Goal: Task Accomplishment & Management: Manage account settings

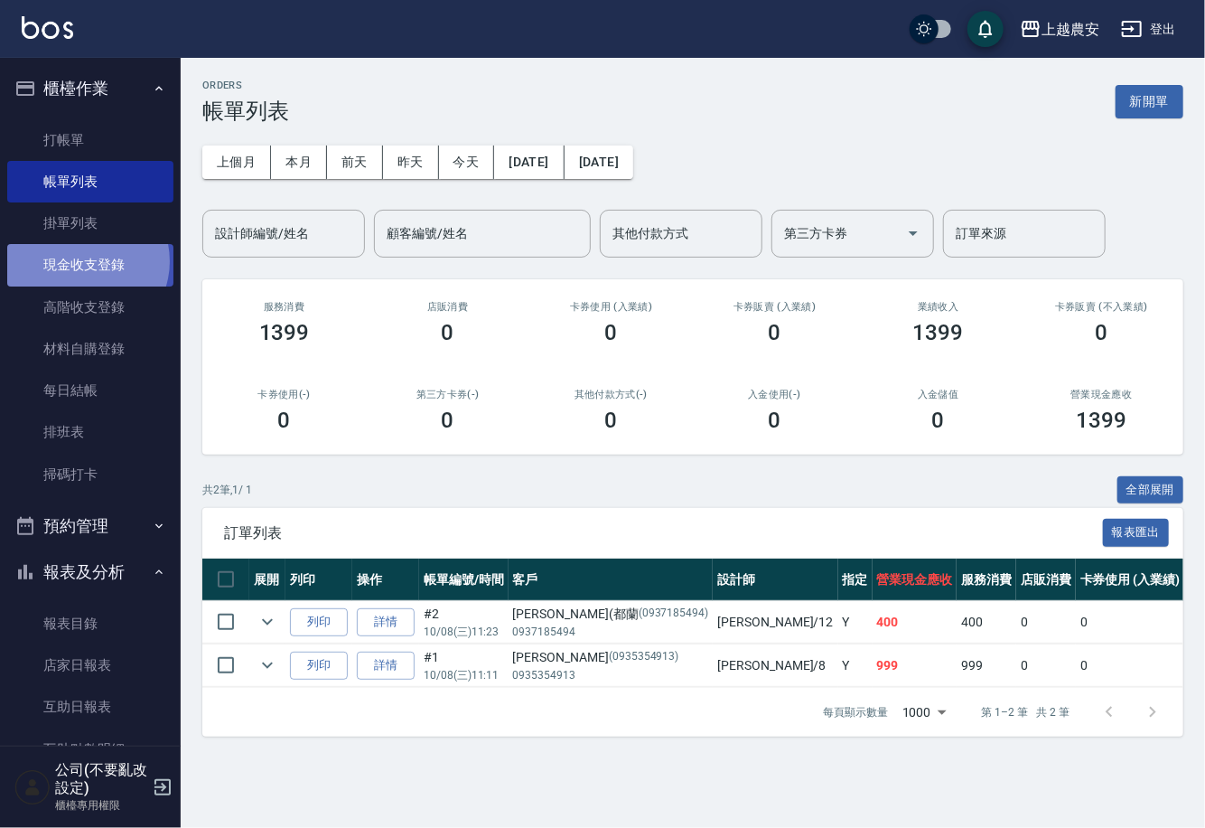
click at [82, 261] on link "現金收支登錄" at bounding box center [90, 265] width 166 height 42
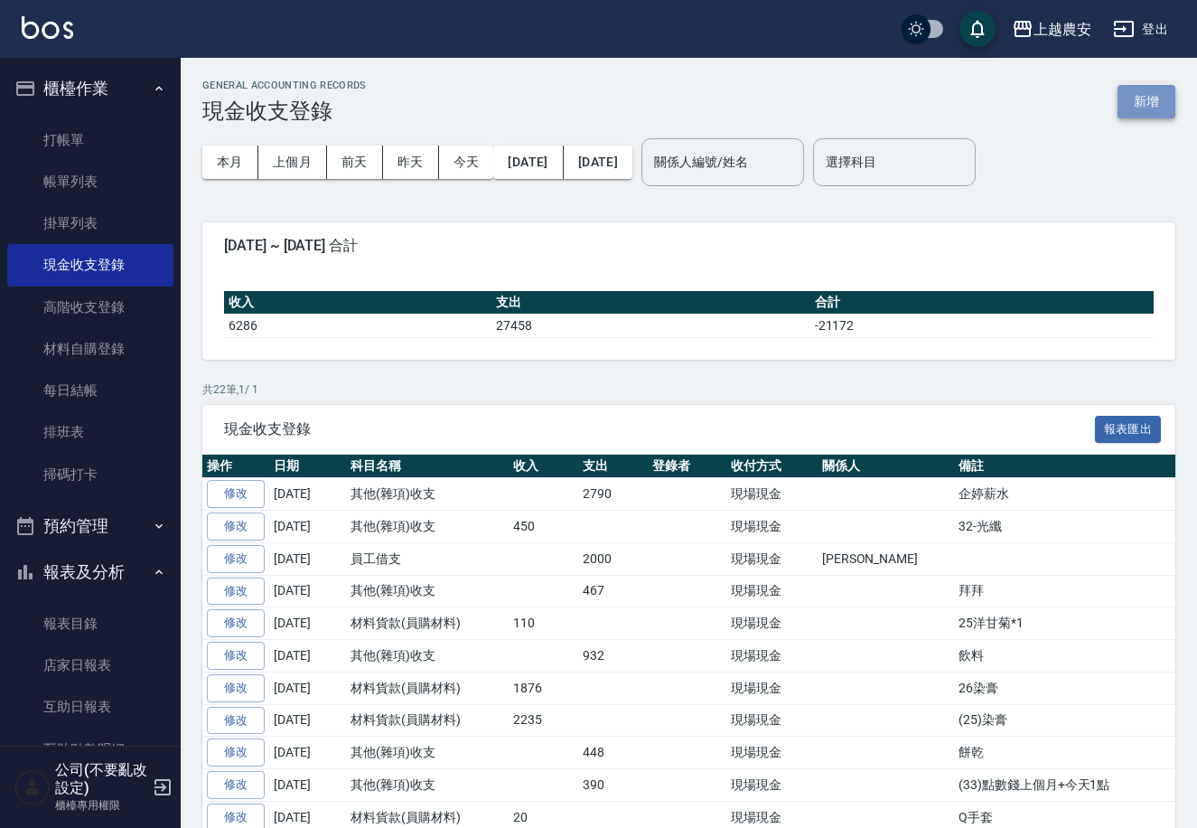
click at [1155, 101] on button "新增" at bounding box center [1147, 101] width 58 height 33
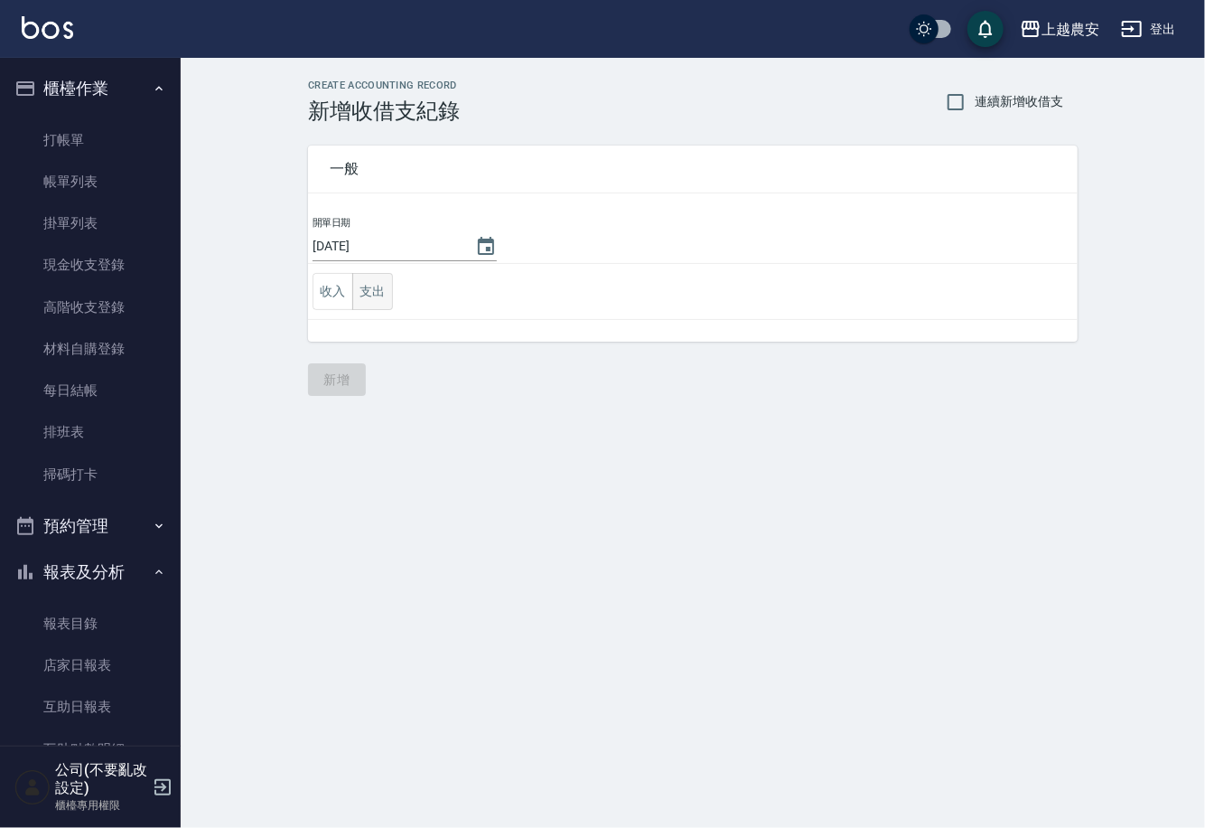
click at [364, 294] on button "支出" at bounding box center [372, 291] width 41 height 37
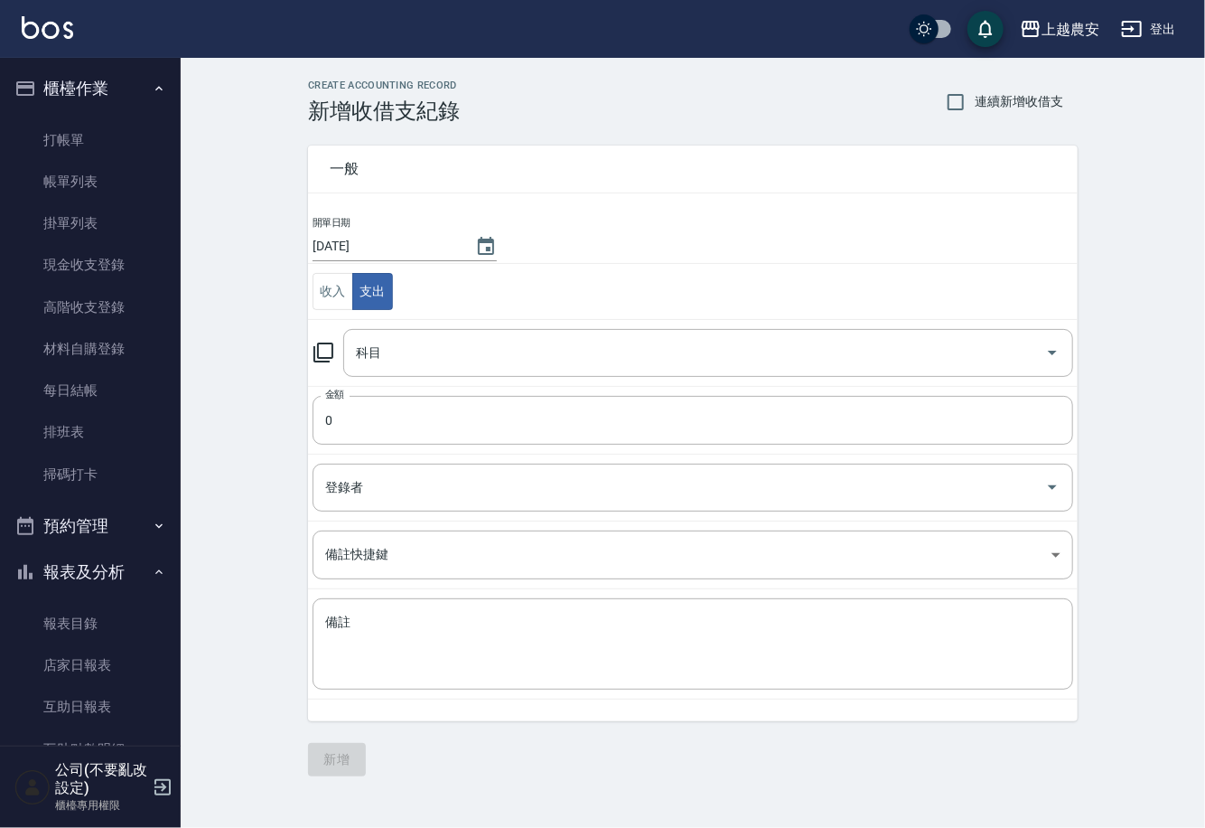
click at [323, 350] on icon at bounding box center [324, 353] width 22 height 22
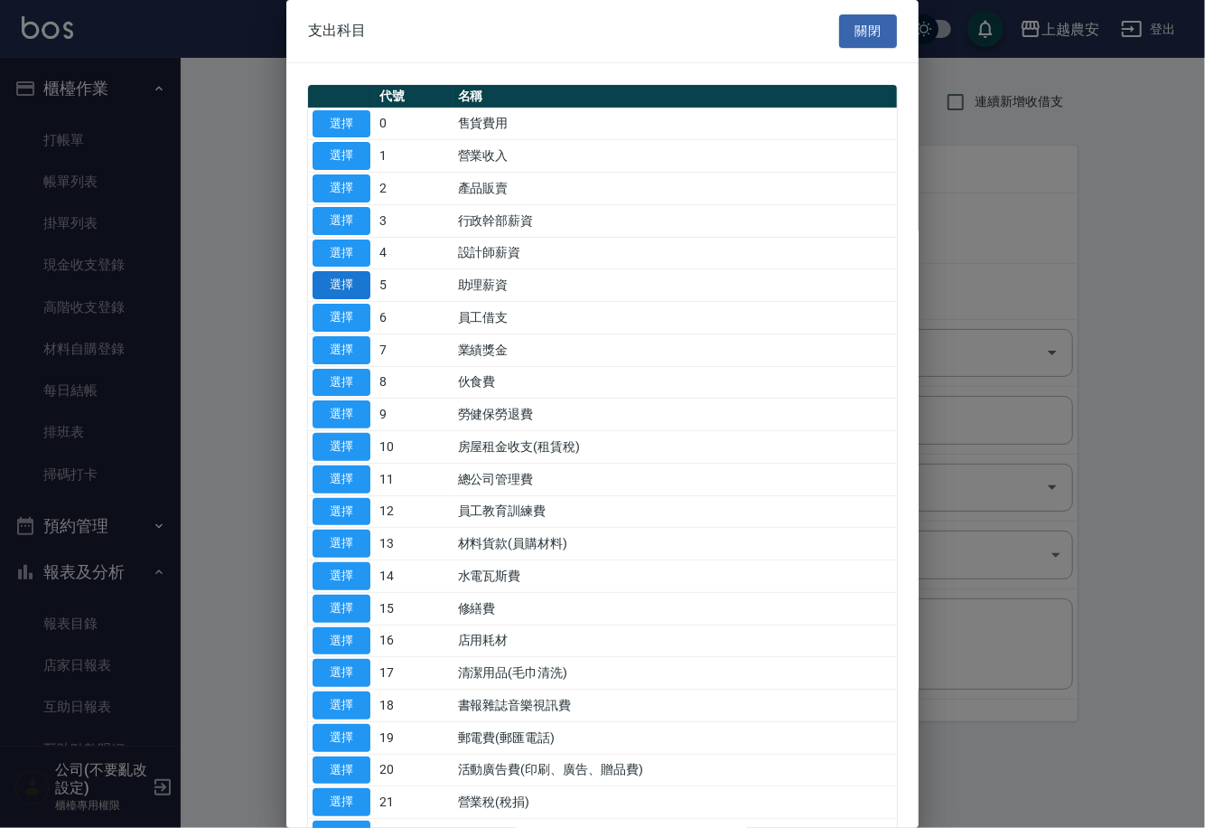
click at [349, 288] on button "選擇" at bounding box center [342, 285] width 58 height 28
type input "5 助理薪資"
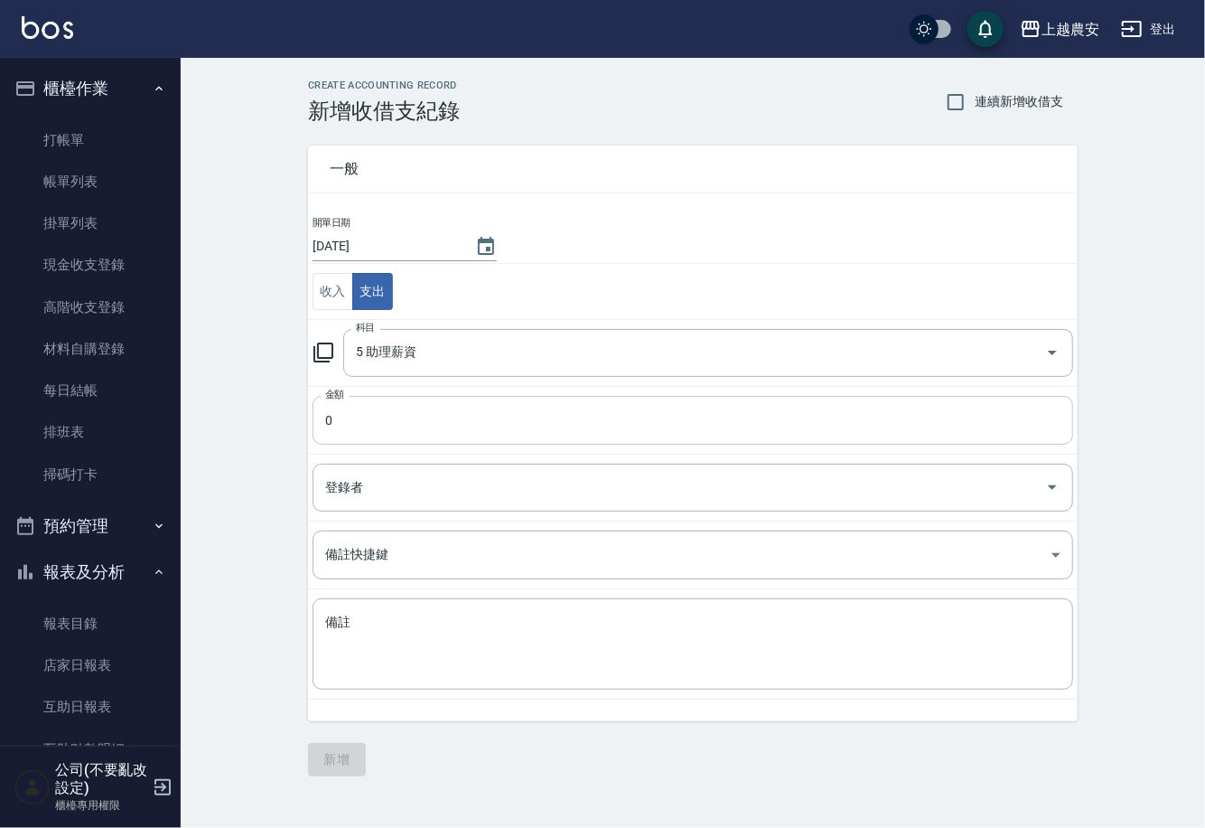
click at [366, 407] on input "0" at bounding box center [693, 420] width 761 height 49
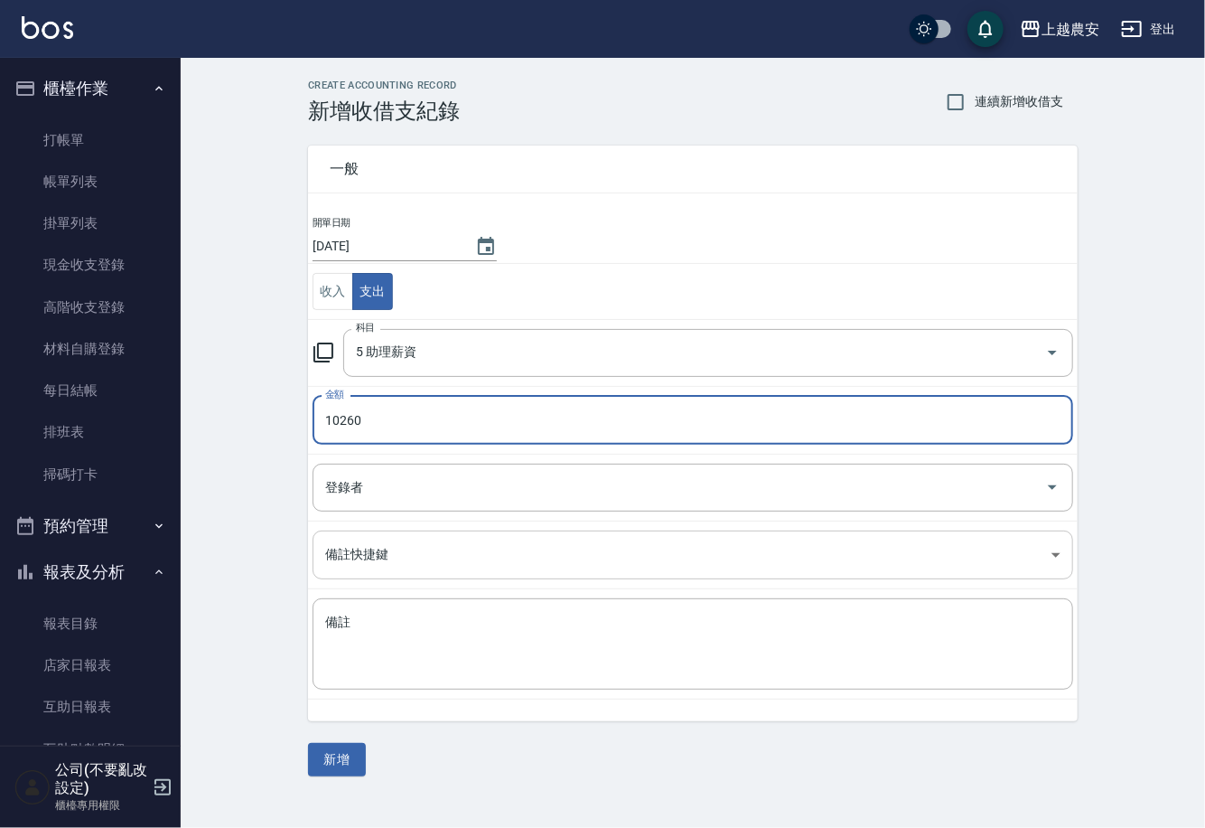
type input "10260"
click at [355, 551] on body "上越農安 登出 櫃檯作業 打帳單 帳單列表 掛單列表 現金收支登錄 高階收支登錄 材料自購登錄 每日結帳 排班表 掃碼打卡 預約管理 預約管理 單日預約紀錄 …" at bounding box center [602, 414] width 1205 height 828
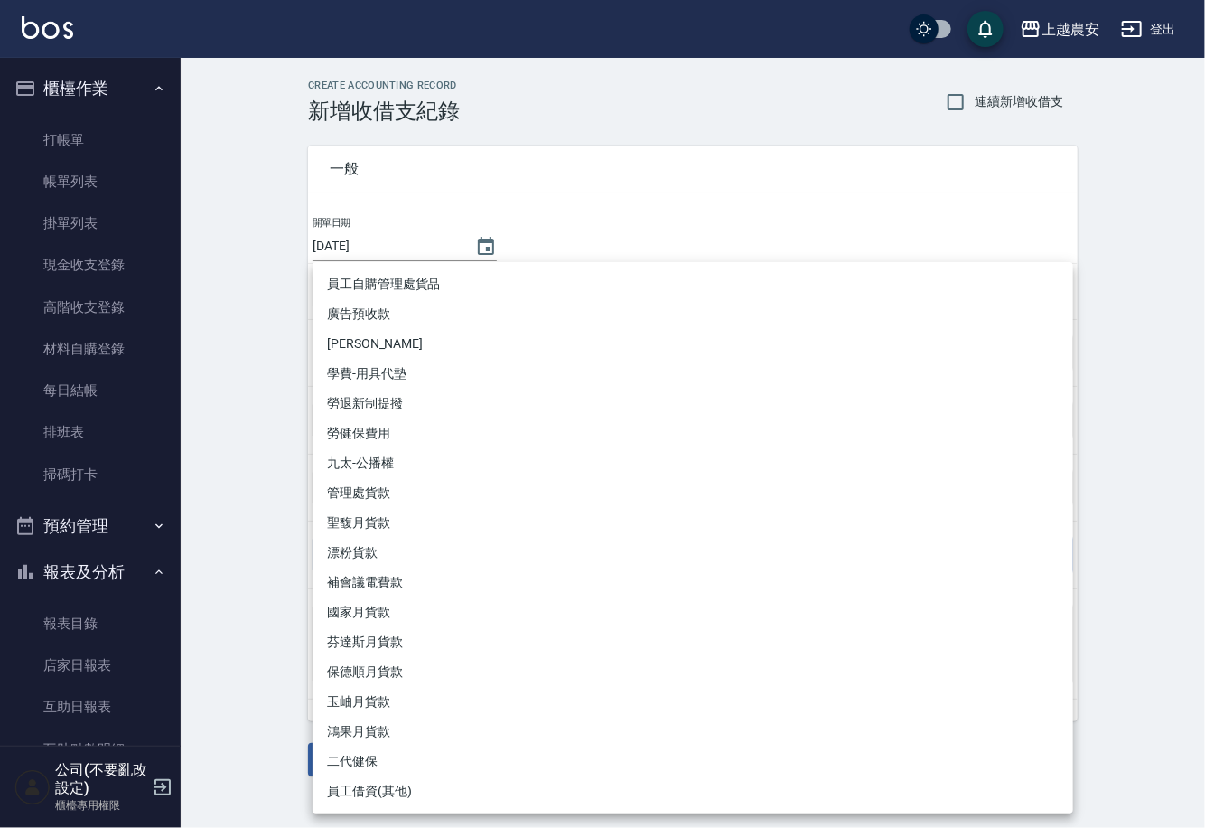
click at [255, 506] on div at bounding box center [602, 414] width 1205 height 828
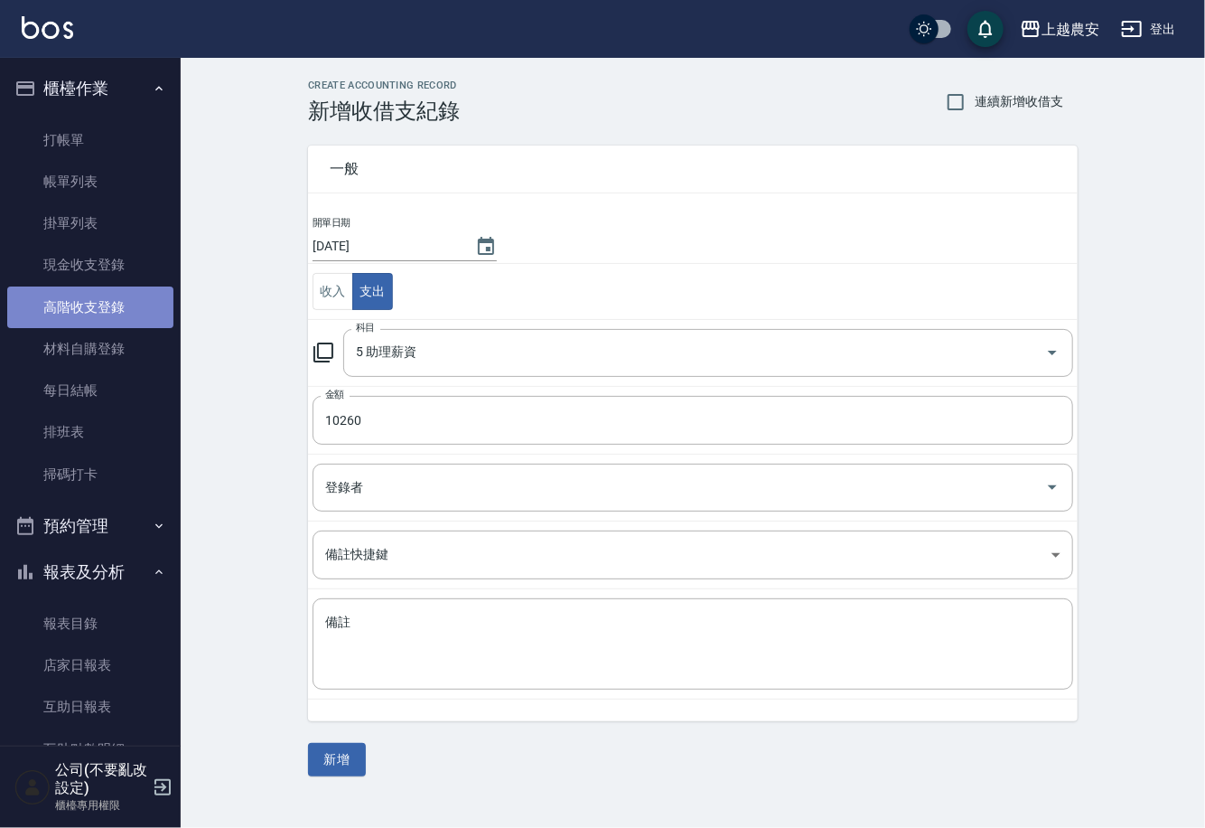
click at [101, 303] on link "高階收支登錄" at bounding box center [90, 307] width 166 height 42
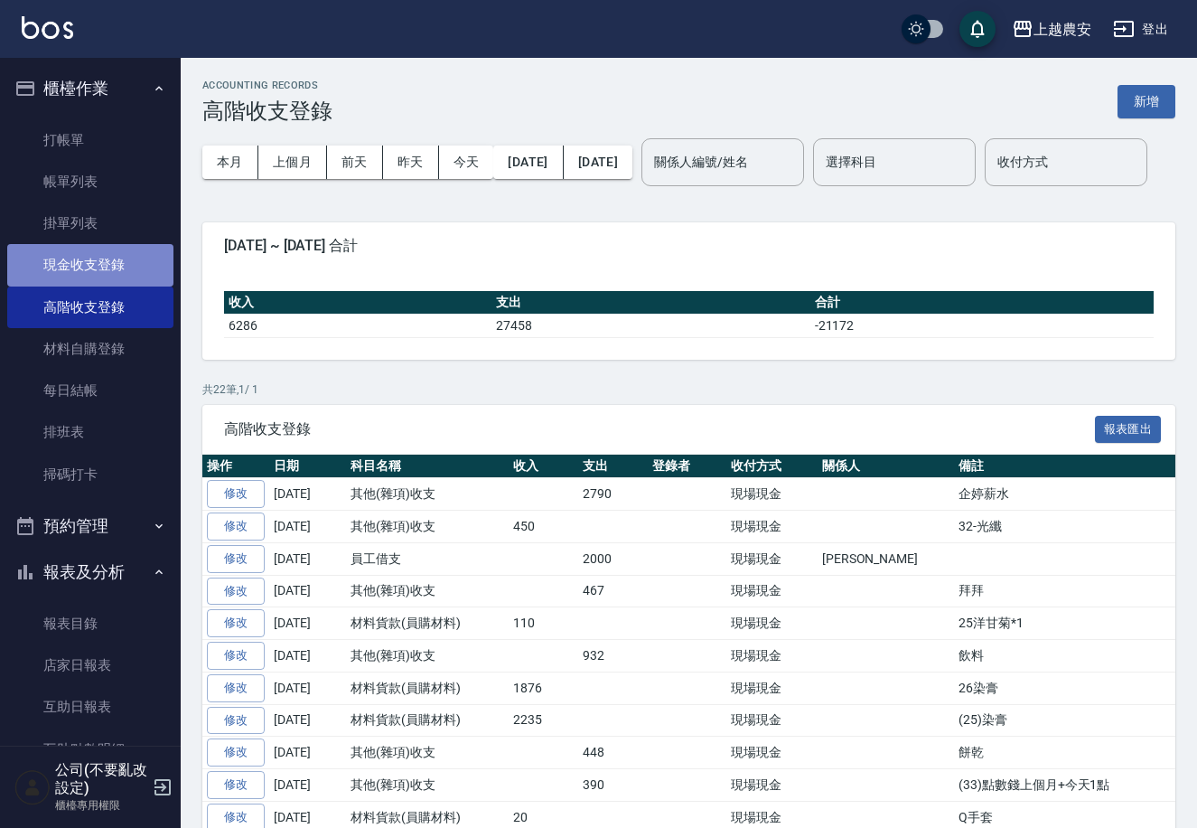
click at [101, 262] on link "現金收支登錄" at bounding box center [90, 265] width 166 height 42
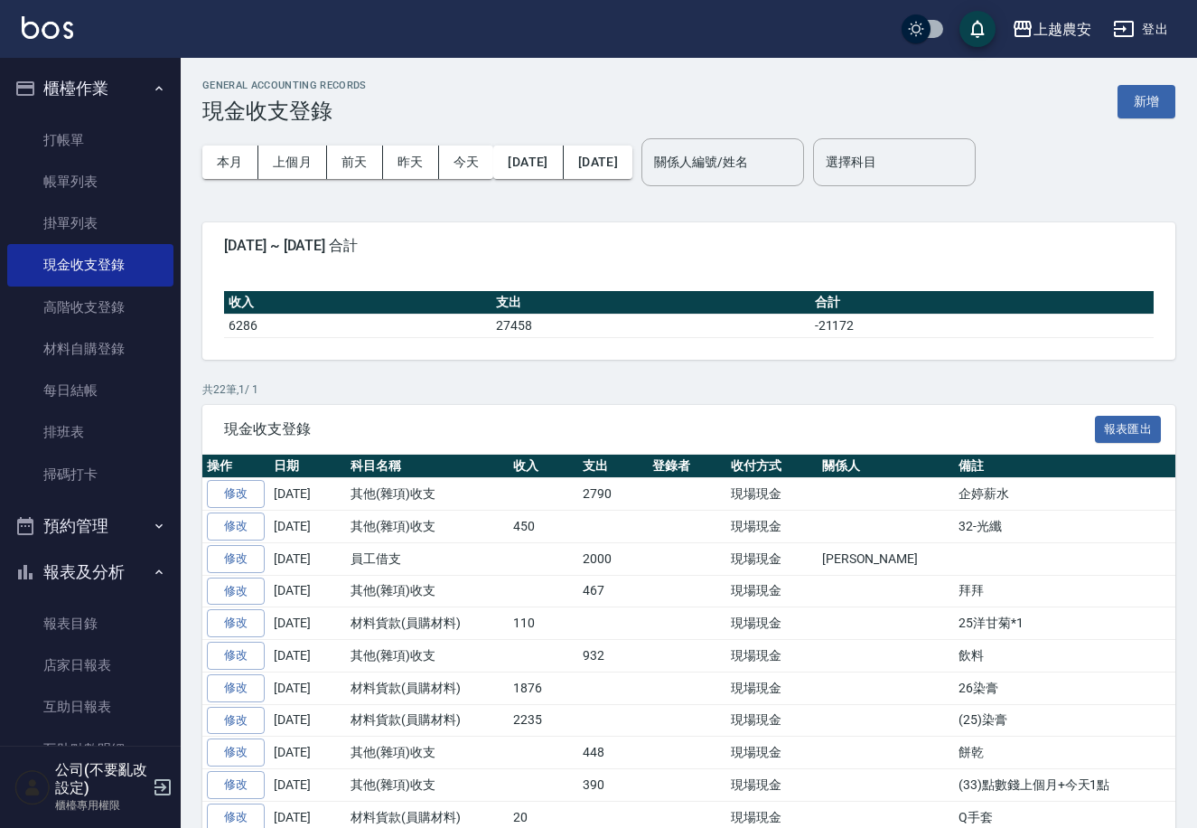
click at [149, 782] on div "公司(不要亂改設定) 櫃檯專用權限" at bounding box center [90, 786] width 181 height 81
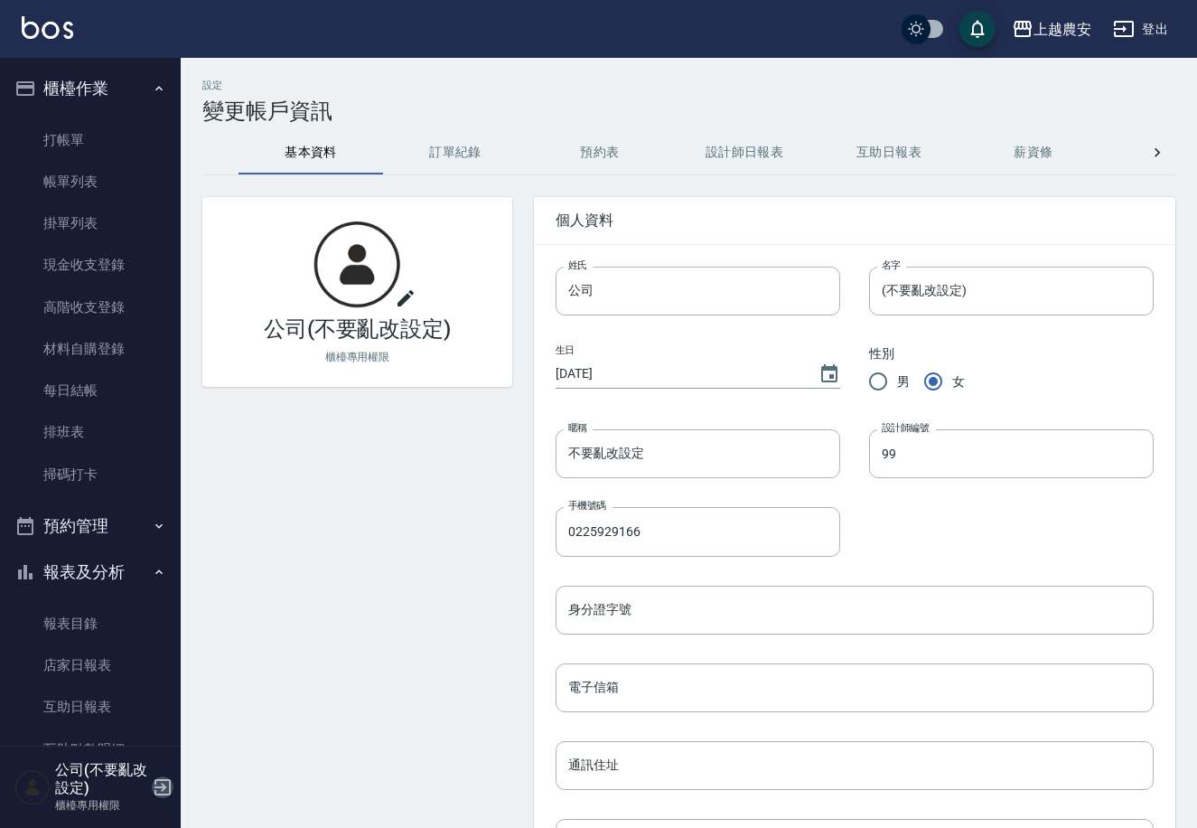
click at [164, 787] on icon "button" at bounding box center [162, 787] width 16 height 16
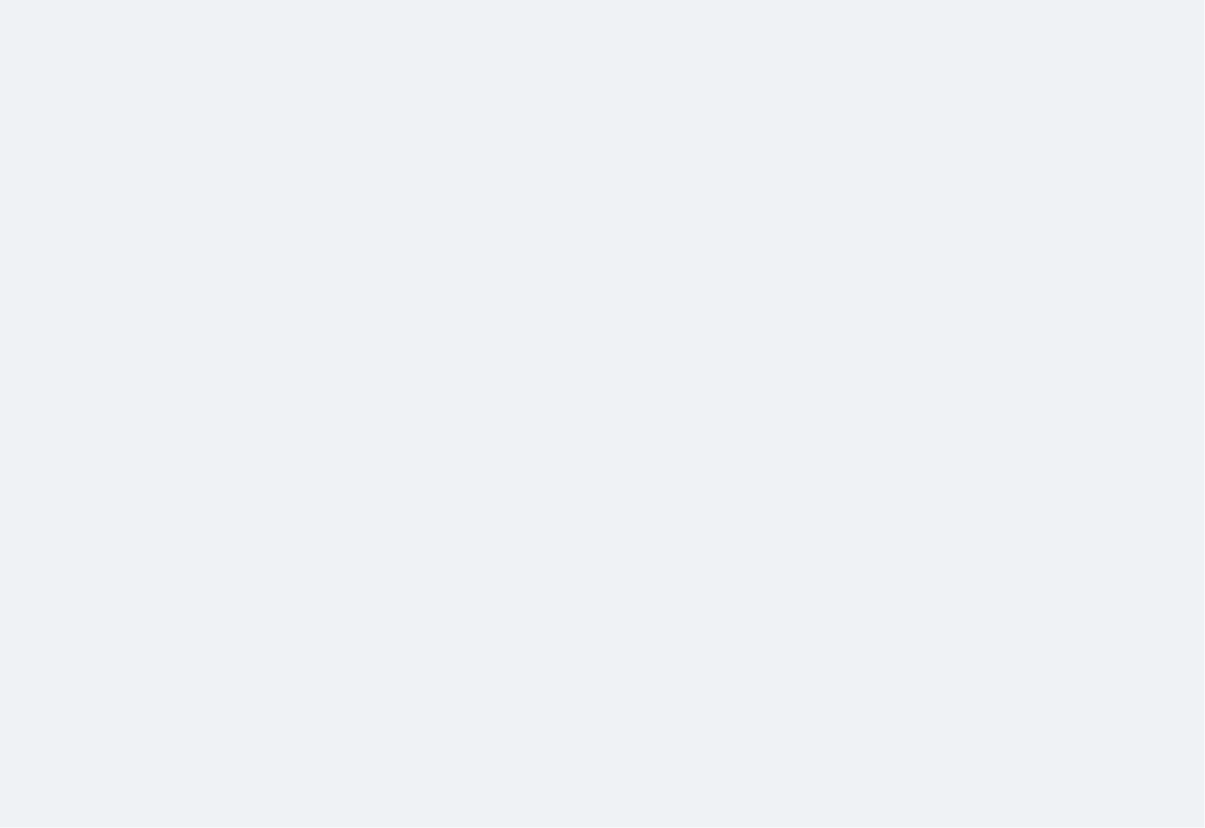
click at [164, 0] on html at bounding box center [602, 0] width 1205 height 0
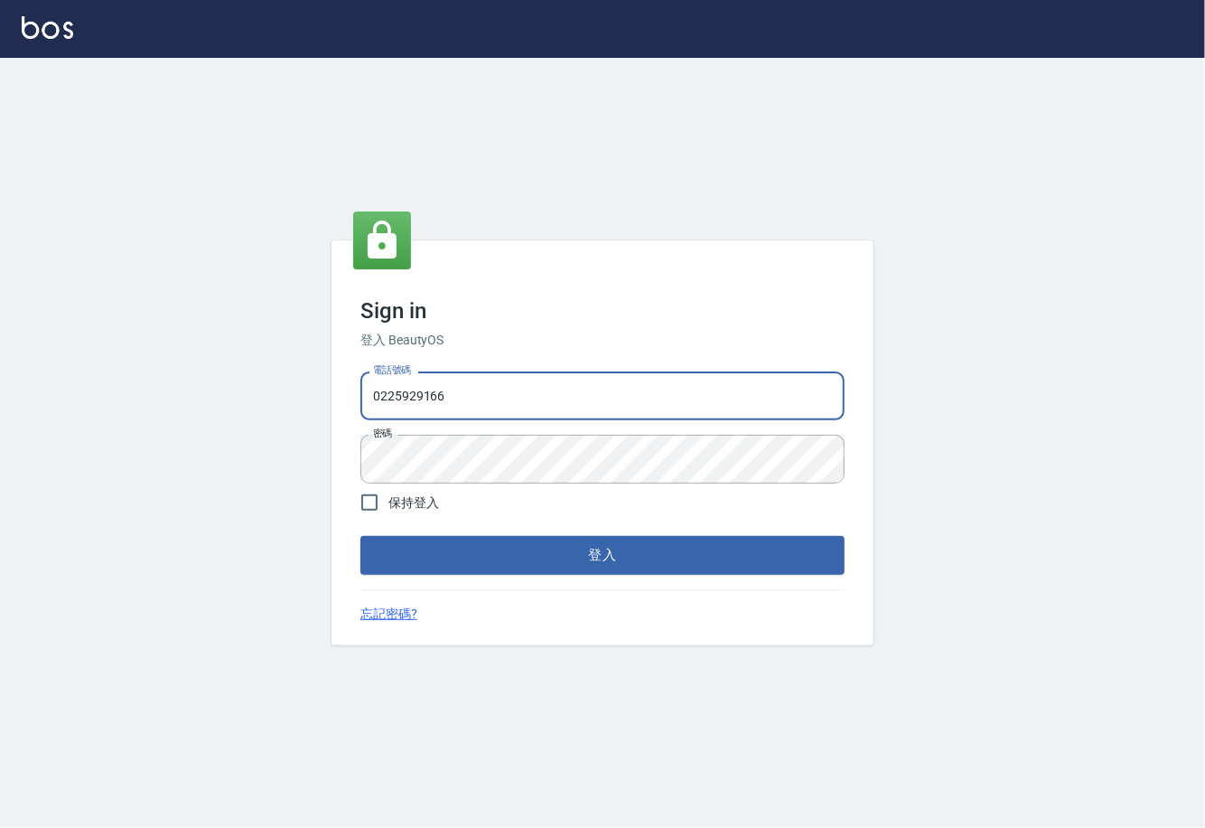
drag, startPoint x: 452, startPoint y: 397, endPoint x: 0, endPoint y: 339, distance: 455.4
click at [227, 371] on div "Sign in 登入 BeautyOS 電話號碼 0225929166 電話號碼 密碼 密碼 保持登入 登入 忘記密碼?" at bounding box center [602, 443] width 1205 height 770
type input "02148888"
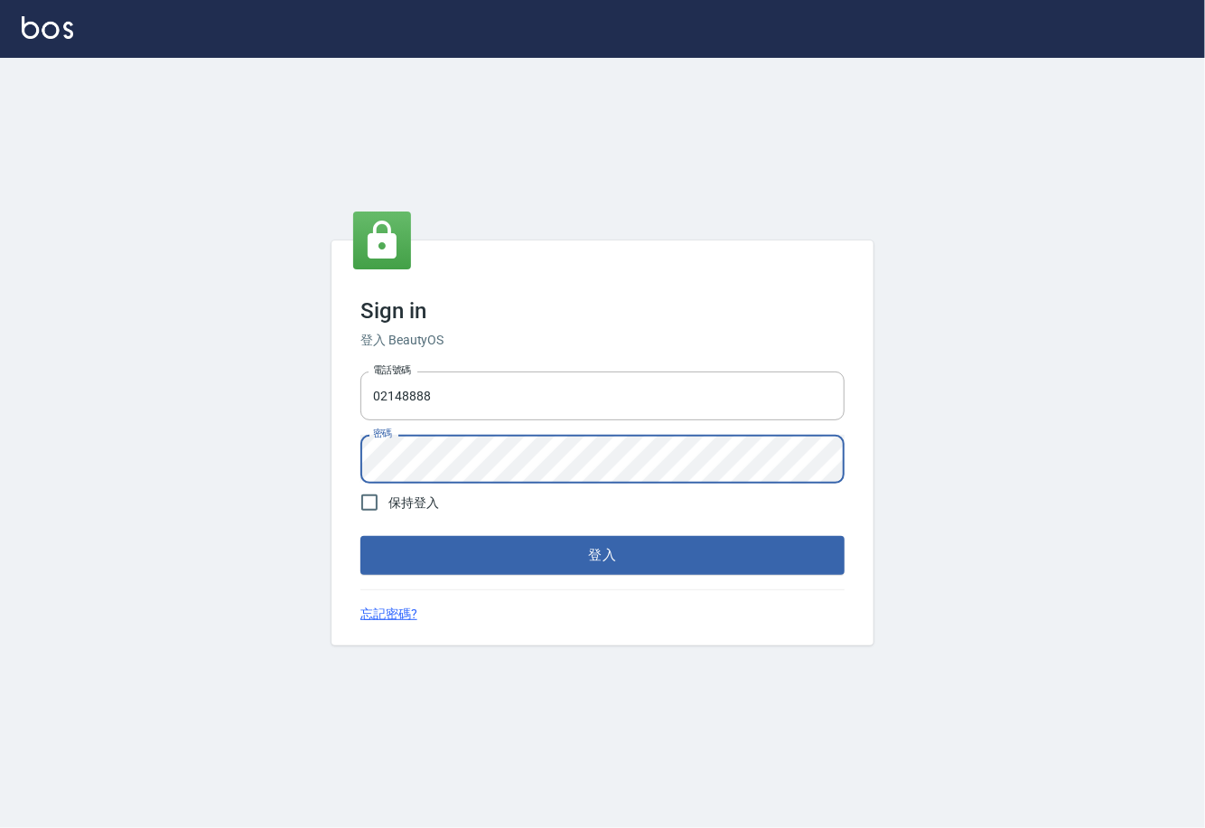
click at [242, 451] on div "Sign in 登入 BeautyOS 電話號碼 02148888 電話號碼 密碼 密碼 保持登入 登入 忘記密碼?" at bounding box center [602, 443] width 1205 height 770
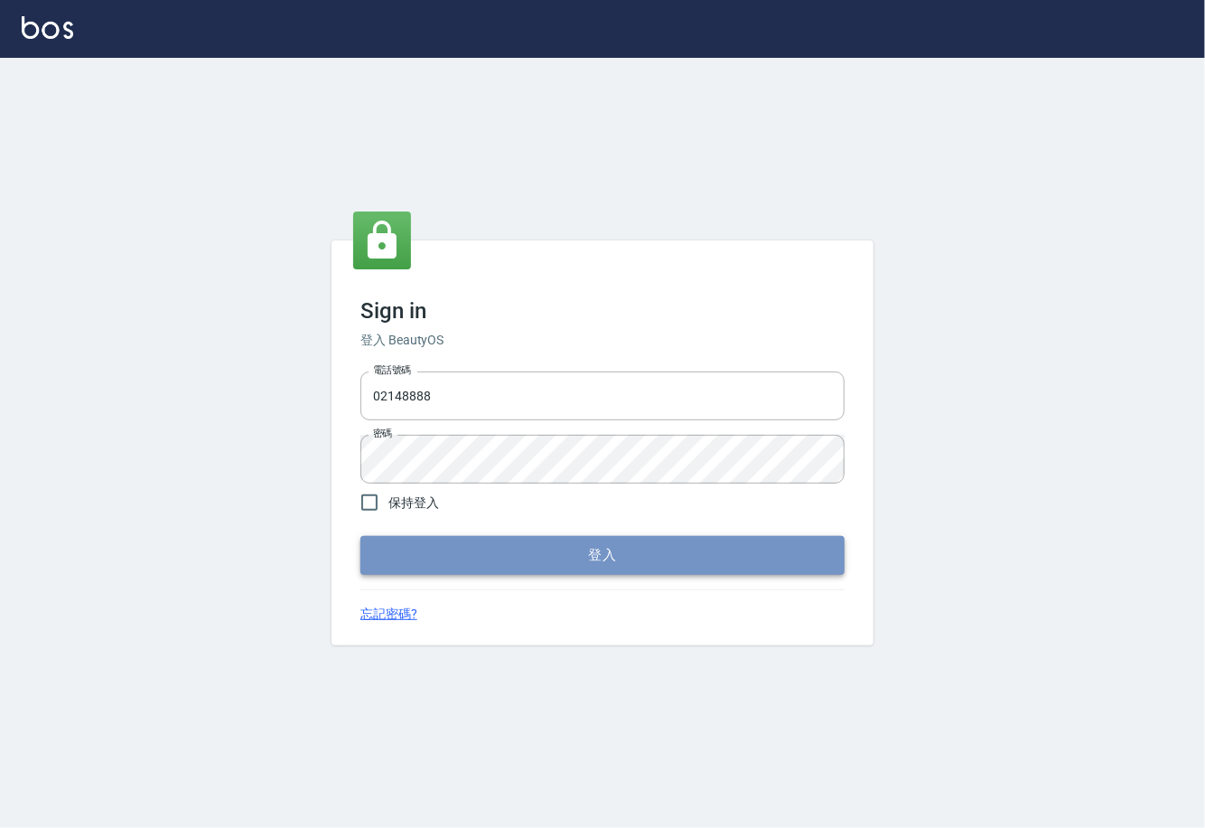
click at [558, 551] on button "登入" at bounding box center [602, 555] width 484 height 38
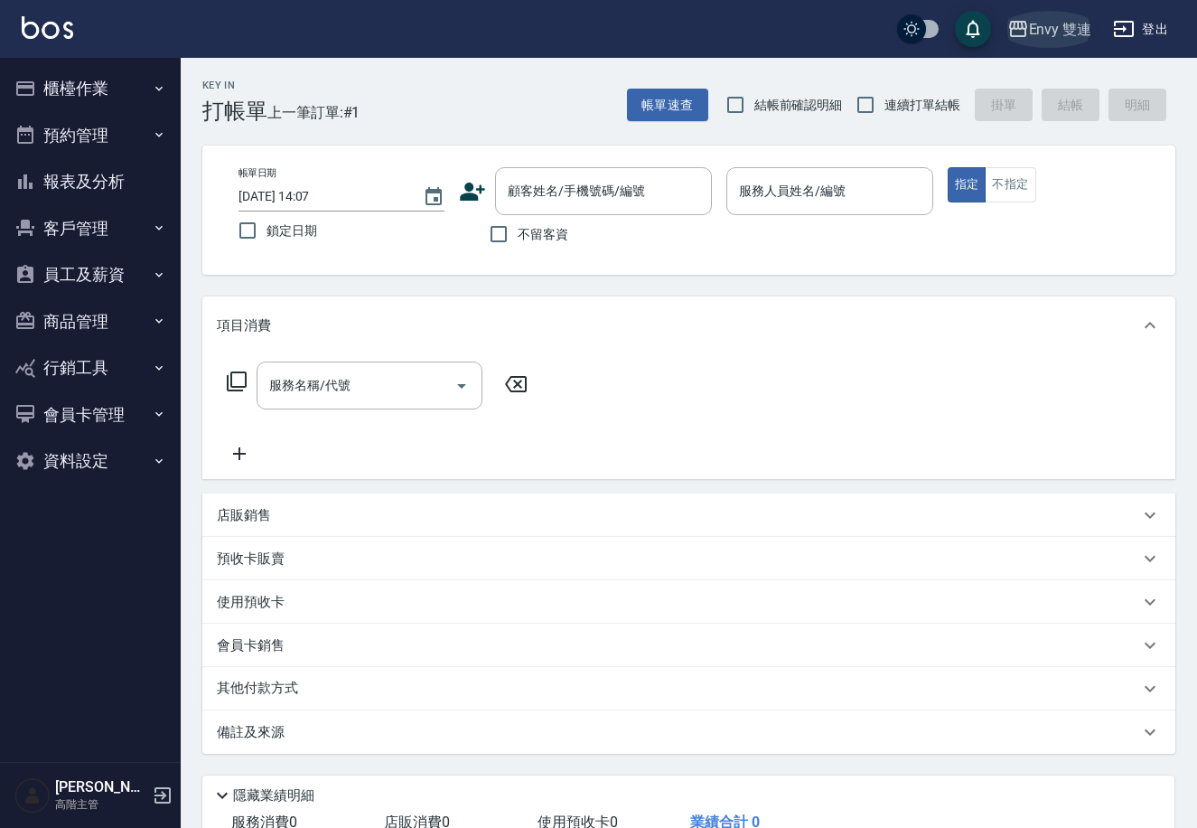
click at [1019, 26] on icon "button" at bounding box center [1018, 29] width 22 height 22
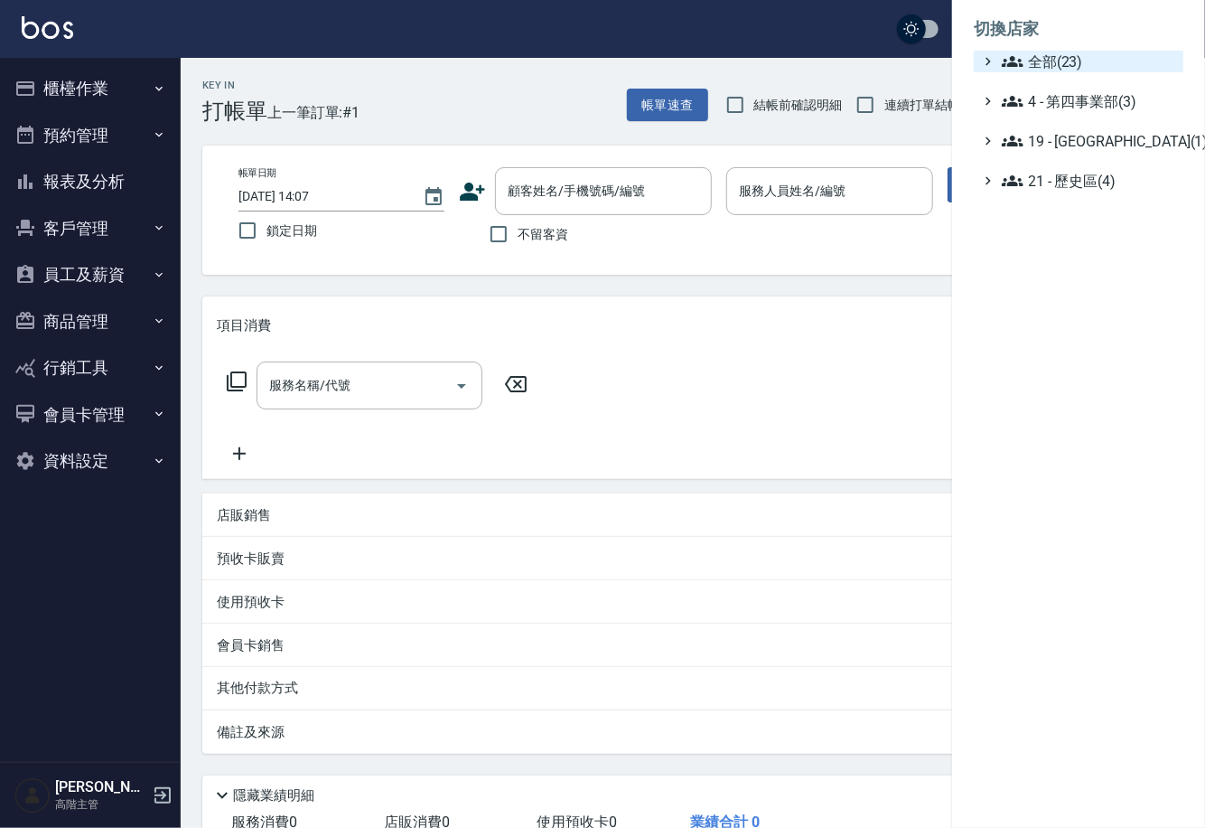
drag, startPoint x: 1044, startPoint y: 58, endPoint x: 1044, endPoint y: 70, distance: 11.7
click at [1044, 61] on span "全部(23)" at bounding box center [1089, 62] width 174 height 22
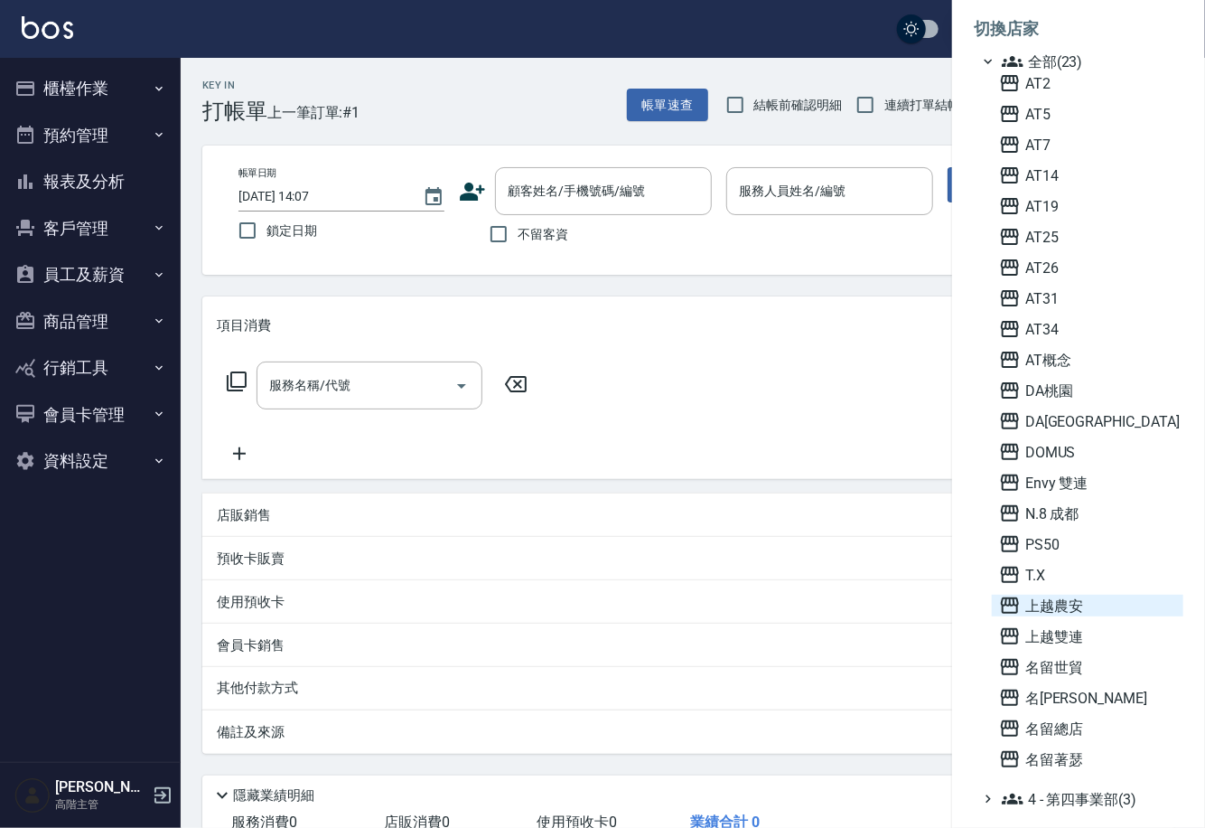
click at [1008, 608] on icon at bounding box center [1010, 605] width 22 height 22
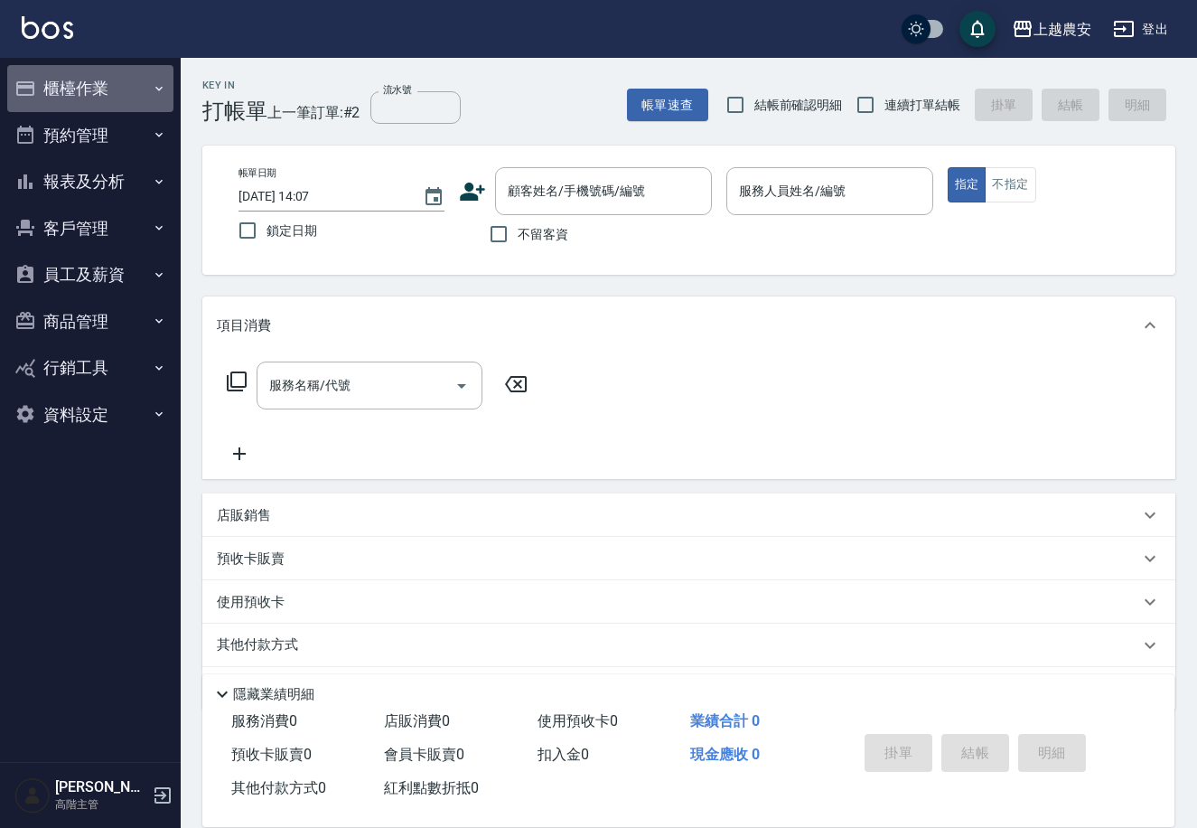
click at [153, 90] on icon "button" at bounding box center [159, 88] width 14 height 14
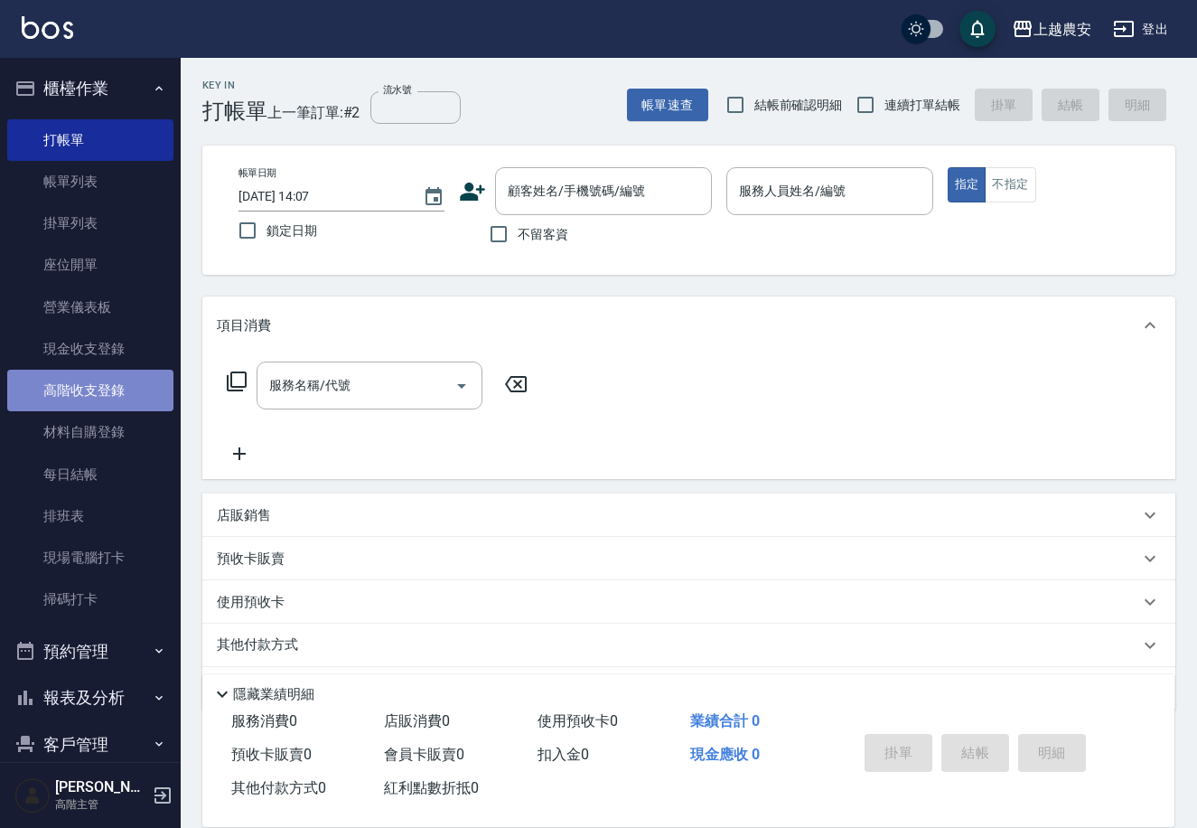
click at [130, 379] on link "高階收支登錄" at bounding box center [90, 391] width 166 height 42
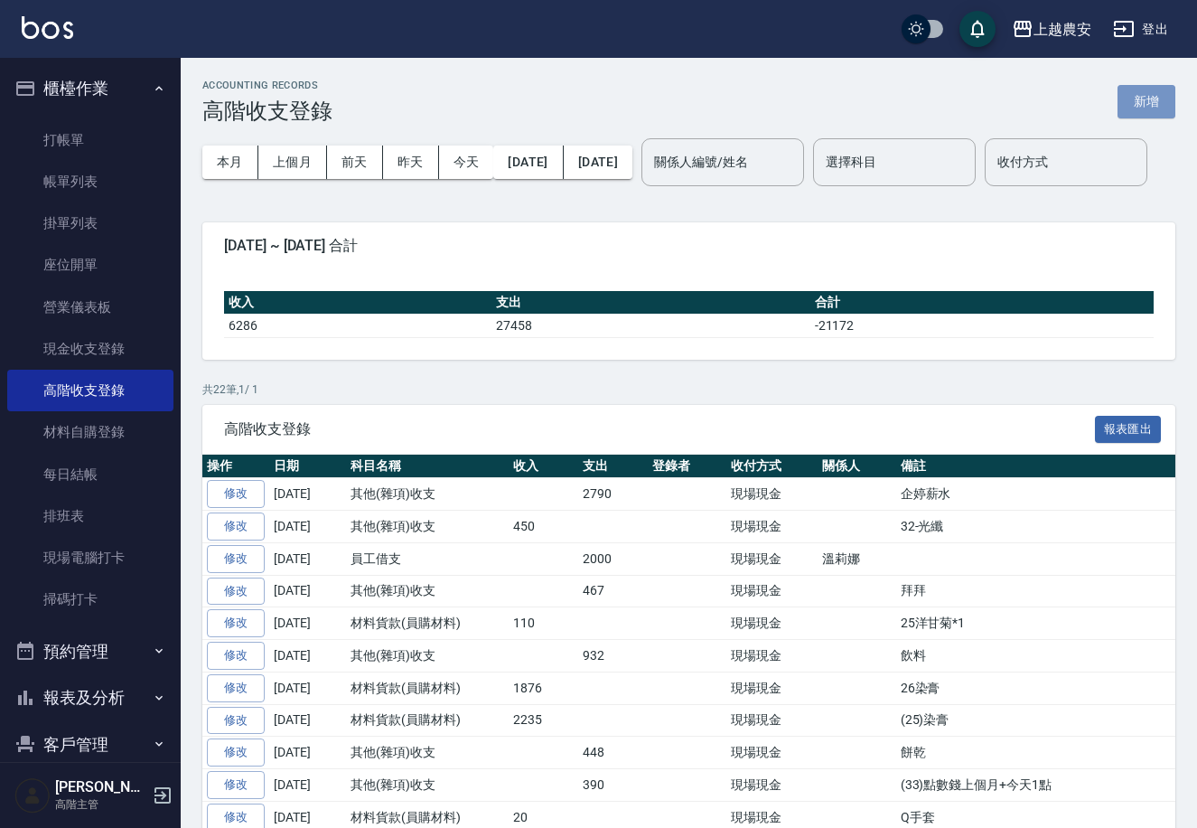
drag, startPoint x: 1145, startPoint y: 97, endPoint x: 1065, endPoint y: 102, distance: 79.7
click at [1145, 96] on button "新增" at bounding box center [1147, 101] width 58 height 33
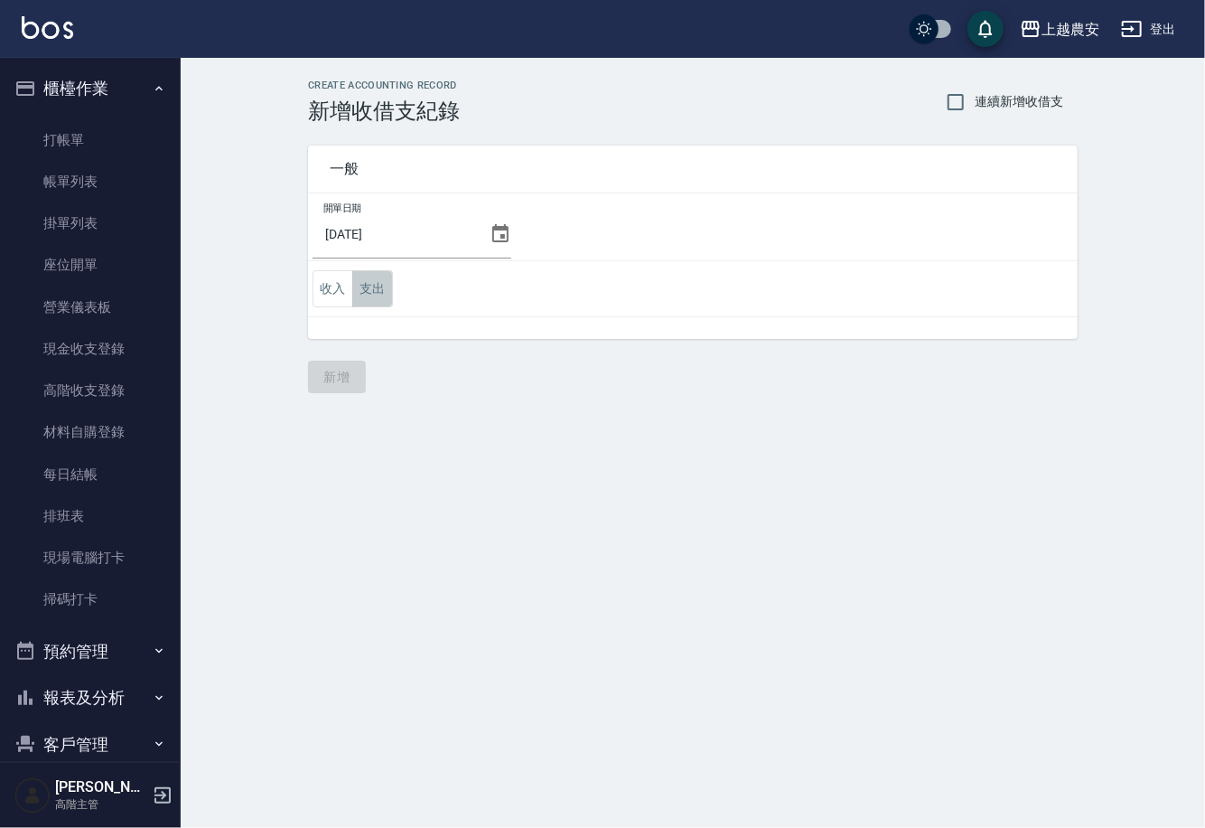
click at [372, 286] on button "支出" at bounding box center [372, 288] width 41 height 37
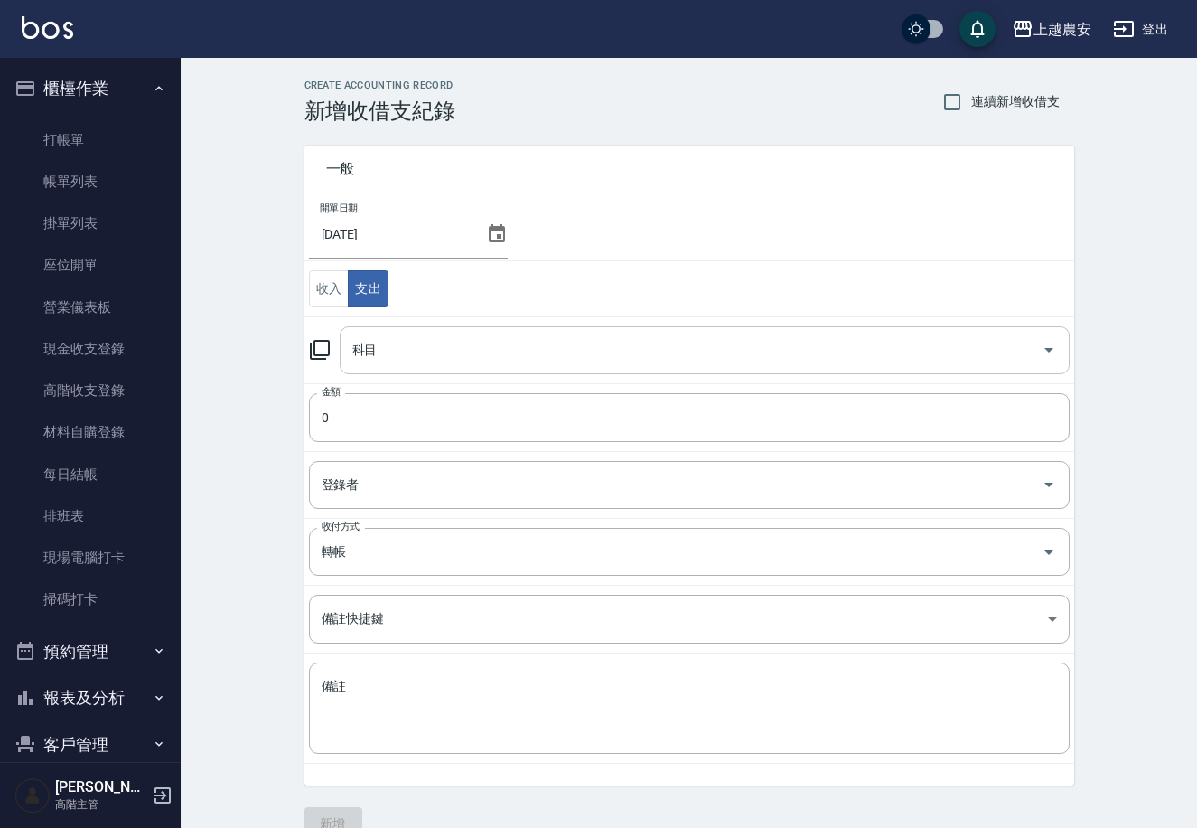
click at [407, 360] on input "科目" at bounding box center [691, 350] width 687 height 32
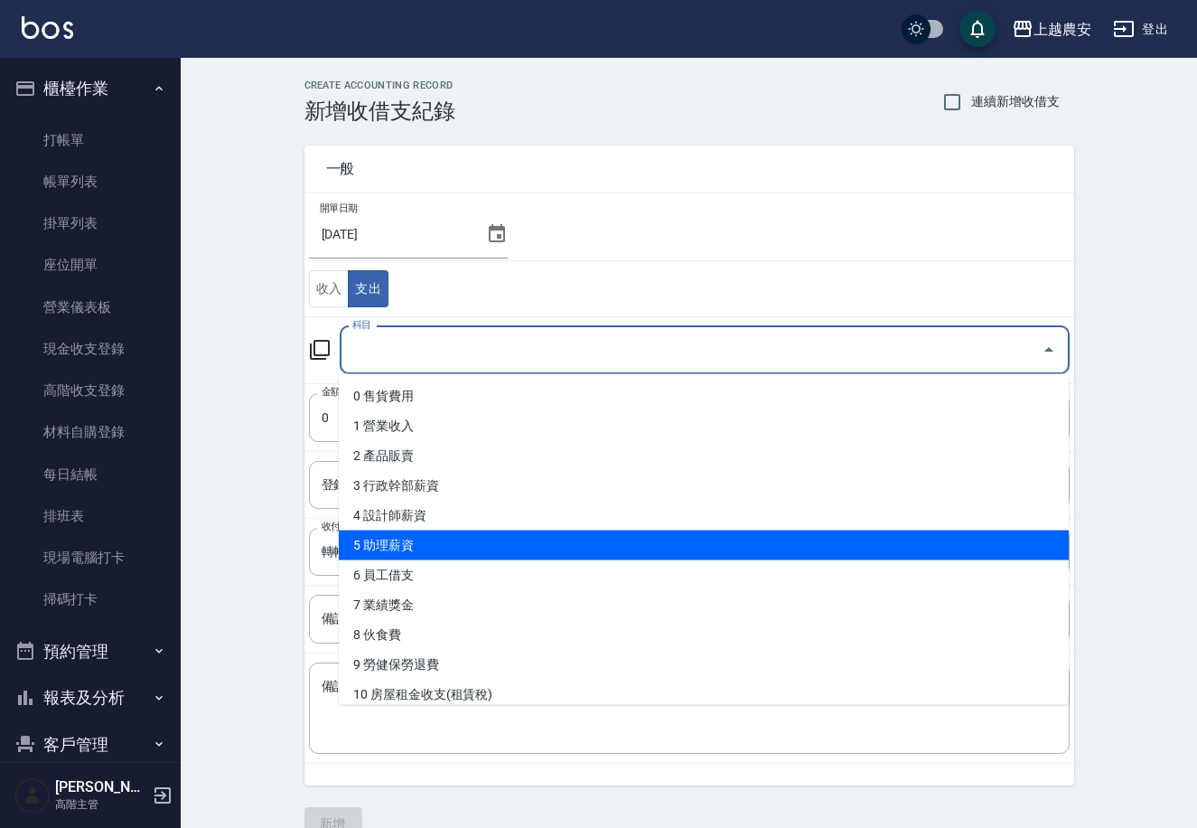
click at [439, 549] on li "5 助理薪資" at bounding box center [704, 545] width 730 height 30
type input "5 助理薪資"
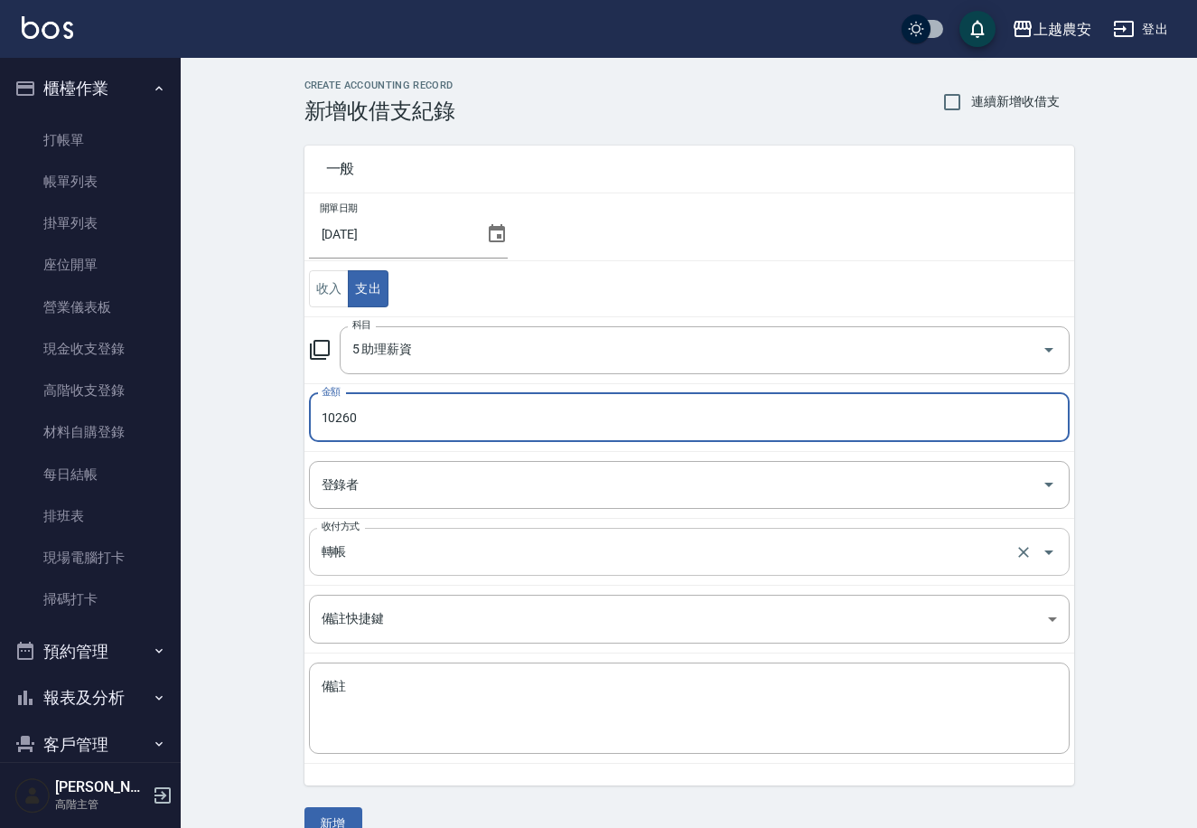
type input "10260"
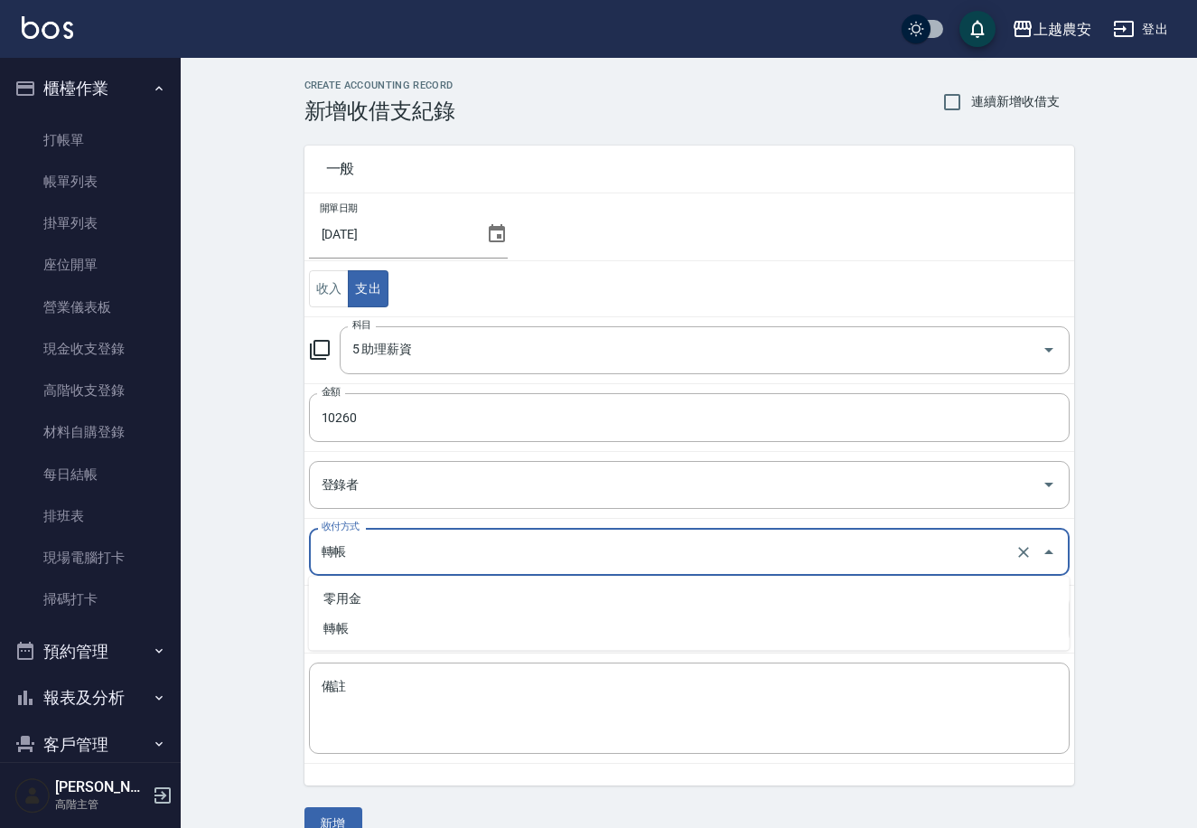
click at [381, 547] on input "轉帳" at bounding box center [664, 552] width 694 height 32
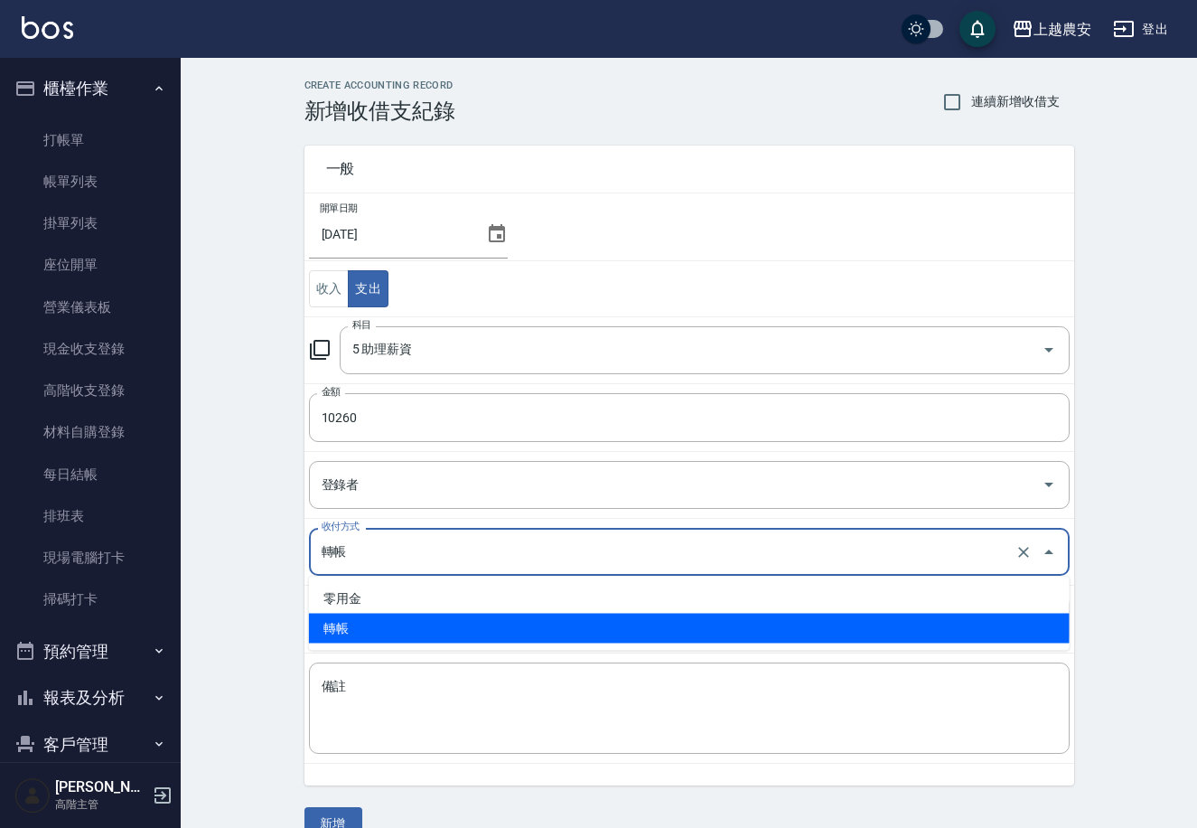
click at [331, 825] on button "新增" at bounding box center [333, 823] width 58 height 33
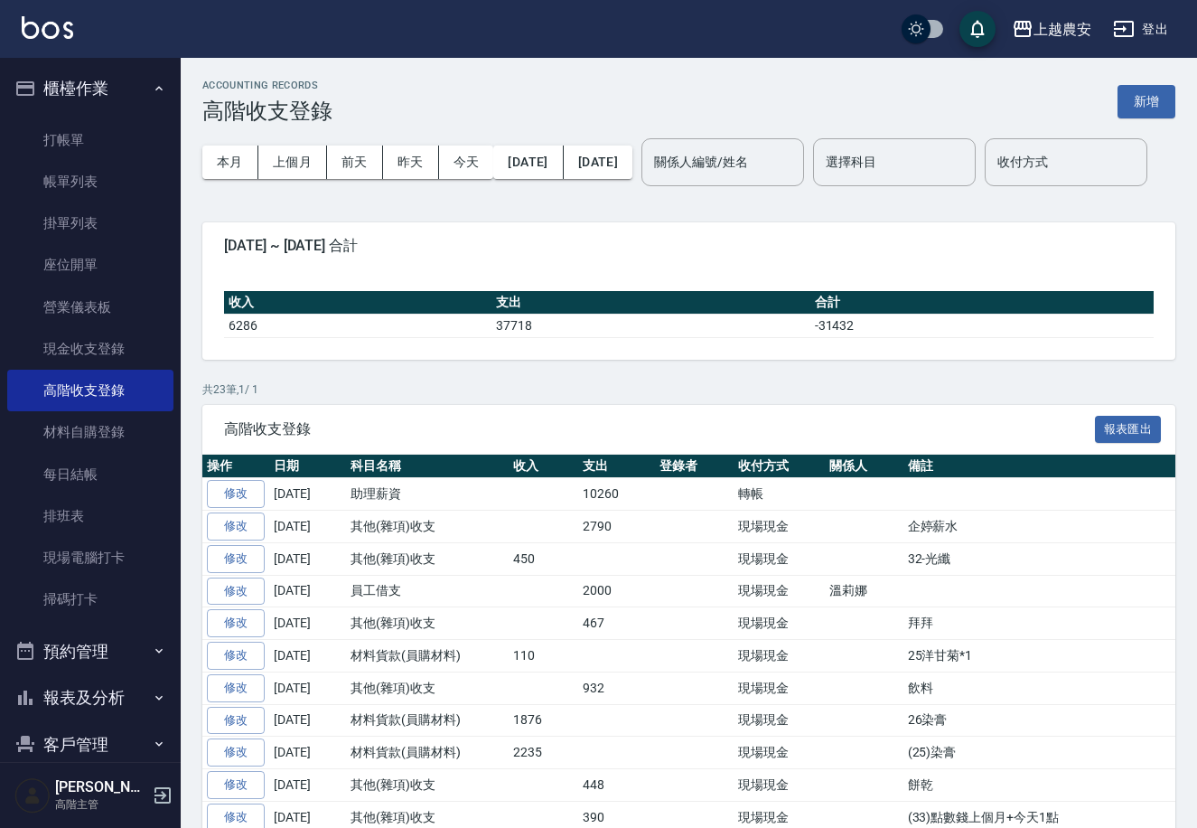
click at [161, 794] on icon "button" at bounding box center [162, 795] width 16 height 16
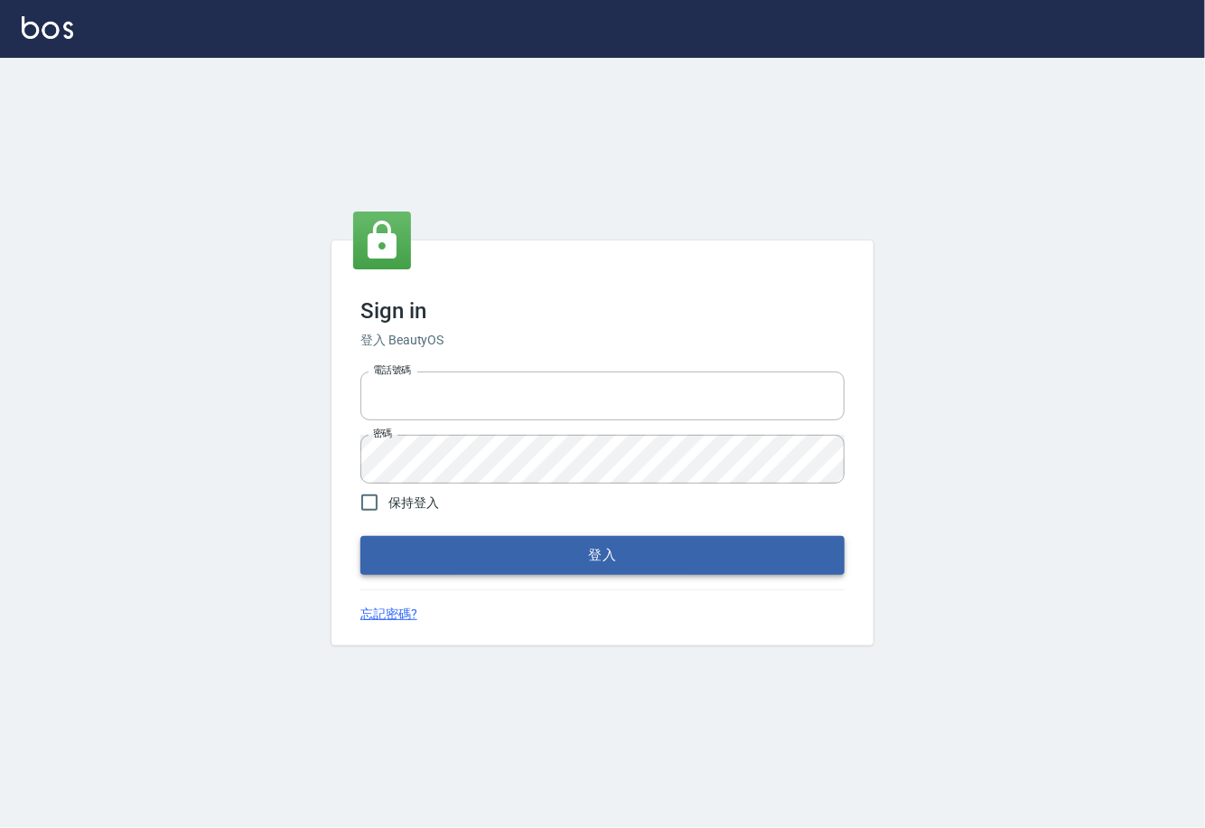
type input "0225929166"
click at [538, 546] on button "登入" at bounding box center [602, 555] width 484 height 38
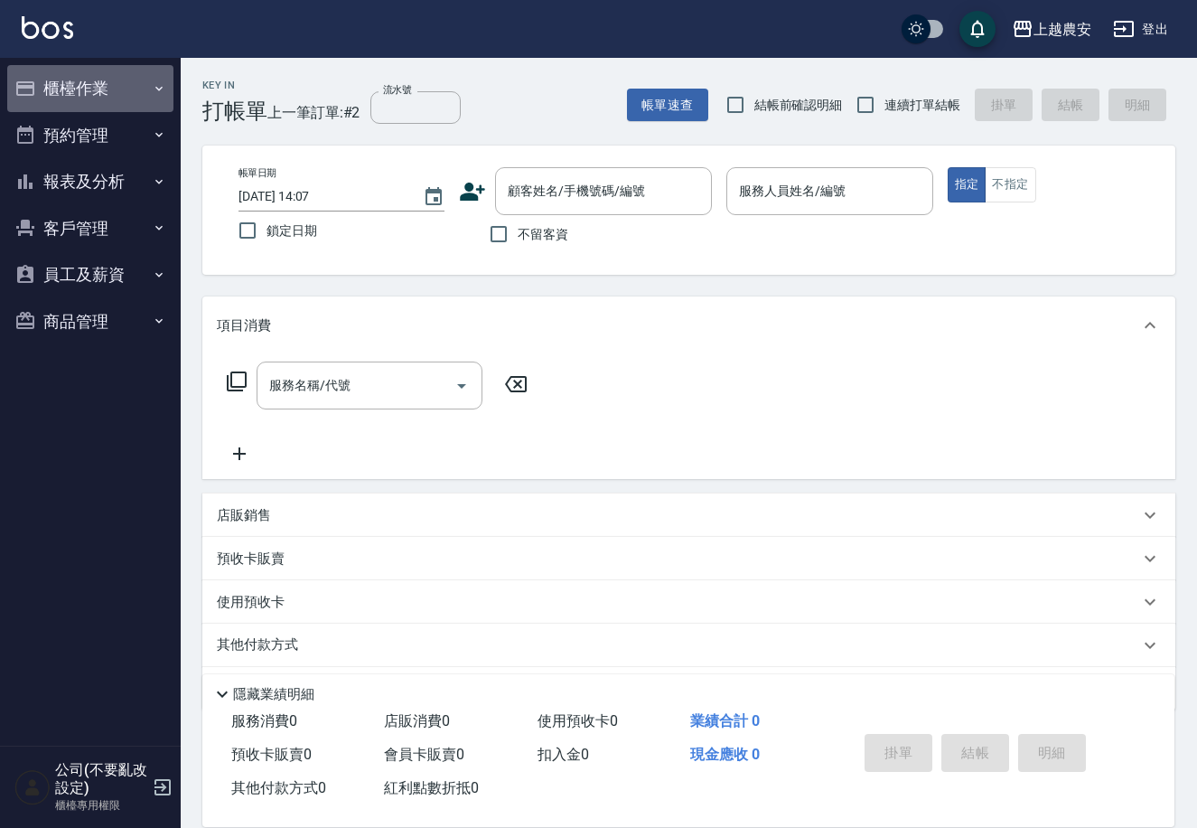
click at [91, 87] on button "櫃檯作業" at bounding box center [90, 88] width 166 height 47
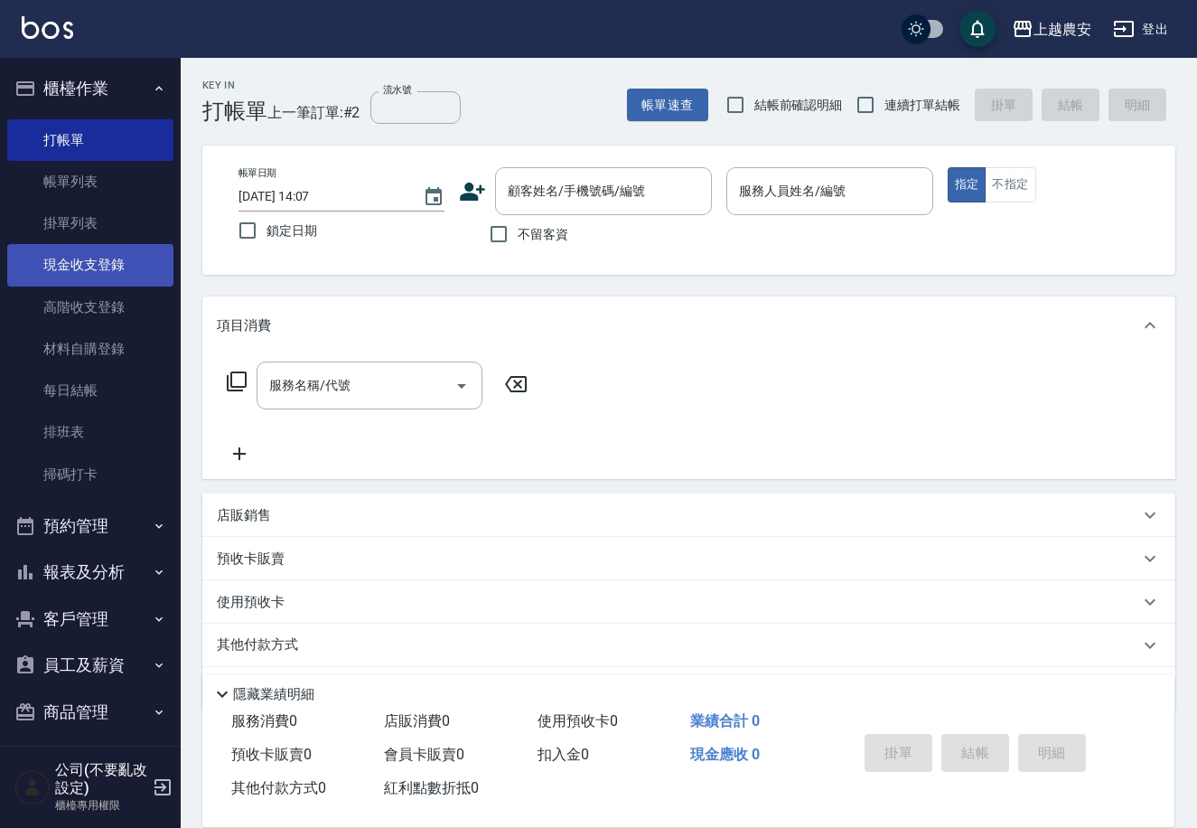
click at [86, 272] on link "現金收支登錄" at bounding box center [90, 265] width 166 height 42
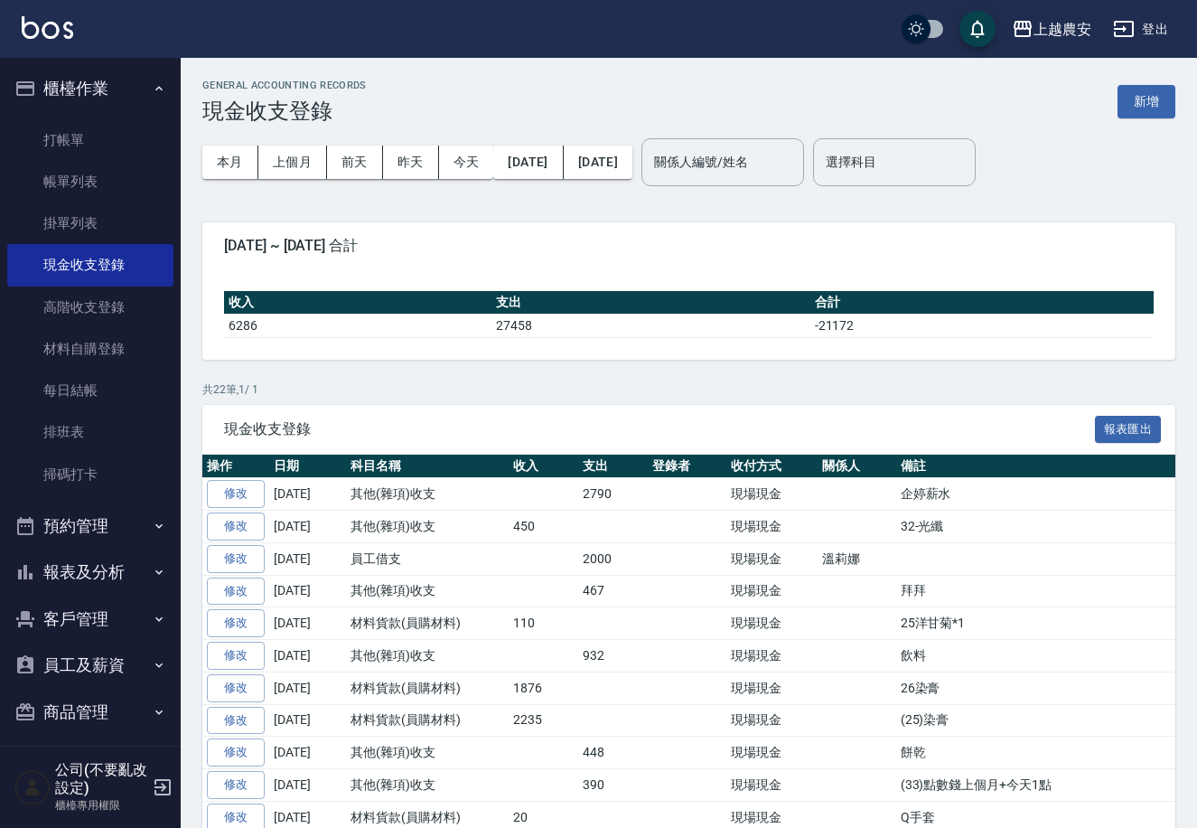
click at [127, 572] on button "報表及分析" at bounding box center [90, 571] width 166 height 47
click at [113, 652] on link "店家日報表" at bounding box center [90, 665] width 166 height 42
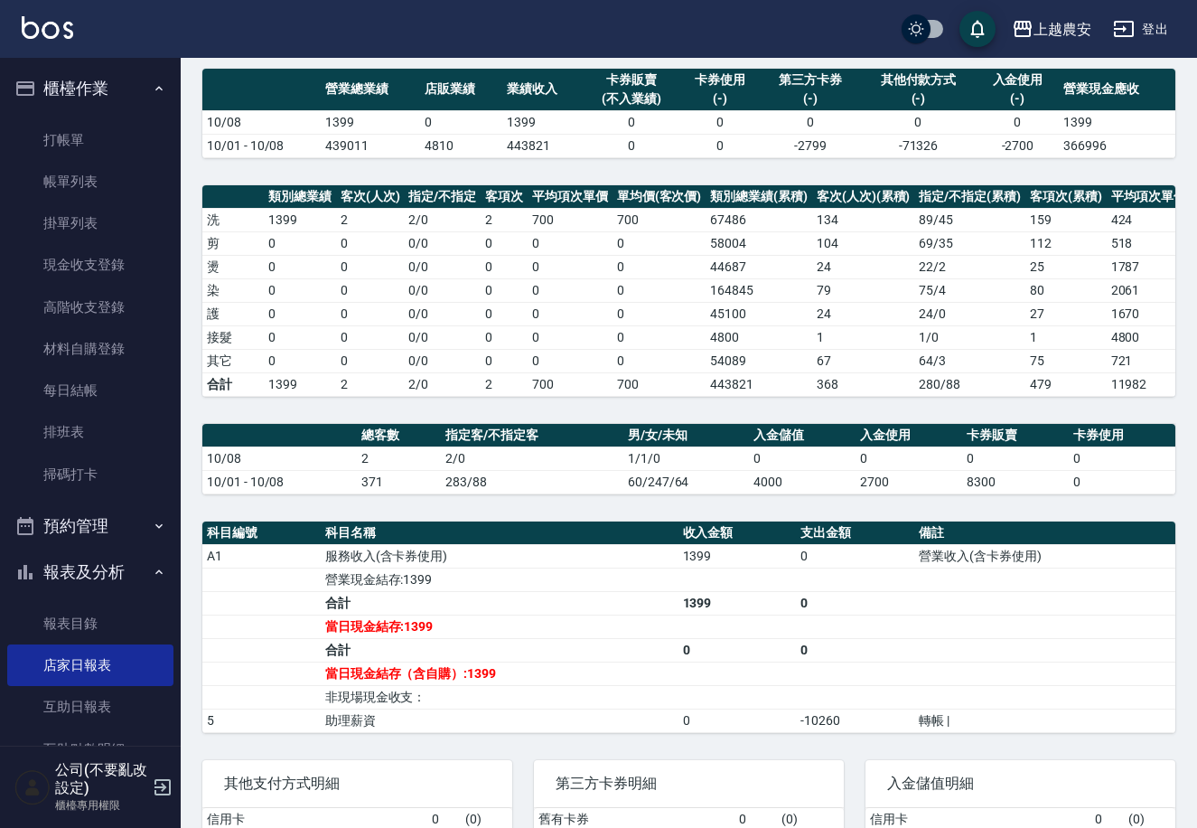
scroll to position [176, 0]
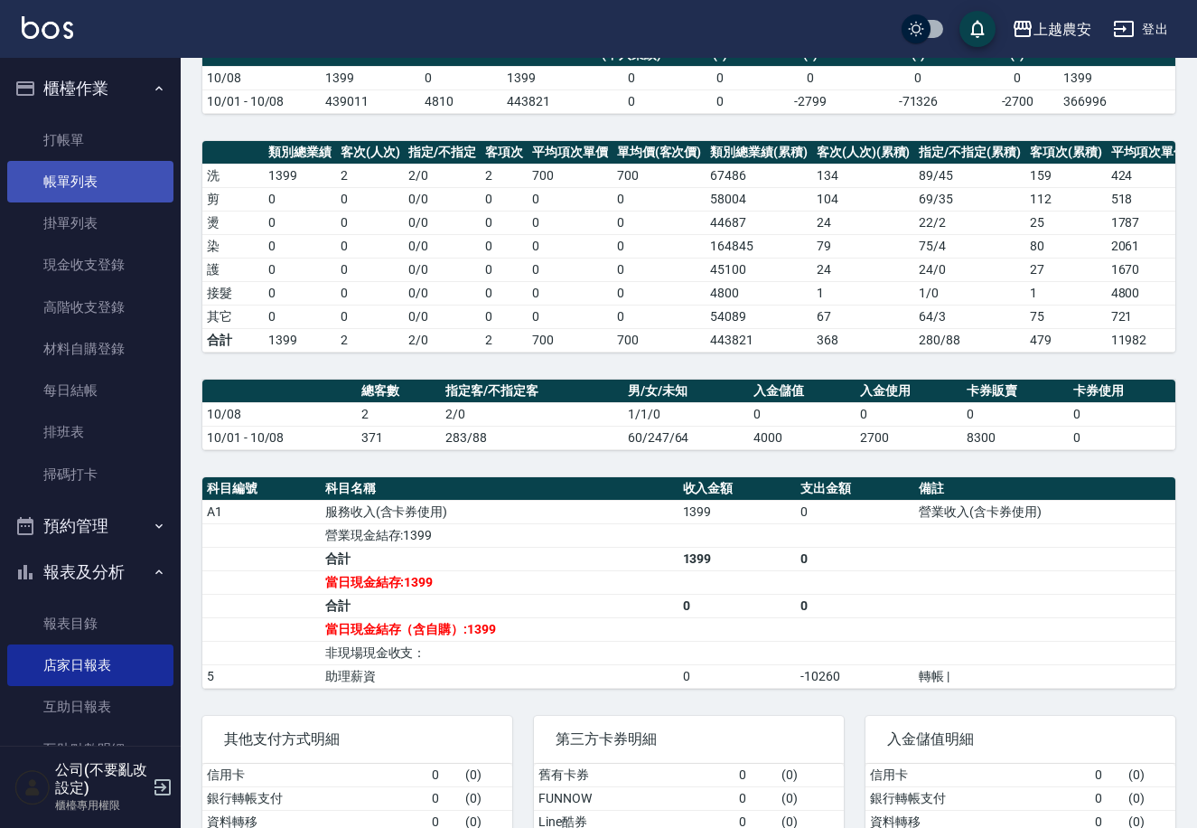
click at [63, 161] on link "帳單列表" at bounding box center [90, 182] width 166 height 42
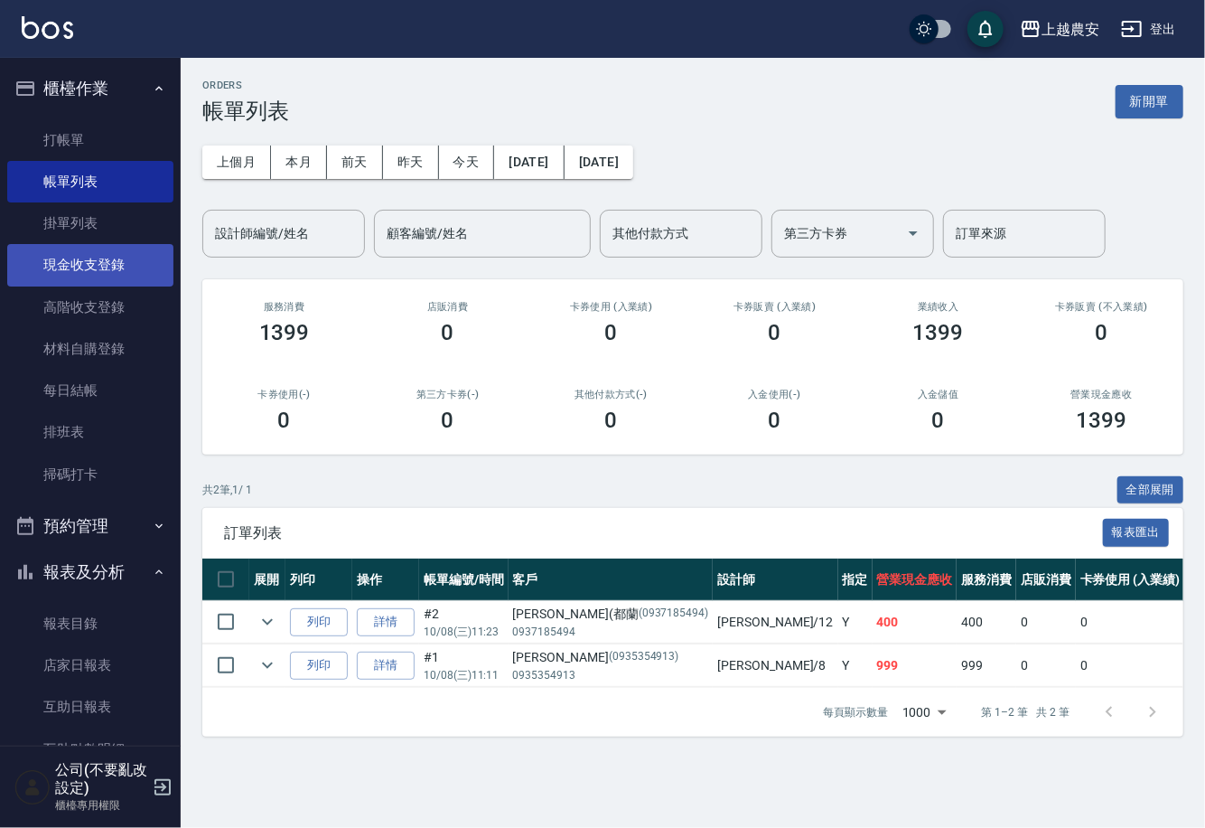
click at [82, 250] on link "現金收支登錄" at bounding box center [90, 265] width 166 height 42
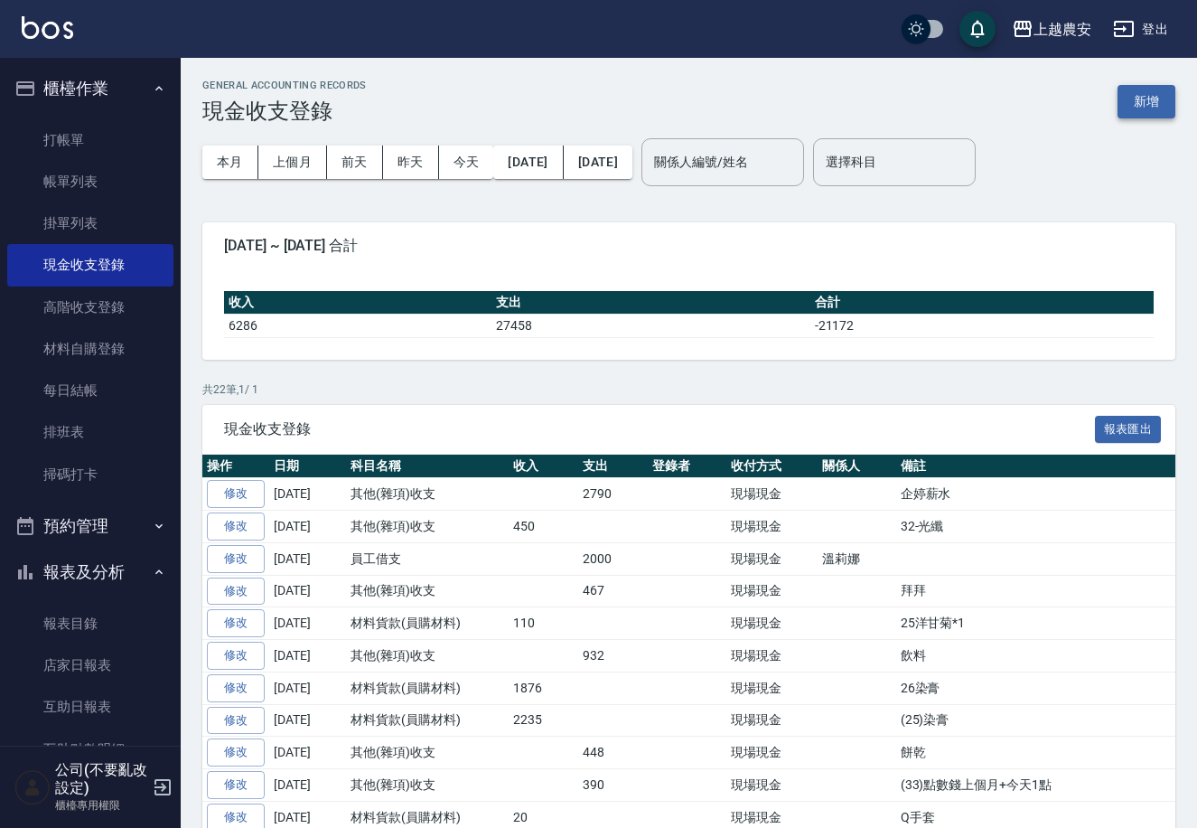
click at [1156, 102] on button "新增" at bounding box center [1147, 101] width 58 height 33
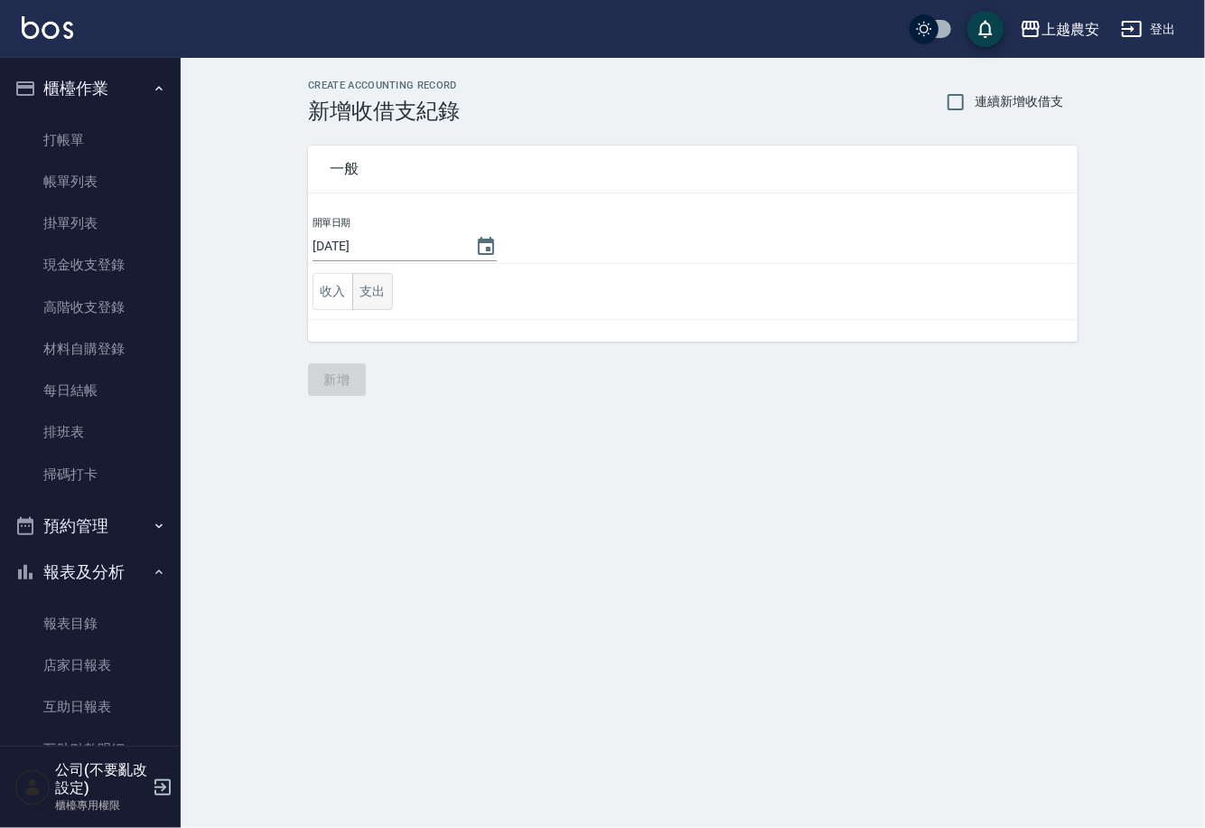
click at [365, 294] on button "支出" at bounding box center [372, 291] width 41 height 37
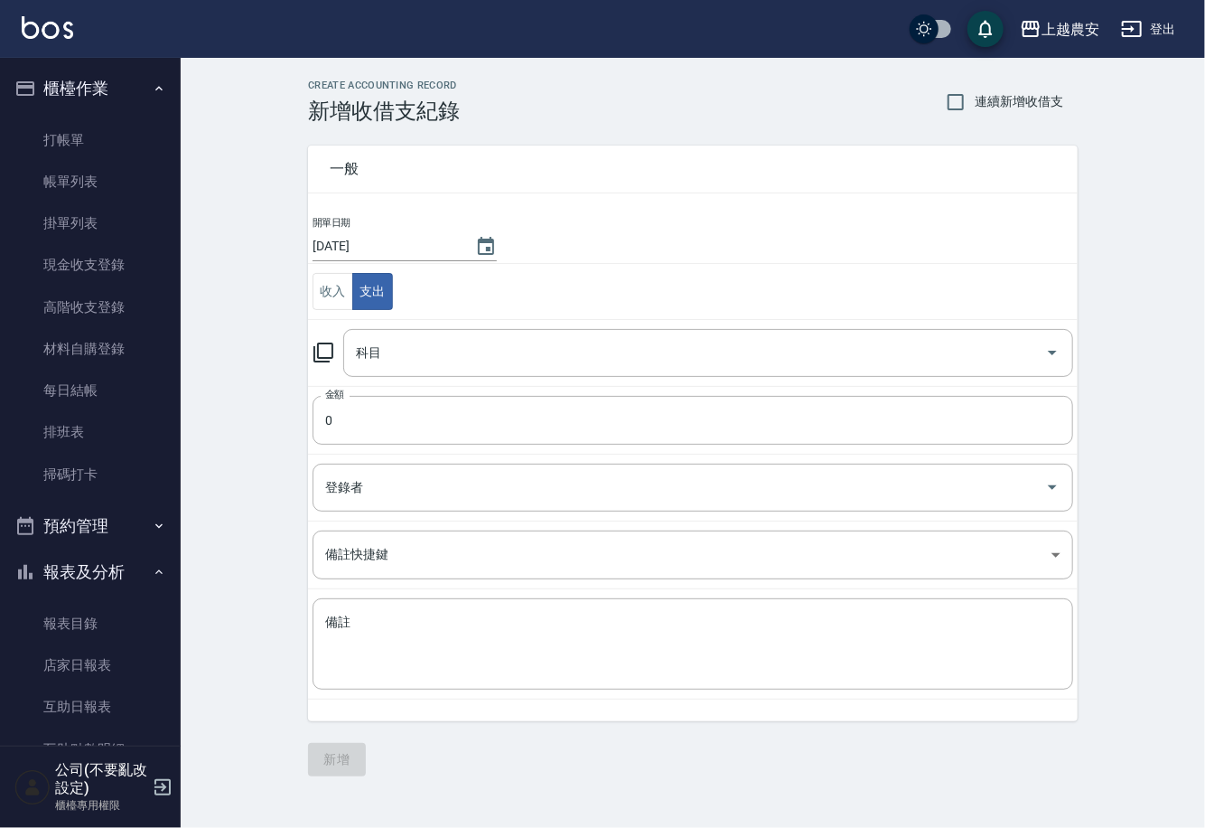
click at [323, 344] on icon at bounding box center [324, 353] width 22 height 22
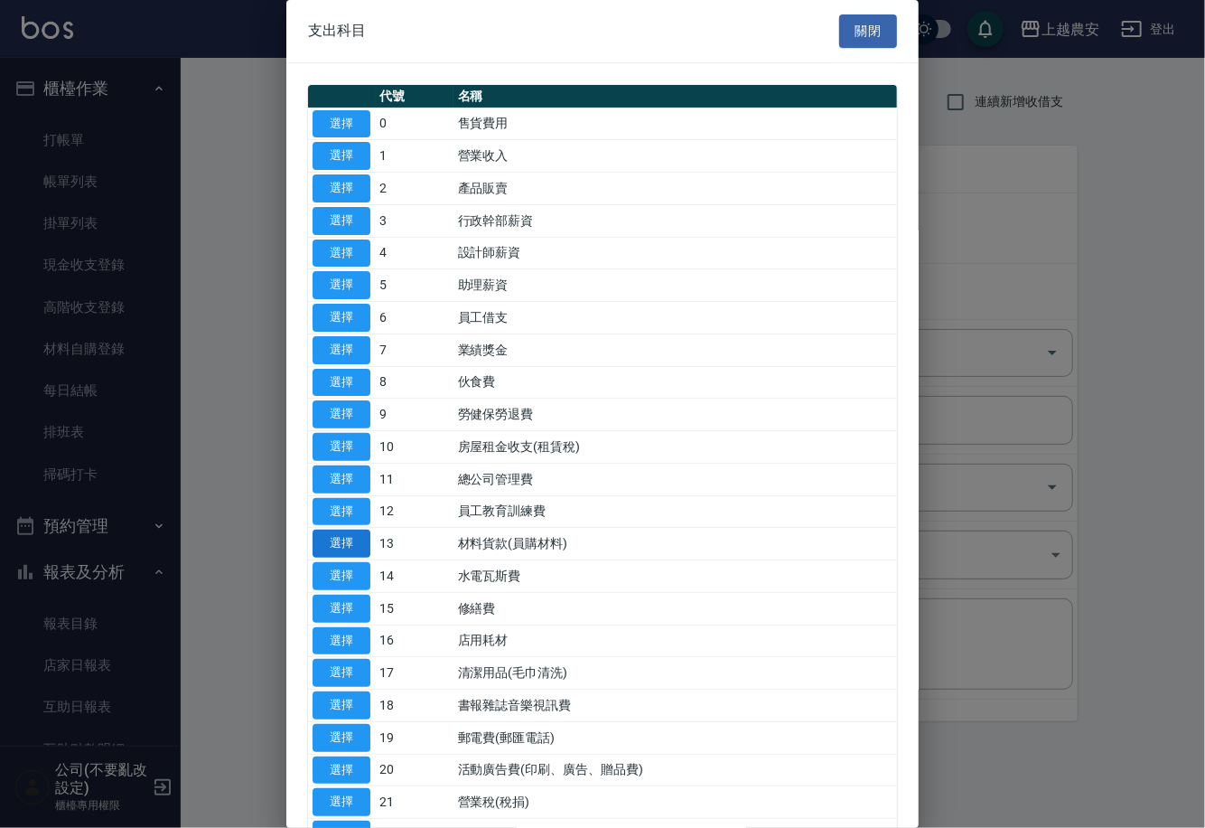
click at [328, 547] on button "選擇" at bounding box center [342, 543] width 58 height 28
type input "13 材料貨款(員購材料)"
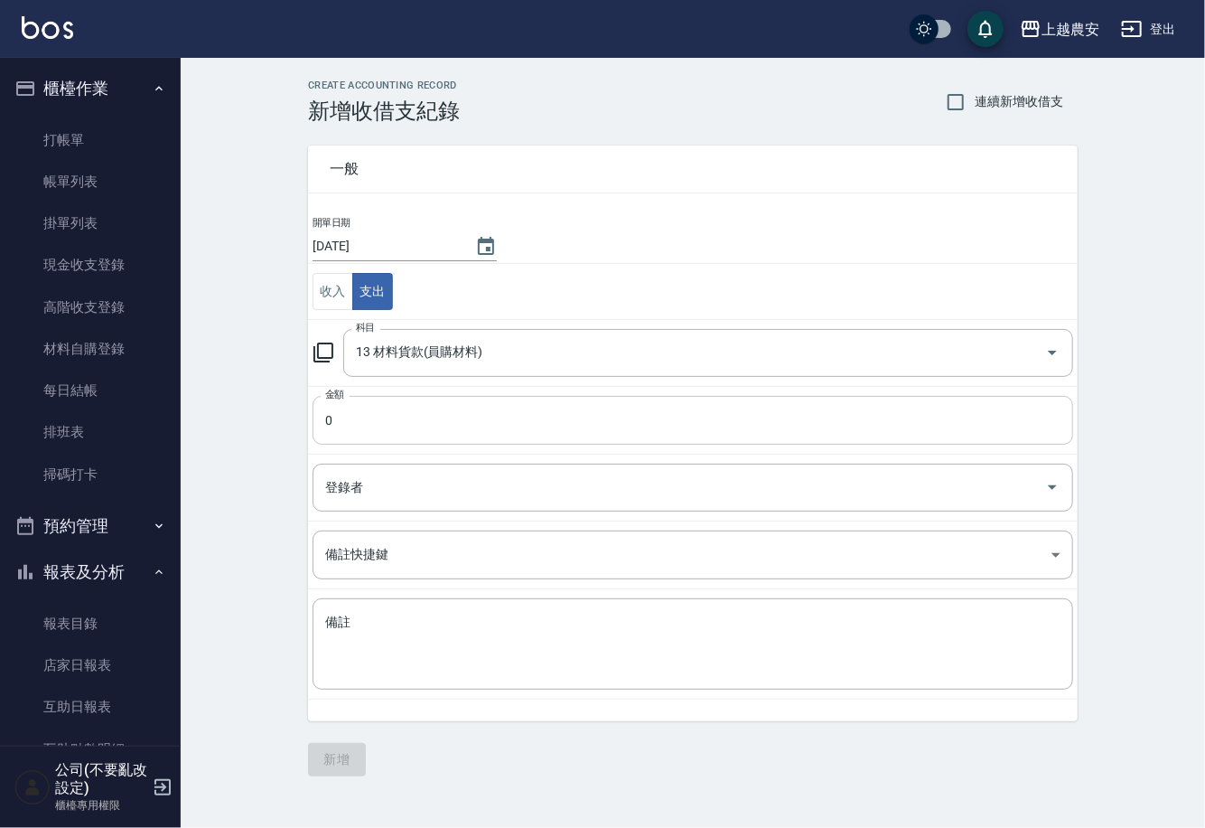
click at [335, 419] on input "0" at bounding box center [693, 420] width 761 height 49
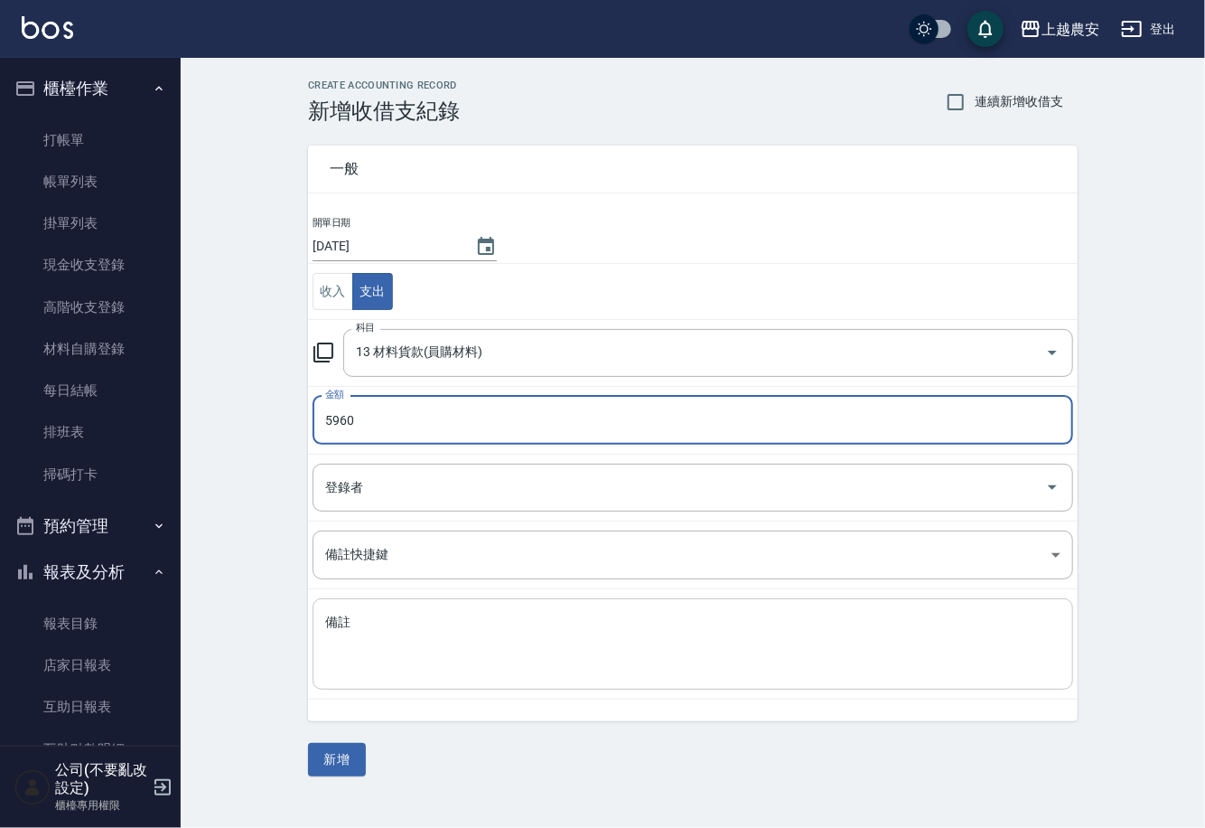
type input "5960"
click at [407, 629] on textarea "備註" at bounding box center [692, 643] width 735 height 61
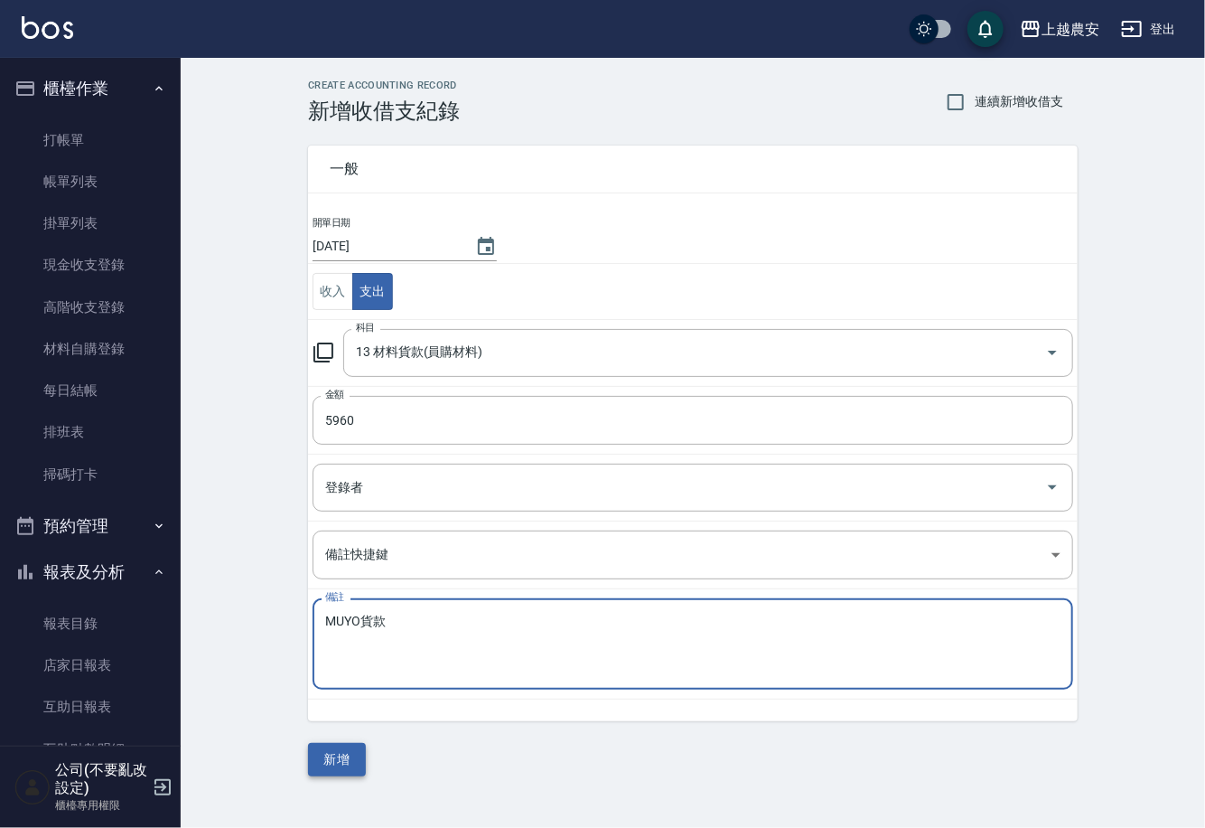
type textarea "MUYO貨款"
click at [343, 765] on button "新增" at bounding box center [337, 759] width 58 height 33
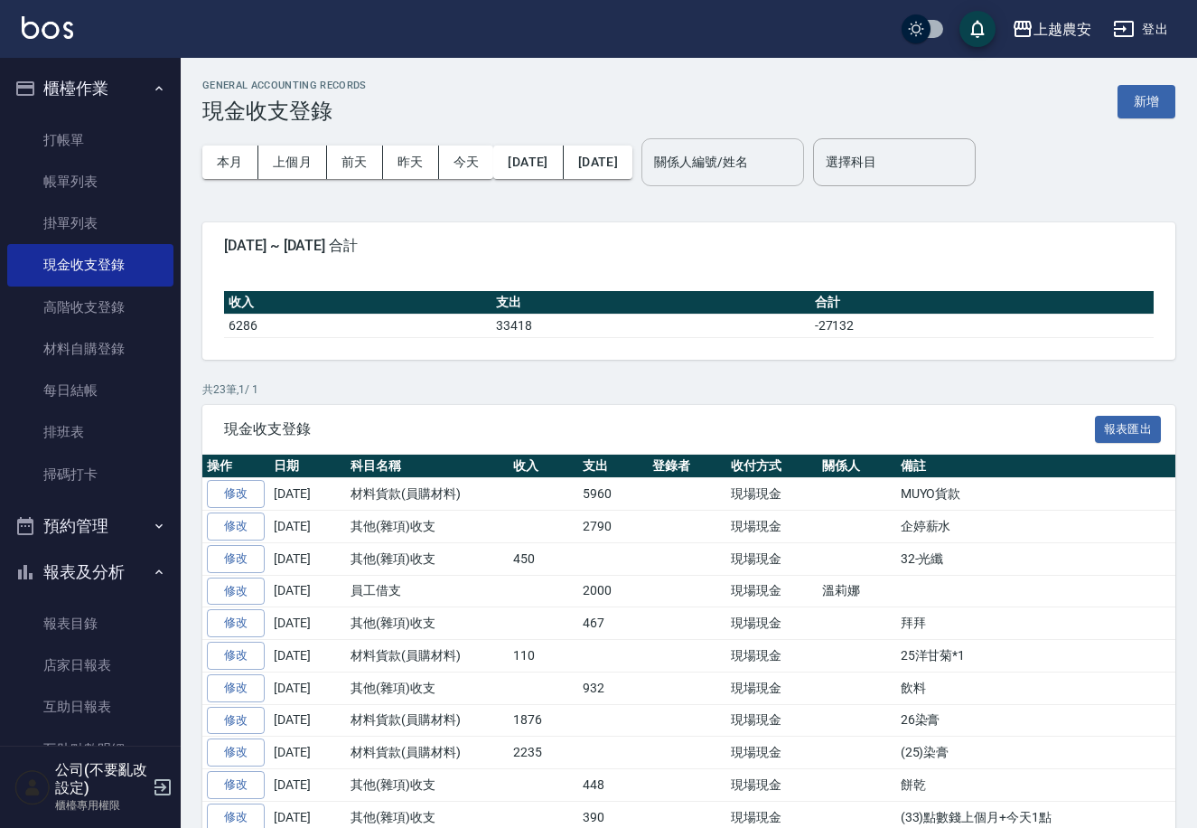
click at [762, 153] on div "關係人編號/姓名 關係人編號/姓名" at bounding box center [722, 162] width 163 height 48
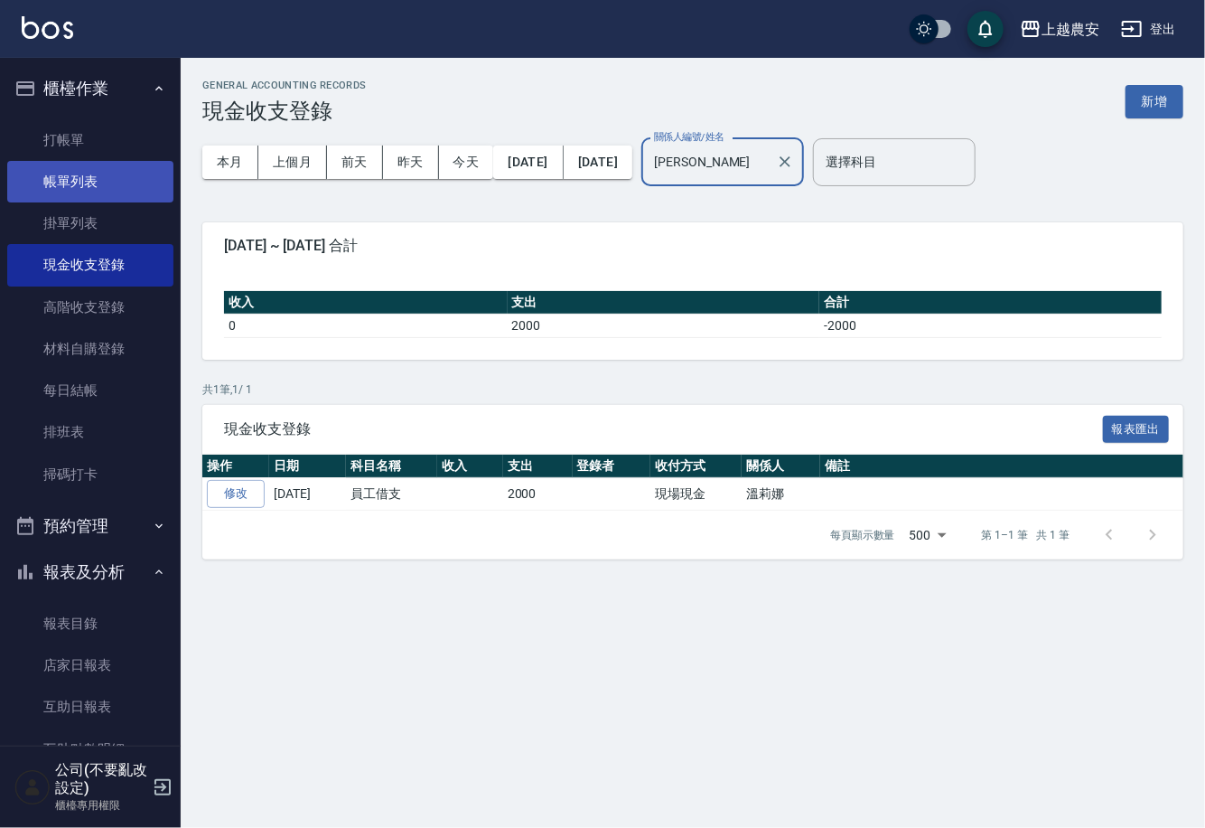
type input "Lina-L"
click at [85, 192] on link "帳單列表" at bounding box center [90, 182] width 166 height 42
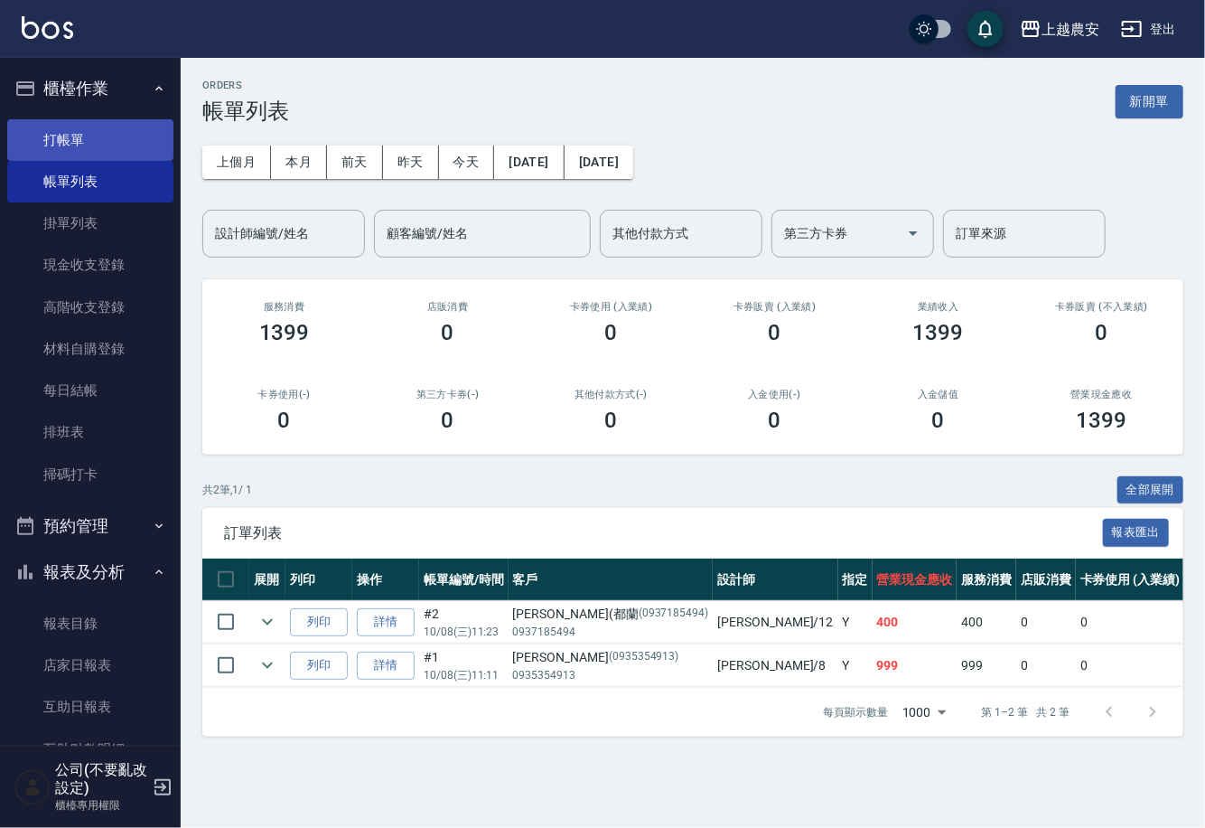
click at [102, 142] on link "打帳單" at bounding box center [90, 140] width 166 height 42
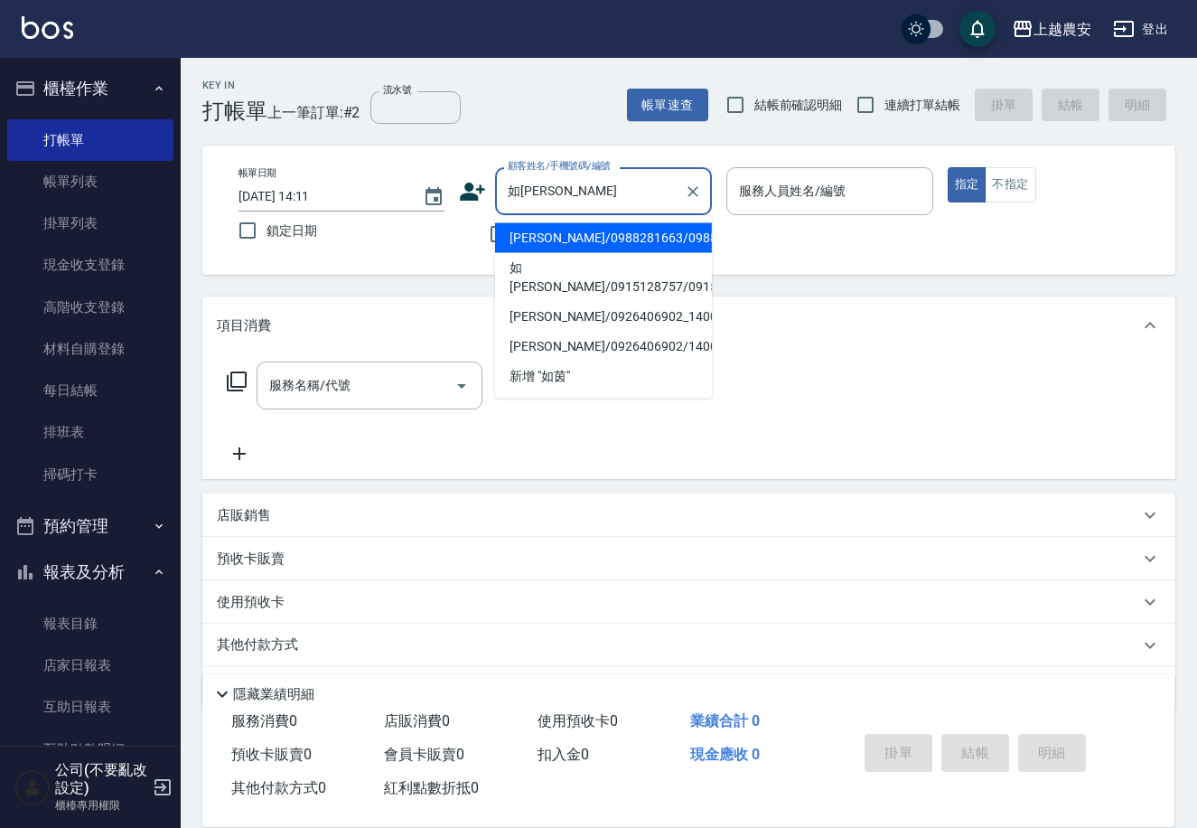
click at [555, 235] on li "胡如茵/0988281663/0988281663" at bounding box center [603, 238] width 217 height 30
type input "胡如茵/0988281663/0988281663"
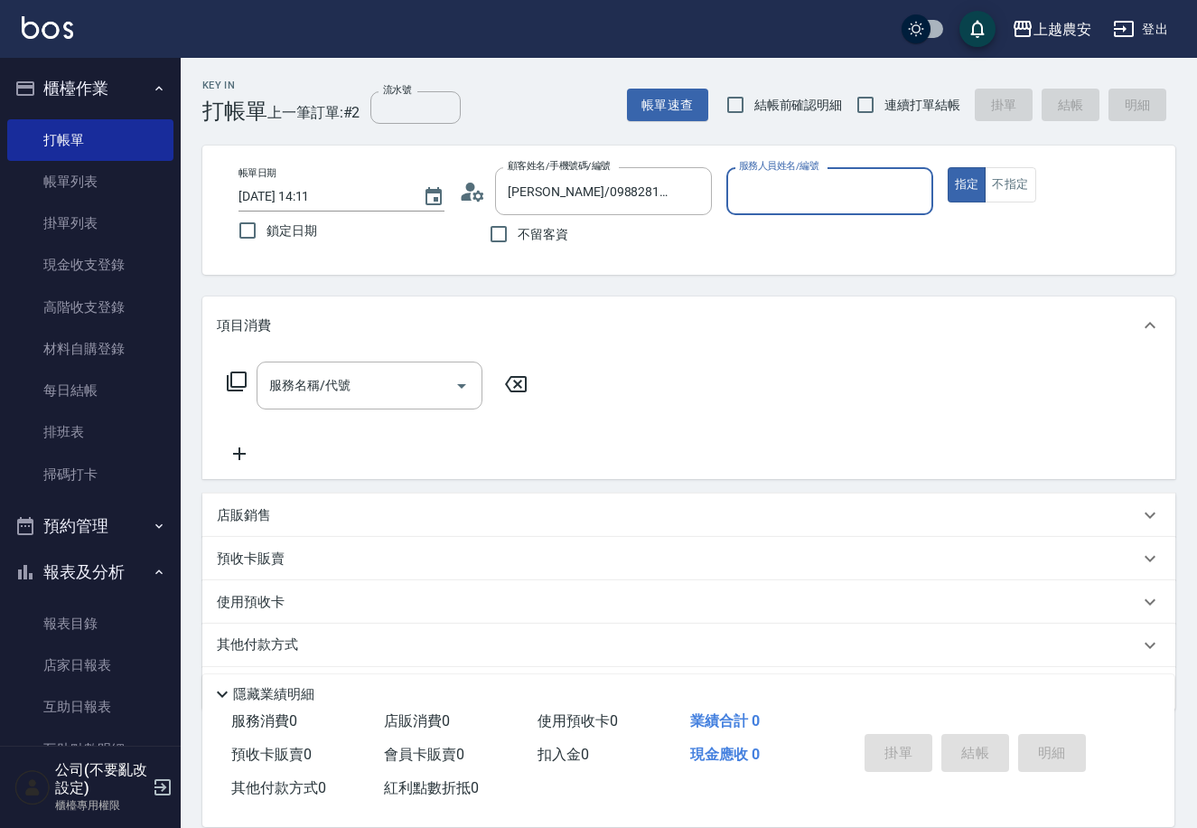
type input "Sandy-S"
click at [692, 192] on icon "Clear" at bounding box center [693, 191] width 11 height 11
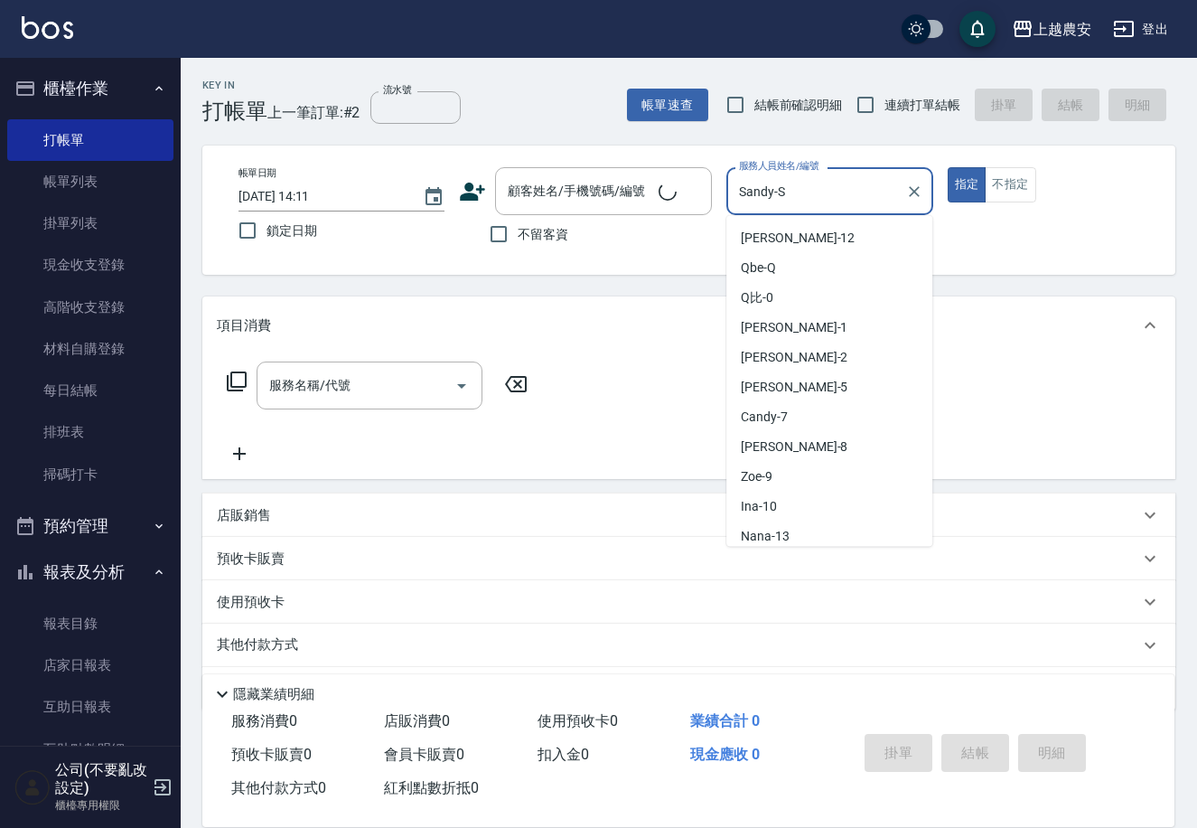
drag, startPoint x: 789, startPoint y: 188, endPoint x: 725, endPoint y: 201, distance: 65.6
click at [727, 200] on div "Sandy-S 服務人員姓名/編號" at bounding box center [829, 191] width 206 height 48
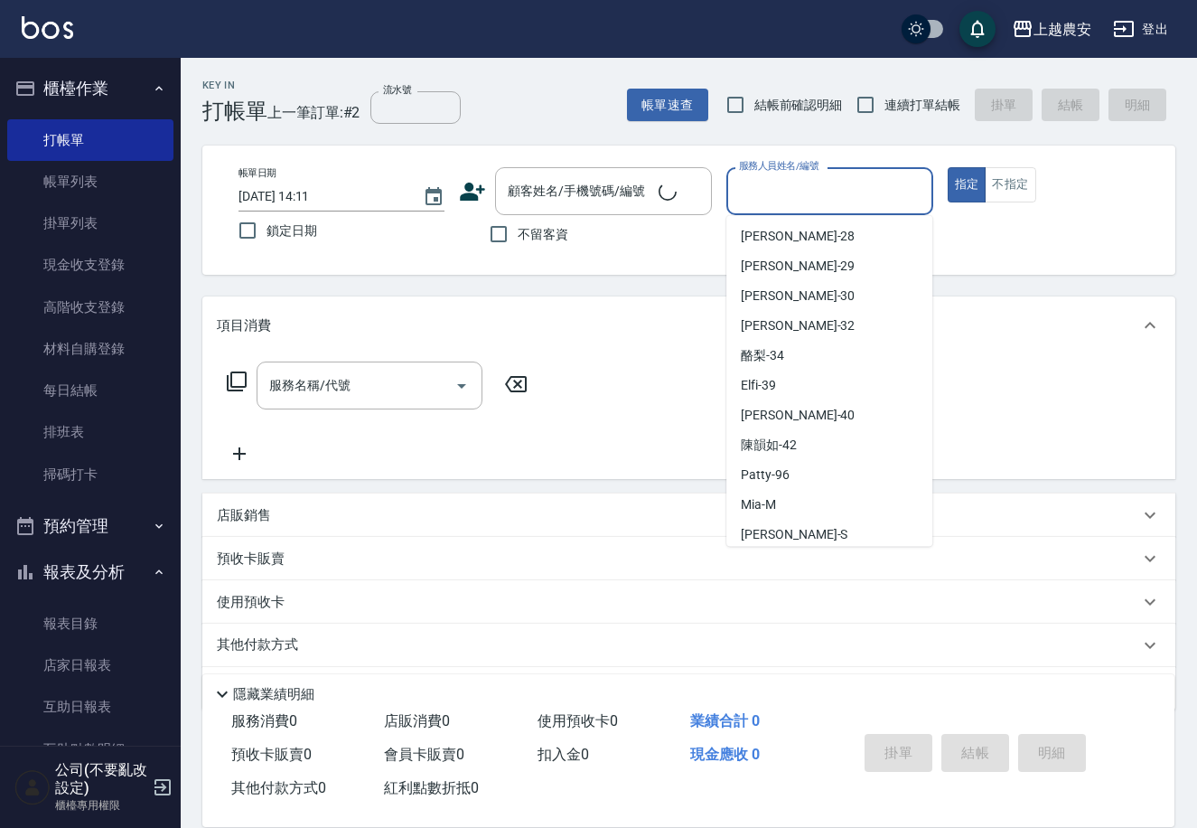
scroll to position [7, 0]
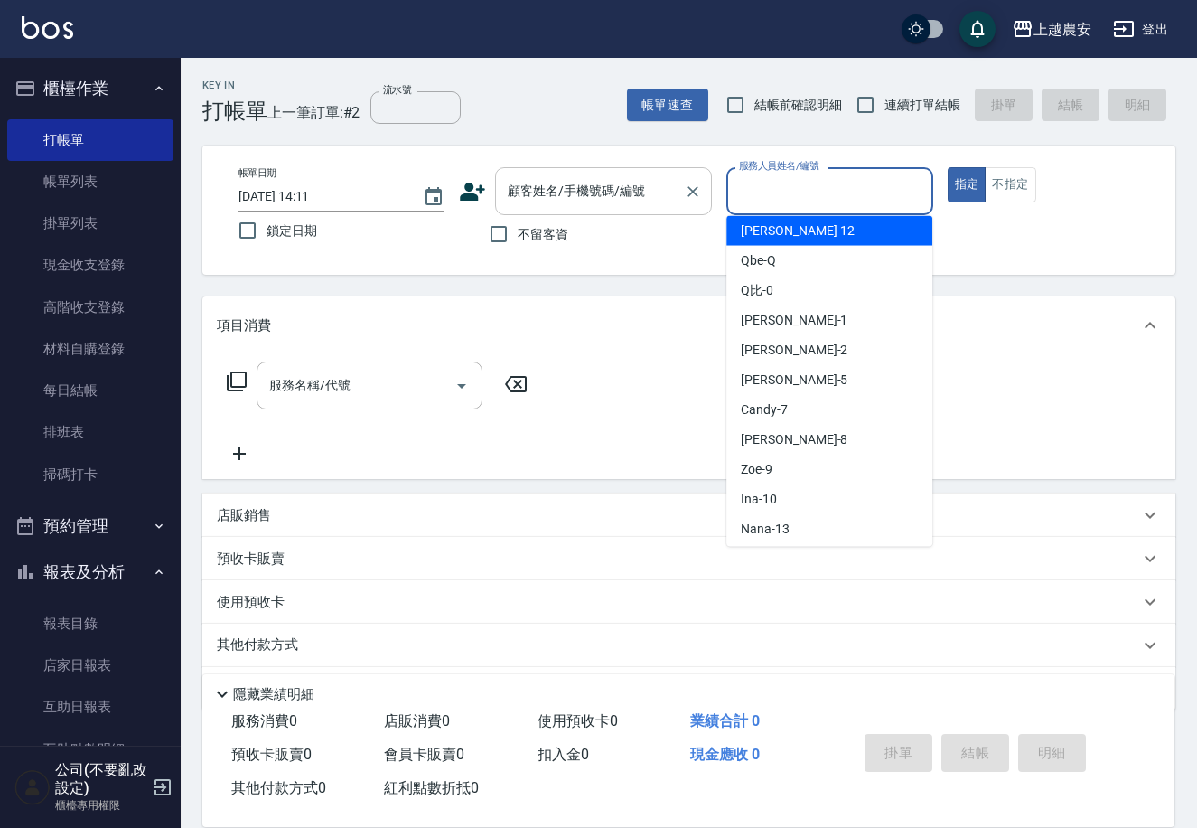
click at [618, 177] on div "顧客姓名/手機號碼/編號 顧客姓名/手機號碼/編號" at bounding box center [603, 191] width 217 height 48
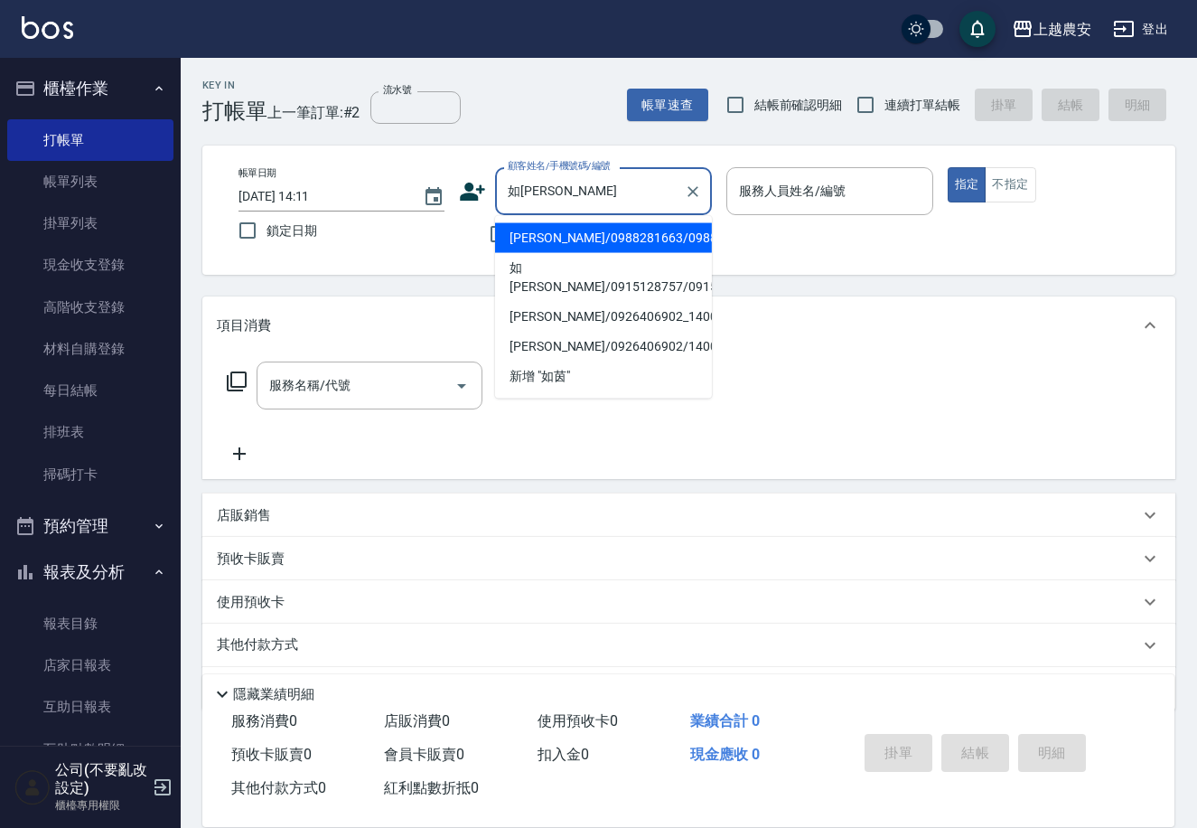
click at [556, 268] on li "如茵/0915128757/0915128757" at bounding box center [603, 277] width 217 height 49
type input "如茵/0915128757/0915128757"
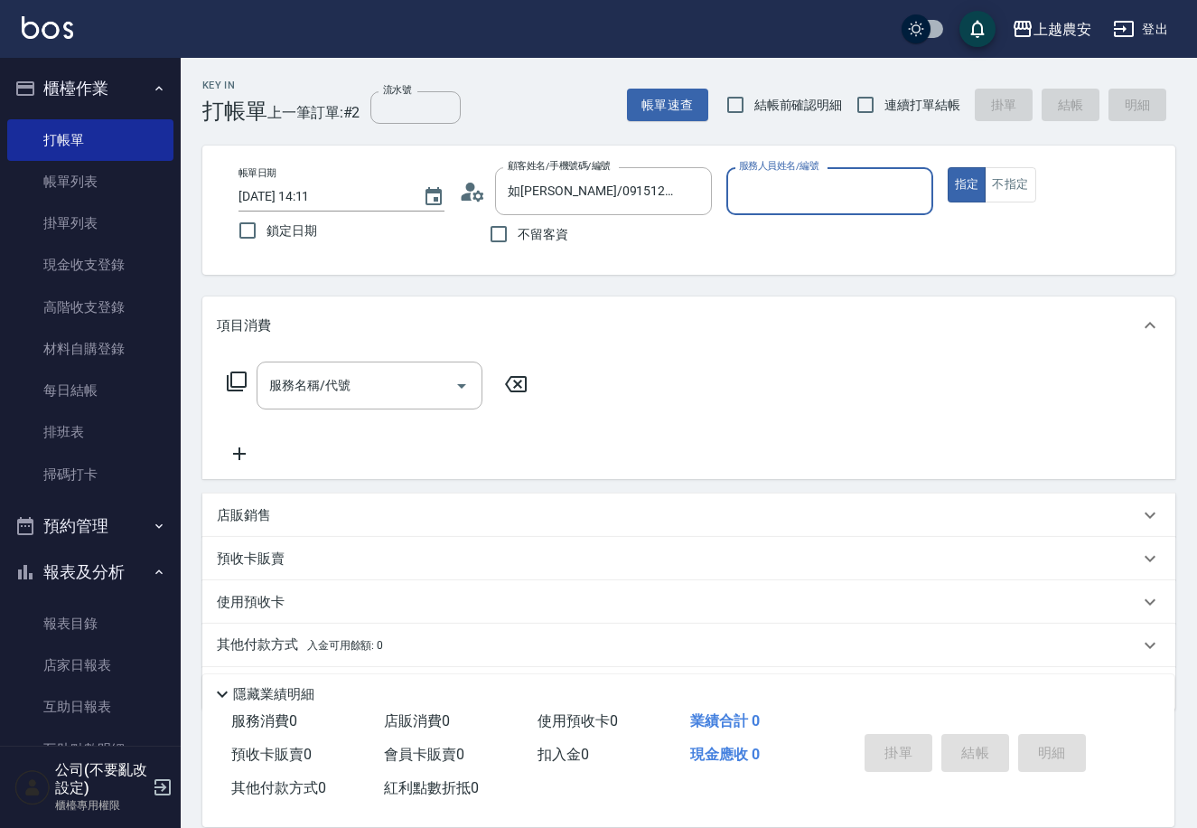
click at [837, 195] on input "服務人員姓名/編號" at bounding box center [830, 191] width 190 height 32
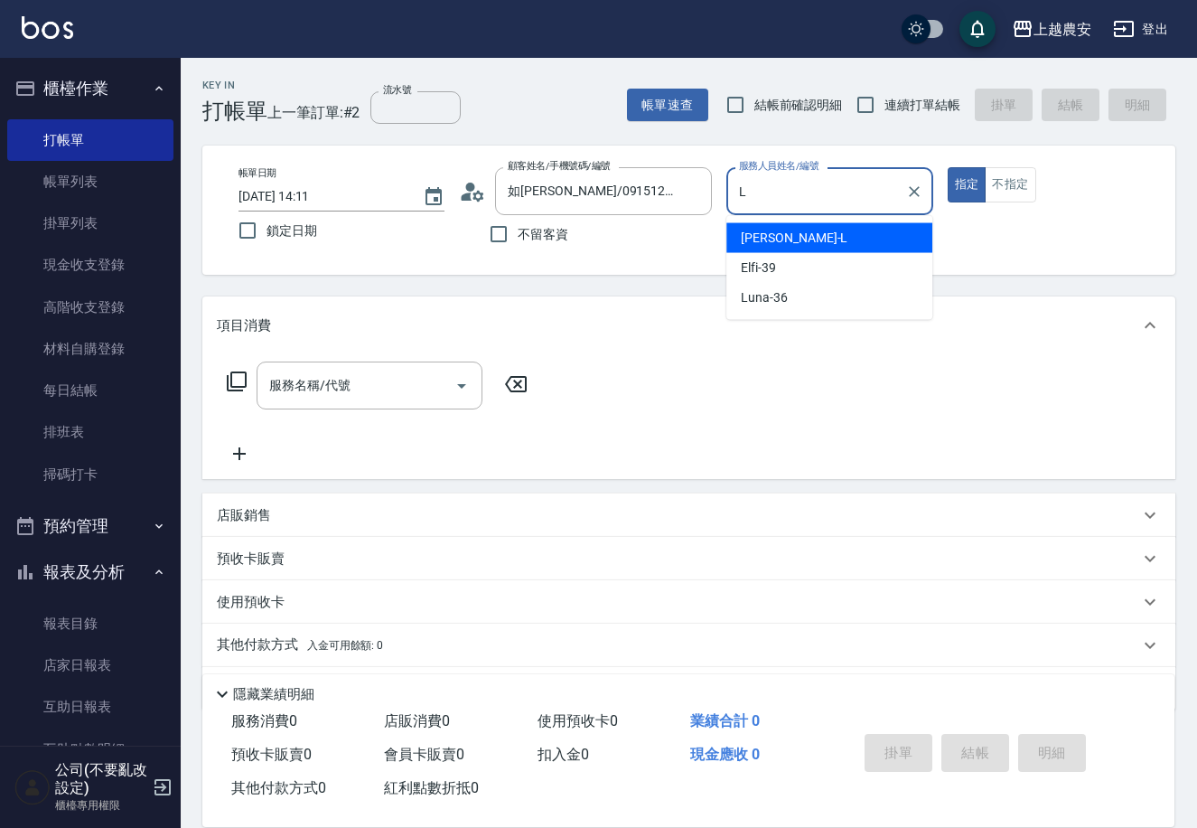
type input "Lina-L"
type button "true"
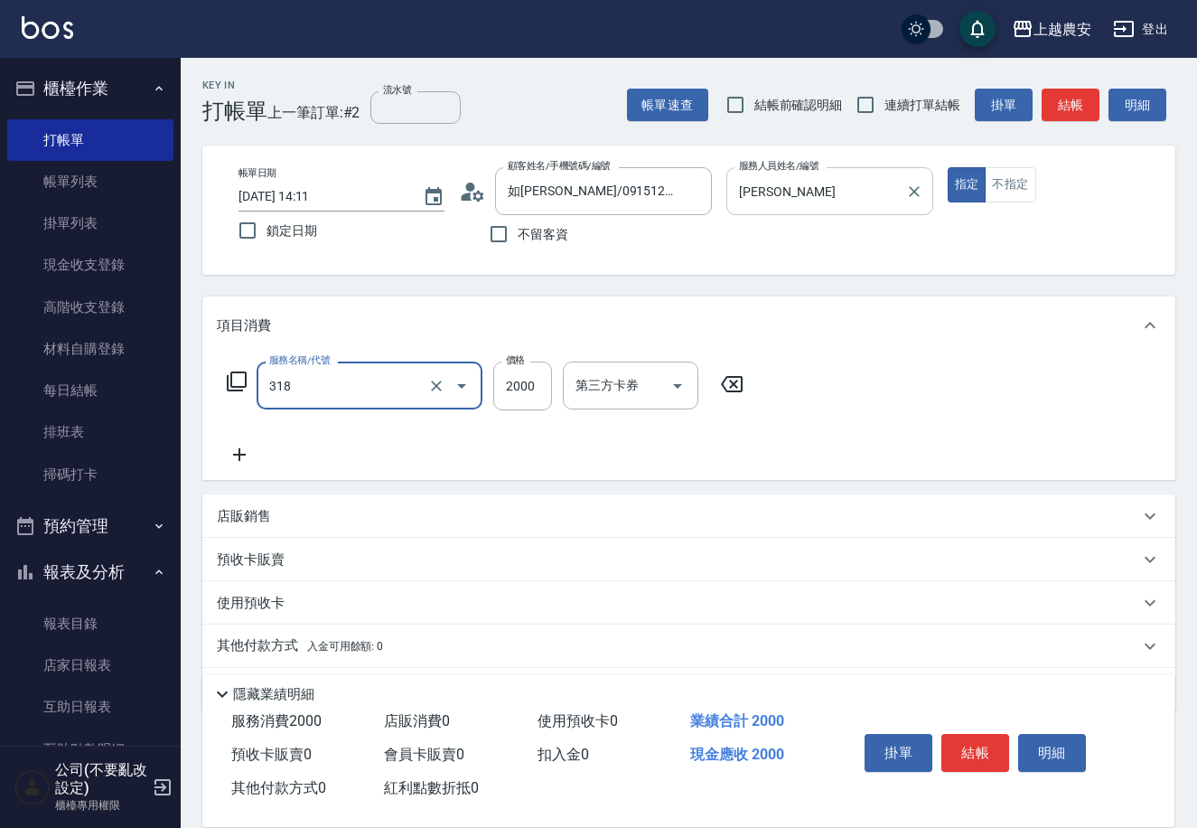
type input "燙髮1500↑(自購)(318)"
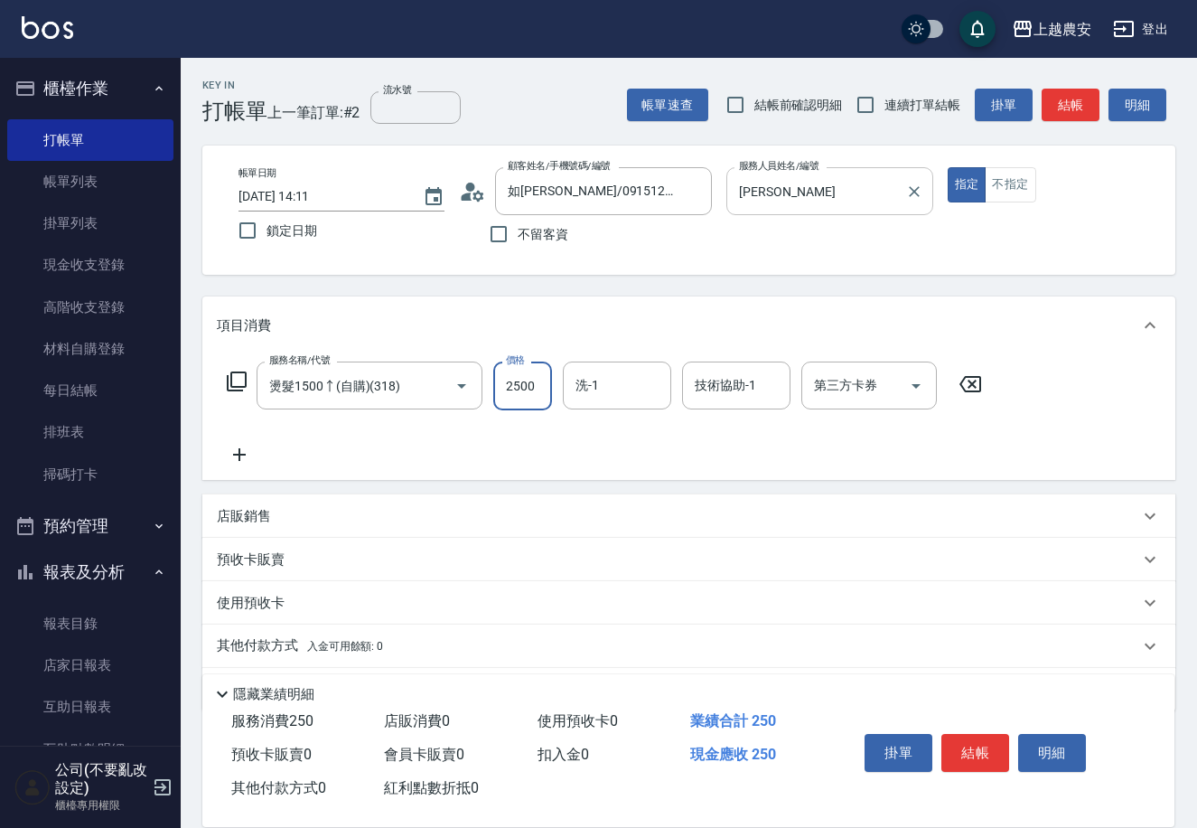
type input "2500"
type input "大巫-35"
click at [988, 755] on button "結帳" at bounding box center [975, 753] width 68 height 38
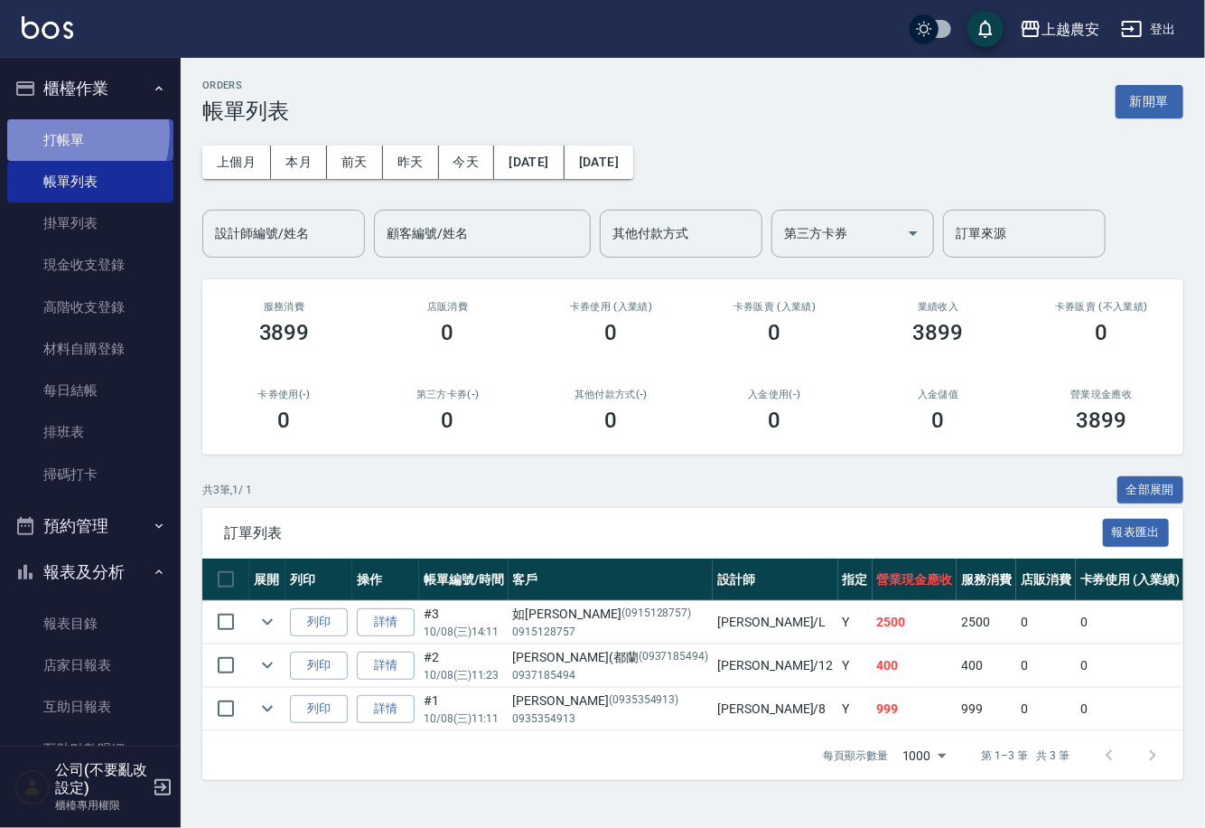
click at [68, 133] on link "打帳單" at bounding box center [90, 140] width 166 height 42
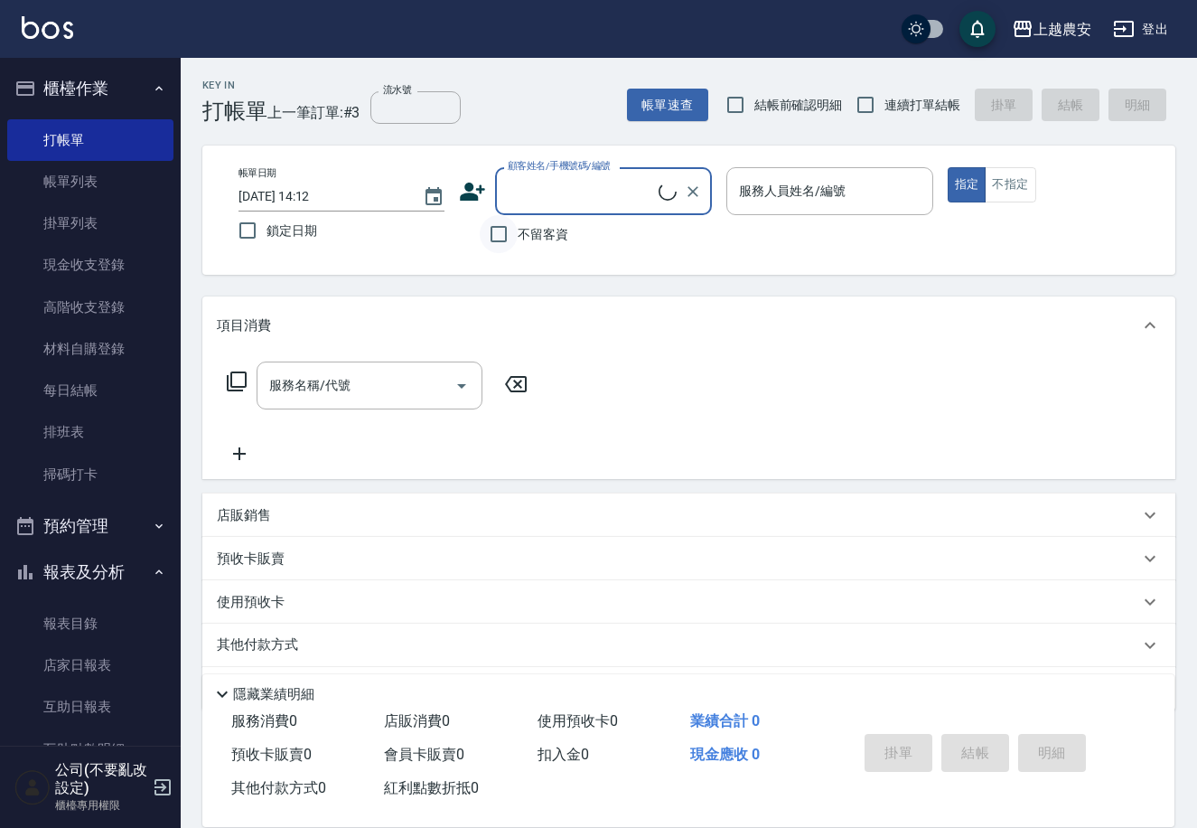
click at [506, 240] on input "不留客資" at bounding box center [499, 234] width 38 height 38
checkbox input "true"
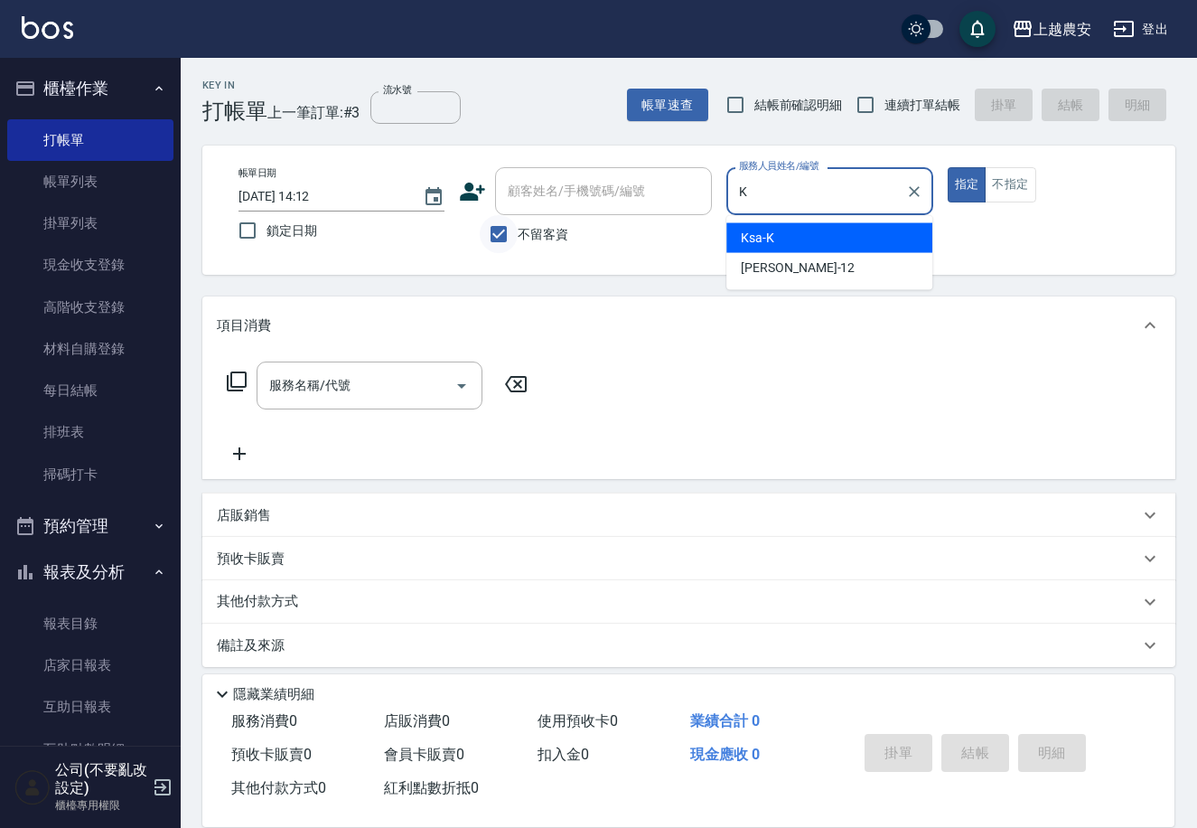
type input "Ksa-K"
type button "true"
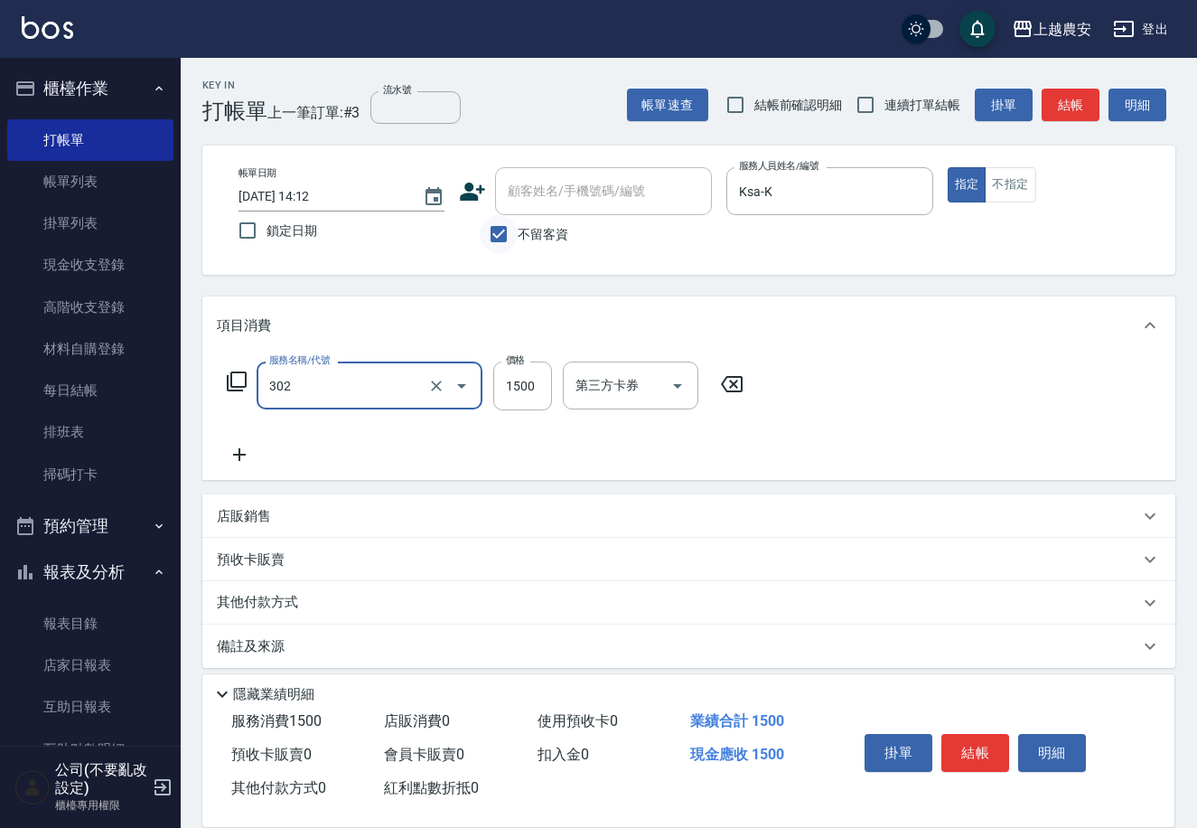
type input "燙髮1500↓(自購)(302)"
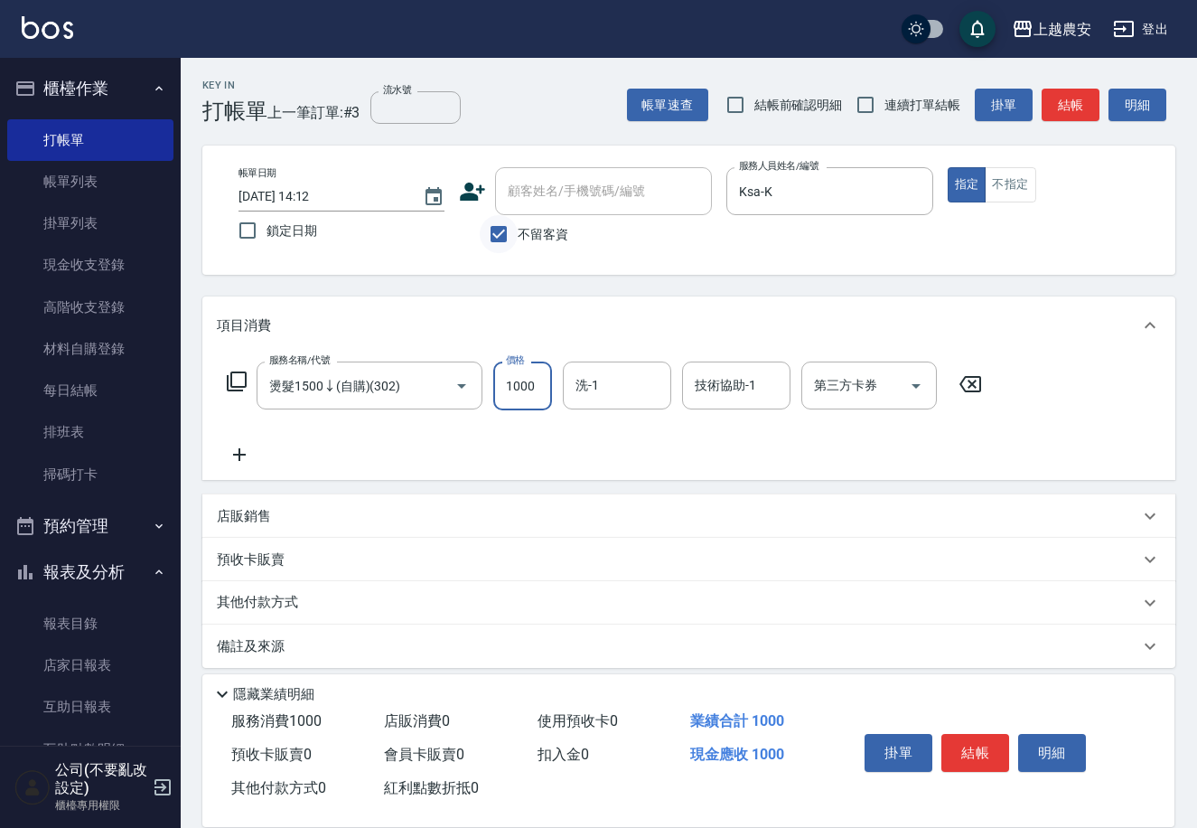
type input "1000"
type input "珮珮-30"
click at [969, 745] on button "結帳" at bounding box center [975, 753] width 68 height 38
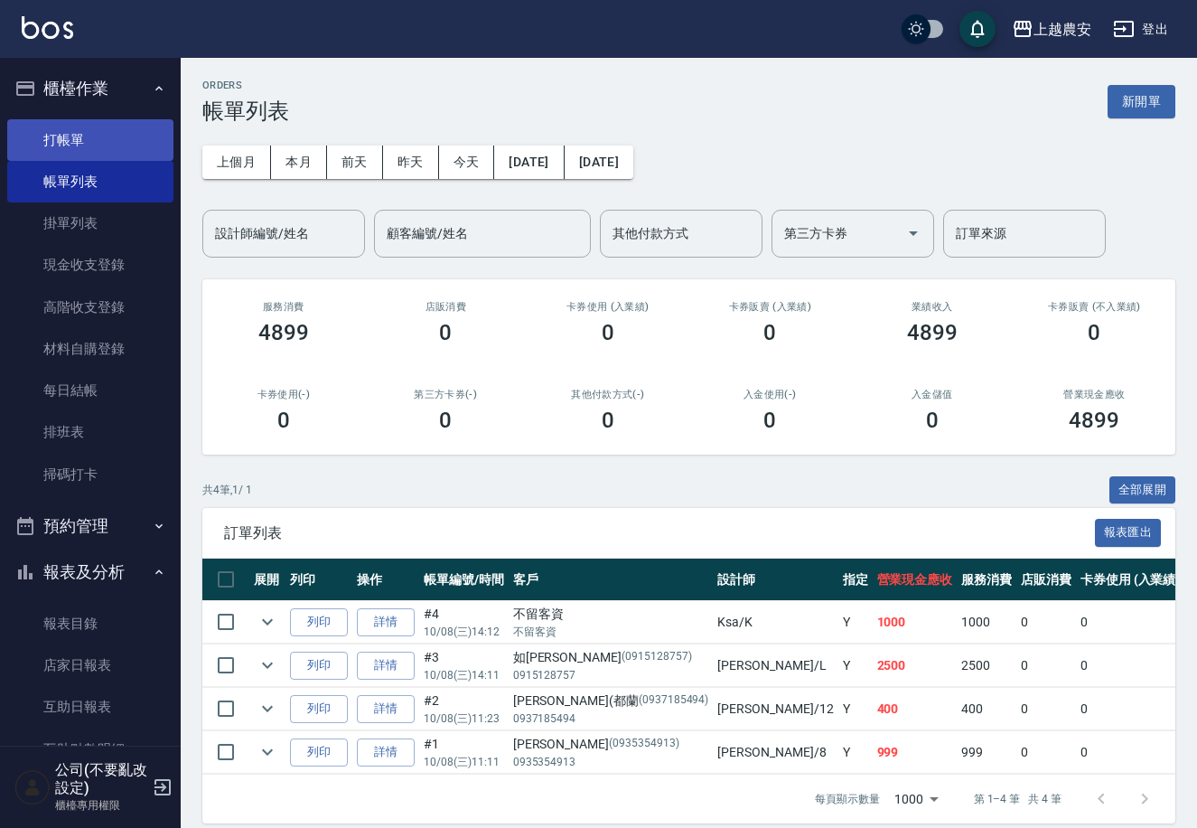
click at [70, 141] on link "打帳單" at bounding box center [90, 140] width 166 height 42
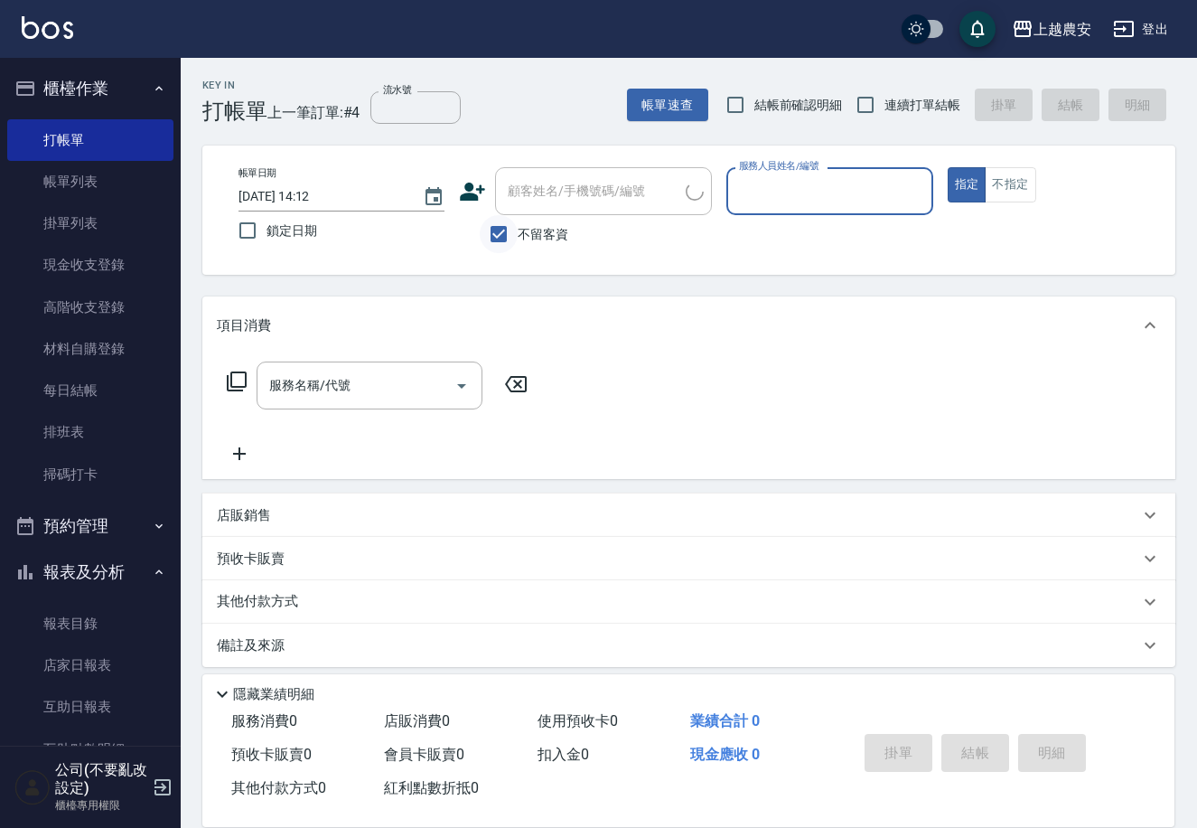
click at [495, 230] on input "不留客資" at bounding box center [499, 234] width 38 height 38
checkbox input "false"
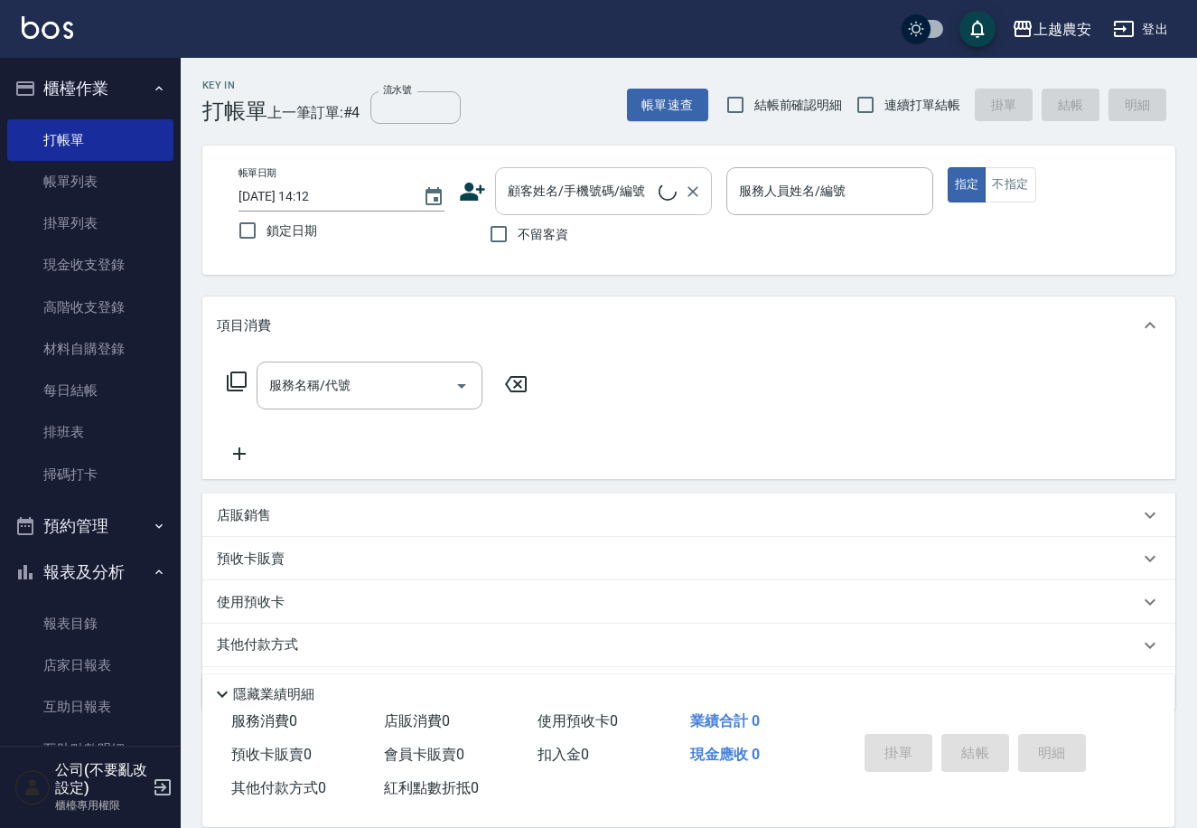
click at [510, 204] on input "顧客姓名/手機號碼/編號" at bounding box center [580, 191] width 155 height 32
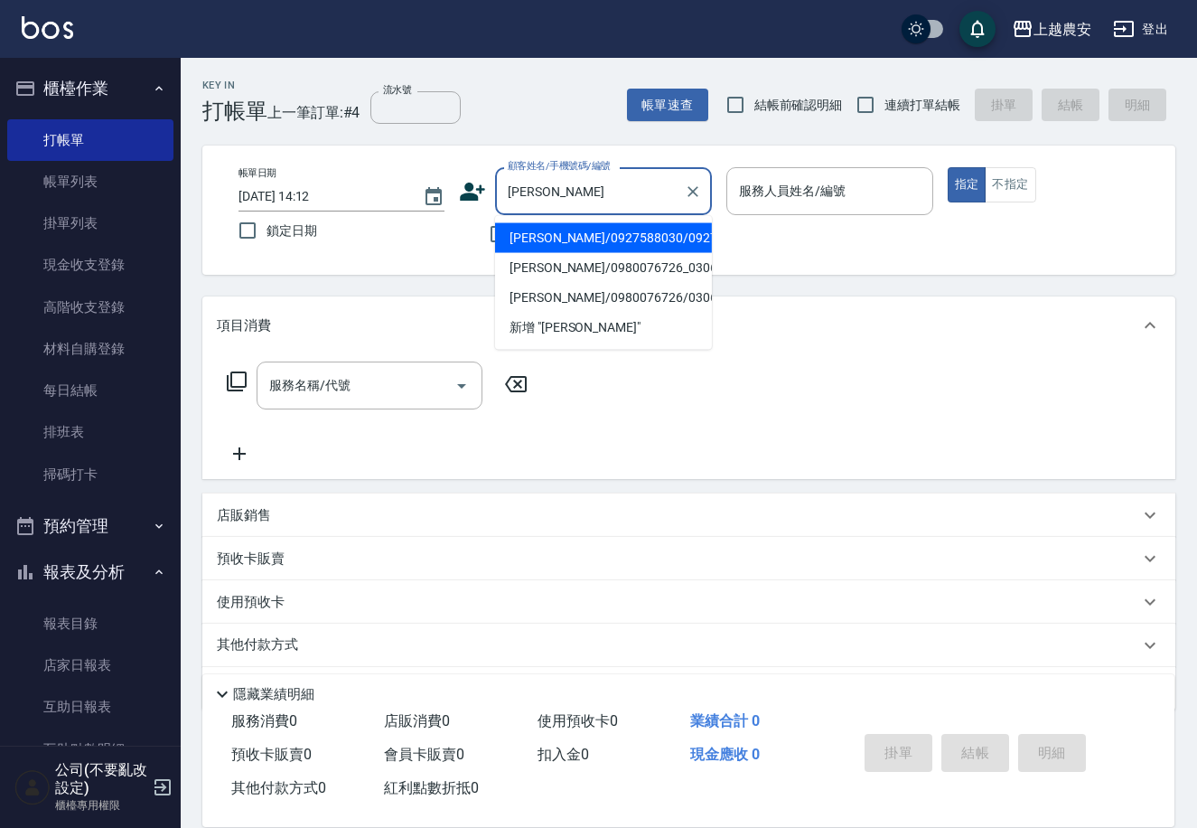
click at [576, 249] on li "[PERSON_NAME]/0927588030/0927588030" at bounding box center [603, 238] width 217 height 30
type input "[PERSON_NAME]/0927588030/0927588030"
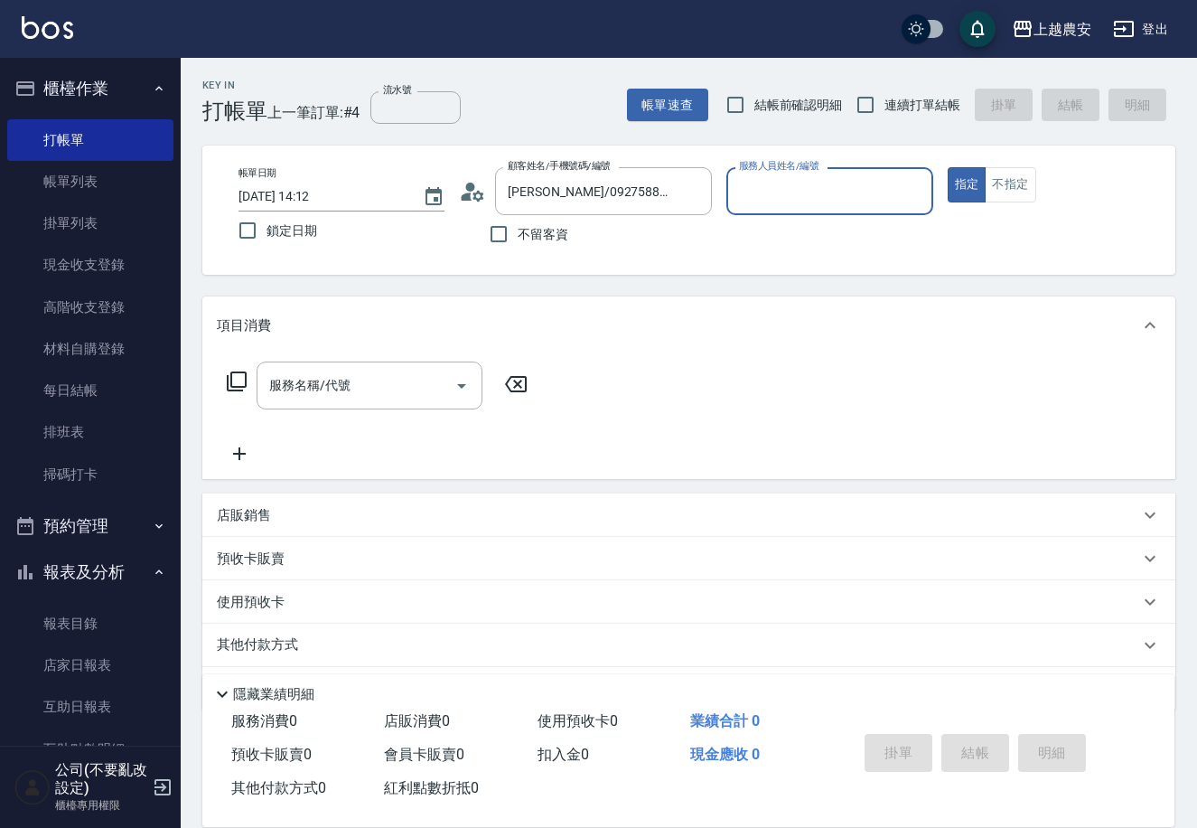
type input "[PERSON_NAME]"
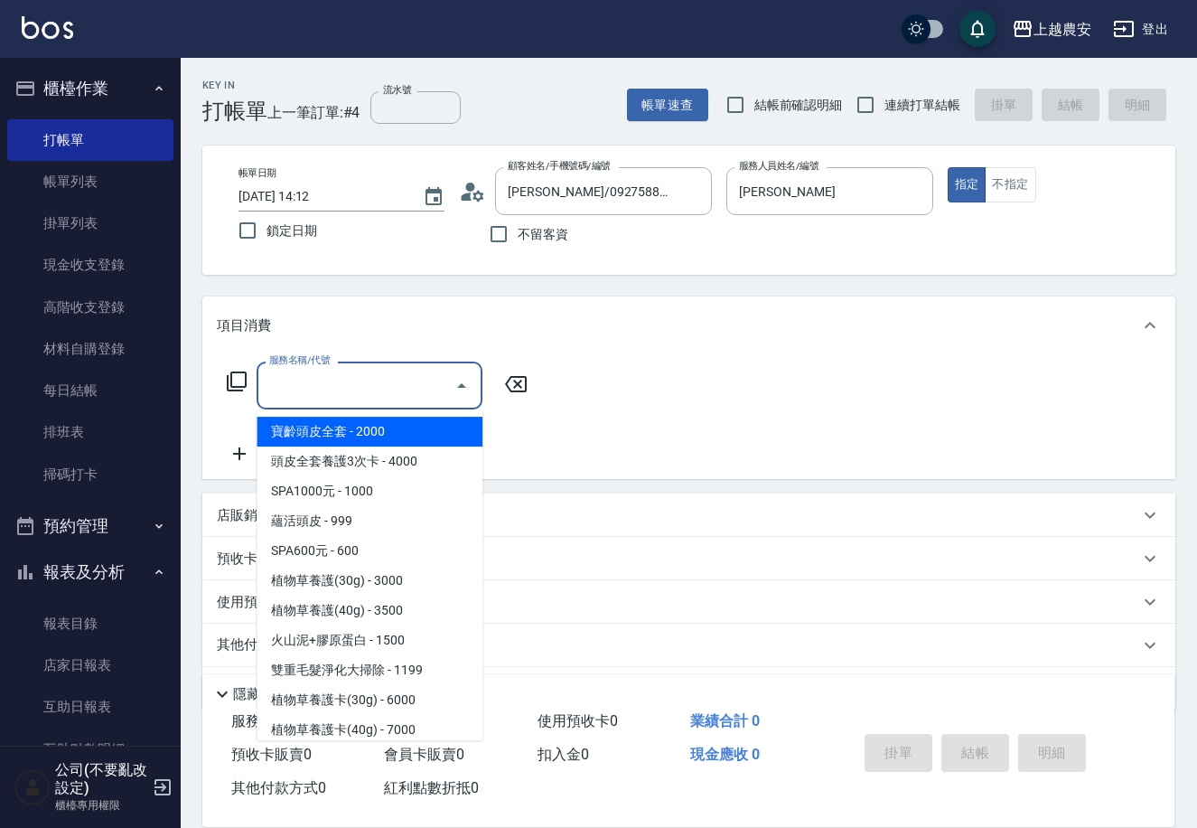
click at [423, 390] on input "服務名稱/代號" at bounding box center [356, 386] width 182 height 32
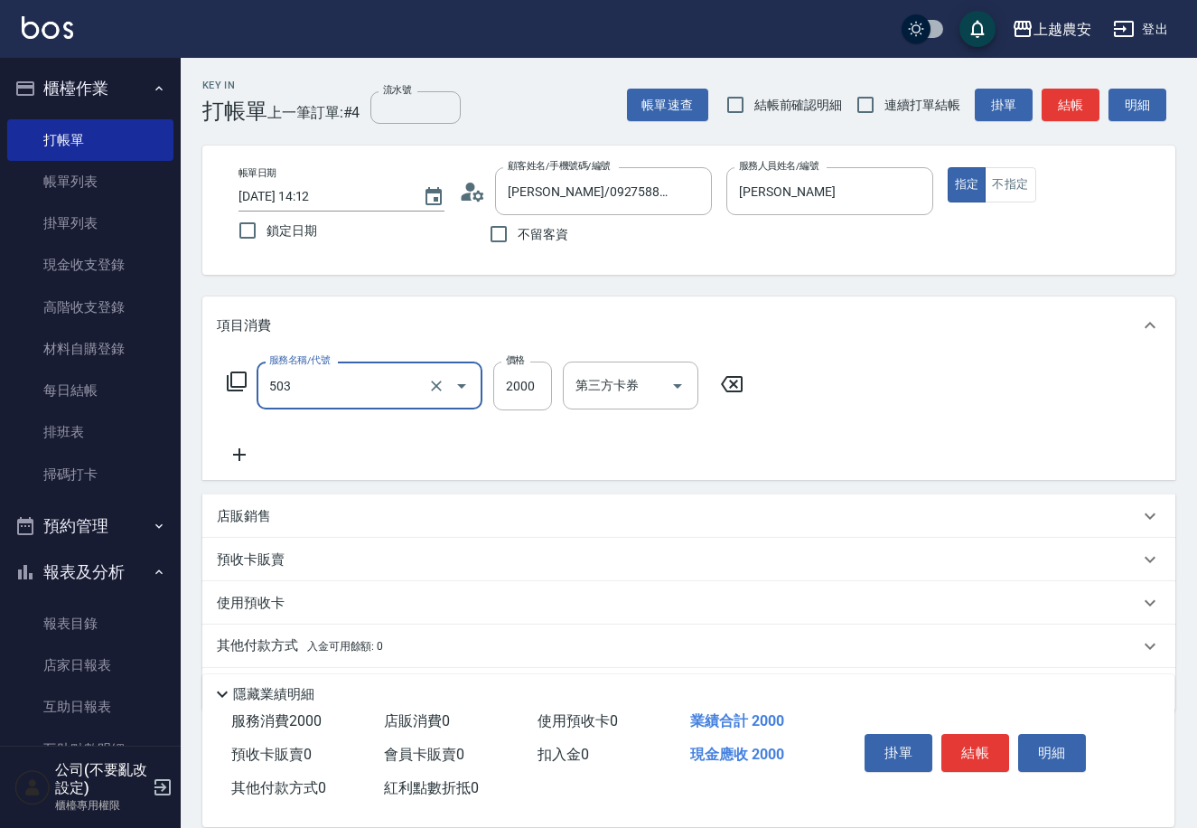
type input "染髮1500↑(503)"
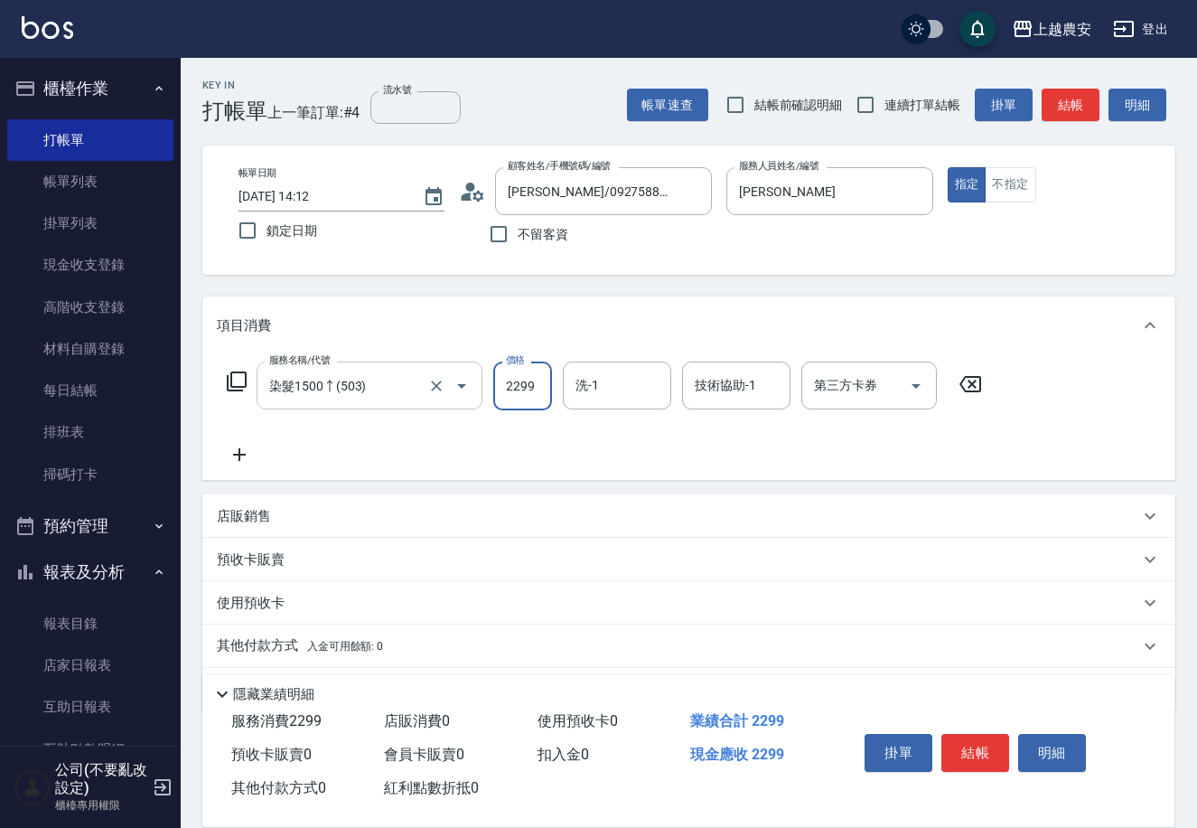
type input "2299"
type input "大巫-35"
click at [972, 753] on button "結帳" at bounding box center [975, 753] width 68 height 38
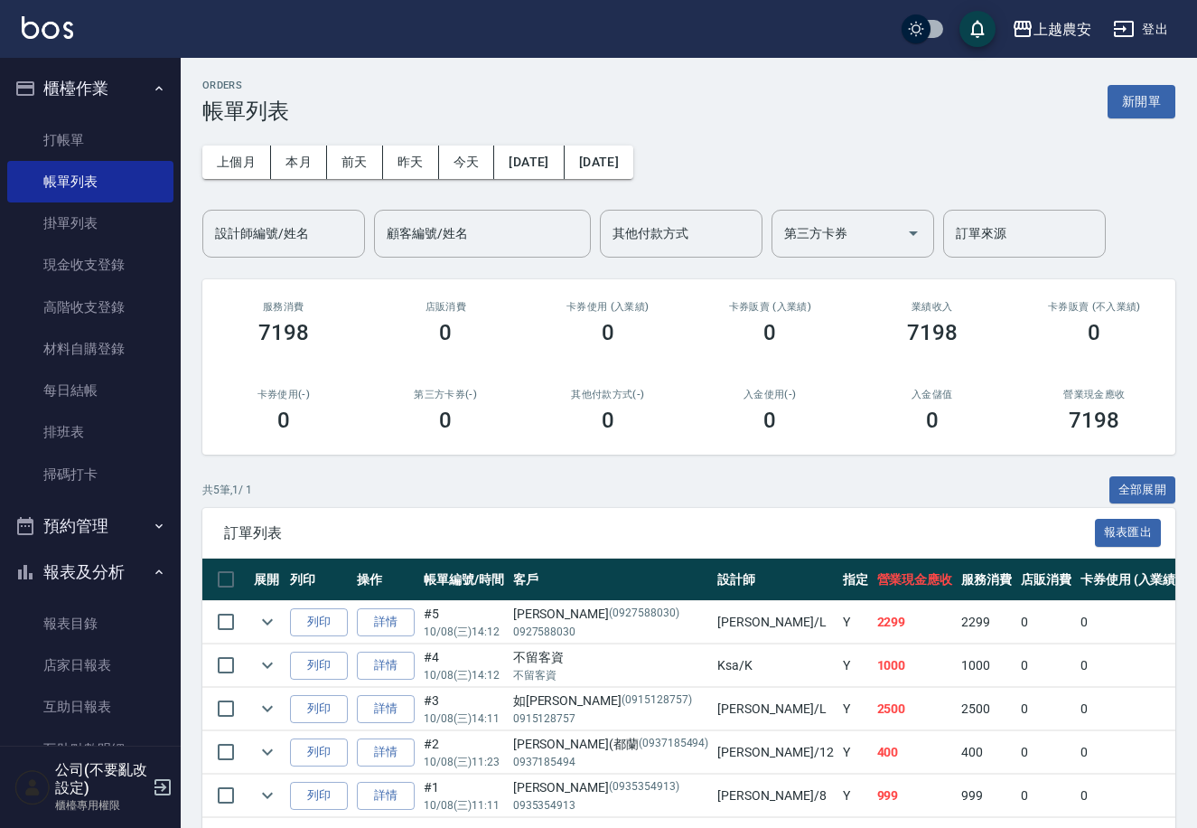
scroll to position [275, 0]
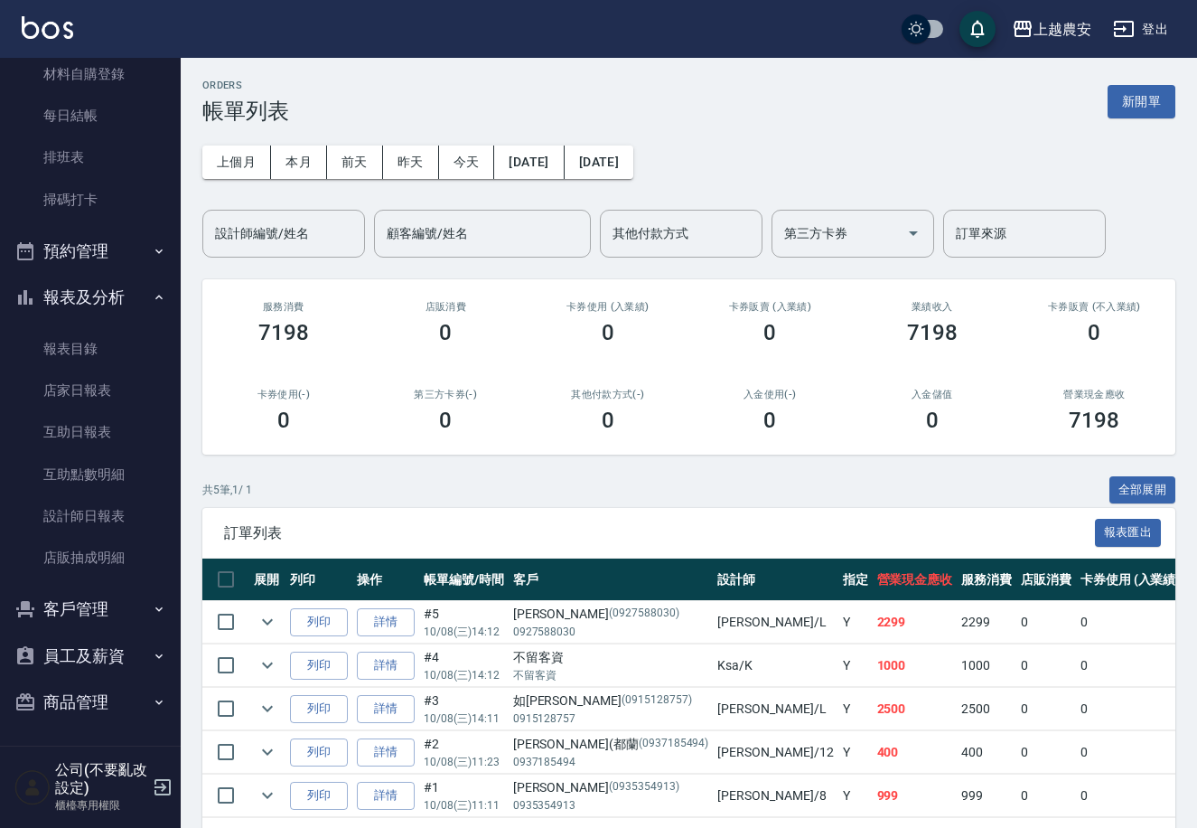
drag, startPoint x: 102, startPoint y: 698, endPoint x: 136, endPoint y: 718, distance: 39.7
click at [101, 697] on button "商品管理" at bounding box center [90, 701] width 166 height 47
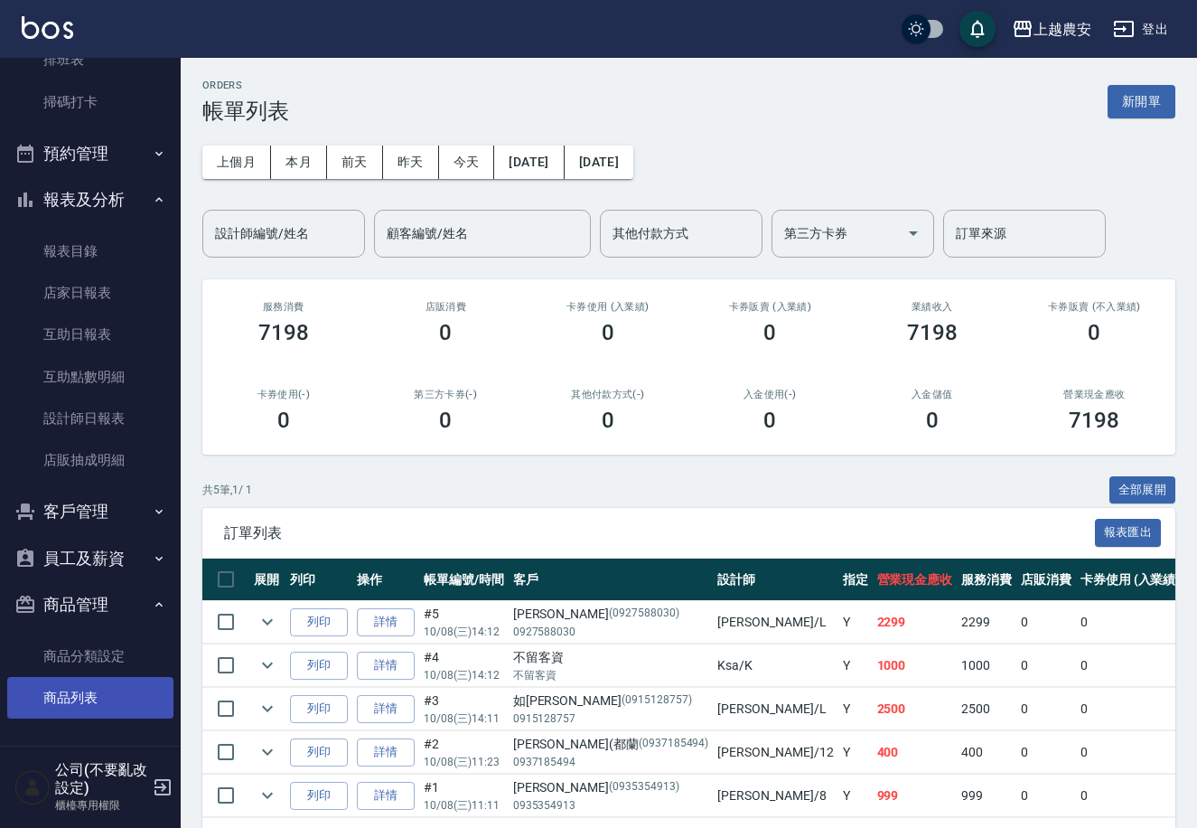
click at [121, 712] on link "商品列表" at bounding box center [90, 698] width 166 height 42
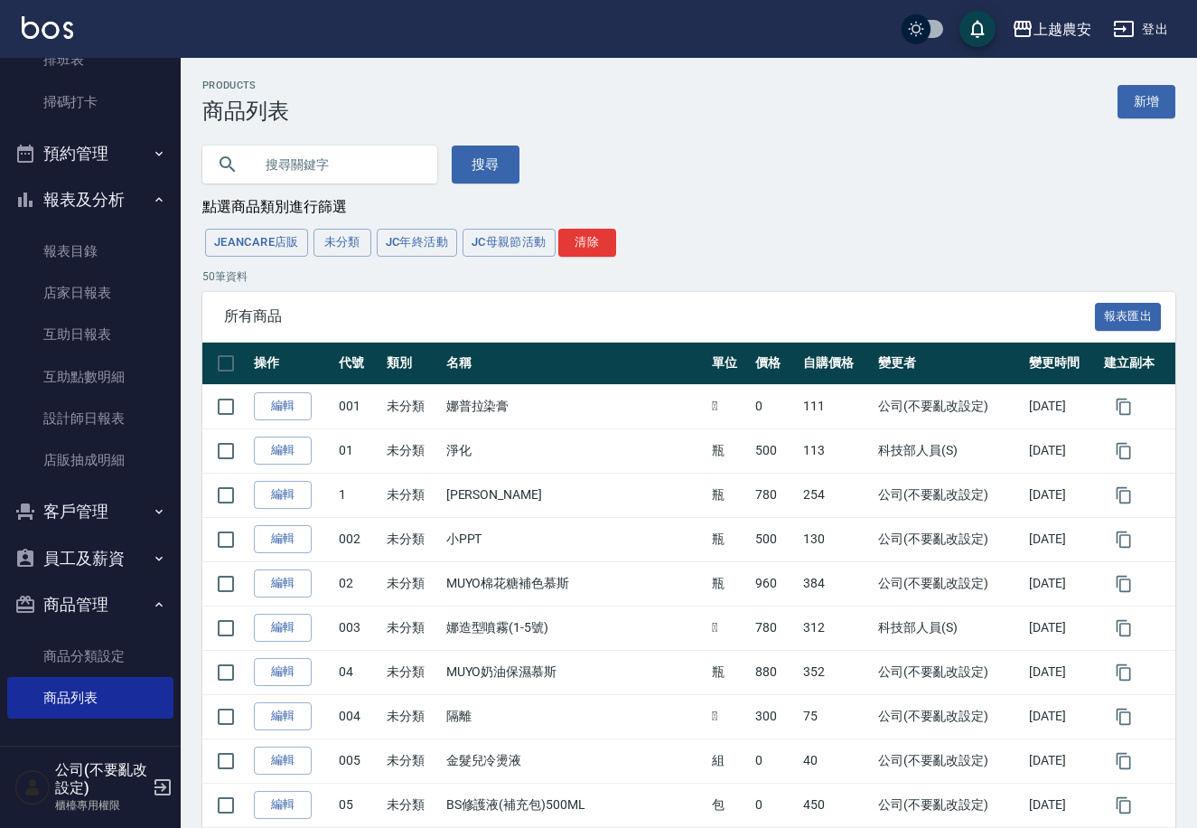
click at [321, 168] on input "text" at bounding box center [338, 164] width 170 height 49
type input "C4"
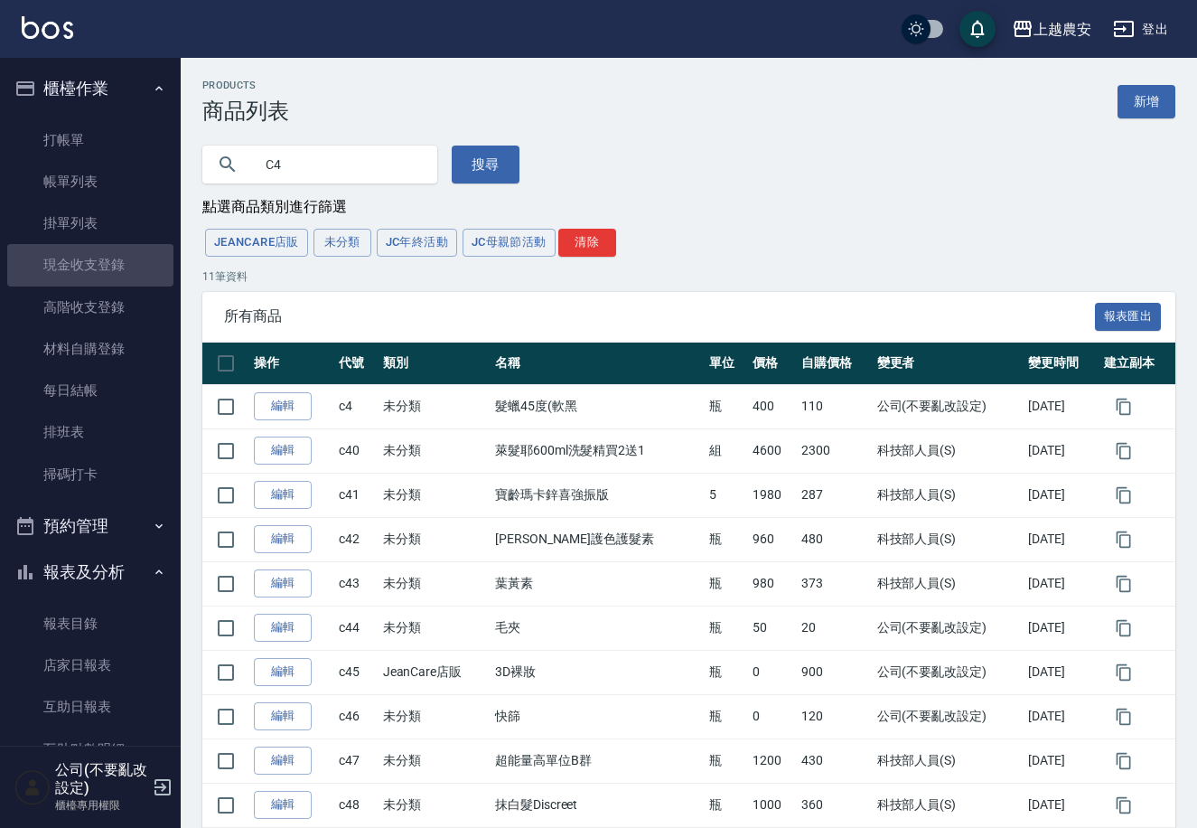
drag, startPoint x: 104, startPoint y: 256, endPoint x: 1203, endPoint y: 147, distance: 1104.8
click at [105, 256] on link "現金收支登錄" at bounding box center [90, 265] width 166 height 42
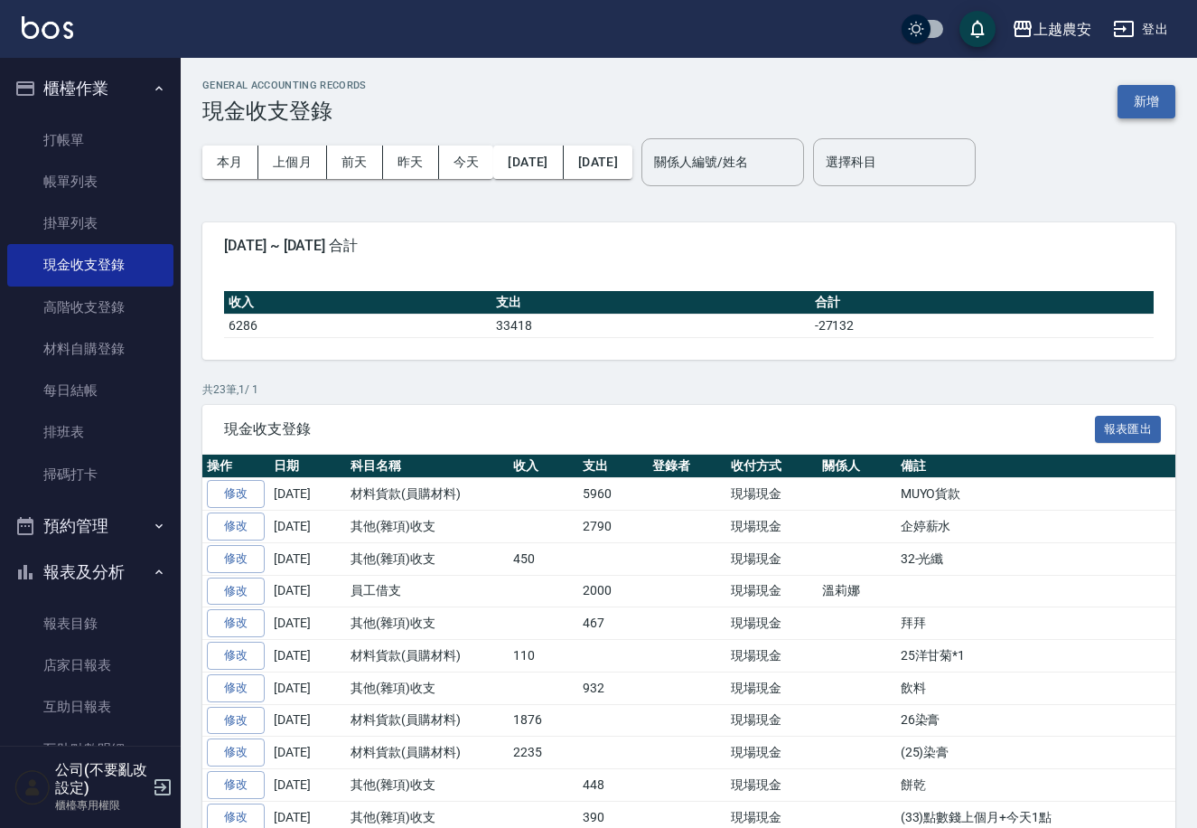
click at [1143, 102] on button "新增" at bounding box center [1147, 101] width 58 height 33
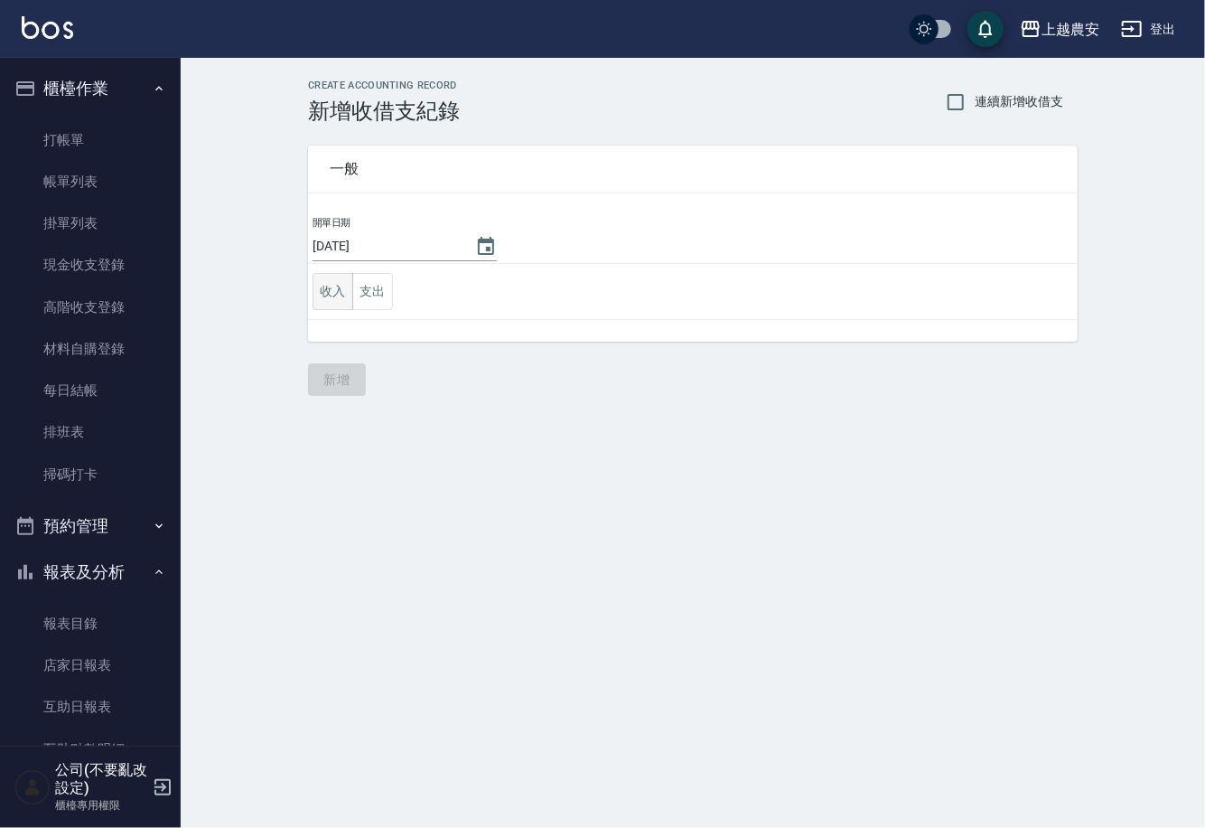
click at [323, 304] on button "收入" at bounding box center [333, 291] width 41 height 37
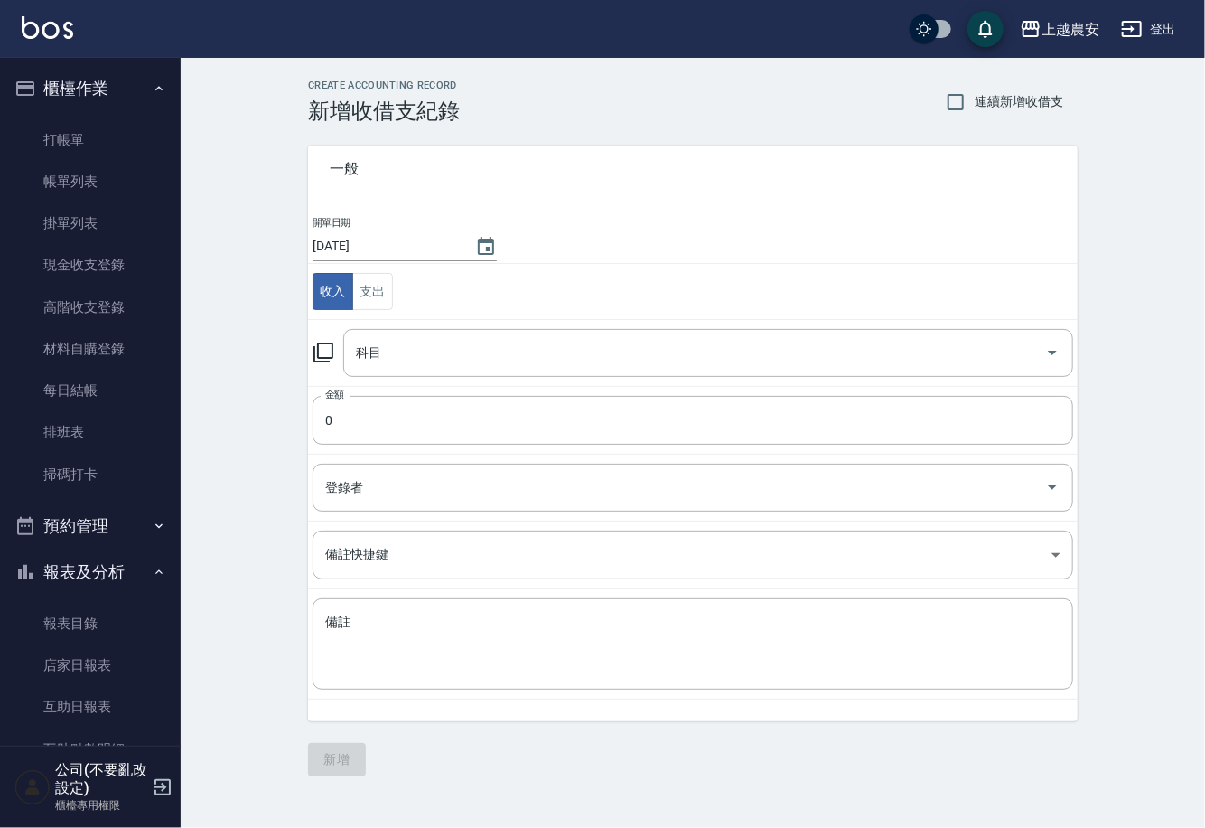
click at [313, 351] on icon at bounding box center [324, 353] width 22 height 22
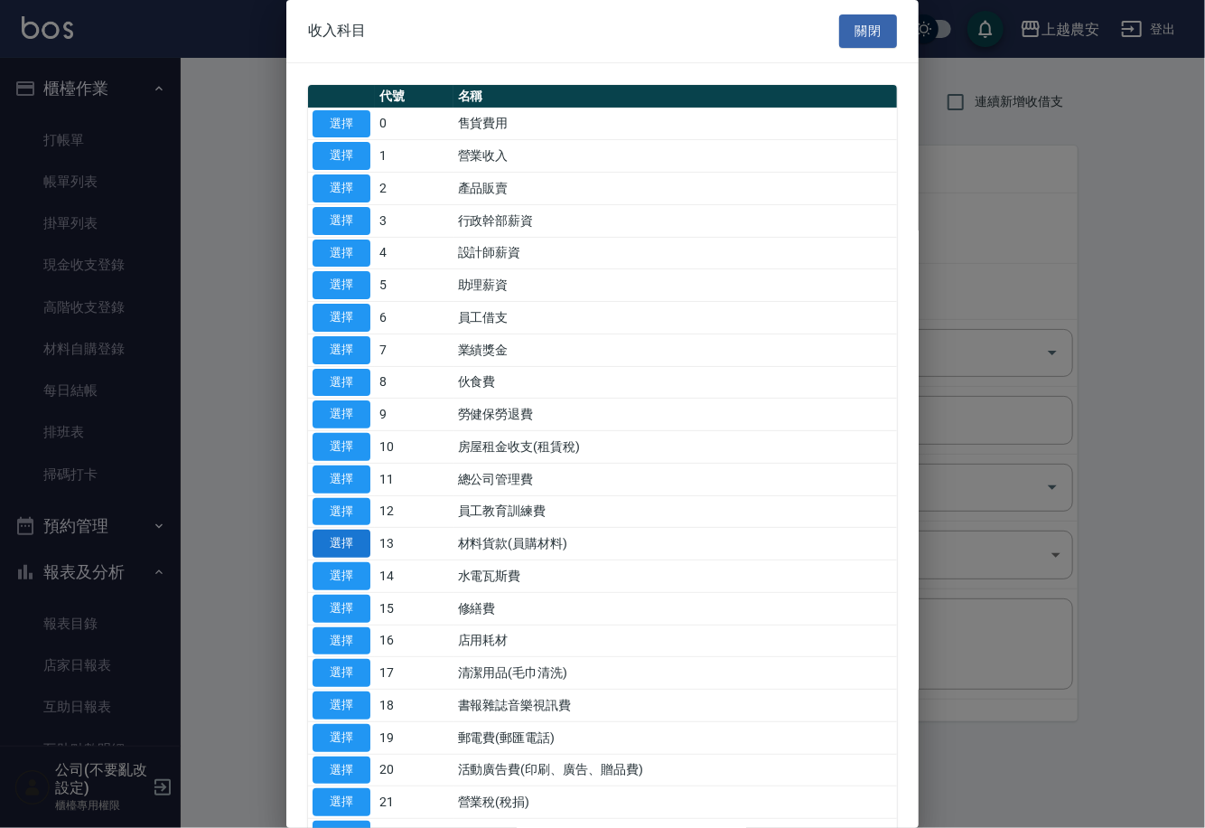
click at [363, 540] on button "選擇" at bounding box center [342, 543] width 58 height 28
type input "13 材料貨款(員購材料)"
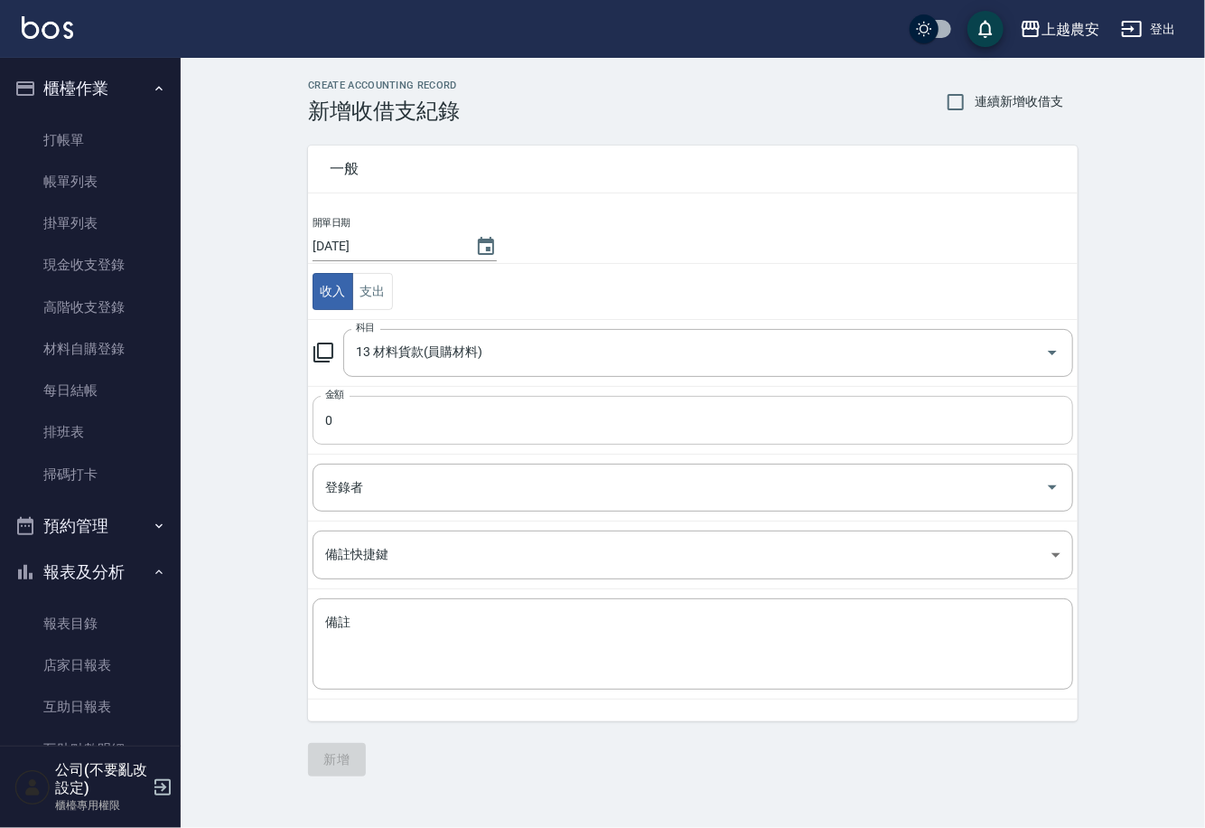
click at [373, 430] on input "0" at bounding box center [693, 420] width 761 height 49
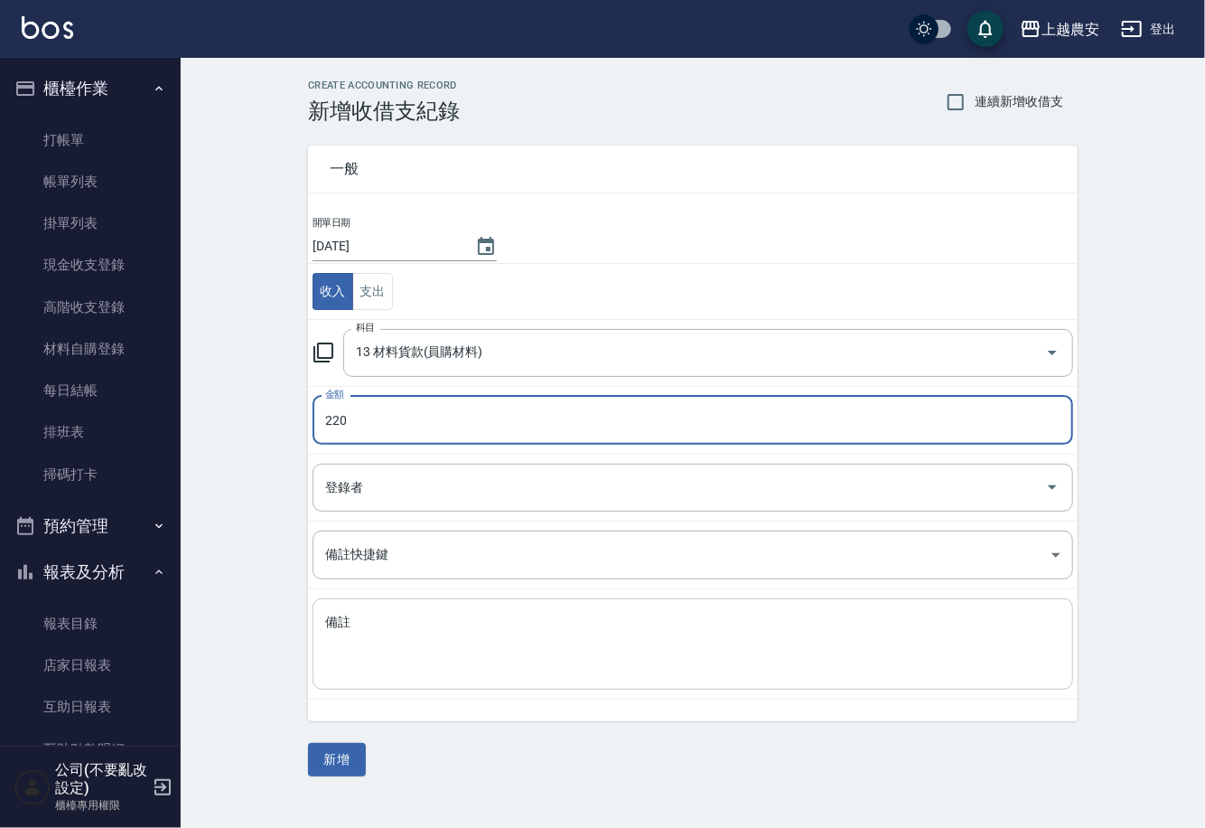
type input "220"
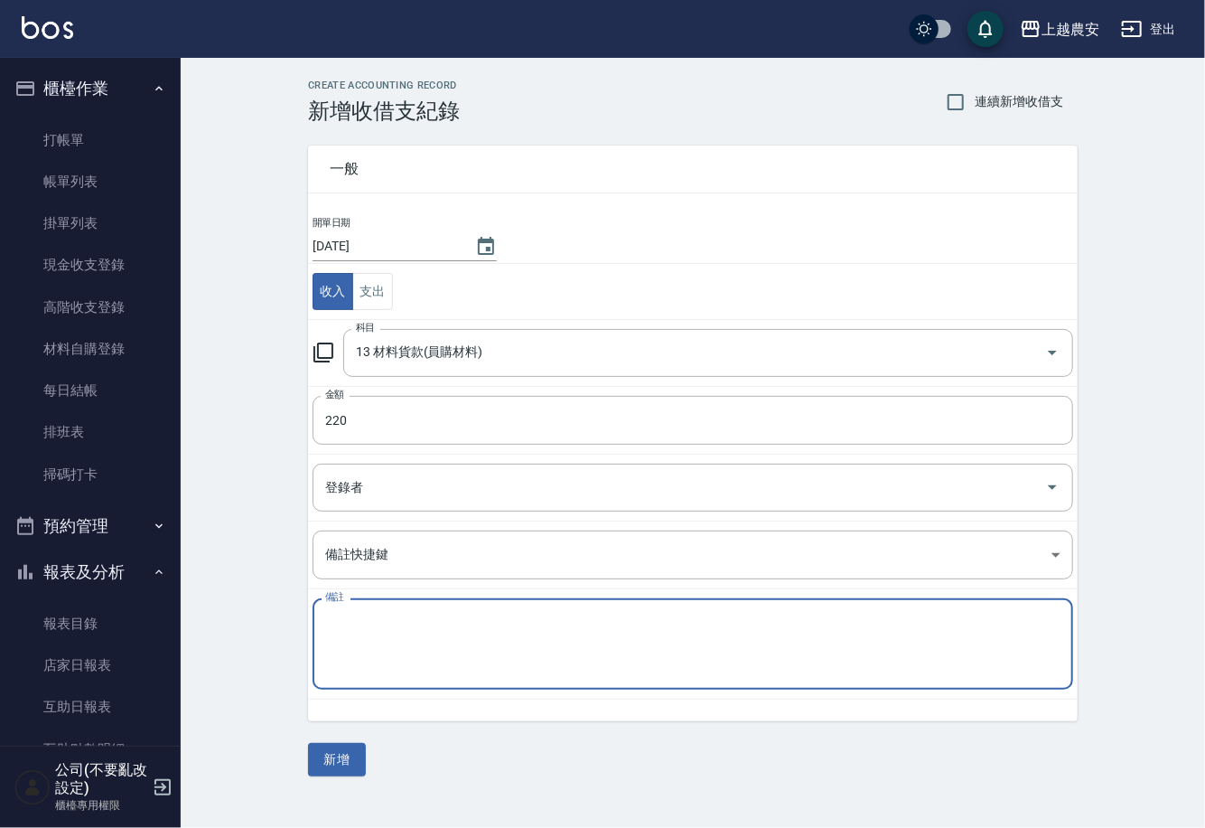
click at [342, 626] on textarea "備註" at bounding box center [692, 643] width 735 height 61
type textarea "O"
type textarea "K"
type textarea "(K)髮蠟*2"
click at [340, 743] on button "新增" at bounding box center [337, 759] width 58 height 33
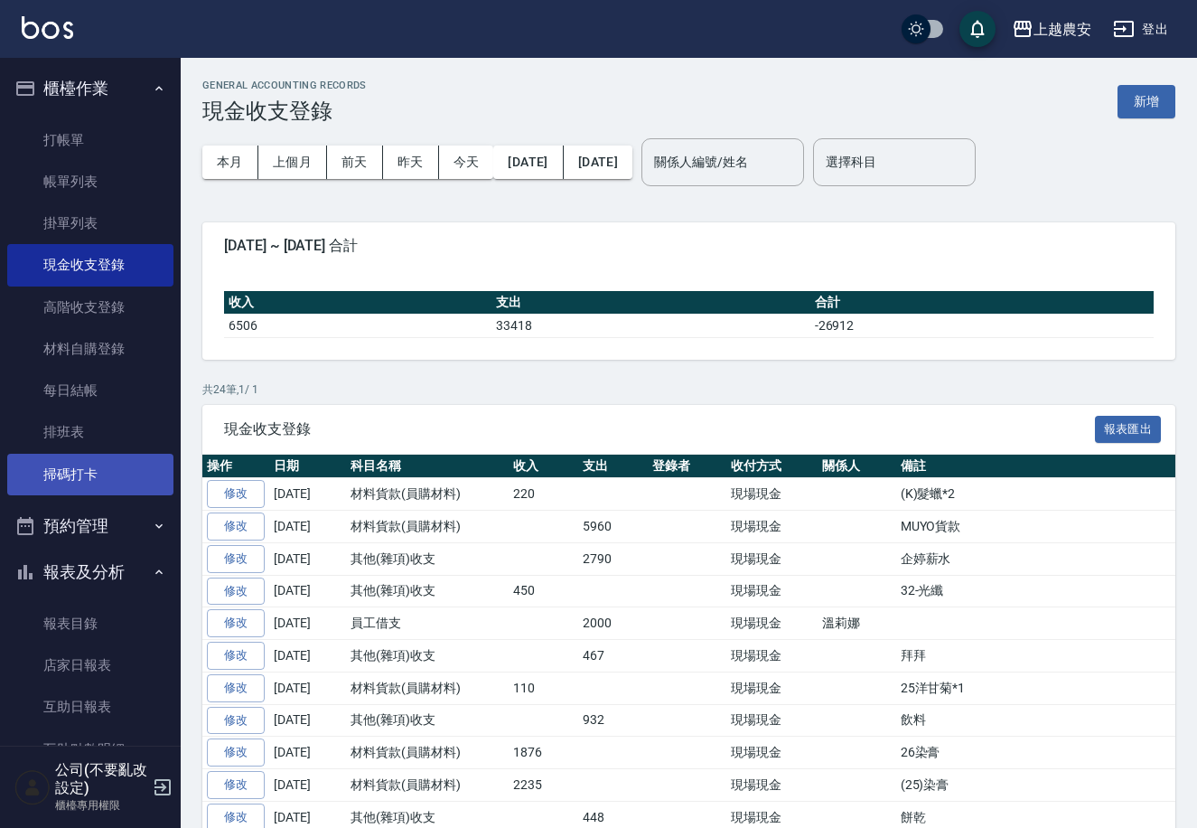
click at [110, 480] on link "掃碼打卡" at bounding box center [90, 475] width 166 height 42
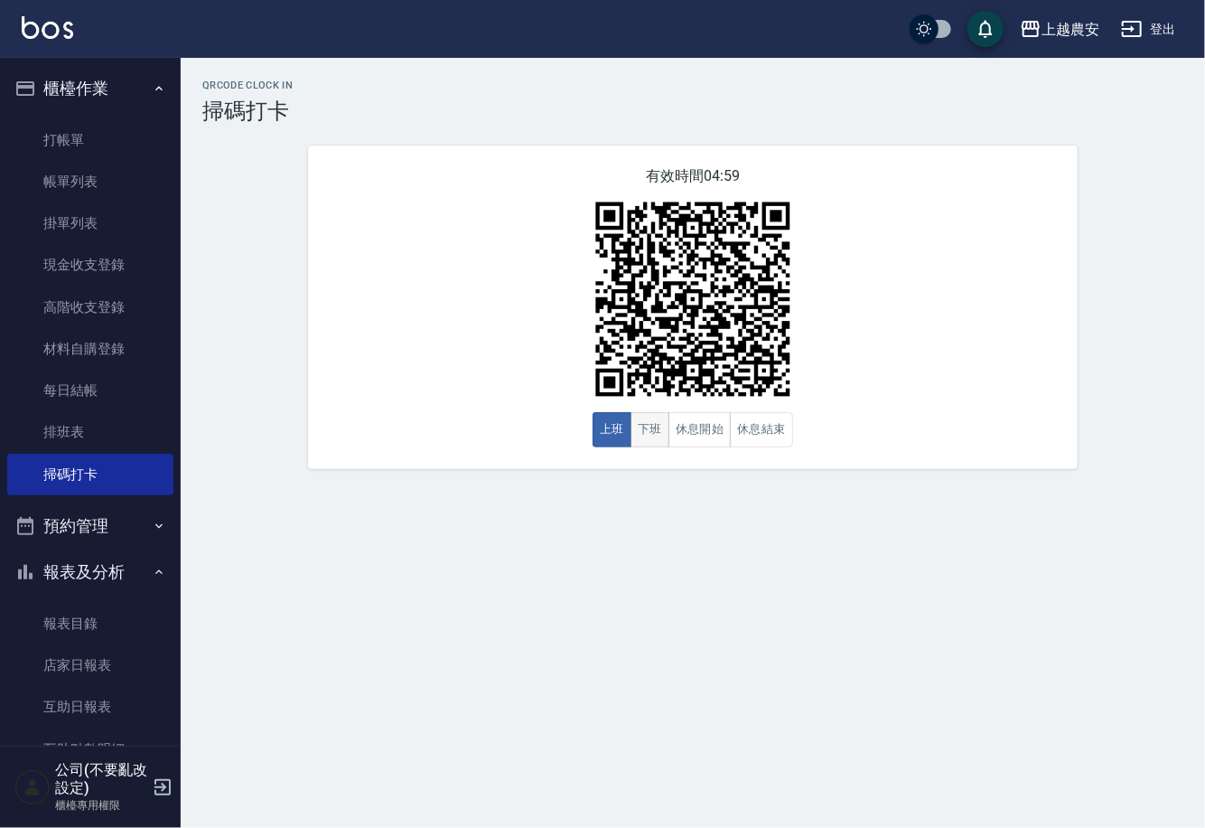
click at [651, 429] on button "下班" at bounding box center [650, 429] width 39 height 35
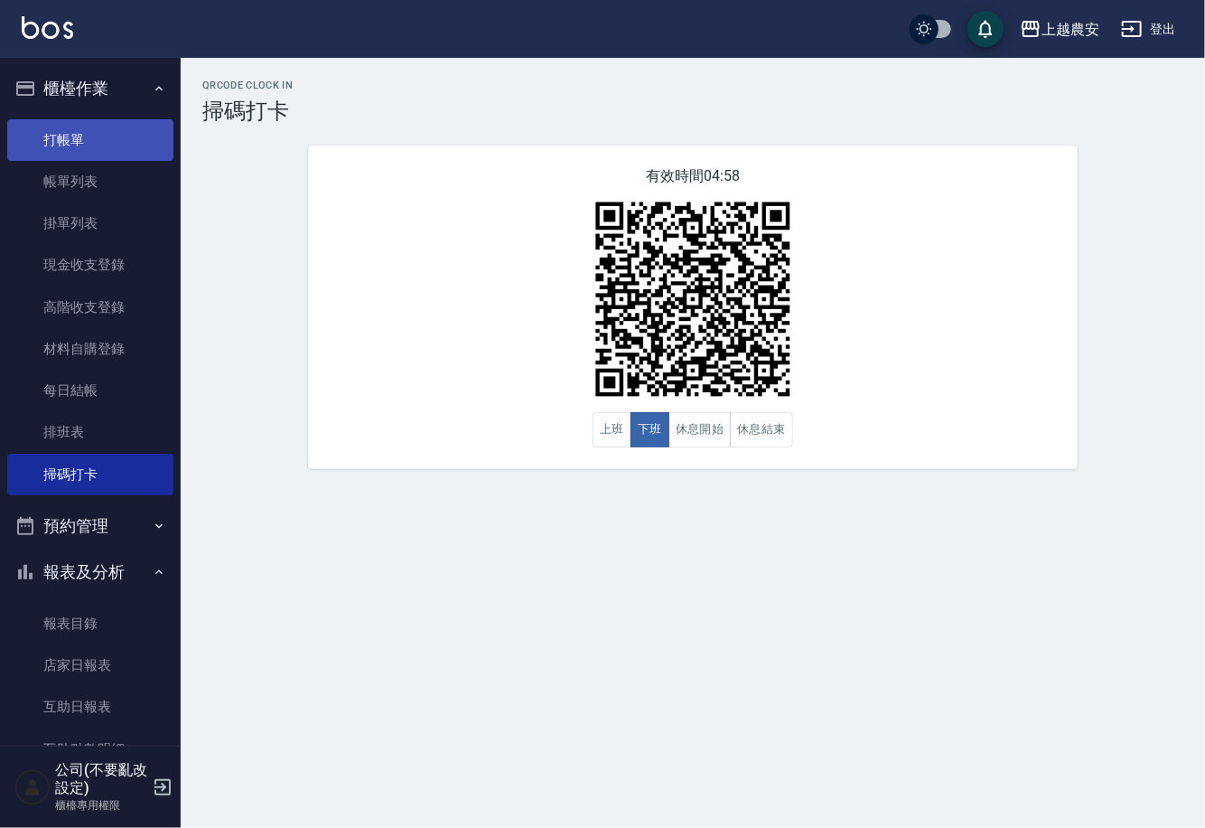
click at [70, 143] on link "打帳單" at bounding box center [90, 140] width 166 height 42
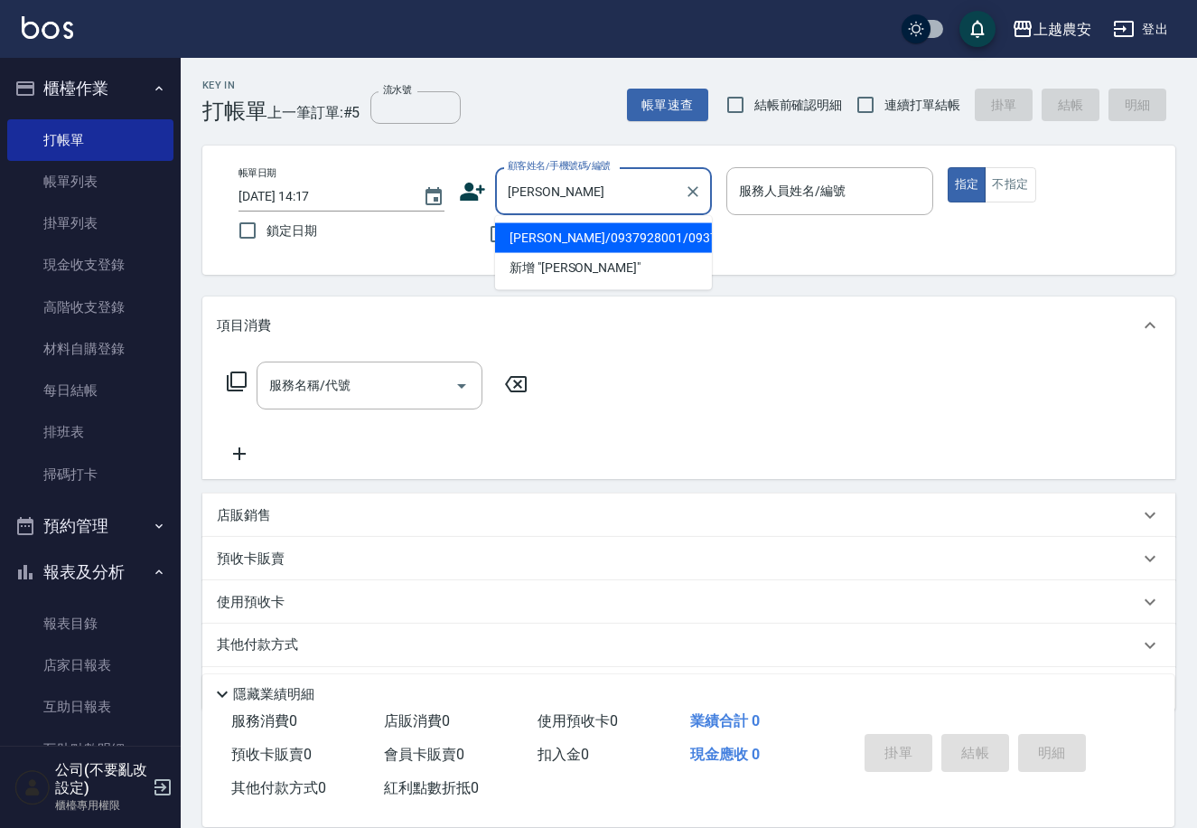
drag, startPoint x: 594, startPoint y: 219, endPoint x: 600, endPoint y: 248, distance: 29.4
click at [594, 220] on ul "郭蘭如/0937928001/0937928001 新增 "郭蘭"" at bounding box center [603, 253] width 217 height 74
click at [600, 248] on li "[PERSON_NAME]/0937928001/0937928001" at bounding box center [603, 238] width 217 height 30
type input "[PERSON_NAME]/0937928001/0937928001"
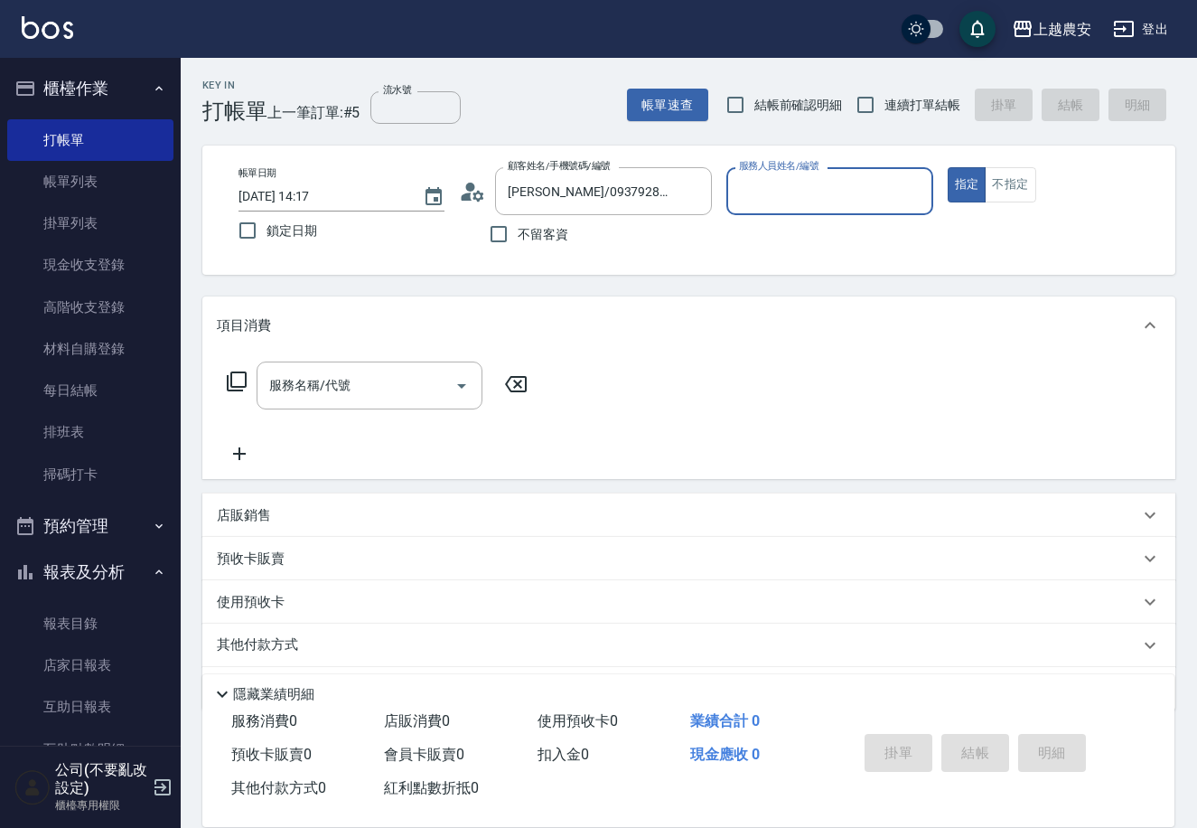
type input "[PERSON_NAME]-8"
click at [366, 411] on div "服務名稱/代號 服務名稱/代號" at bounding box center [378, 412] width 322 height 103
click at [336, 396] on input "服務名稱/代號" at bounding box center [356, 386] width 182 height 32
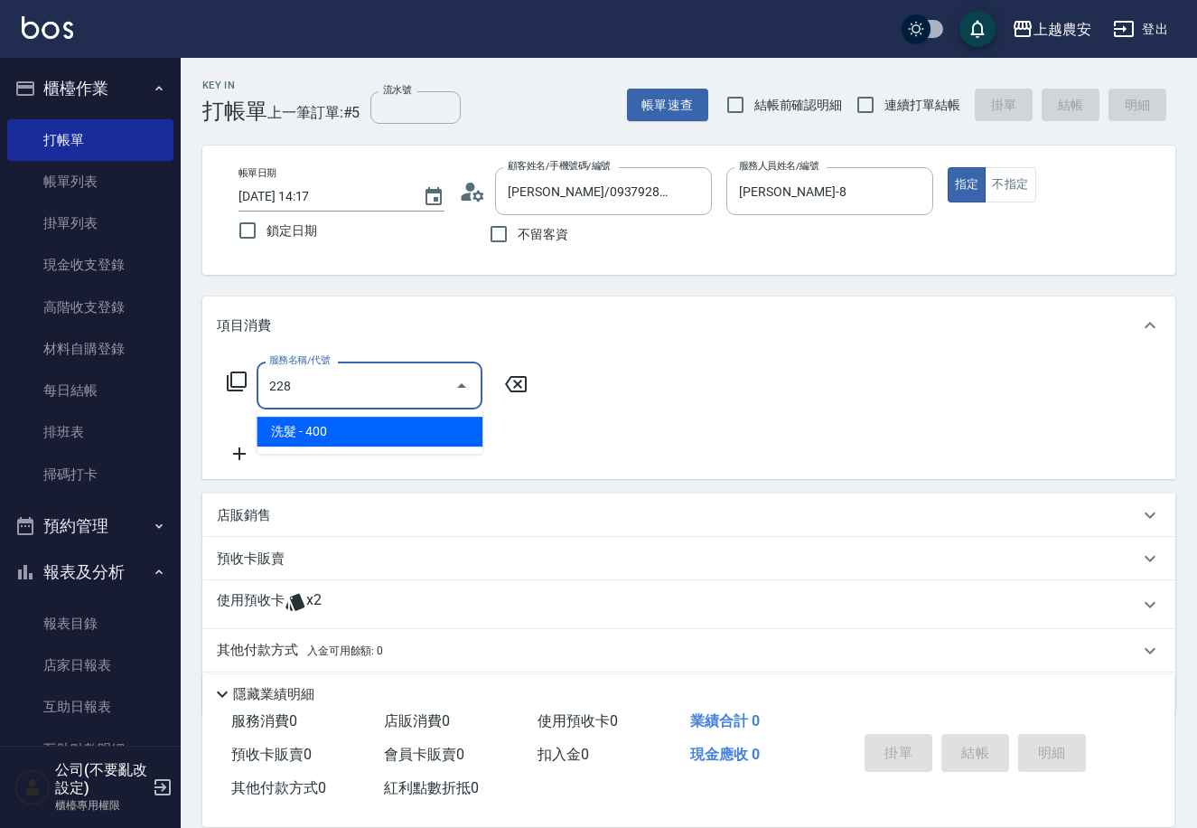
type input "洗髮(228)"
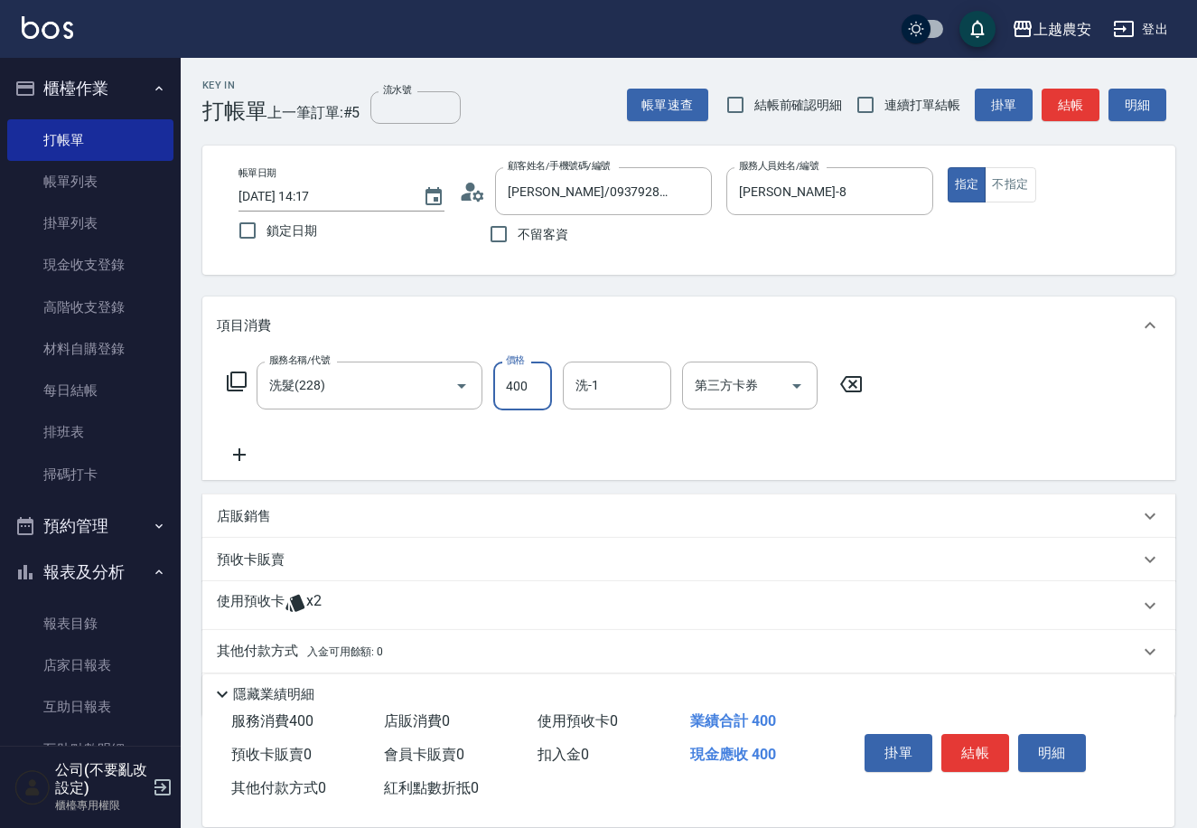
click at [237, 457] on icon at bounding box center [239, 455] width 45 height 22
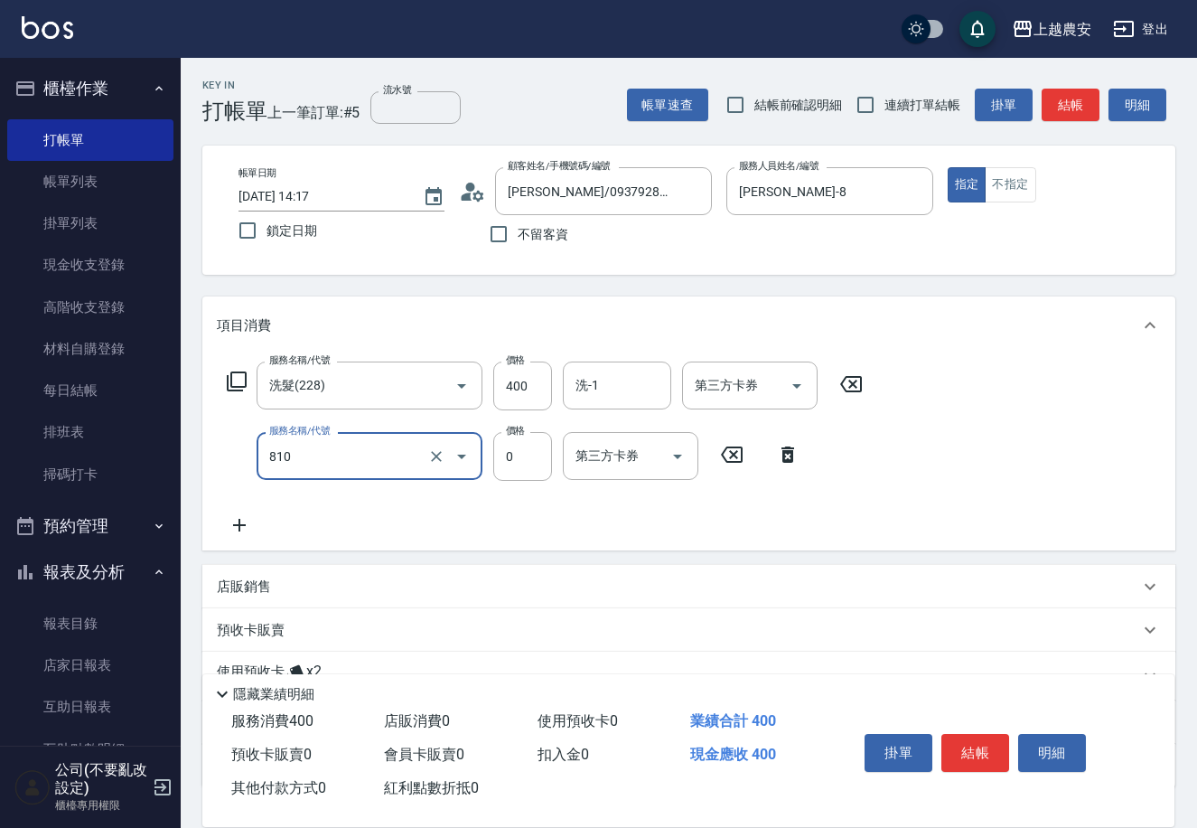
type input "頭皮護髮卡券使用(810)"
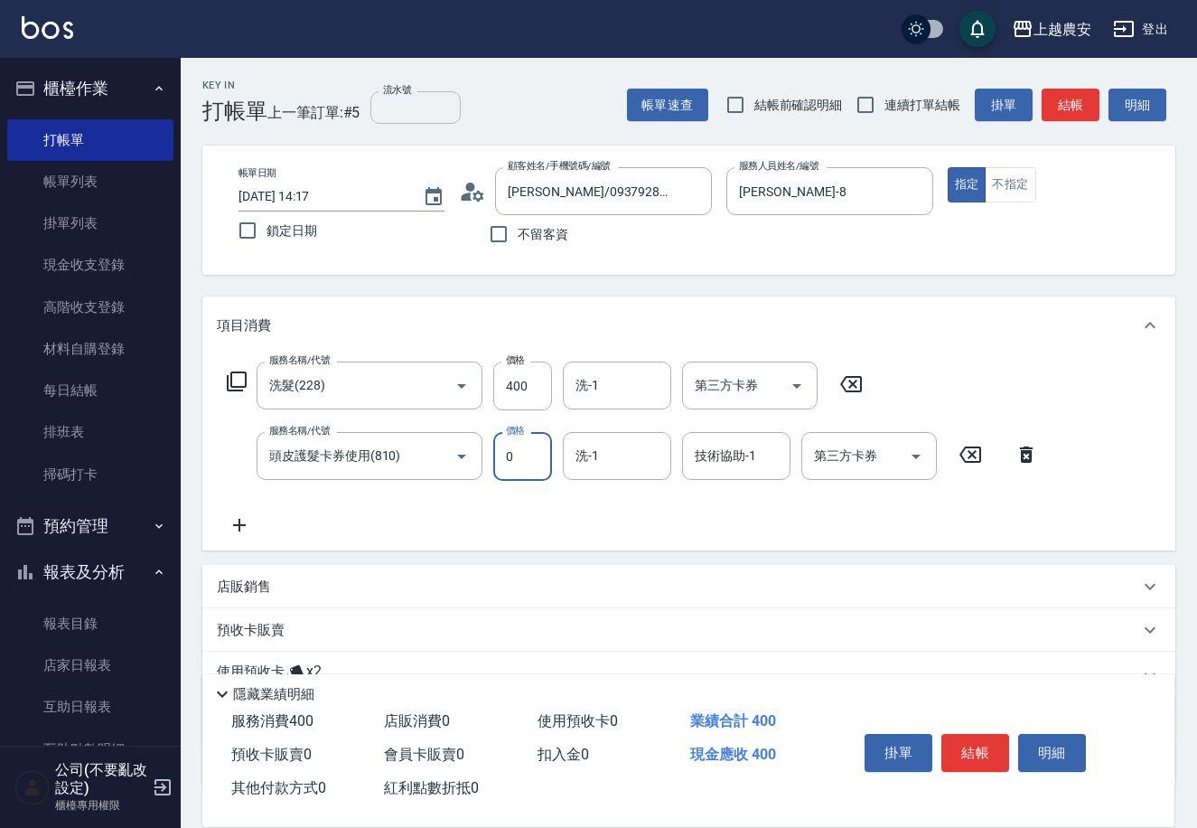
click at [389, 111] on input "流水號" at bounding box center [415, 107] width 90 height 33
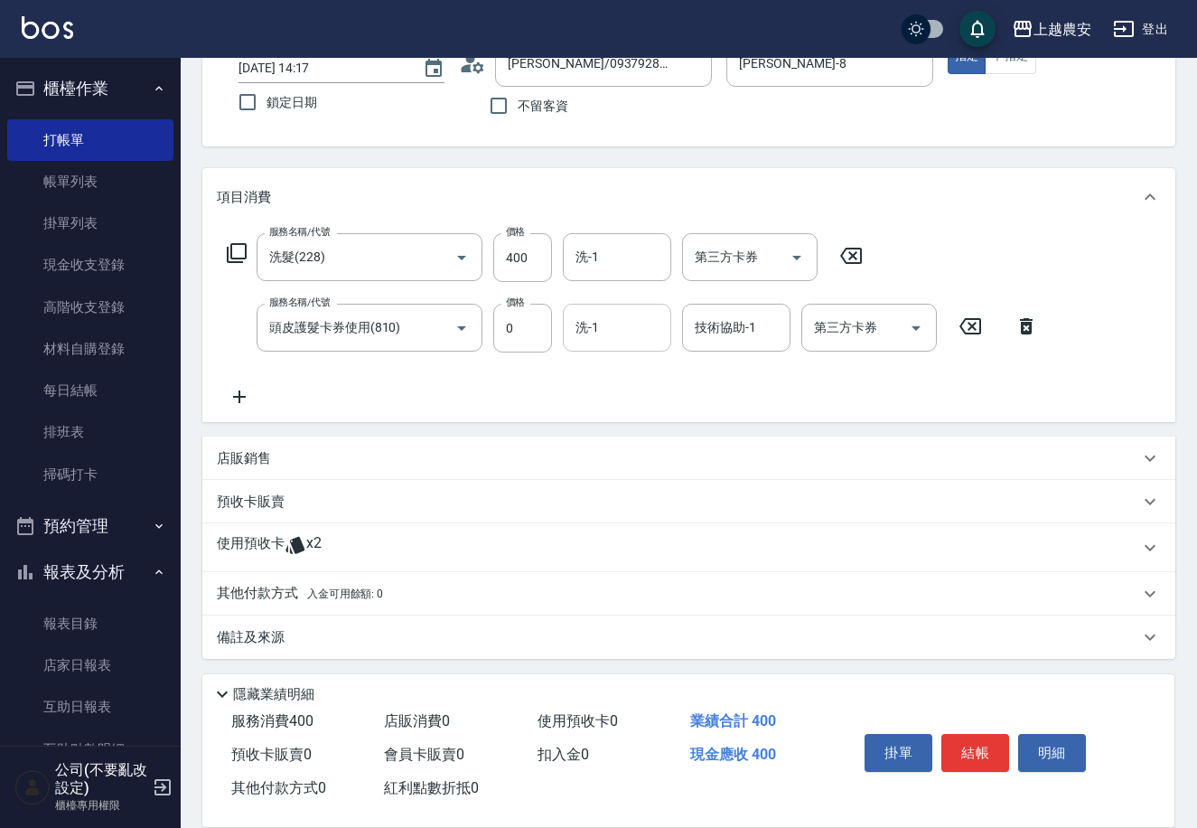
click at [578, 342] on div "洗-1" at bounding box center [617, 328] width 108 height 48
type input "949"
type input "蘇蘇-25"
click at [255, 548] on p "使用預收卡" at bounding box center [251, 547] width 68 height 27
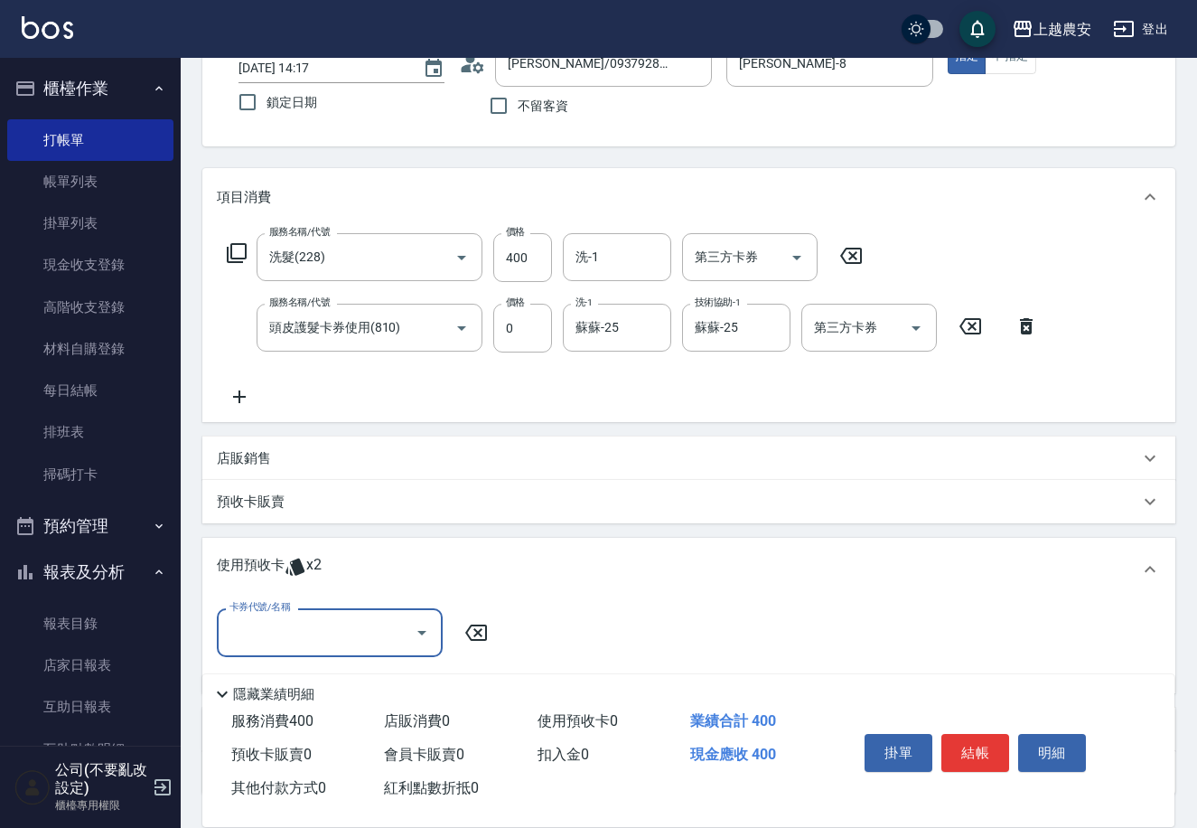
scroll to position [263, 0]
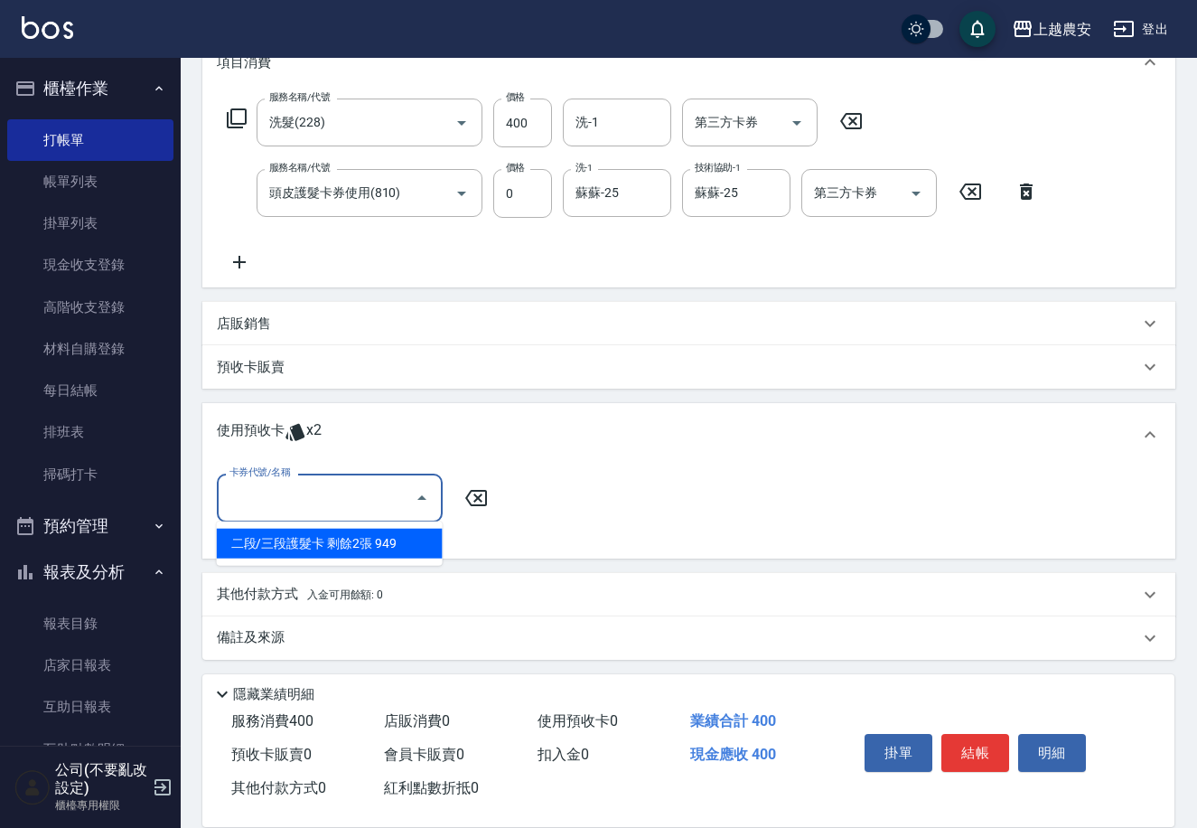
click at [291, 503] on input "卡券代號/名稱" at bounding box center [316, 498] width 182 height 32
click at [291, 547] on div "二段/三段護髮卡 剩餘2張 949" at bounding box center [330, 544] width 226 height 30
type input "二段/三段護髮卡 949"
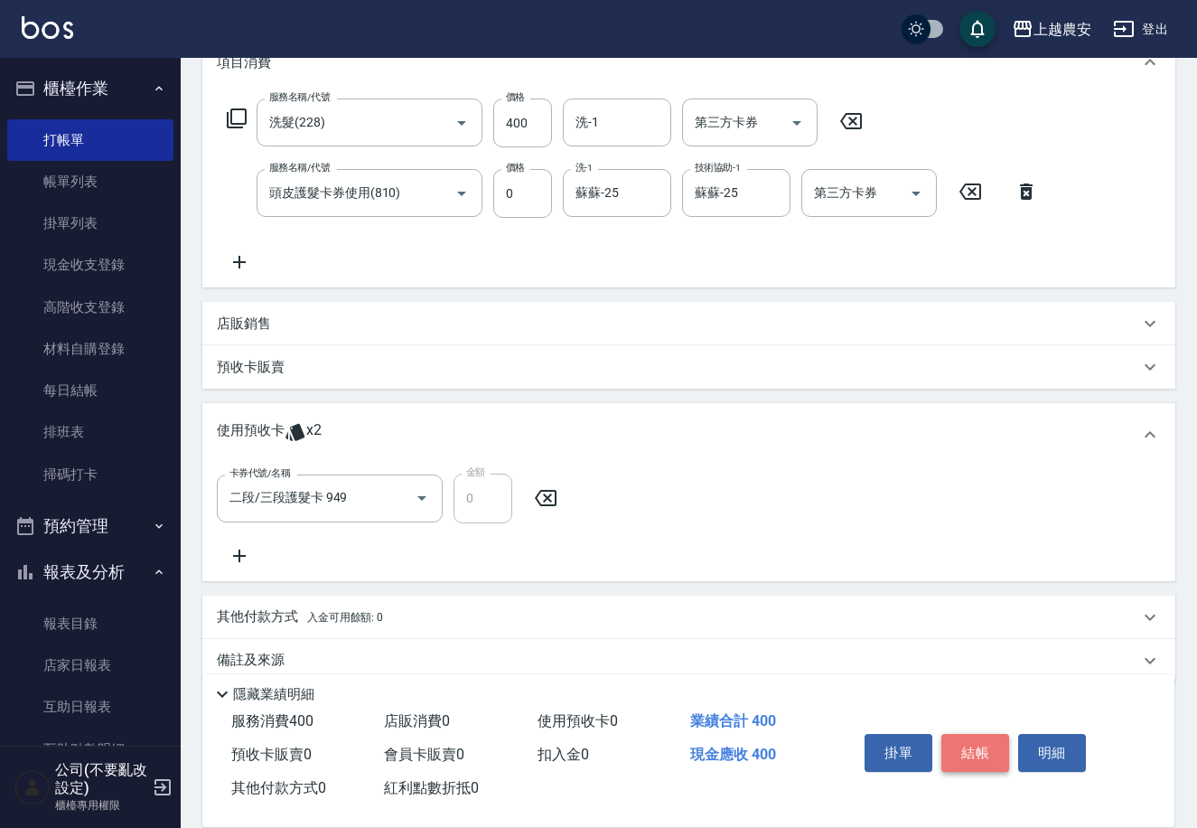
click at [982, 752] on button "結帳" at bounding box center [975, 753] width 68 height 38
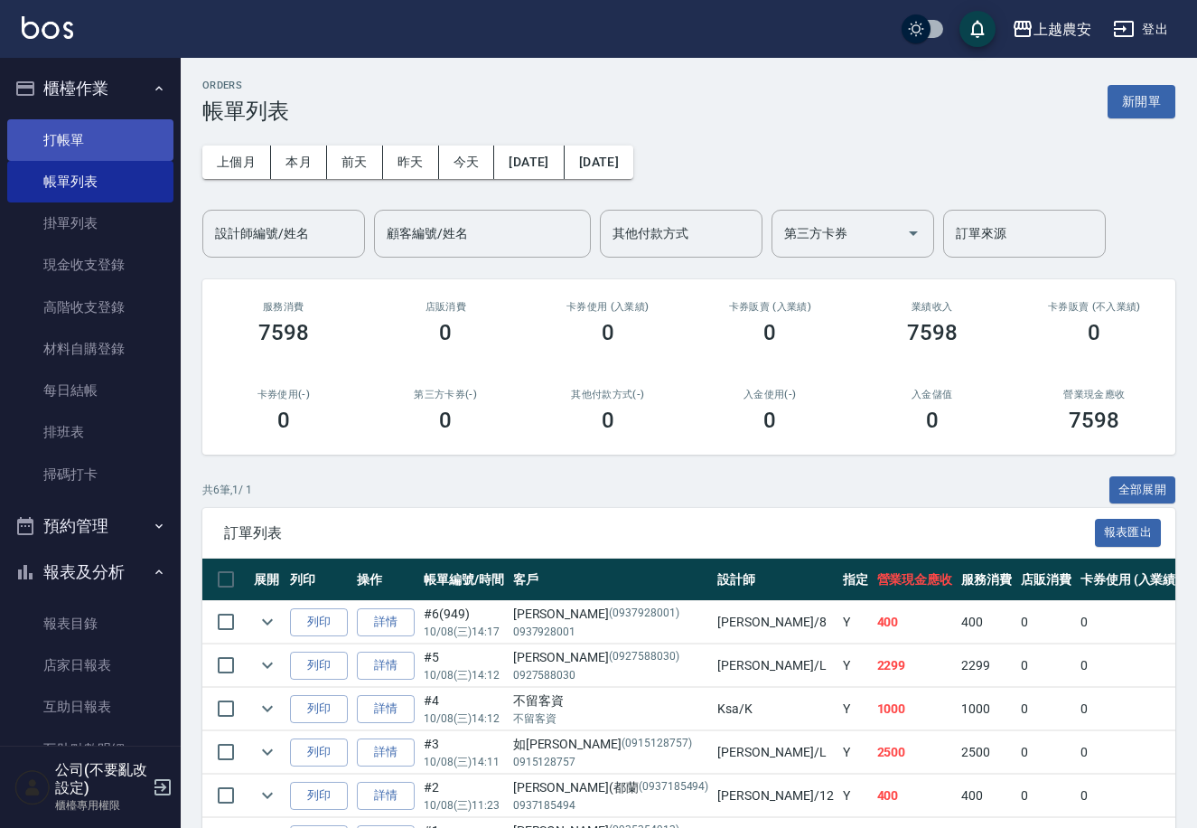
drag, startPoint x: 60, startPoint y: 108, endPoint x: 66, endPoint y: 136, distance: 28.7
click at [61, 119] on li "櫃檯作業 打帳單 帳單列表 掛單列表 現金收支登錄 高階收支登錄 材料自購登錄 每日結帳 排班表 掃碼打卡" at bounding box center [90, 283] width 166 height 437
click at [68, 136] on link "打帳單" at bounding box center [90, 140] width 166 height 42
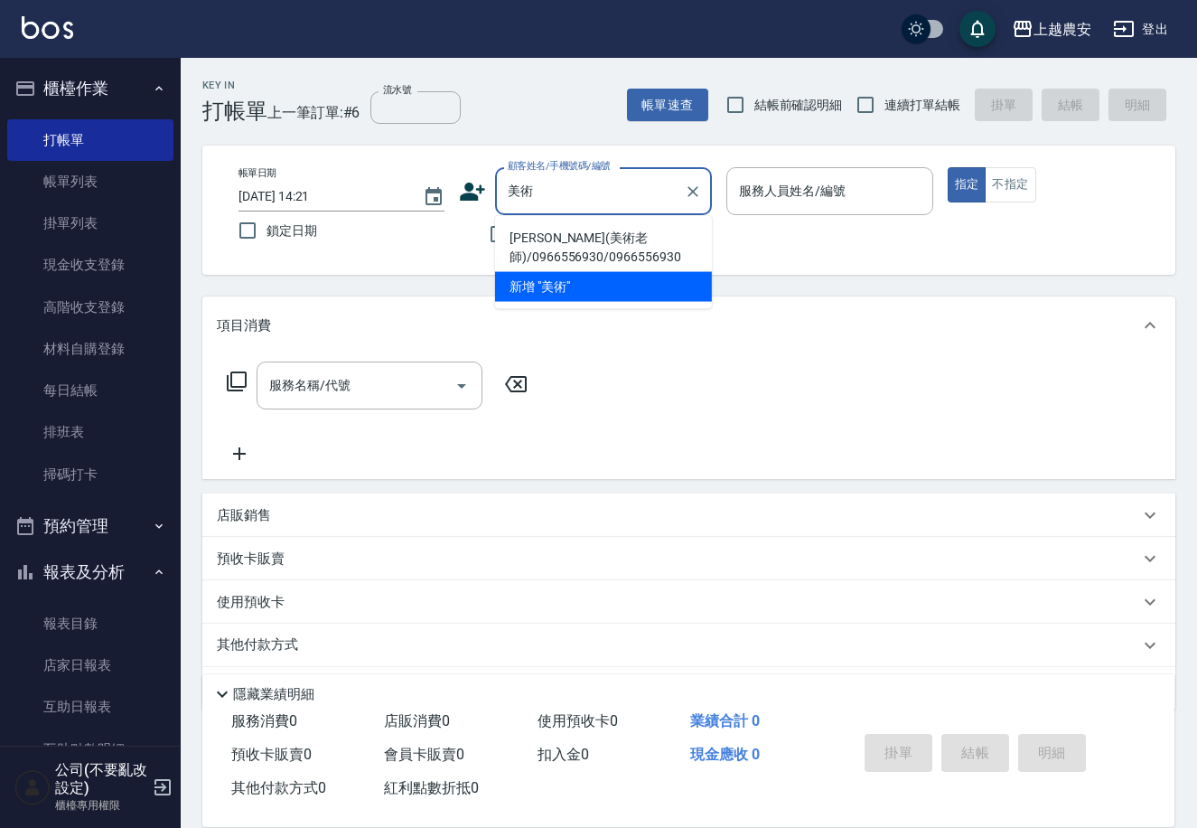
click at [560, 239] on li "[PERSON_NAME](美術老師)/0966556930/0966556930" at bounding box center [603, 247] width 217 height 49
type input "[PERSON_NAME](美術老師)/0966556930/0966556930"
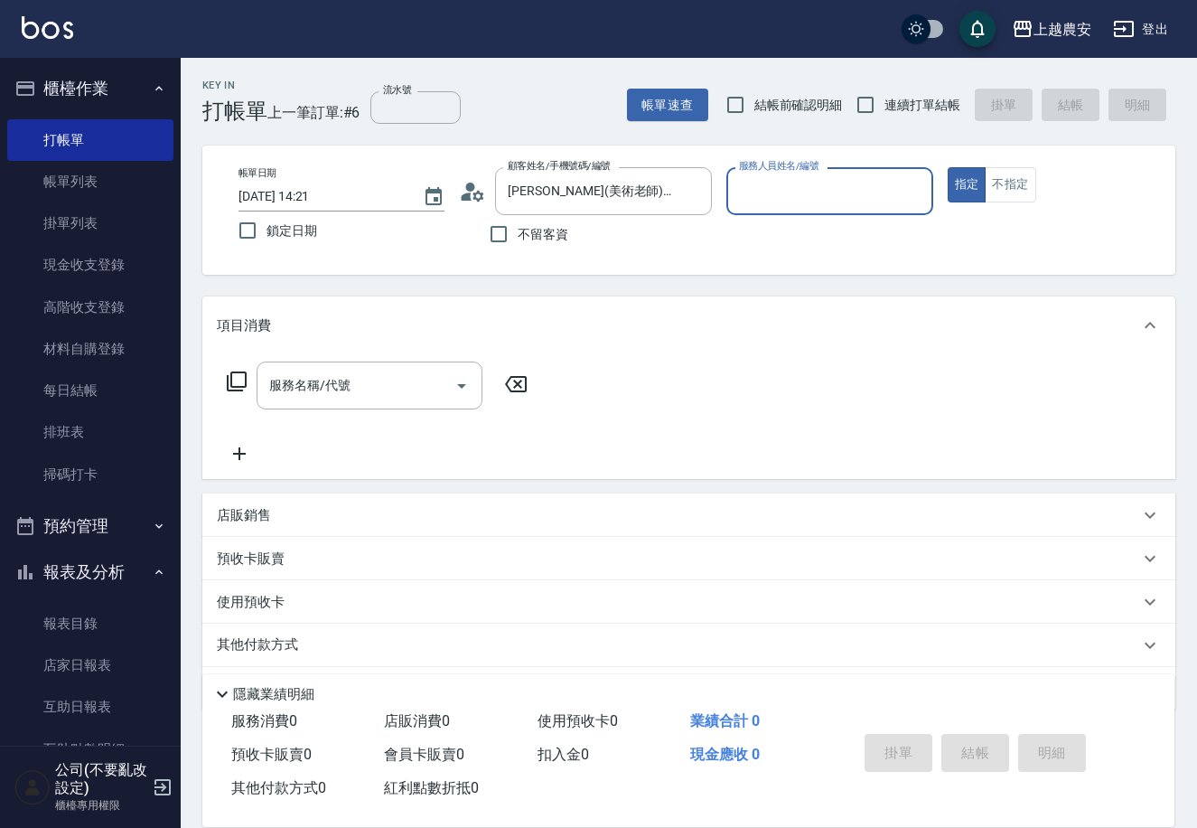
type input "Candy-7"
click at [404, 362] on div "服務名稱/代號" at bounding box center [370, 385] width 226 height 48
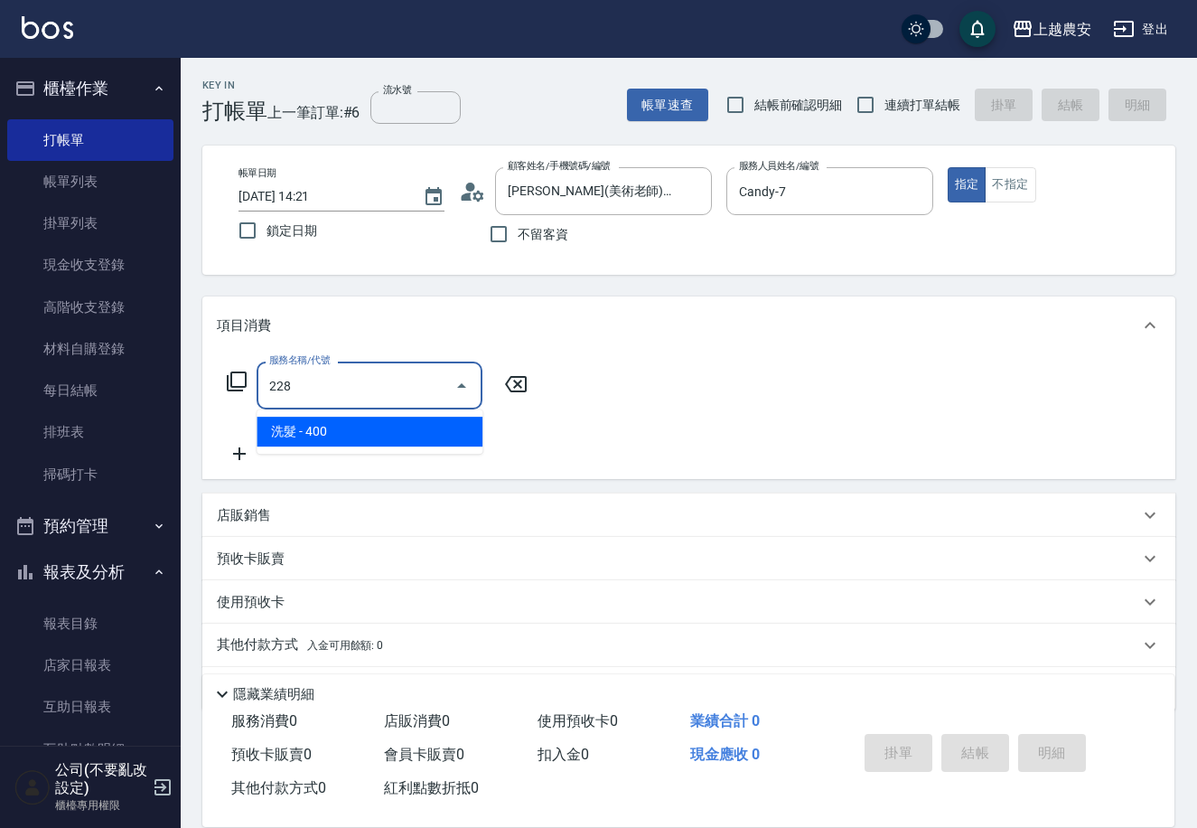
type input "洗髮(228)"
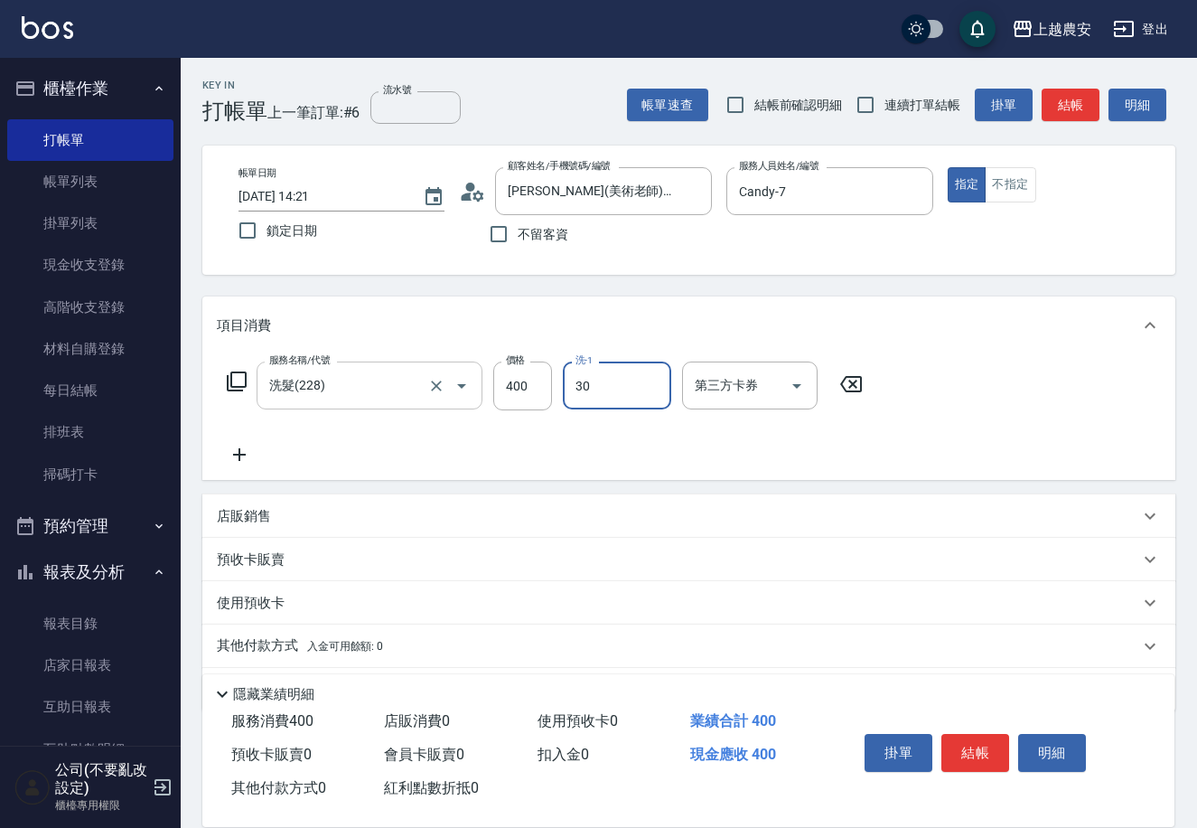
type input "[PERSON_NAME]-30"
click at [986, 758] on button "結帳" at bounding box center [975, 753] width 68 height 38
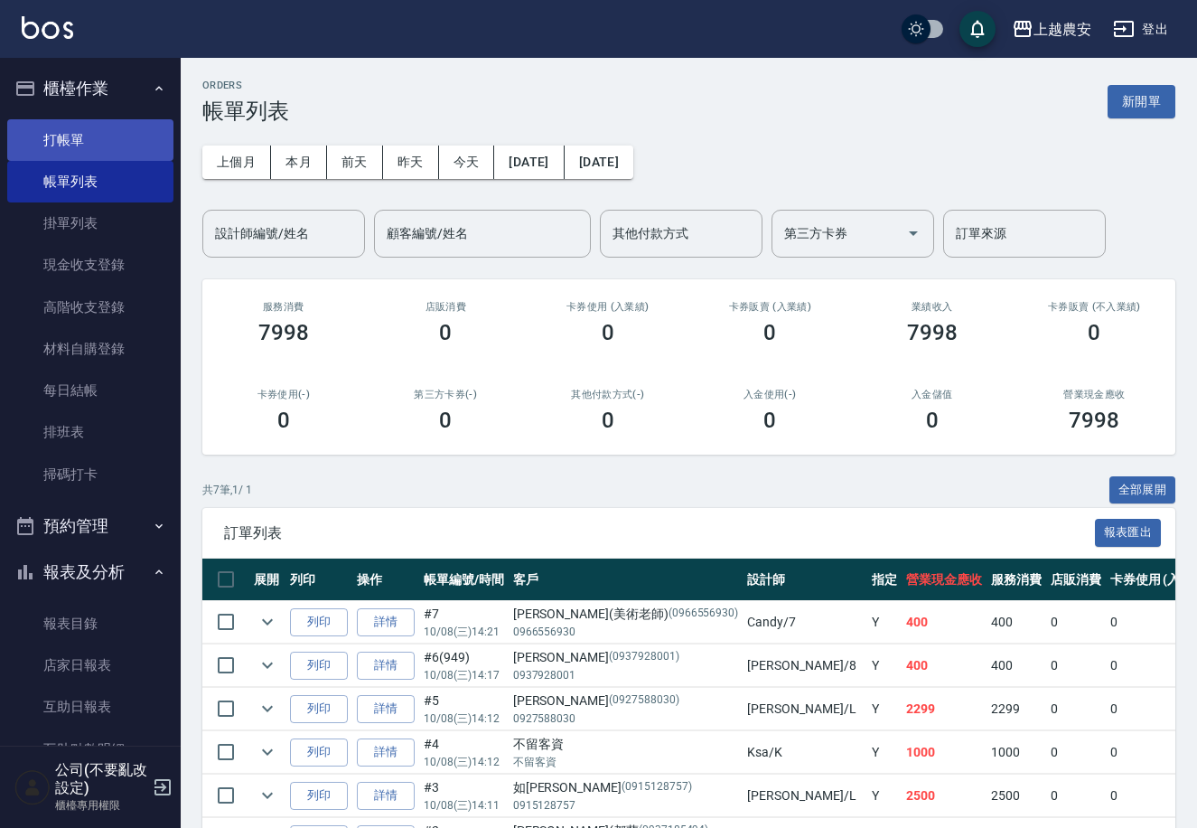
click at [72, 141] on link "打帳單" at bounding box center [90, 140] width 166 height 42
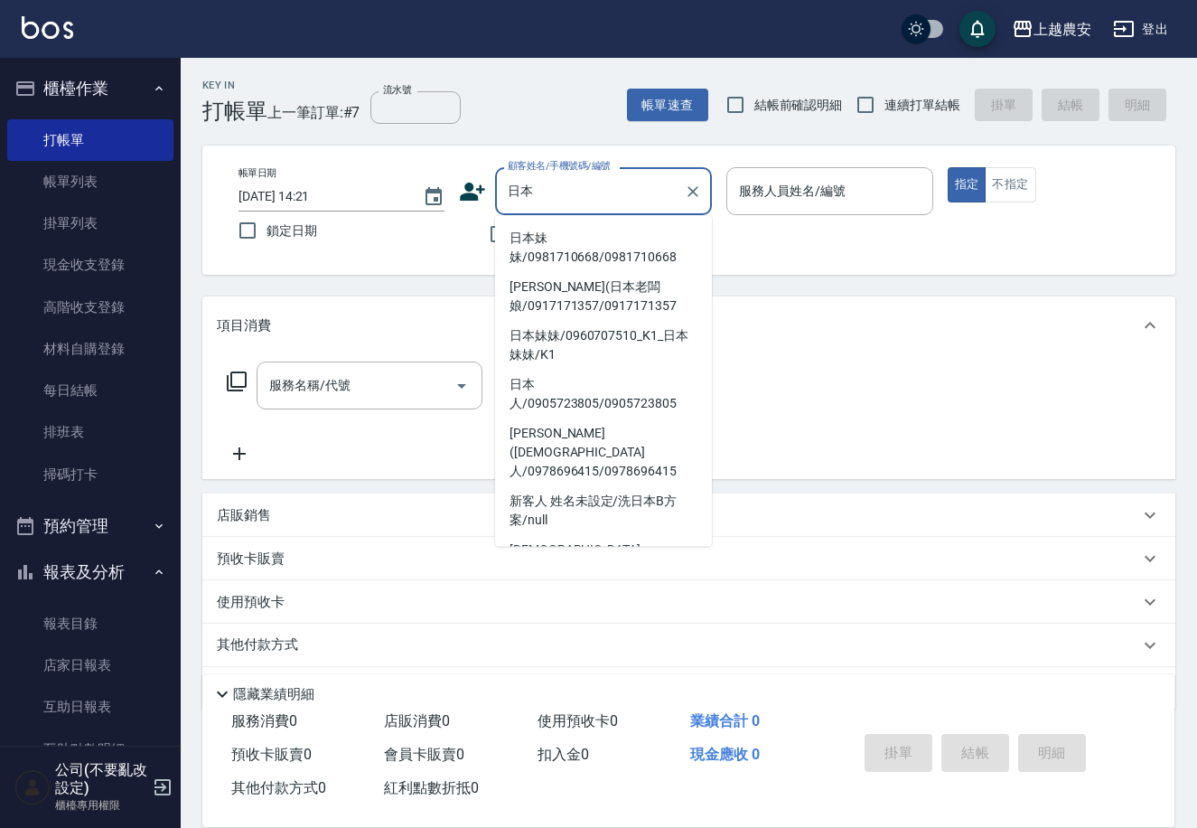
click at [527, 248] on li "日本妹妹/0981710668/0981710668" at bounding box center [603, 247] width 217 height 49
type input "日本妹妹/0981710668/0981710668"
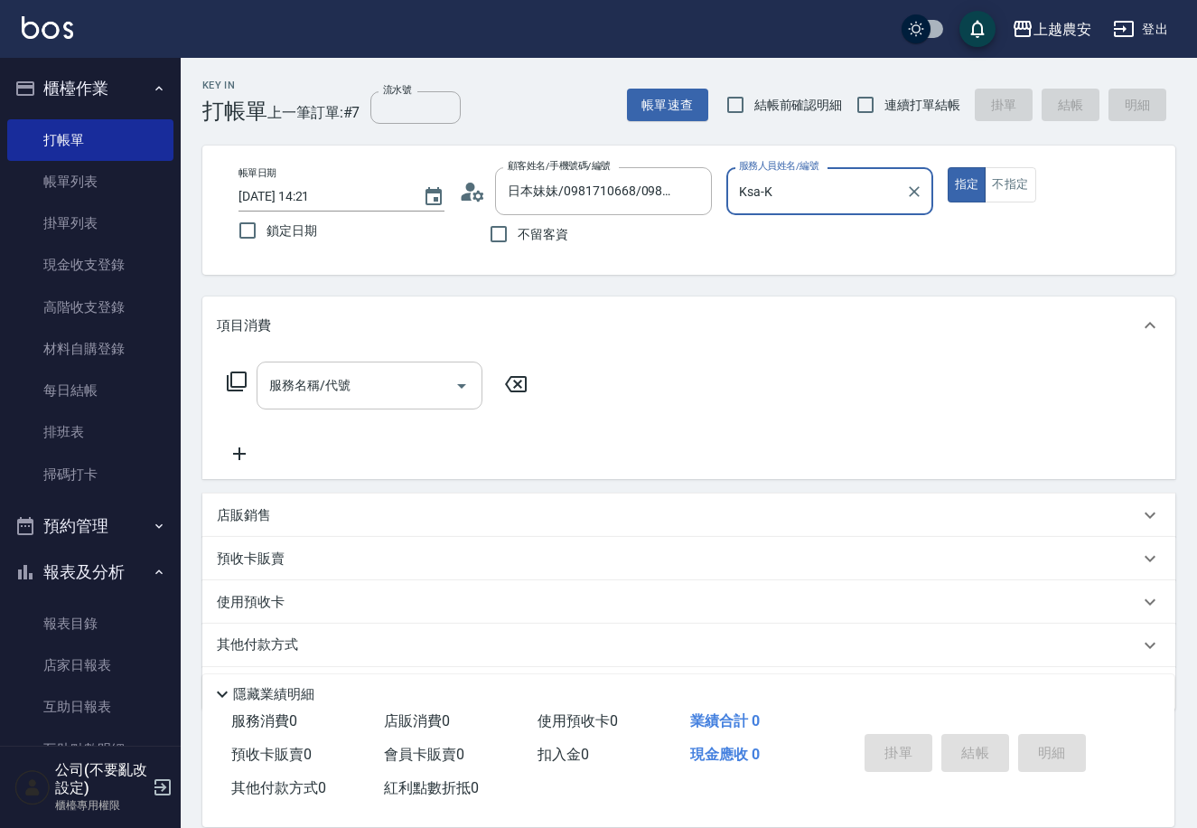
type input "Ksa-K"
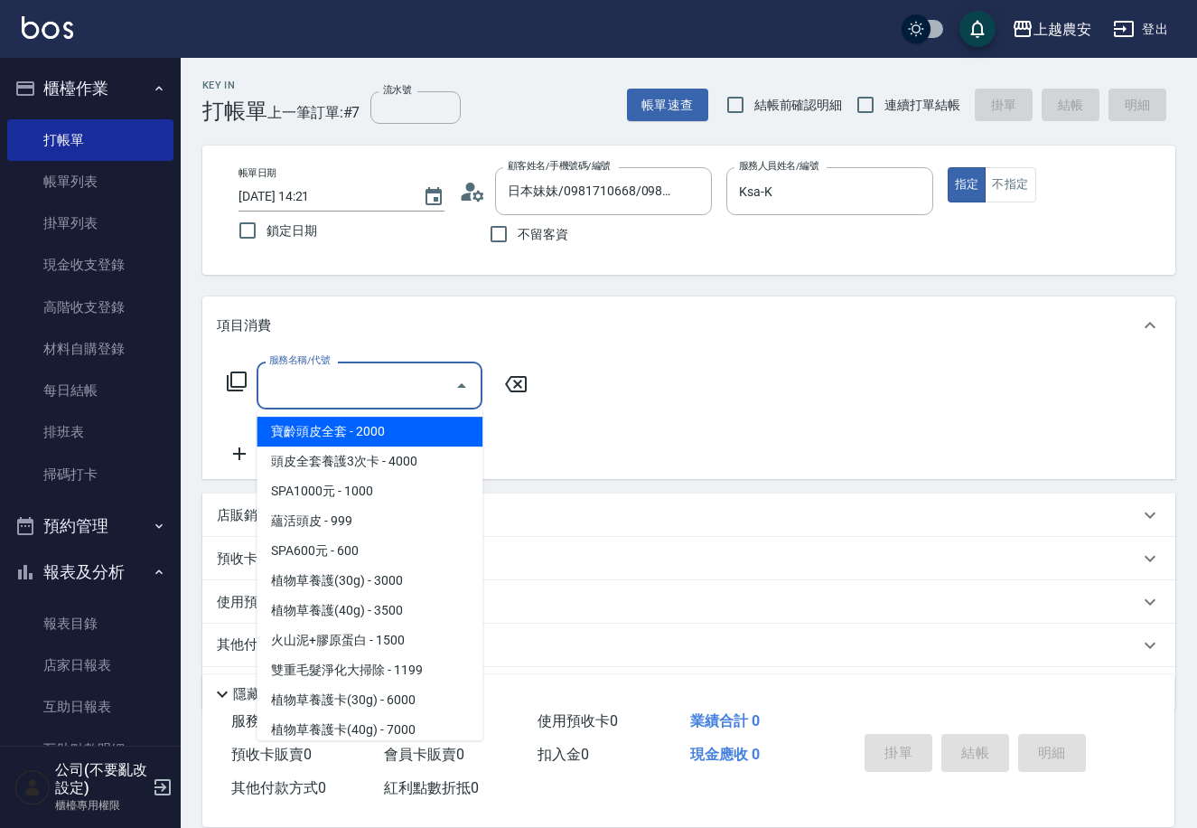
click at [401, 386] on input "服務名稱/代號" at bounding box center [356, 386] width 182 height 32
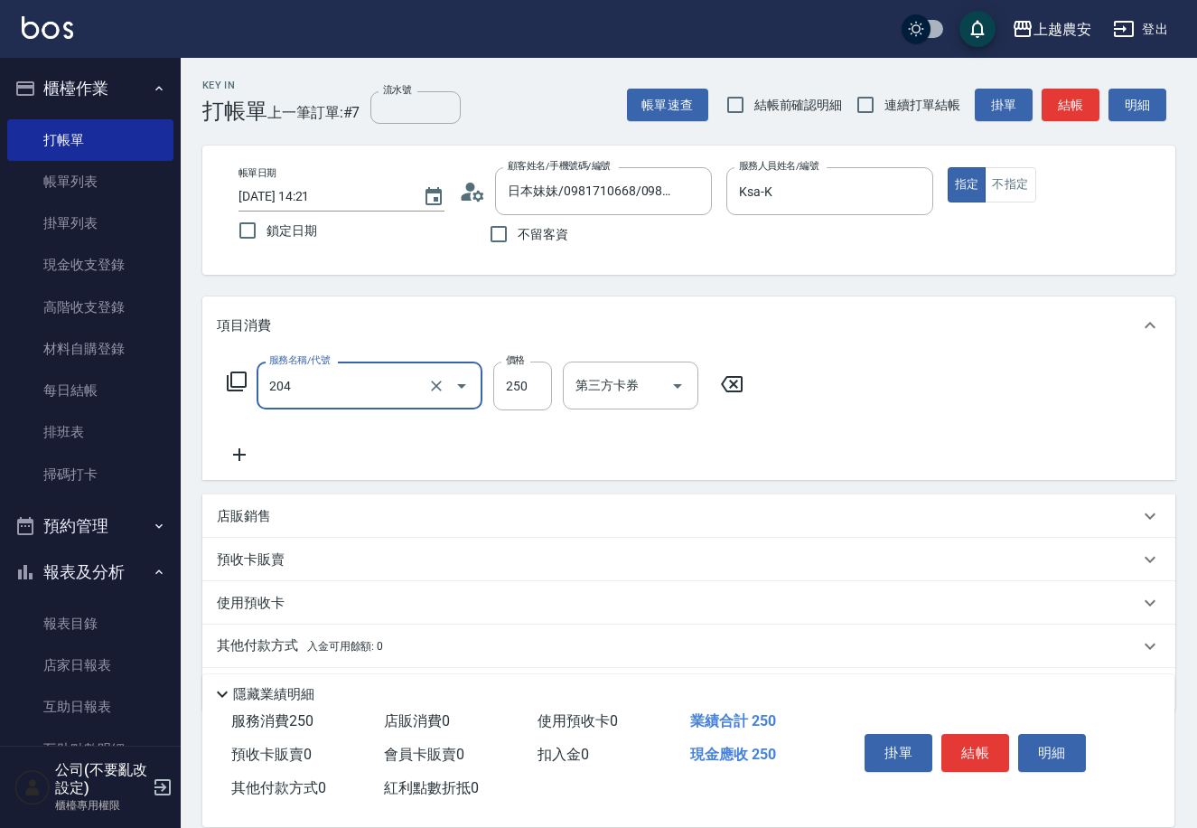
type input "梳髮(204)"
click at [981, 757] on button "結帳" at bounding box center [975, 753] width 68 height 38
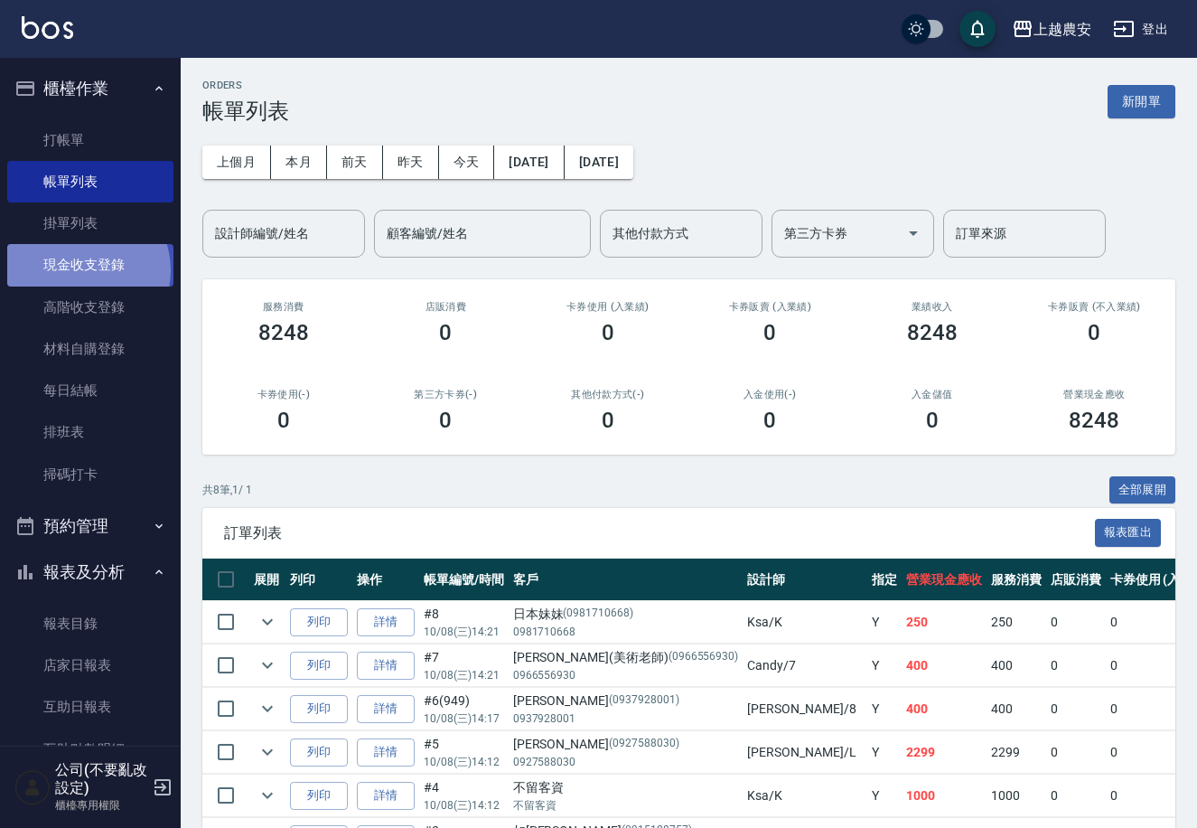
click at [83, 270] on link "現金收支登錄" at bounding box center [90, 265] width 166 height 42
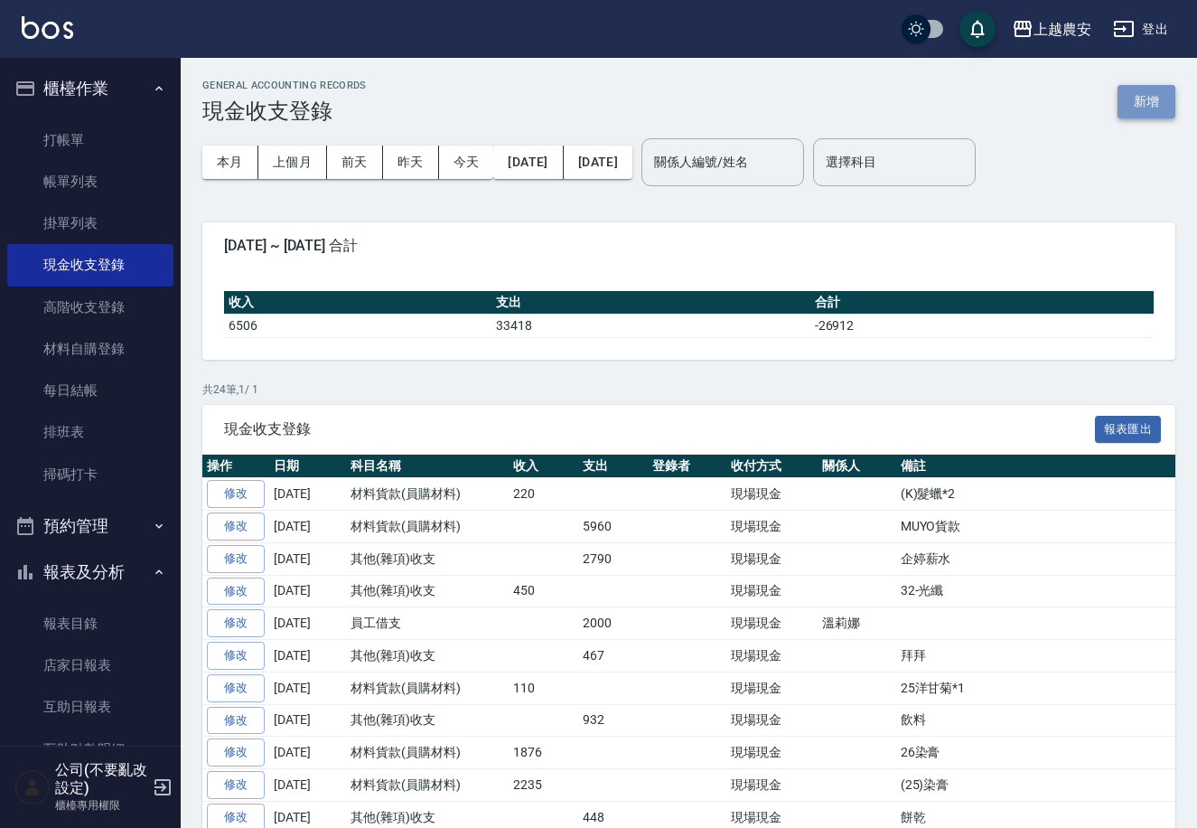
click at [1154, 97] on button "新增" at bounding box center [1147, 101] width 58 height 33
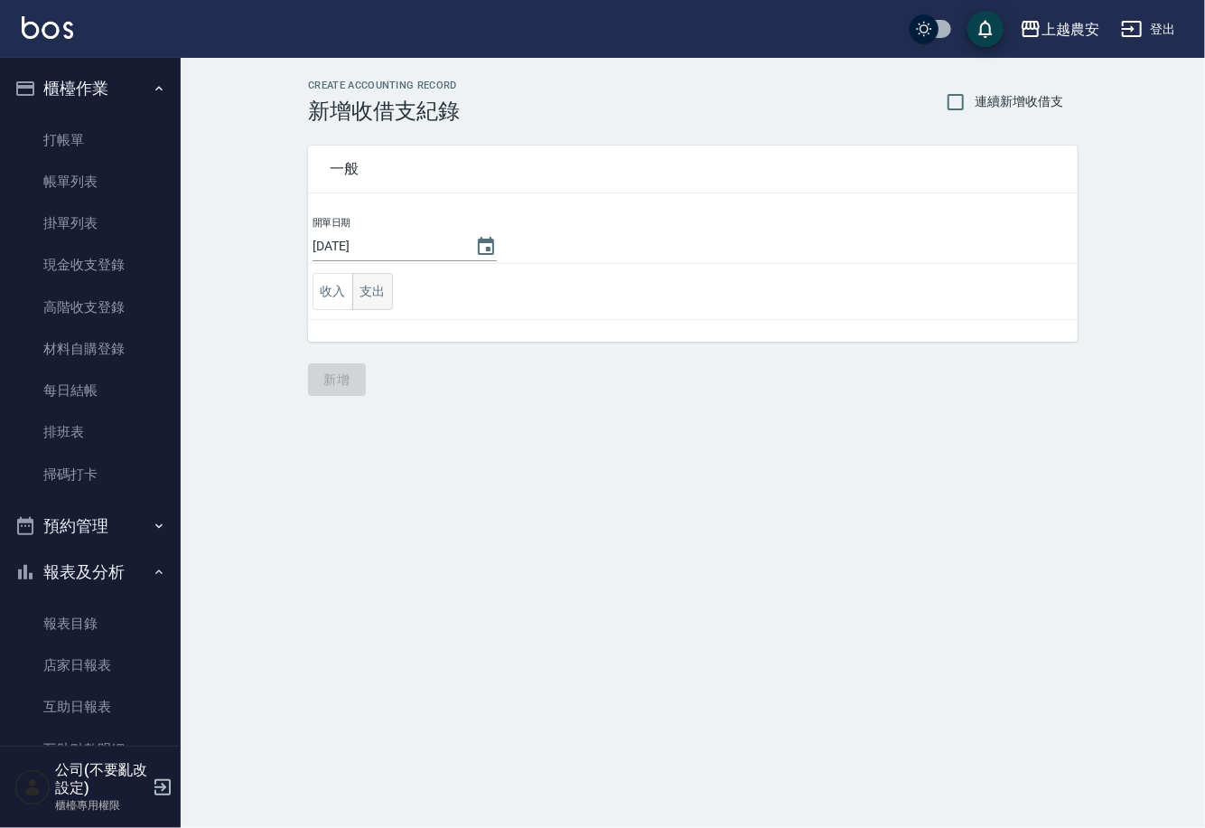
click at [381, 289] on button "支出" at bounding box center [372, 291] width 41 height 37
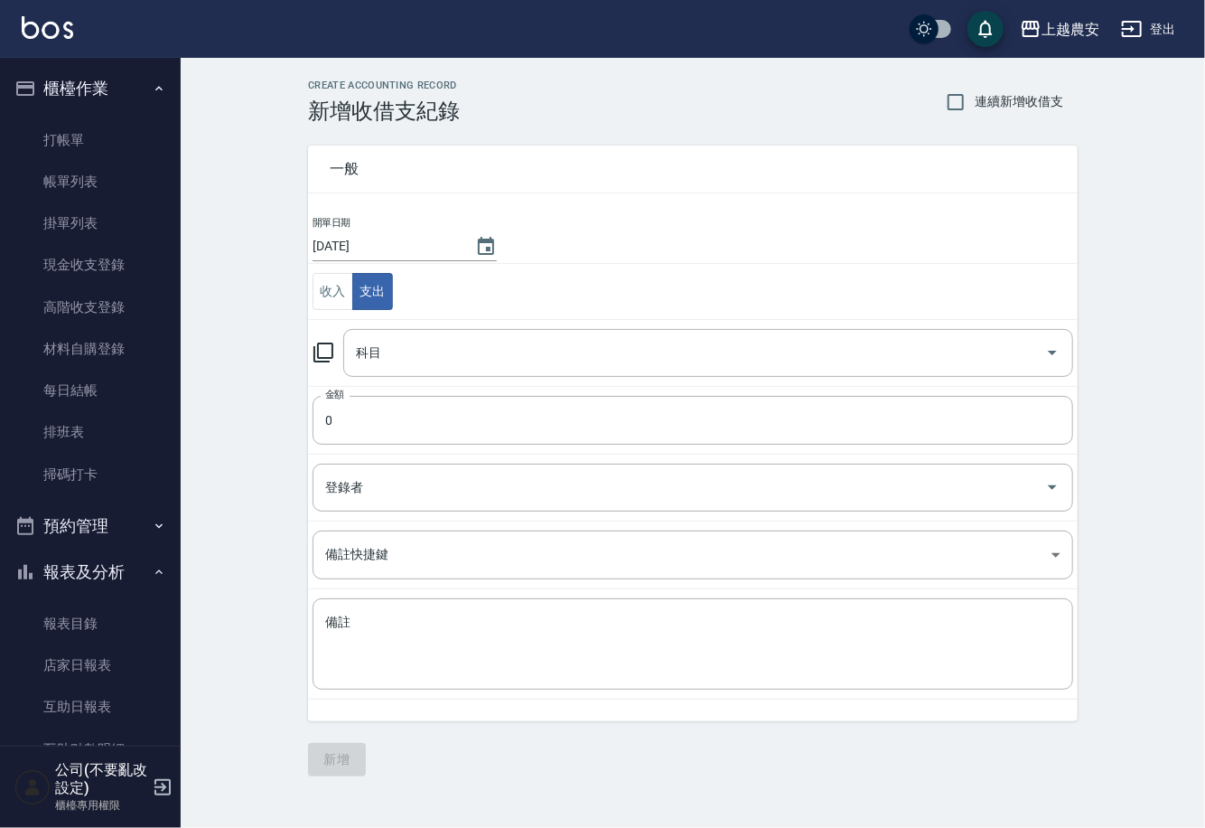
click at [323, 342] on icon at bounding box center [324, 353] width 22 height 22
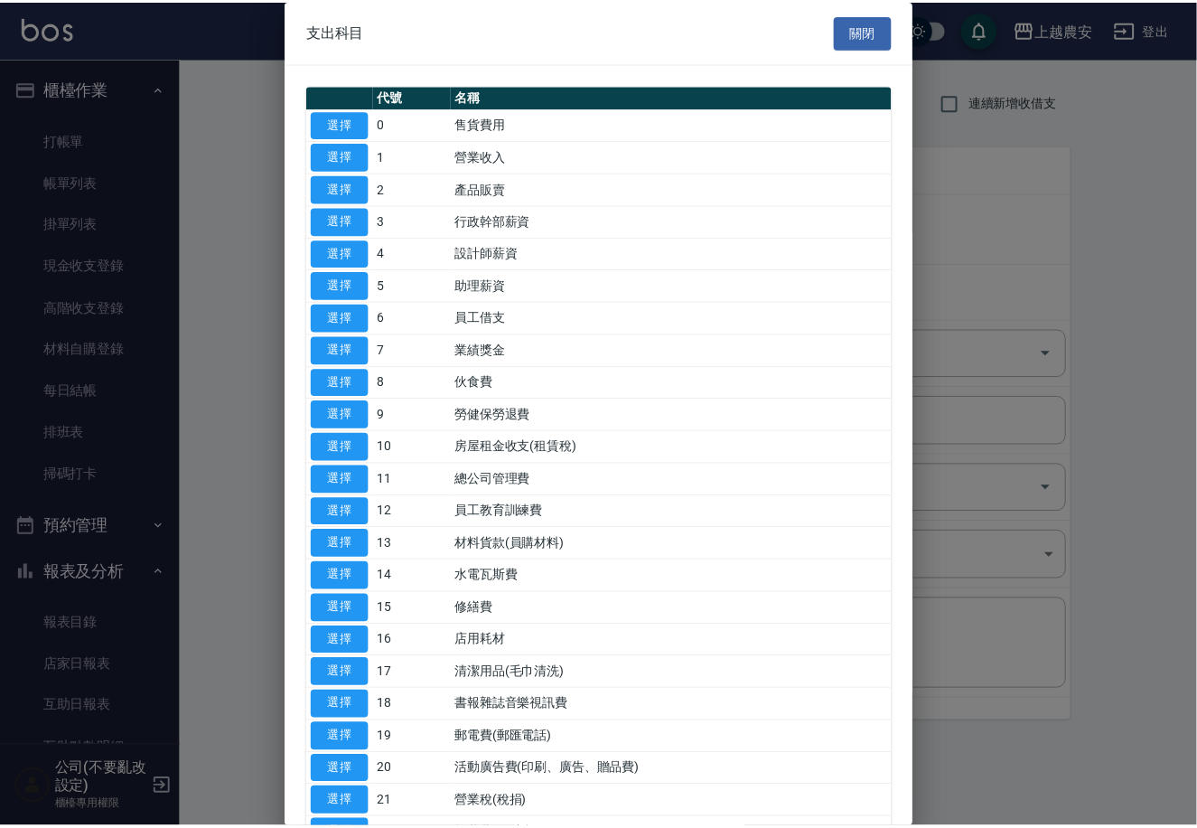
scroll to position [622, 0]
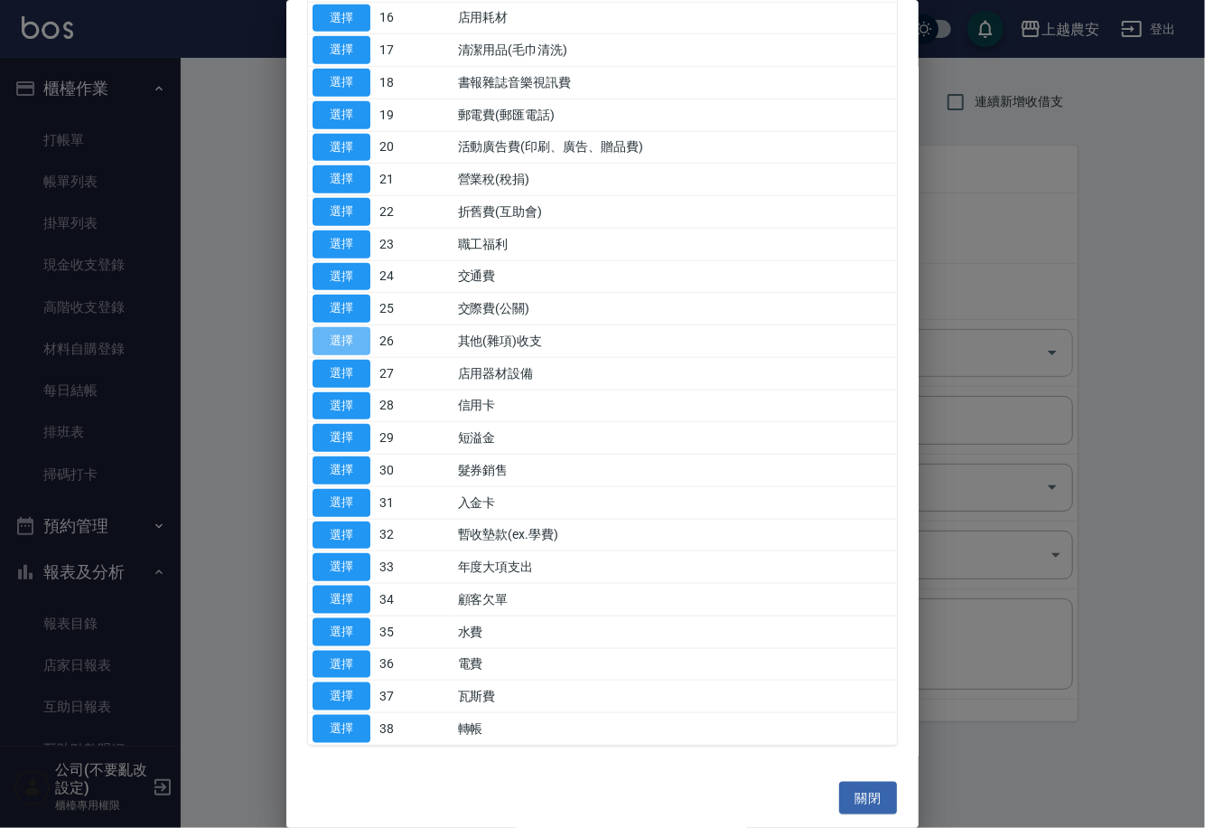
click at [367, 342] on button "選擇" at bounding box center [342, 341] width 58 height 28
type input "26 其他(雜項)收支"
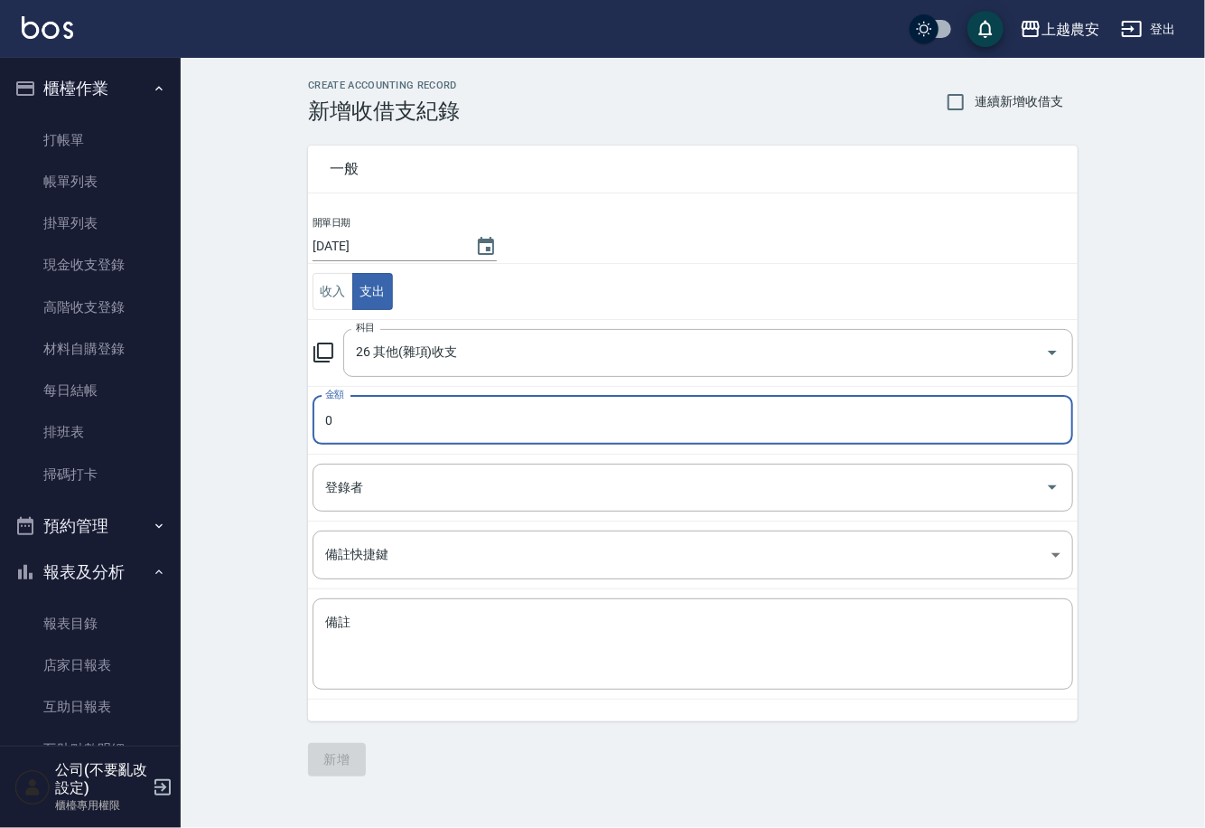
click at [356, 420] on input "0" at bounding box center [693, 420] width 761 height 49
type input "2100"
click at [385, 639] on textarea "備註" at bounding box center [692, 643] width 735 height 61
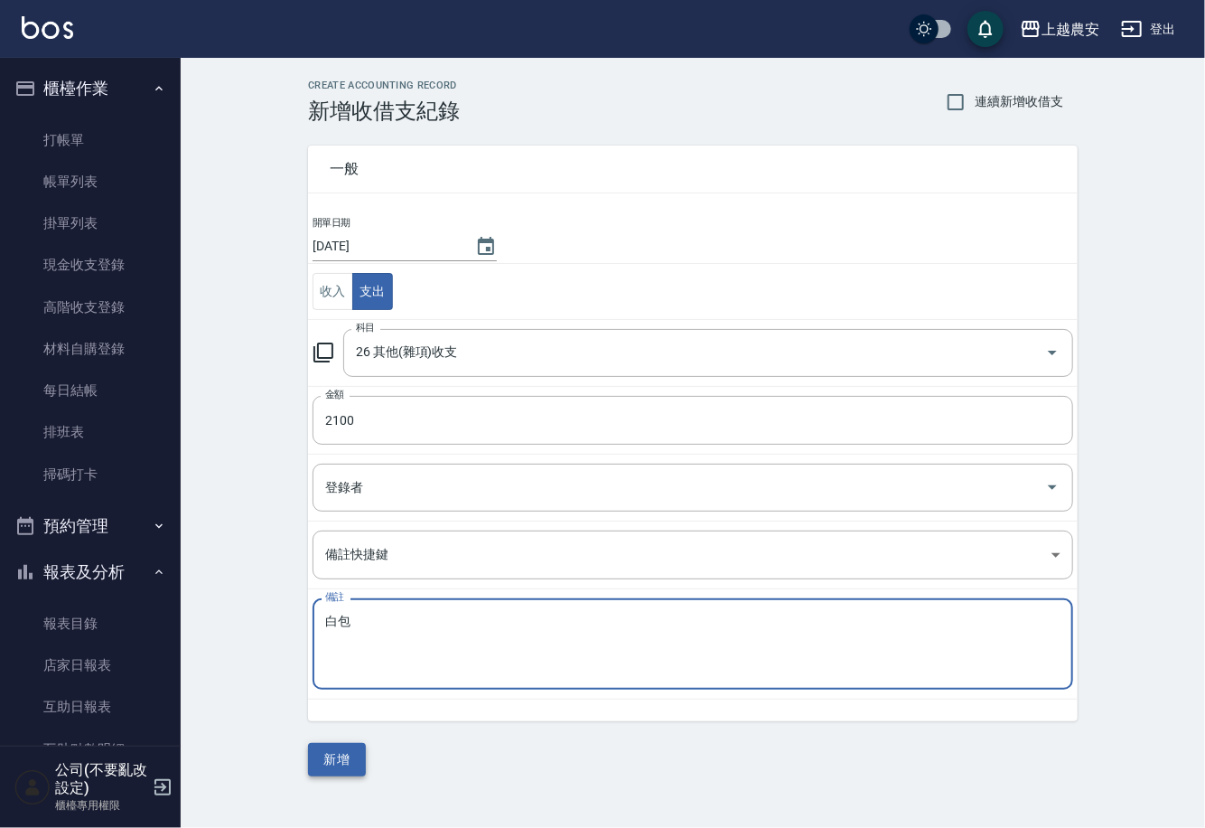
type textarea "白包"
click at [349, 759] on button "新增" at bounding box center [337, 759] width 58 height 33
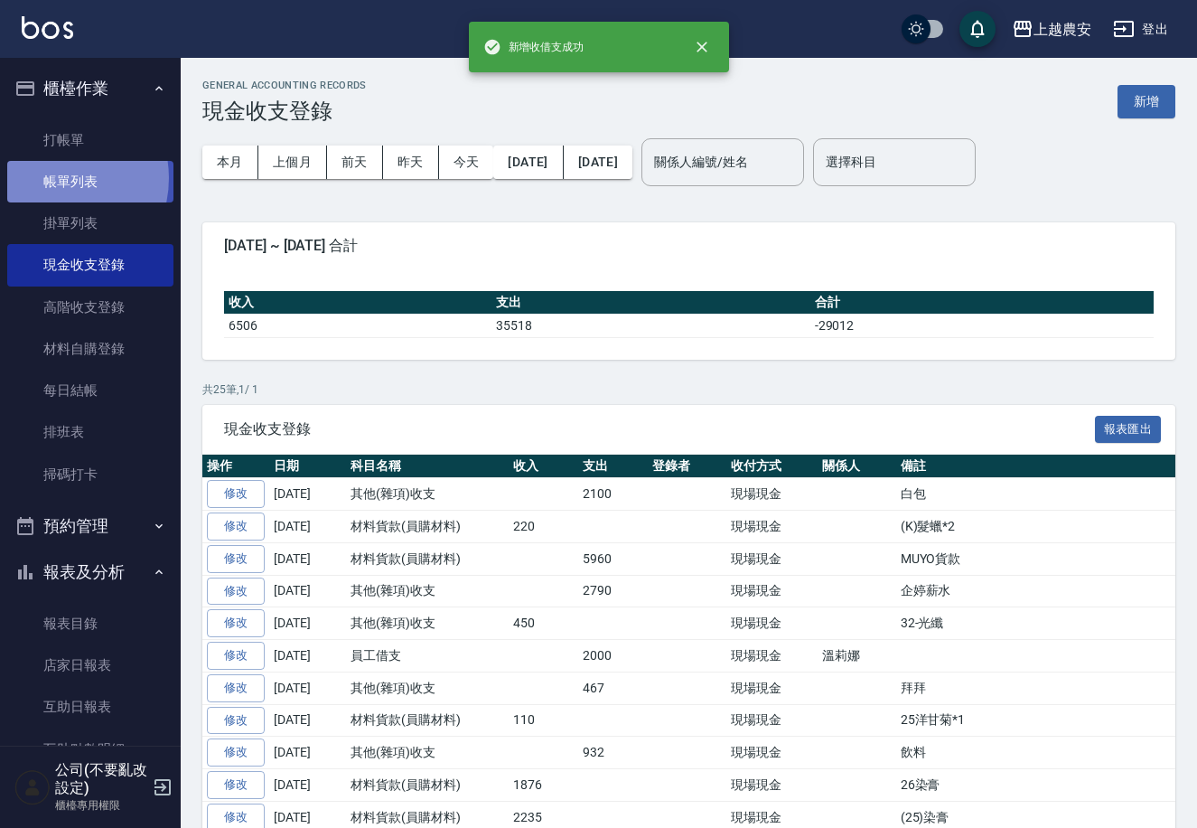
click at [52, 178] on link "帳單列表" at bounding box center [90, 182] width 166 height 42
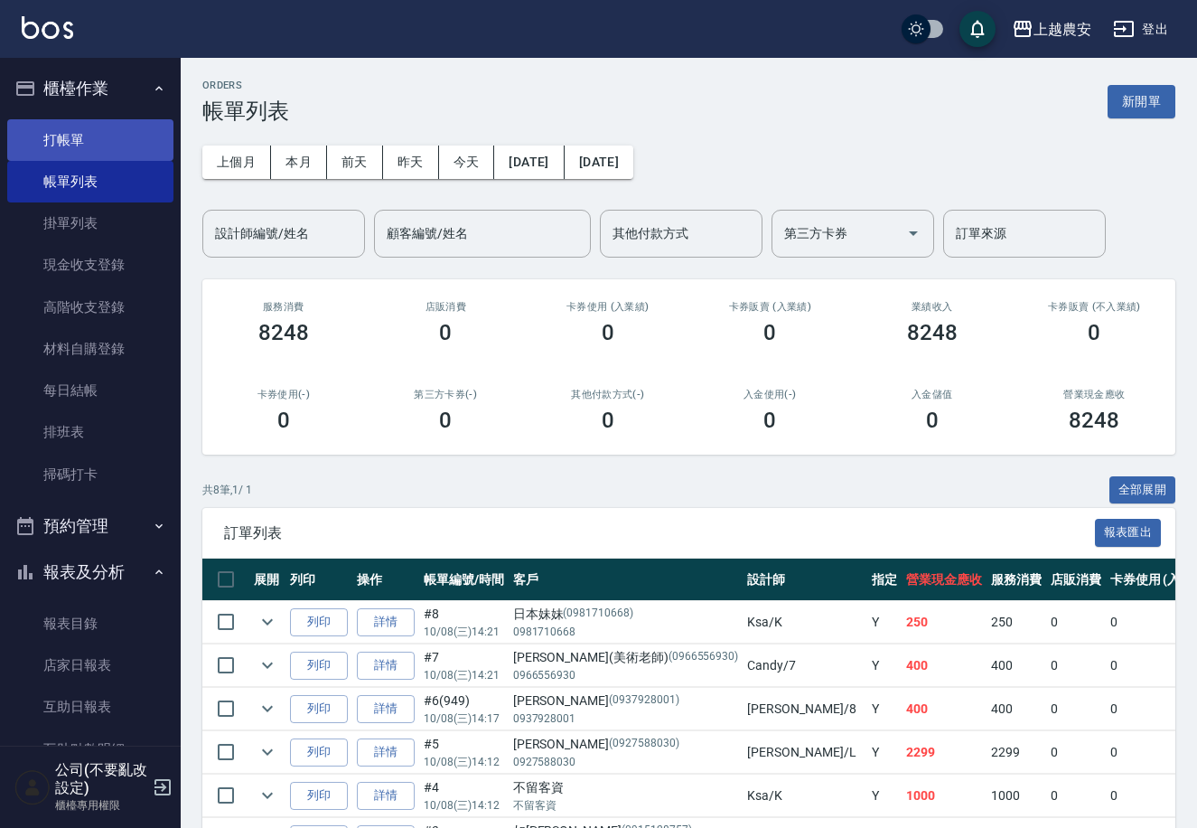
click at [64, 130] on link "打帳單" at bounding box center [90, 140] width 166 height 42
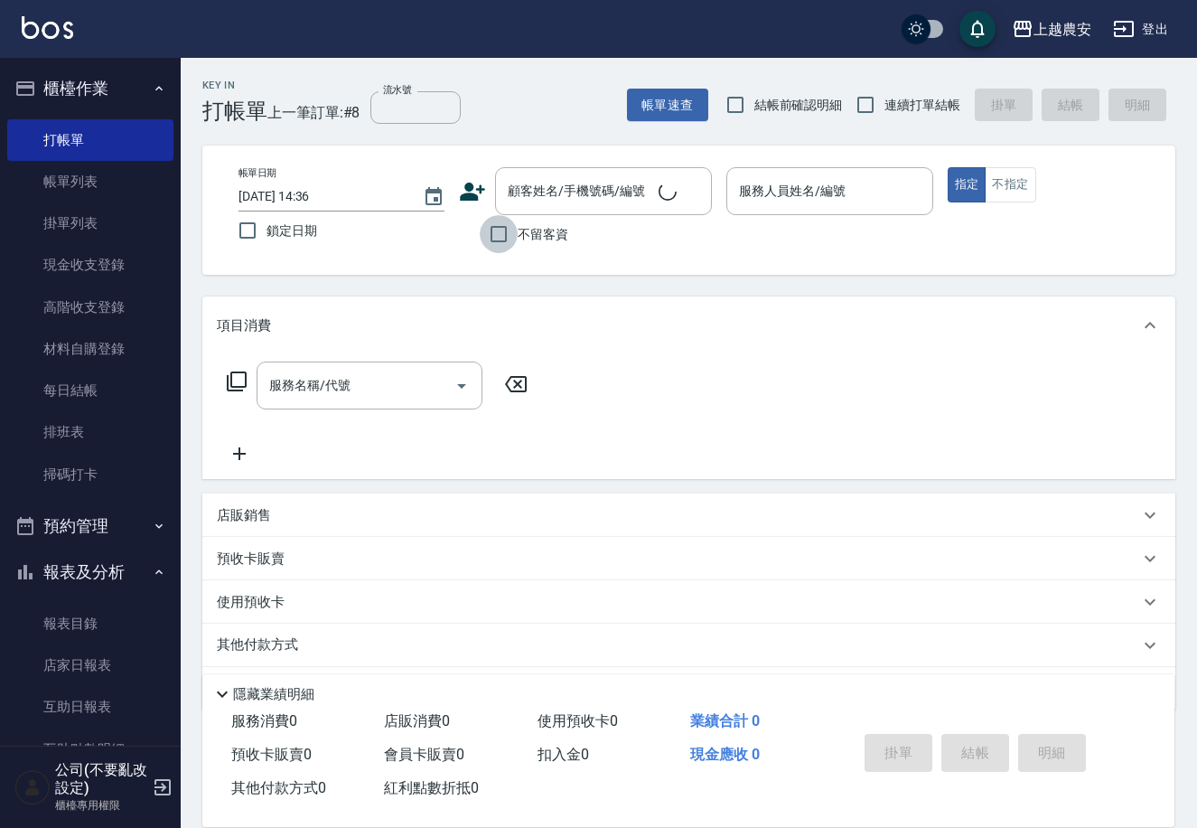
click at [488, 229] on input "不留客資" at bounding box center [499, 234] width 38 height 38
checkbox input "true"
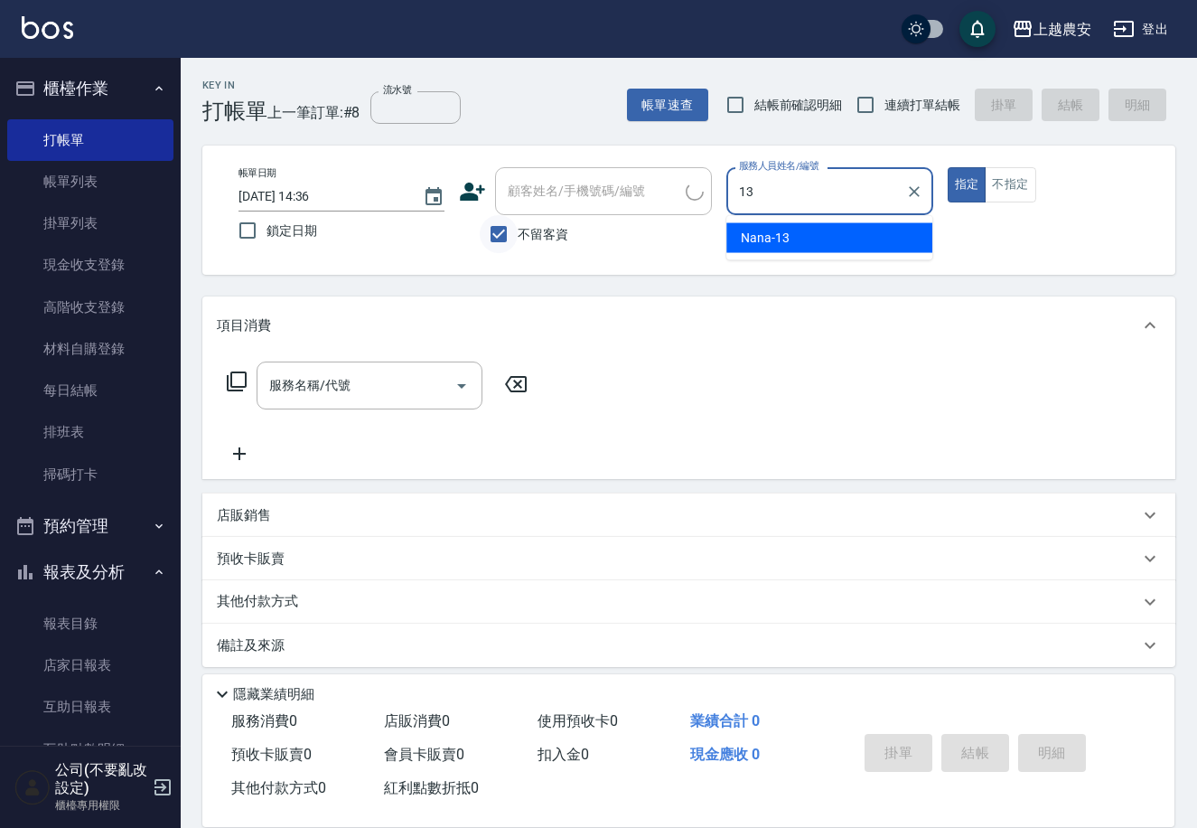
type input "Nana-13"
type button "true"
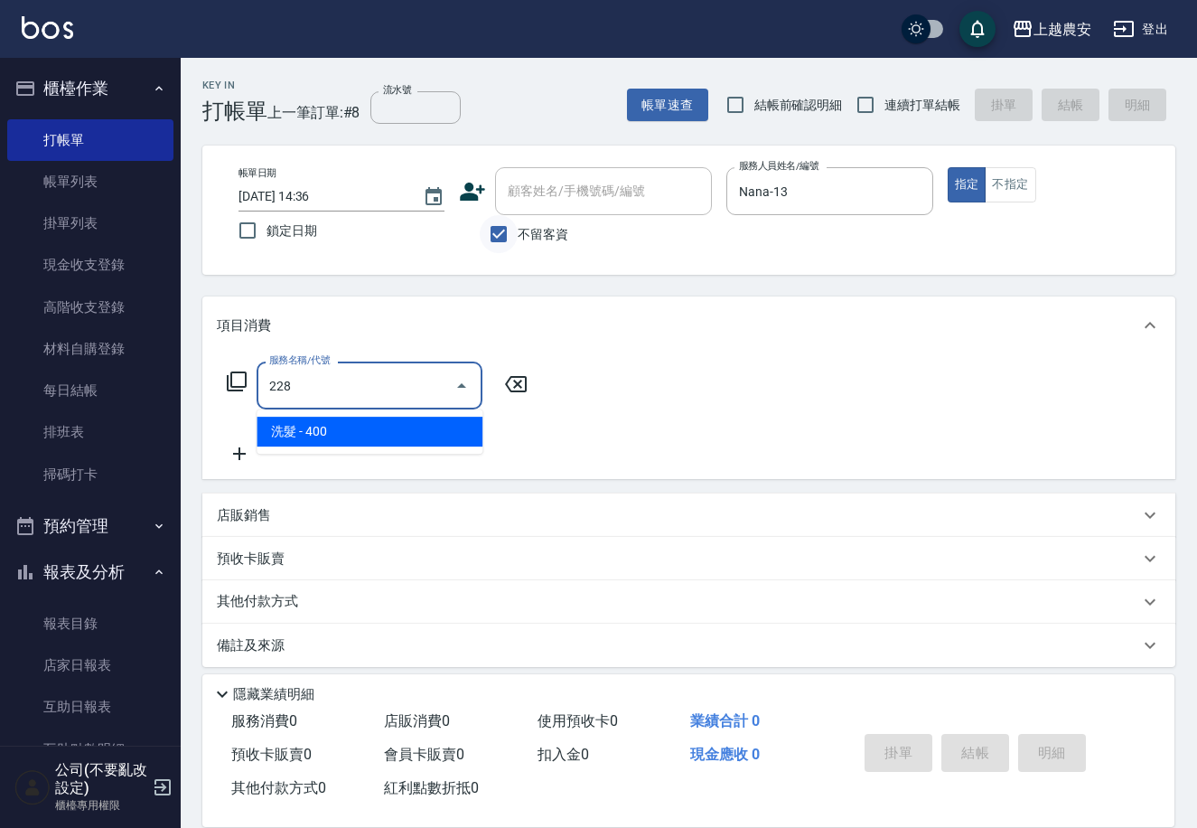
type input "洗髮(228)"
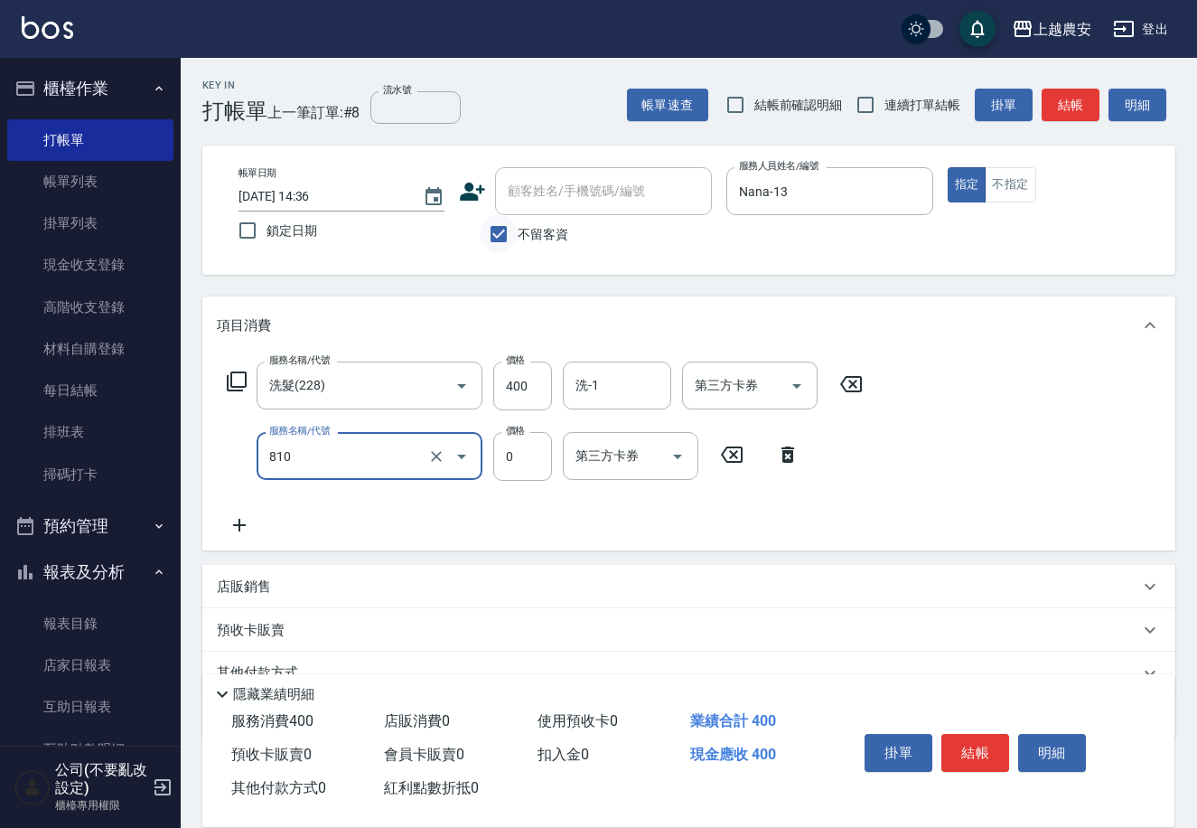
type input "頭皮護髮卡券使用(810)"
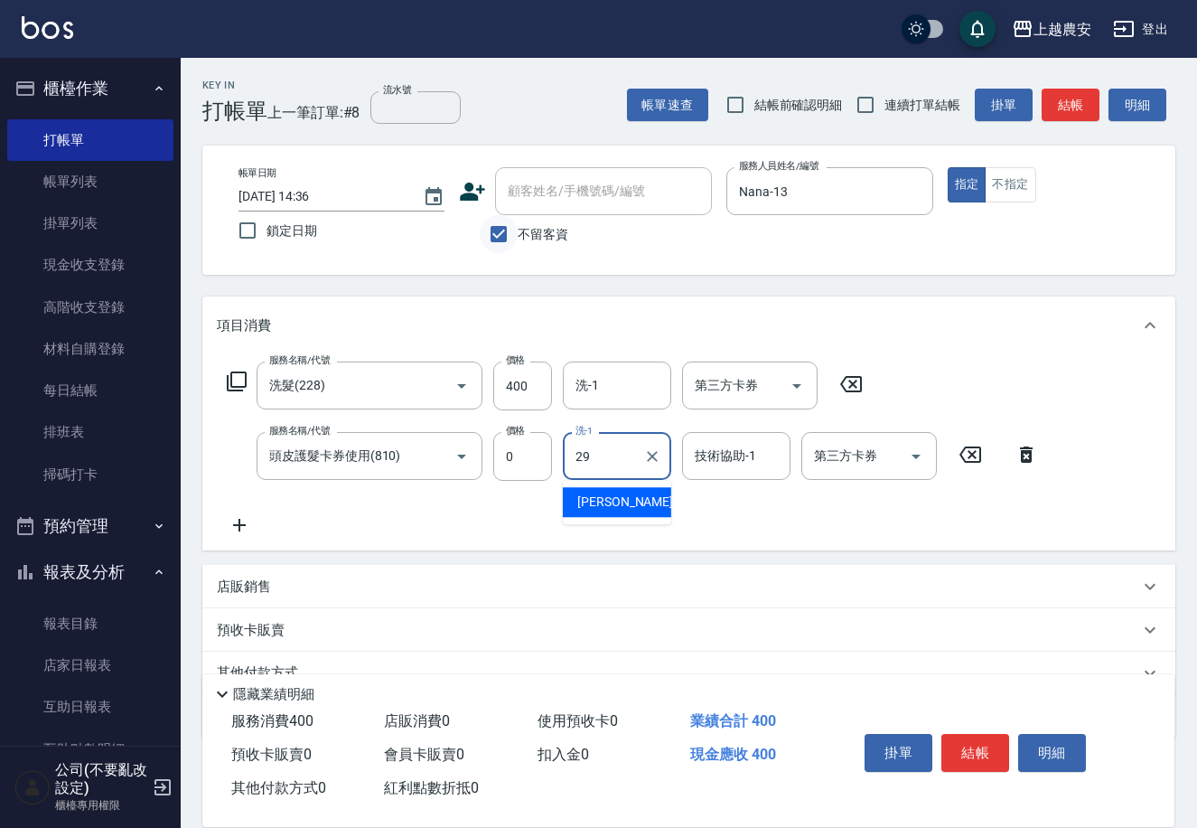
type input "[PERSON_NAME]-29"
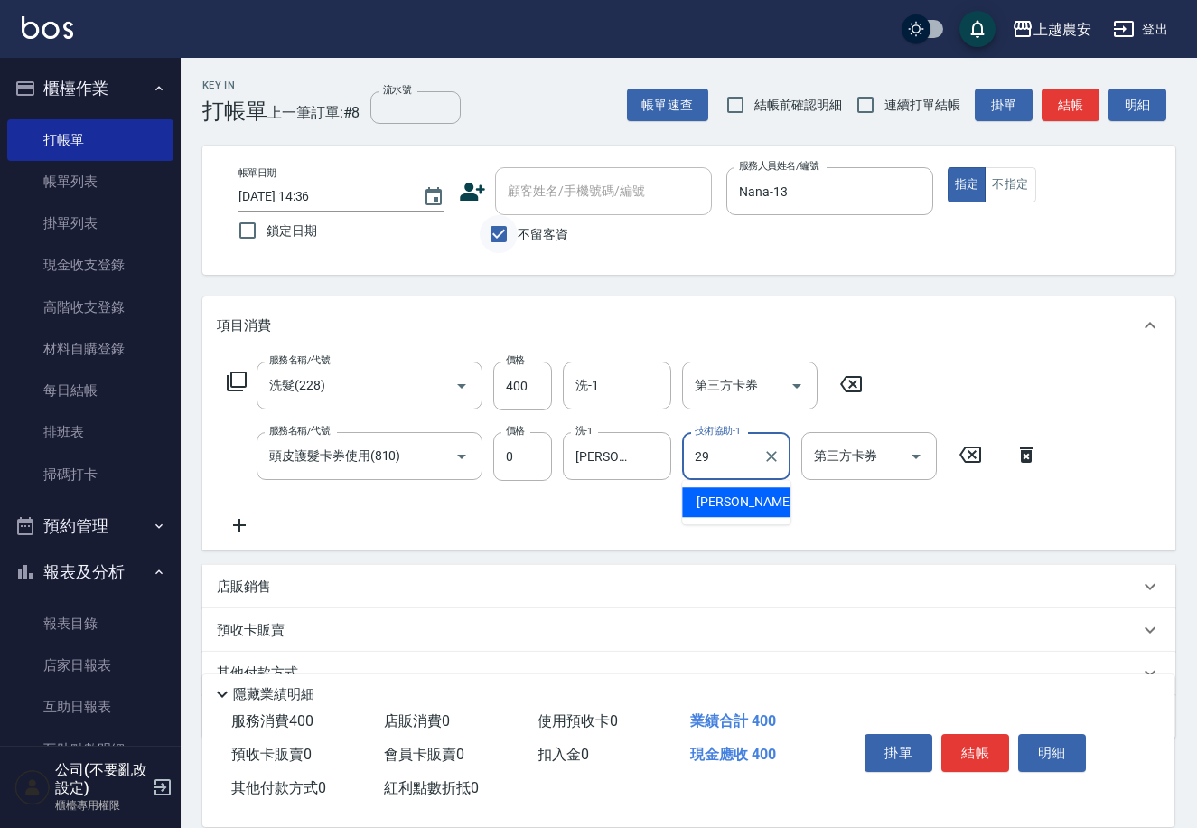
type input "[PERSON_NAME]-29"
click at [237, 526] on icon at bounding box center [239, 525] width 45 height 22
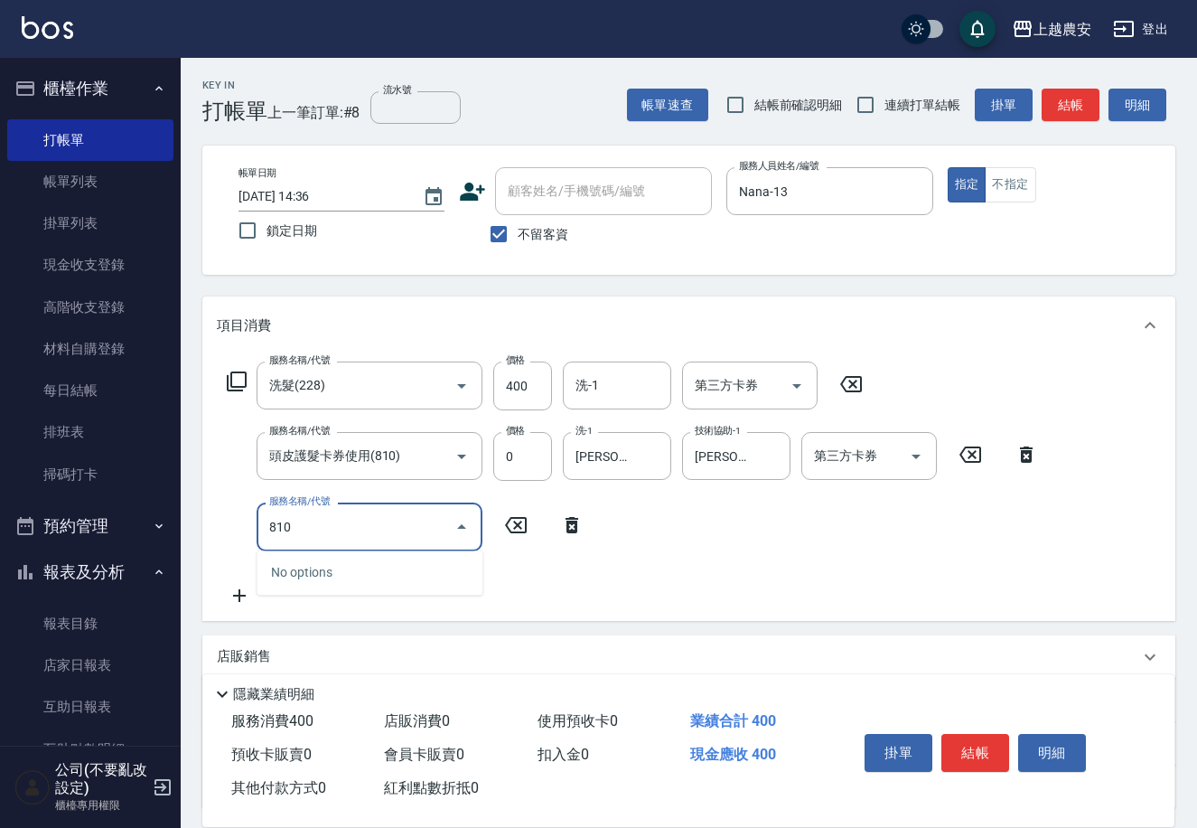
type input "頭皮護髮卡券使用(810)"
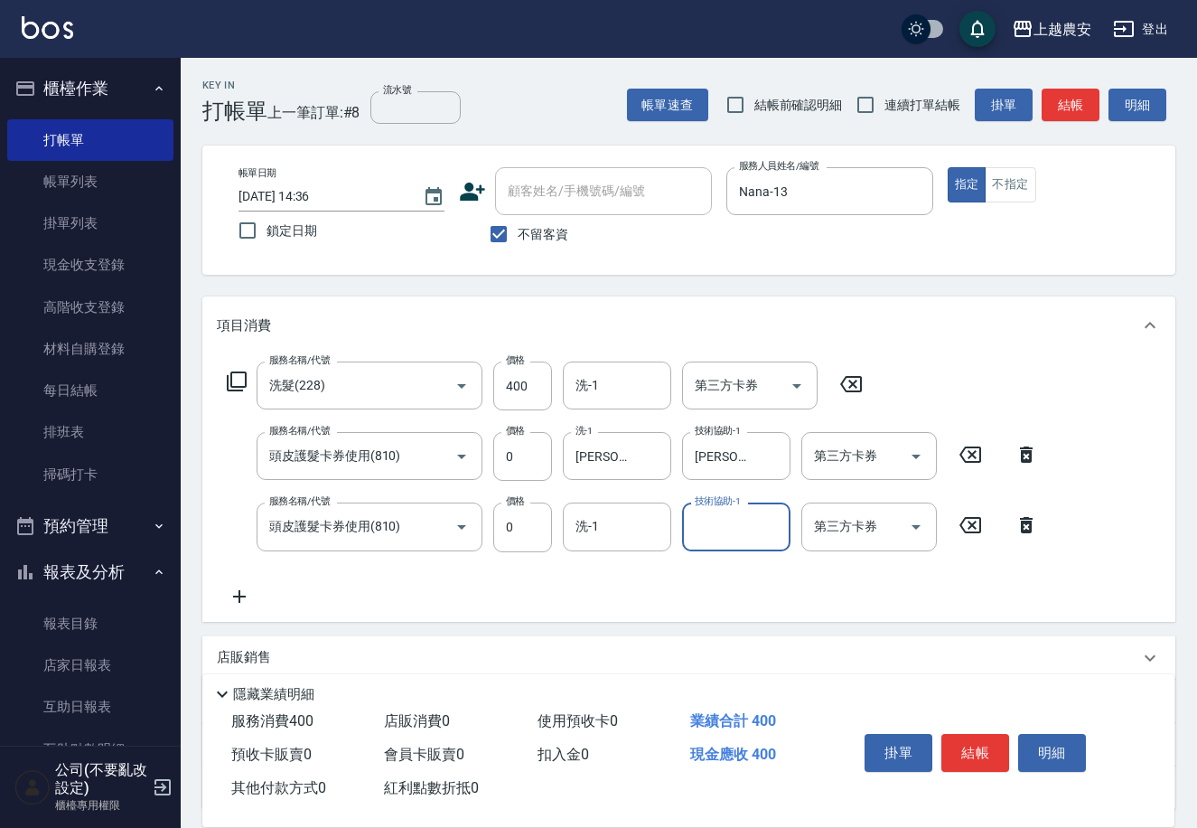
type input "3"
type input "[PERSON_NAME]-29"
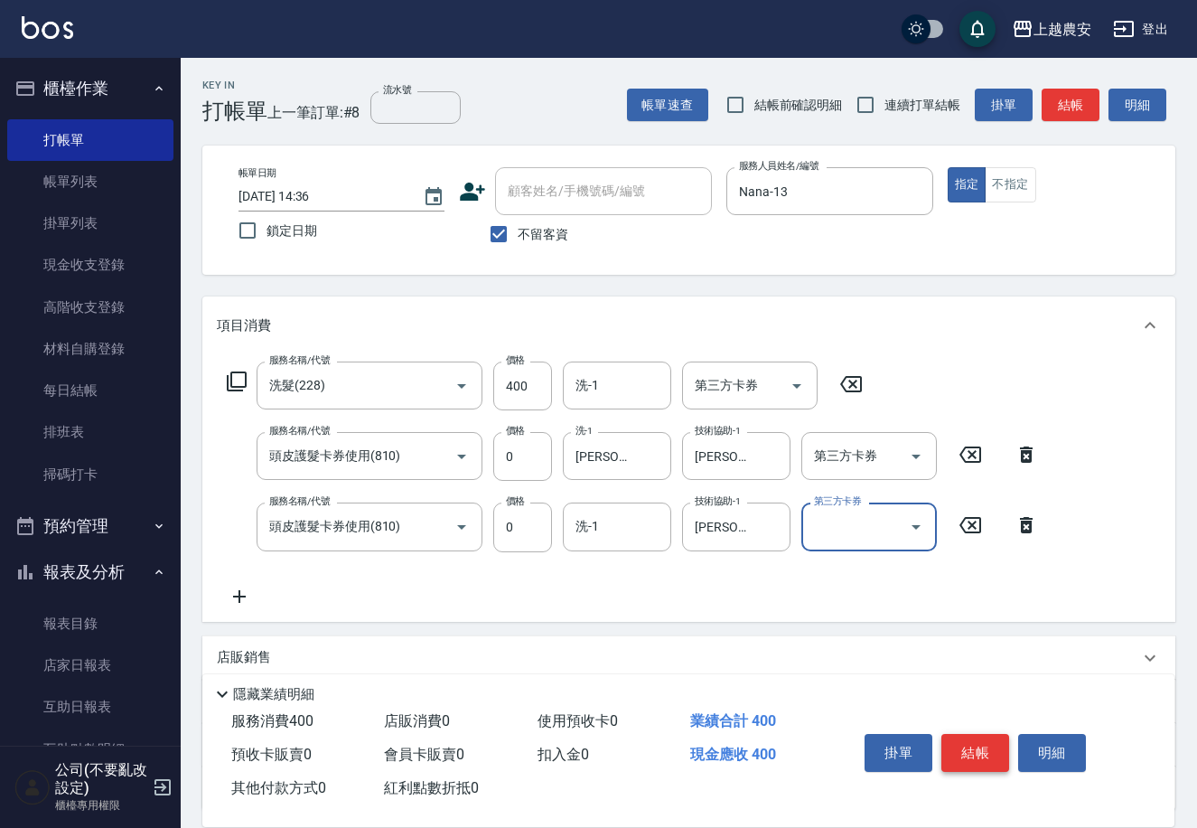
click at [969, 760] on button "結帳" at bounding box center [975, 753] width 68 height 38
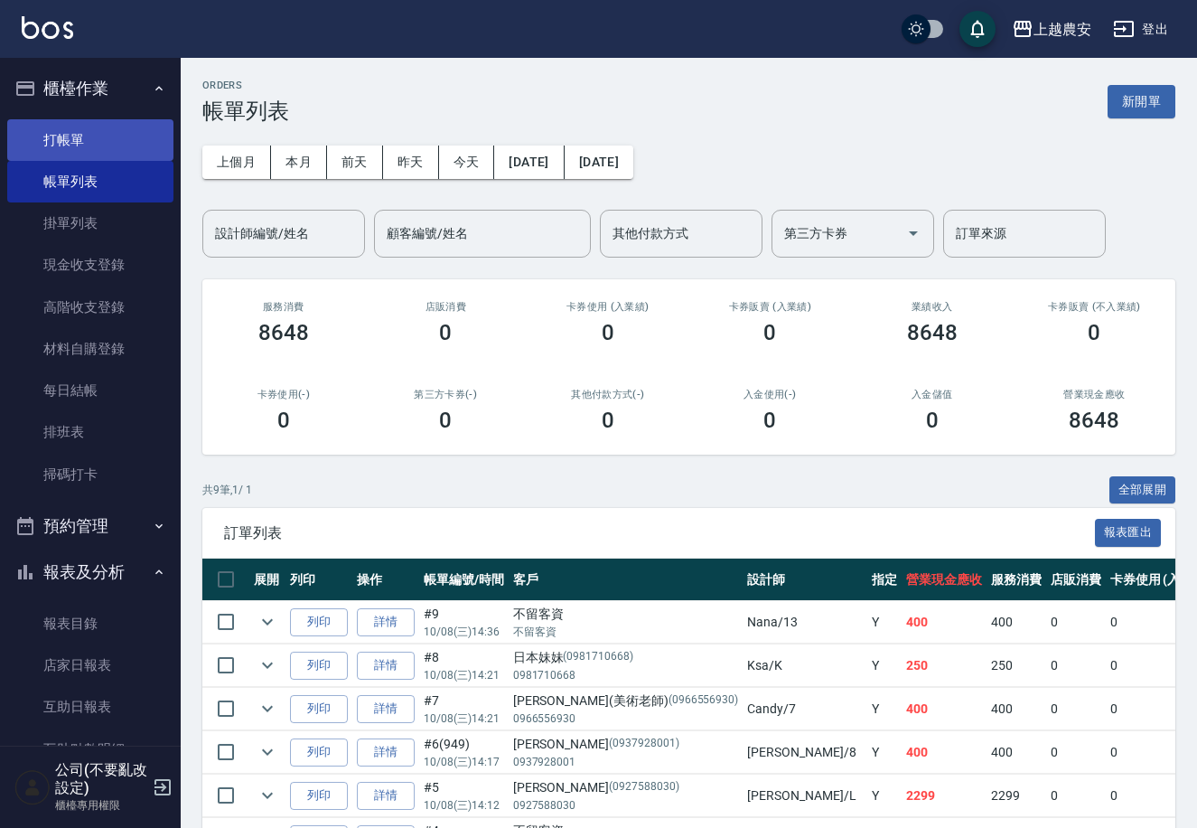
click at [92, 150] on link "打帳單" at bounding box center [90, 140] width 166 height 42
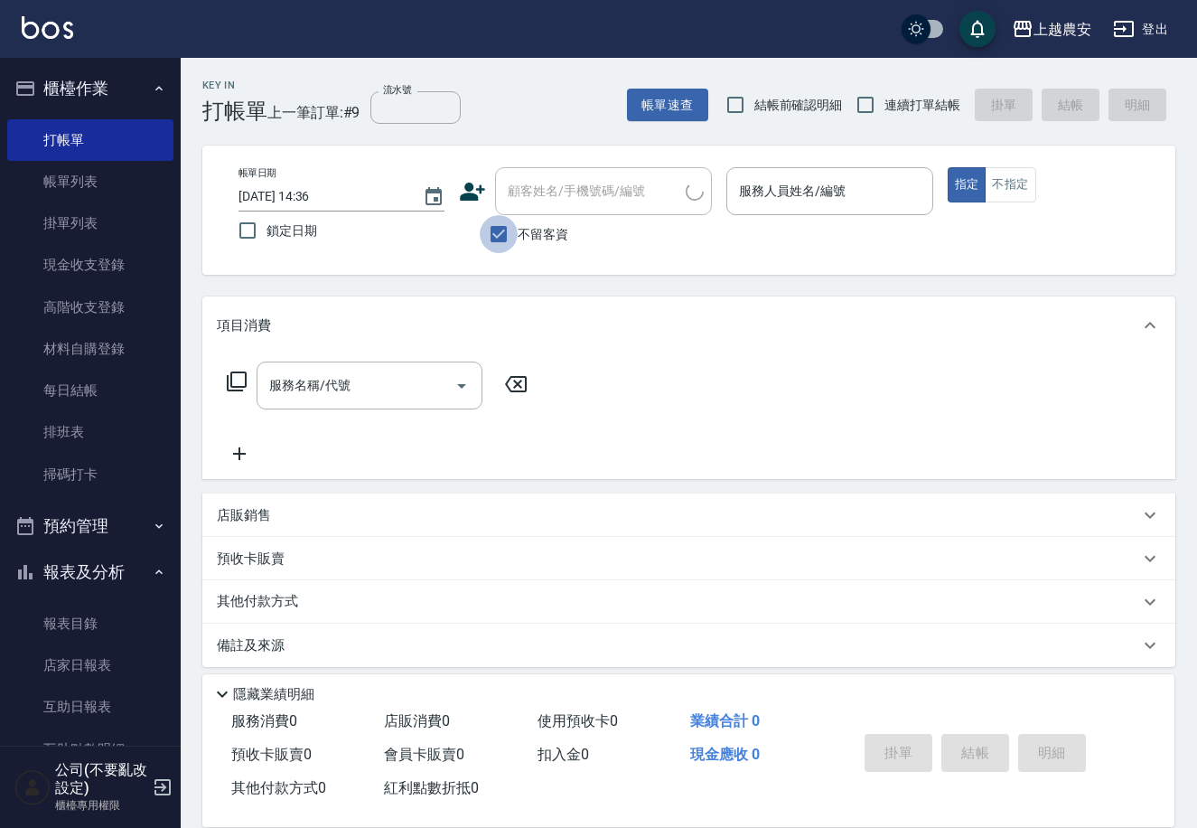
click at [501, 230] on input "不留客資" at bounding box center [499, 234] width 38 height 38
checkbox input "false"
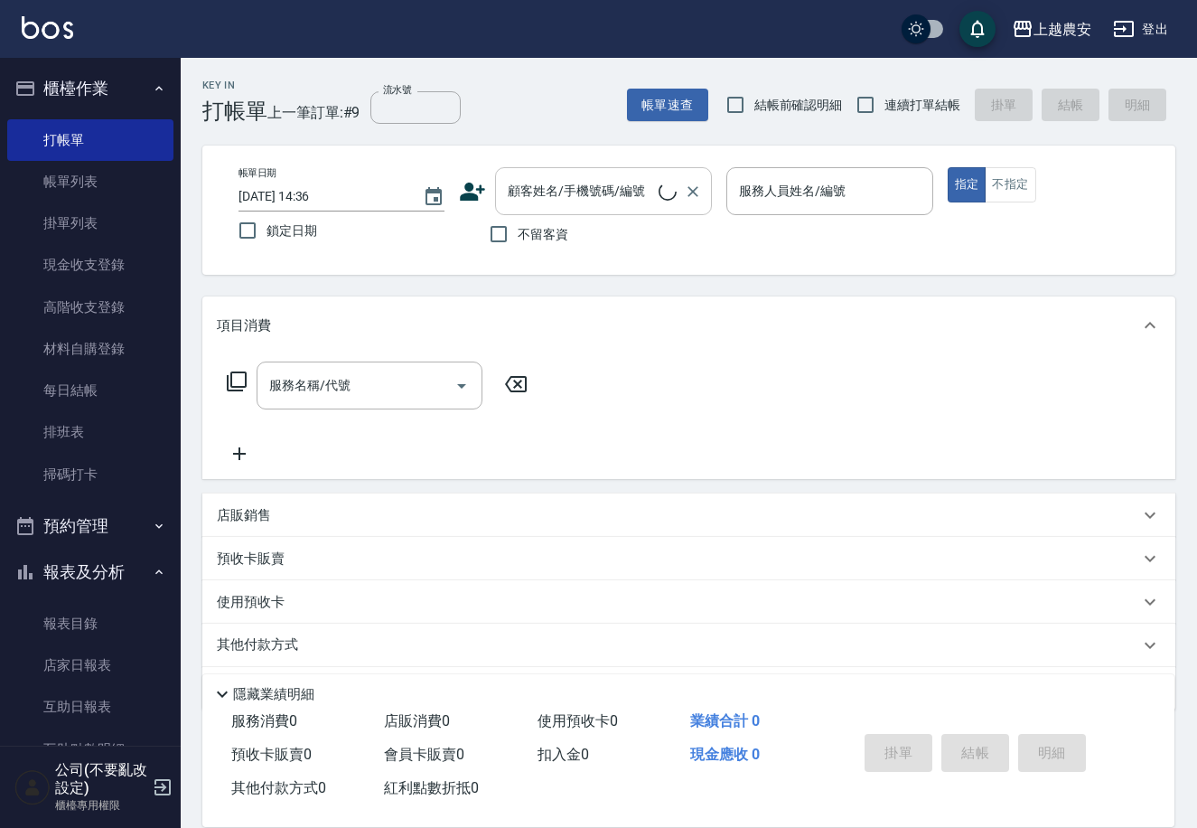
click at [514, 202] on input "顧客姓名/手機號碼/編號" at bounding box center [580, 191] width 155 height 32
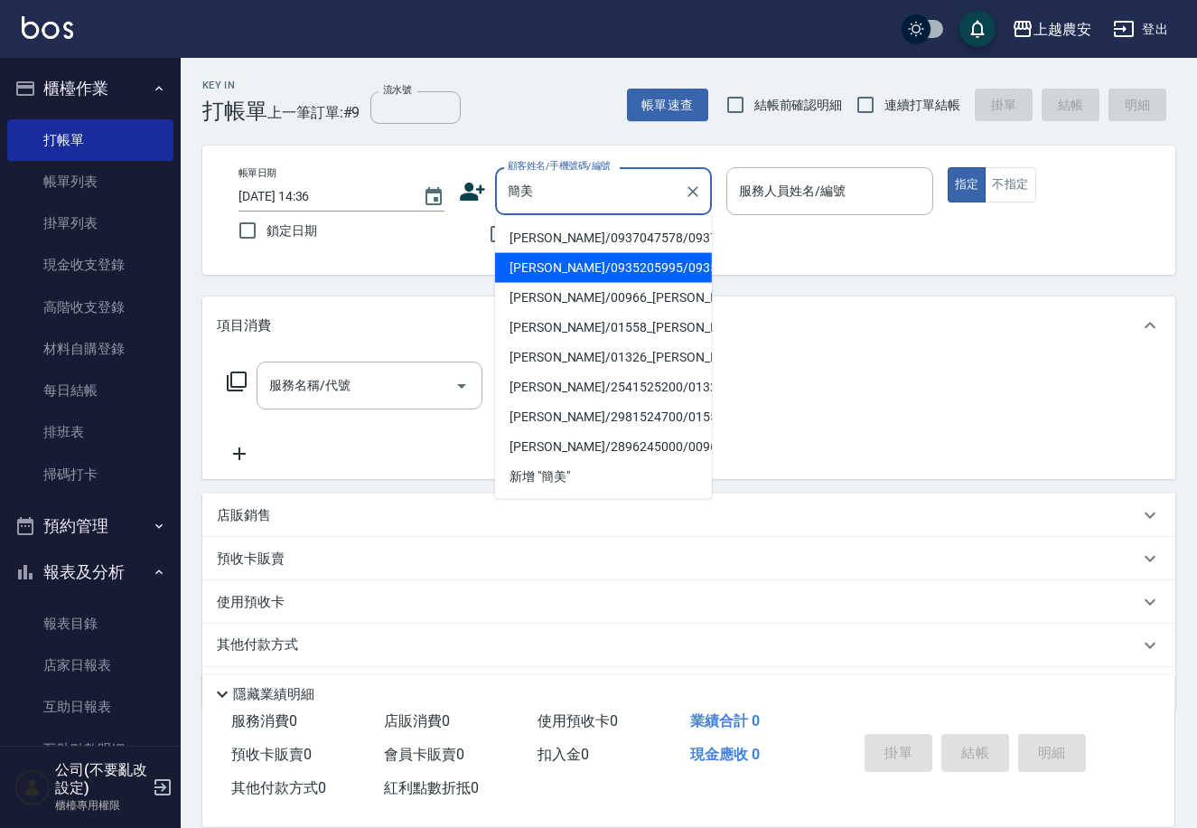
click at [590, 253] on li "簡美秀/0935205995/0935205995" at bounding box center [603, 268] width 217 height 30
type input "簡美秀/0935205995/0935205995"
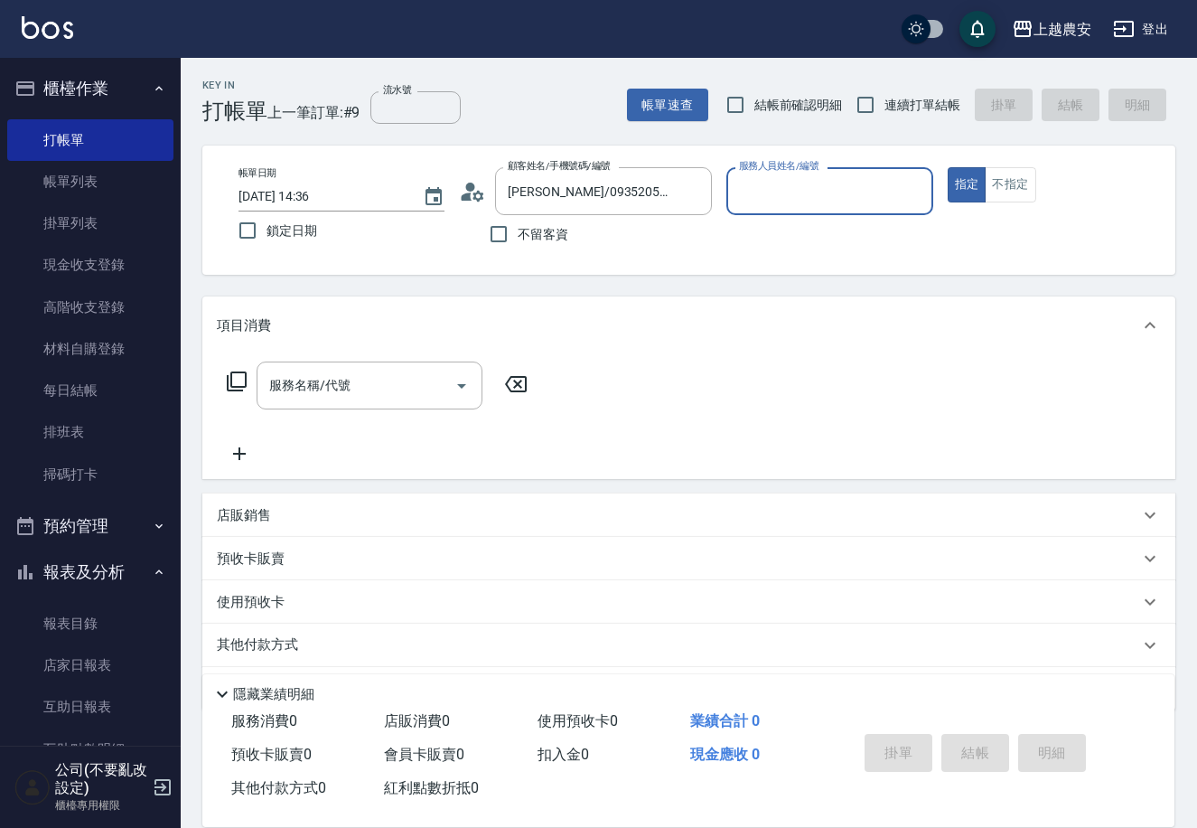
type input "栗子-23"
click at [690, 198] on icon "Clear" at bounding box center [693, 191] width 18 height 18
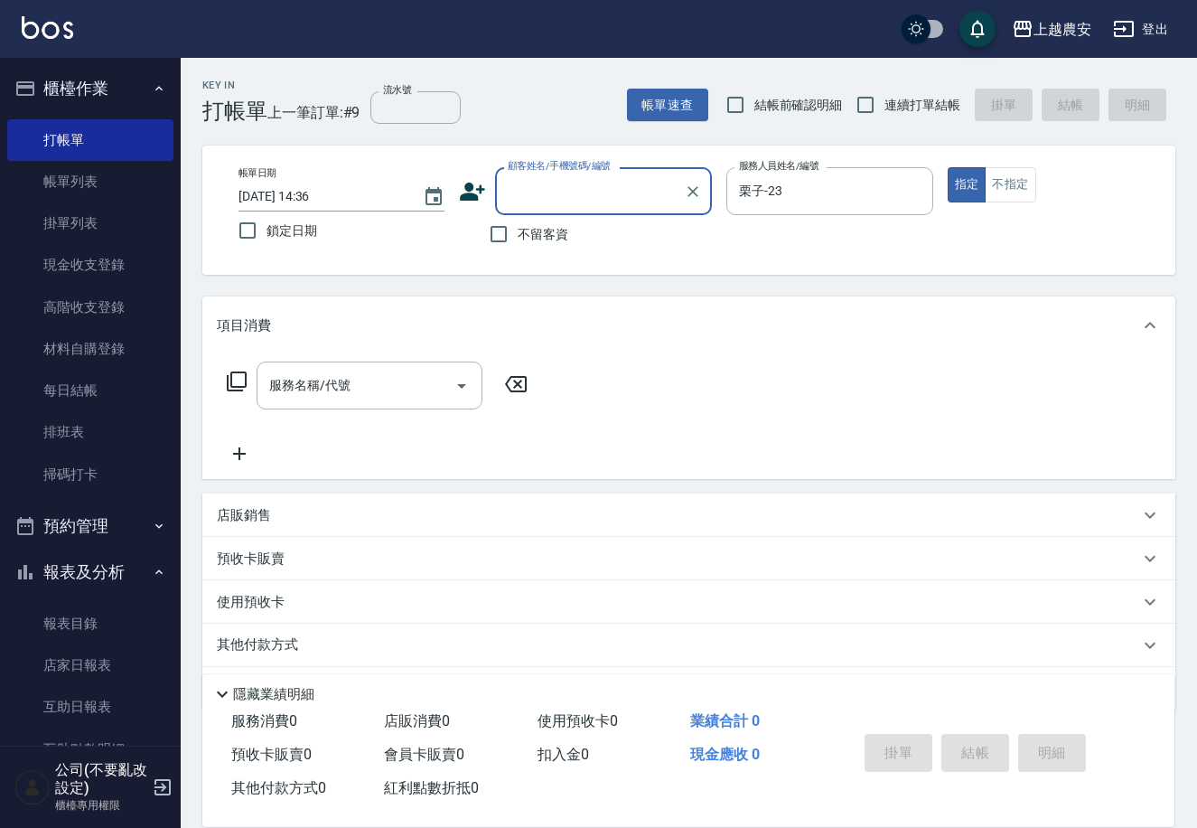
drag, startPoint x: 765, startPoint y: 199, endPoint x: 657, endPoint y: 185, distance: 109.3
click at [664, 191] on div "帳單日期 2025/10/08 14:36 鎖定日期 顧客姓名/手機號碼/編號 顧客姓名/手機號碼/編號 不留客資 服務人員姓名/編號 栗子-23 服務人員姓…" at bounding box center [689, 210] width 930 height 86
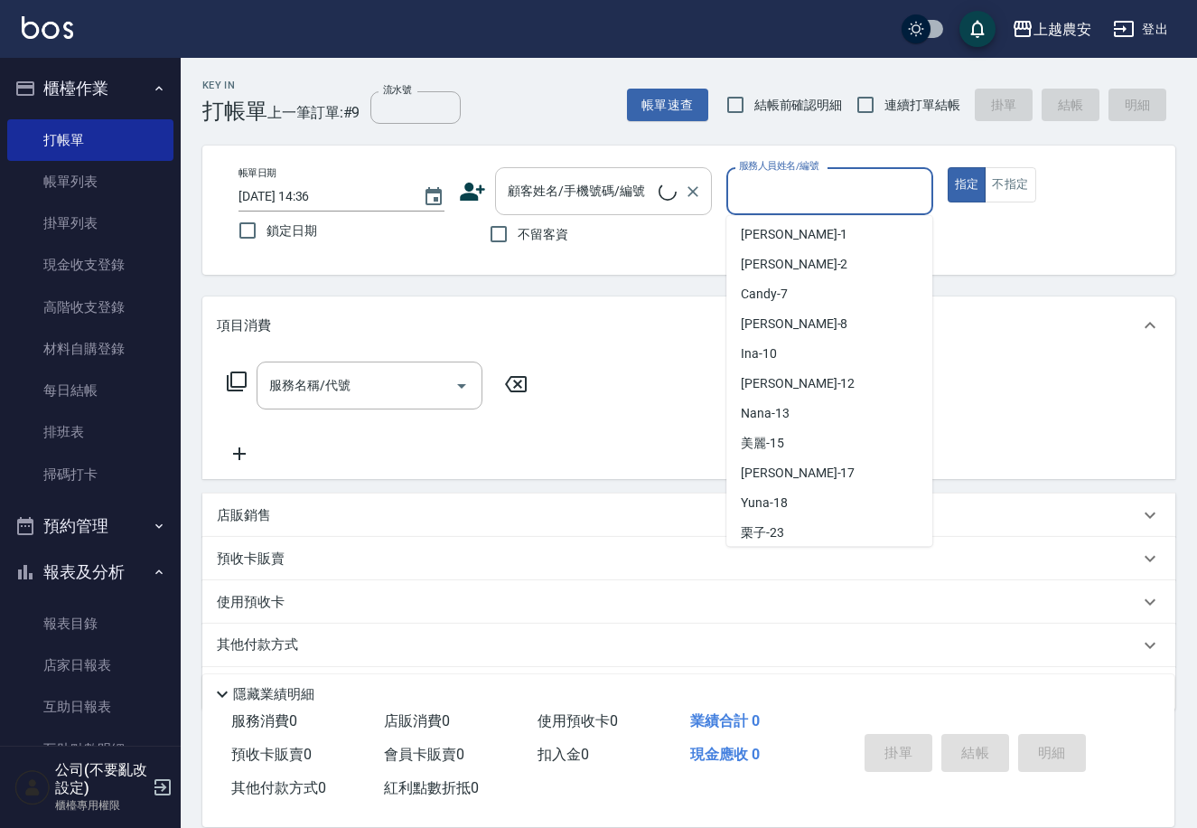
scroll to position [7, 0]
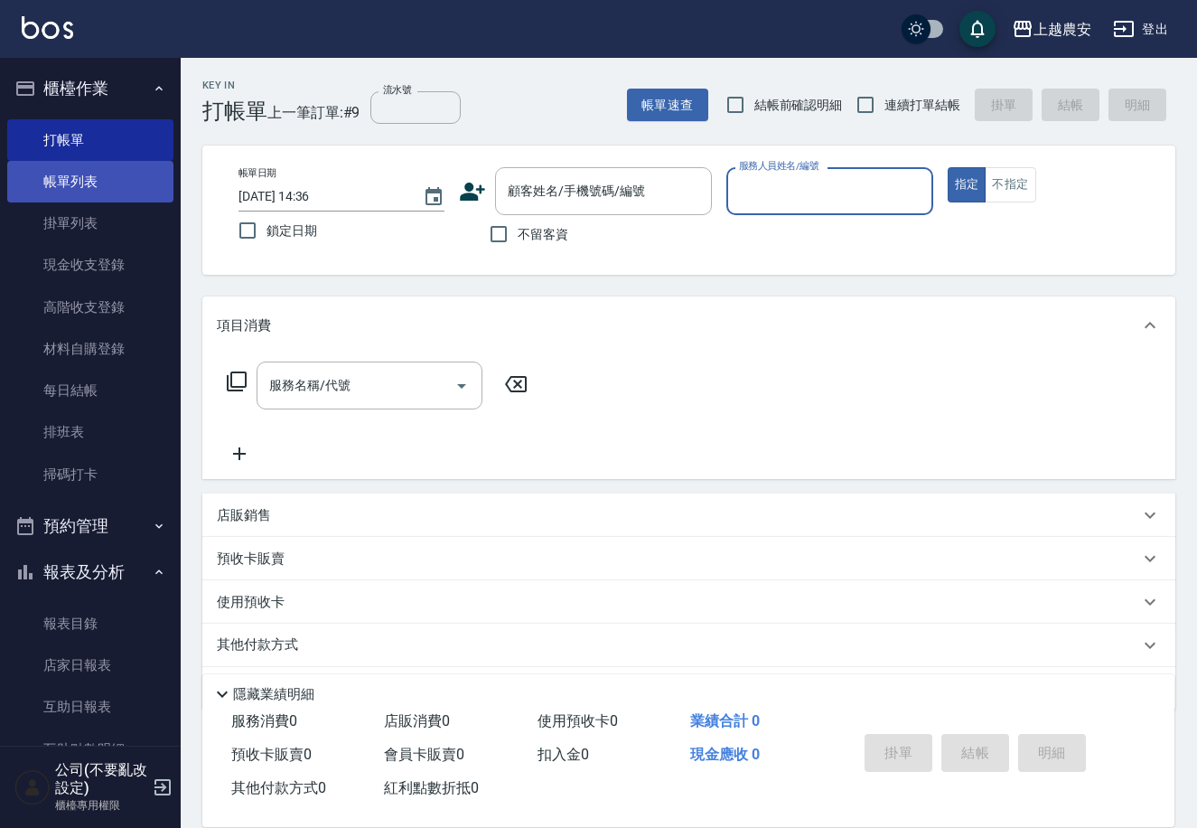
click at [81, 181] on link "帳單列表" at bounding box center [90, 182] width 166 height 42
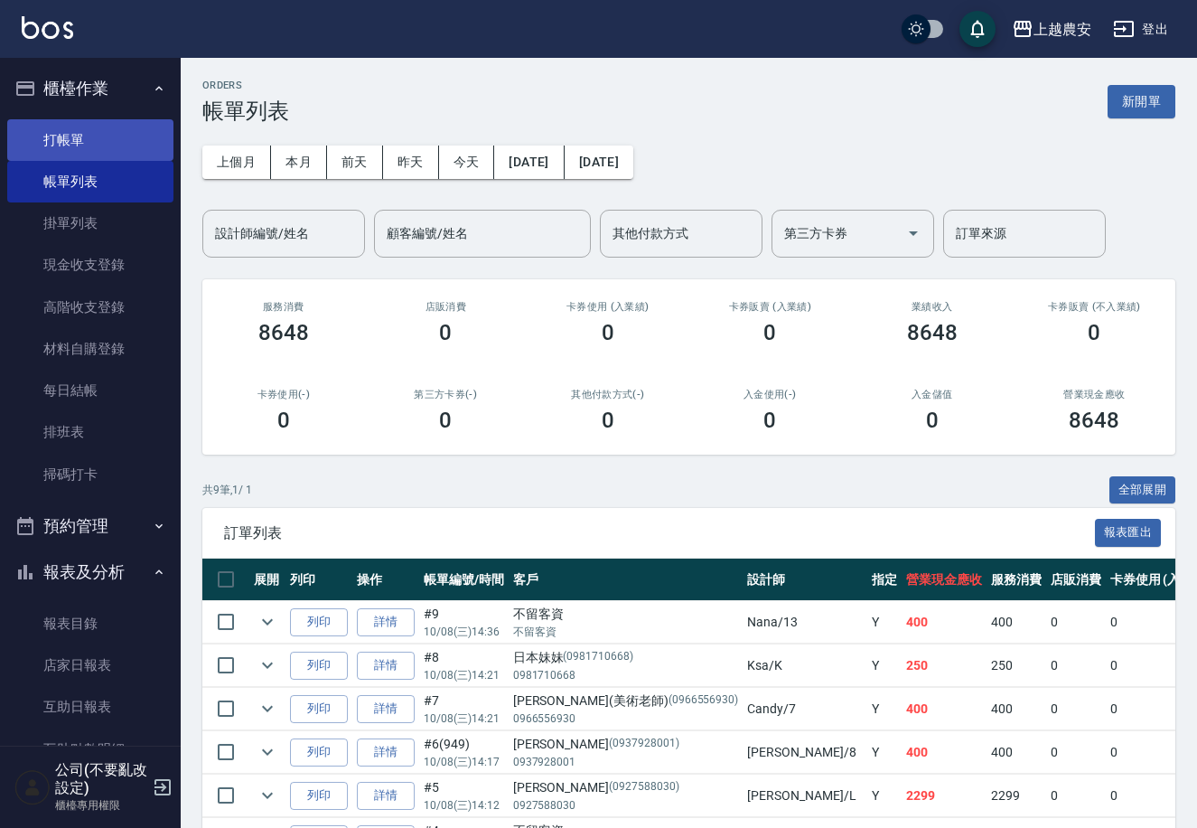
click at [54, 148] on link "打帳單" at bounding box center [90, 140] width 166 height 42
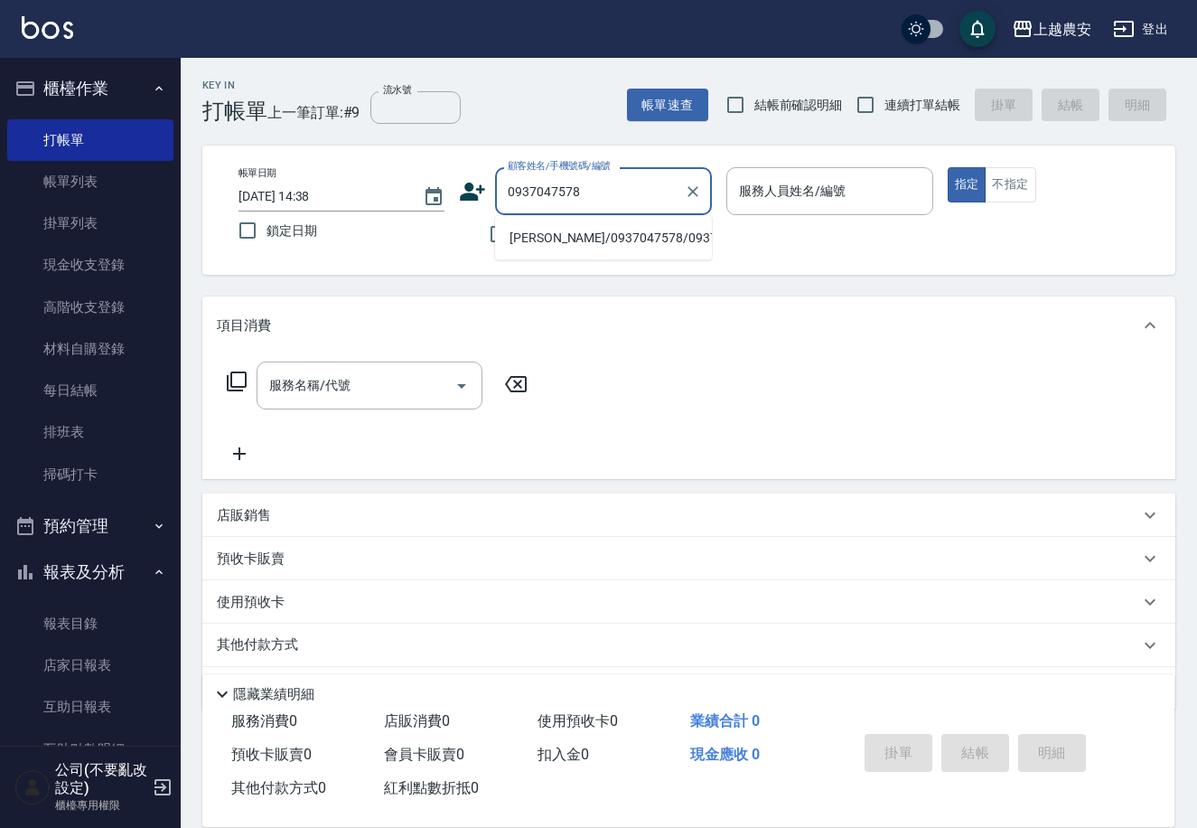
click at [626, 238] on li "簡美玲/0937047578/0937047578" at bounding box center [603, 238] width 217 height 30
type input "簡美玲/0937047578/0937047578"
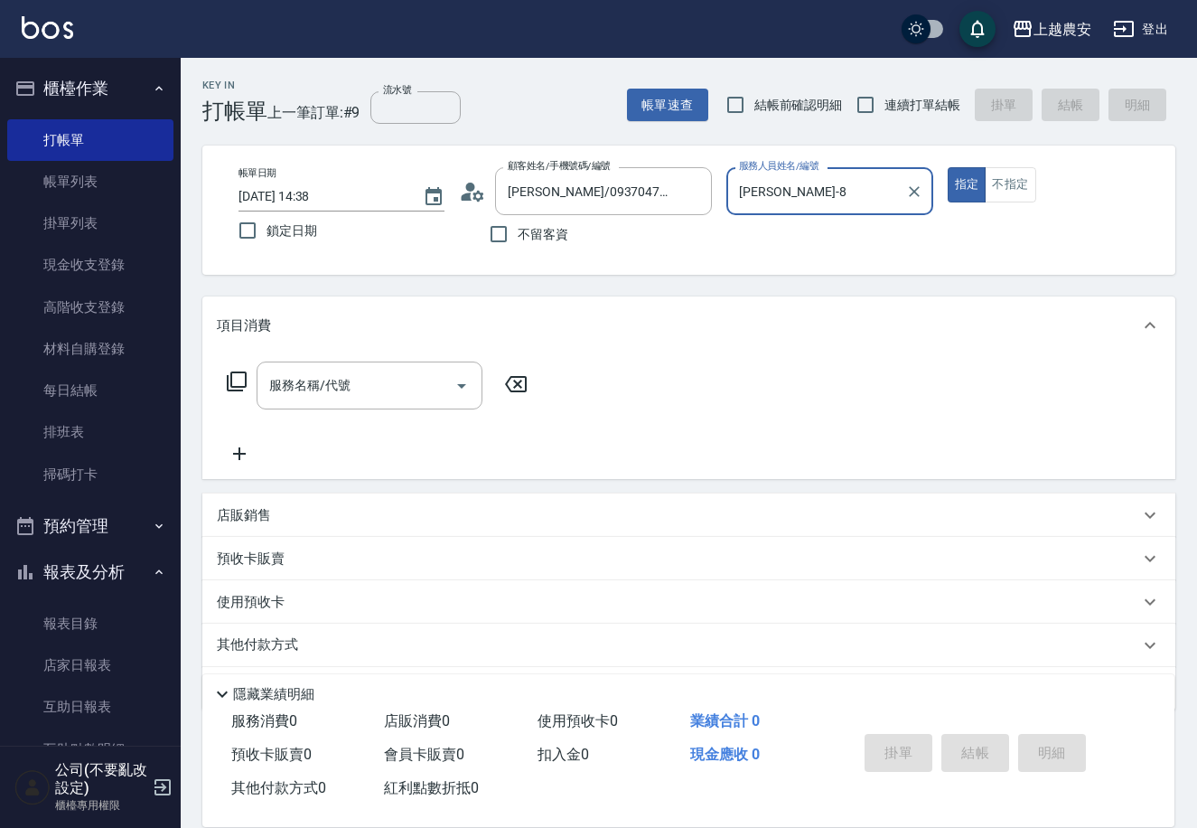
type input "黛慧-8"
click at [447, 379] on button "Open" at bounding box center [461, 385] width 29 height 29
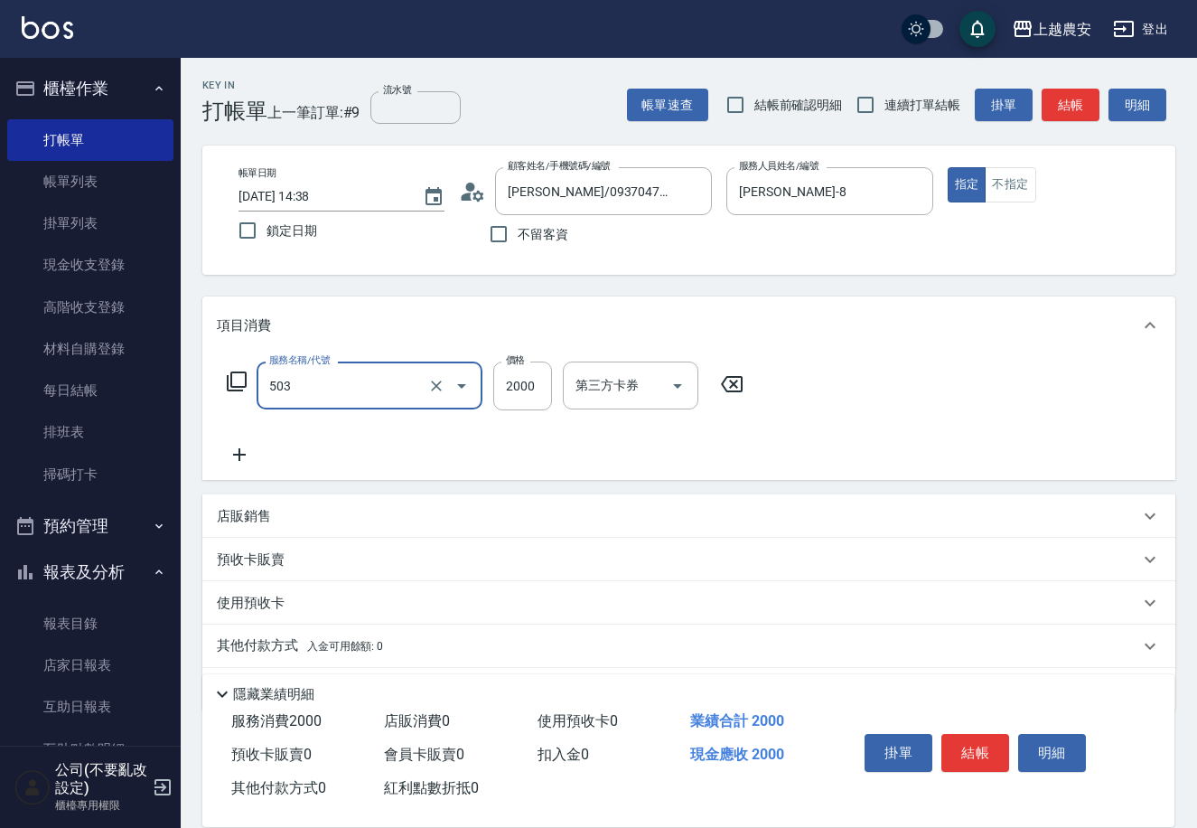
type input "染髮1500↑(503)"
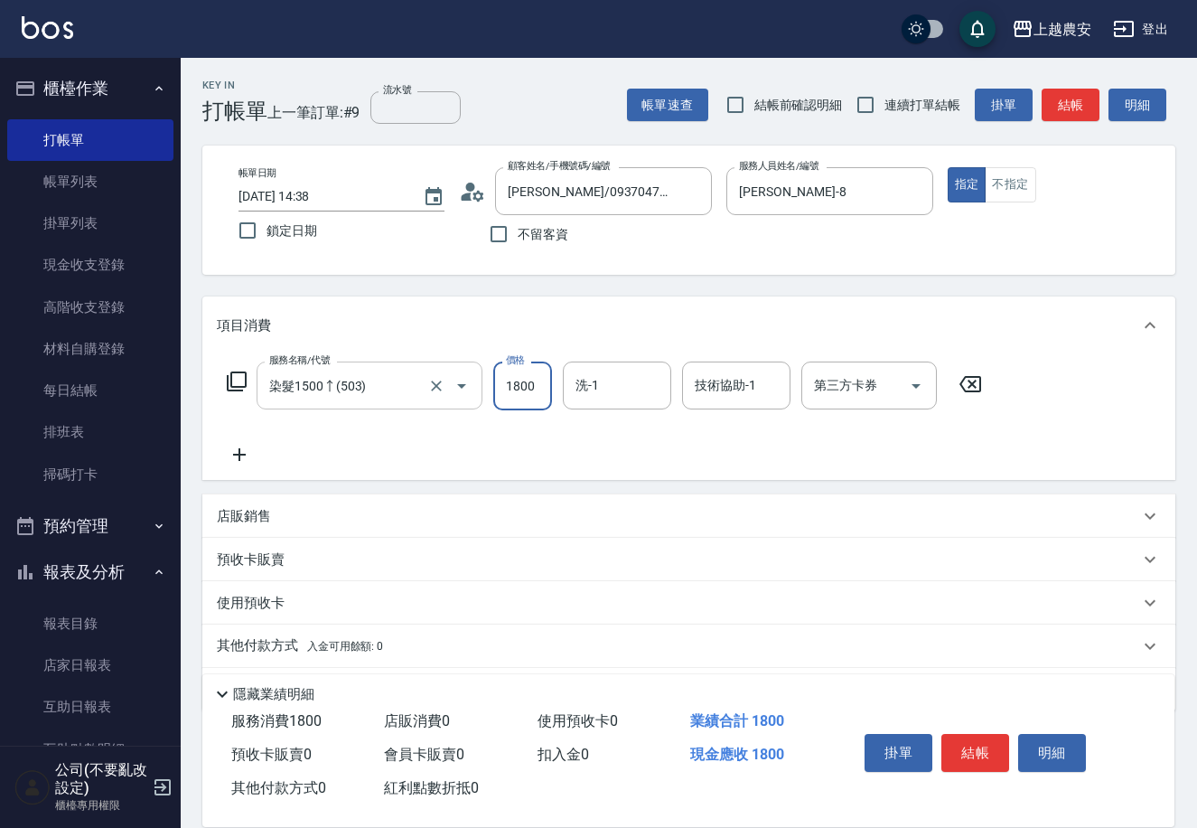
type input "1800"
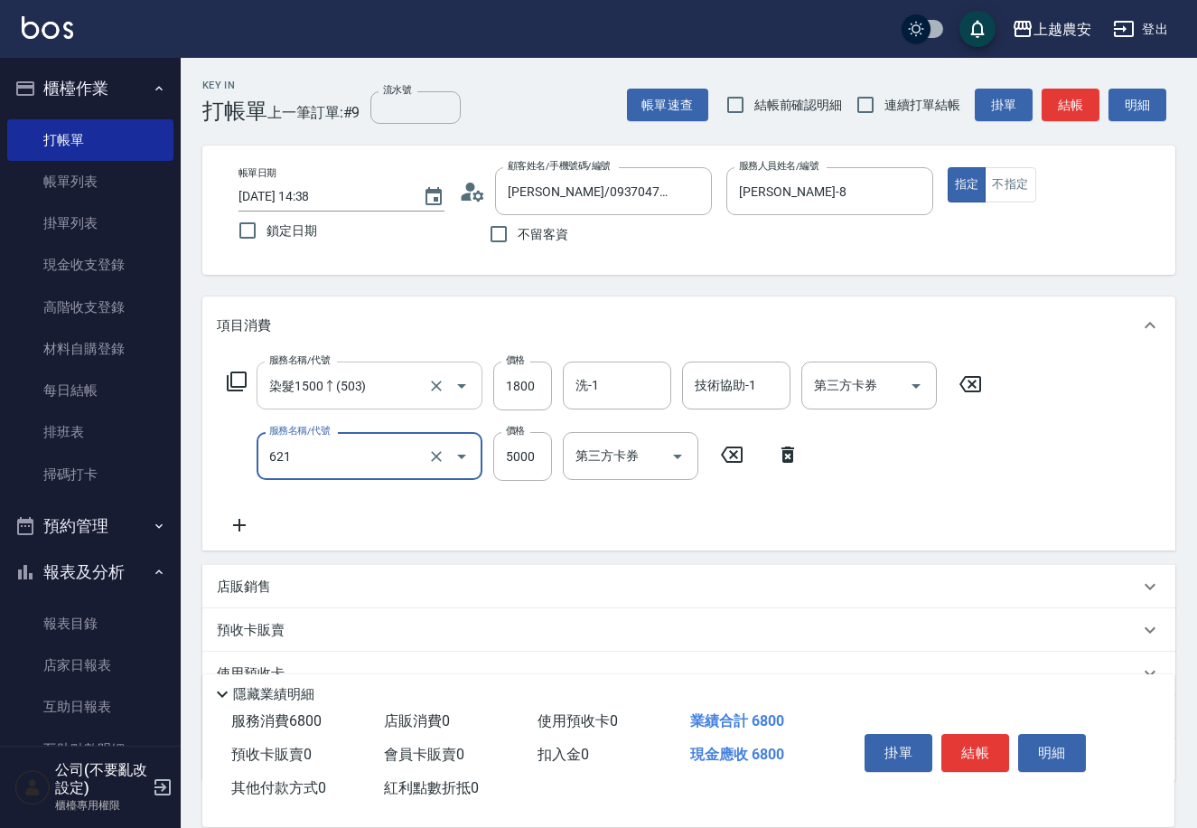
type input "2段結構三次卡(621)"
click at [726, 454] on icon at bounding box center [731, 455] width 45 height 22
click at [425, 114] on input "流水號" at bounding box center [415, 107] width 90 height 33
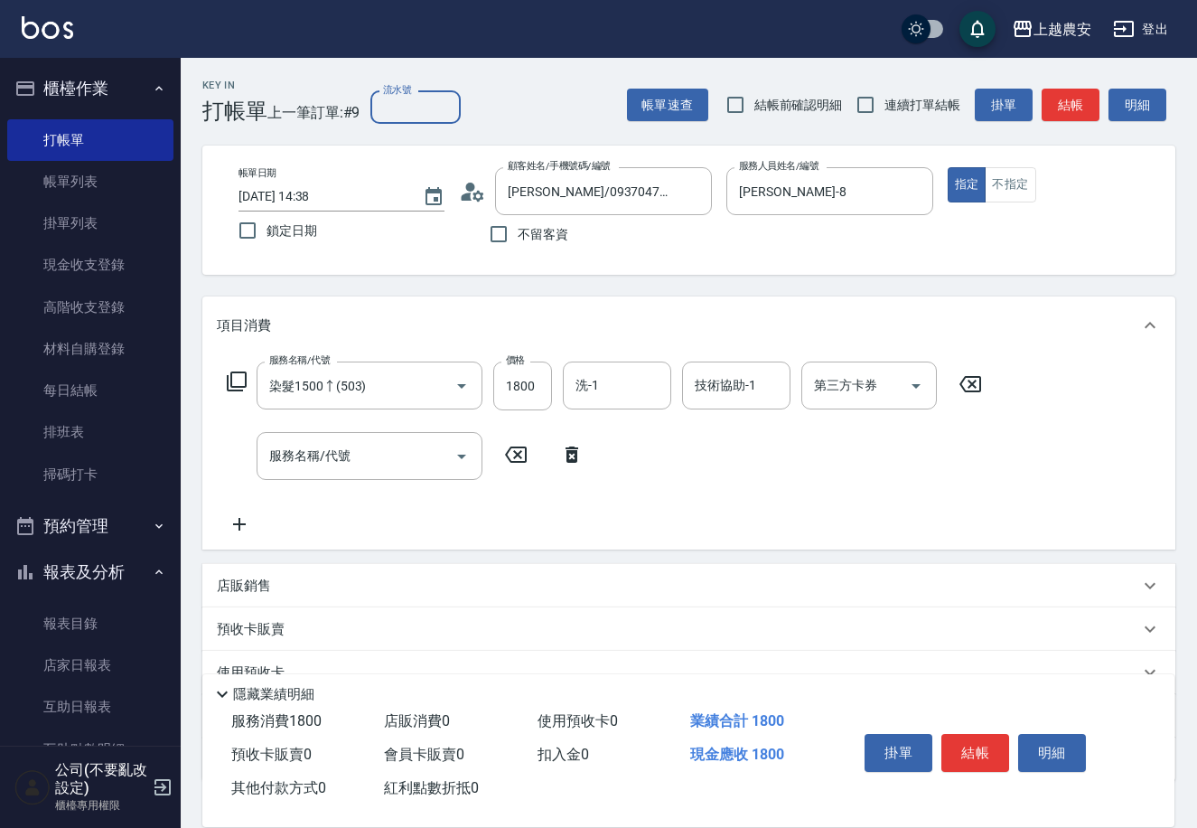
click at [312, 631] on div "預收卡販賣" at bounding box center [678, 629] width 922 height 19
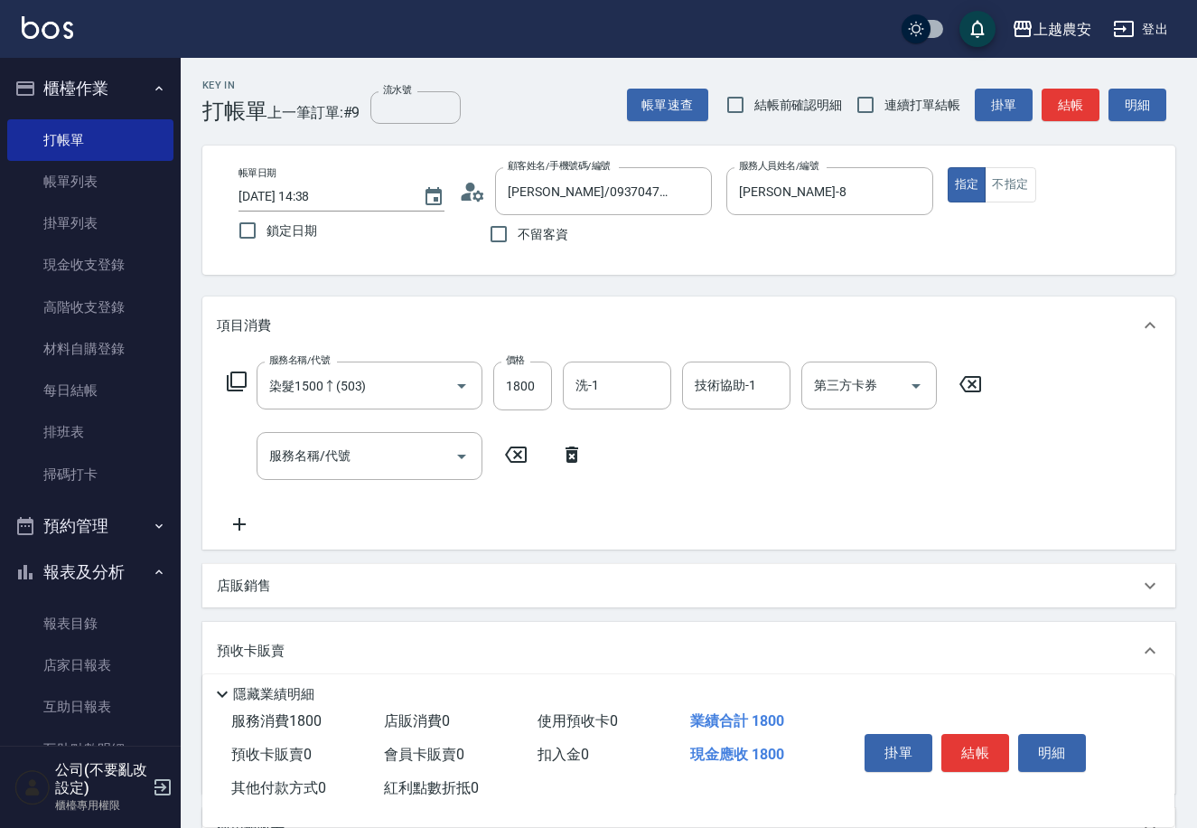
scroll to position [279, 0]
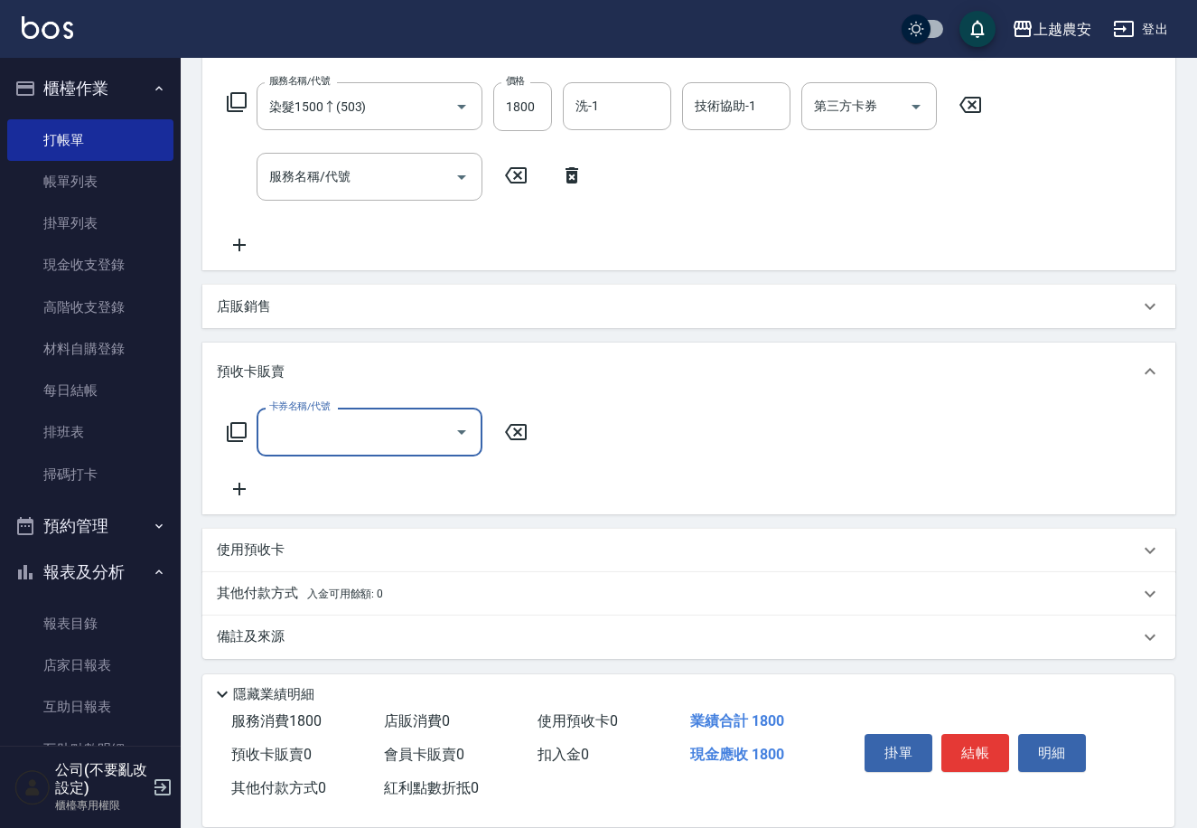
click at [240, 432] on icon at bounding box center [237, 432] width 22 height 22
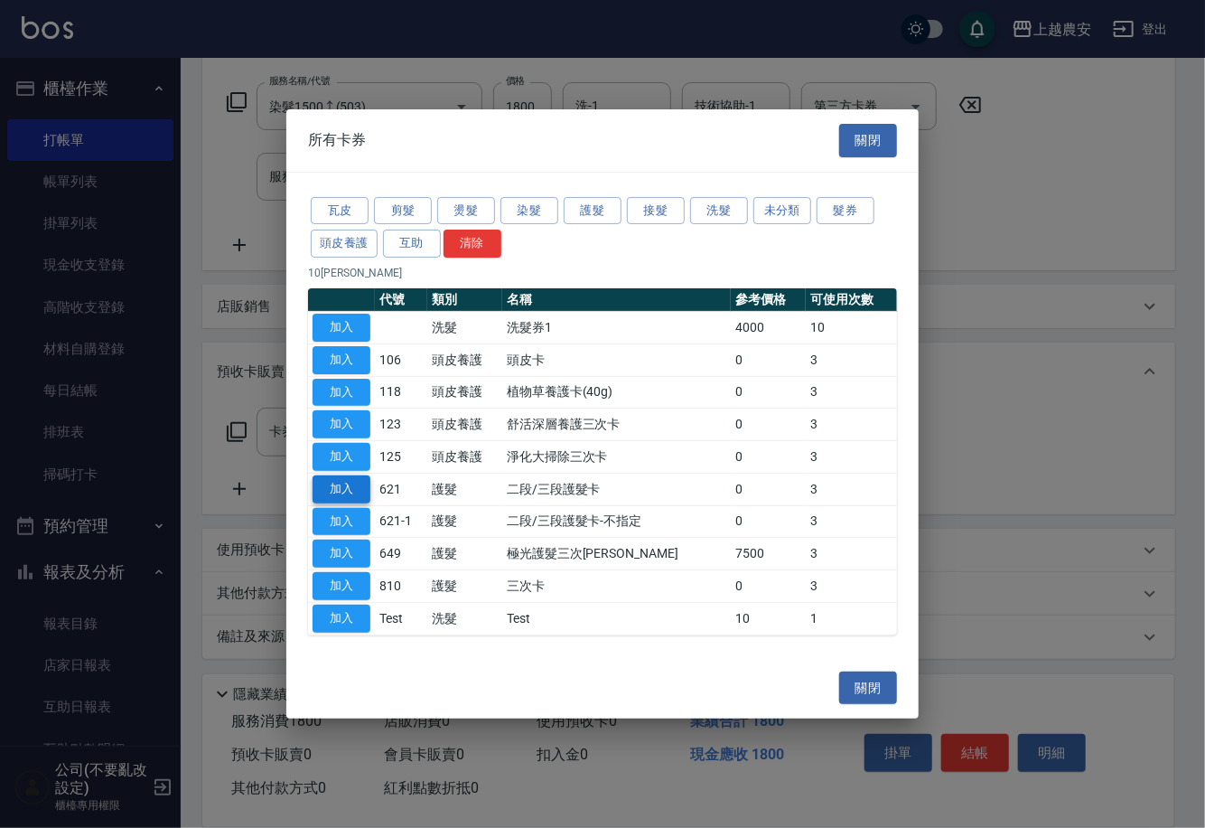
click at [361, 483] on button "加入" at bounding box center [342, 489] width 58 height 28
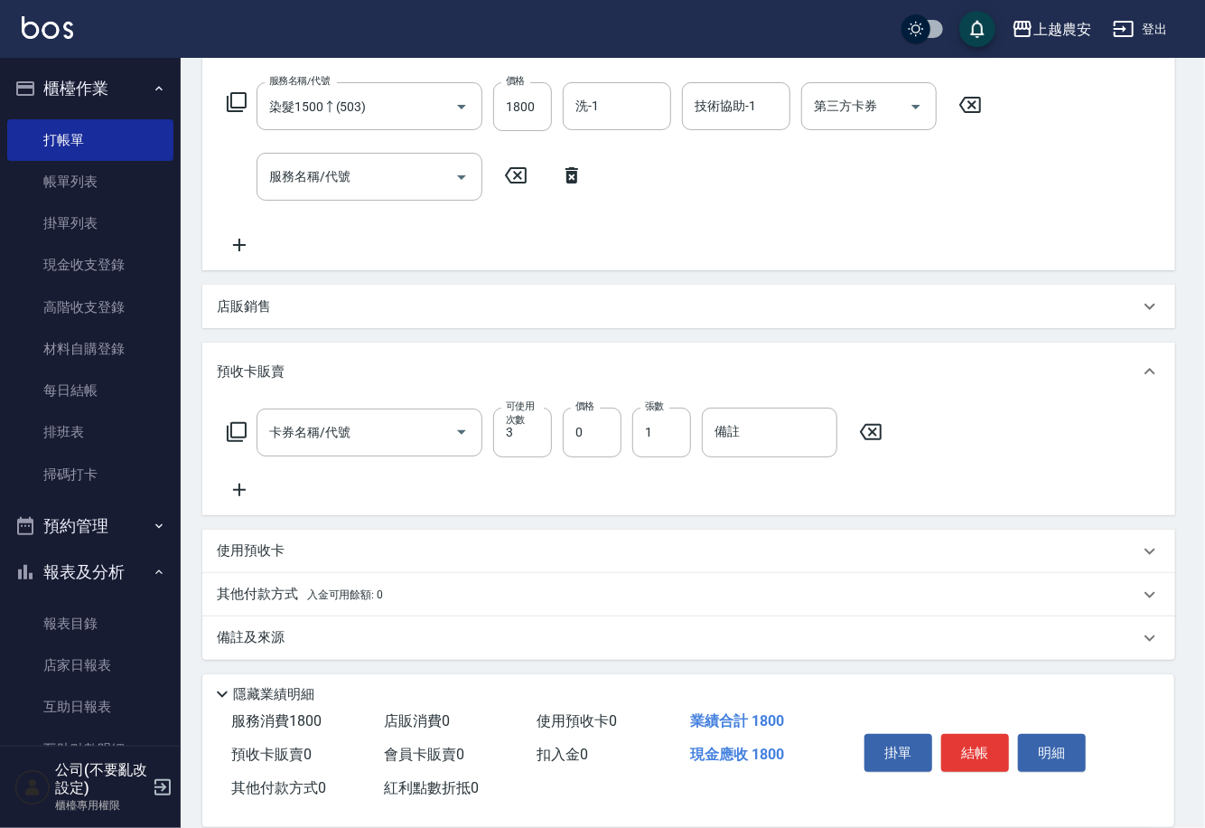
type input "二段/三段護髮卡(621)"
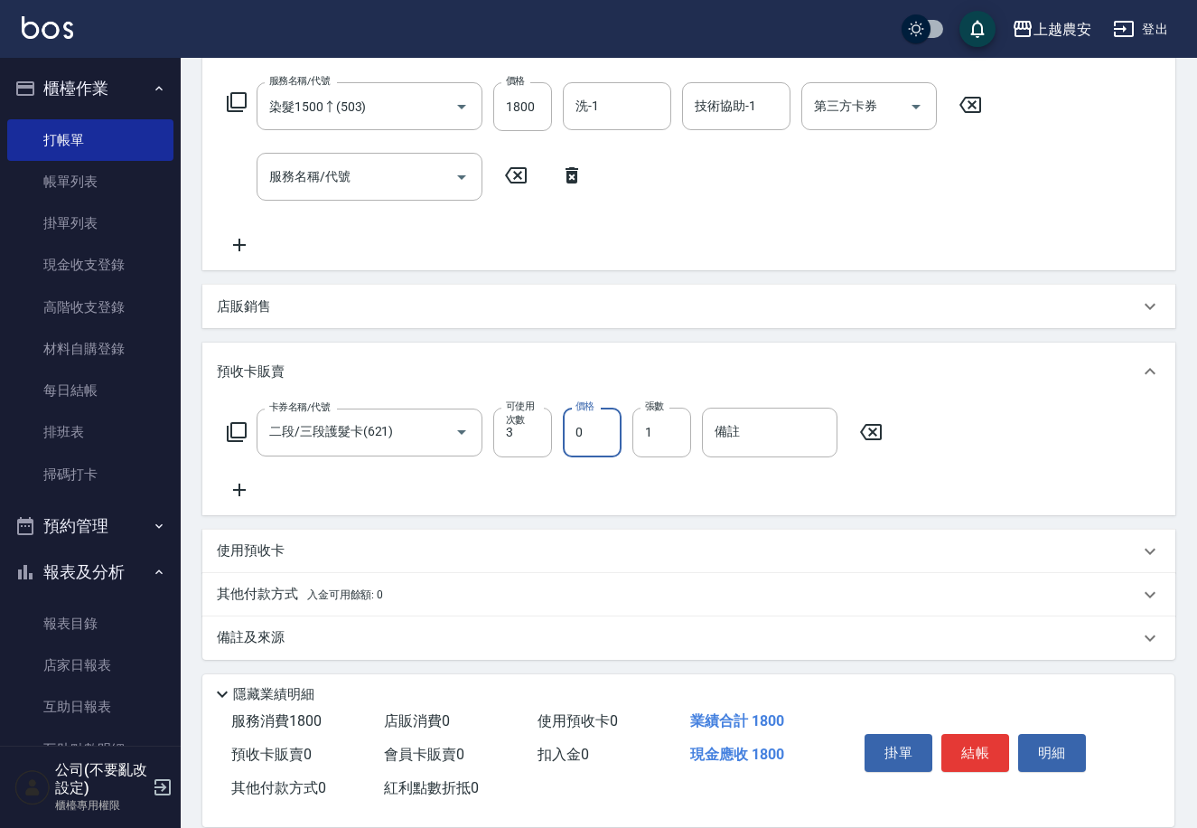
click at [563, 432] on input "0" at bounding box center [592, 431] width 59 height 49
type input "5300"
click at [715, 445] on input "備註" at bounding box center [770, 431] width 136 height 49
type input "968"
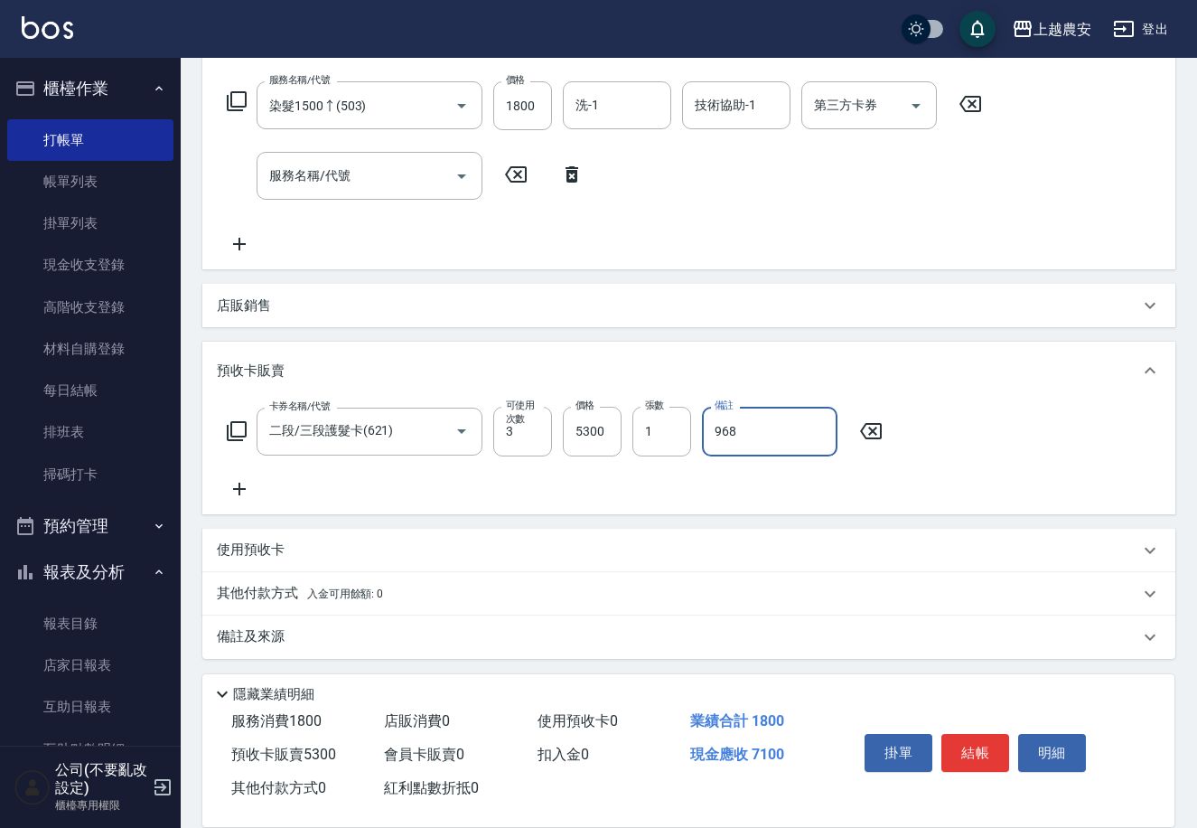
click at [283, 590] on p "其他付款方式 入金可用餘額: 0" at bounding box center [300, 594] width 166 height 20
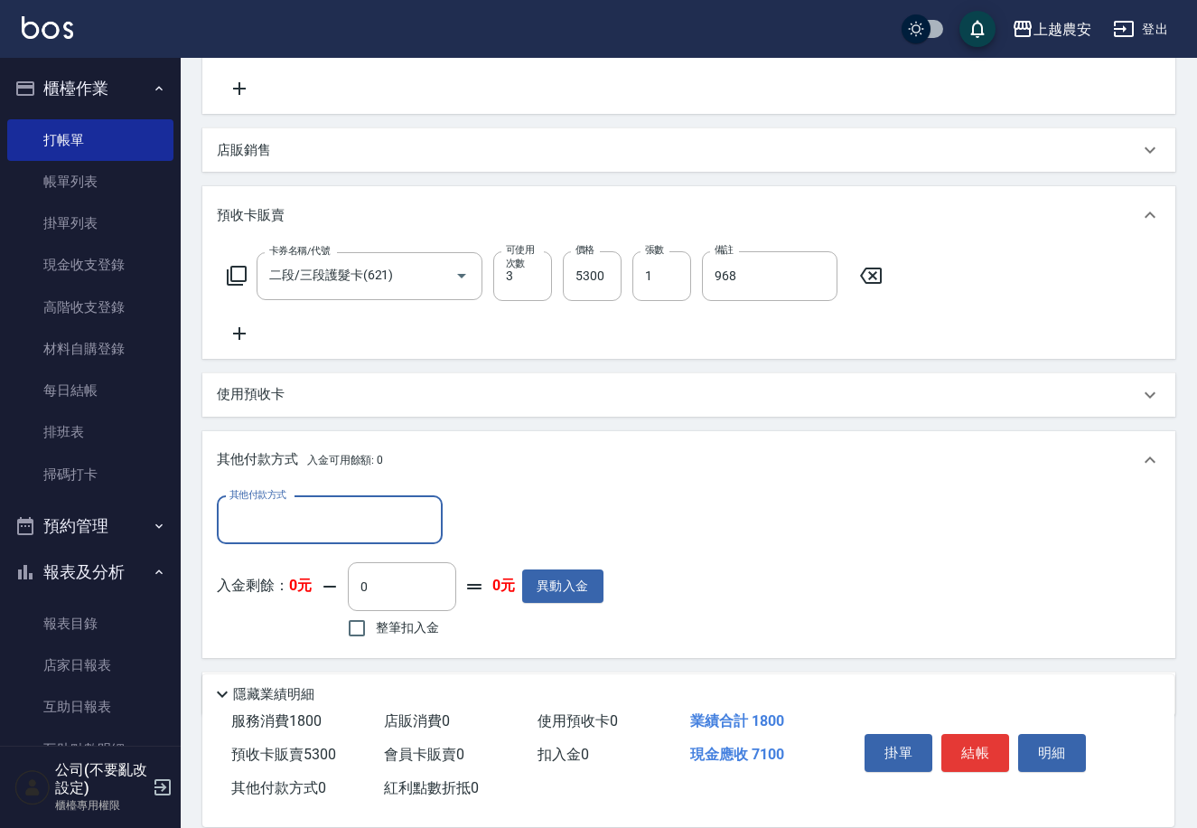
scroll to position [492, 0]
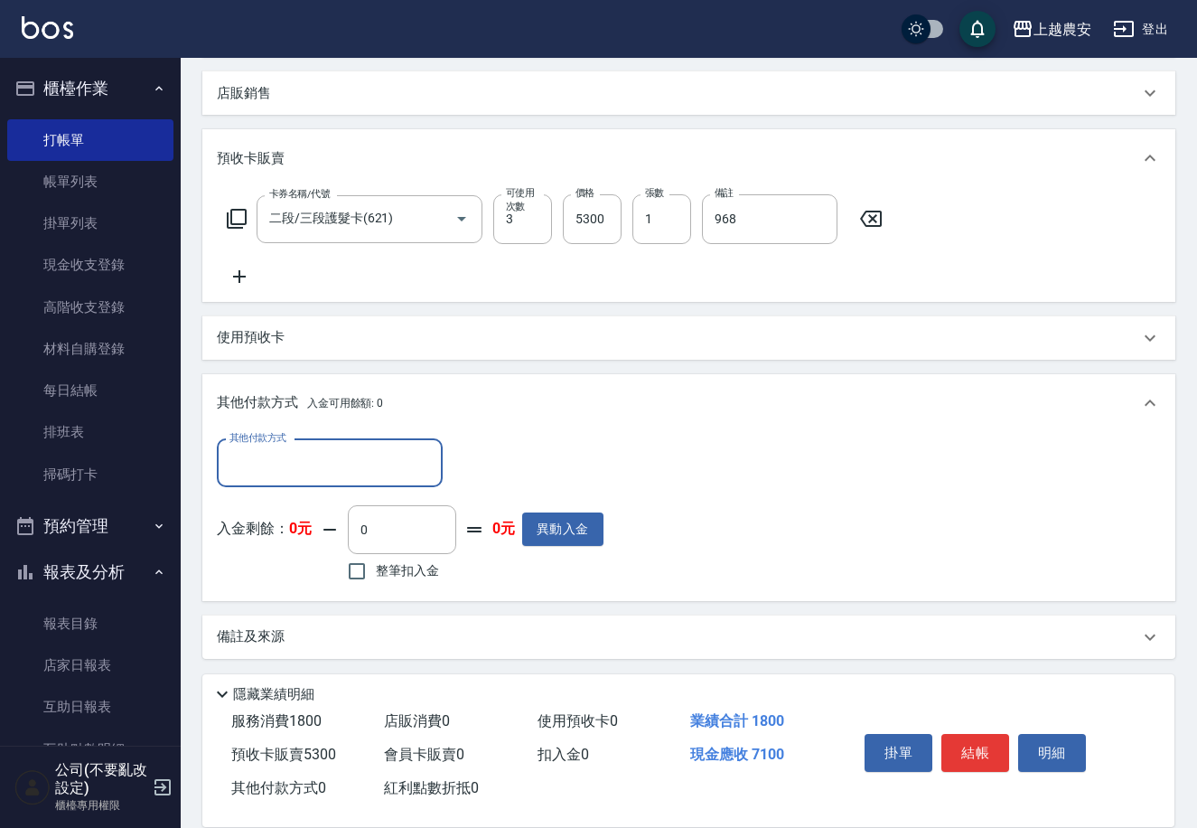
click at [282, 461] on input "其他付款方式" at bounding box center [330, 463] width 210 height 32
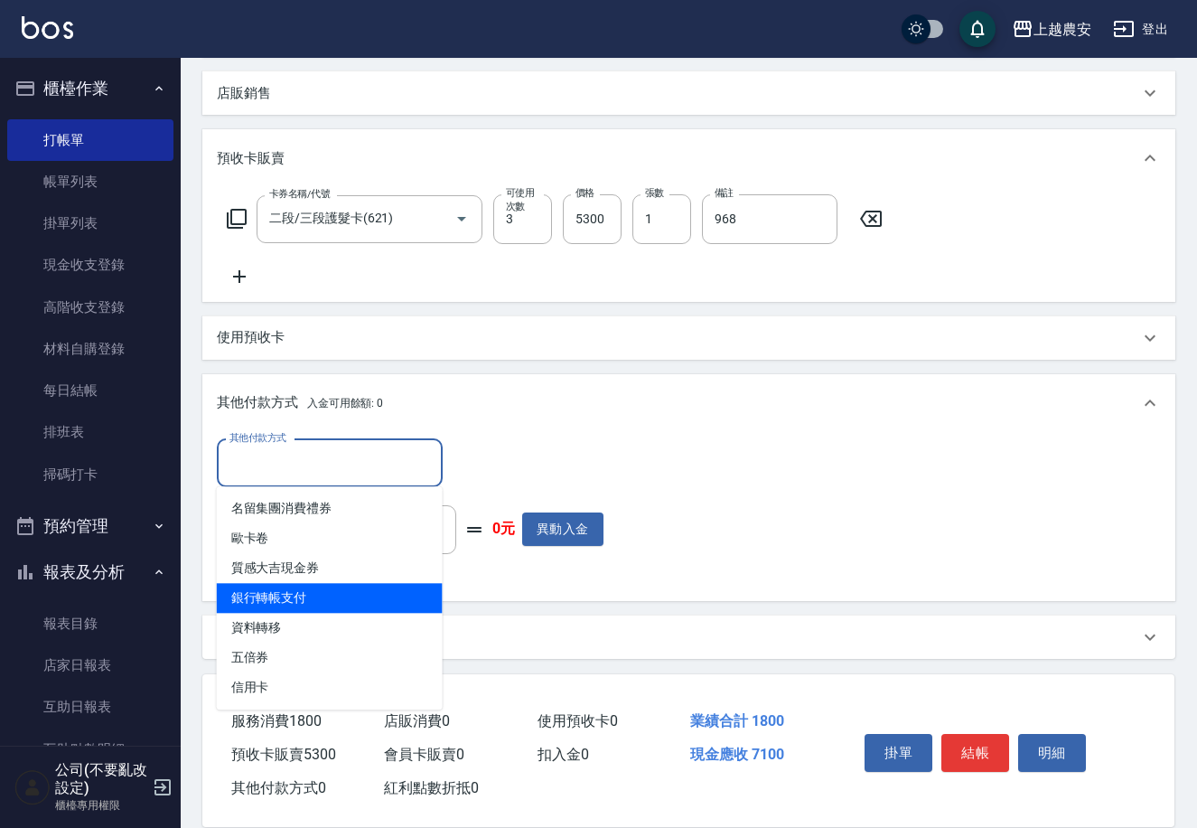
click at [278, 597] on span "銀行轉帳支付" at bounding box center [330, 598] width 226 height 30
type input "銀行轉帳支付"
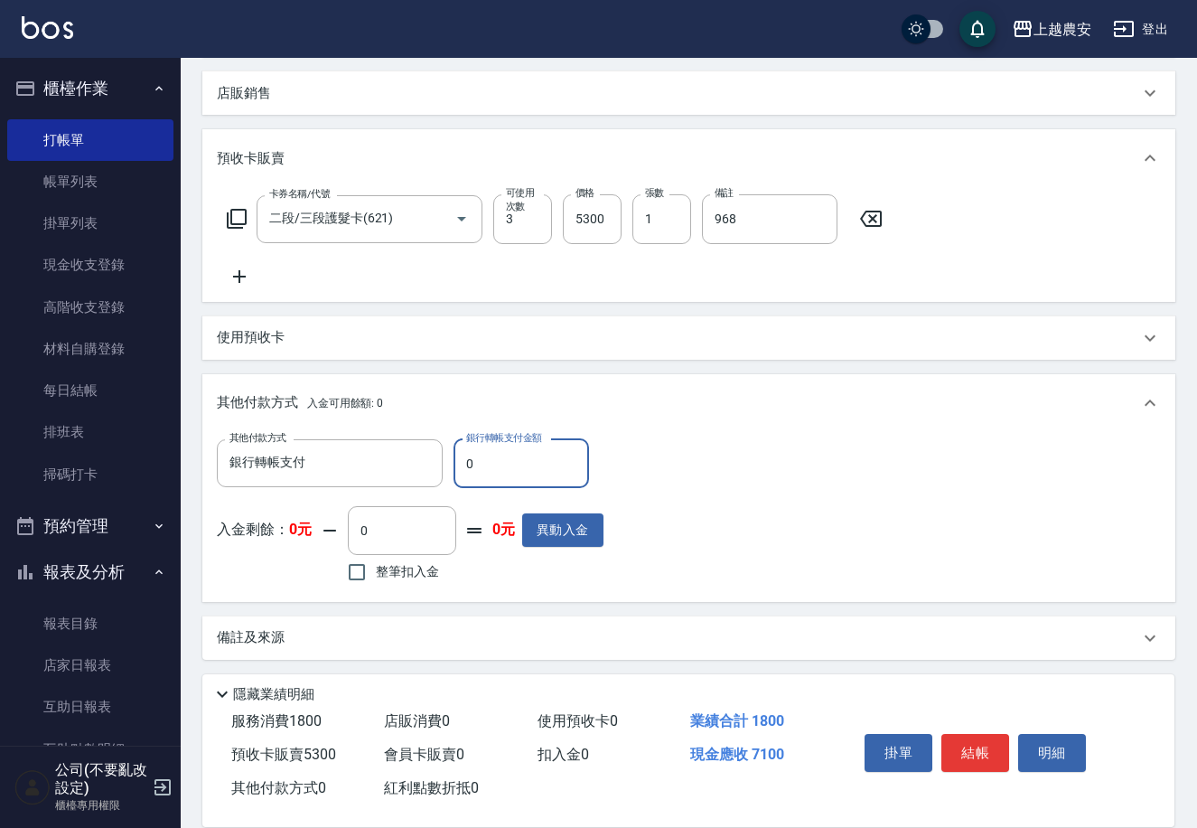
drag, startPoint x: 463, startPoint y: 467, endPoint x: 506, endPoint y: 466, distance: 43.4
click at [506, 466] on input "0" at bounding box center [522, 463] width 136 height 49
type input "7100"
click at [965, 741] on button "結帳" at bounding box center [975, 753] width 68 height 38
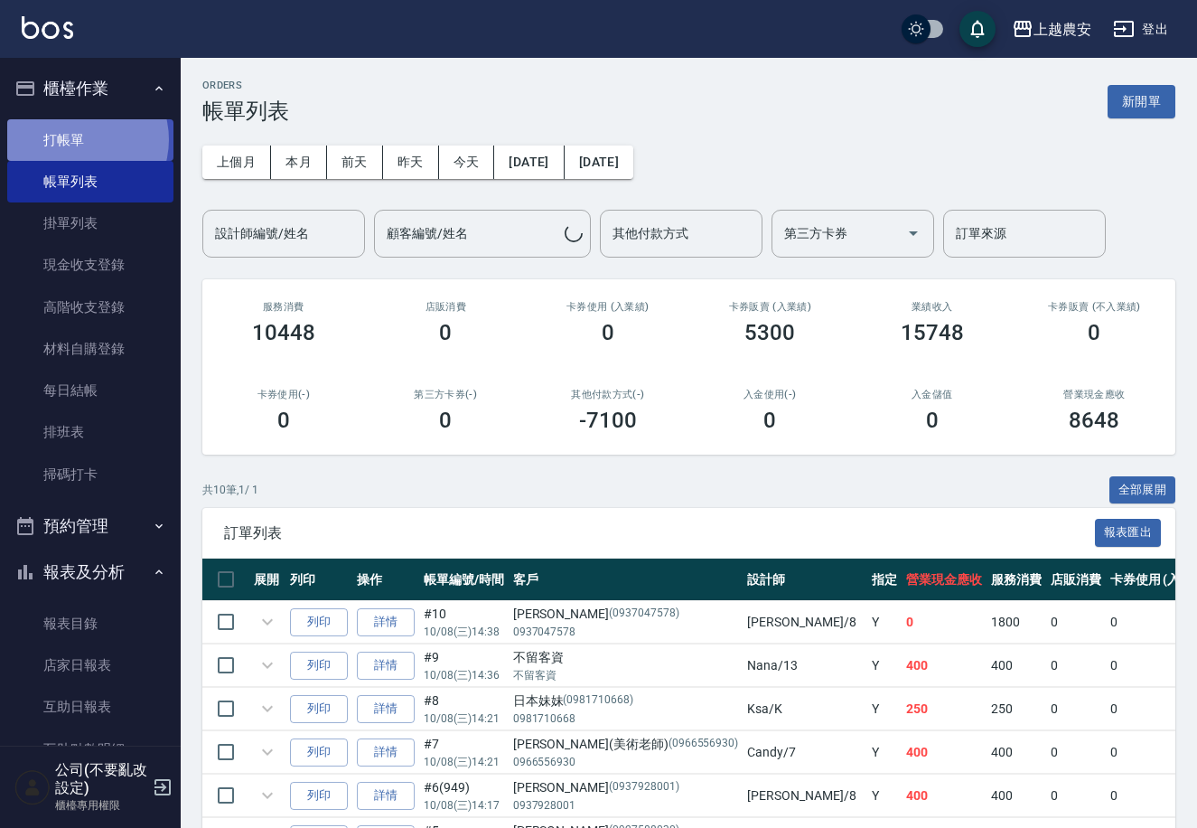
click at [77, 139] on link "打帳單" at bounding box center [90, 140] width 166 height 42
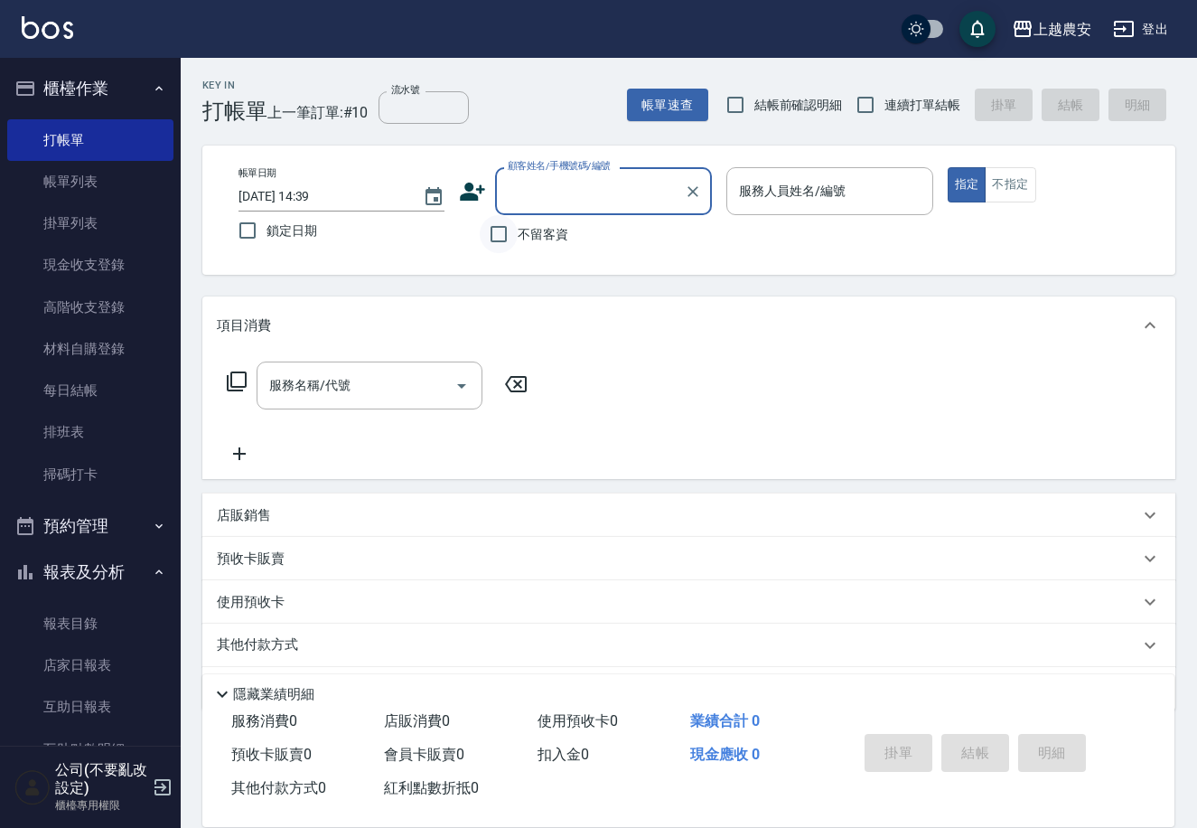
click at [500, 232] on input "不留客資" at bounding box center [499, 234] width 38 height 38
checkbox input "true"
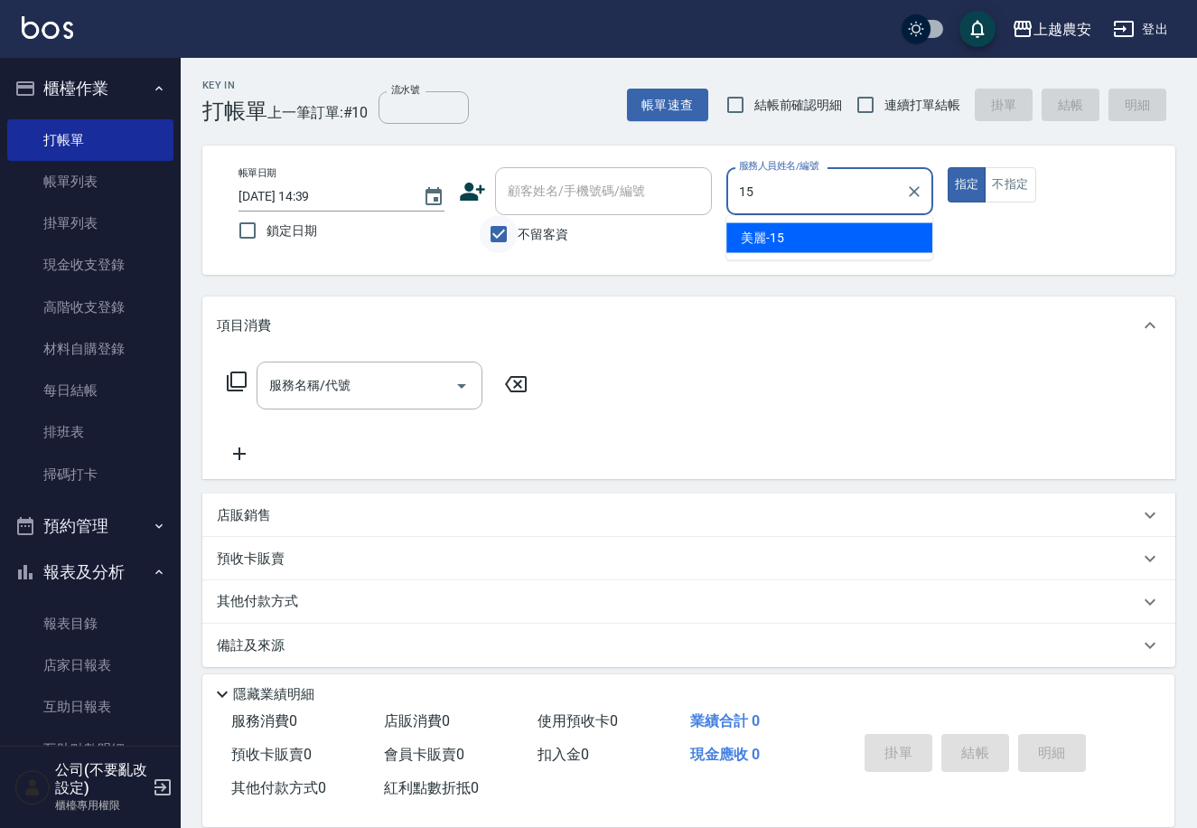
type input "美麗-15"
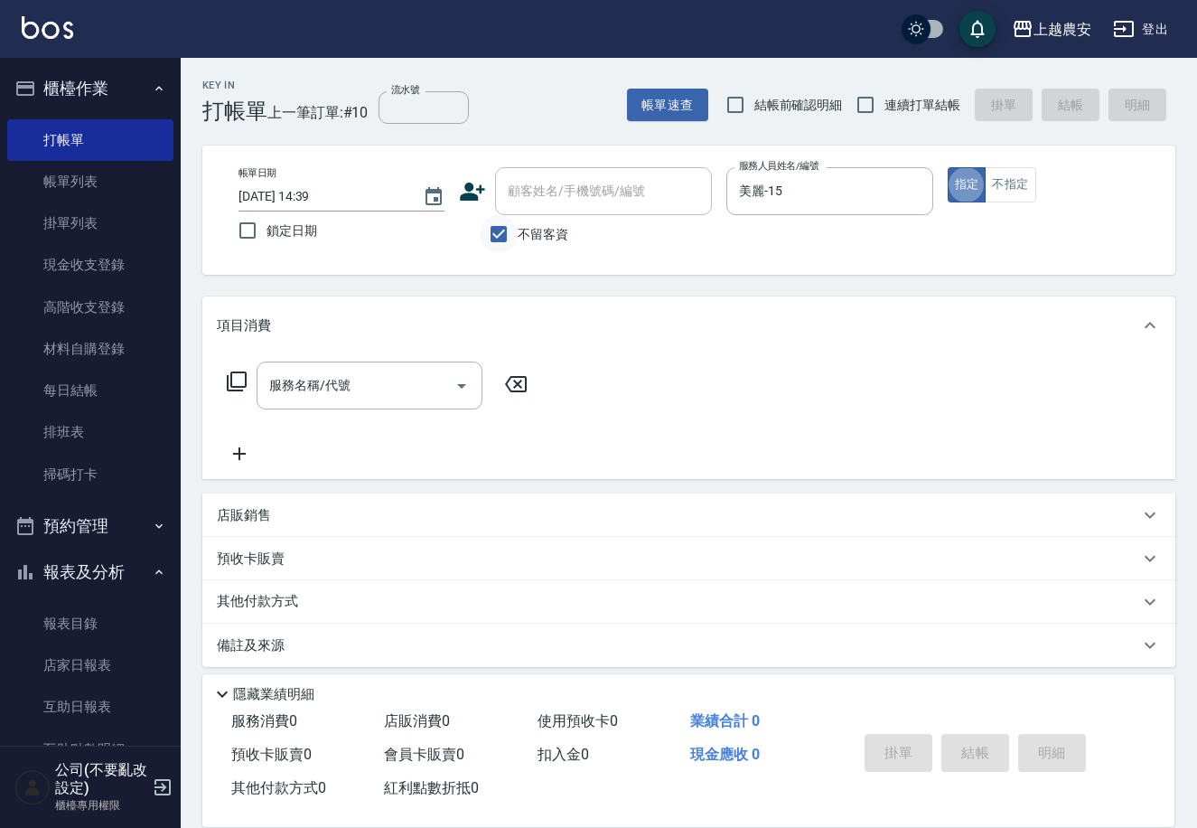
type button "true"
type input "9"
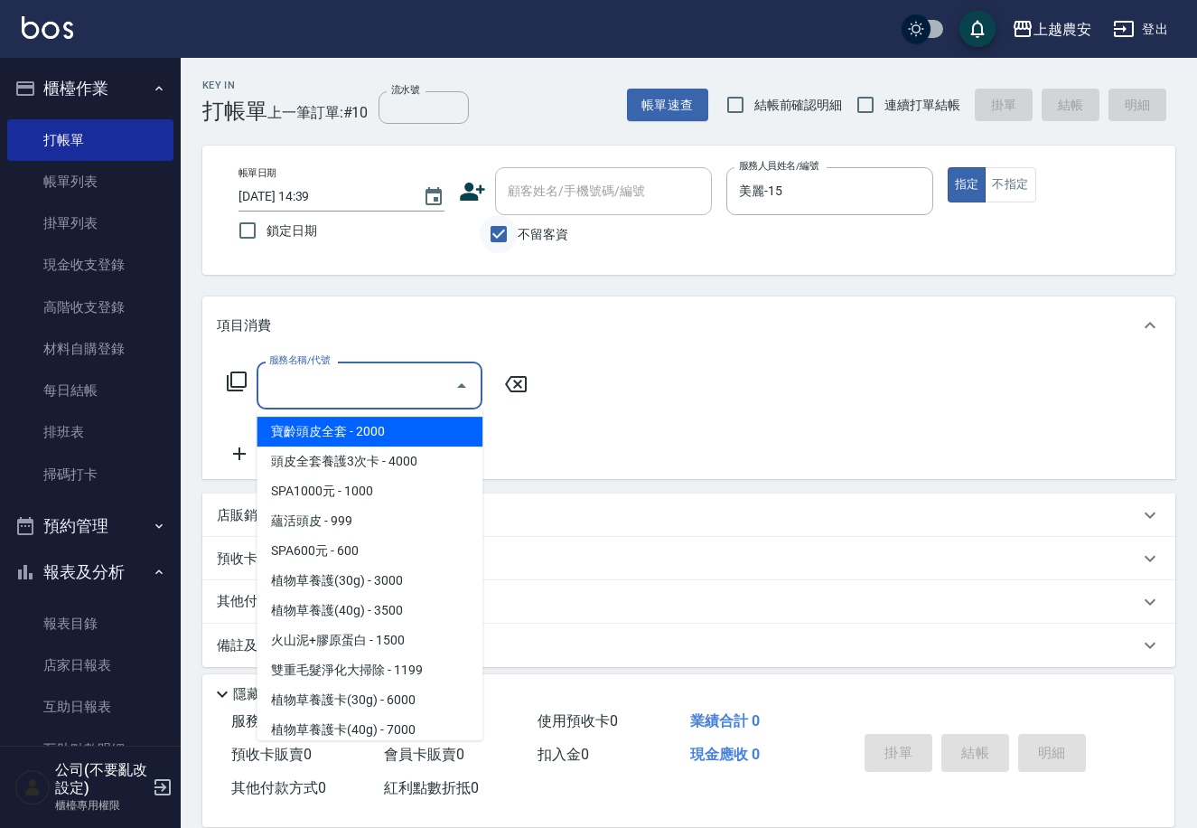
click at [499, 233] on input "不留客資" at bounding box center [499, 234] width 38 height 38
checkbox input "false"
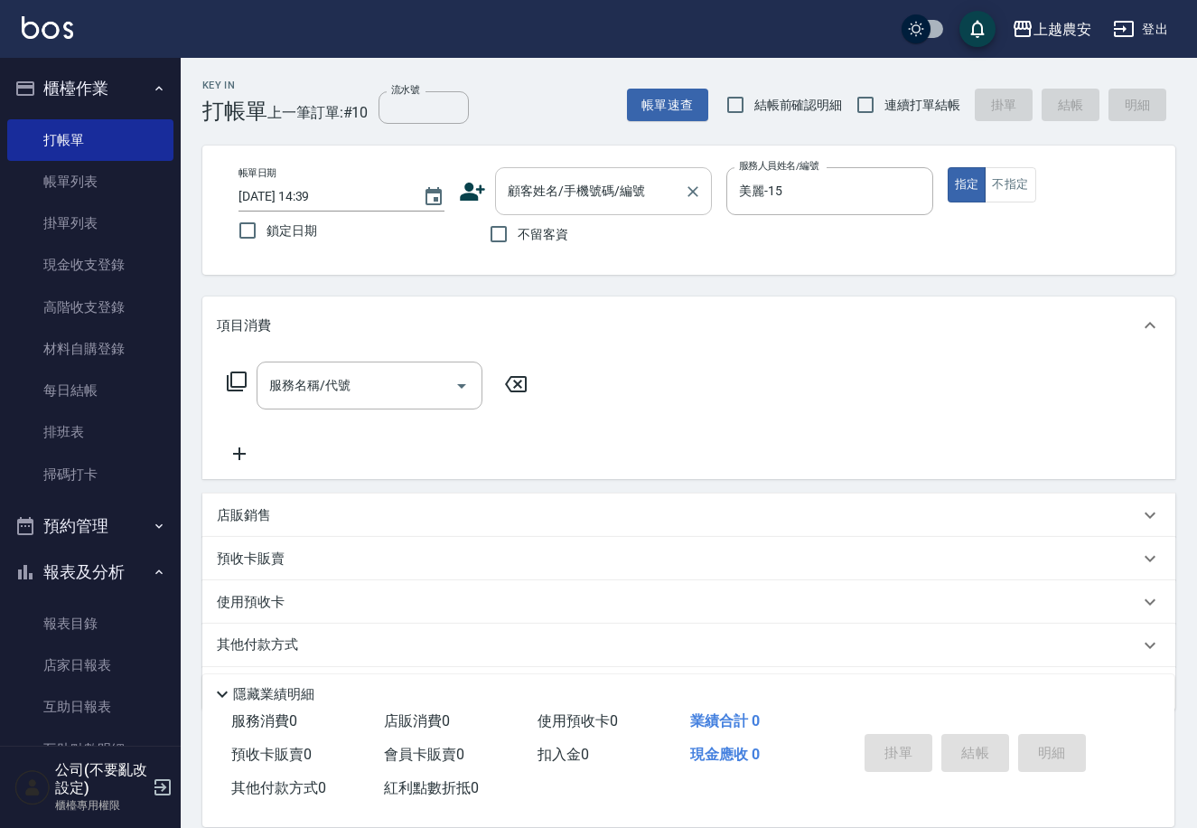
click at [570, 172] on div "顧客姓名/手機號碼/編號" at bounding box center [603, 191] width 217 height 48
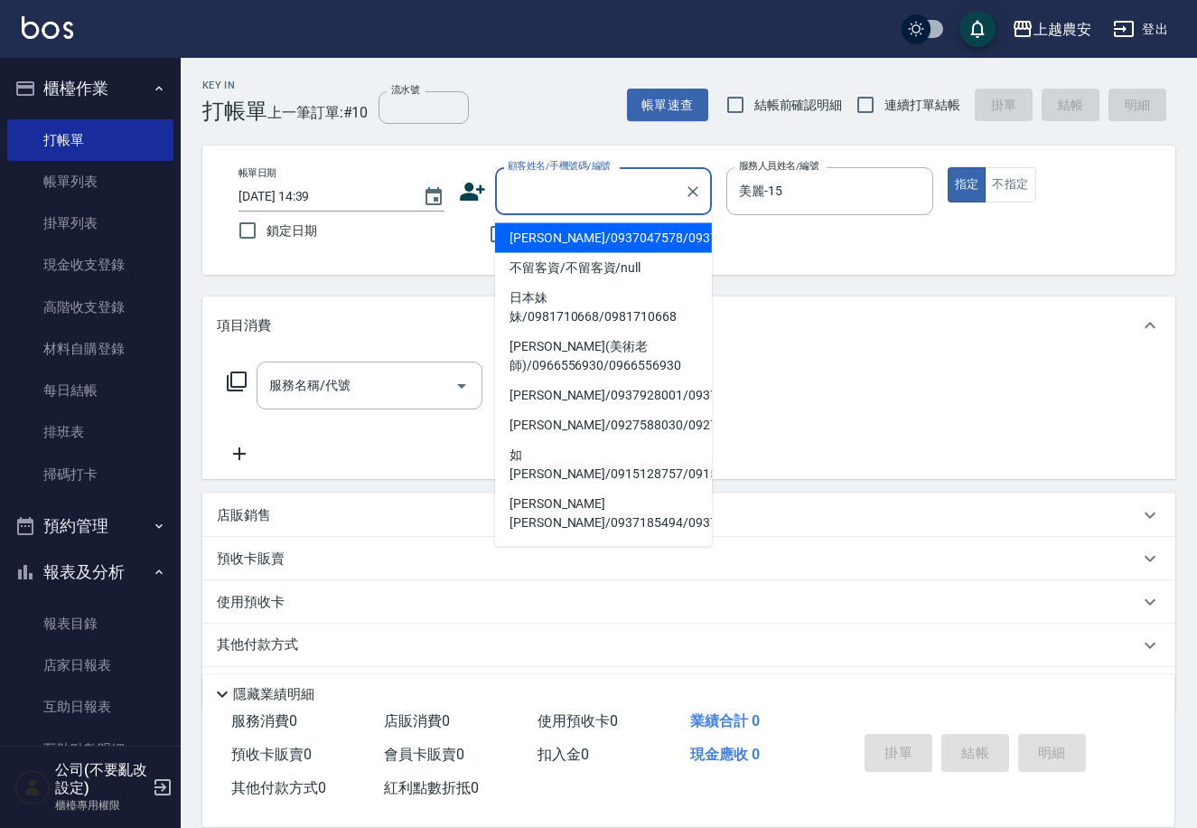
click at [559, 239] on li "簡美玲/0937047578/0937047578" at bounding box center [603, 238] width 217 height 30
type input "簡美玲/0937047578/0937047578"
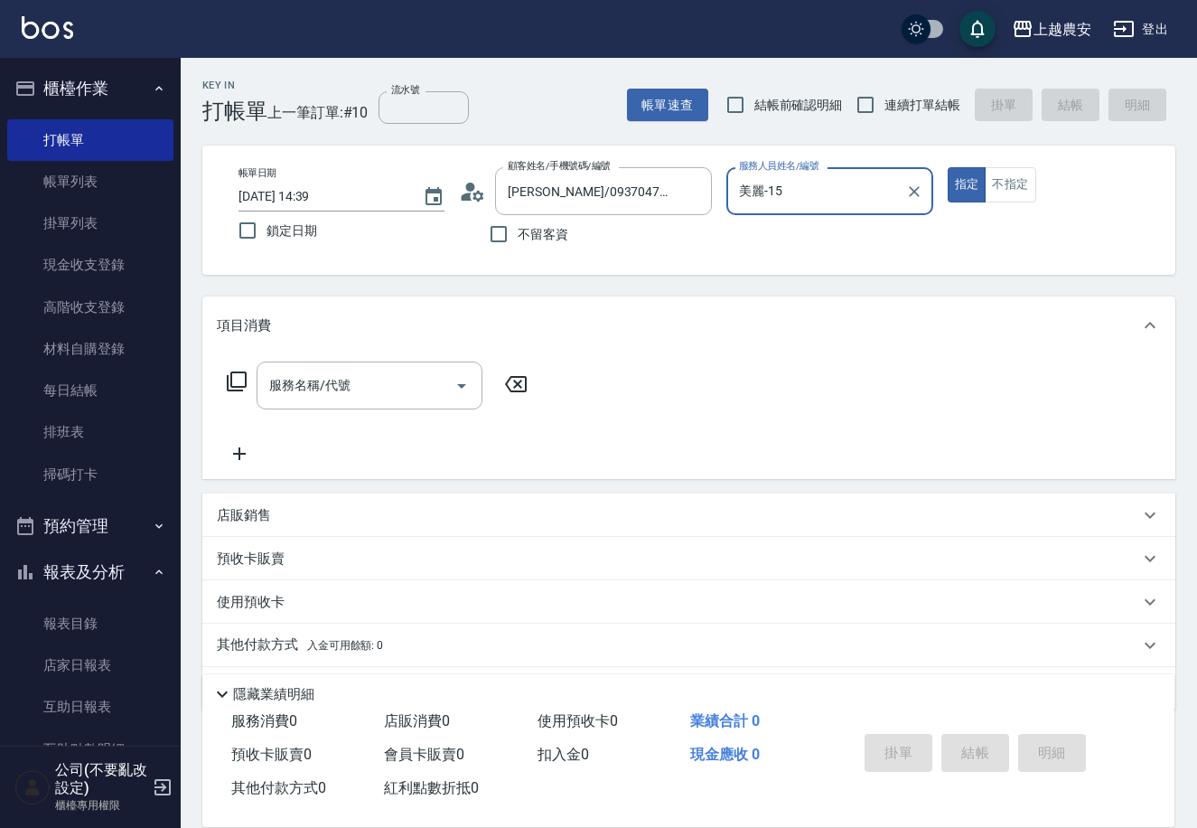
type input "黛慧-8"
click at [312, 389] on input "服務名稱/代號" at bounding box center [356, 386] width 182 height 32
click at [514, 373] on icon at bounding box center [515, 384] width 45 height 22
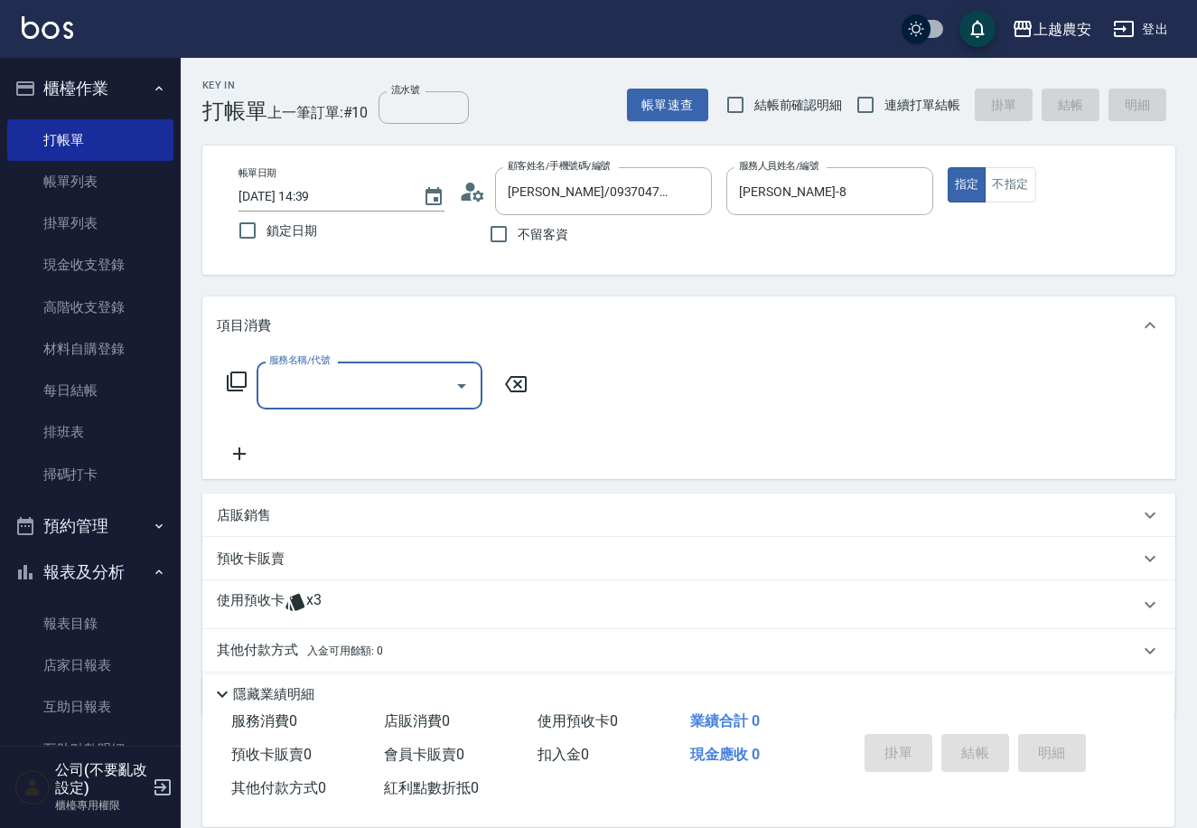
click at [387, 358] on div "服務名稱/代號 服務名稱/代號" at bounding box center [688, 416] width 973 height 125
click at [363, 382] on input "服務名稱/代號" at bounding box center [356, 386] width 182 height 32
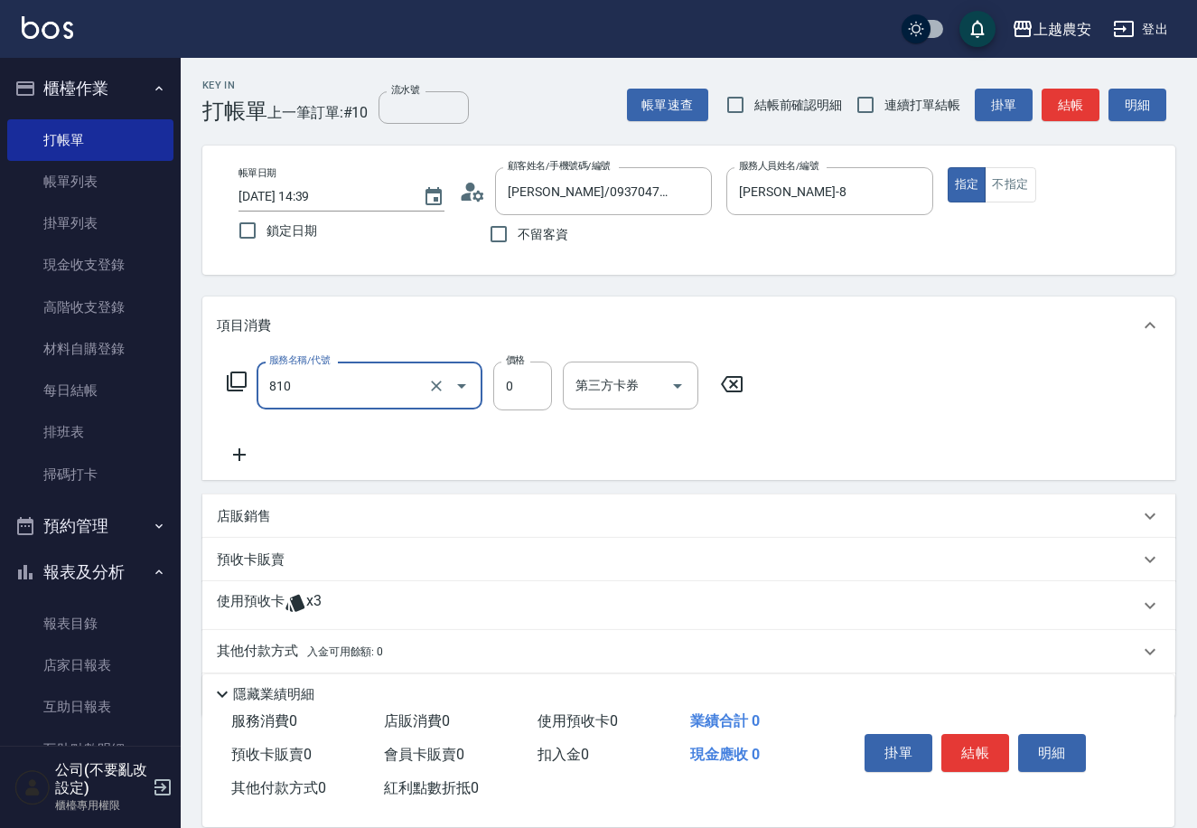
type input "頭皮護髮卡券使用(810)"
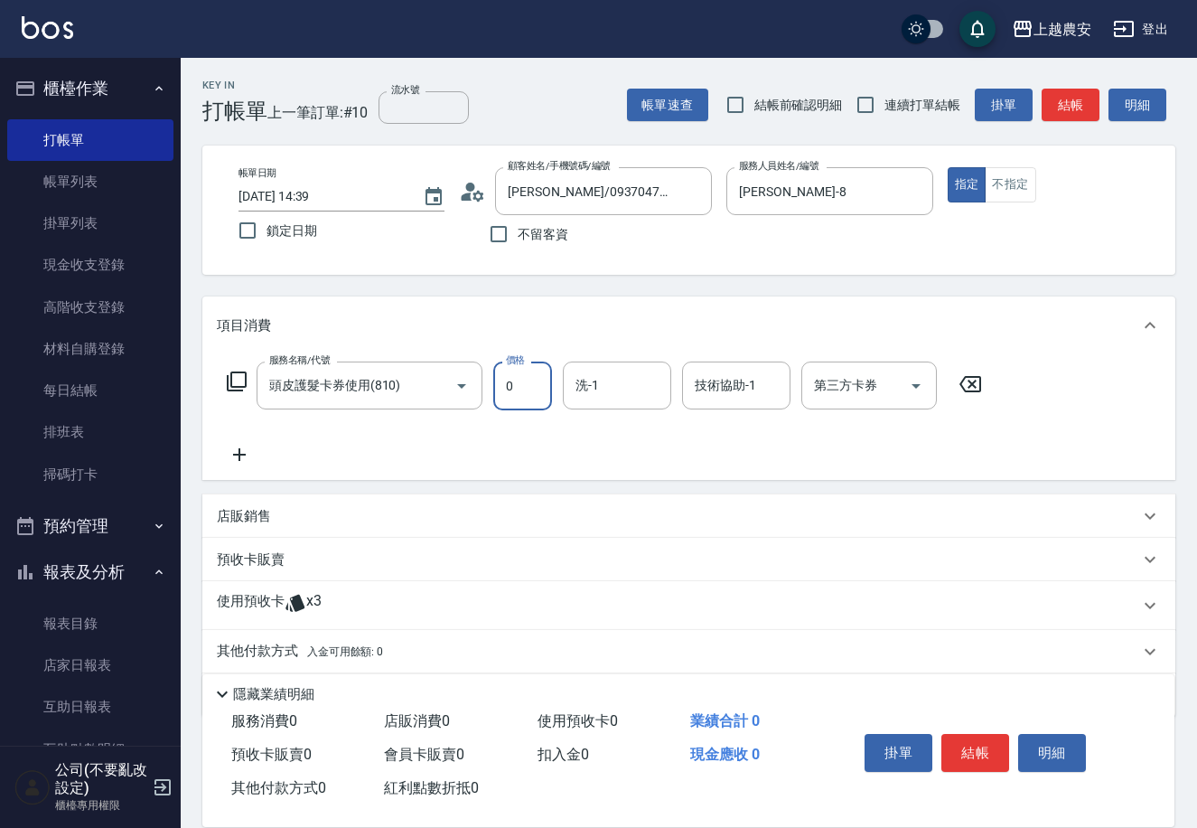
click at [237, 597] on p "使用預收卡" at bounding box center [251, 605] width 68 height 27
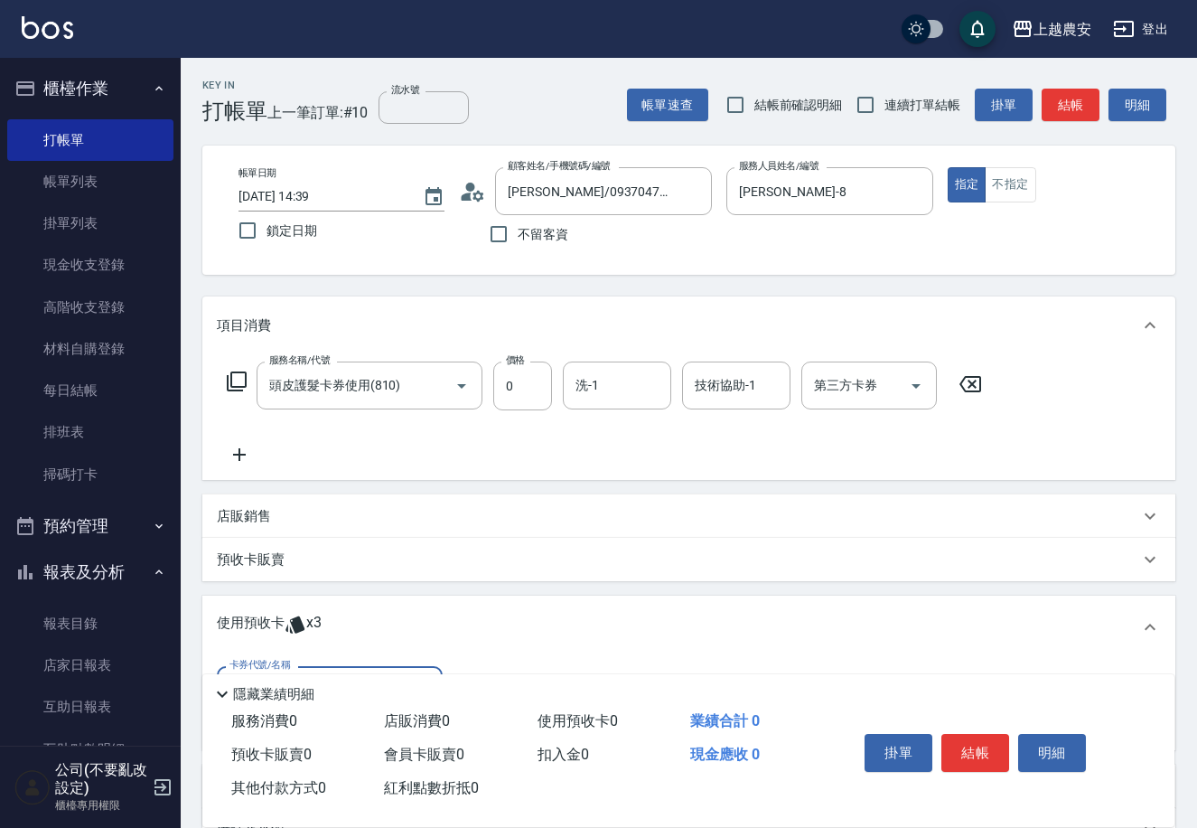
scroll to position [192, 0]
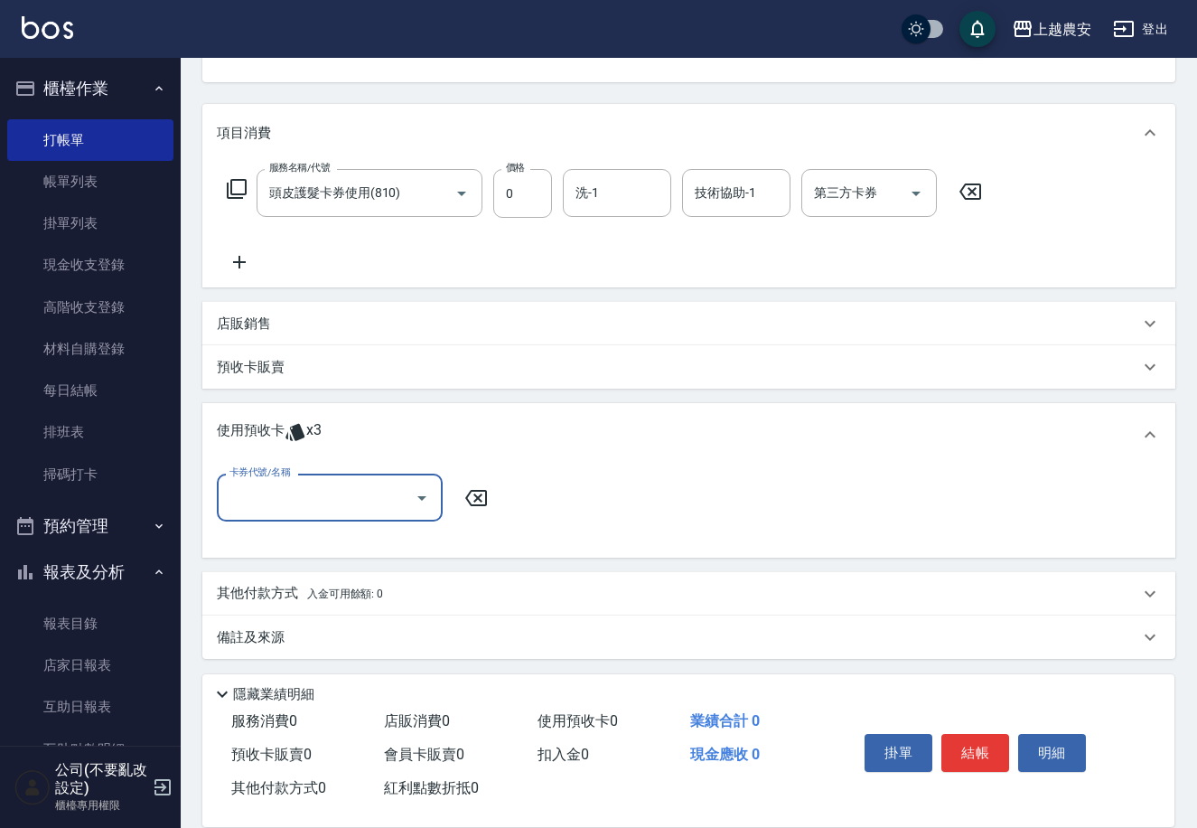
click at [295, 485] on input "卡券代號/名稱" at bounding box center [316, 498] width 182 height 32
click at [292, 539] on div "二段/三段護髮卡 剩餘3張 968" at bounding box center [330, 544] width 226 height 30
type input "二段/三段護髮卡 968"
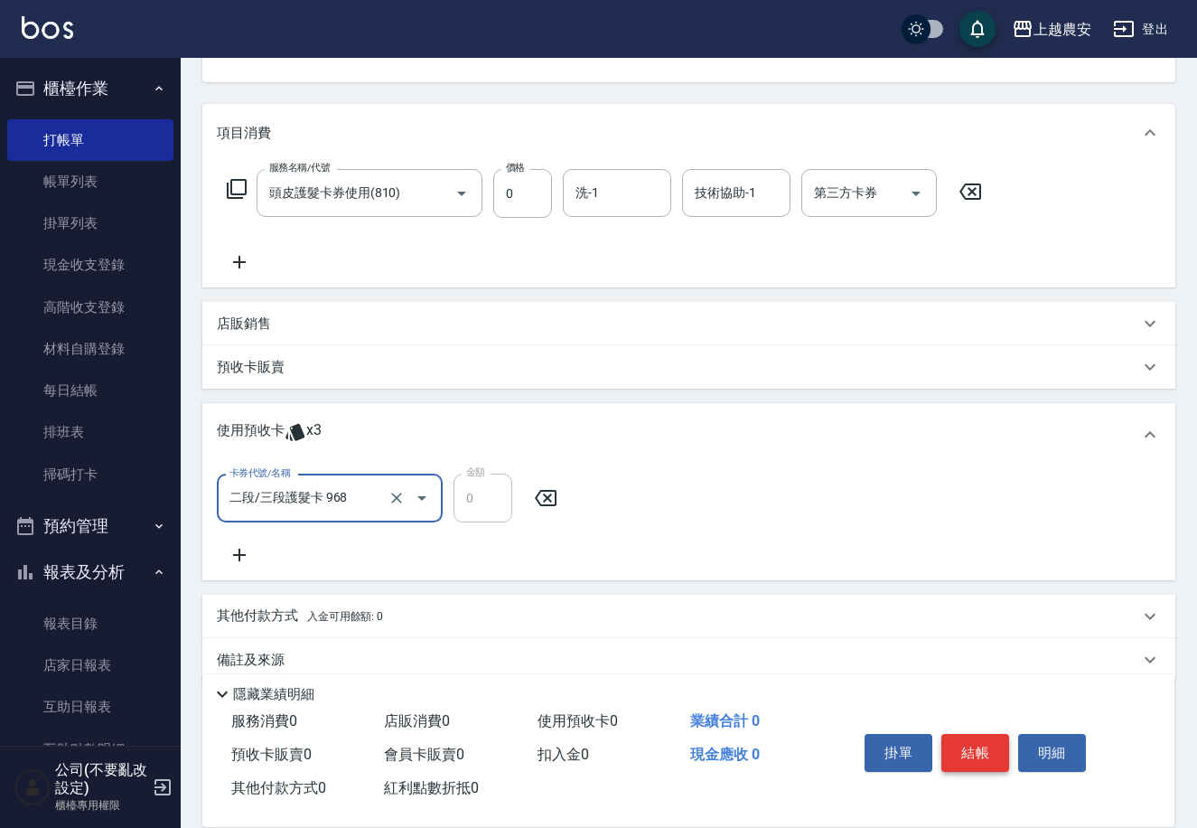
click at [965, 753] on button "結帳" at bounding box center [975, 753] width 68 height 38
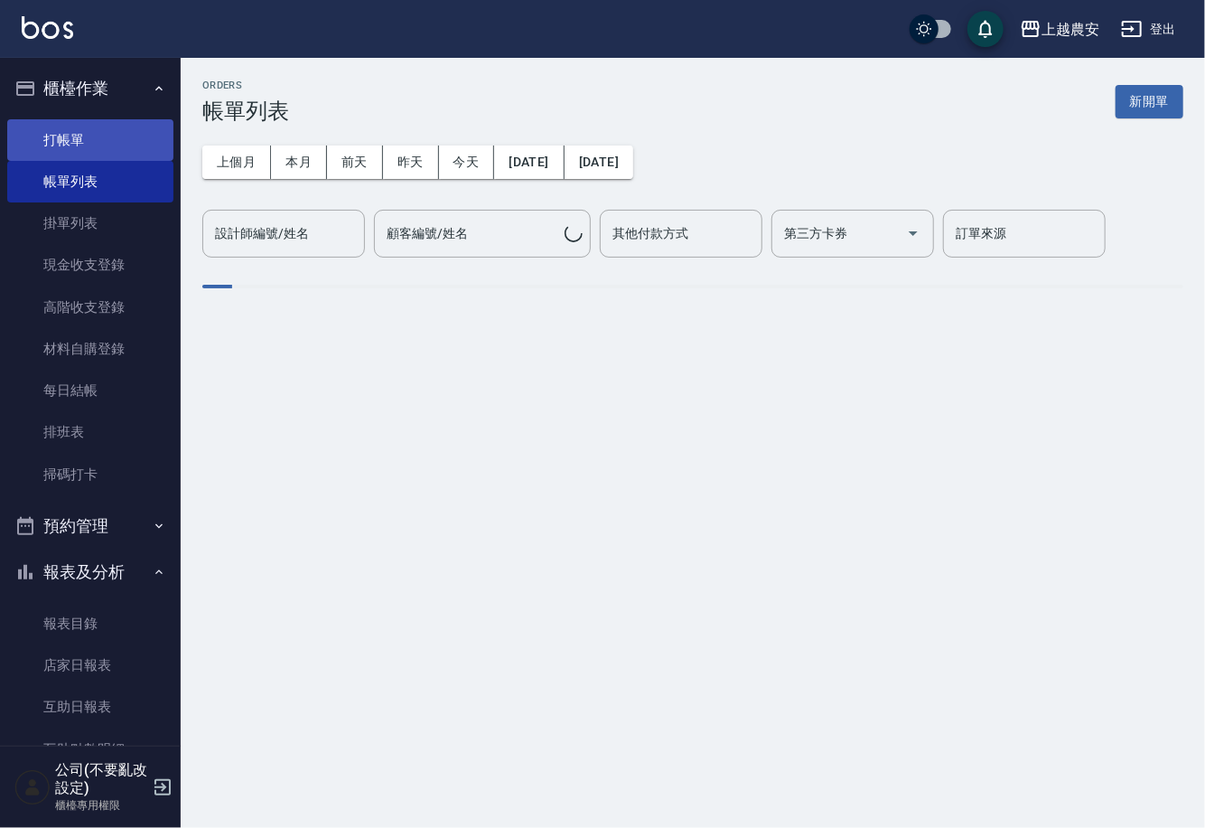
click at [71, 133] on link "打帳單" at bounding box center [90, 140] width 166 height 42
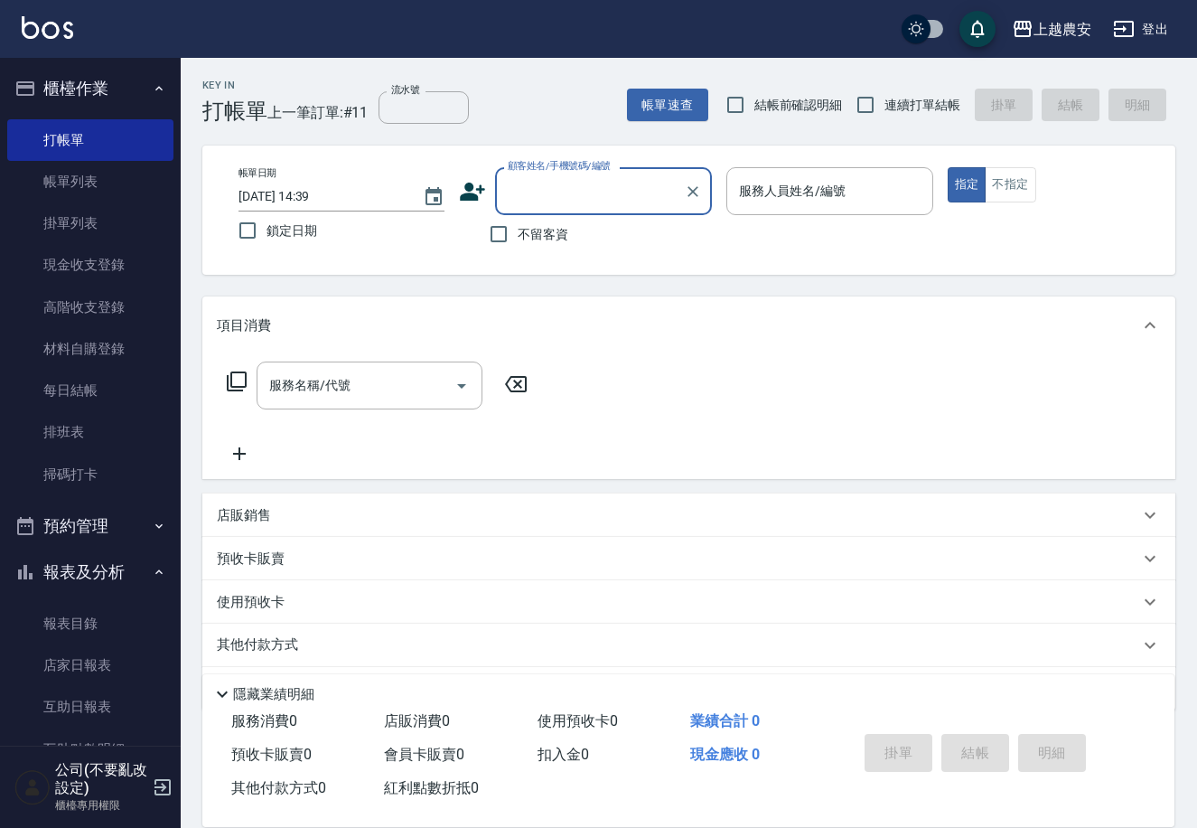
click at [536, 209] on div "顧客姓名/手機號碼/編號" at bounding box center [603, 191] width 217 height 48
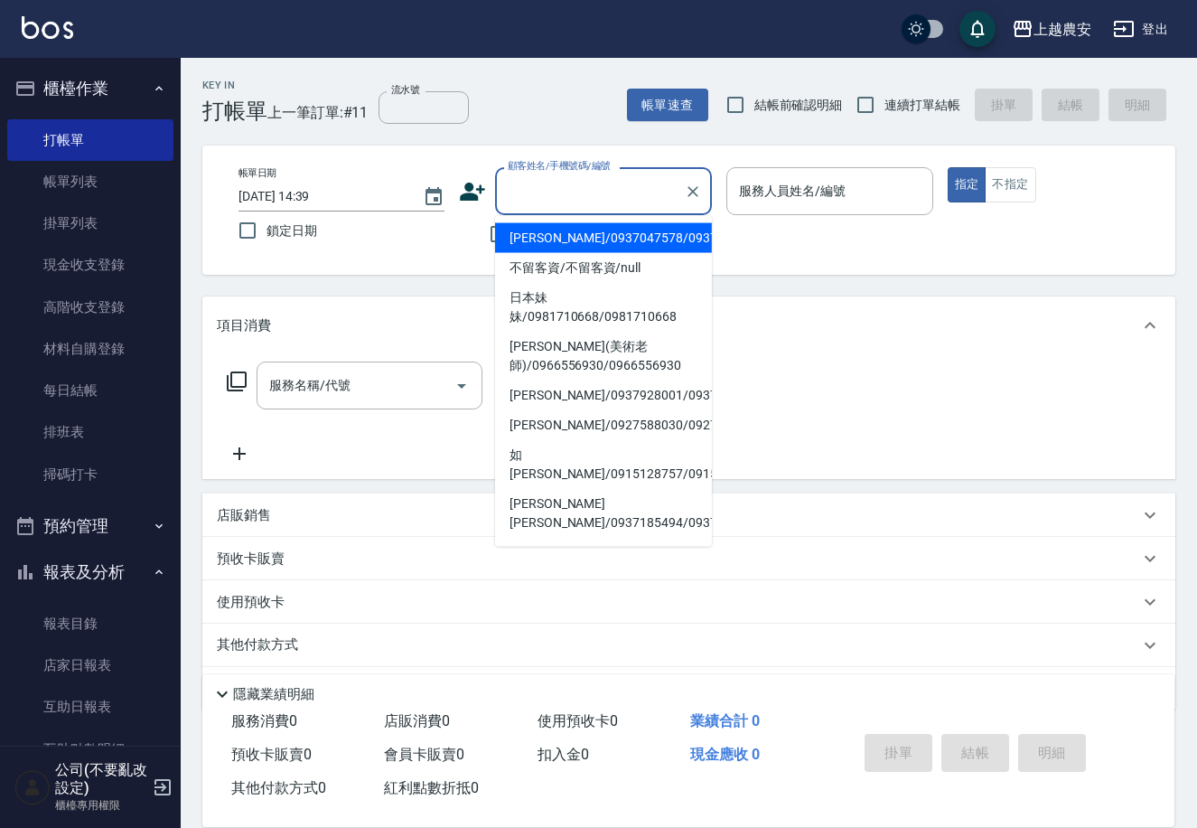
click at [565, 242] on li "簡美玲/0937047578/0937047578" at bounding box center [603, 238] width 217 height 30
type input "簡美玲/0937047578/0937047578"
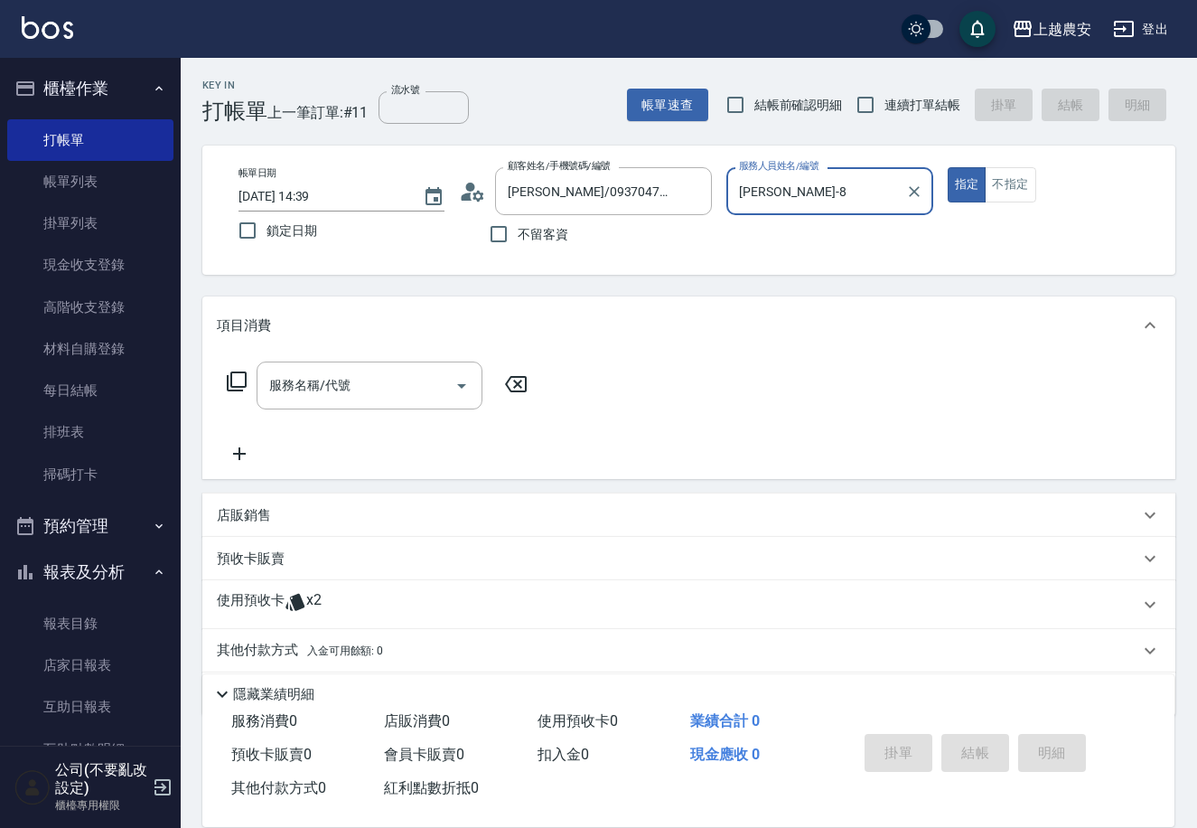
click at [758, 190] on input "黛慧-8" at bounding box center [816, 191] width 163 height 32
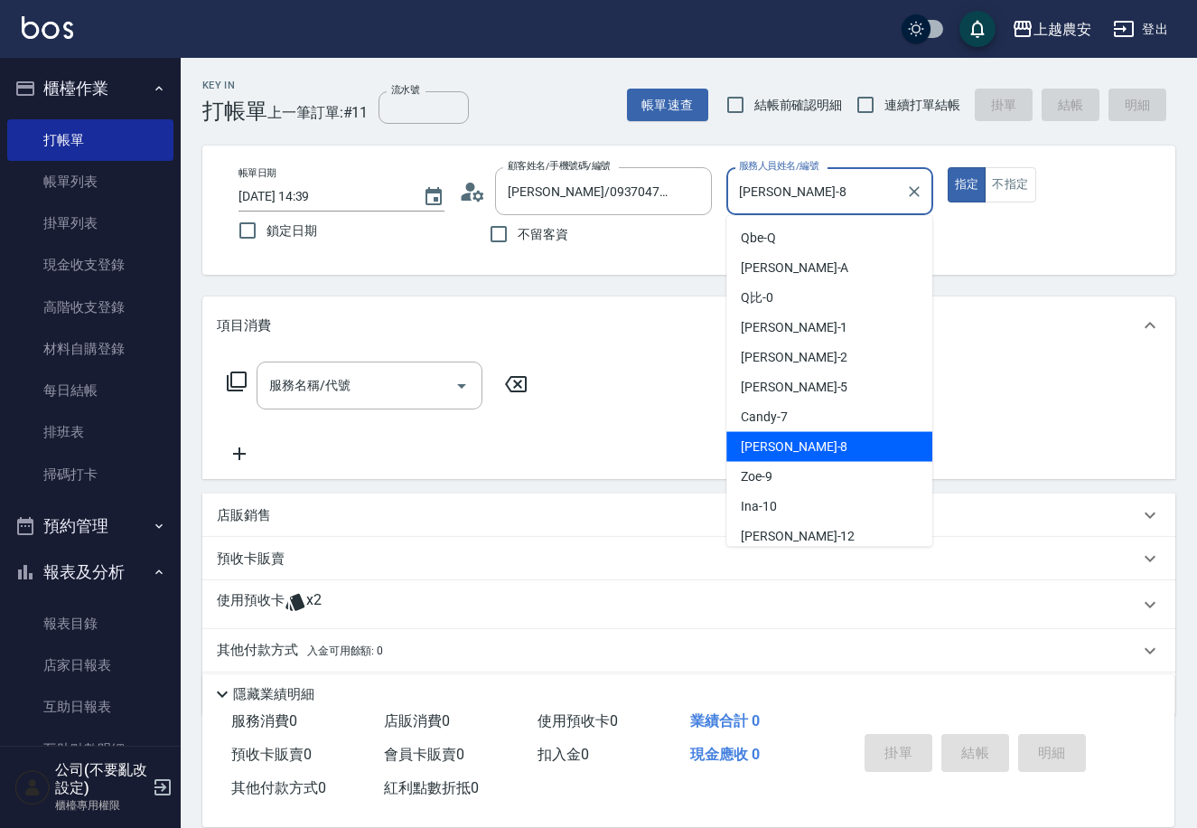
click at [702, 219] on div "帳單日期 2025/10/08 14:39 鎖定日期 顧客姓名/手機號碼/編號 簡美玲/0937047578/0937047578 顧客姓名/手機號碼/編號 …" at bounding box center [689, 210] width 930 height 86
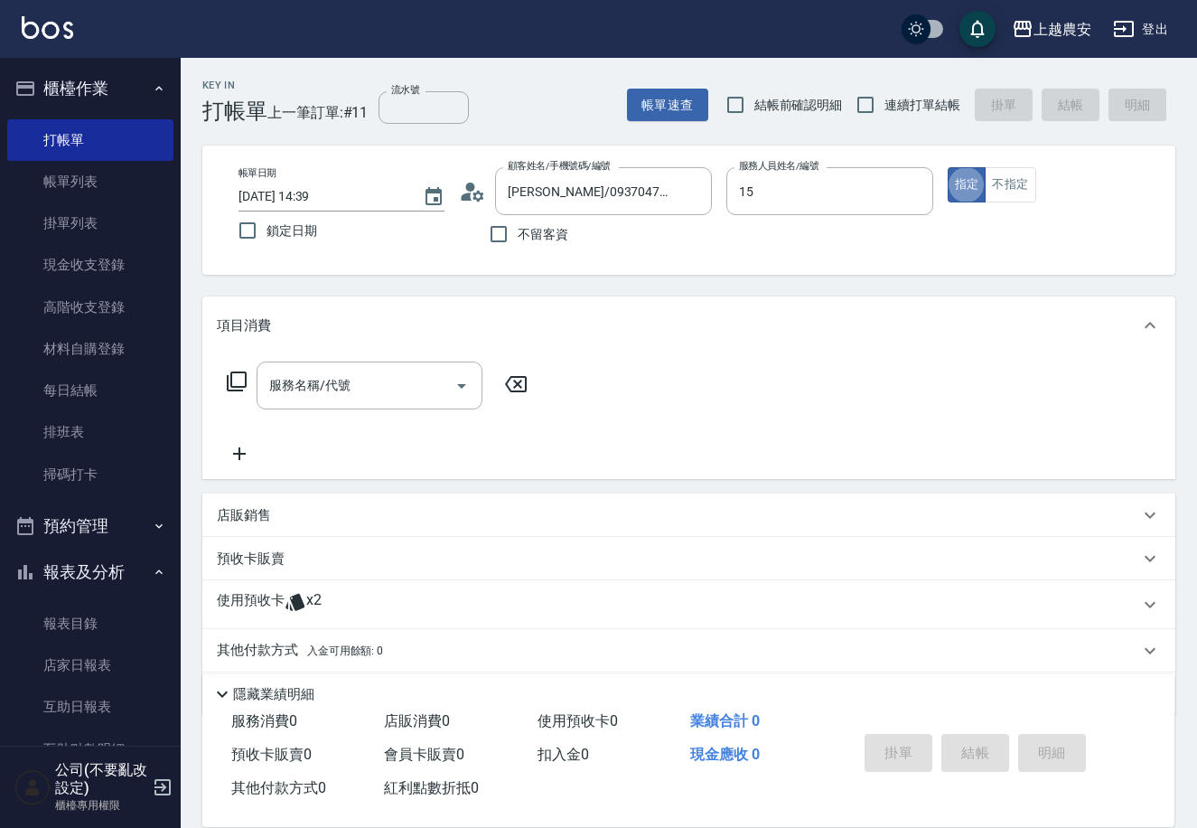
type input "美麗-15"
type button "true"
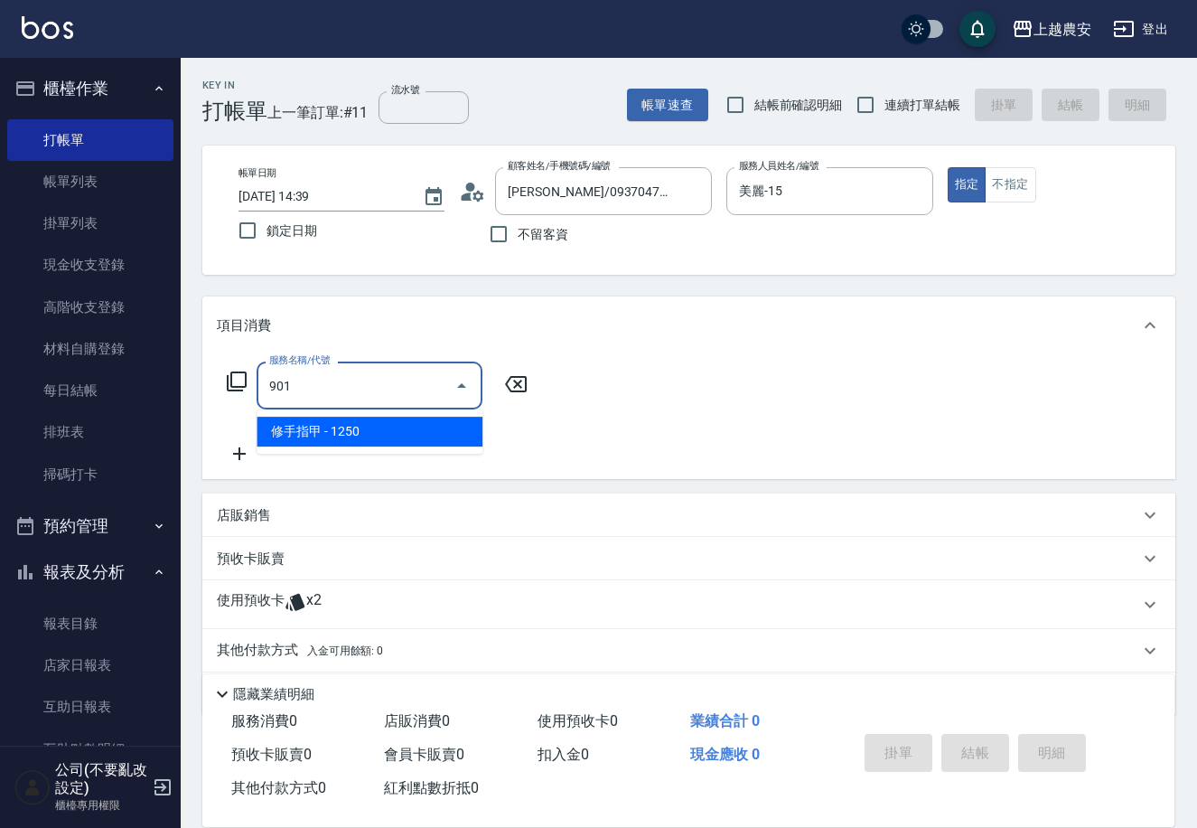
type input "修手指甲(901)"
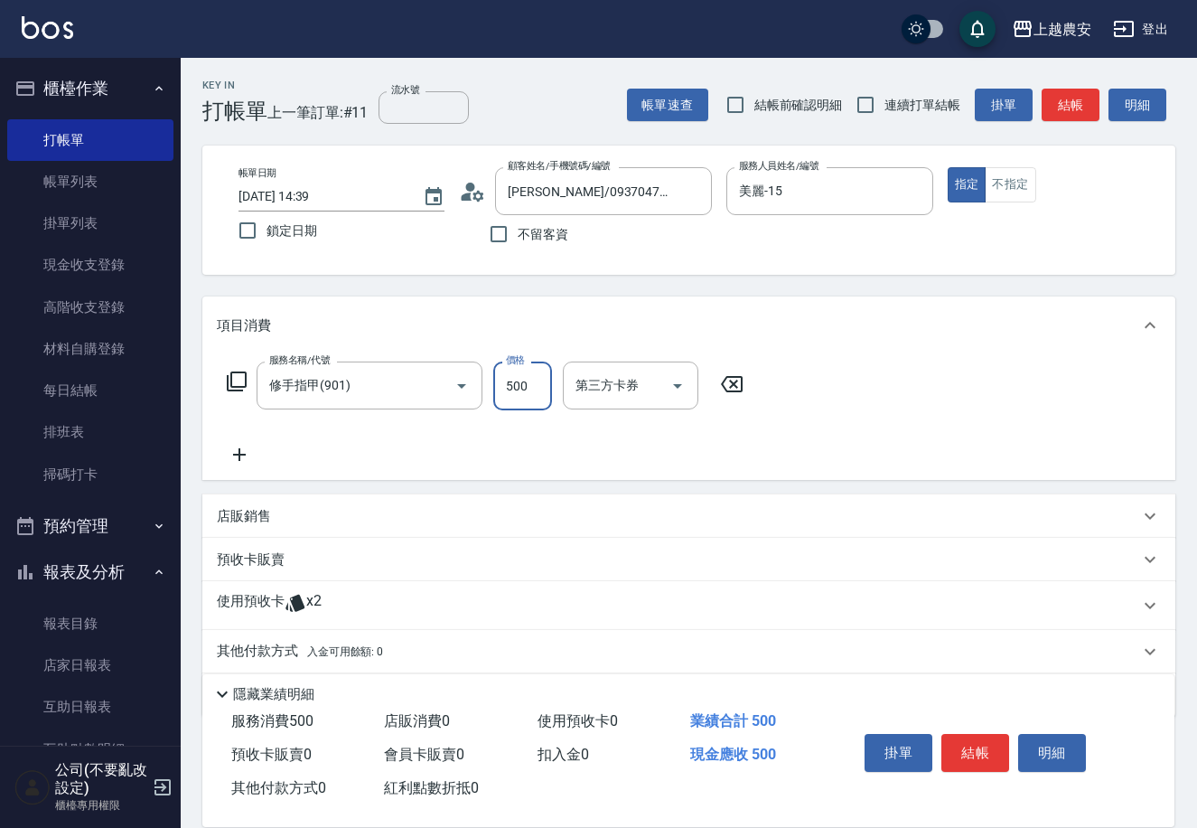
type input "500"
click at [285, 646] on p "其他付款方式 入金可用餘額: 0" at bounding box center [300, 651] width 166 height 20
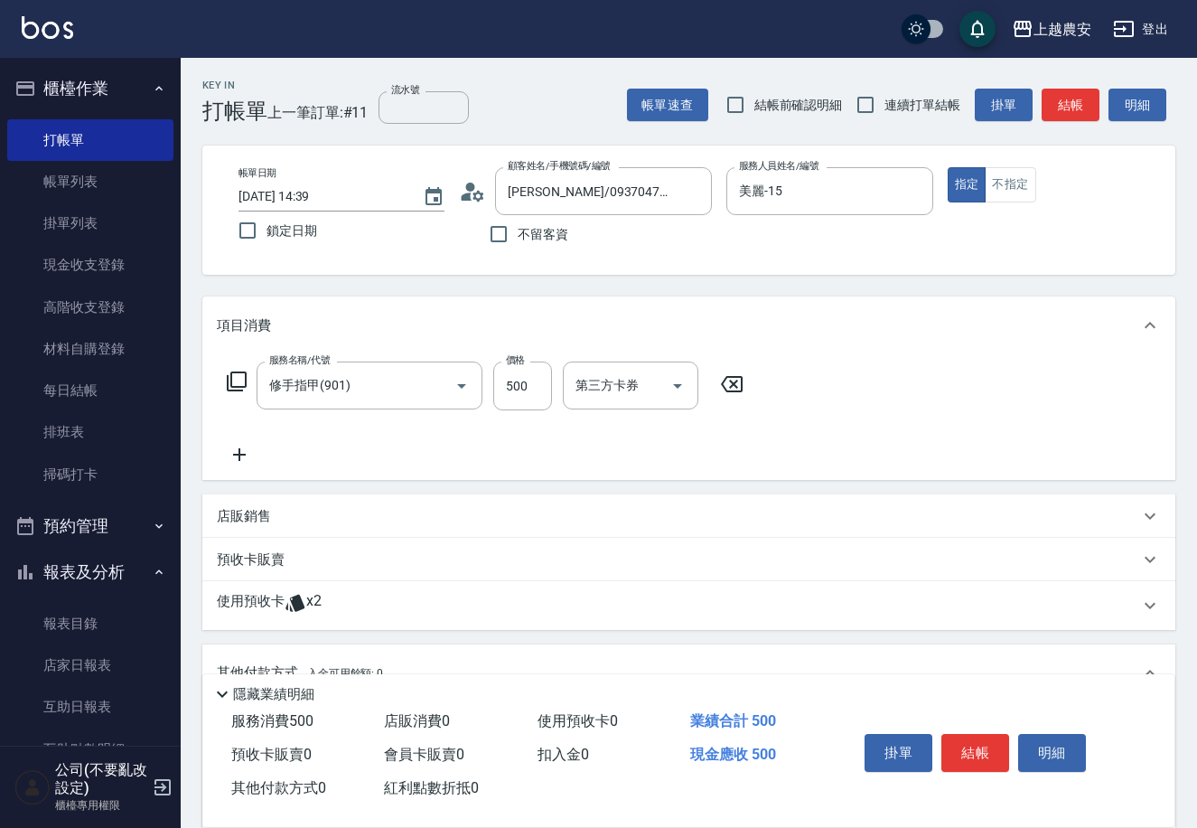
scroll to position [271, 0]
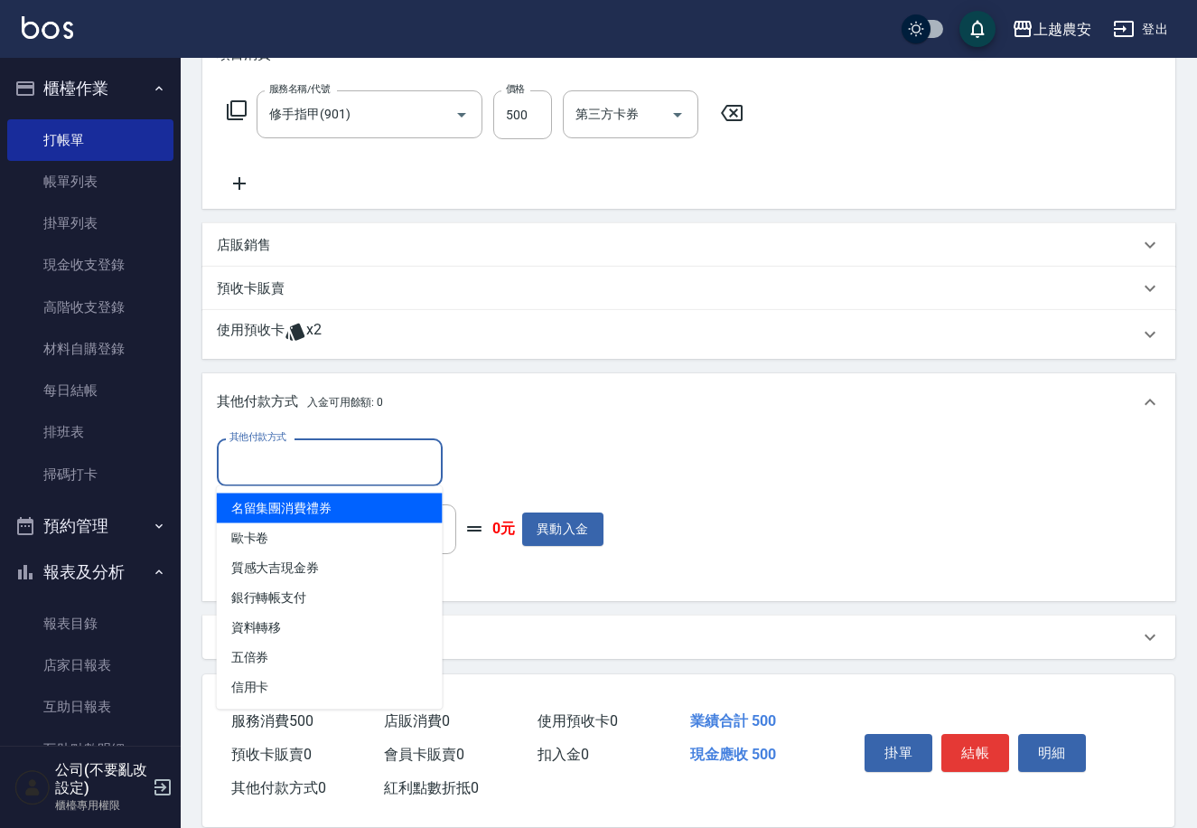
click at [267, 459] on input "其他付款方式" at bounding box center [330, 462] width 210 height 32
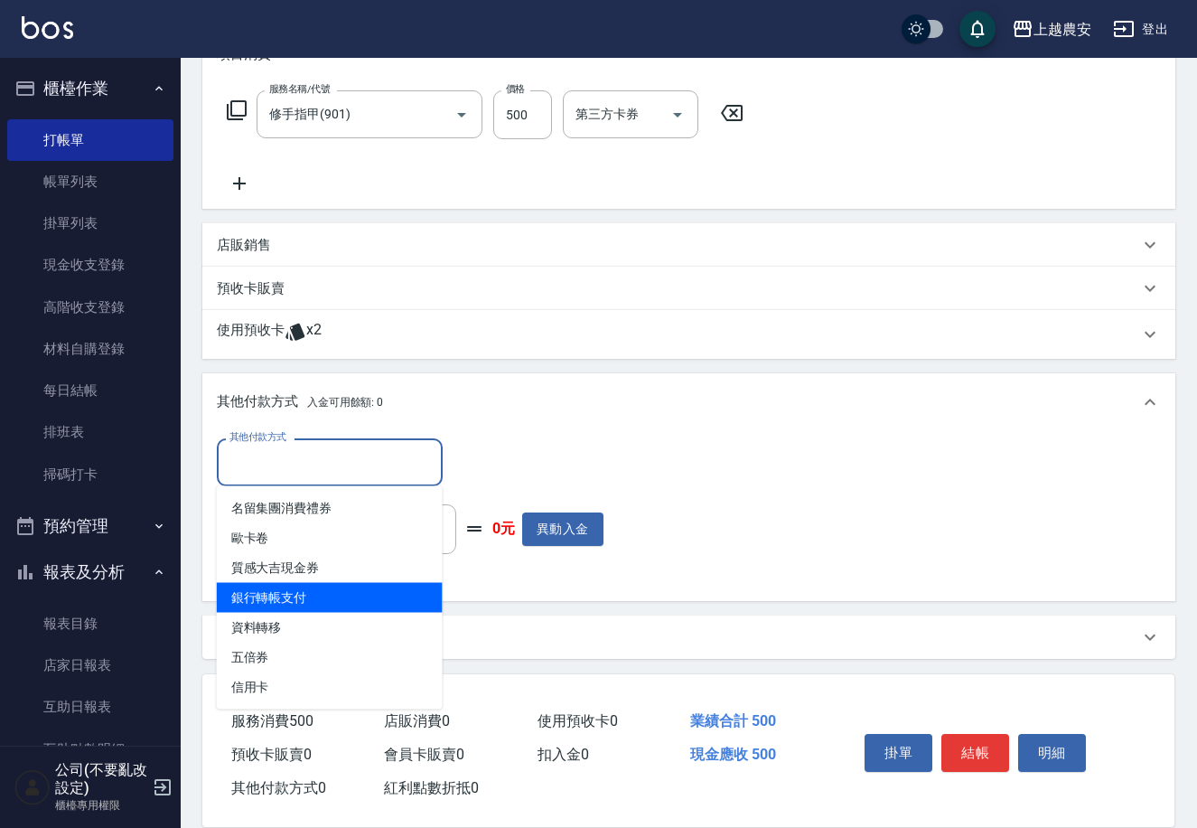
click at [328, 588] on span "銀行轉帳支付" at bounding box center [330, 598] width 226 height 30
type input "銀行轉帳支付"
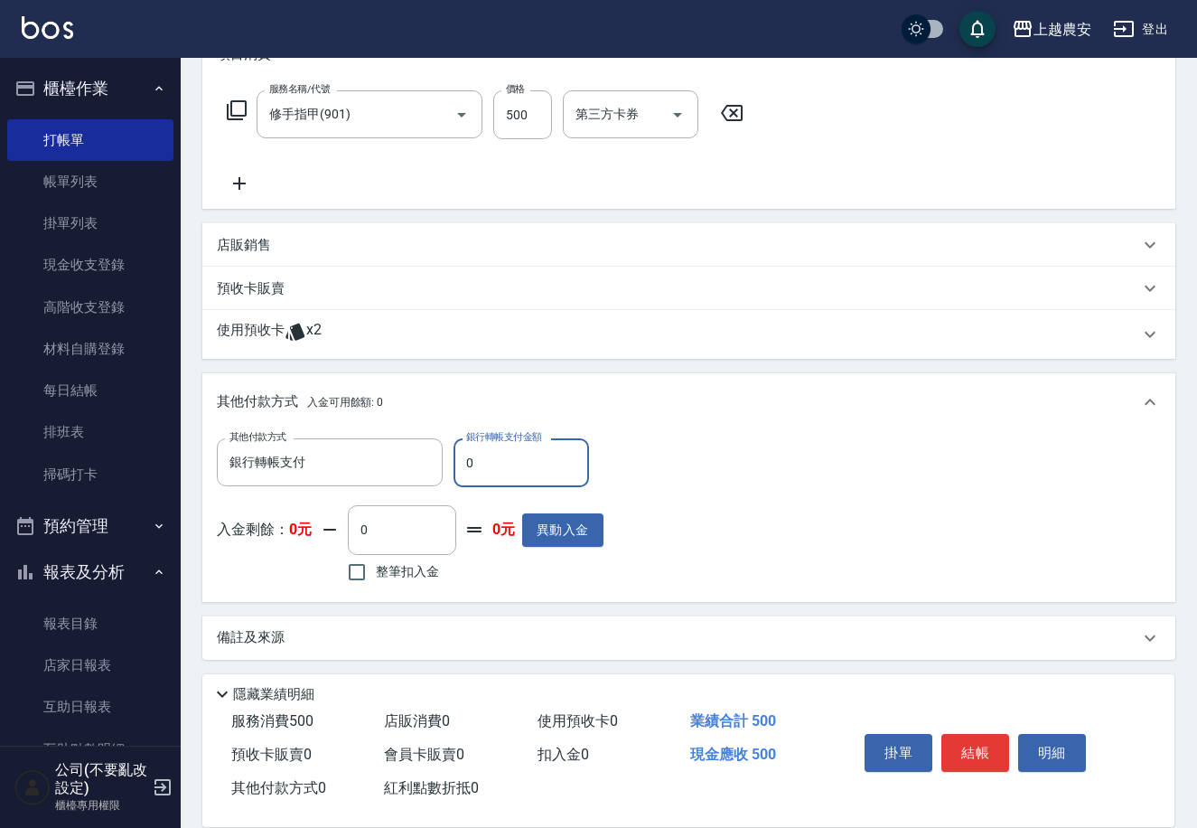
click at [466, 473] on input "0" at bounding box center [522, 462] width 136 height 49
type input "500"
click at [972, 751] on button "結帳" at bounding box center [975, 753] width 68 height 38
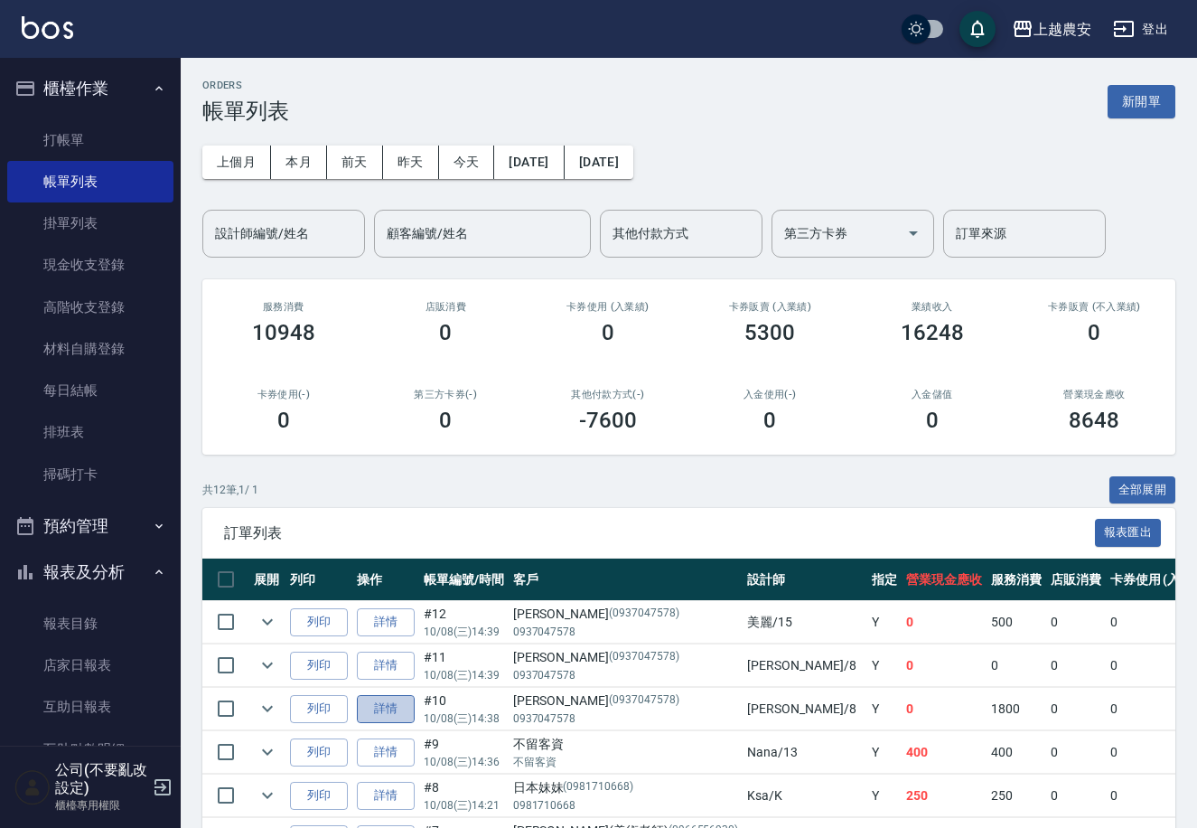
click at [402, 707] on link "詳情" at bounding box center [386, 709] width 58 height 28
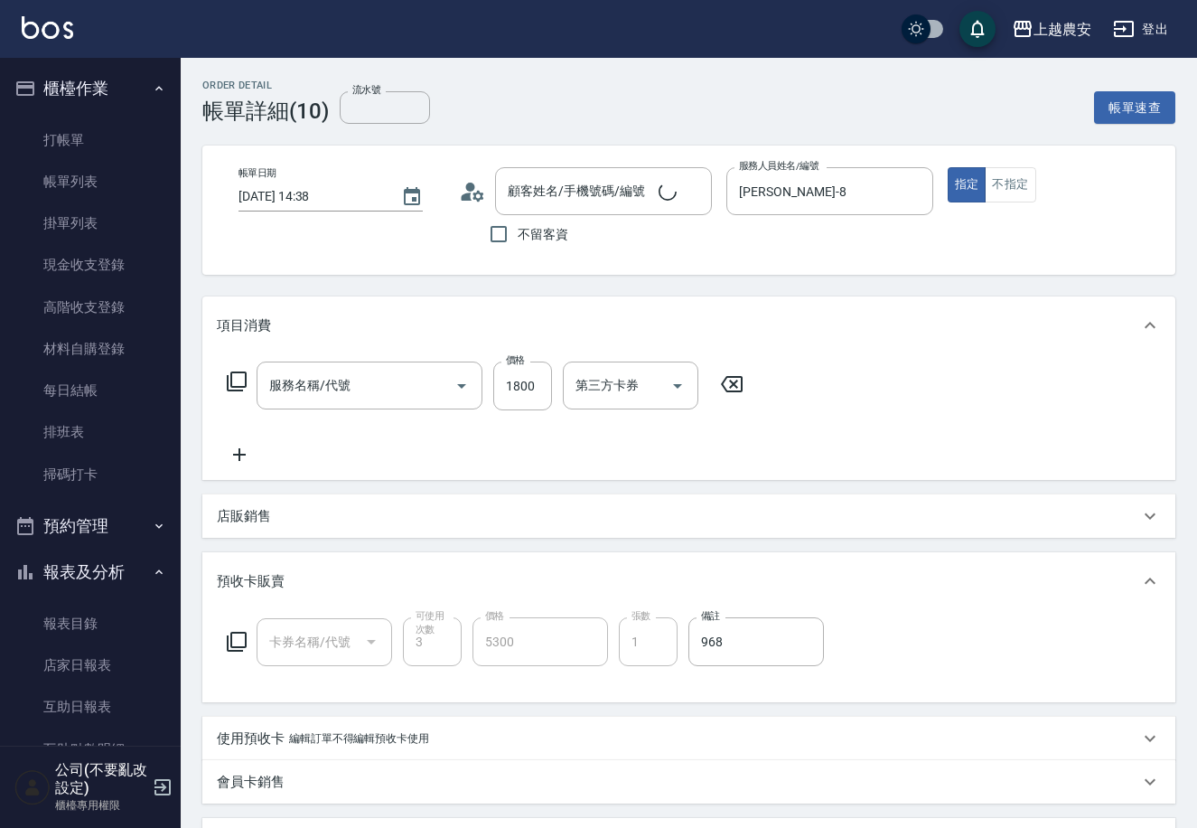
type input "2025/10/08 14:38"
type input "黛慧-8"
type input "簡美玲/0937047578/0937047578"
type input "二段/三段護髮卡(621)"
type input "染髮1500↑(503)"
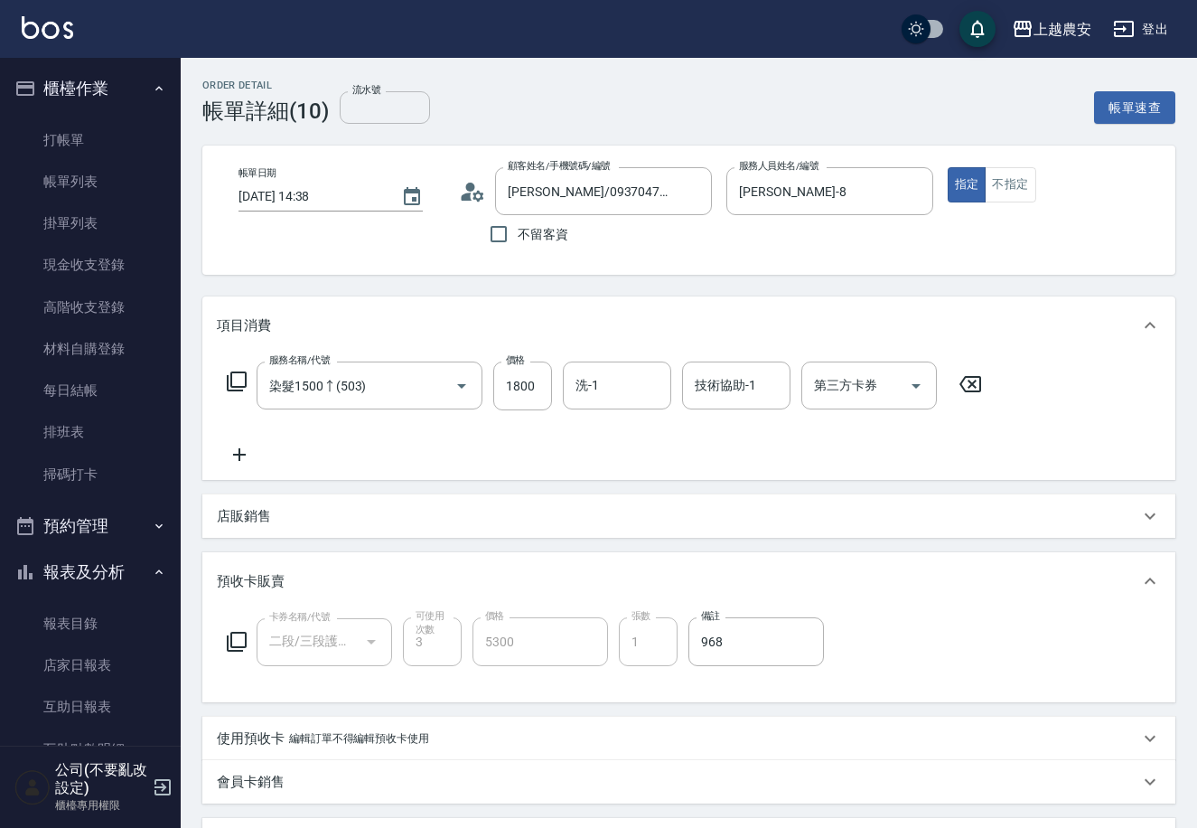
click at [396, 112] on input "流水號" at bounding box center [385, 107] width 90 height 33
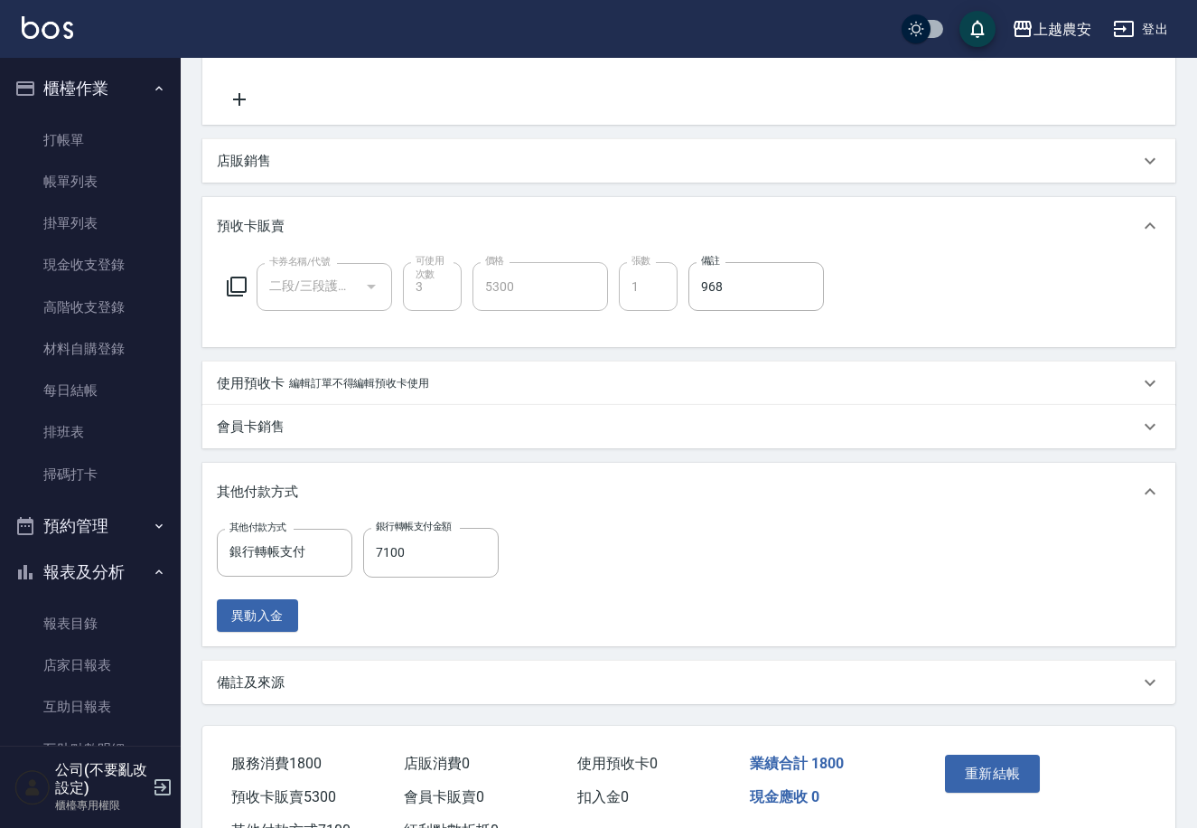
scroll to position [422, 0]
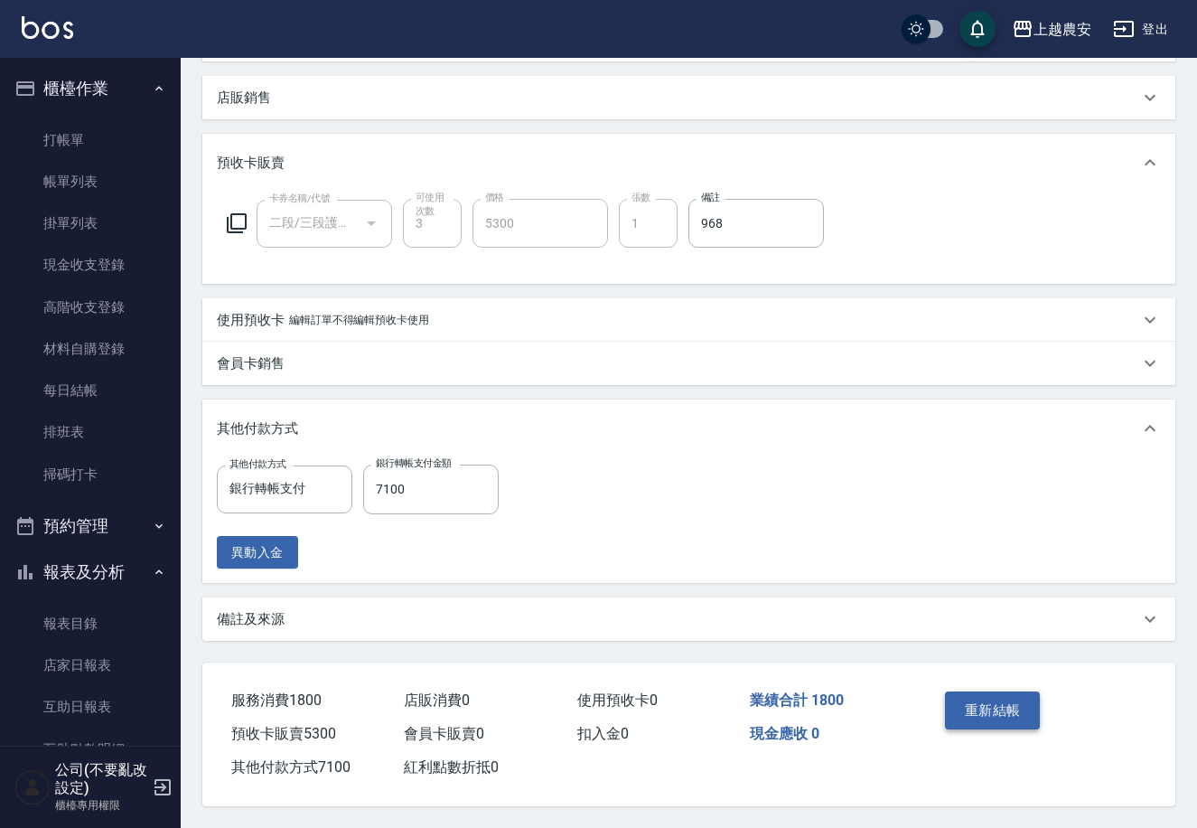
type input "968"
click at [1006, 701] on button "重新結帳" at bounding box center [993, 710] width 96 height 38
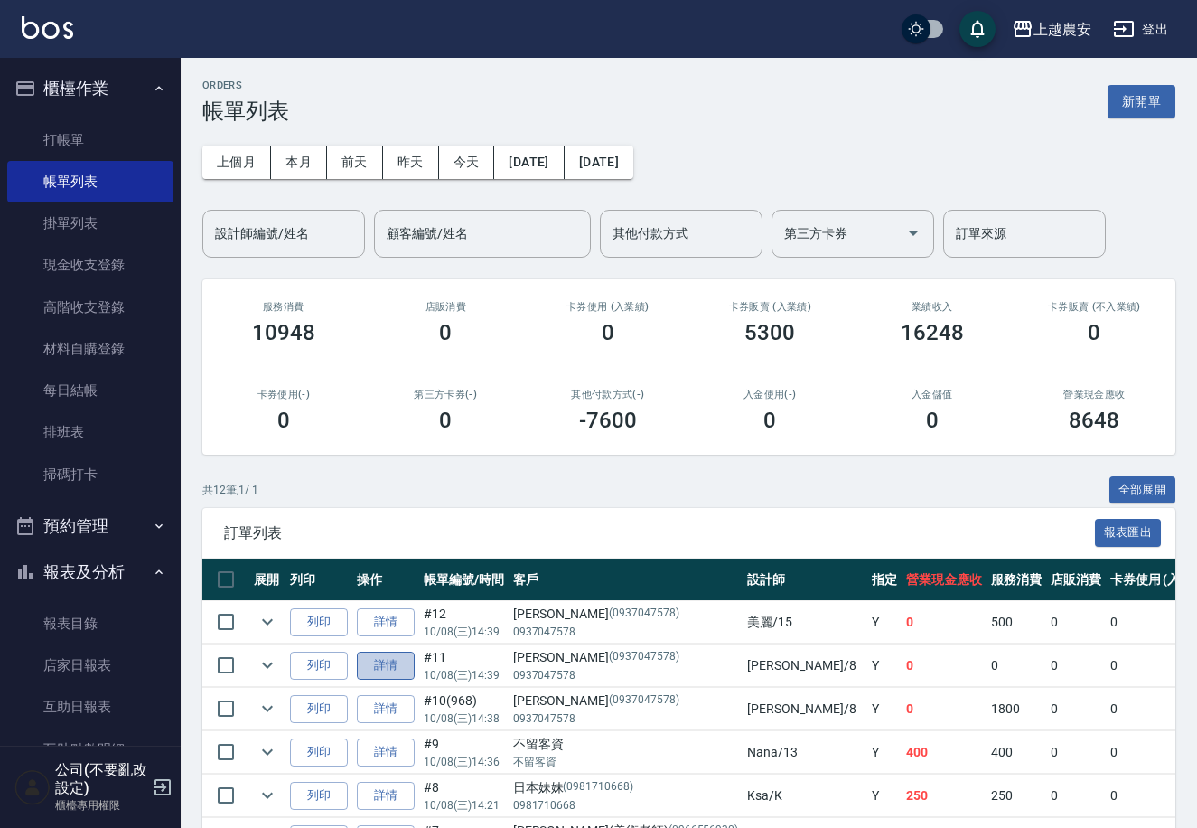
click at [387, 665] on link "詳情" at bounding box center [386, 665] width 58 height 28
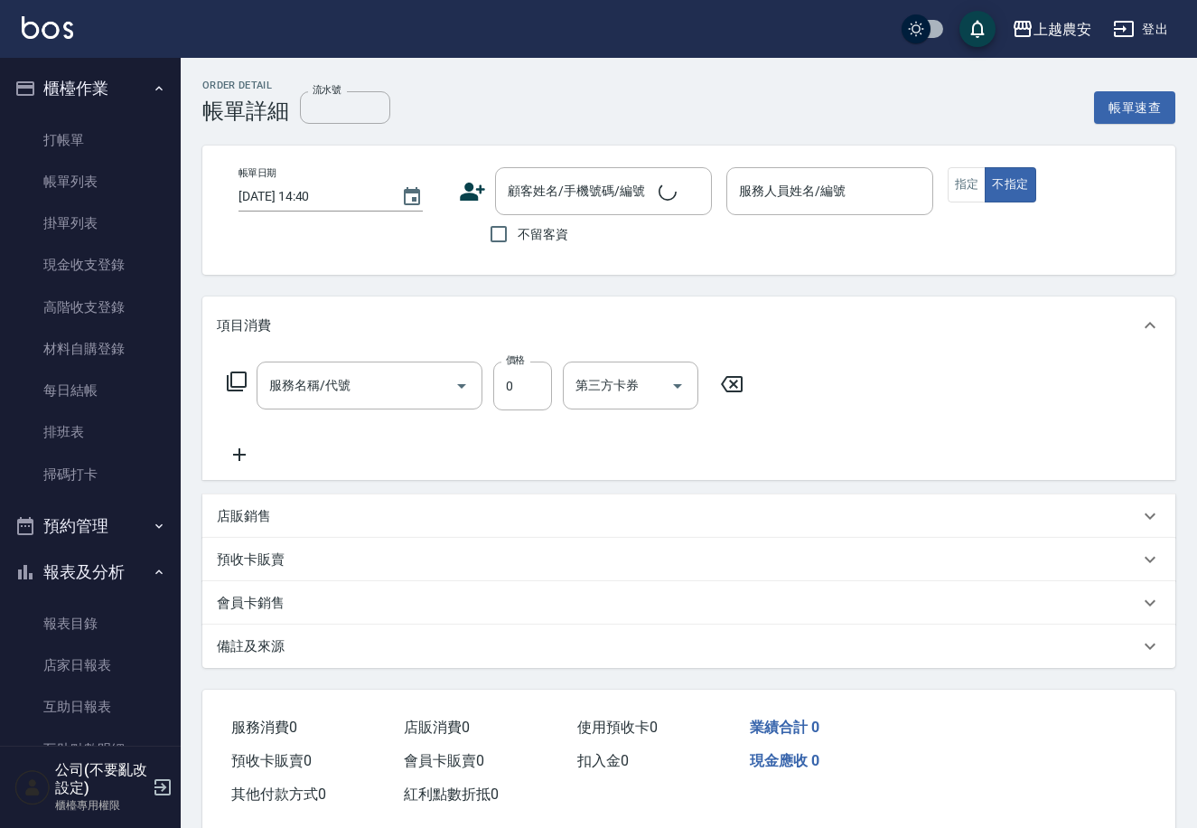
type input "2025/10/08 14:39"
type input "黛慧-8"
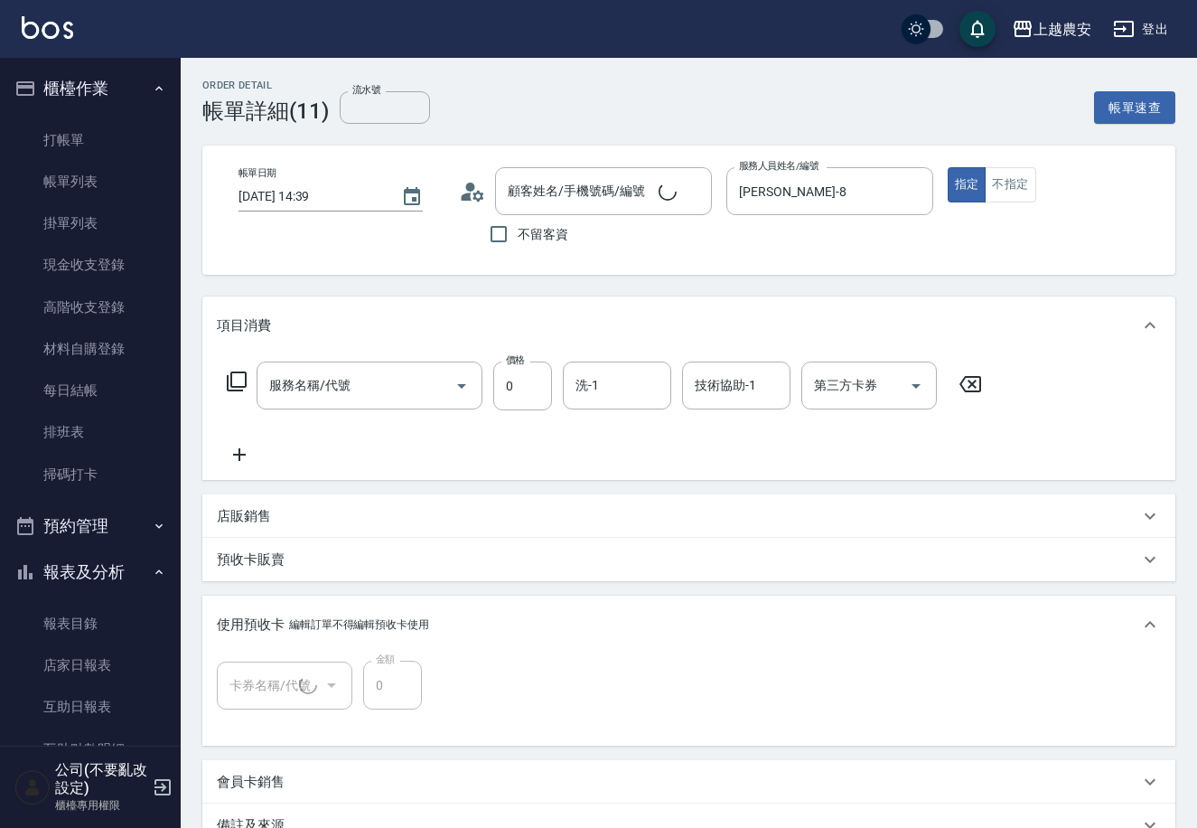
type input "簡美玲/0937047578/0937047578"
type input "二段/三段護髮卡(1/1) 968"
type input "頭皮護髮卡券使用(810)"
click at [394, 114] on input "流水號" at bounding box center [385, 107] width 90 height 33
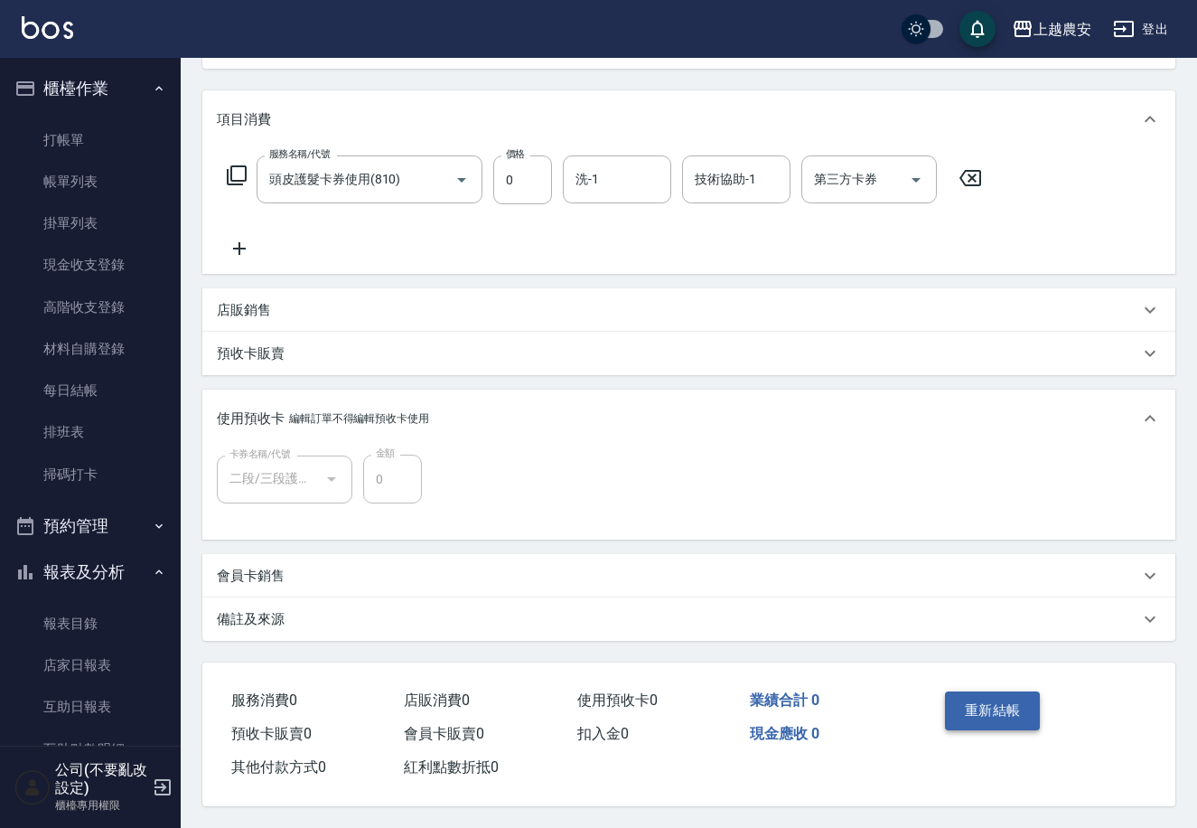
type input "968"
click at [980, 698] on button "重新結帳" at bounding box center [993, 710] width 96 height 38
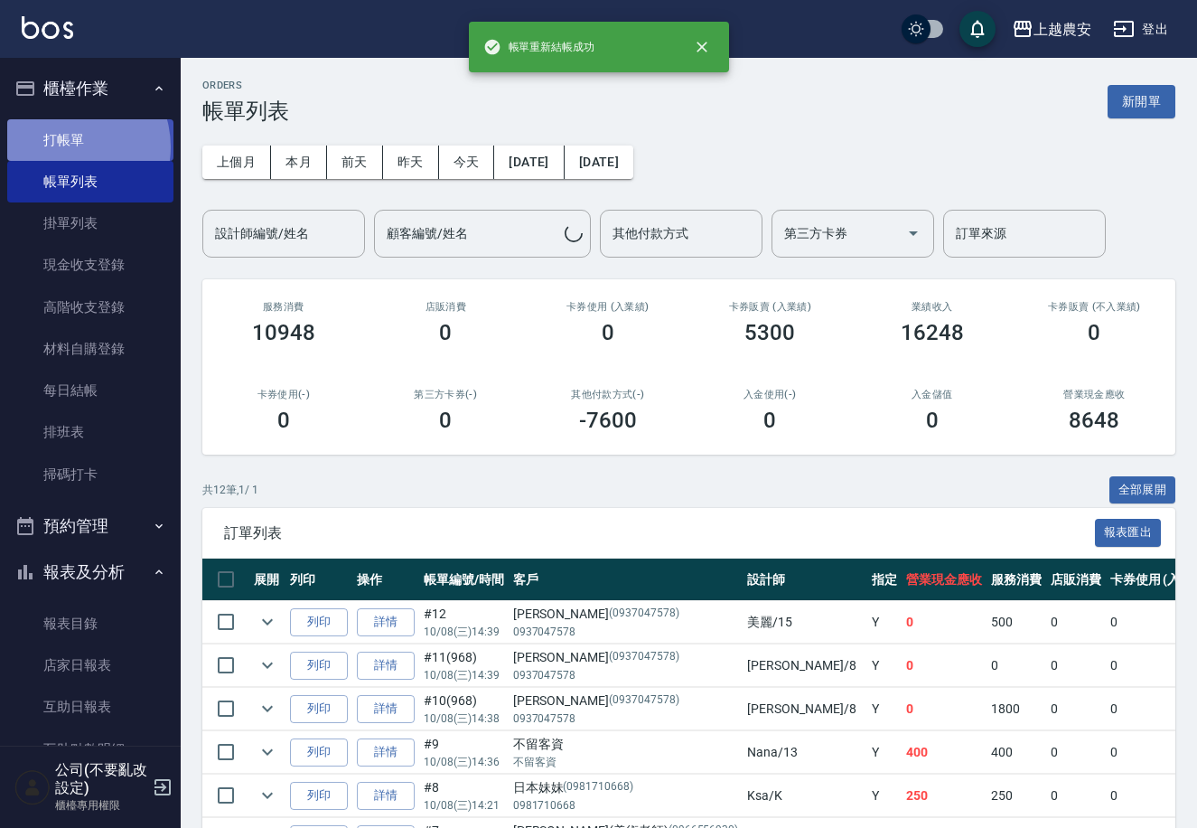
click at [66, 146] on link "打帳單" at bounding box center [90, 140] width 166 height 42
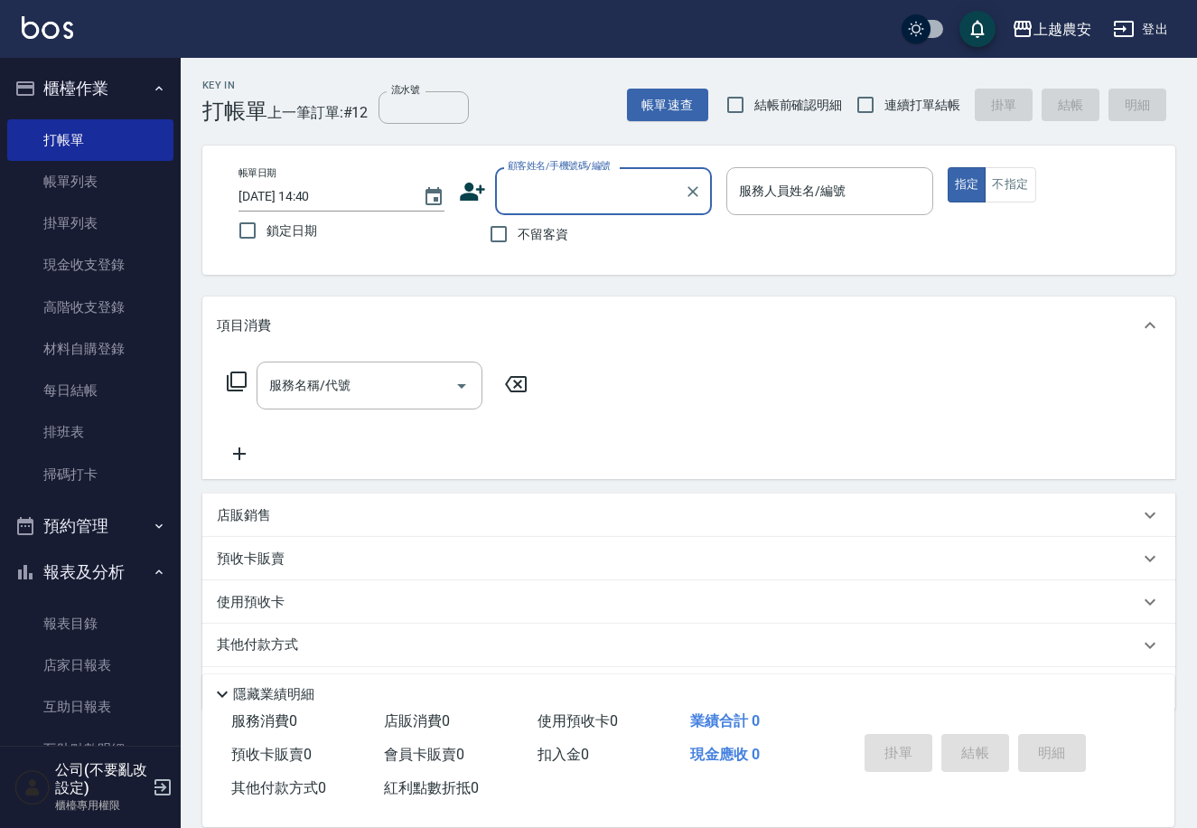
click at [547, 195] on input "顧客姓名/手機號碼/編號" at bounding box center [589, 191] width 173 height 32
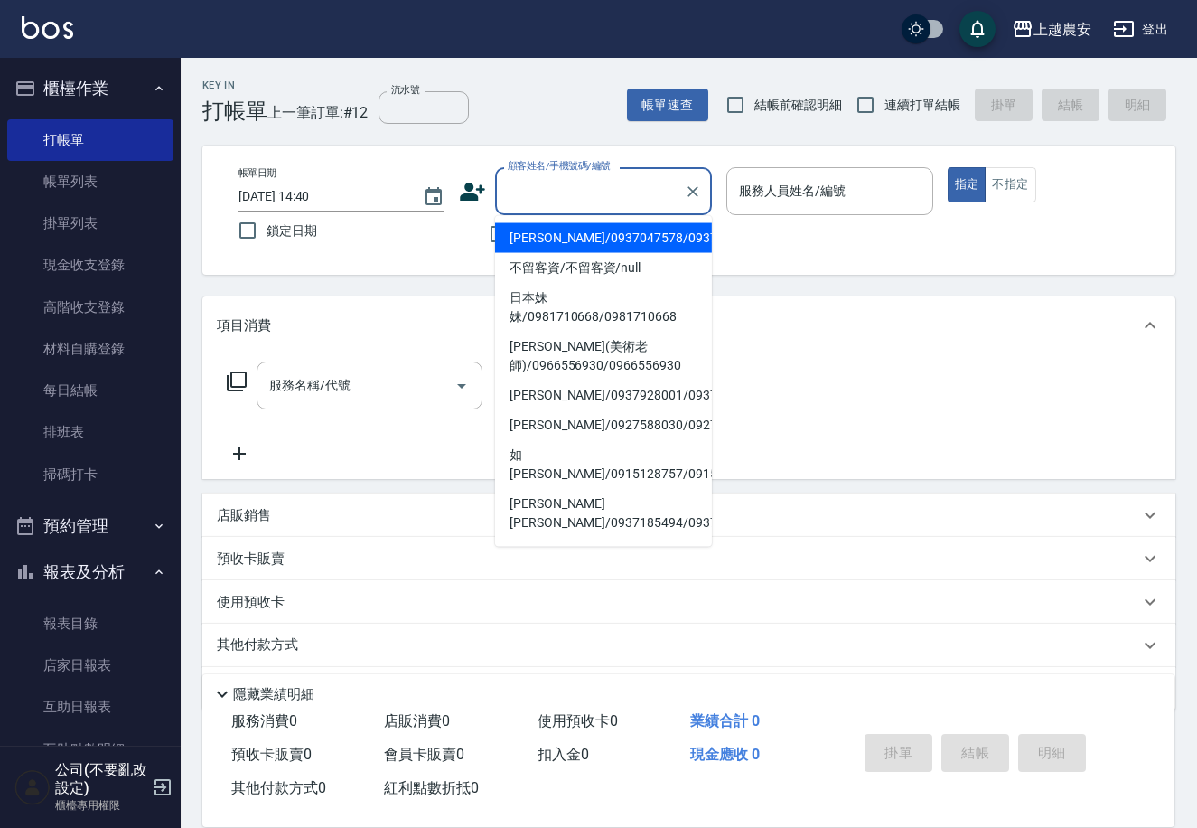
click at [550, 228] on li "簡美玲/0937047578/0937047578" at bounding box center [603, 238] width 217 height 30
type input "簡美玲/0937047578/0937047578"
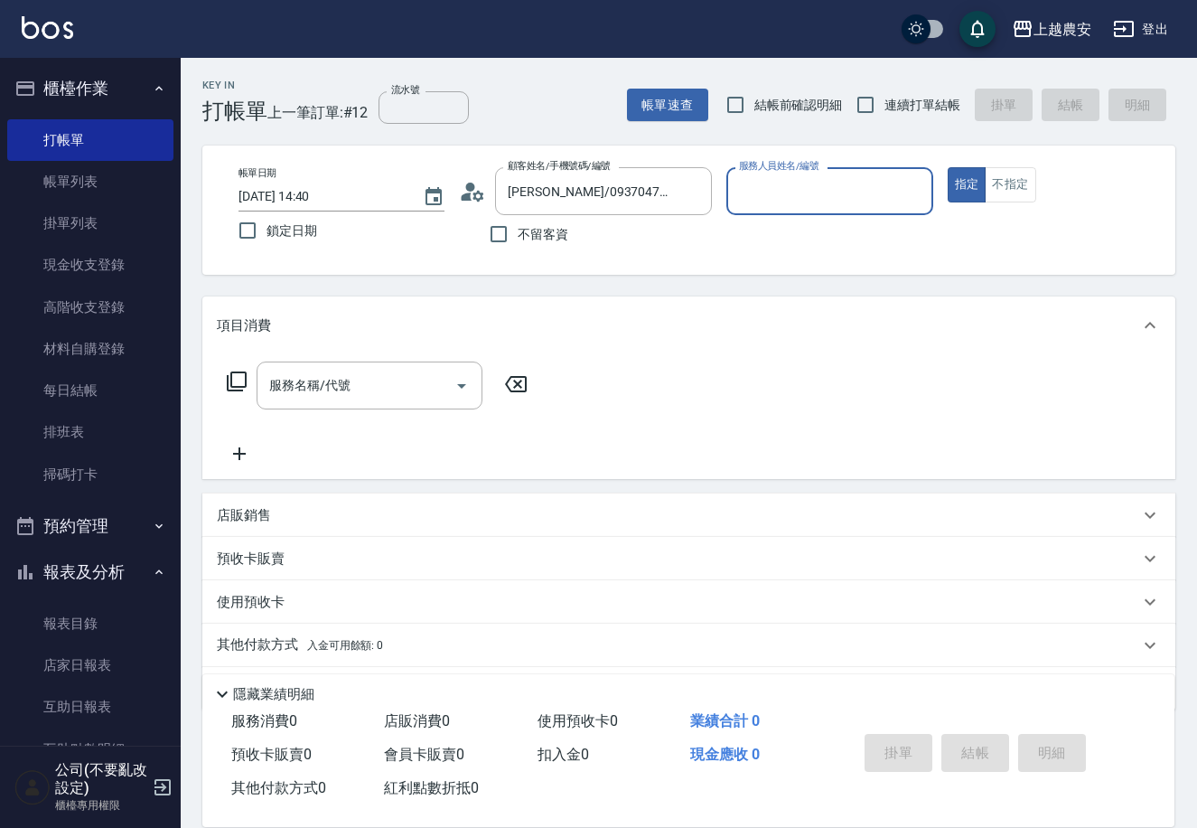
type input "黛慧-8"
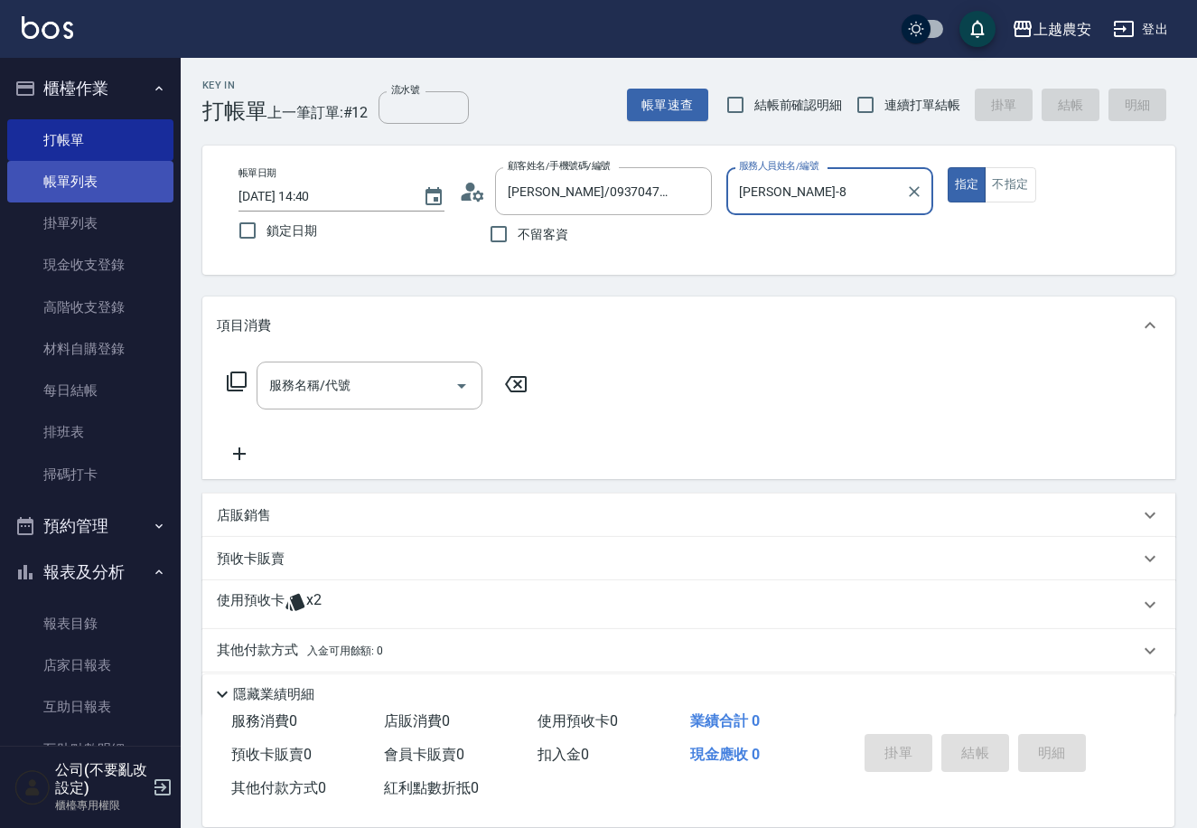
click at [89, 171] on link "帳單列表" at bounding box center [90, 182] width 166 height 42
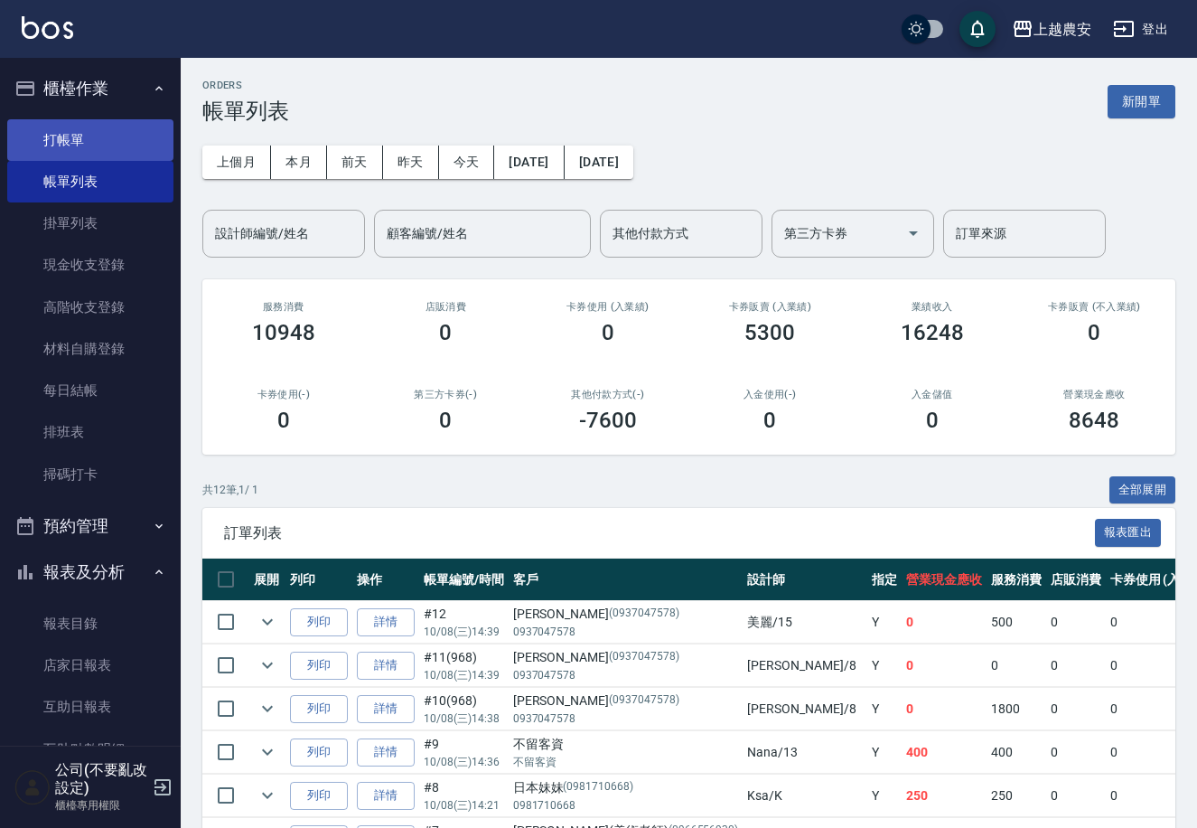
click at [62, 146] on link "打帳單" at bounding box center [90, 140] width 166 height 42
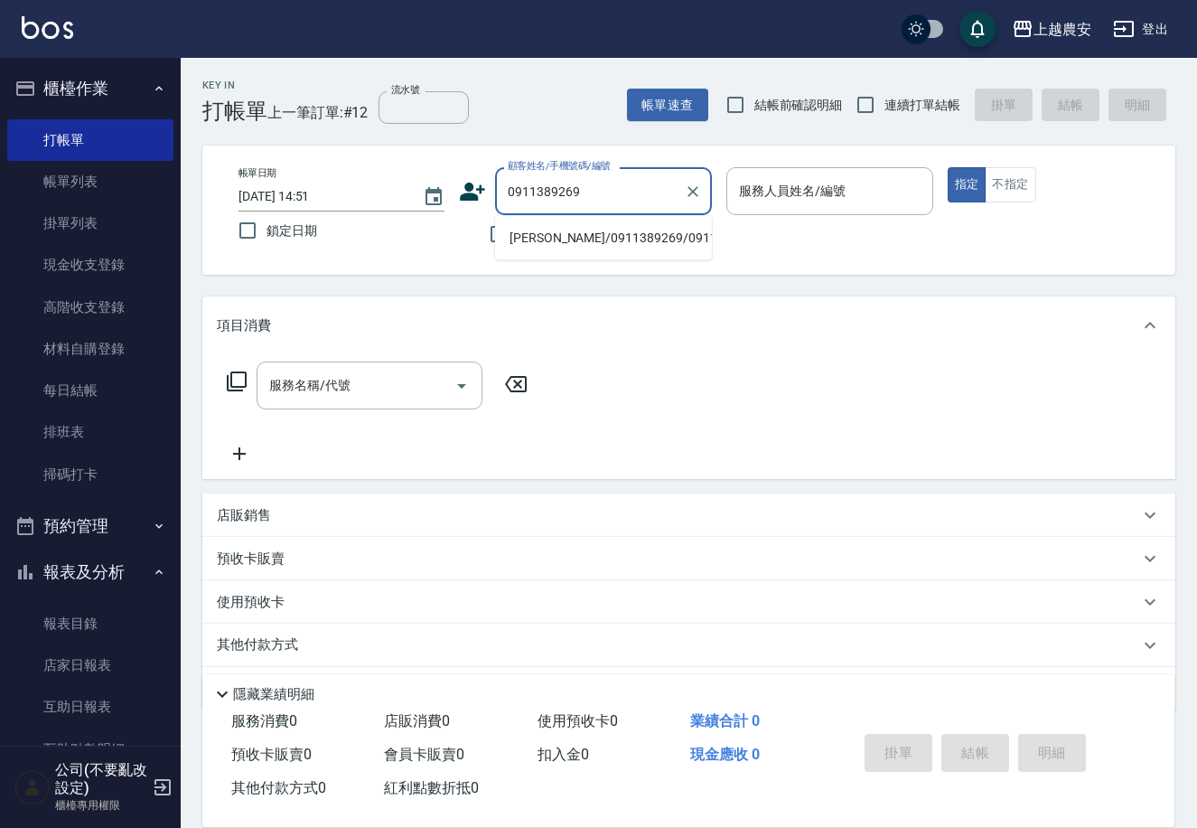
click at [555, 236] on li "鍾宜君/0911389269/0911389269" at bounding box center [603, 238] width 217 height 30
type input "鍾宜君/0911389269/0911389269"
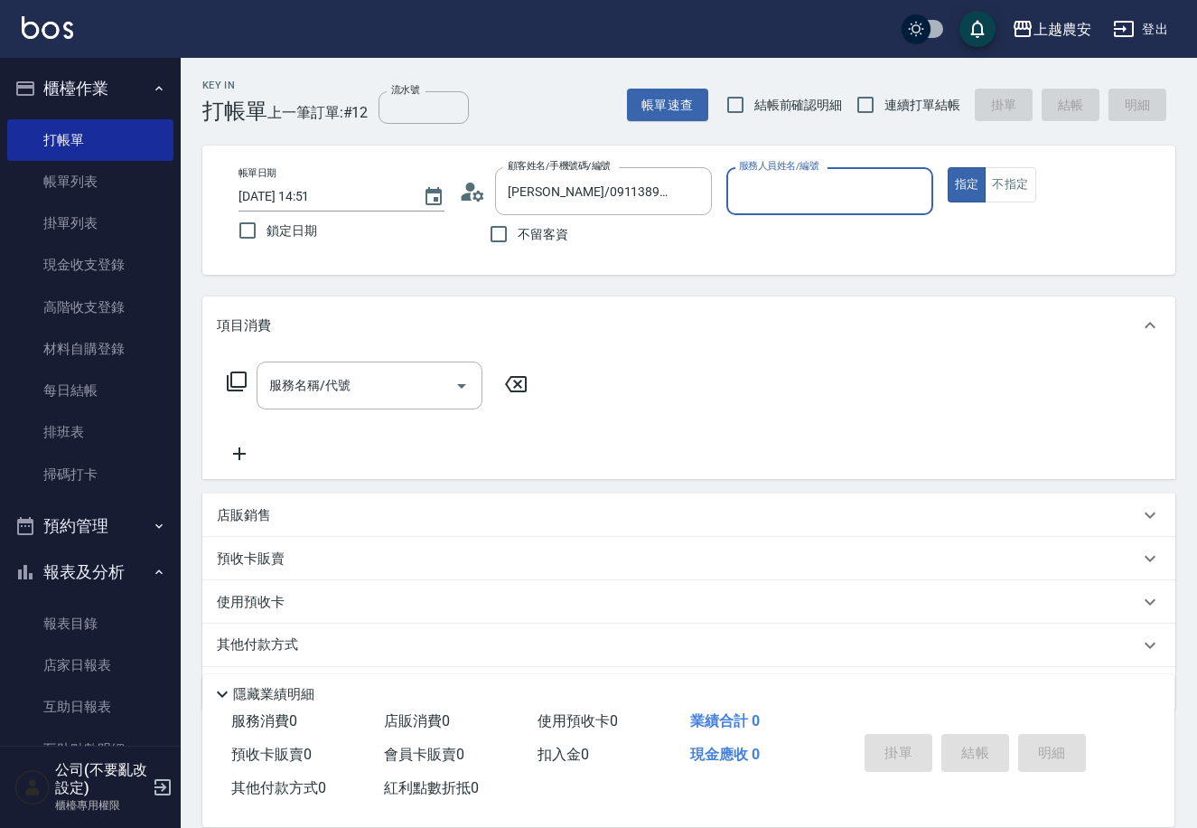
type input "Mia-M"
click at [433, 379] on input "服務名稱/代號" at bounding box center [356, 386] width 182 height 32
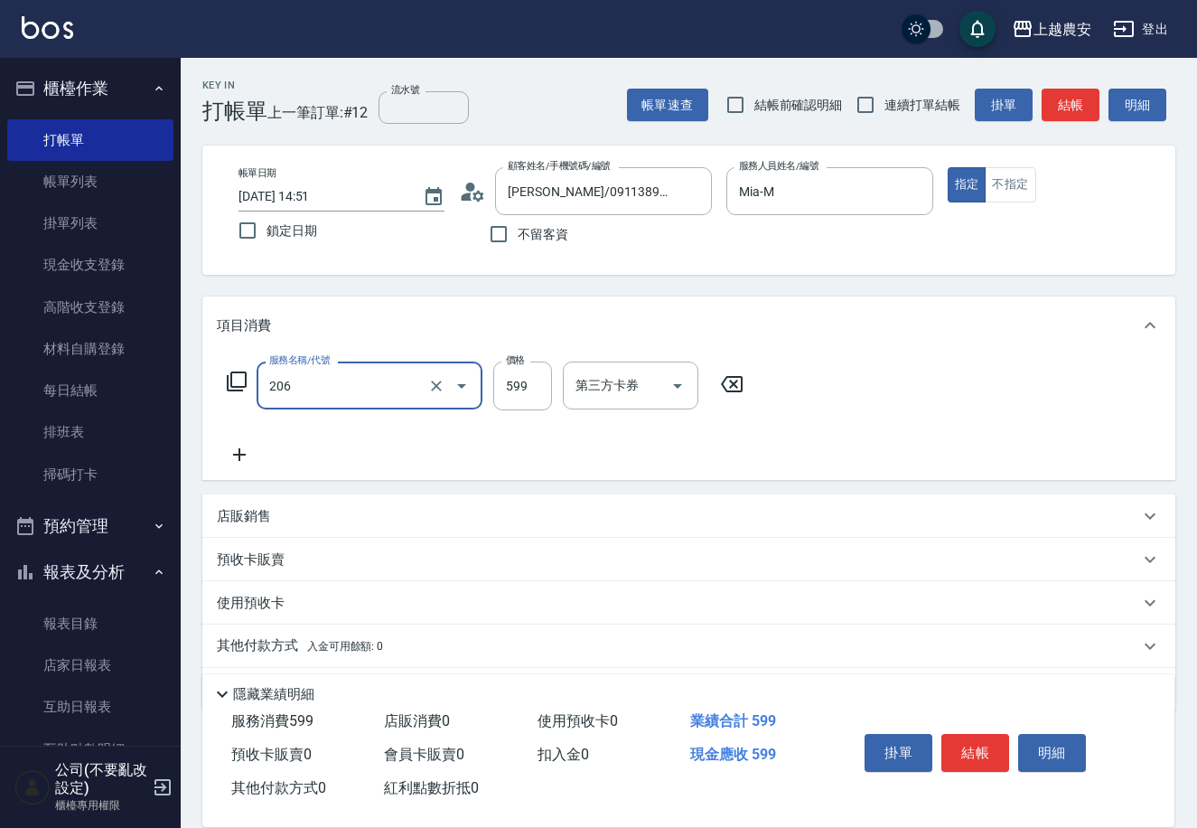
type input "洗+剪(206)"
type input "700"
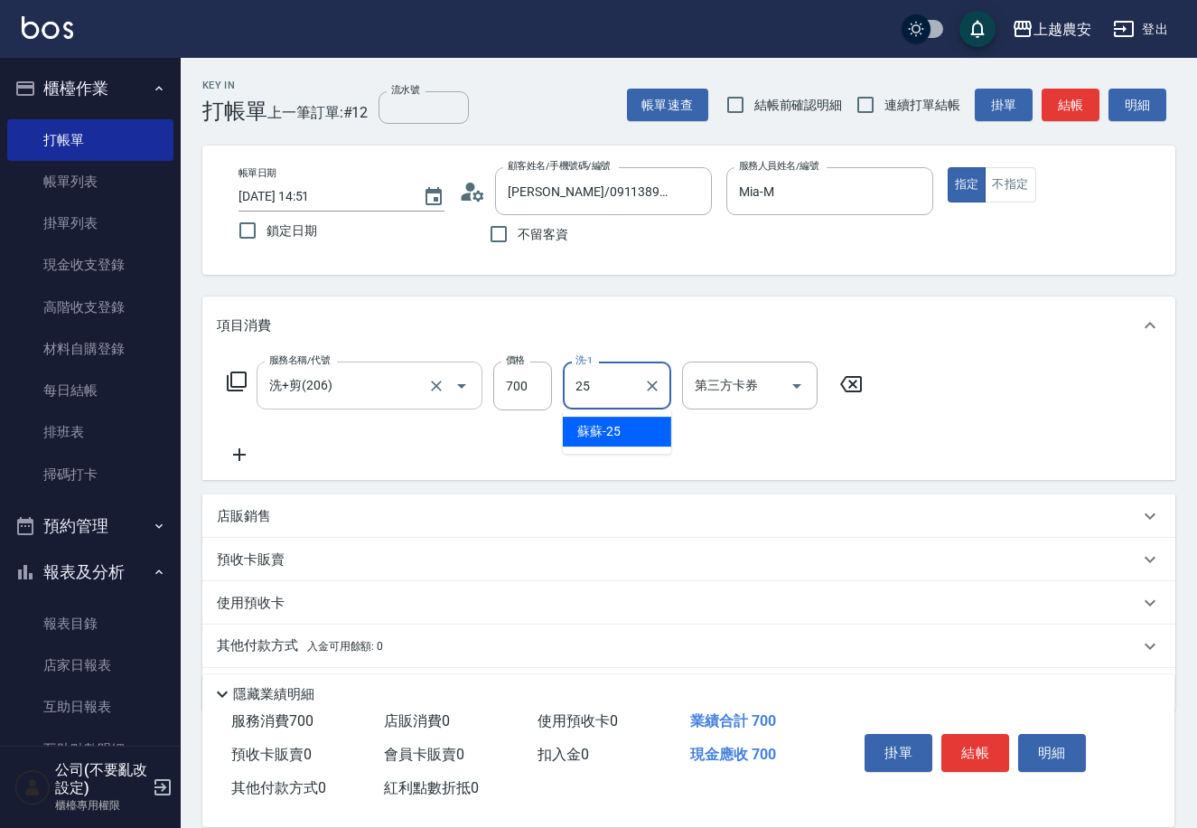
type input "蘇蘇-25"
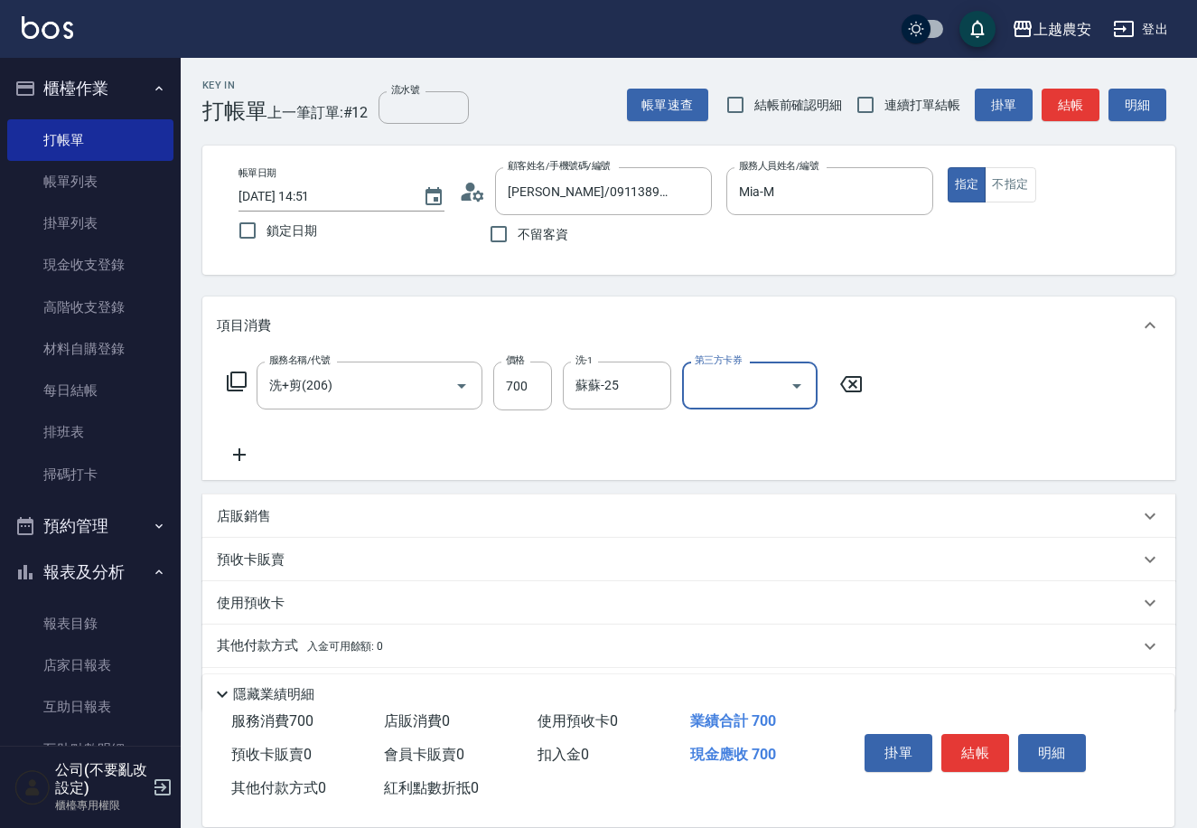
click at [983, 747] on button "結帳" at bounding box center [975, 753] width 68 height 38
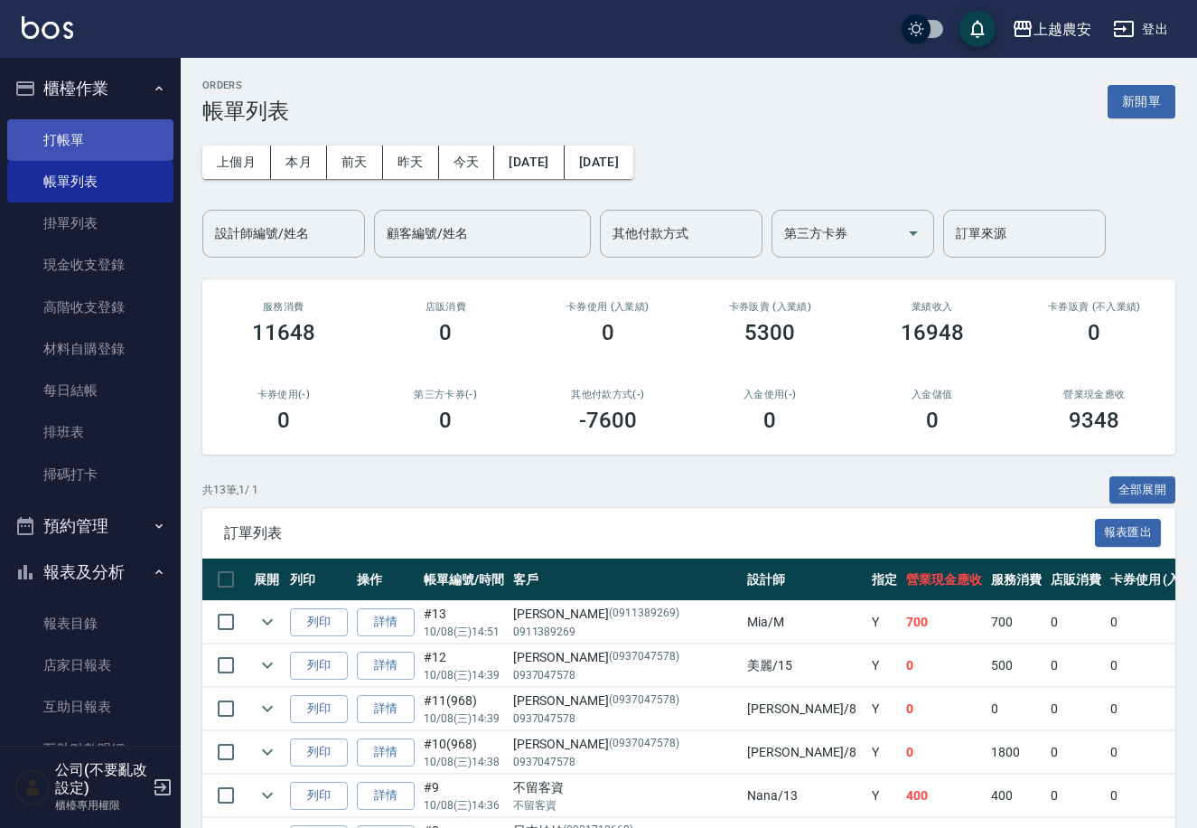
click at [77, 145] on link "打帳單" at bounding box center [90, 140] width 166 height 42
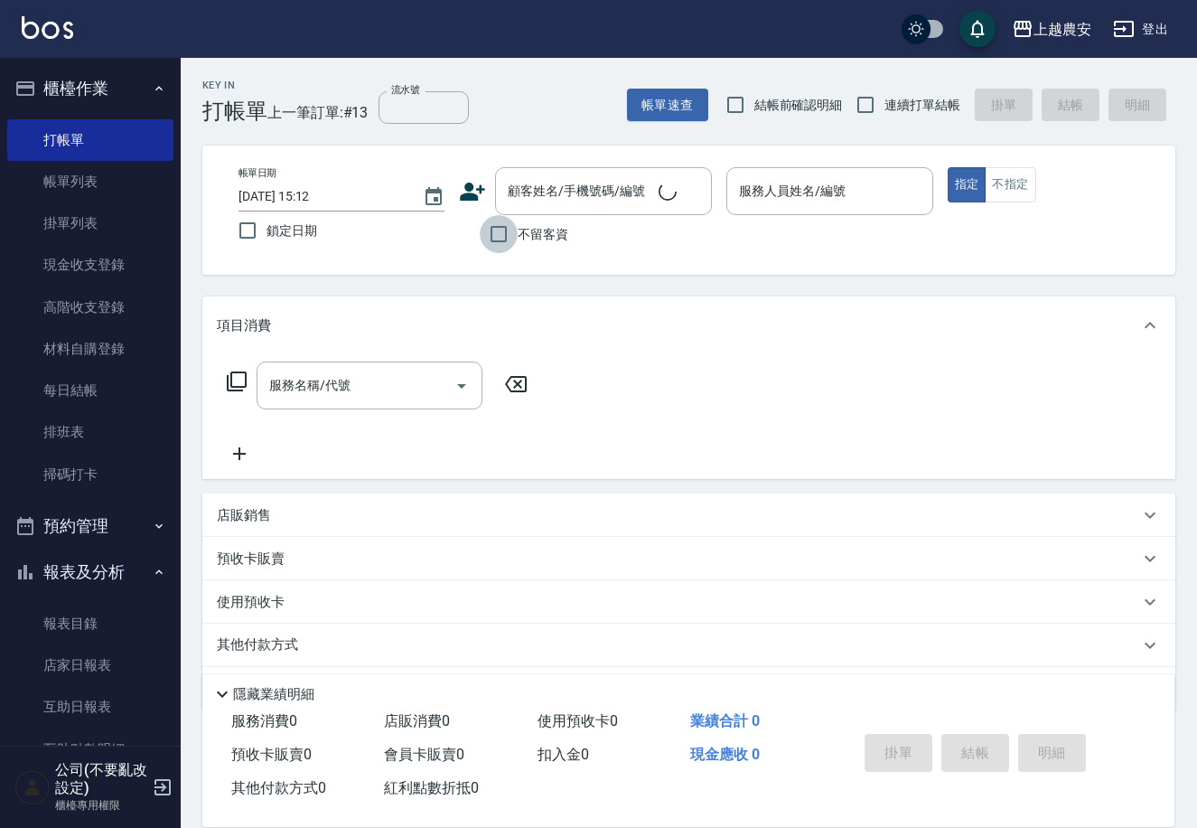
click at [494, 231] on input "不留客資" at bounding box center [499, 234] width 38 height 38
checkbox input "true"
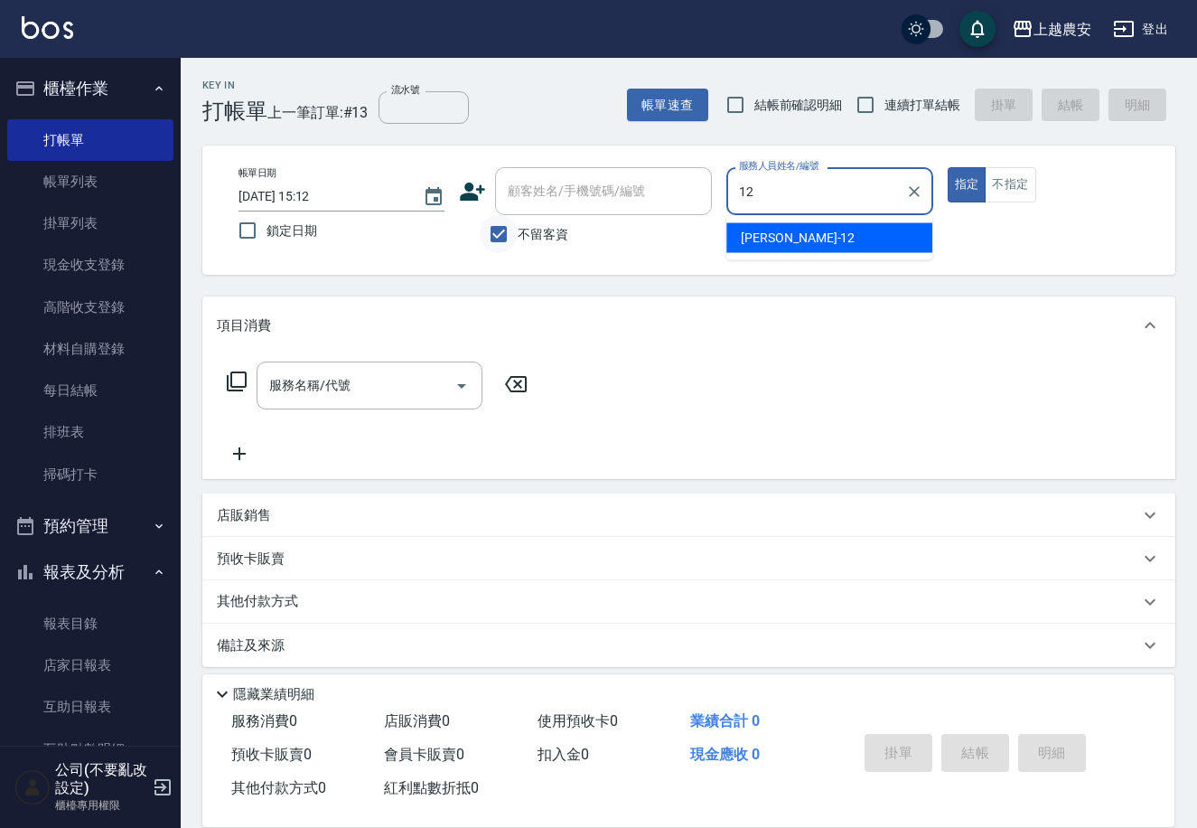
type input "Yoko-12"
type button "true"
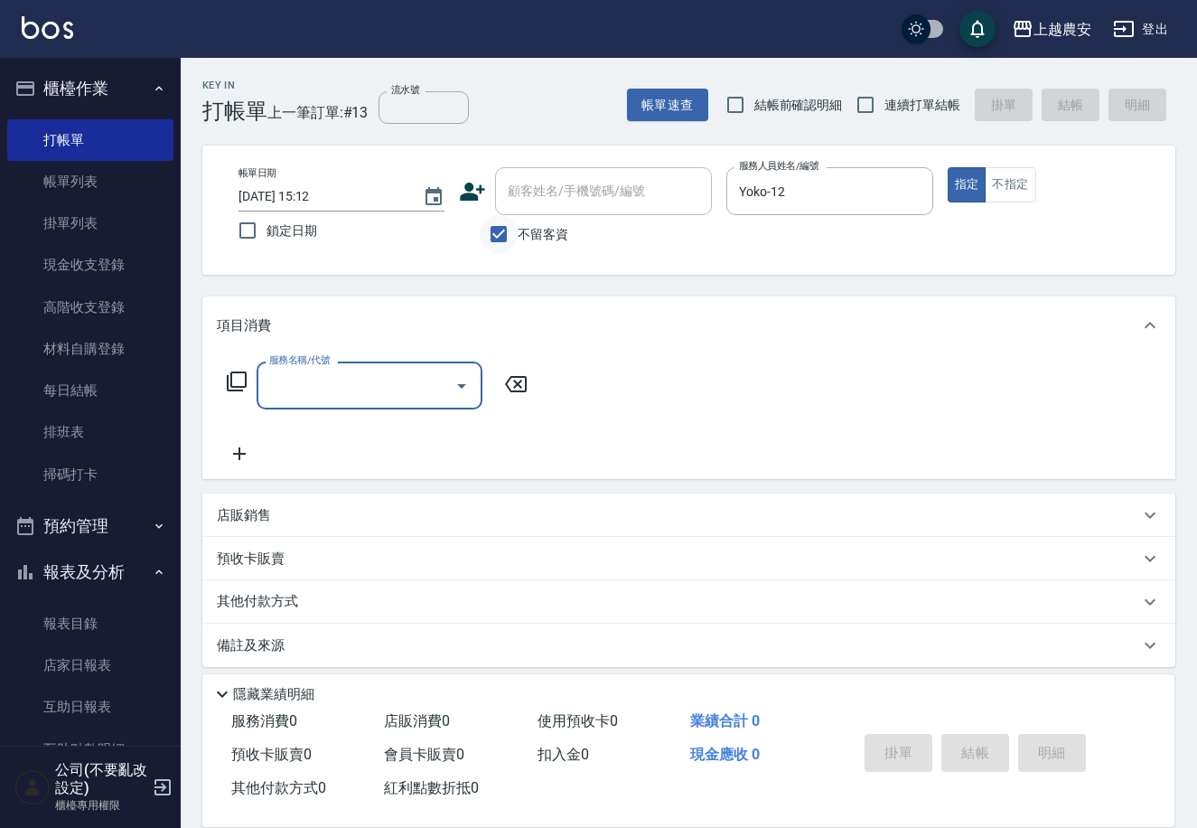
type input "0"
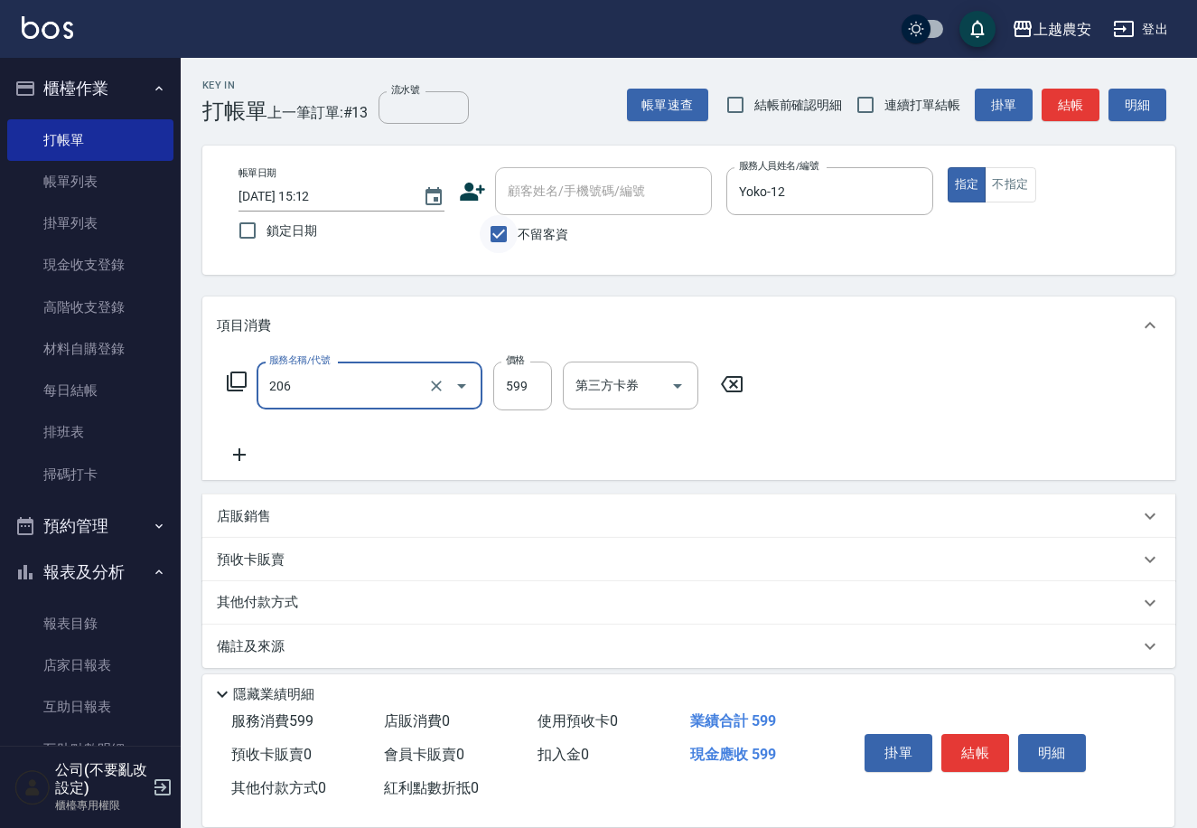
type input "洗+剪(206)"
type input "600"
click at [981, 747] on button "結帳" at bounding box center [975, 753] width 68 height 38
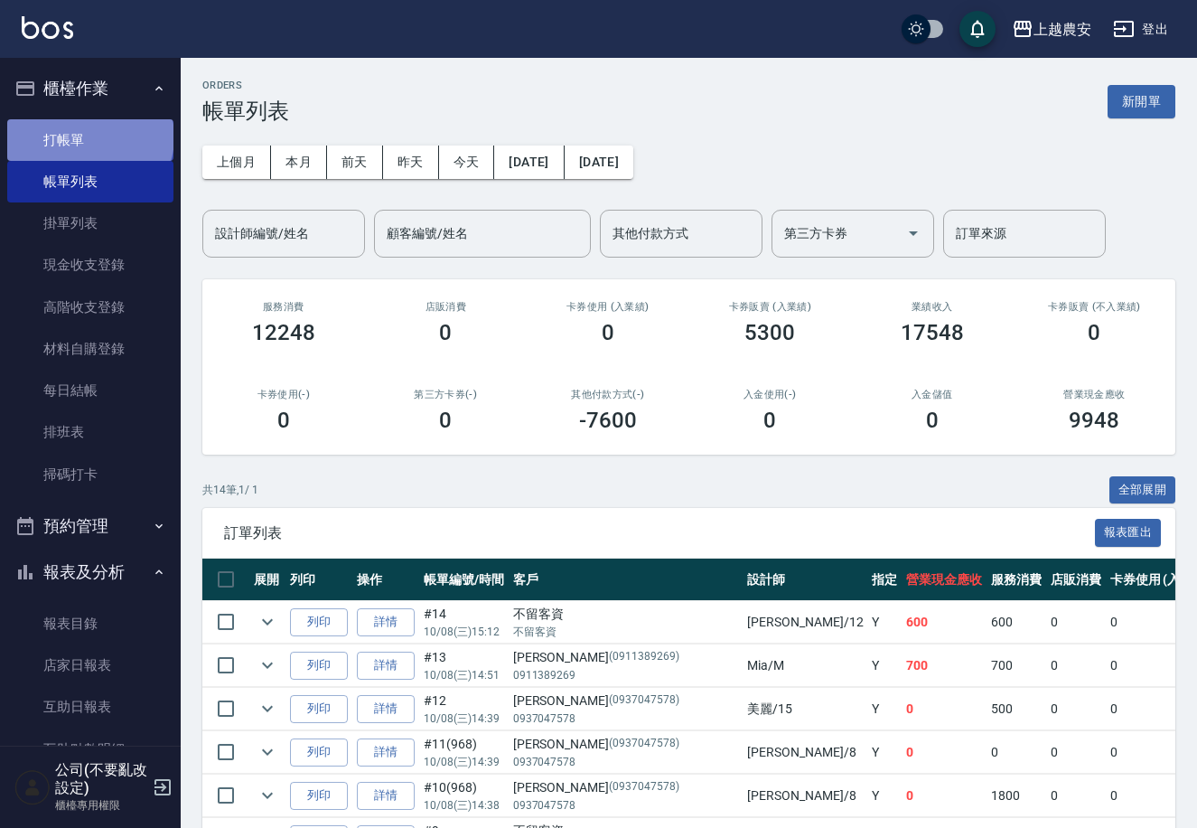
click at [89, 136] on link "打帳單" at bounding box center [90, 140] width 166 height 42
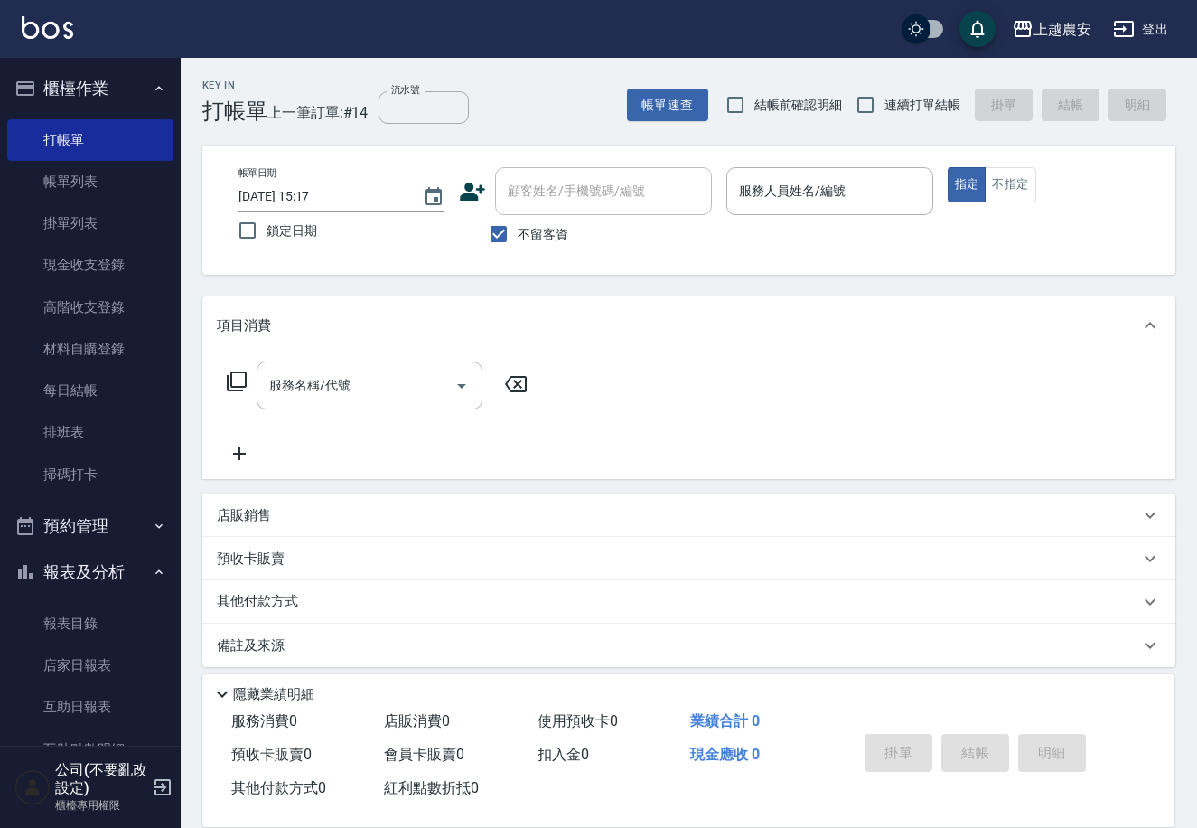
click at [524, 237] on span "不留客資" at bounding box center [543, 234] width 51 height 19
click at [518, 237] on input "不留客資" at bounding box center [499, 234] width 38 height 38
checkbox input "false"
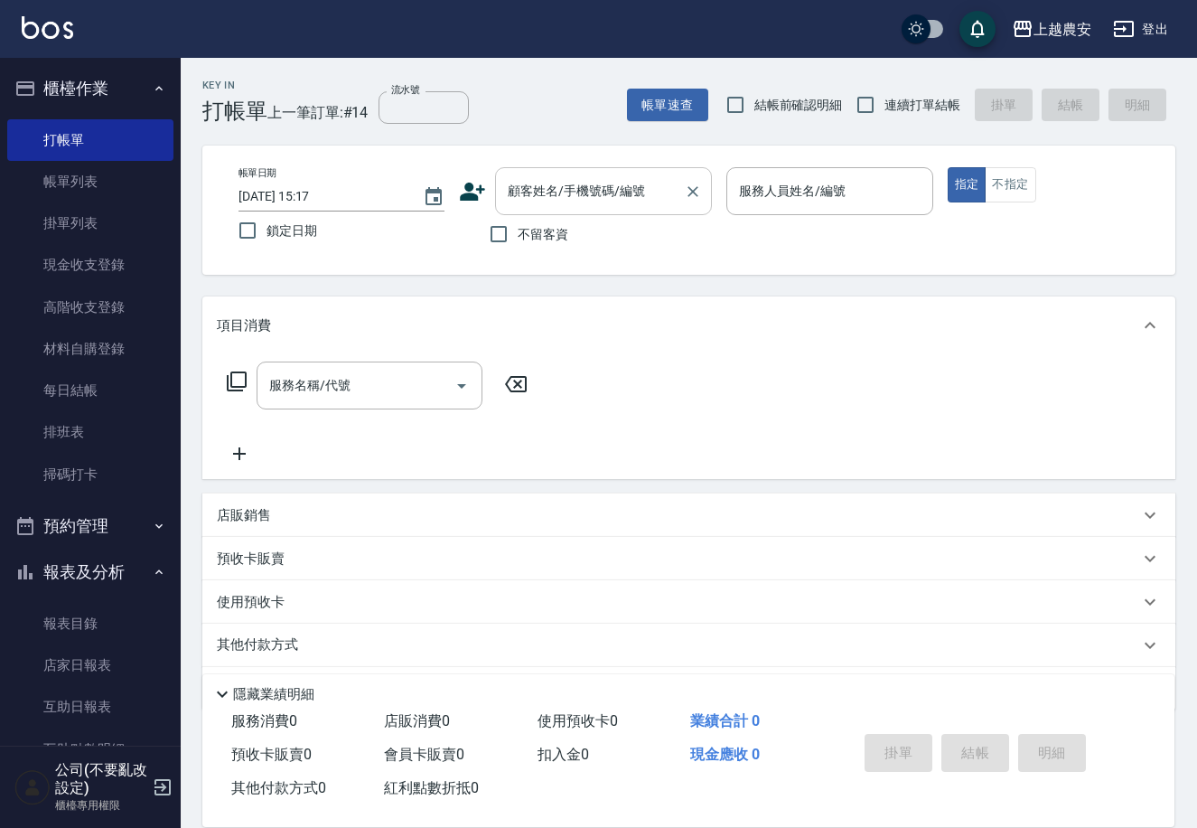
click at [546, 179] on div "顧客姓名/手機號碼/編號 顧客姓名/手機號碼/編號" at bounding box center [603, 191] width 217 height 48
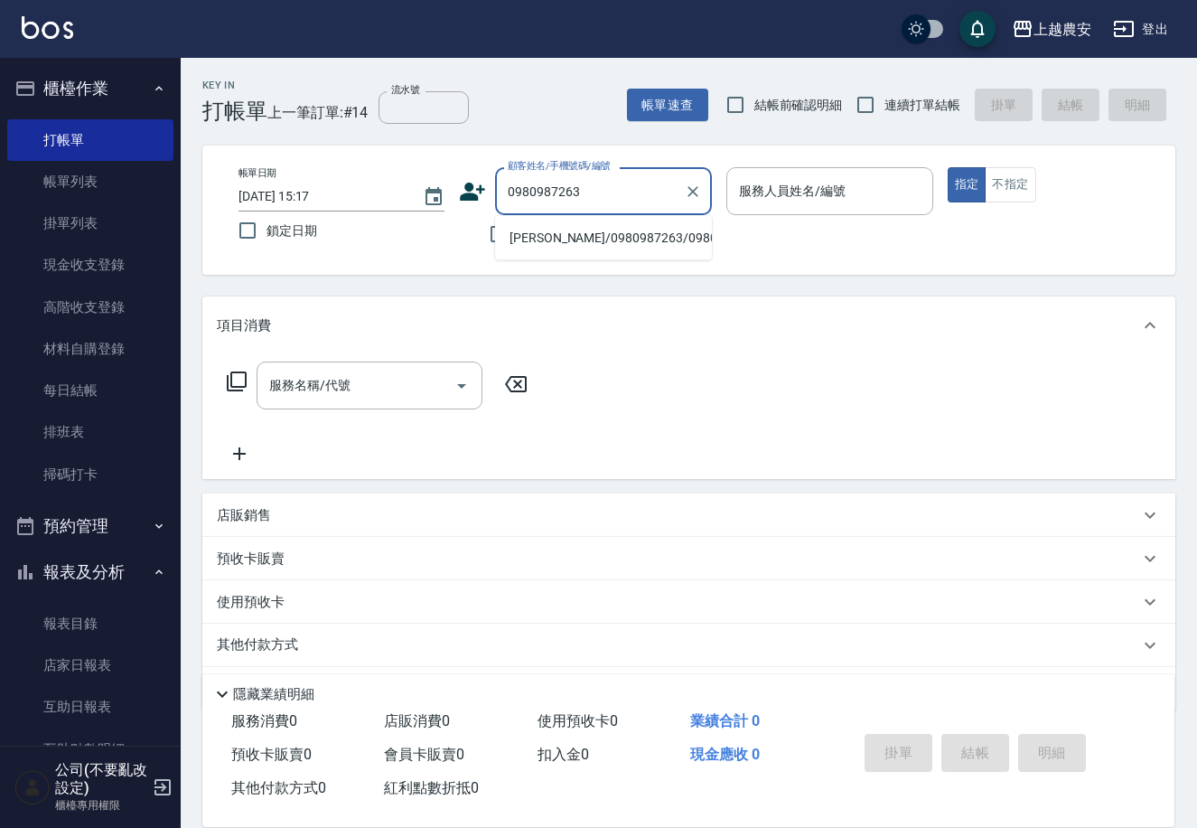
click at [547, 241] on li "黃仕杰/0980987263/0980987263" at bounding box center [603, 238] width 217 height 30
type input "黃仕杰/0980987263/0980987263"
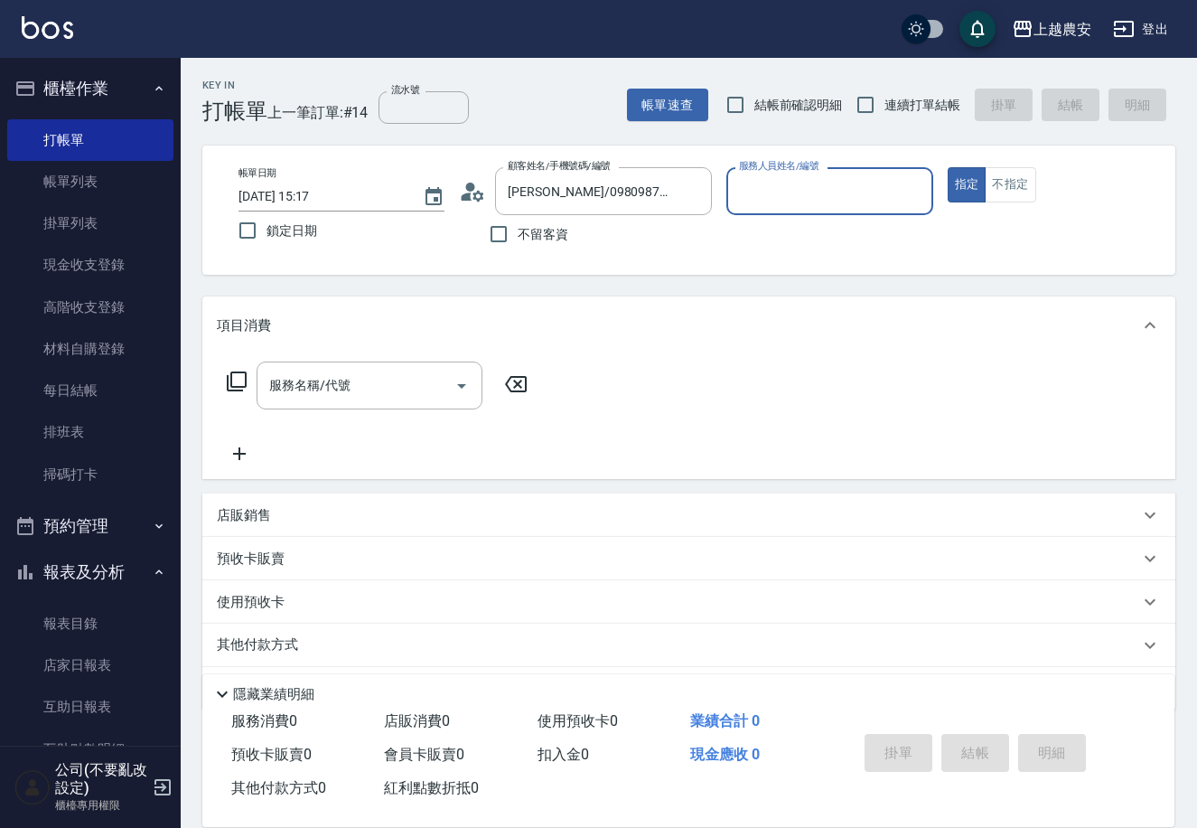
type input "Candy-7"
click at [414, 378] on input "服務名稱/代號" at bounding box center [356, 386] width 182 height 32
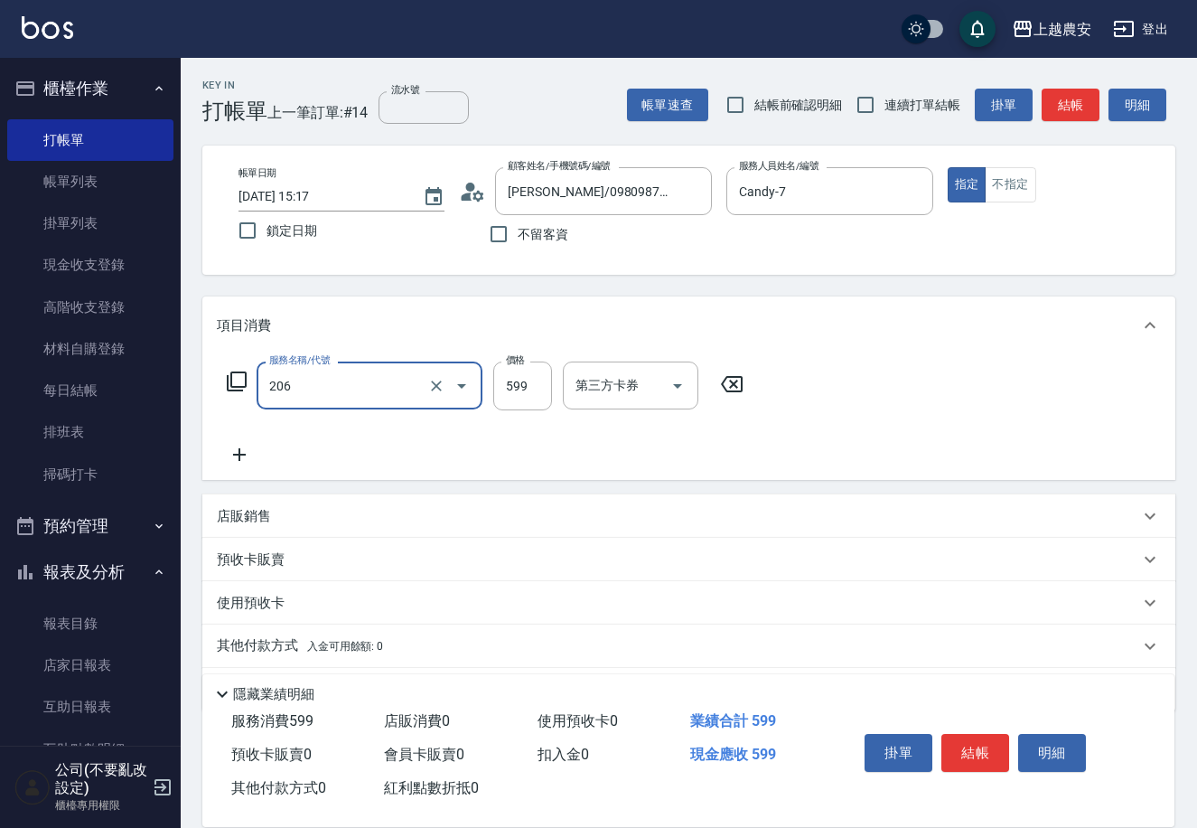
type input "洗+剪(206)"
type input "600"
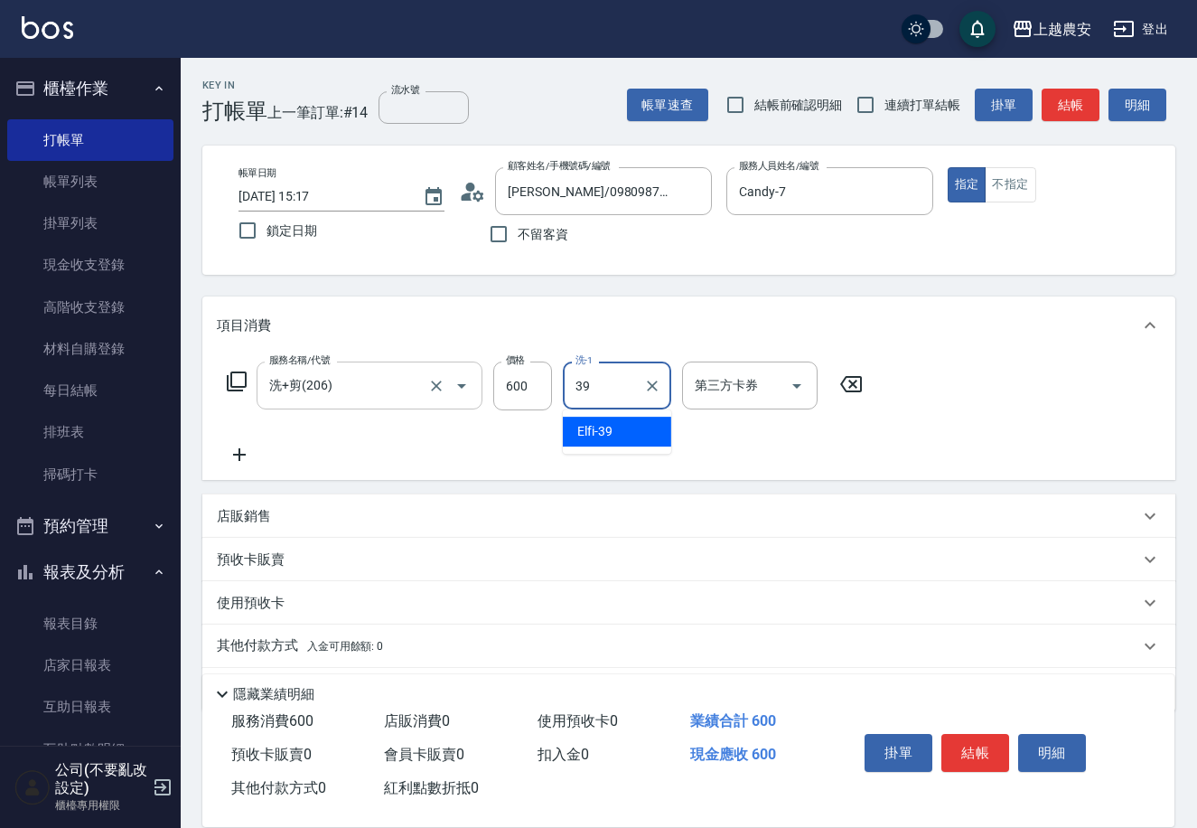
type input "Elfi-39"
click at [965, 751] on button "結帳" at bounding box center [975, 753] width 68 height 38
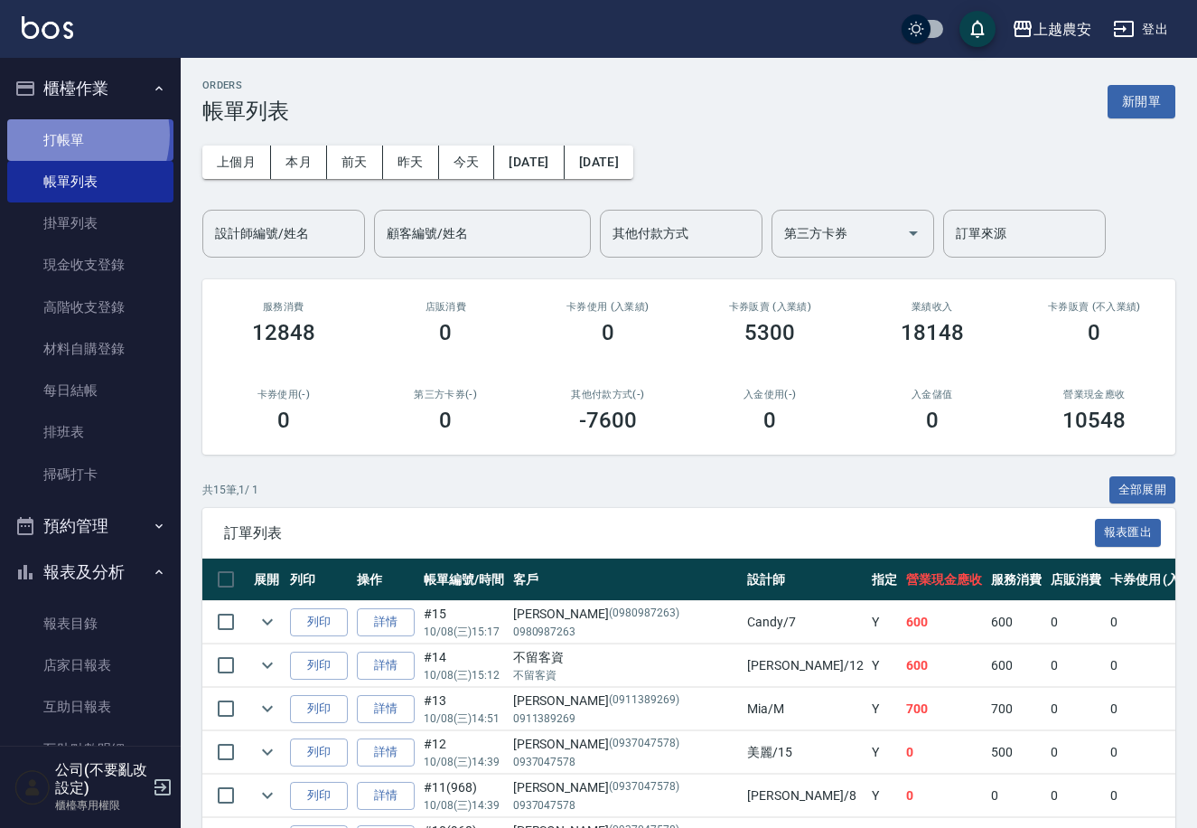
click at [70, 135] on link "打帳單" at bounding box center [90, 140] width 166 height 42
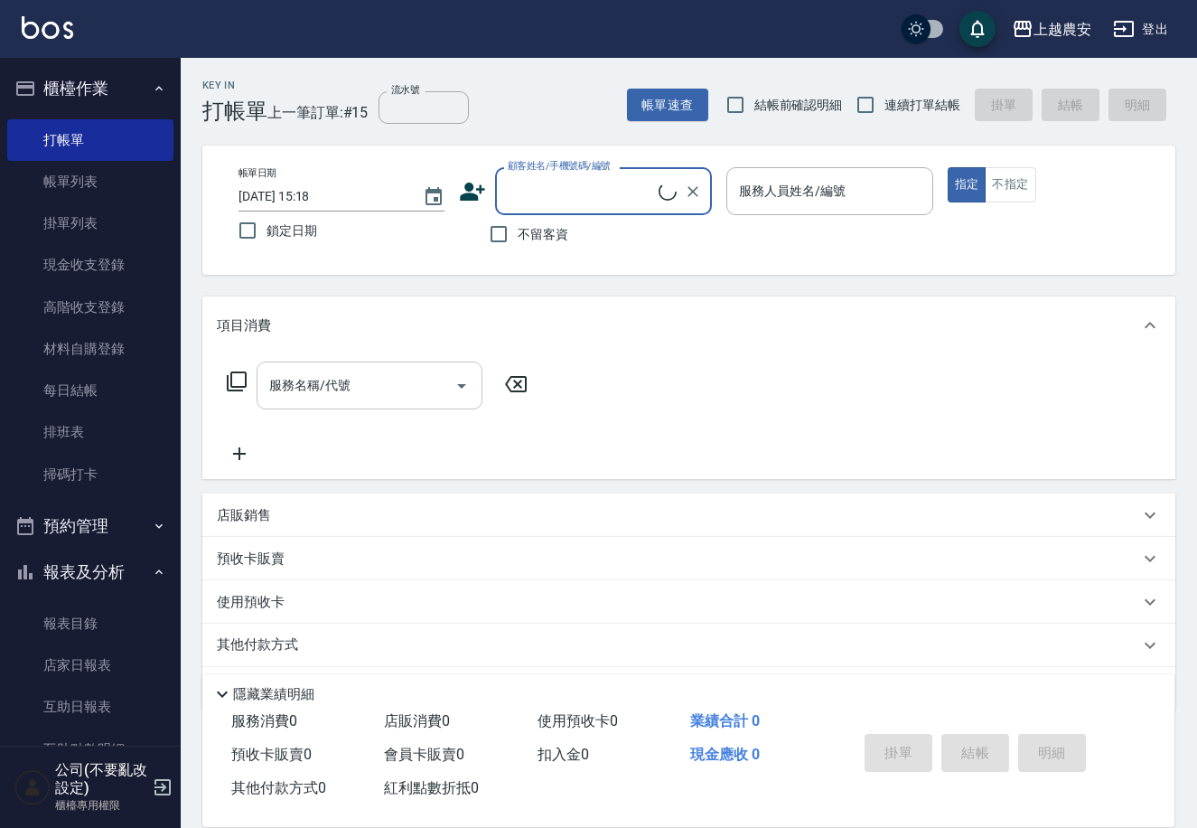
click at [373, 405] on div "服務名稱/代號" at bounding box center [370, 385] width 226 height 48
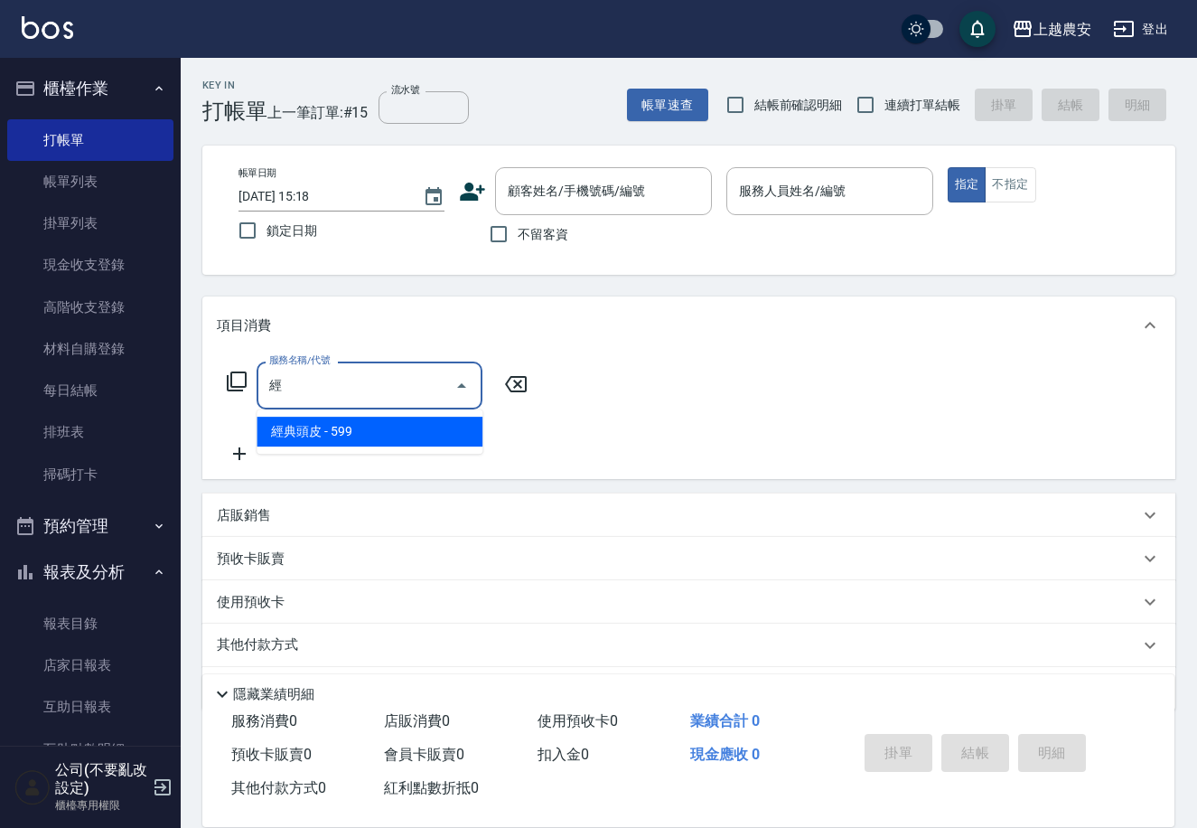
type input "京"
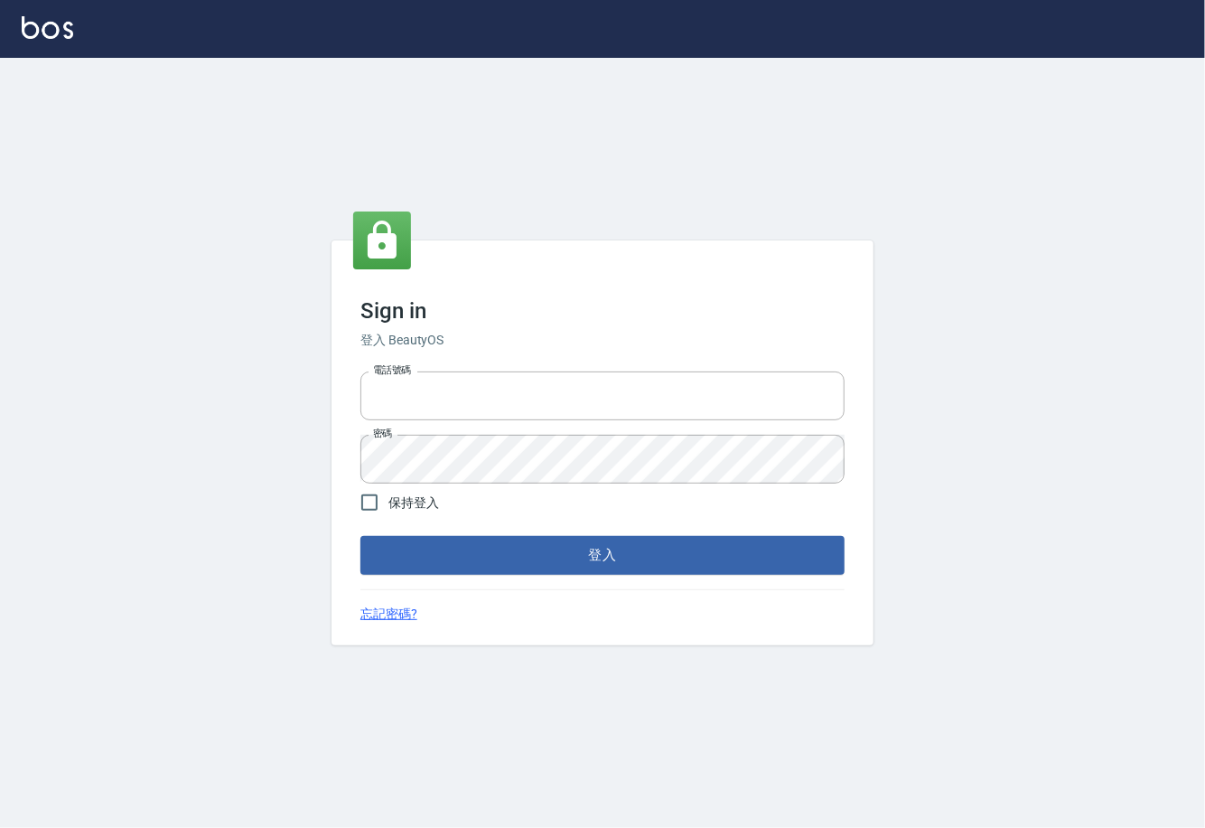
type input "0225929166"
click at [624, 576] on div "Sign in 登入 BeautyOS 電話號碼 0225929166 電話號碼 密碼 密碼 保持登入 登入 忘記密碼?" at bounding box center [603, 442] width 542 height 404
click at [604, 552] on button "登入" at bounding box center [602, 555] width 484 height 38
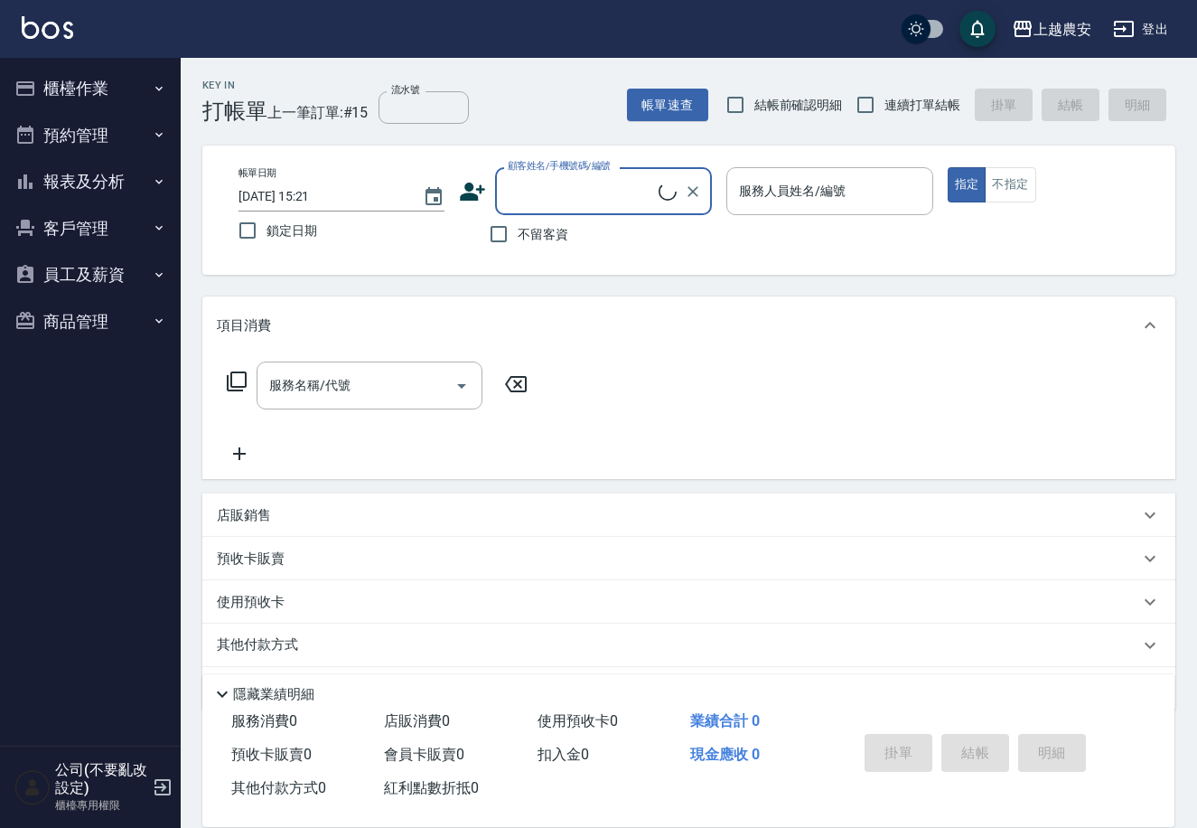
click at [58, 233] on button "客戶管理" at bounding box center [90, 228] width 166 height 47
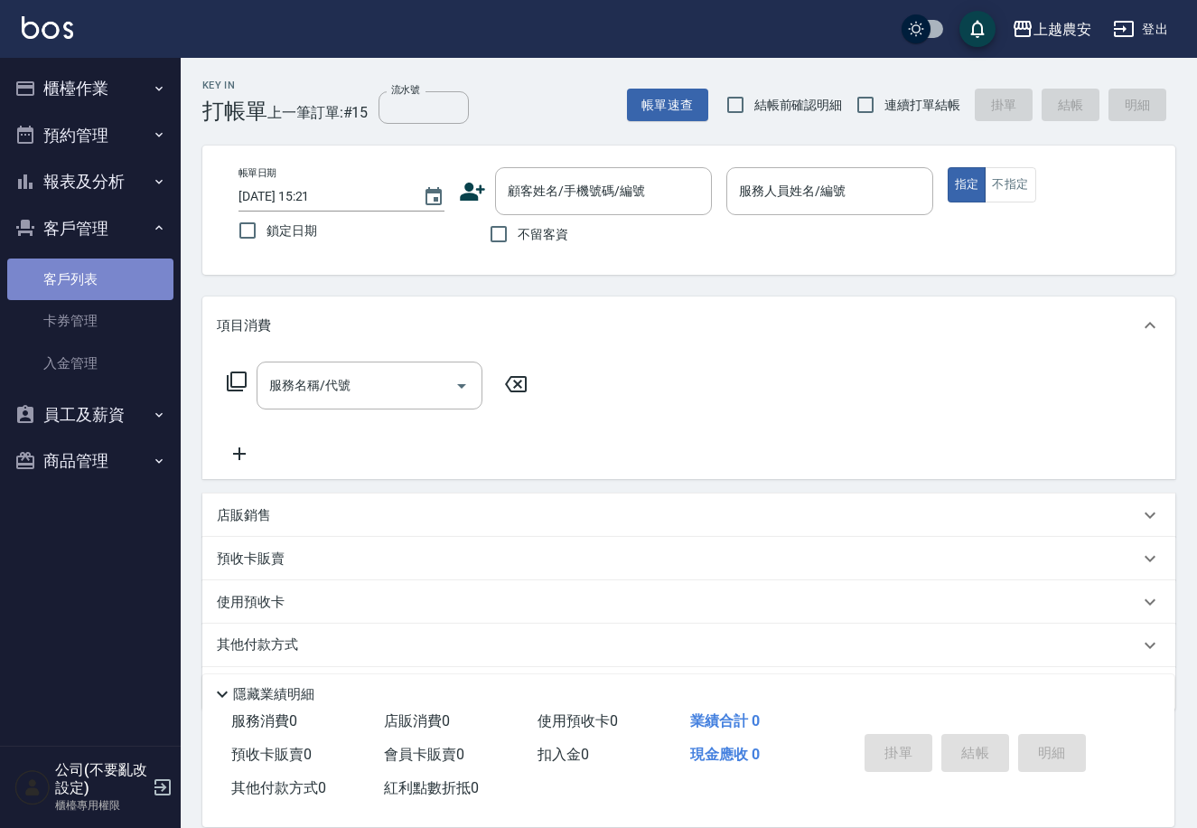
click at [72, 284] on link "客戶列表" at bounding box center [90, 279] width 166 height 42
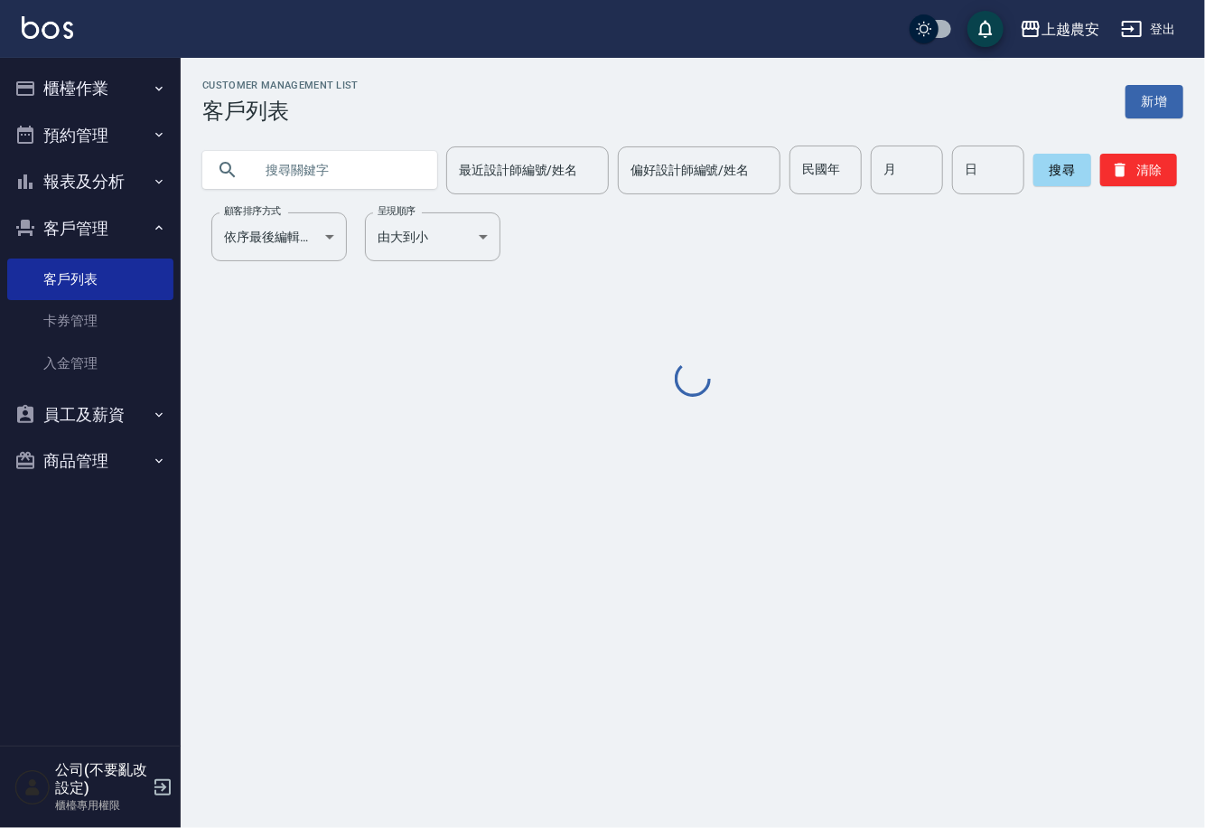
click at [316, 172] on input "text" at bounding box center [338, 169] width 170 height 49
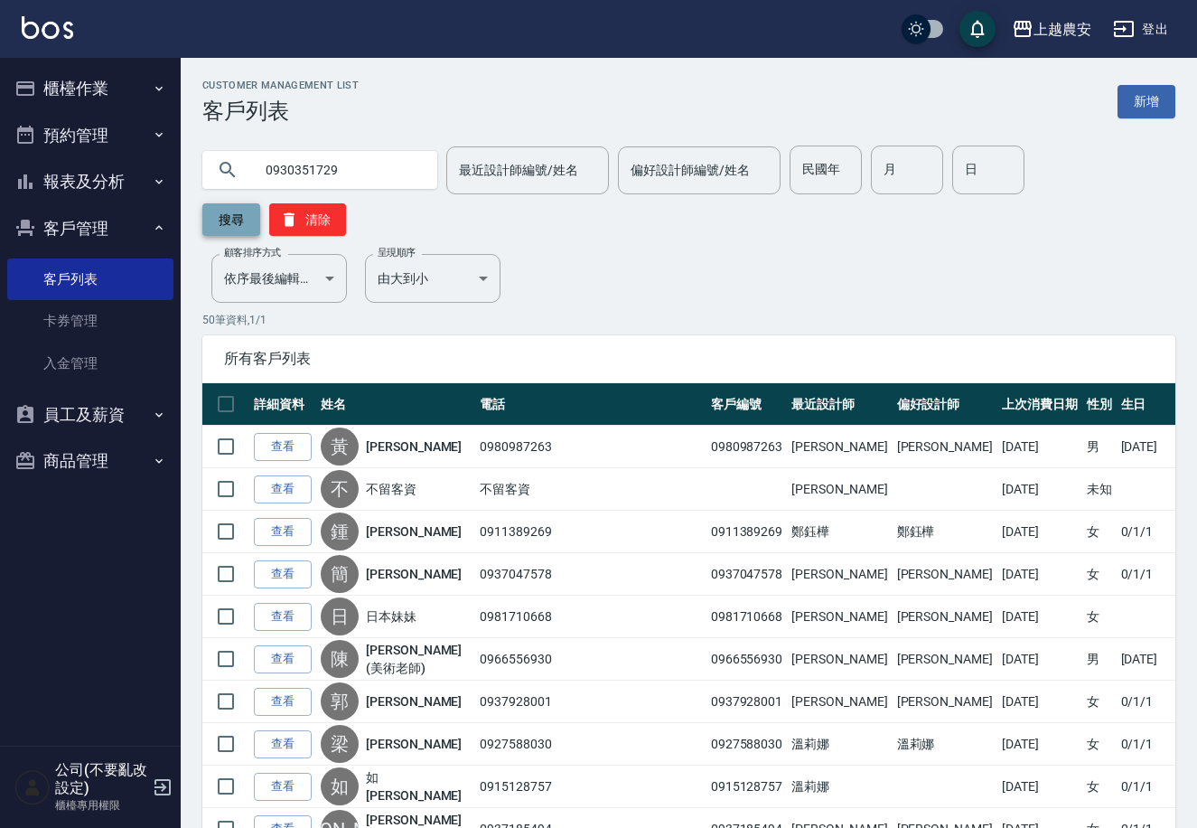
type input "0930351729"
click at [260, 203] on button "搜尋" at bounding box center [231, 219] width 58 height 33
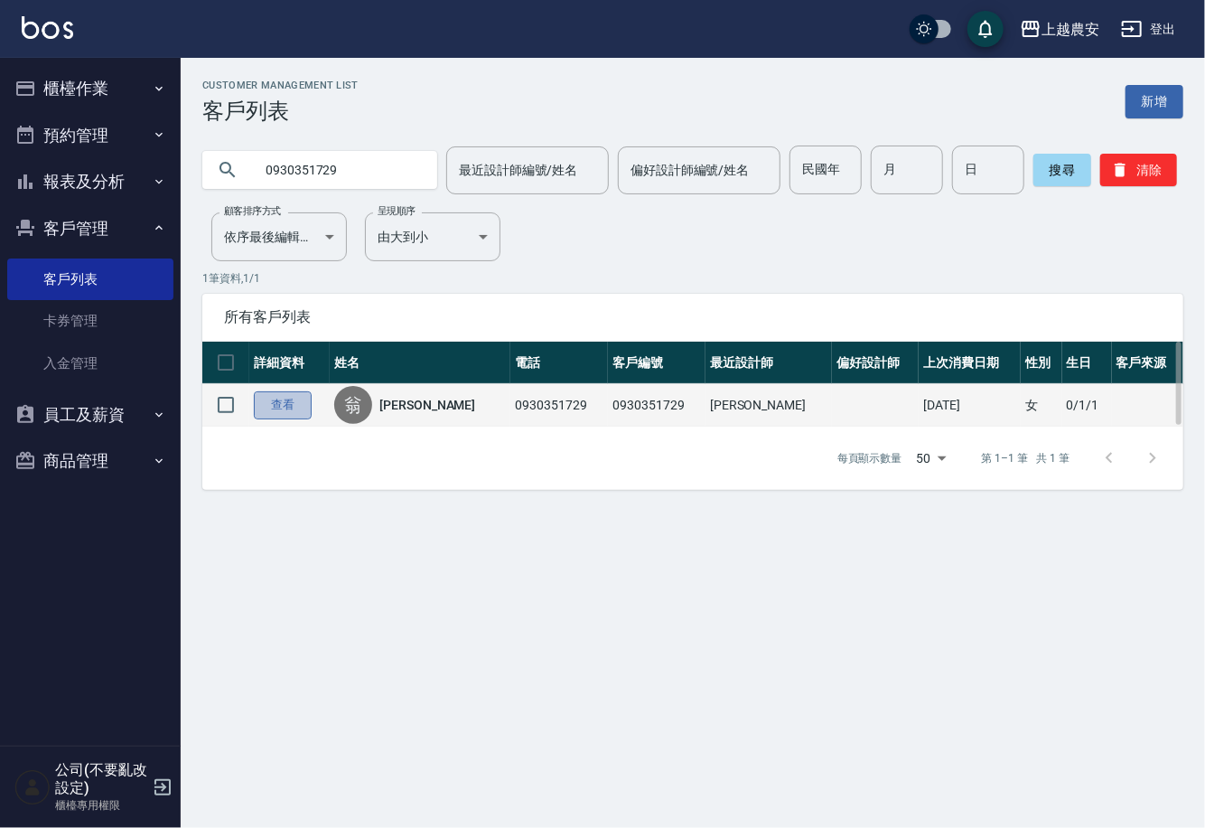
click at [285, 398] on link "查看" at bounding box center [283, 405] width 58 height 28
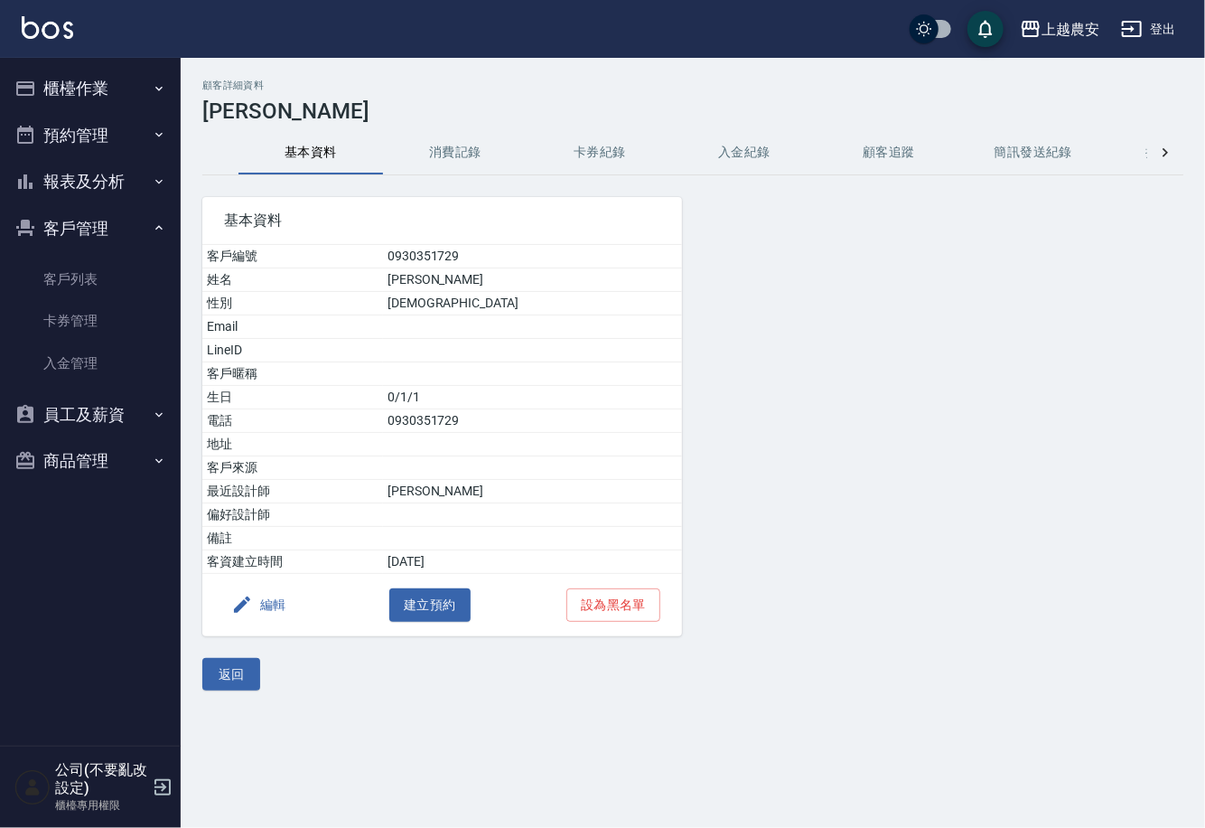
click at [448, 147] on button "消費記錄" at bounding box center [455, 152] width 145 height 43
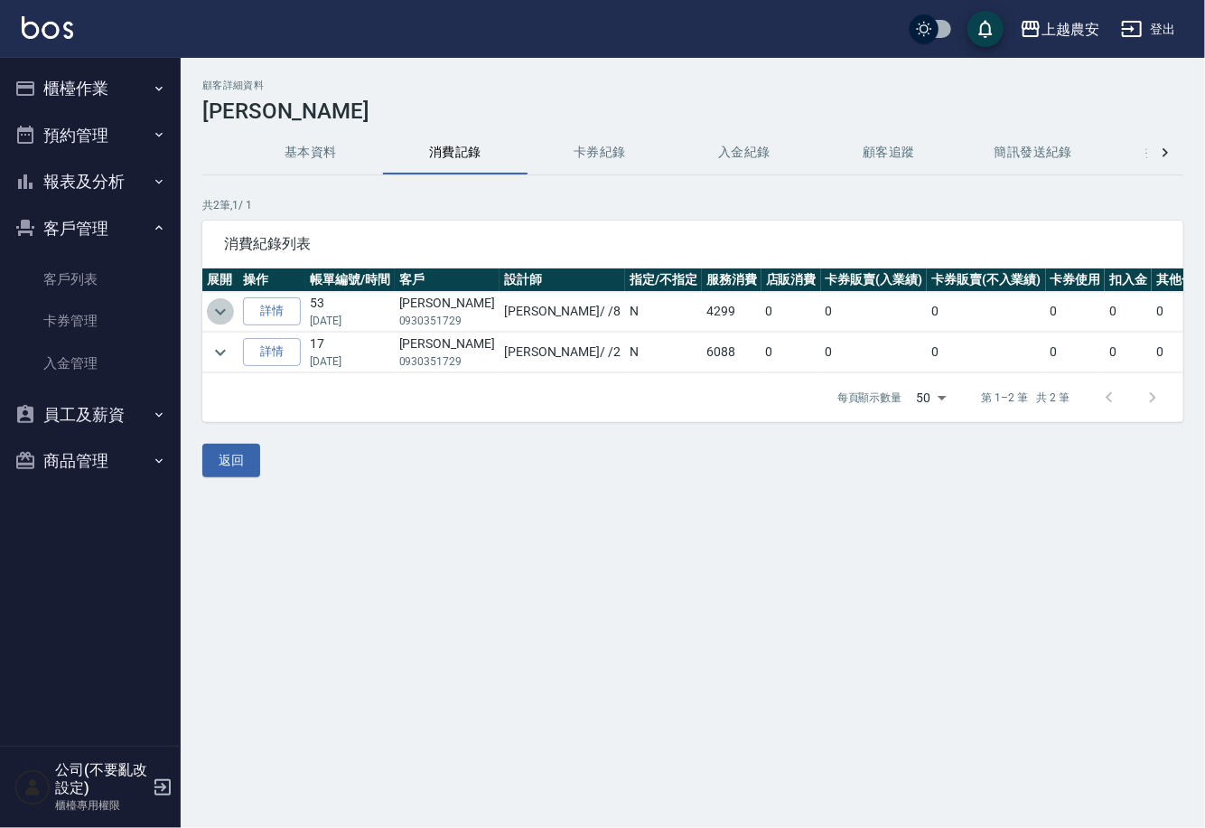
click at [211, 313] on icon "expand row" at bounding box center [221, 312] width 22 height 22
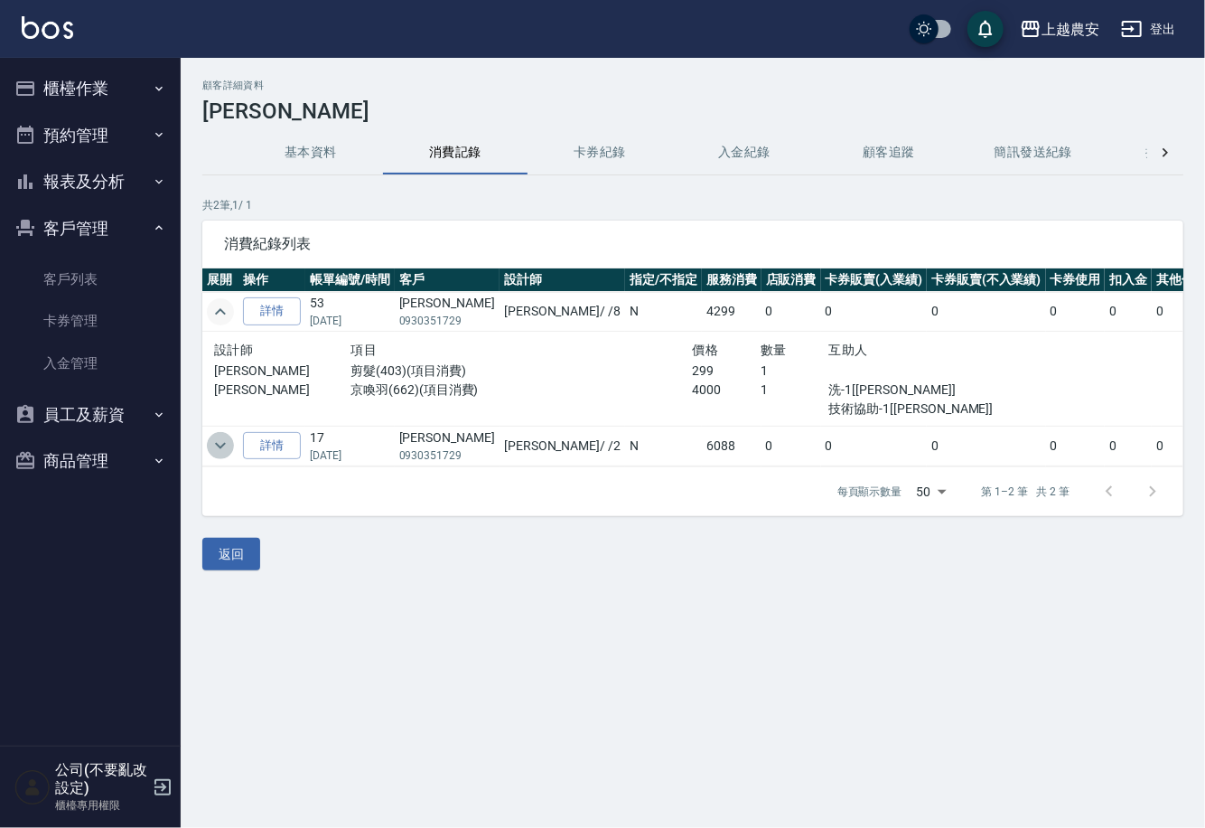
click at [213, 446] on icon "expand row" at bounding box center [221, 446] width 22 height 22
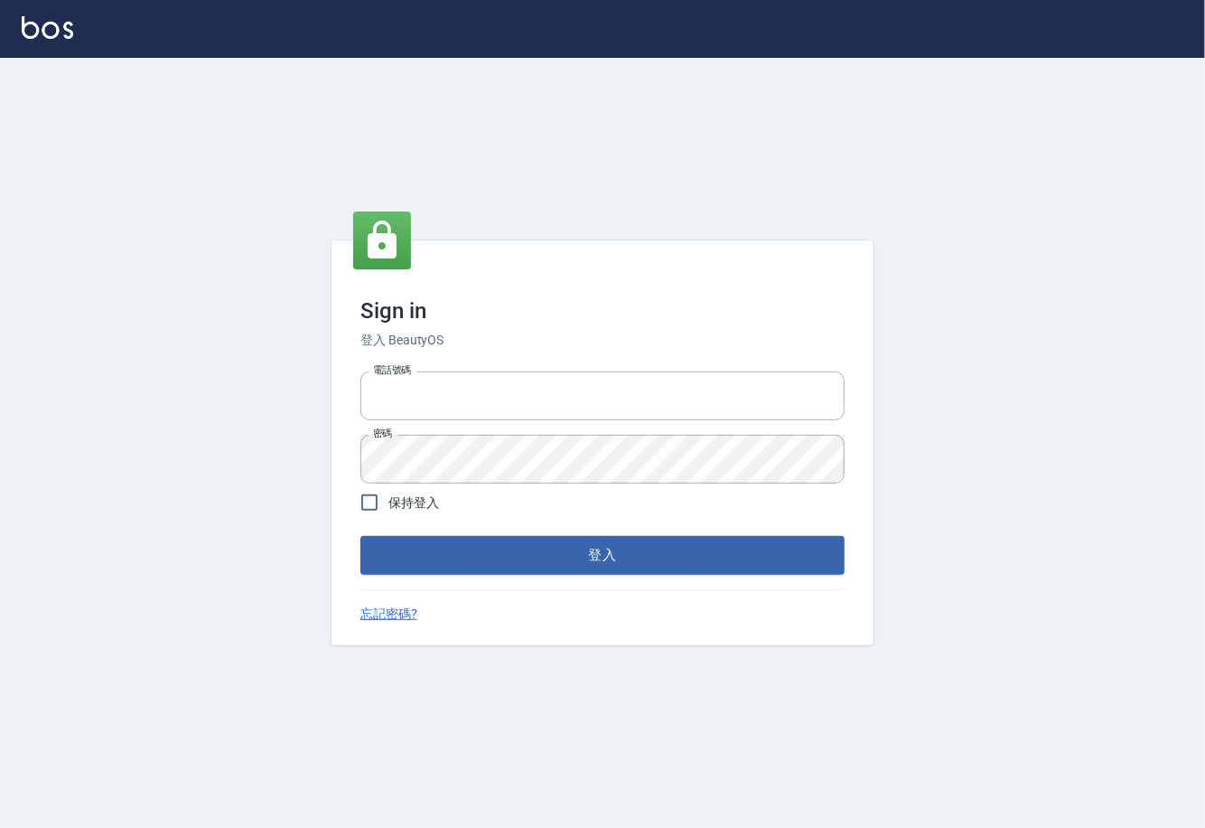
type input "0225929166"
drag, startPoint x: 0, startPoint y: 0, endPoint x: 613, endPoint y: 557, distance: 827.6
click at [613, 557] on button "登入" at bounding box center [602, 555] width 484 height 38
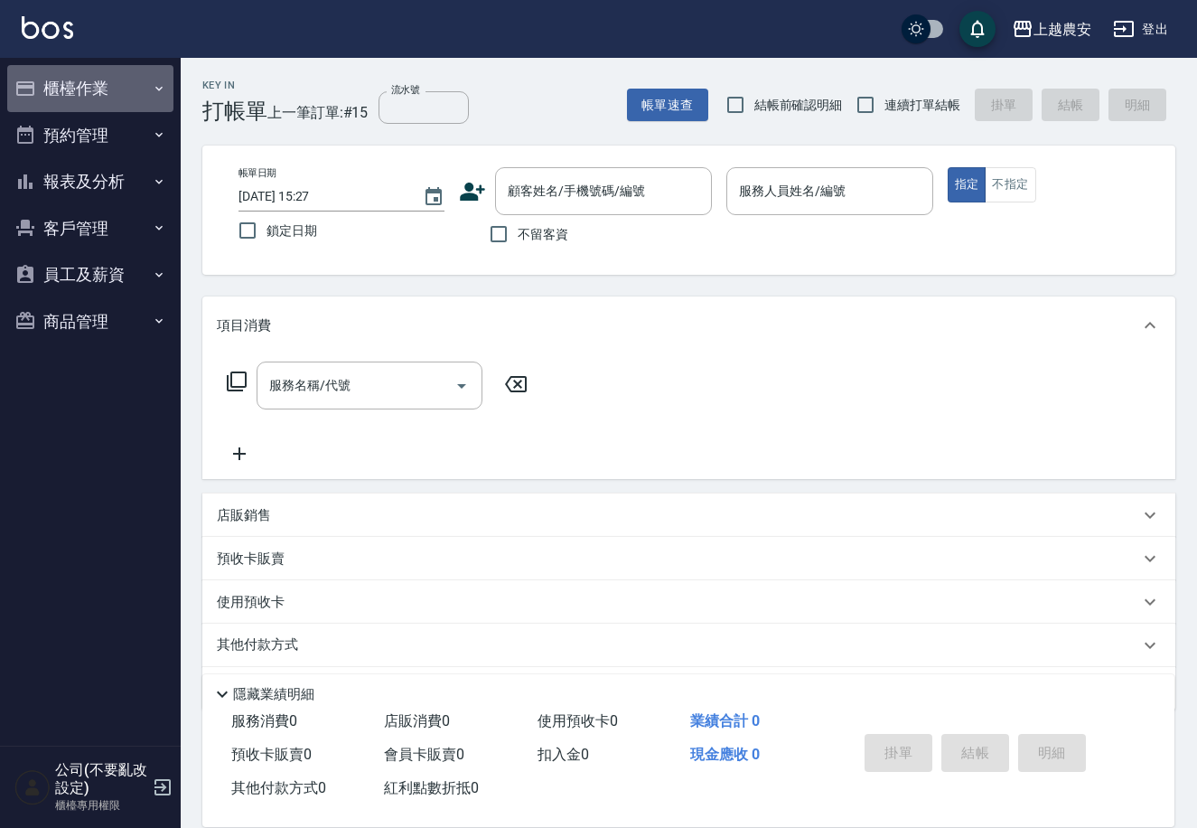
click at [90, 91] on button "櫃檯作業" at bounding box center [90, 88] width 166 height 47
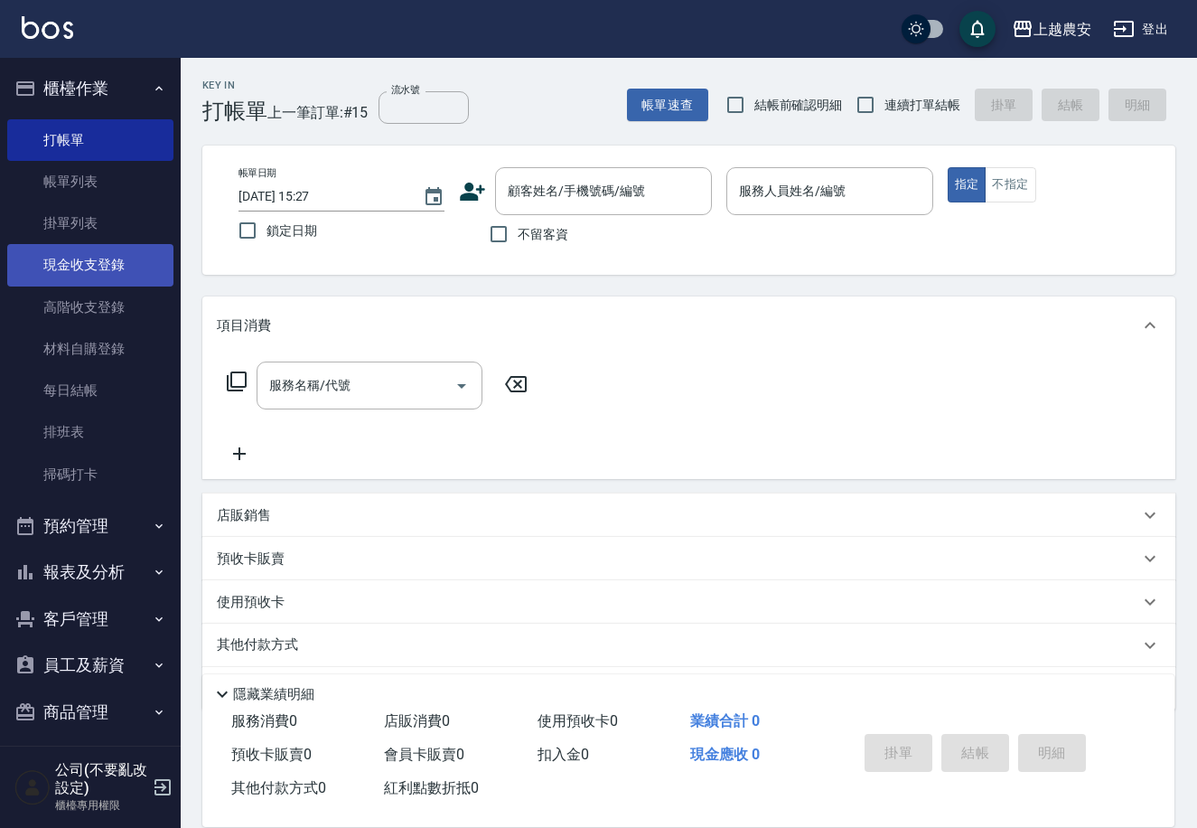
click at [88, 274] on link "現金收支登錄" at bounding box center [90, 265] width 166 height 42
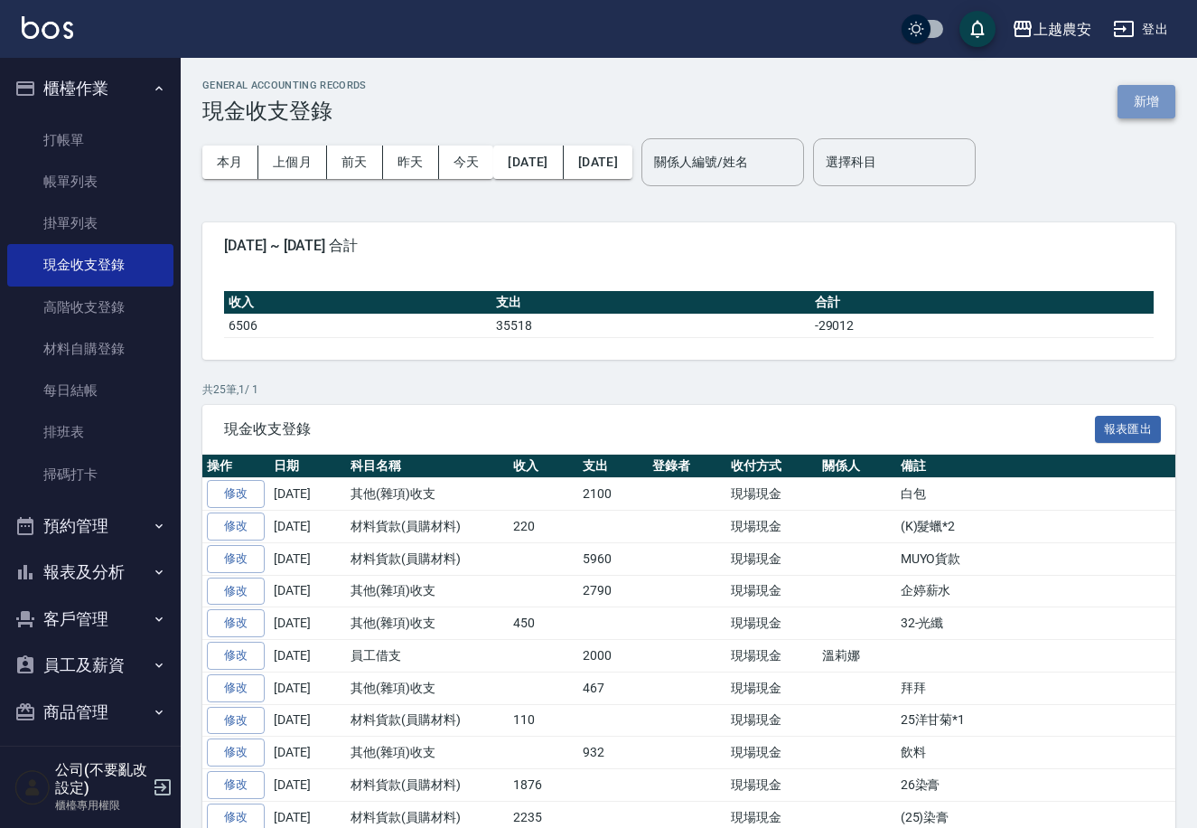
click at [1174, 105] on button "新增" at bounding box center [1147, 101] width 58 height 33
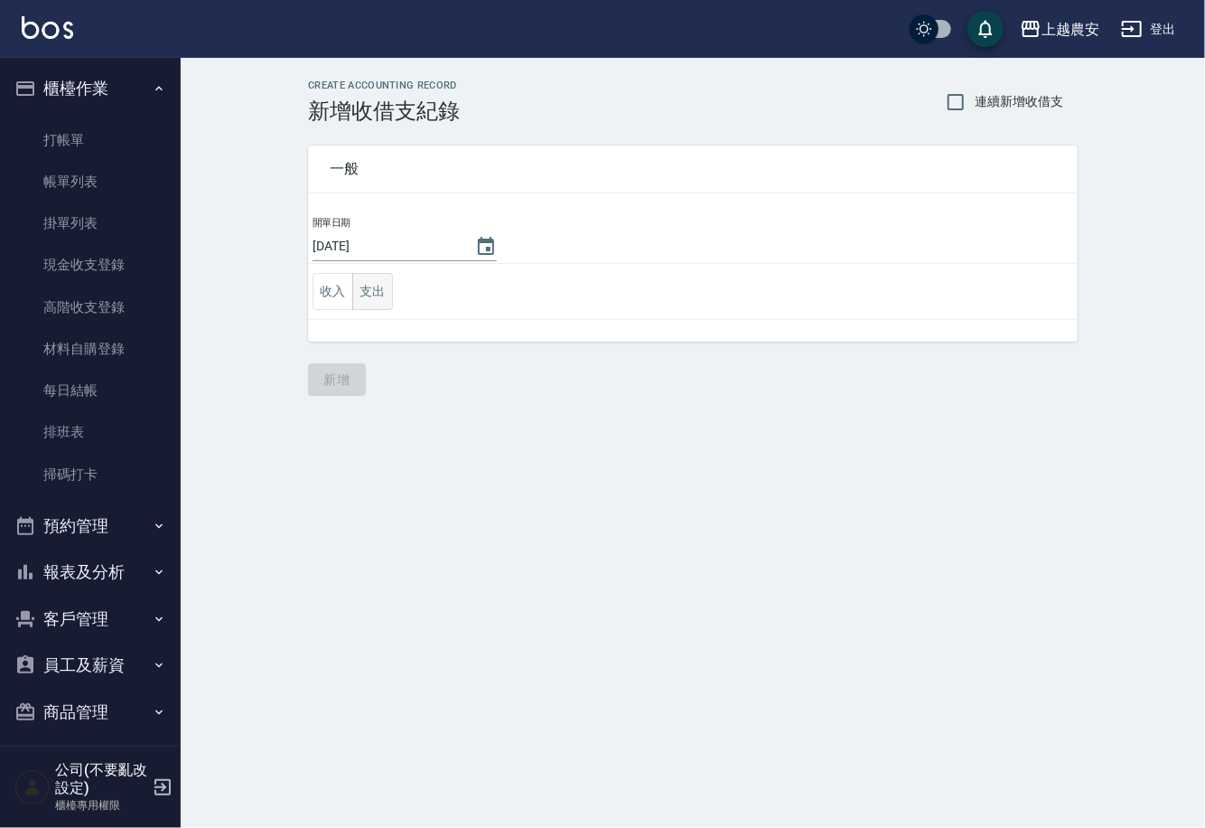
click at [367, 289] on button "支出" at bounding box center [372, 291] width 41 height 37
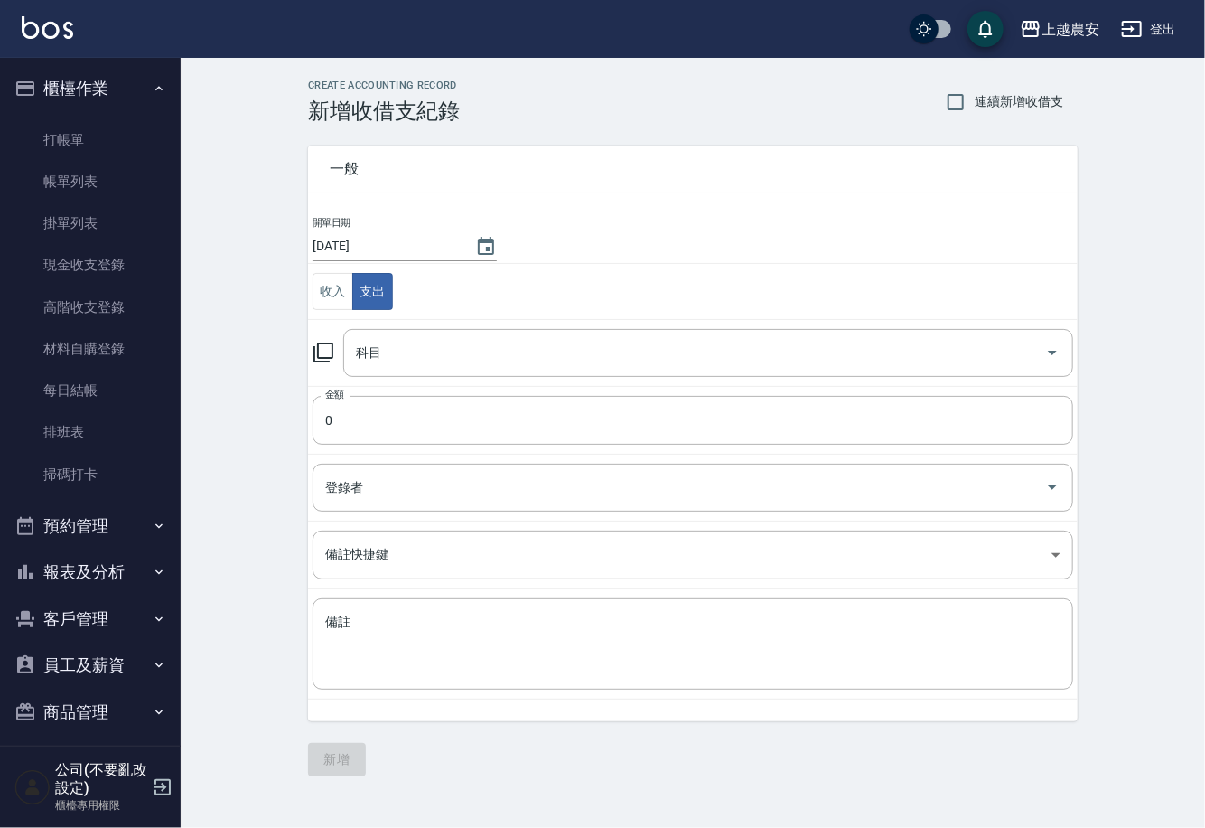
click at [321, 345] on icon at bounding box center [324, 353] width 22 height 22
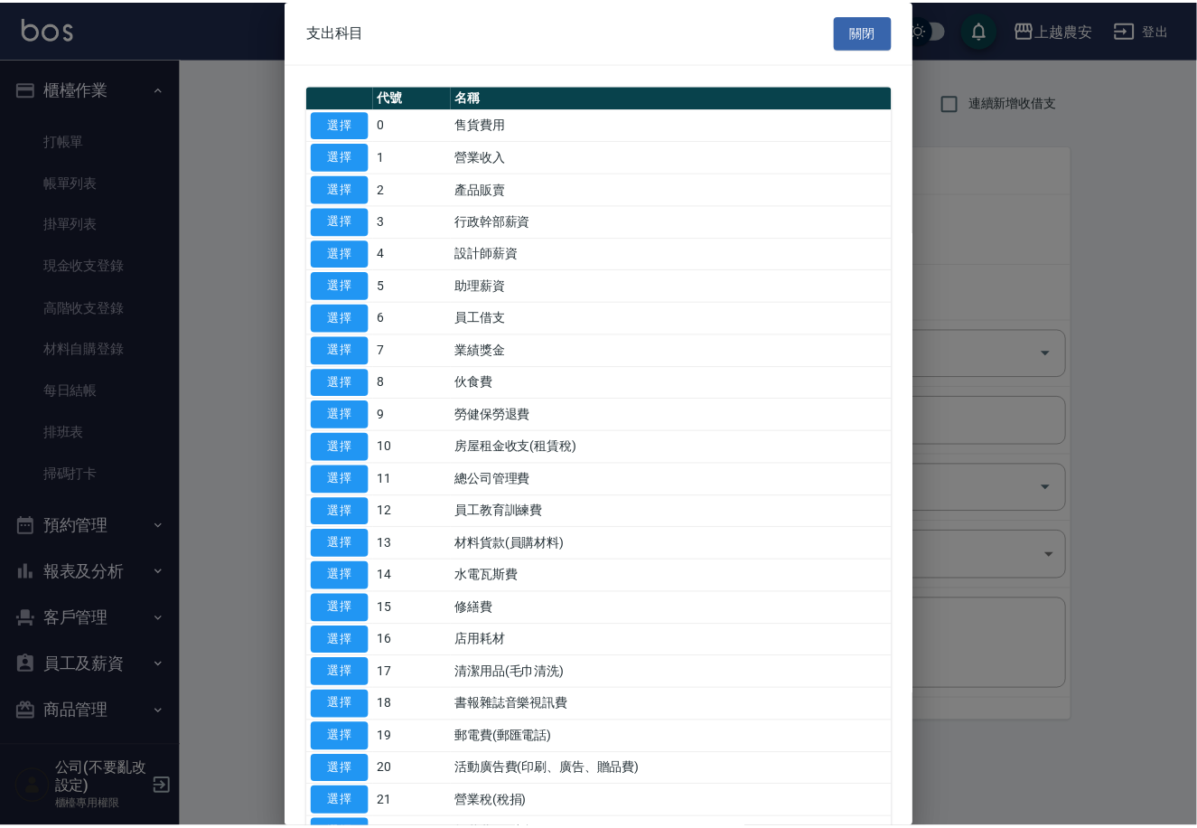
scroll to position [622, 0]
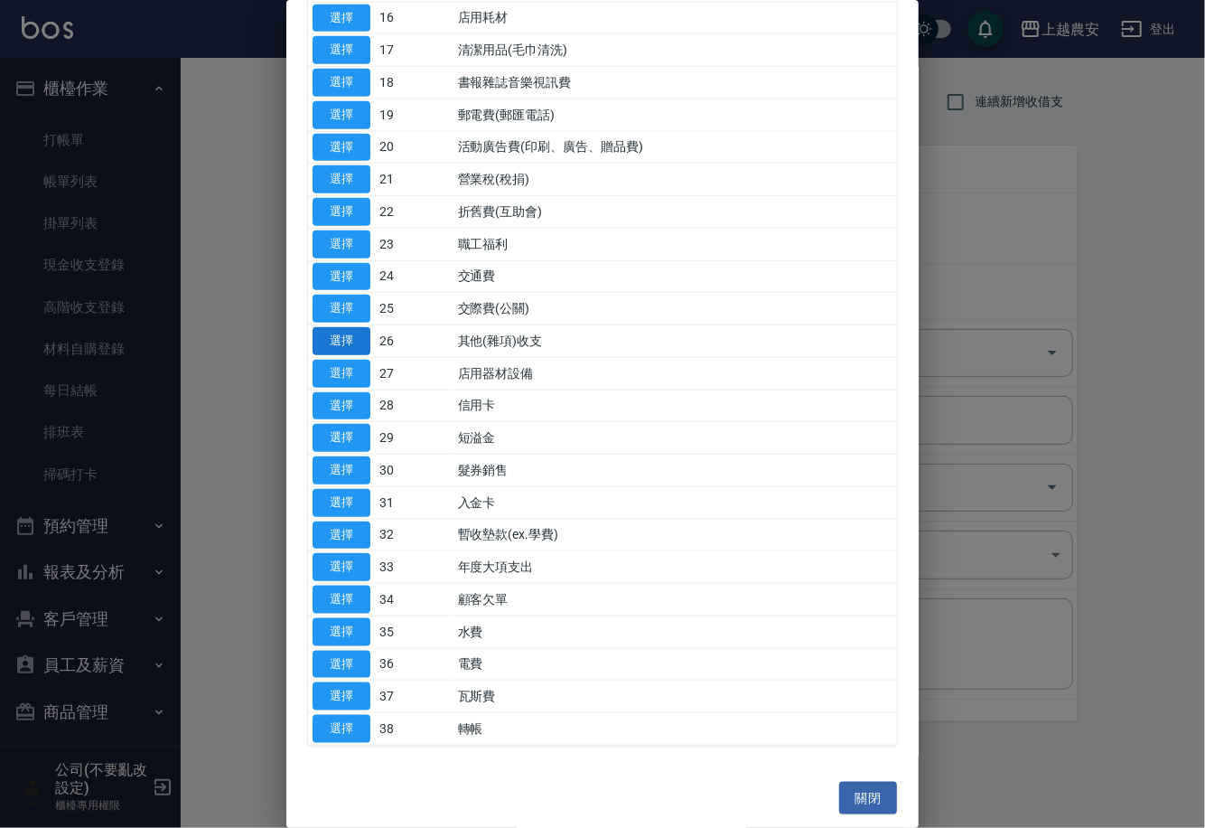
click at [354, 338] on button "選擇" at bounding box center [342, 341] width 58 height 28
type input "26 其他(雜項)收支"
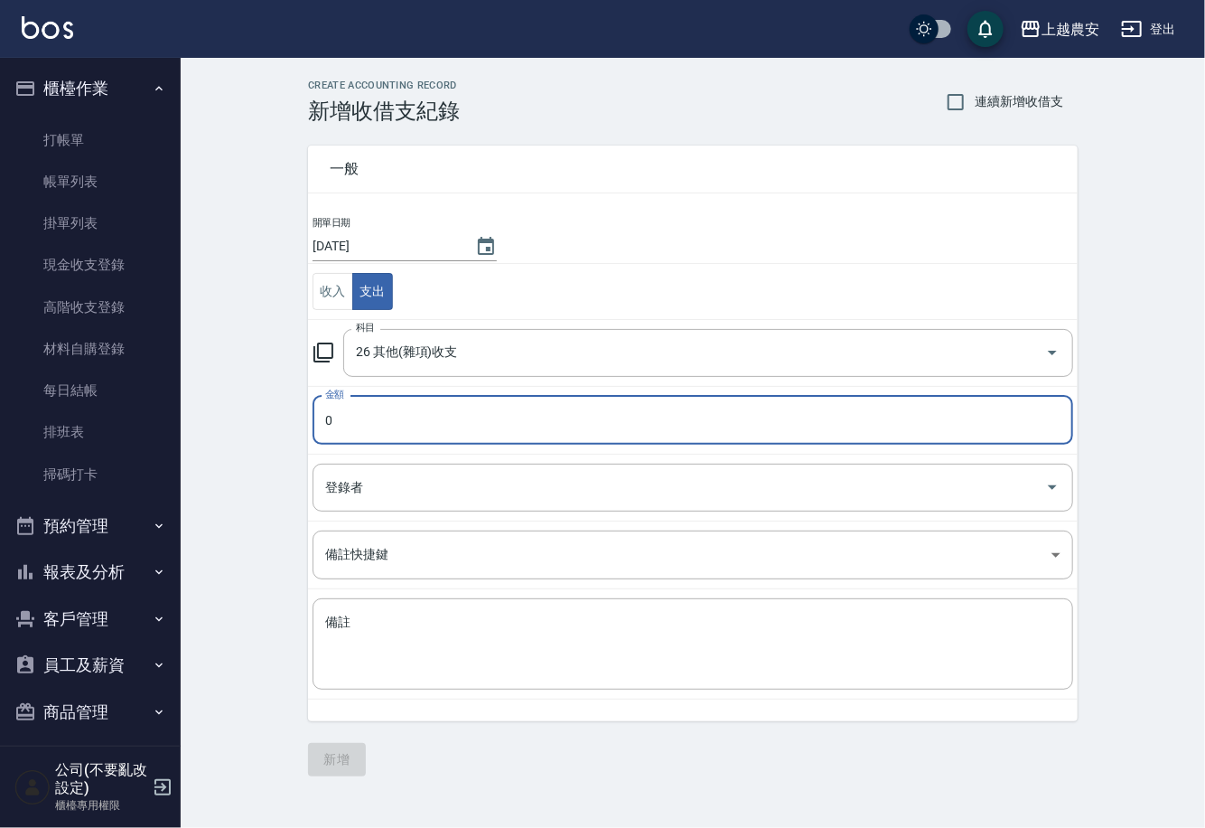
click at [343, 416] on input "0" at bounding box center [693, 420] width 761 height 49
type input "130"
click at [372, 625] on textarea "備註" at bounding box center [692, 643] width 735 height 61
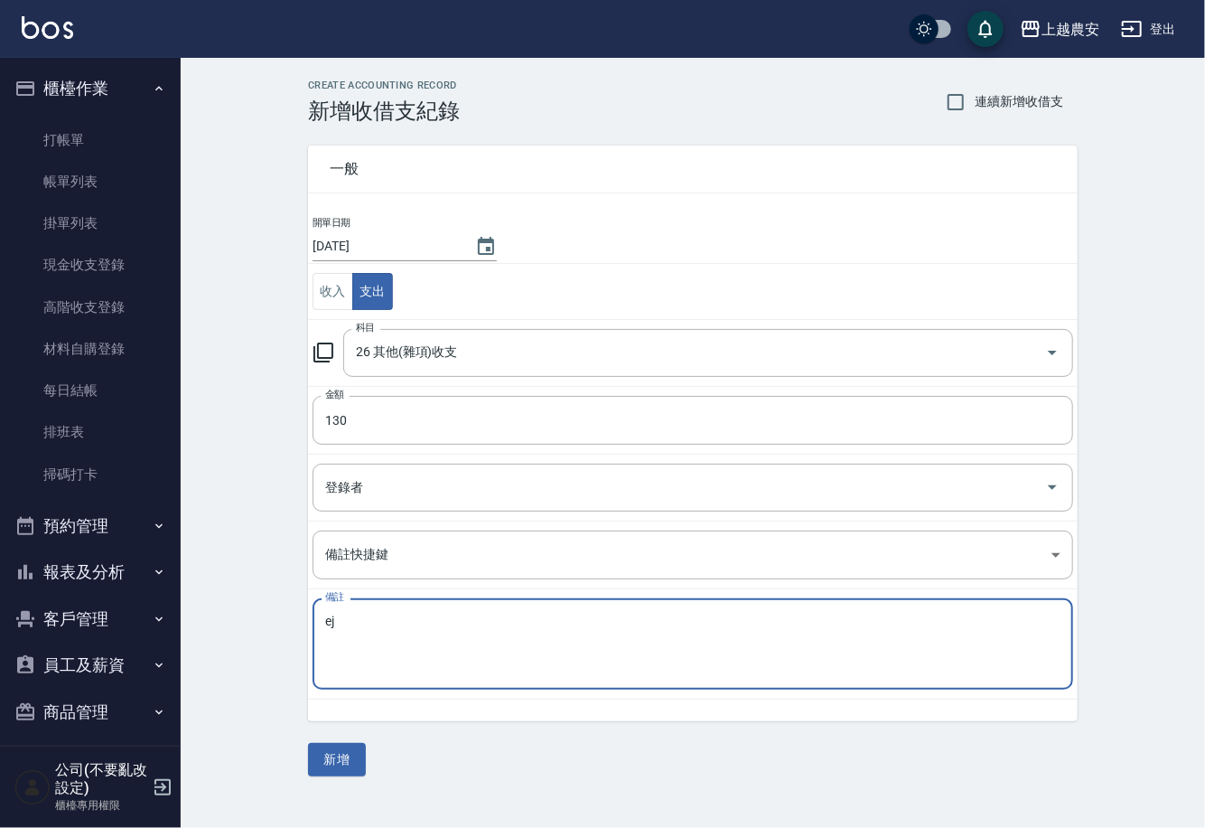
type textarea "e"
type textarea "掛勾"
click at [341, 760] on button "新增" at bounding box center [337, 759] width 58 height 33
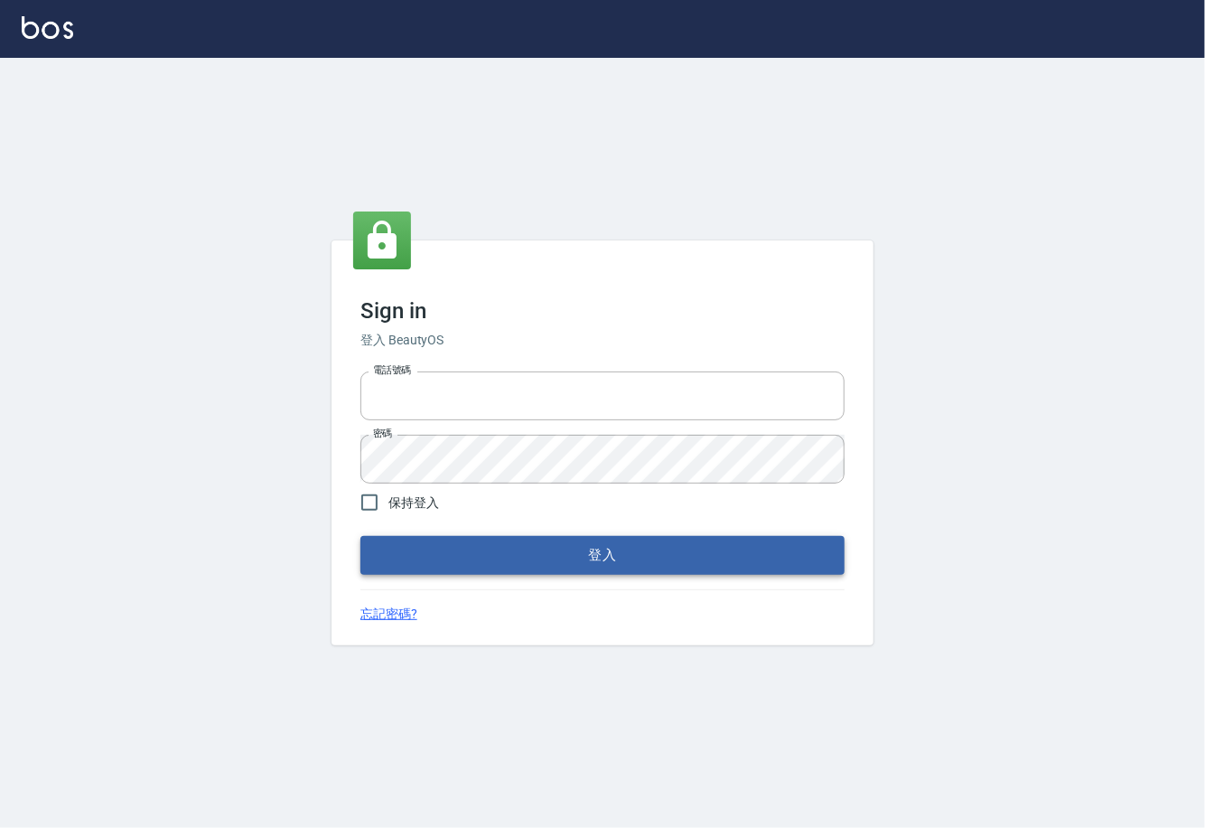
type input "0225929166"
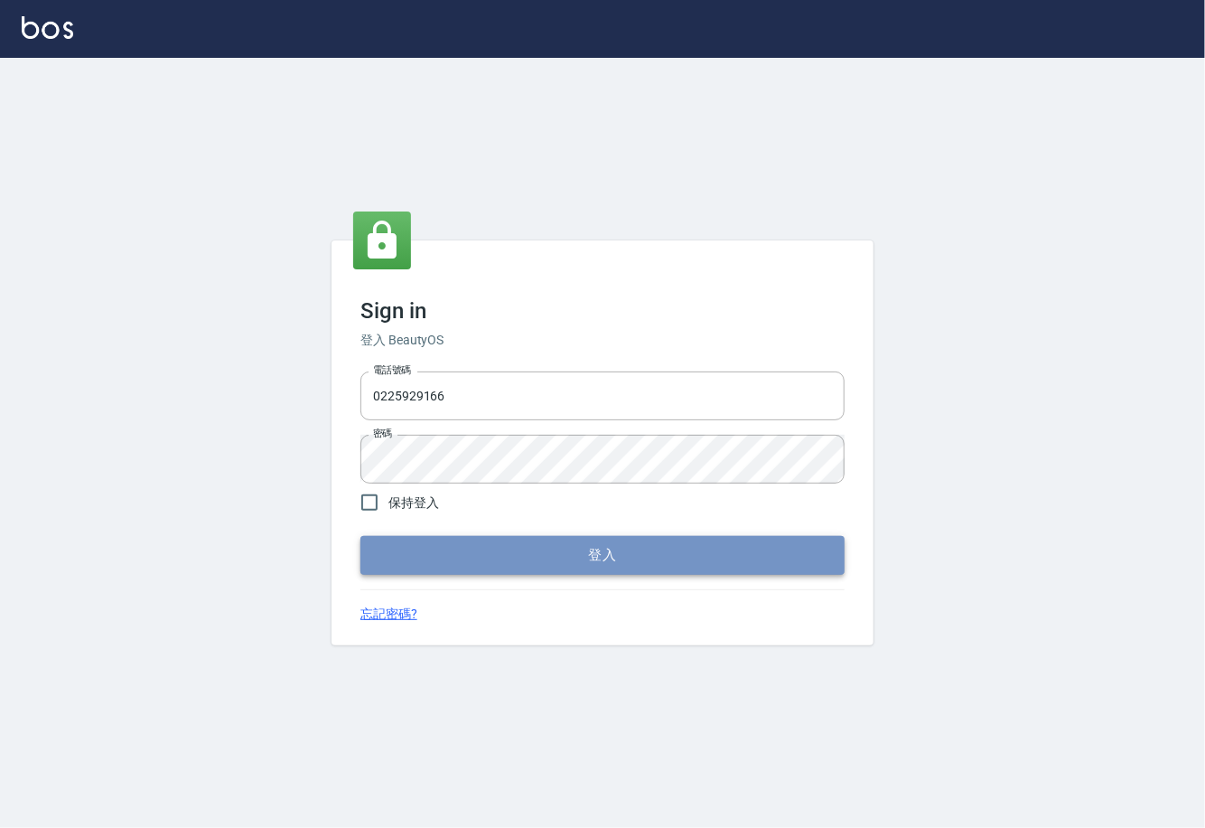
click at [614, 560] on button "登入" at bounding box center [602, 555] width 484 height 38
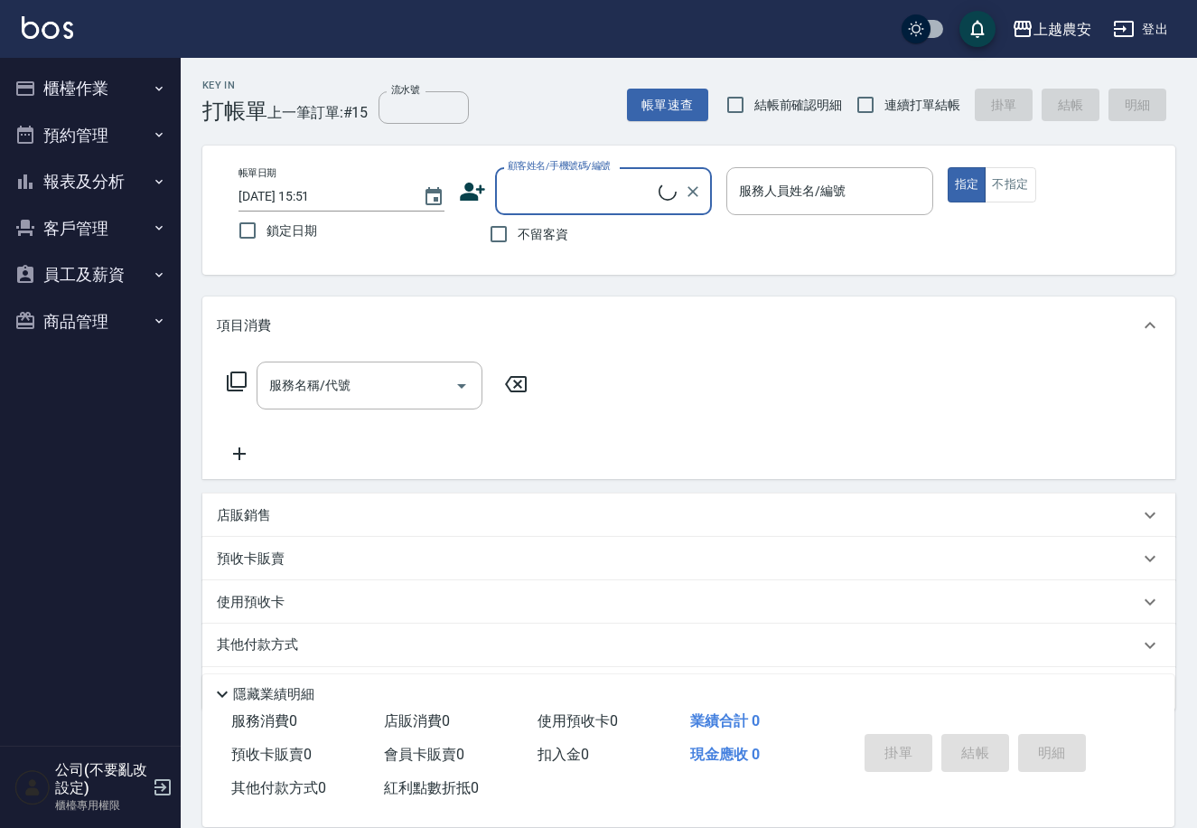
click at [92, 92] on button "櫃檯作業" at bounding box center [90, 88] width 166 height 47
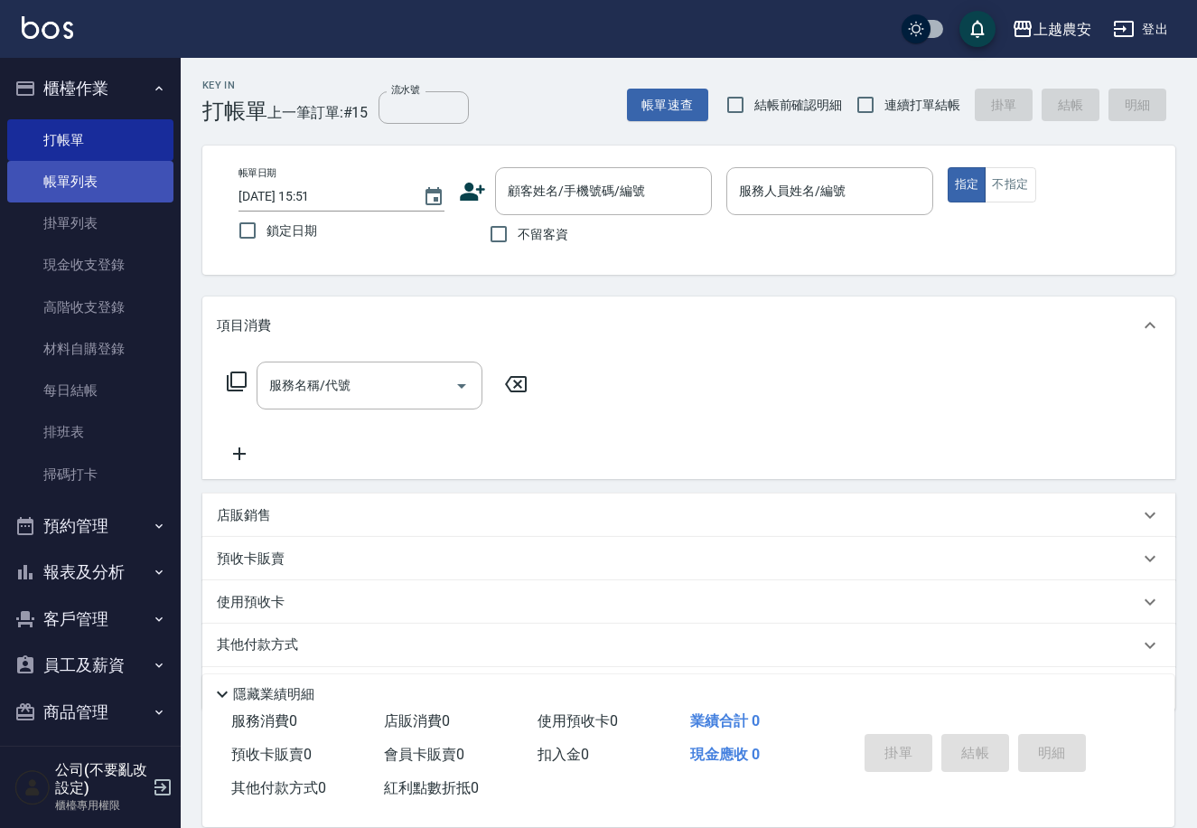
click at [89, 181] on link "帳單列表" at bounding box center [90, 182] width 166 height 42
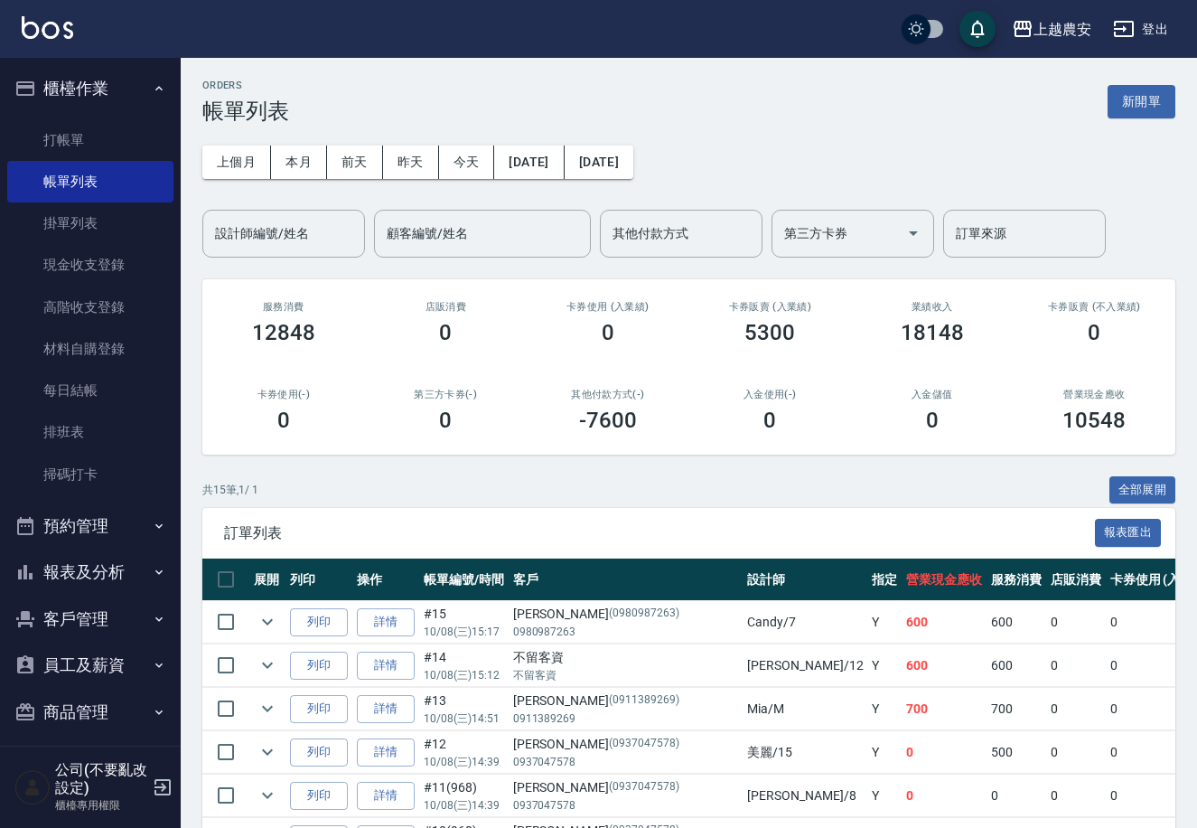
click at [95, 572] on button "報表及分析" at bounding box center [90, 571] width 166 height 47
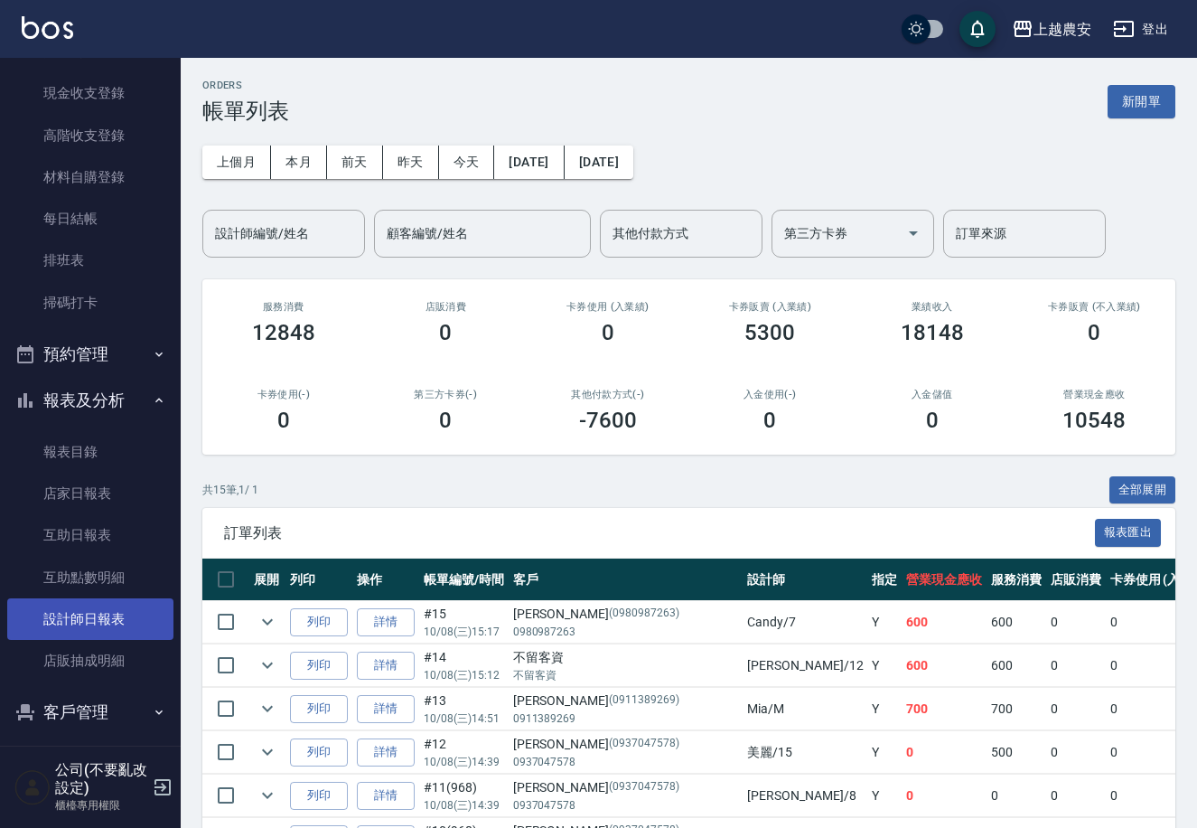
click at [113, 624] on link "設計師日報表" at bounding box center [90, 619] width 166 height 42
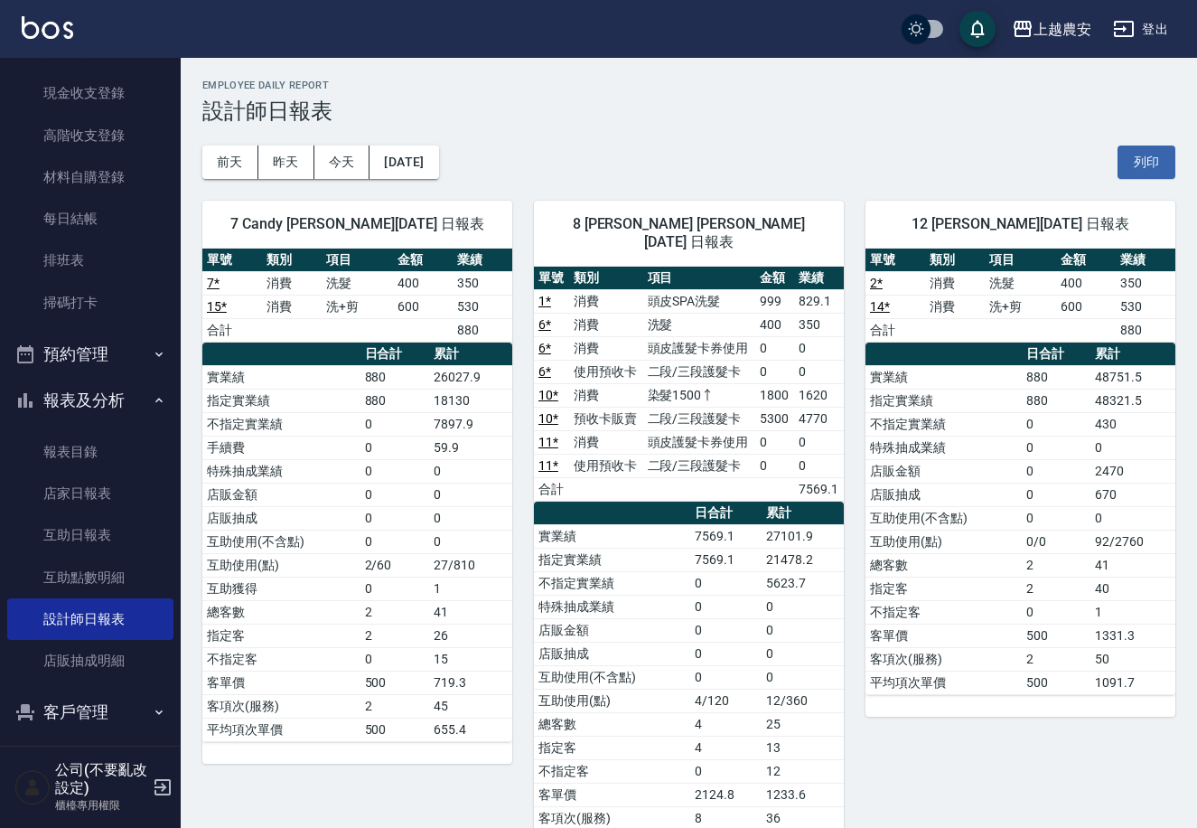
drag, startPoint x: 1203, startPoint y: 305, endPoint x: 1188, endPoint y: 262, distance: 46.0
click at [954, 104] on h3 "設計師日報表" at bounding box center [688, 110] width 973 height 25
click at [289, 157] on button "昨天" at bounding box center [286, 161] width 56 height 33
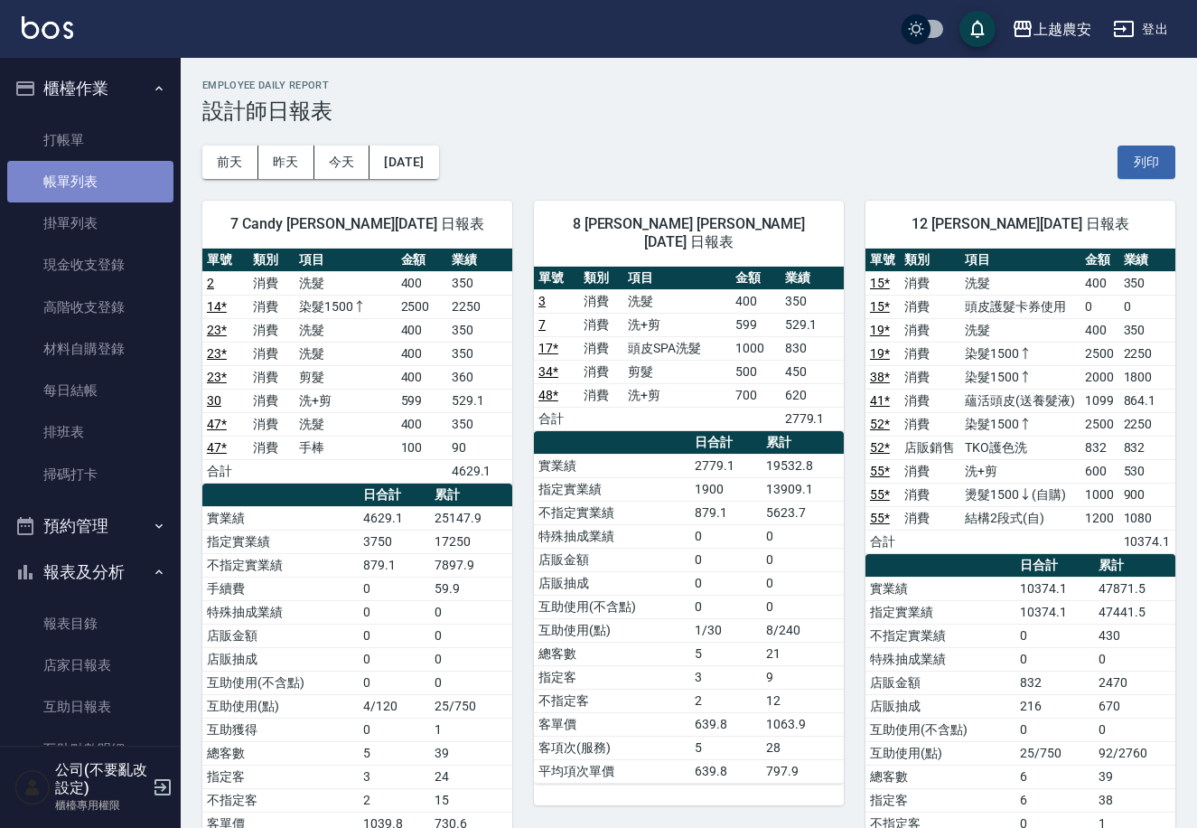
click at [108, 170] on link "帳單列表" at bounding box center [90, 182] width 166 height 42
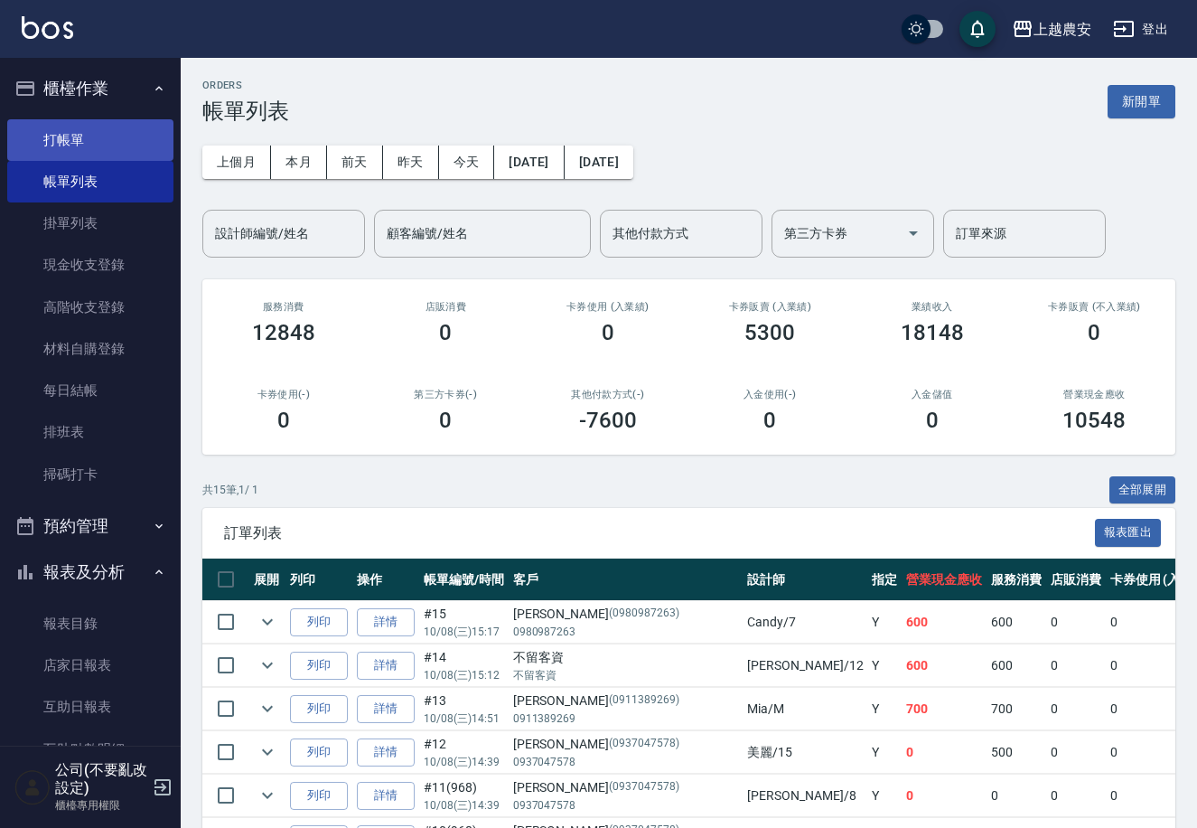
click at [70, 142] on link "打帳單" at bounding box center [90, 140] width 166 height 42
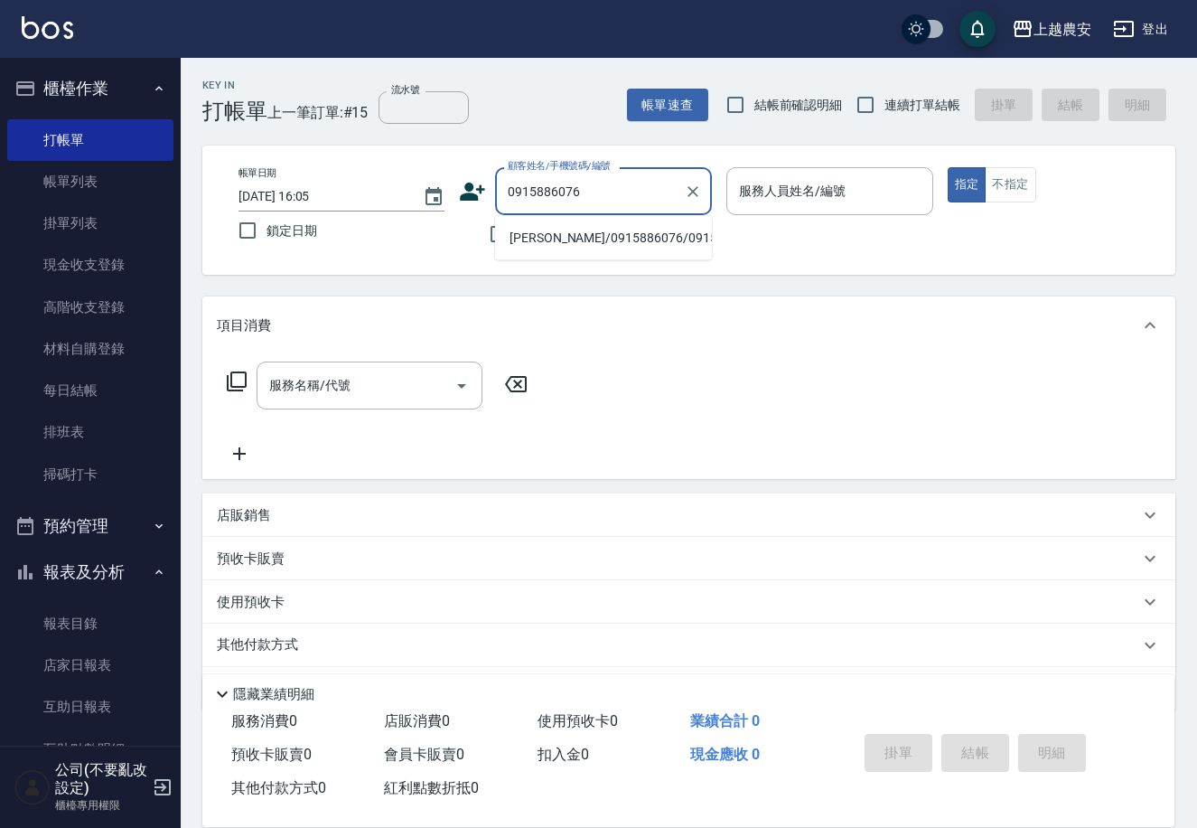
click at [544, 241] on li "[PERSON_NAME]/0915886076/0915886076" at bounding box center [603, 238] width 217 height 30
type input "[PERSON_NAME]/0915886076/0915886076"
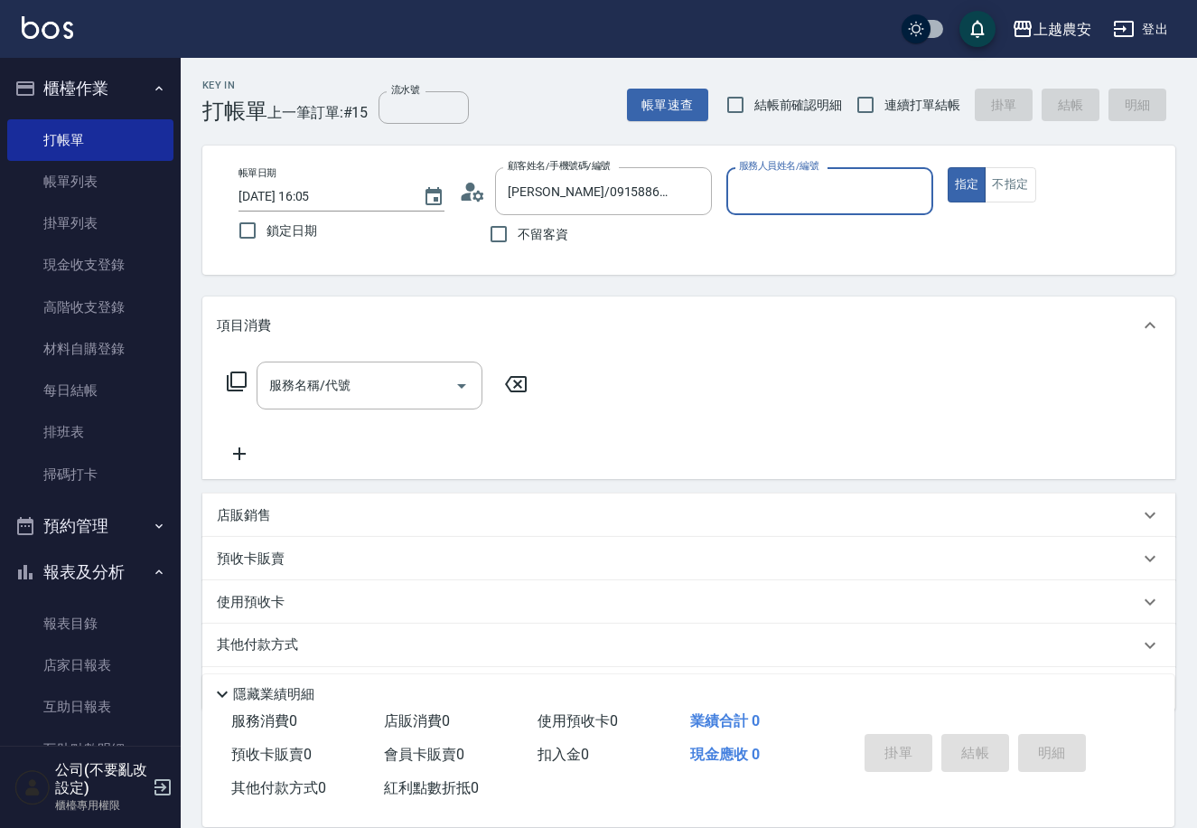
type input "美雅-B"
click at [409, 371] on input "服務名稱/代號" at bounding box center [356, 386] width 182 height 32
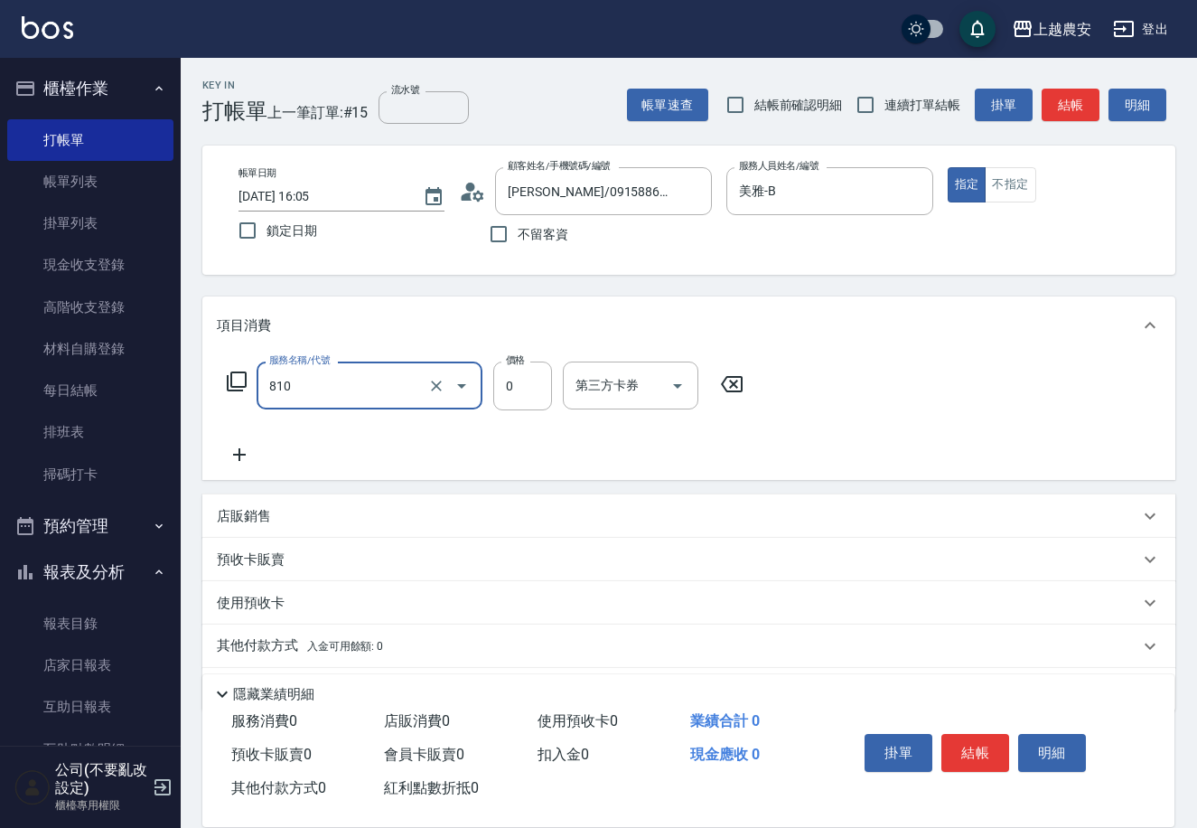
type input "頭皮護髮卡券使用(810)"
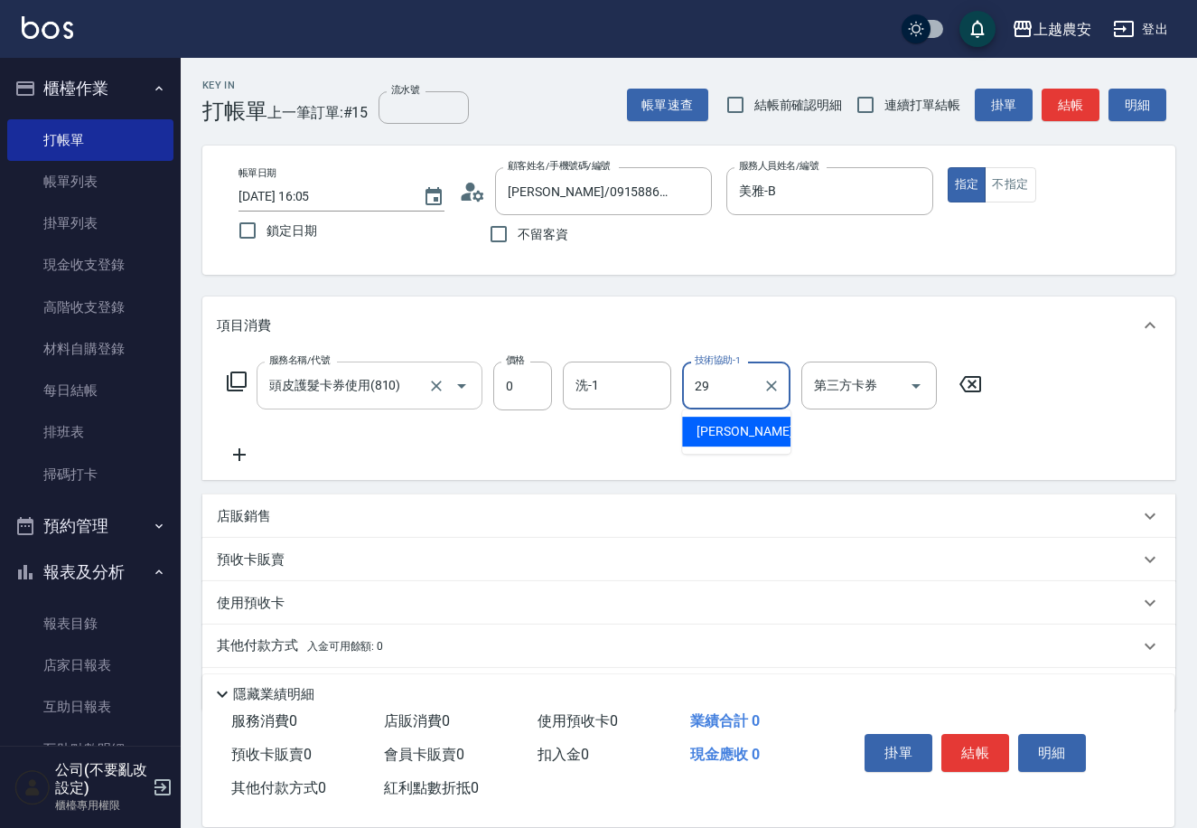
type input "[PERSON_NAME]-29"
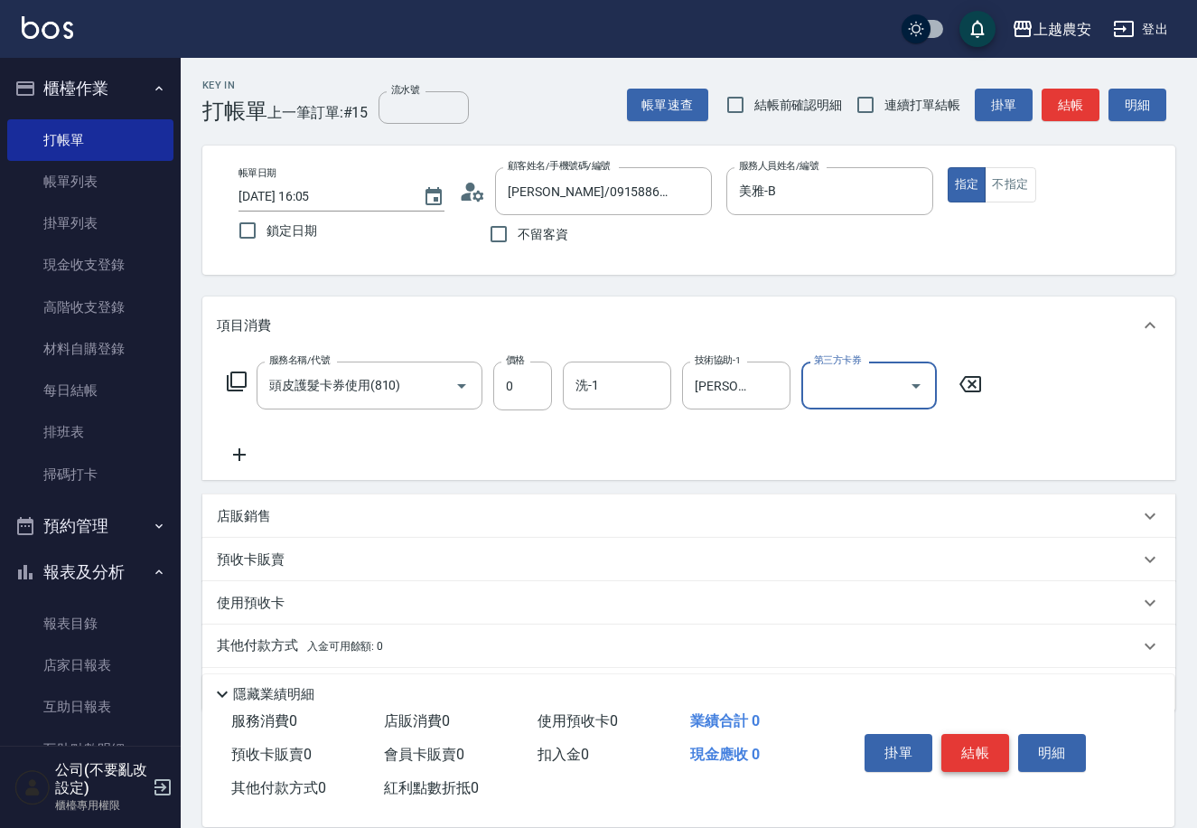
click at [959, 748] on button "結帳" at bounding box center [975, 753] width 68 height 38
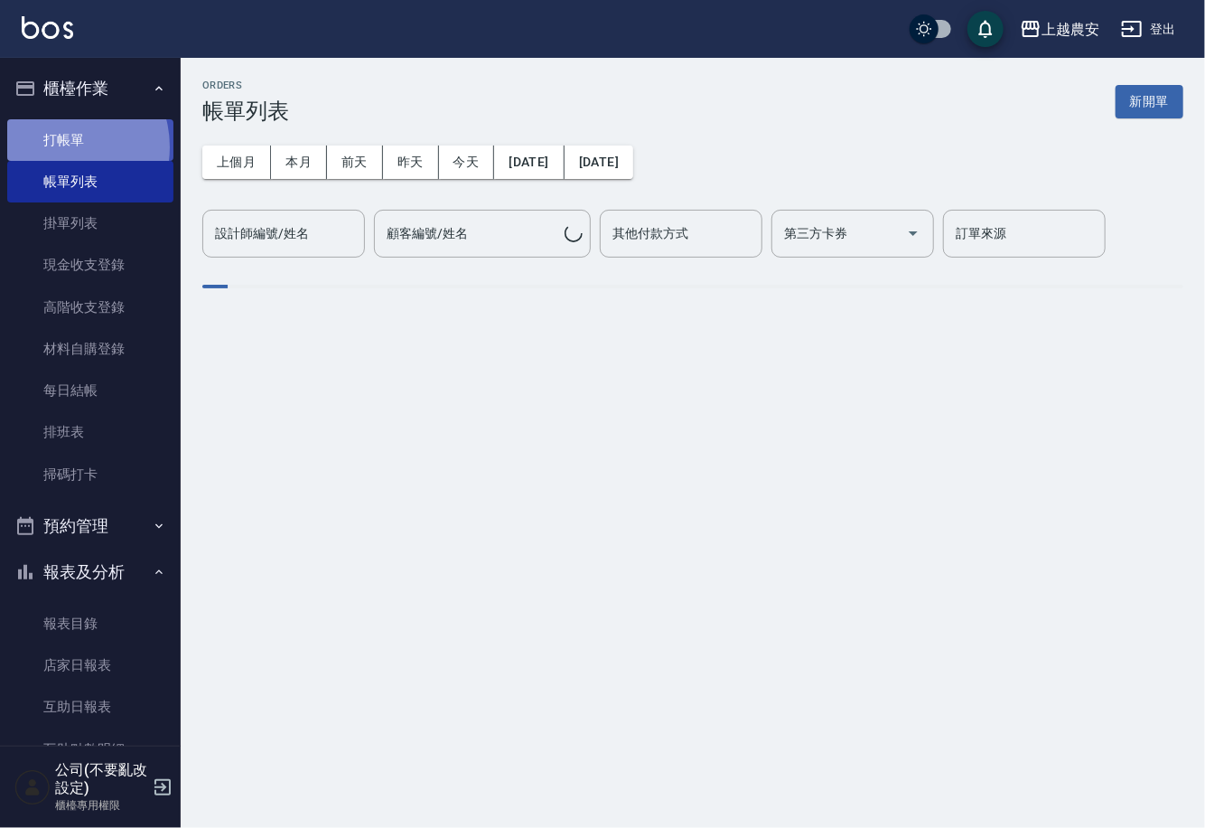
click at [61, 146] on link "打帳單" at bounding box center [90, 140] width 166 height 42
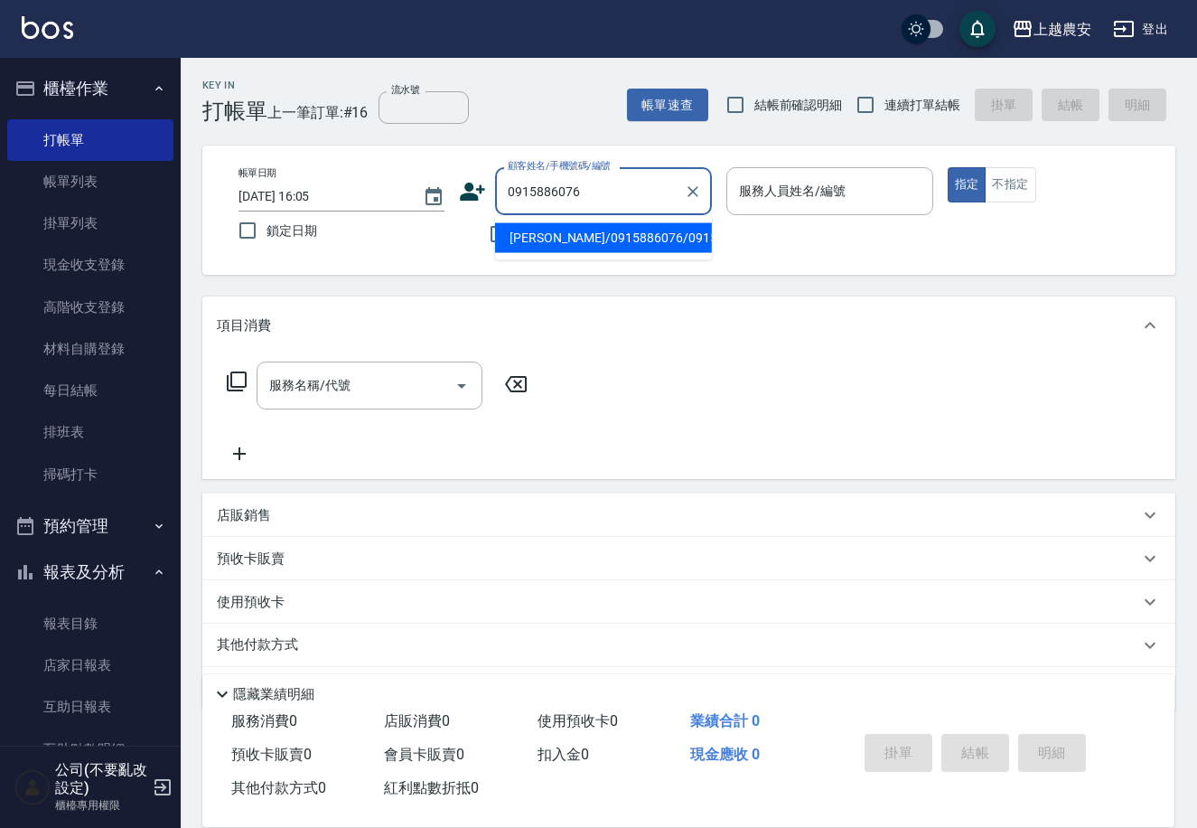
click at [579, 241] on li "[PERSON_NAME]/0915886076/0915886076" at bounding box center [603, 238] width 217 height 30
type input "[PERSON_NAME]/0915886076/0915886076"
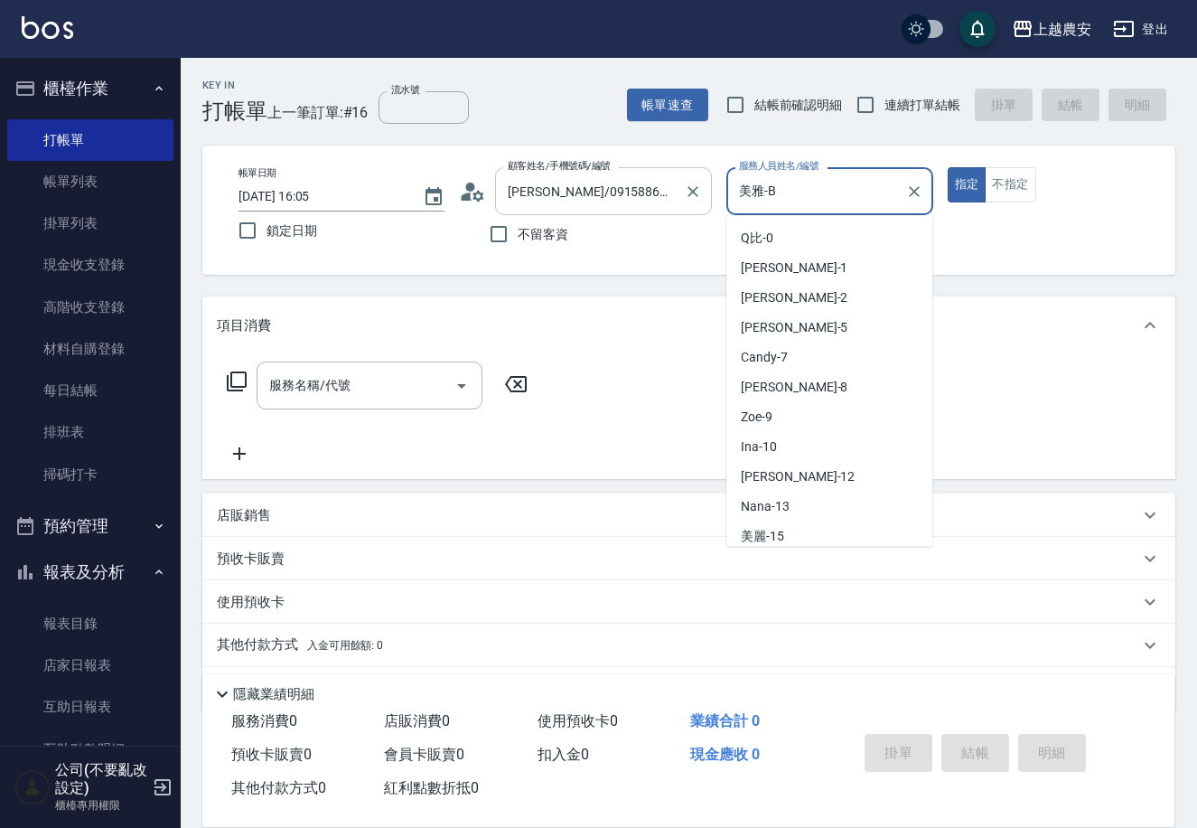
scroll to position [748, 0]
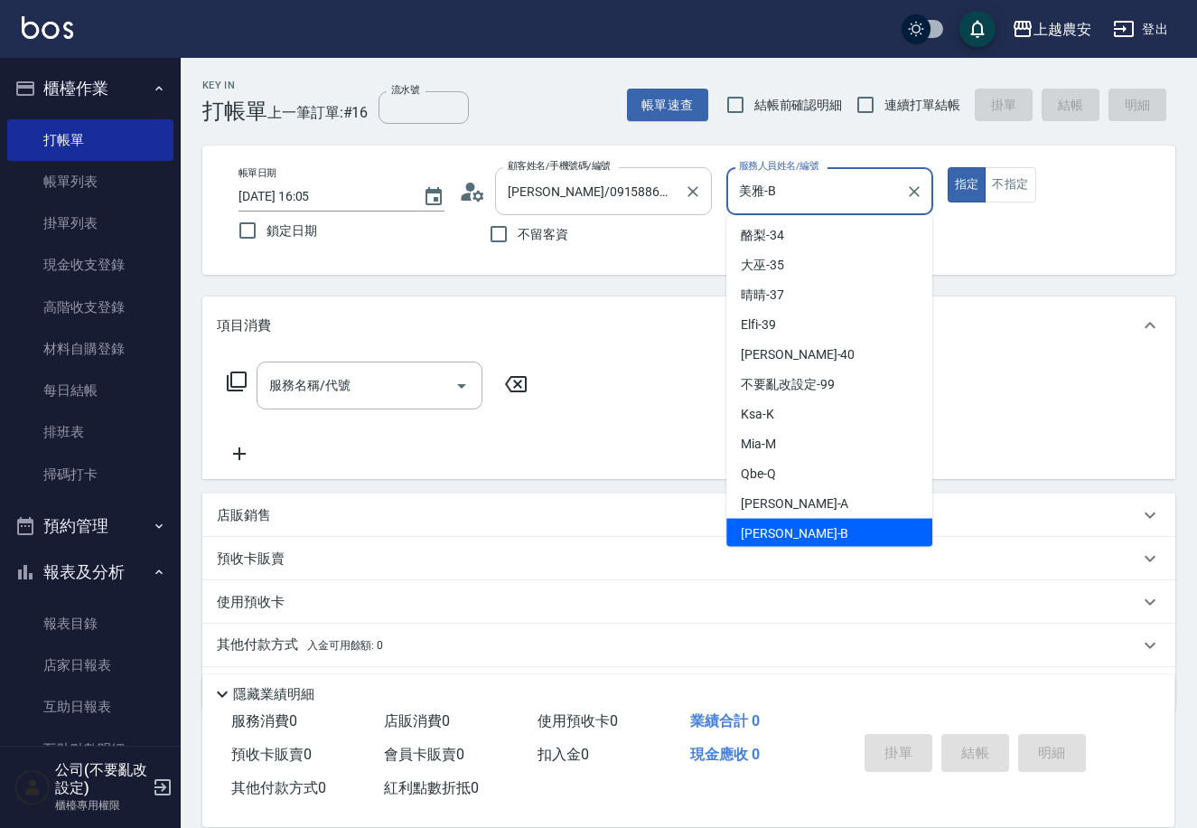
drag, startPoint x: 787, startPoint y: 186, endPoint x: 669, endPoint y: 198, distance: 118.9
click at [669, 198] on div "帳單日期 2025/10/08 16:05 鎖定日期 顧客姓名/手機號碼/編號 馮麗娟/0915886076/0915886076 顧客姓名/手機號碼/編號 …" at bounding box center [689, 210] width 930 height 86
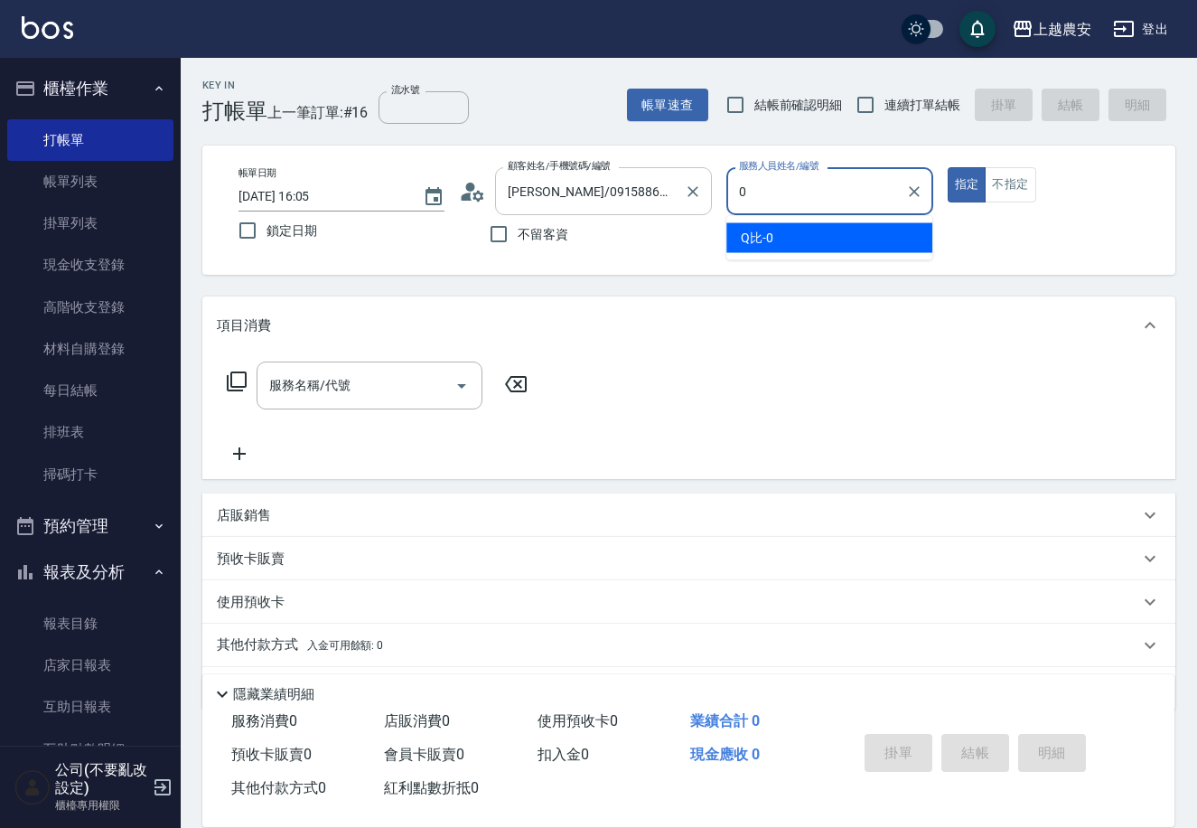
scroll to position [0, 0]
type input "Q比-0"
type button "true"
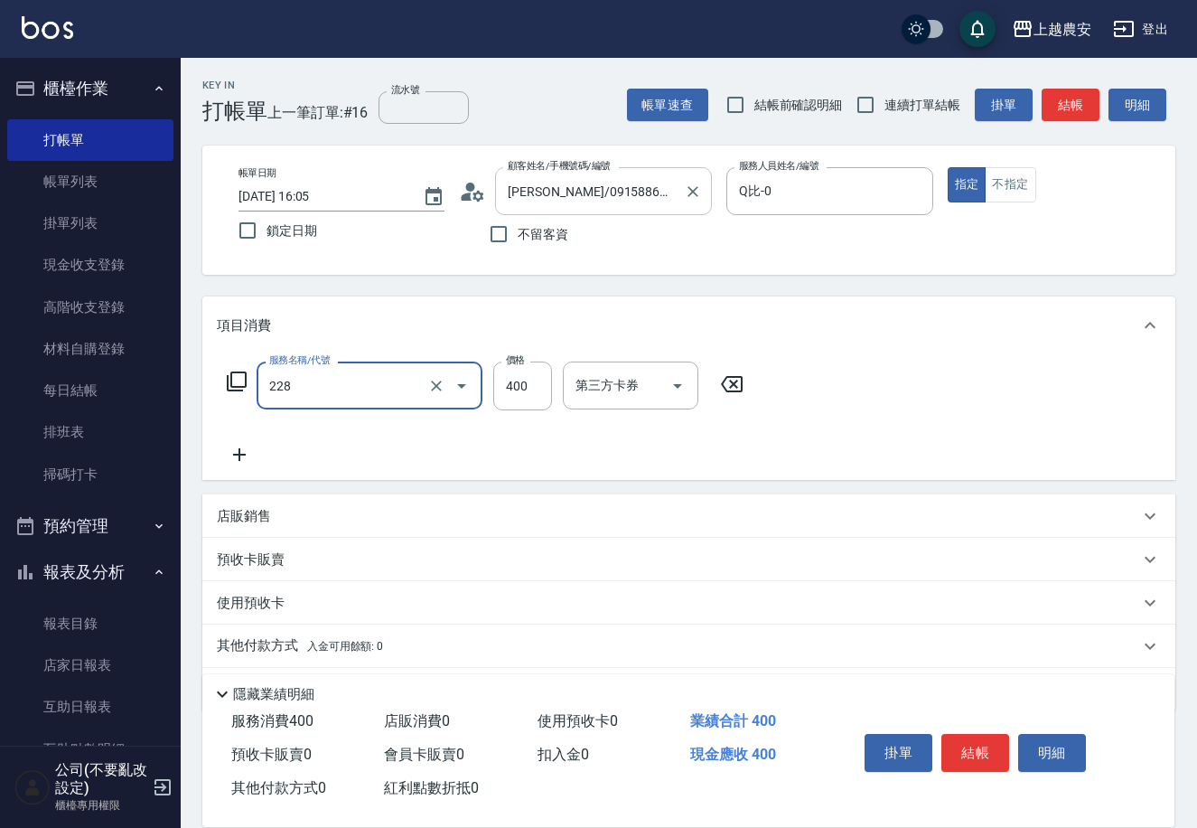
type input "洗髮(228)"
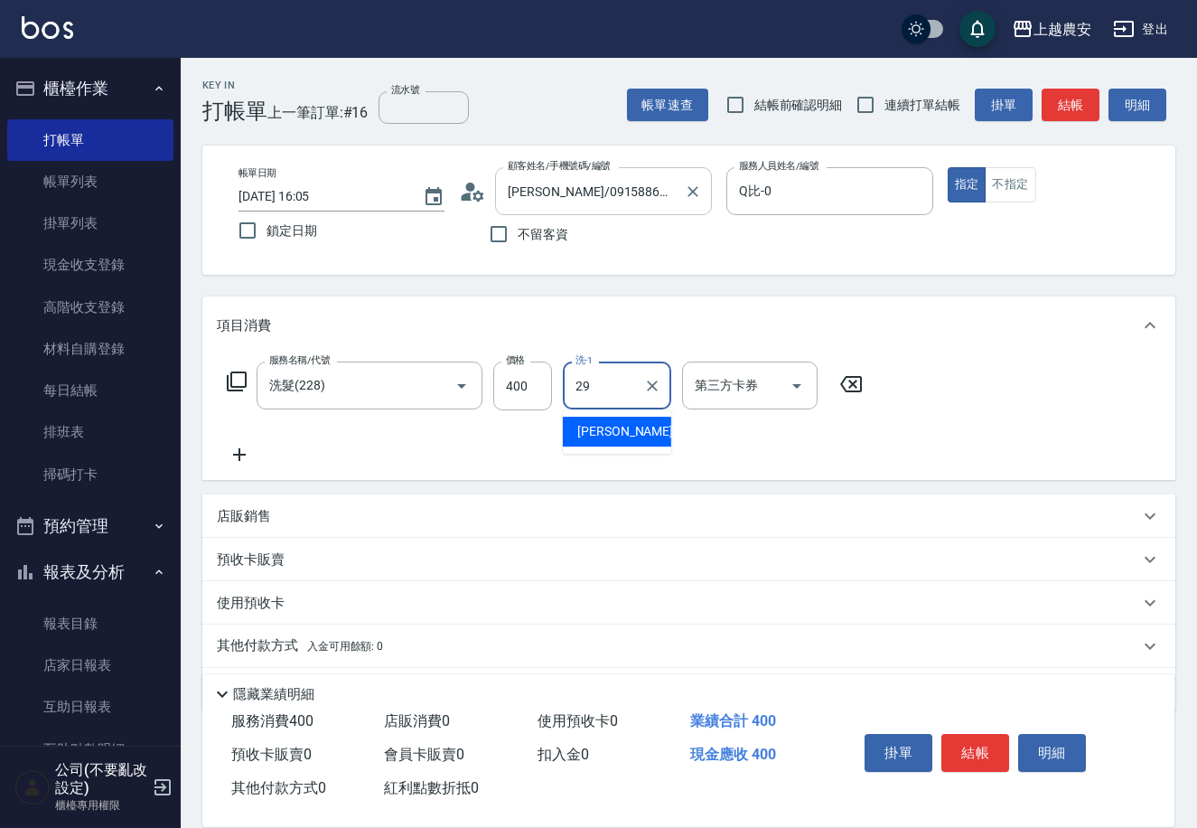
type input "[PERSON_NAME]-29"
click at [978, 742] on button "結帳" at bounding box center [975, 753] width 68 height 38
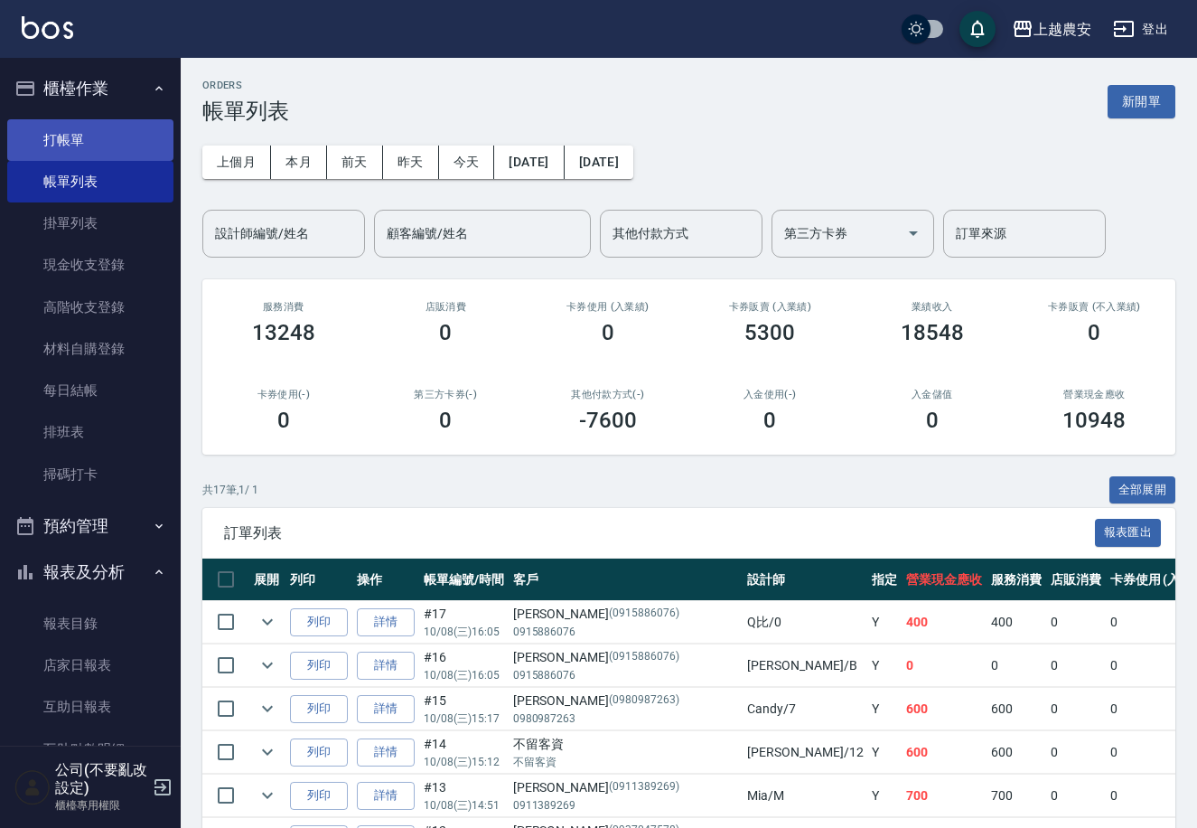
drag, startPoint x: 46, startPoint y: 113, endPoint x: 51, endPoint y: 134, distance: 21.3
click at [46, 116] on ul "打帳單 帳單列表 掛單列表 現金收支登錄 高階收支登錄 材料自購登錄 每日結帳 排班表 掃碼打卡" at bounding box center [90, 307] width 166 height 390
click at [51, 134] on link "打帳單" at bounding box center [90, 140] width 166 height 42
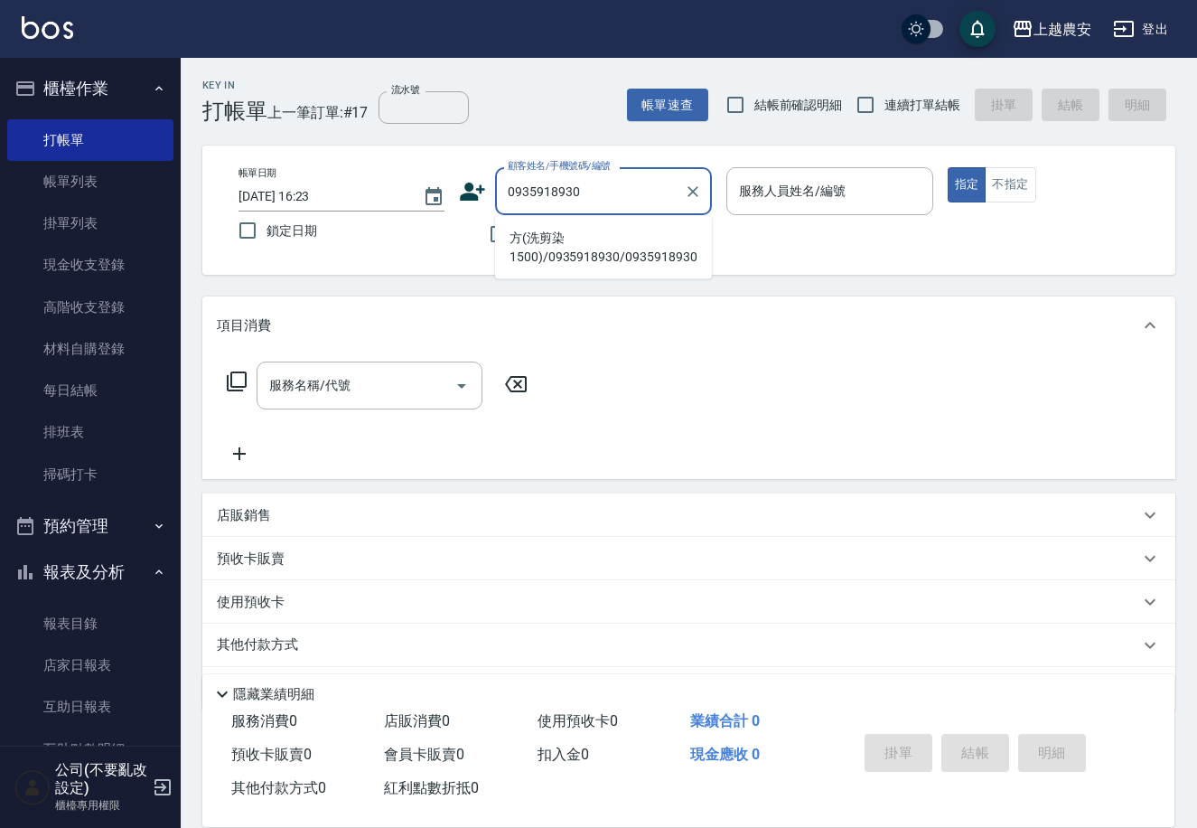
click at [570, 247] on li "方(洗剪染1500)/0935918930/0935918930" at bounding box center [603, 247] width 217 height 49
type input "方(洗剪染1500)/0935918930/0935918930"
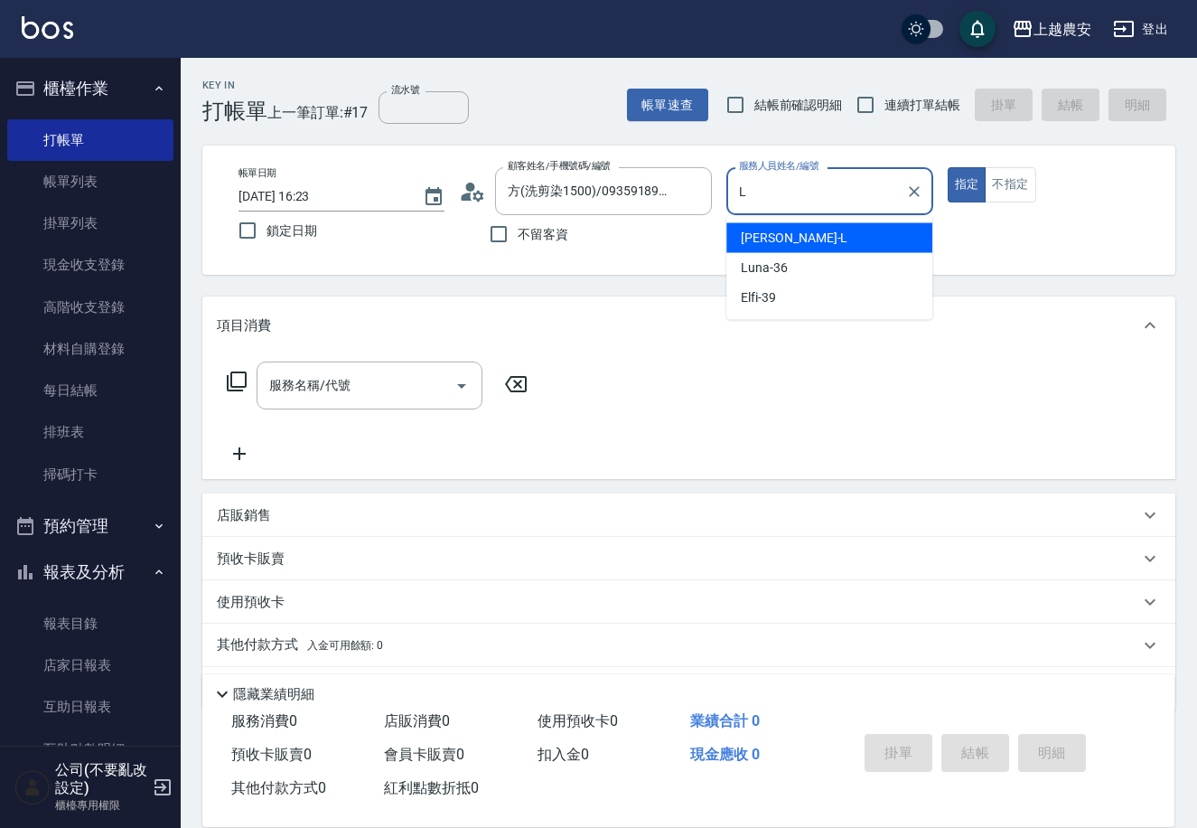
type input "[PERSON_NAME]"
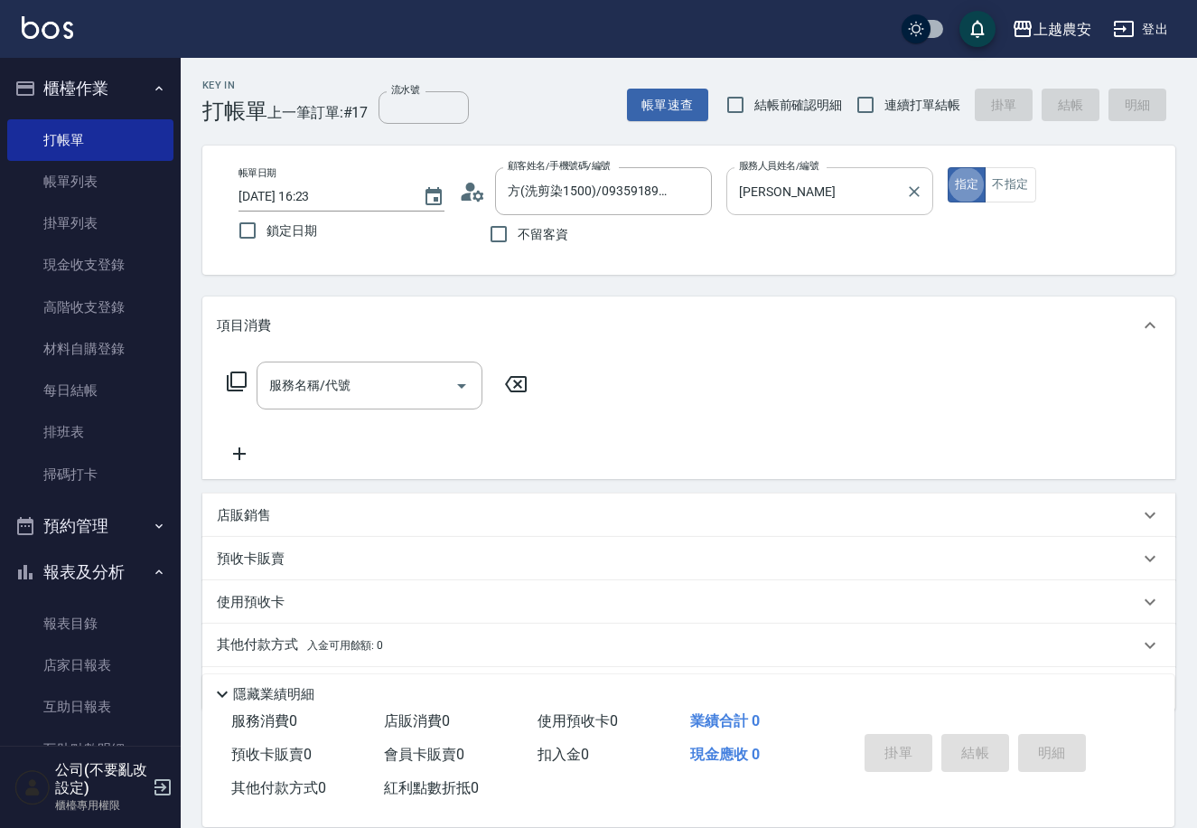
type button "true"
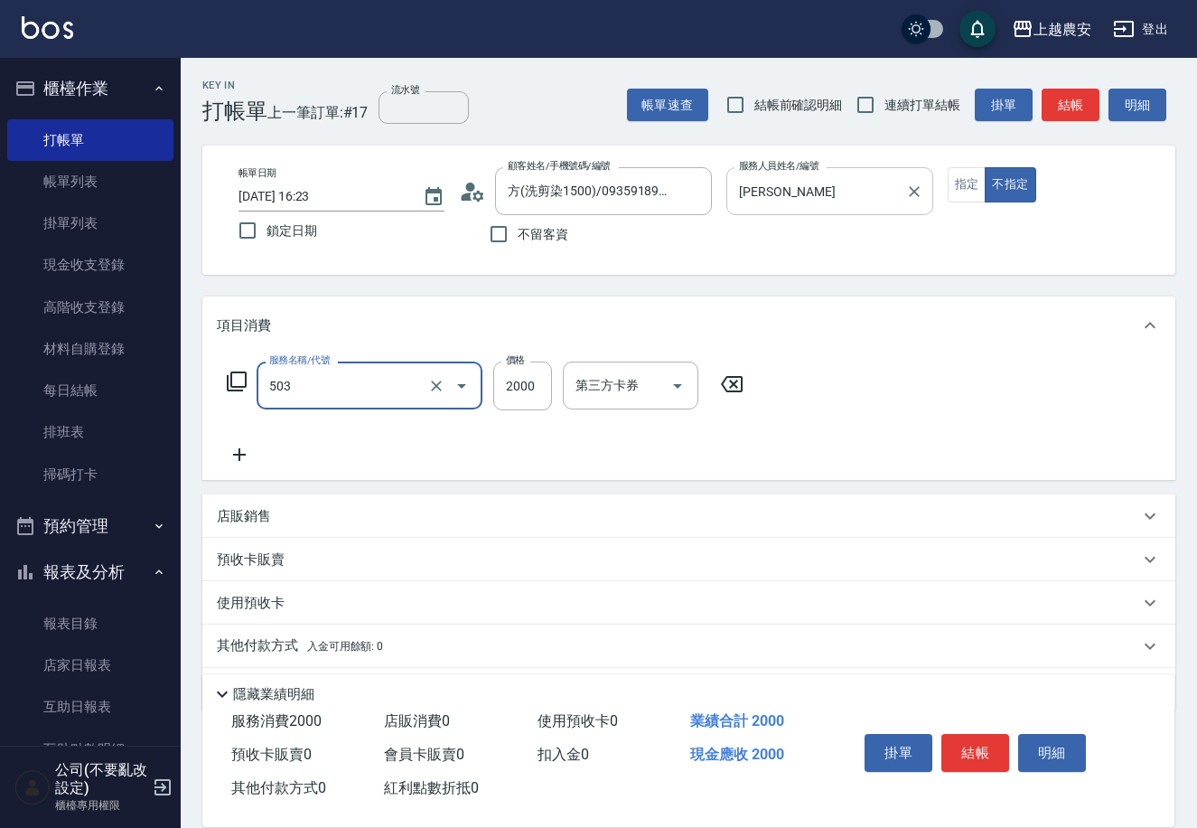
type input "染髮1500↑(503)"
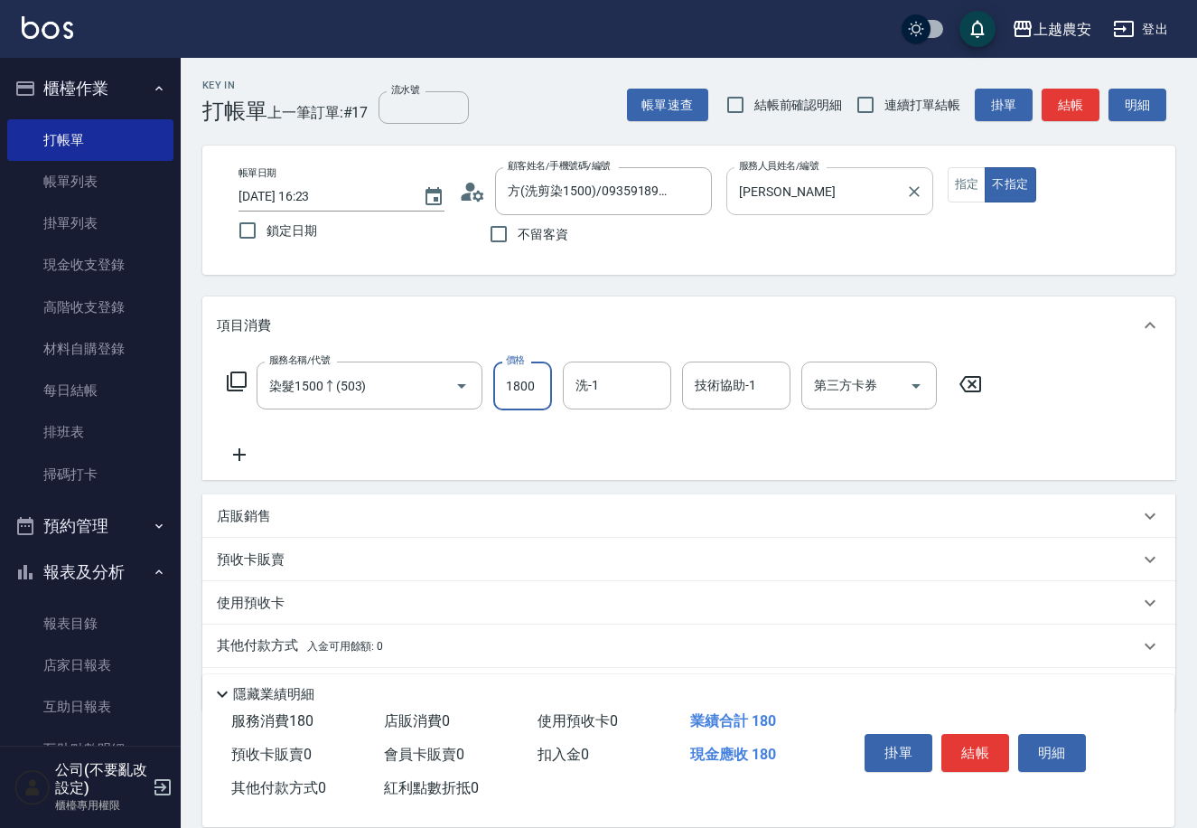
type input "1800"
type input "[PERSON_NAME]-29"
click at [981, 751] on button "結帳" at bounding box center [975, 753] width 68 height 38
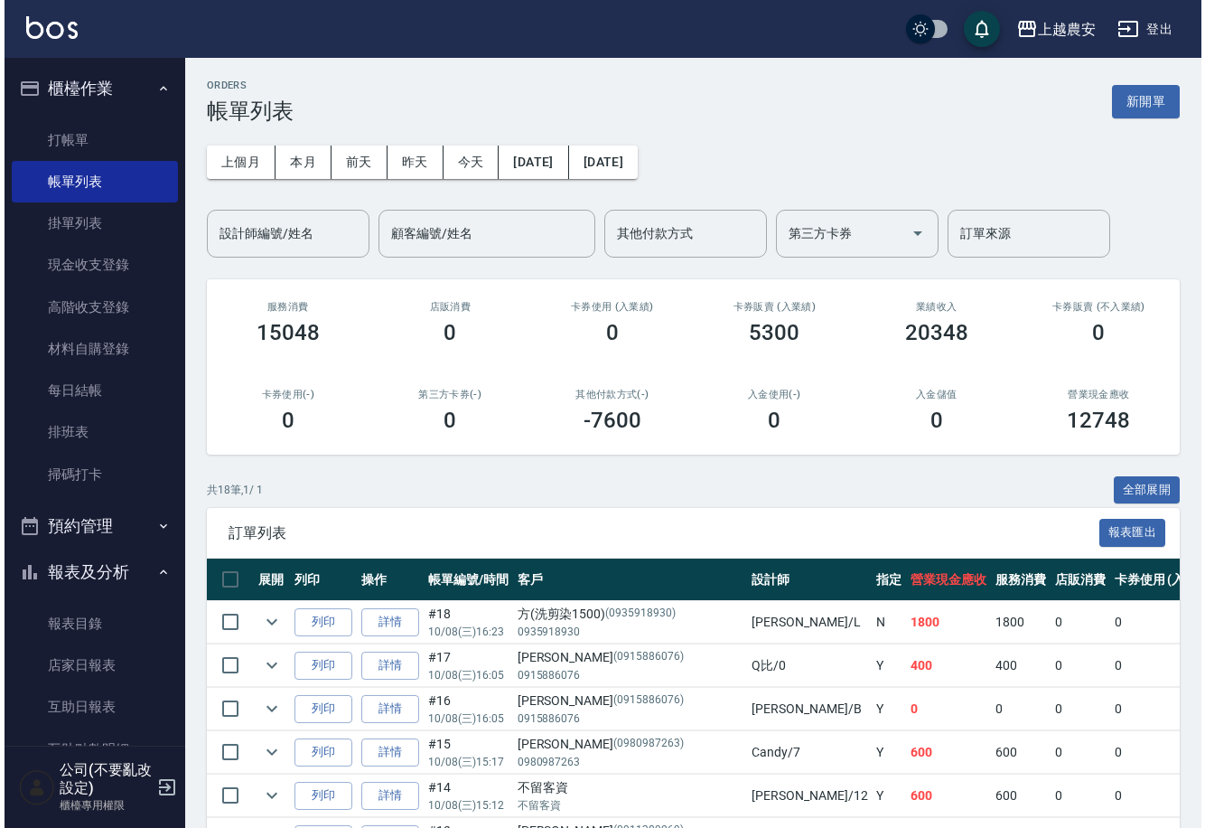
scroll to position [275, 0]
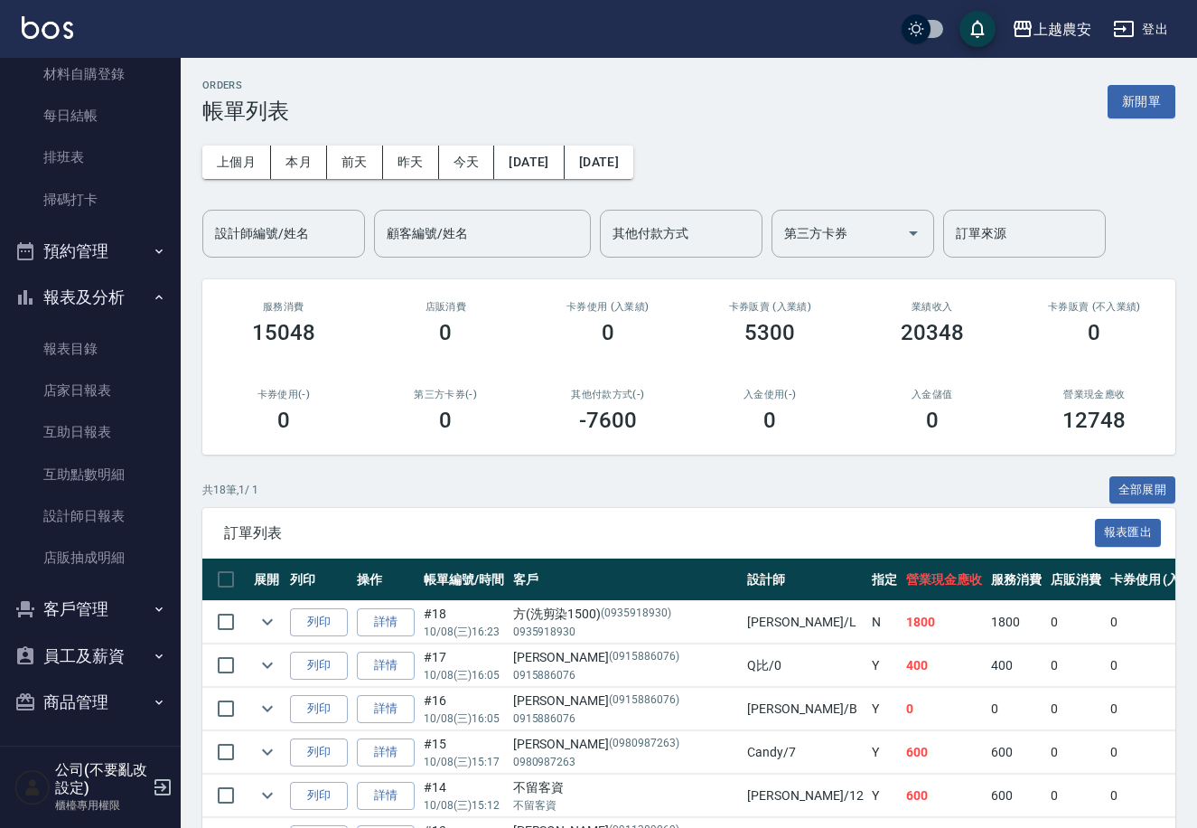
click at [94, 622] on button "客戶管理" at bounding box center [90, 608] width 166 height 47
click at [92, 647] on link "客戶列表" at bounding box center [90, 661] width 166 height 42
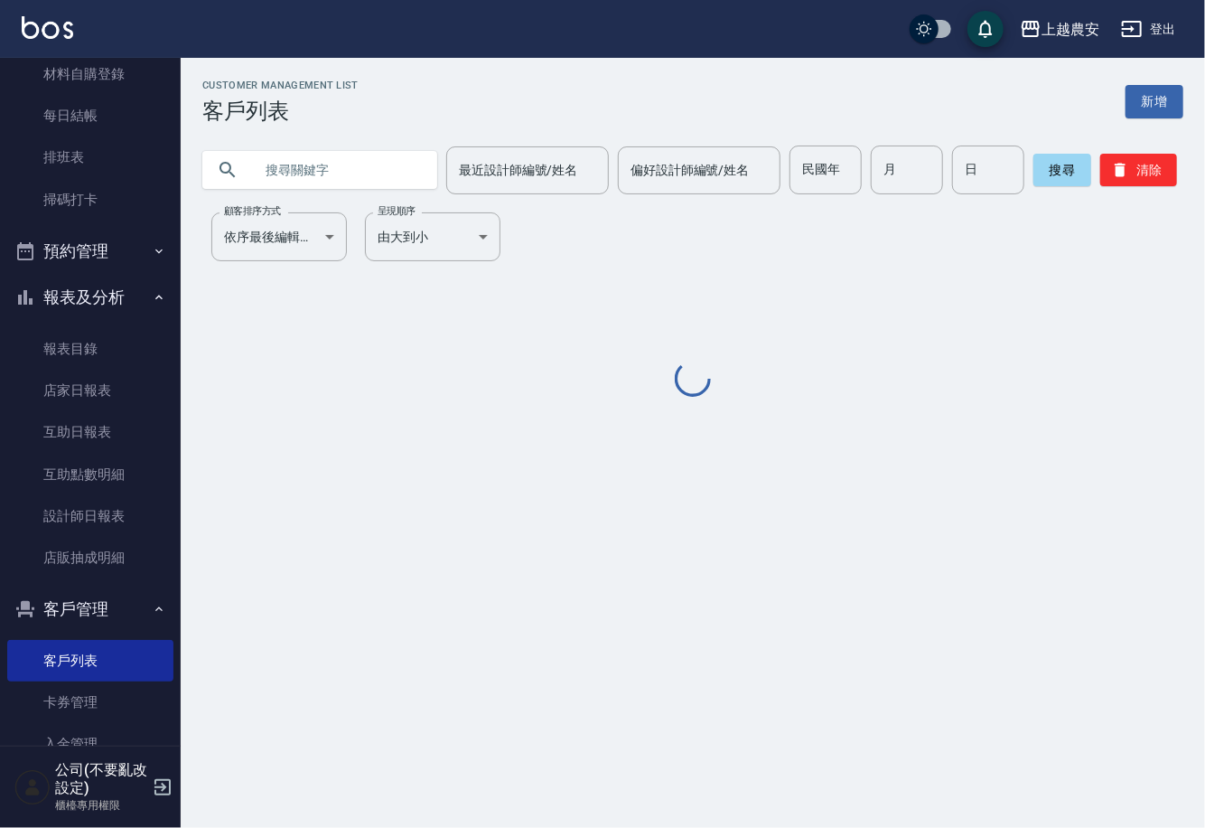
click at [355, 176] on input "text" at bounding box center [338, 169] width 170 height 49
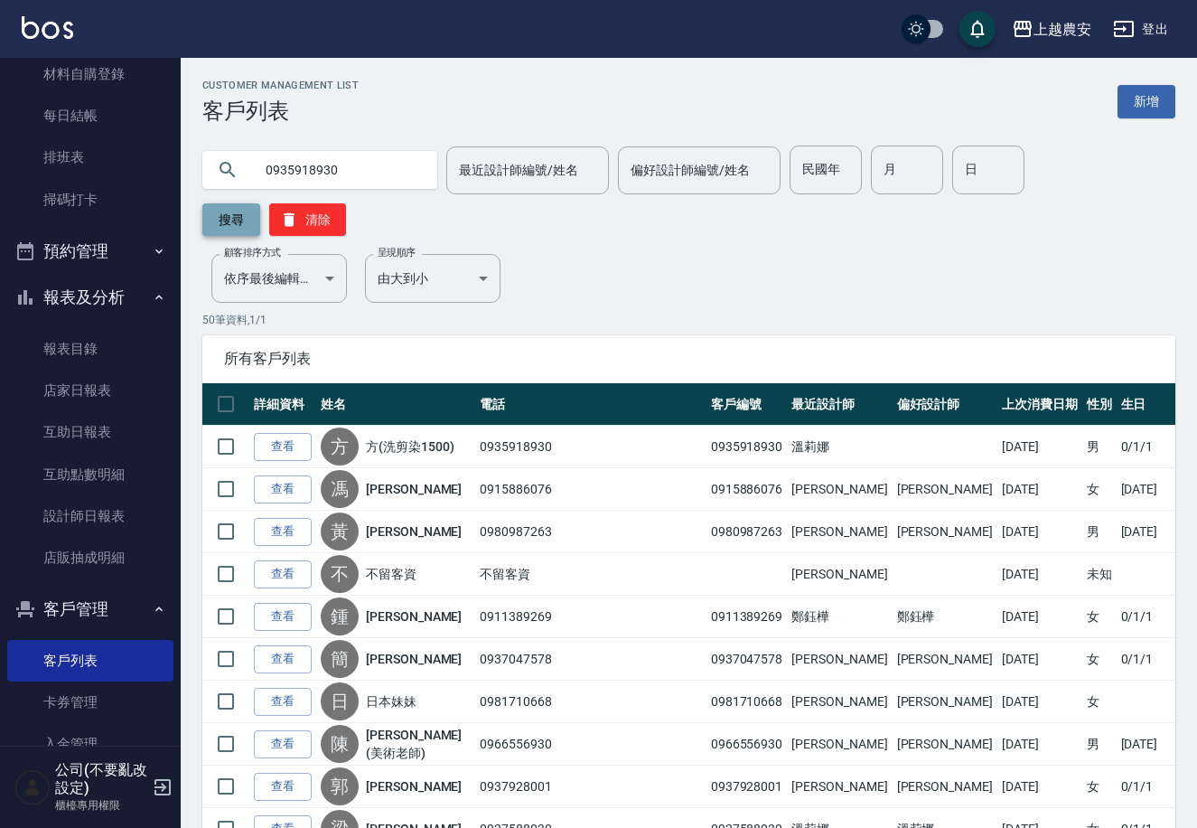
type input "0935918930"
click at [260, 203] on button "搜尋" at bounding box center [231, 219] width 58 height 33
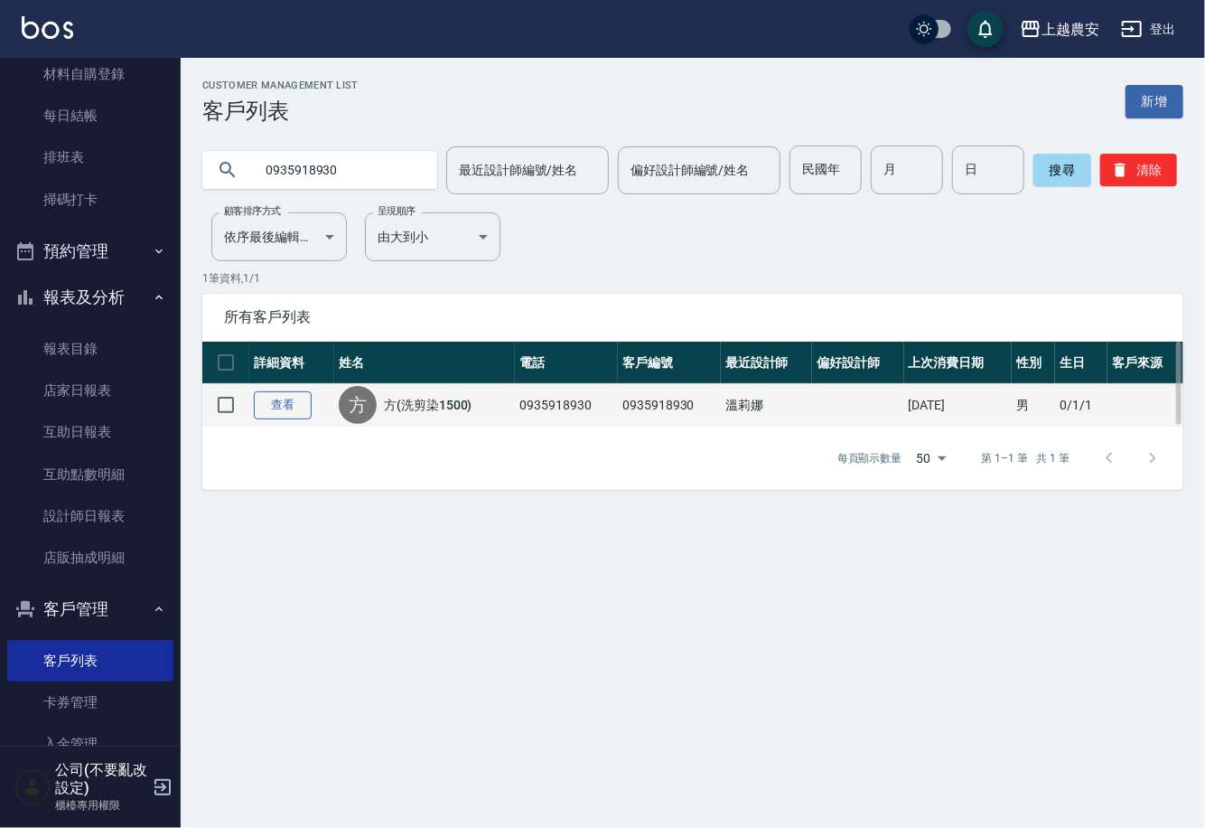
click at [285, 403] on link "查看" at bounding box center [283, 405] width 58 height 28
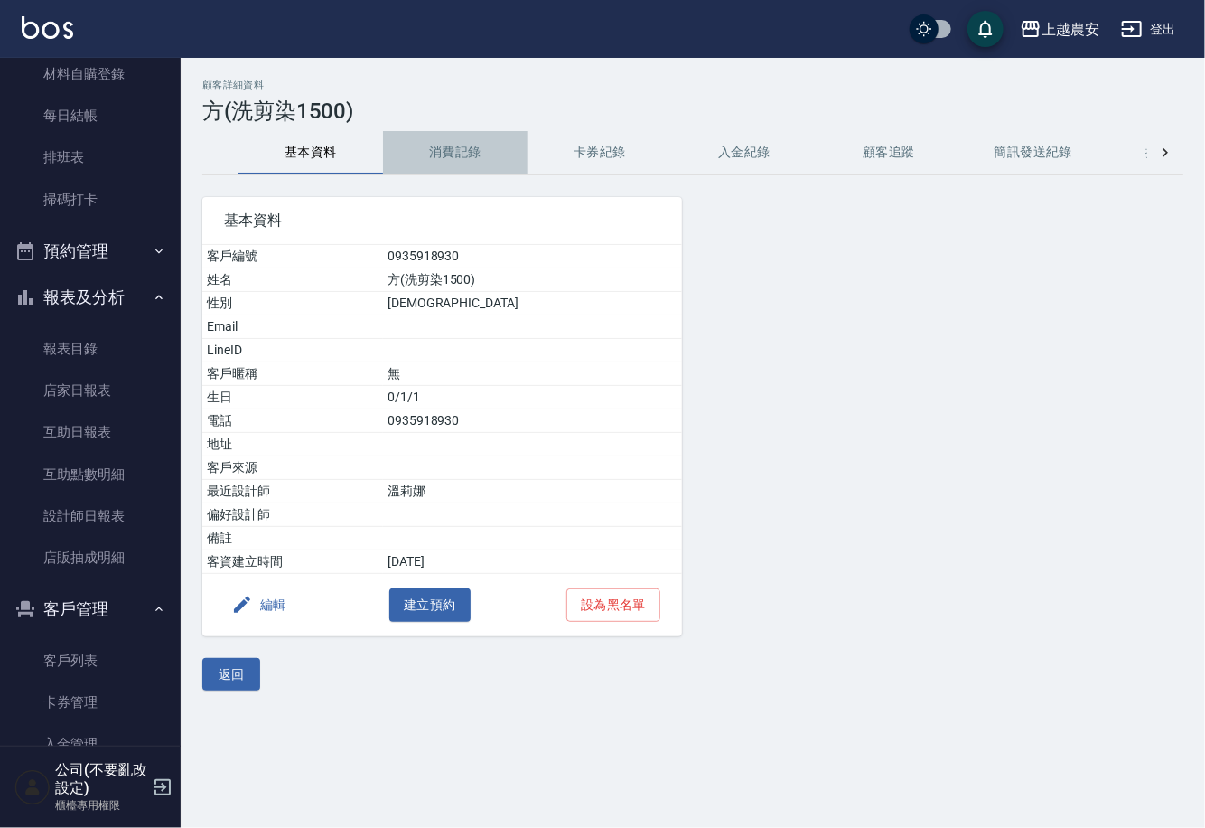
click at [444, 157] on button "消費記錄" at bounding box center [455, 152] width 145 height 43
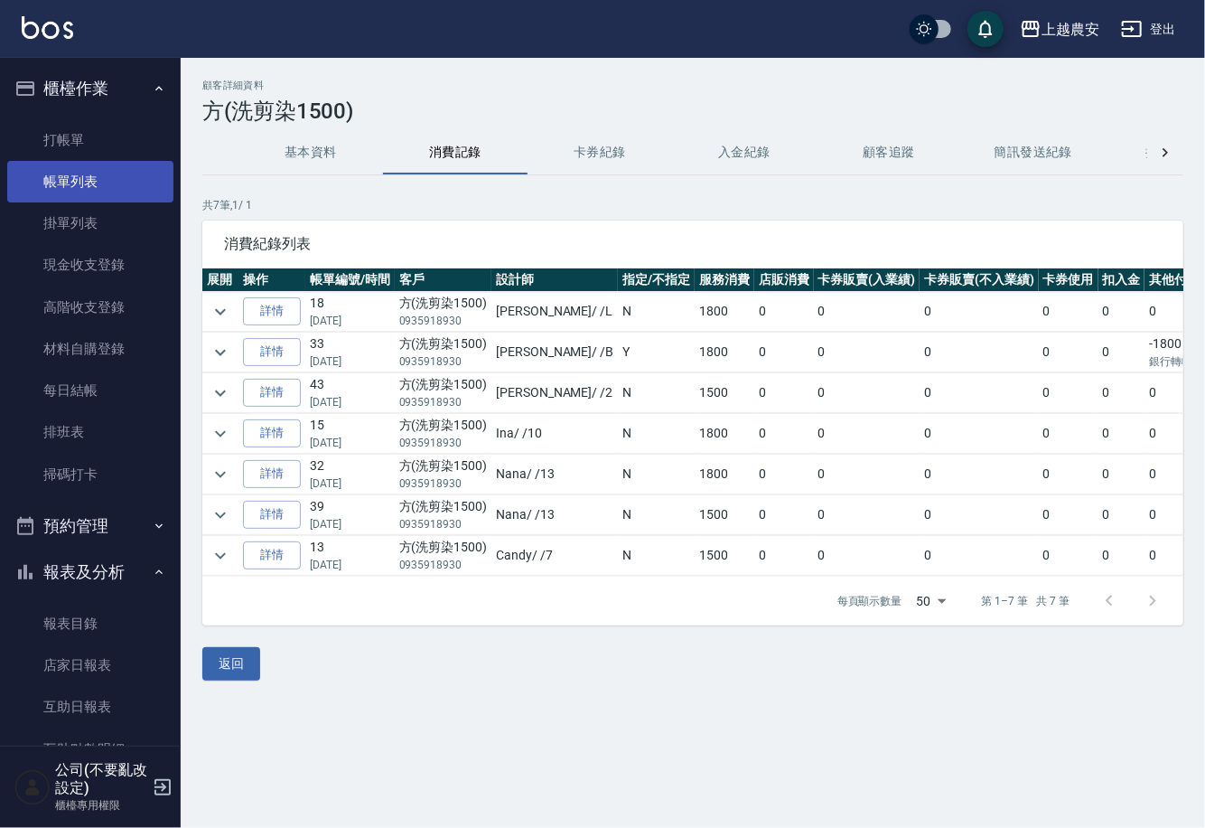
click at [105, 182] on link "帳單列表" at bounding box center [90, 182] width 166 height 42
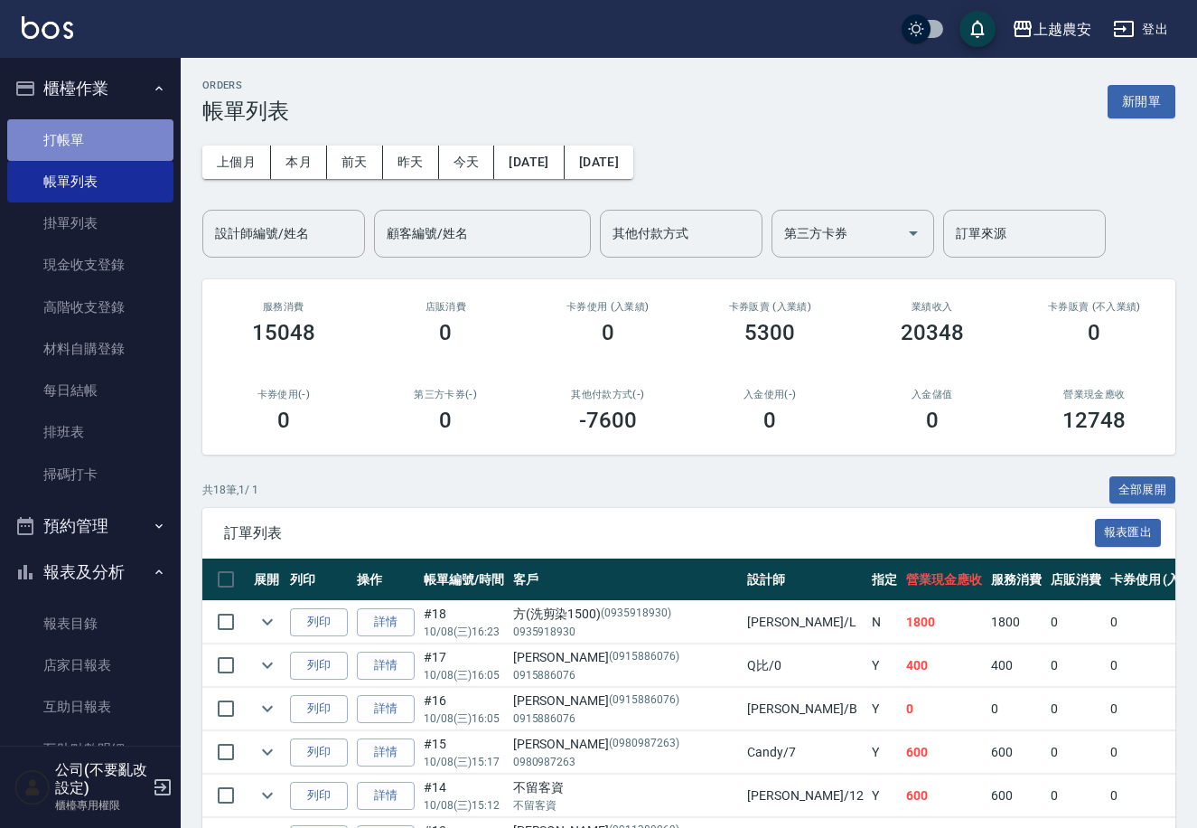
click at [90, 142] on link "打帳單" at bounding box center [90, 140] width 166 height 42
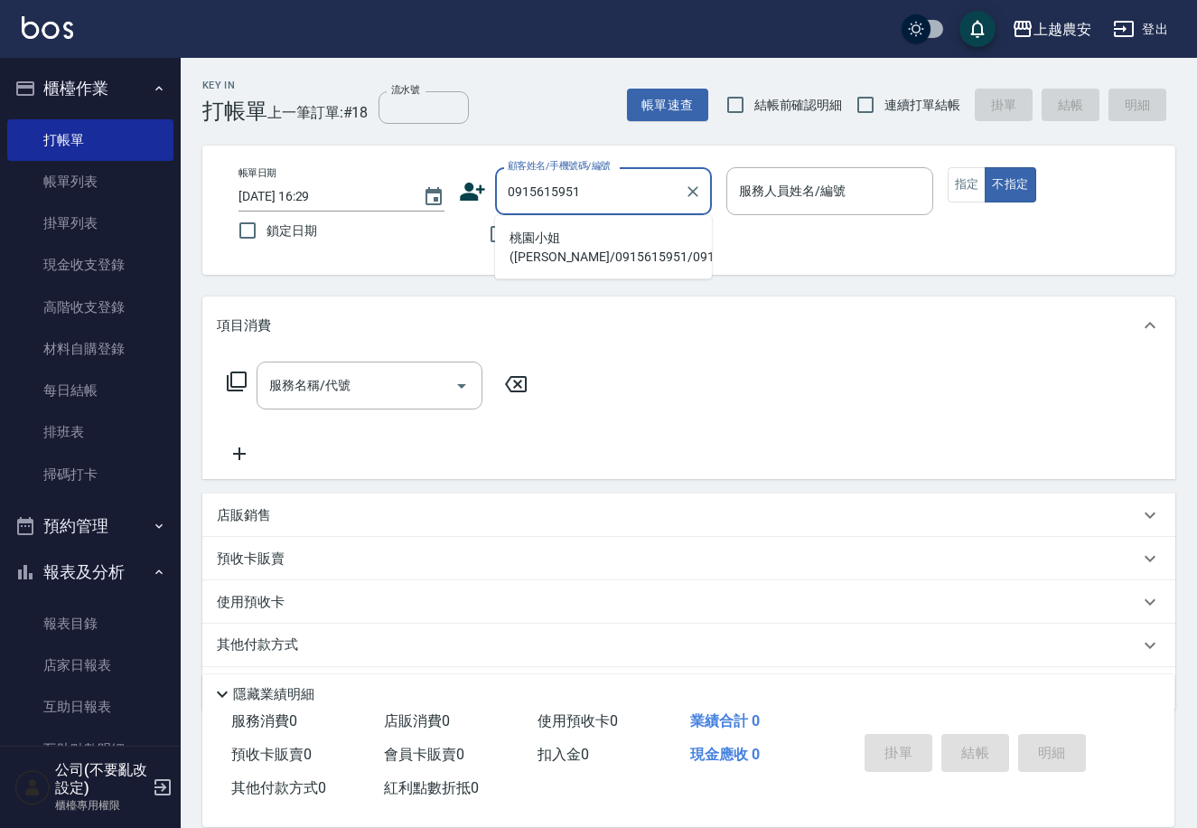
drag, startPoint x: 561, startPoint y: 245, endPoint x: 711, endPoint y: 231, distance: 150.6
click at [561, 243] on li "桃園小姐([PERSON_NAME]/0915615951/0915615951" at bounding box center [603, 247] width 217 height 49
type input "桃園小姐([PERSON_NAME]/0915615951/0915615951"
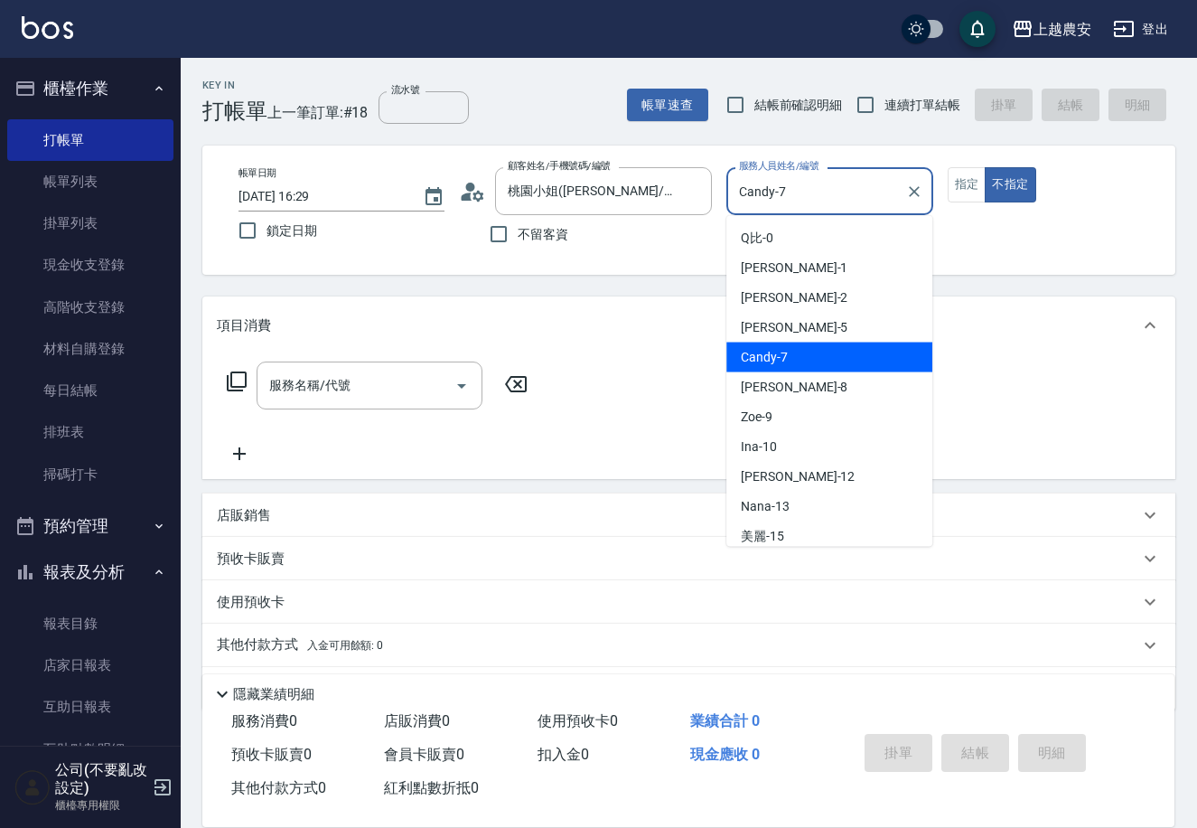
drag, startPoint x: 809, startPoint y: 200, endPoint x: 697, endPoint y: 218, distance: 112.6
click at [700, 218] on div "帳單日期 2025/10/08 16:29 鎖定日期 顧客姓名/手機號碼/編號 桃園小姐(陳美玲/0915615951/0915615951 顧客姓名/手機號…" at bounding box center [689, 210] width 930 height 86
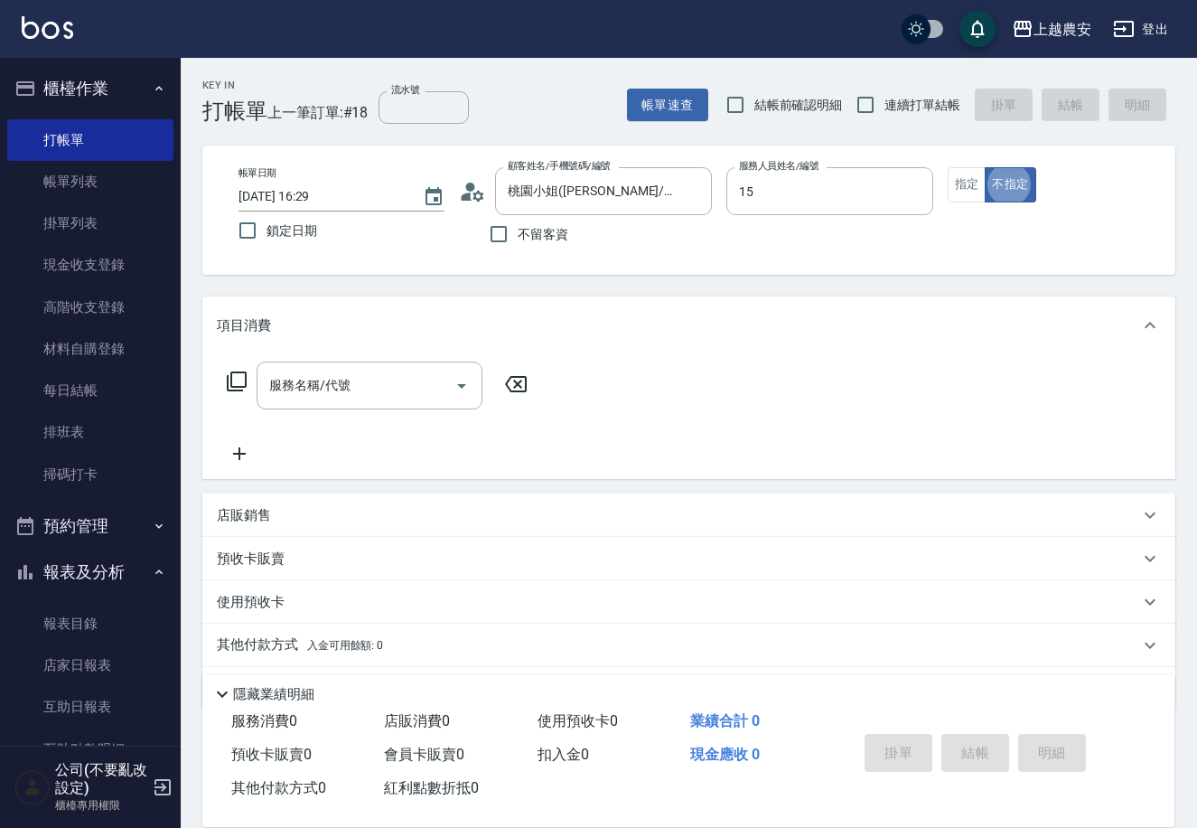
type input "美麗-15"
type button "false"
click at [968, 196] on button "指定" at bounding box center [967, 184] width 39 height 35
click at [369, 362] on div "服務名稱/代號" at bounding box center [370, 385] width 226 height 48
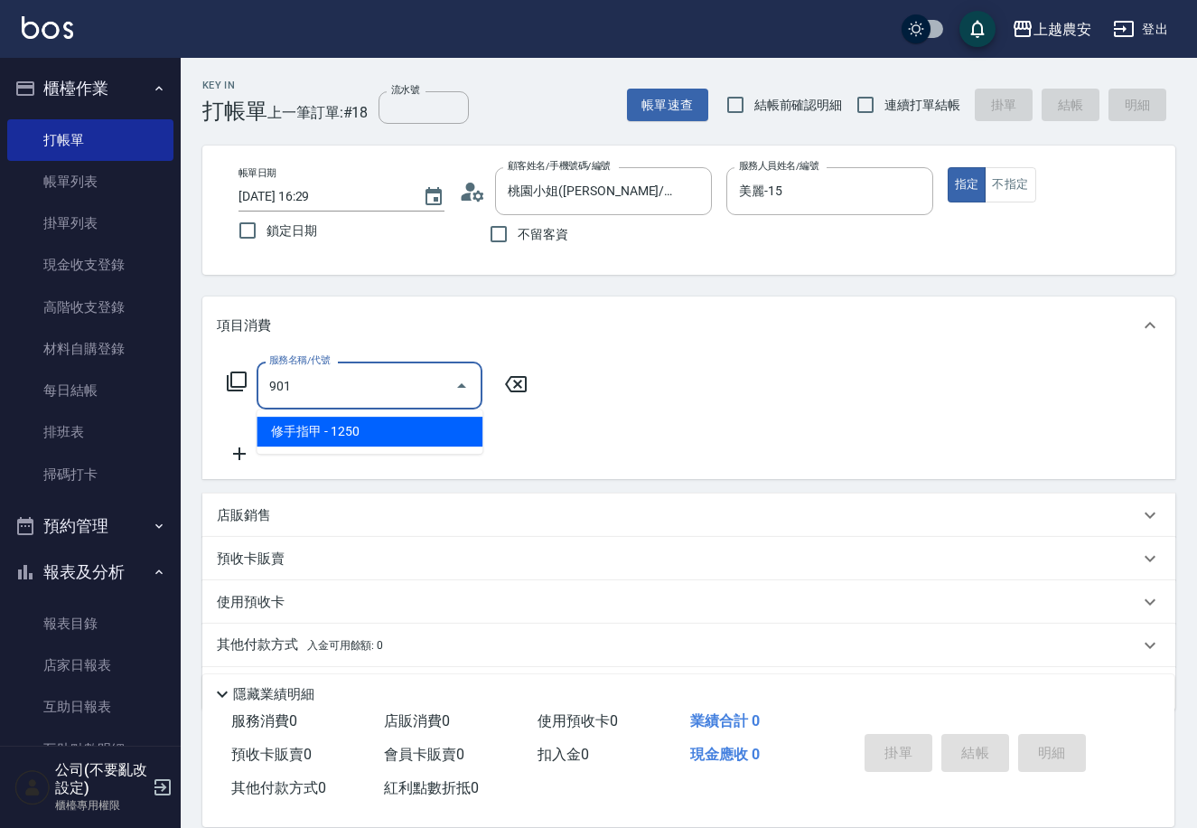
type input "修手指甲(901)"
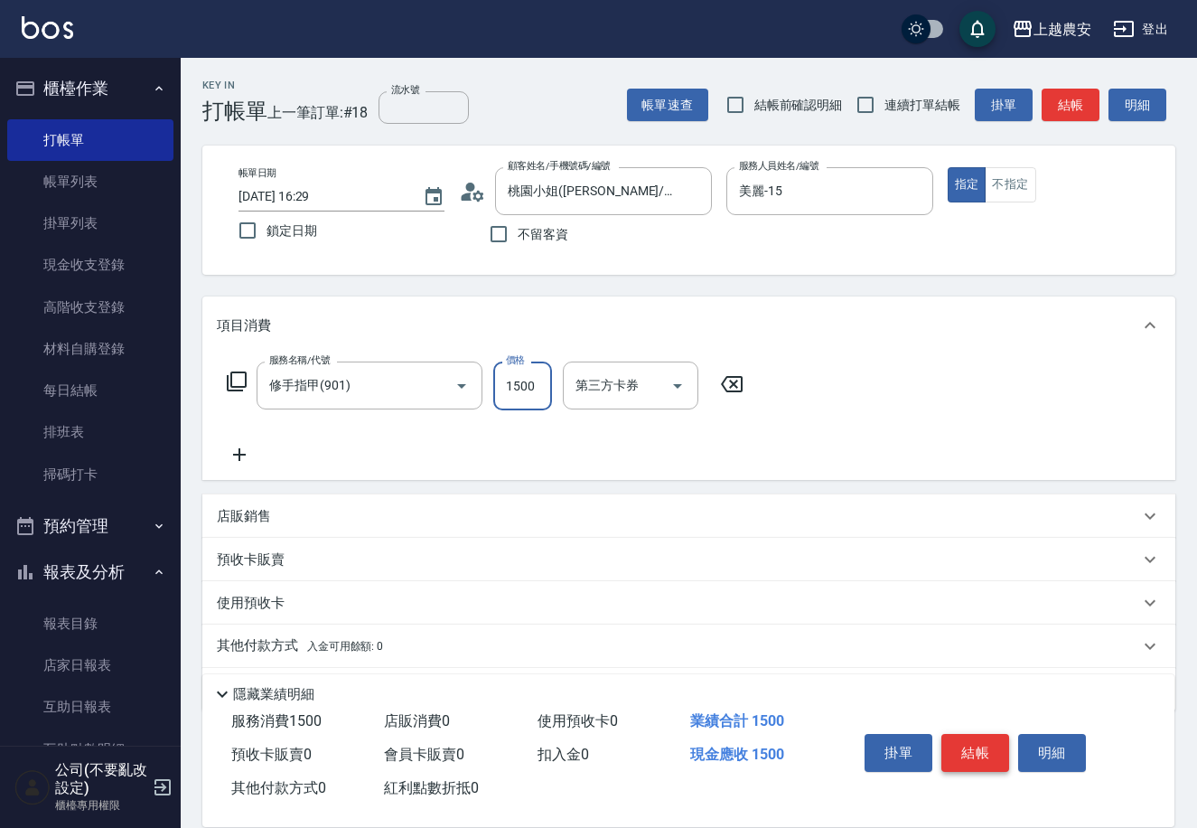
type input "1500"
click at [973, 745] on button "結帳" at bounding box center [975, 753] width 68 height 38
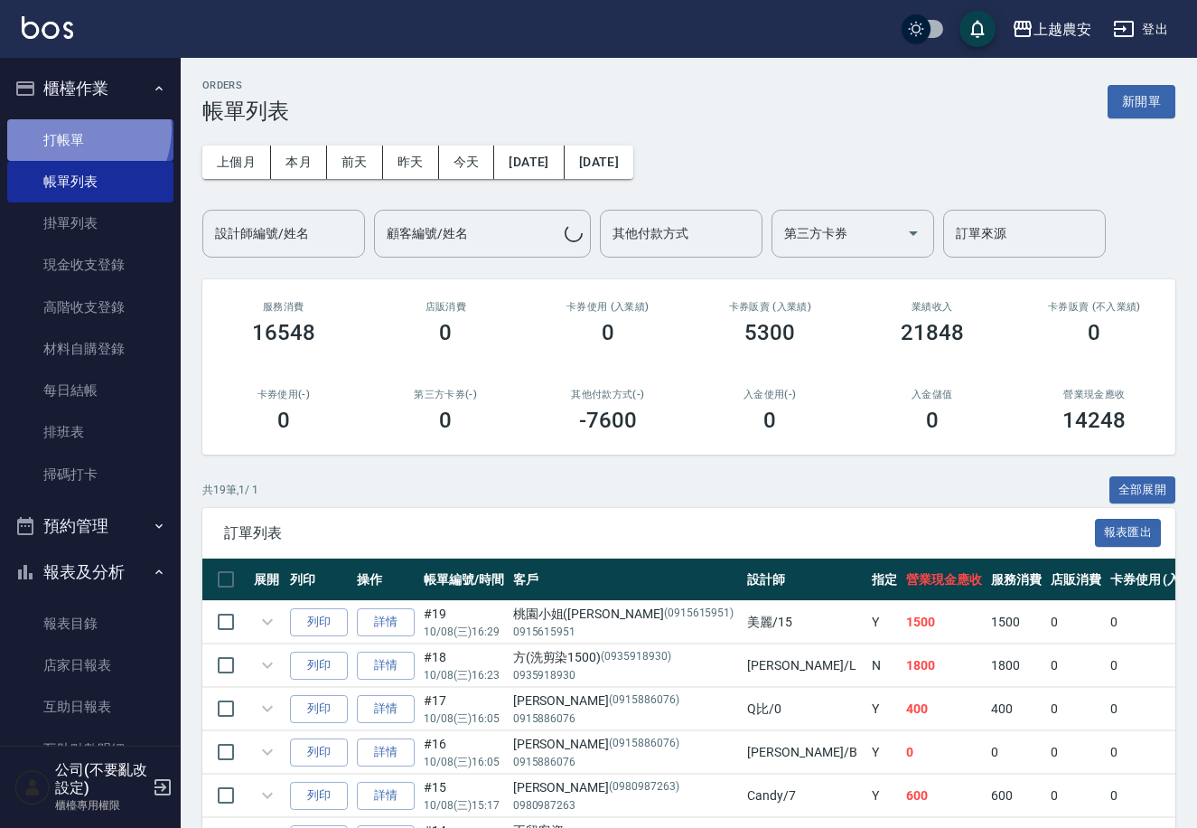
click at [75, 129] on link "打帳單" at bounding box center [90, 140] width 166 height 42
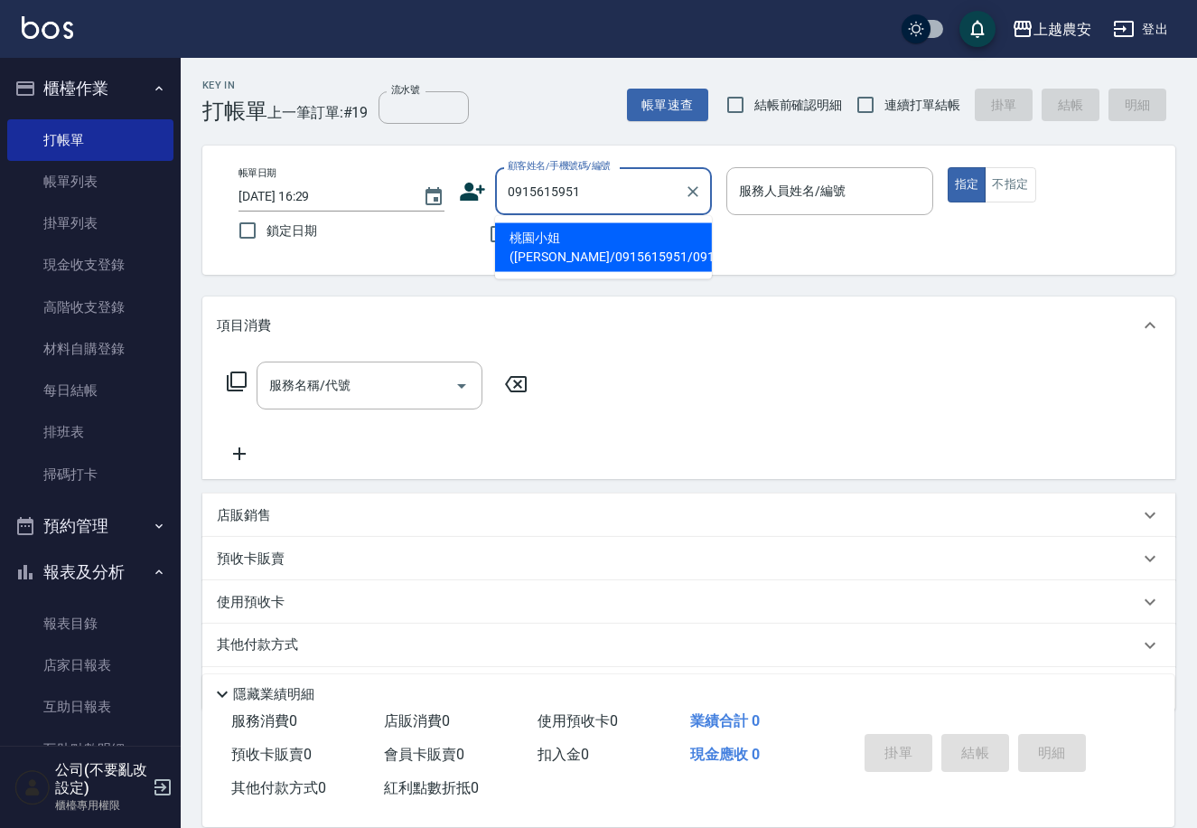
click at [593, 248] on li "桃園小姐([PERSON_NAME]/0915615951/0915615951" at bounding box center [603, 247] width 217 height 49
type input "桃園小姐([PERSON_NAME]/0915615951/0915615951"
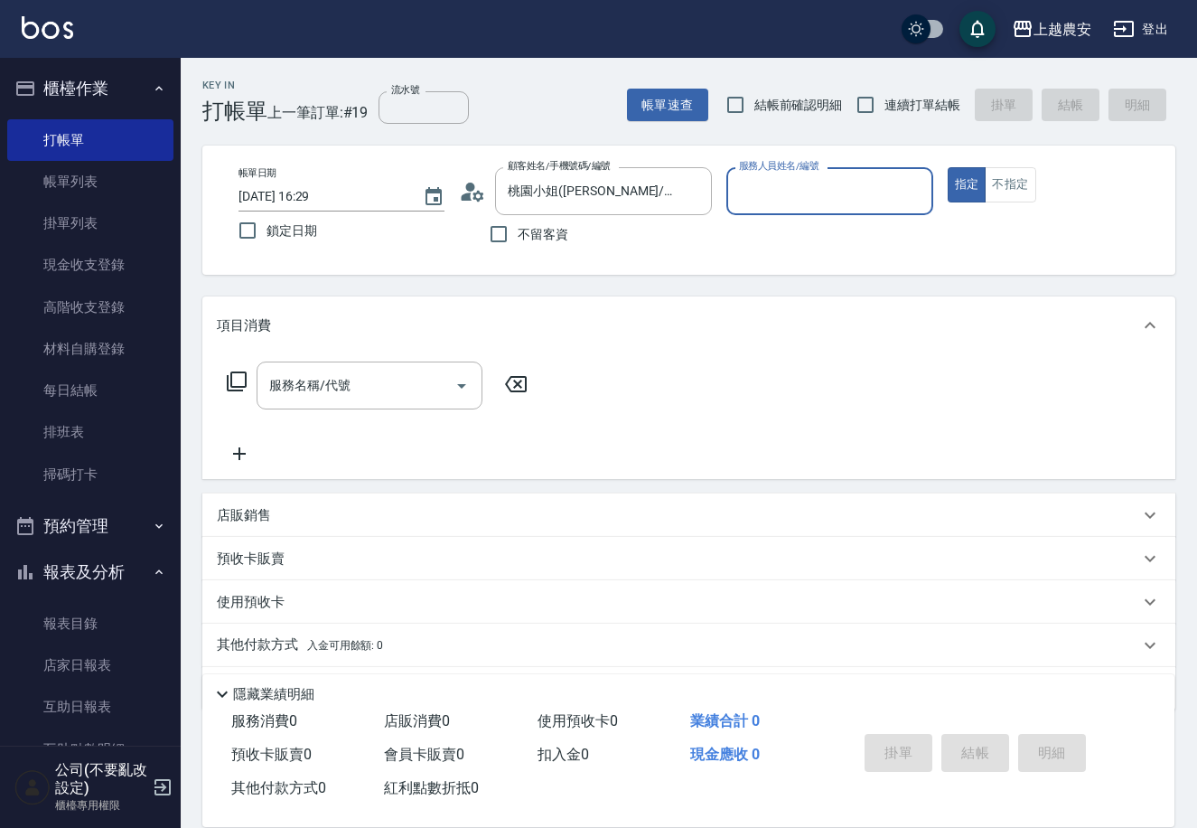
type input "Candy-7"
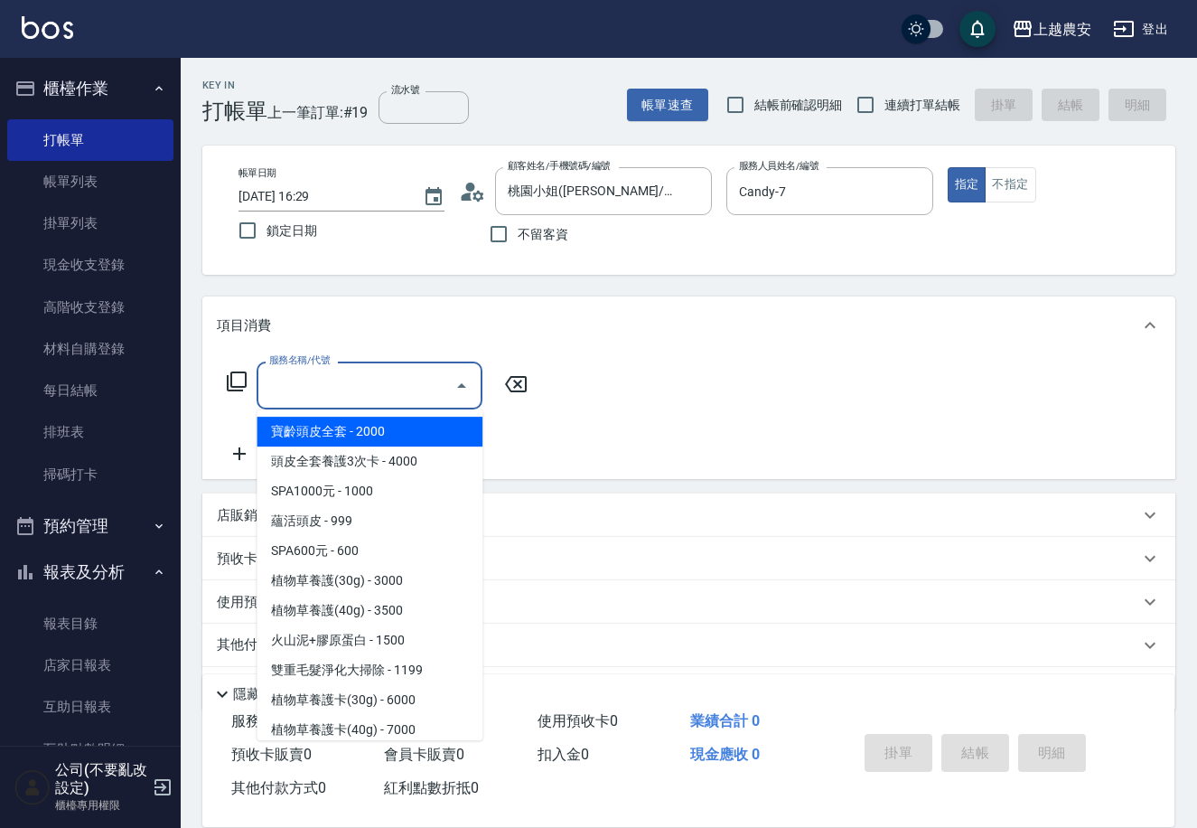
click at [366, 377] on input "服務名稱/代號" at bounding box center [356, 386] width 182 height 32
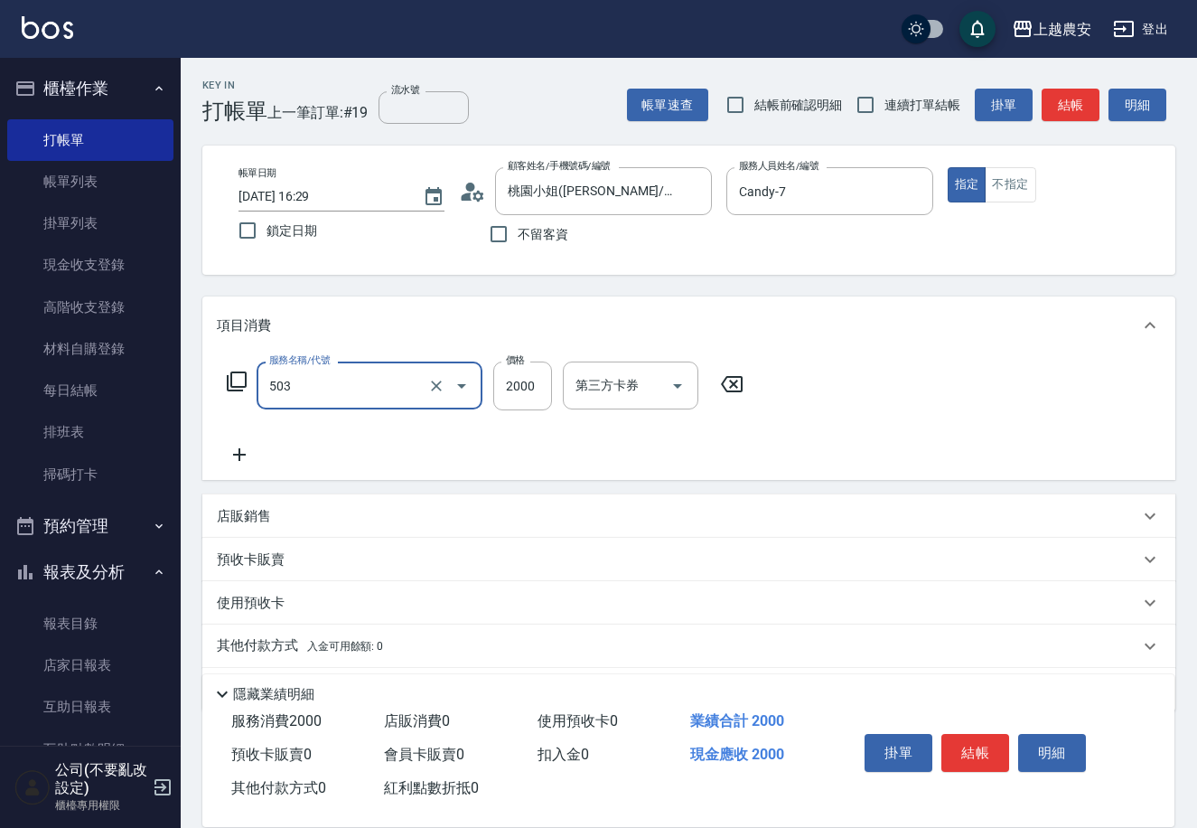
type input "染髮1500↑(503)"
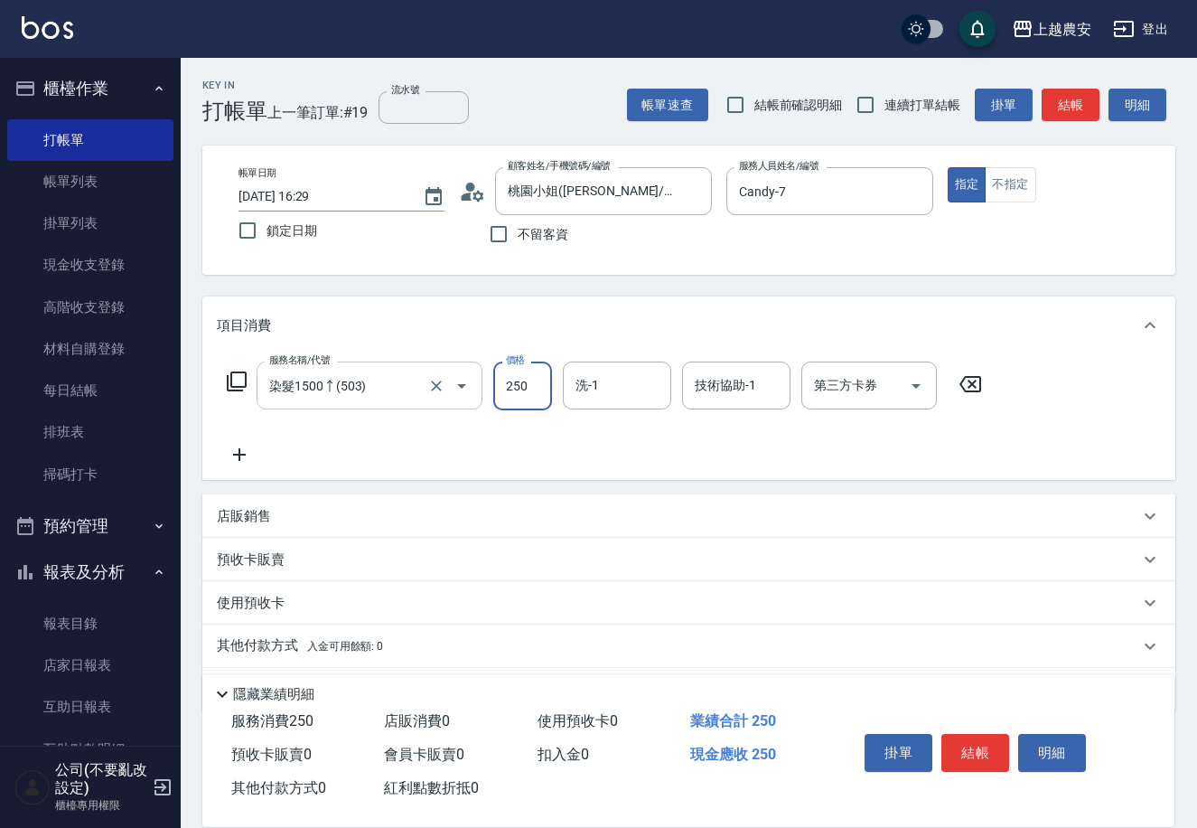
type input "2500"
type input "蘇蘇-25"
click at [963, 727] on div "掛單 結帳 明細" at bounding box center [975, 754] width 236 height 57
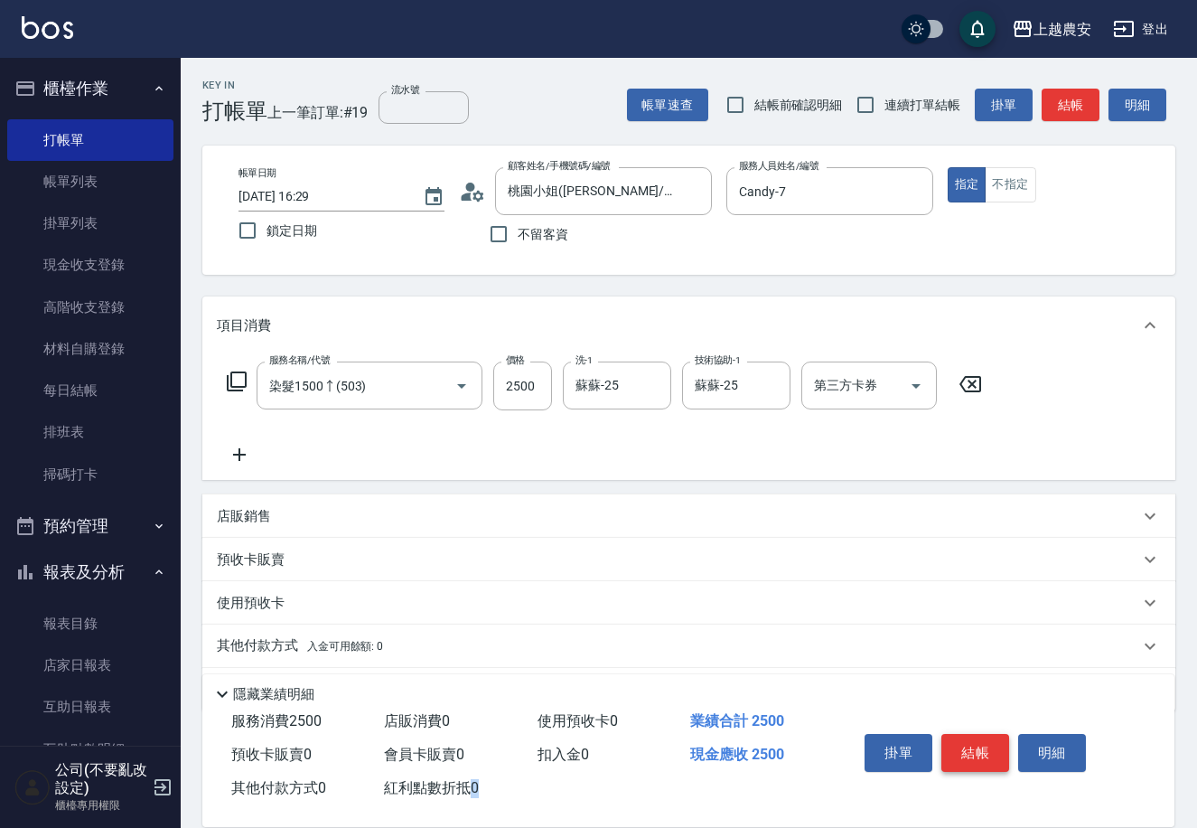
click at [972, 738] on button "結帳" at bounding box center [975, 753] width 68 height 38
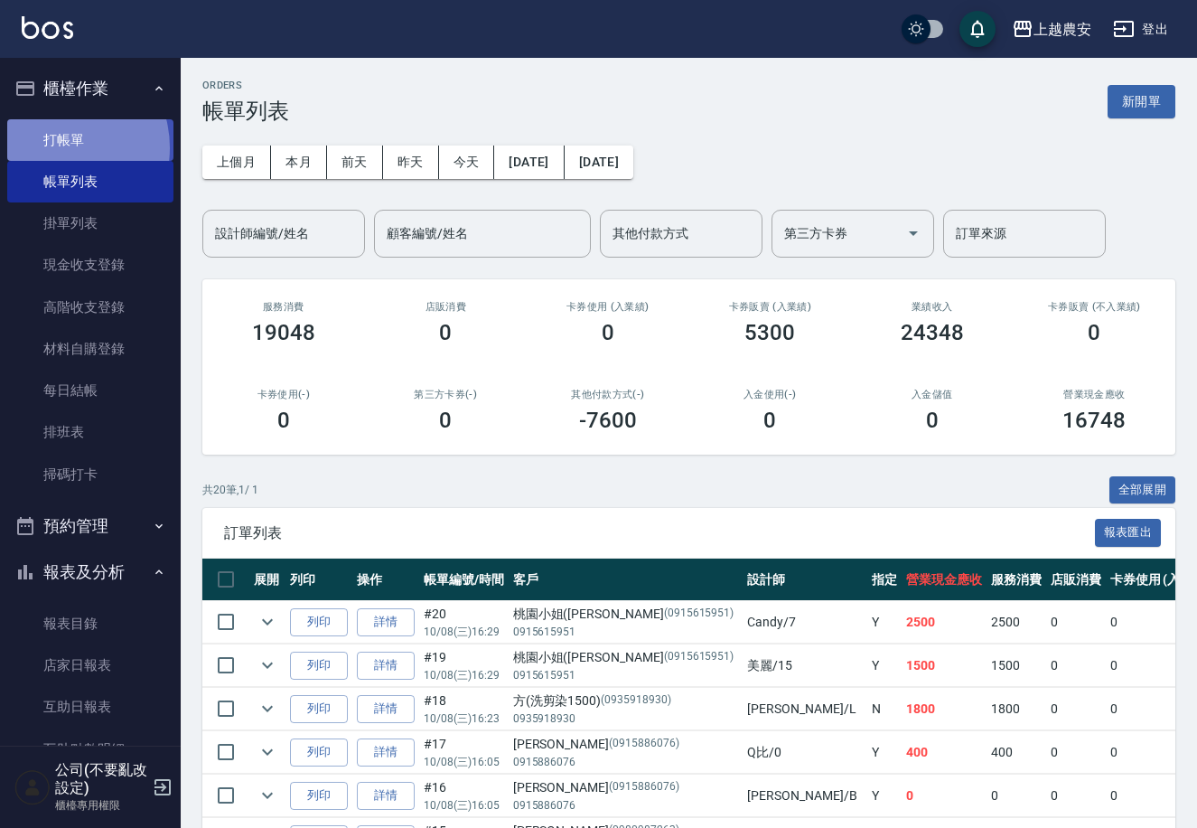
click at [56, 147] on link "打帳單" at bounding box center [90, 140] width 166 height 42
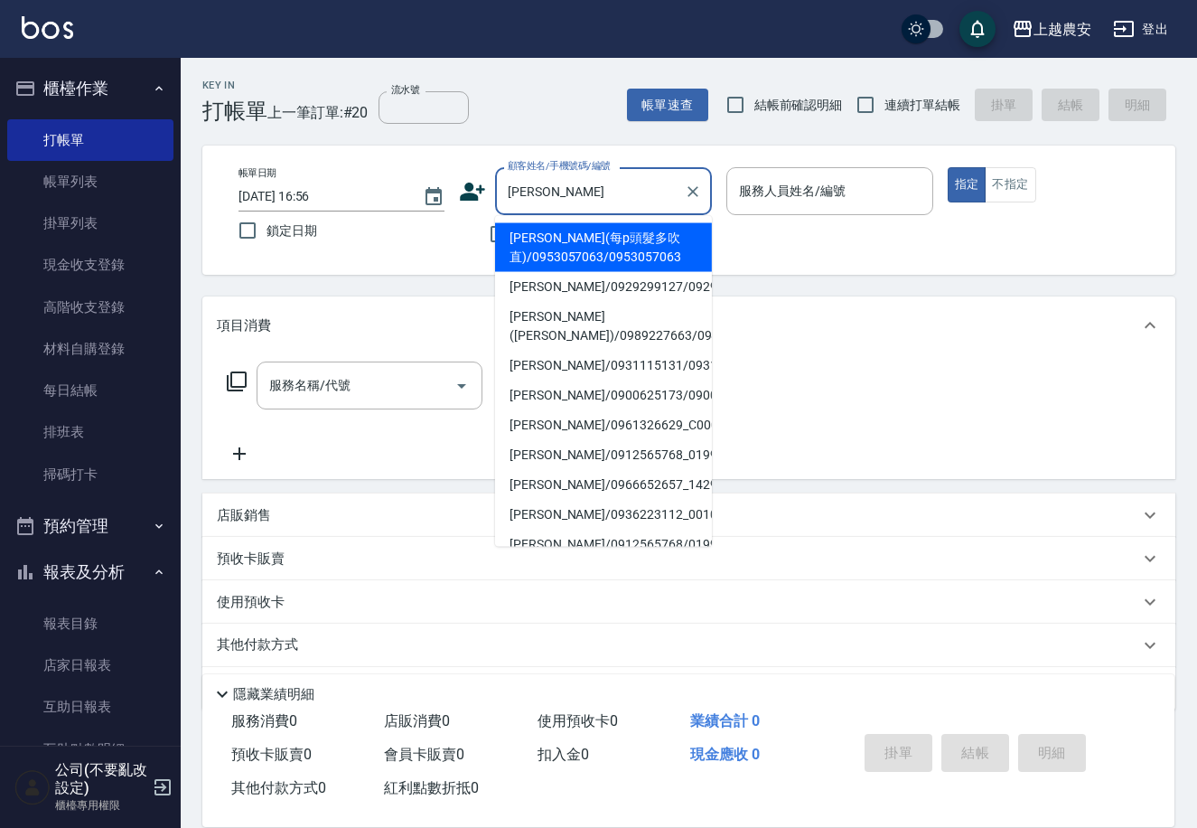
click at [566, 237] on li "[PERSON_NAME](每p頭髮多吹直)/0953057063/0953057063" at bounding box center [603, 247] width 217 height 49
type input "[PERSON_NAME](每p頭髮多吹直)/0953057063/0953057063"
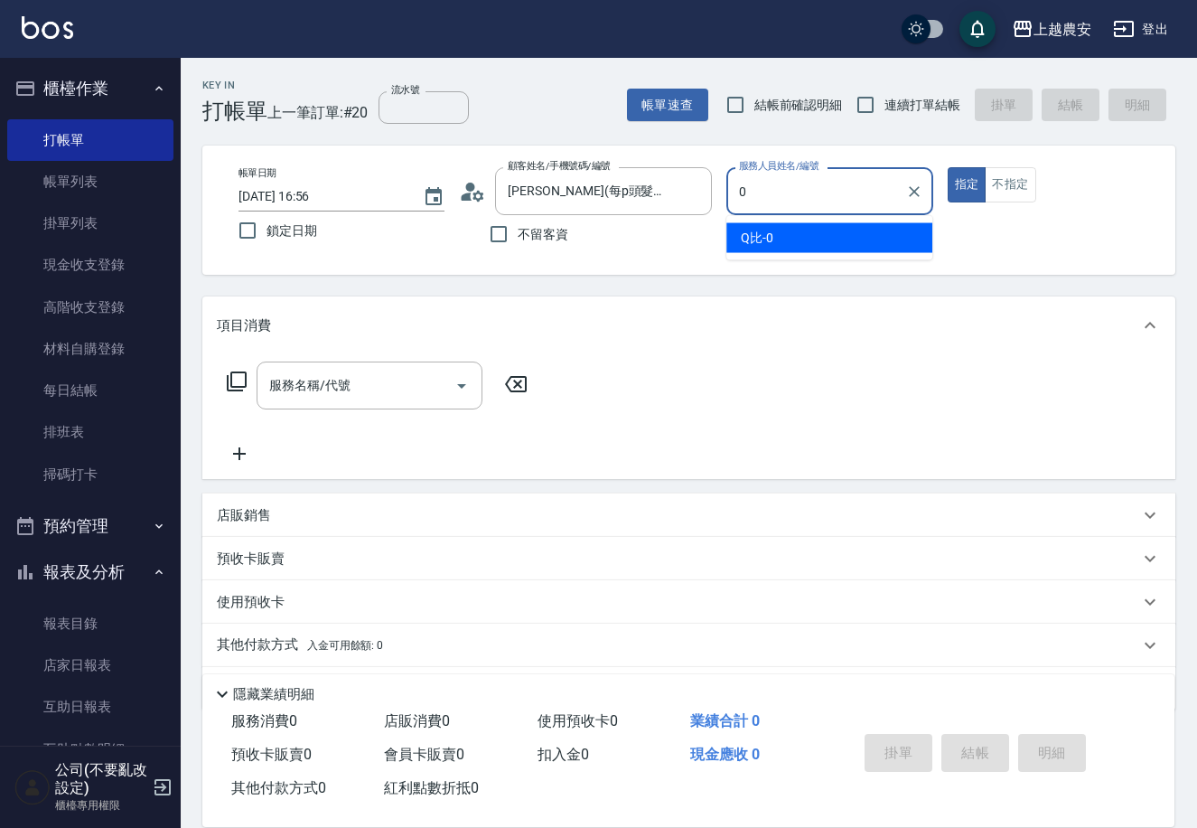
type input "0"
type button "true"
type input "Q比-0"
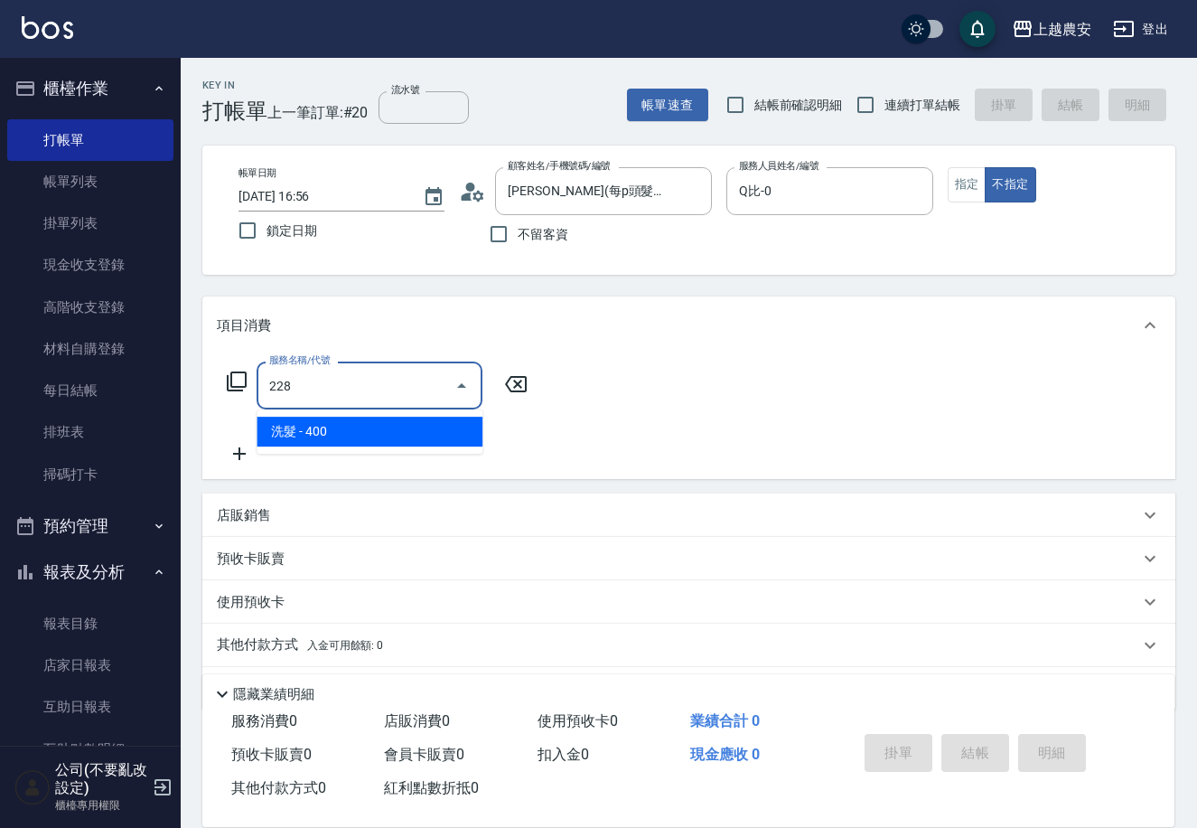
type input "洗髮(228)"
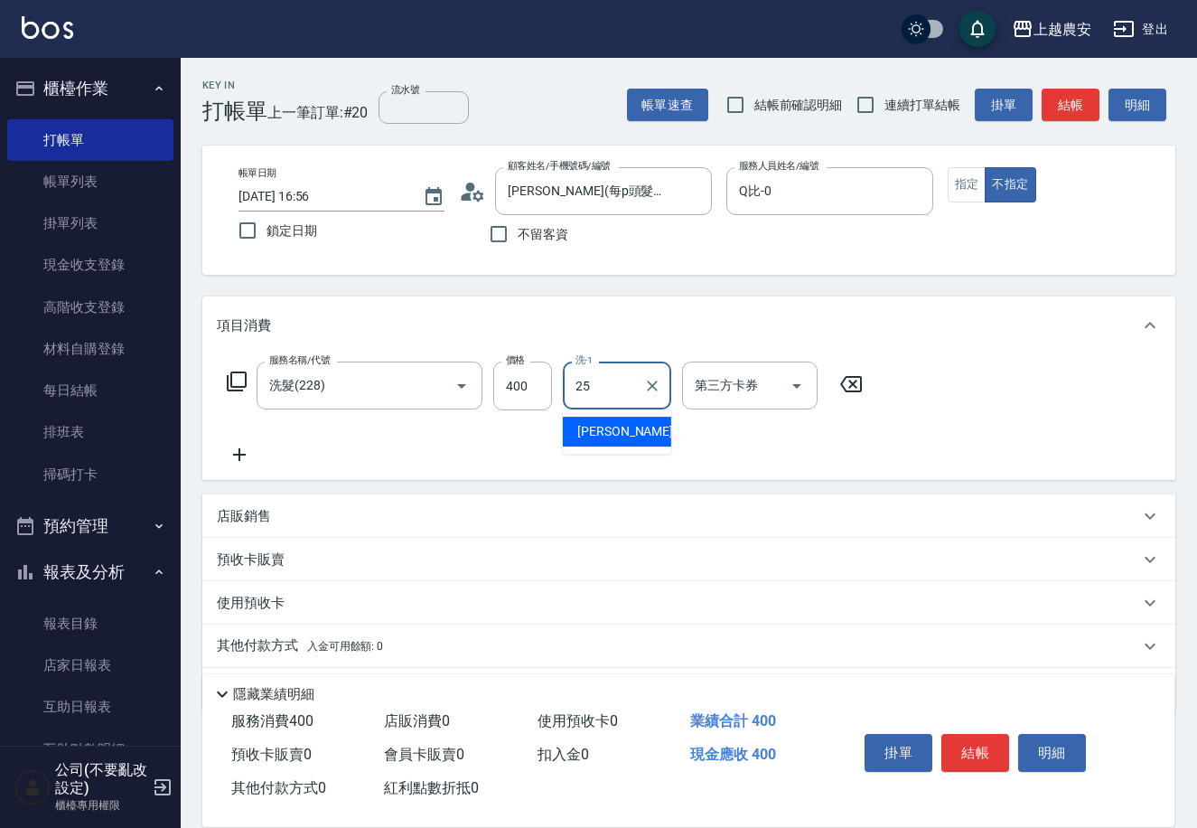
type input "蘇蘇-25"
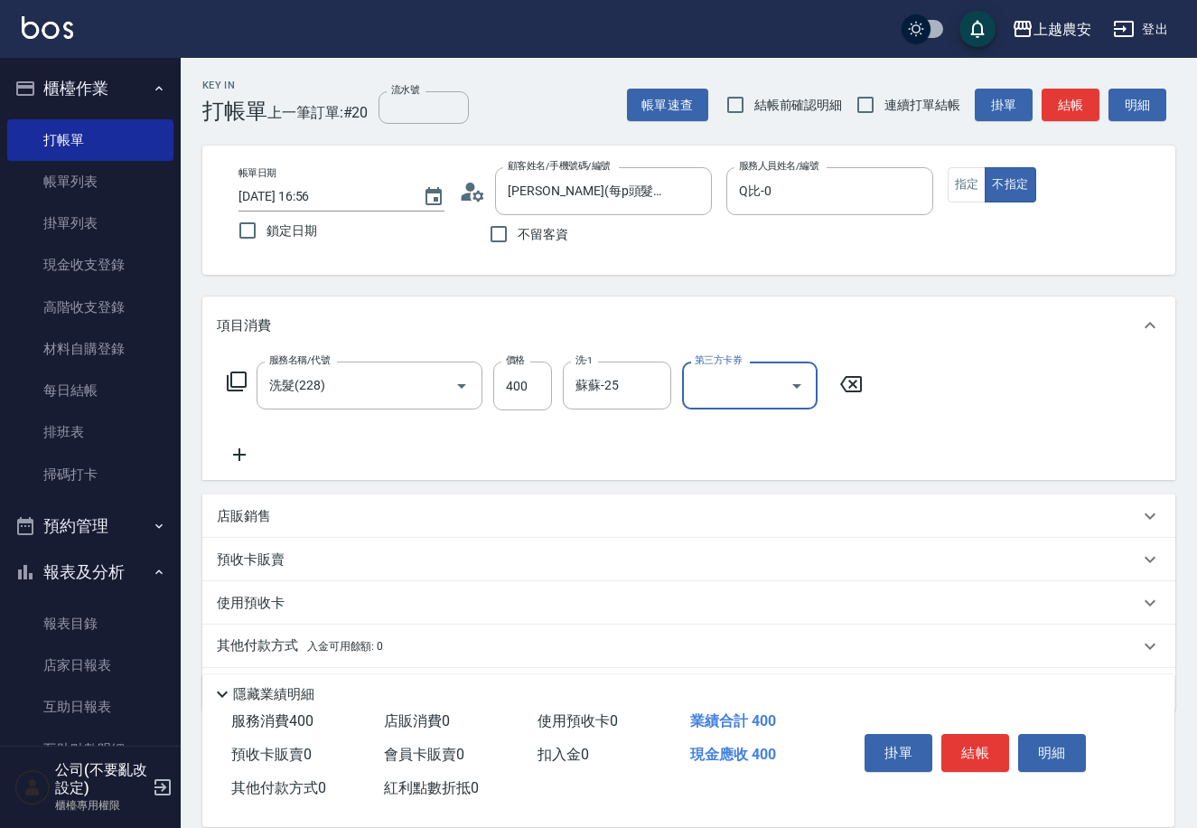
click at [313, 644] on span "入金可用餘額: 0" at bounding box center [345, 646] width 77 height 13
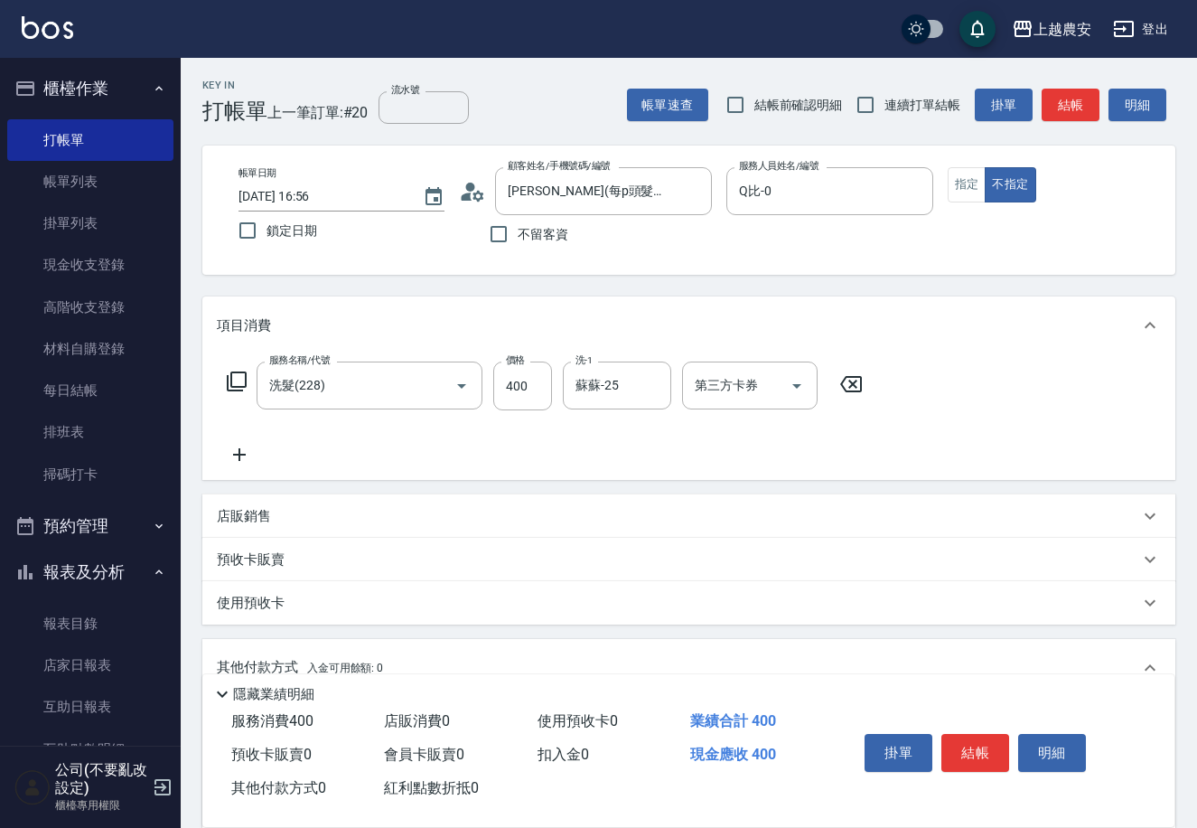
scroll to position [266, 0]
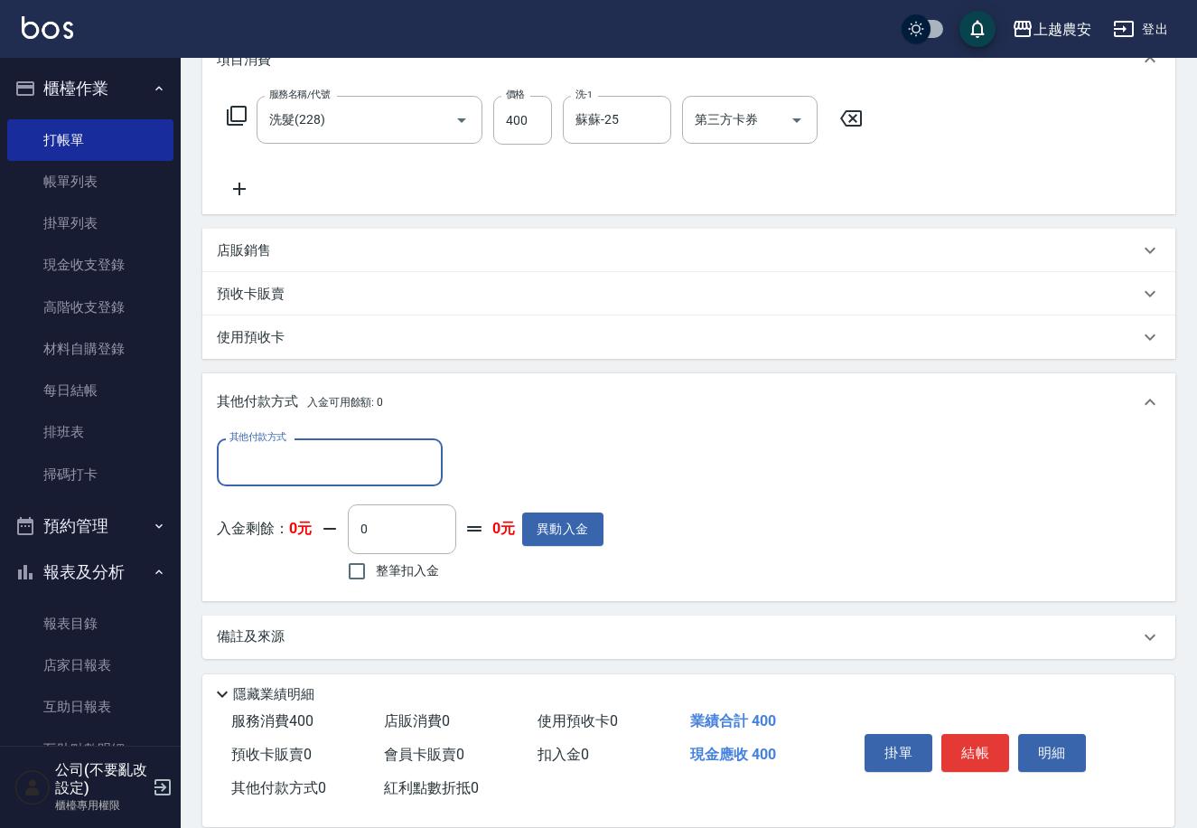
click at [341, 477] on div "其他付款方式" at bounding box center [330, 462] width 226 height 48
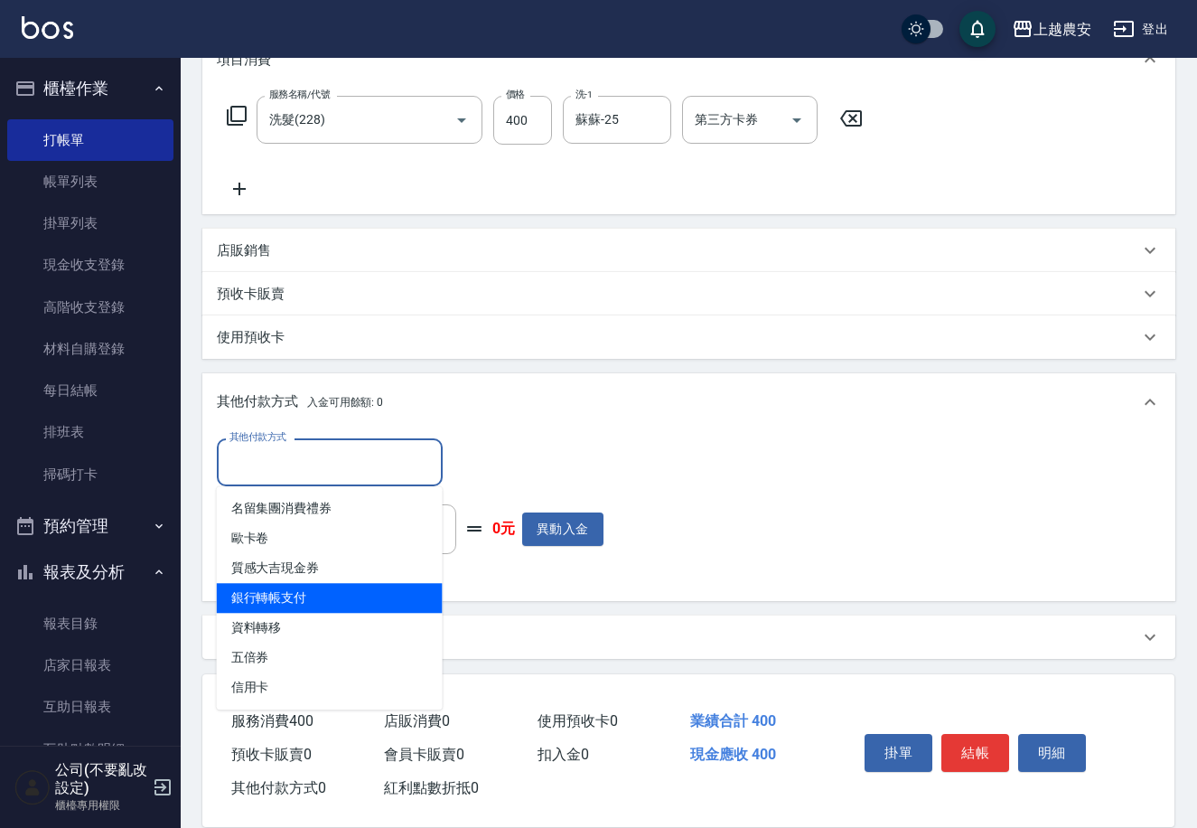
click at [326, 596] on span "銀行轉帳支付" at bounding box center [330, 598] width 226 height 30
type input "銀行轉帳支付"
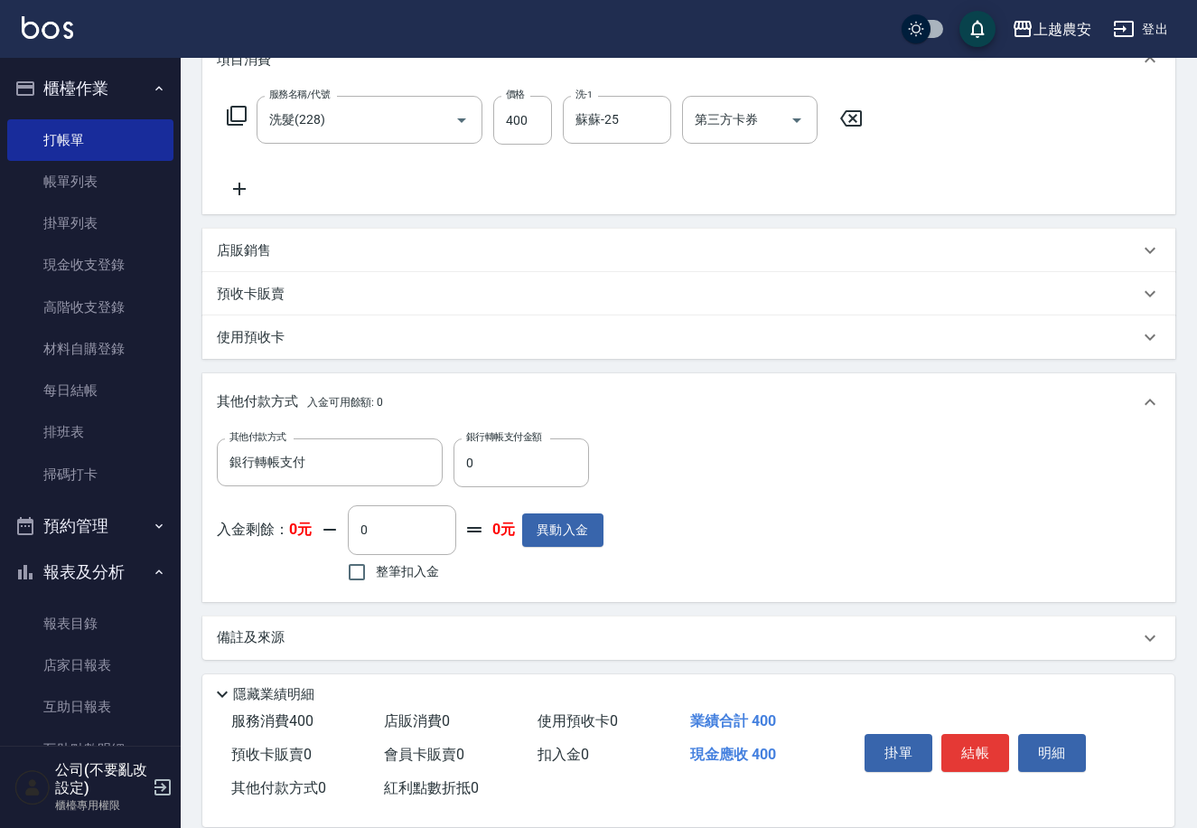
click at [450, 466] on div "其他付款方式 銀行轉帳支付 其他付款方式 銀行轉帳支付金額 0 銀行轉帳支付金額" at bounding box center [410, 462] width 387 height 49
click at [454, 465] on input "0" at bounding box center [522, 462] width 136 height 49
type input "400"
click at [969, 747] on button "結帳" at bounding box center [975, 753] width 68 height 38
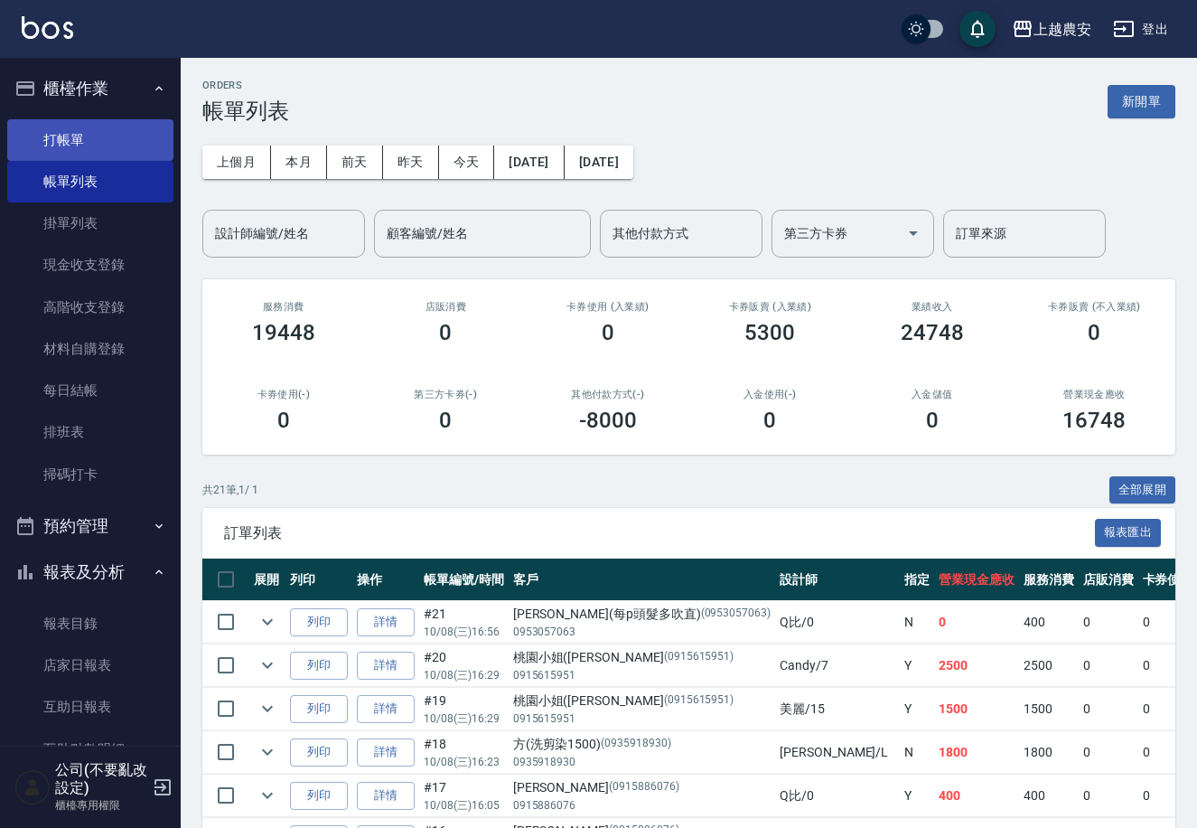
click at [87, 130] on link "打帳單" at bounding box center [90, 140] width 166 height 42
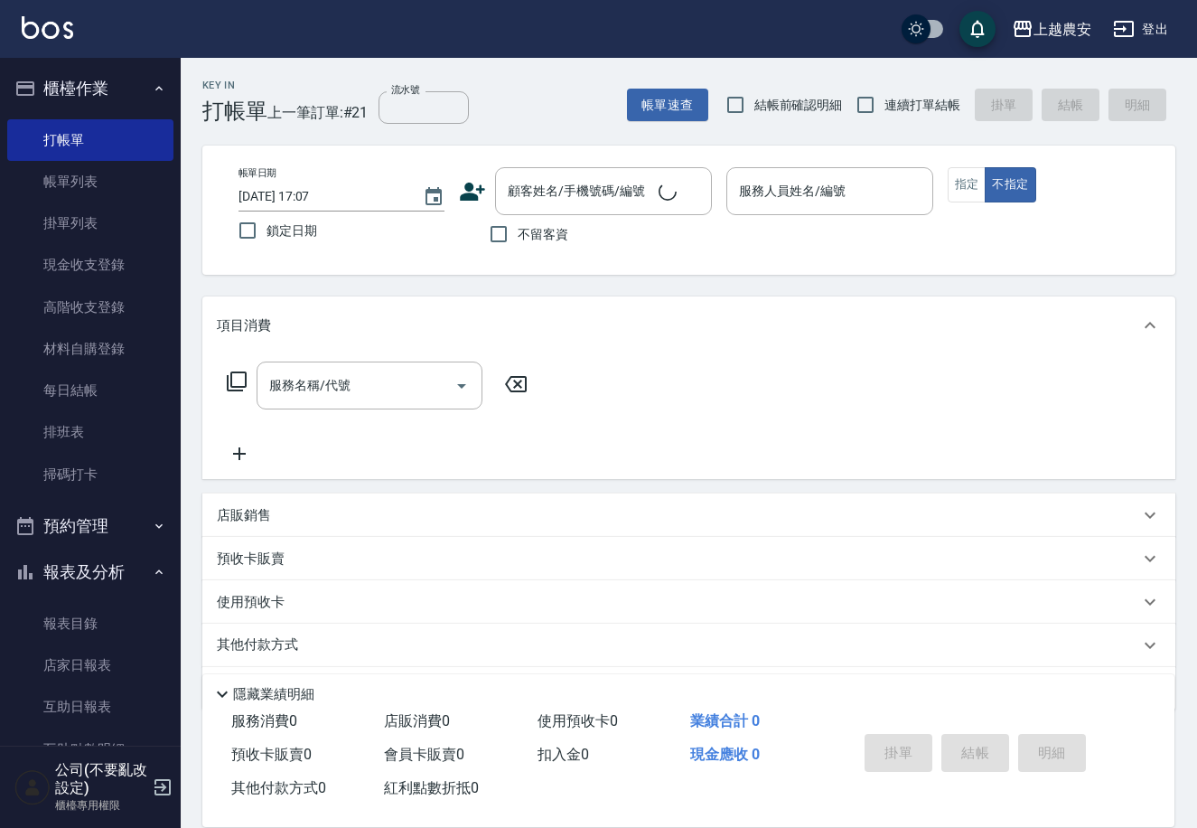
click at [521, 246] on label "不留客資" at bounding box center [524, 234] width 89 height 38
click at [518, 246] on input "不留客資" at bounding box center [499, 234] width 38 height 38
checkbox input "true"
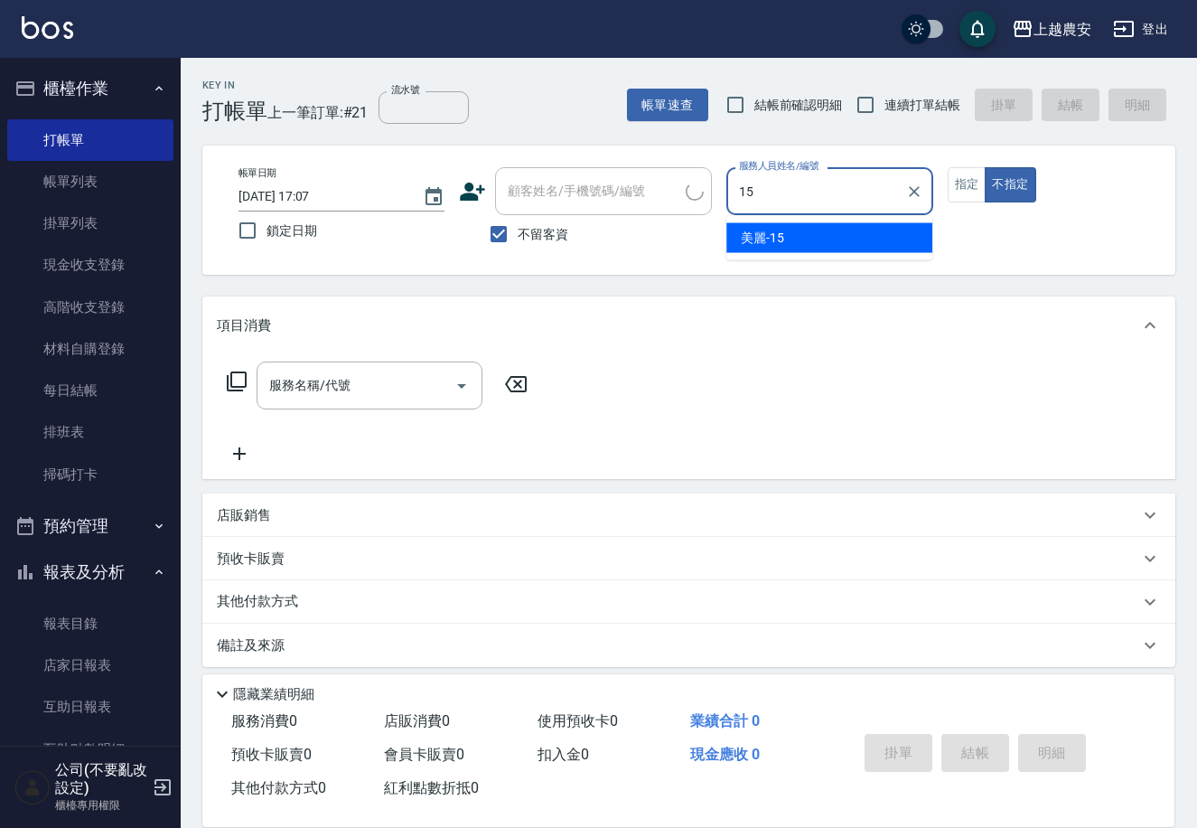
type input "美麗-15"
type button "false"
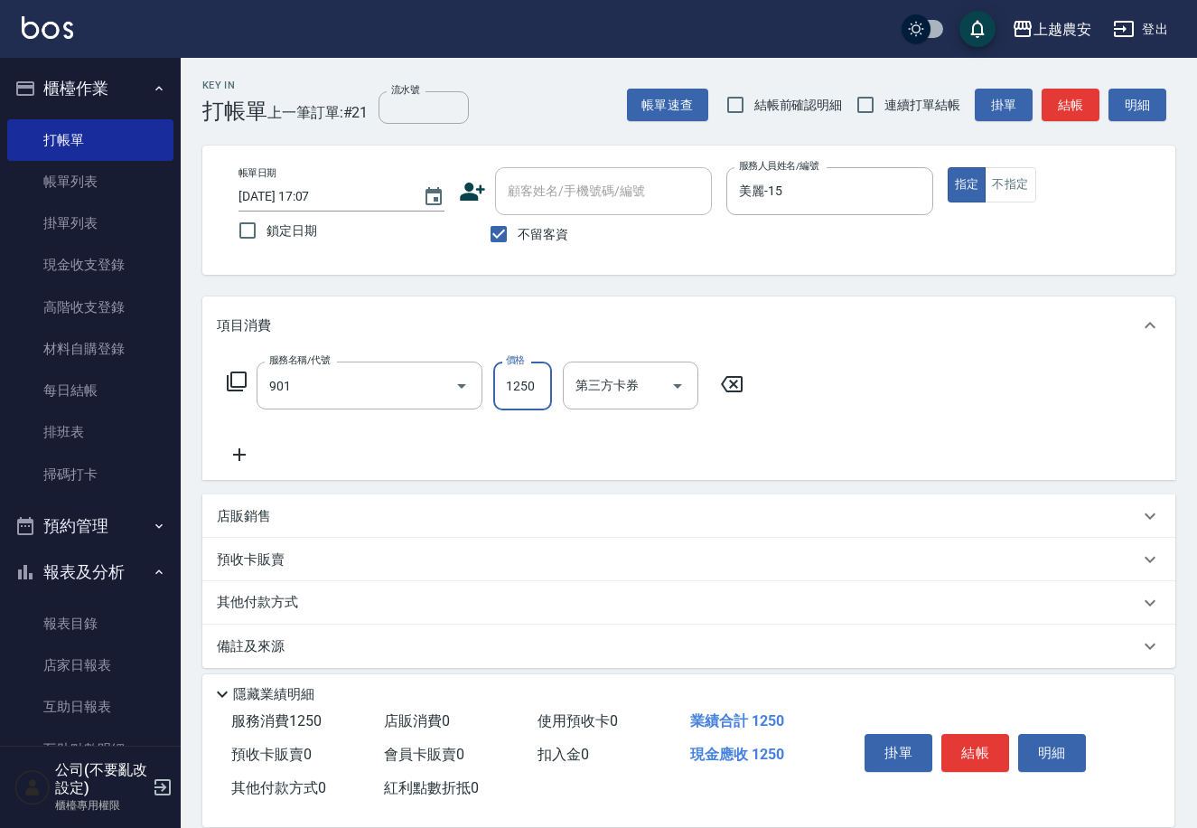
type input "修手指甲(901)"
type input "1000"
click at [975, 752] on button "結帳" at bounding box center [975, 753] width 68 height 38
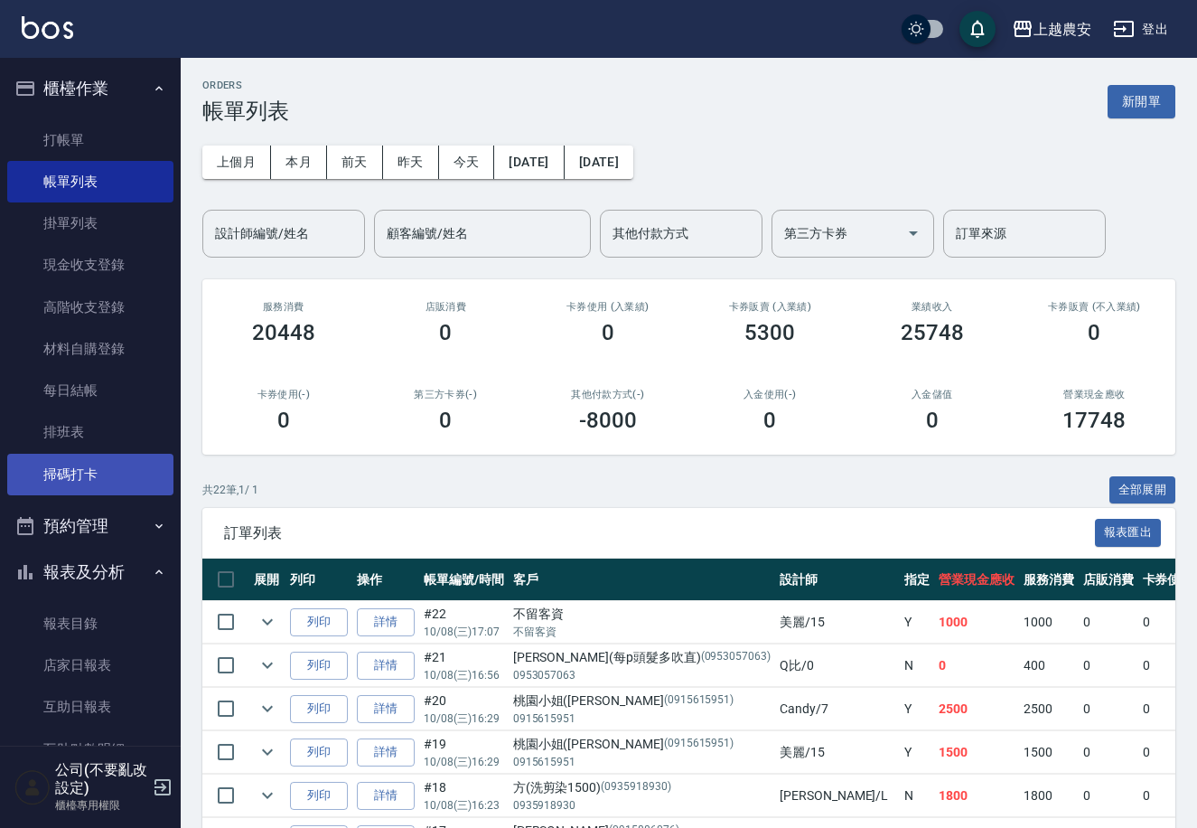
click at [126, 463] on link "掃碼打卡" at bounding box center [90, 475] width 166 height 42
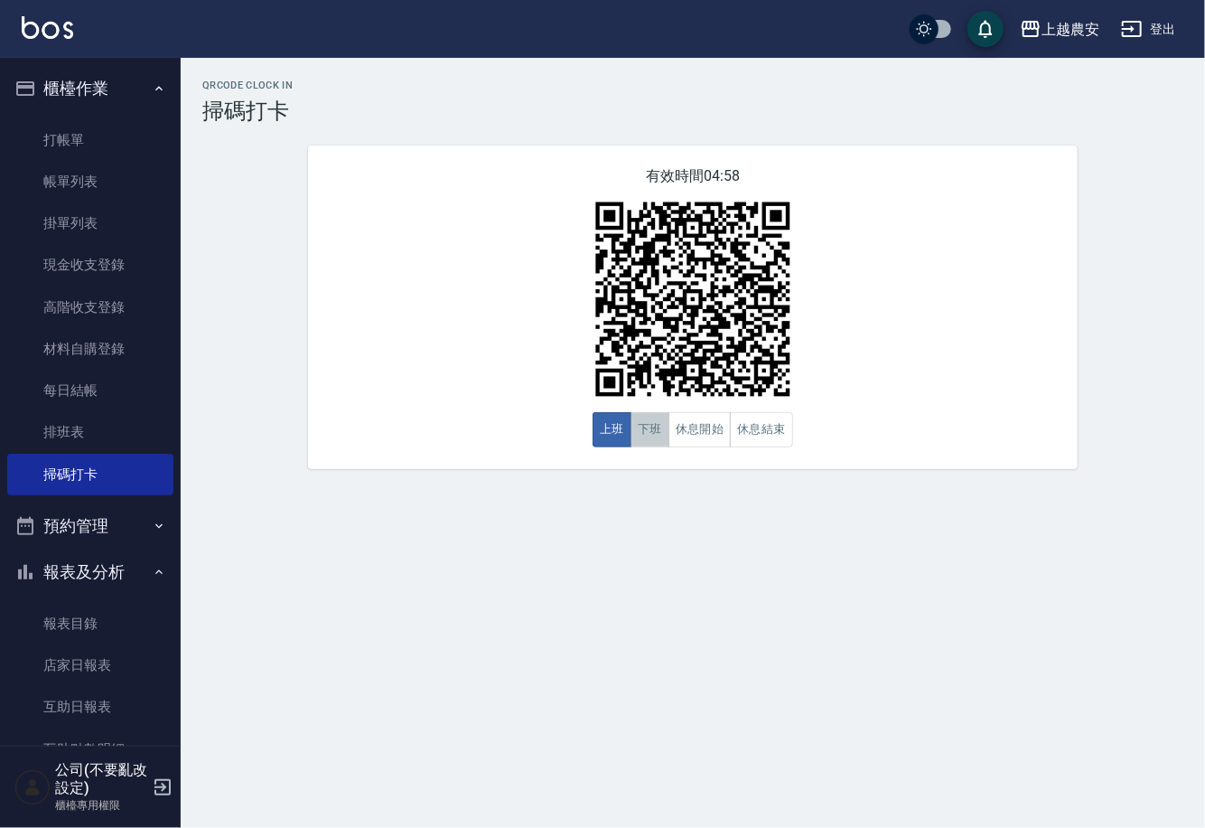
click at [644, 439] on button "下班" at bounding box center [650, 429] width 39 height 35
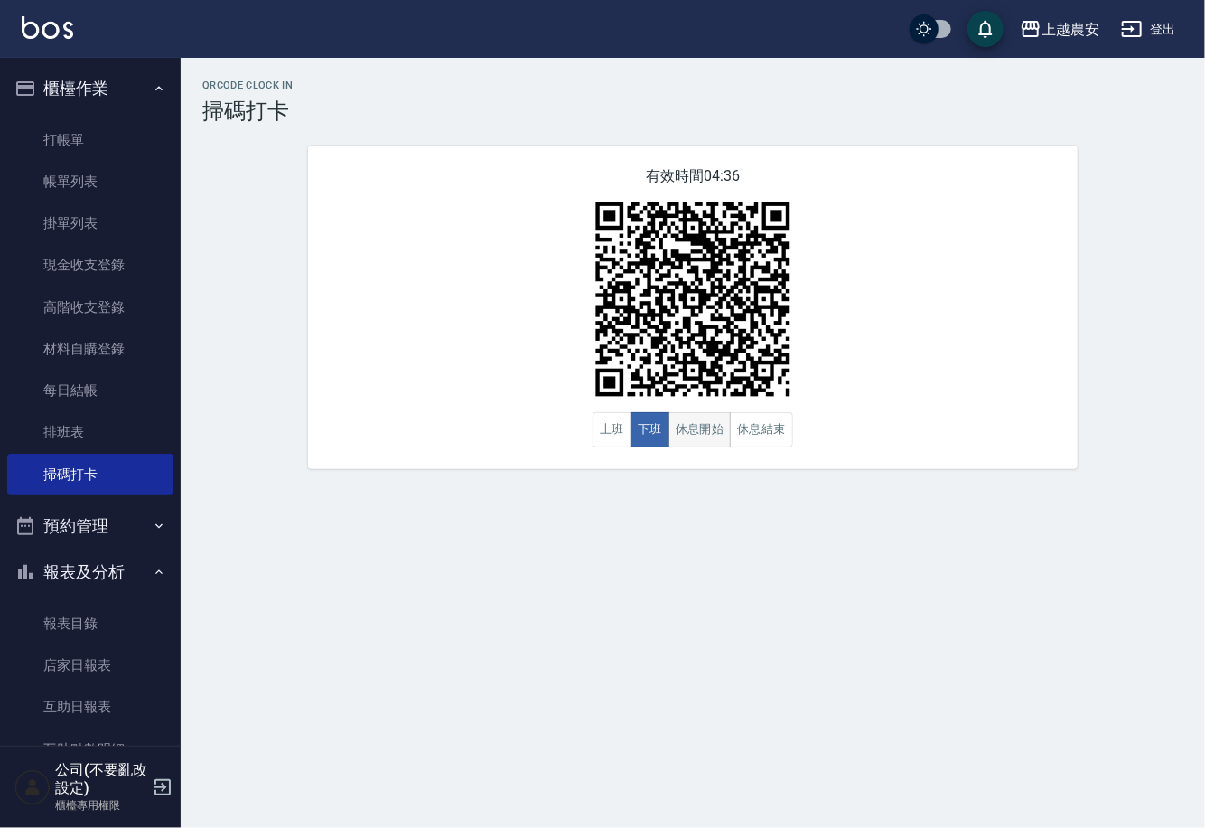
click at [706, 430] on button "休息開始" at bounding box center [700, 429] width 63 height 35
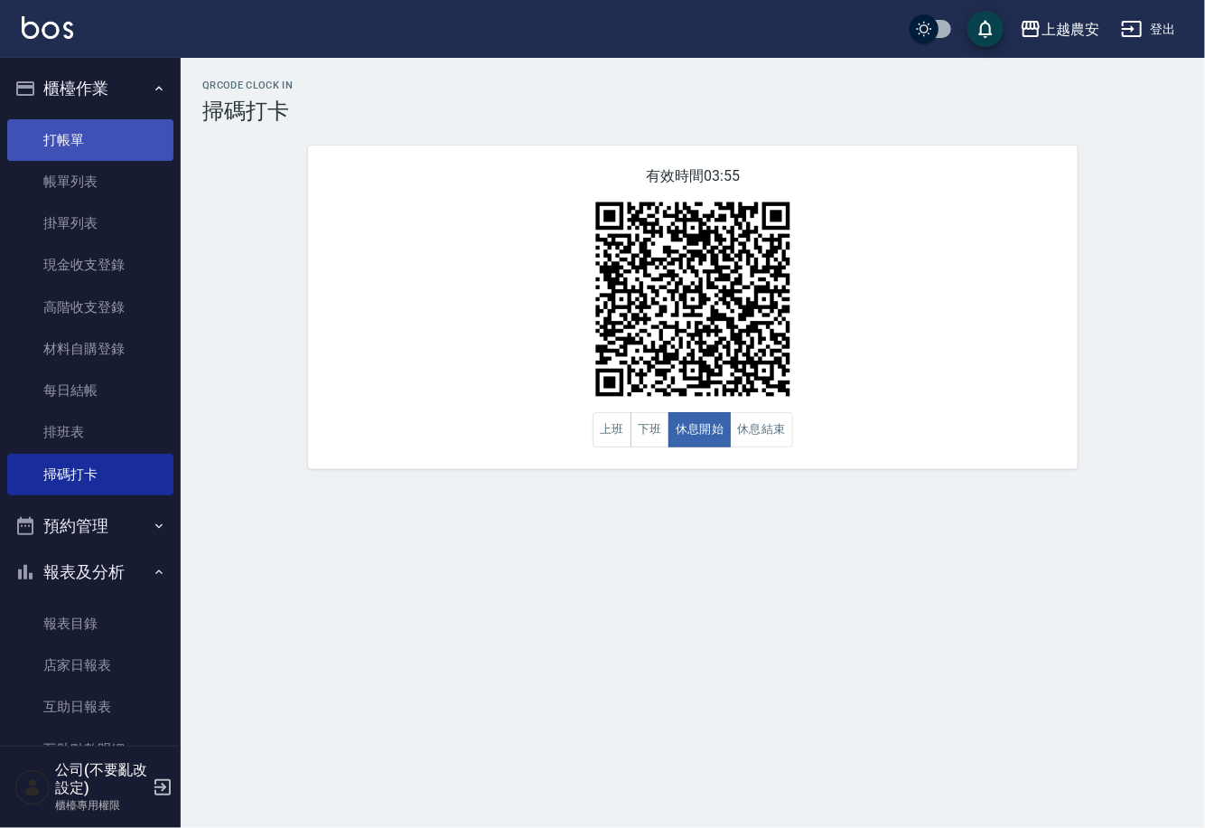
click at [91, 140] on link "打帳單" at bounding box center [90, 140] width 166 height 42
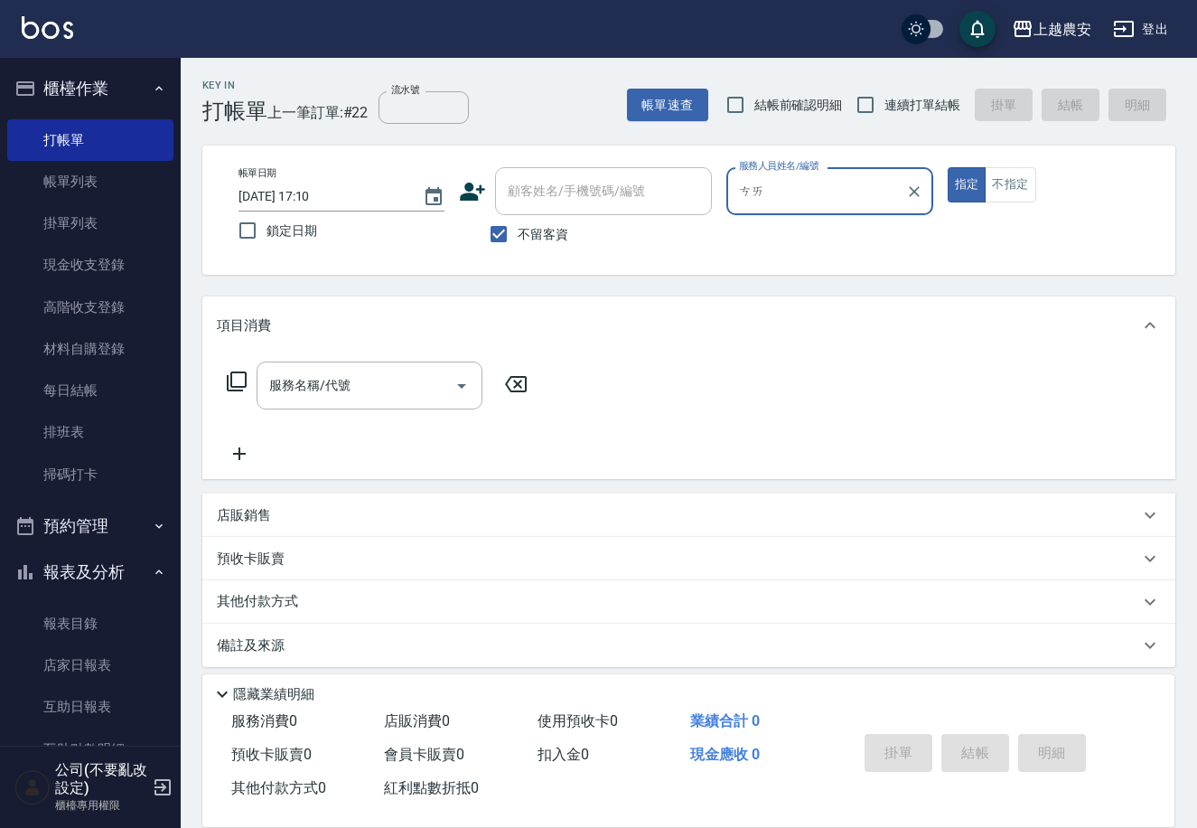
type input "蔡"
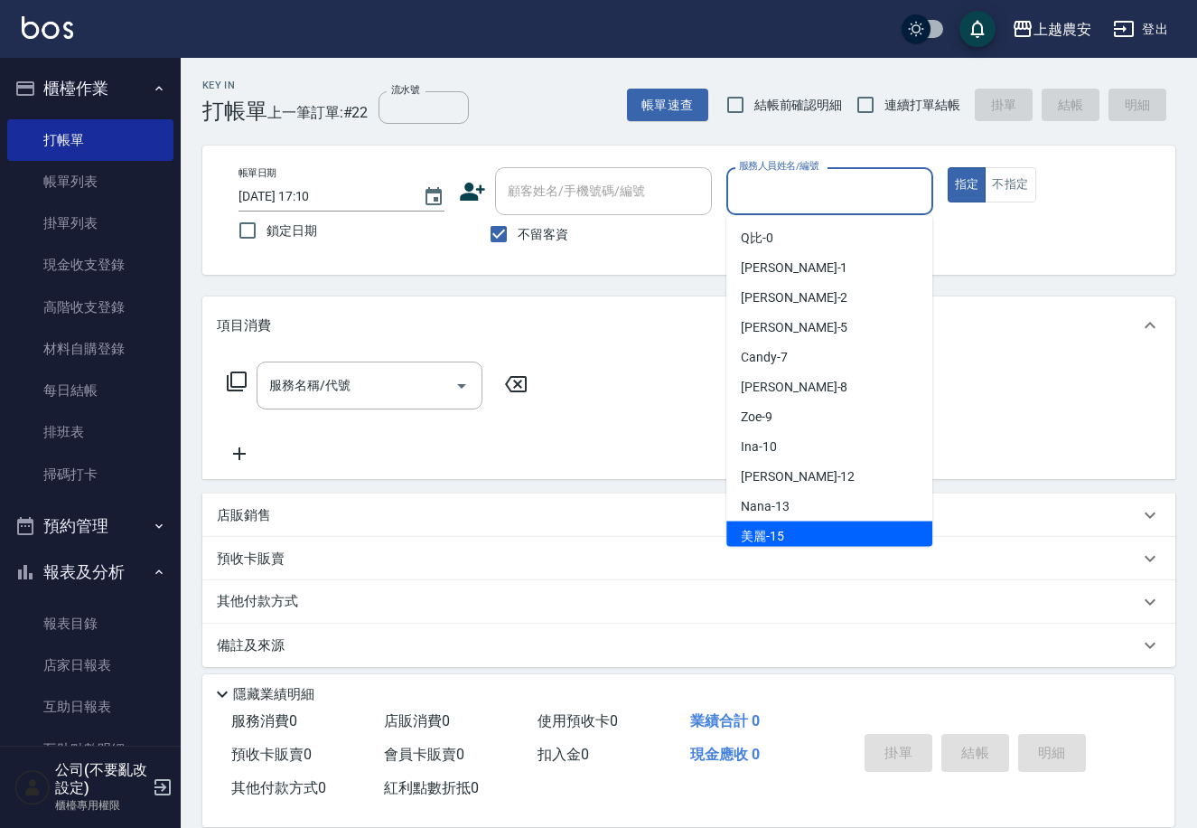
click at [535, 225] on span "不留客資" at bounding box center [543, 234] width 51 height 19
click at [518, 225] on input "不留客資" at bounding box center [499, 234] width 38 height 38
checkbox input "false"
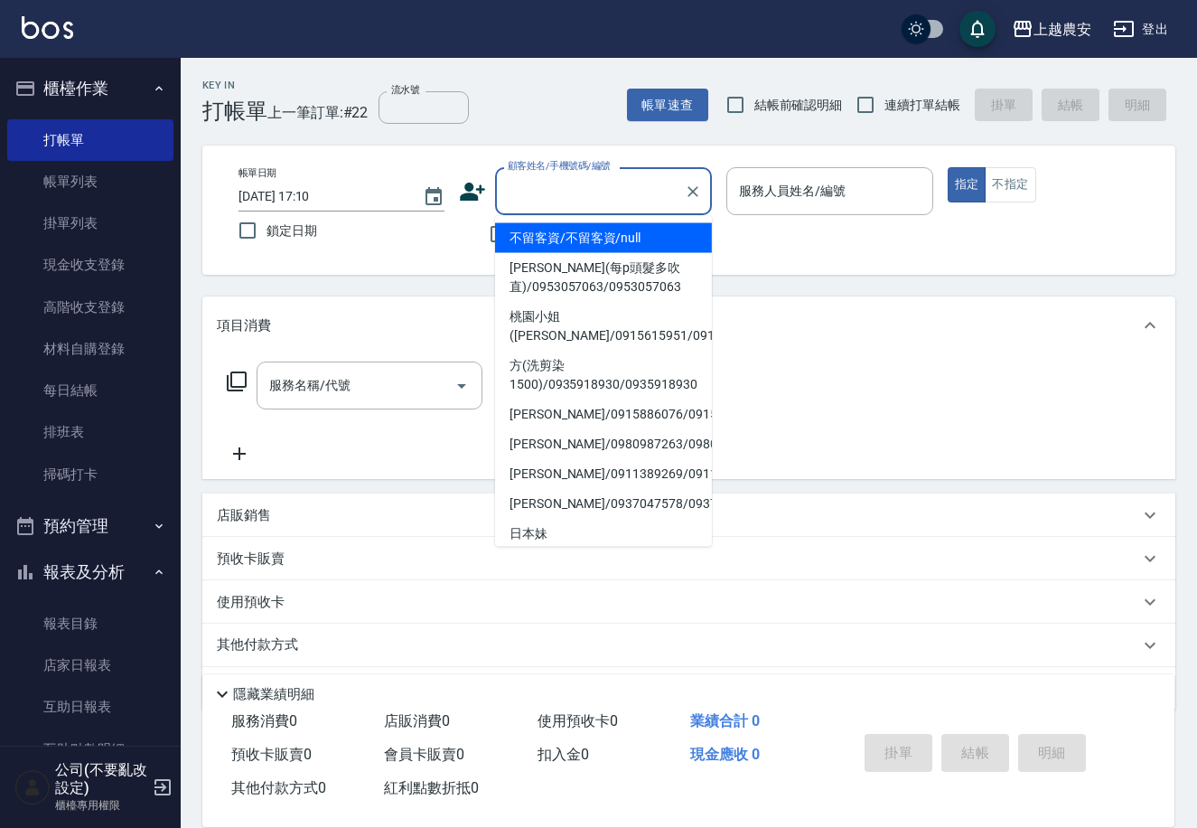
click at [533, 191] on input "顧客姓名/手機號碼/編號" at bounding box center [589, 191] width 173 height 32
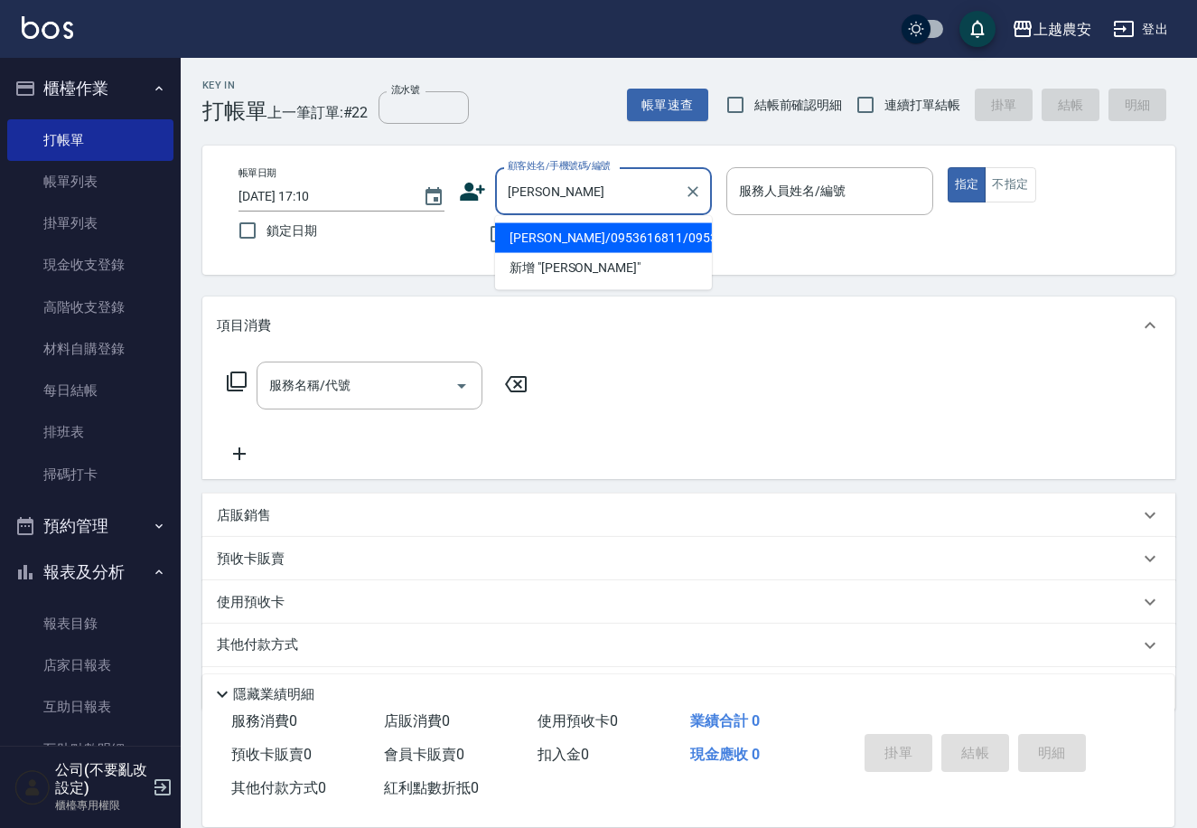
click at [555, 230] on li "[PERSON_NAME]/0953616811/0953616811" at bounding box center [603, 238] width 217 height 30
type input "[PERSON_NAME]/0953616811/0953616811"
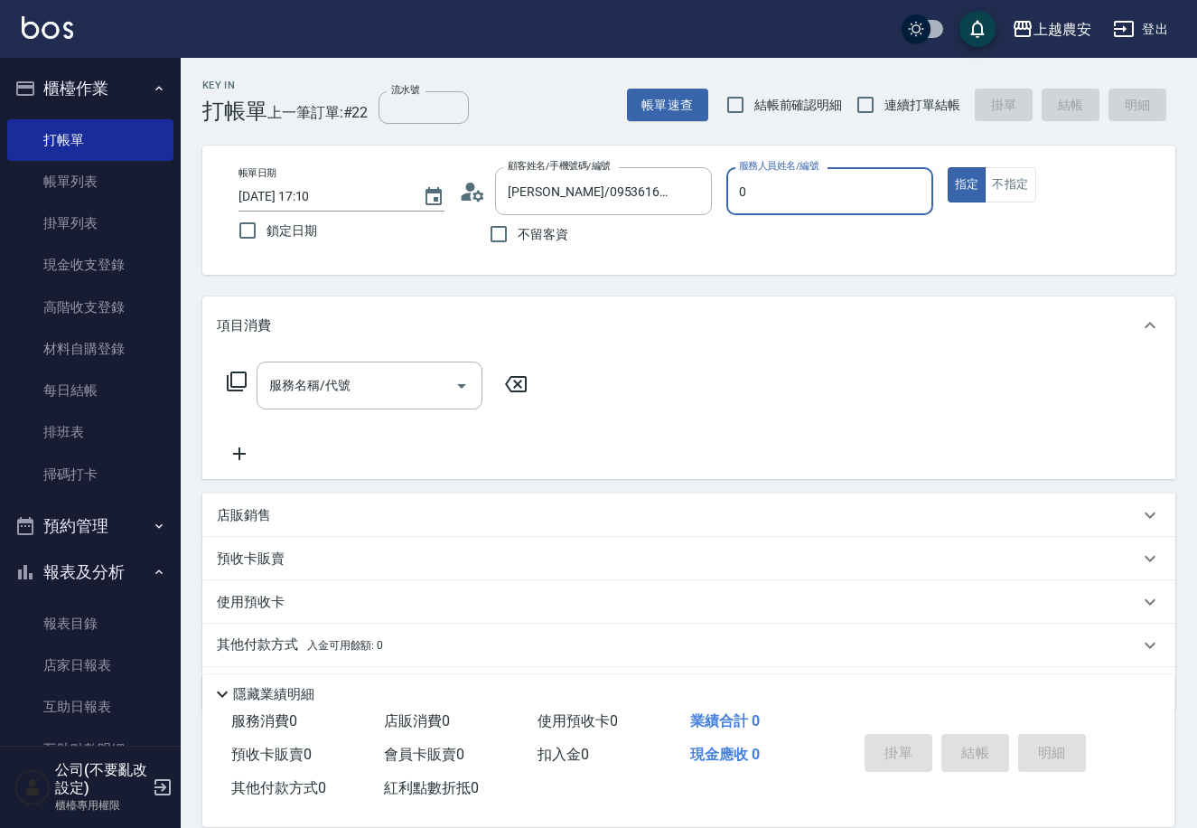
type input "0"
type button "true"
type input "Q比-0"
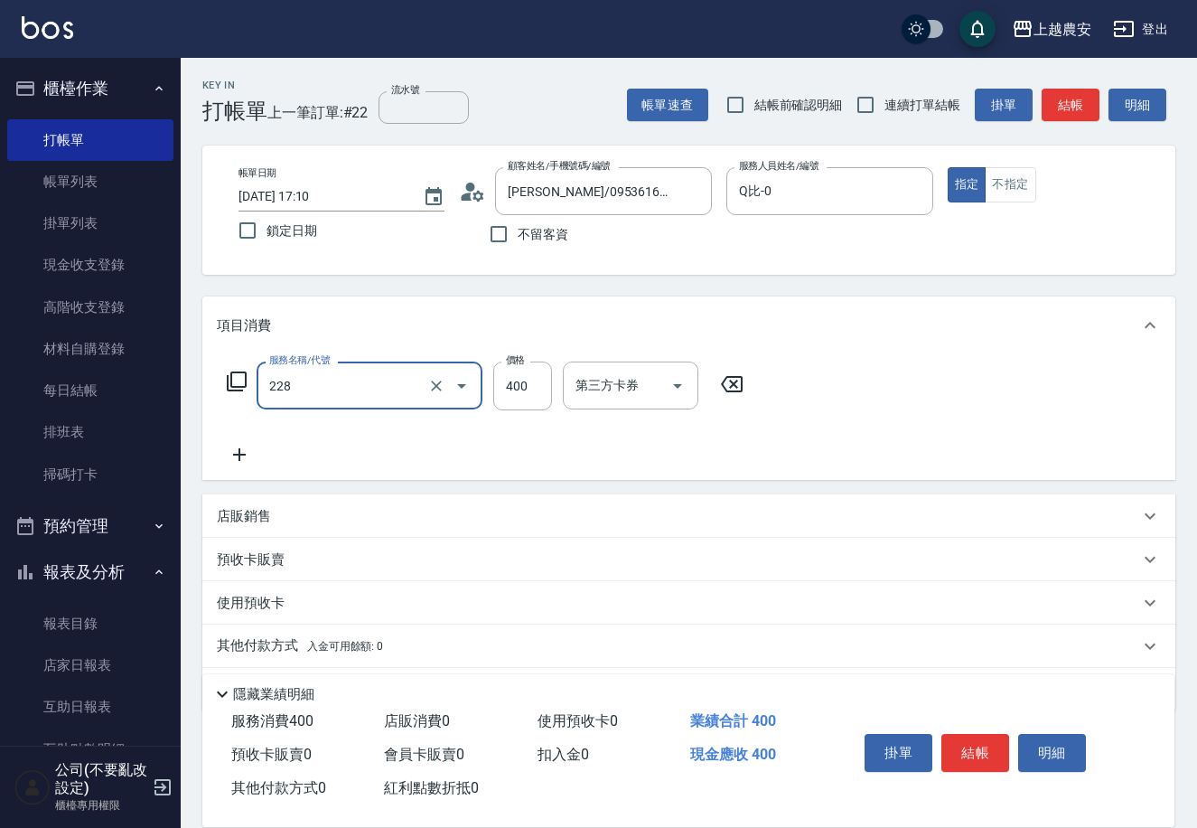
type input "洗髮(228)"
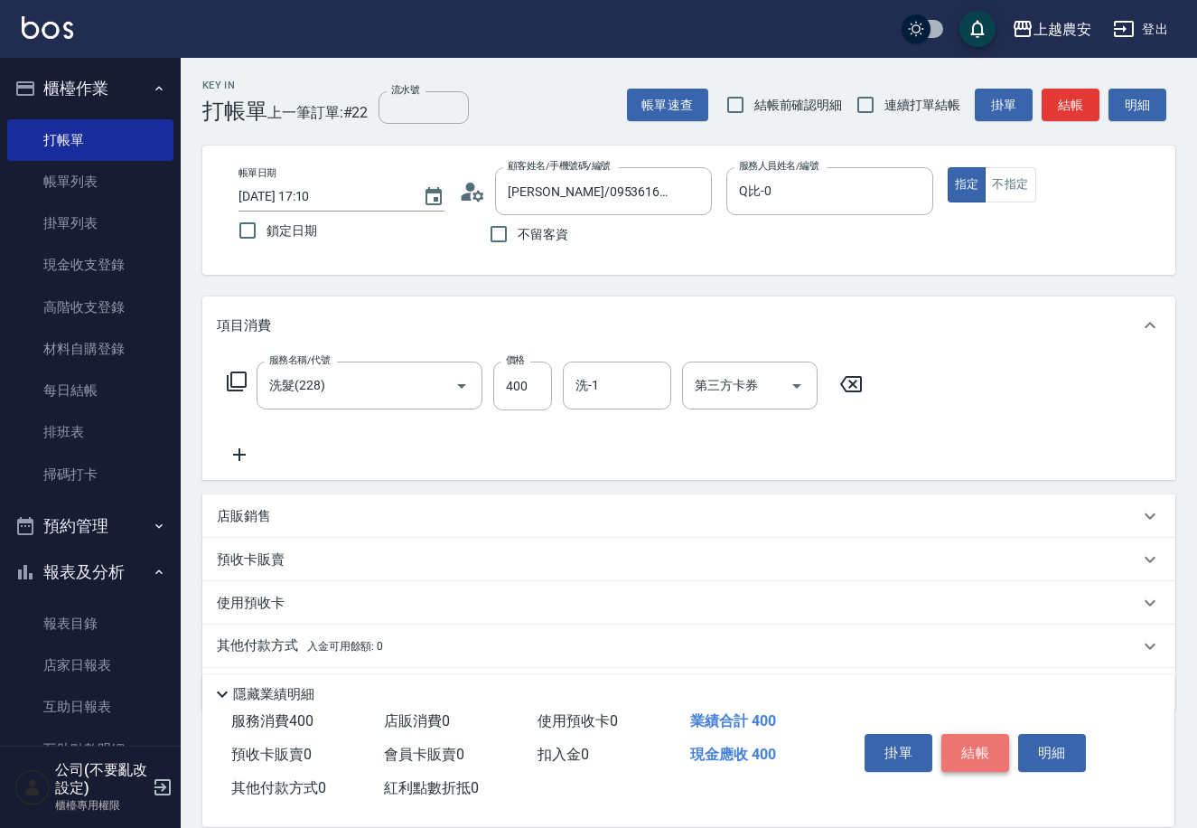
click at [962, 735] on button "結帳" at bounding box center [975, 753] width 68 height 38
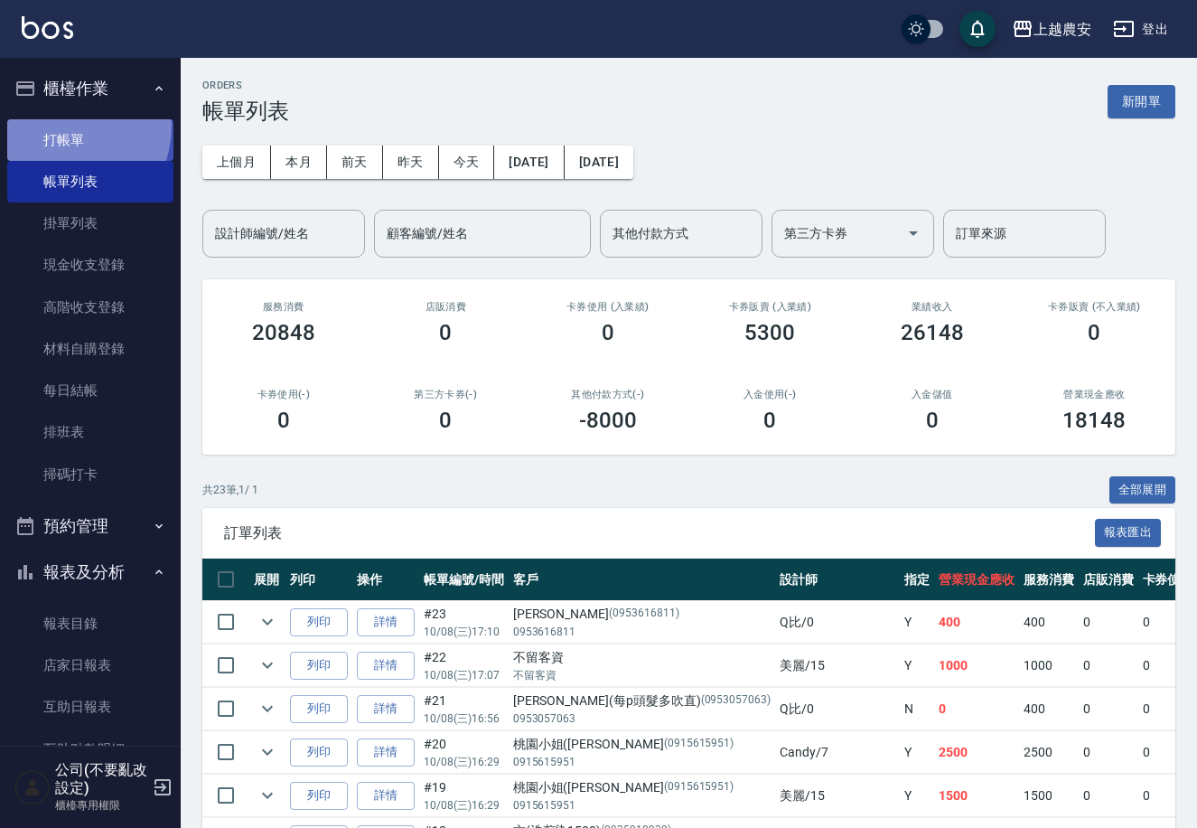
click at [58, 125] on link "打帳單" at bounding box center [90, 140] width 166 height 42
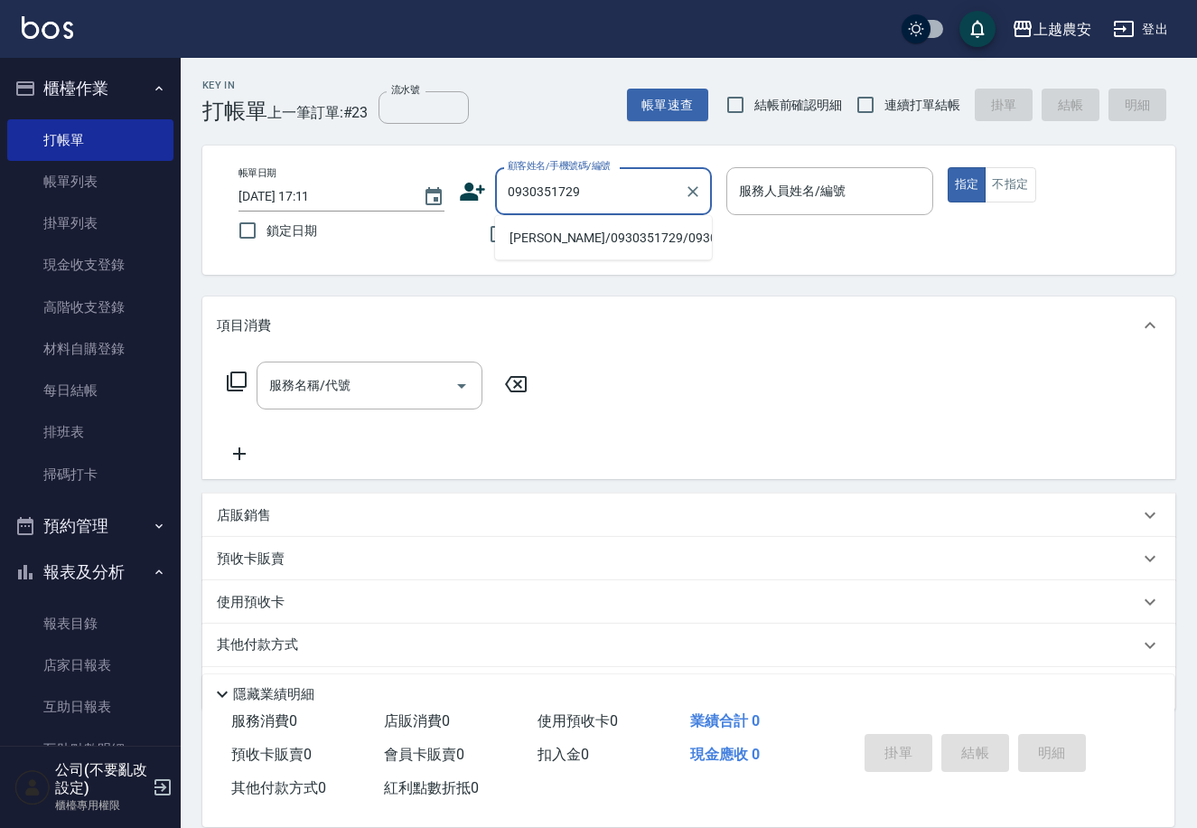
click at [590, 237] on li "[PERSON_NAME]/0930351729/0930351729" at bounding box center [603, 238] width 217 height 30
type input "[PERSON_NAME]/0930351729/0930351729"
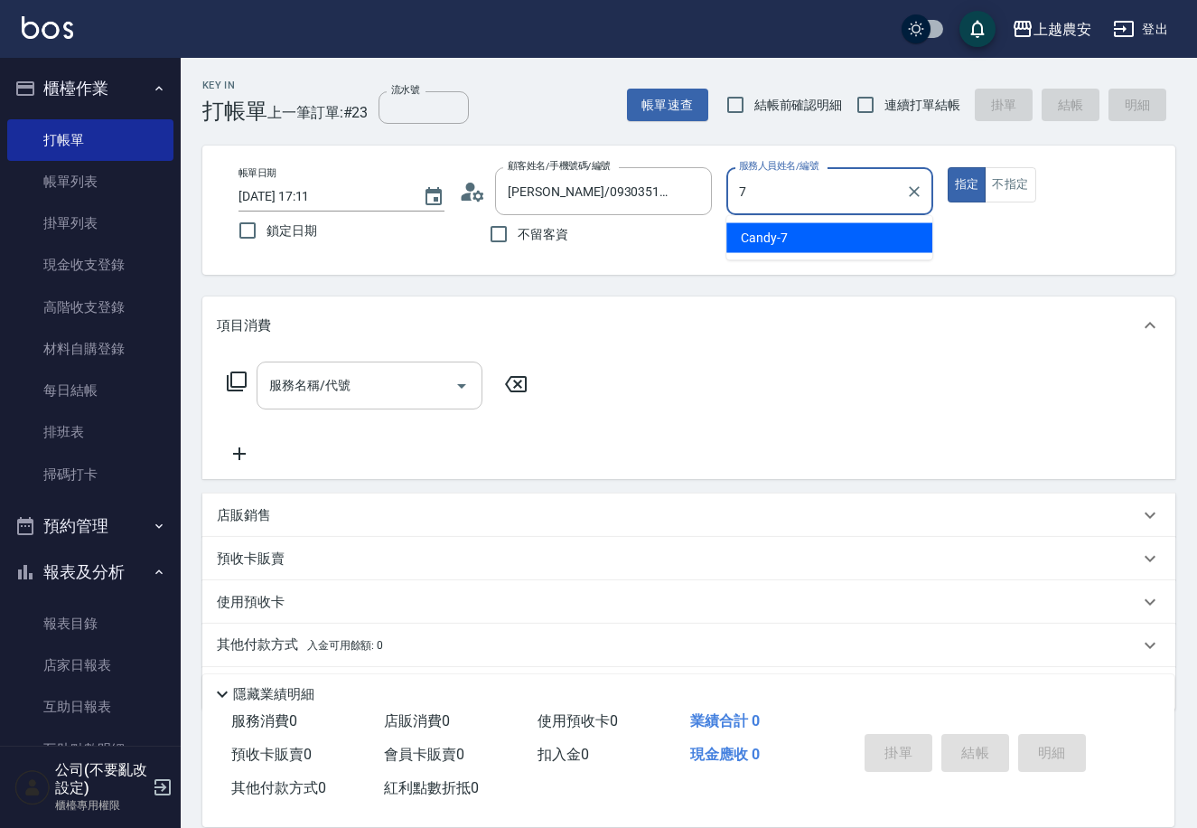
type input "Candy-7"
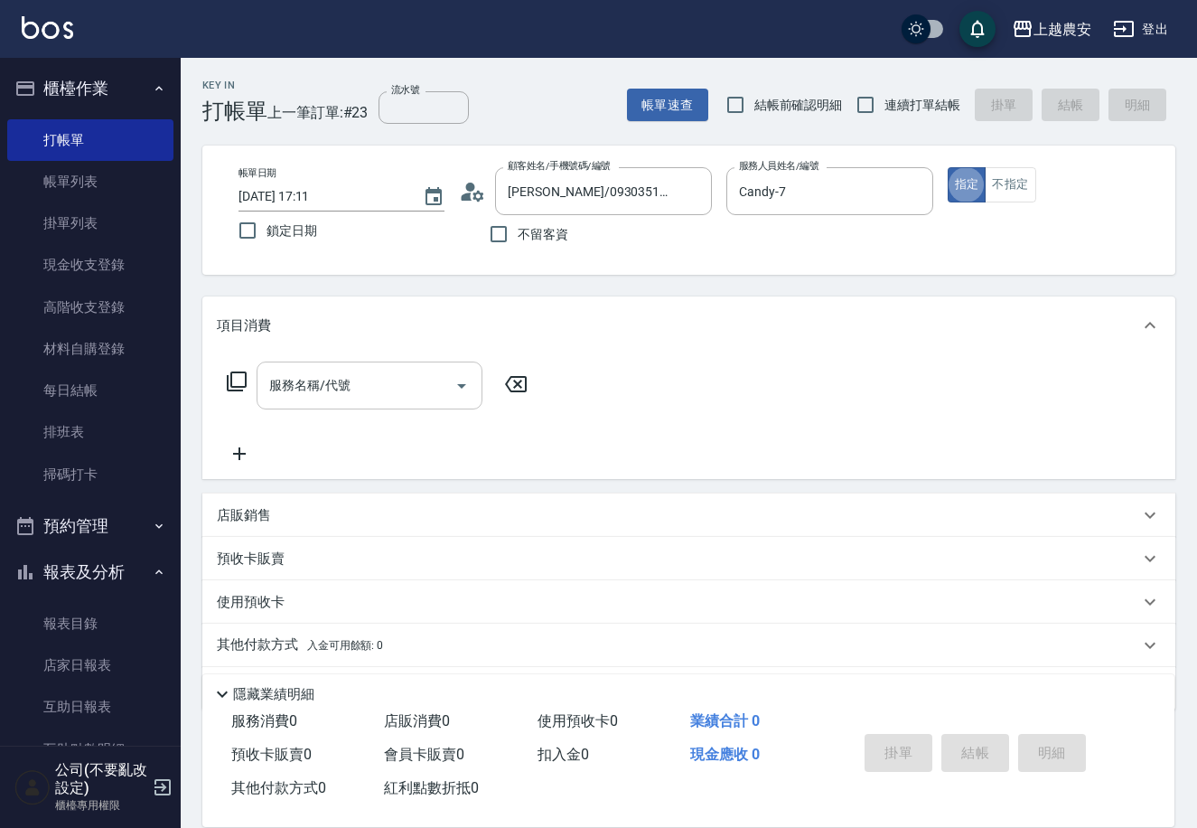
type button "true"
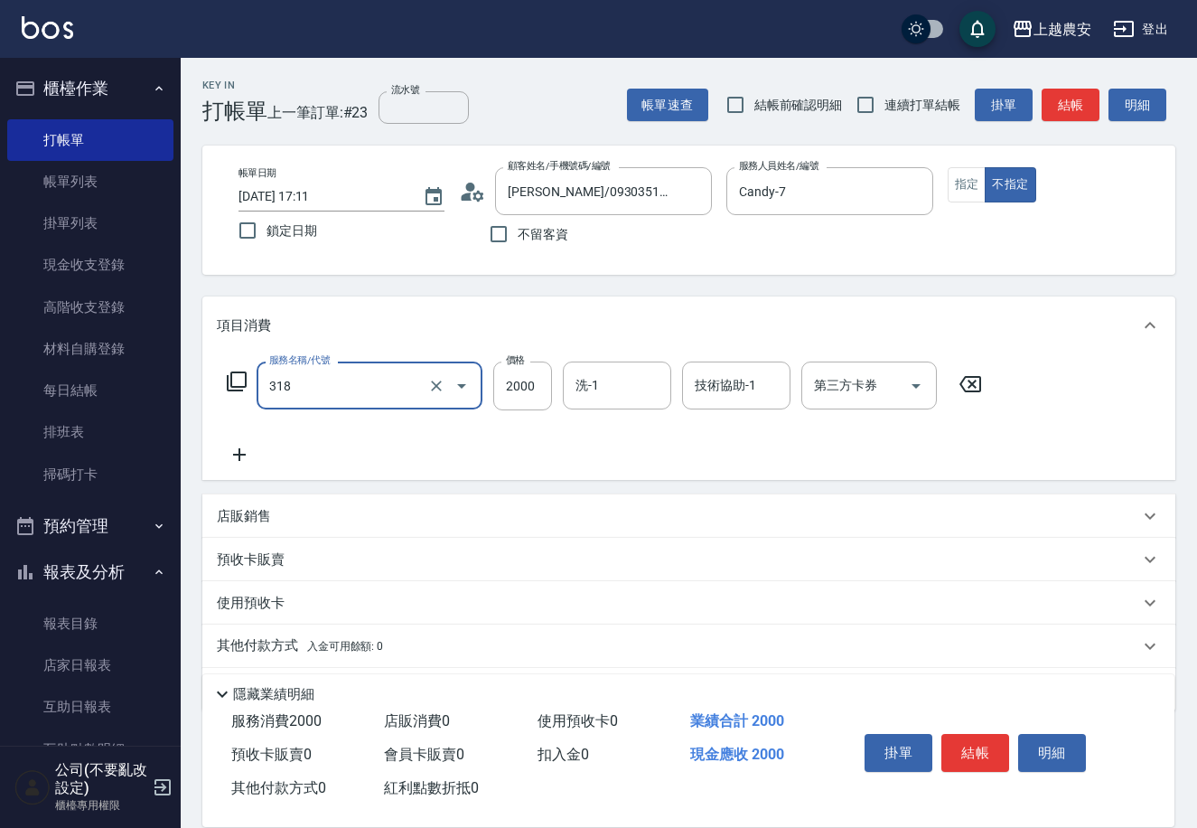
type input "燙髮1500↑(自購)(318)"
type input "3600"
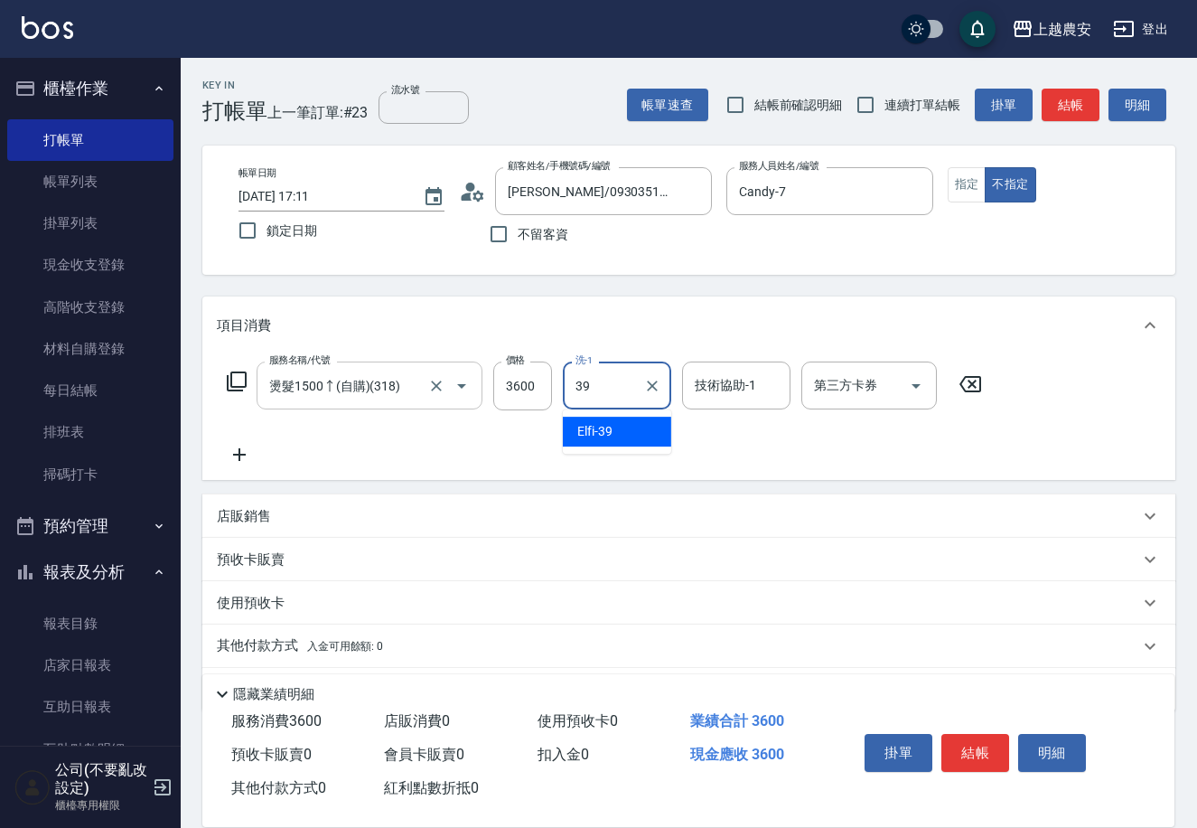
type input "Elfi-39"
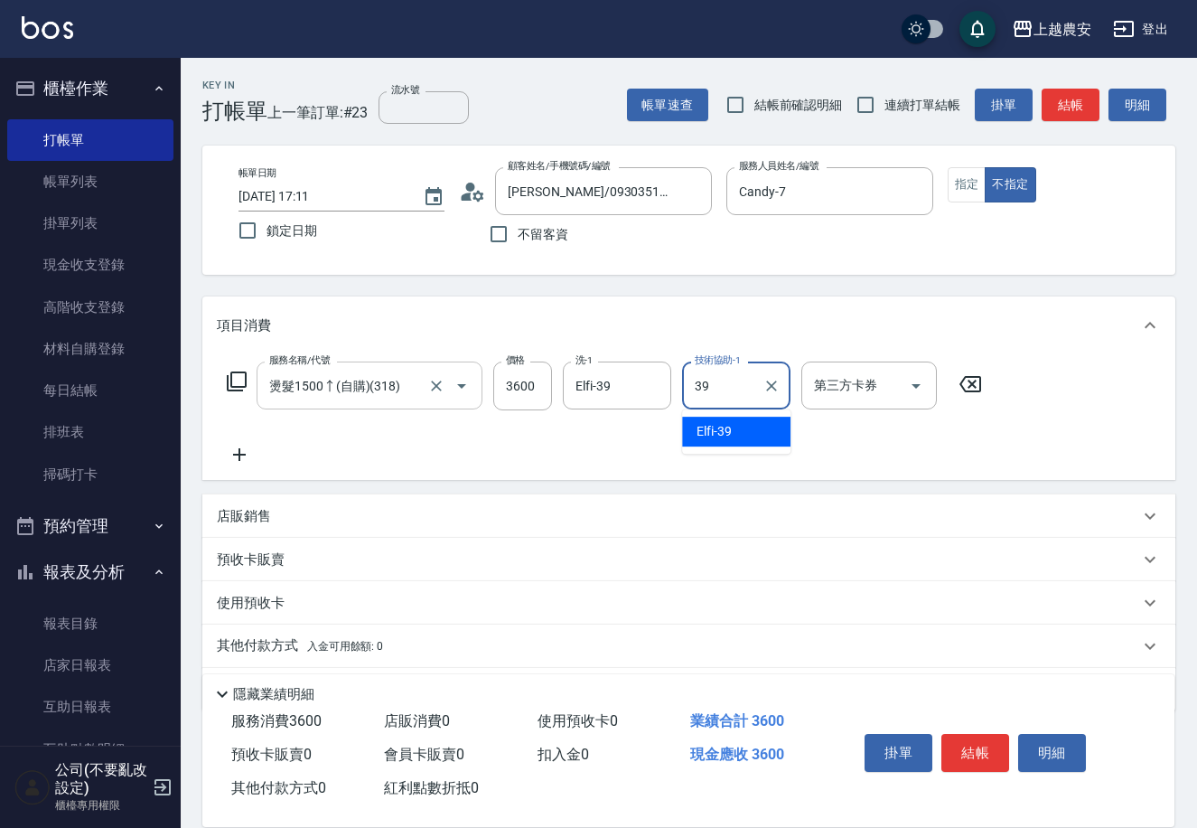
type input "Elfi-39"
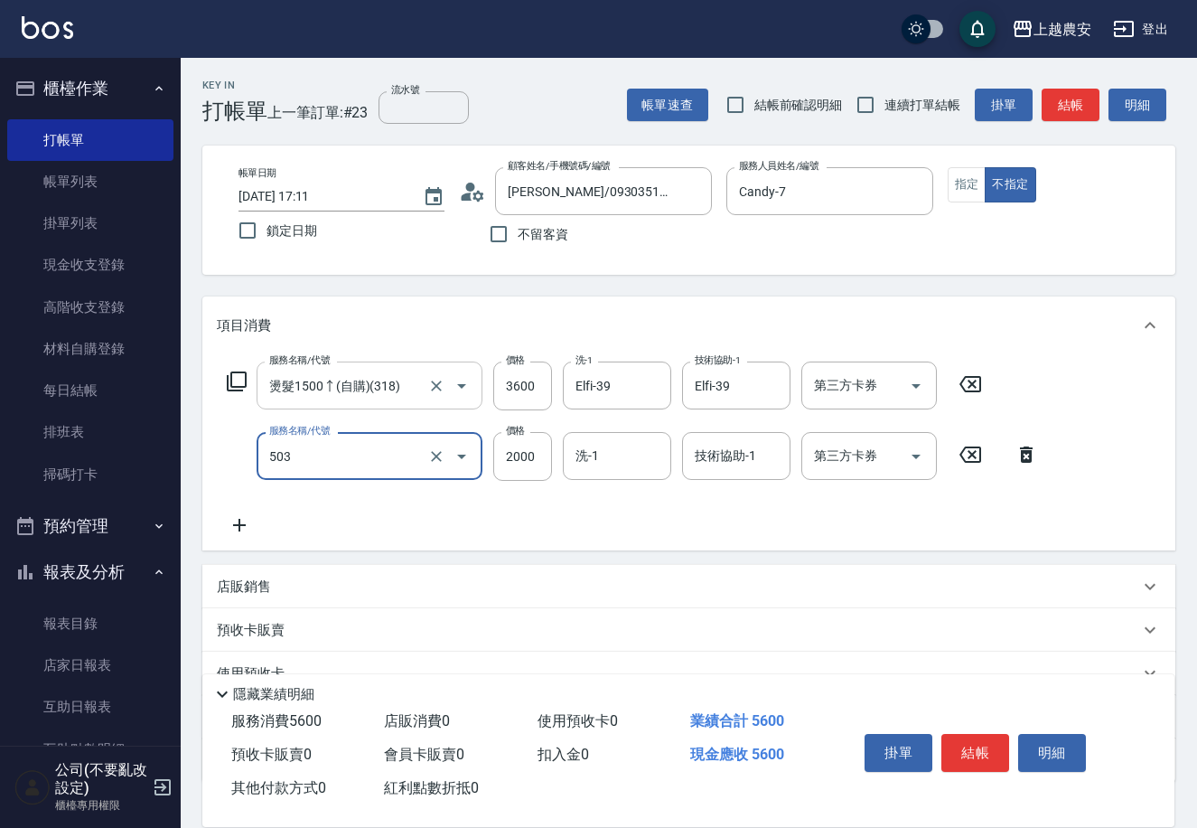
type input "染髮1500↑(503)"
type input "2300"
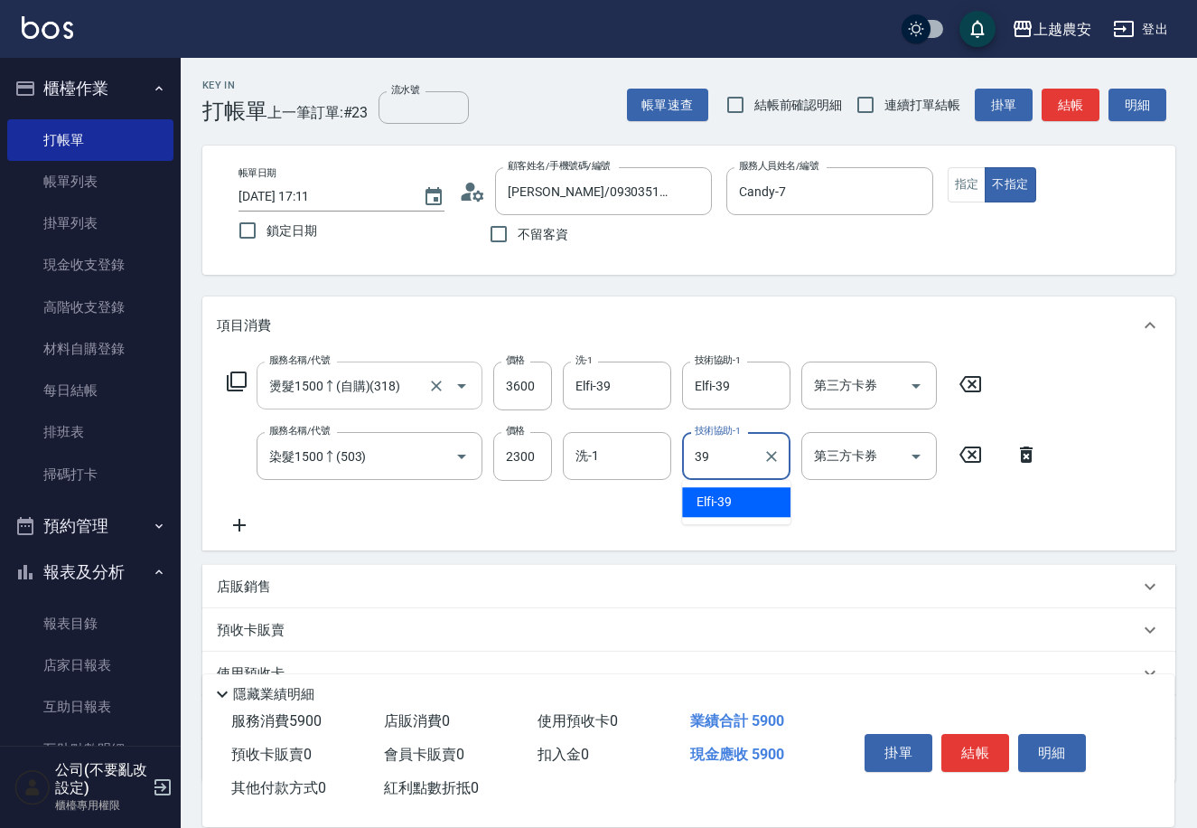
type input "Elfi-39"
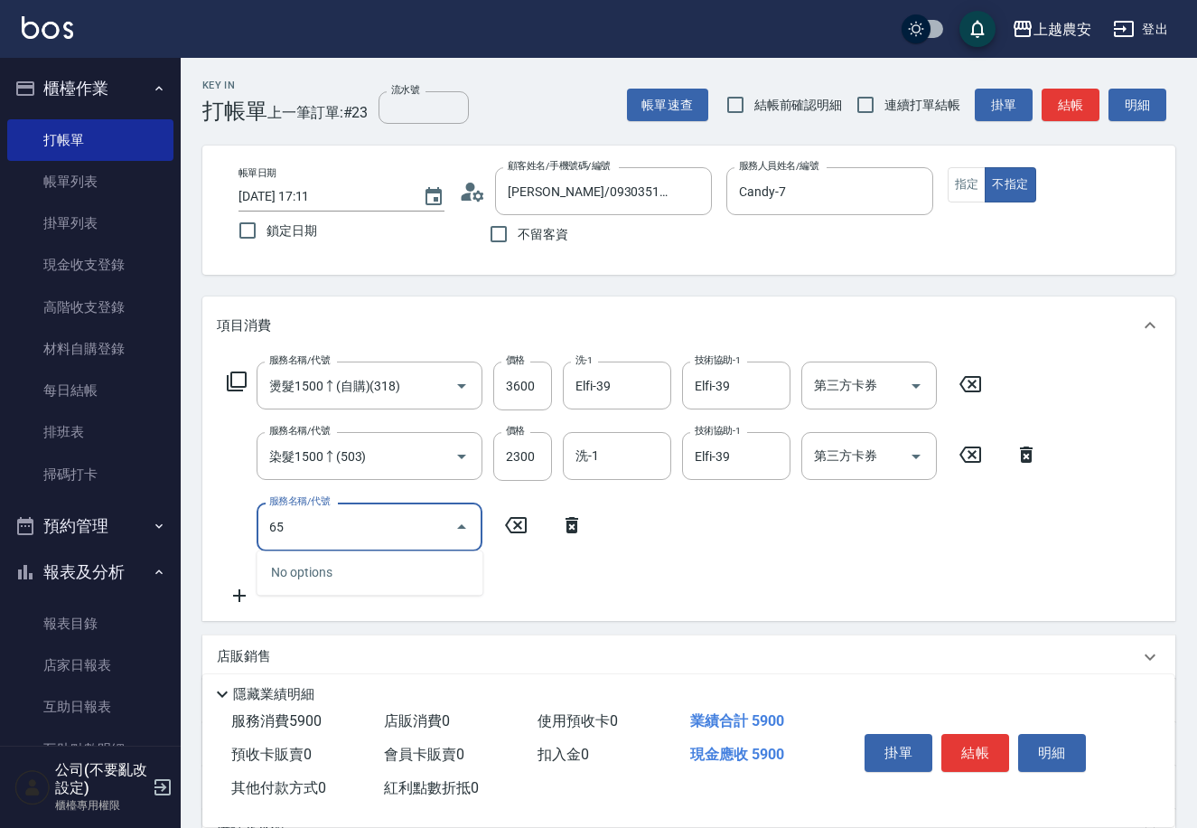
type input "6"
click at [363, 566] on span "極光結構式護髮 - 3500" at bounding box center [370, 572] width 226 height 30
type input "極光結構式護髮(622)"
click at [747, 530] on div "技術協助-1 技術協助-1" at bounding box center [736, 526] width 108 height 48
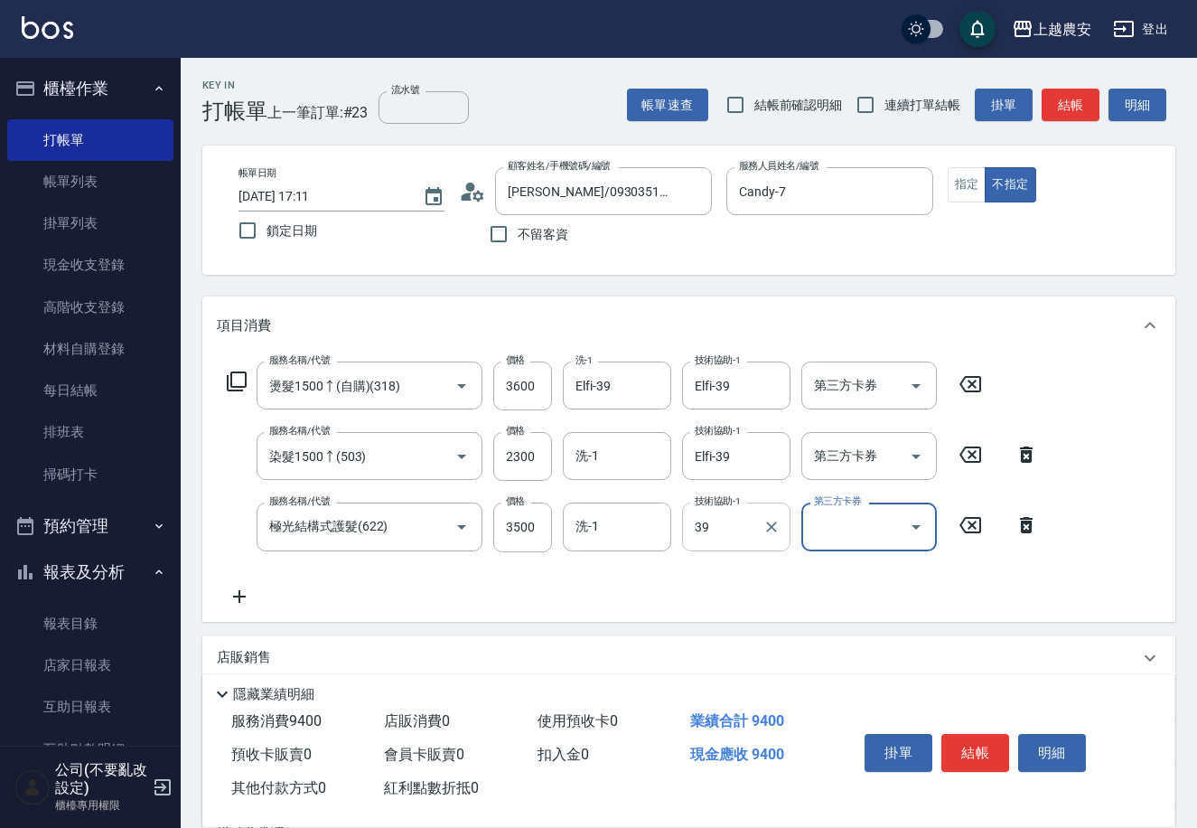
type input "Elfi-39"
click at [976, 737] on button "結帳" at bounding box center [975, 753] width 68 height 38
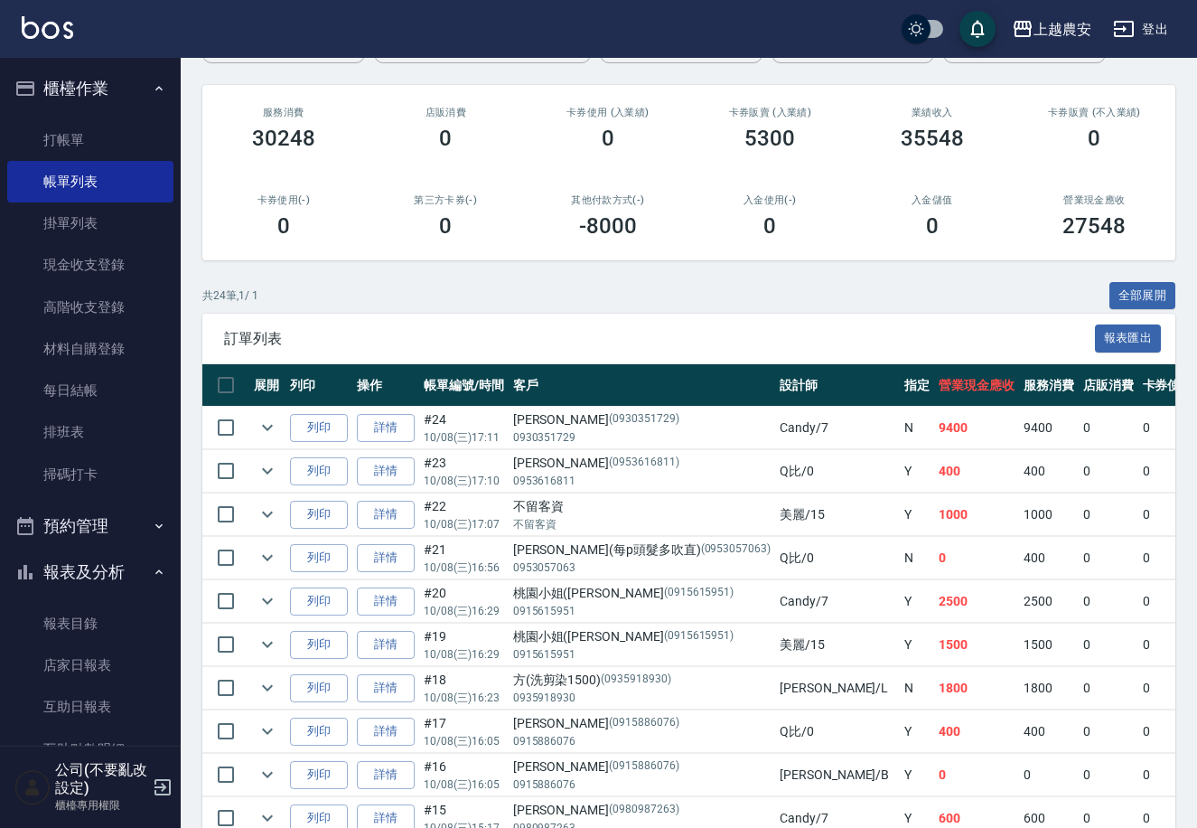
scroll to position [308, 0]
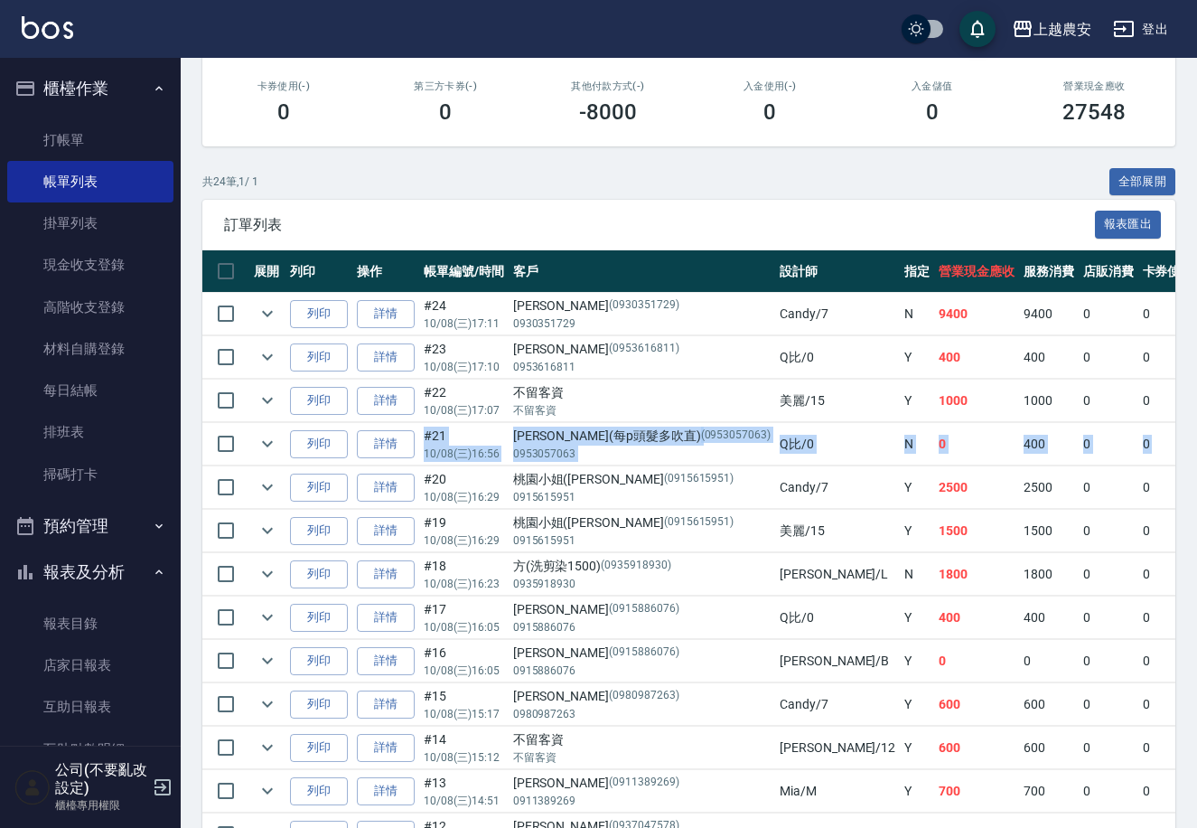
click at [1197, 435] on html "上越農安 登出 櫃檯作業 打帳單 帳單列表 掛單列表 現金收支登錄 高階收支登錄 材料自購登錄 每日結帳 排班表 掃碼打卡 預約管理 預約管理 單日預約紀錄 …" at bounding box center [598, 548] width 1197 height 1712
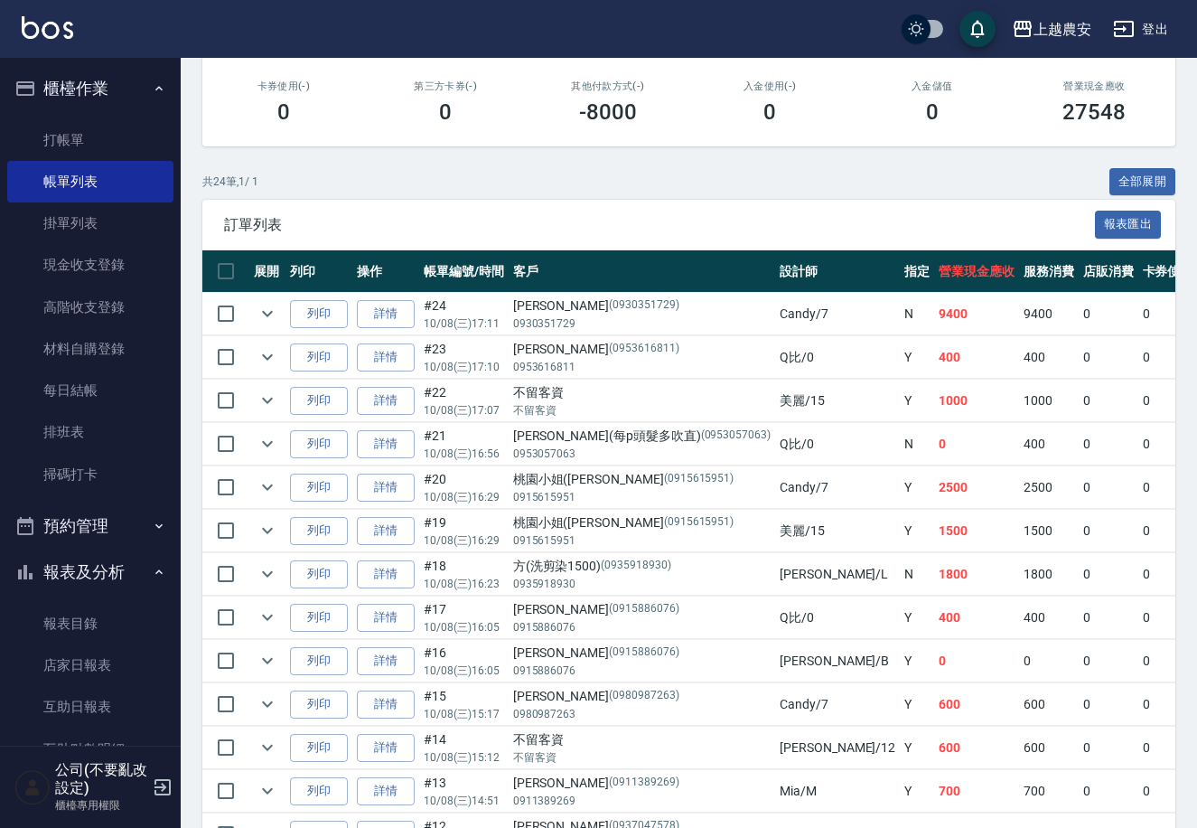
click at [968, 169] on div "共 24 筆, 1 / 1 全部展開" at bounding box center [688, 182] width 973 height 28
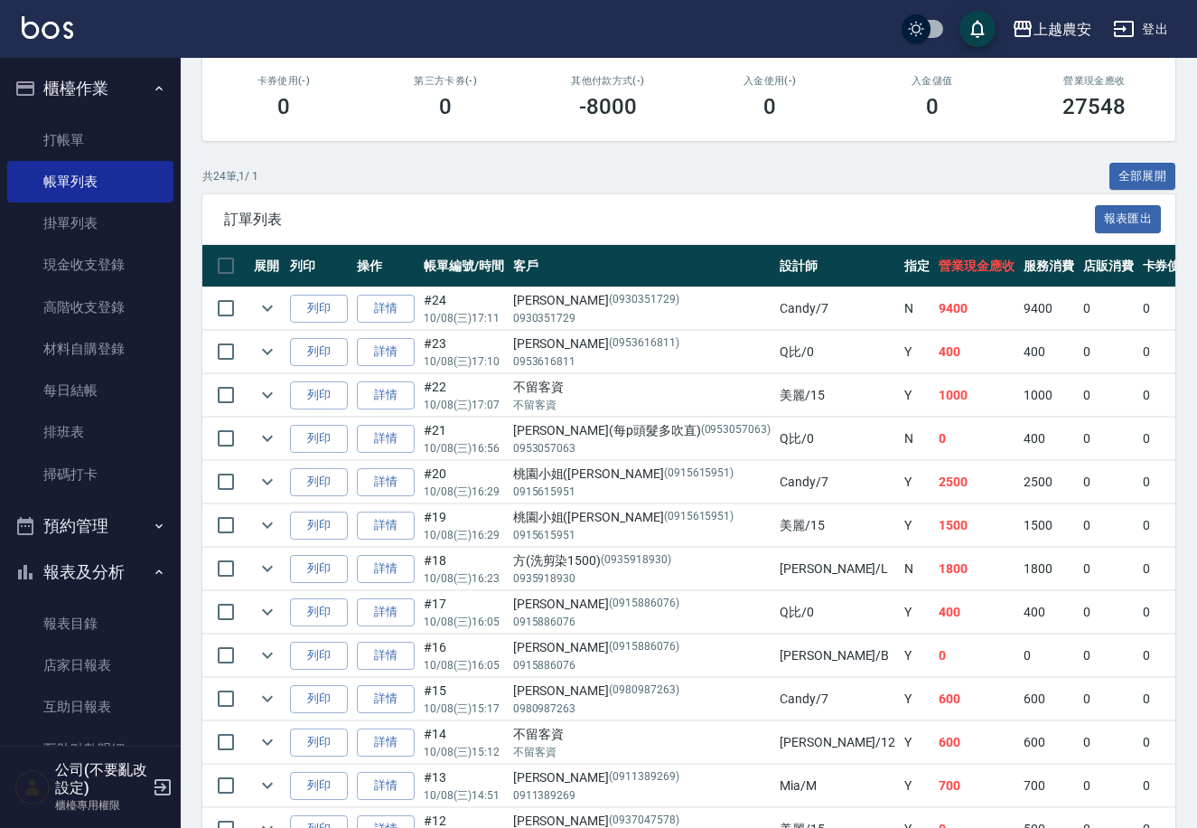
scroll to position [295, 0]
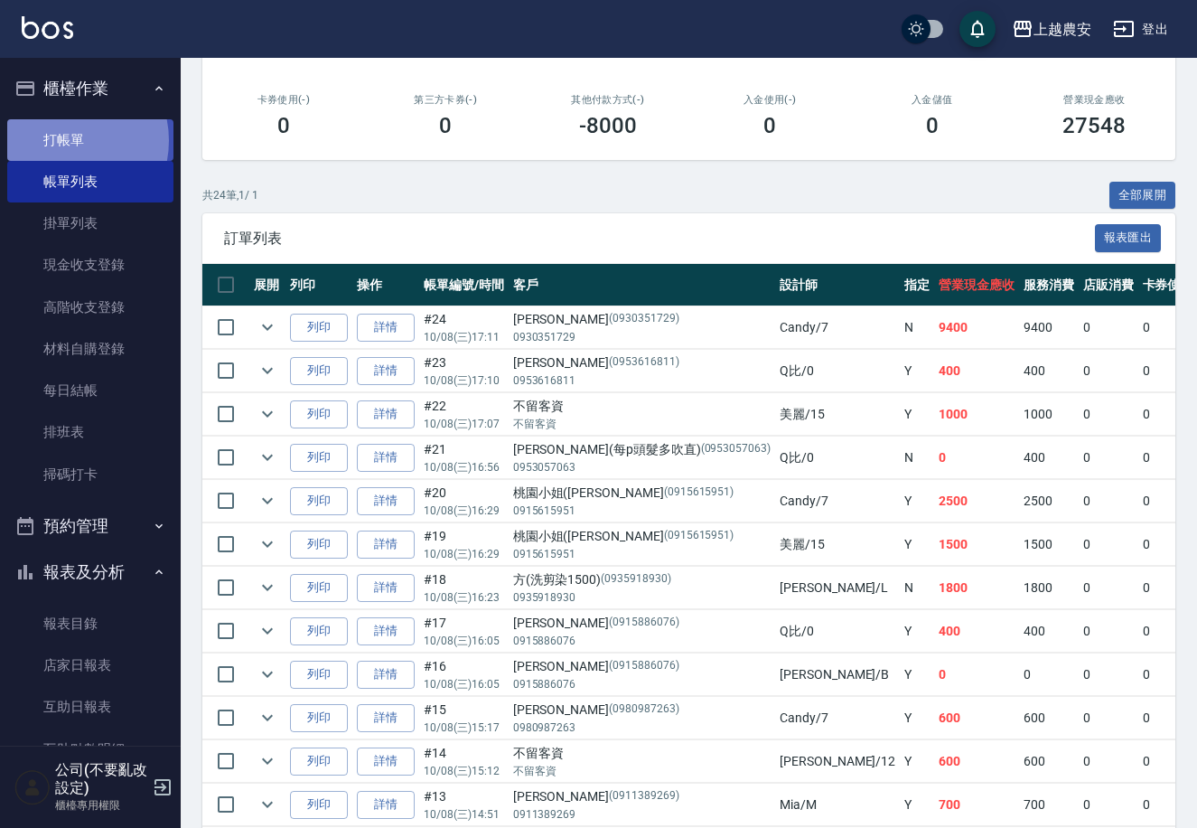
click at [60, 140] on link "打帳單" at bounding box center [90, 140] width 166 height 42
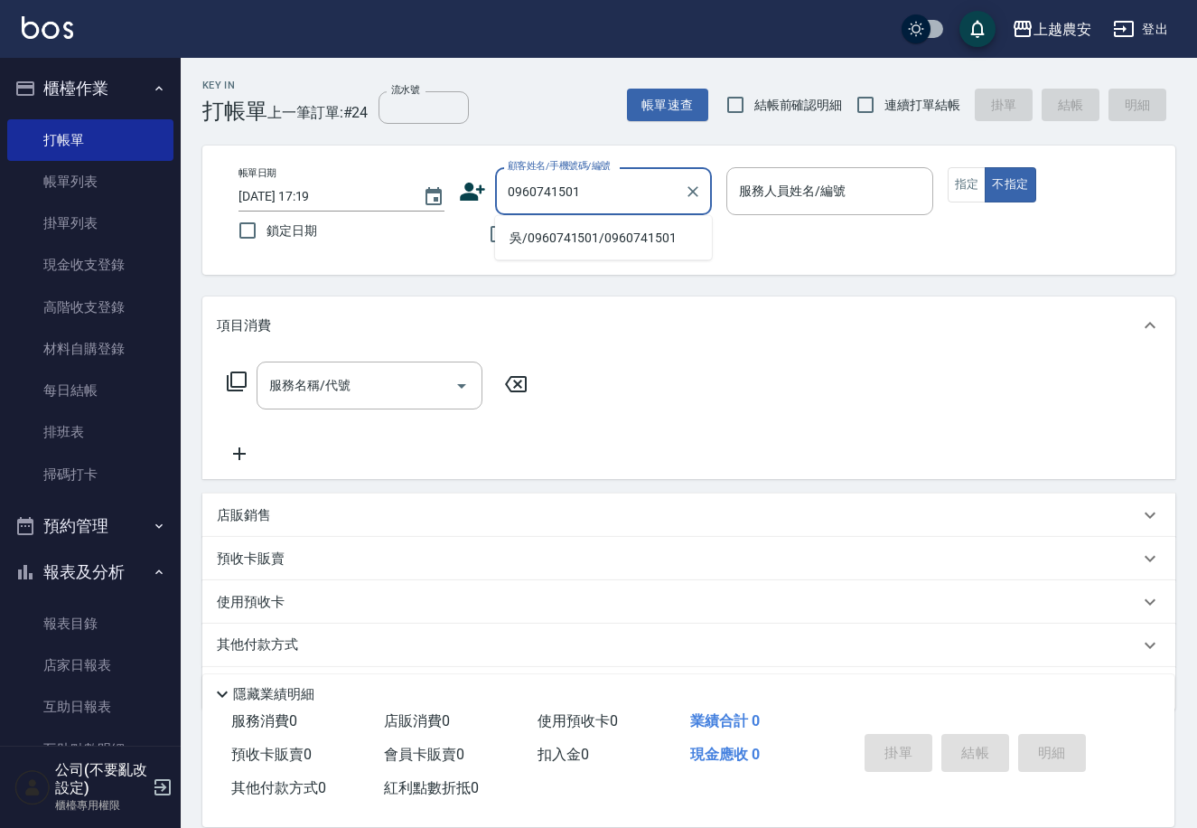
click at [547, 238] on li "吳/0960741501/0960741501" at bounding box center [603, 238] width 217 height 30
type input "吳/0960741501/0960741501"
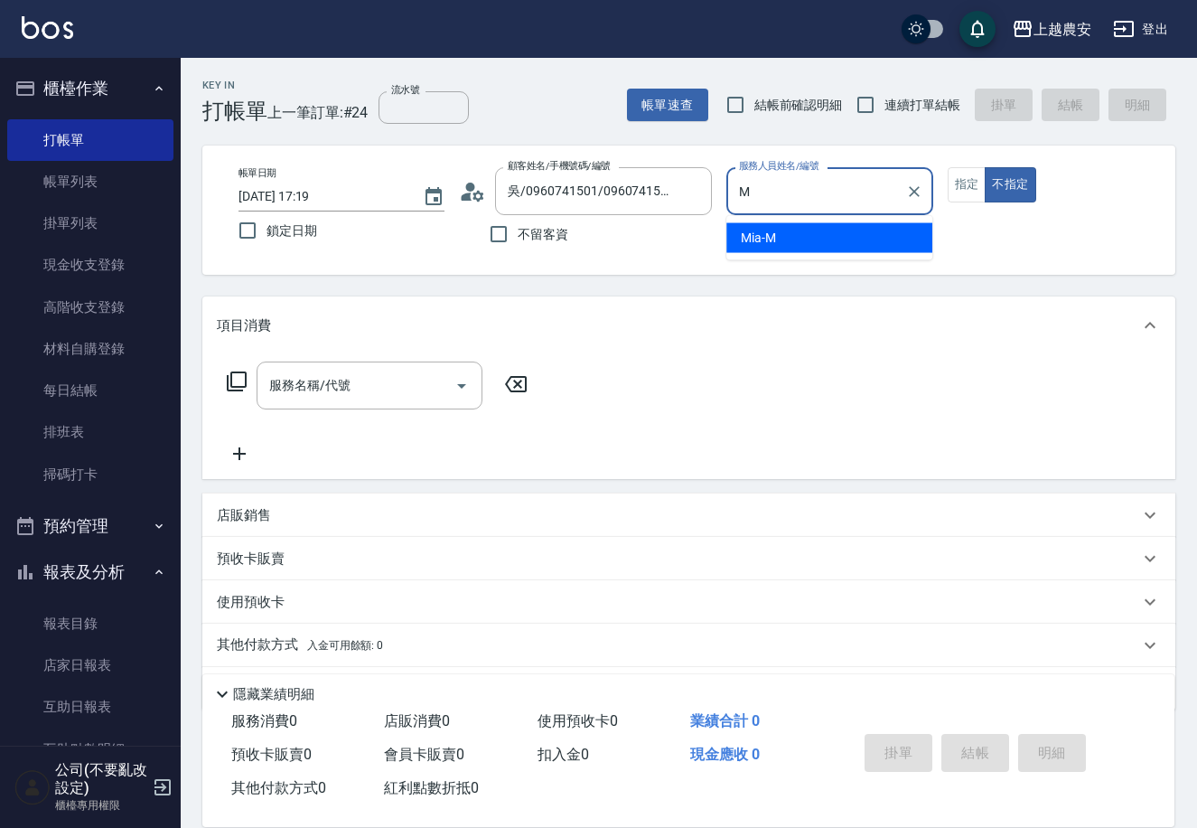
type input "Mia-M"
type button "false"
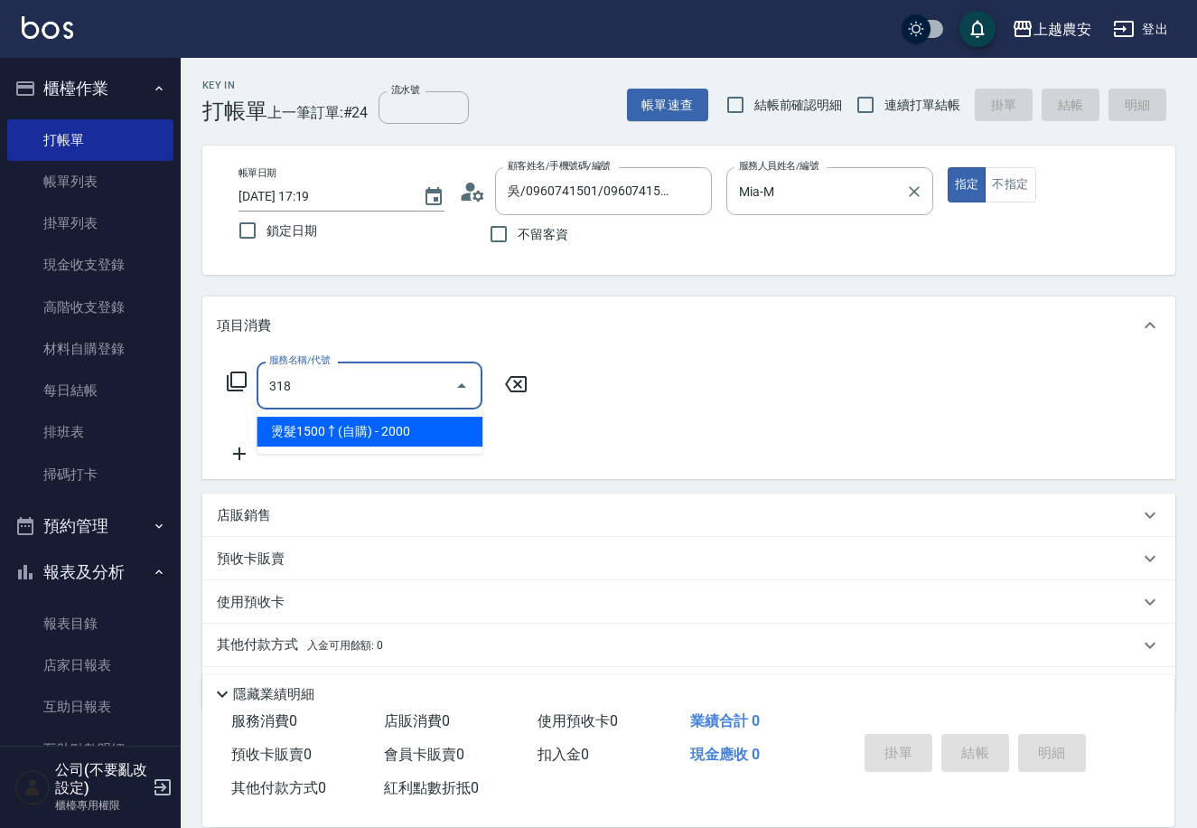
type input "燙髮1500↑(自購)(318)"
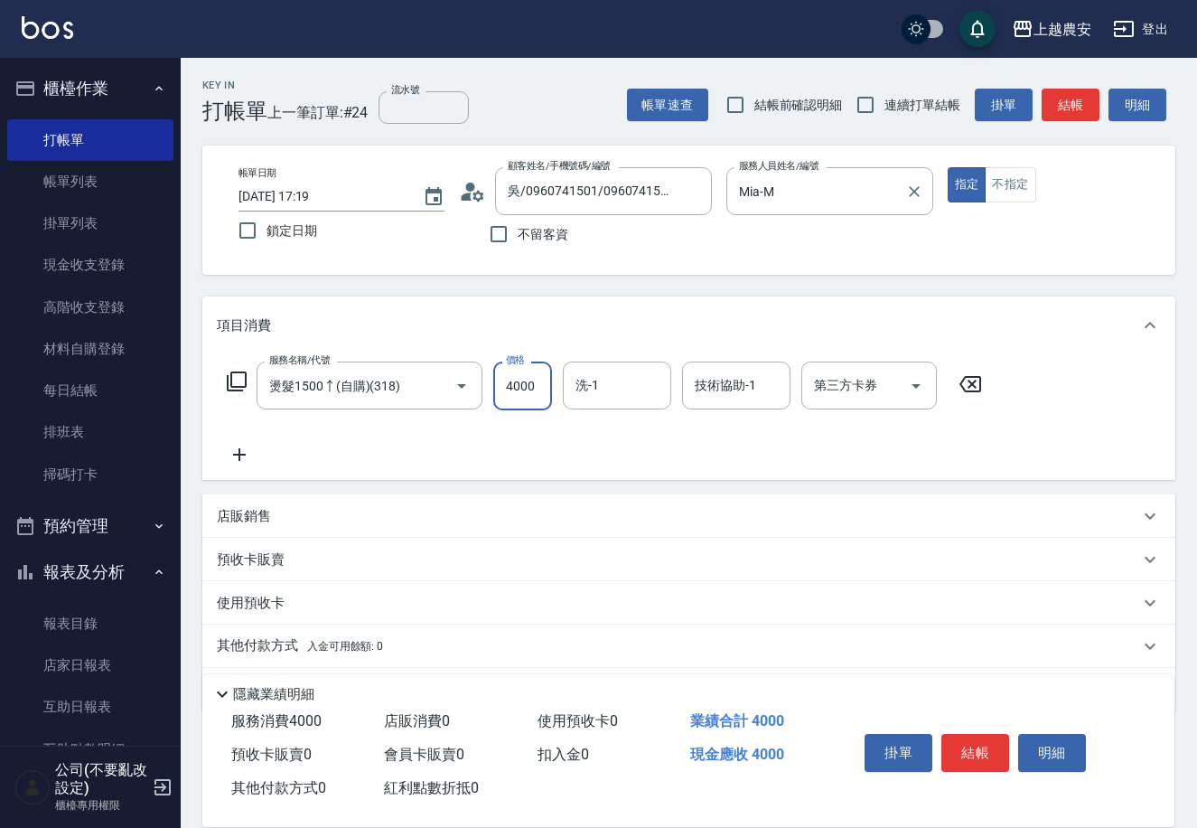
type input "4000"
type input "珮珮-30"
click at [232, 636] on p "其他付款方式 入金可用餘額: 0" at bounding box center [300, 646] width 166 height 20
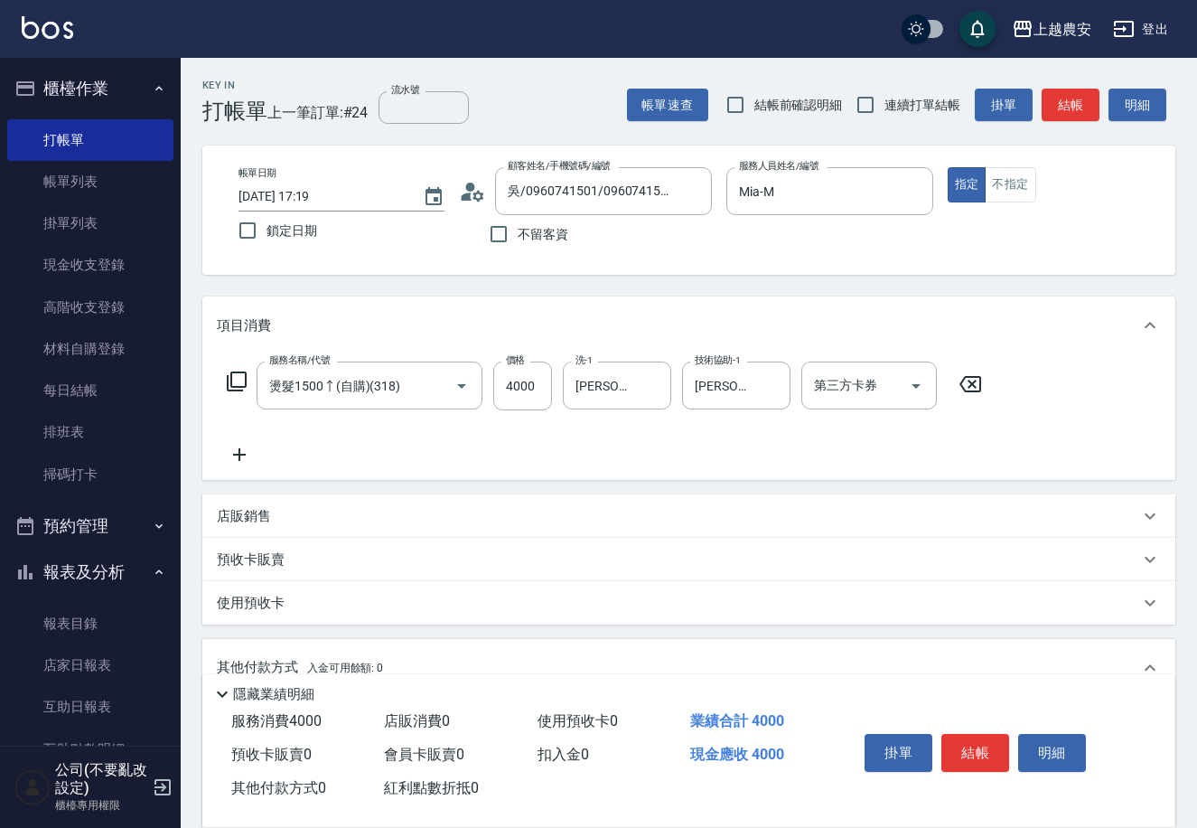
scroll to position [266, 0]
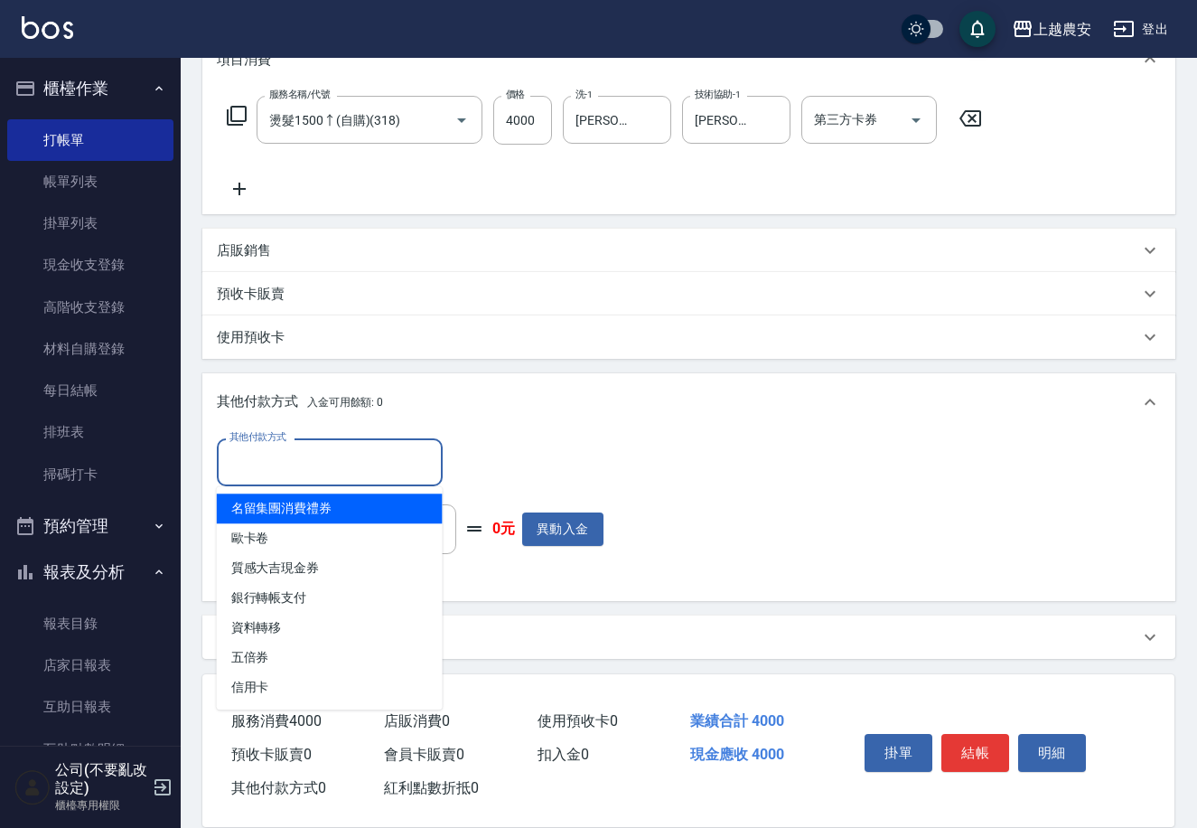
click at [354, 465] on input "其他付款方式" at bounding box center [330, 462] width 210 height 32
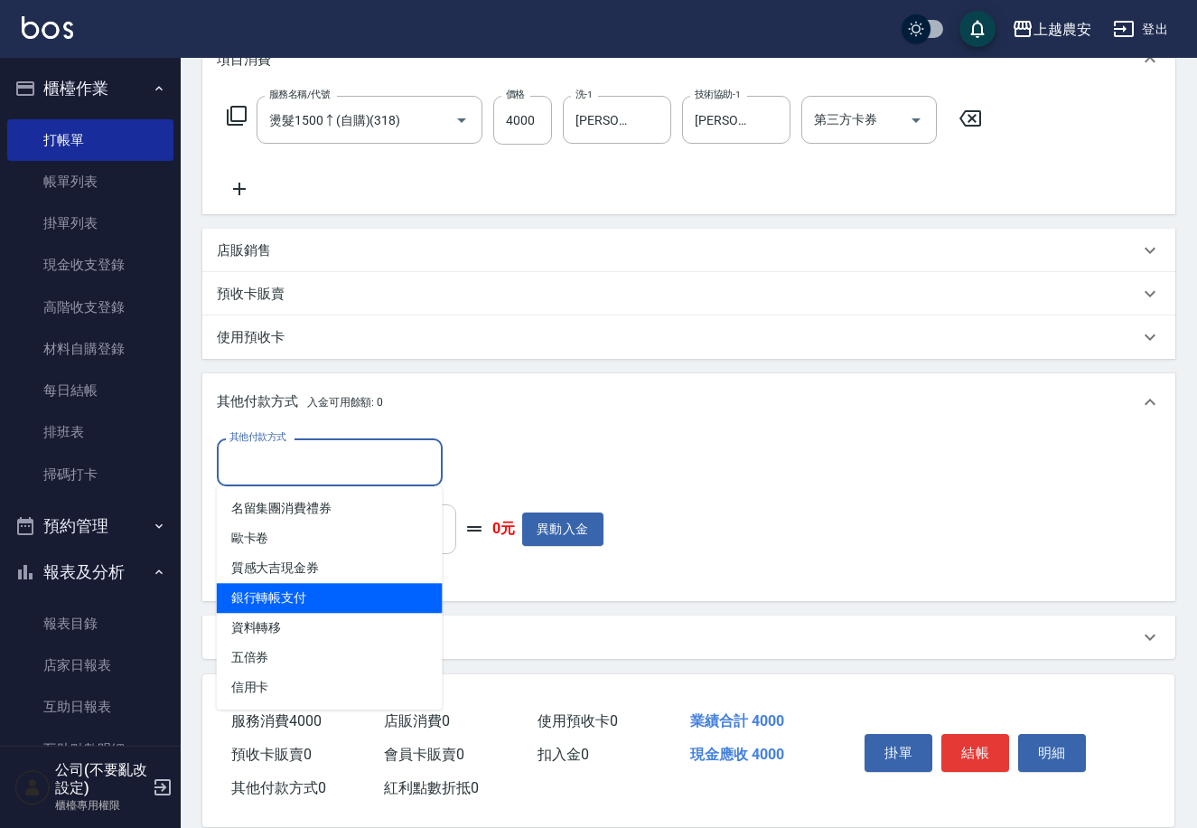
drag, startPoint x: 328, startPoint y: 596, endPoint x: 437, endPoint y: 516, distance: 135.7
click at [337, 593] on span "銀行轉帳支付" at bounding box center [330, 598] width 226 height 30
type input "銀行轉帳支付"
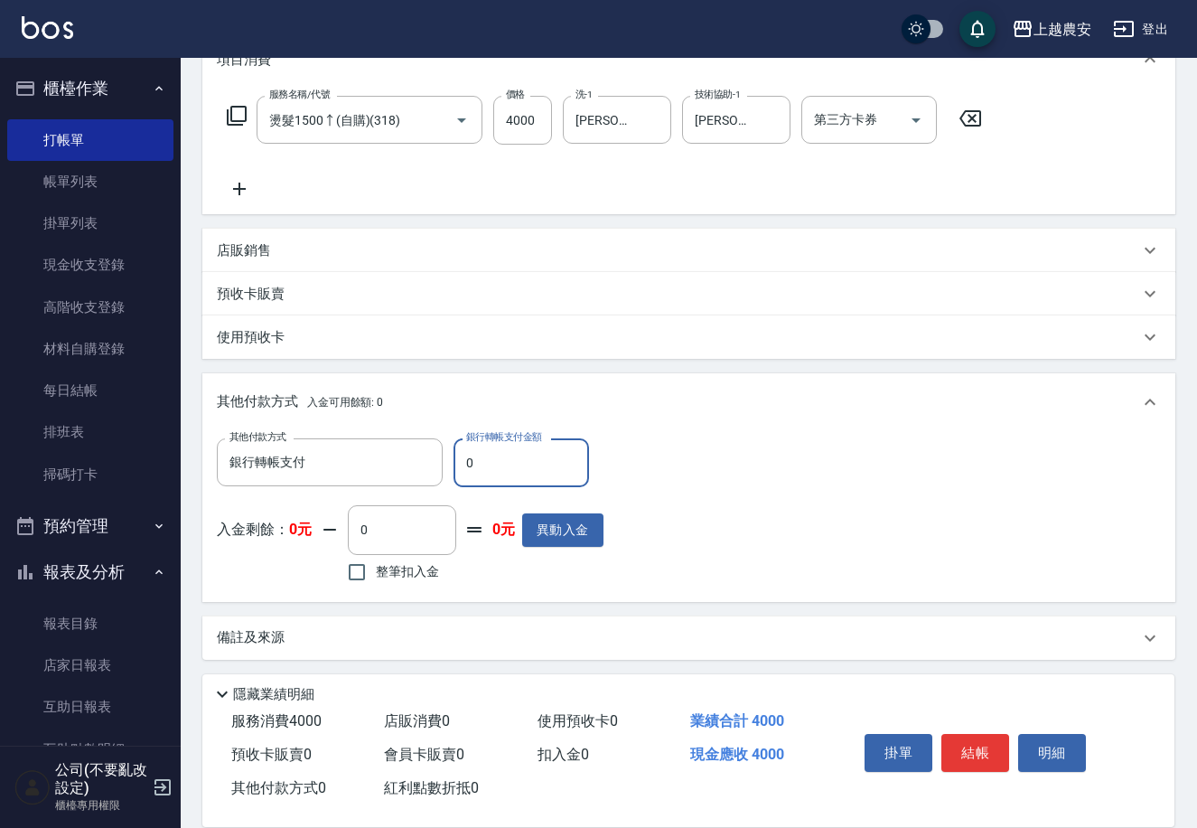
click at [464, 470] on input "0" at bounding box center [522, 462] width 136 height 49
click at [548, 459] on input "4000" at bounding box center [522, 462] width 136 height 49
type input "4000"
click at [982, 756] on button "結帳" at bounding box center [975, 753] width 68 height 38
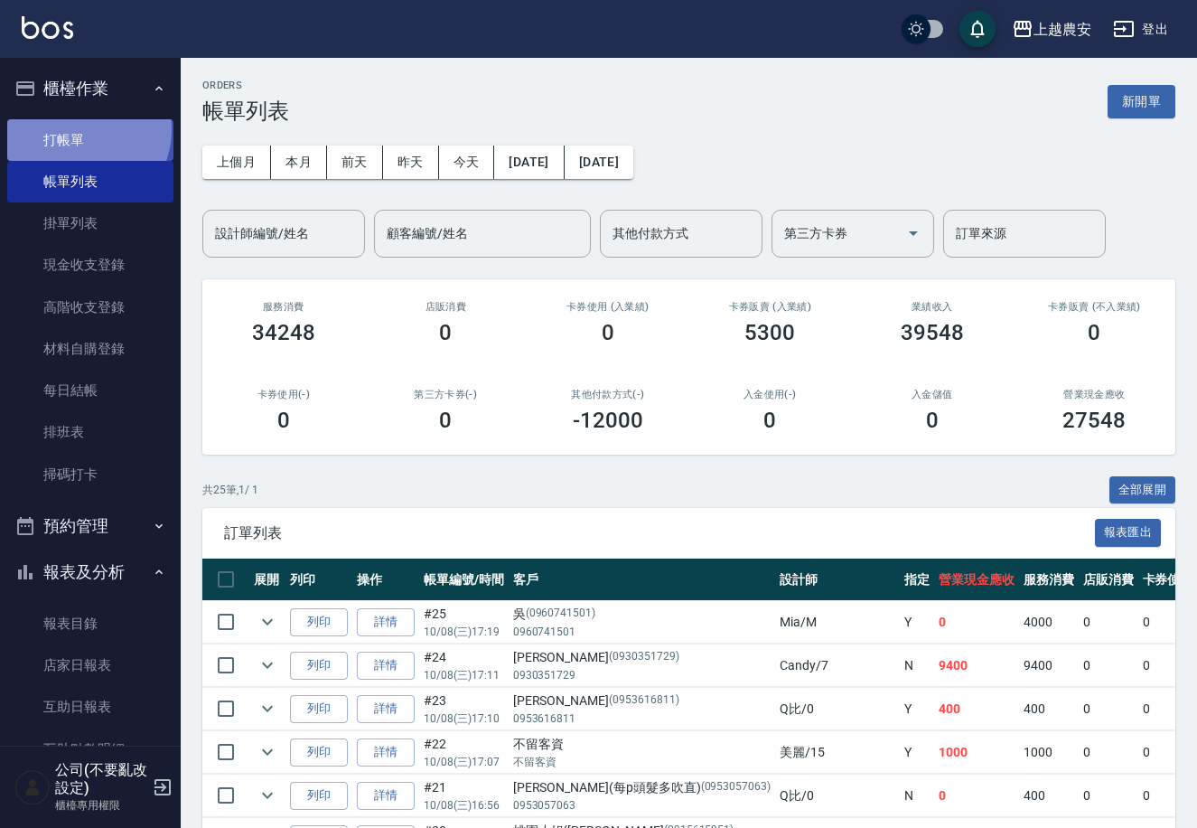
click at [81, 129] on link "打帳單" at bounding box center [90, 140] width 166 height 42
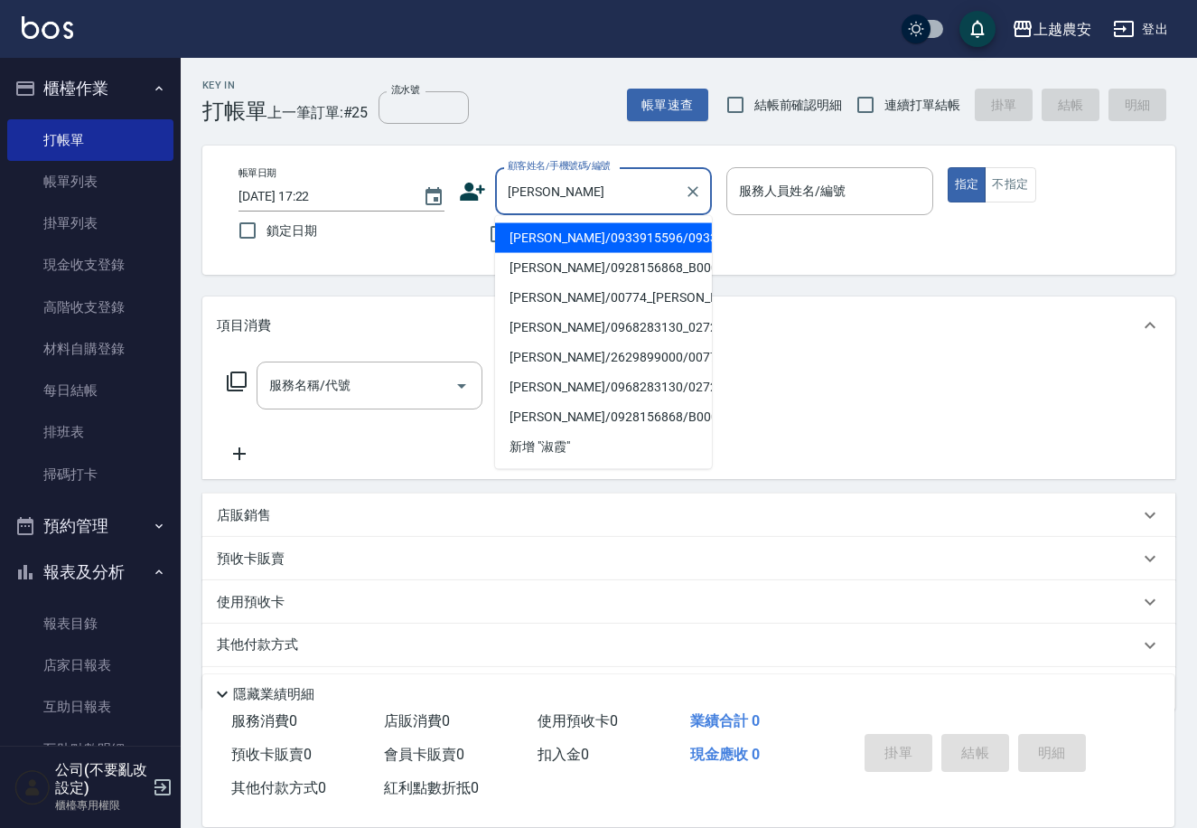
click at [547, 241] on li "[PERSON_NAME]/0933915596/0933915596" at bounding box center [603, 238] width 217 height 30
type input "[PERSON_NAME]/0933915596/0933915596"
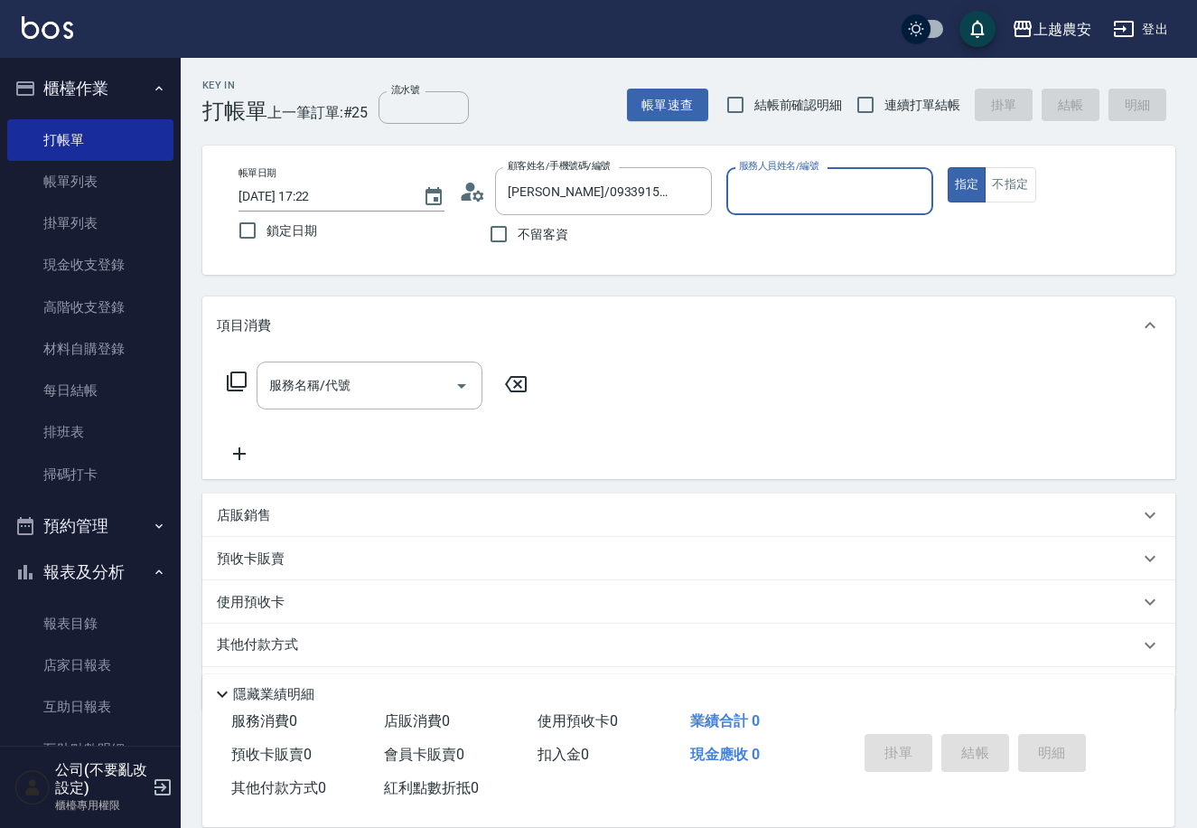
type input "Mia-M"
click at [380, 393] on input "服務名稱/代號" at bounding box center [356, 386] width 182 height 32
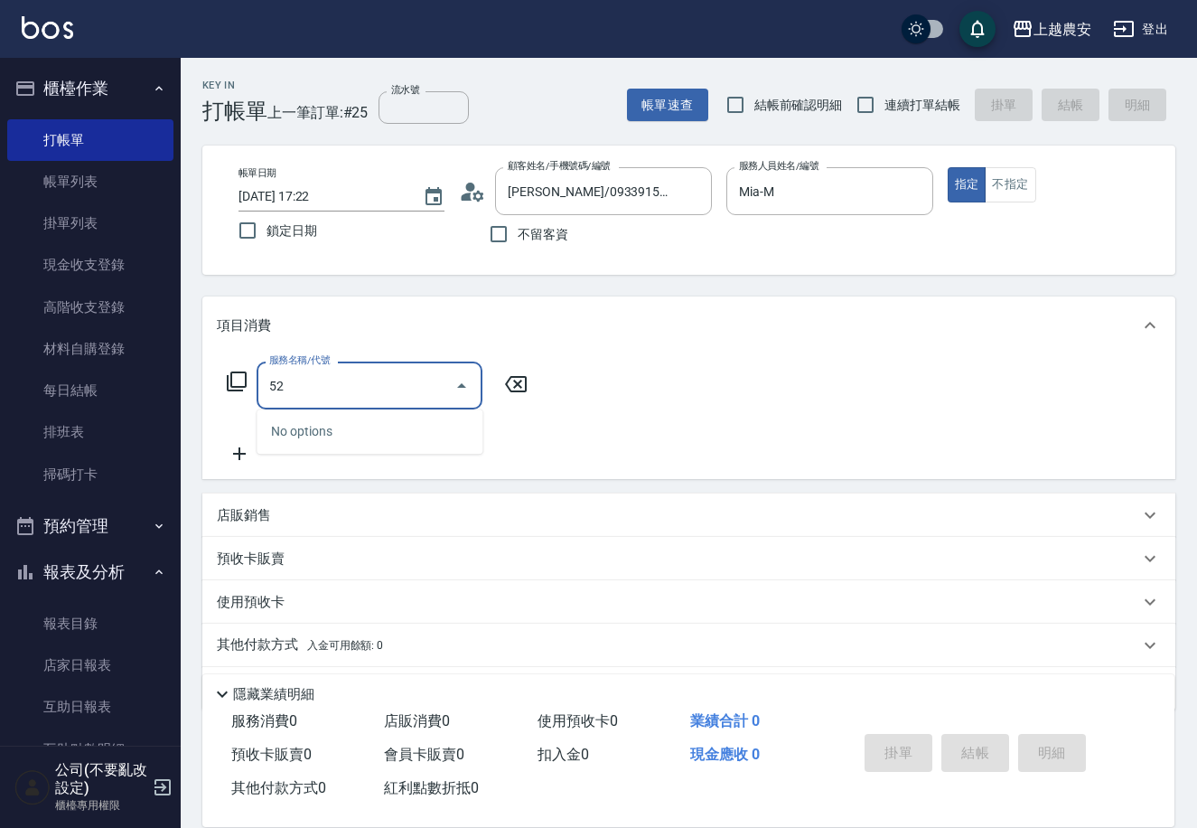
type input "5"
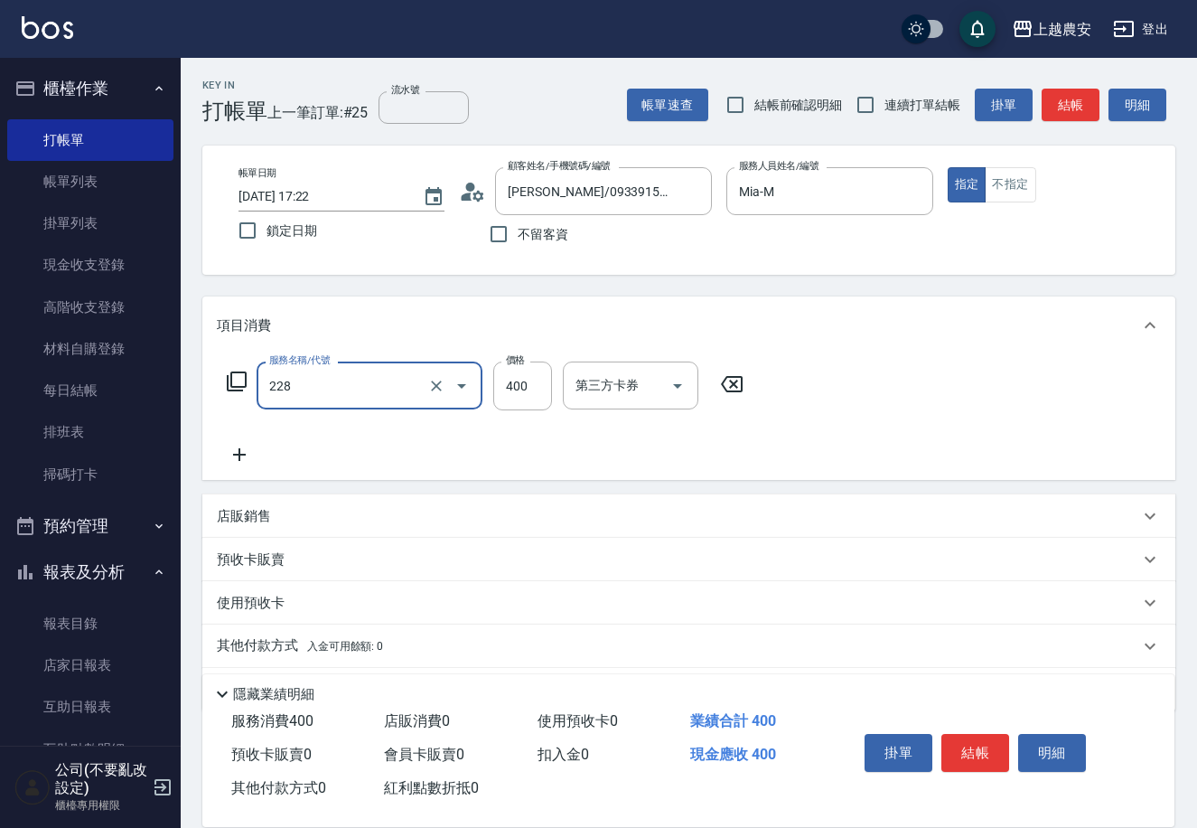
type input "洗髮(228)"
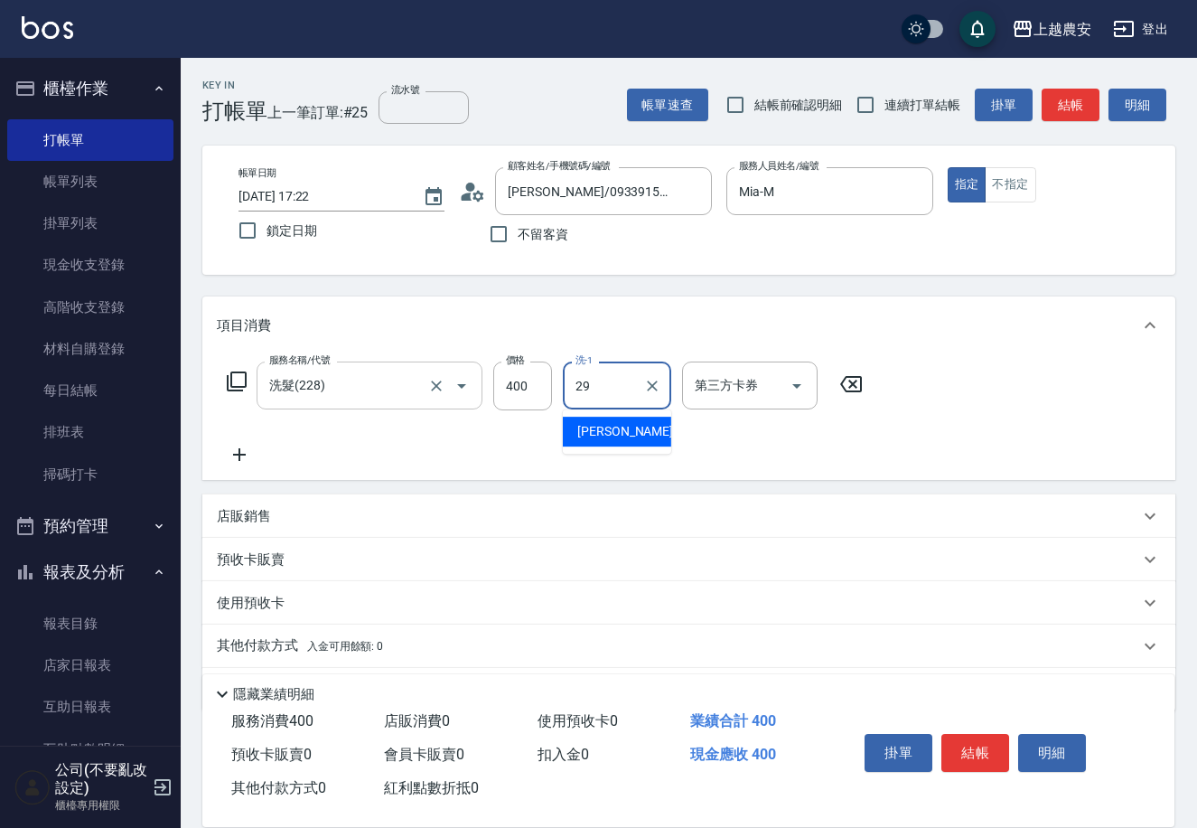
type input "楊馨茹-29"
click at [964, 749] on button "結帳" at bounding box center [975, 753] width 68 height 38
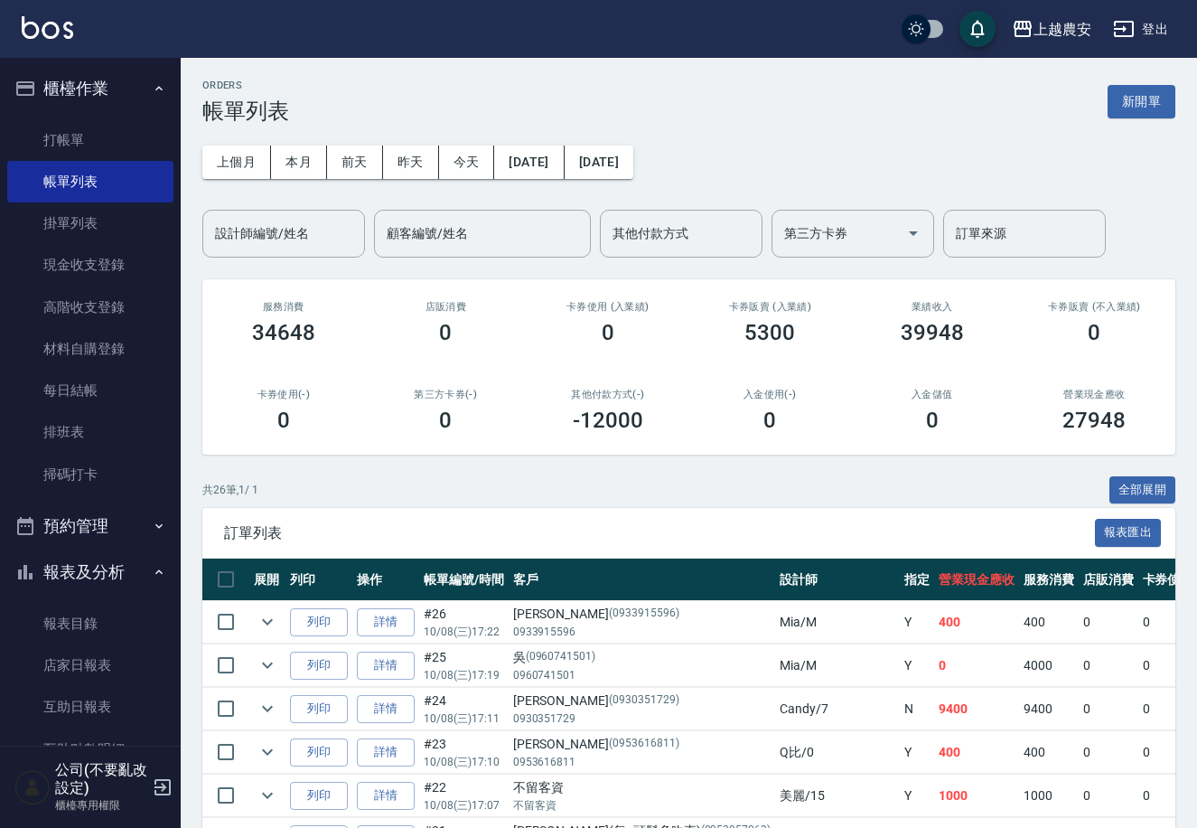
scroll to position [415, 0]
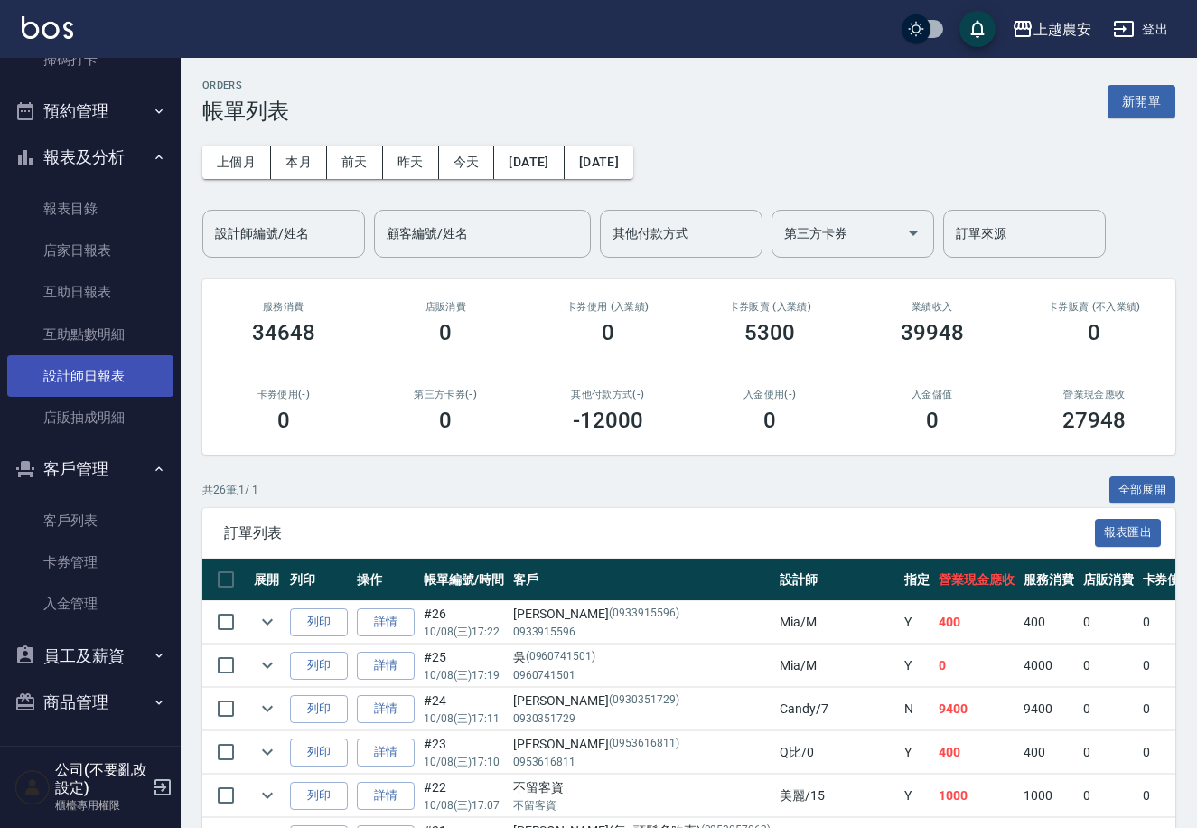
click at [72, 382] on link "設計師日報表" at bounding box center [90, 376] width 166 height 42
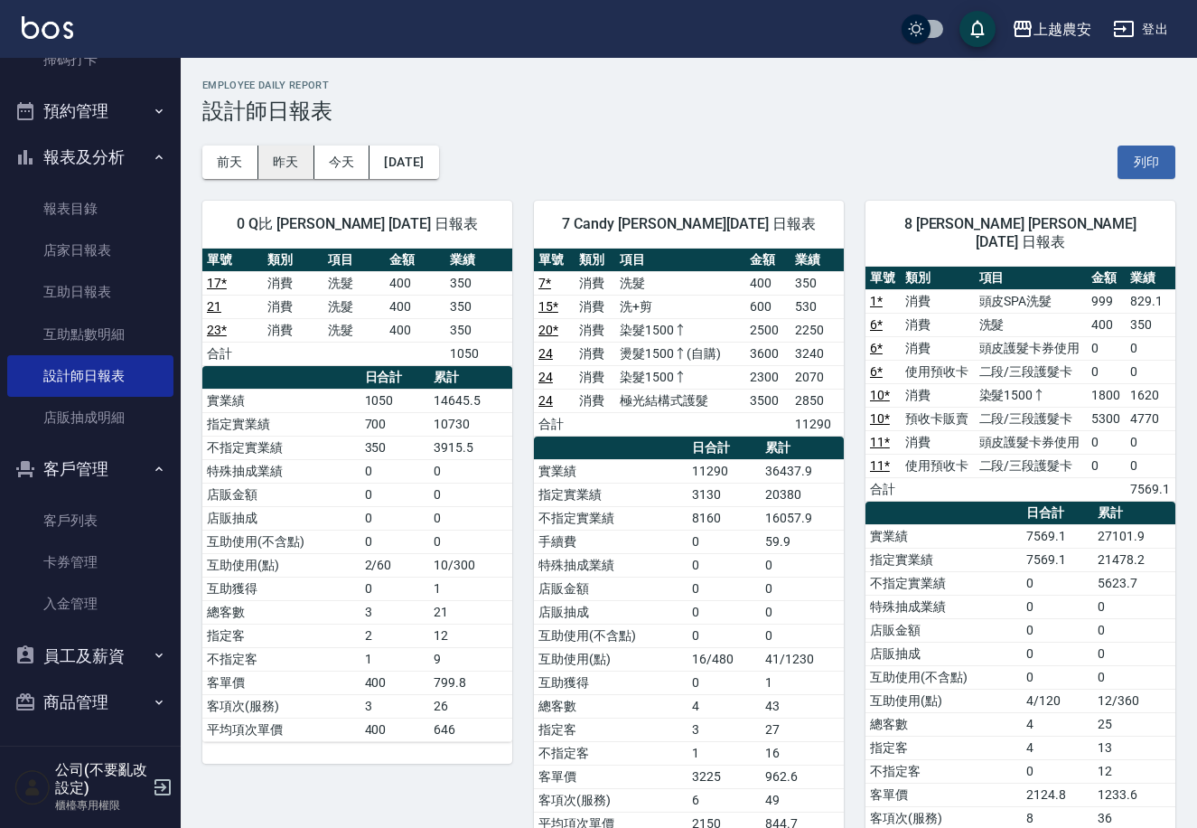
click at [285, 163] on button "昨天" at bounding box center [286, 161] width 56 height 33
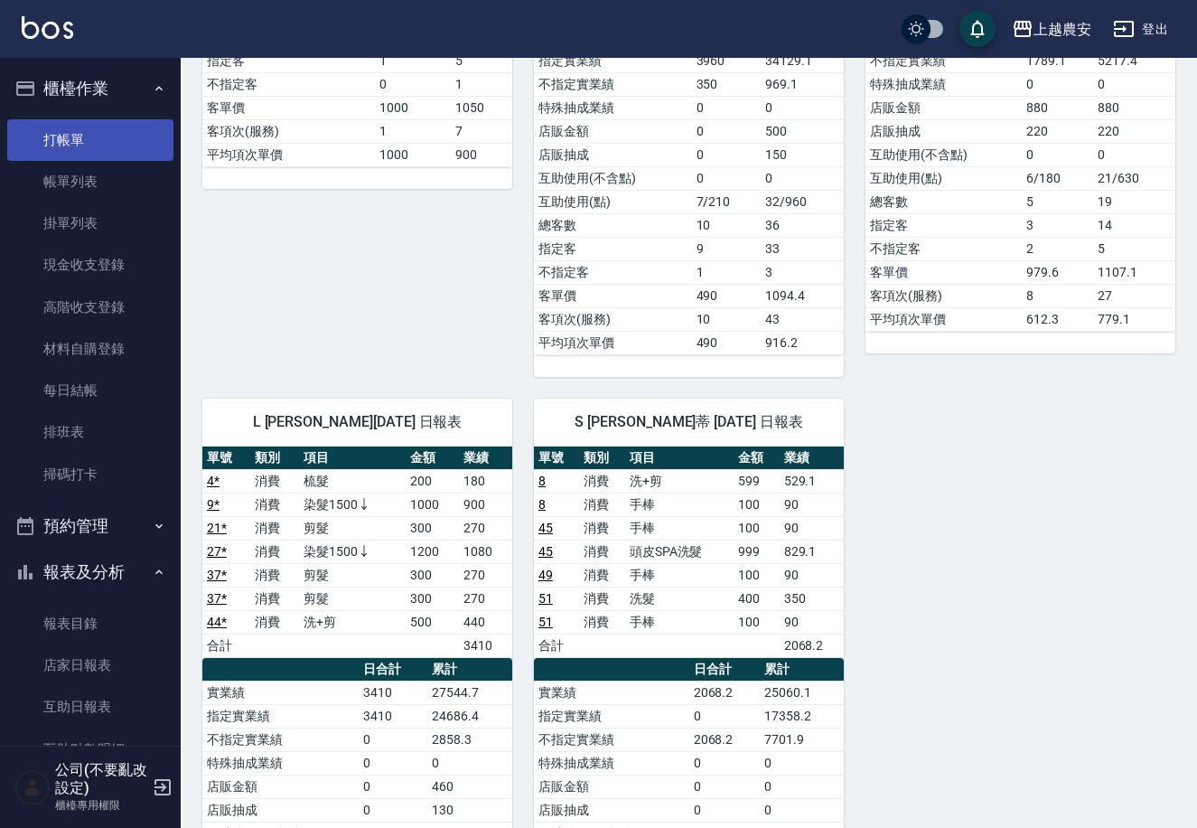
click at [76, 136] on link "打帳單" at bounding box center [90, 140] width 166 height 42
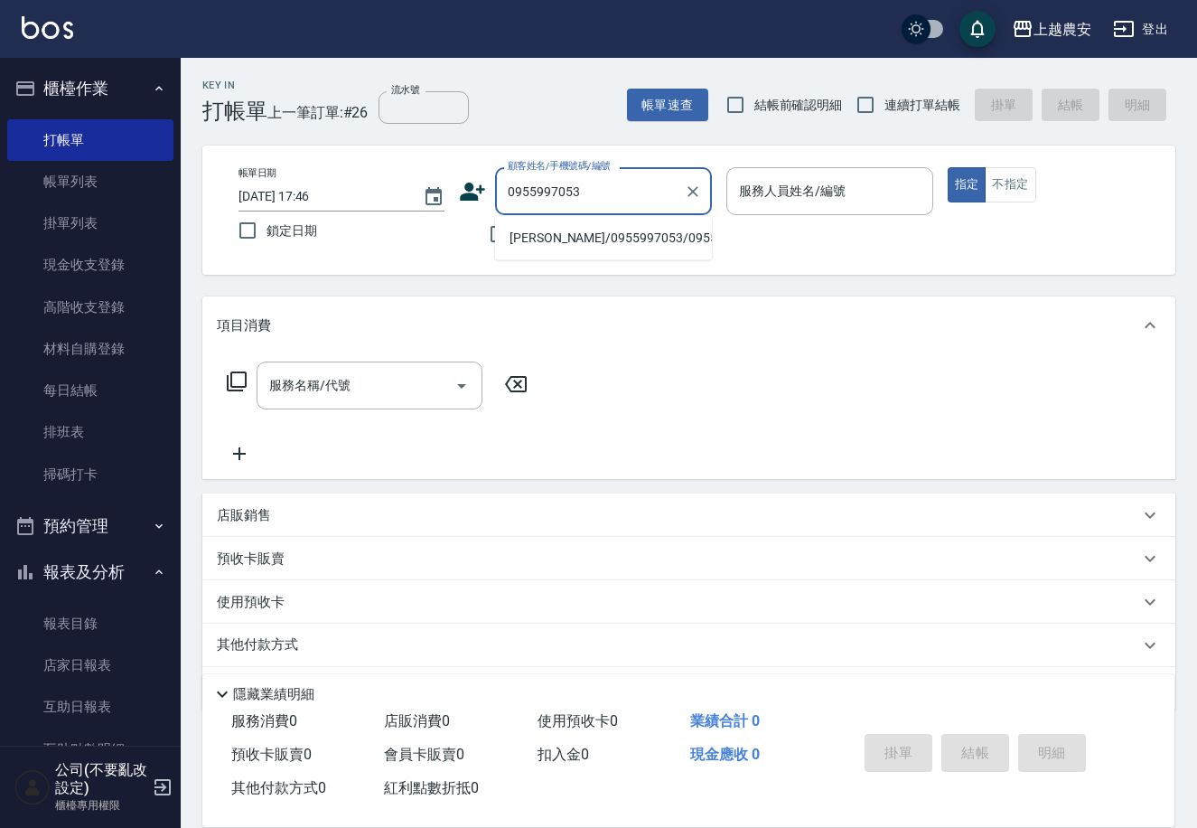
click at [572, 240] on li "[PERSON_NAME]/0955997053/0955997053" at bounding box center [603, 238] width 217 height 30
type input "[PERSON_NAME]/0955997053/0955997053"
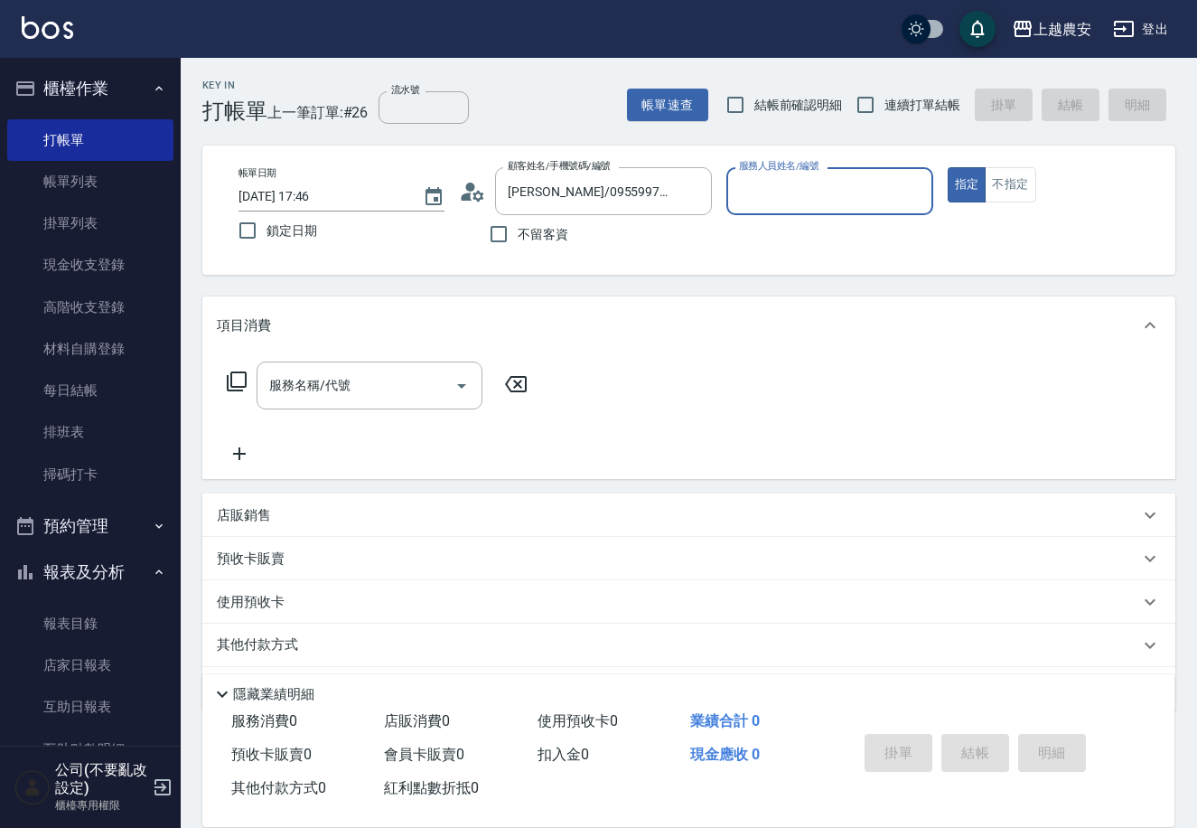
type input "Yoko-12"
drag, startPoint x: 392, startPoint y: 388, endPoint x: 398, endPoint y: 380, distance: 9.8
click at [398, 380] on input "服務名稱/代號" at bounding box center [356, 386] width 182 height 32
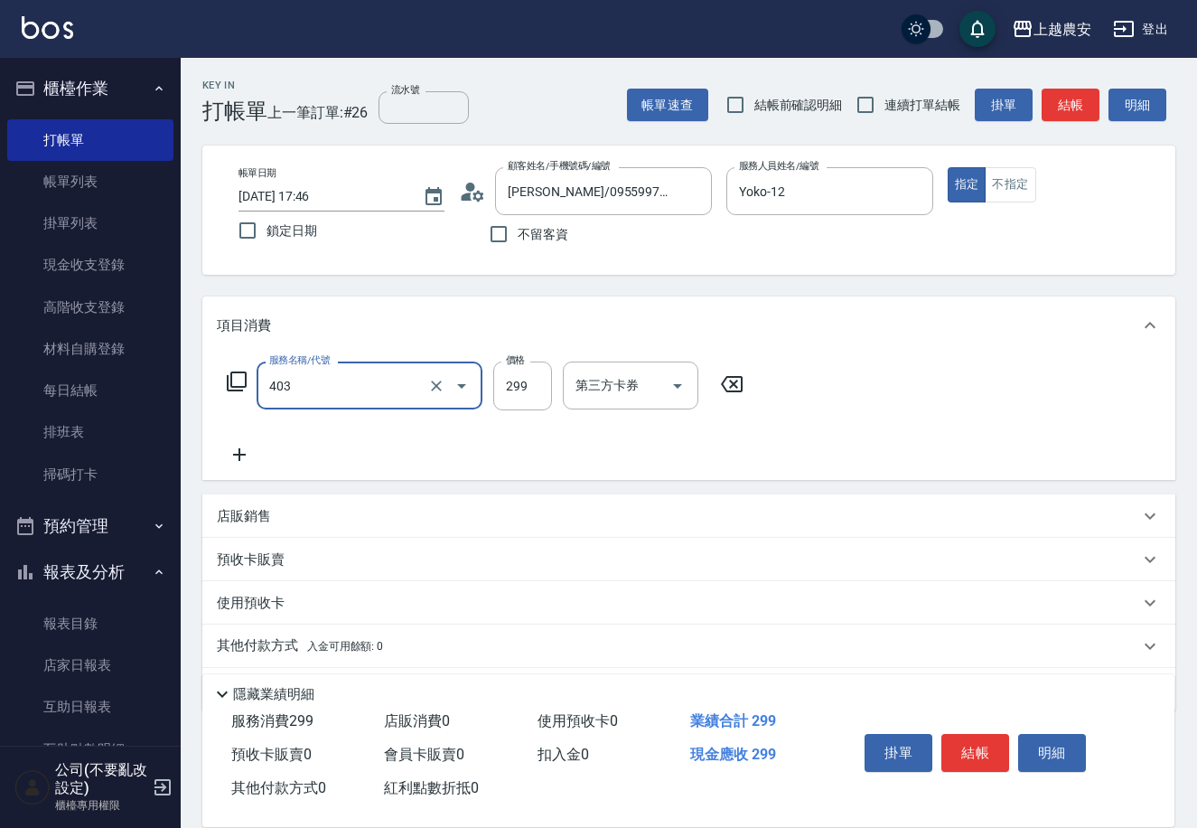
type input "剪髮(403)"
type input "300"
click at [964, 753] on button "結帳" at bounding box center [975, 753] width 68 height 38
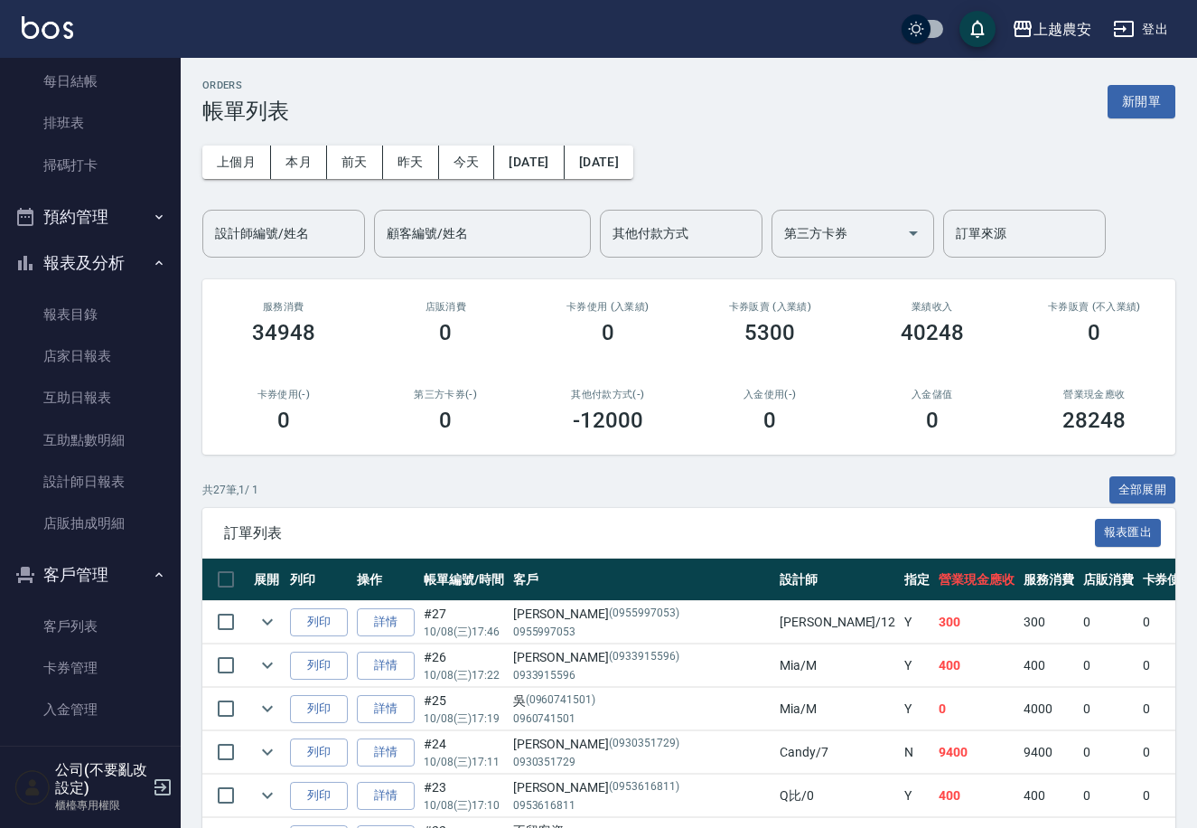
scroll to position [415, 0]
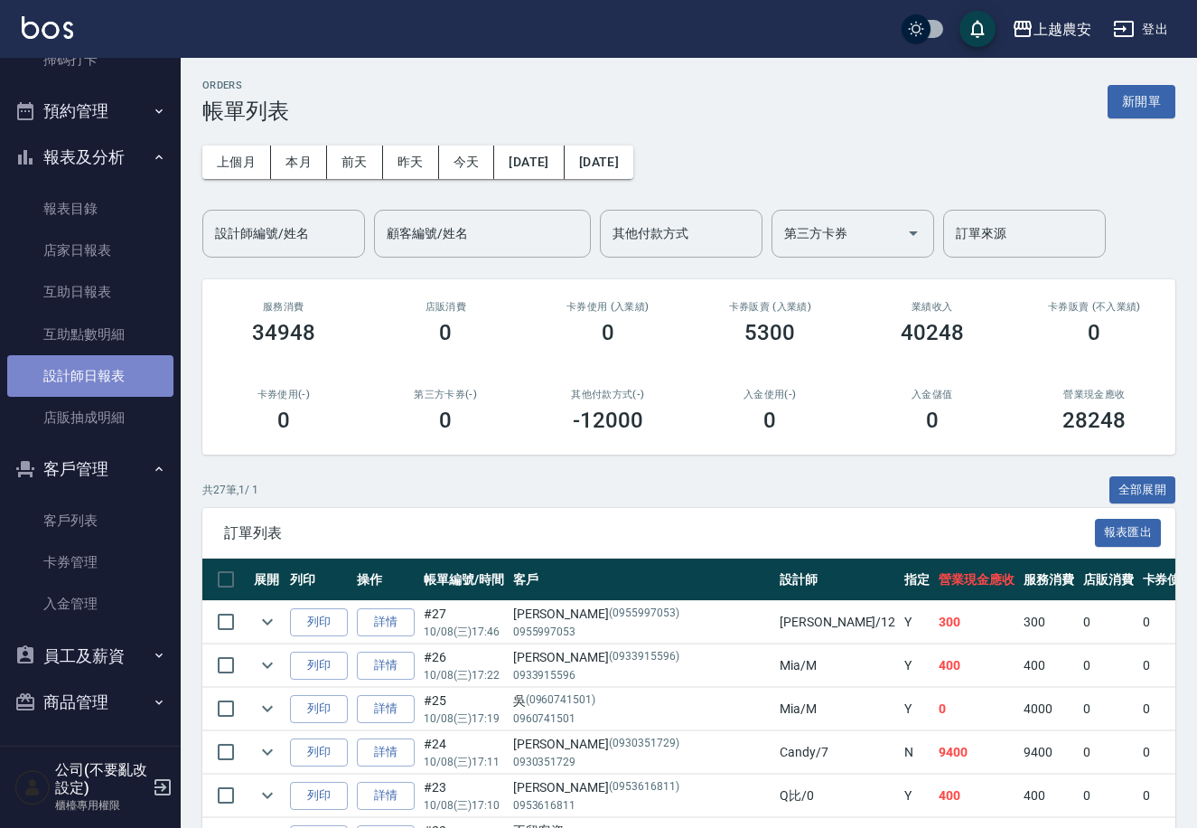
click at [134, 383] on link "設計師日報表" at bounding box center [90, 376] width 166 height 42
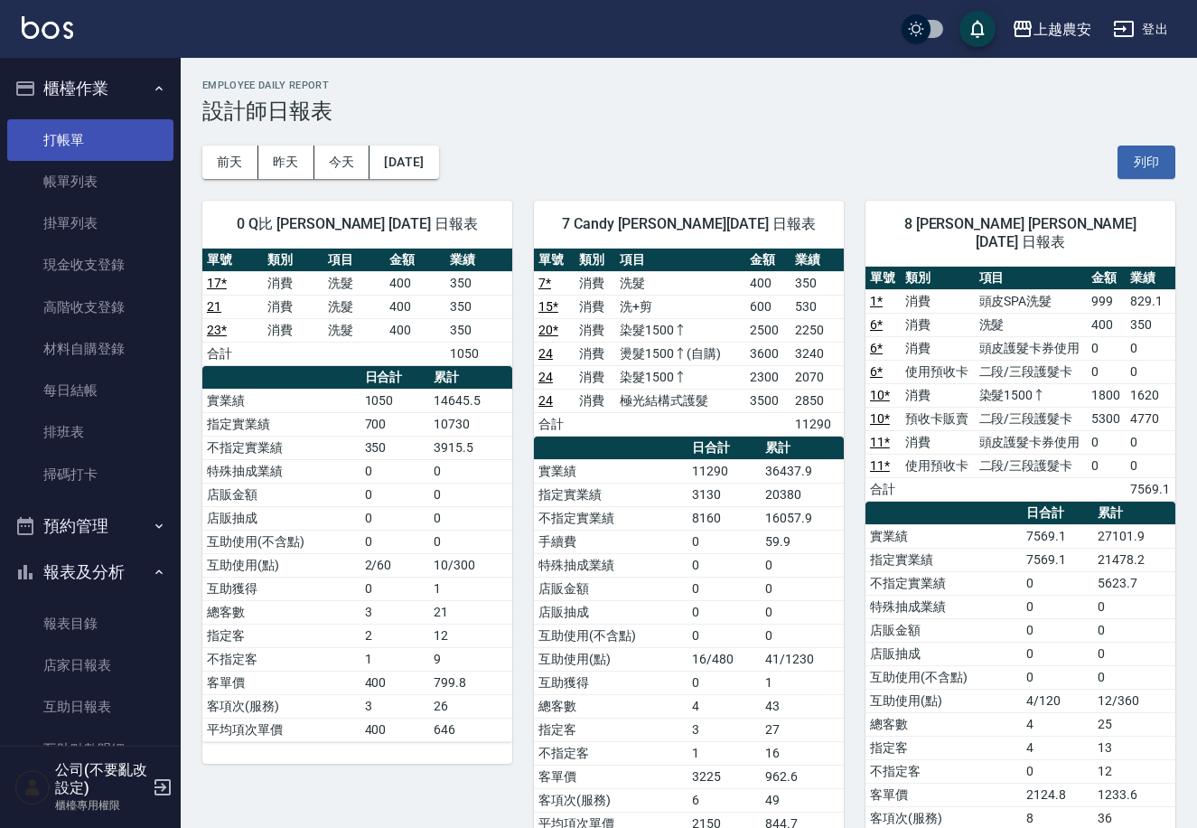
click at [71, 138] on link "打帳單" at bounding box center [90, 140] width 166 height 42
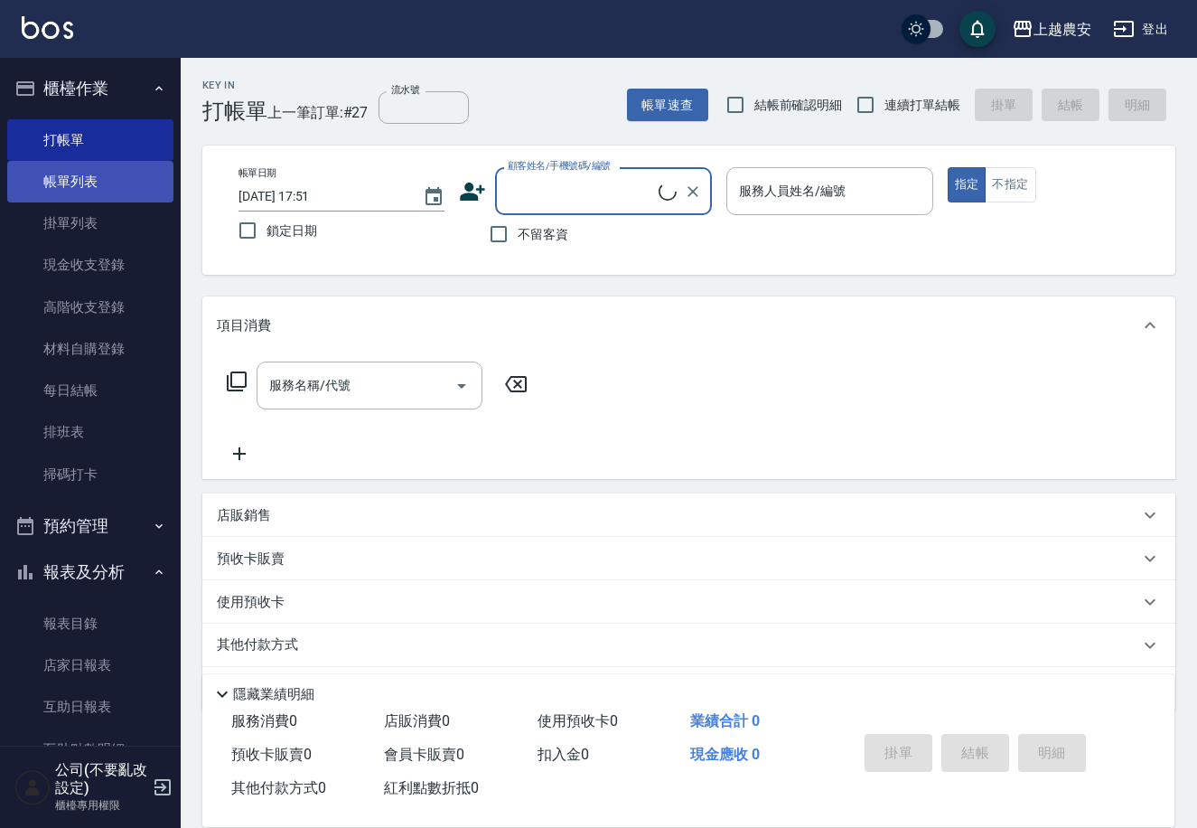
click at [88, 195] on link "帳單列表" at bounding box center [90, 182] width 166 height 42
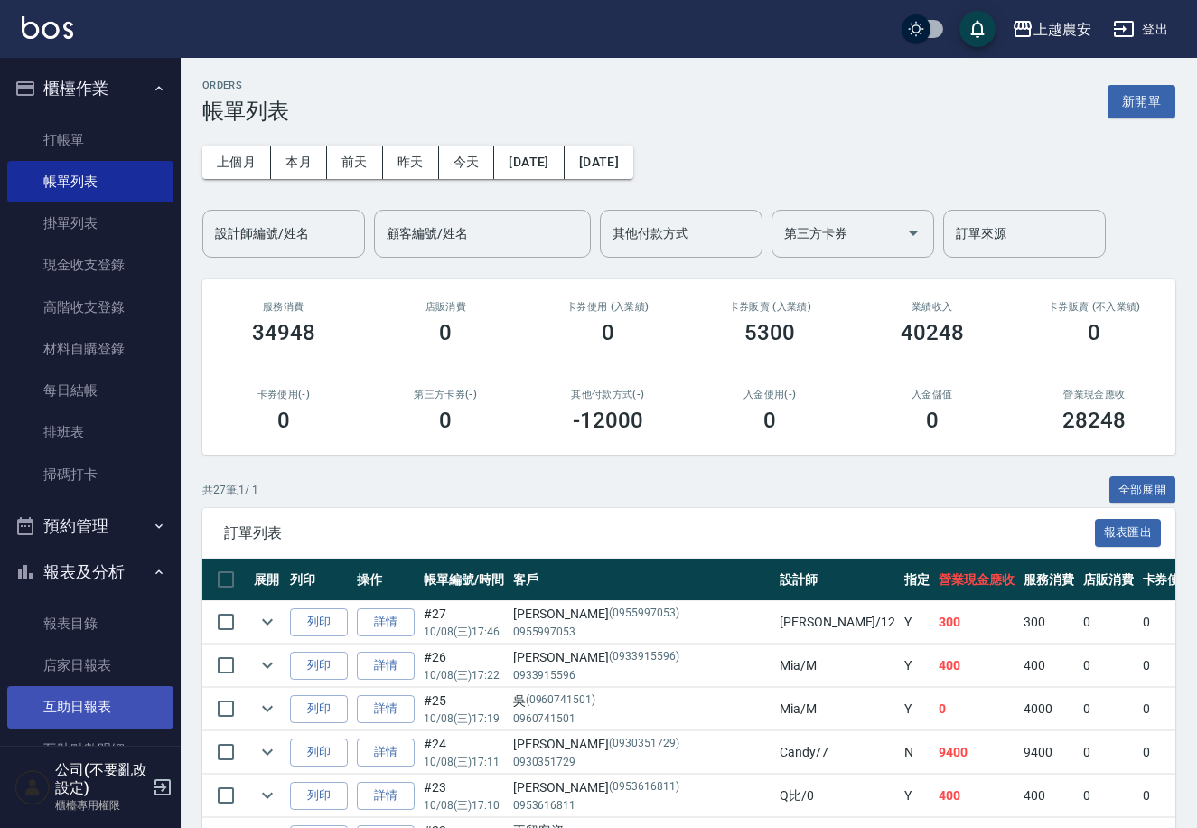
click at [106, 694] on link "互助日報表" at bounding box center [90, 707] width 166 height 42
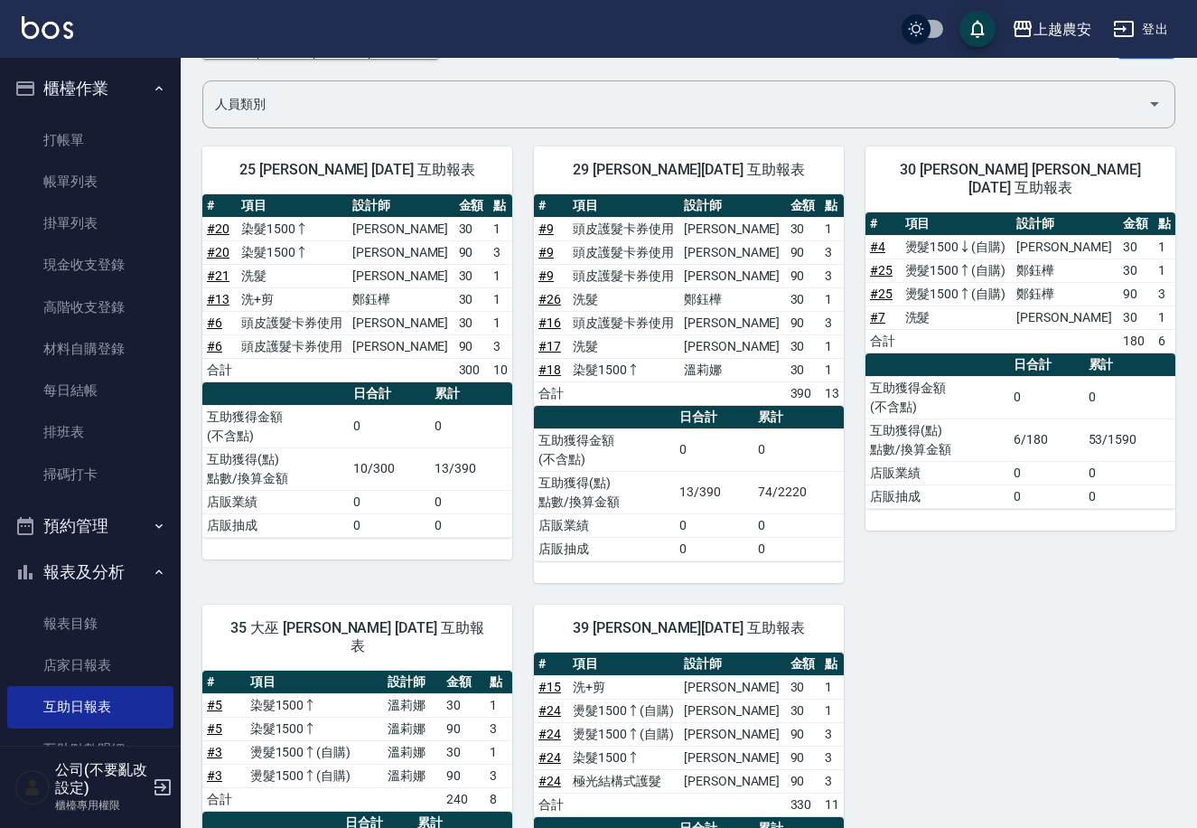
scroll to position [306, 0]
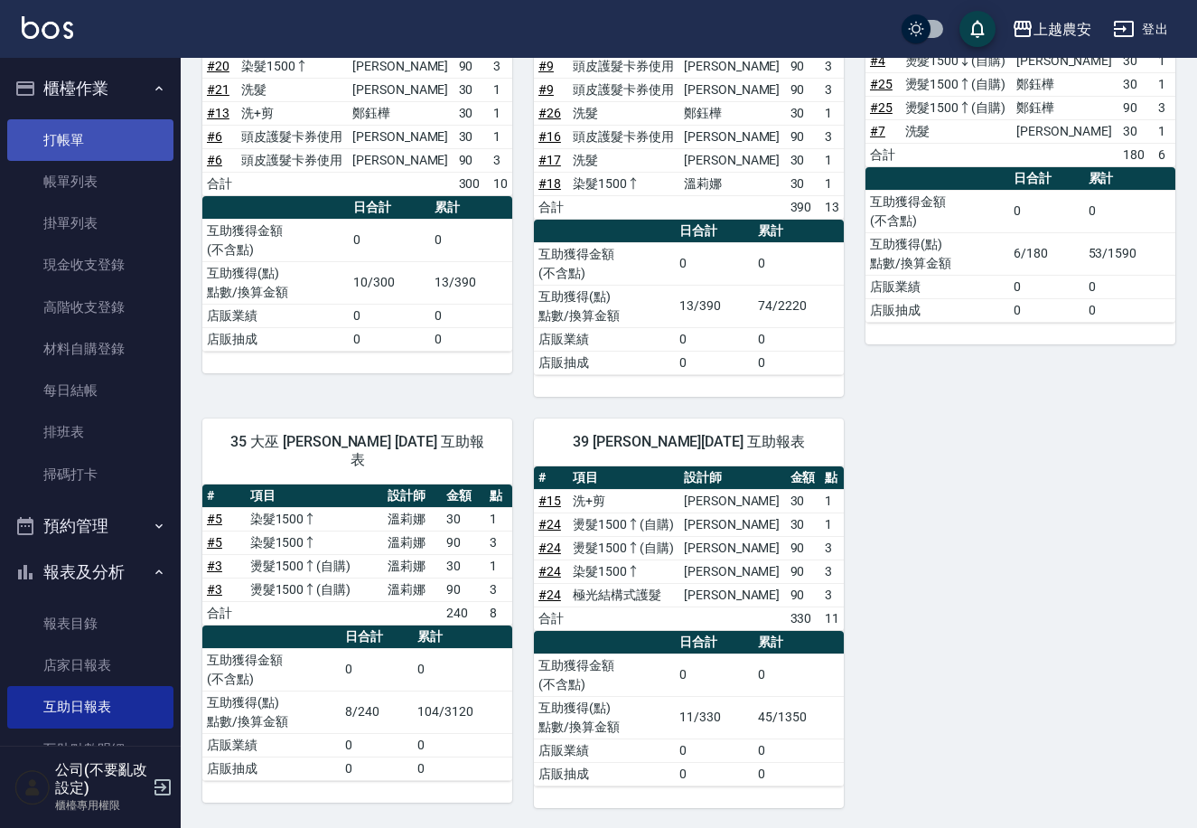
click at [100, 145] on link "打帳單" at bounding box center [90, 140] width 166 height 42
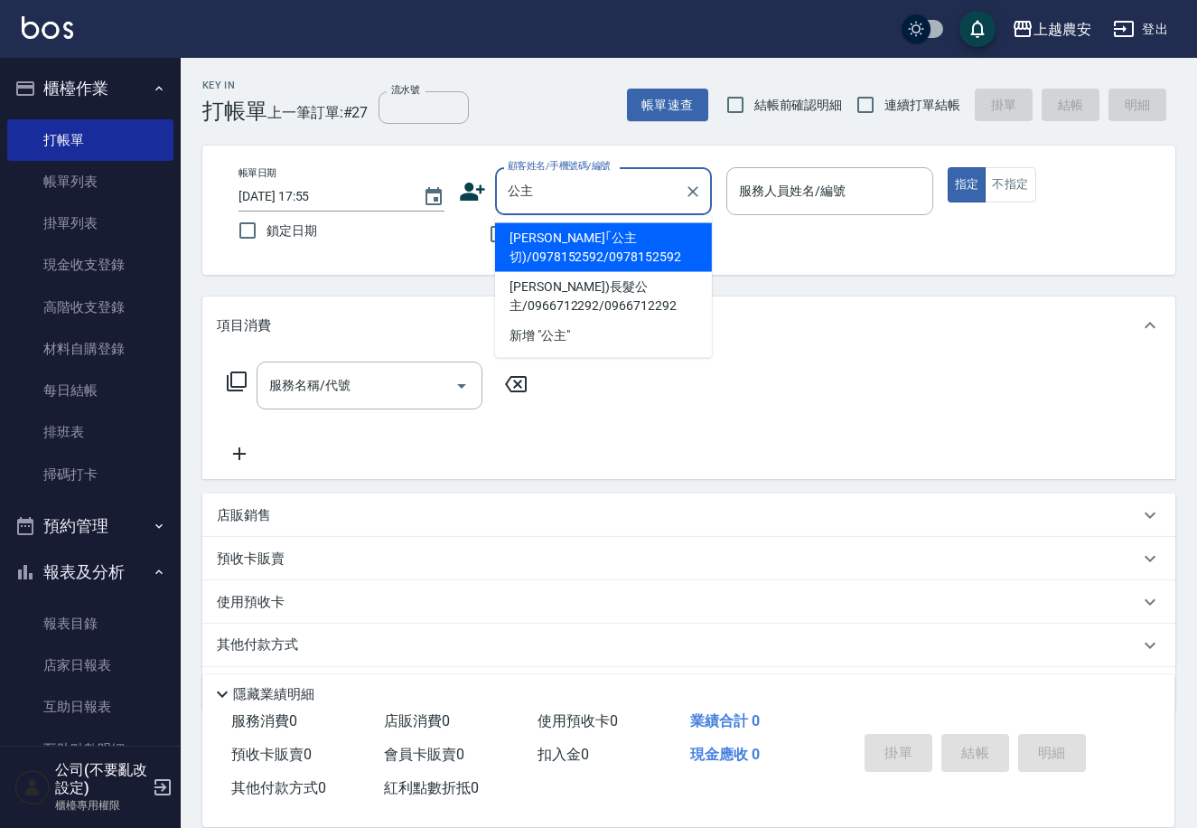
click at [550, 247] on li "曾婉君 ｢公主切)/0978152592/0978152592" at bounding box center [603, 247] width 217 height 49
type input "曾婉君 ｢公主切)/0978152592/0978152592"
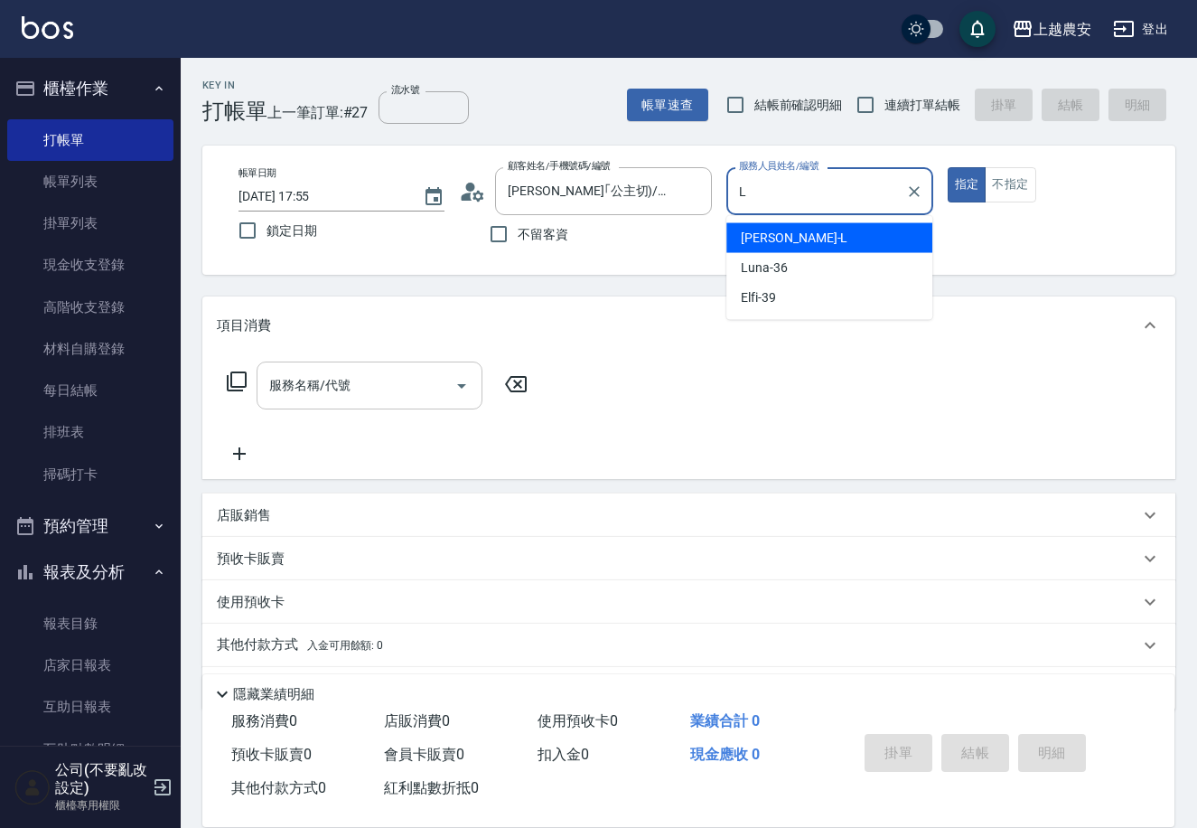
type input "Lina-L"
type button "true"
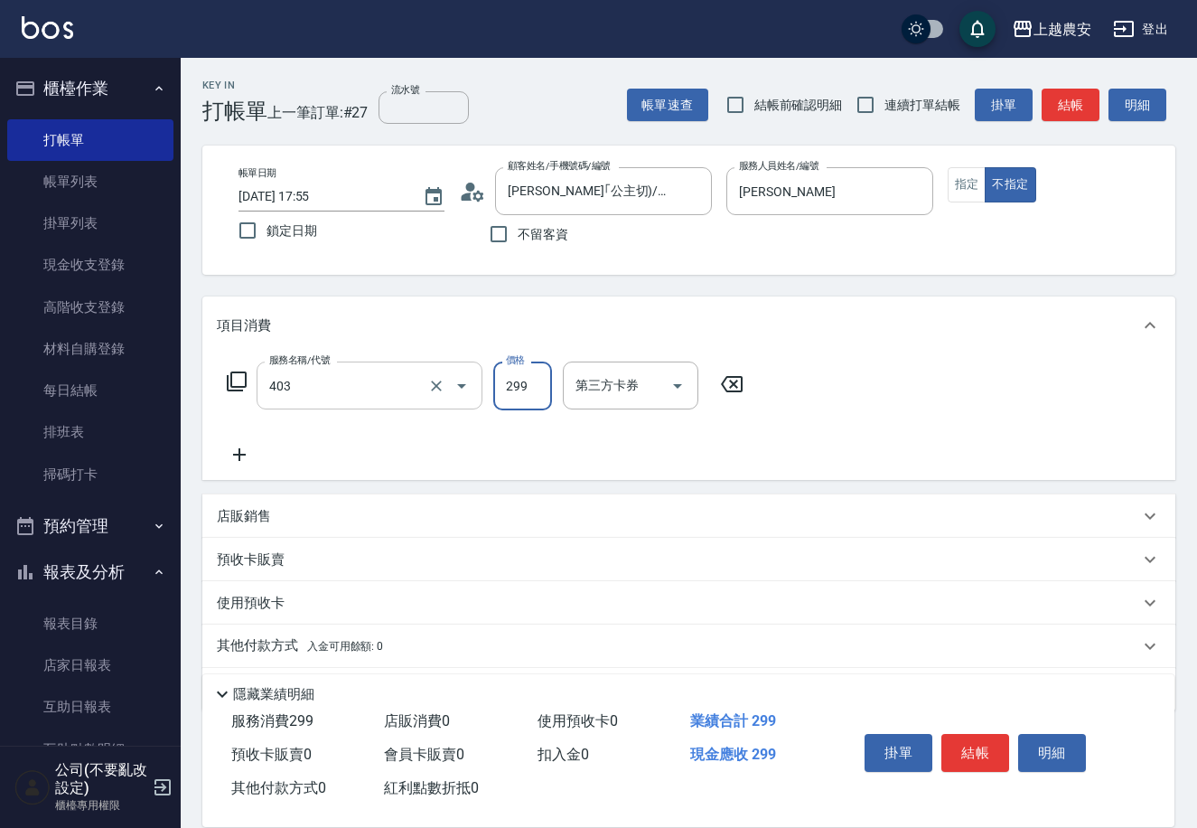
type input "剪髮(403)"
type input "100"
click at [965, 758] on button "結帳" at bounding box center [975, 753] width 68 height 38
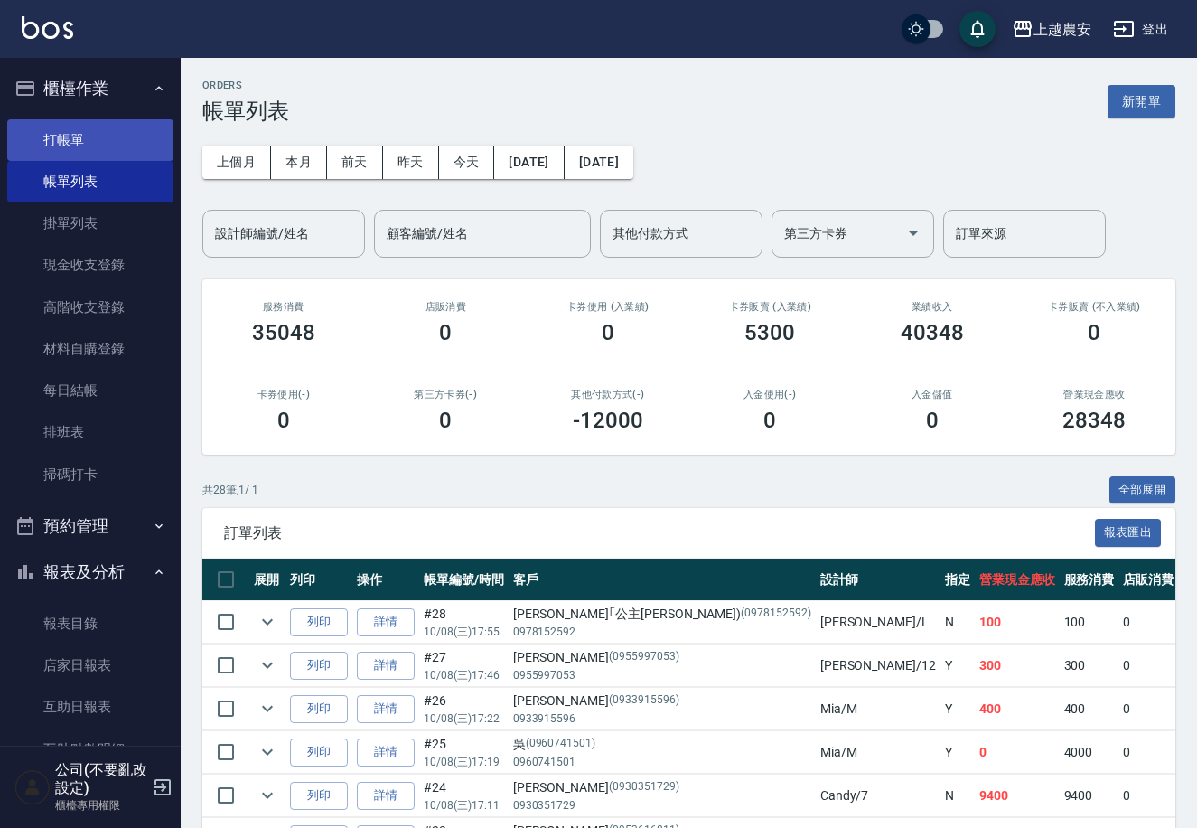
click at [64, 142] on link "打帳單" at bounding box center [90, 140] width 166 height 42
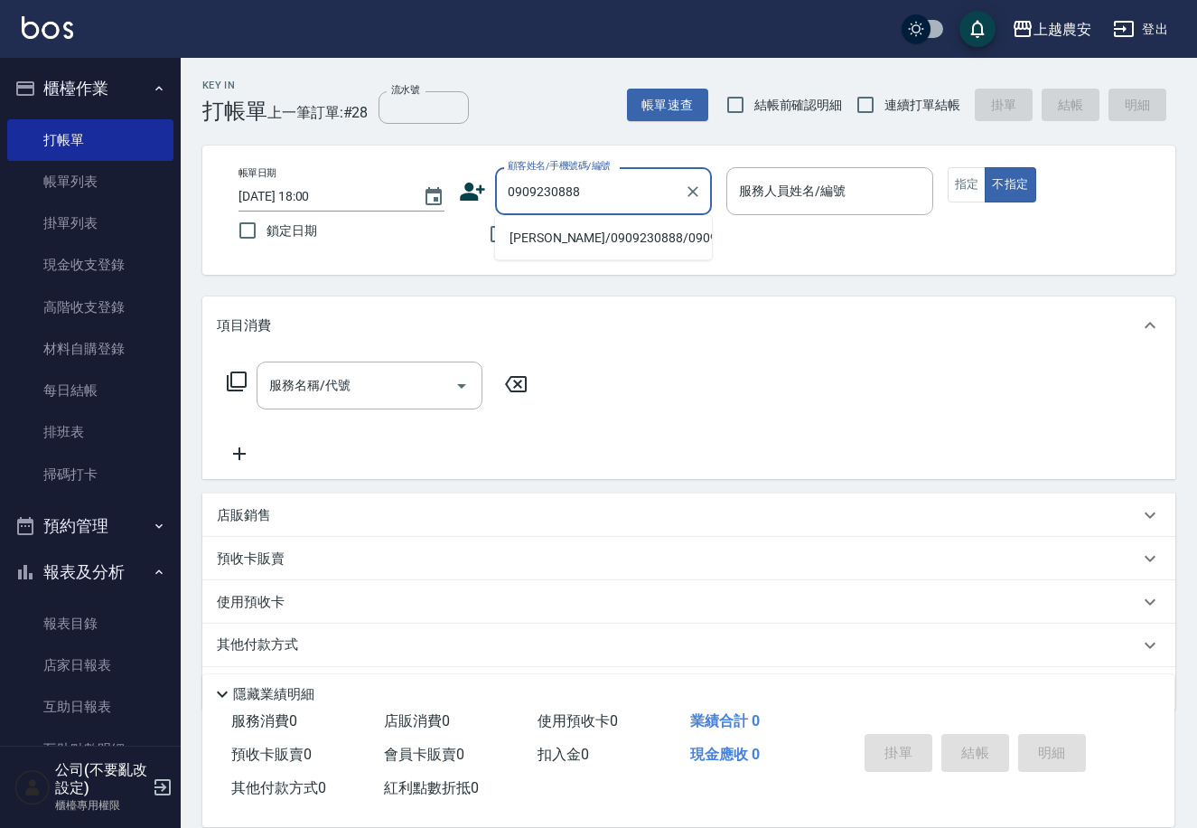
click at [572, 236] on li "胡甸卉/0909230888/0909230888" at bounding box center [603, 238] width 217 height 30
type input "胡甸卉/0909230888/0909230888"
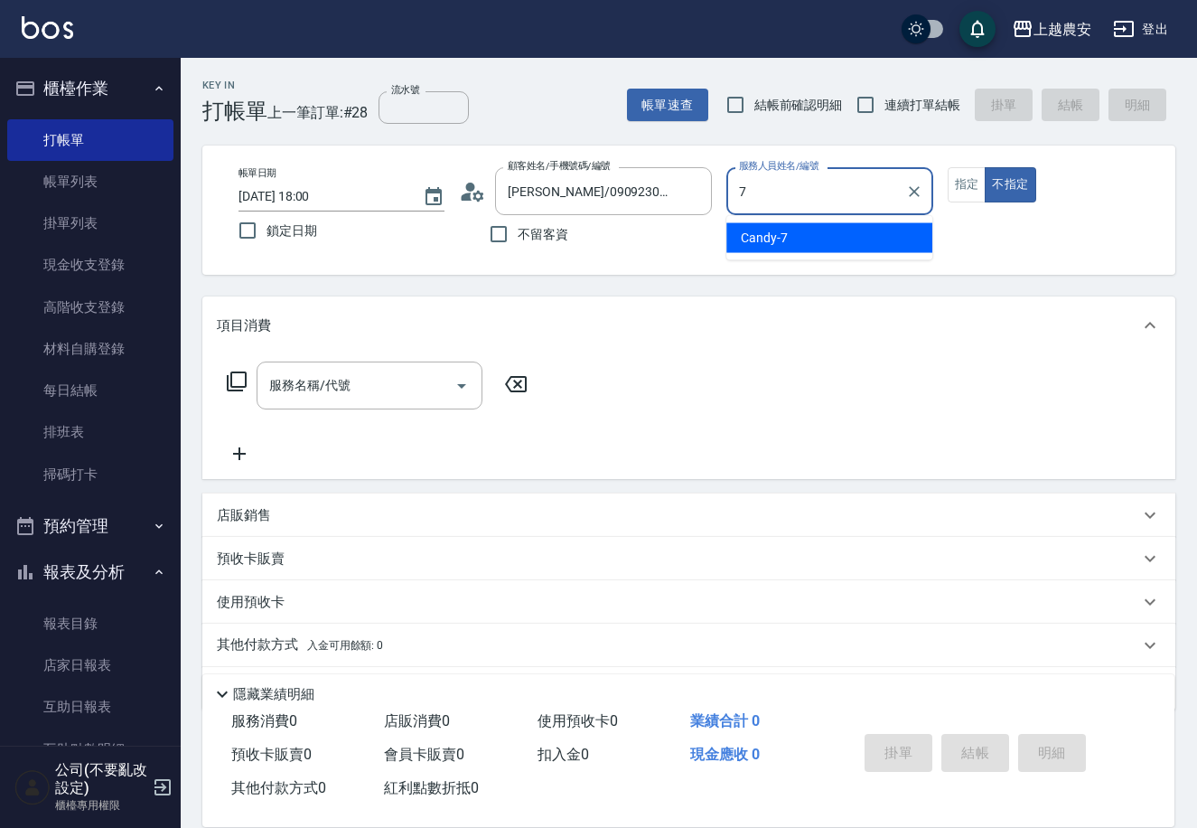
type input "Candy-7"
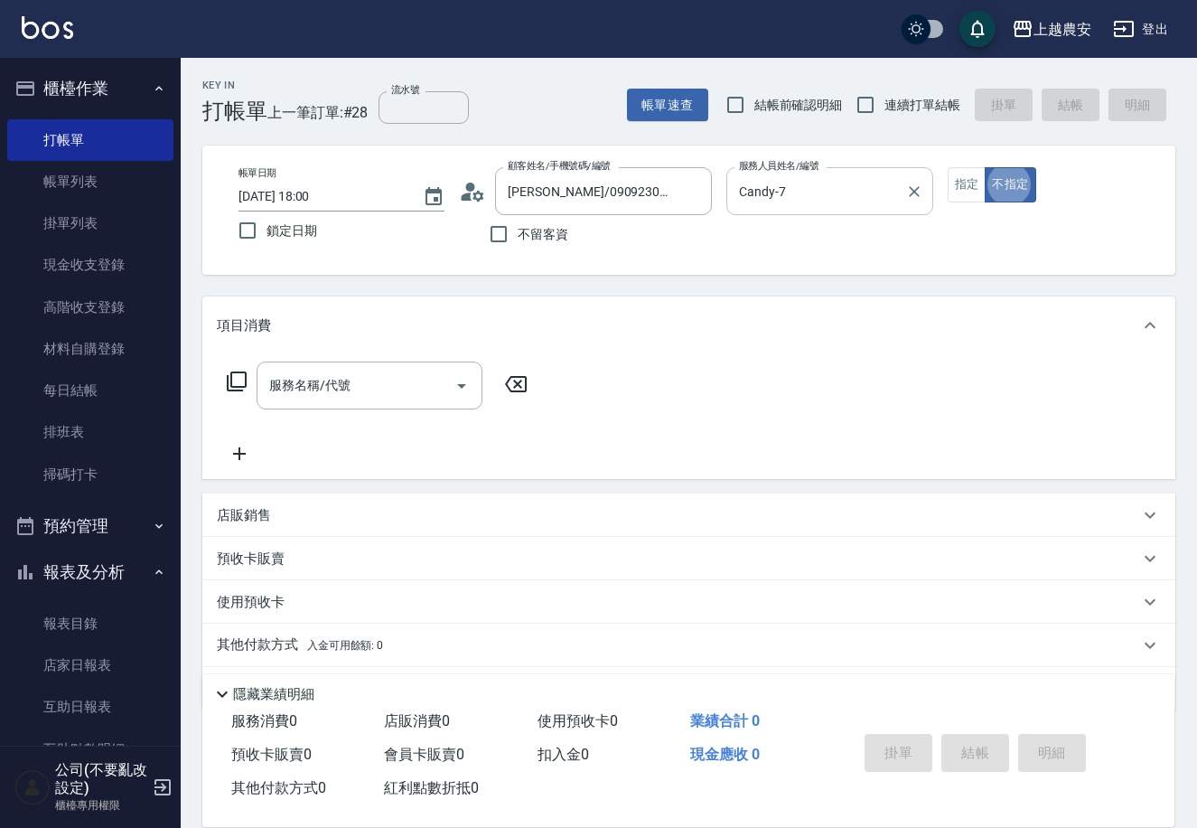
type button "false"
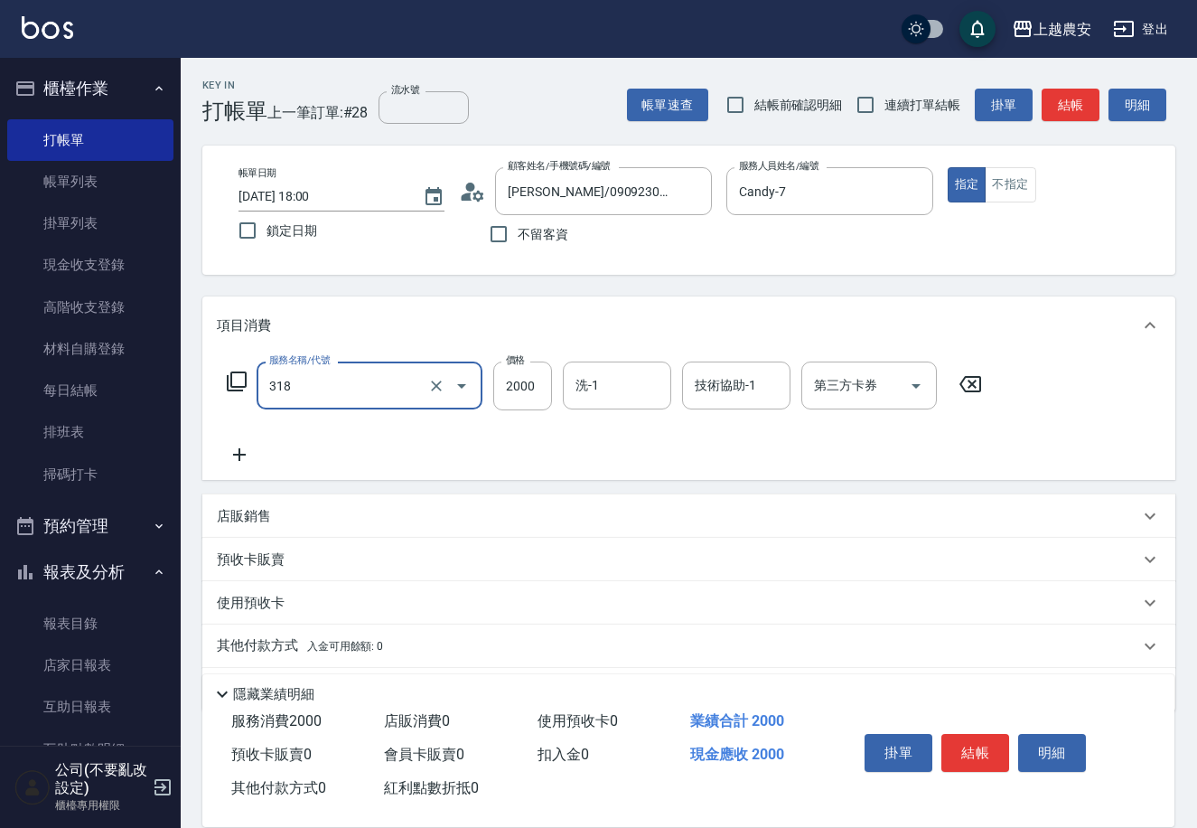
type input "燙髮1500↑(自購)(318)"
type input "2500"
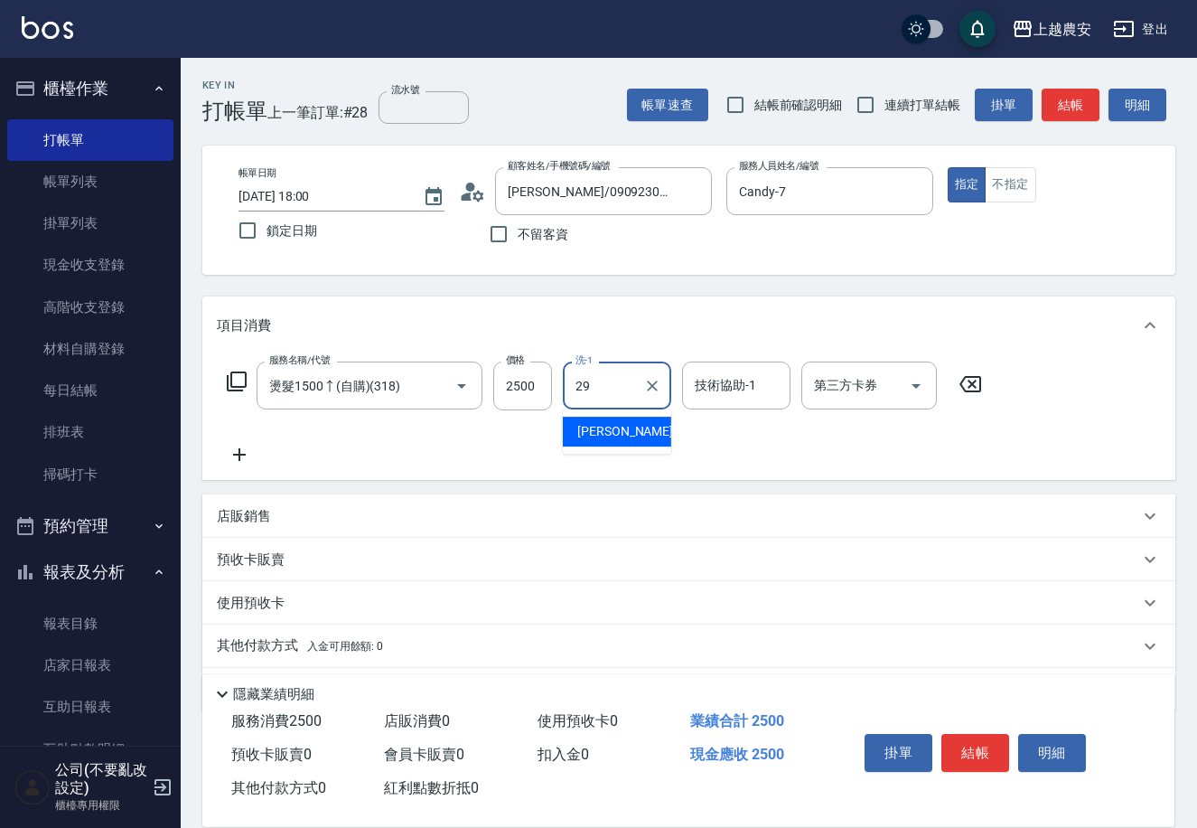
type input "楊馨茹-29"
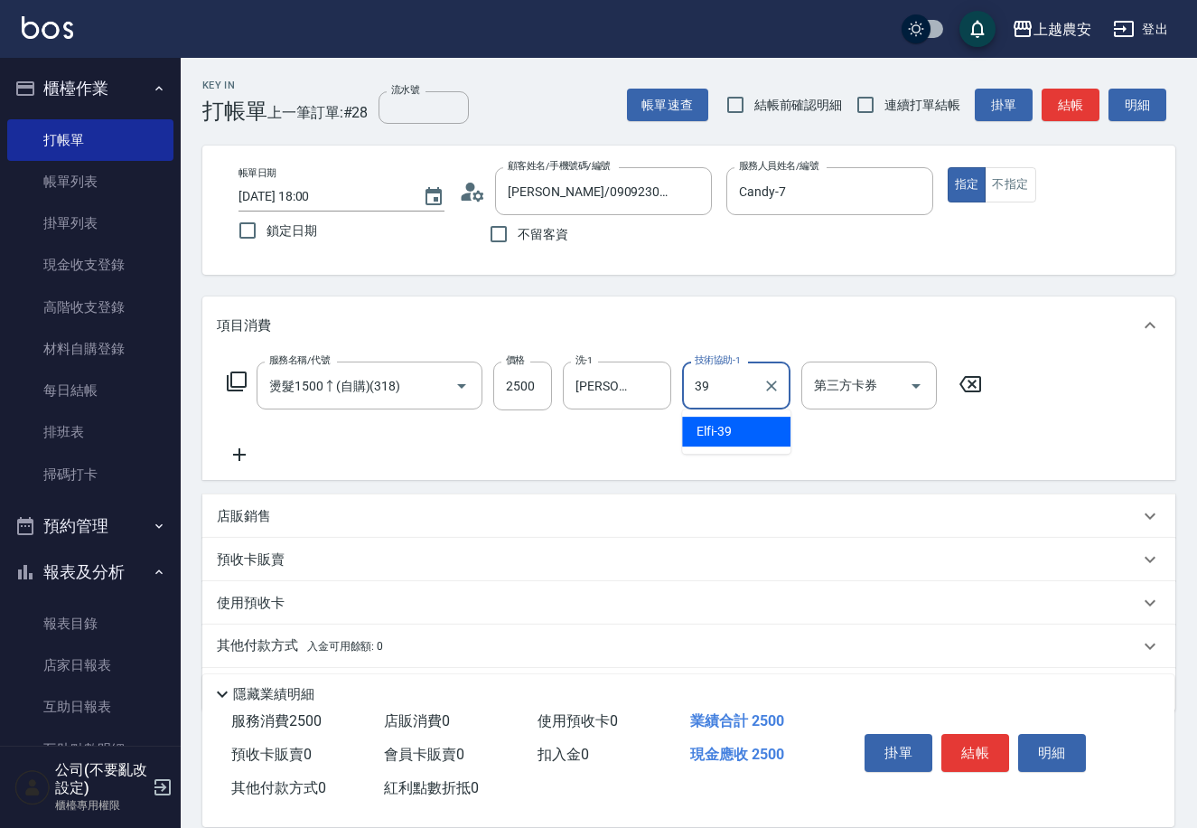
type input "Elfi-39"
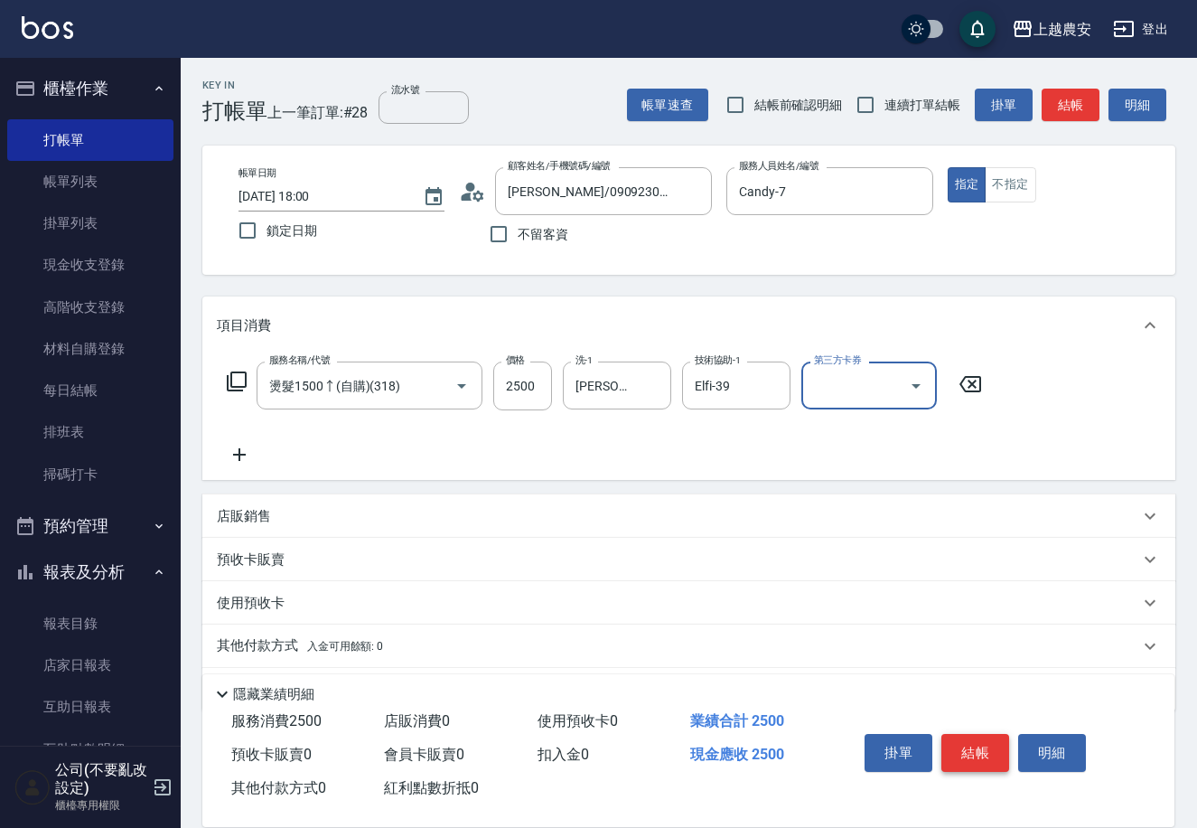
click at [978, 741] on button "結帳" at bounding box center [975, 753] width 68 height 38
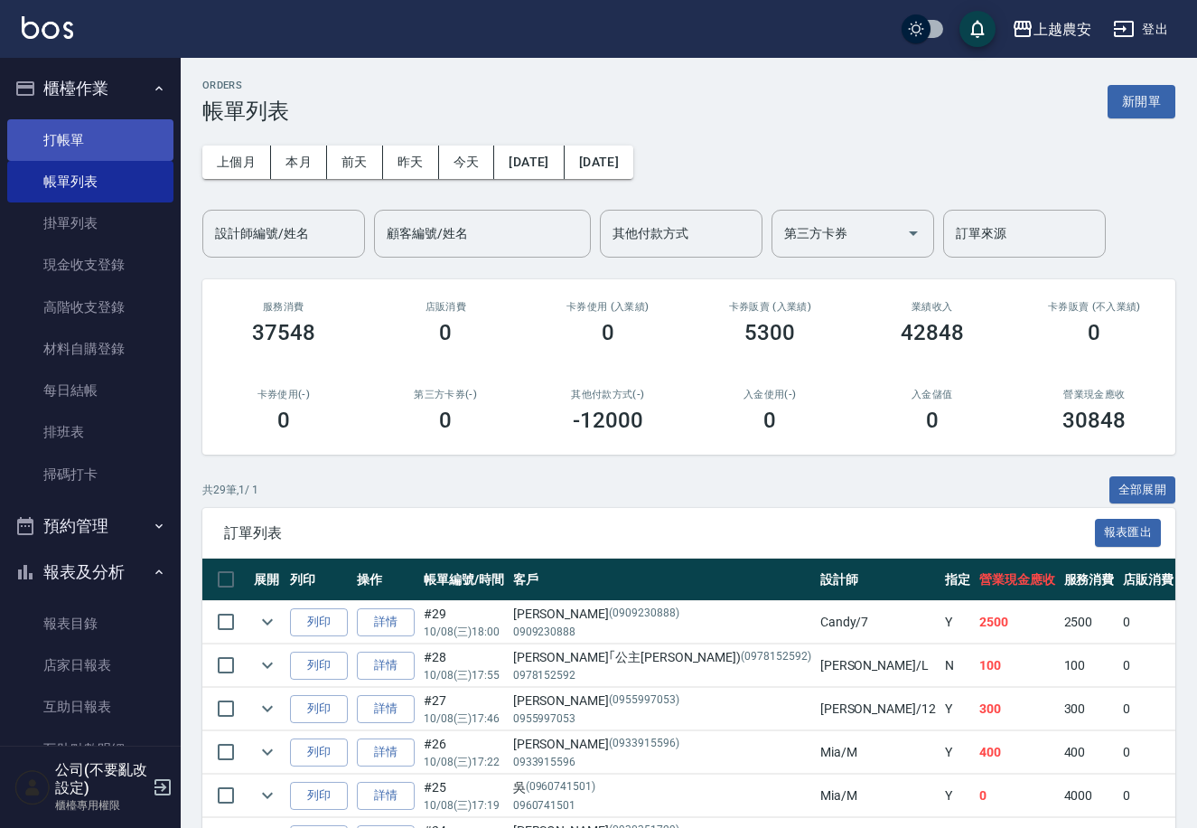
click at [97, 145] on link "打帳單" at bounding box center [90, 140] width 166 height 42
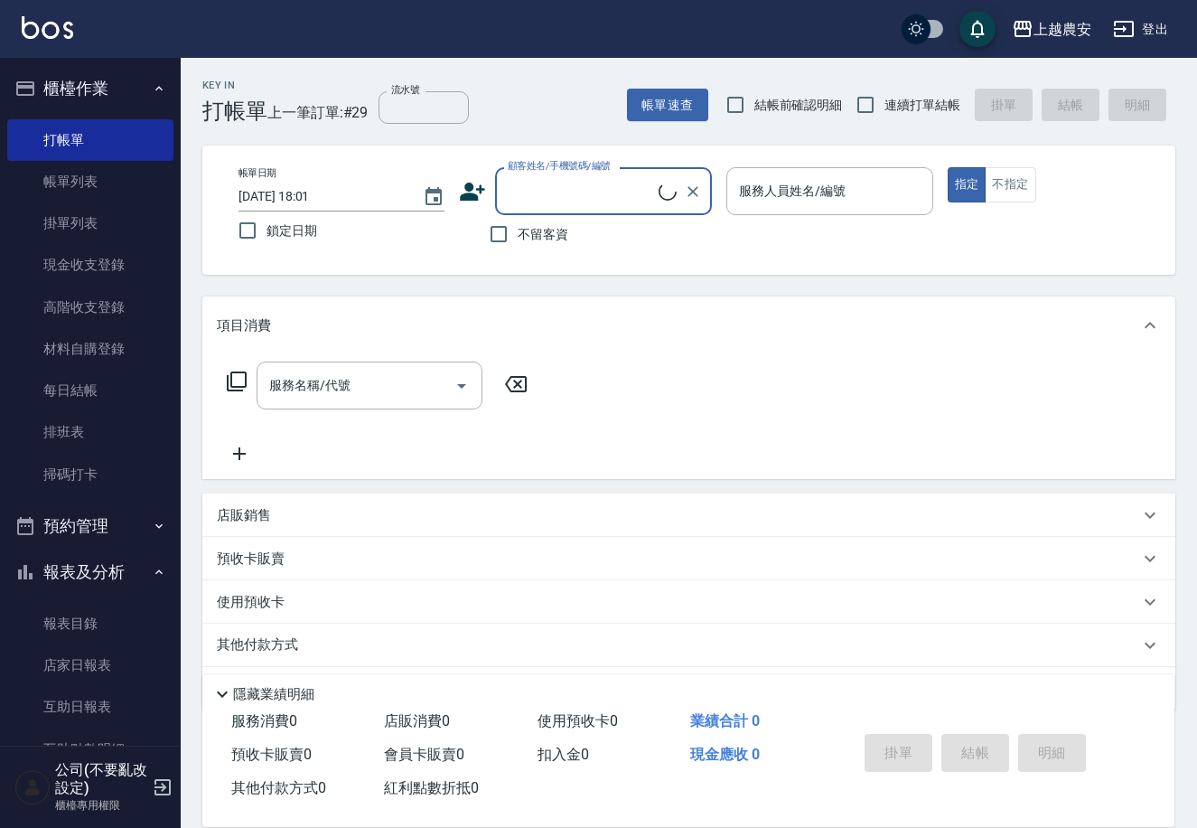
click at [304, 512] on div "店販銷售" at bounding box center [678, 515] width 922 height 19
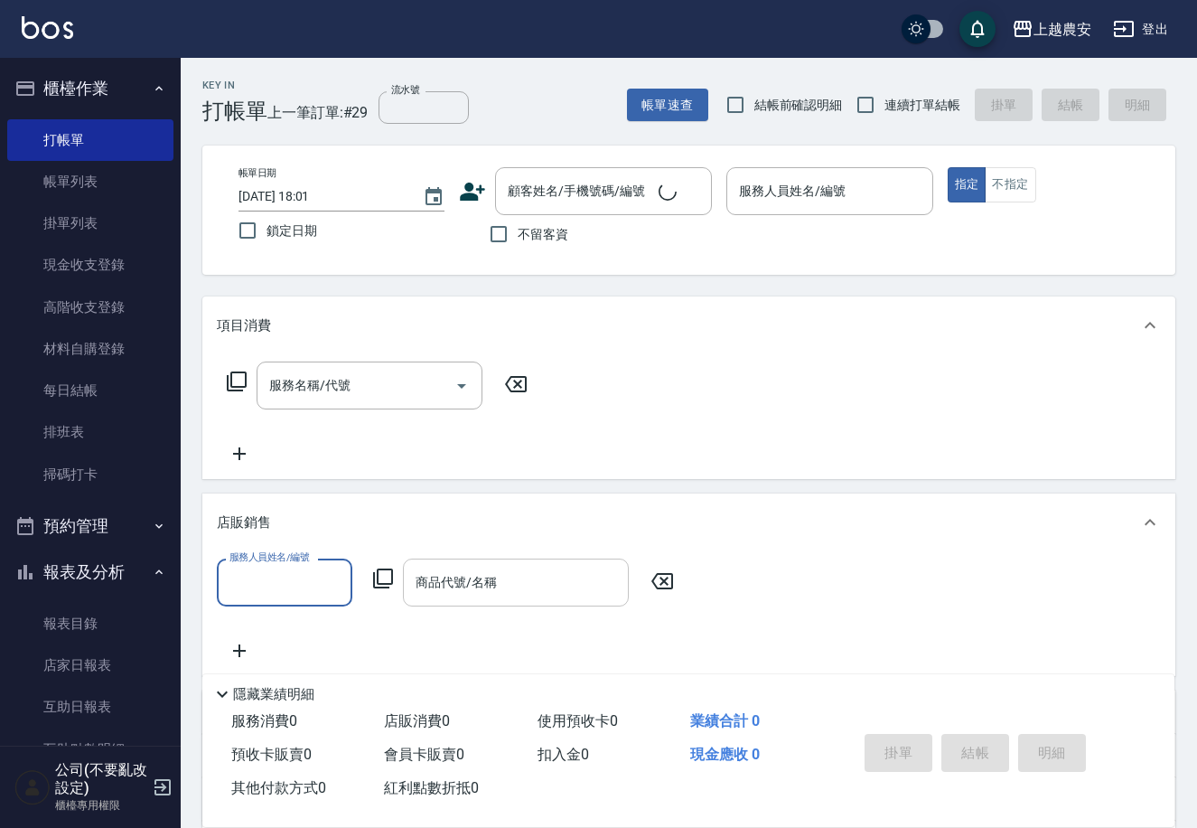
scroll to position [1, 0]
click at [540, 572] on input "商品代號/名稱" at bounding box center [516, 582] width 210 height 32
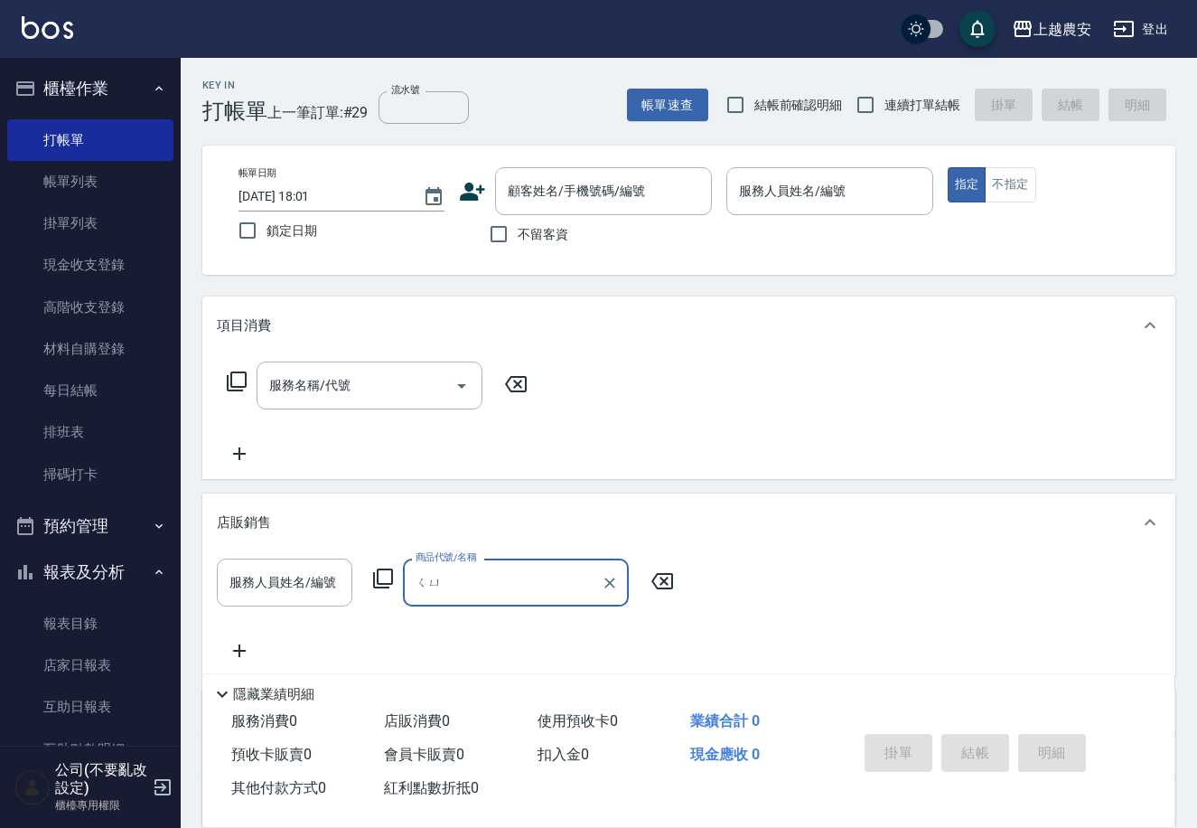
type input "去"
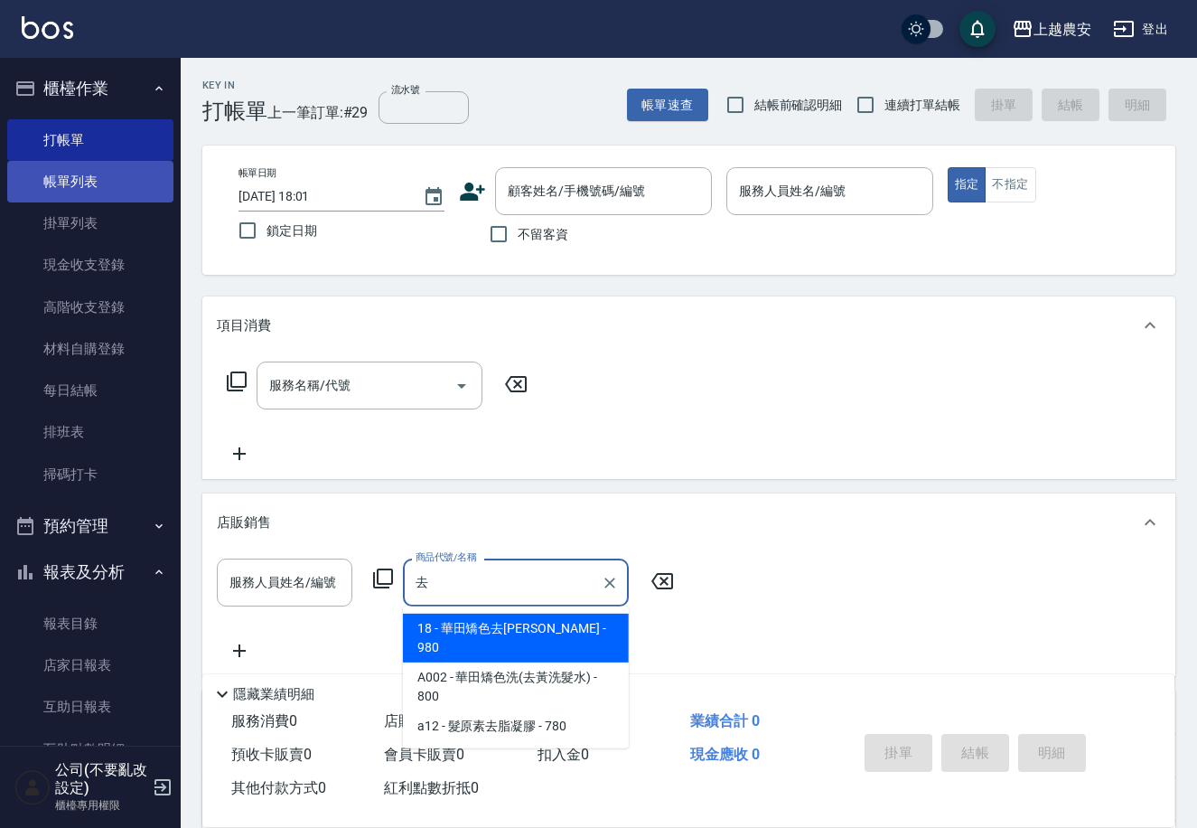
click at [77, 165] on link "帳單列表" at bounding box center [90, 182] width 166 height 42
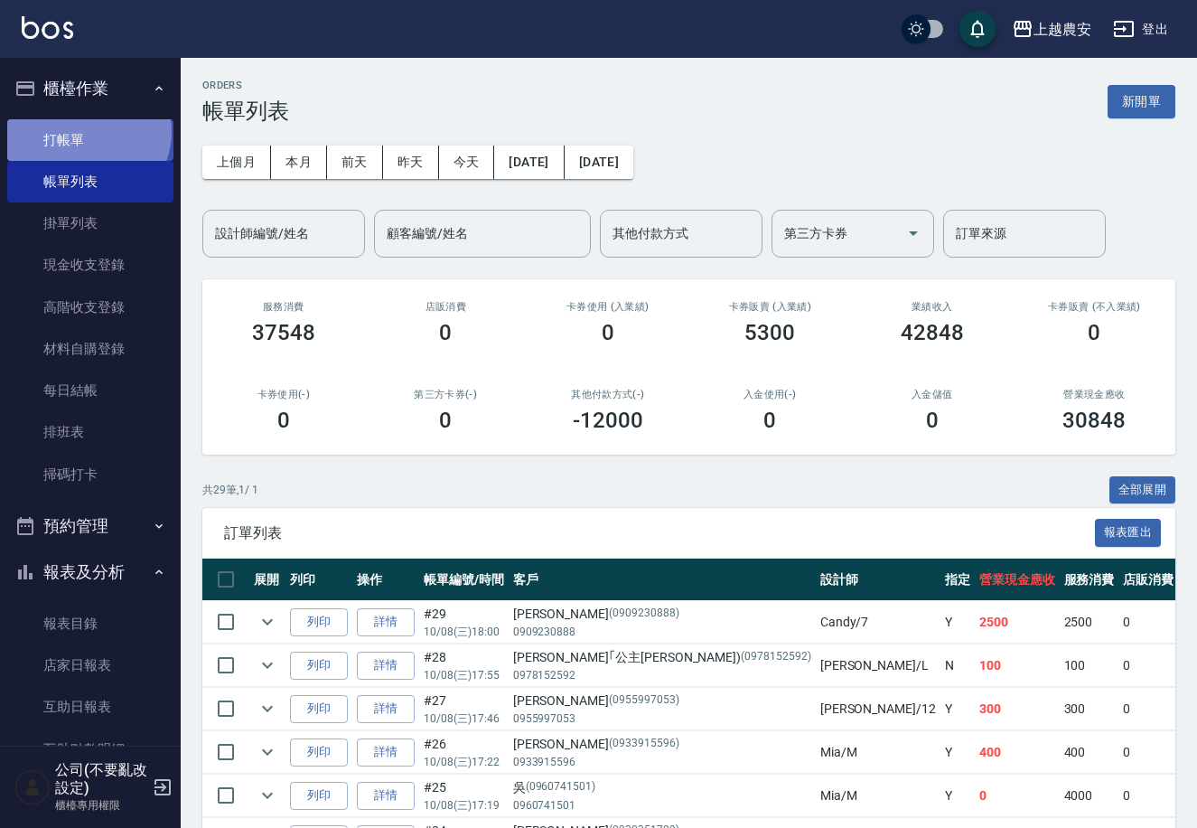
click at [85, 131] on link "打帳單" at bounding box center [90, 140] width 166 height 42
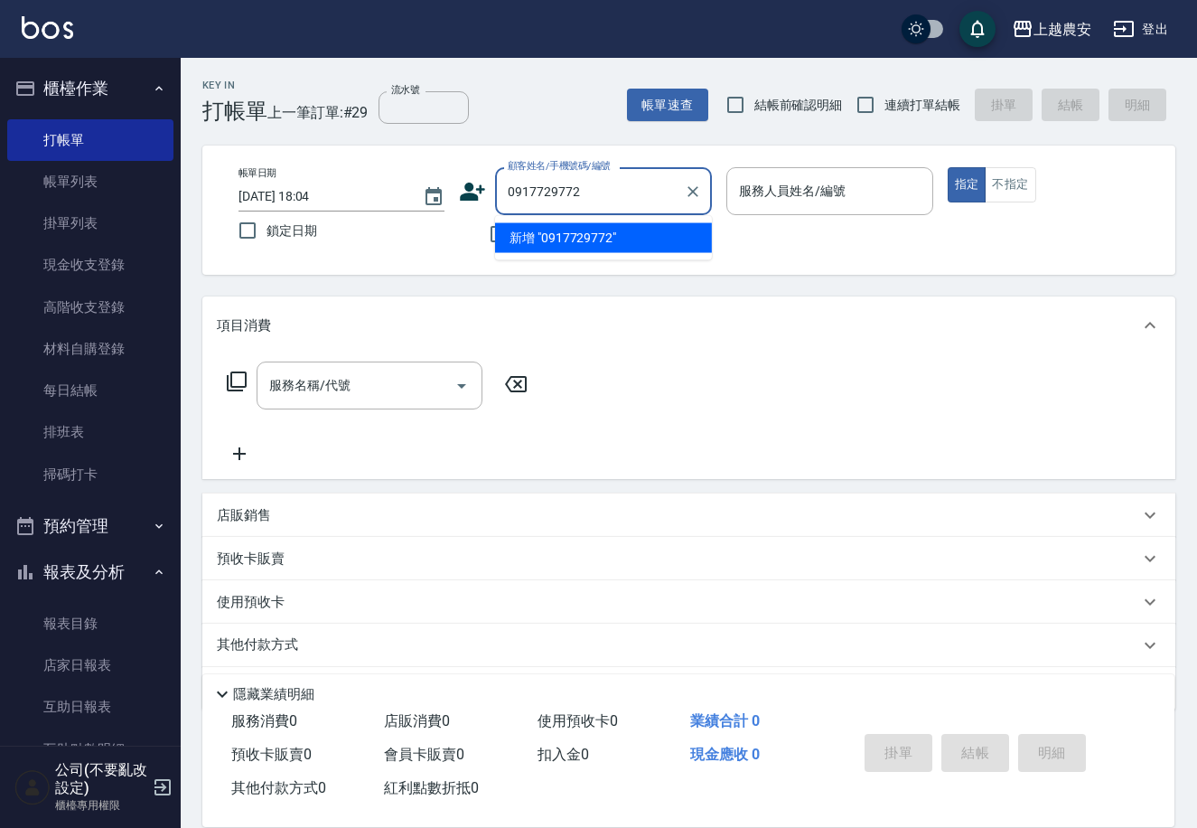
click at [562, 241] on li "新增 "0917729772"" at bounding box center [603, 238] width 217 height 30
type input "0917729772"
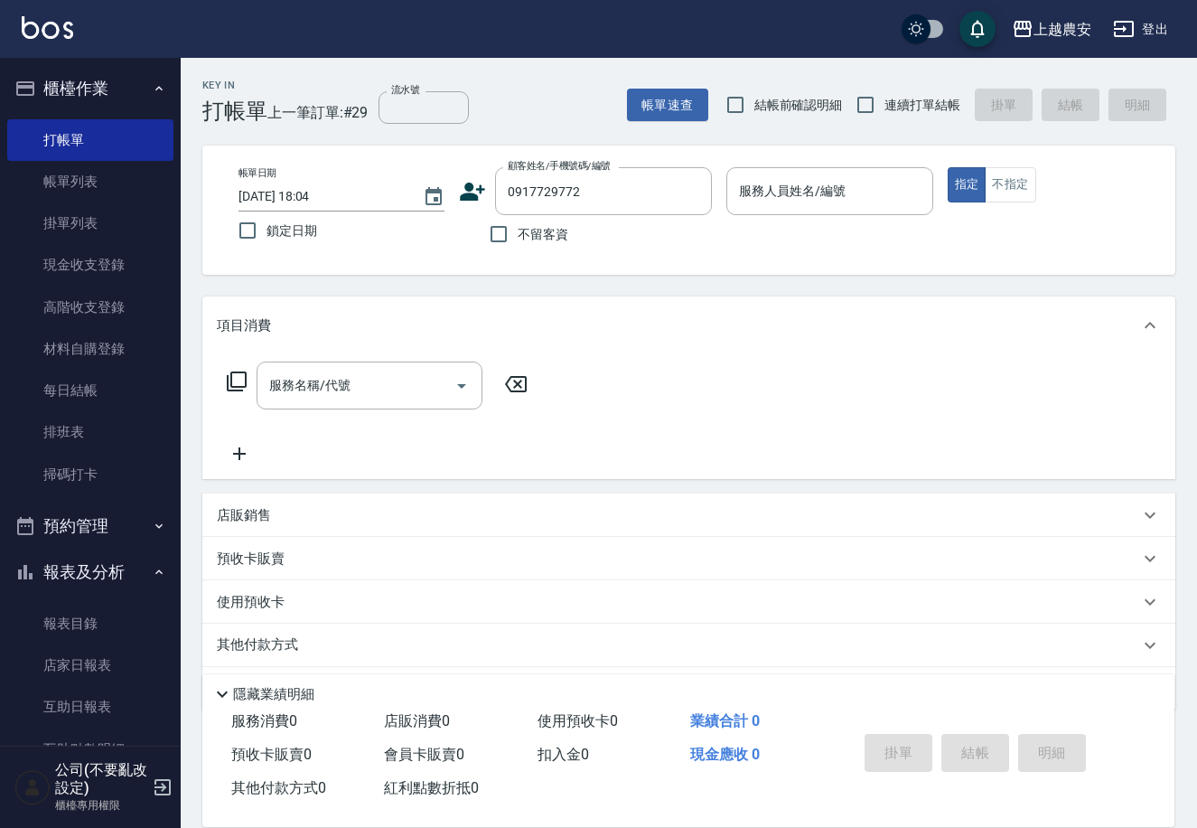
click at [463, 193] on icon at bounding box center [473, 191] width 25 height 18
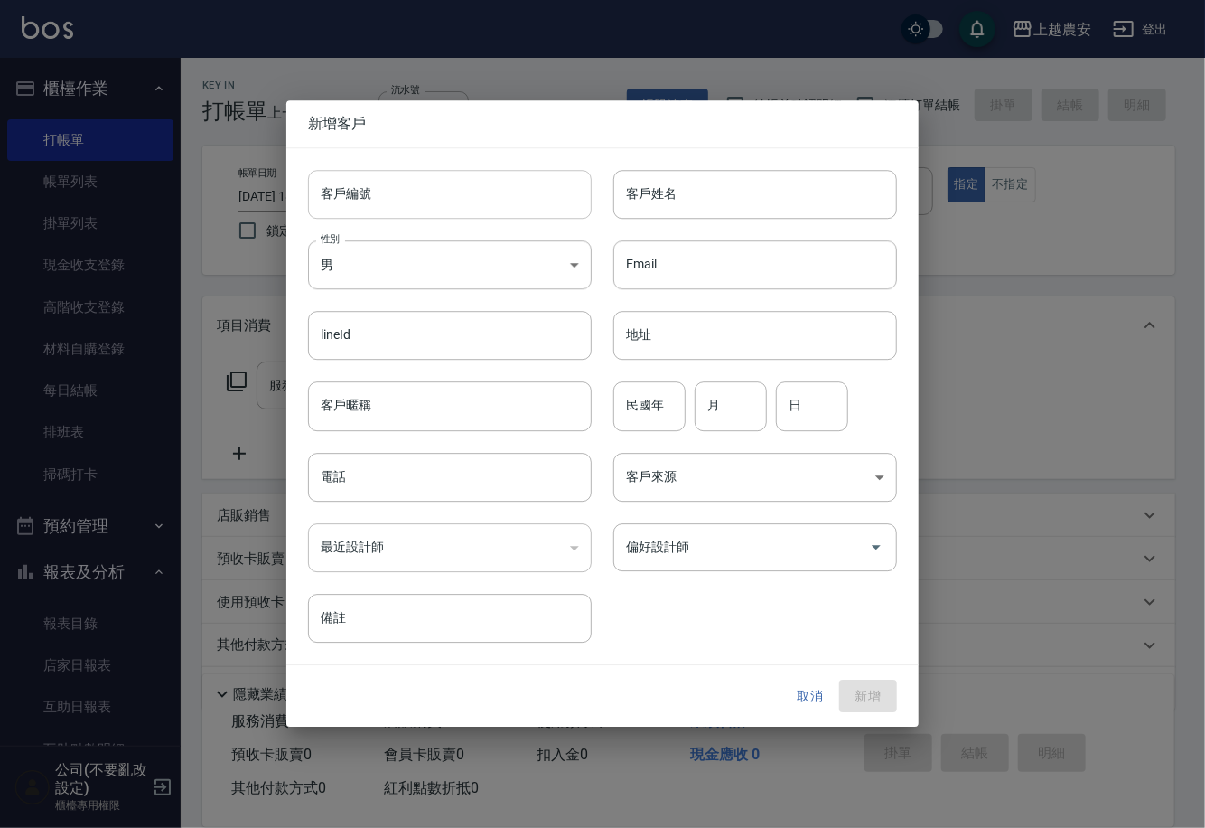
click at [474, 206] on input "客戶編號" at bounding box center [450, 194] width 284 height 49
type input "0917729772"
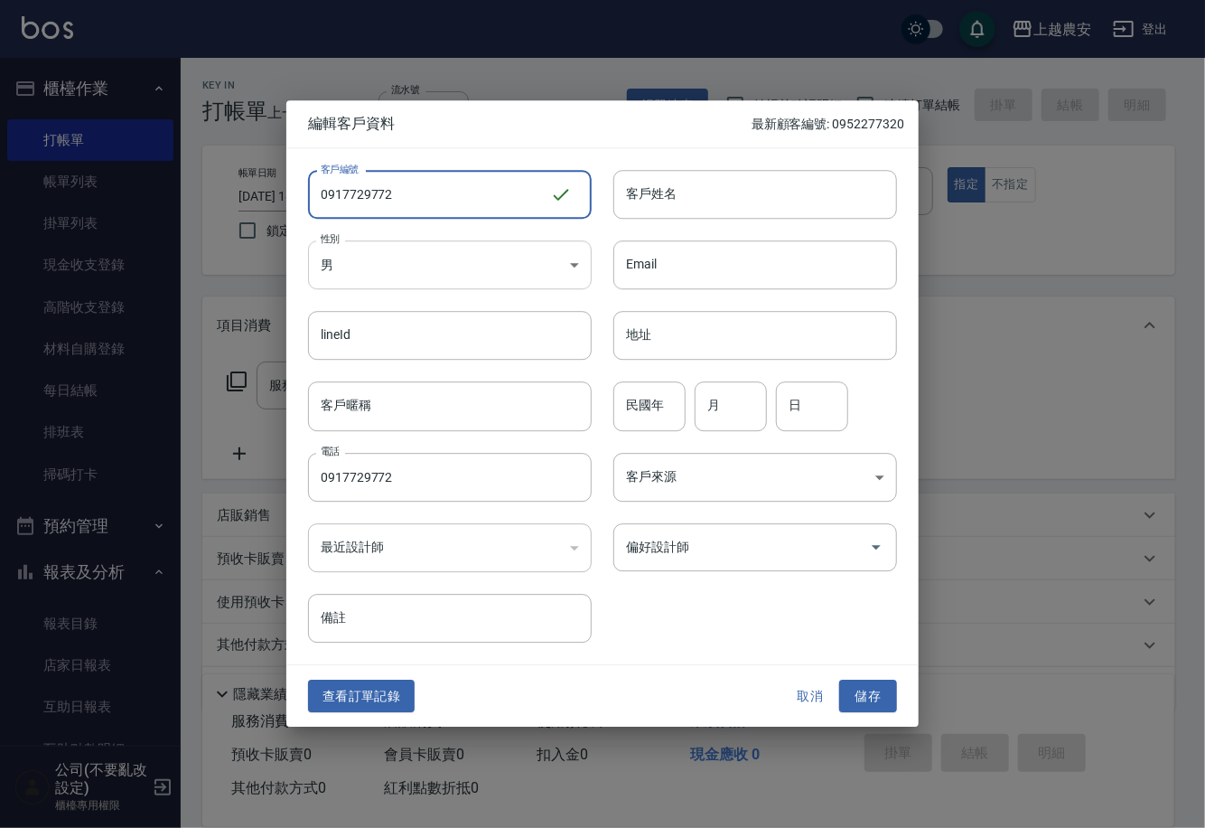
type input "0917729772"
click at [416, 270] on body "上越農安 登出 櫃檯作業 打帳單 帳單列表 掛單列表 現金收支登錄 高階收支登錄 材料自購登錄 每日結帳 排班表 掃碼打卡 預約管理 預約管理 單日預約紀錄 …" at bounding box center [602, 440] width 1205 height 881
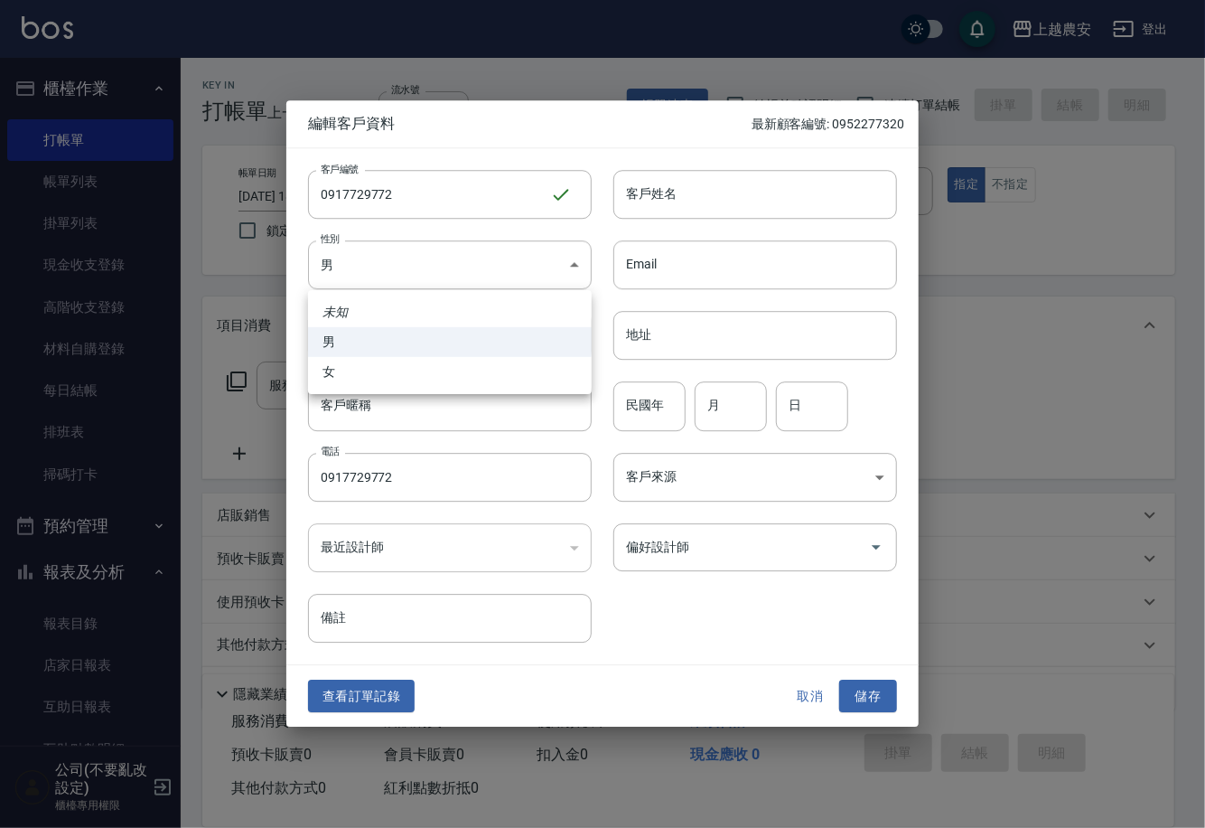
click at [399, 342] on li "男" at bounding box center [450, 342] width 284 height 30
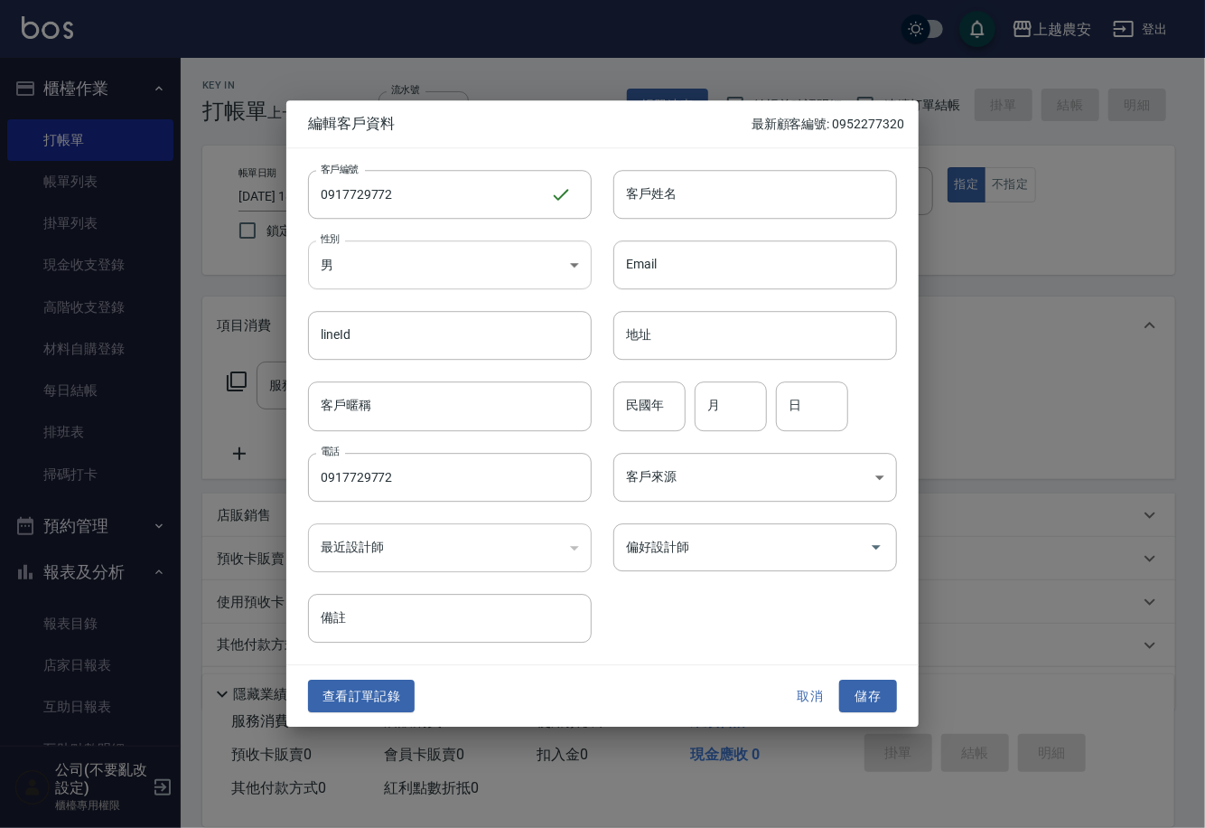
click at [375, 269] on body "上越農安 登出 櫃檯作業 打帳單 帳單列表 掛單列表 現金收支登錄 高階收支登錄 材料自購登錄 每日結帳 排班表 掃碼打卡 預約管理 預約管理 單日預約紀錄 …" at bounding box center [602, 440] width 1205 height 881
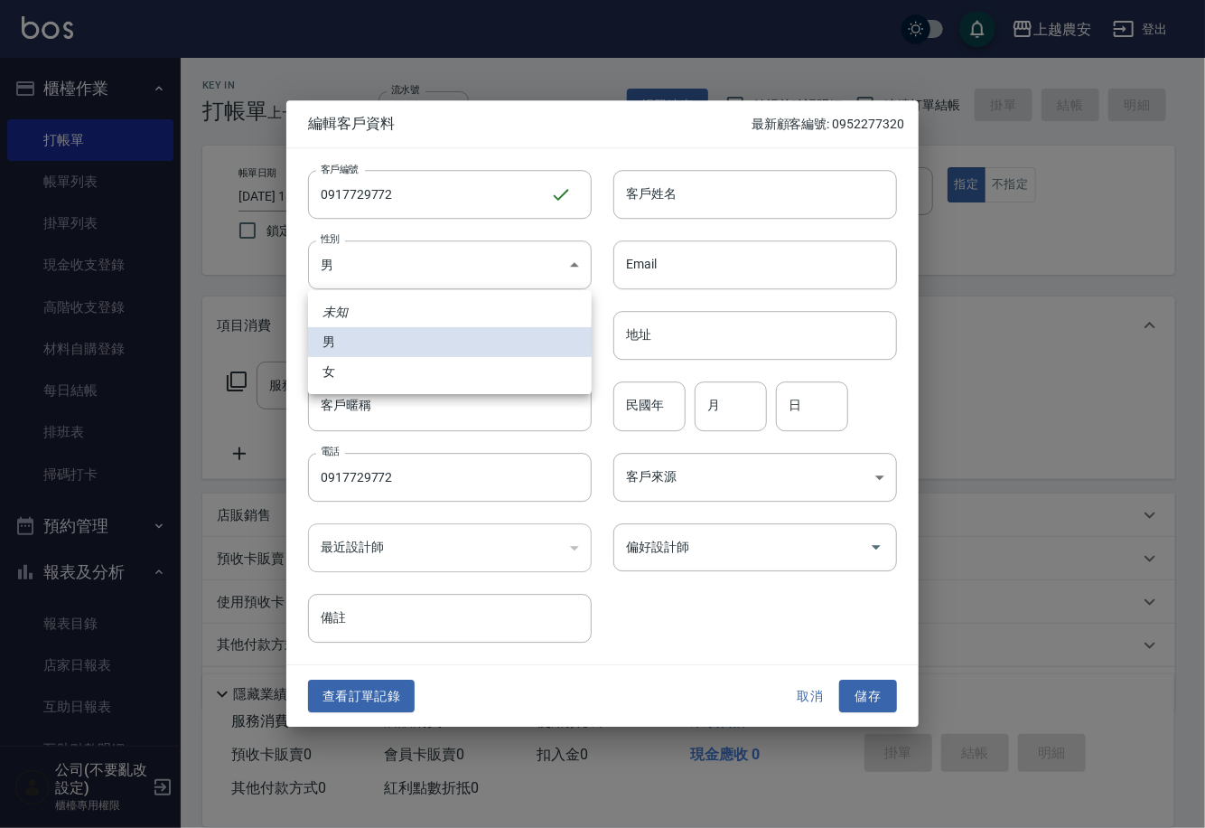
click at [356, 364] on li "女" at bounding box center [450, 372] width 284 height 30
type input "FEMALE"
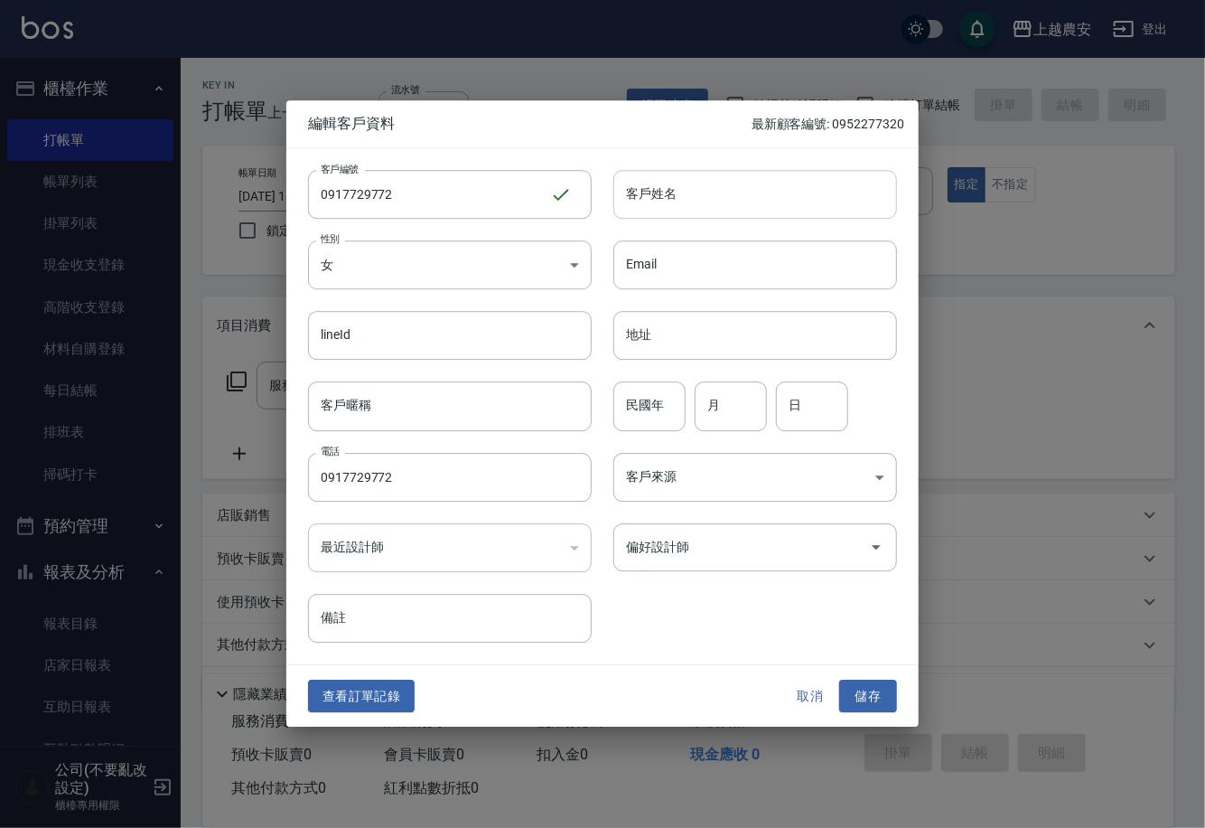
click at [641, 194] on input "客戶姓名" at bounding box center [755, 194] width 284 height 49
type input "許家瑜"
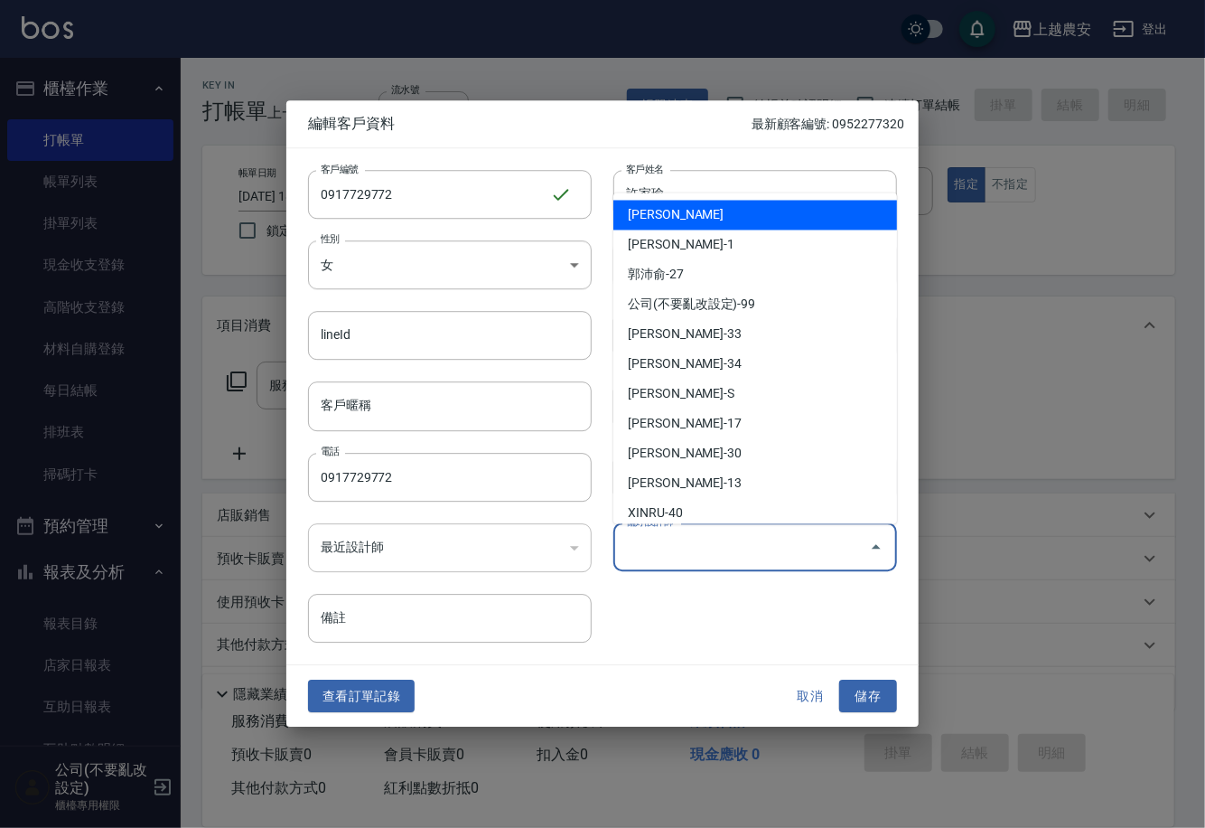
click at [706, 549] on input "偏好設計師" at bounding box center [742, 547] width 240 height 32
type input "鄭鈺樺"
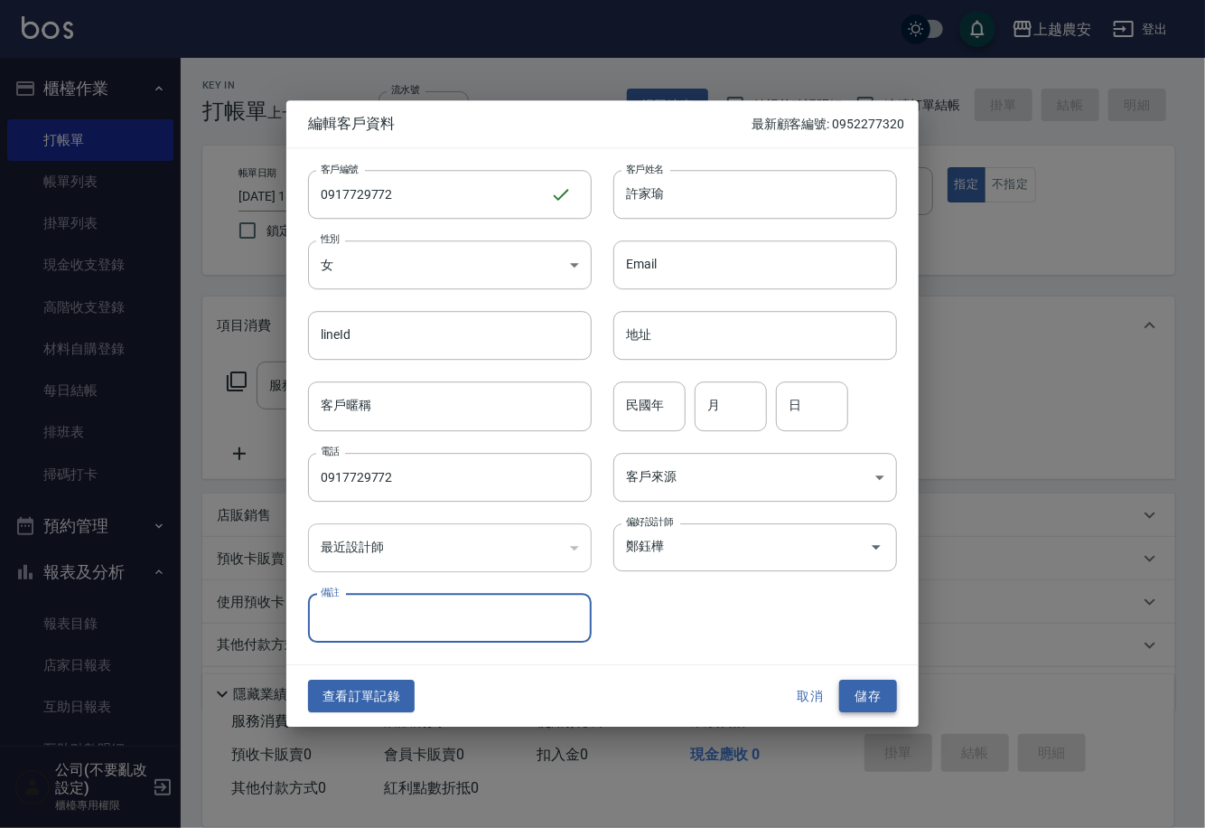
click at [874, 691] on button "儲存" at bounding box center [868, 695] width 58 height 33
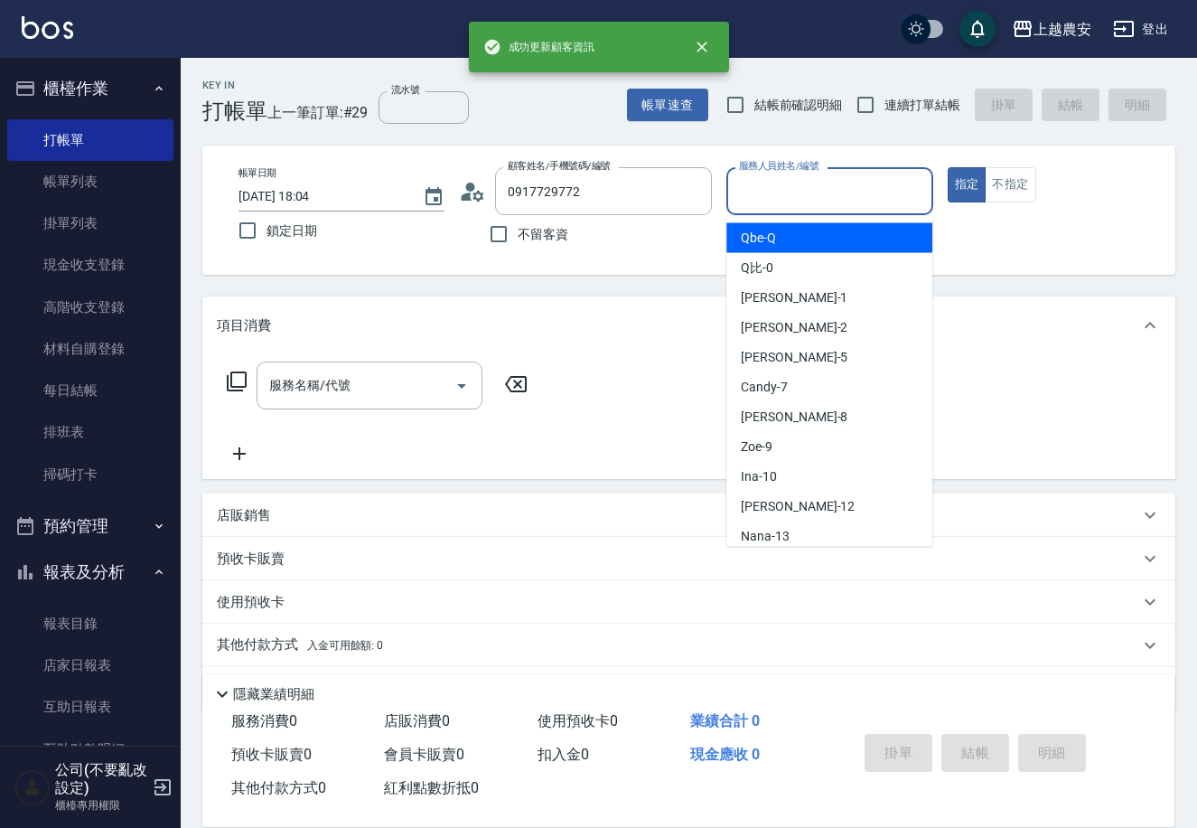
click at [743, 180] on div "服務人員姓名/編號 服務人員姓名/編號" at bounding box center [829, 191] width 206 height 48
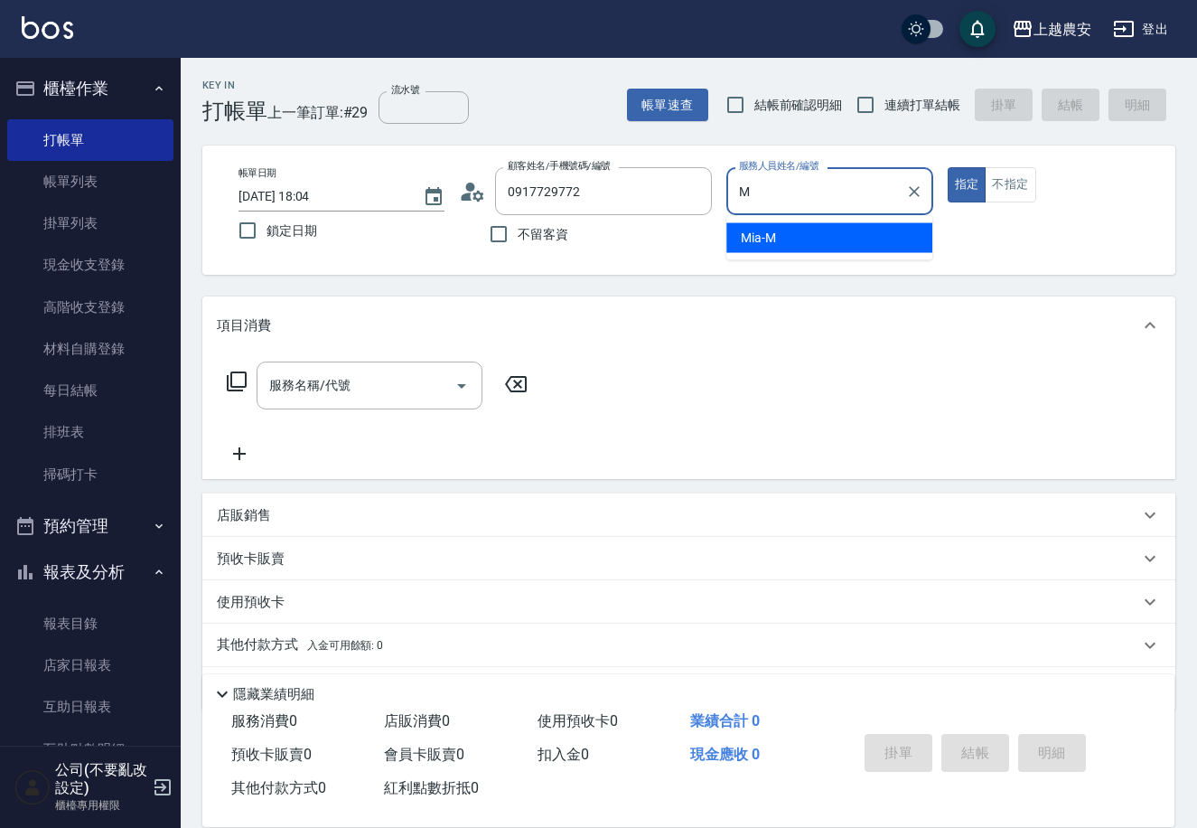
type input "Mia-M"
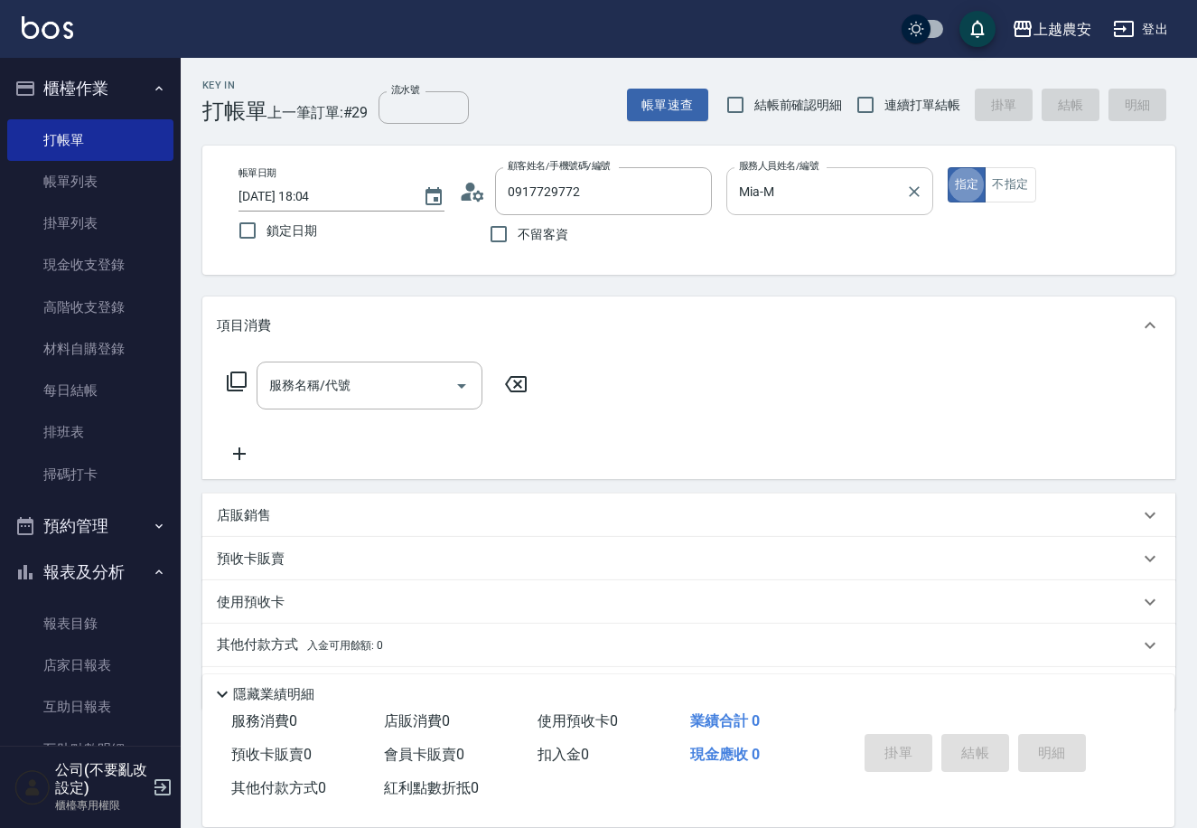
type button "true"
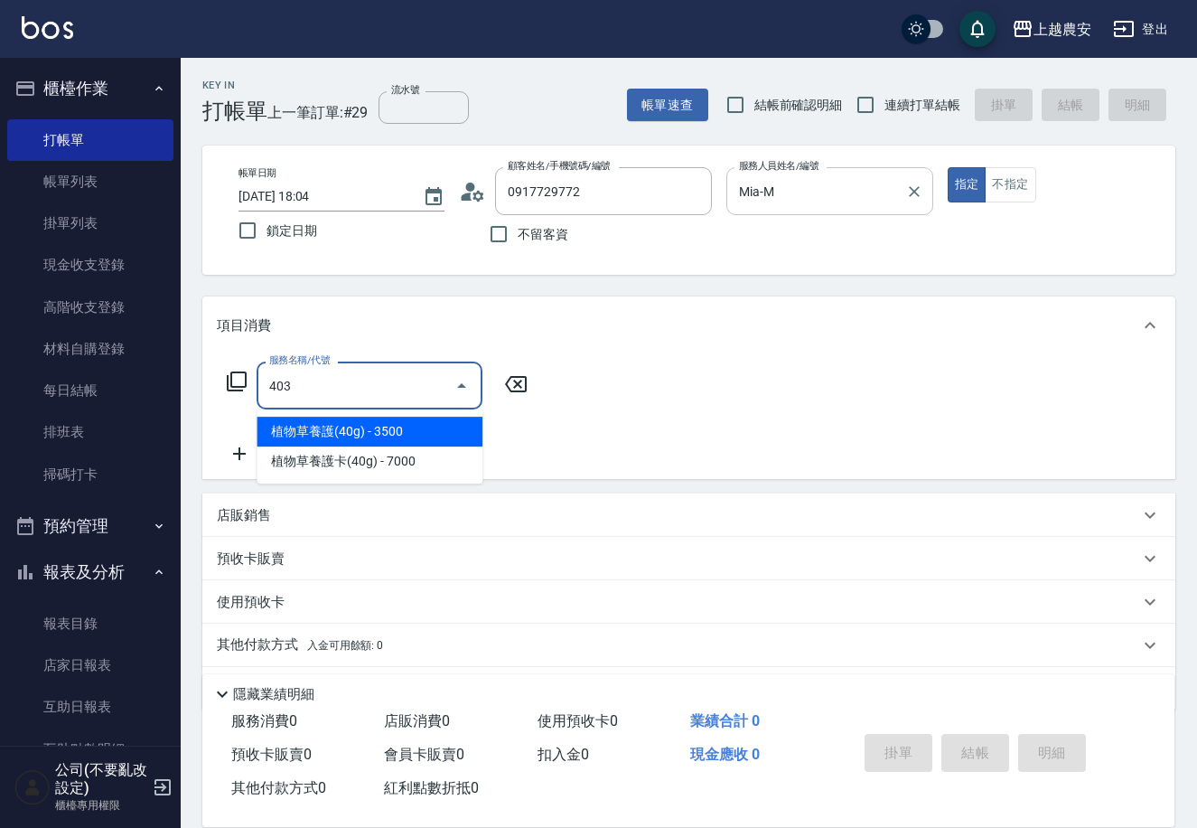
type input "剪髮(403)"
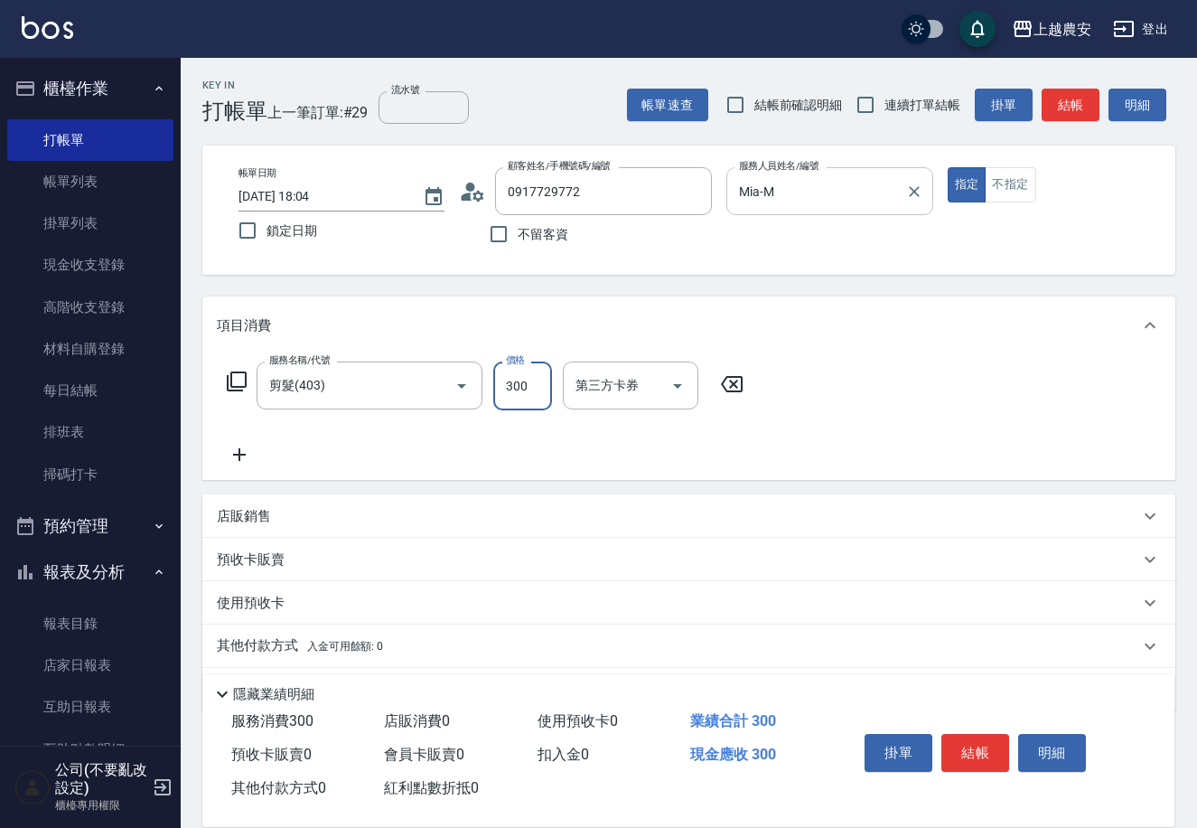
type input "300"
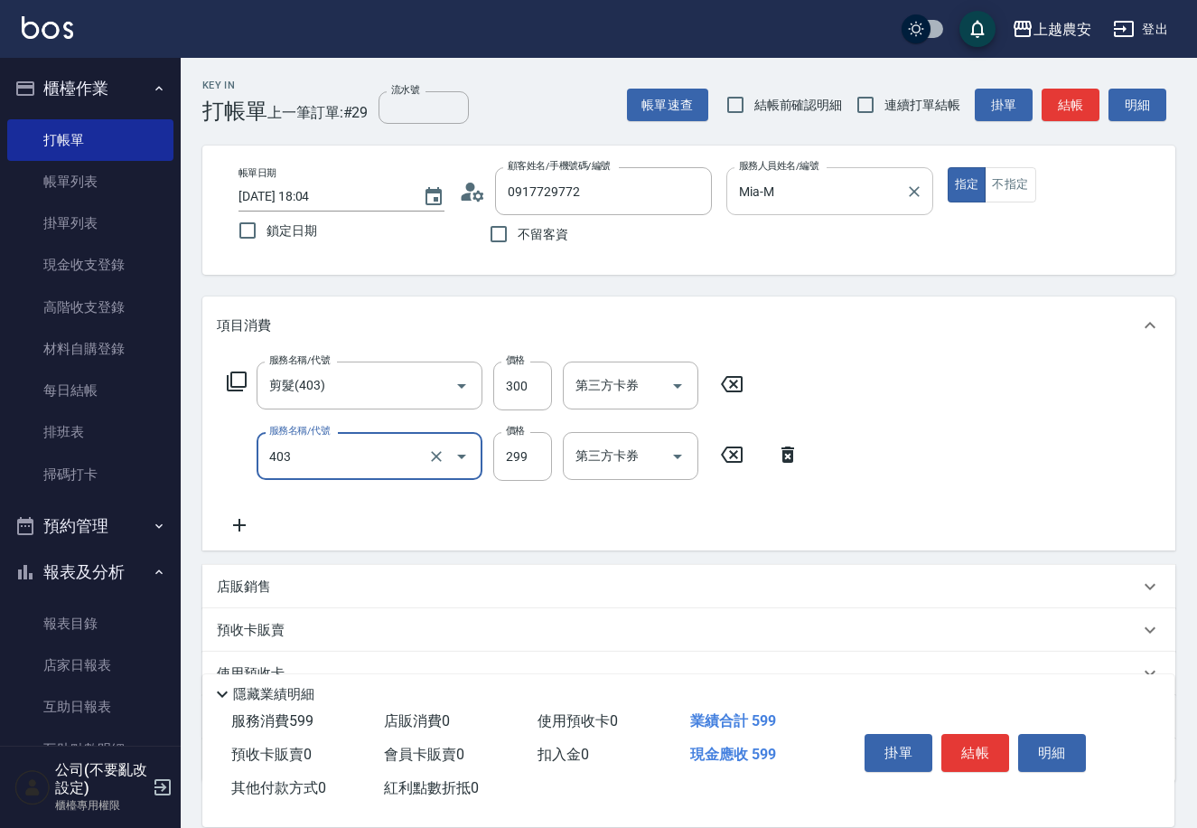
type input "403"
type input "30"
type input "剪髮(403)"
type input "300"
click at [257, 597] on div "店販銷售" at bounding box center [688, 586] width 973 height 43
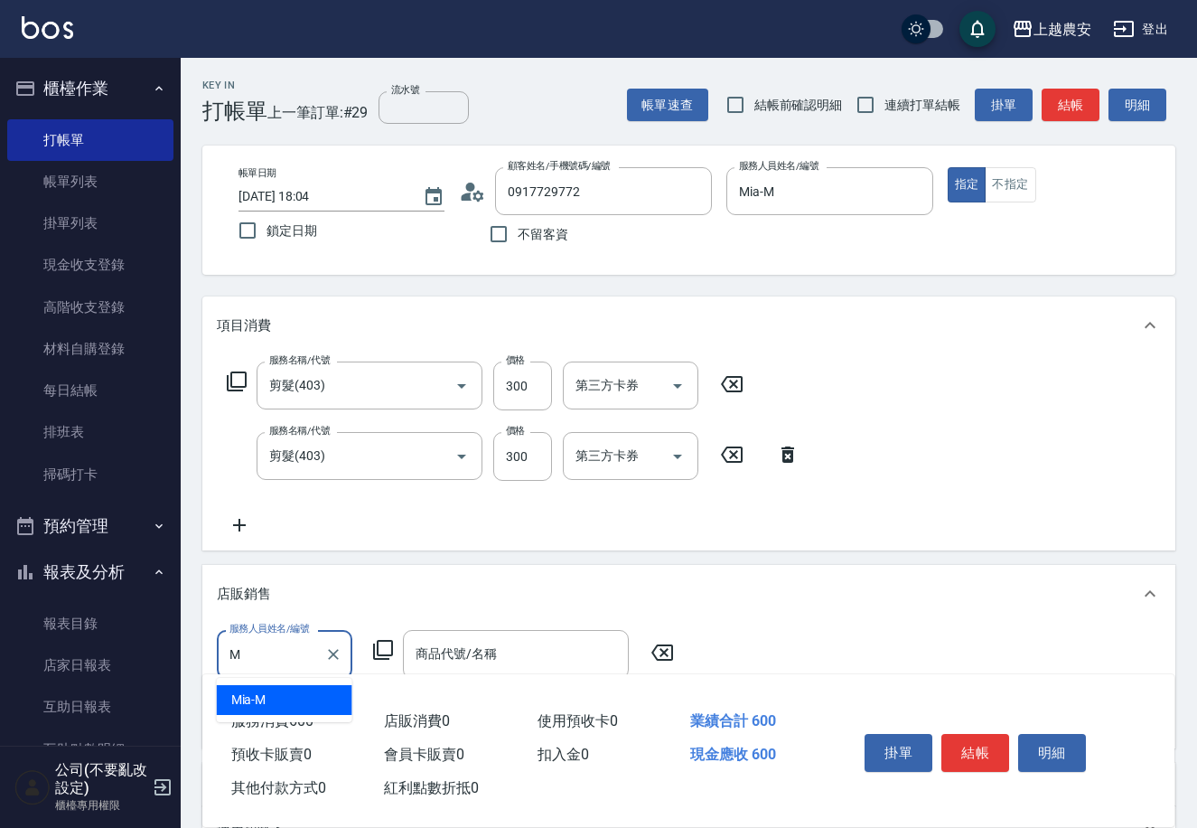
type input "Mia-M"
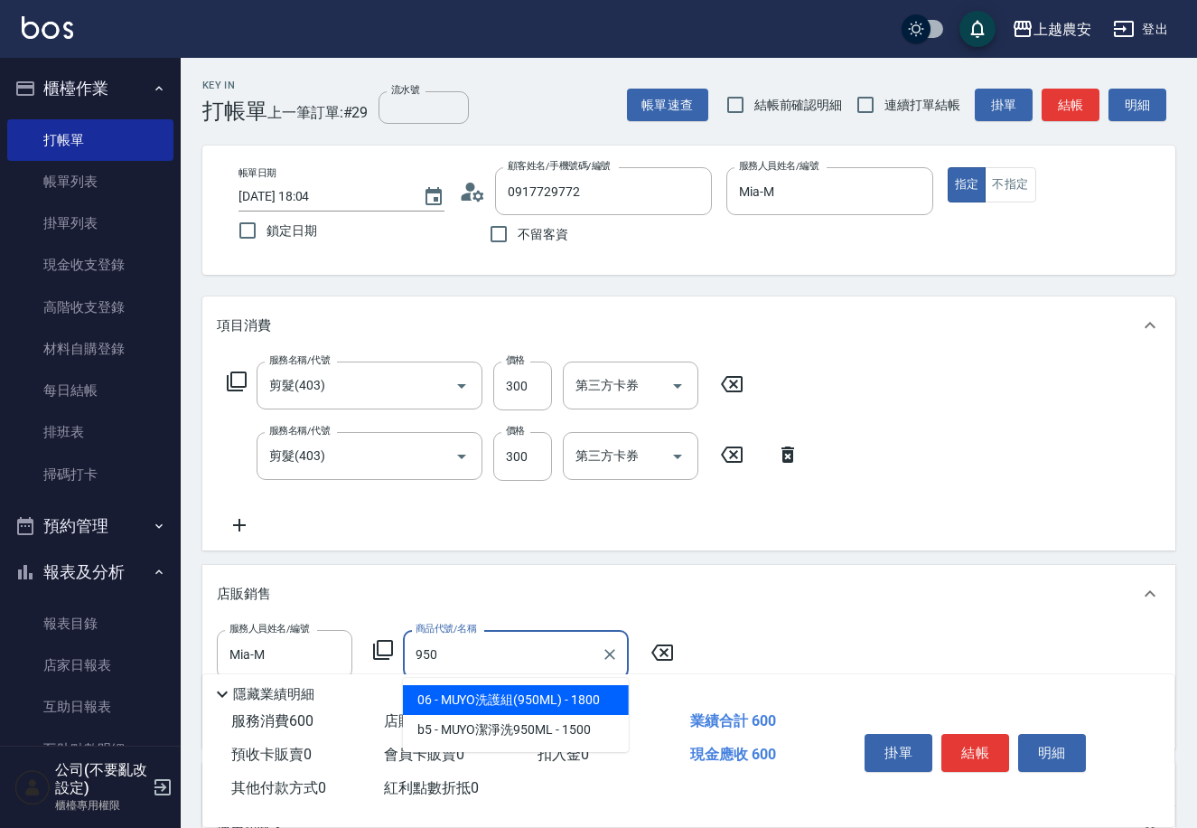
click at [480, 707] on span "06 - MUYO洗護組(950ML) - 1800" at bounding box center [516, 700] width 226 height 30
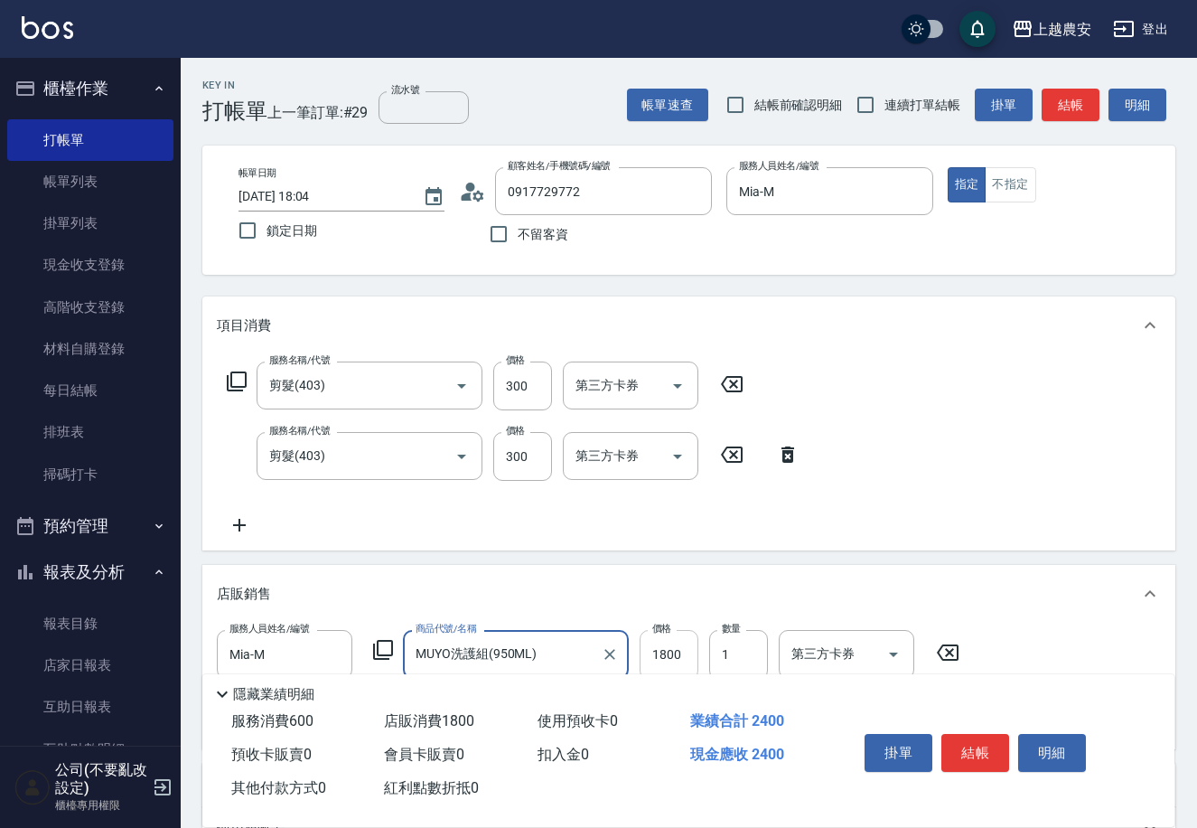
type input "MUYO洗護組(950ML)"
click at [644, 660] on input "1800" at bounding box center [669, 654] width 59 height 49
type input "1530"
click at [989, 758] on button "結帳" at bounding box center [975, 753] width 68 height 38
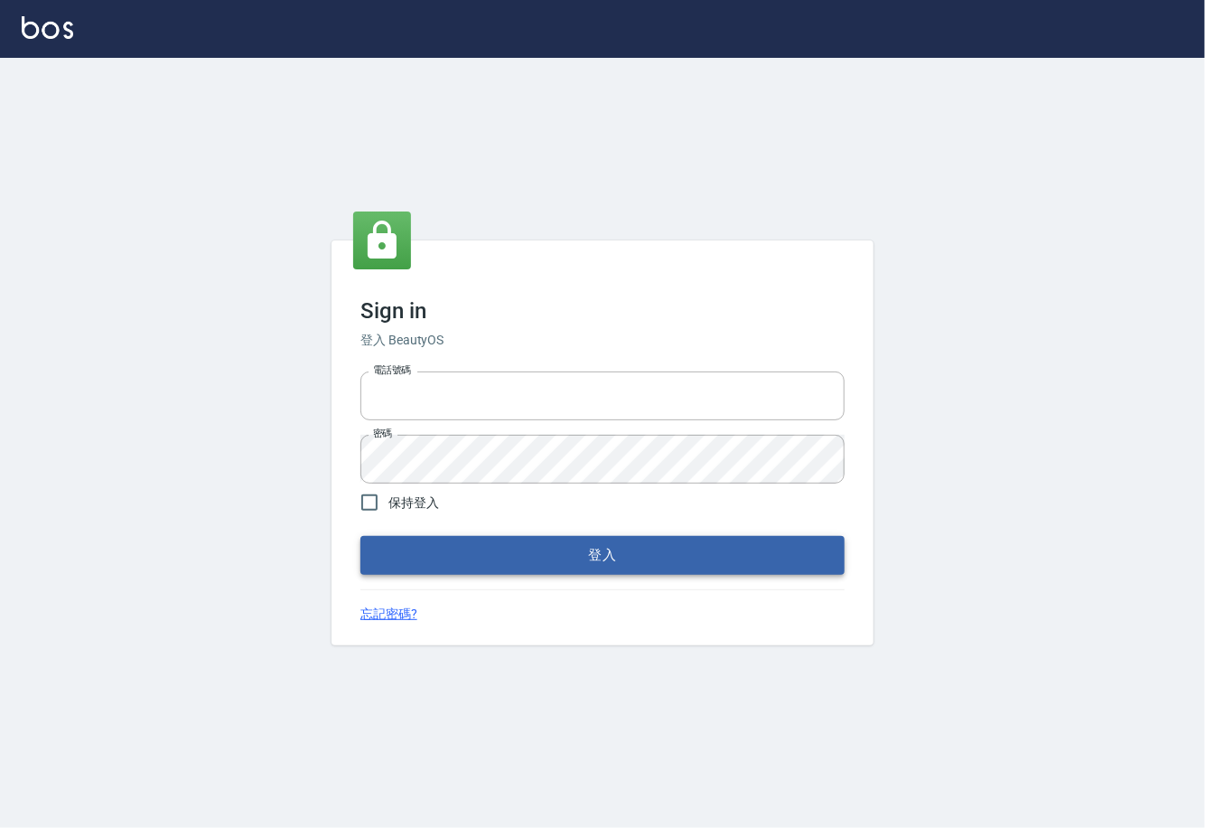
type input "0225929166"
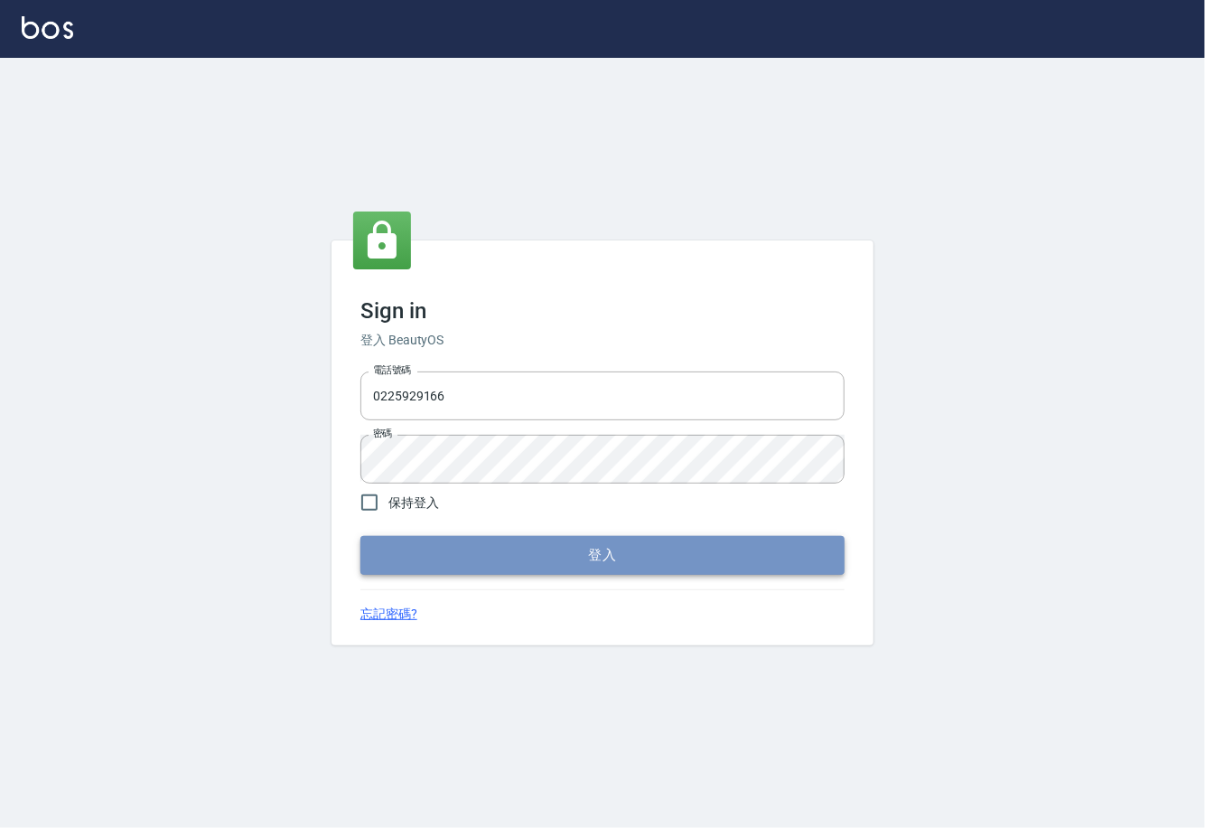
click at [596, 544] on button "登入" at bounding box center [602, 555] width 484 height 38
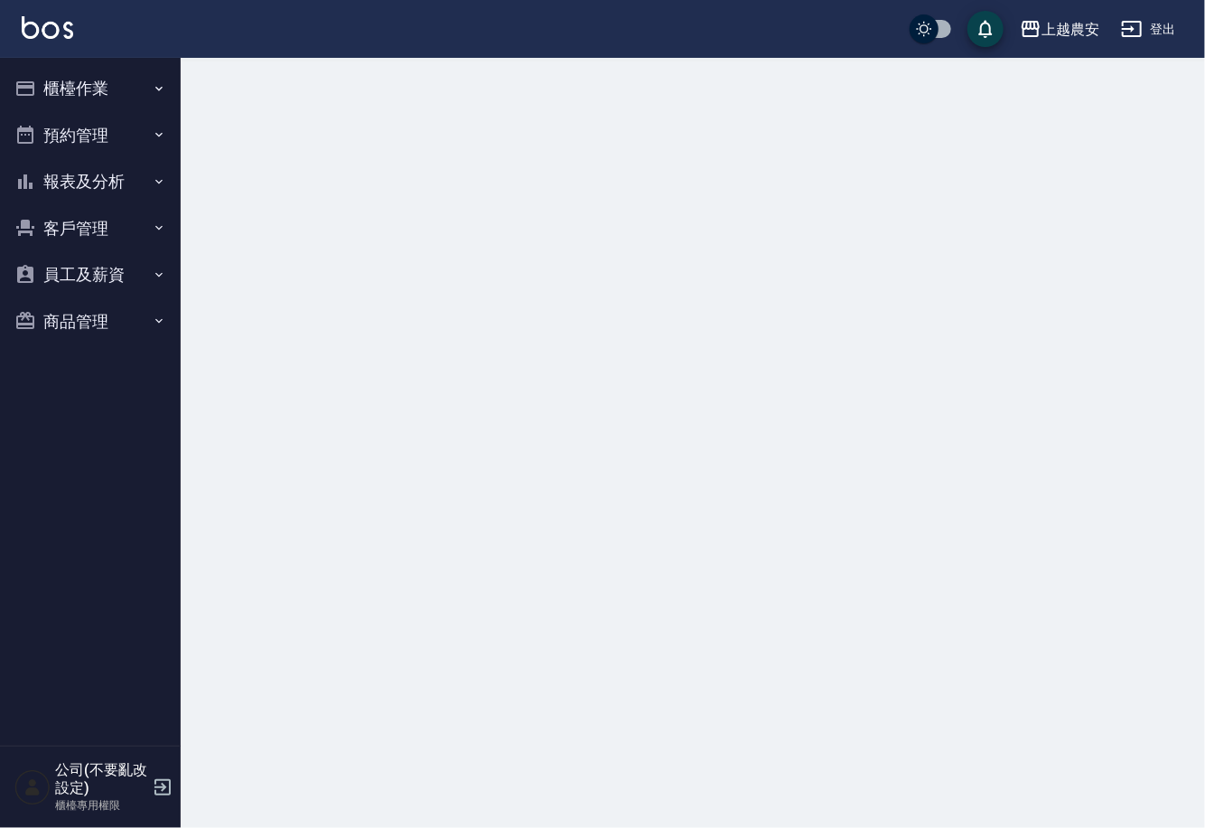
click at [73, 84] on button "櫃檯作業" at bounding box center [90, 88] width 166 height 47
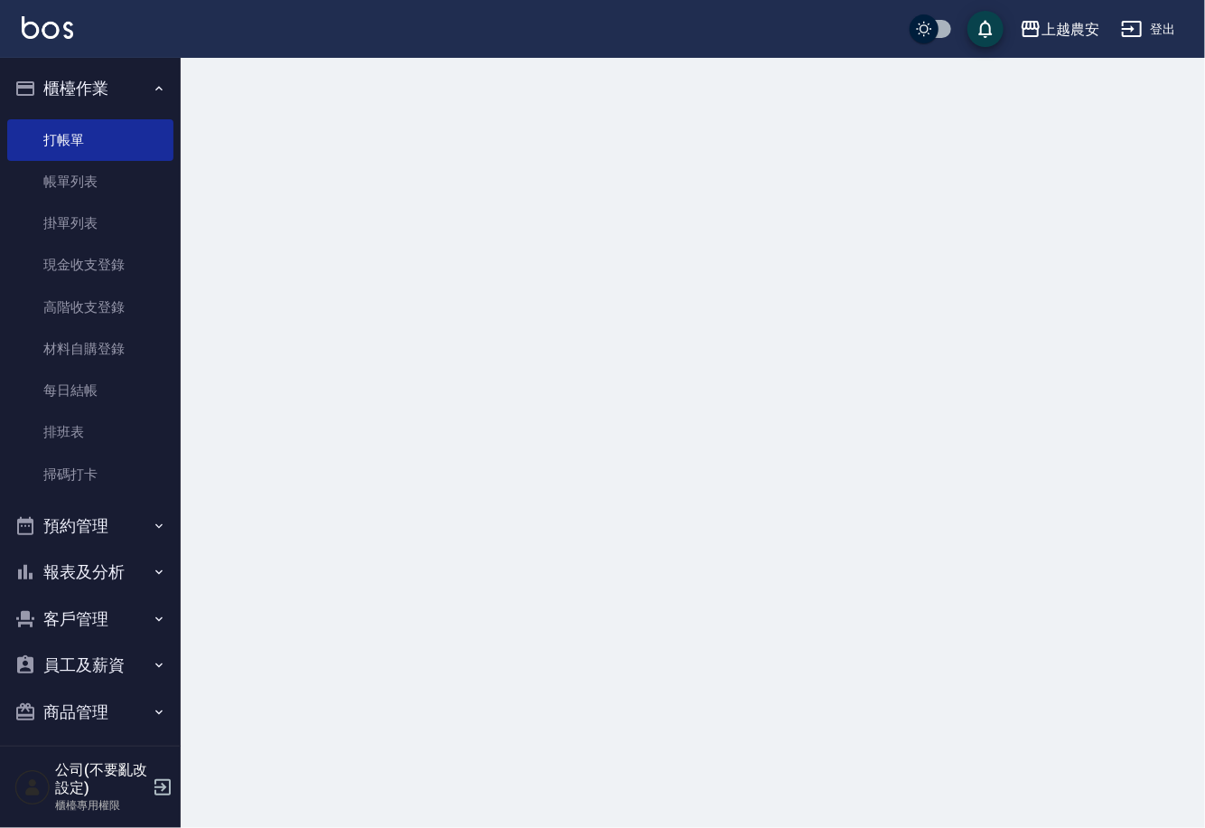
click at [75, 461] on link "掃碼打卡" at bounding box center [90, 475] width 166 height 42
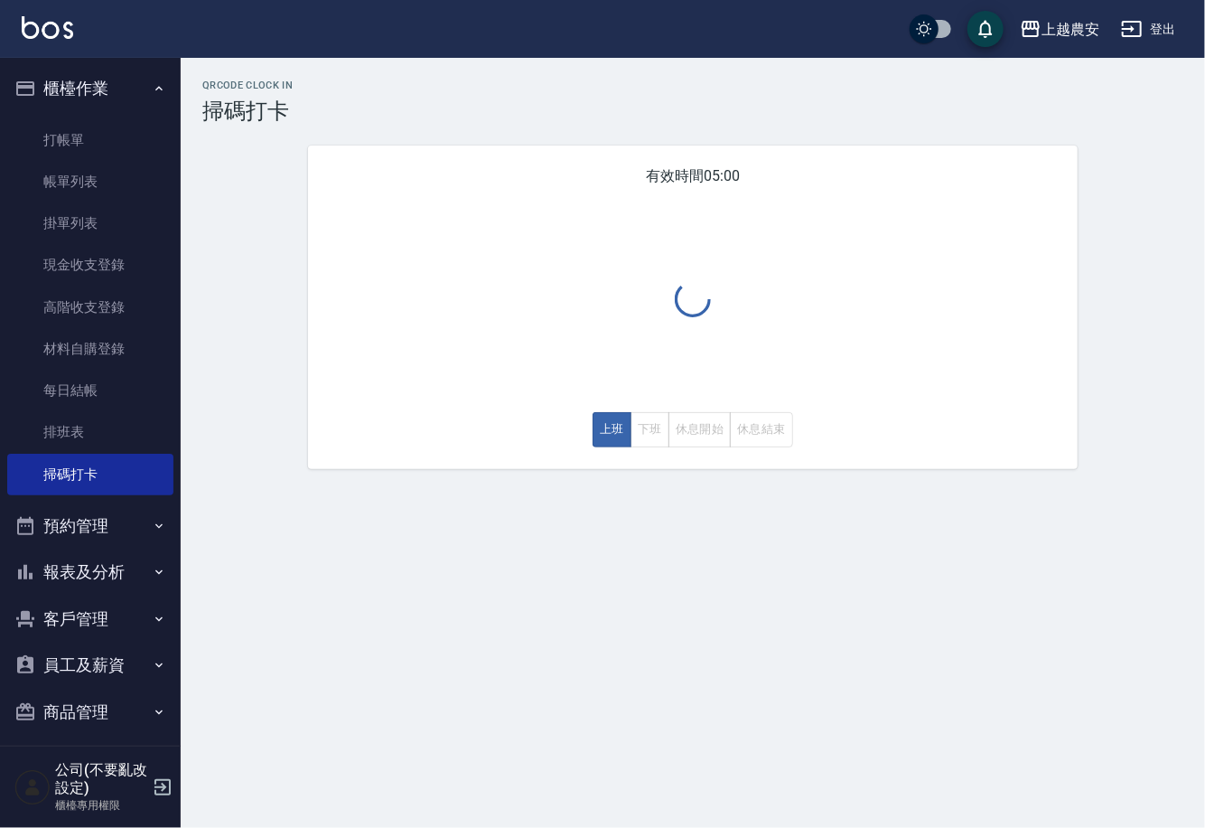
click at [653, 432] on div "上班 下班 休息開始 休息結束" at bounding box center [693, 429] width 201 height 35
click at [653, 432] on button "下班" at bounding box center [650, 429] width 39 height 35
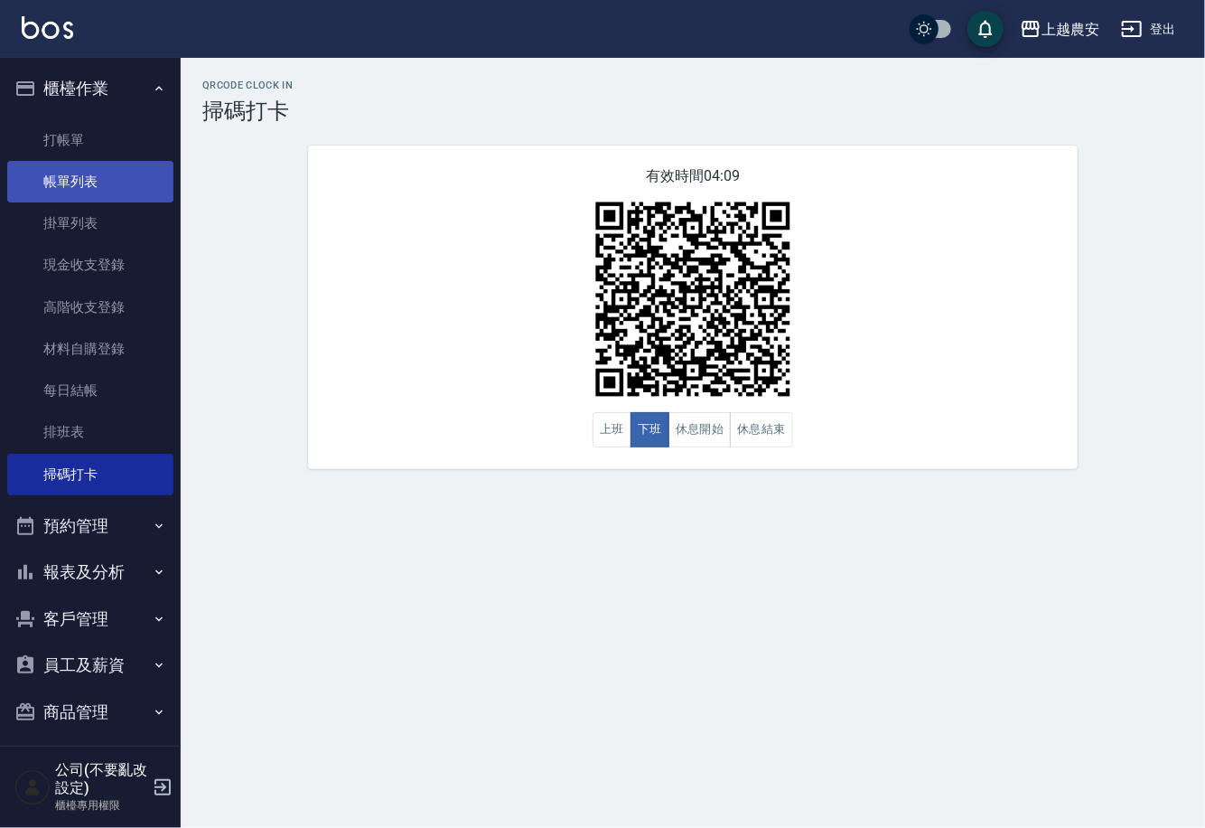
click at [82, 190] on link "帳單列表" at bounding box center [90, 182] width 166 height 42
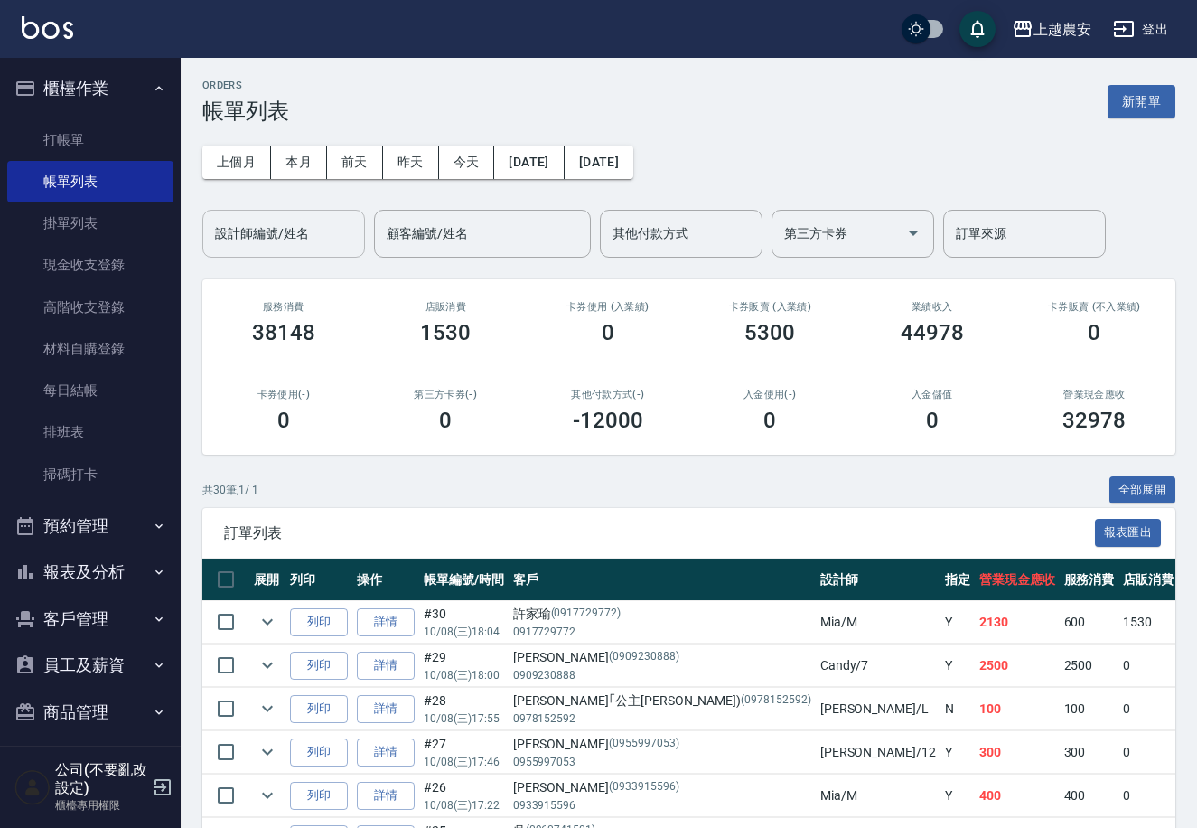
click at [295, 241] on input "設計師編號/姓名" at bounding box center [284, 234] width 146 height 32
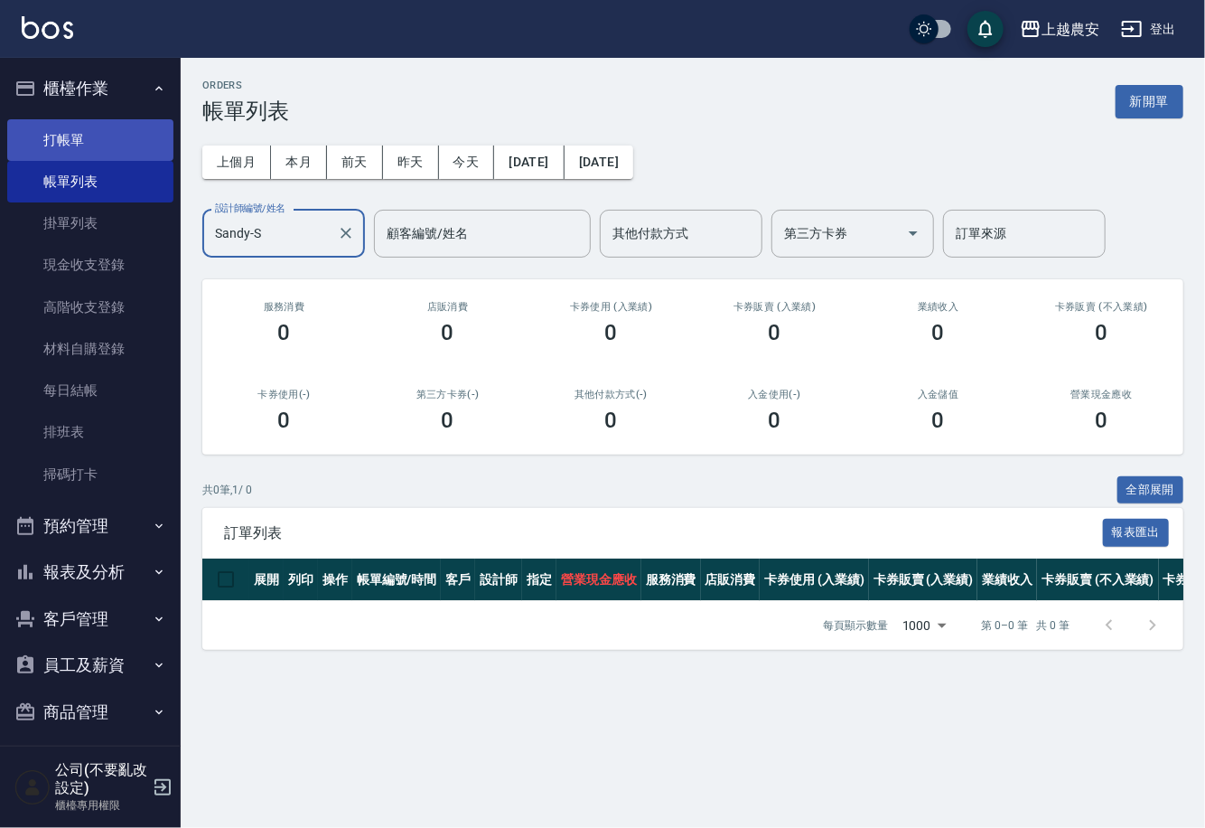
type input "Sandy-S"
click at [45, 127] on link "打帳單" at bounding box center [90, 140] width 166 height 42
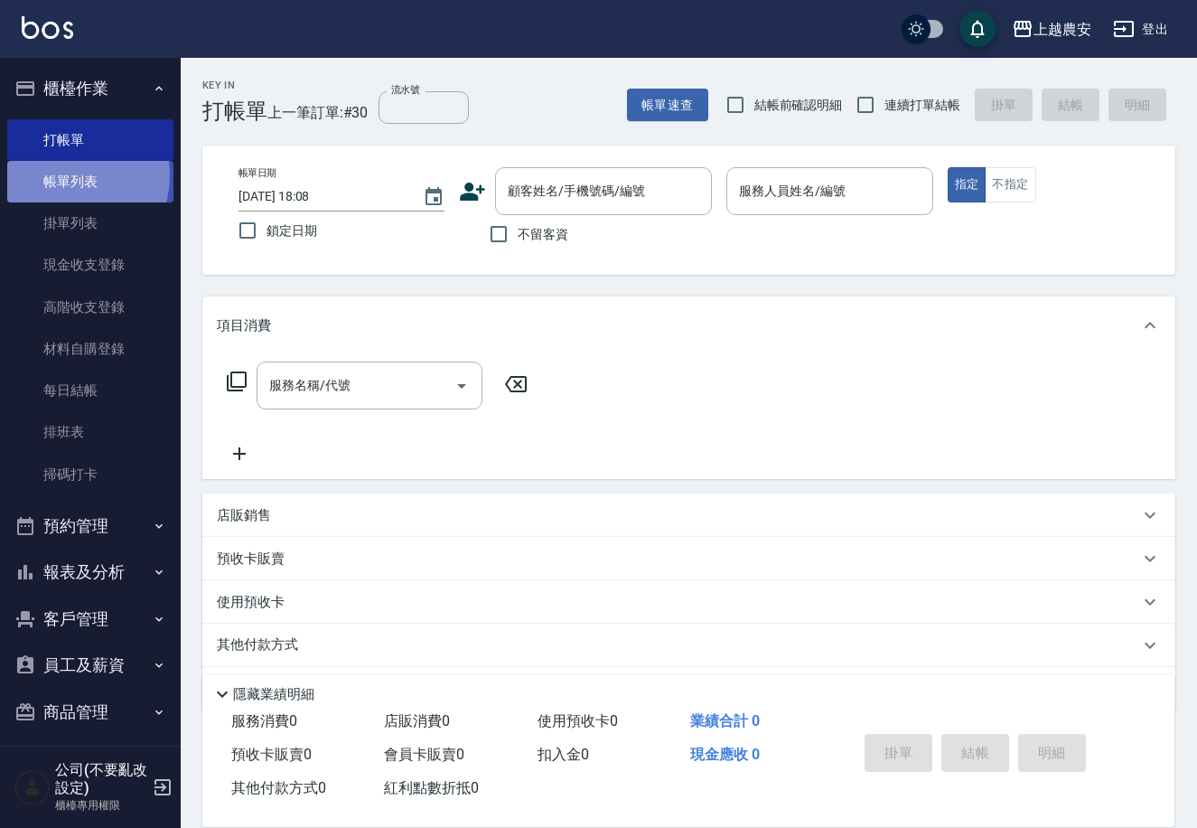
click at [60, 175] on link "帳單列表" at bounding box center [90, 182] width 166 height 42
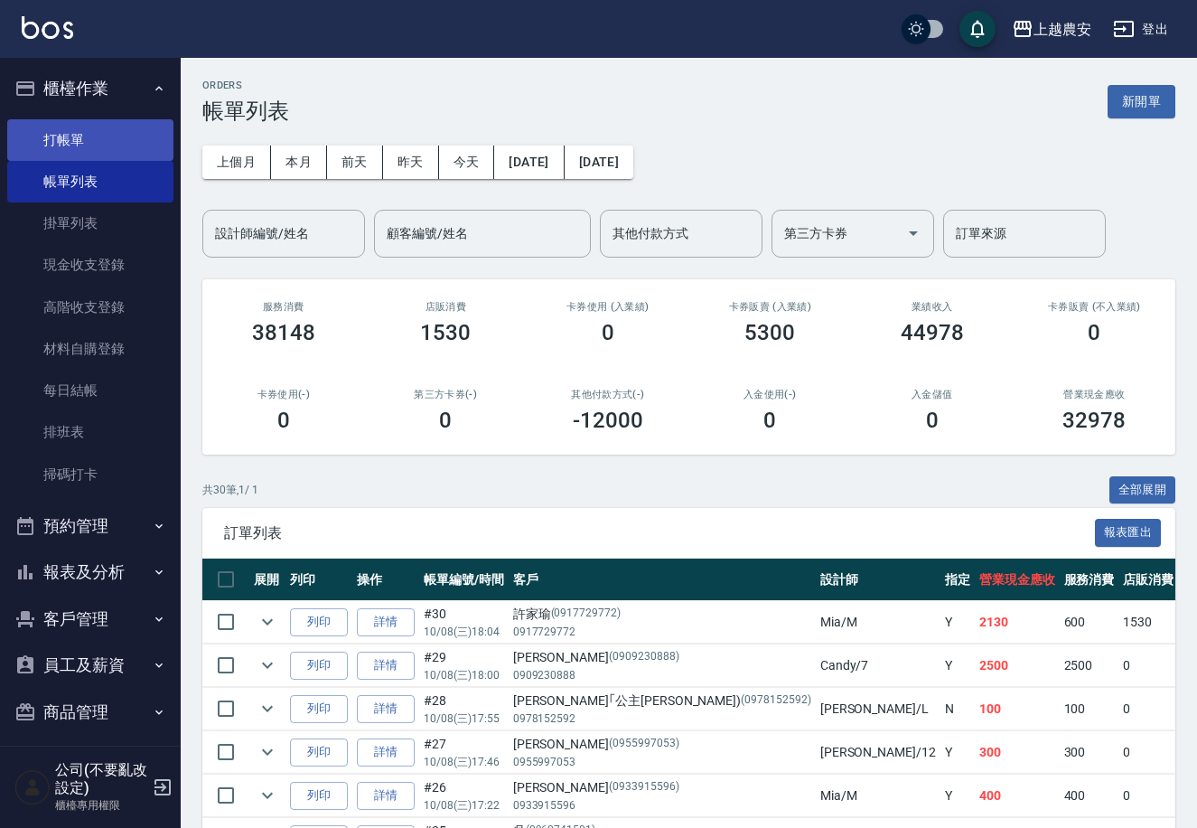
click at [80, 140] on link "打帳單" at bounding box center [90, 140] width 166 height 42
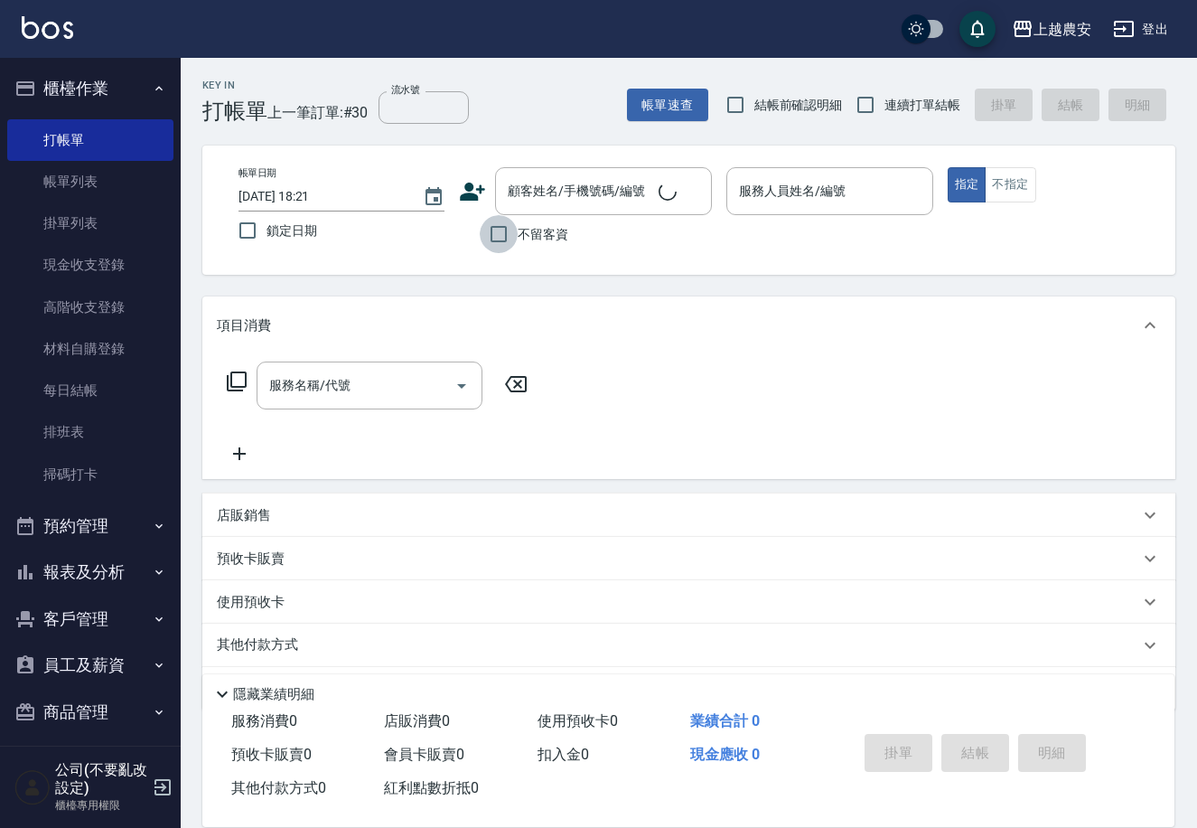
click at [505, 230] on input "不留客資" at bounding box center [499, 234] width 38 height 38
checkbox input "true"
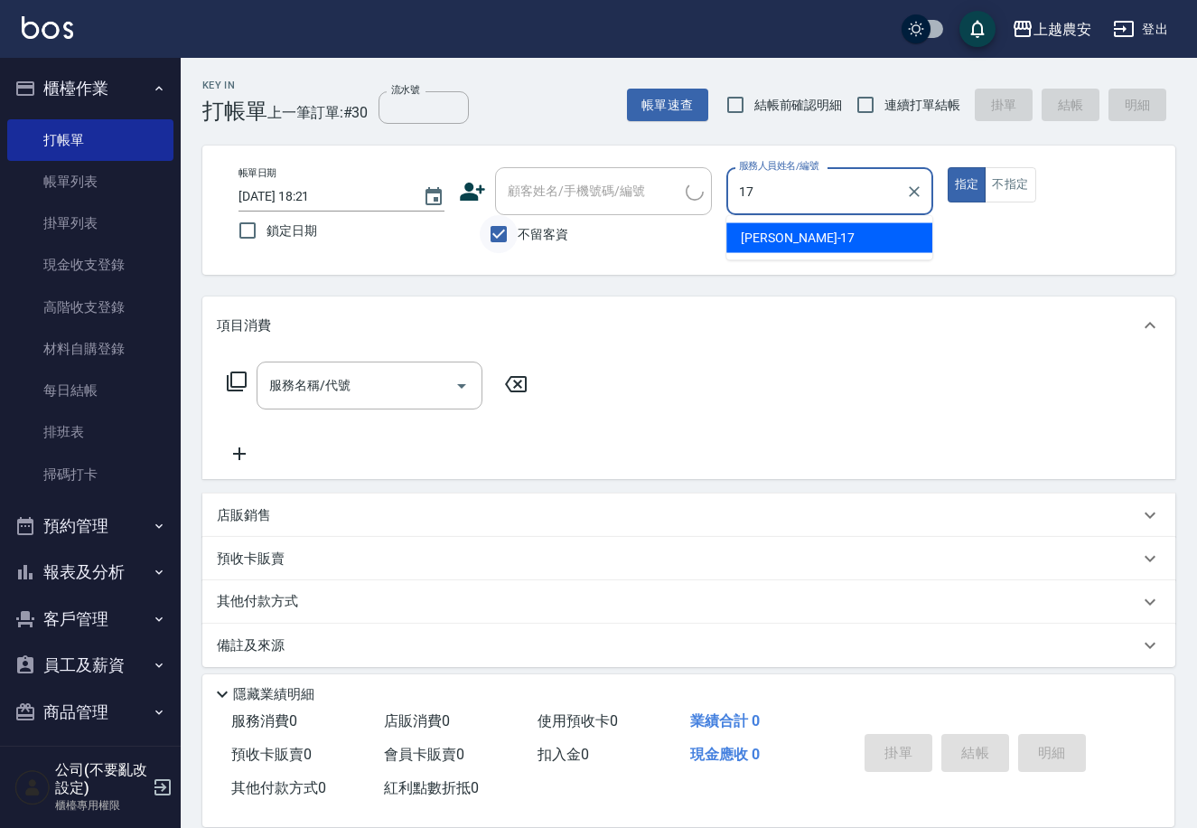
type input "[PERSON_NAME]-17"
type button "true"
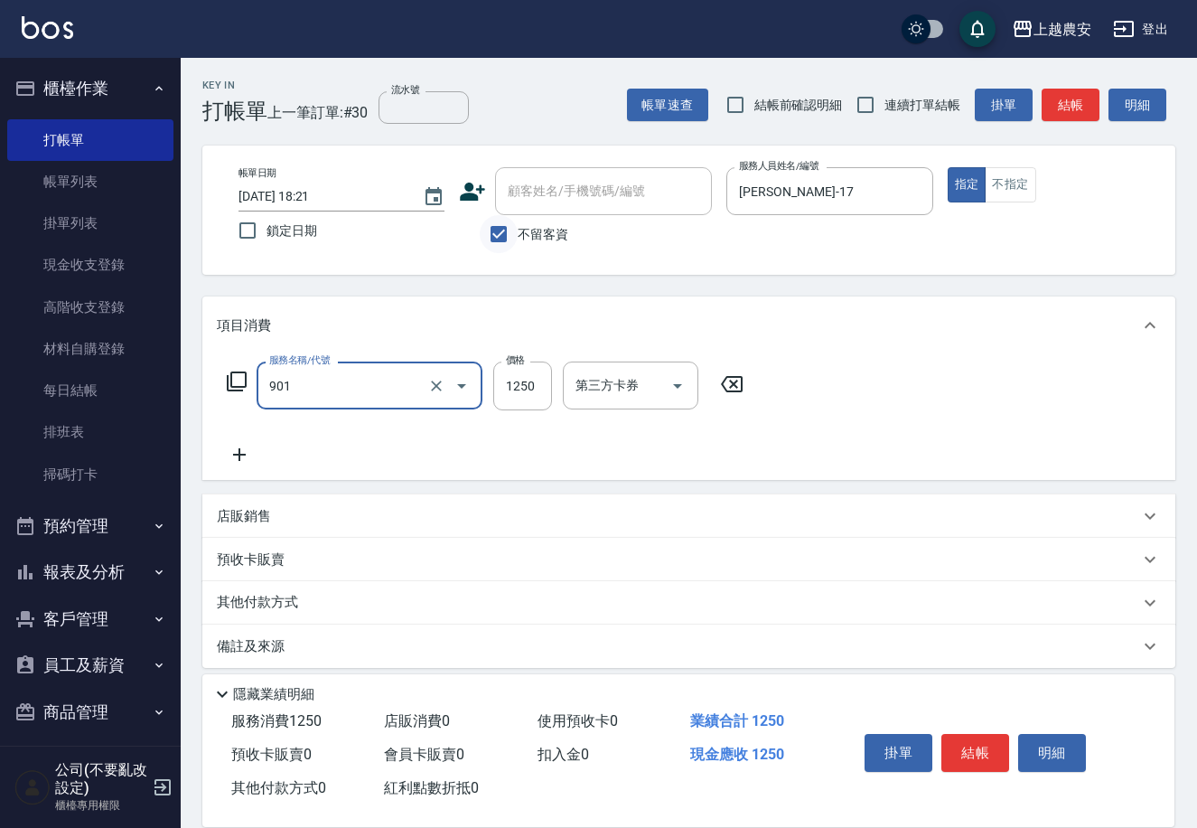
type input "修手指甲(901)"
type input "1500"
click at [979, 753] on button "結帳" at bounding box center [975, 753] width 68 height 38
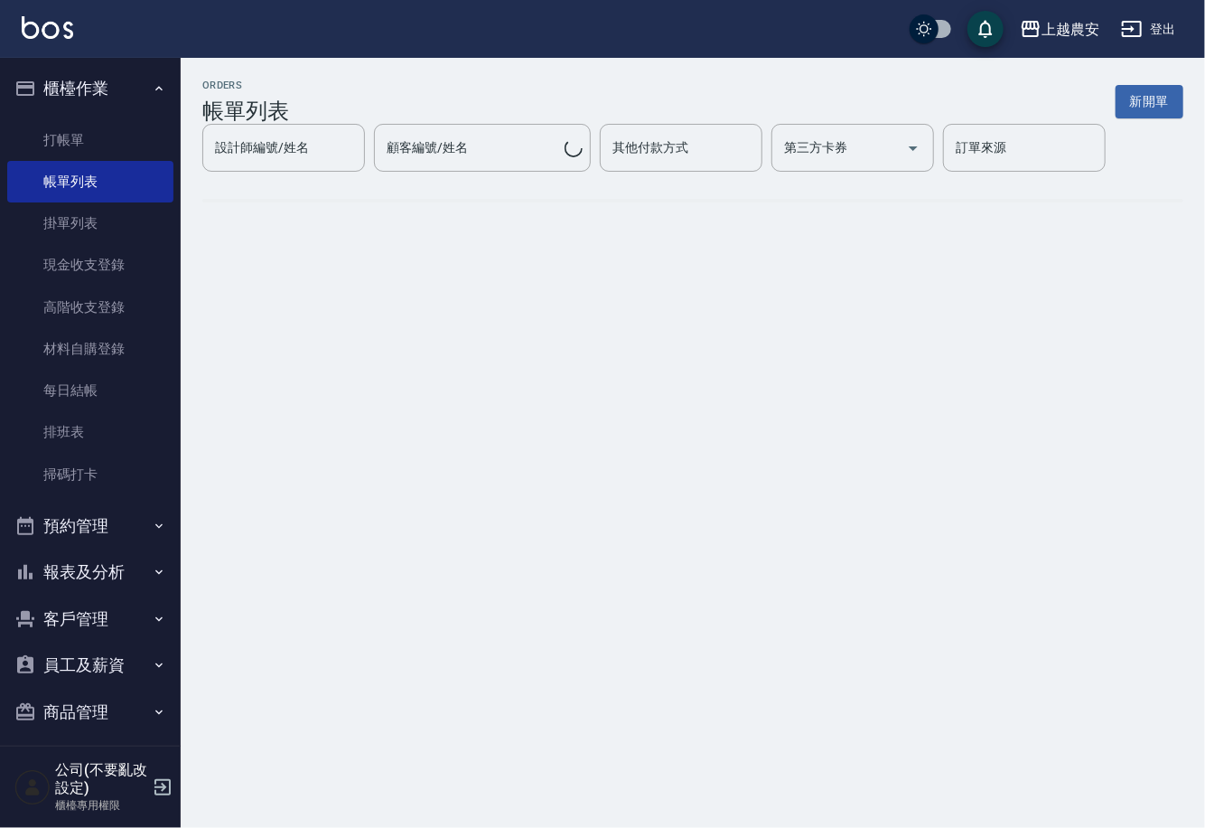
click at [78, 149] on link "打帳單" at bounding box center [90, 140] width 166 height 42
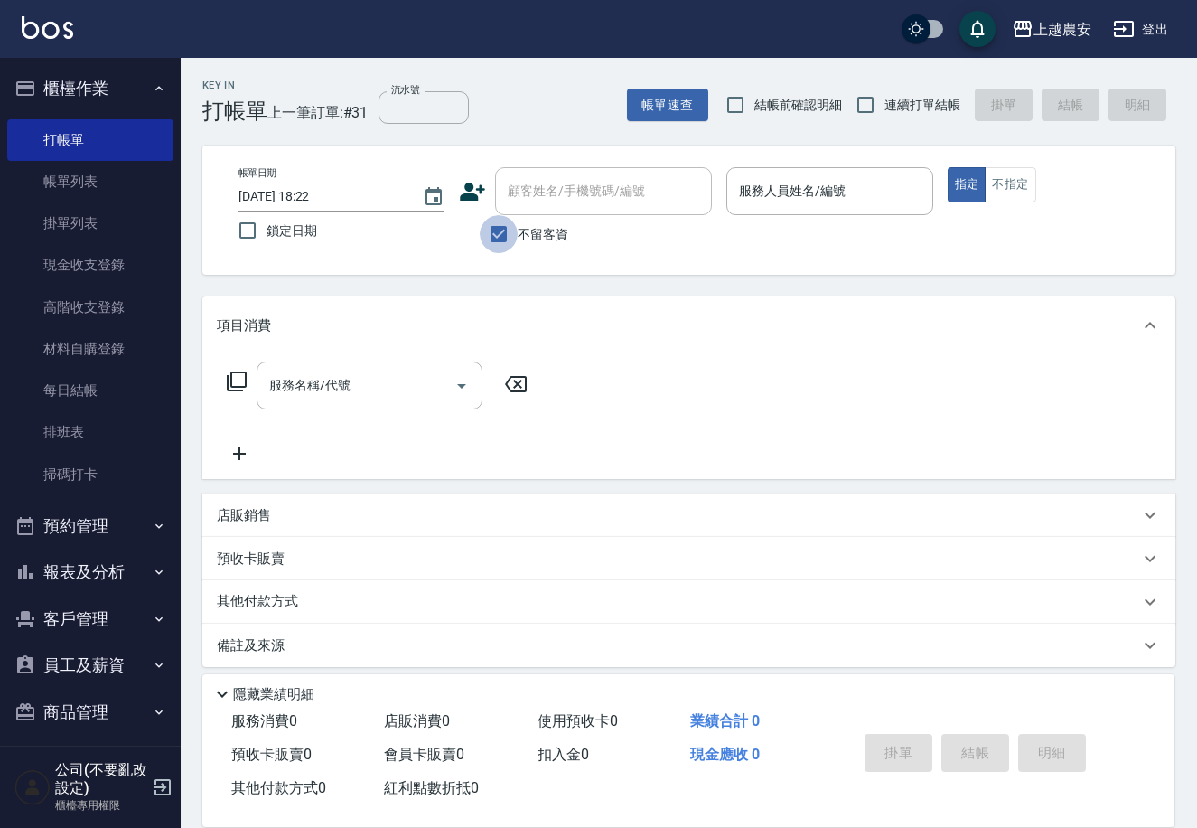
click at [498, 235] on input "不留客資" at bounding box center [499, 234] width 38 height 38
checkbox input "false"
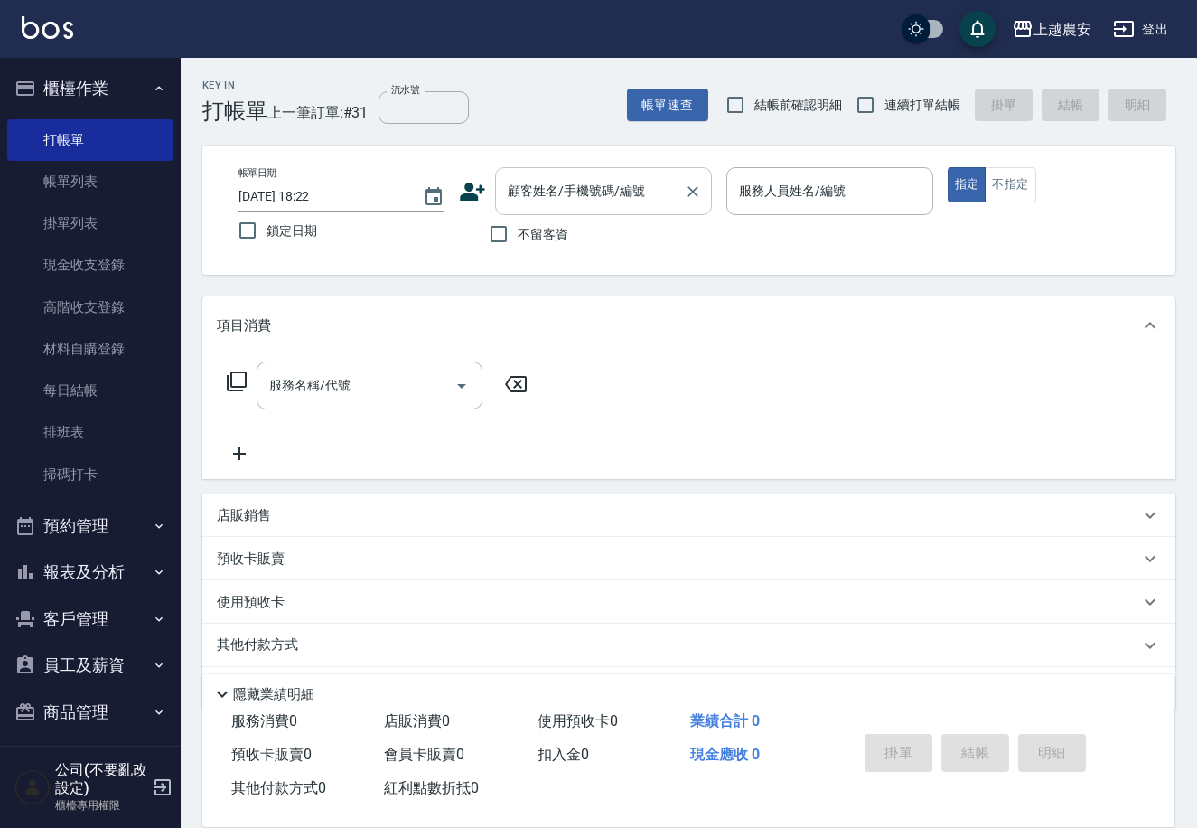
click at [503, 196] on input "顧客姓名/手機號碼/編號" at bounding box center [589, 191] width 173 height 32
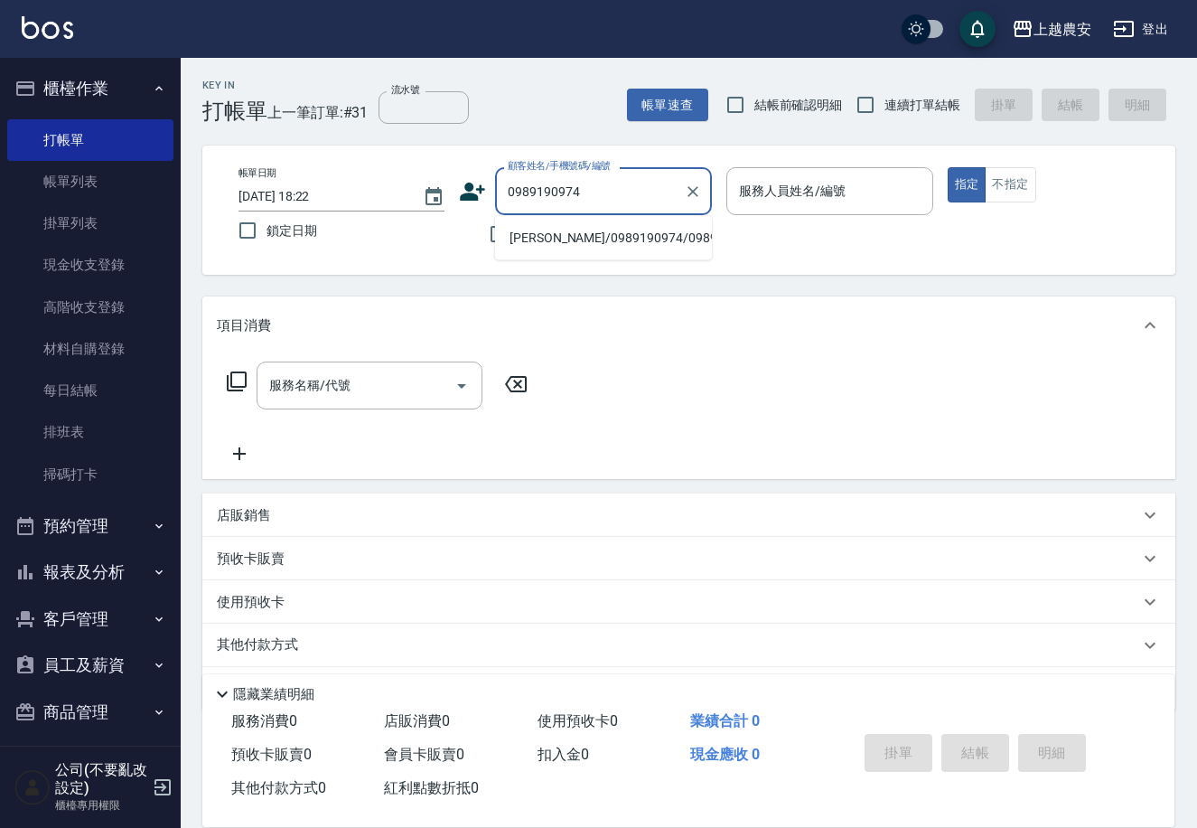
click at [528, 245] on li "[PERSON_NAME]/0989190974/0989190974" at bounding box center [603, 238] width 217 height 30
type input "[PERSON_NAME]/0989190974/0989190974"
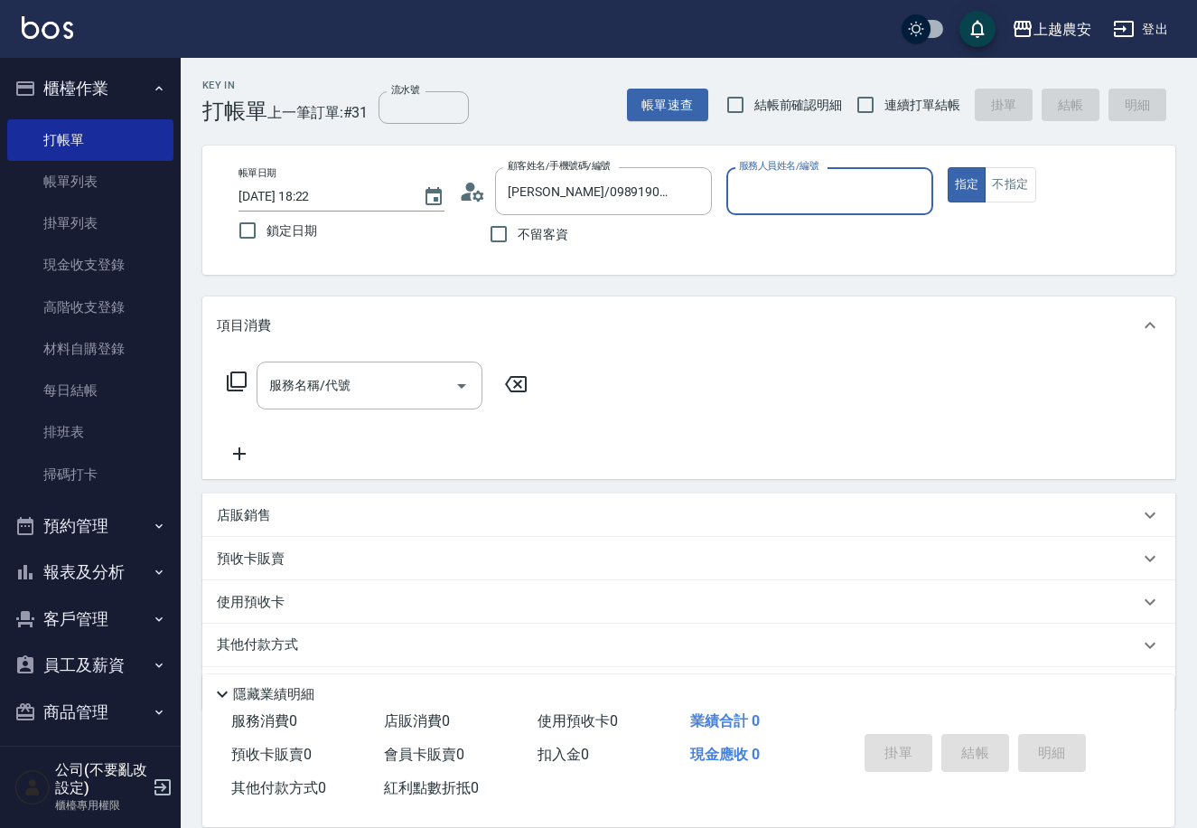
type input "Mia-M"
click at [397, 402] on div "服務名稱/代號" at bounding box center [370, 385] width 226 height 48
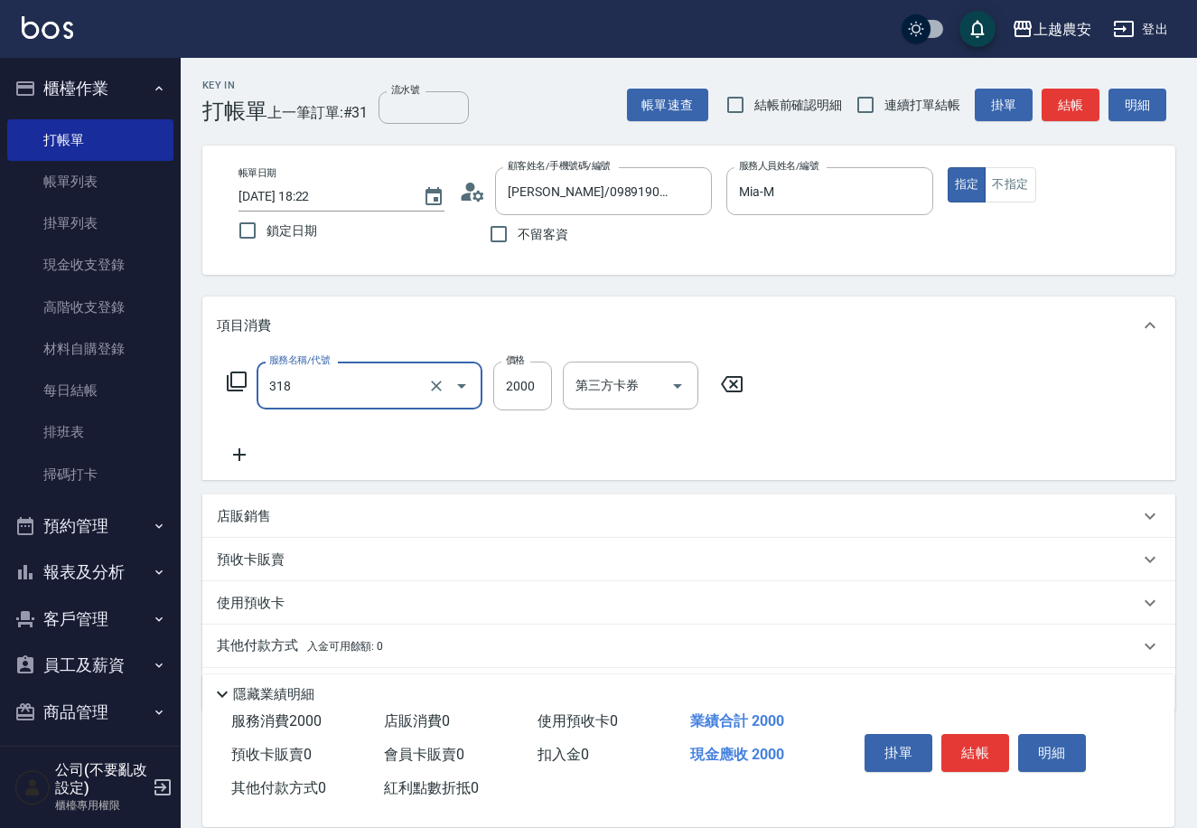
type input "燙髮1500↑(自購)(318)"
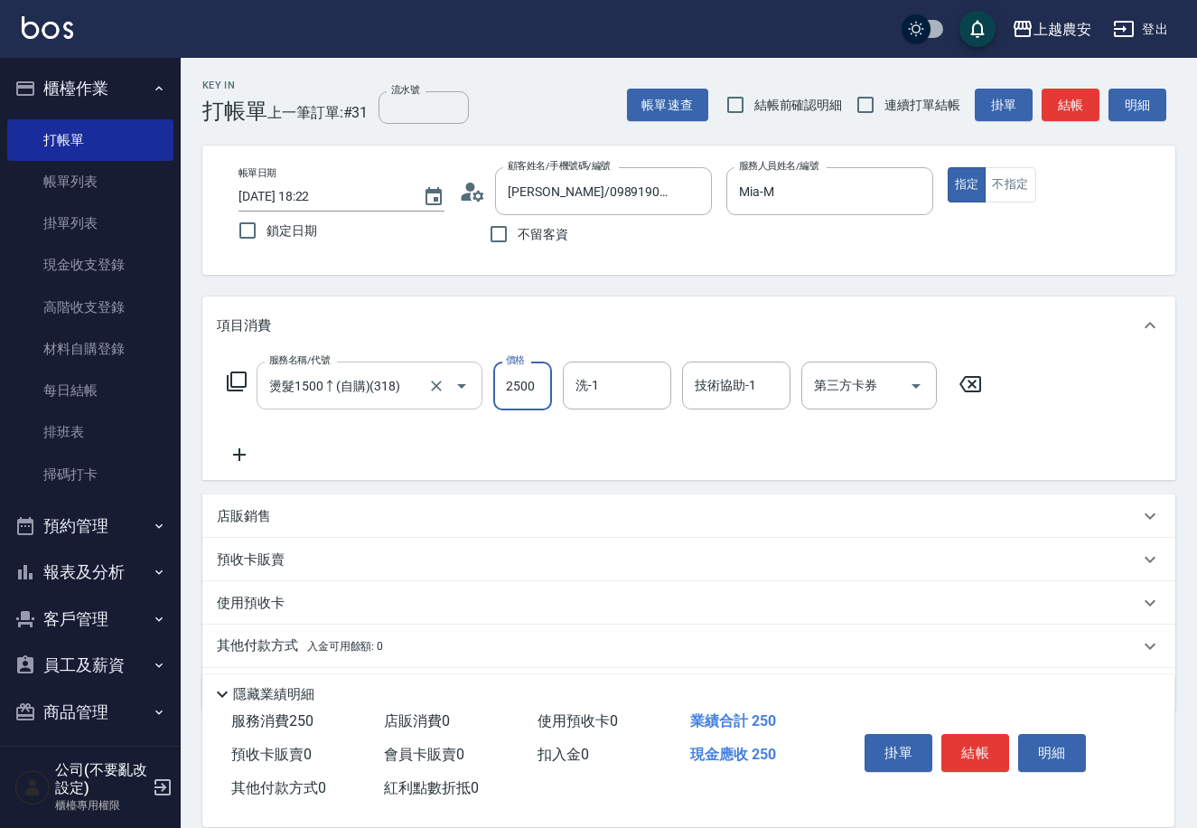
type input "2500"
type input "[PERSON_NAME]-30"
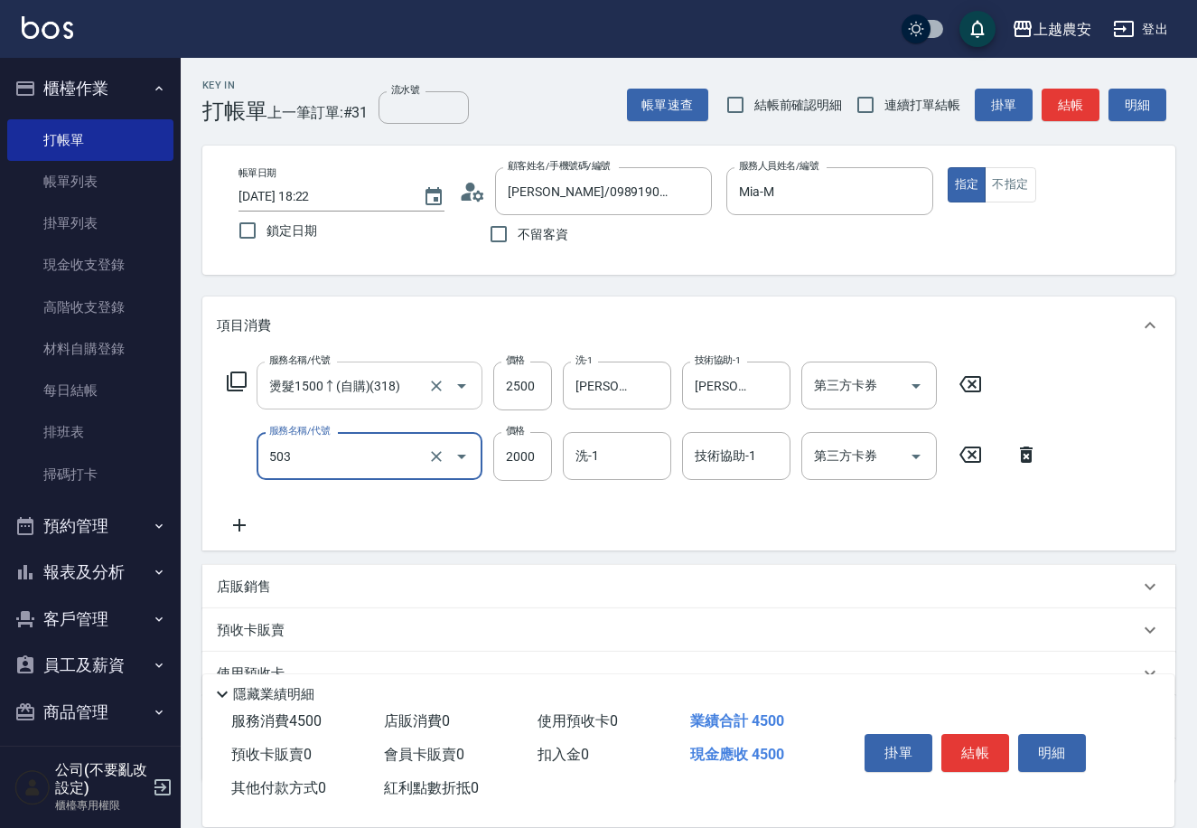
type input "染髮1500↑(503)"
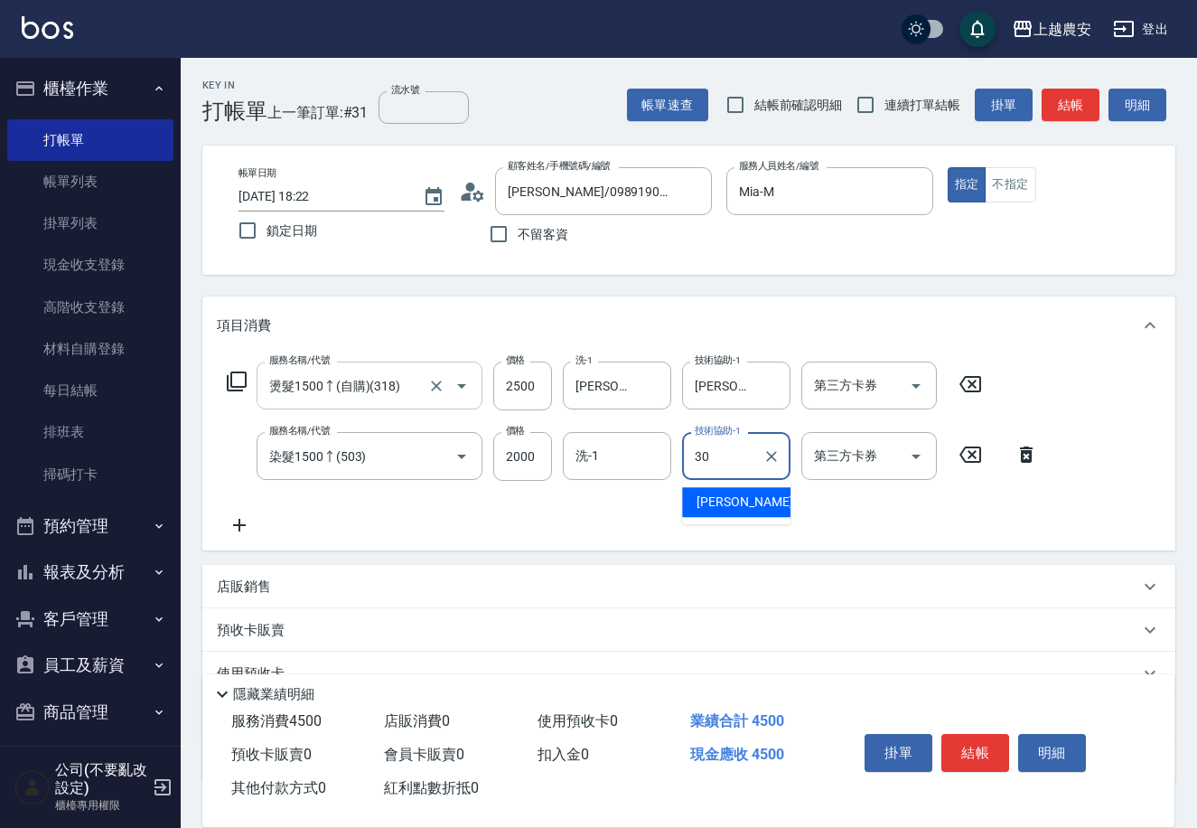
type input "[PERSON_NAME]-30"
click at [978, 734] on button "結帳" at bounding box center [975, 753] width 68 height 38
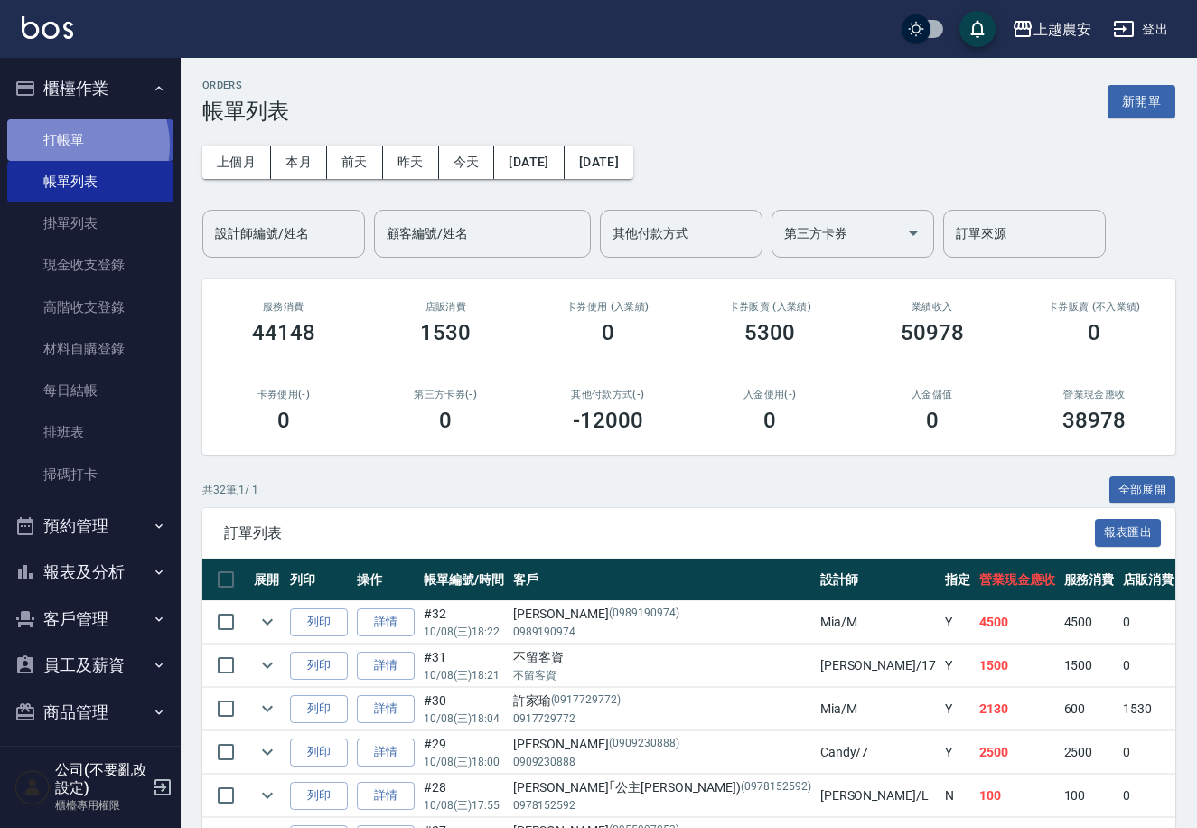
click at [77, 145] on link "打帳單" at bounding box center [90, 140] width 166 height 42
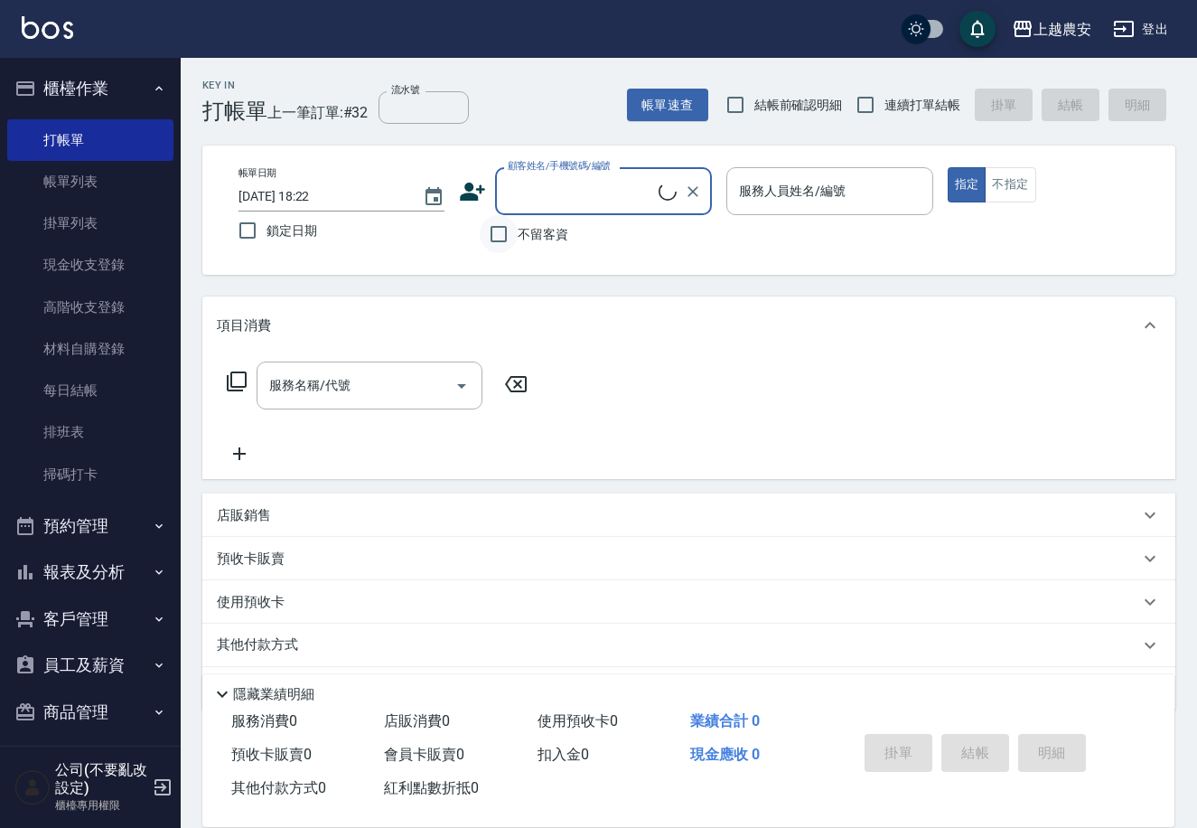
click at [490, 238] on input "不留客資" at bounding box center [499, 234] width 38 height 38
checkbox input "true"
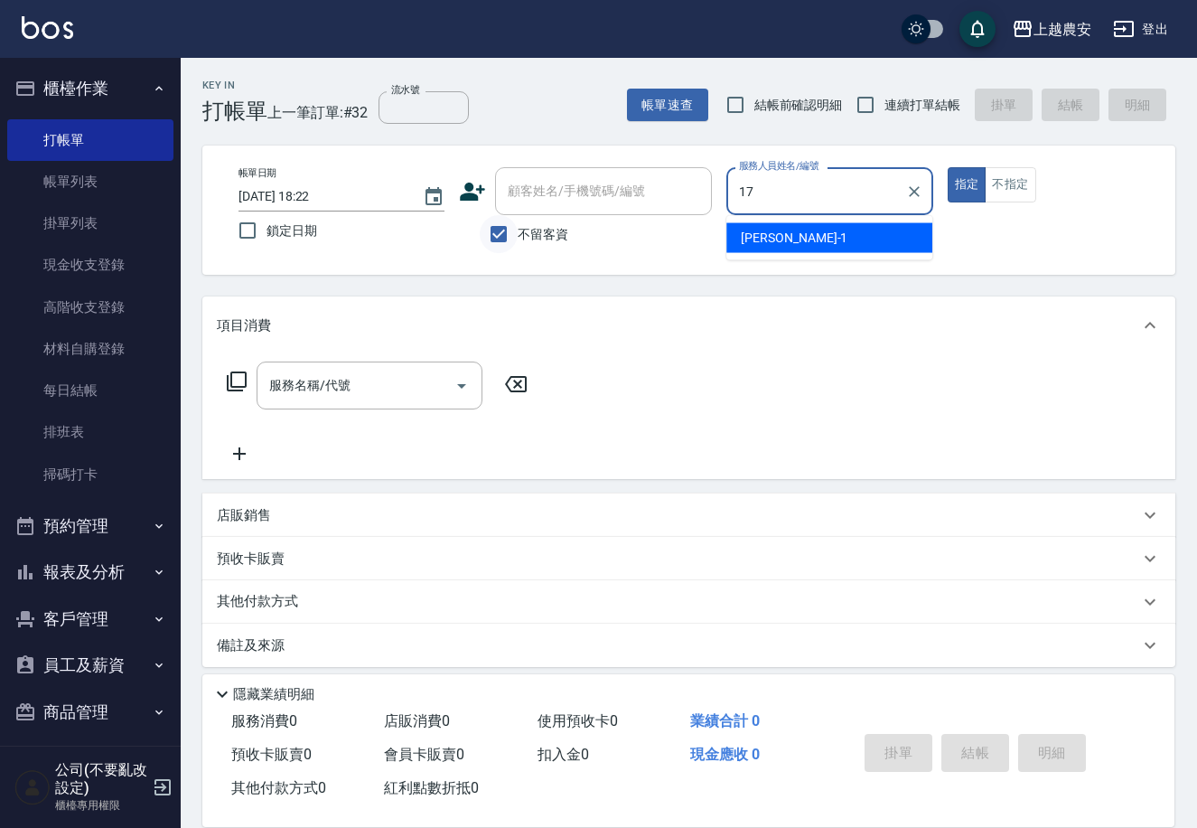
type input "洪美蓉-17"
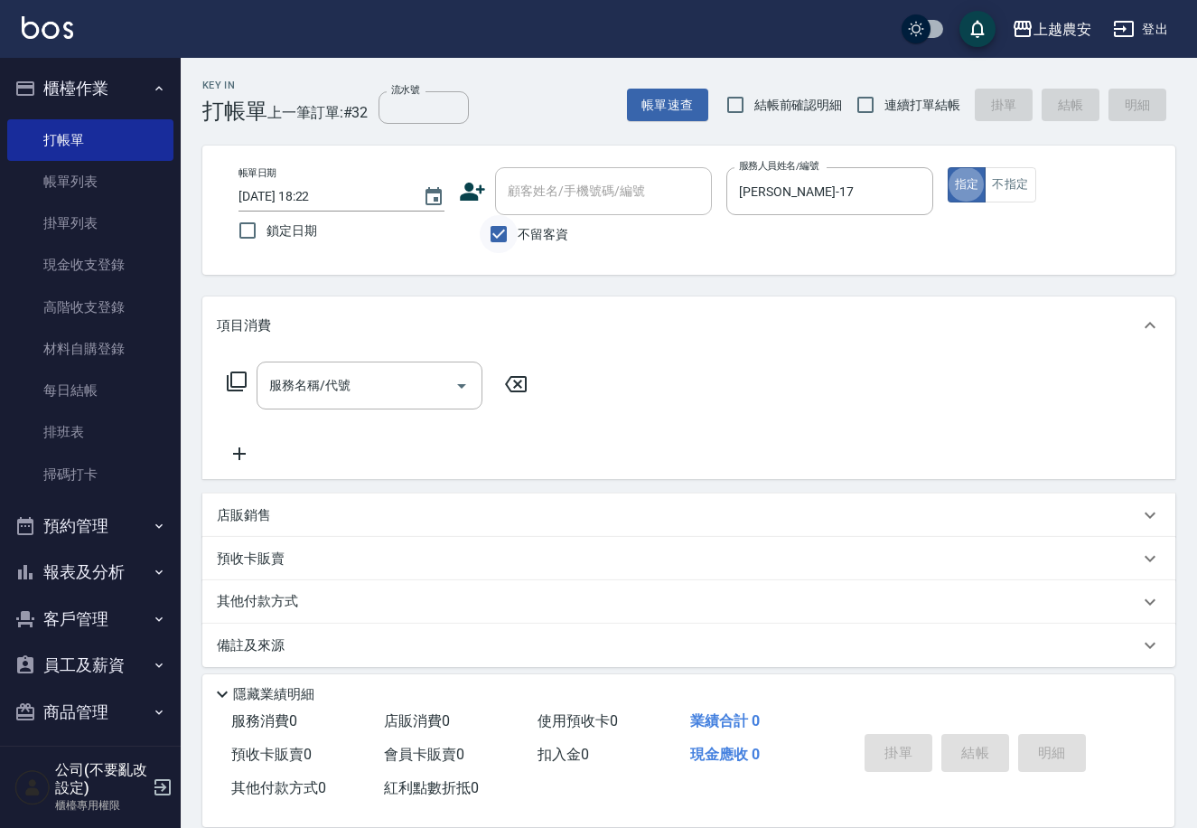
type button "true"
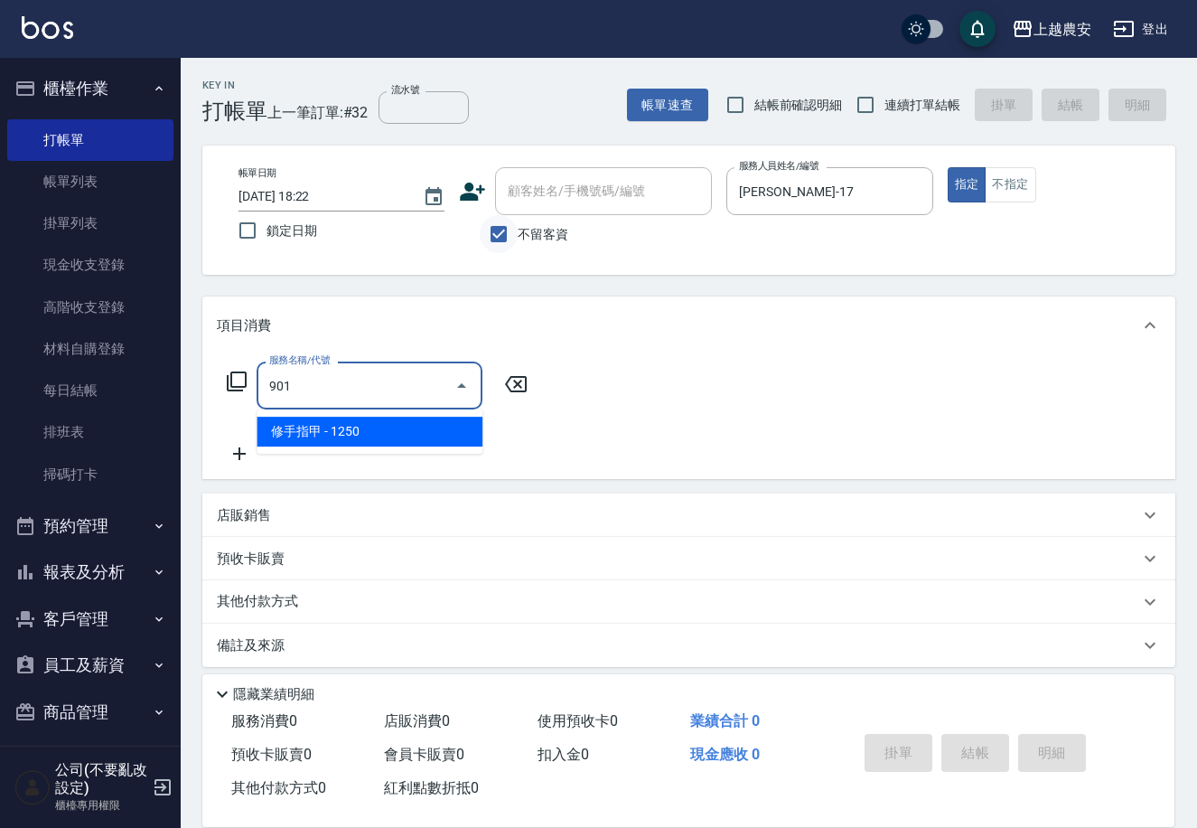
type input "修手指甲(901)"
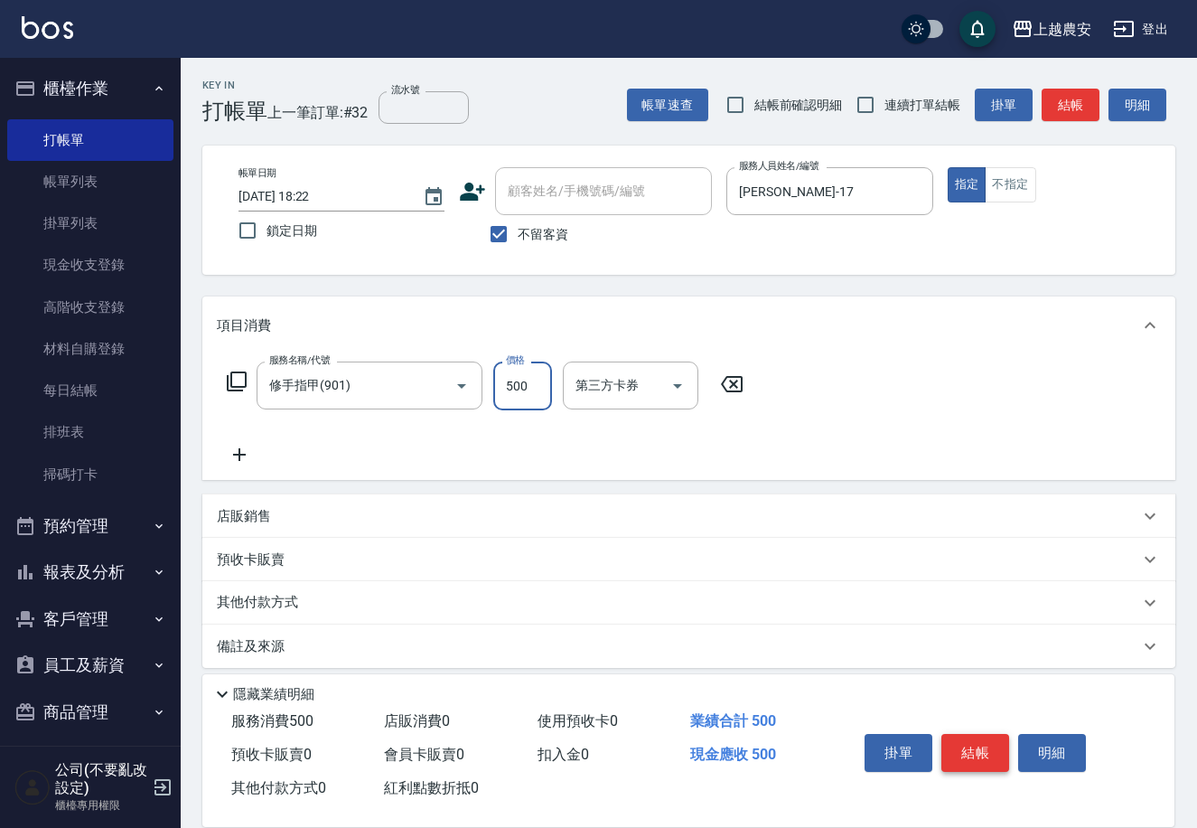
type input "500"
click at [991, 749] on button "結帳" at bounding box center [975, 753] width 68 height 38
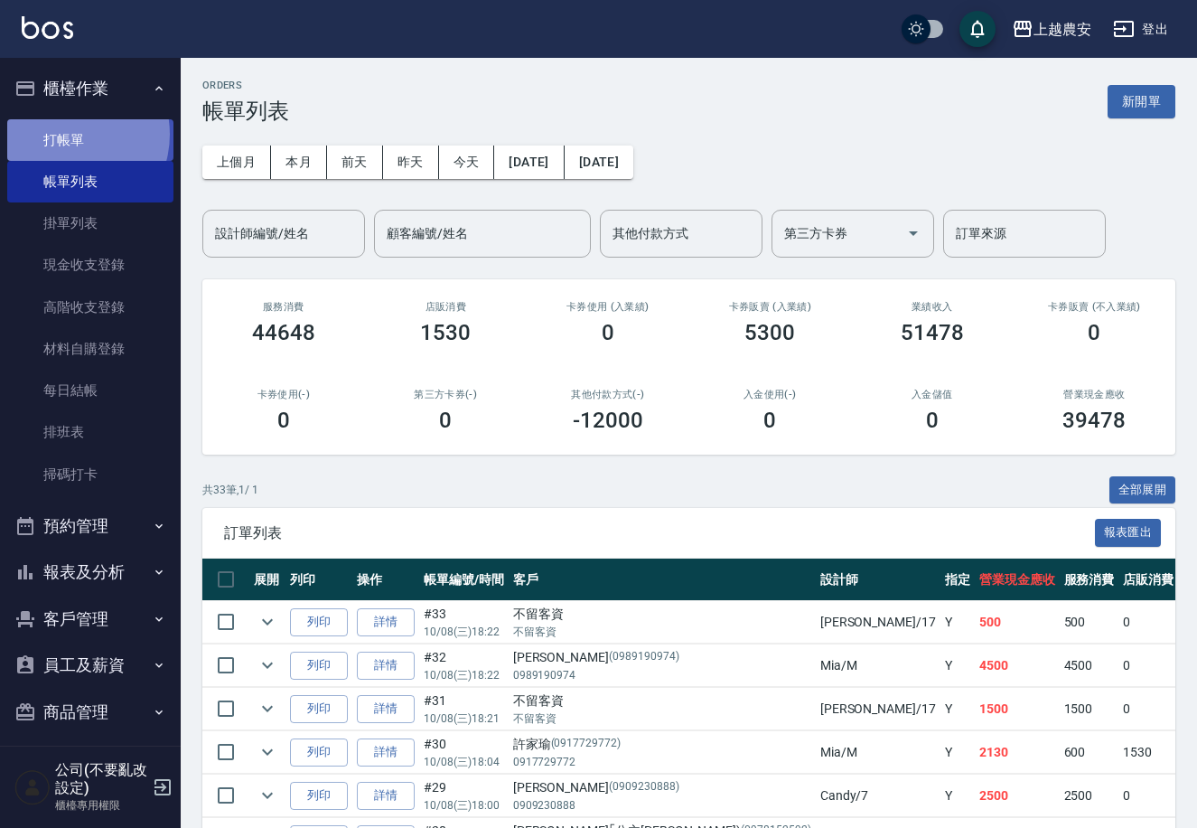
click at [64, 134] on link "打帳單" at bounding box center [90, 140] width 166 height 42
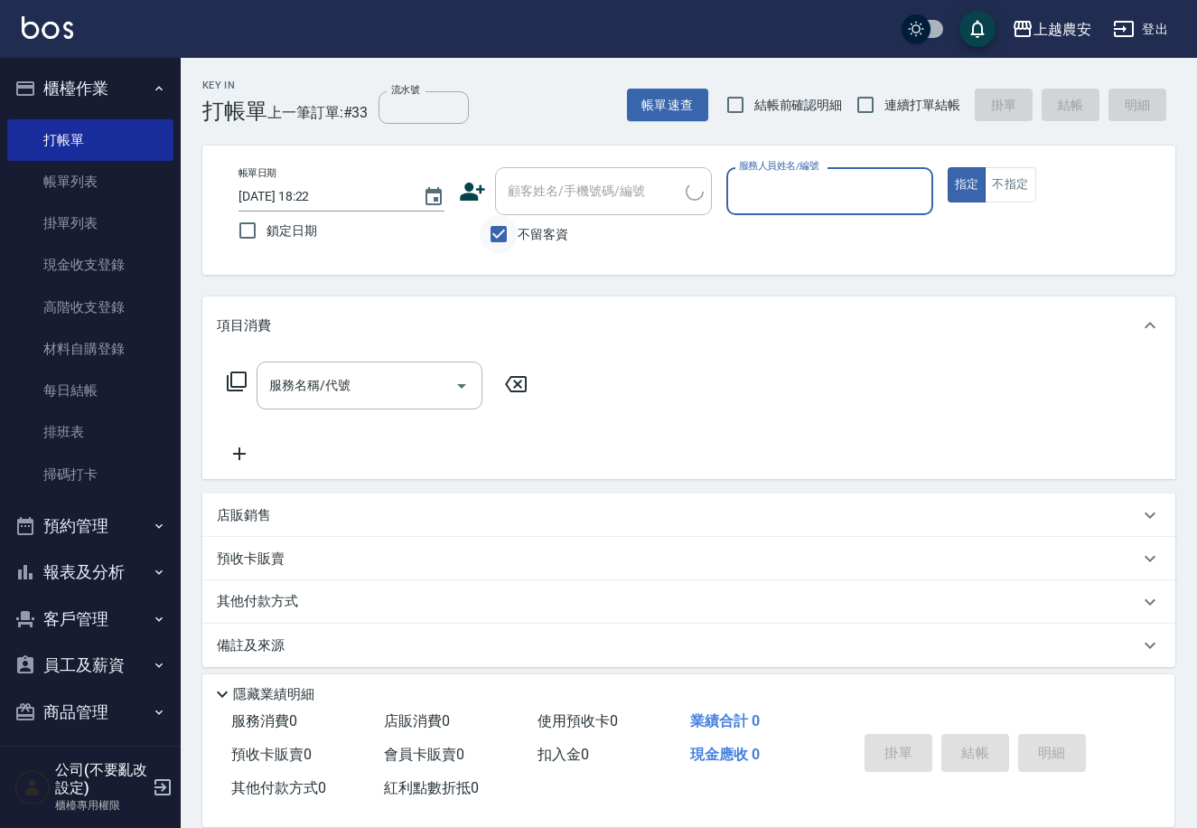
click at [503, 230] on input "不留客資" at bounding box center [499, 234] width 38 height 38
checkbox input "false"
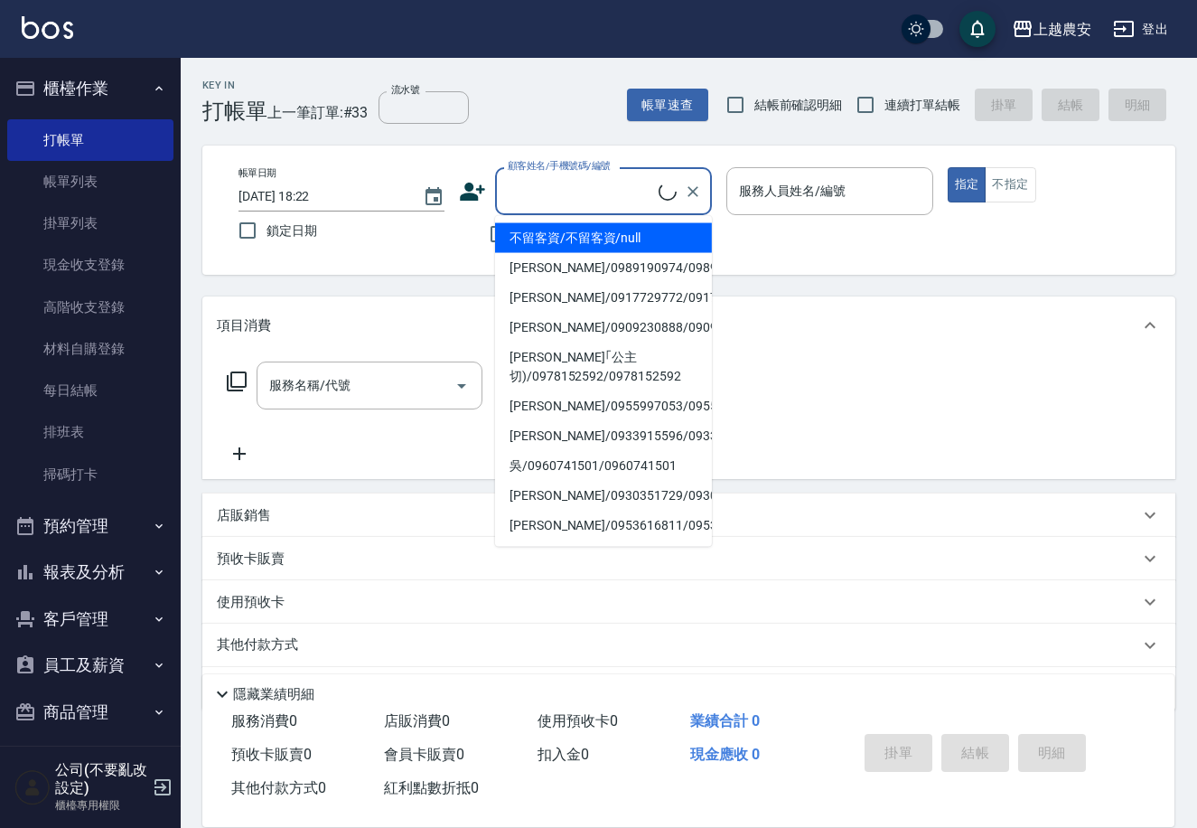
click at [518, 180] on input "顧客姓名/手機號碼/編號" at bounding box center [580, 191] width 155 height 32
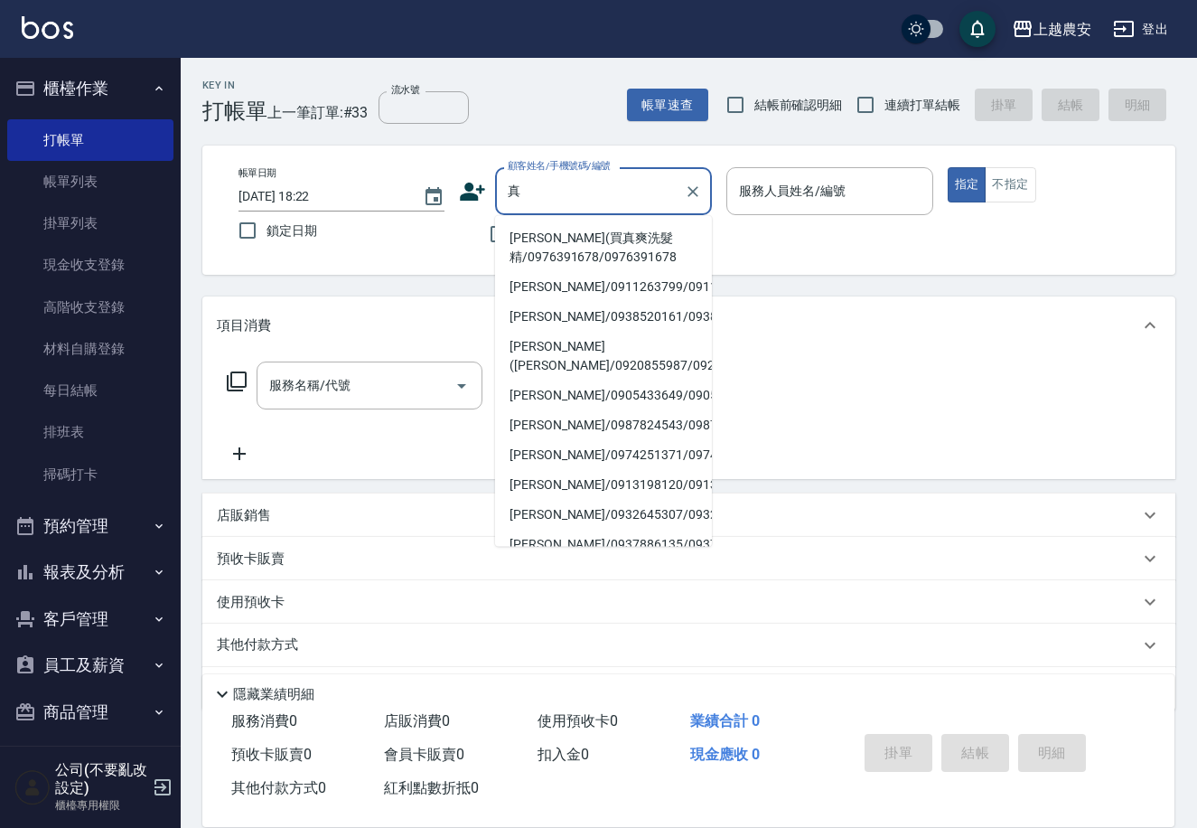
click at [527, 239] on li "[PERSON_NAME](買真爽洗髮精/0976391678/0976391678" at bounding box center [603, 247] width 217 height 49
type input "[PERSON_NAME](買真爽洗髮精/0976391678/0976391678"
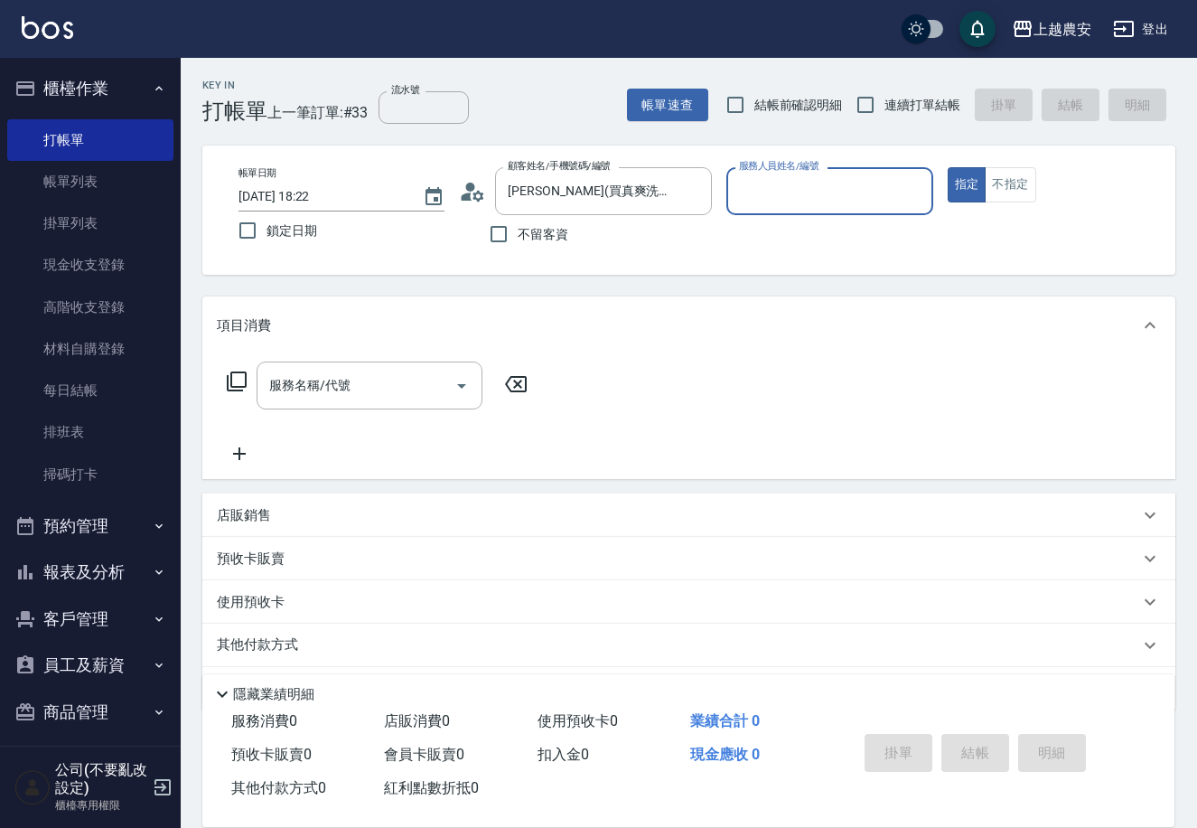
type input "Q比-0"
click at [355, 408] on div "服務名稱/代號" at bounding box center [370, 385] width 226 height 48
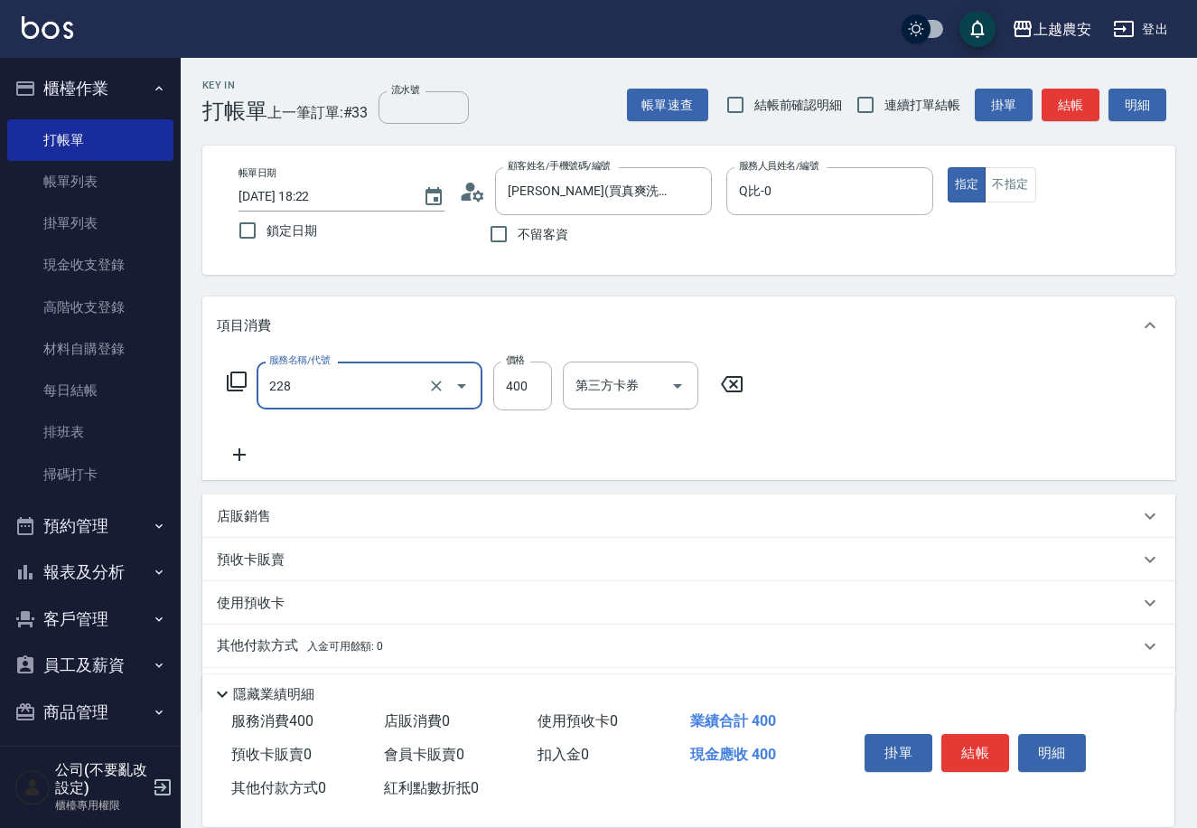
type input "洗髮(228)"
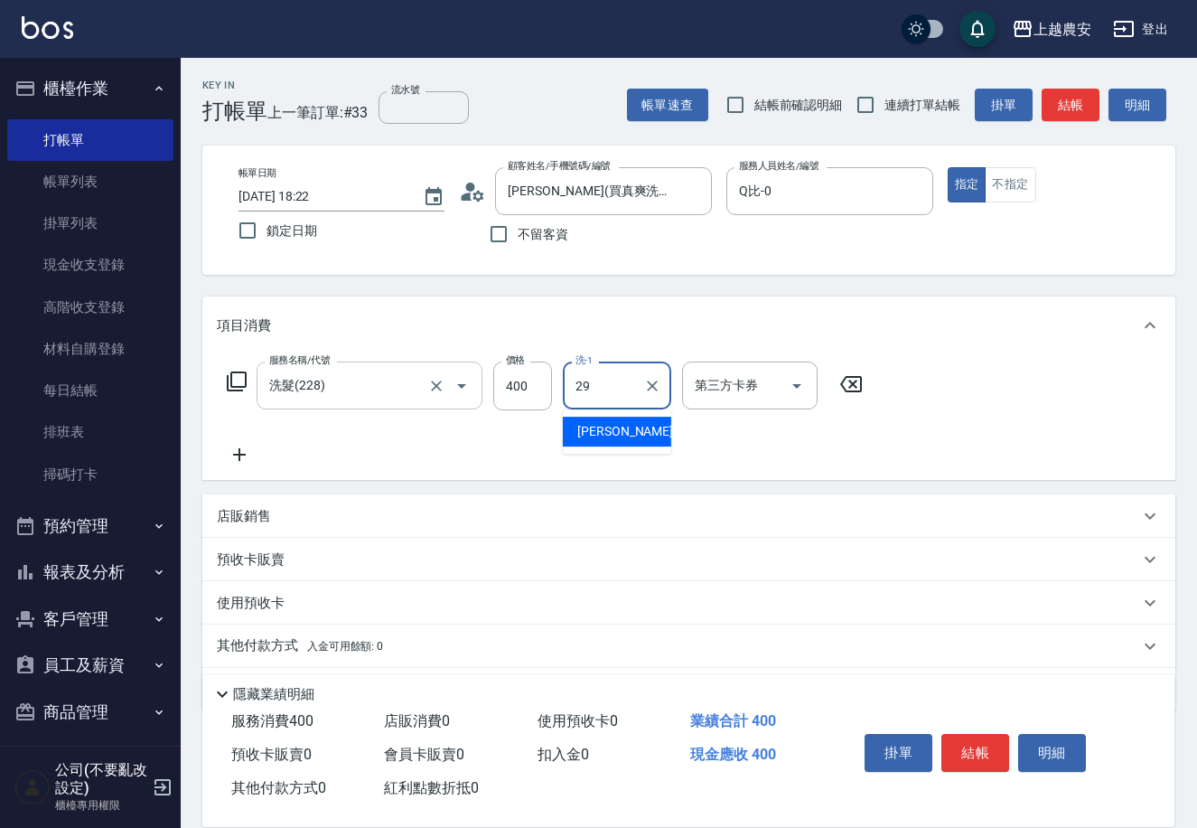
type input "楊馨茹-29"
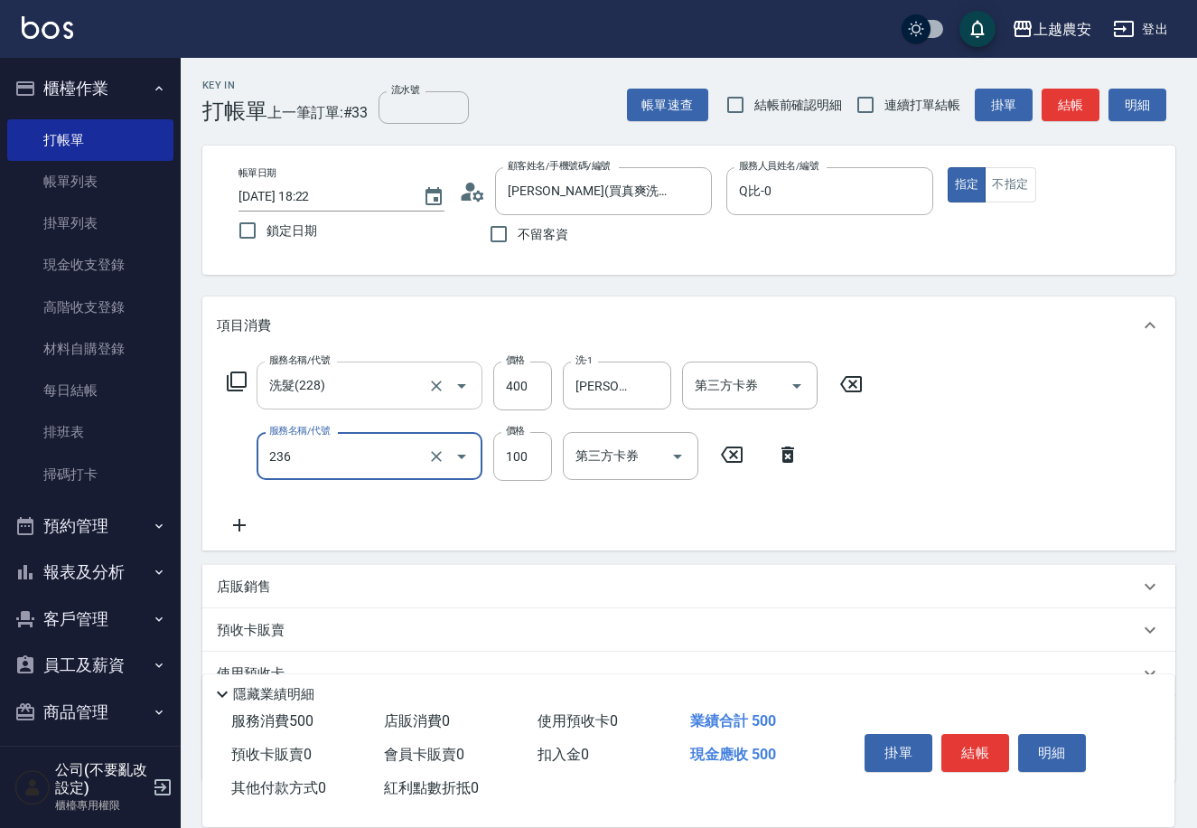
type input "手棒(236)"
click at [985, 739] on button "結帳" at bounding box center [975, 753] width 68 height 38
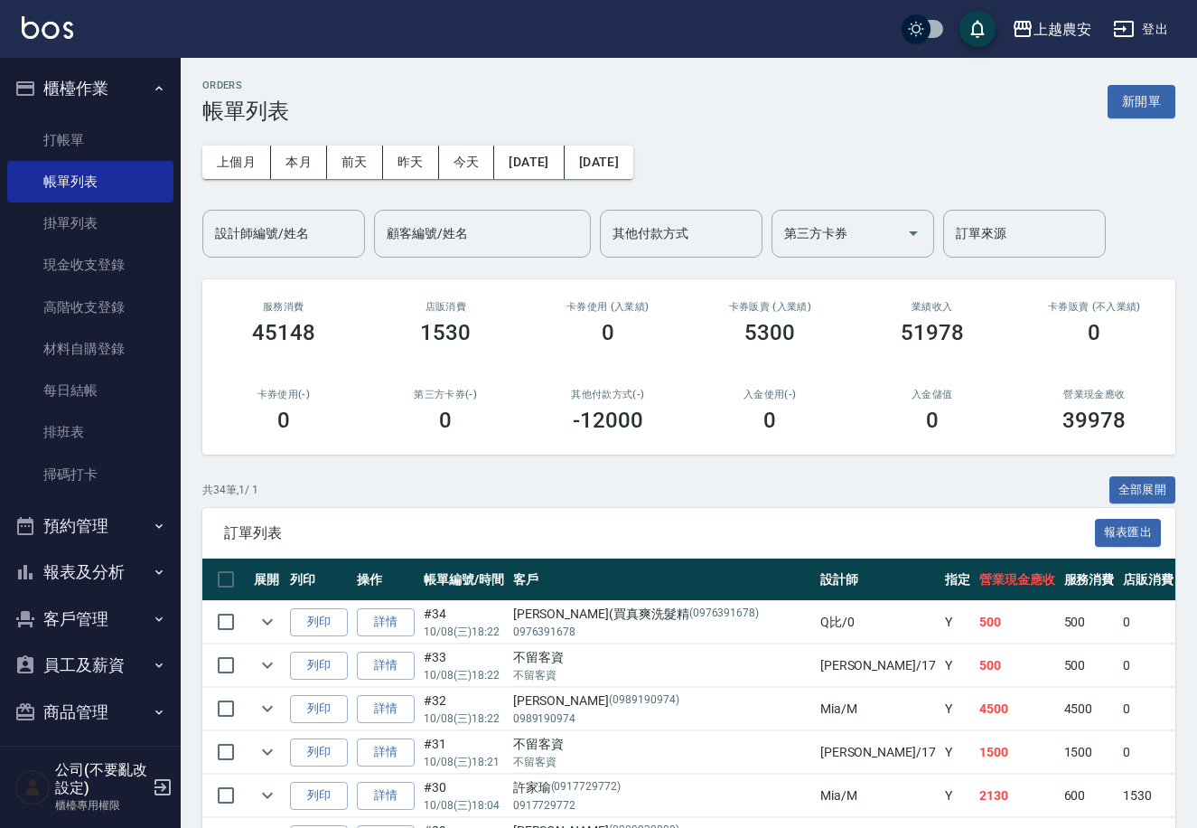
click at [105, 570] on button "報表及分析" at bounding box center [90, 571] width 166 height 47
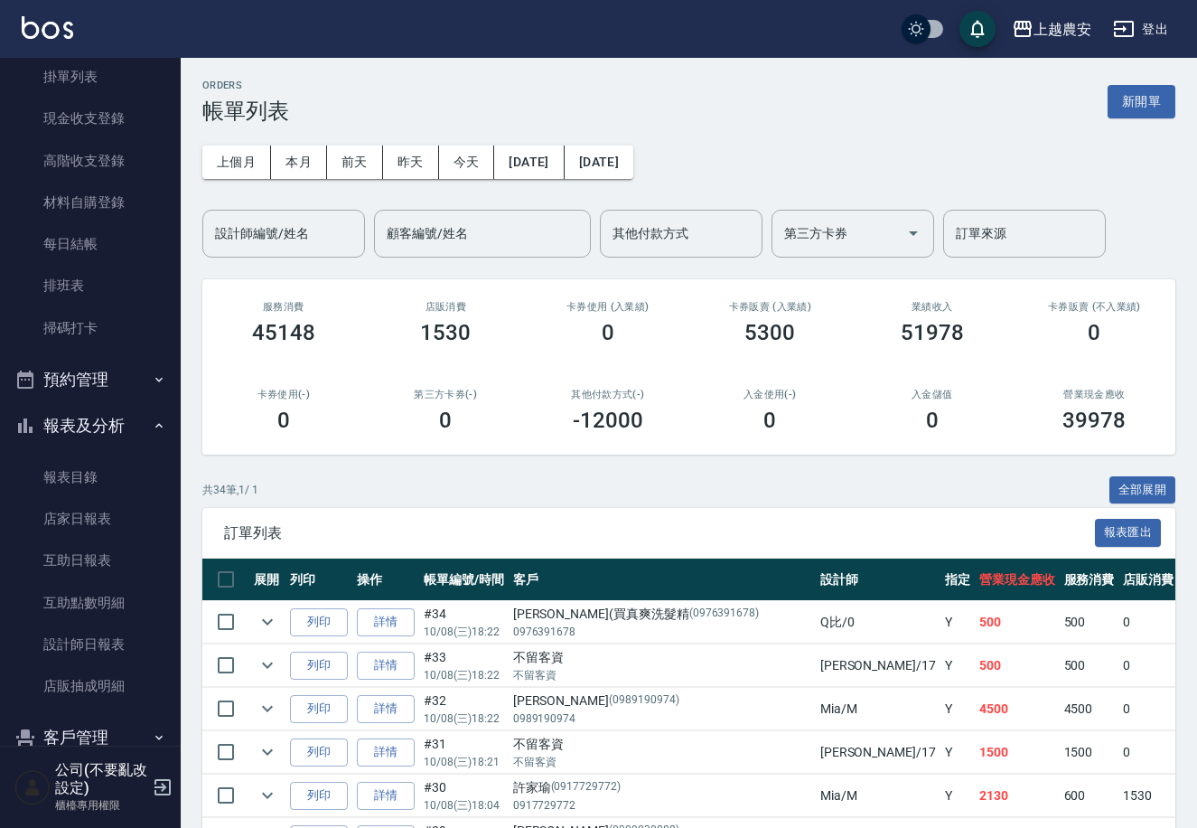
scroll to position [217, 0]
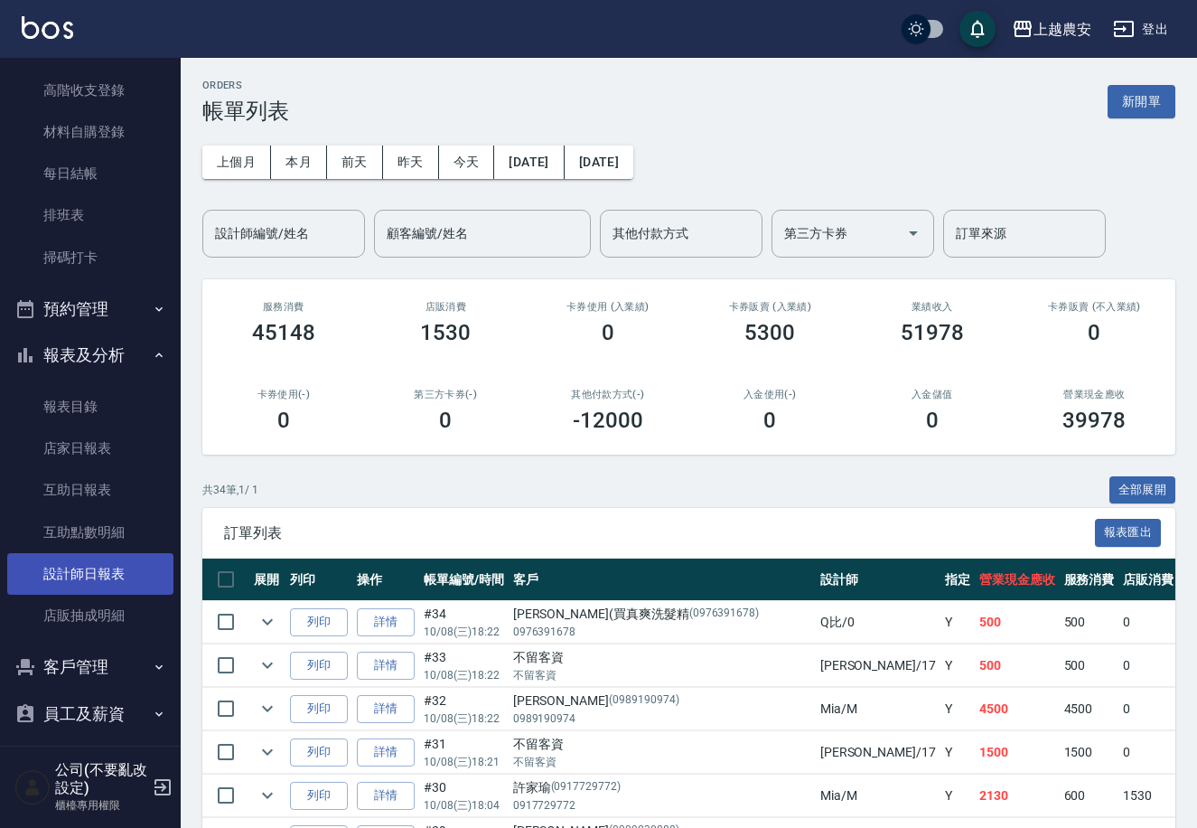
click at [121, 553] on link "設計師日報表" at bounding box center [90, 574] width 166 height 42
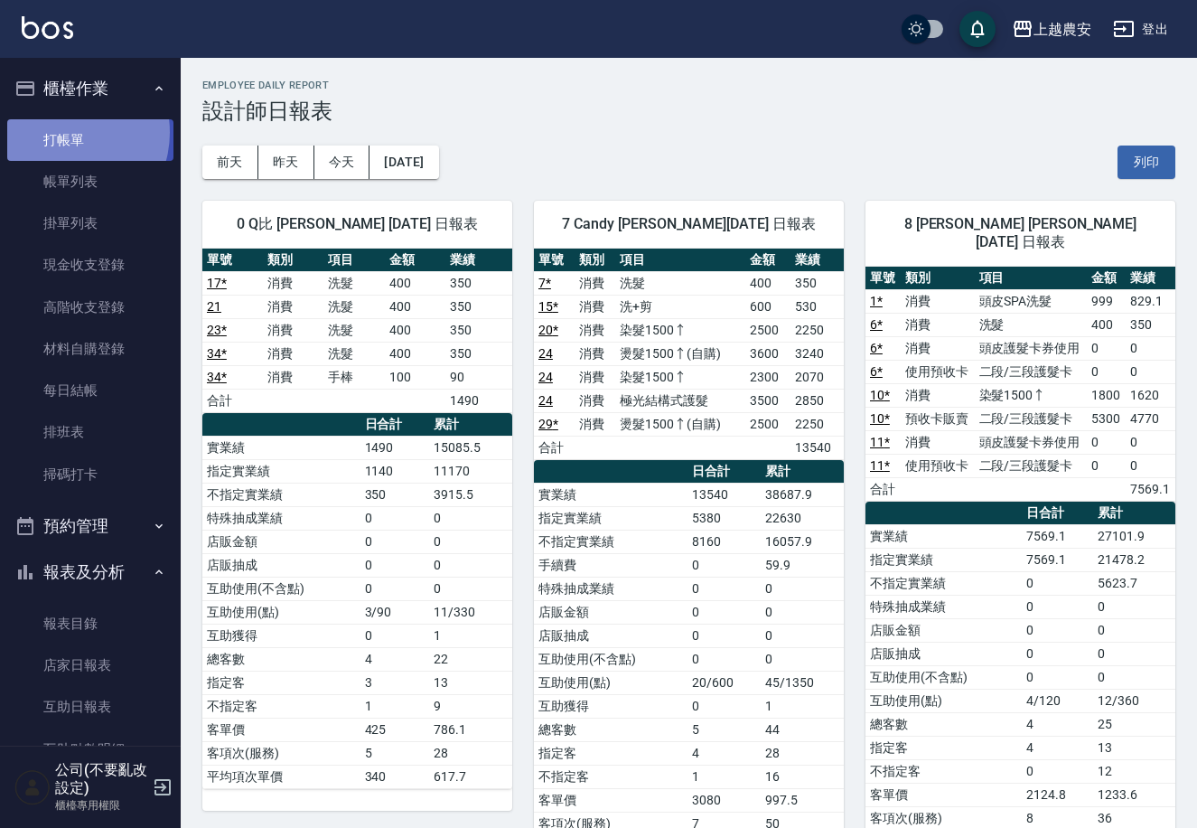
click at [65, 132] on link "打帳單" at bounding box center [90, 140] width 166 height 42
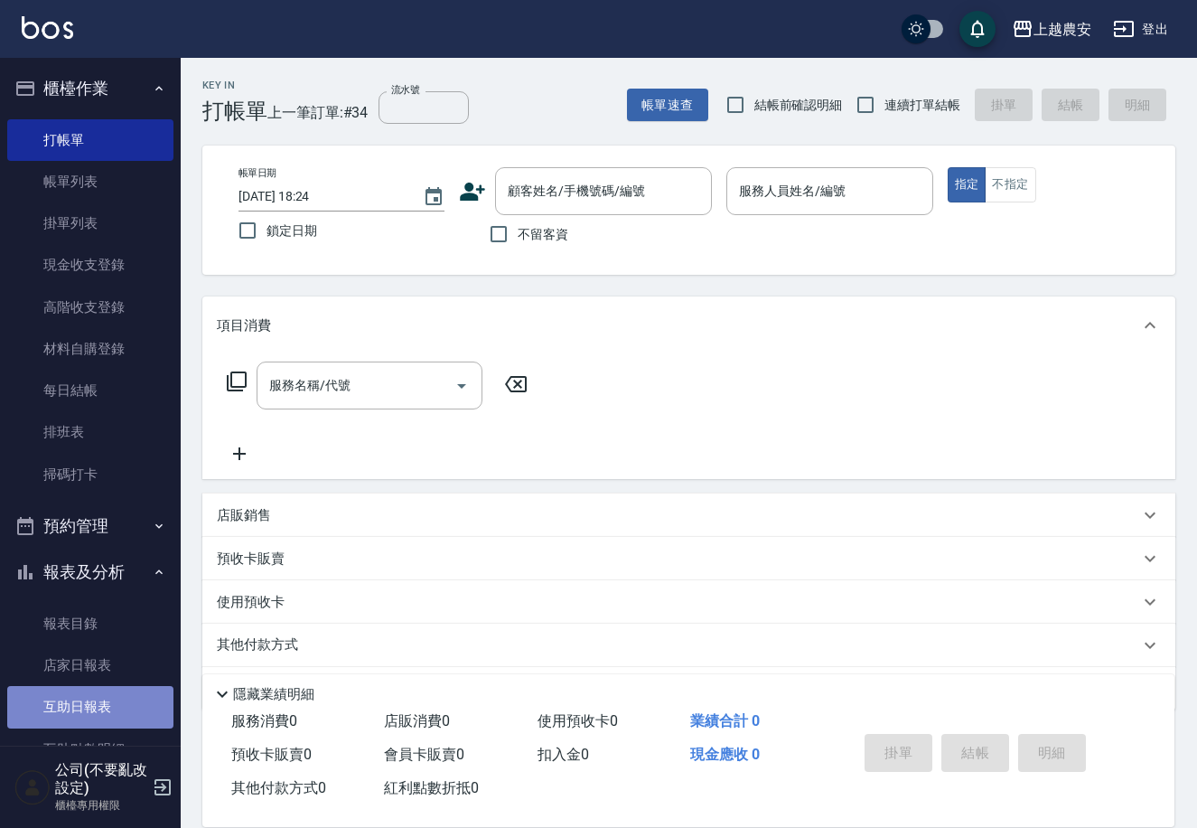
click at [121, 719] on link "互助日報表" at bounding box center [90, 707] width 166 height 42
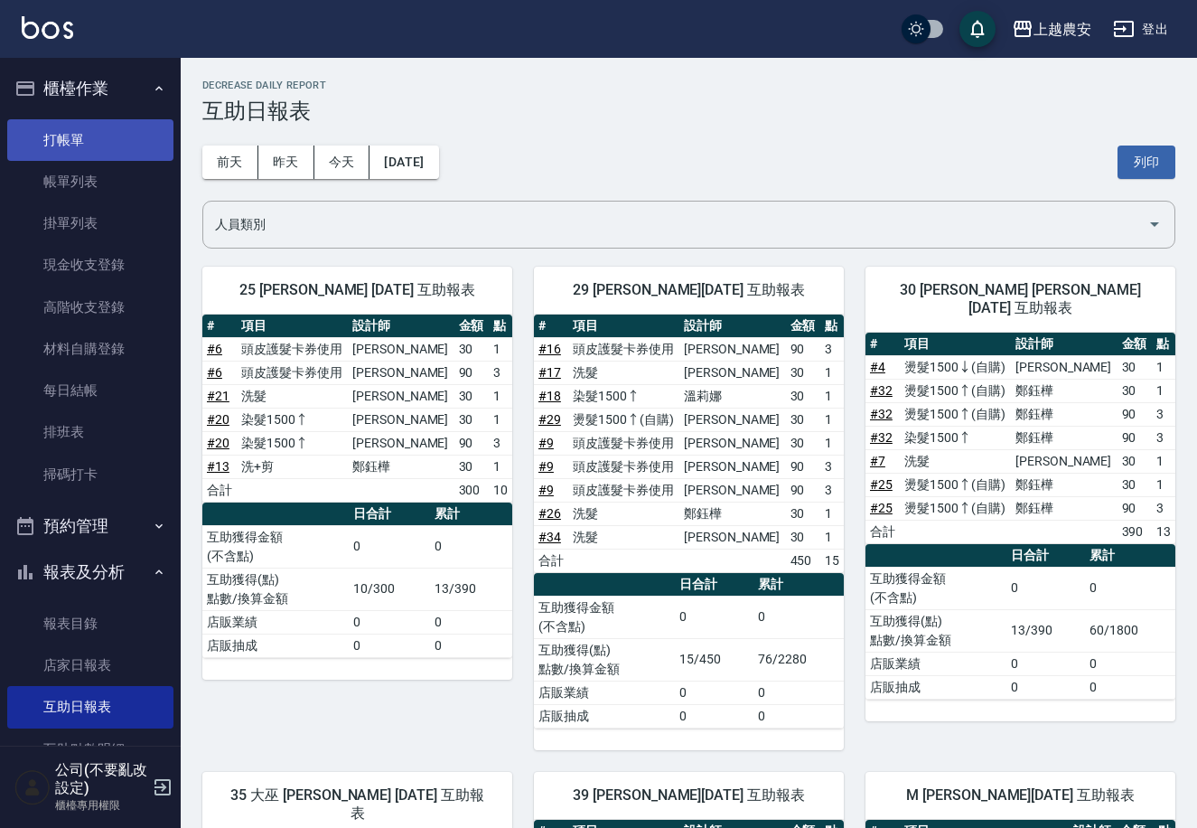
click at [72, 139] on link "打帳單" at bounding box center [90, 140] width 166 height 42
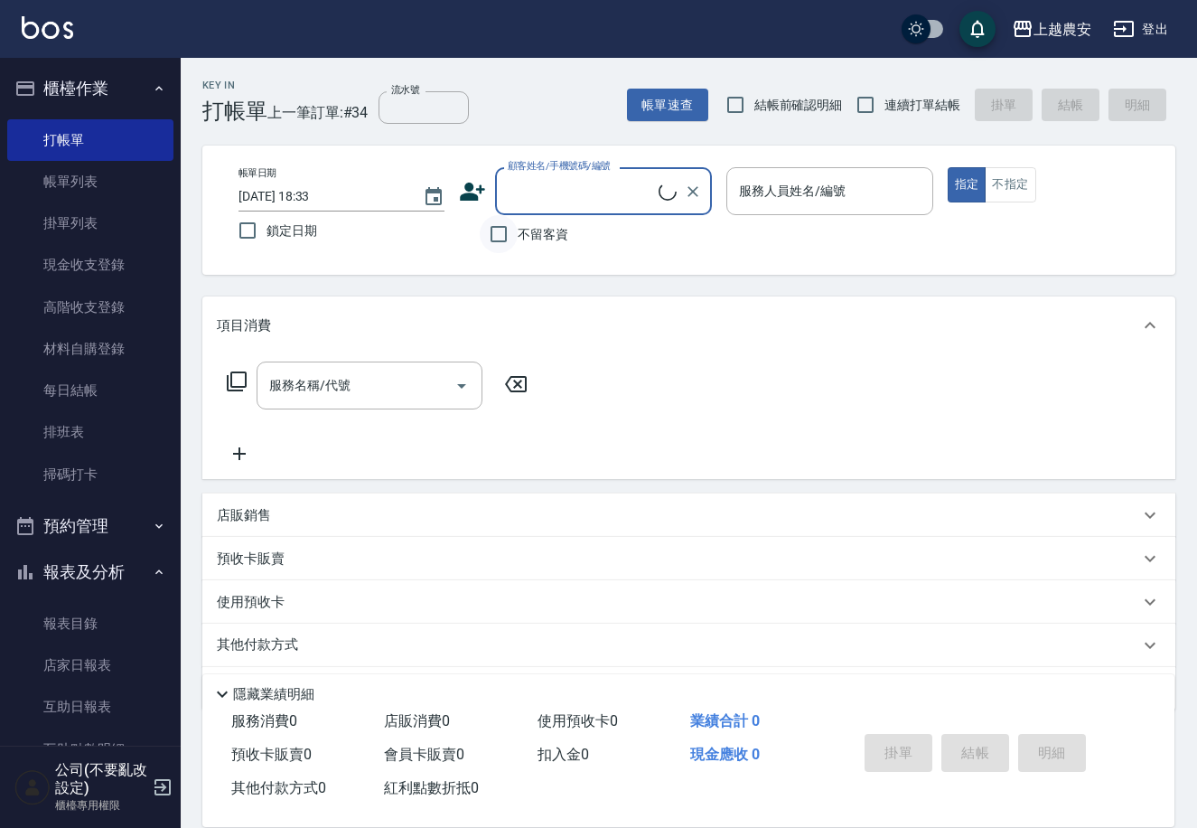
click at [508, 223] on input "不留客資" at bounding box center [499, 234] width 38 height 38
checkbox input "true"
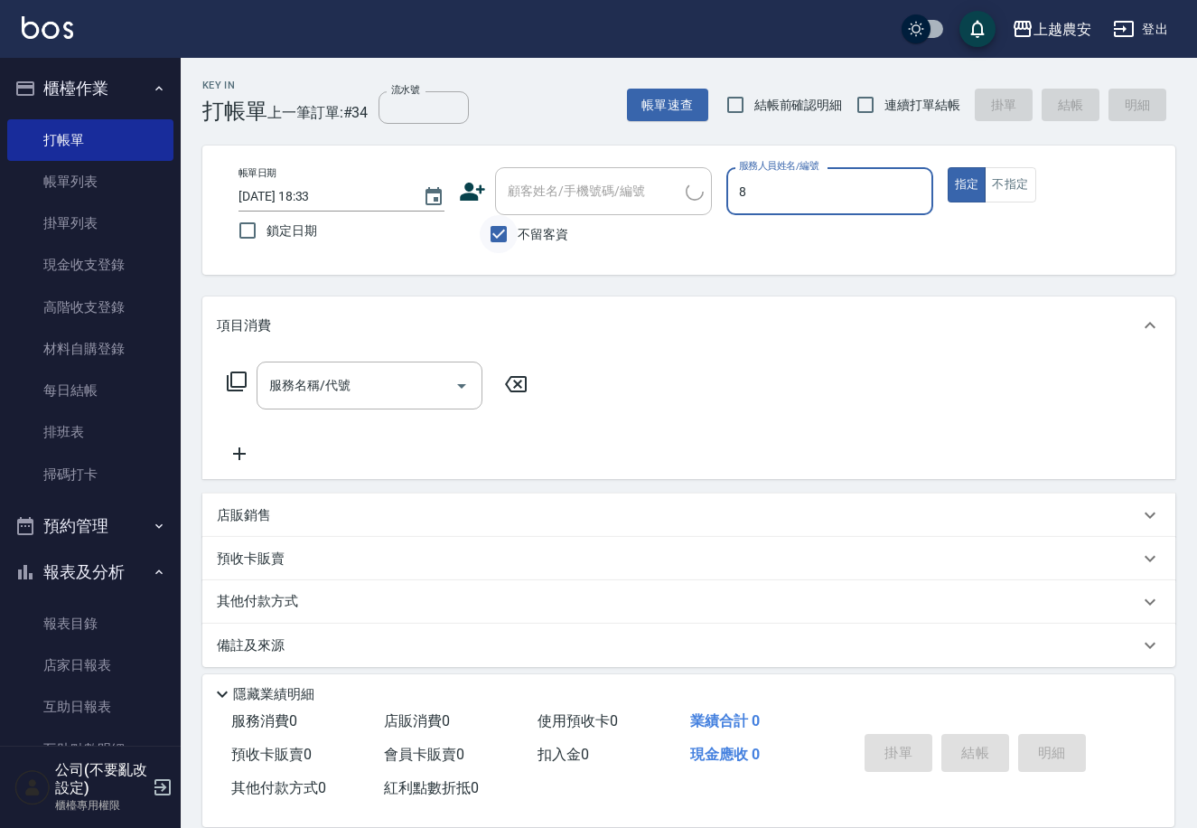
type input "黛慧-8"
type button "true"
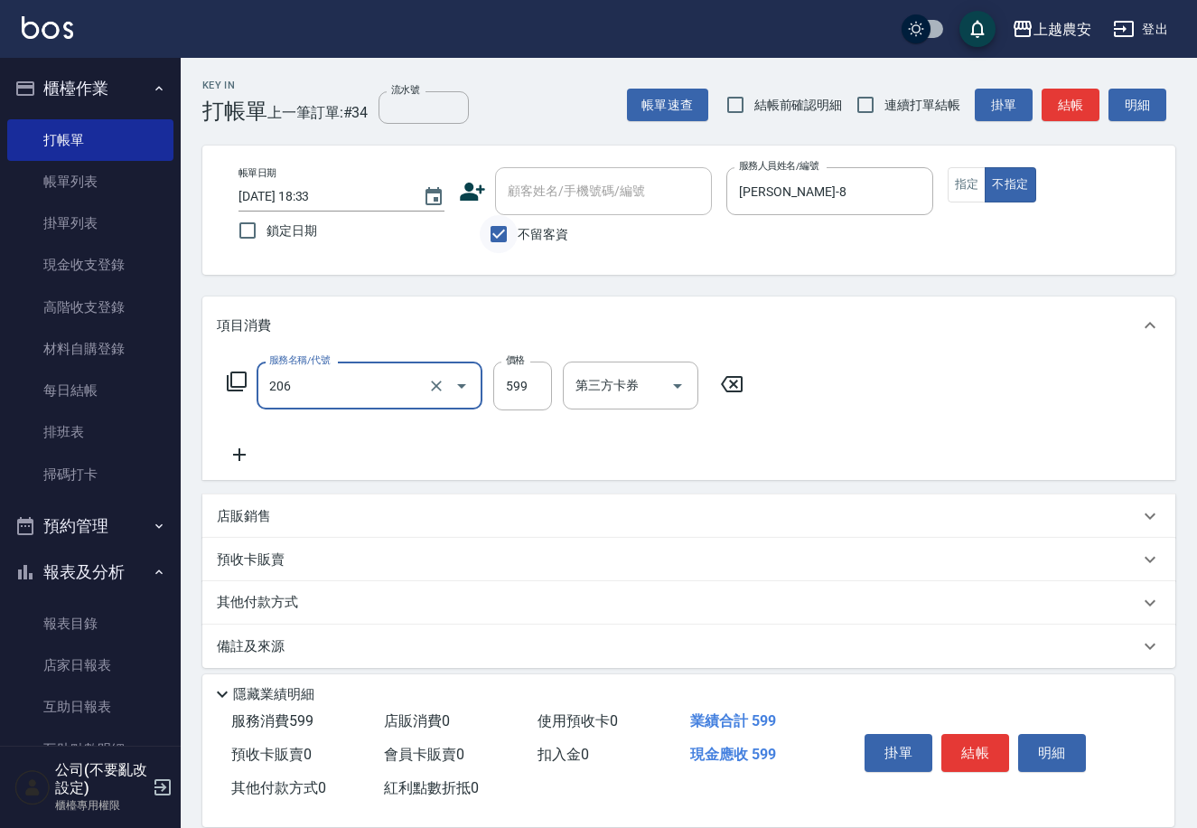
type input "洗+剪(206)"
click at [978, 750] on button "結帳" at bounding box center [975, 753] width 68 height 38
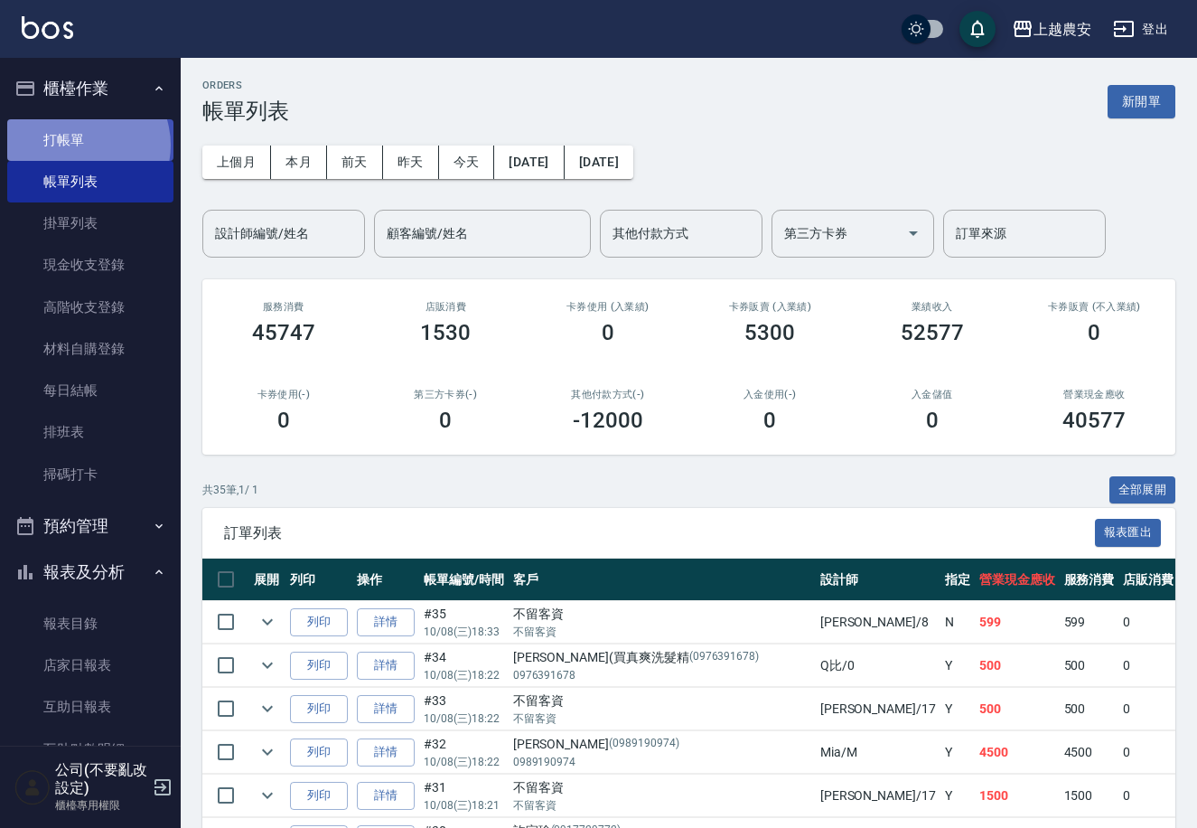
click at [80, 145] on link "打帳單" at bounding box center [90, 140] width 166 height 42
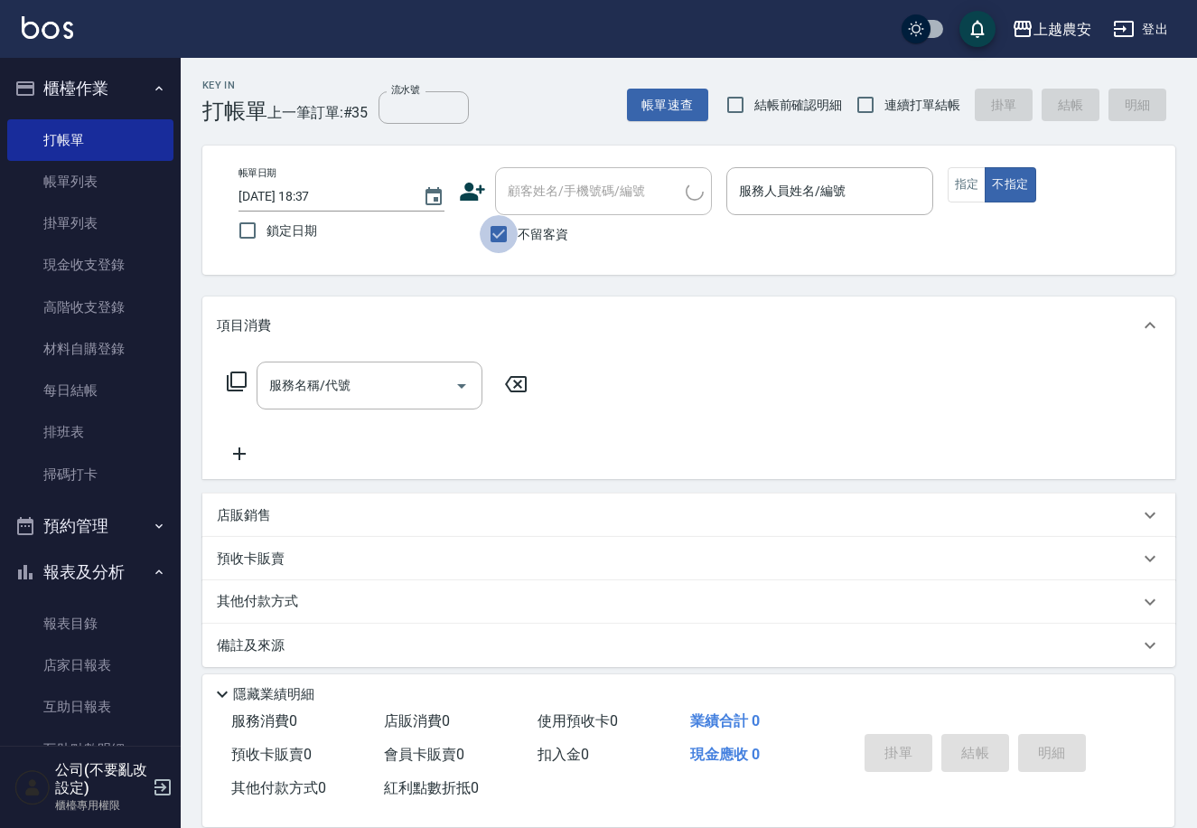
click at [513, 230] on input "不留客資" at bounding box center [499, 234] width 38 height 38
checkbox input "false"
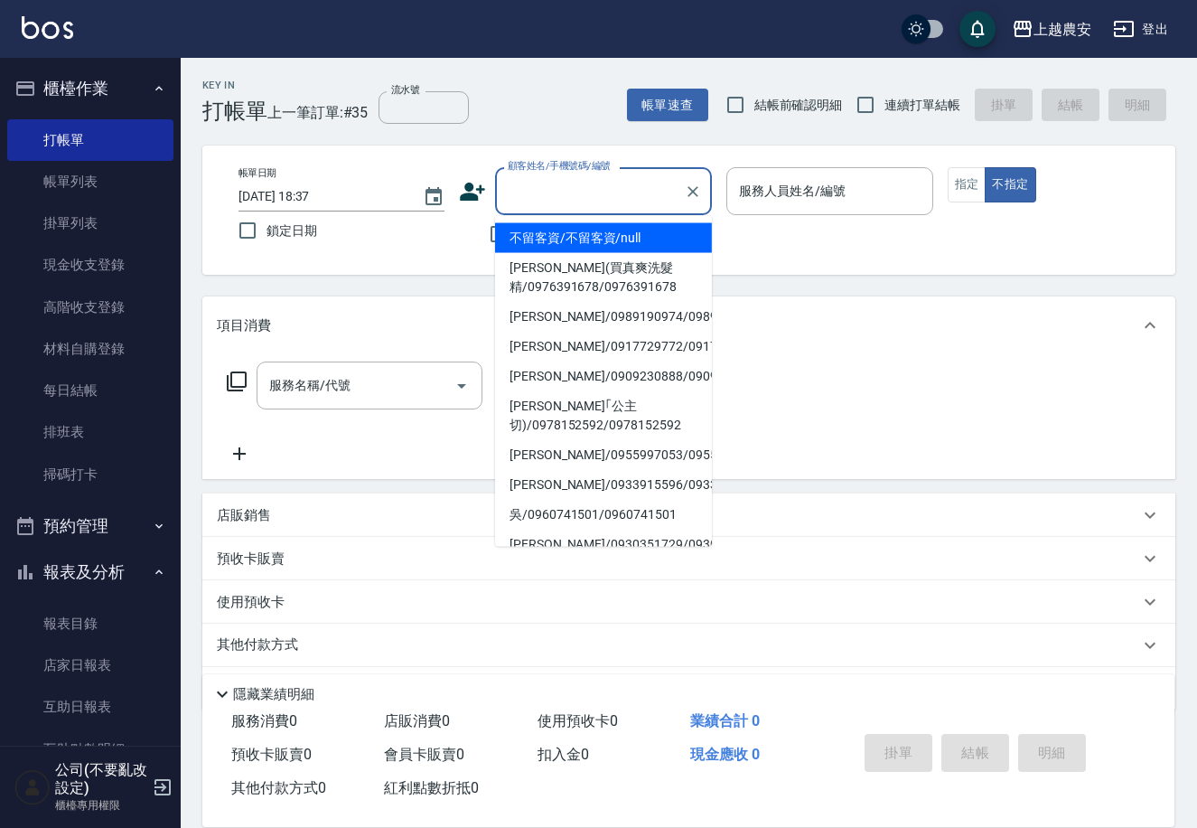
click at [527, 184] on div "顧客姓名/手機號碼/編號 顧客姓名/手機號碼/編號" at bounding box center [603, 191] width 217 height 48
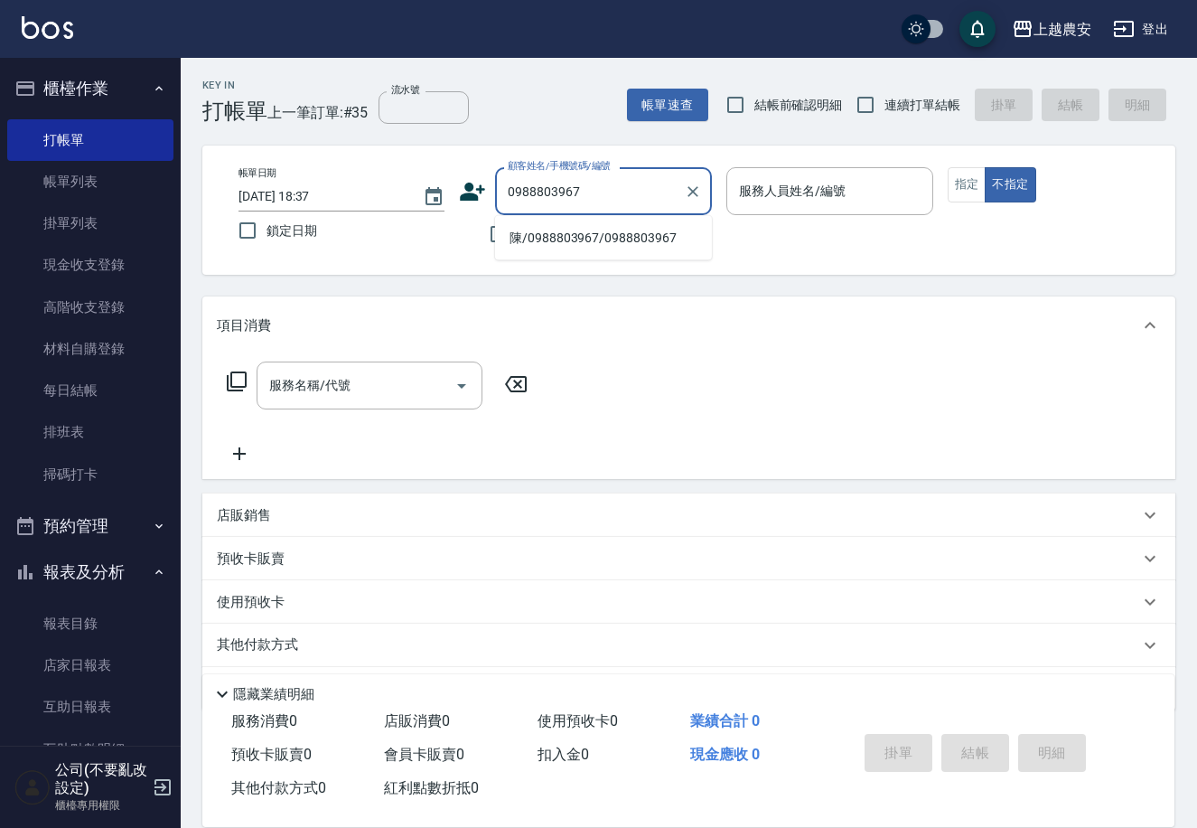
click at [573, 233] on li "陳/0988803967/0988803967" at bounding box center [603, 238] width 217 height 30
type input "陳/0988803967/0988803967"
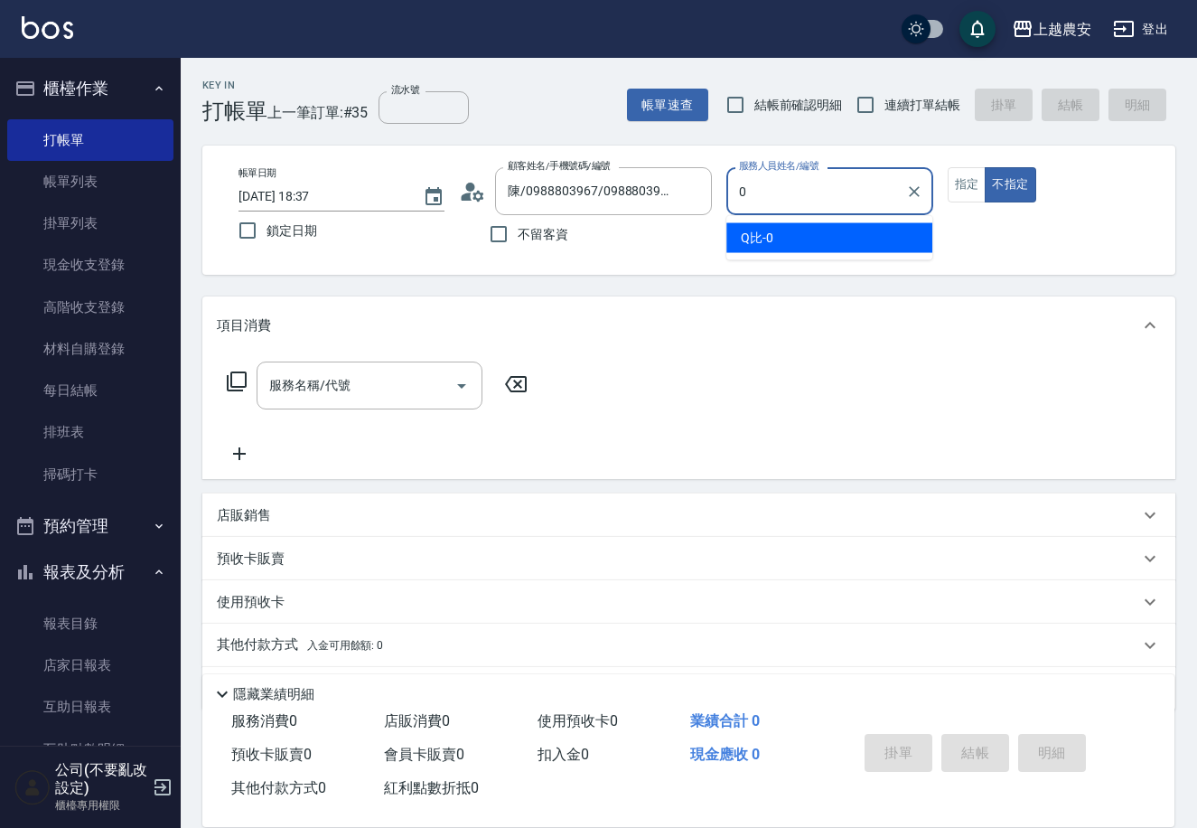
type input "Q比-0"
type button "false"
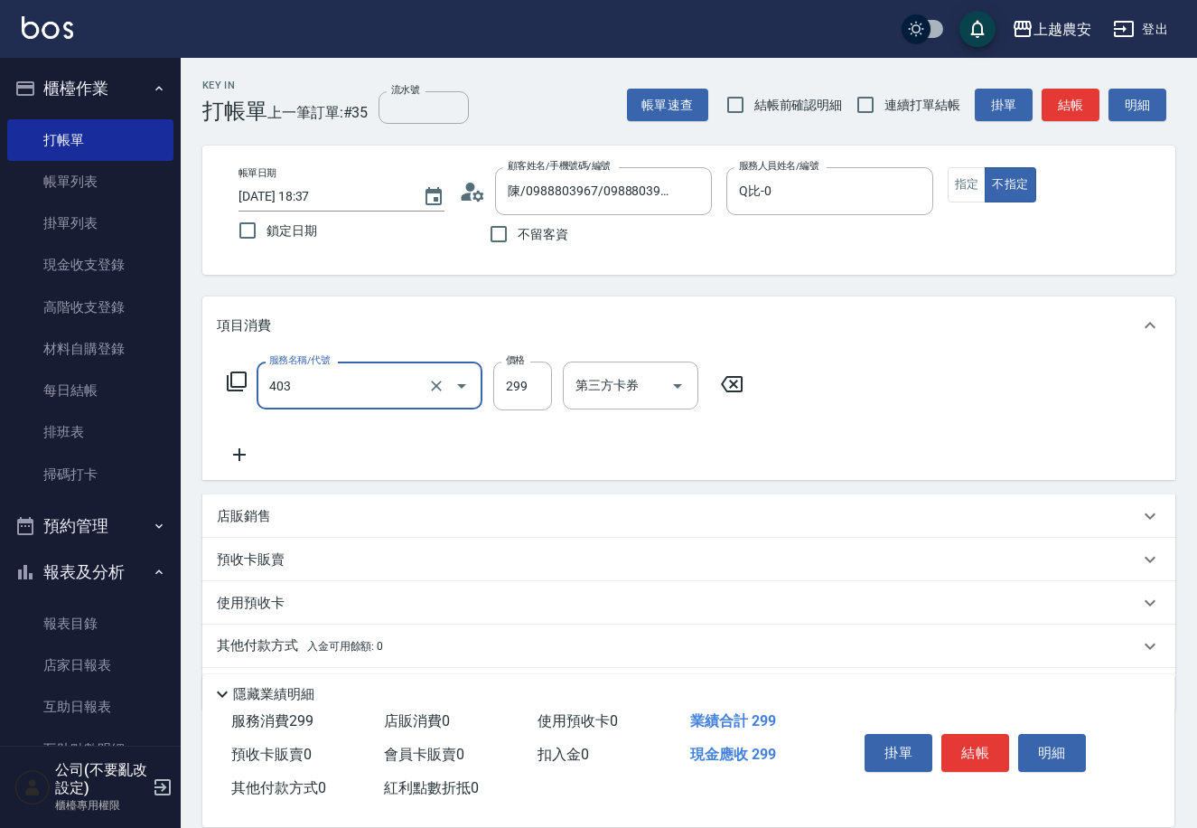
type input "剪髮(403)"
click at [978, 753] on button "結帳" at bounding box center [975, 753] width 68 height 38
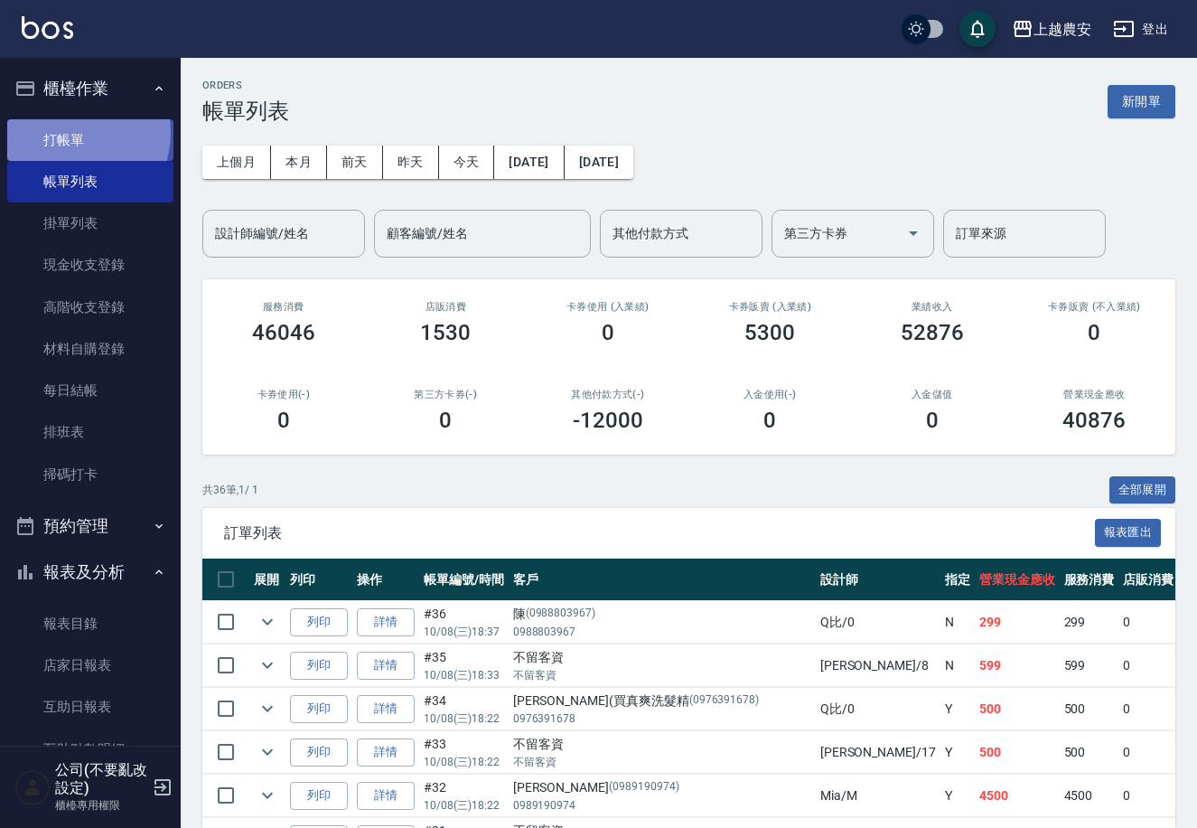
click at [66, 132] on link "打帳單" at bounding box center [90, 140] width 166 height 42
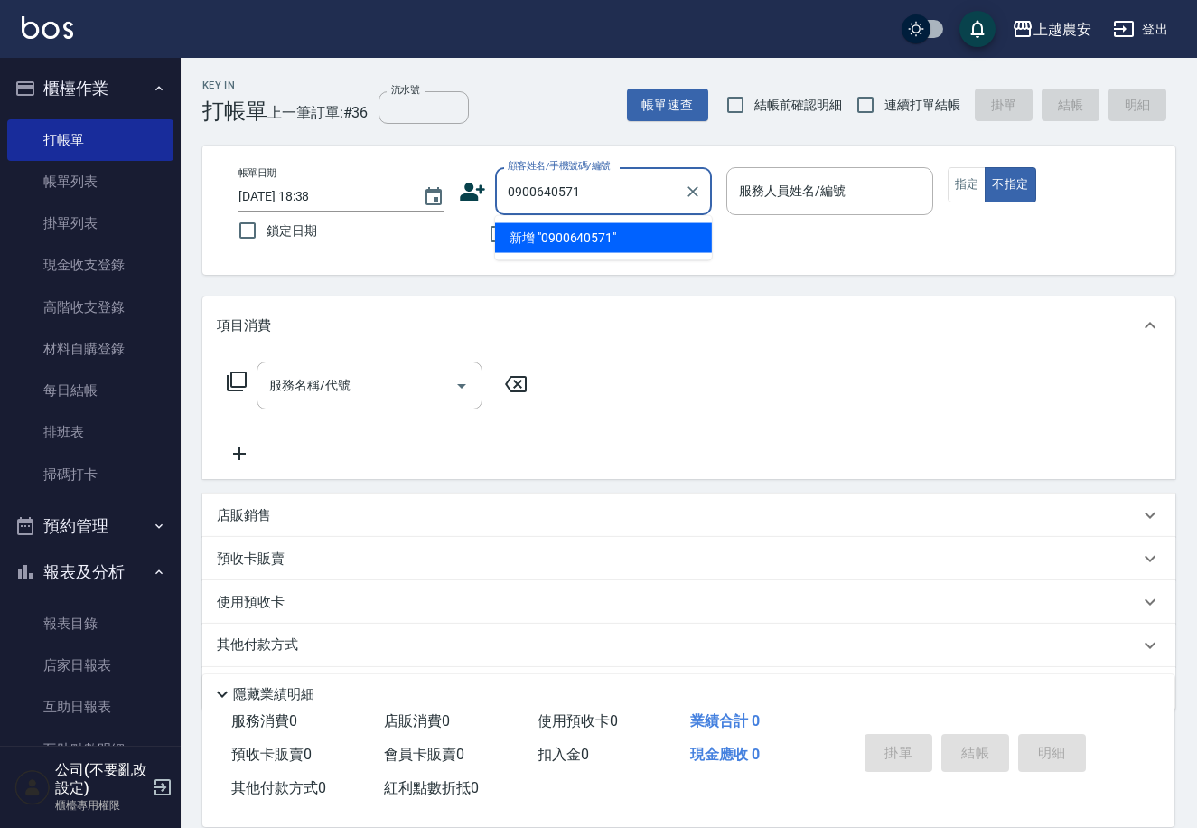
click at [585, 238] on li "新增 "0900640571"" at bounding box center [603, 238] width 217 height 30
type input "0900640571"
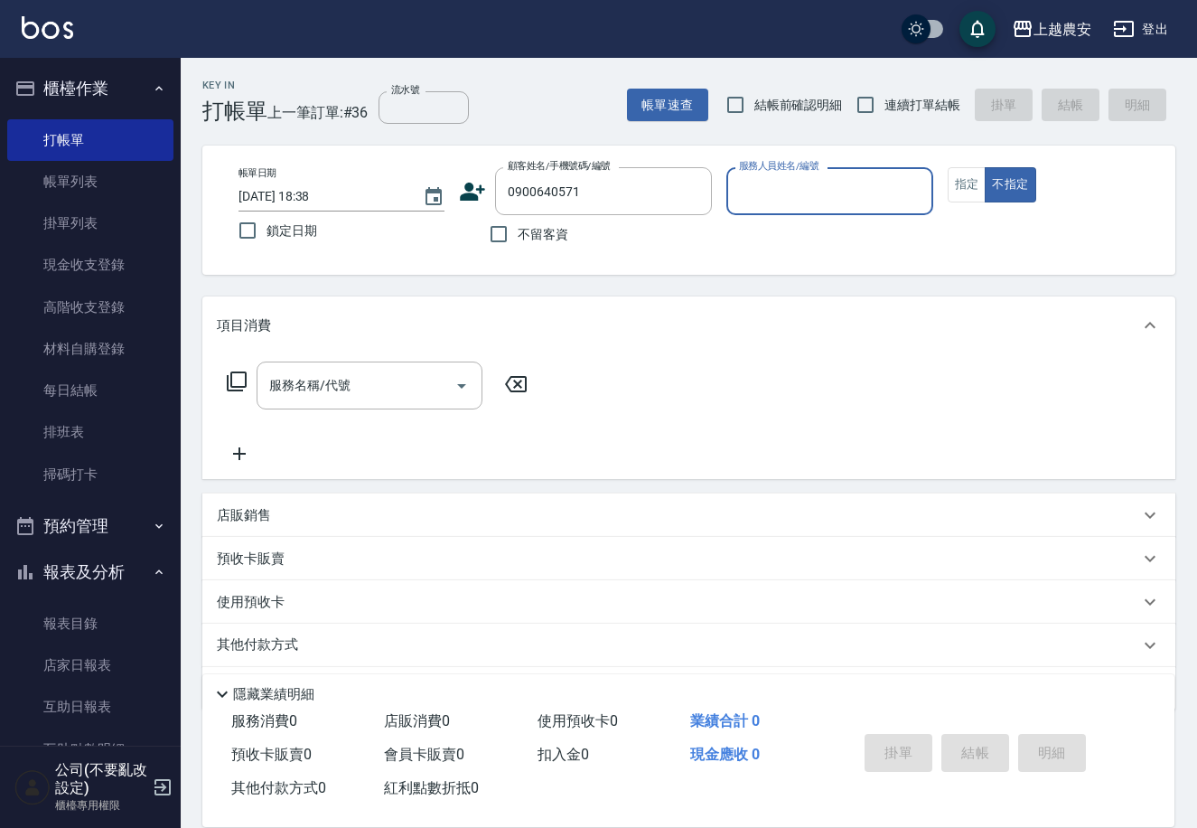
click at [465, 182] on icon at bounding box center [472, 191] width 27 height 27
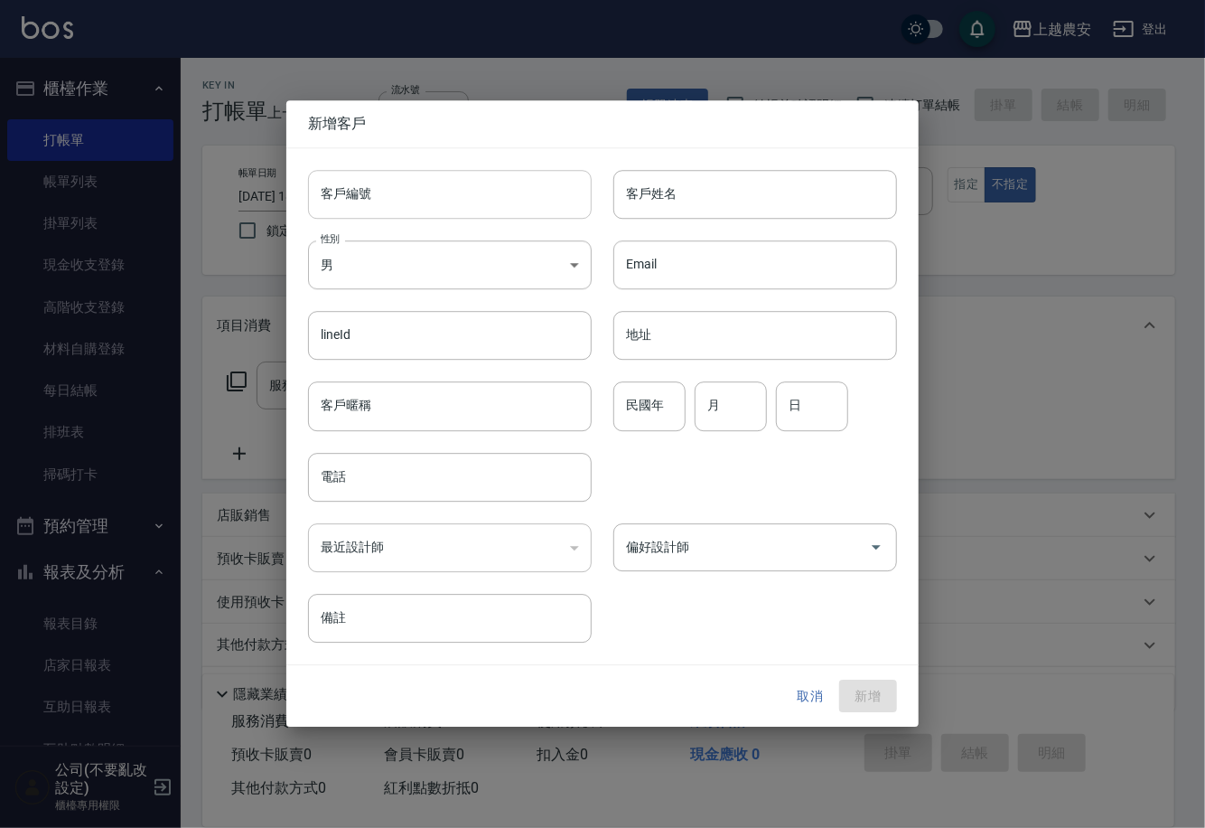
type input "0900640571"
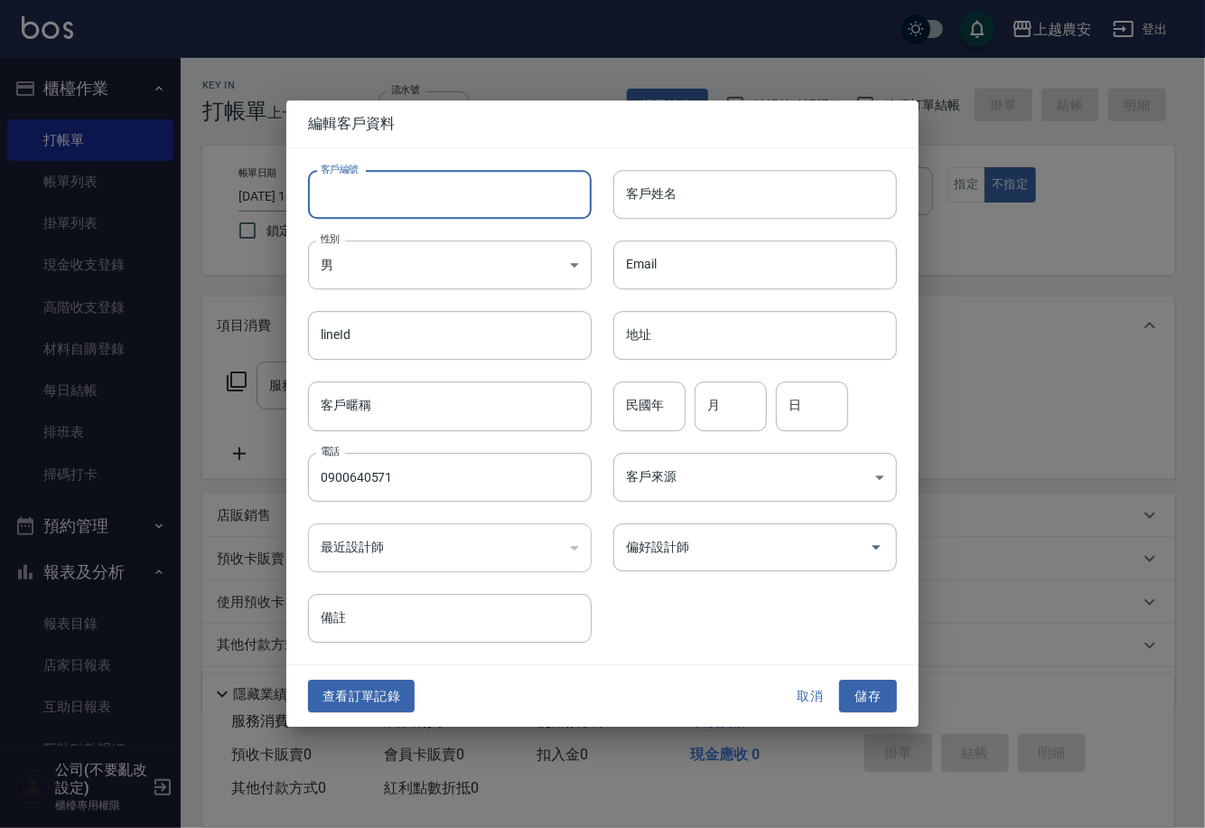
click at [464, 188] on input "客戶編號" at bounding box center [450, 194] width 284 height 49
type input "0900640571"
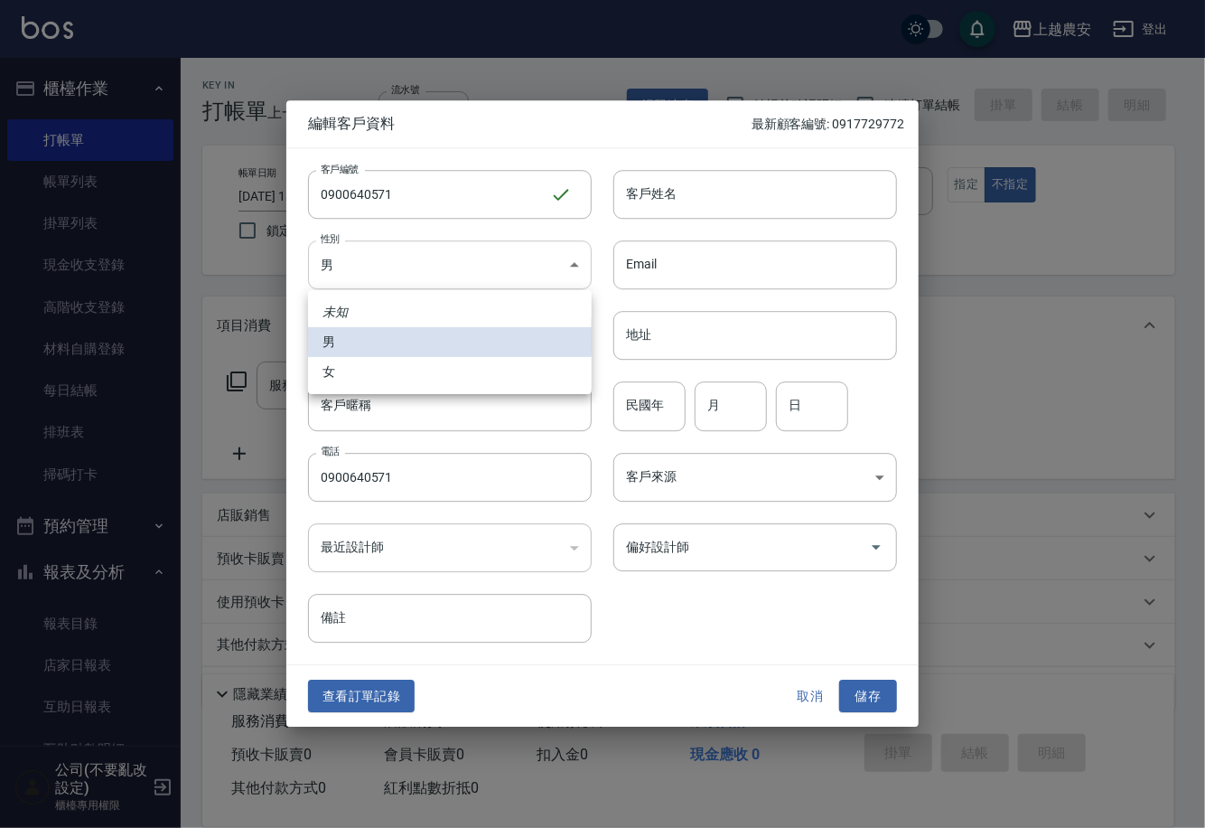
click at [445, 271] on body "上越農安 登出 櫃檯作業 打帳單 帳單列表 掛單列表 現金收支登錄 高階收支登錄 材料自購登錄 每日結帳 排班表 掃碼打卡 預約管理 預約管理 單日預約紀錄 …" at bounding box center [602, 440] width 1205 height 881
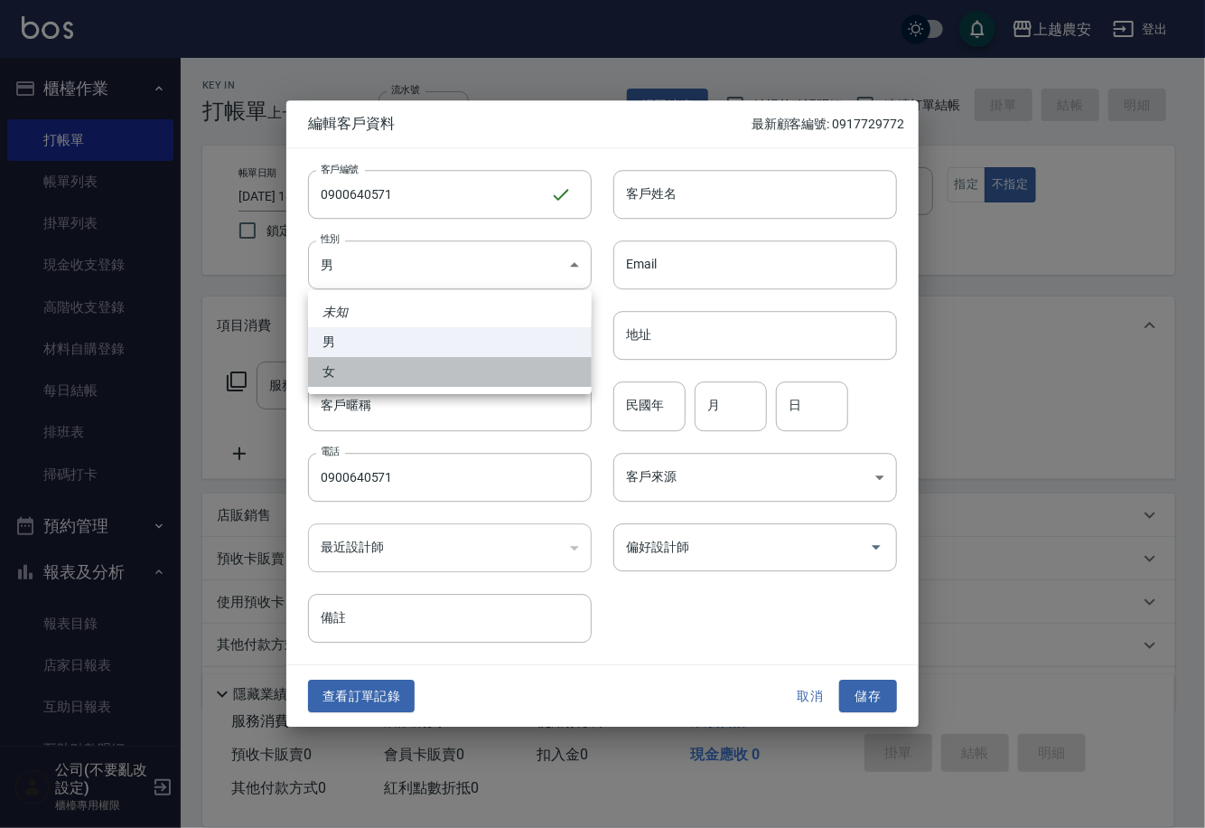
click at [434, 363] on li "女" at bounding box center [450, 372] width 284 height 30
type input "FEMALE"
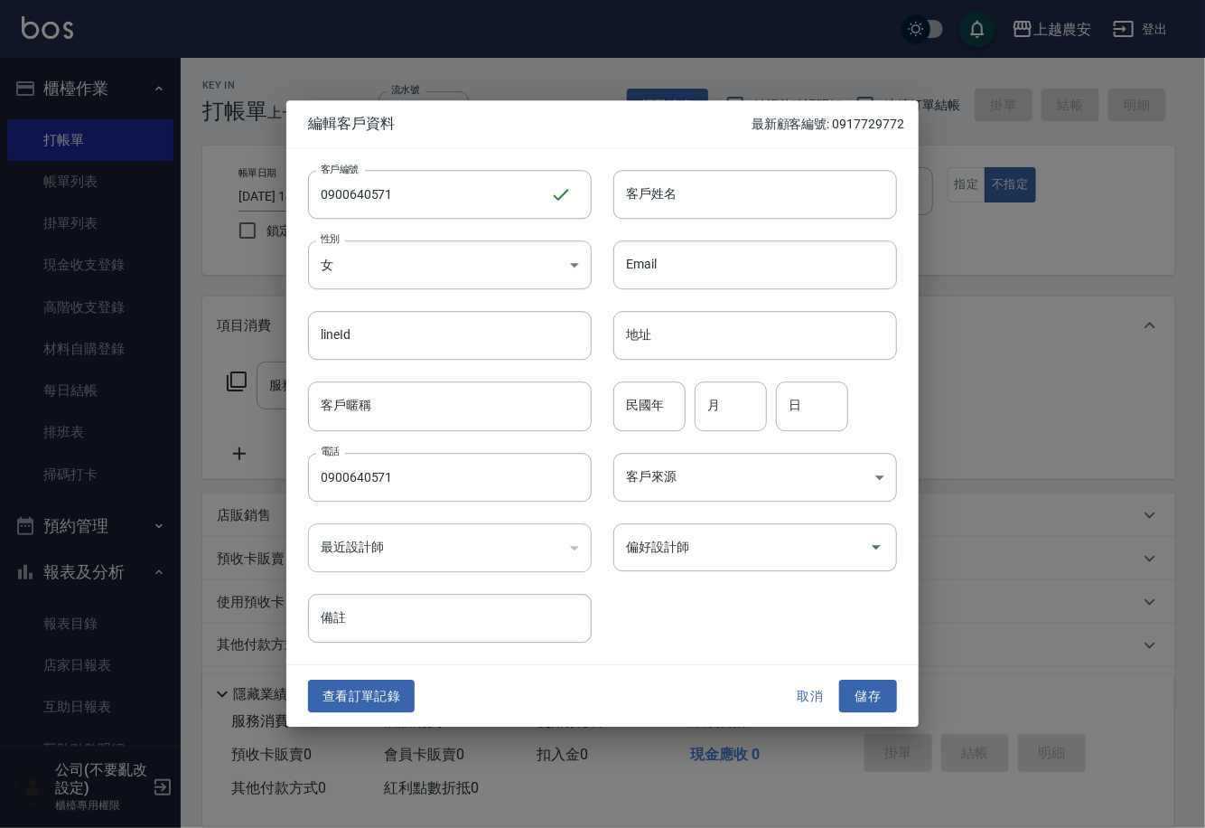
drag, startPoint x: 645, startPoint y: 202, endPoint x: 705, endPoint y: 362, distance: 170.7
click at [645, 202] on input "客戶姓名" at bounding box center [755, 194] width 284 height 49
type input "[PERSON_NAME]"
click at [873, 688] on button "儲存" at bounding box center [868, 695] width 58 height 33
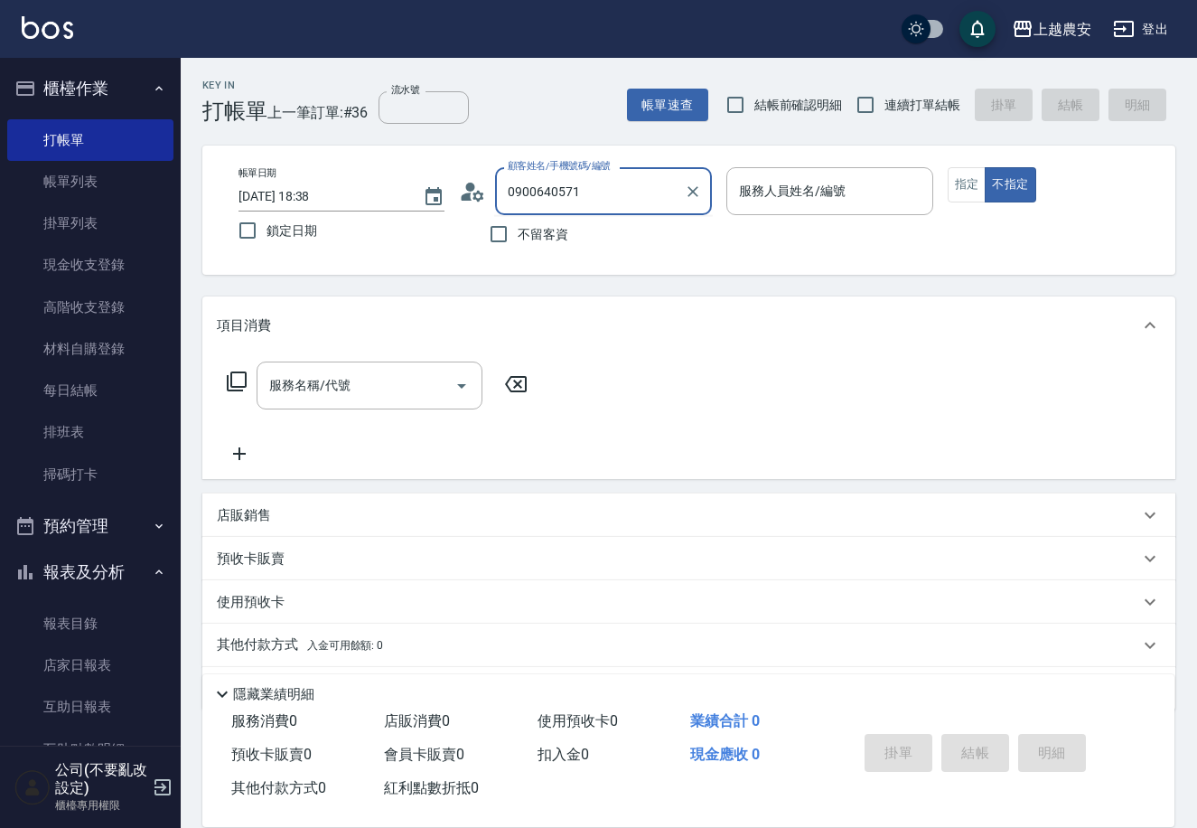
drag, startPoint x: 596, startPoint y: 194, endPoint x: 365, endPoint y: 193, distance: 231.3
click at [370, 193] on div "帳單日期 2025/10/08 18:38 鎖定日期 顧客姓名/手機號碼/編號 0900640571 顧客姓名/手機號碼/編號 不留客資 服務人員姓名/編號 …" at bounding box center [689, 210] width 930 height 86
click at [576, 239] on li "馮芝庭/0958032386/0958032386" at bounding box center [603, 238] width 217 height 30
type input "馮芝庭/0958032386/0958032386"
type input "Yuna-18"
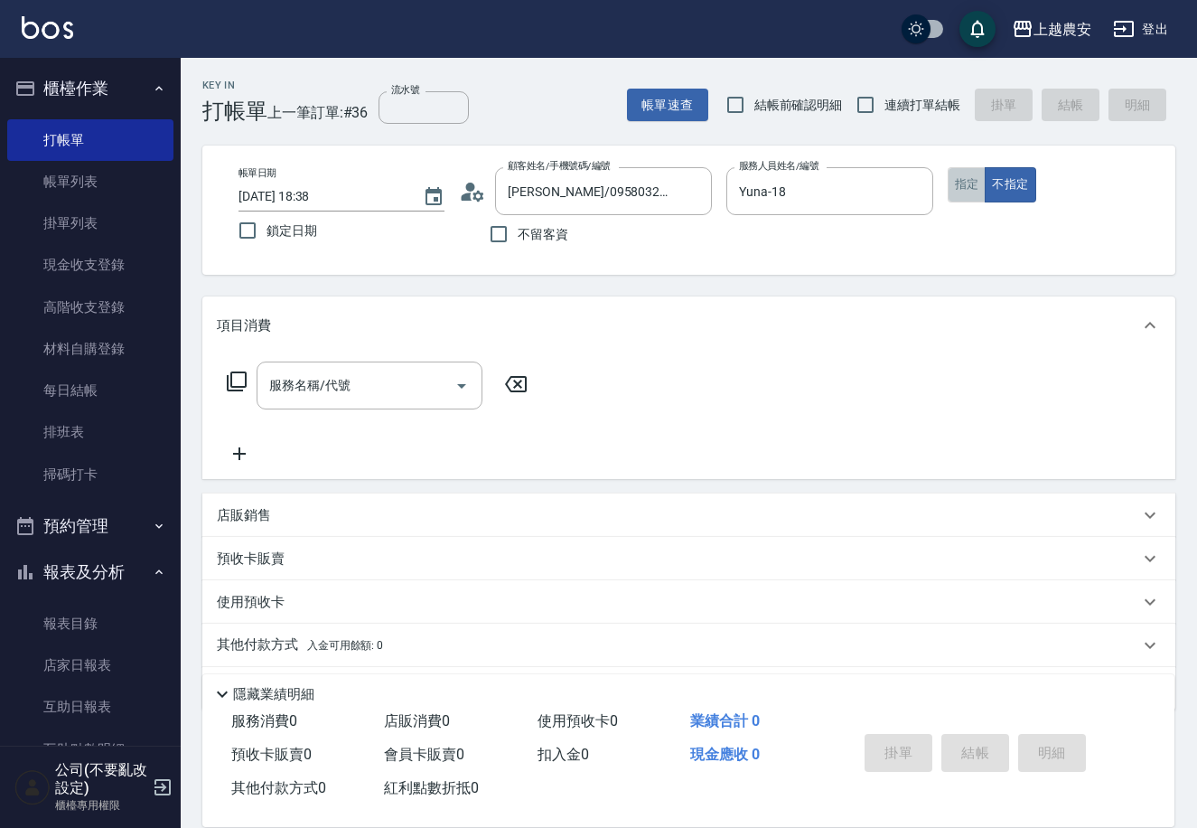
click at [972, 186] on button "指定" at bounding box center [967, 184] width 39 height 35
drag, startPoint x: 370, startPoint y: 398, endPoint x: 378, endPoint y: 377, distance: 22.3
click at [378, 388] on input "服務名稱/代號" at bounding box center [356, 386] width 182 height 32
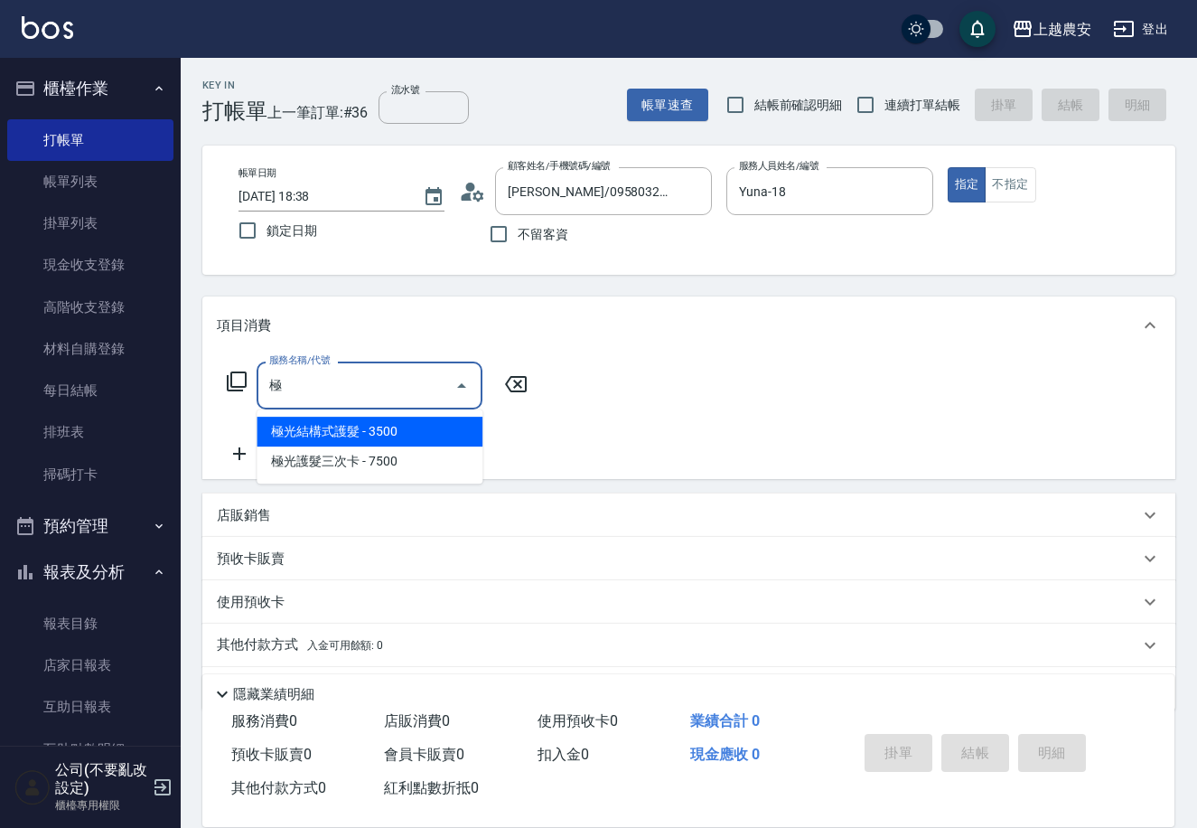
click at [327, 428] on span "極光結構式護髮 - 3500" at bounding box center [370, 431] width 226 height 30
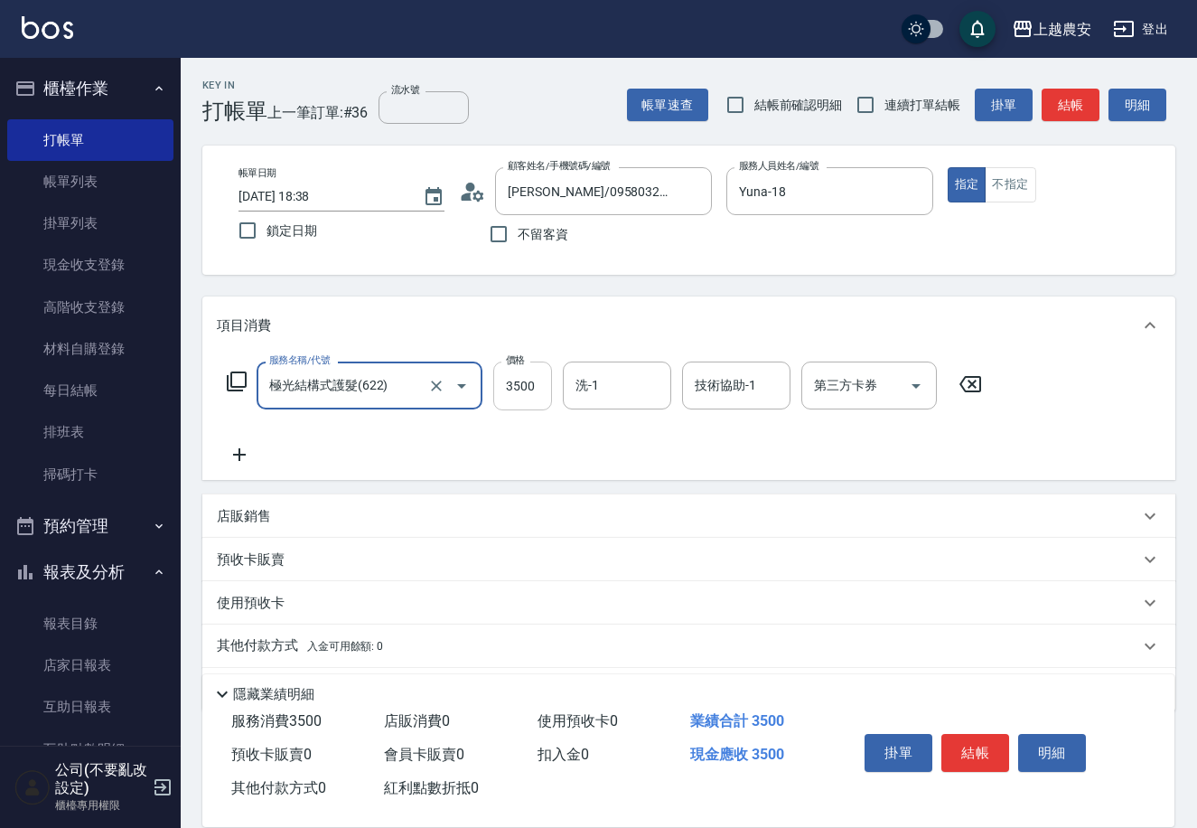
type input "極光結構式護髮(622)"
click at [528, 391] on input "3500" at bounding box center [522, 385] width 59 height 49
type input "2800"
click at [322, 642] on span "入金可用餘額: 0" at bounding box center [345, 646] width 77 height 13
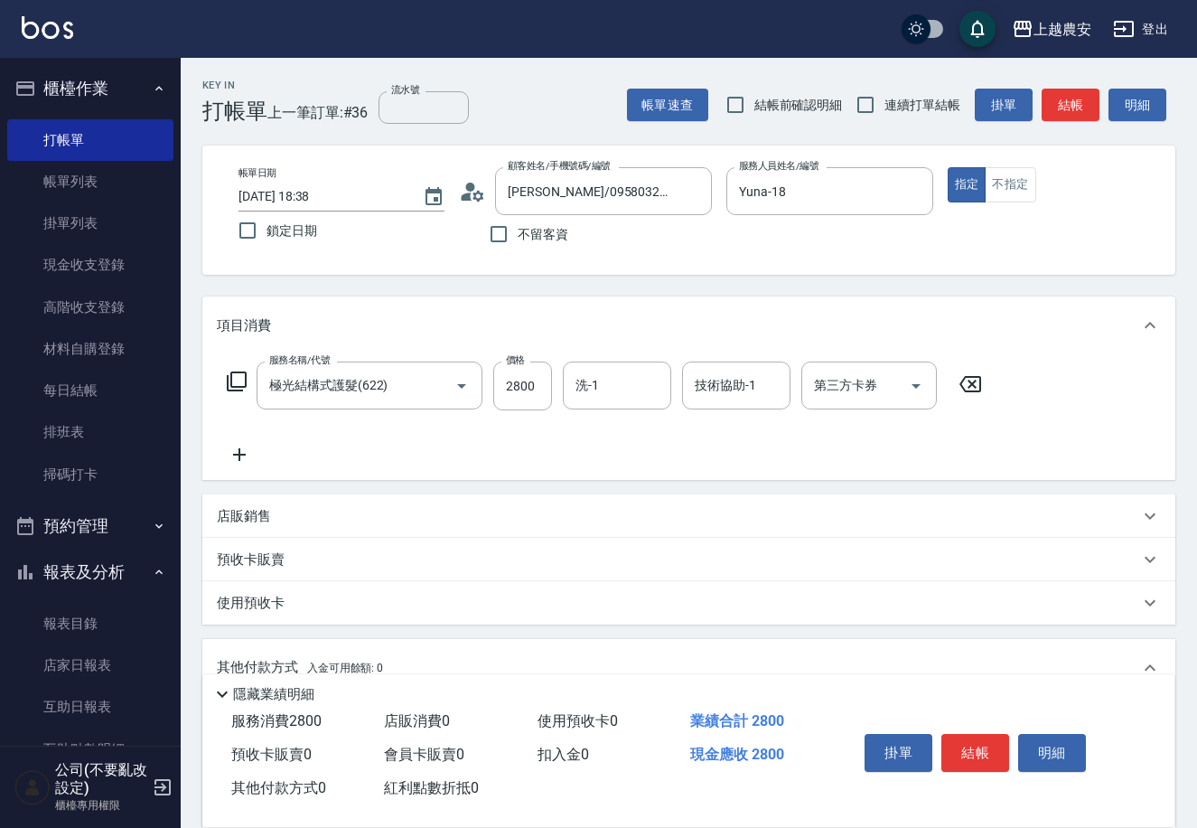
scroll to position [1, 0]
drag, startPoint x: 1195, startPoint y: 141, endPoint x: 1189, endPoint y: 594, distance: 452.7
click at [1197, 585] on html "上越農安 登出 櫃檯作業 打帳單 帳單列表 掛單列表 現金收支登錄 高階收支登錄 材料自購登錄 每日結帳 排班表 掃碼打卡 預約管理 預約管理 單日預約紀錄 …" at bounding box center [598, 547] width 1197 height 1095
click at [1088, 406] on div "服務名稱/代號 極光結構式護髮(622) 服務名稱/代號 價格 2800 價格 洗-1 洗-1 技術協助-1 技術協助-1 第三方卡券 第三方卡券" at bounding box center [688, 417] width 973 height 126
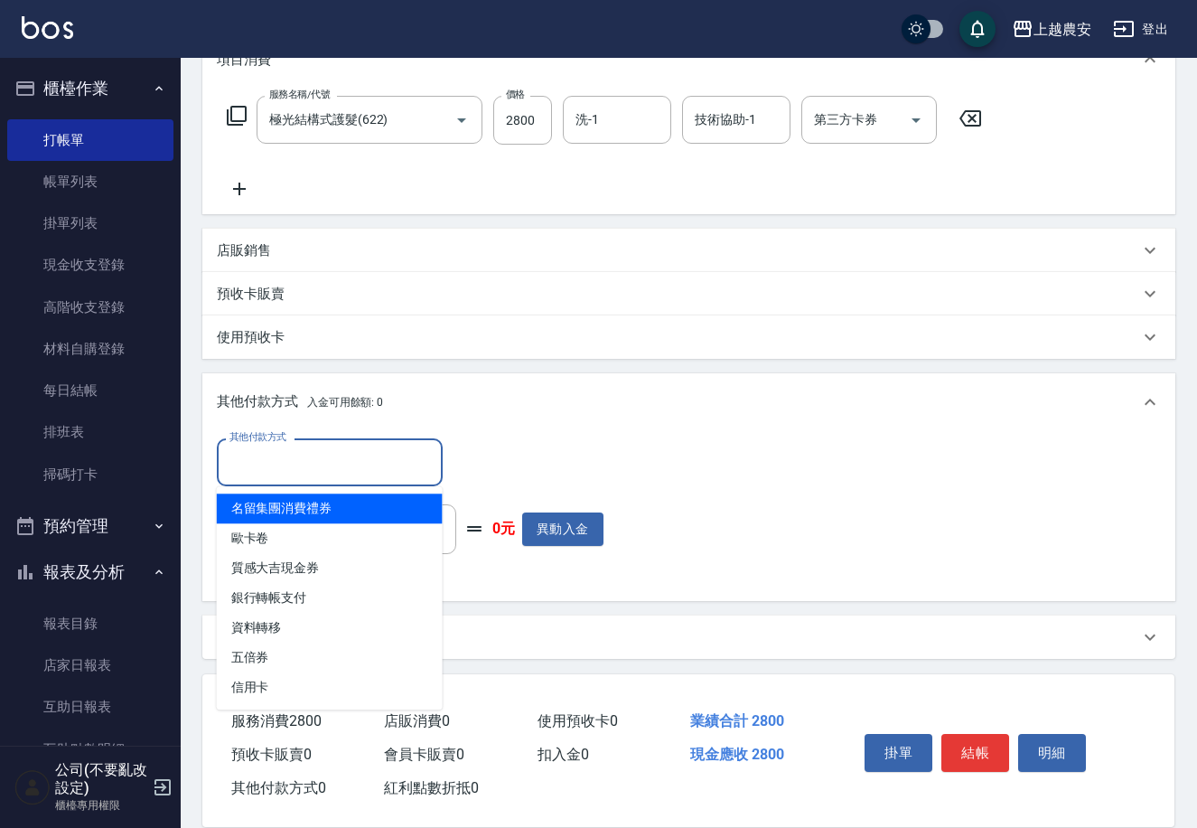
click at [304, 467] on input "其他付款方式" at bounding box center [330, 462] width 210 height 32
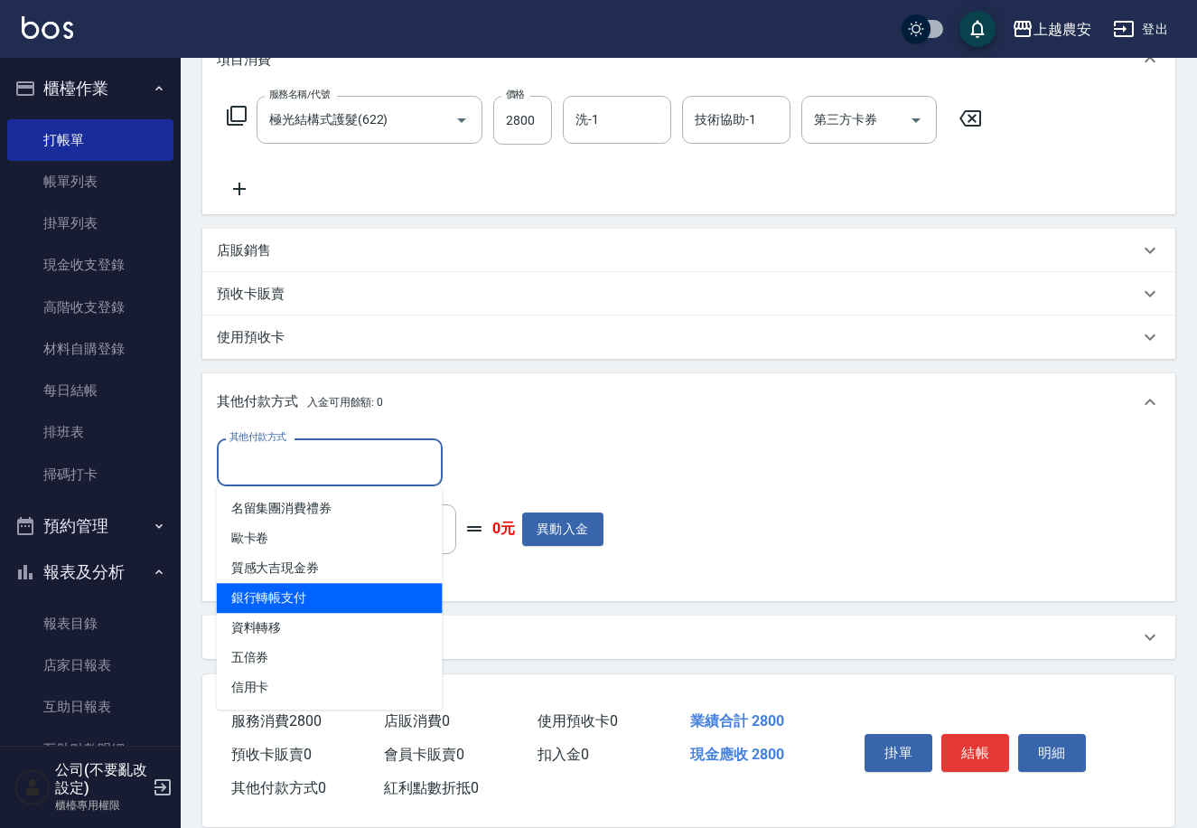
click at [336, 603] on span "銀行轉帳支付" at bounding box center [330, 598] width 226 height 30
type input "銀行轉帳支付"
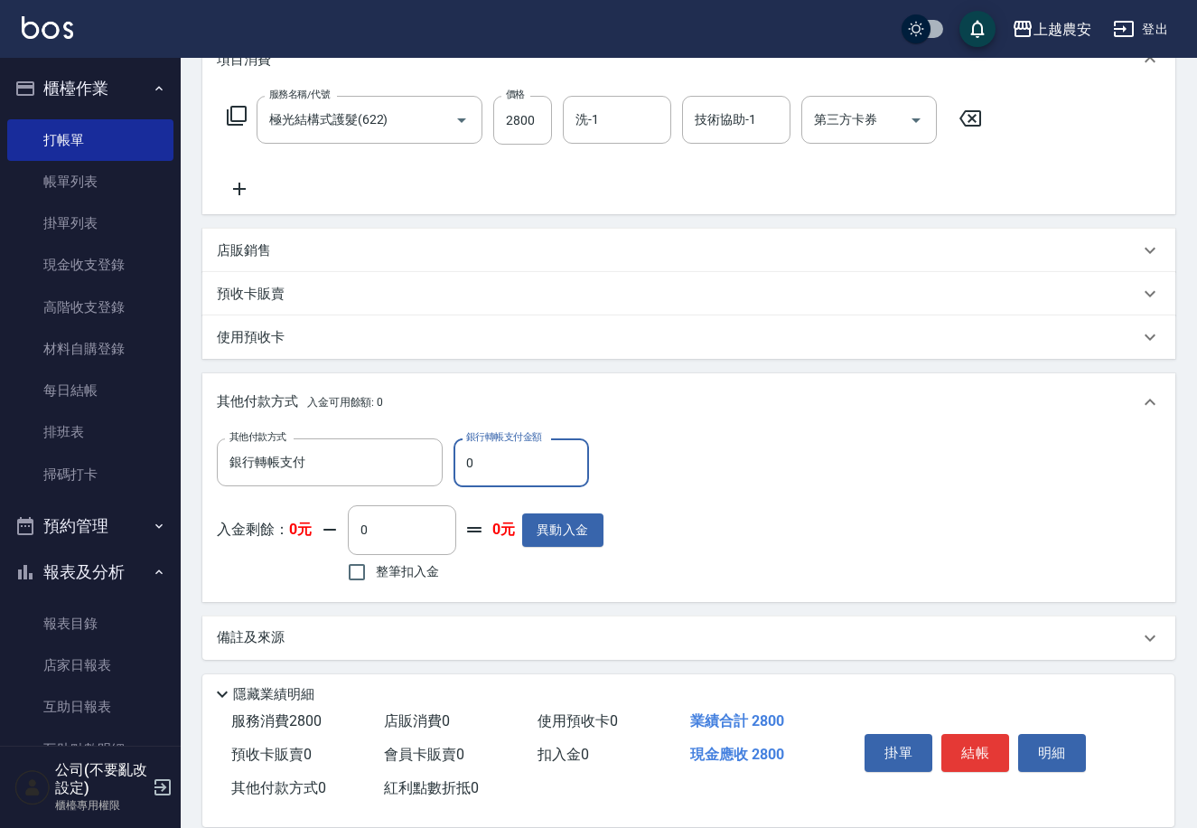
drag, startPoint x: 460, startPoint y: 462, endPoint x: 572, endPoint y: 458, distance: 112.1
click at [572, 458] on input "0" at bounding box center [522, 462] width 136 height 49
type input "2800"
click at [971, 751] on button "結帳" at bounding box center [975, 753] width 68 height 38
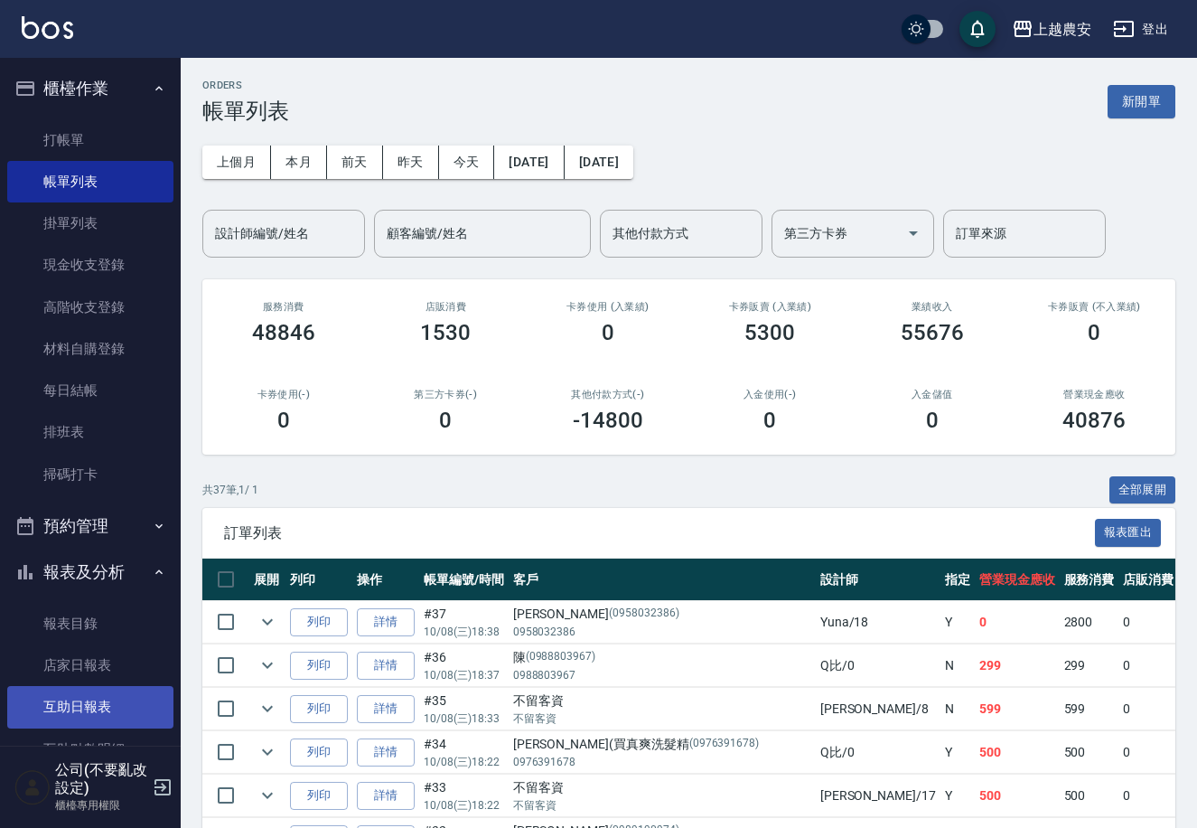
click at [102, 701] on link "互助日報表" at bounding box center [90, 707] width 166 height 42
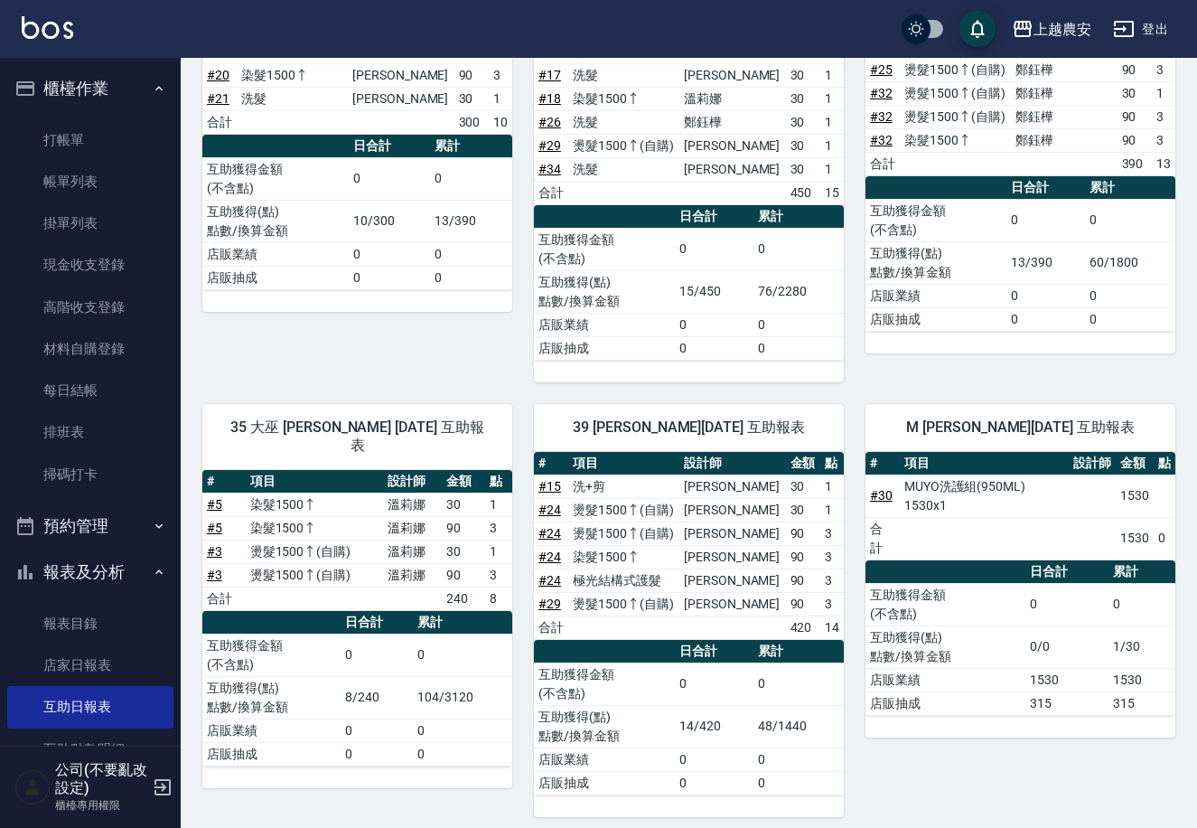
scroll to position [371, 0]
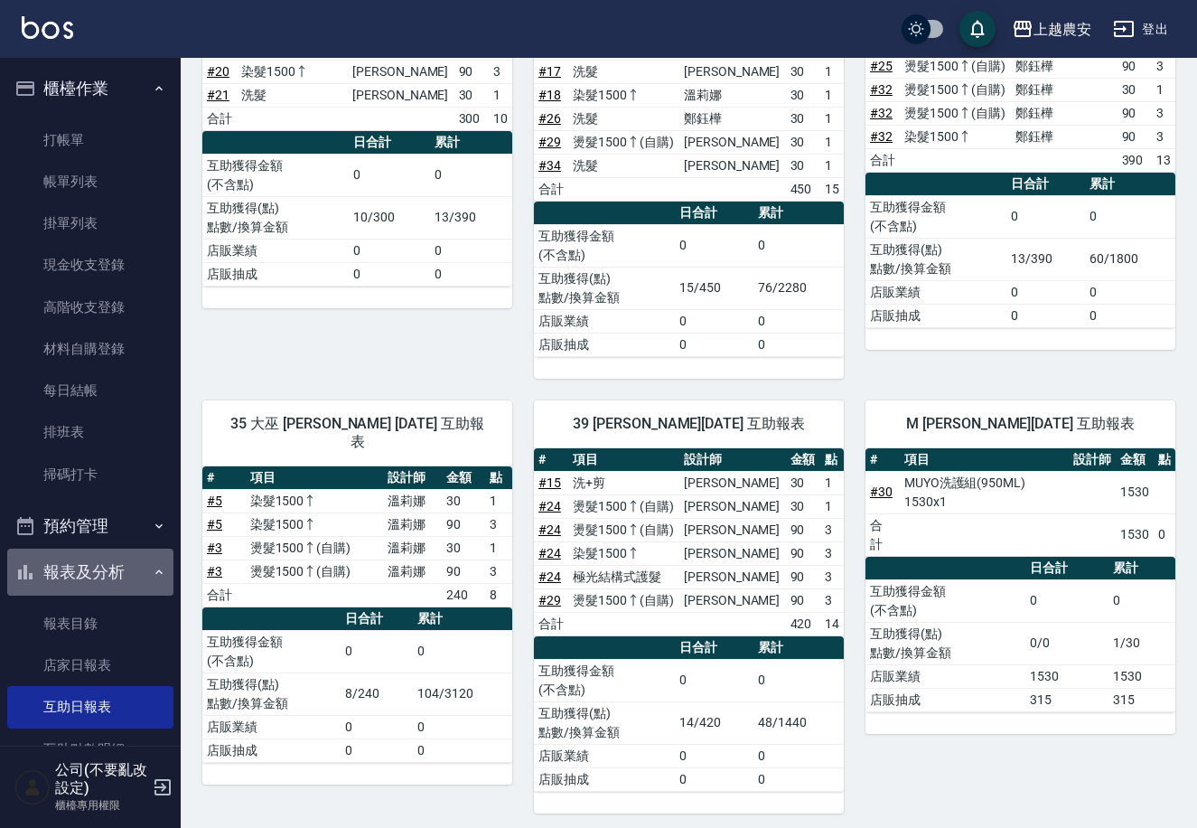
click at [93, 568] on button "報表及分析" at bounding box center [90, 571] width 166 height 47
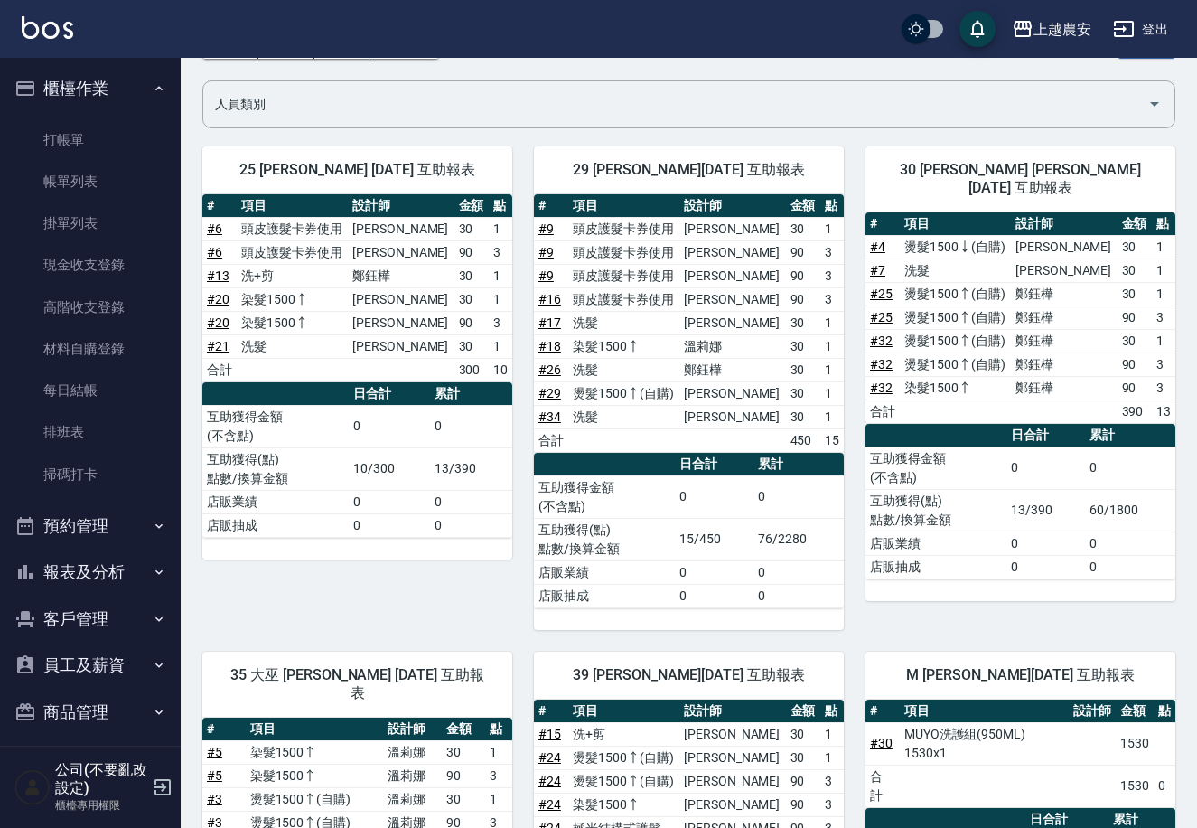
scroll to position [81, 0]
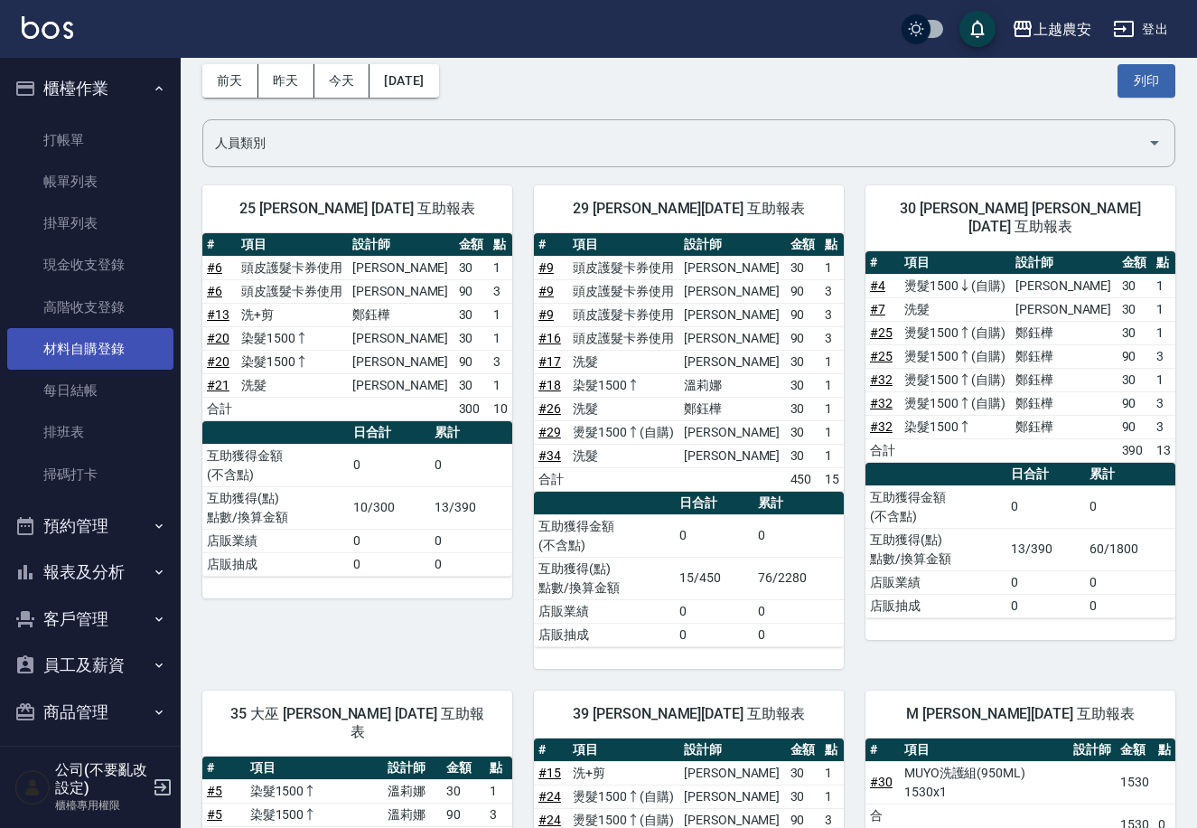
click at [123, 345] on link "材料自購登錄" at bounding box center [90, 349] width 166 height 42
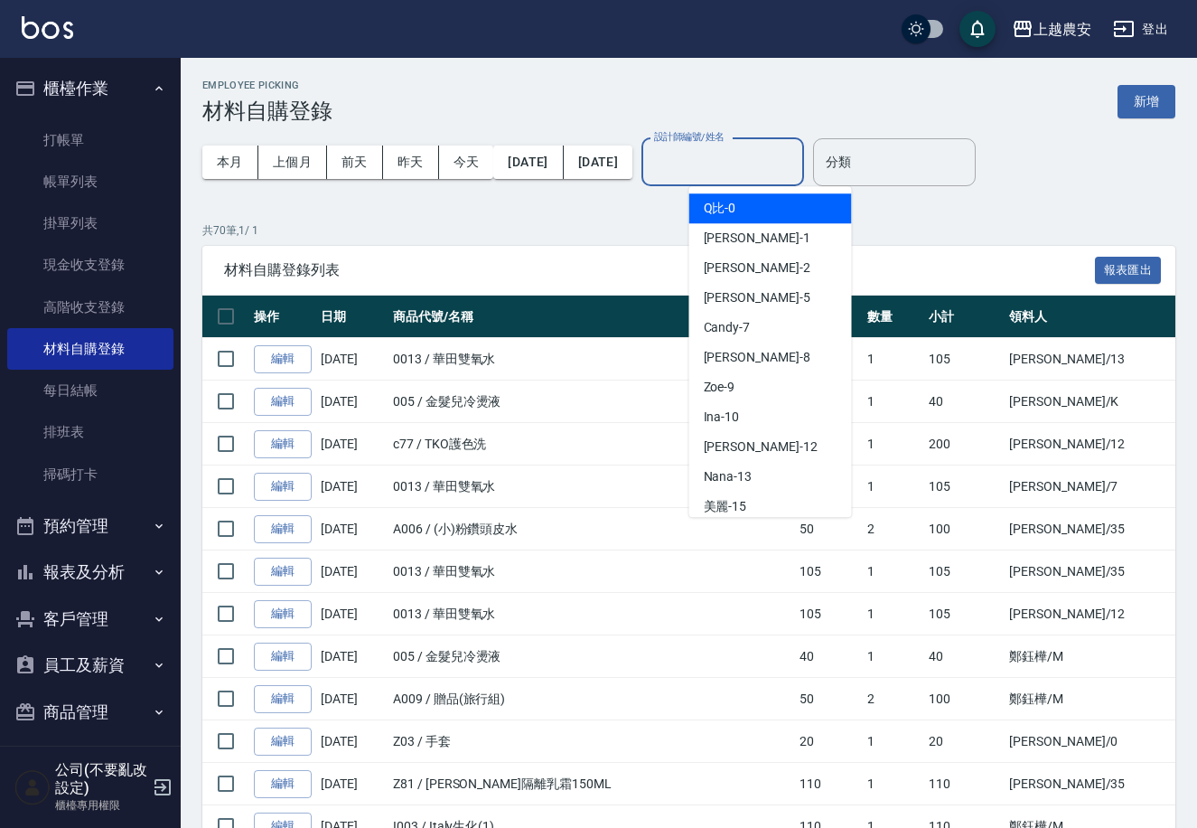
click at [796, 155] on input "設計師編號/姓名" at bounding box center [723, 162] width 146 height 32
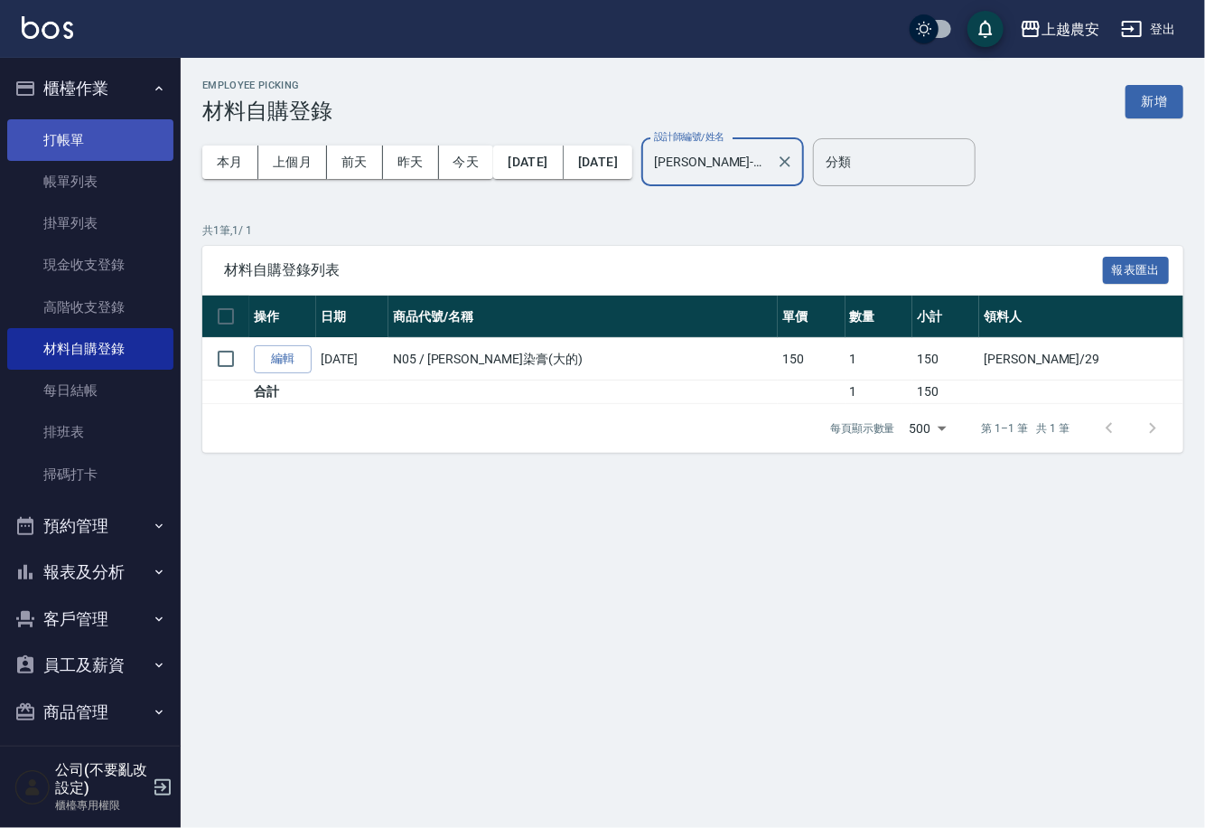
type input "楊馨茹-29"
click at [110, 119] on link "打帳單" at bounding box center [90, 140] width 166 height 42
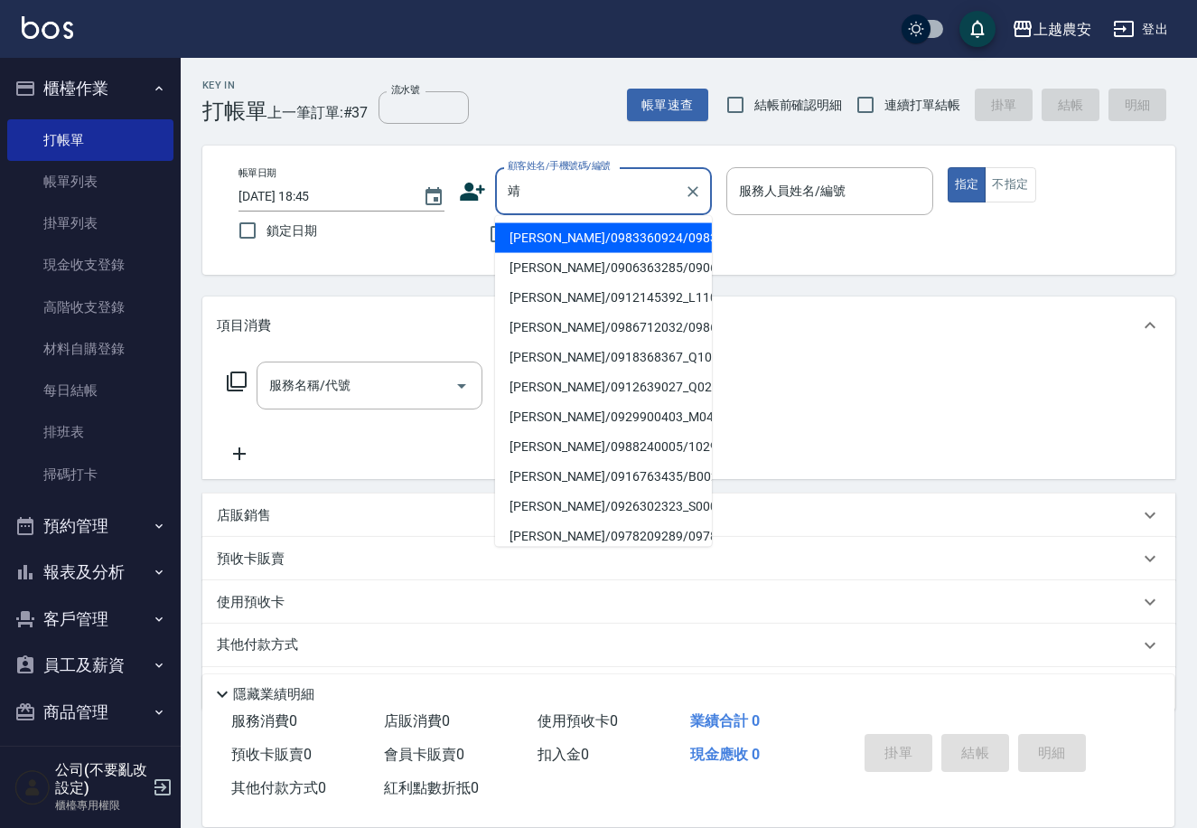
click at [585, 313] on li "陳靖元/0912145392_L1109_陳信環/L1109" at bounding box center [603, 298] width 217 height 30
type input "陳靖元/0912145392_L1109_陳信環/L1109"
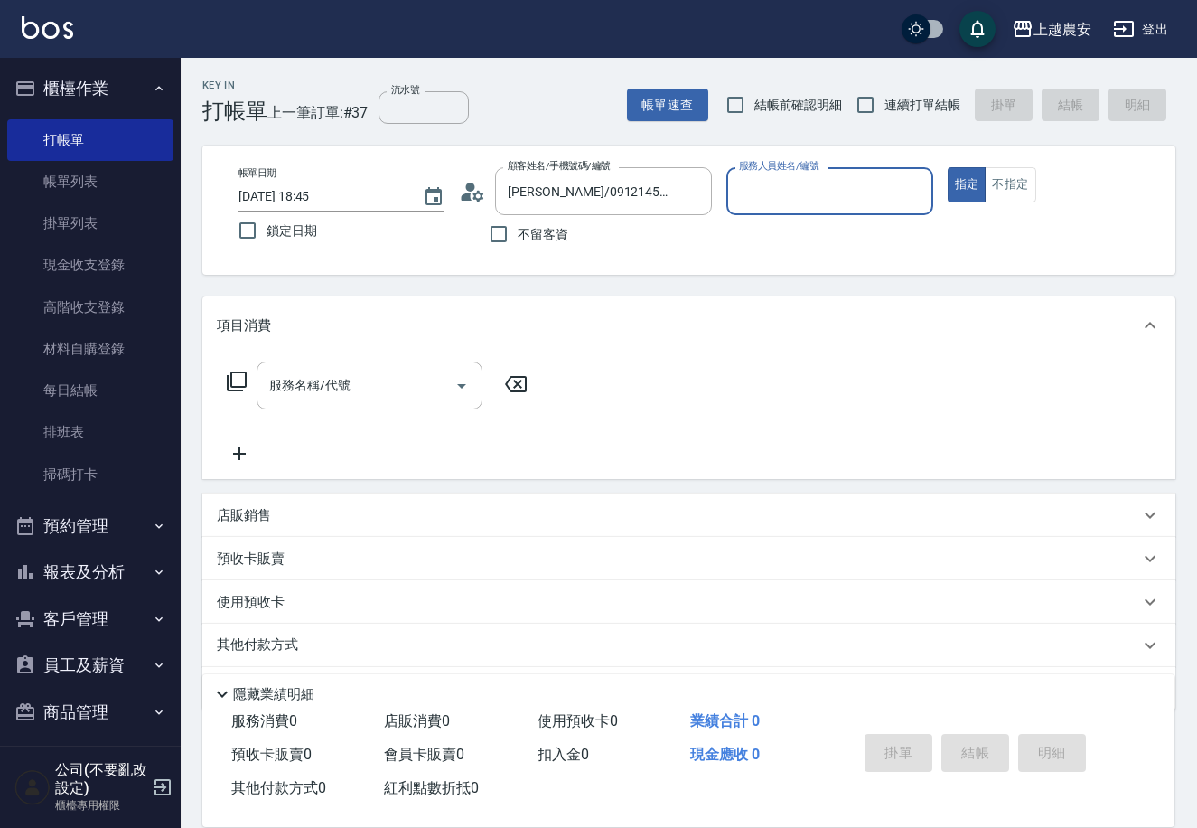
type input "Lina-L"
click at [390, 396] on input "服務名稱/代號" at bounding box center [356, 386] width 182 height 32
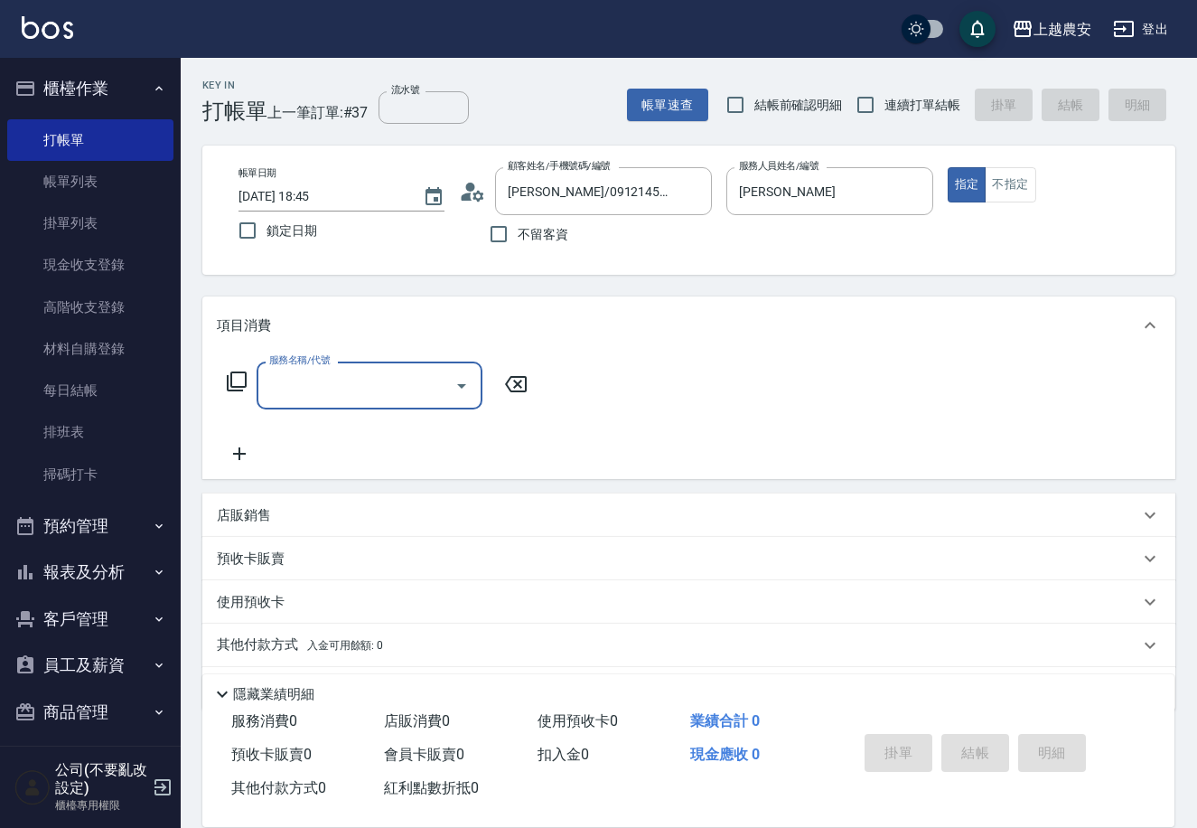
click at [388, 396] on input "服務名稱/代號" at bounding box center [356, 386] width 182 height 32
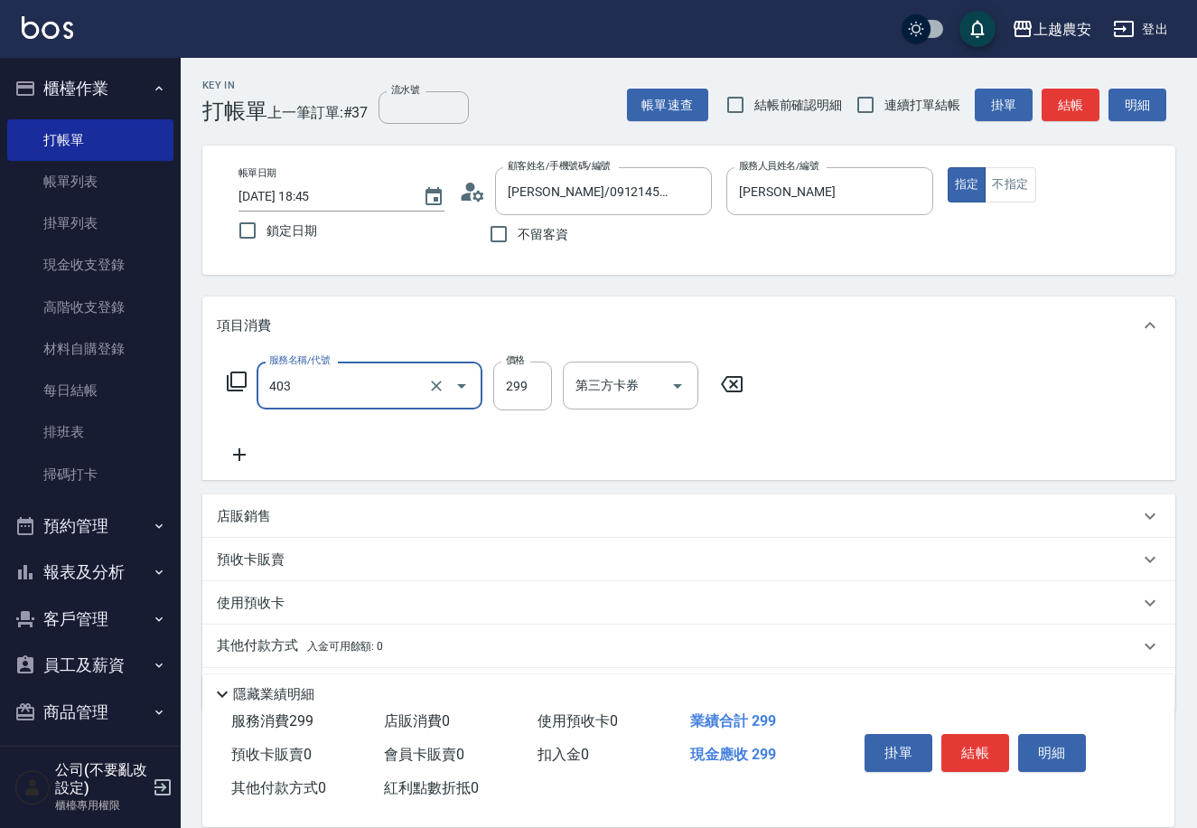
type input "剪髮(403)"
type input "300"
click at [976, 744] on button "結帳" at bounding box center [975, 753] width 68 height 38
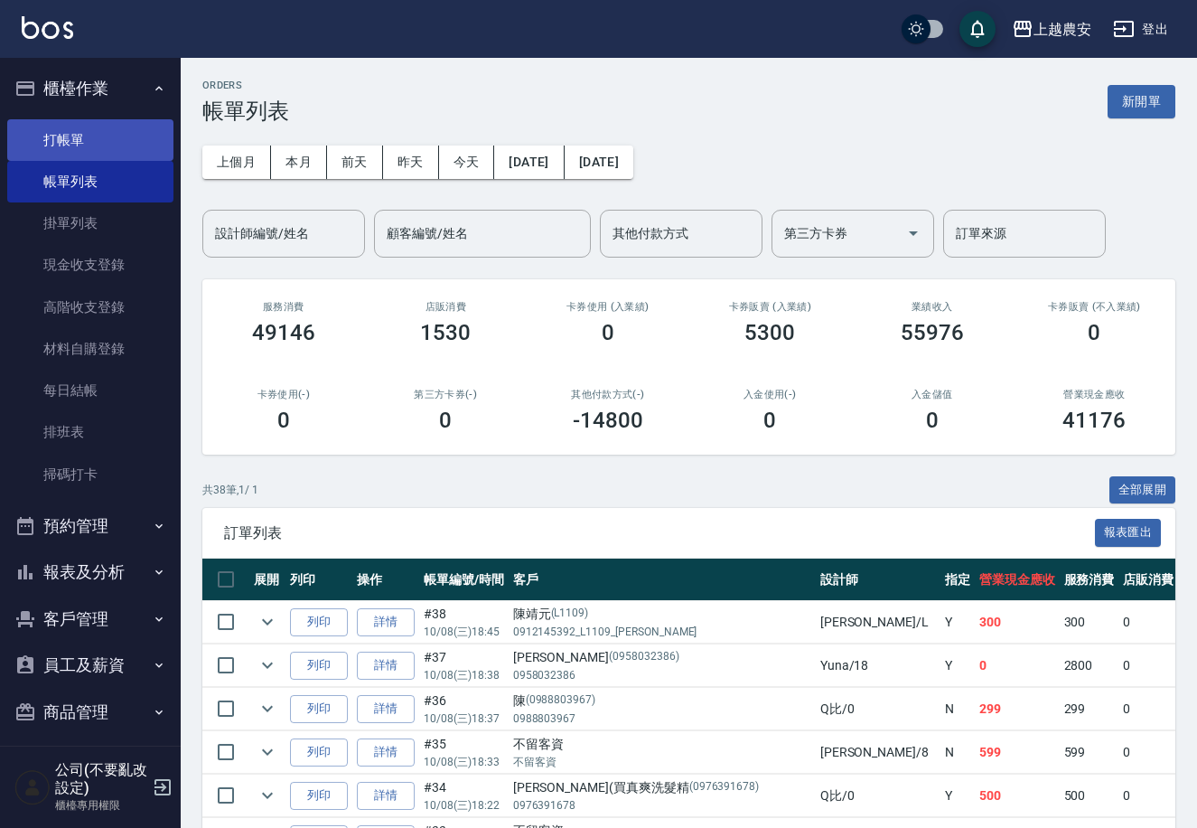
click at [75, 131] on link "打帳單" at bounding box center [90, 140] width 166 height 42
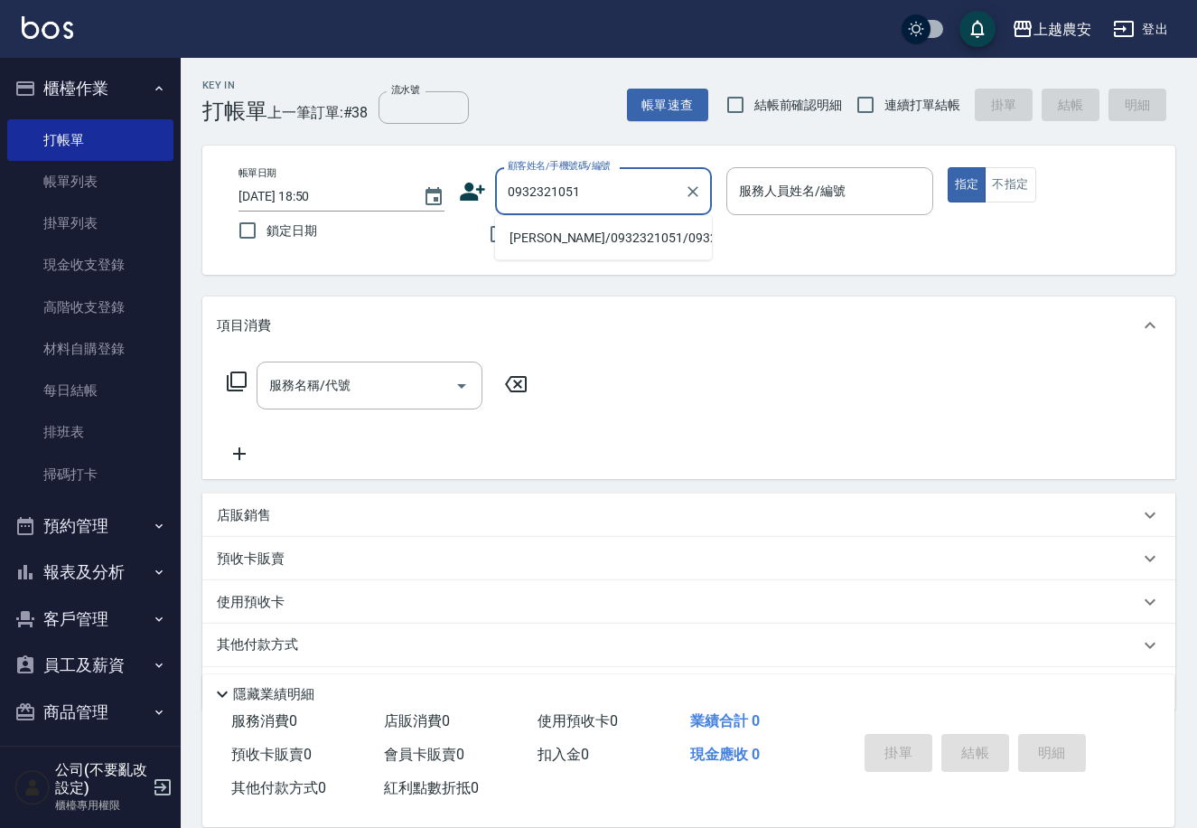
click at [545, 237] on li "杜季庭/0932321051/0932321051" at bounding box center [603, 238] width 217 height 30
type input "杜季庭/0932321051/0932321051"
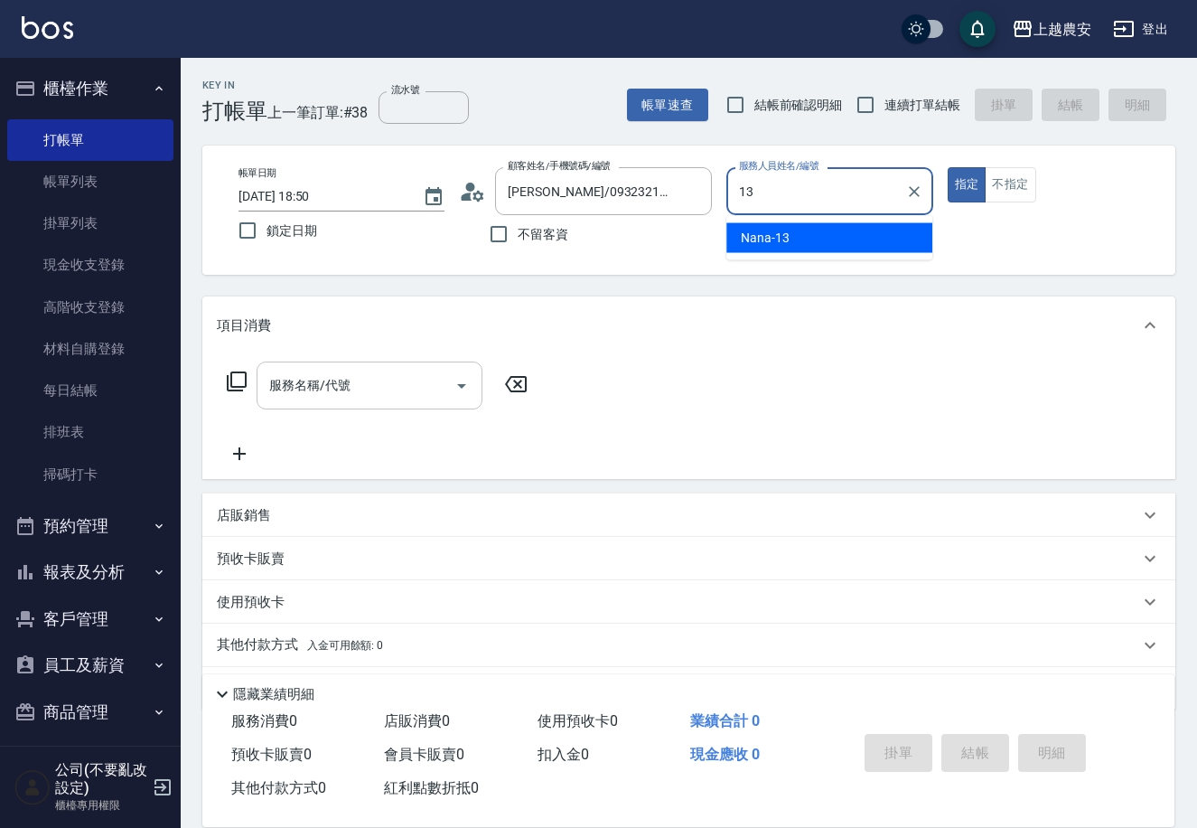
type input "Nana-13"
type button "true"
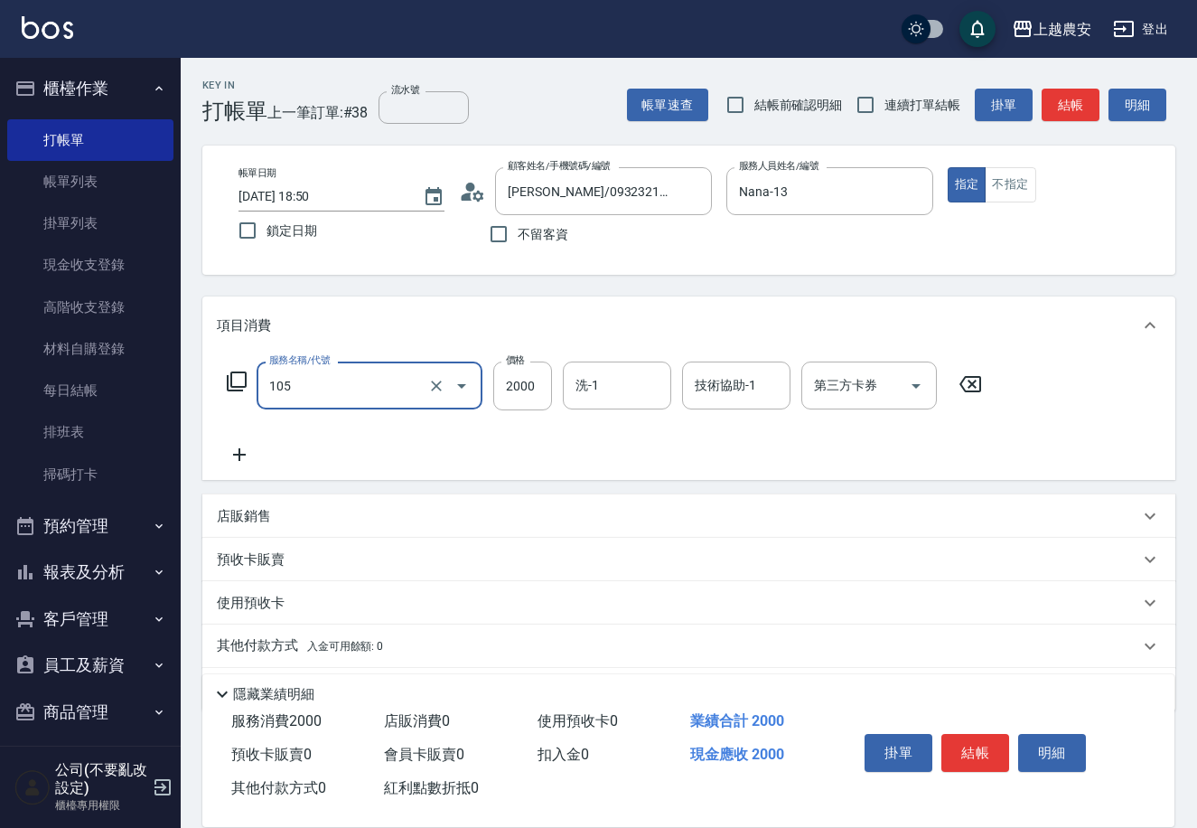
type input "寶齡頭皮全套(105)"
type input "2400"
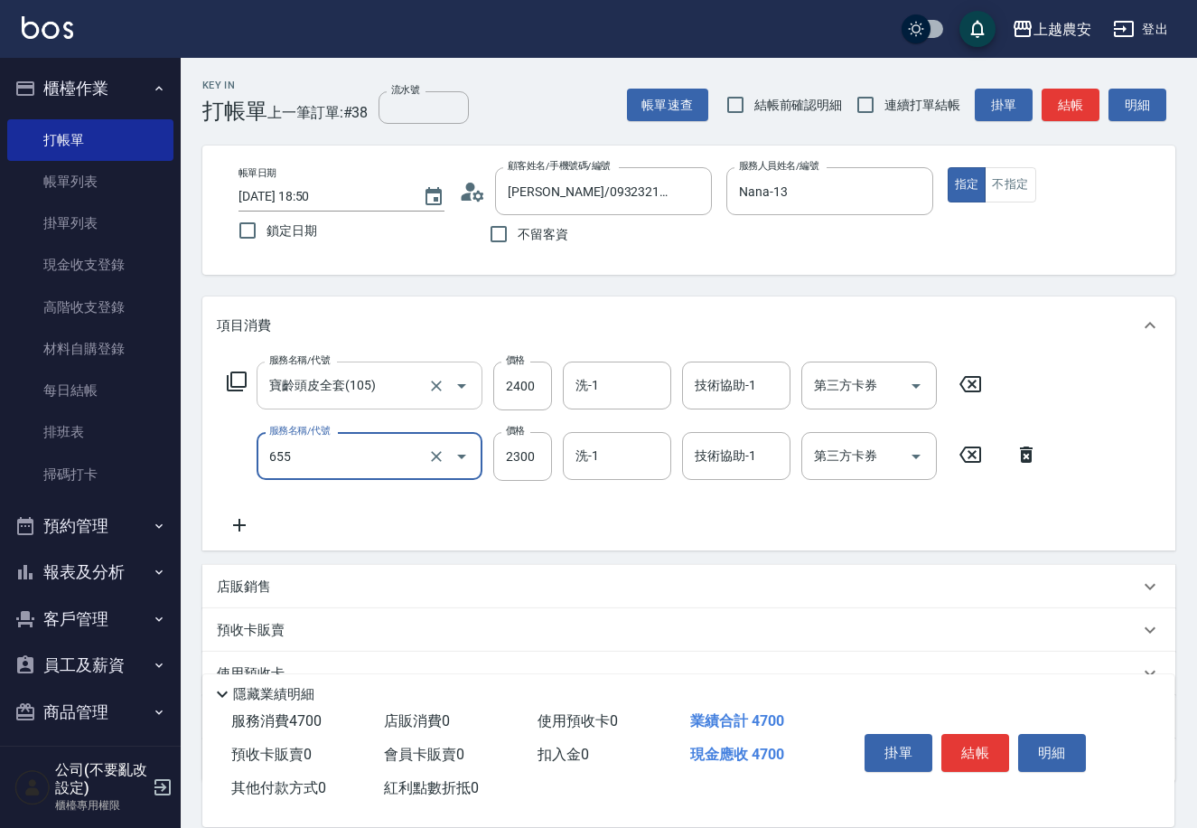
type input "結構2段式(自)(655)"
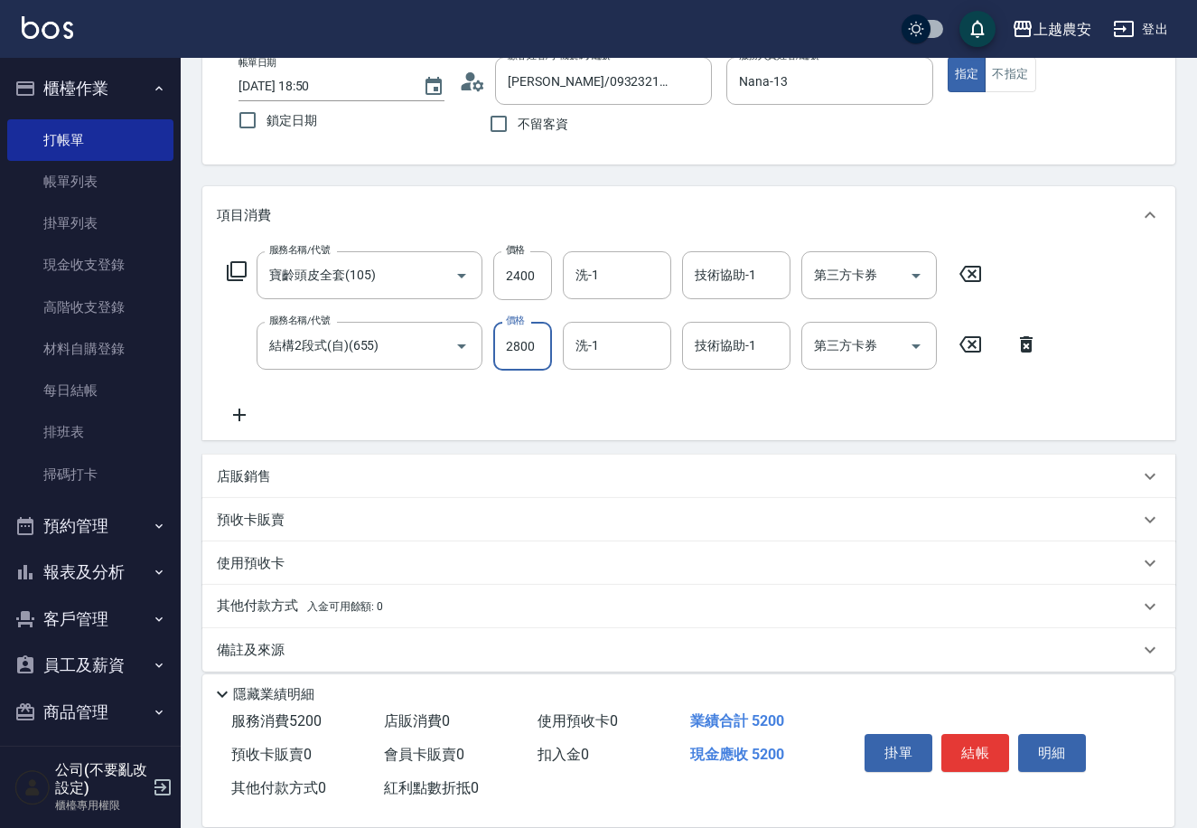
scroll to position [124, 0]
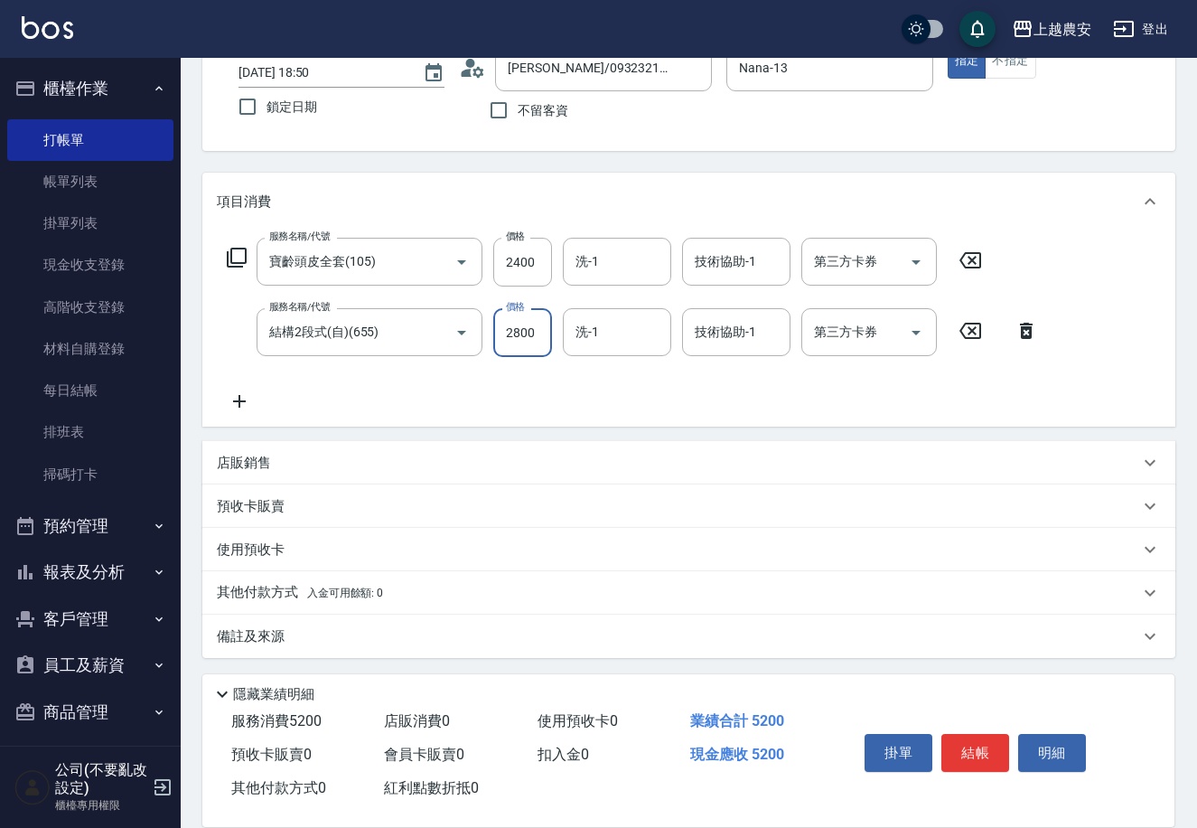
type input "2800"
click at [290, 590] on p "其他付款方式 入金可用餘額: 0" at bounding box center [300, 593] width 166 height 20
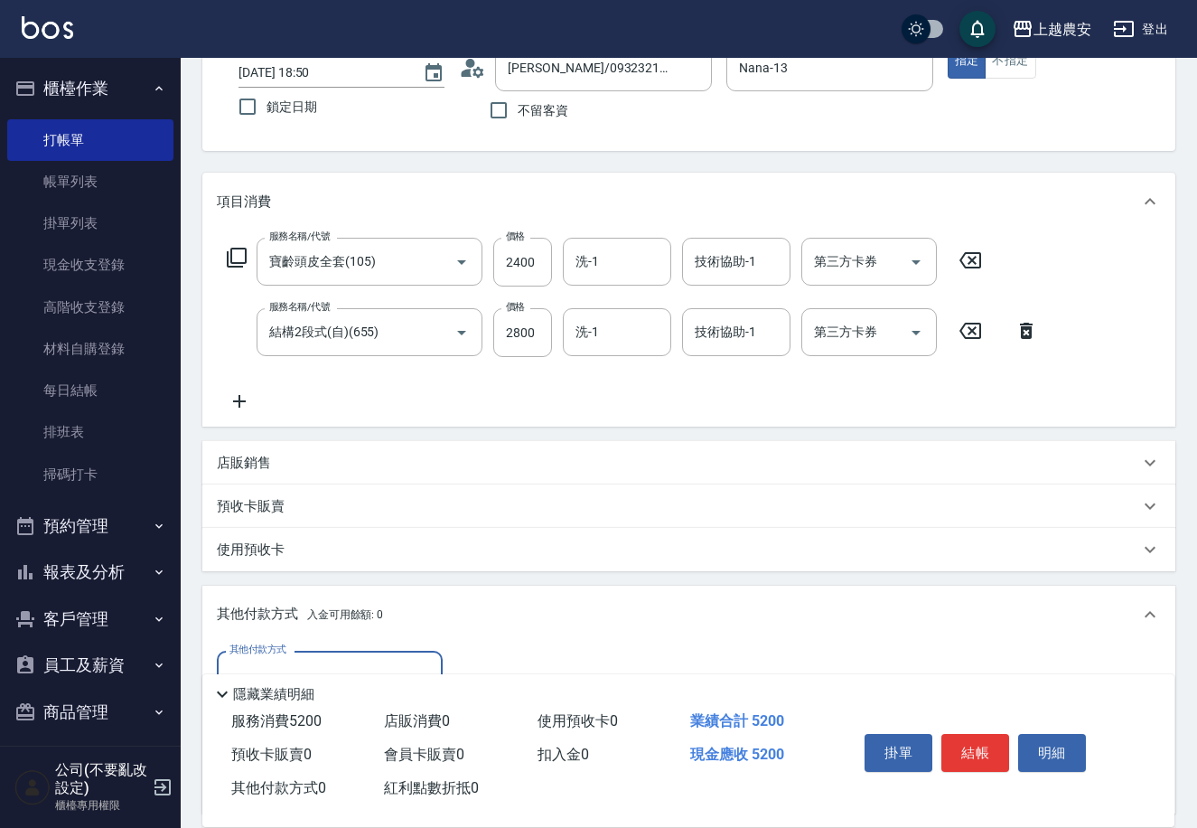
scroll to position [336, 0]
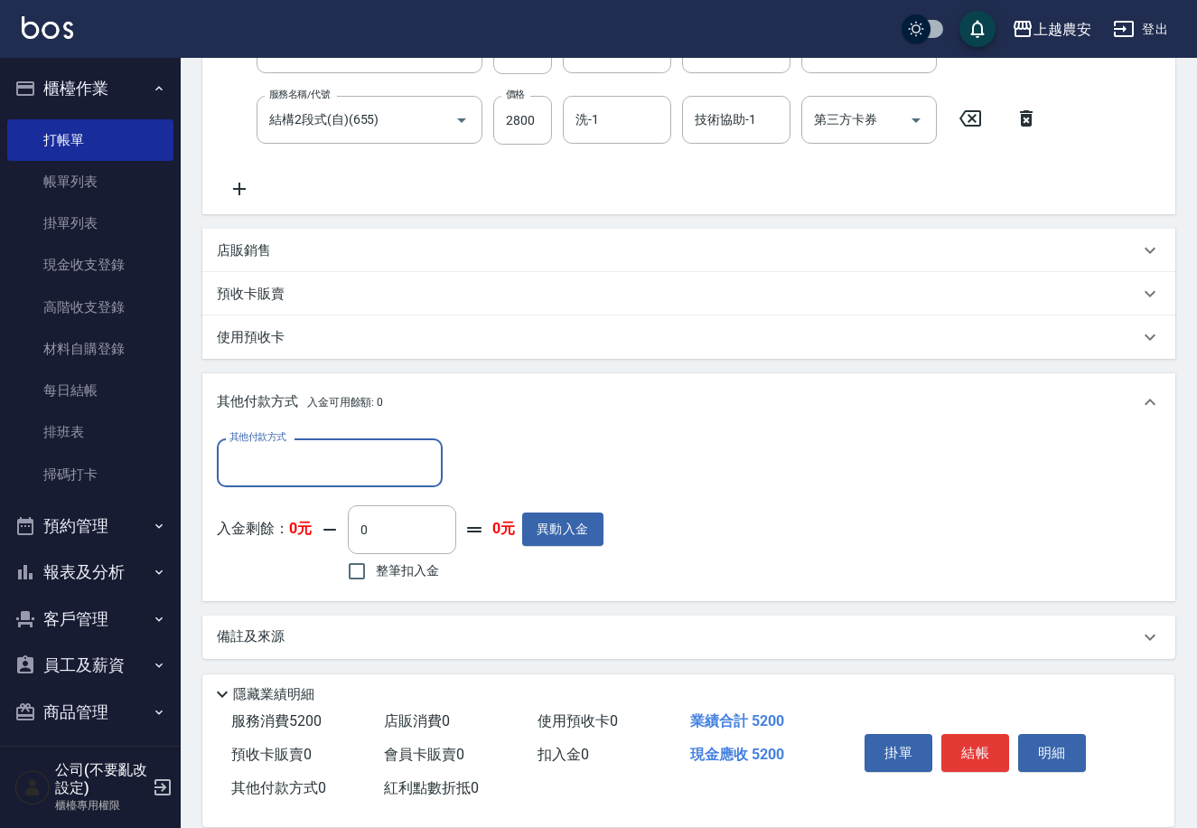
click at [305, 472] on input "其他付款方式" at bounding box center [330, 462] width 210 height 32
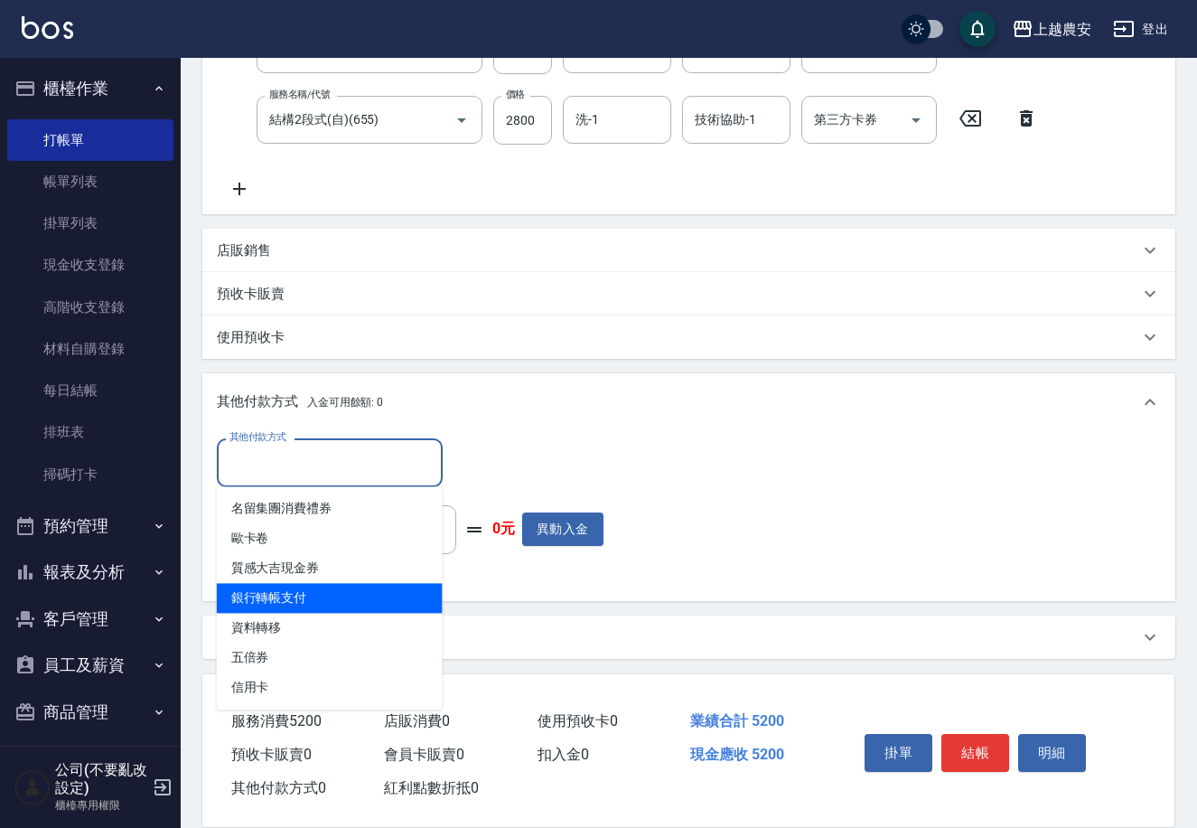
click at [304, 602] on span "銀行轉帳支付" at bounding box center [330, 598] width 226 height 30
type input "銀行轉帳支付"
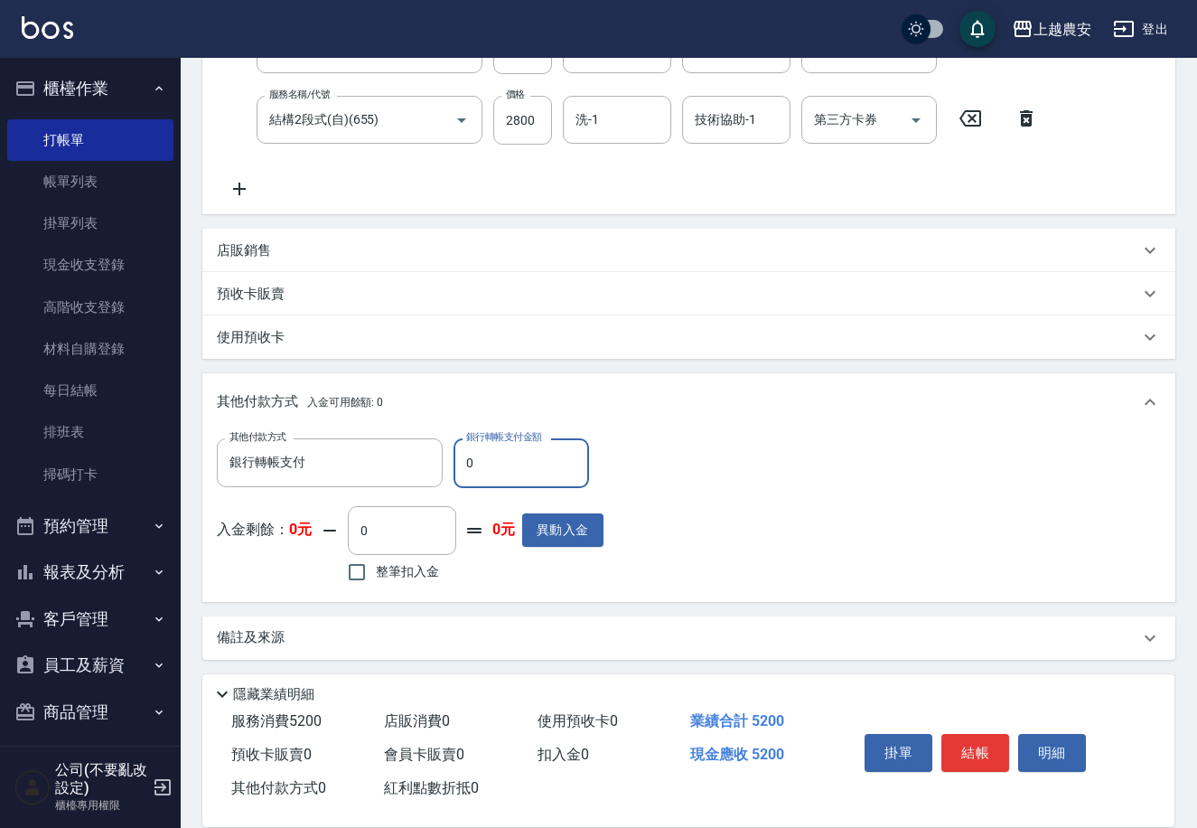
drag, startPoint x: 458, startPoint y: 461, endPoint x: 506, endPoint y: 463, distance: 48.0
click at [506, 463] on input "0" at bounding box center [522, 462] width 136 height 49
type input "5200"
click at [982, 735] on button "結帳" at bounding box center [975, 753] width 68 height 38
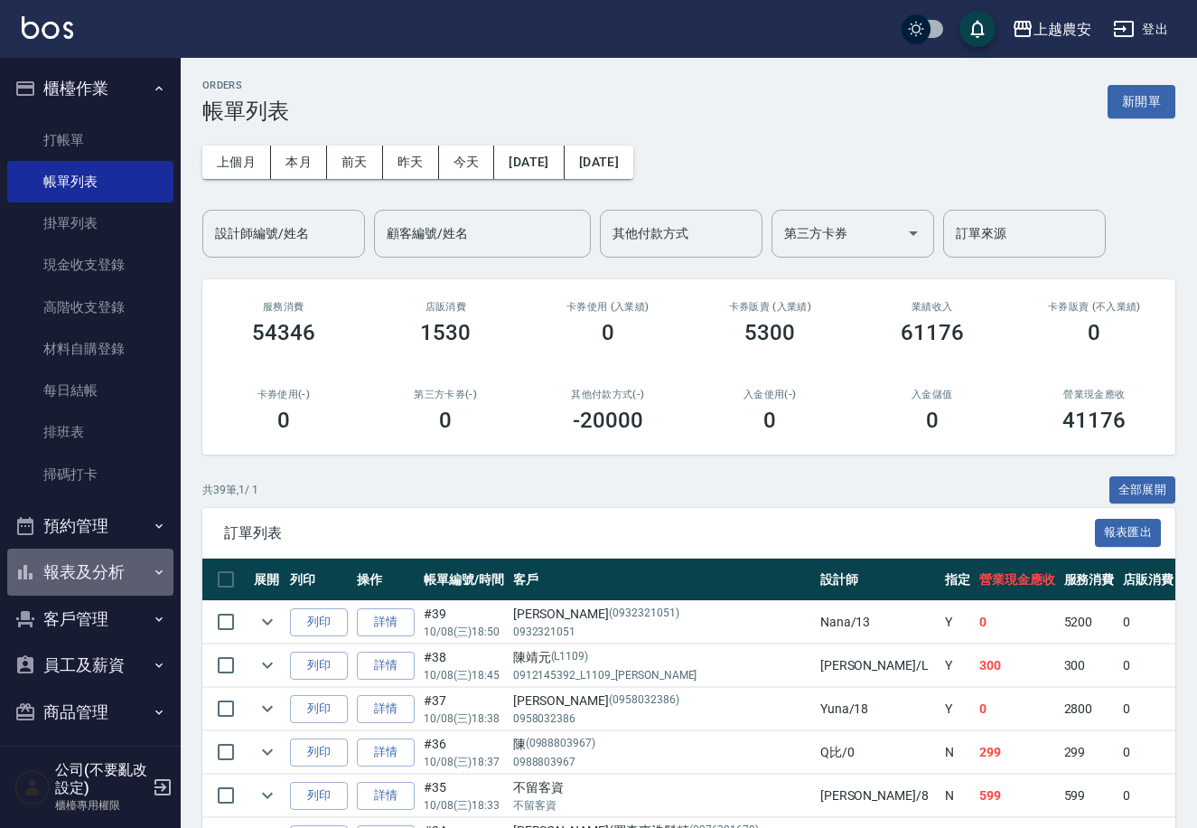
click at [113, 562] on button "報表及分析" at bounding box center [90, 571] width 166 height 47
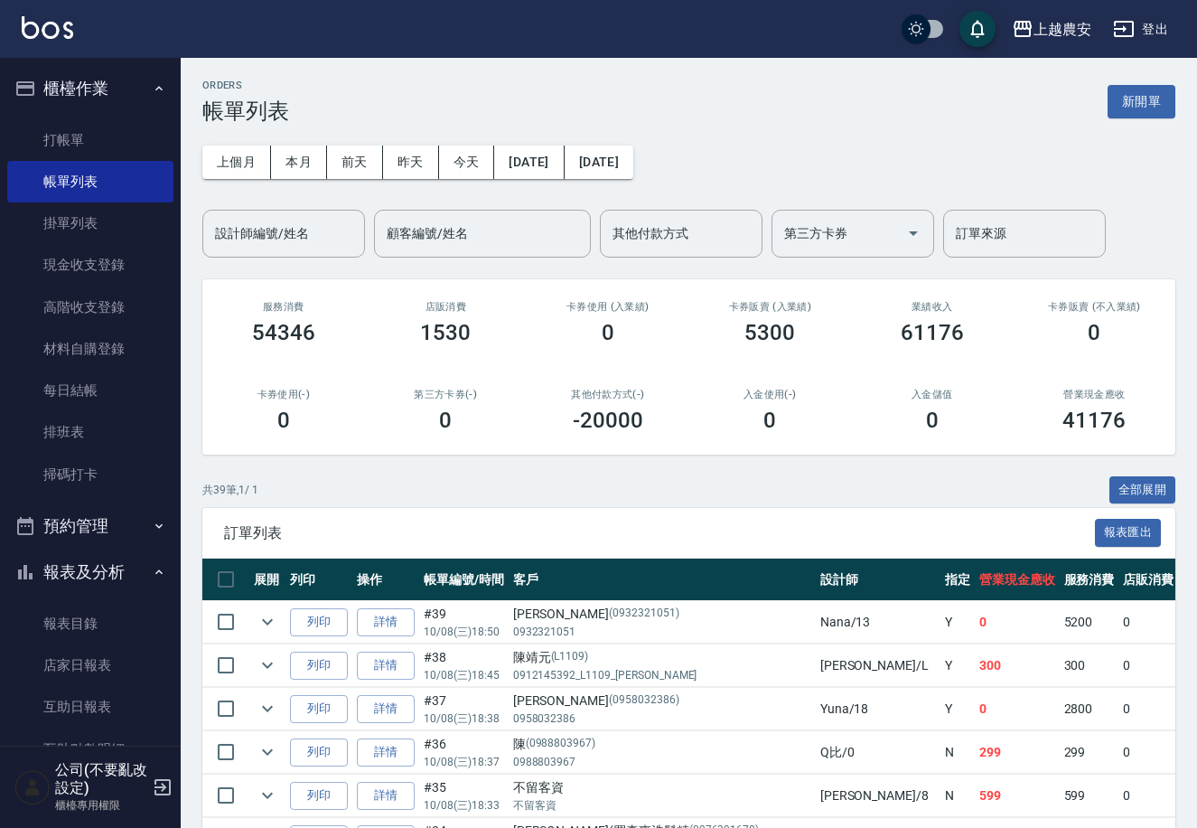
scroll to position [275, 0]
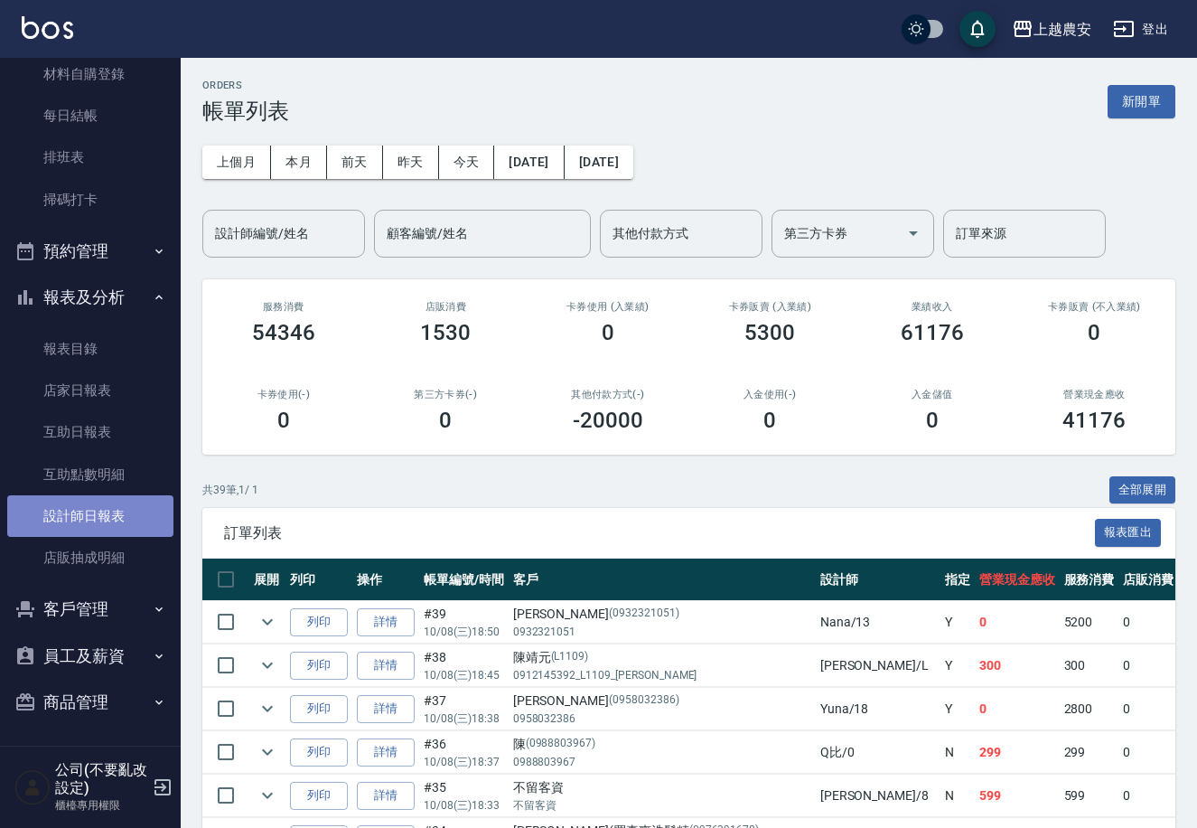
click at [96, 501] on link "設計師日報表" at bounding box center [90, 516] width 166 height 42
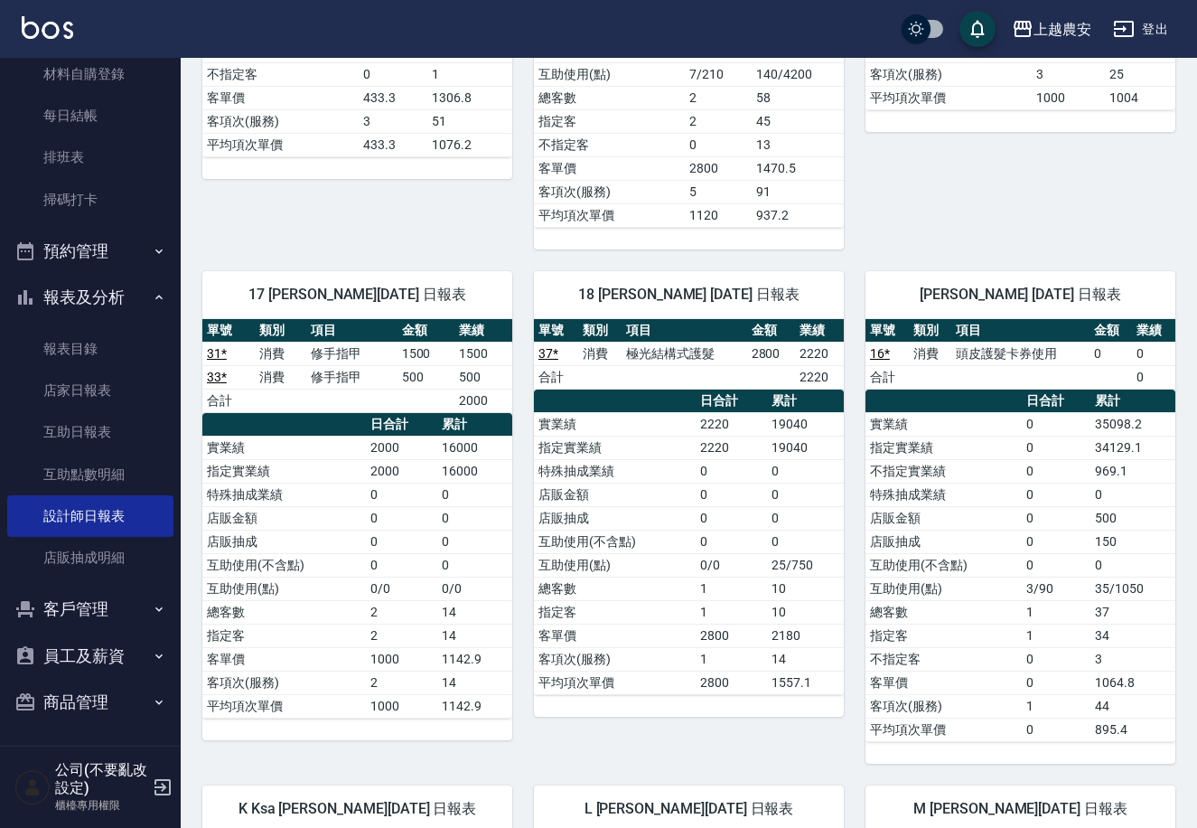
scroll to position [1288, 0]
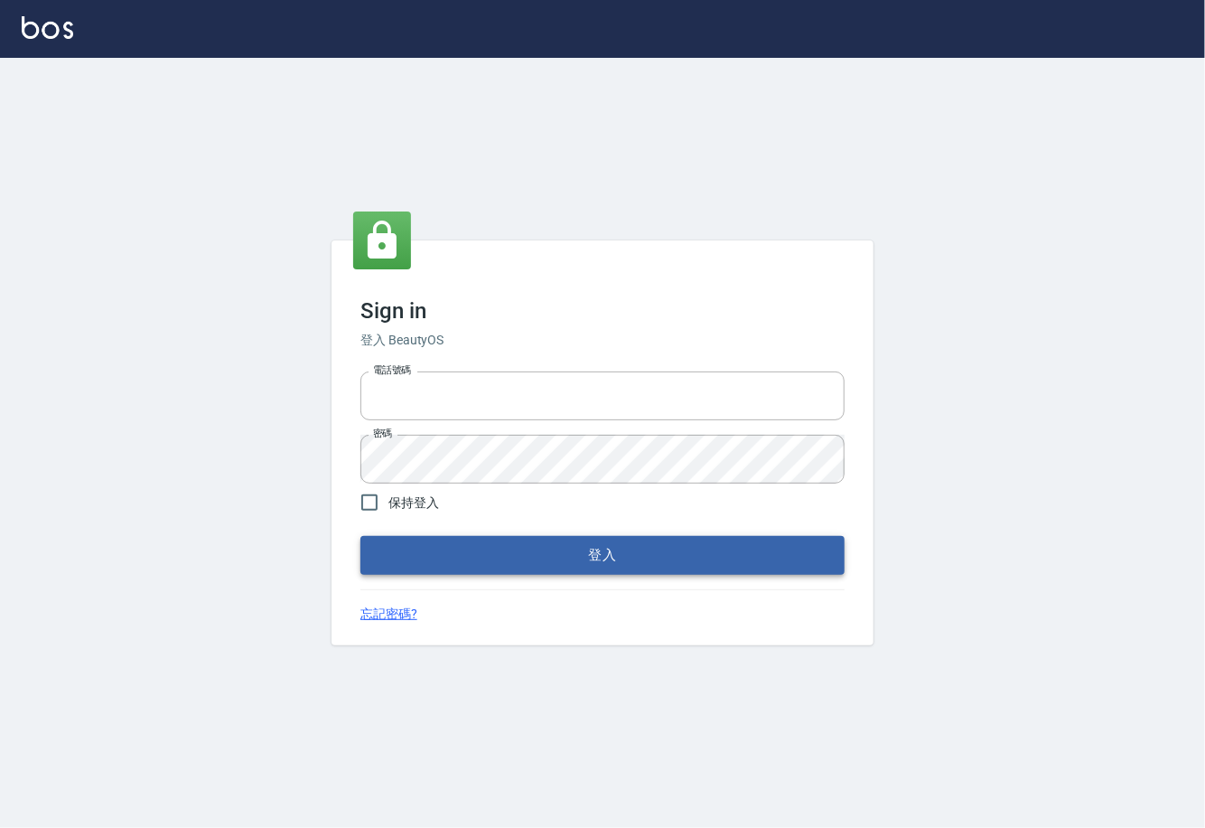
type input "0225929166"
click at [597, 561] on button "登入" at bounding box center [602, 555] width 484 height 38
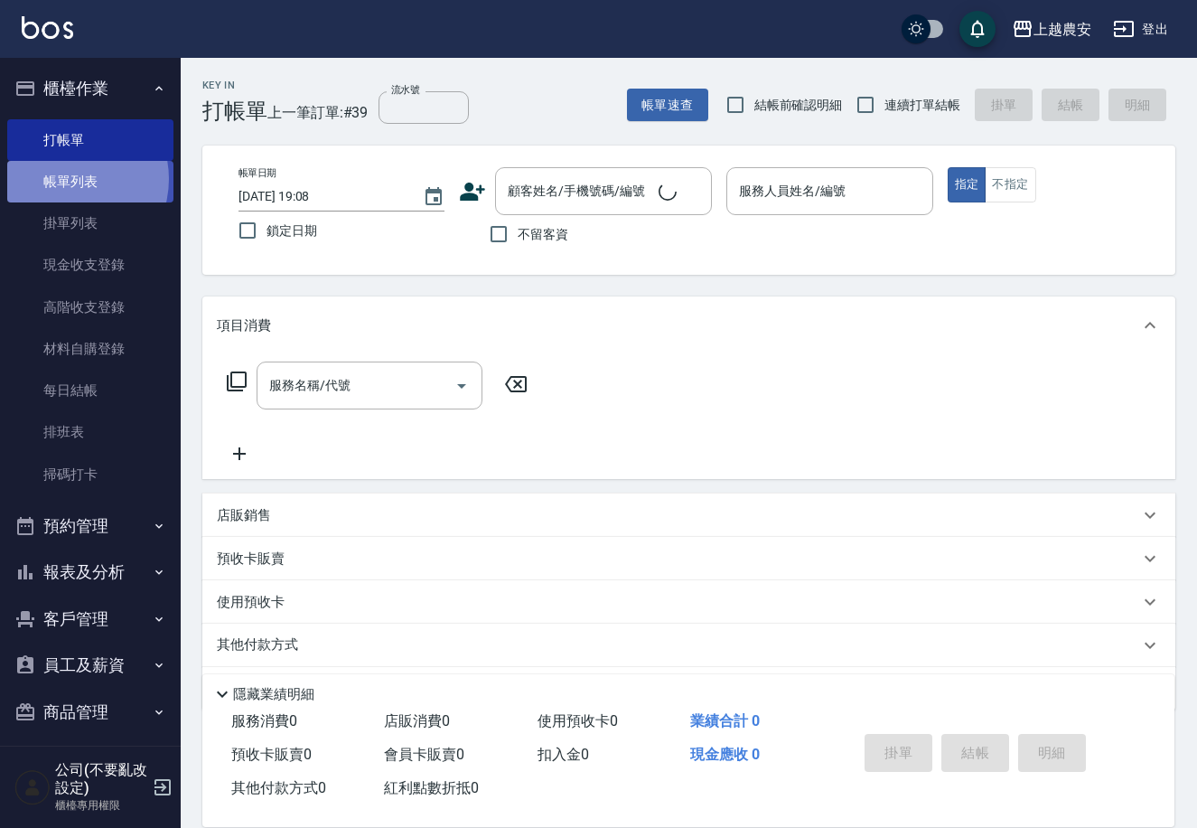
click at [66, 179] on link "帳單列表" at bounding box center [90, 182] width 166 height 42
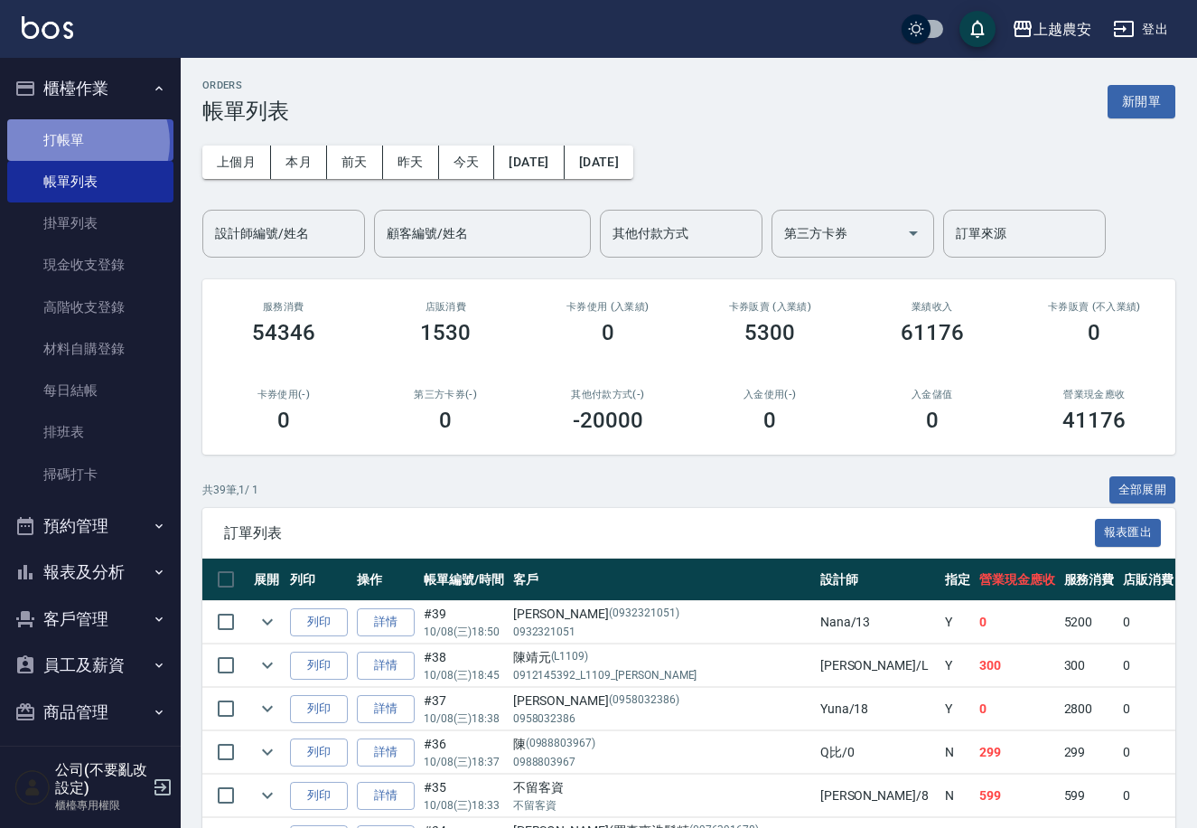
click at [85, 142] on link "打帳單" at bounding box center [90, 140] width 166 height 42
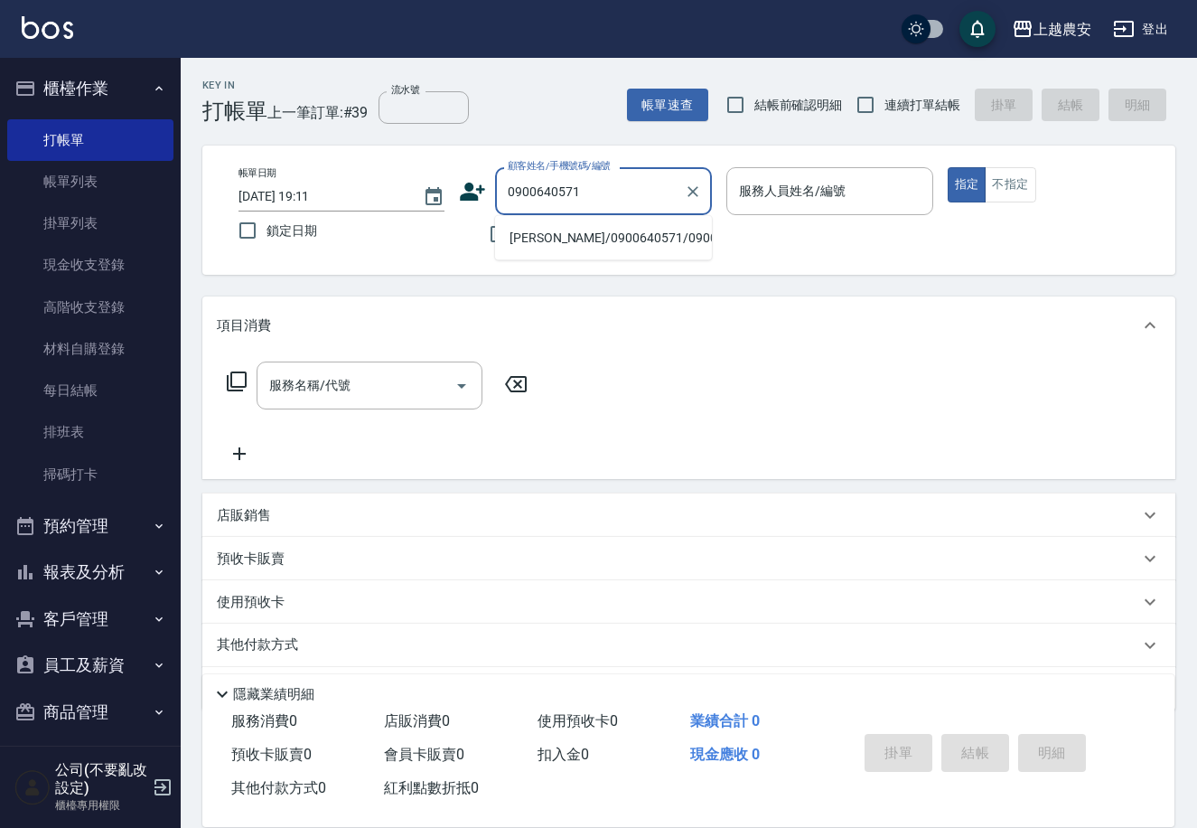
click at [604, 231] on li "[PERSON_NAME]/0900640571/0900640571" at bounding box center [603, 238] width 217 height 30
type input "[PERSON_NAME]/0900640571/0900640571"
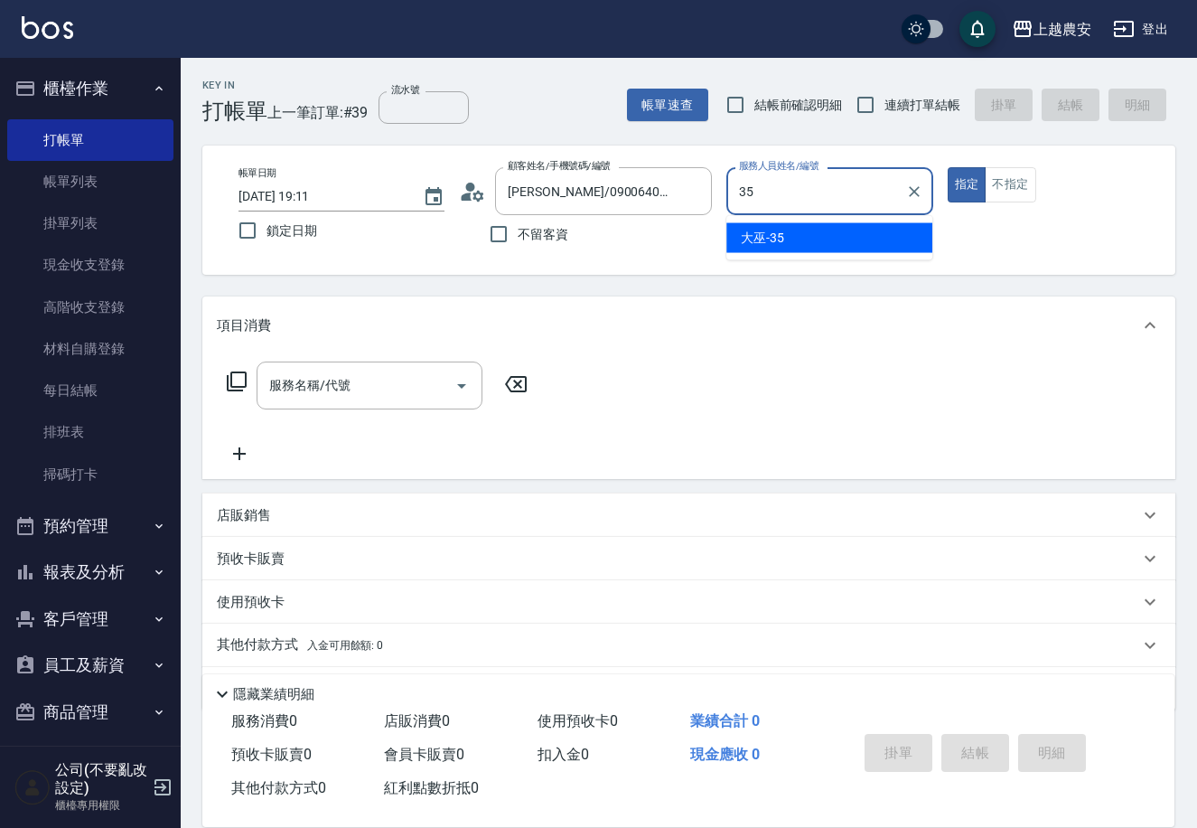
type input "大巫-35"
type button "true"
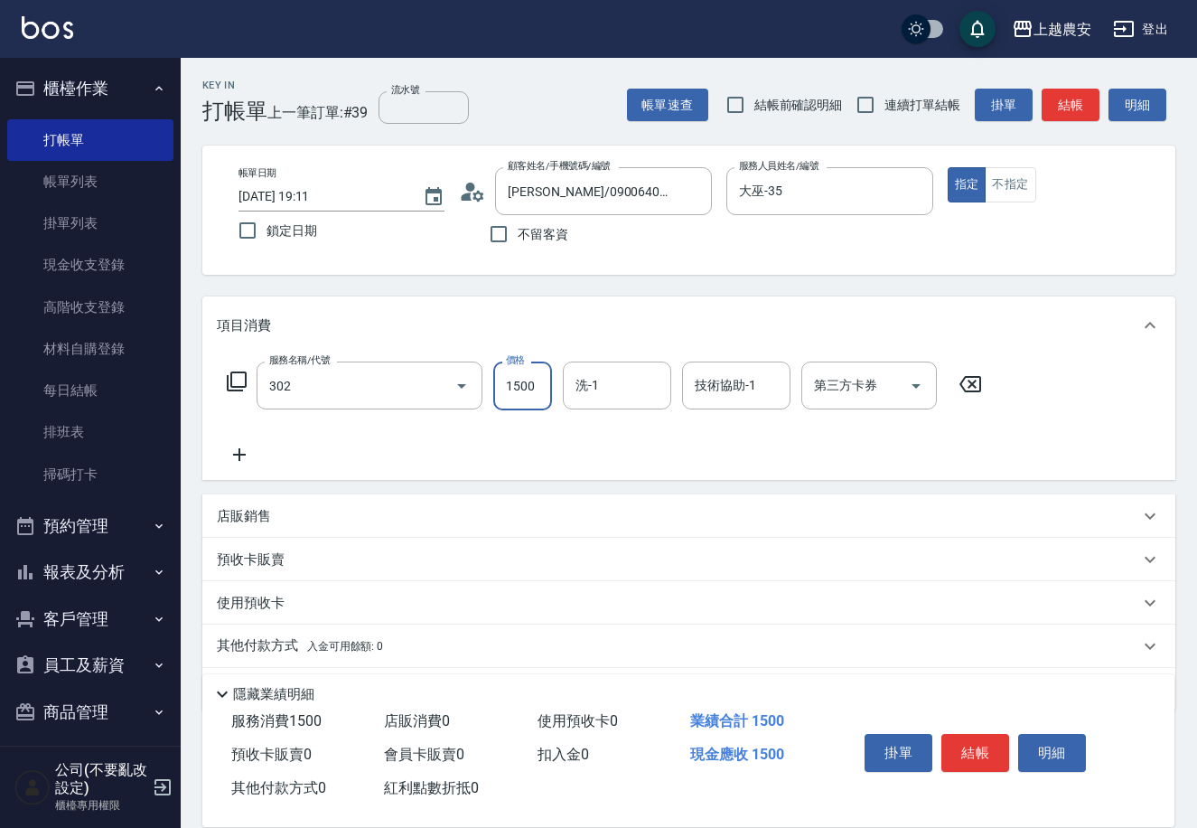
type input "燙髮1500↓(自購)(302)"
type input "1000"
click at [965, 751] on button "結帳" at bounding box center [975, 753] width 68 height 38
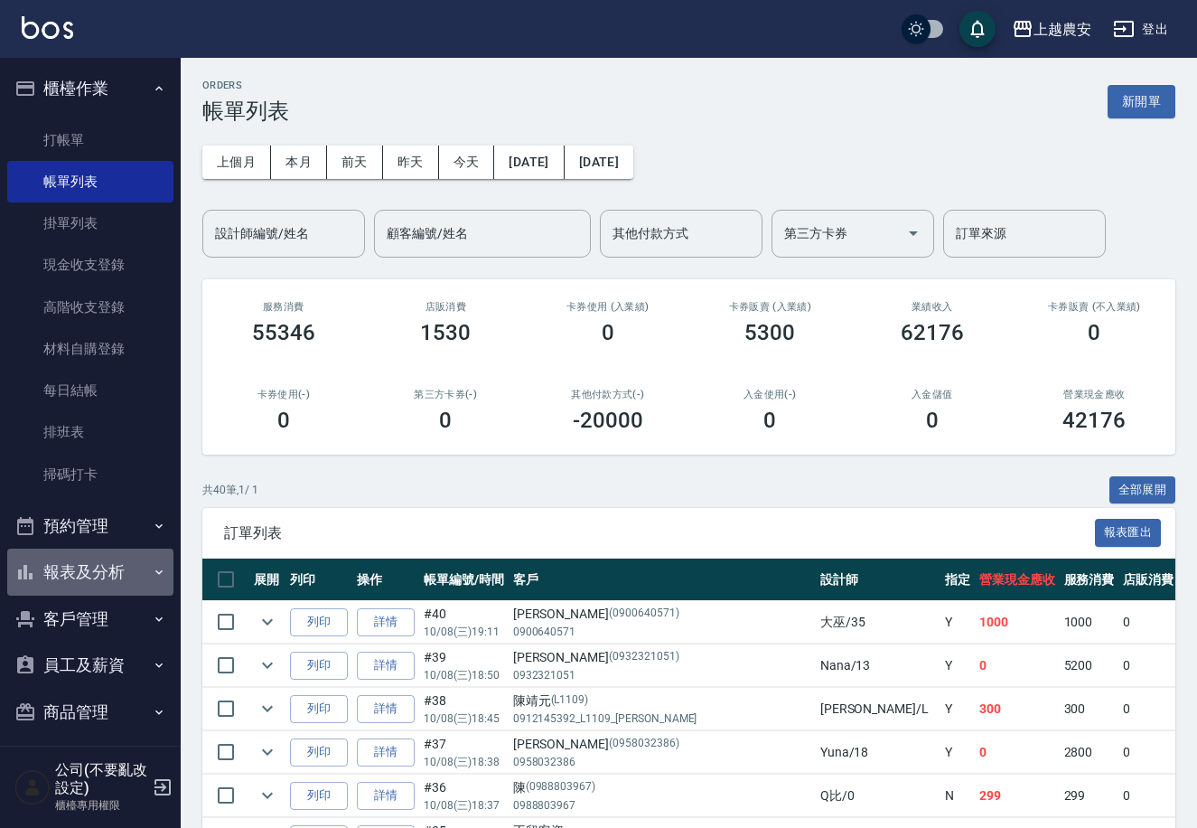
click at [117, 566] on button "報表及分析" at bounding box center [90, 571] width 166 height 47
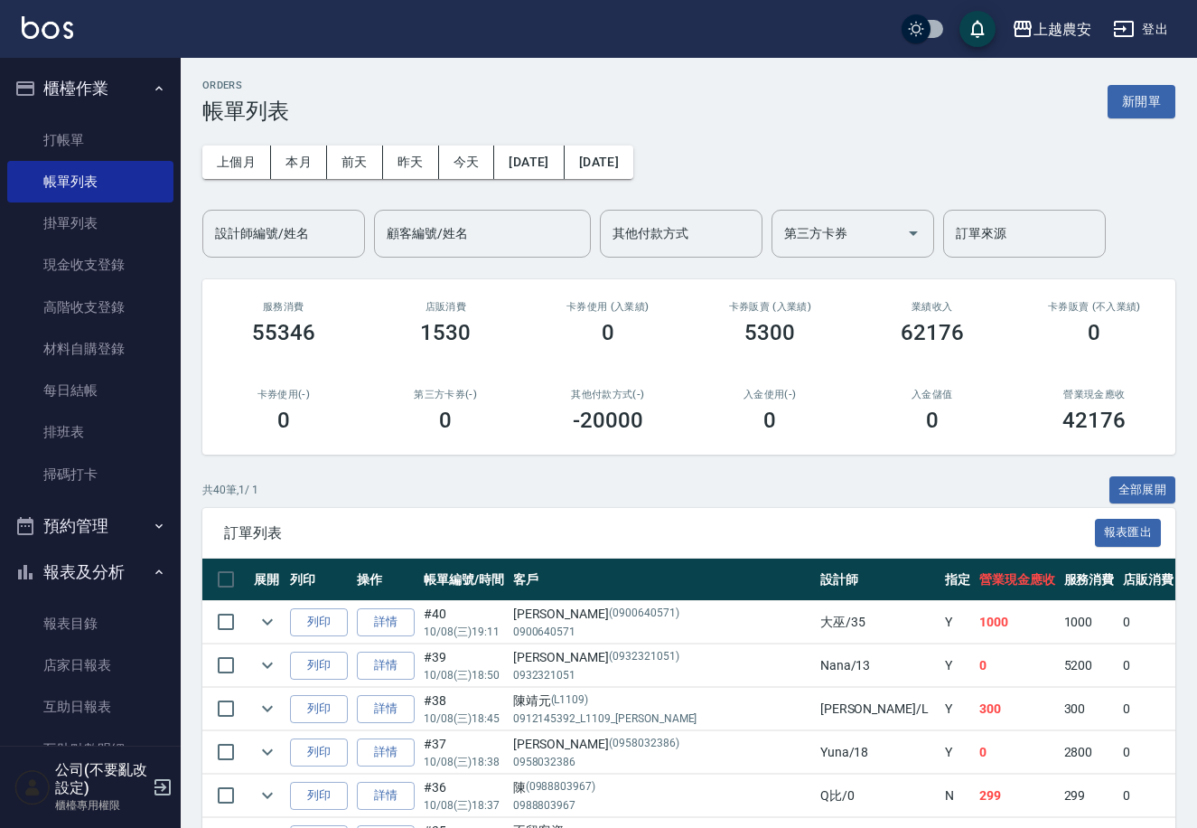
scroll to position [275, 0]
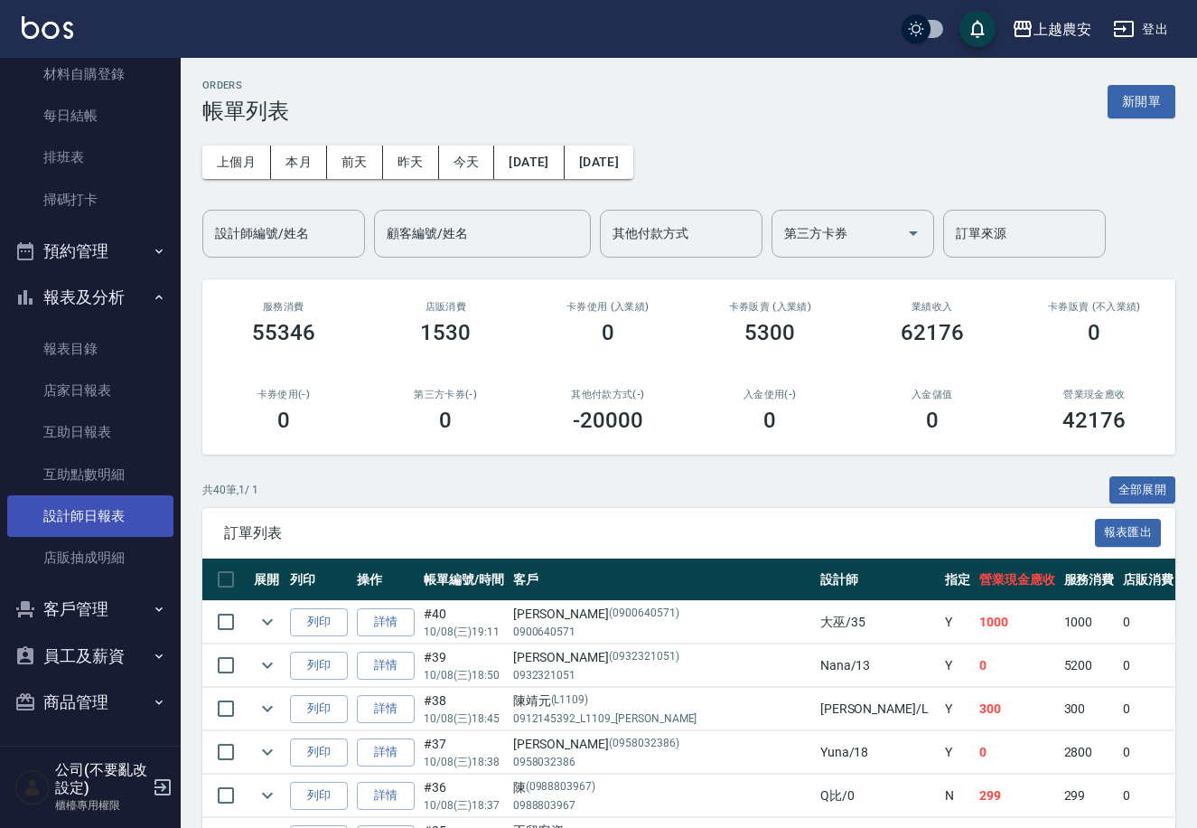
click at [95, 506] on link "設計師日報表" at bounding box center [90, 516] width 166 height 42
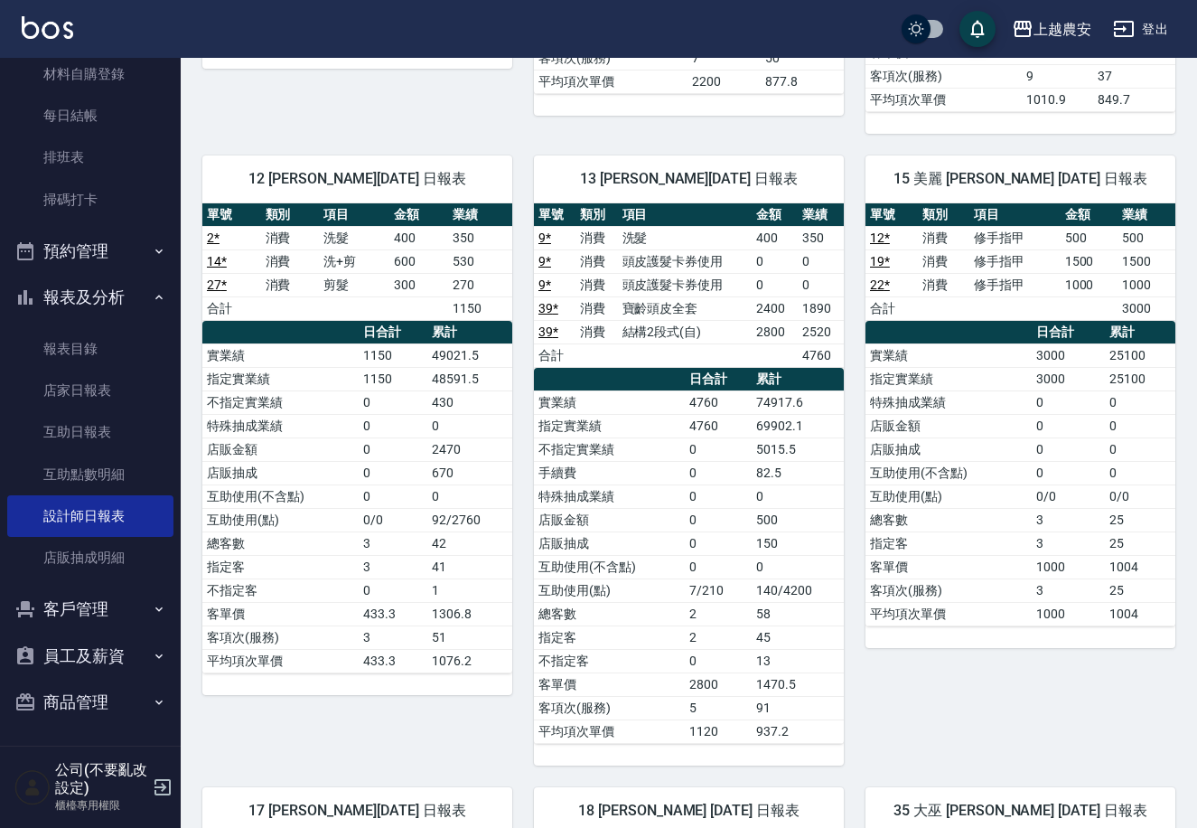
scroll to position [2491, 0]
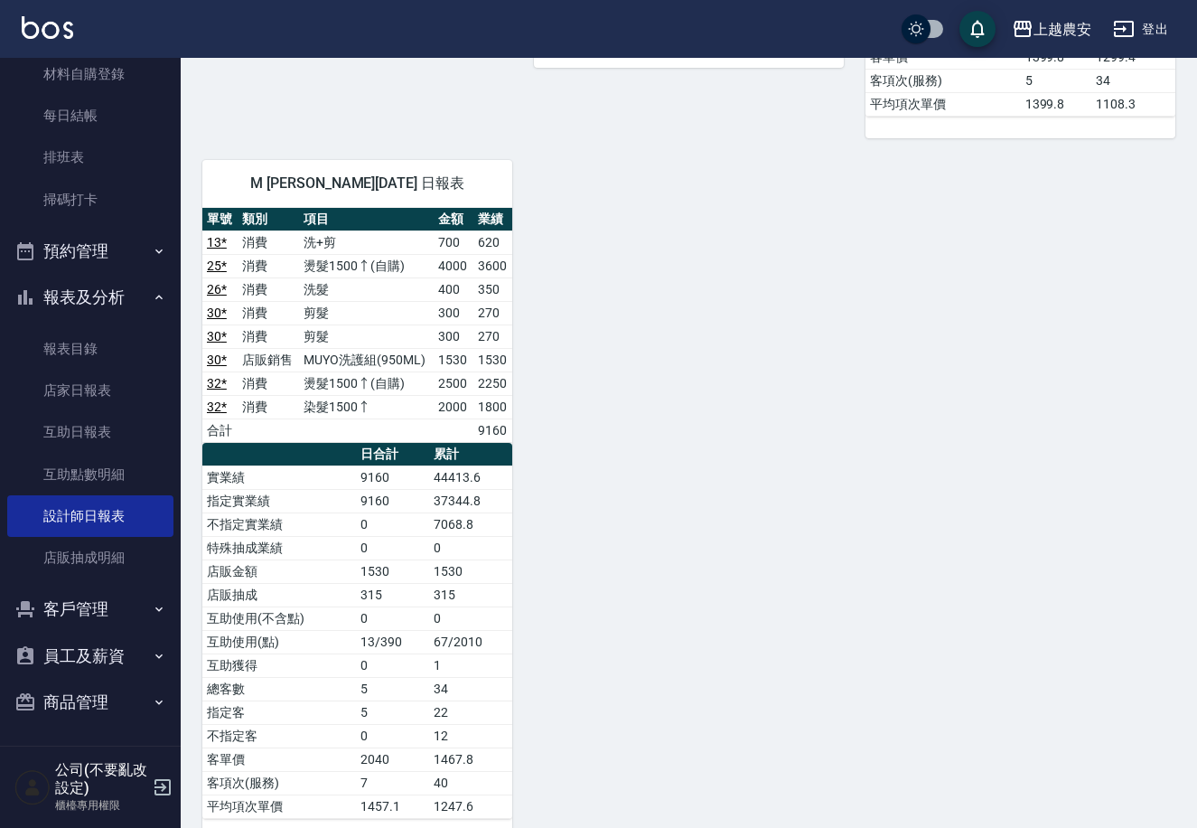
drag, startPoint x: 1176, startPoint y: 605, endPoint x: 1203, endPoint y: 612, distance: 27.8
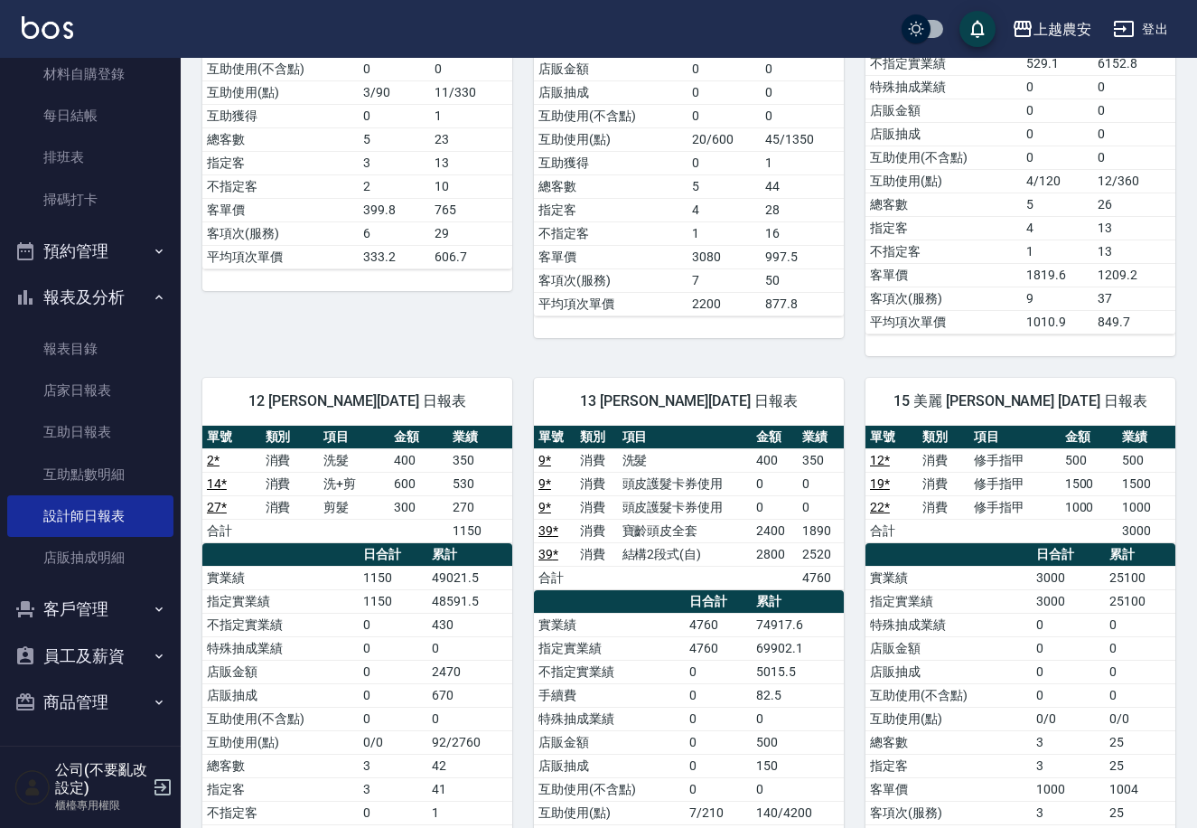
scroll to position [807, 0]
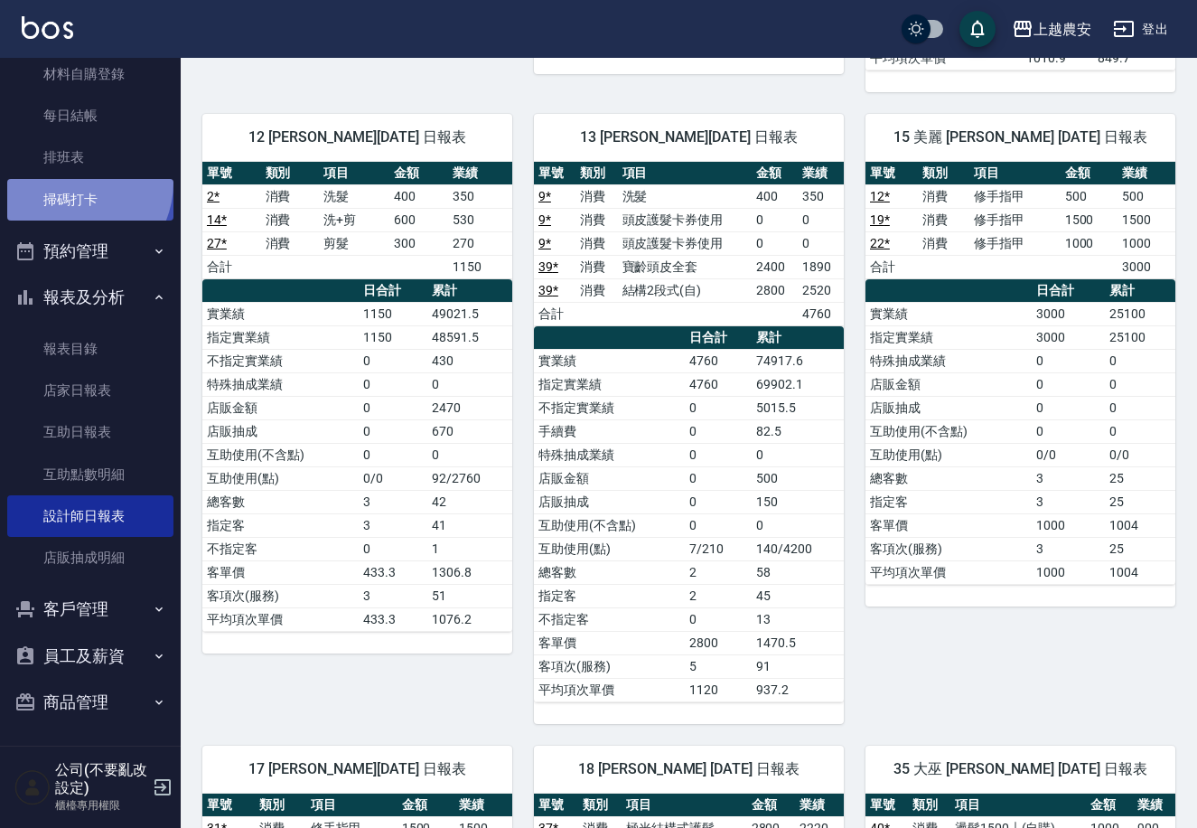
click at [71, 182] on link "掃碼打卡" at bounding box center [90, 200] width 166 height 42
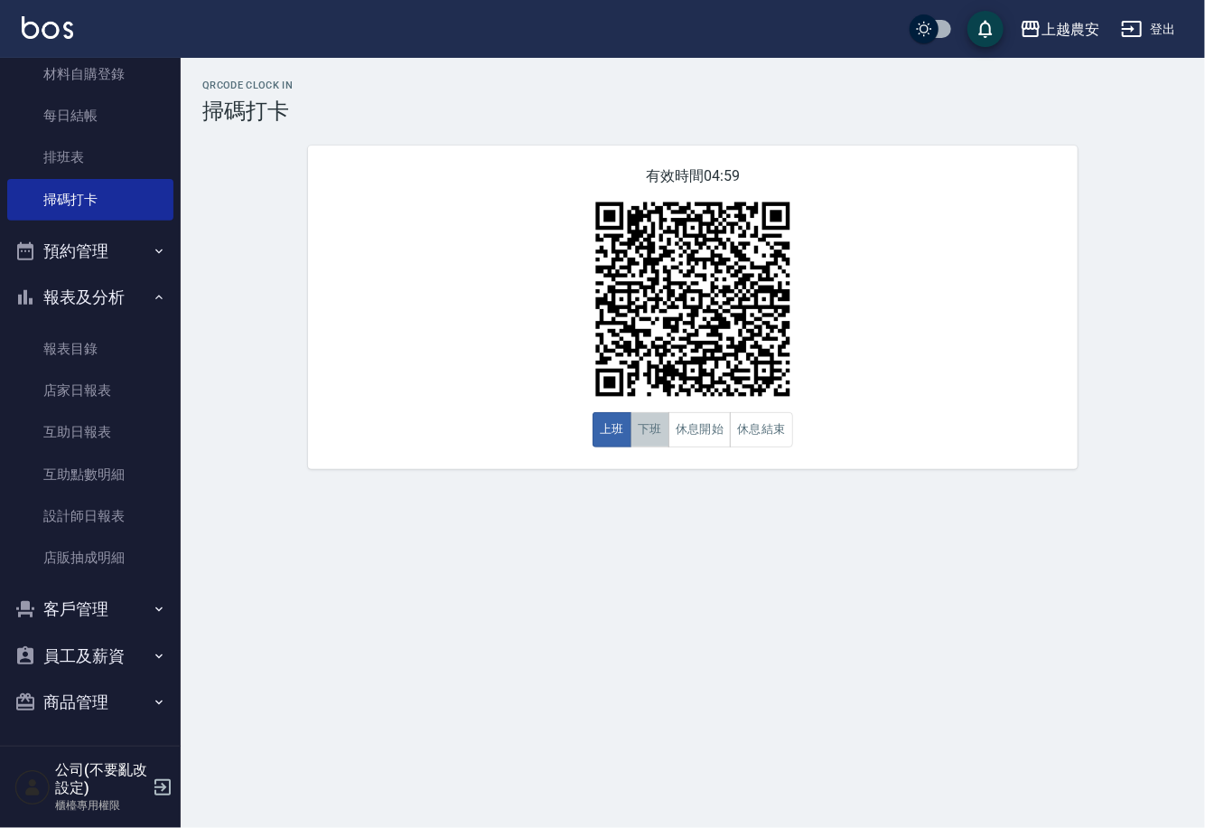
click at [656, 436] on button "下班" at bounding box center [650, 429] width 39 height 35
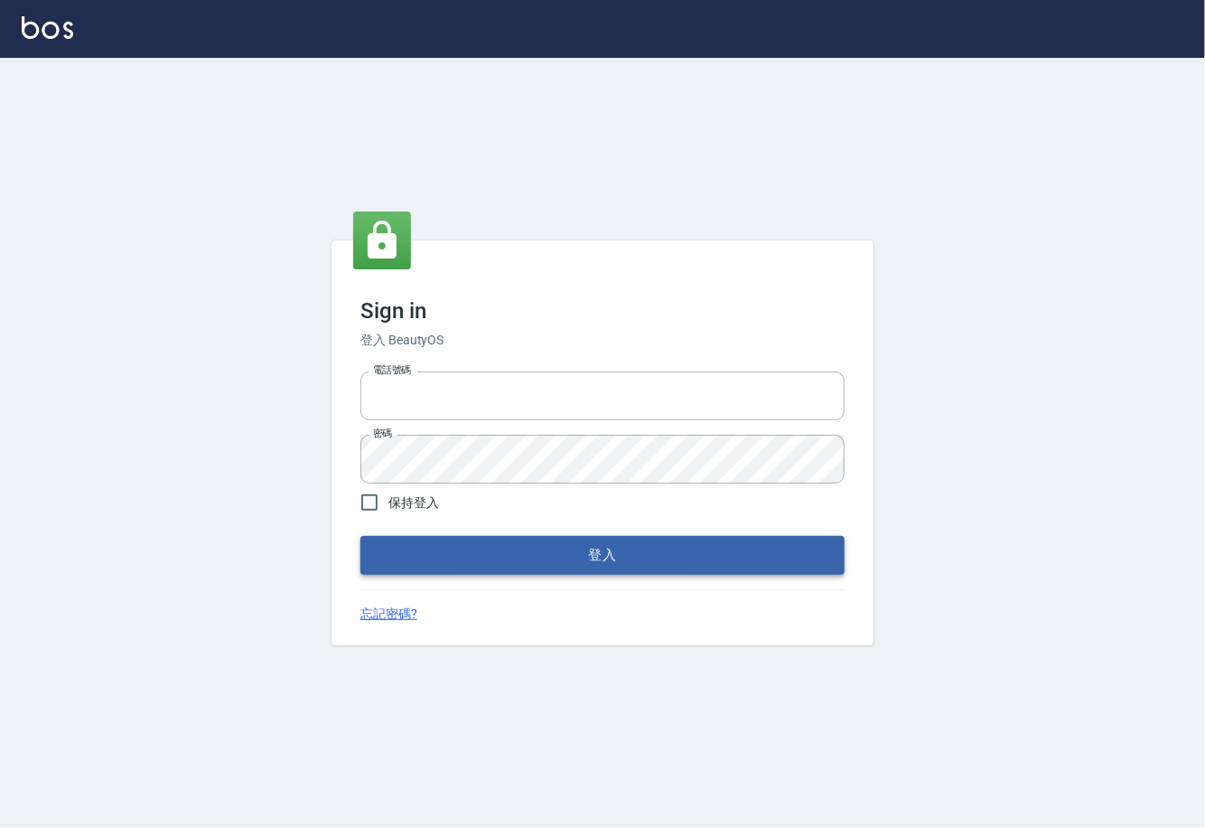
type input "0225929166"
click at [606, 566] on button "登入" at bounding box center [602, 555] width 484 height 38
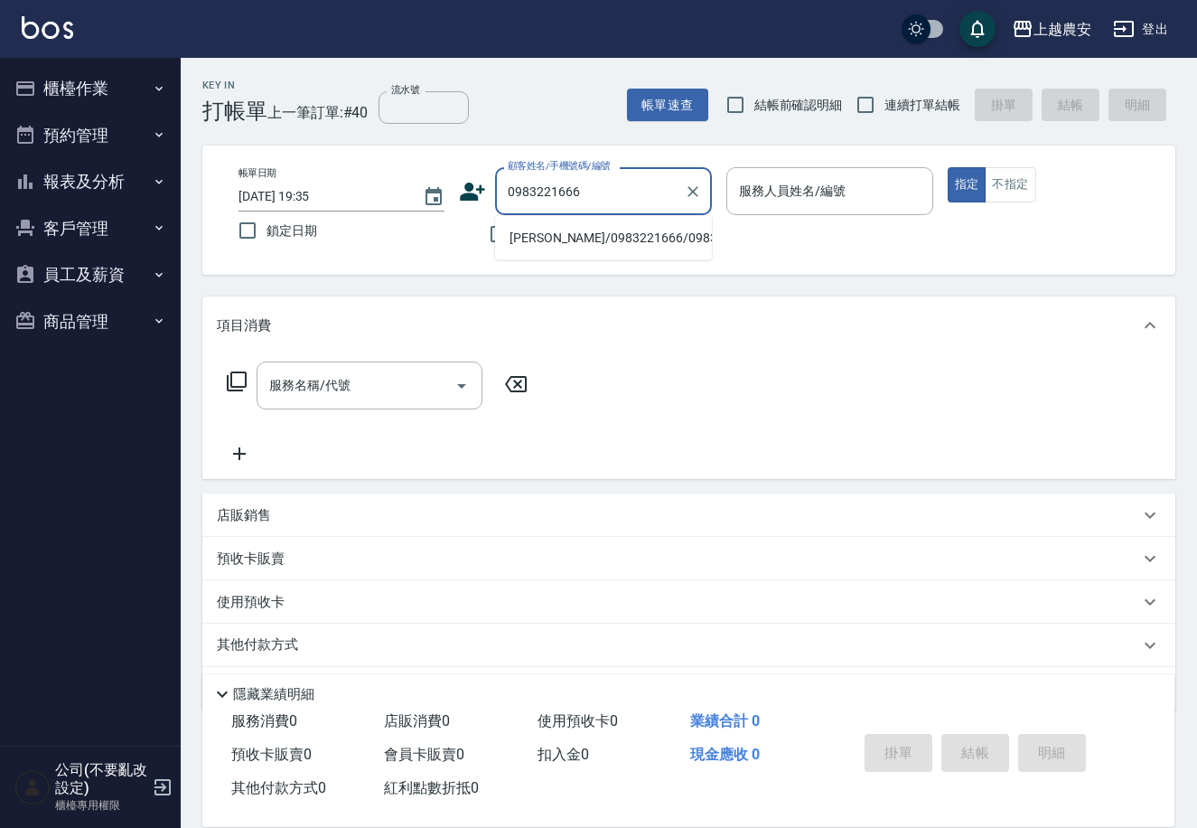
click at [543, 229] on li "蔡乙瑄/0983221666/0983221666" at bounding box center [603, 238] width 217 height 30
type input "蔡乙瑄/0983221666/0983221666"
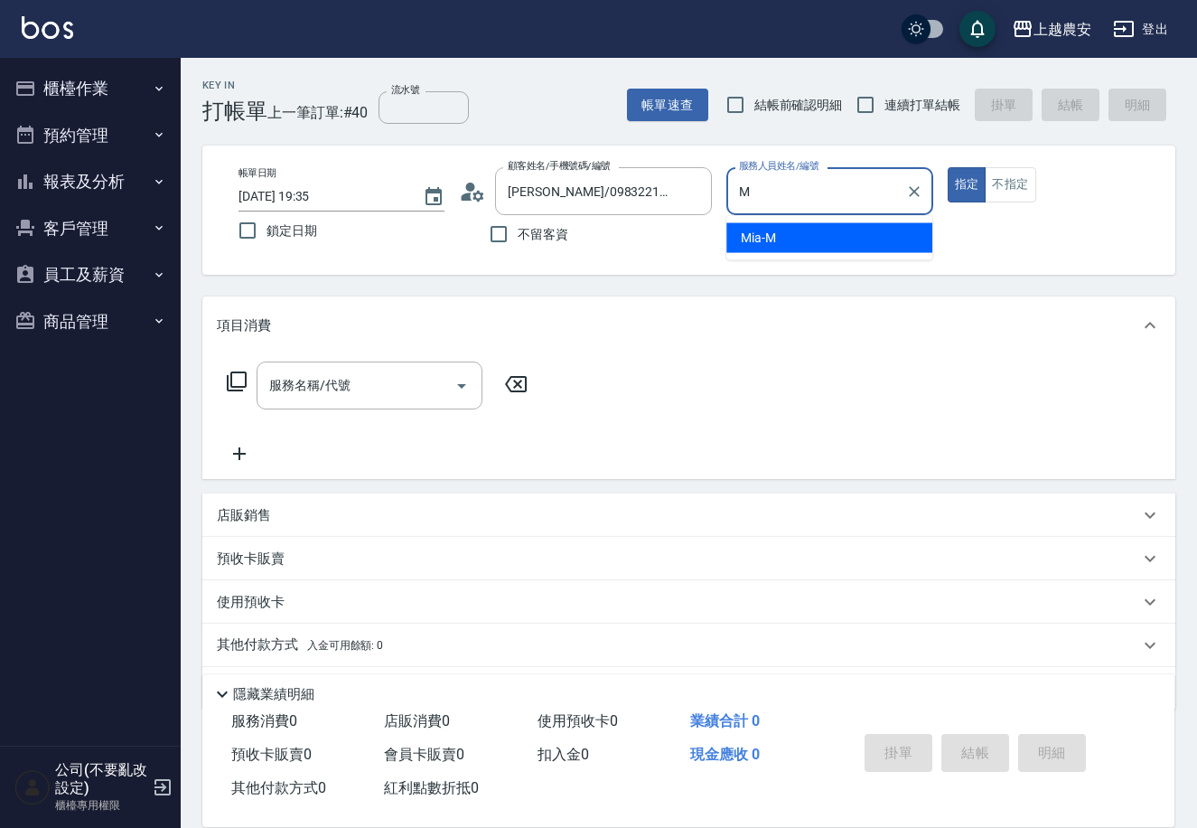
type input "Mia-M"
type button "true"
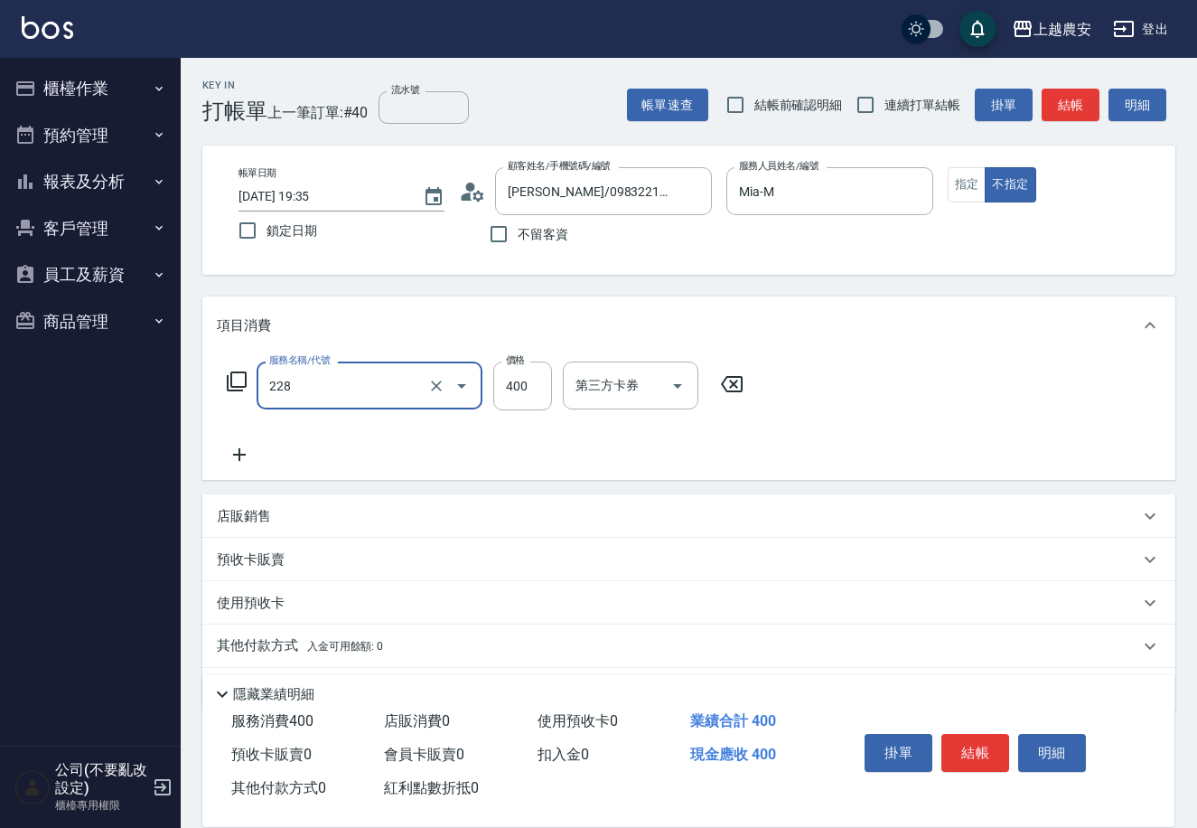
type input "洗髮(228)"
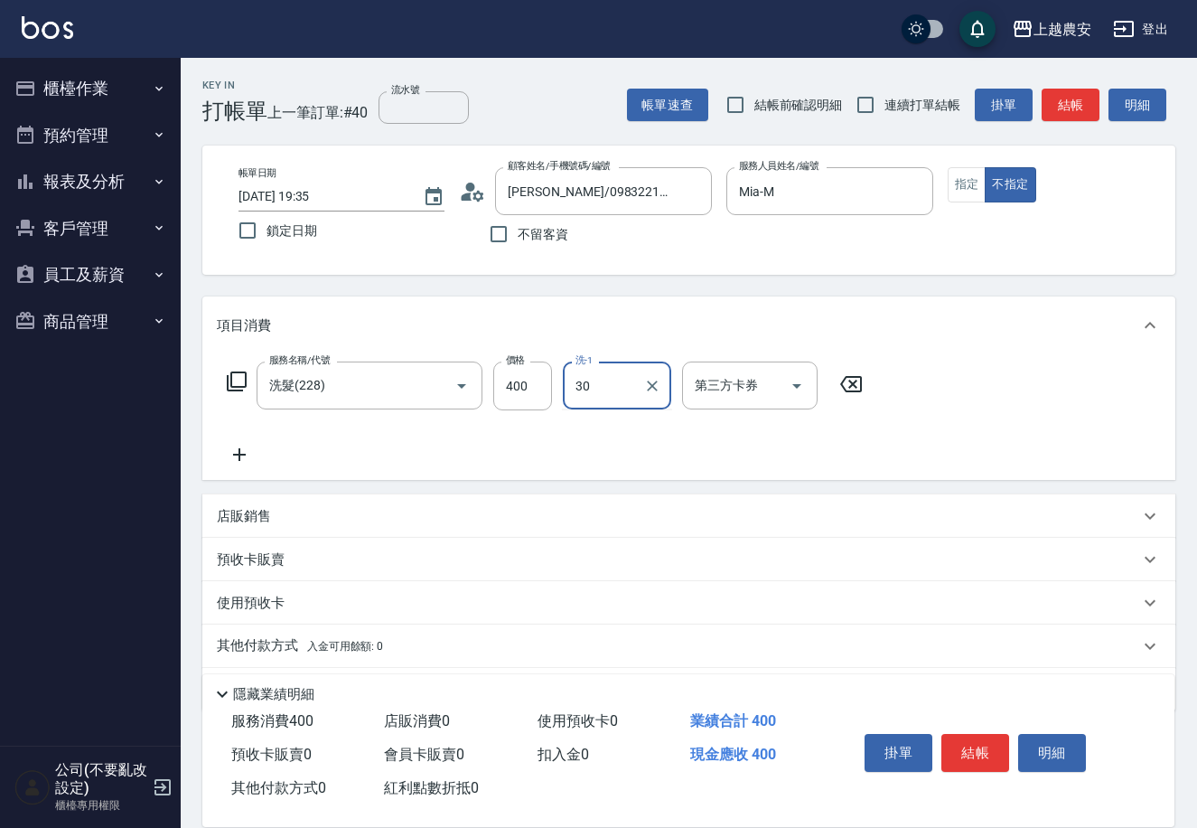
type input "珮珮-30"
click at [975, 747] on button "結帳" at bounding box center [975, 753] width 68 height 38
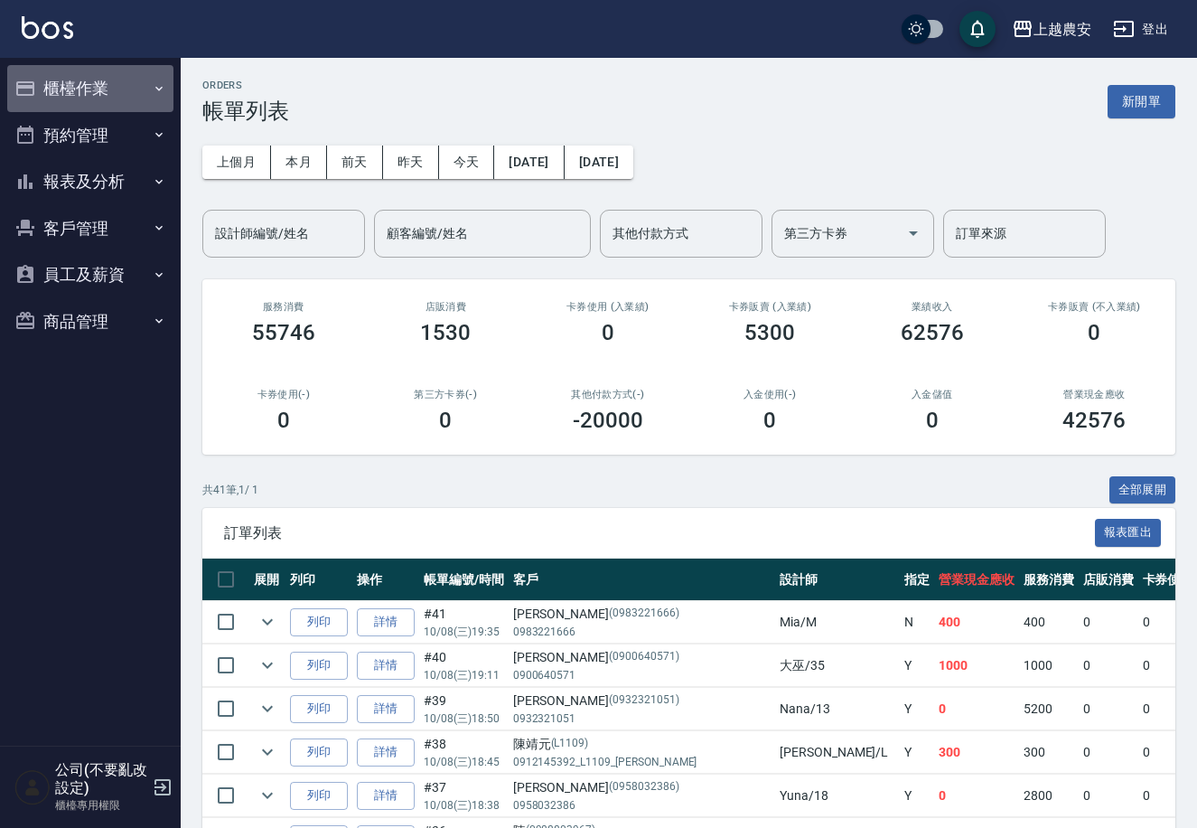
click at [52, 85] on button "櫃檯作業" at bounding box center [90, 88] width 166 height 47
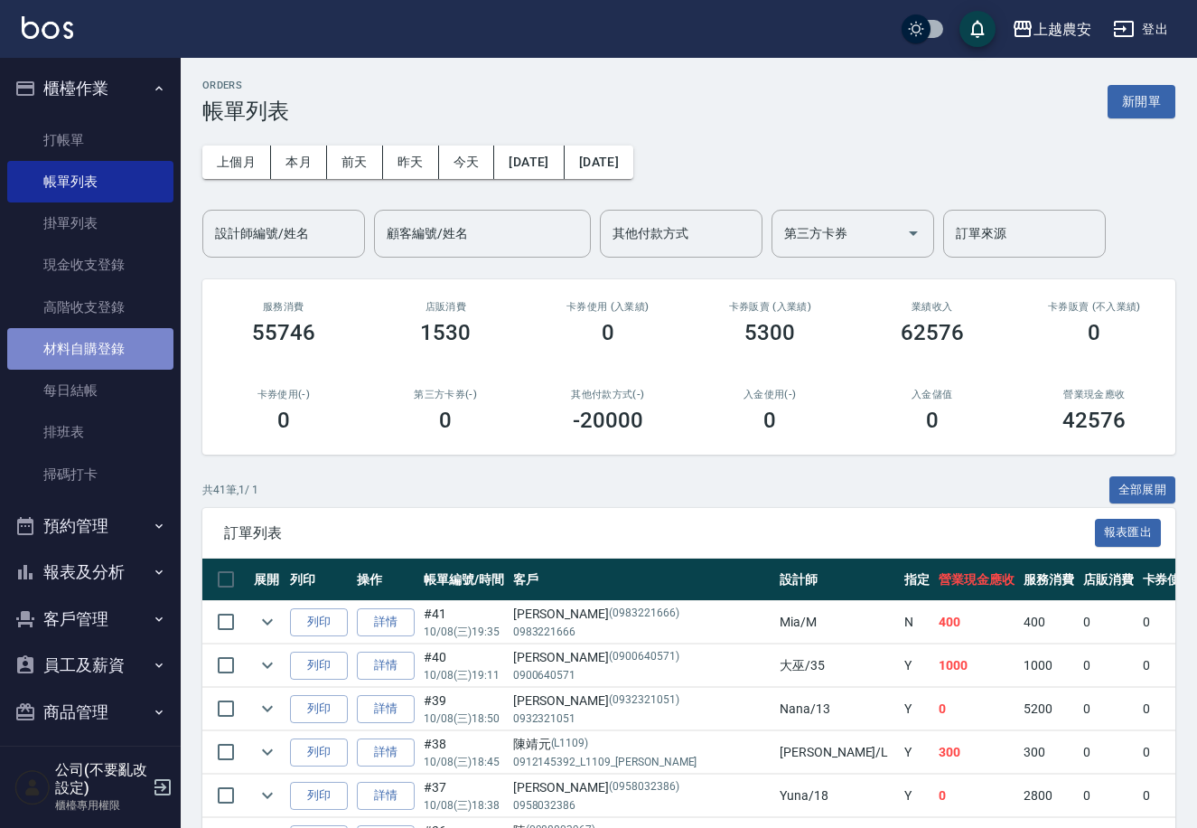
click at [105, 350] on link "材料自購登錄" at bounding box center [90, 349] width 166 height 42
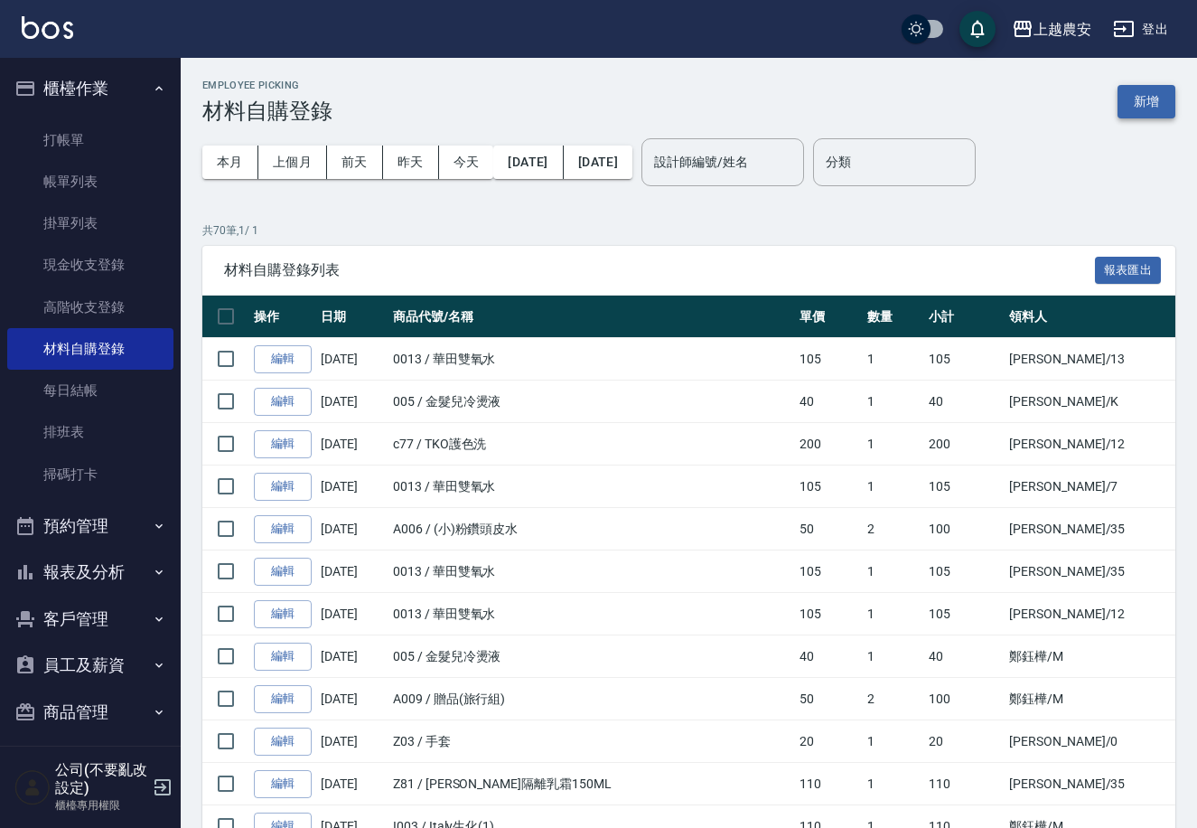
click at [1152, 93] on button "新增" at bounding box center [1147, 101] width 58 height 33
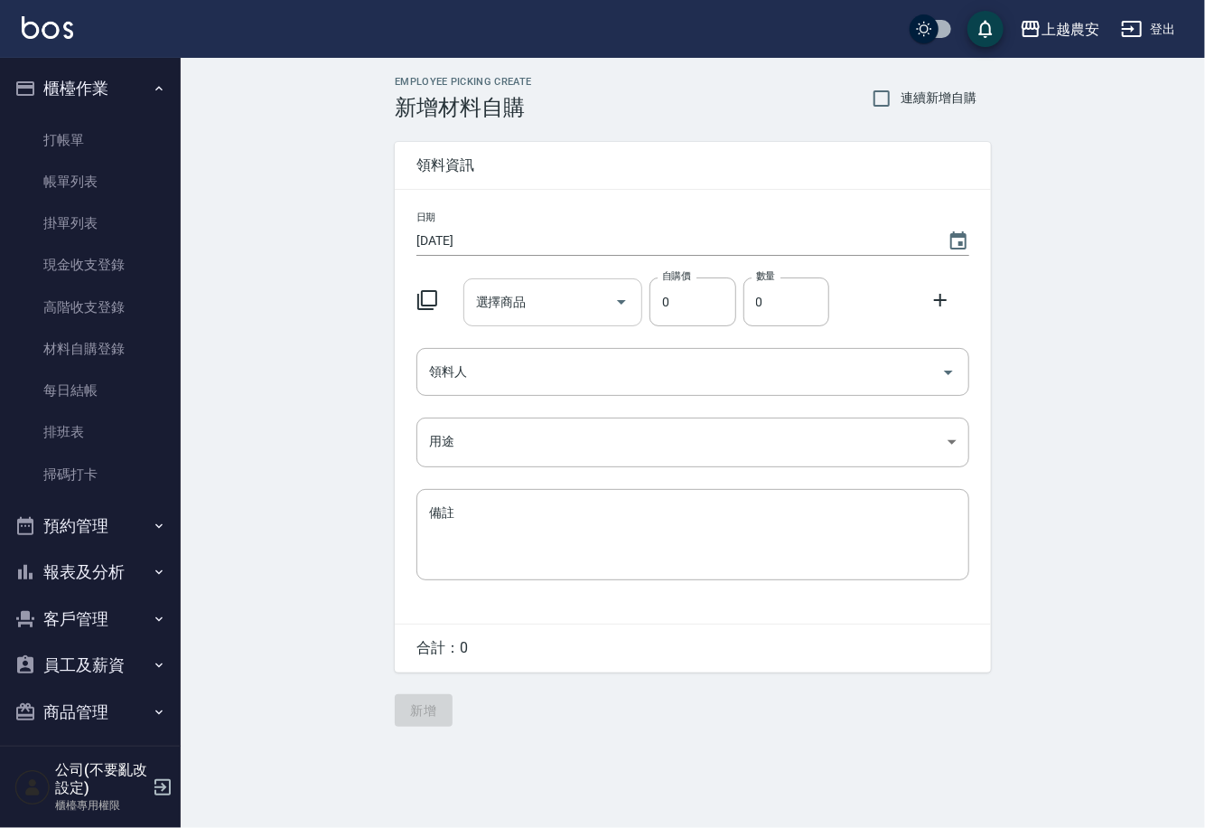
click at [542, 296] on input "選擇商品" at bounding box center [540, 302] width 136 height 32
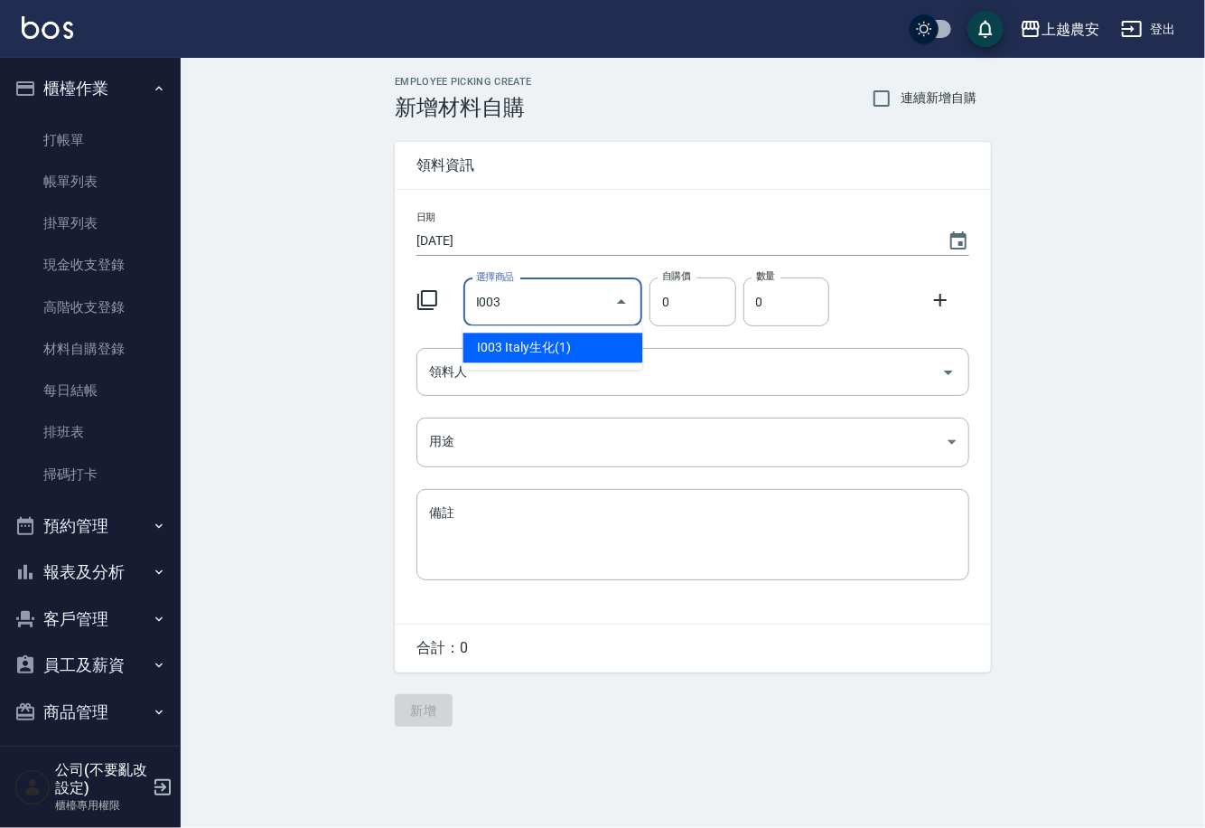
type input "Italy生化(1)"
type input "110"
type input "1"
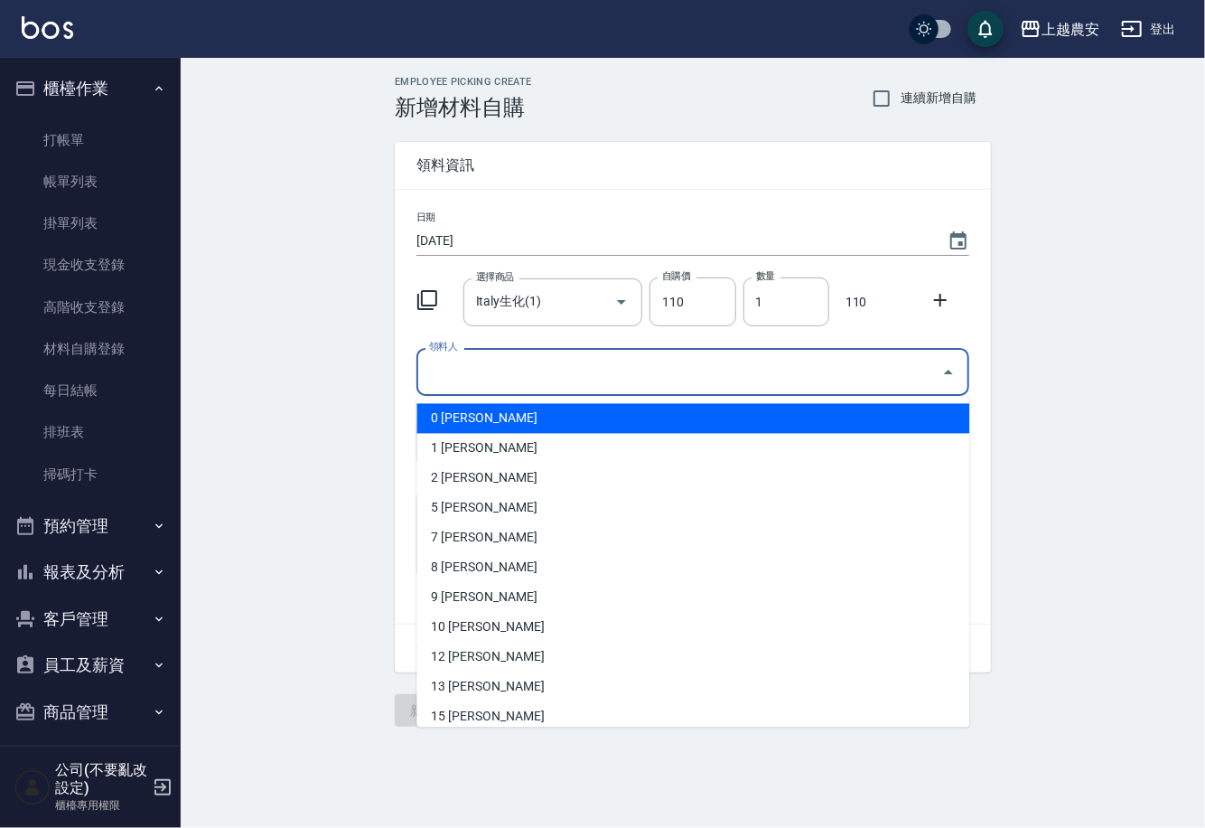
click at [506, 382] on input "領料人" at bounding box center [680, 372] width 510 height 32
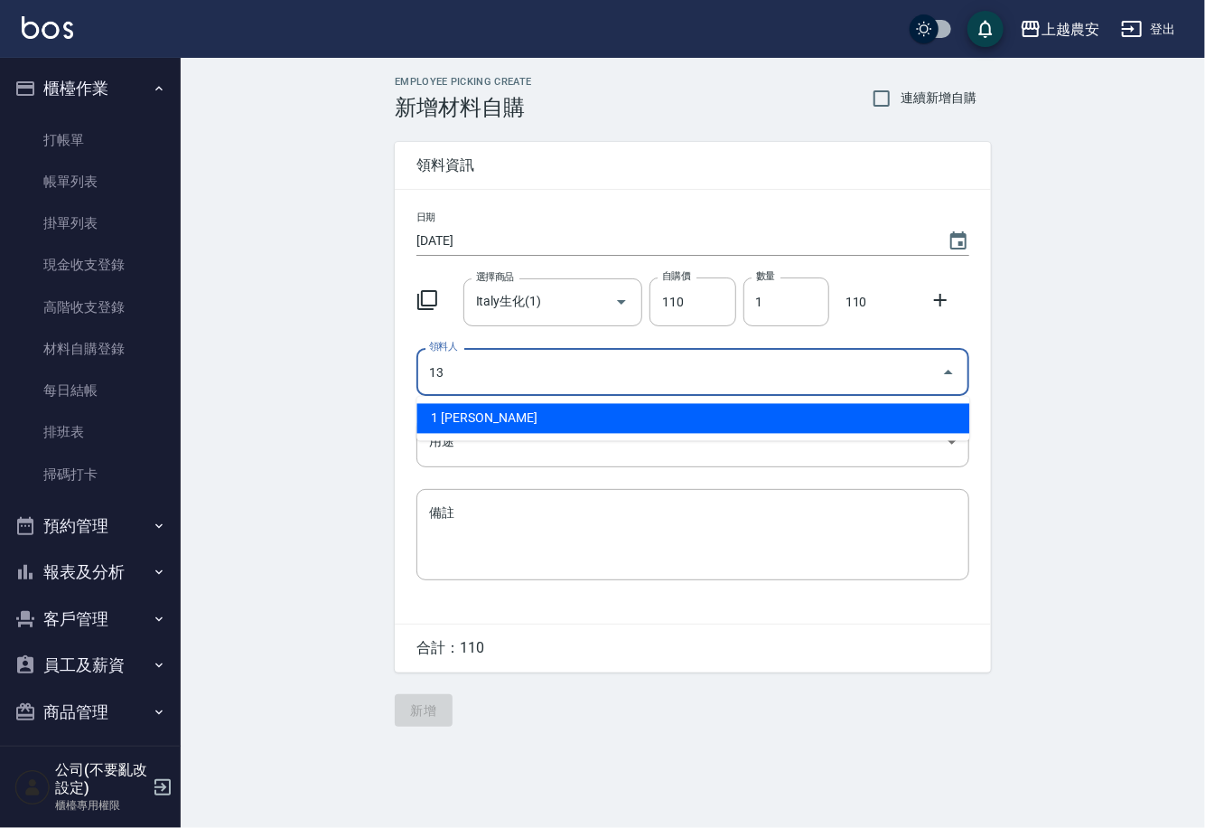
type input "13 張維庭"
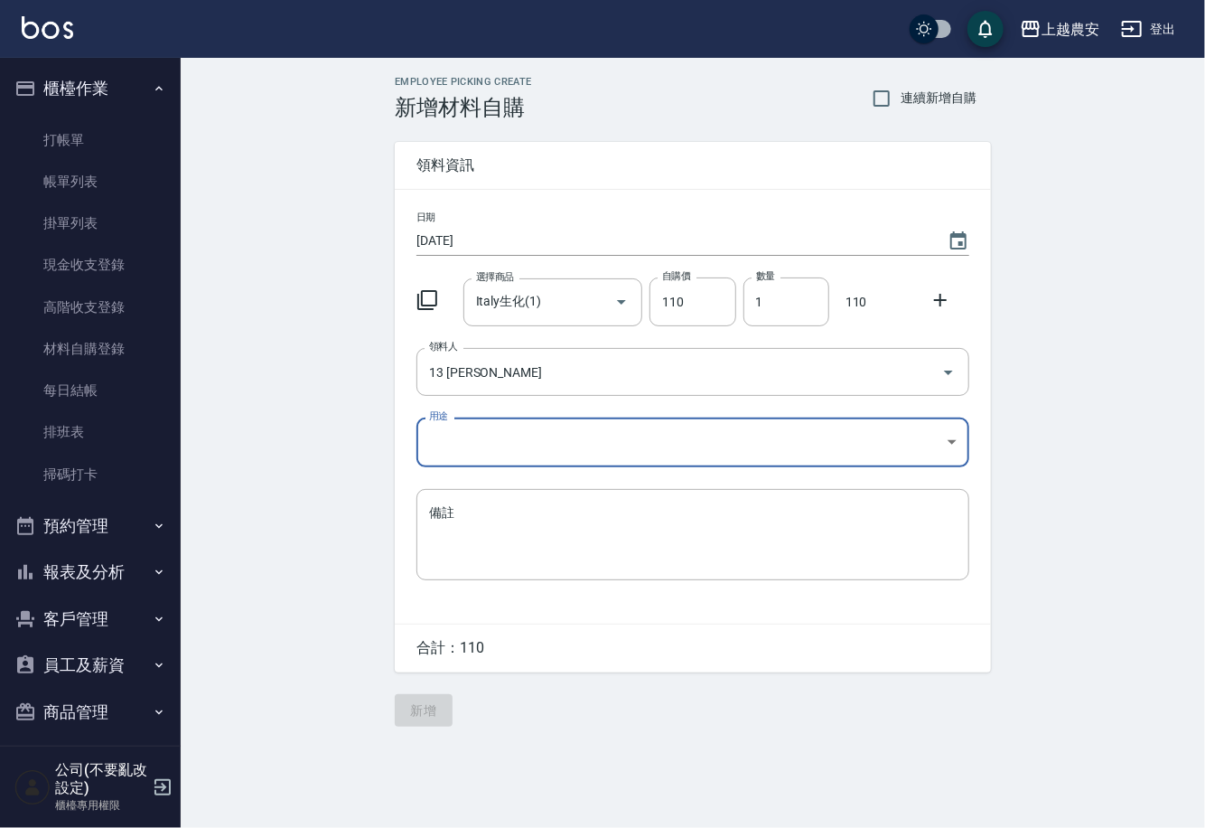
click at [438, 451] on body "上越農安 登出 櫃檯作業 打帳單 帳單列表 掛單列表 現金收支登錄 高階收支登錄 材料自購登錄 每日結帳 排班表 掃碼打卡 預約管理 預約管理 單日預約紀錄 …" at bounding box center [602, 414] width 1205 height 828
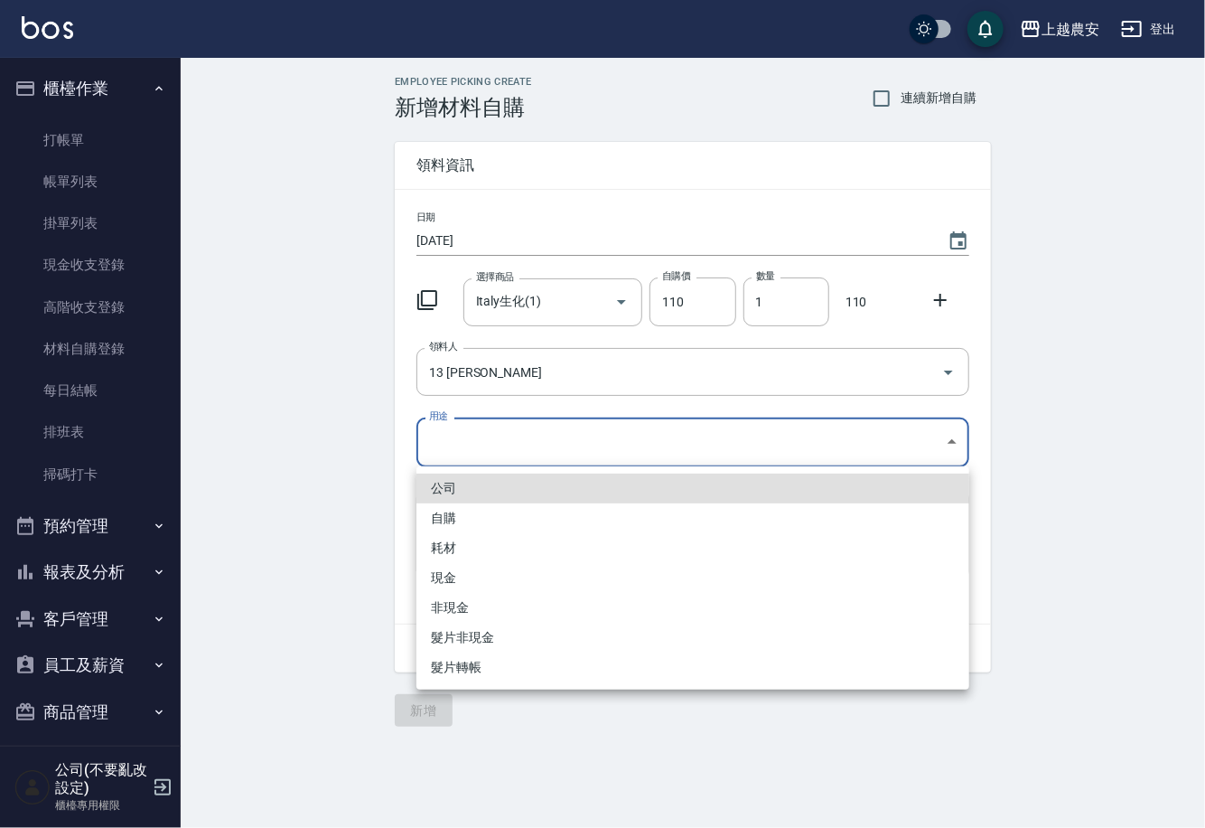
click at [449, 521] on li "自購" at bounding box center [692, 518] width 553 height 30
type input "自購"
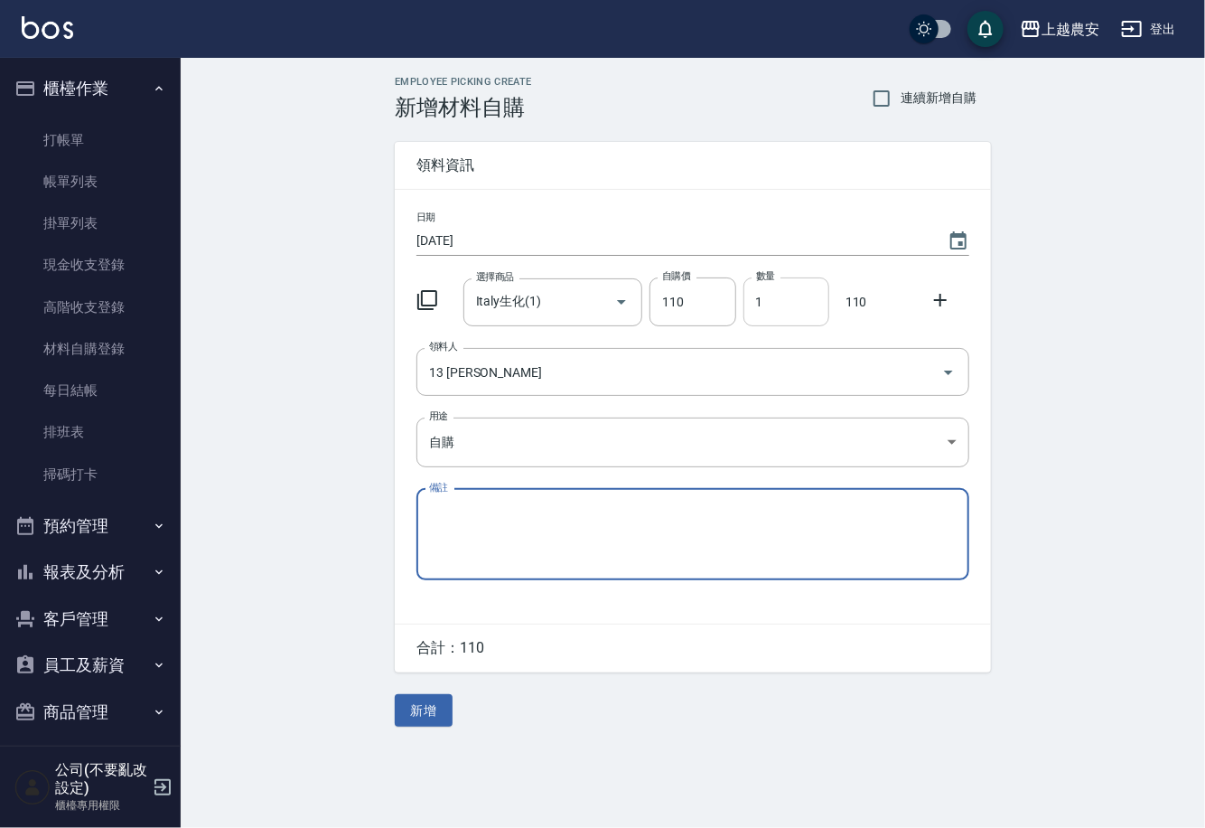
click at [937, 297] on icon at bounding box center [941, 300] width 22 height 22
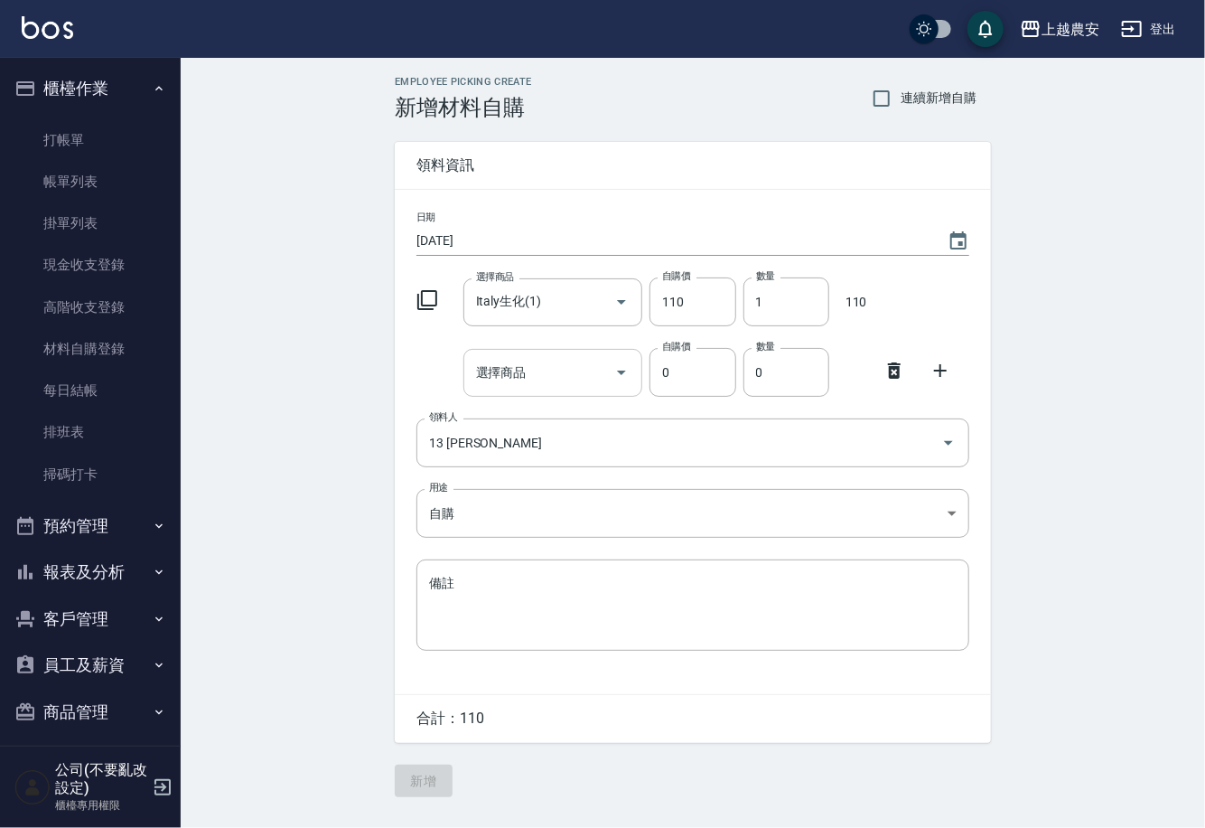
click at [576, 379] on input "選擇商品" at bounding box center [540, 373] width 136 height 32
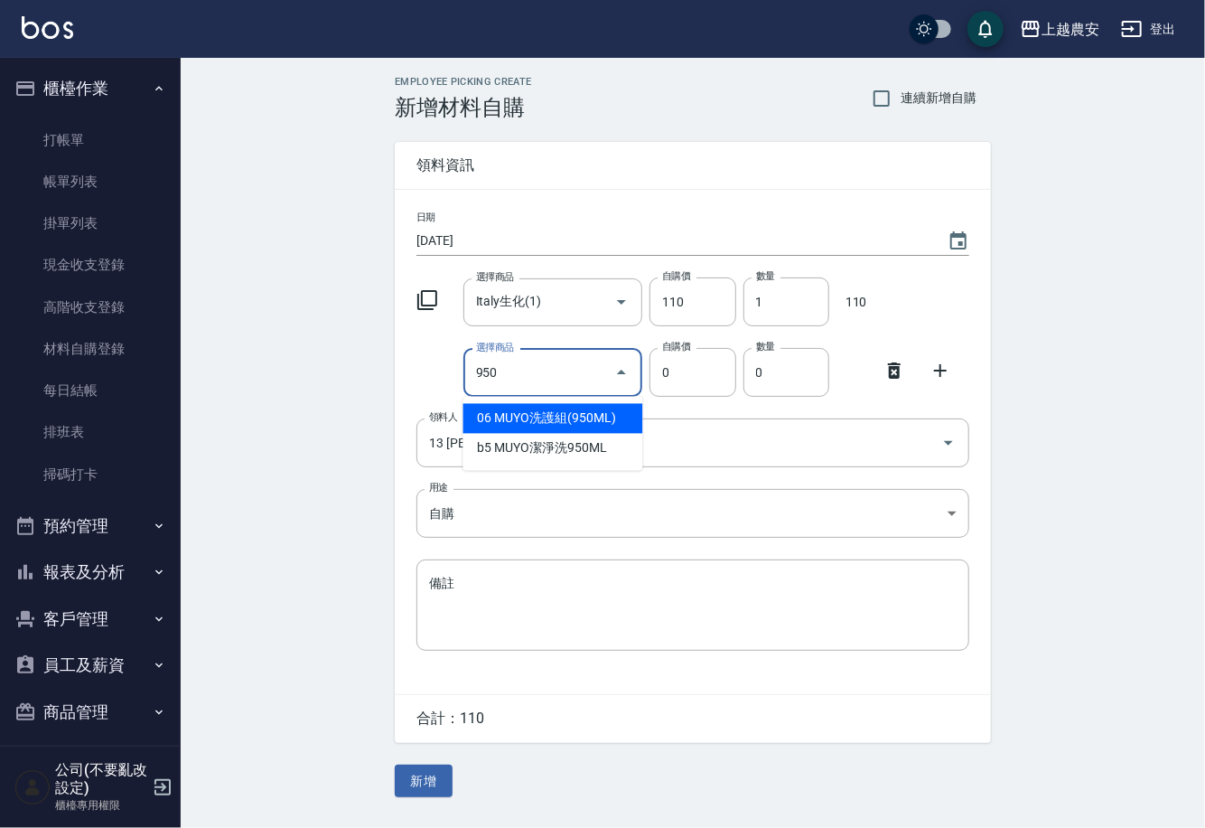
click at [600, 421] on li "06 MUYO洗護組(950ML)" at bounding box center [553, 419] width 180 height 30
type input "MUYO洗護組(950ML)"
type input "900"
type input "1"
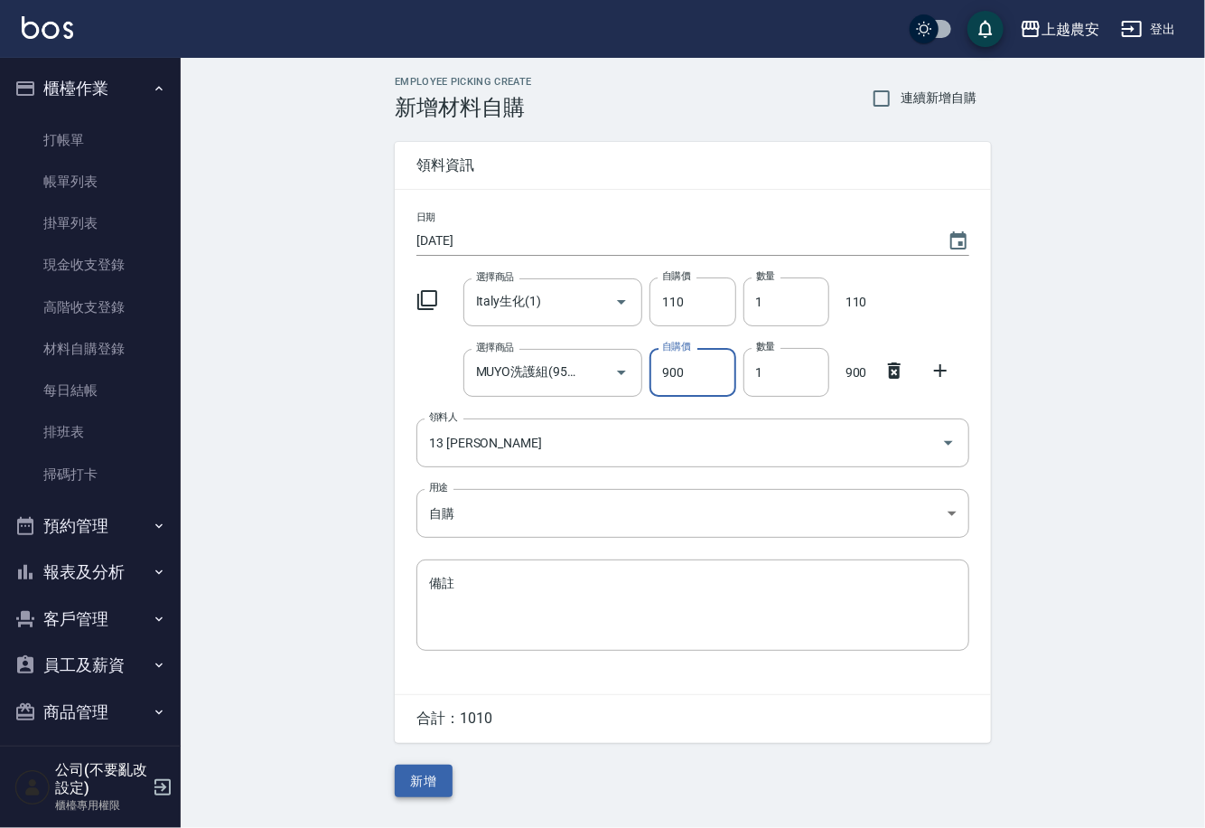
click at [419, 784] on button "新增" at bounding box center [424, 780] width 58 height 33
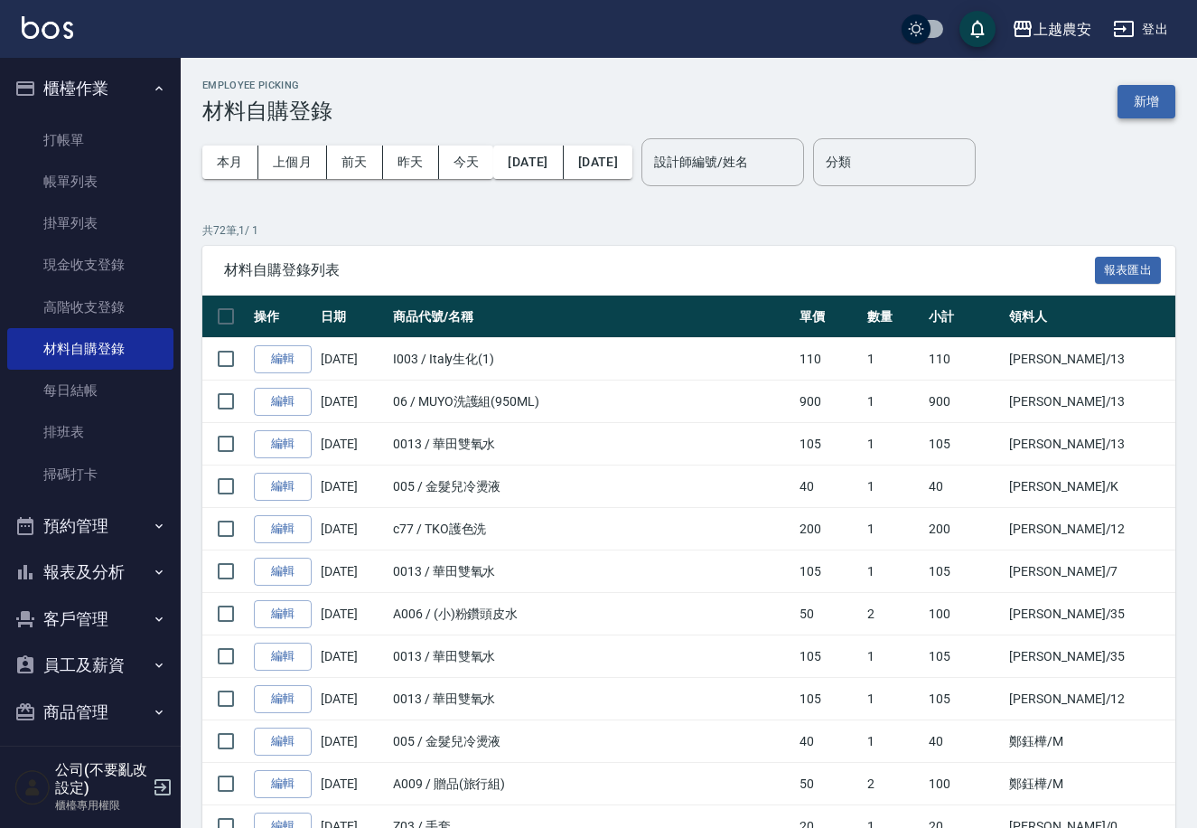
click at [1146, 104] on button "新增" at bounding box center [1147, 101] width 58 height 33
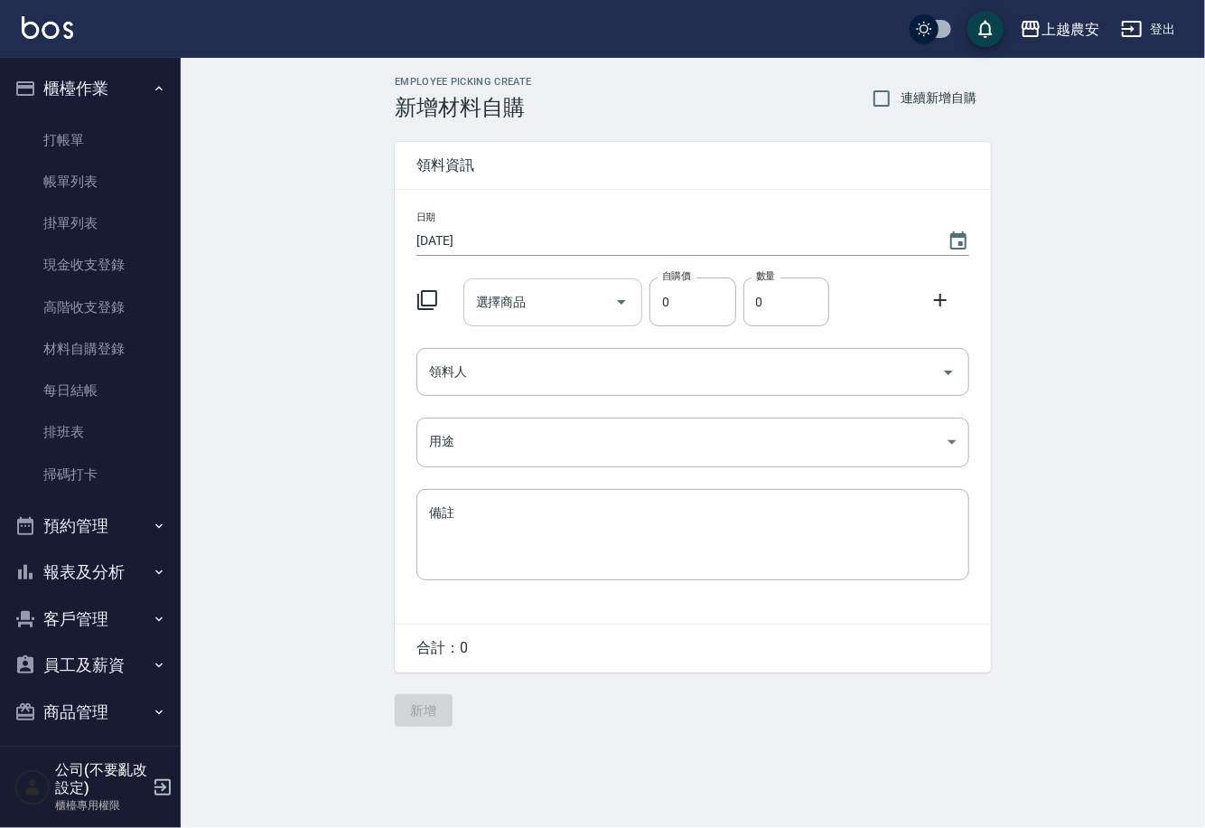
click at [505, 312] on input "選擇商品" at bounding box center [540, 302] width 136 height 32
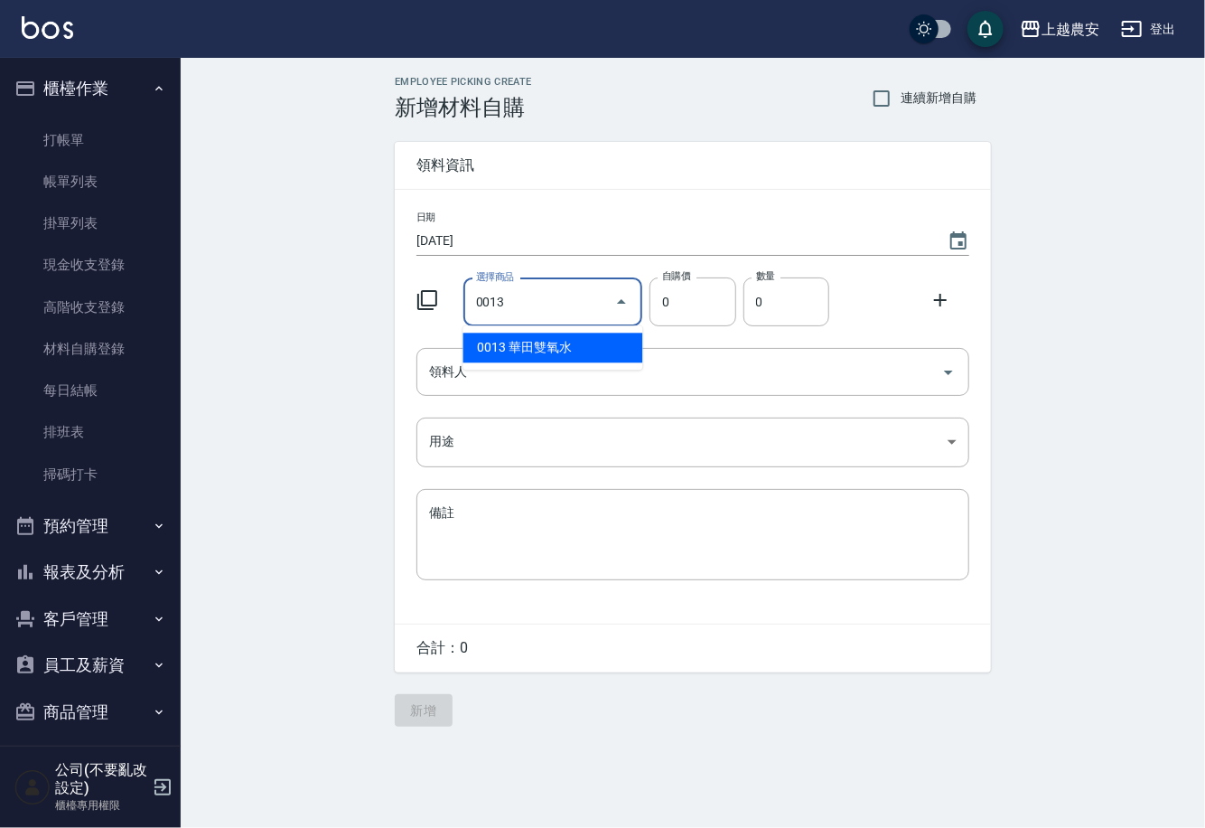
type input "華田雙氧水"
type input "105"
type input "1"
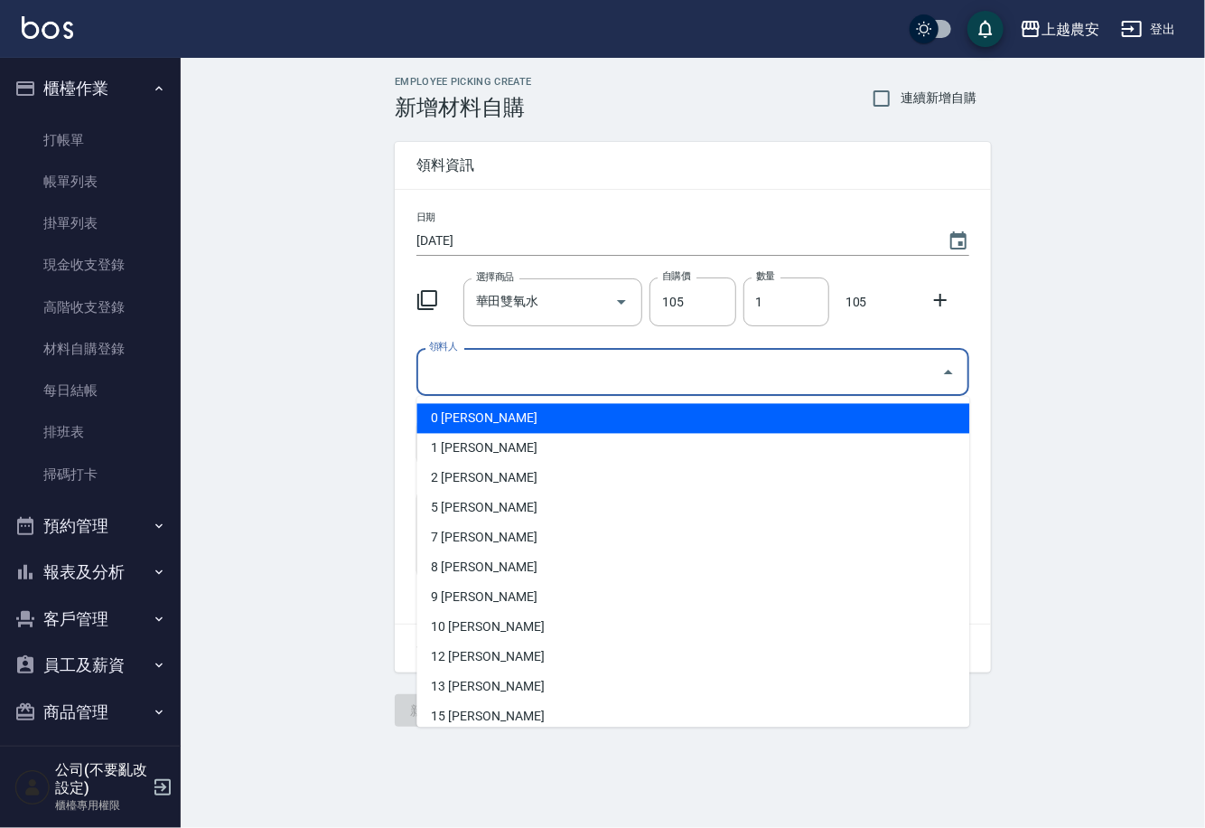
click at [504, 368] on input "領料人" at bounding box center [680, 372] width 510 height 32
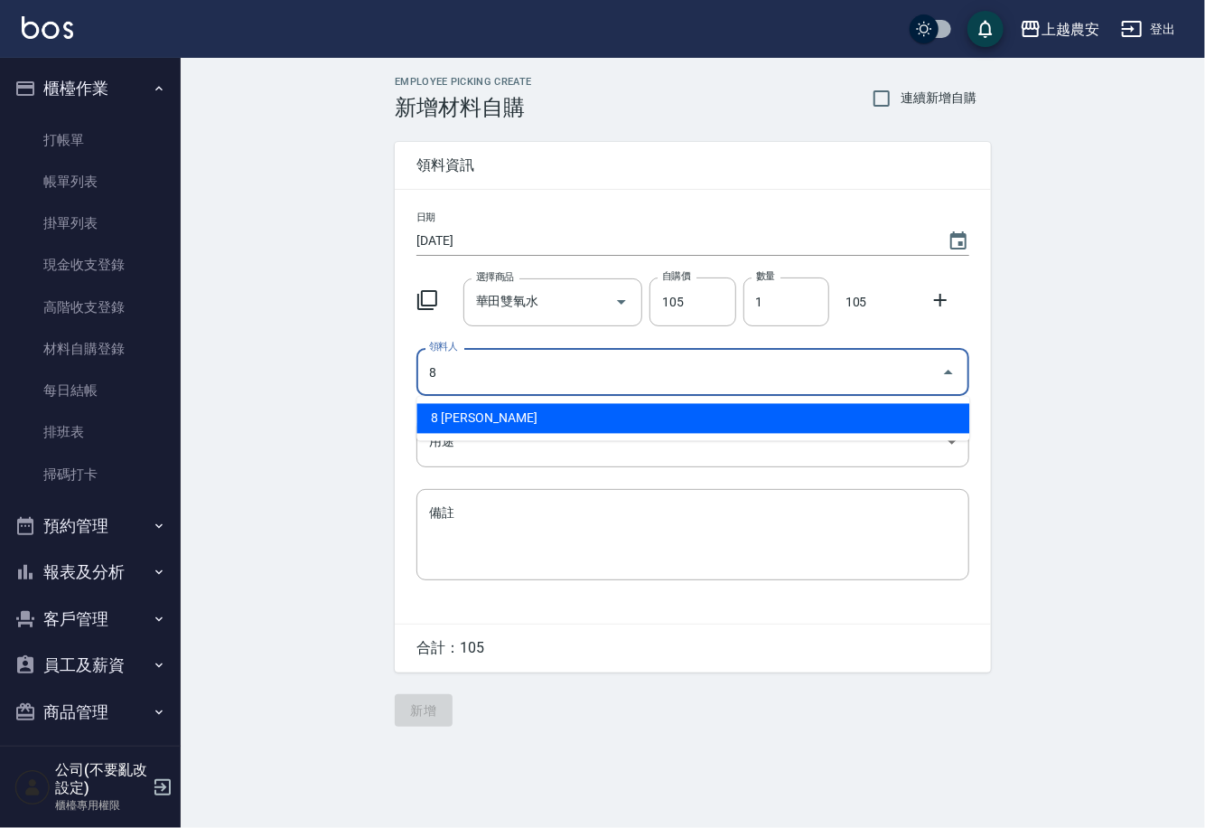
click at [479, 416] on li "8 郭黛慧" at bounding box center [692, 419] width 553 height 30
type input "8 郭黛慧"
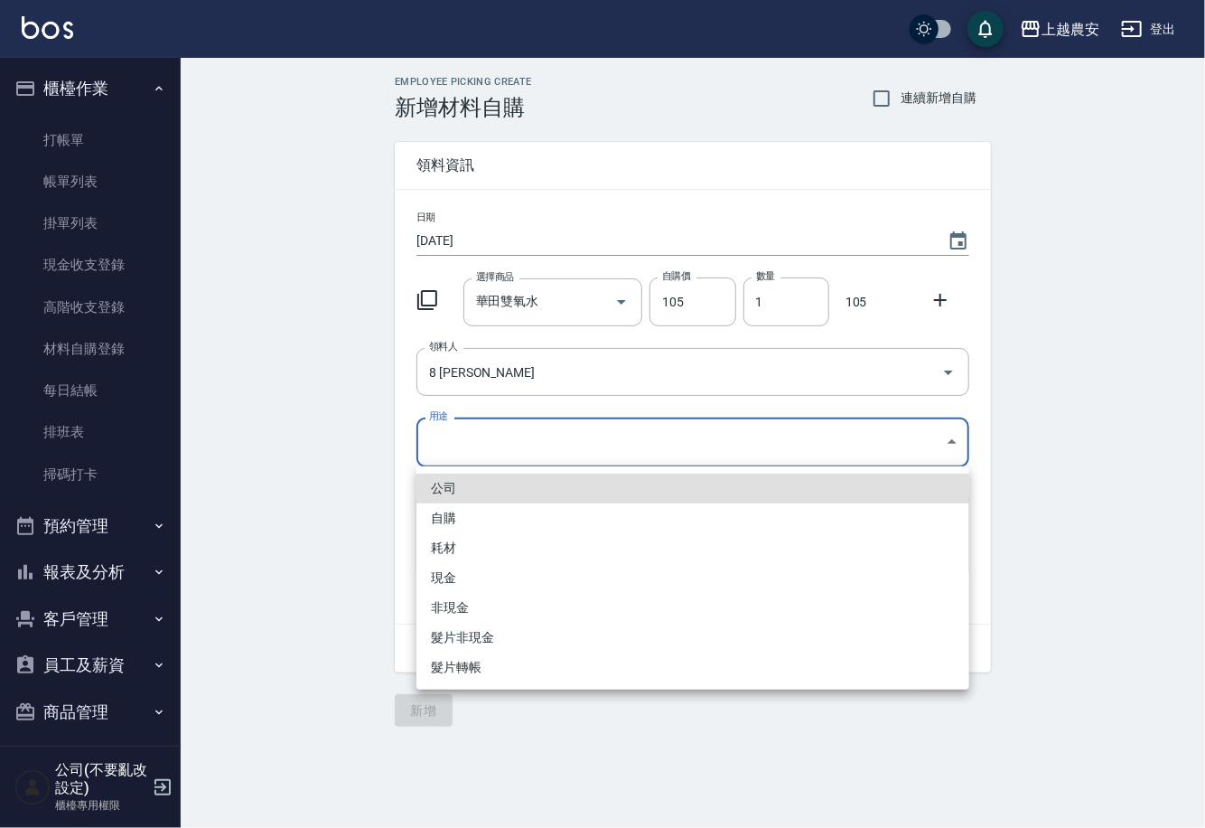
drag, startPoint x: 436, startPoint y: 454, endPoint x: 439, endPoint y: 510, distance: 56.1
click at [436, 463] on body "上越農安 登出 櫃檯作業 打帳單 帳單列表 掛單列表 現金收支登錄 高階收支登錄 材料自購登錄 每日結帳 排班表 掃碼打卡 預約管理 預約管理 單日預約紀錄 …" at bounding box center [602, 414] width 1205 height 828
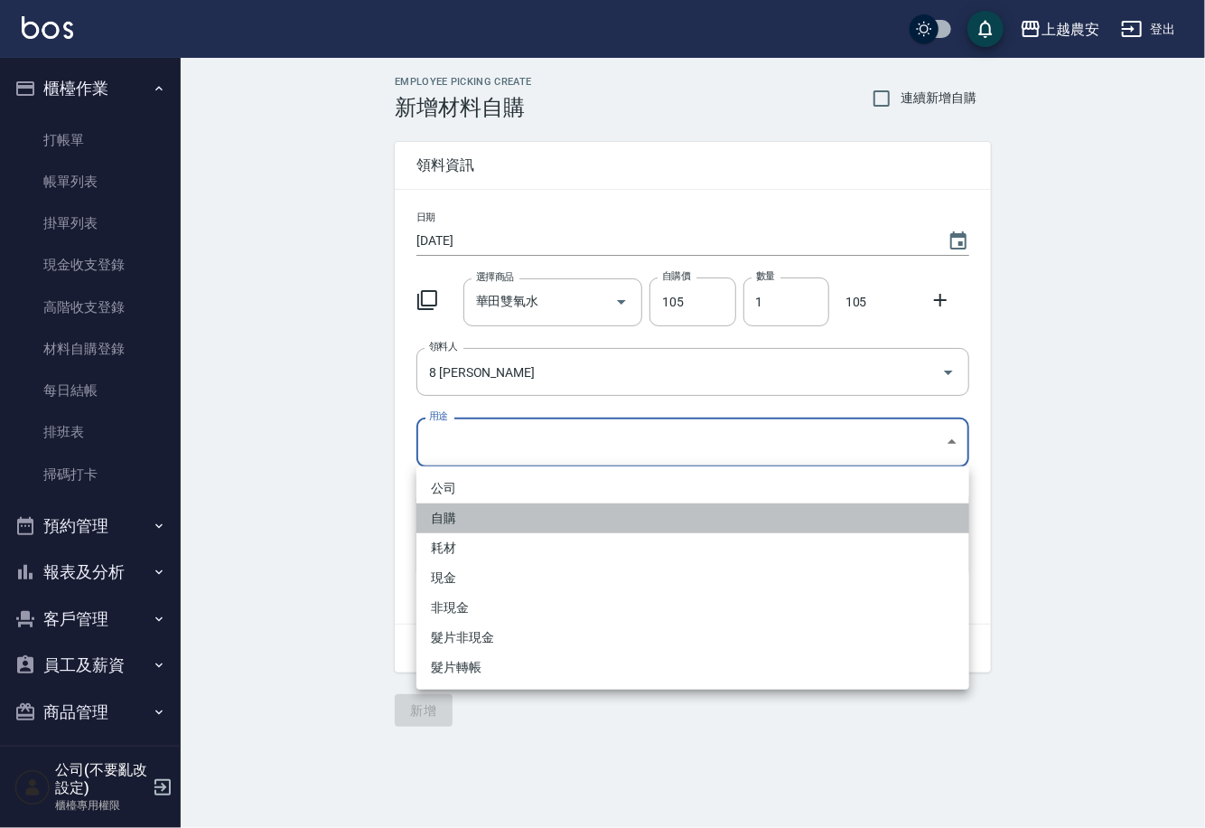
click at [442, 519] on li "自購" at bounding box center [692, 518] width 553 height 30
type input "自購"
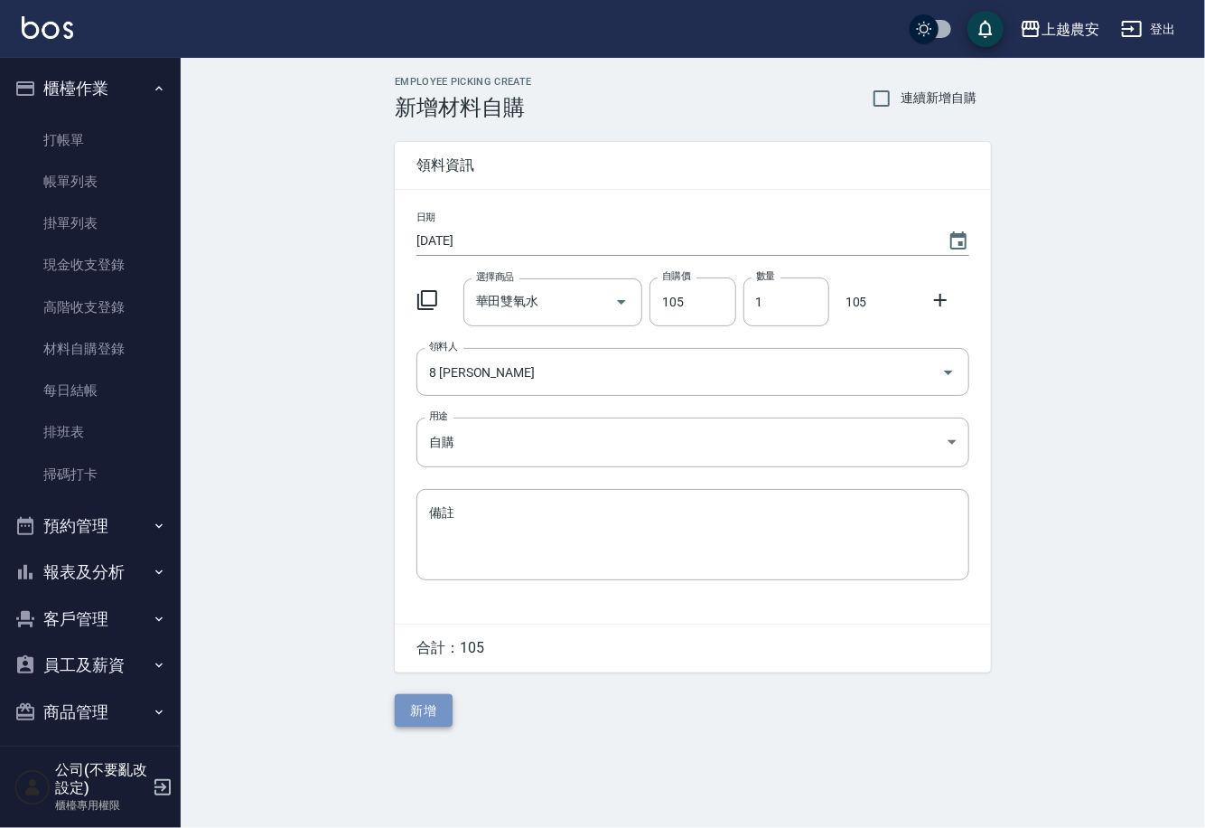
click at [413, 707] on button "新增" at bounding box center [424, 710] width 58 height 33
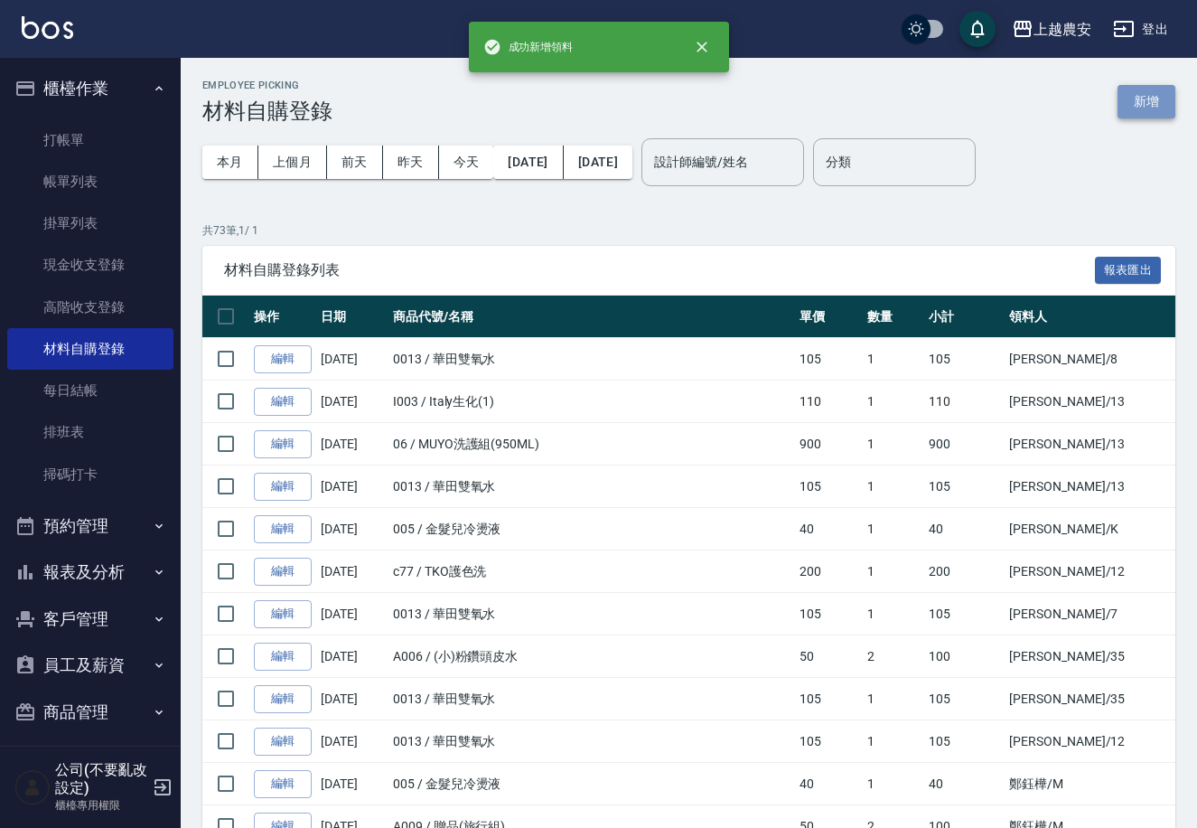
click at [1132, 102] on button "新增" at bounding box center [1147, 101] width 58 height 33
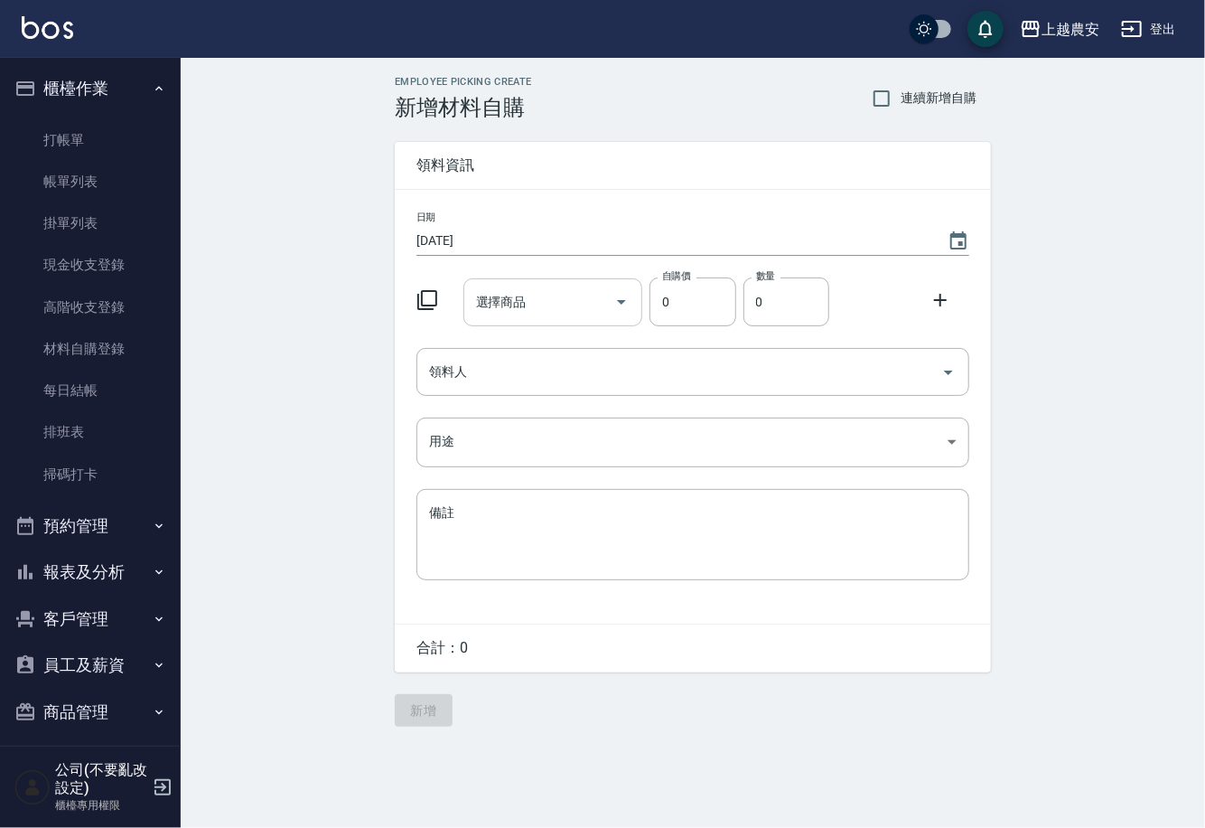
click at [524, 292] on input "選擇商品" at bounding box center [540, 302] width 136 height 32
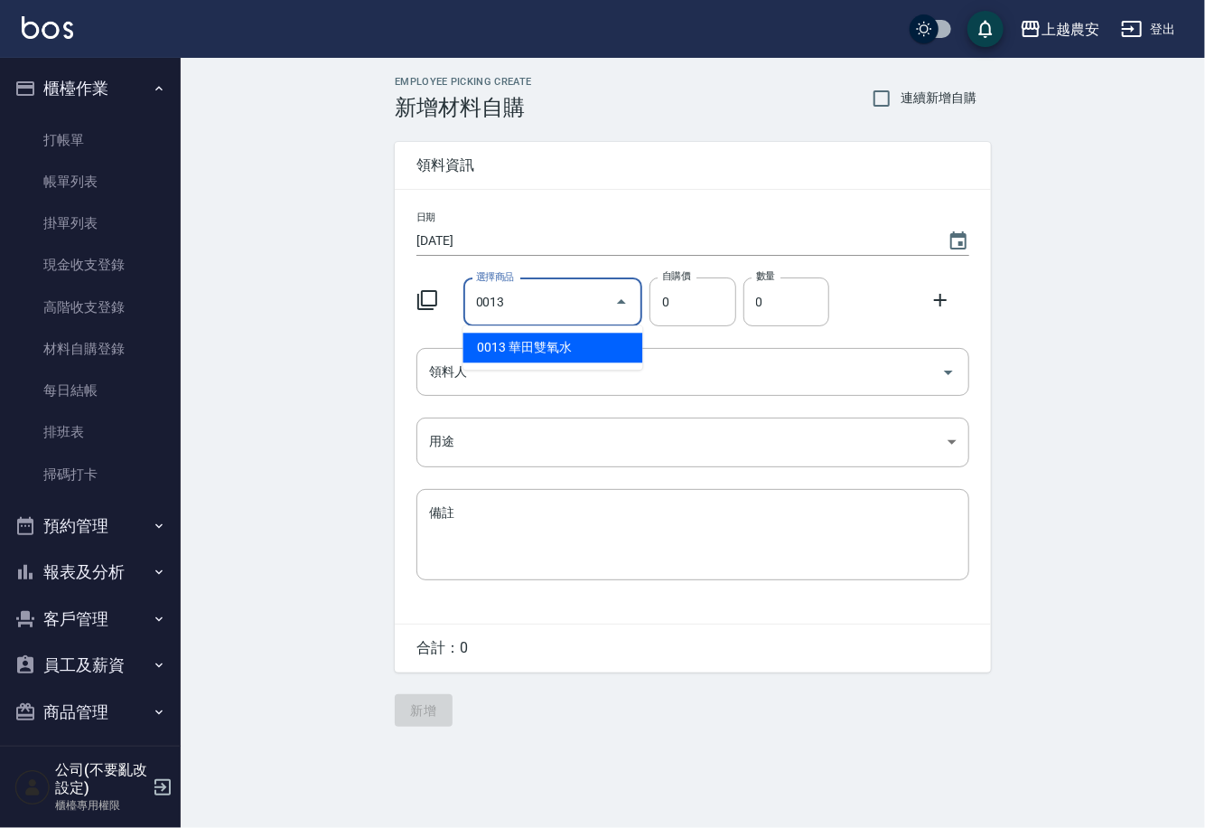
type input "華田雙氧水"
type input "105"
type input "1"
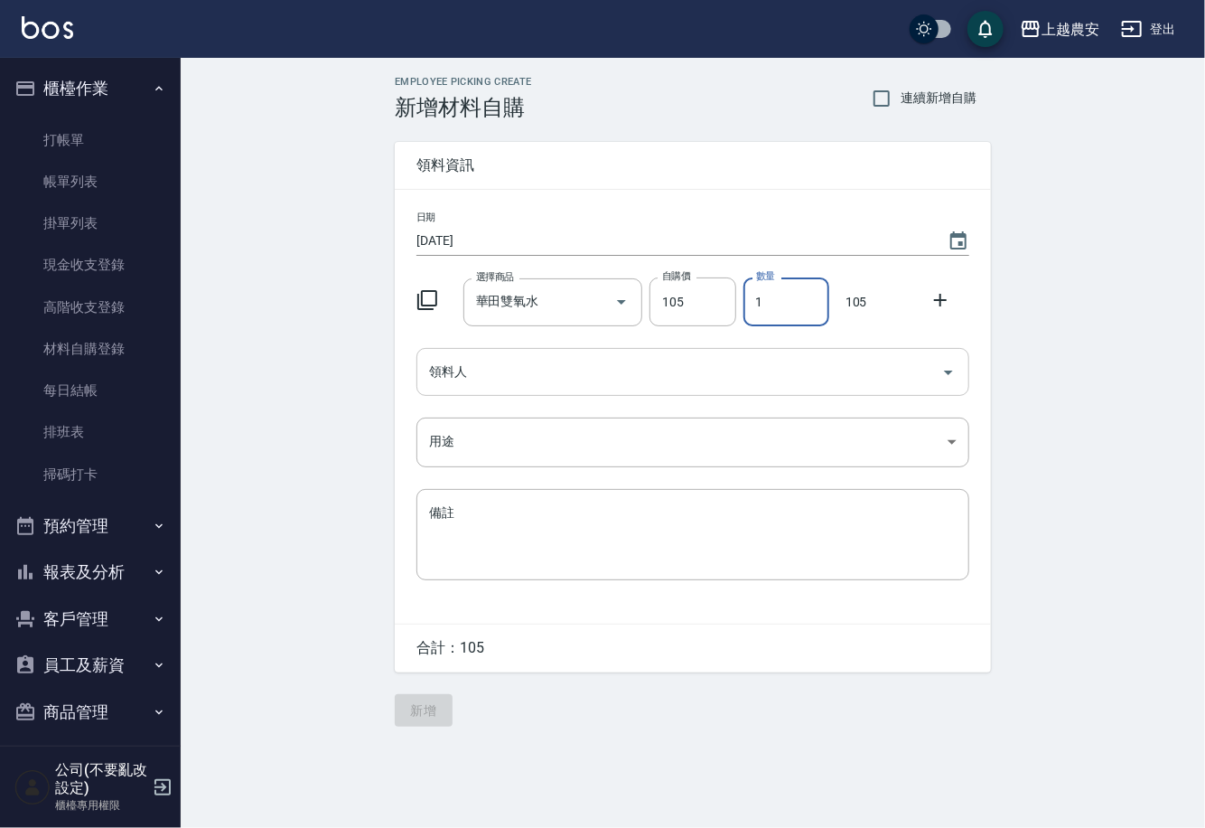
click at [520, 387] on input "領料人" at bounding box center [680, 372] width 510 height 32
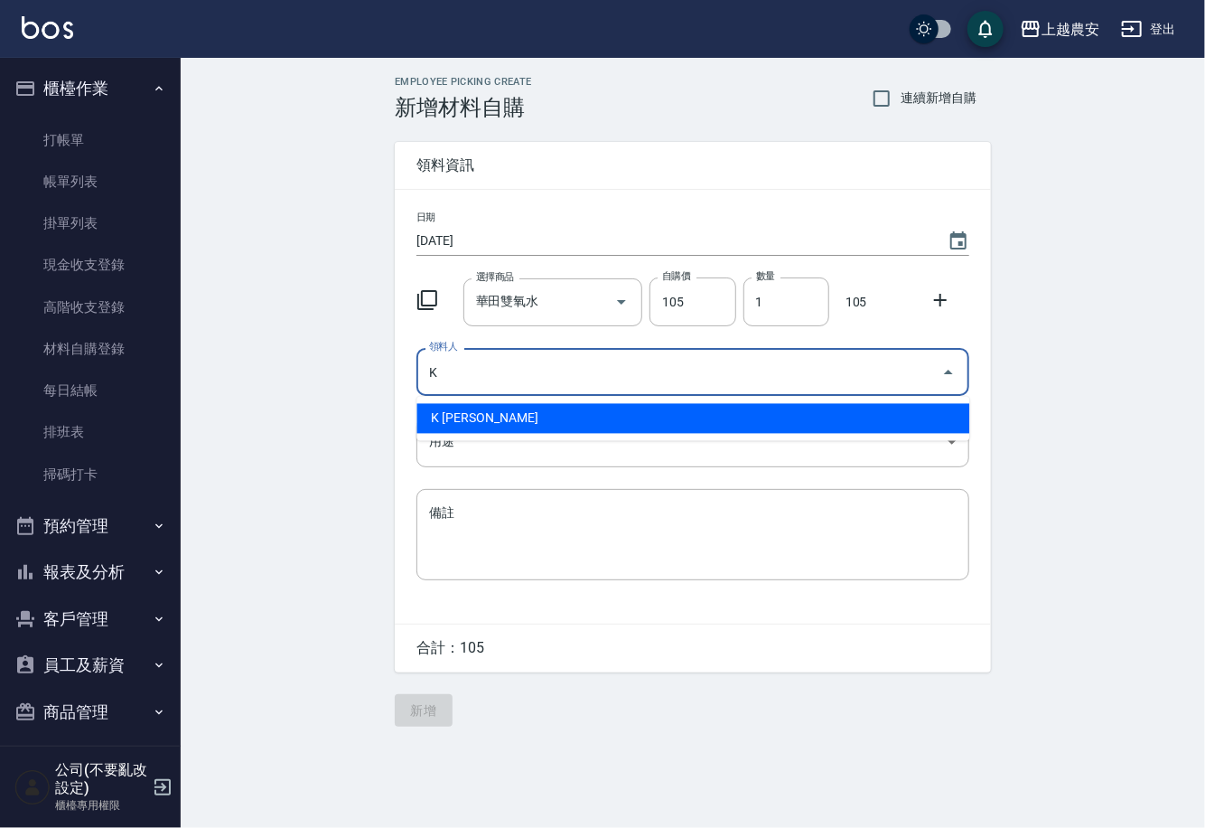
click at [488, 407] on li "K 林慧珊" at bounding box center [692, 419] width 553 height 30
type input "K 林慧珊"
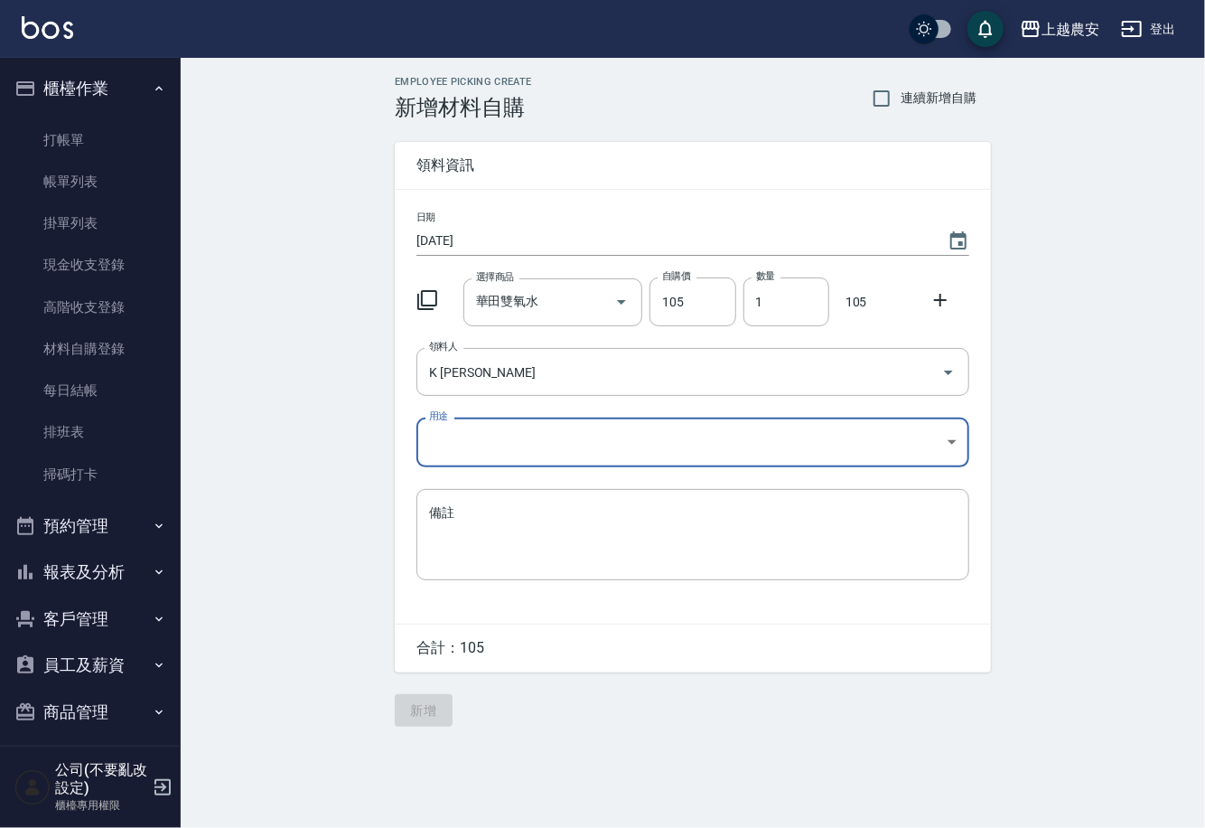
click at [452, 448] on body "上越農安 登出 櫃檯作業 打帳單 帳單列表 掛單列表 現金收支登錄 高階收支登錄 材料自購登錄 每日結帳 排班表 掃碼打卡 預約管理 預約管理 單日預約紀錄 …" at bounding box center [602, 414] width 1205 height 828
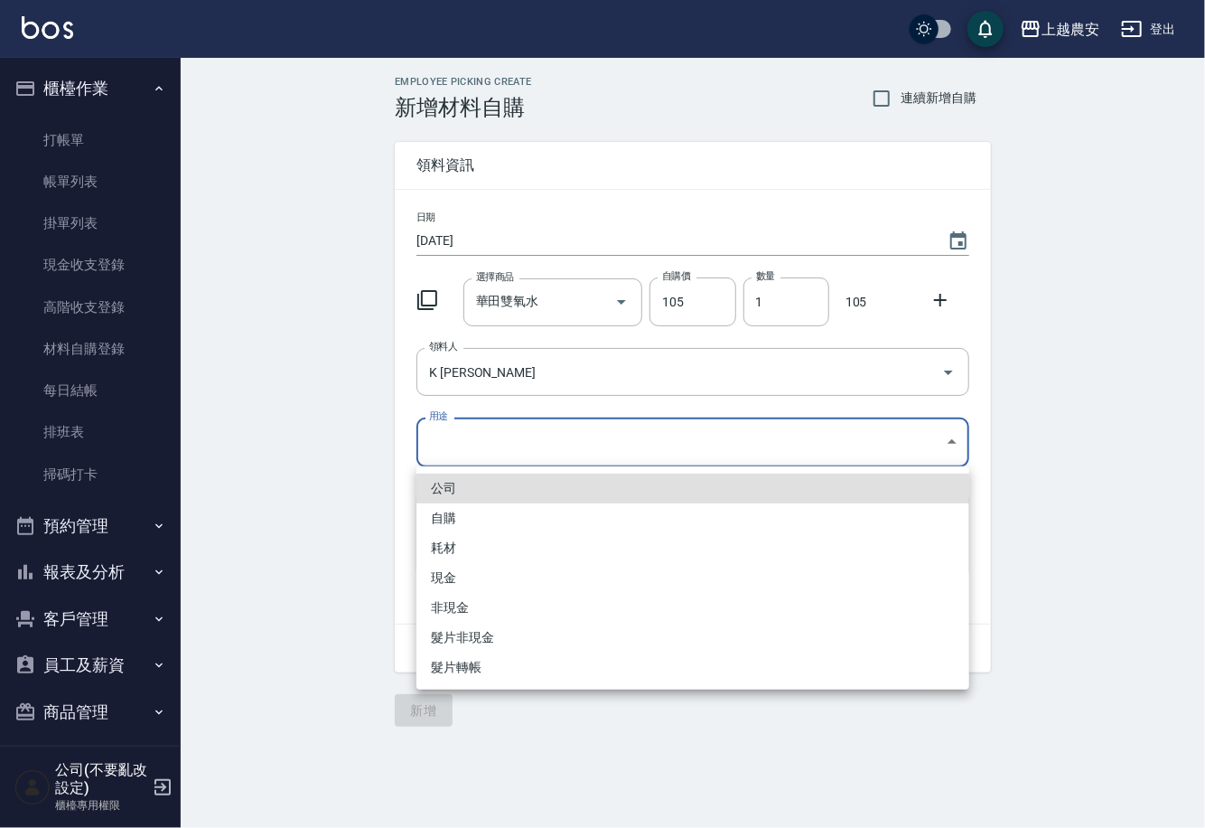
click at [444, 520] on li "自購" at bounding box center [692, 518] width 553 height 30
type input "自購"
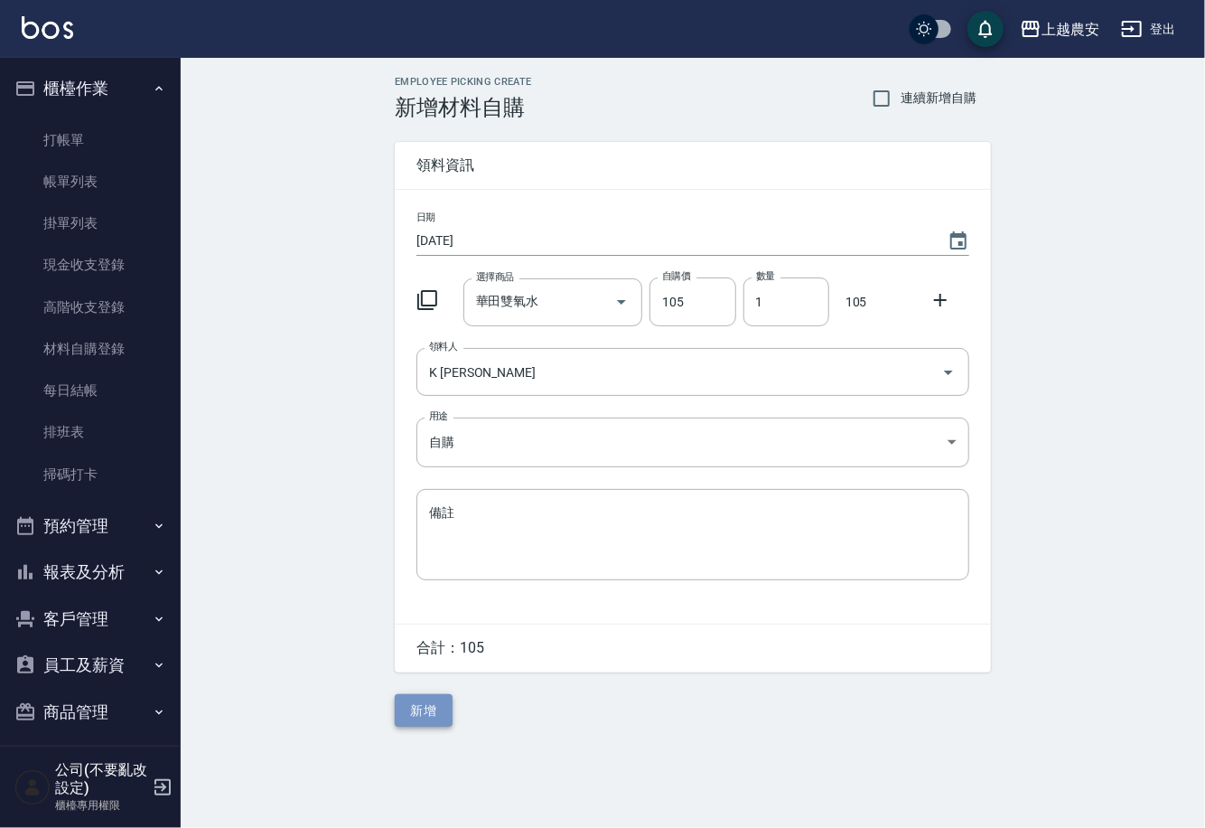
click at [407, 705] on button "新增" at bounding box center [424, 710] width 58 height 33
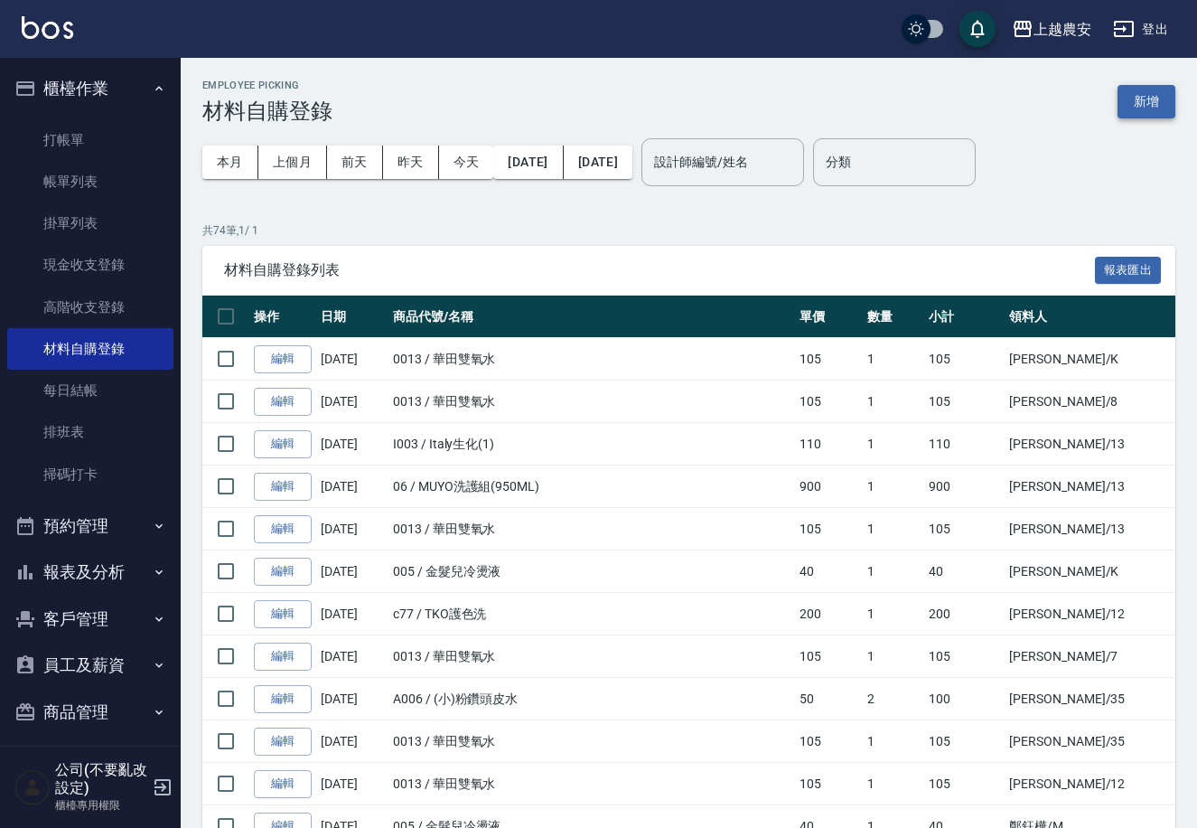
click at [1155, 99] on button "新增" at bounding box center [1147, 101] width 58 height 33
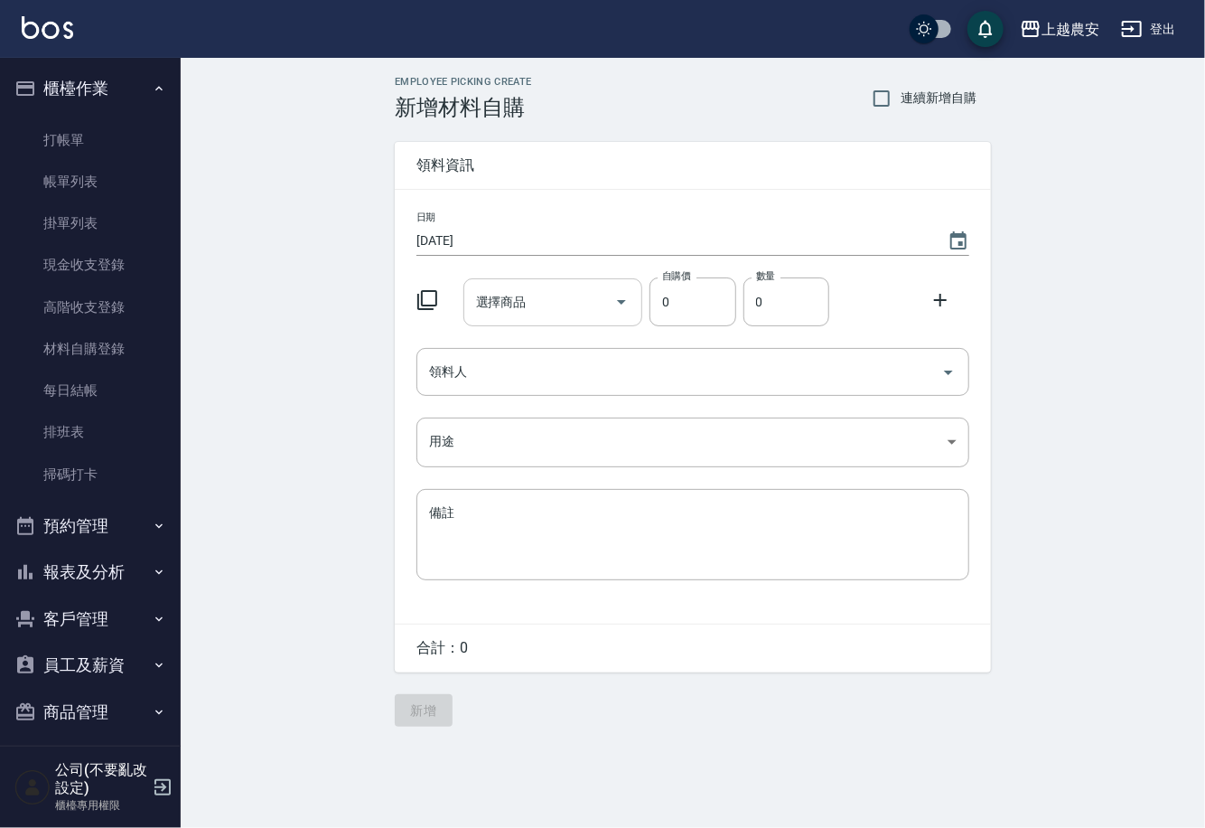
click at [602, 313] on input "選擇商品" at bounding box center [540, 302] width 136 height 32
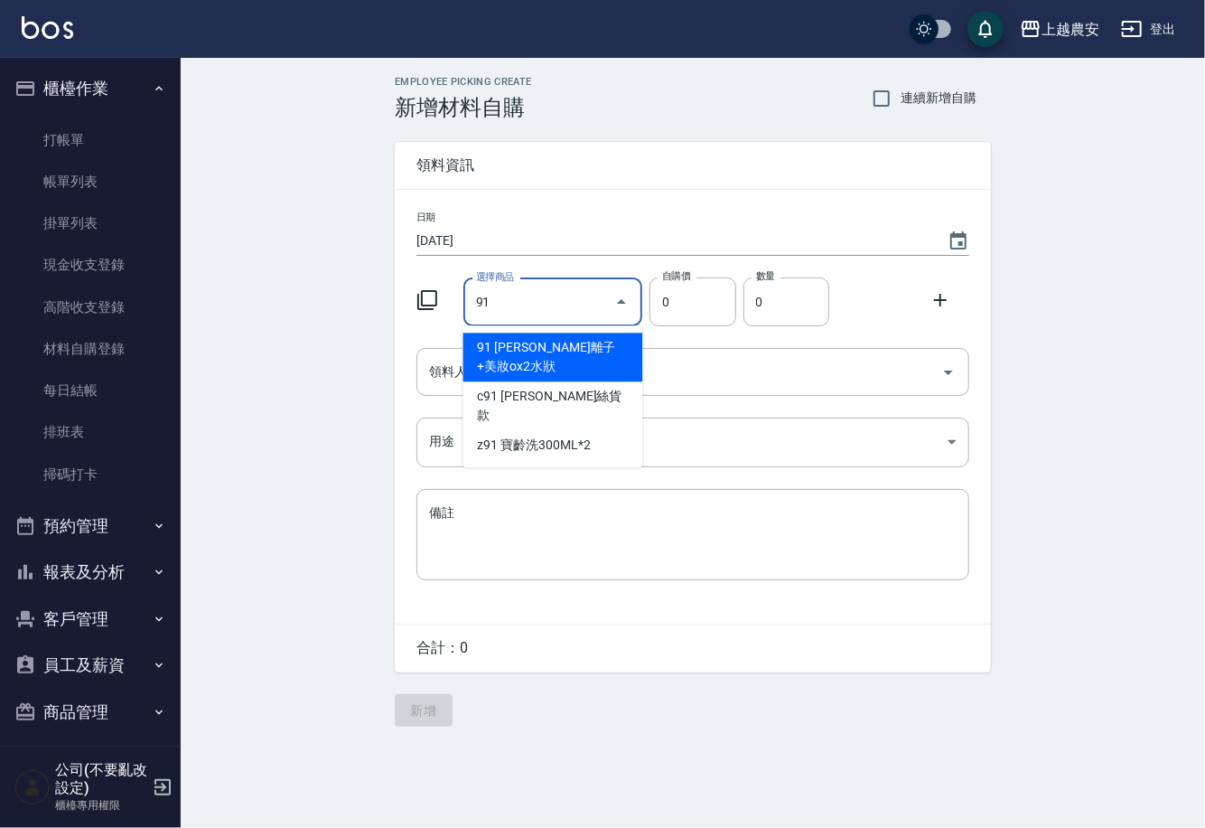
type input "娜普拉離子+美妝ox2水狀"
type input "488"
type input "1"
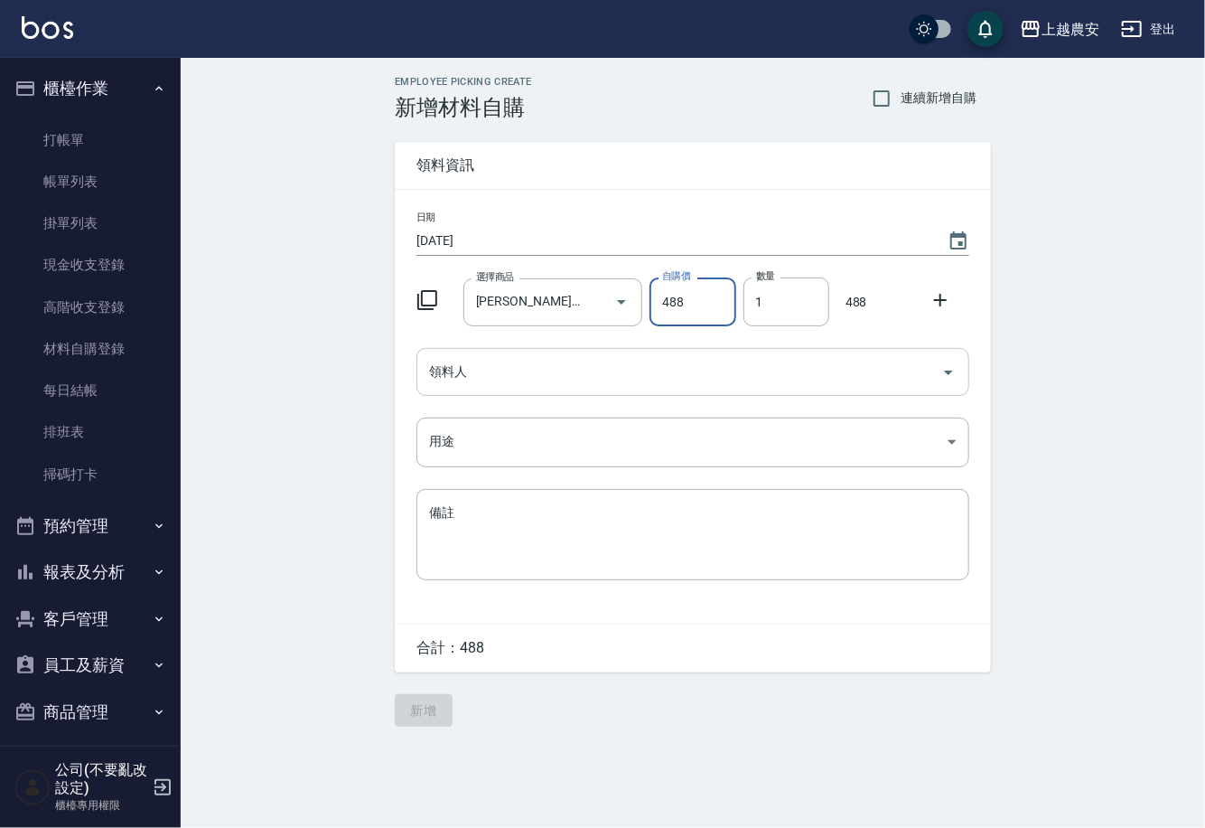
click at [554, 377] on input "領料人" at bounding box center [680, 372] width 510 height 32
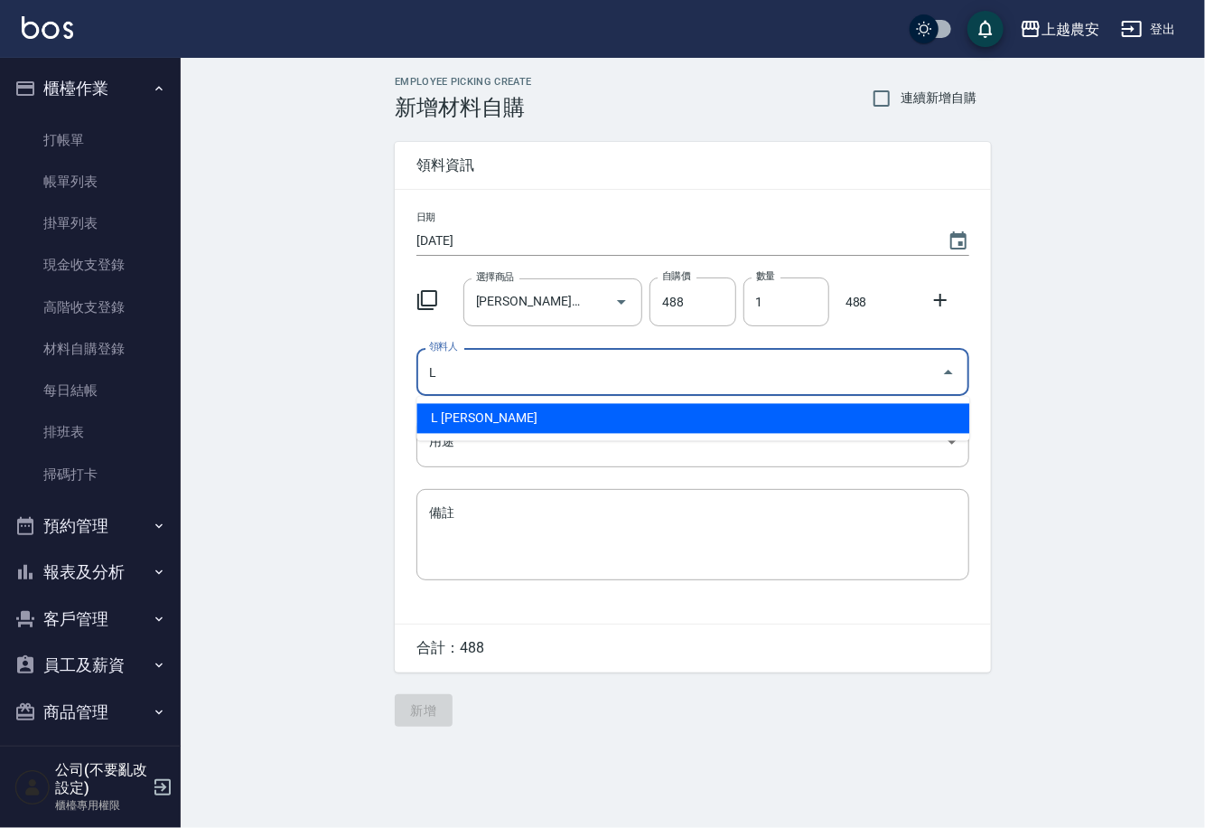
click at [467, 409] on li "L 溫莉娜" at bounding box center [692, 419] width 553 height 30
type input "L 溫莉娜"
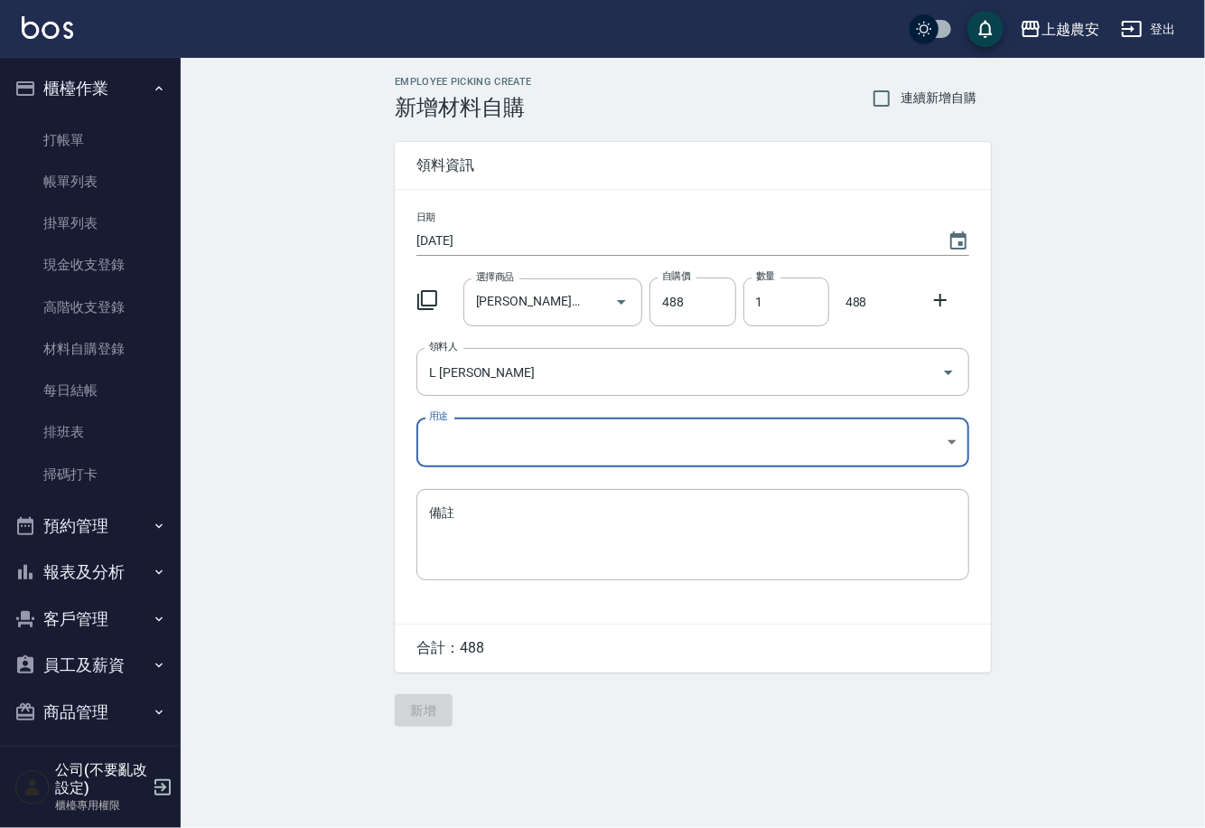
click at [460, 448] on body "上越農安 登出 櫃檯作業 打帳單 帳單列表 掛單列表 現金收支登錄 高階收支登錄 材料自購登錄 每日結帳 排班表 掃碼打卡 預約管理 預約管理 單日預約紀錄 …" at bounding box center [602, 414] width 1205 height 828
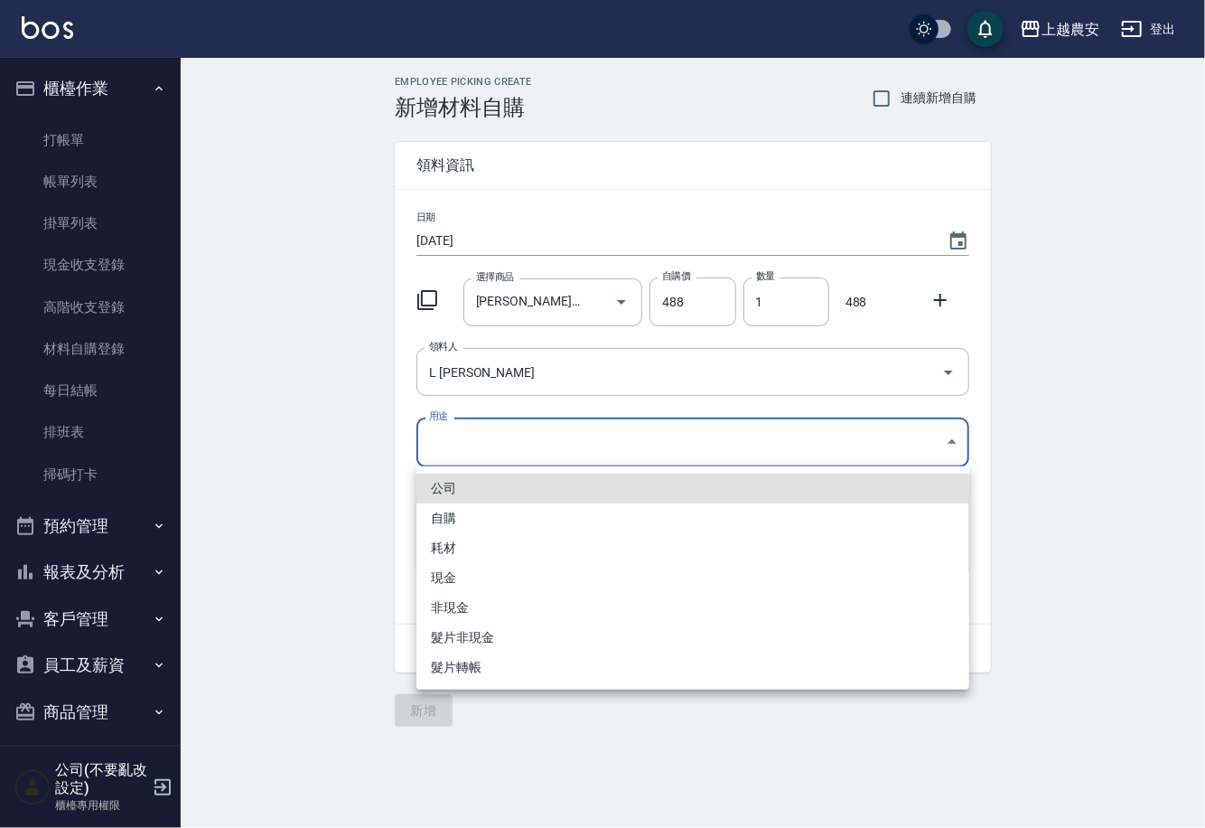
click at [453, 522] on li "自購" at bounding box center [692, 518] width 553 height 30
type input "自購"
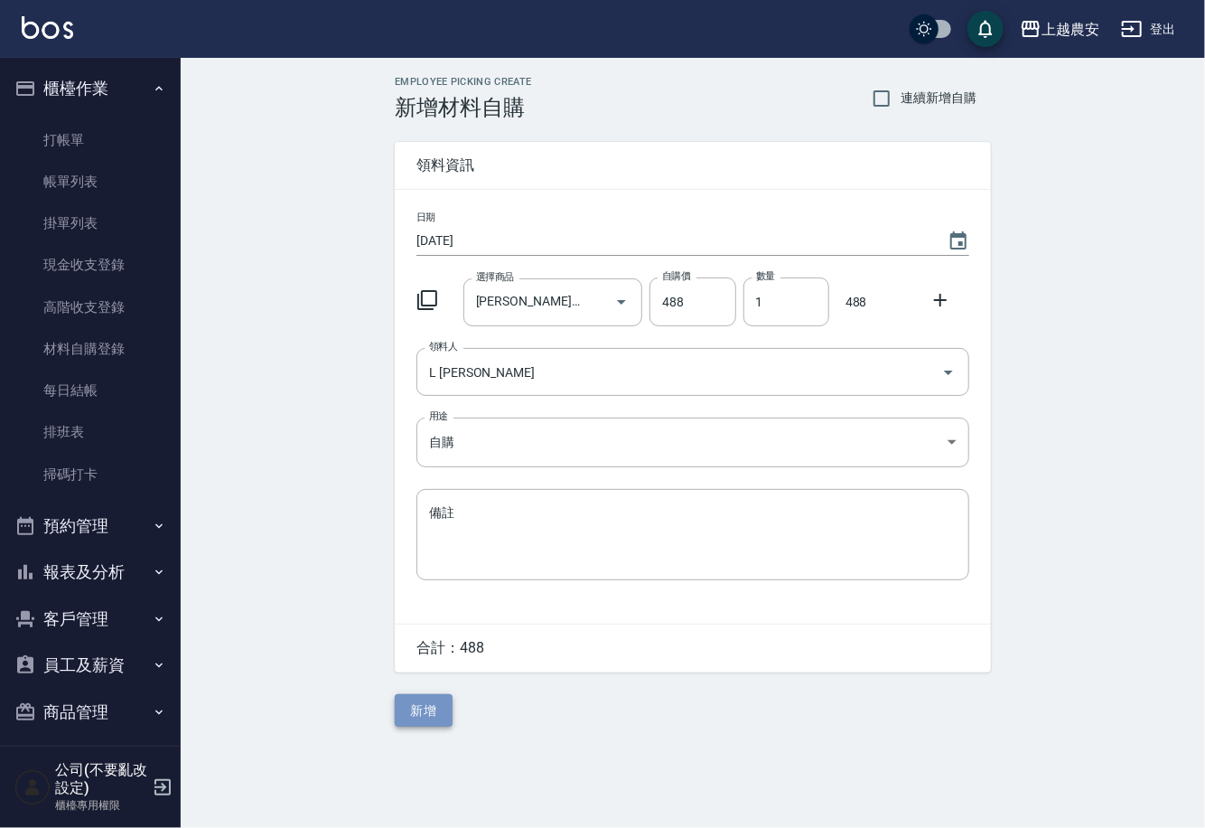
click at [425, 705] on button "新增" at bounding box center [424, 710] width 58 height 33
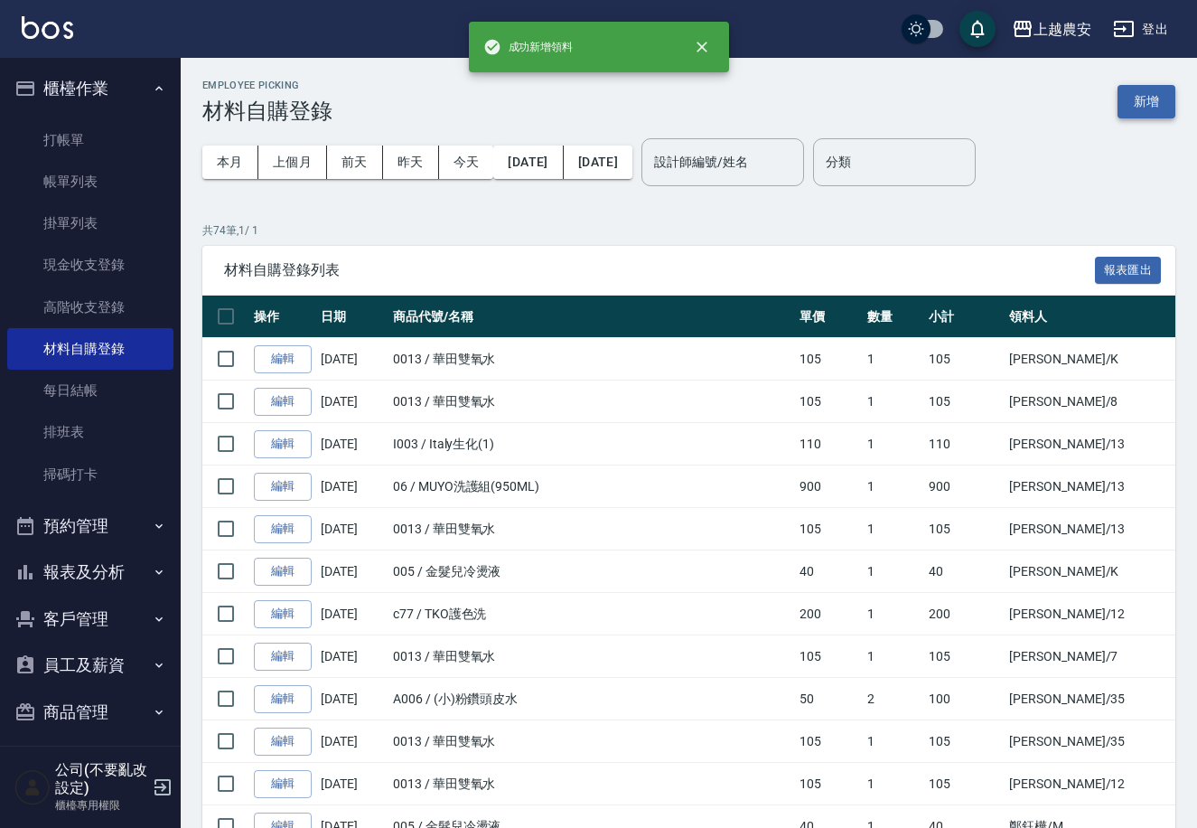
click at [1136, 89] on button "新增" at bounding box center [1147, 101] width 58 height 33
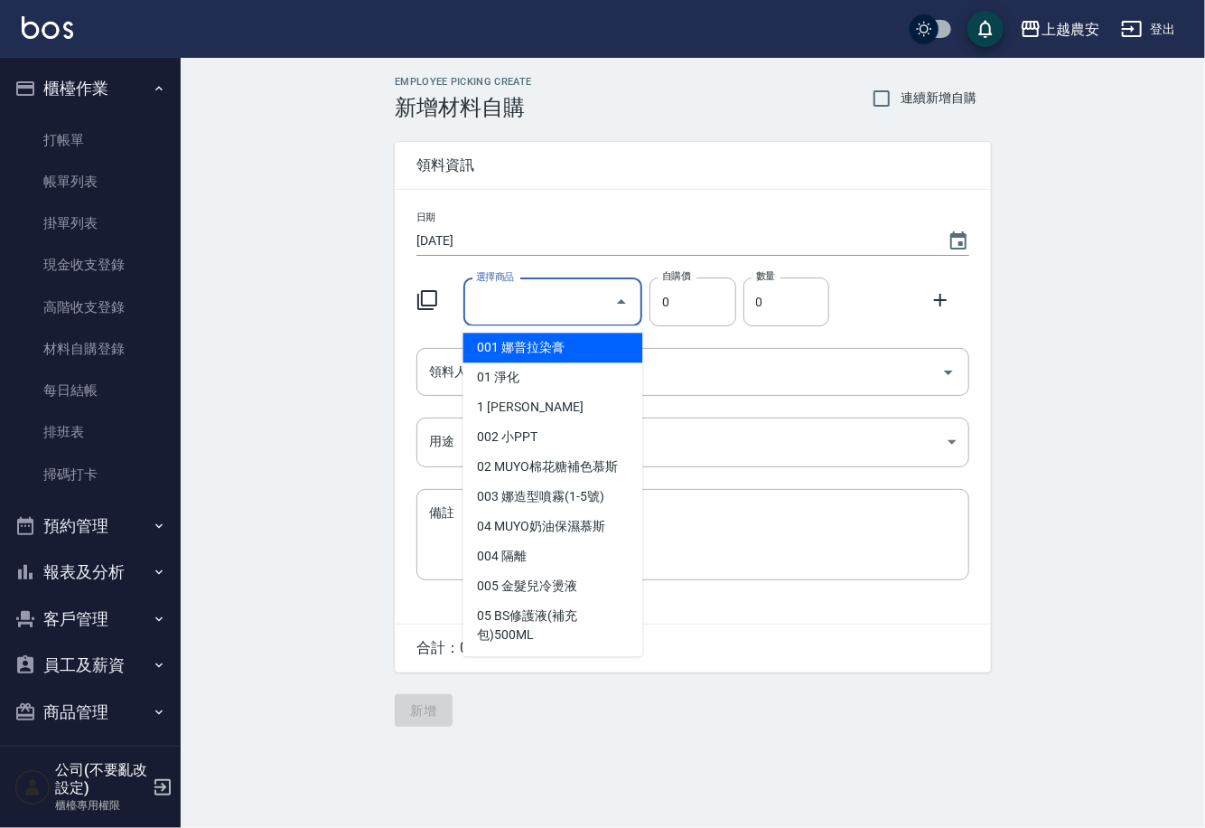
click at [526, 296] on input "選擇商品" at bounding box center [540, 302] width 136 height 32
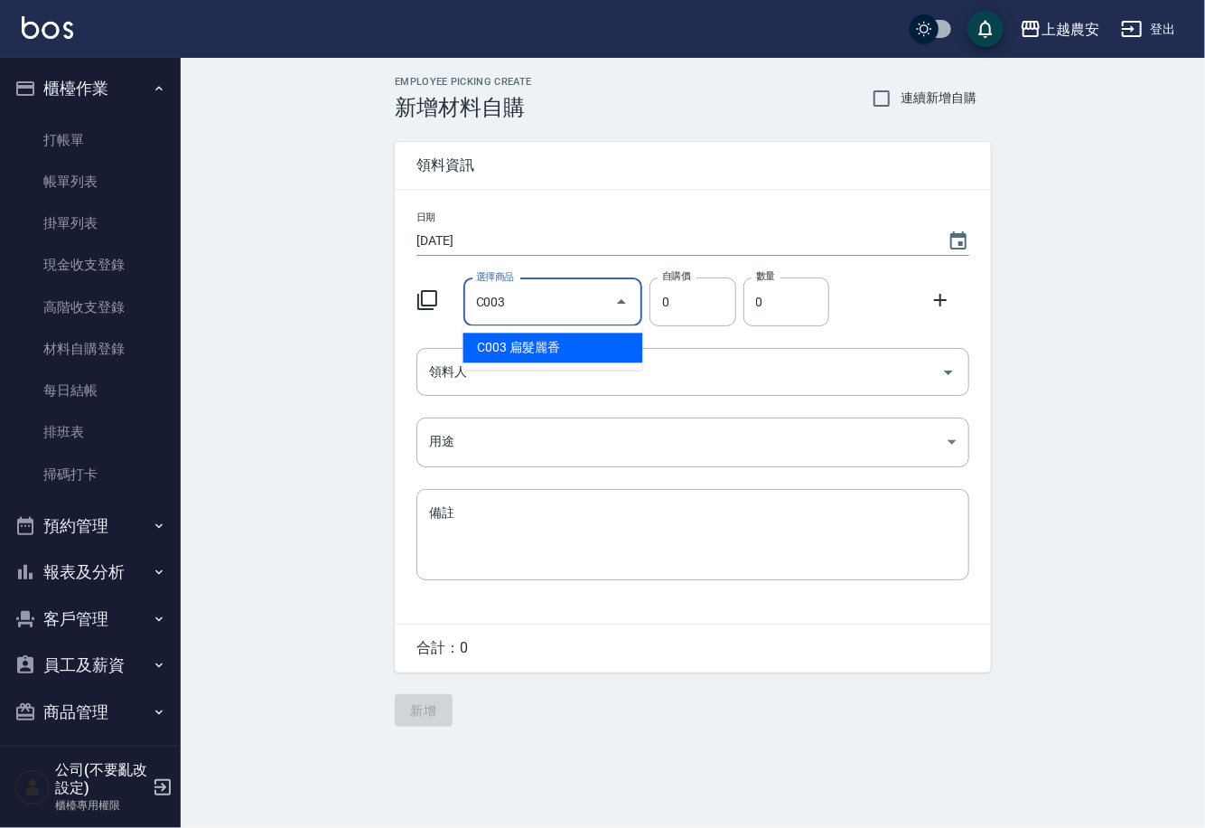
type input "扁髮麗香"
type input "70"
type input "1"
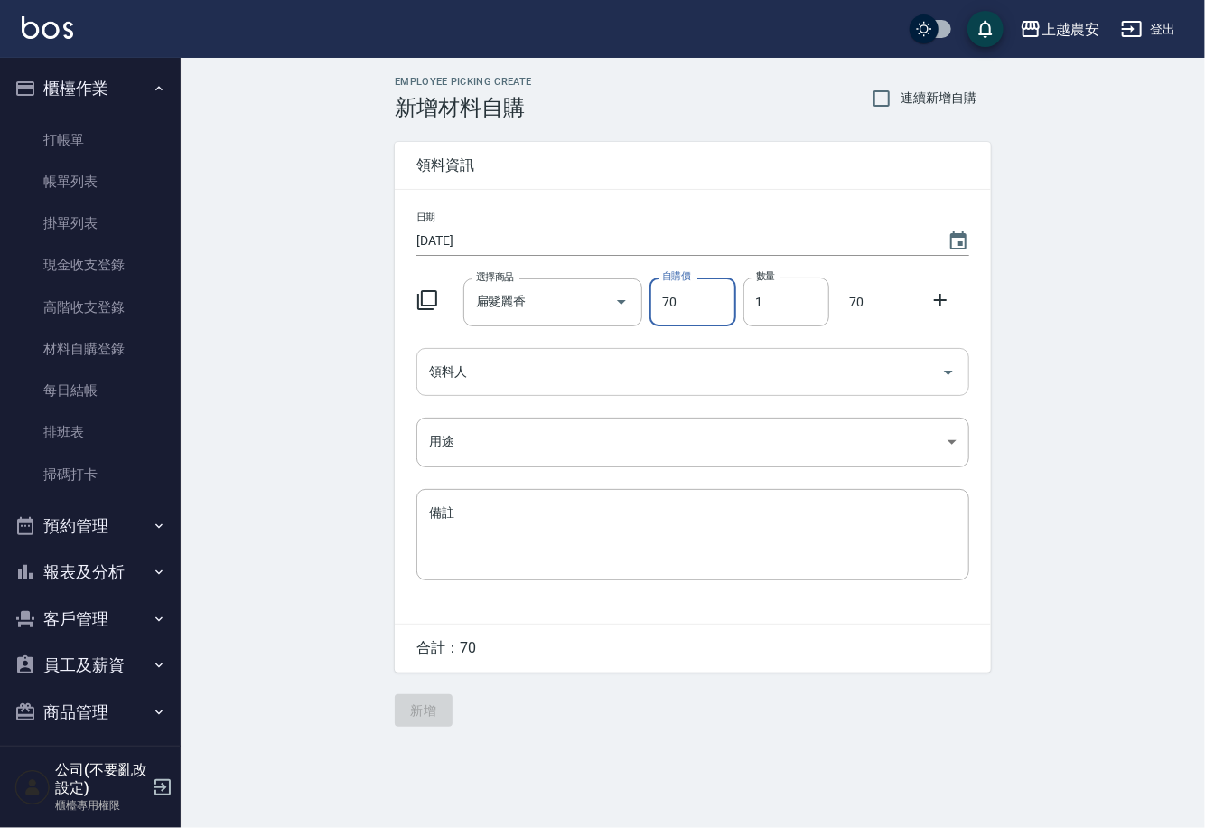
click at [453, 372] on div "領料人 領料人" at bounding box center [692, 372] width 553 height 48
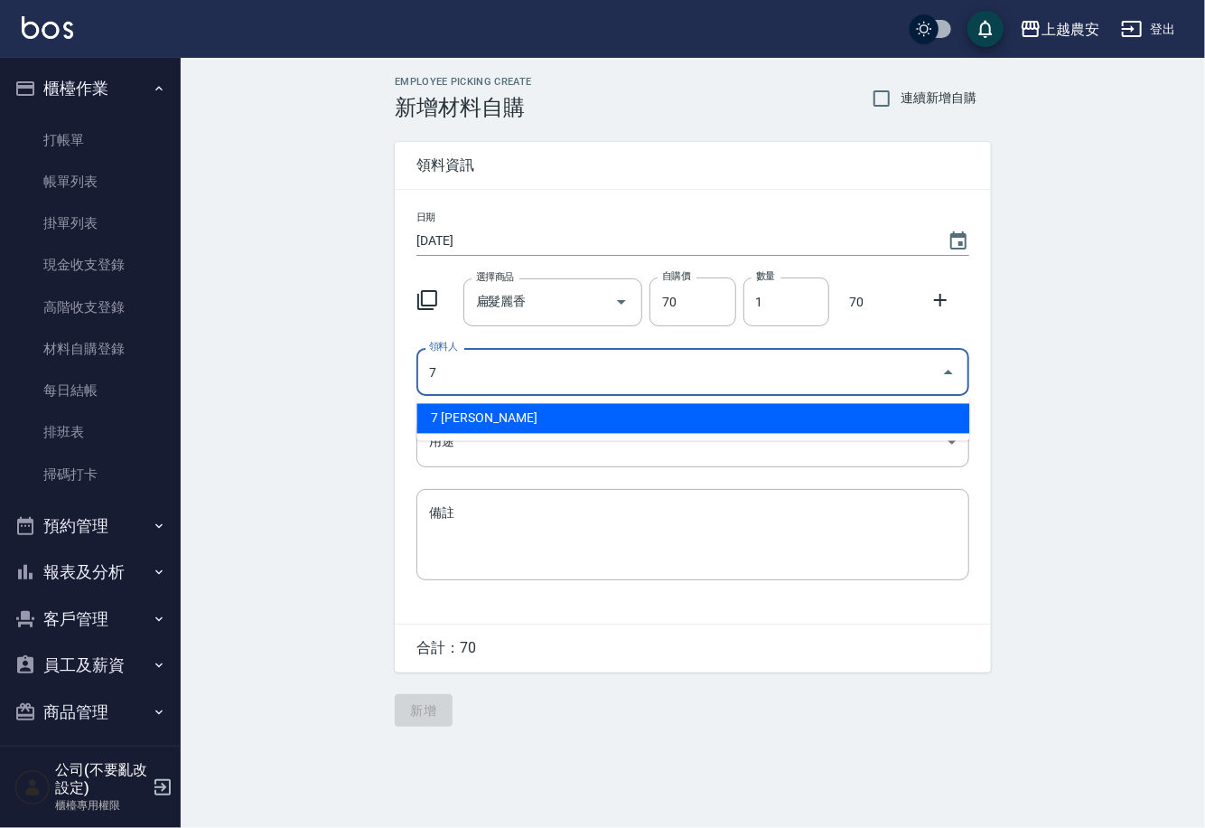
click at [471, 416] on li "7 林宛樺" at bounding box center [692, 419] width 553 height 30
type input "7 林宛樺"
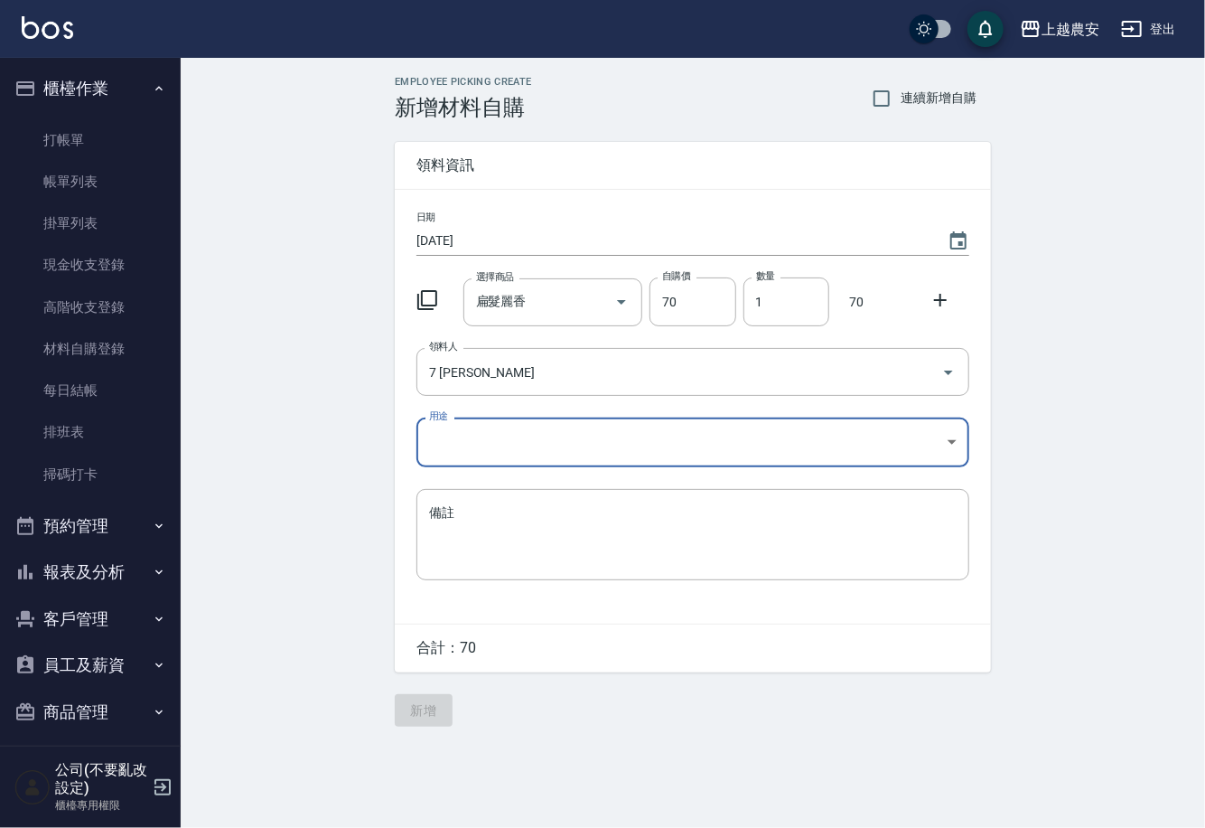
click at [440, 445] on body "上越農安 登出 櫃檯作業 打帳單 帳單列表 掛單列表 現金收支登錄 高階收支登錄 材料自購登錄 每日結帳 排班表 掃碼打卡 預約管理 預約管理 單日預約紀錄 …" at bounding box center [602, 414] width 1205 height 828
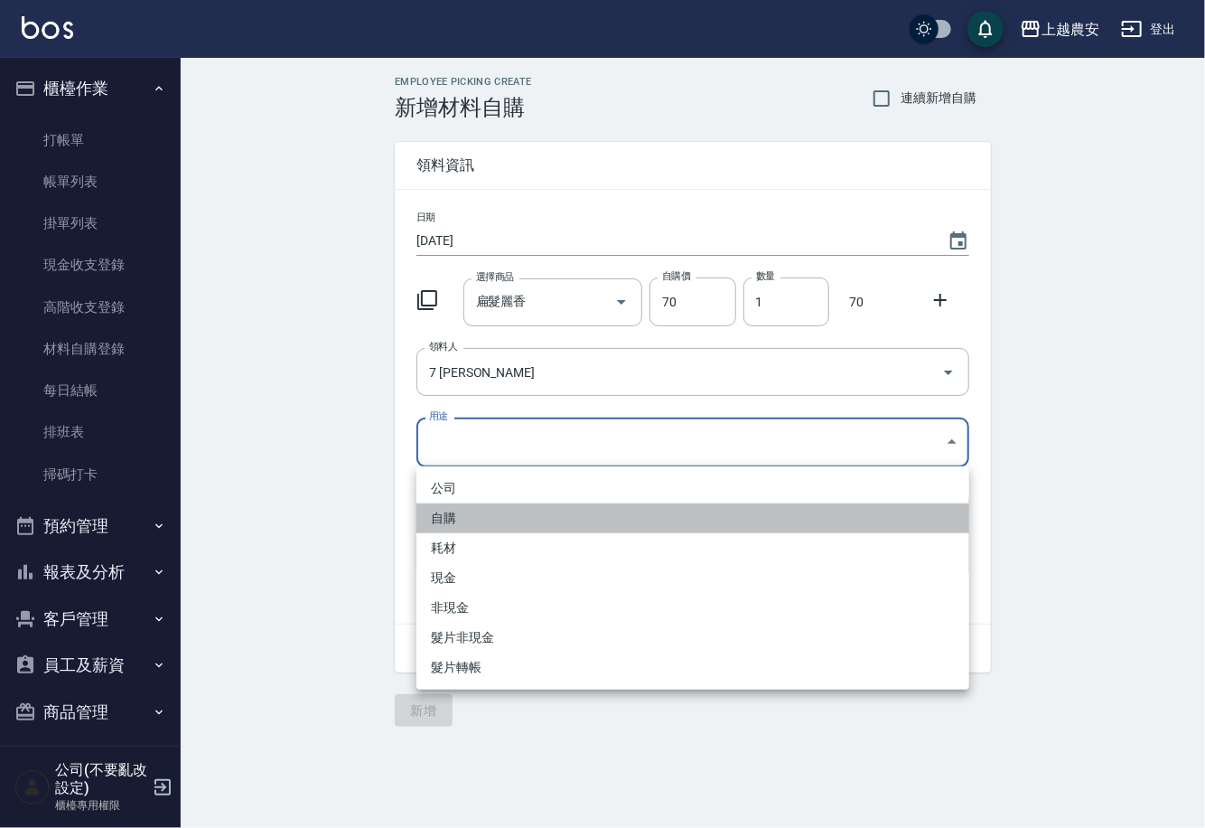
click at [430, 516] on li "自購" at bounding box center [692, 518] width 553 height 30
type input "自購"
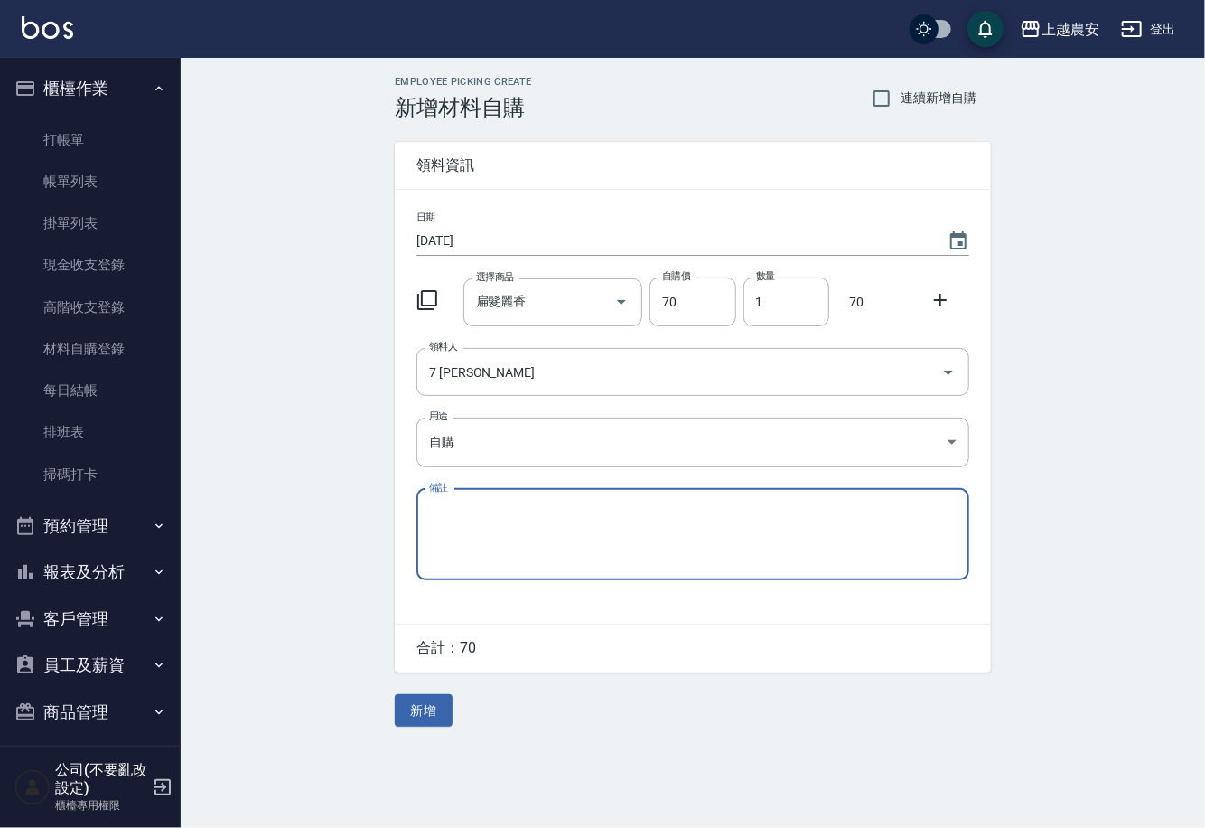
drag, startPoint x: 936, startPoint y: 297, endPoint x: 866, endPoint y: 313, distance: 72.3
click at [932, 297] on icon at bounding box center [941, 300] width 22 height 22
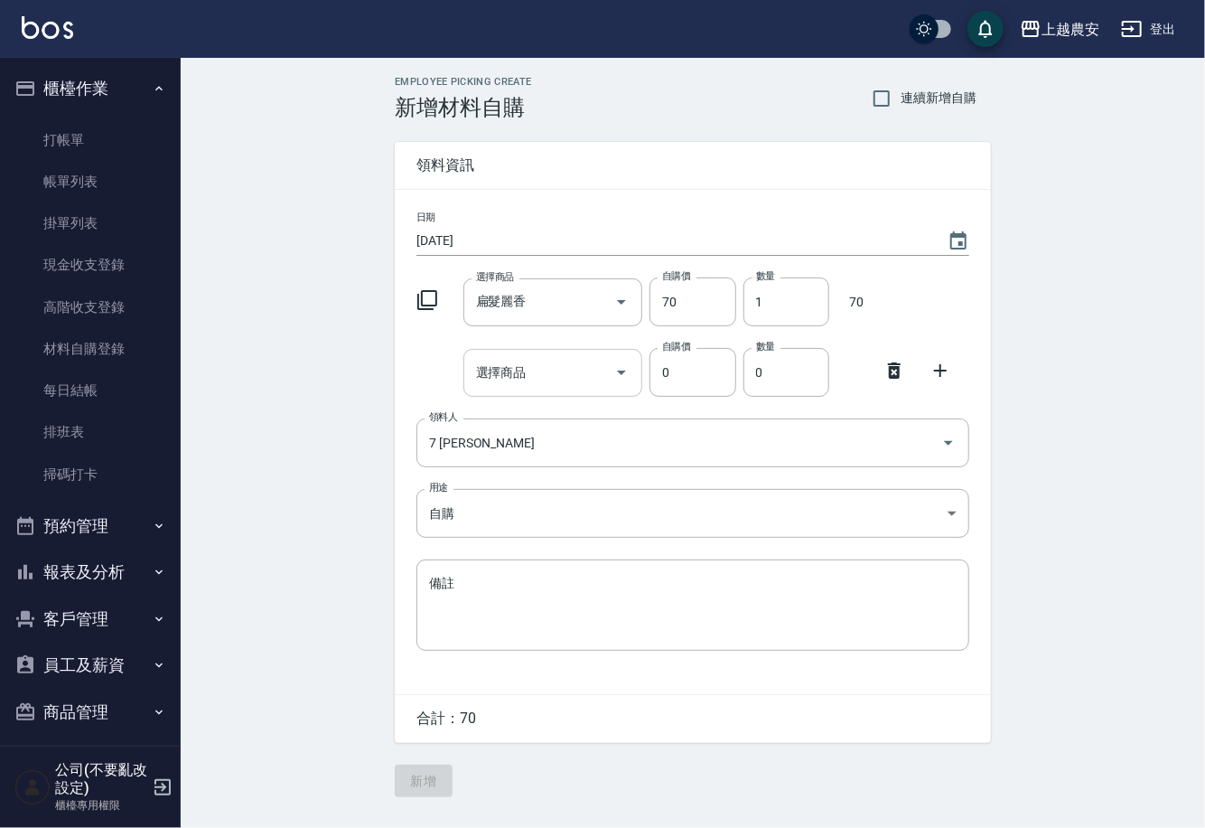
click at [548, 376] on input "選擇商品" at bounding box center [540, 373] width 136 height 32
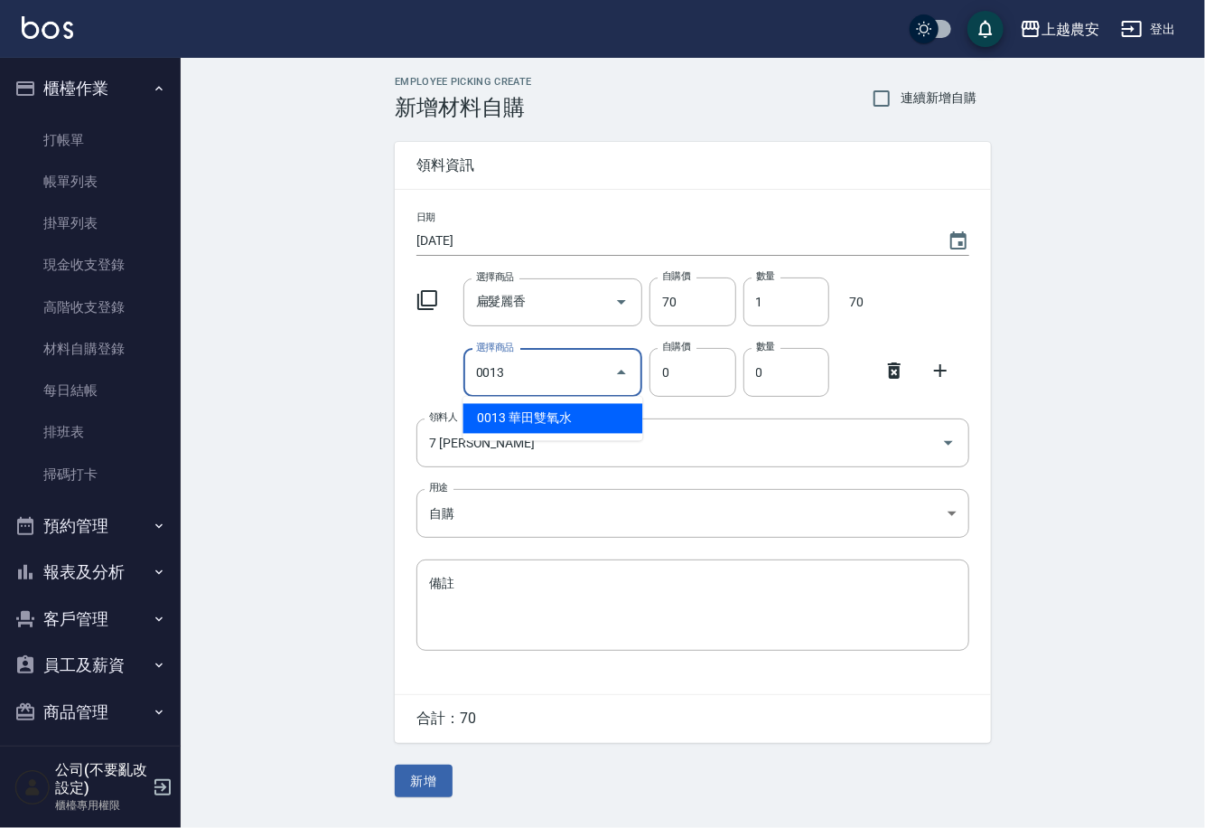
type input "華田雙氧水"
type input "105"
type input "1"
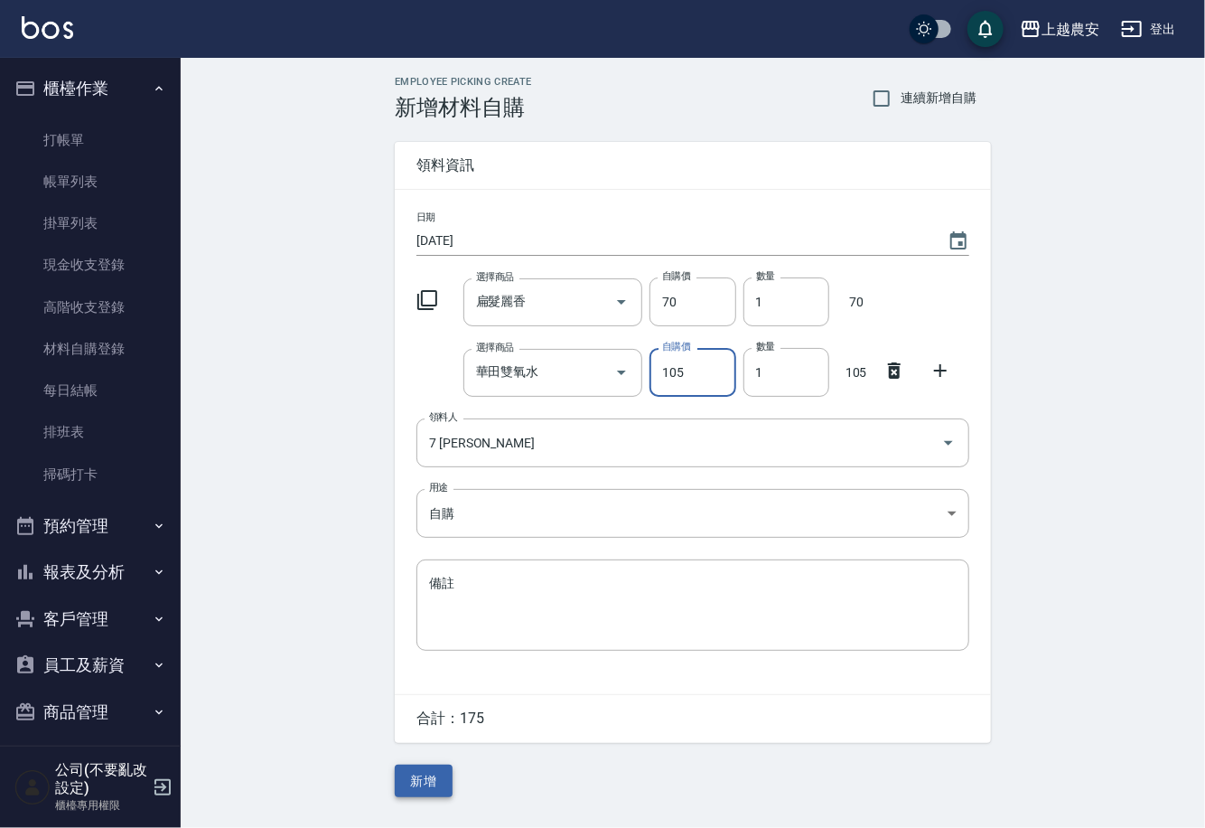
click at [435, 784] on button "新增" at bounding box center [424, 780] width 58 height 33
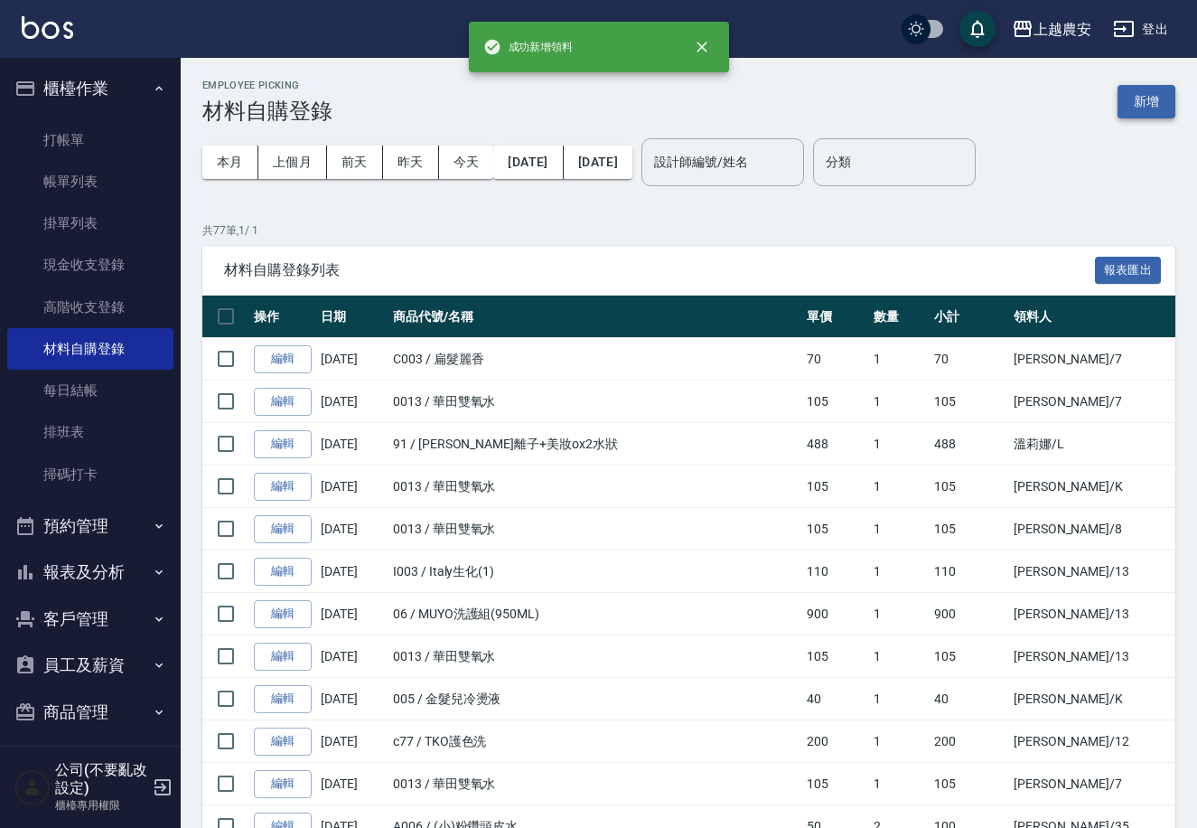
click at [1157, 106] on button "新增" at bounding box center [1147, 101] width 58 height 33
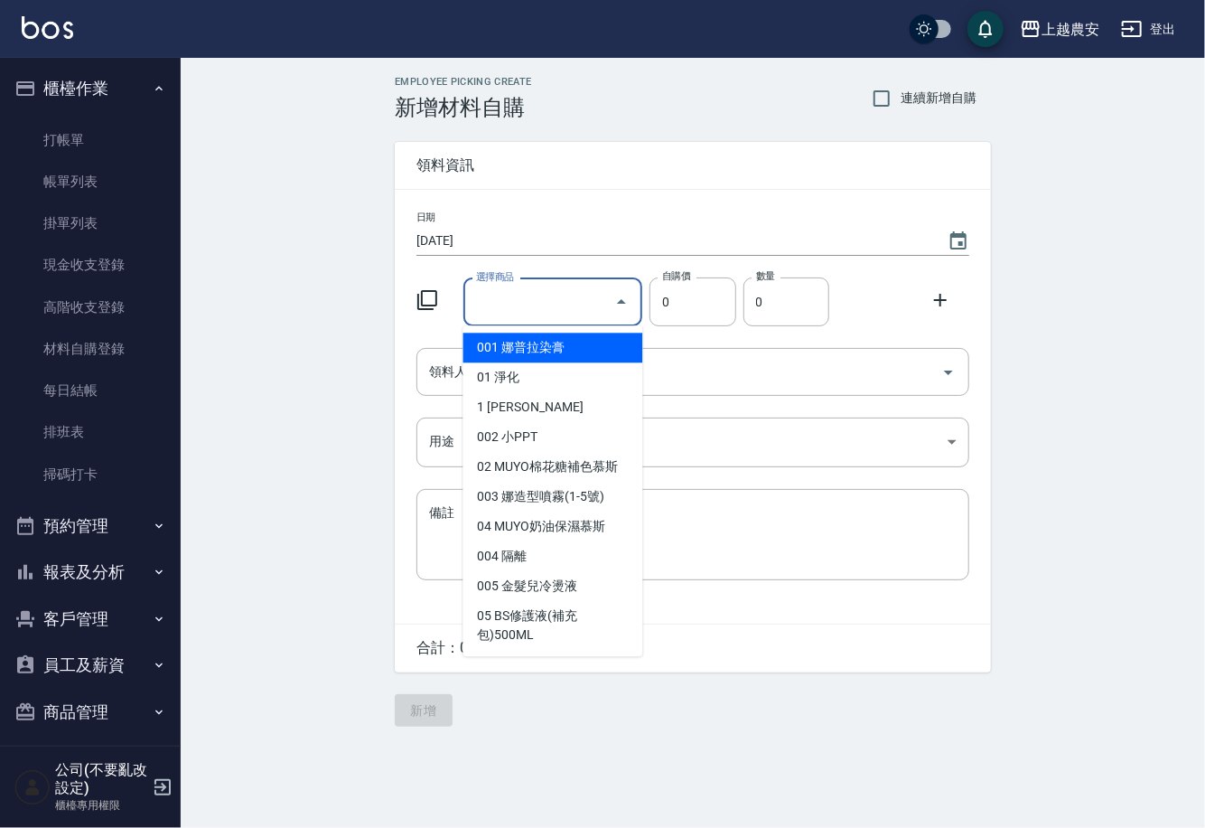
click at [547, 309] on input "選擇商品" at bounding box center [540, 302] width 136 height 32
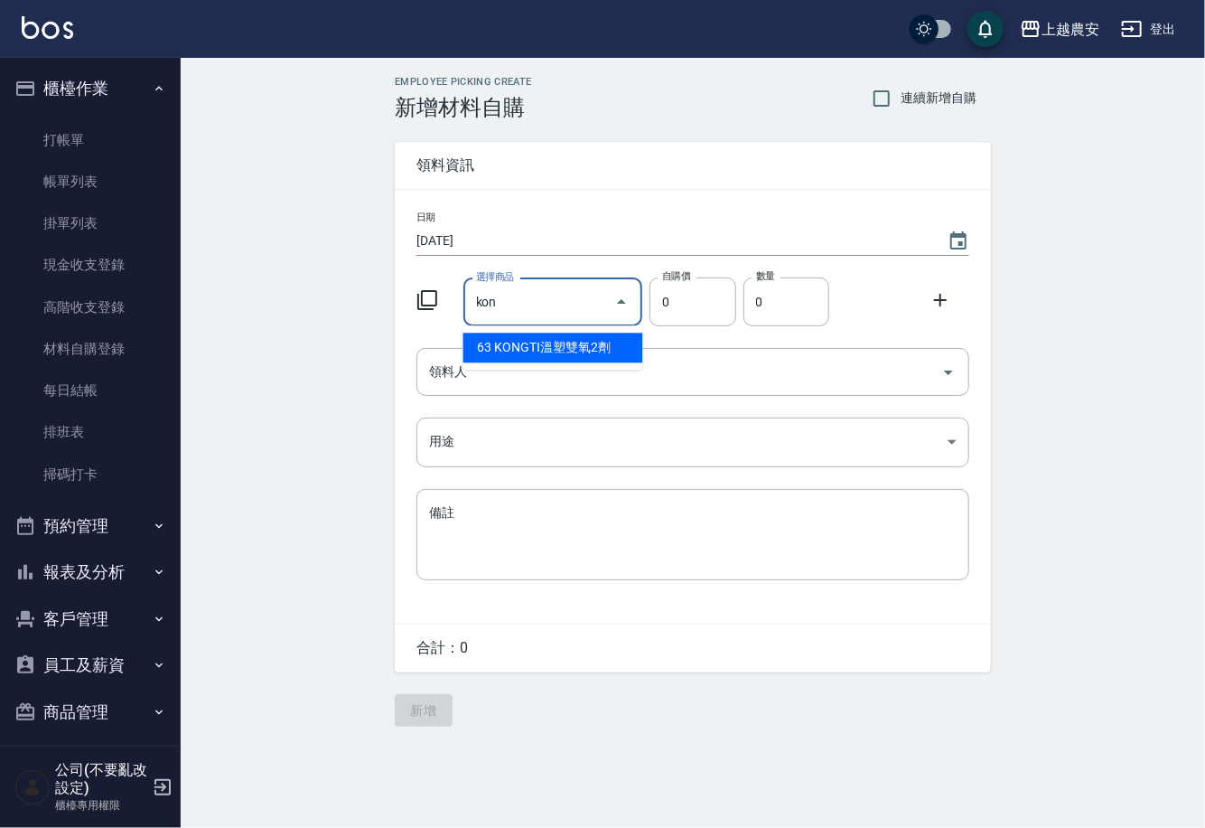
type input "KONGTI溫塑雙氧2劑"
click at [552, 349] on li "63 KONGTI溫塑雙氧2劑" at bounding box center [553, 347] width 180 height 30
type input "170"
type input "1"
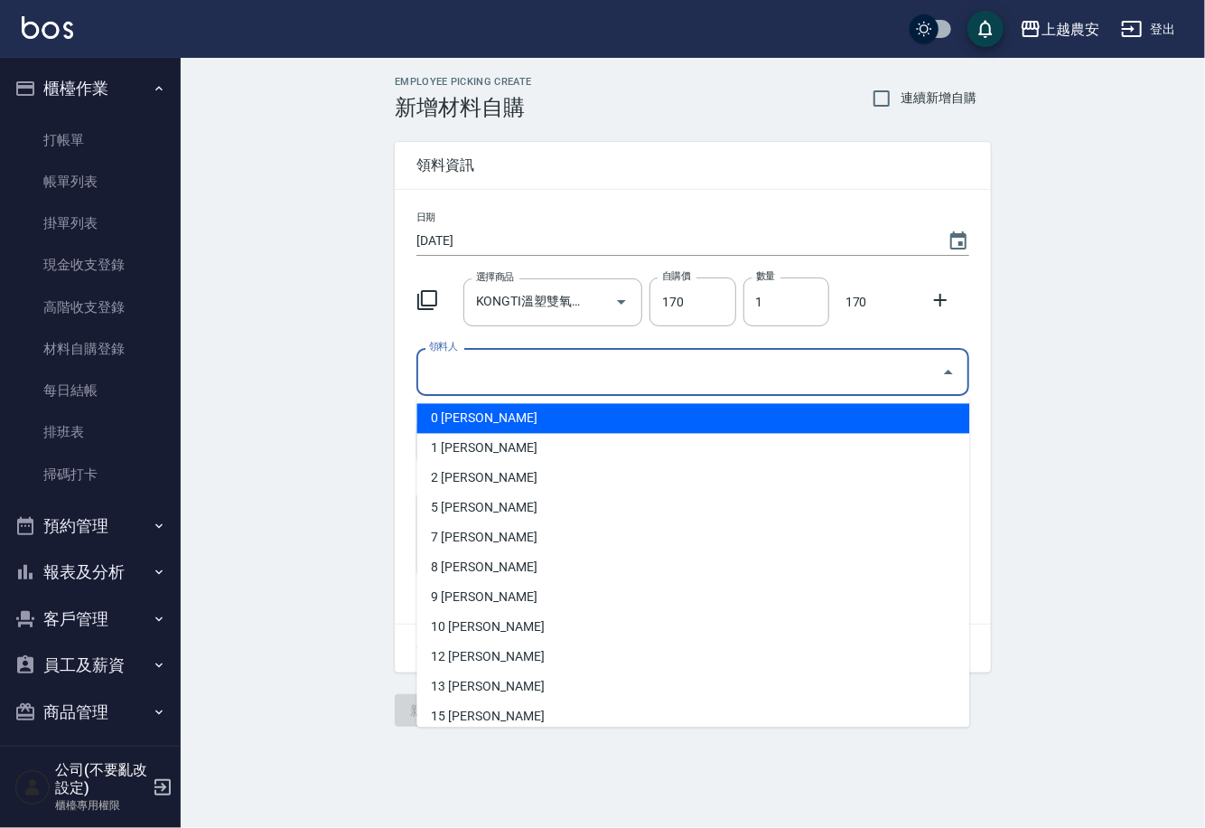
click at [545, 362] on input "領料人" at bounding box center [680, 372] width 510 height 32
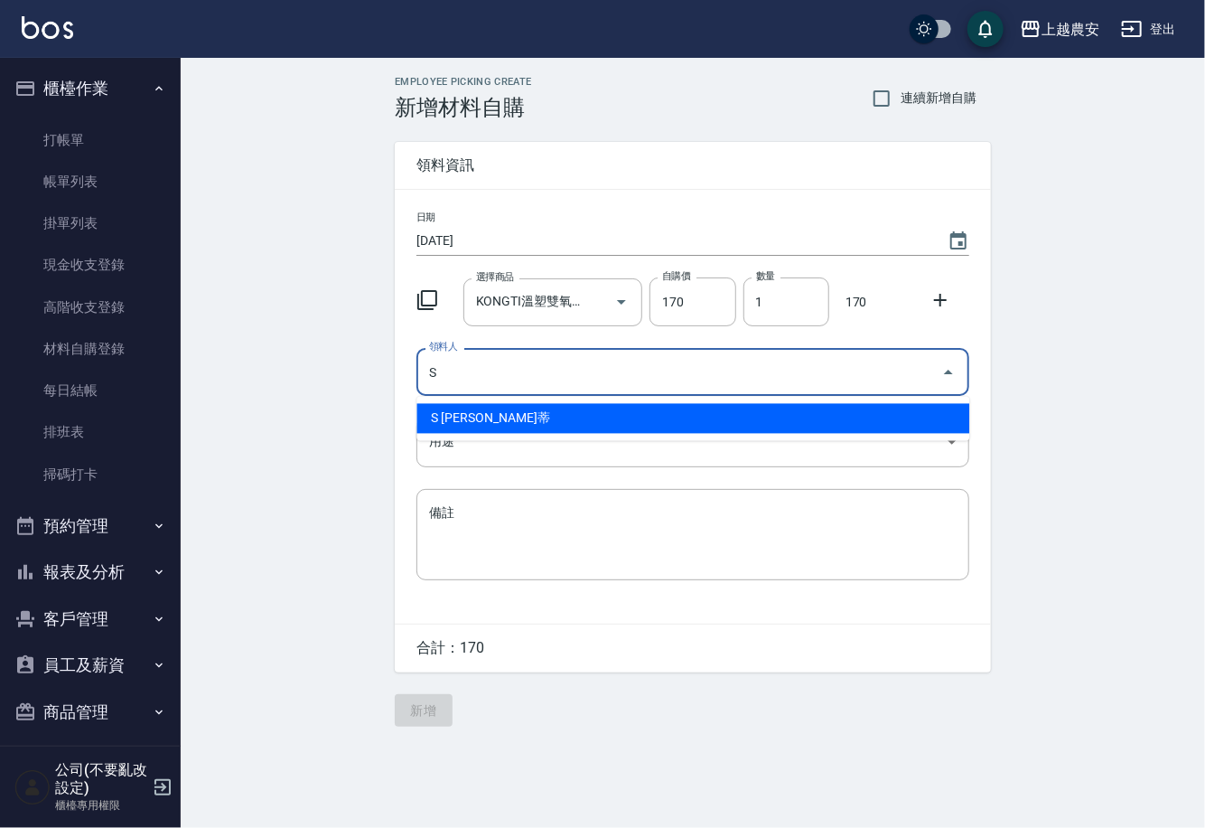
click at [498, 429] on li "S Sandy珊蒂" at bounding box center [692, 419] width 553 height 30
type input "S Sandy珊蒂"
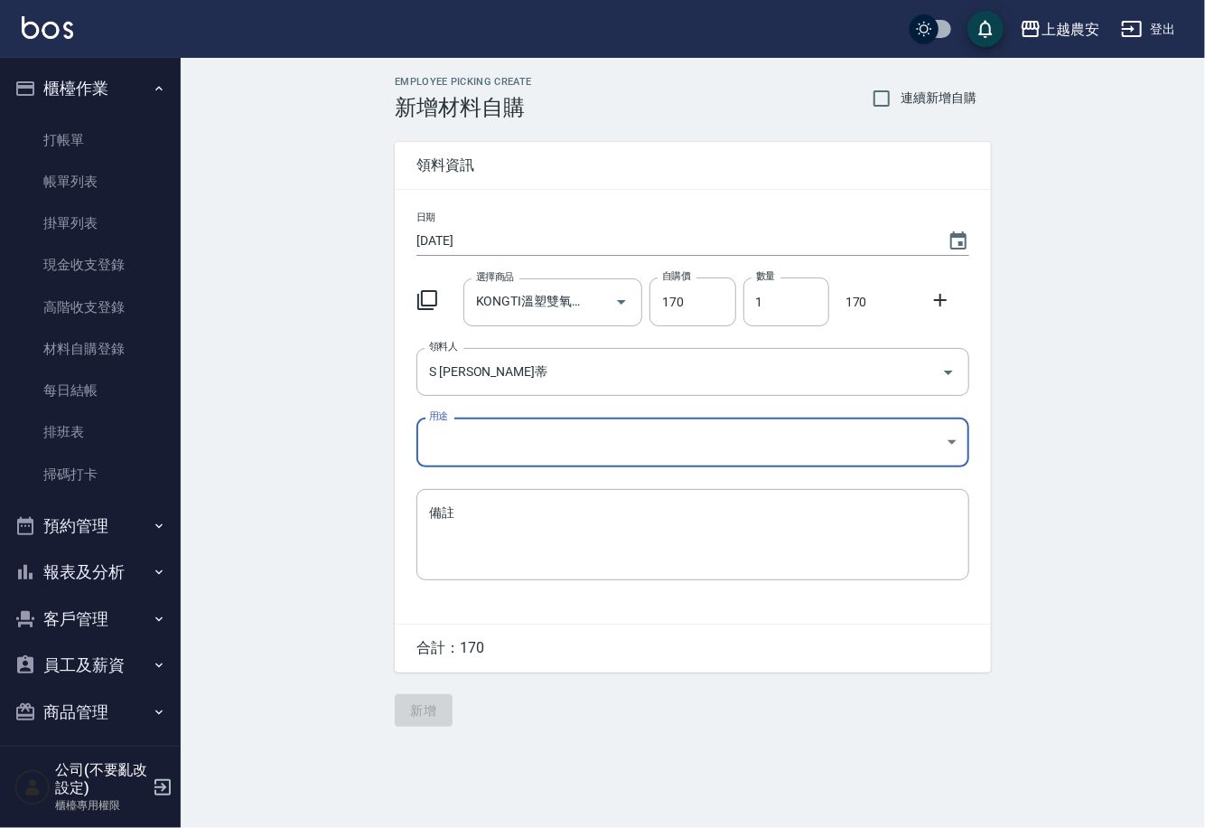
click at [466, 446] on body "上越農安 登出 櫃檯作業 打帳單 帳單列表 掛單列表 現金收支登錄 高階收支登錄 材料自購登錄 每日結帳 排班表 掃碼打卡 預約管理 預約管理 單日預約紀錄 …" at bounding box center [602, 414] width 1205 height 828
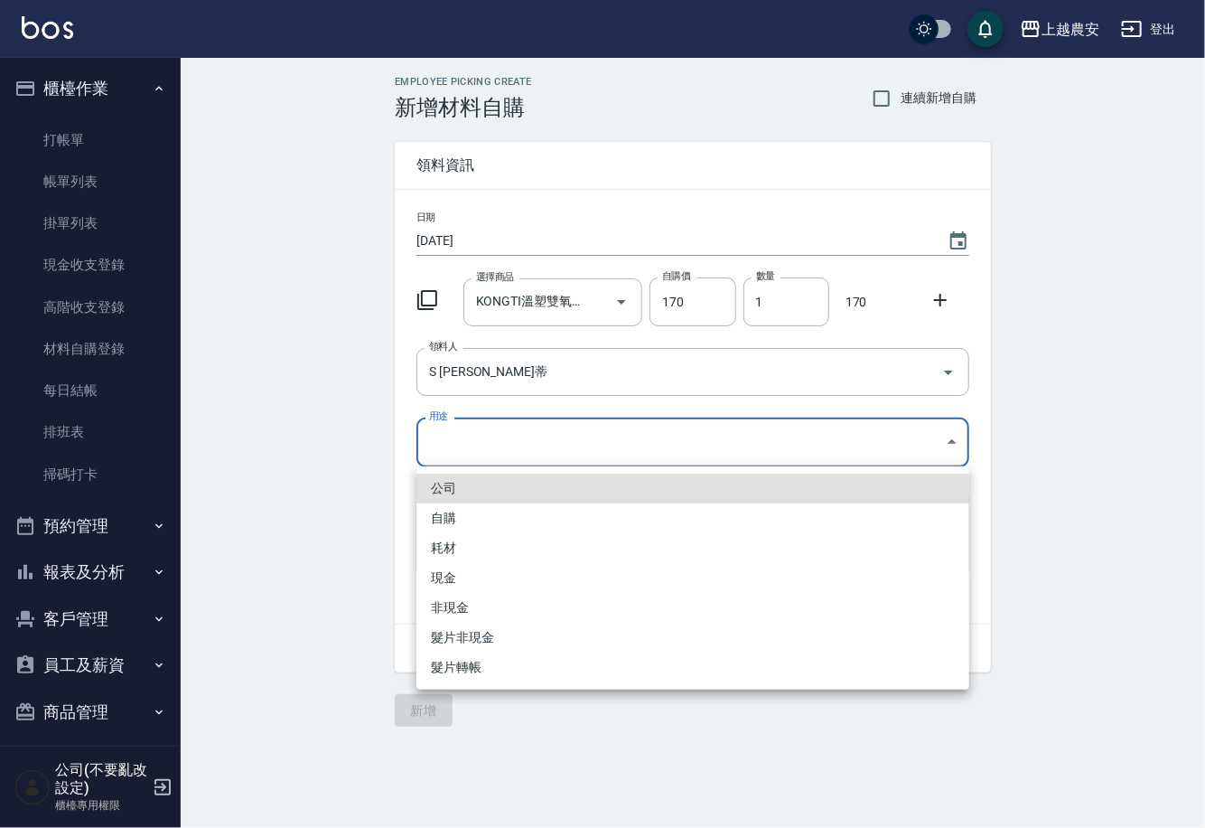
click at [457, 519] on li "自購" at bounding box center [692, 518] width 553 height 30
type input "自購"
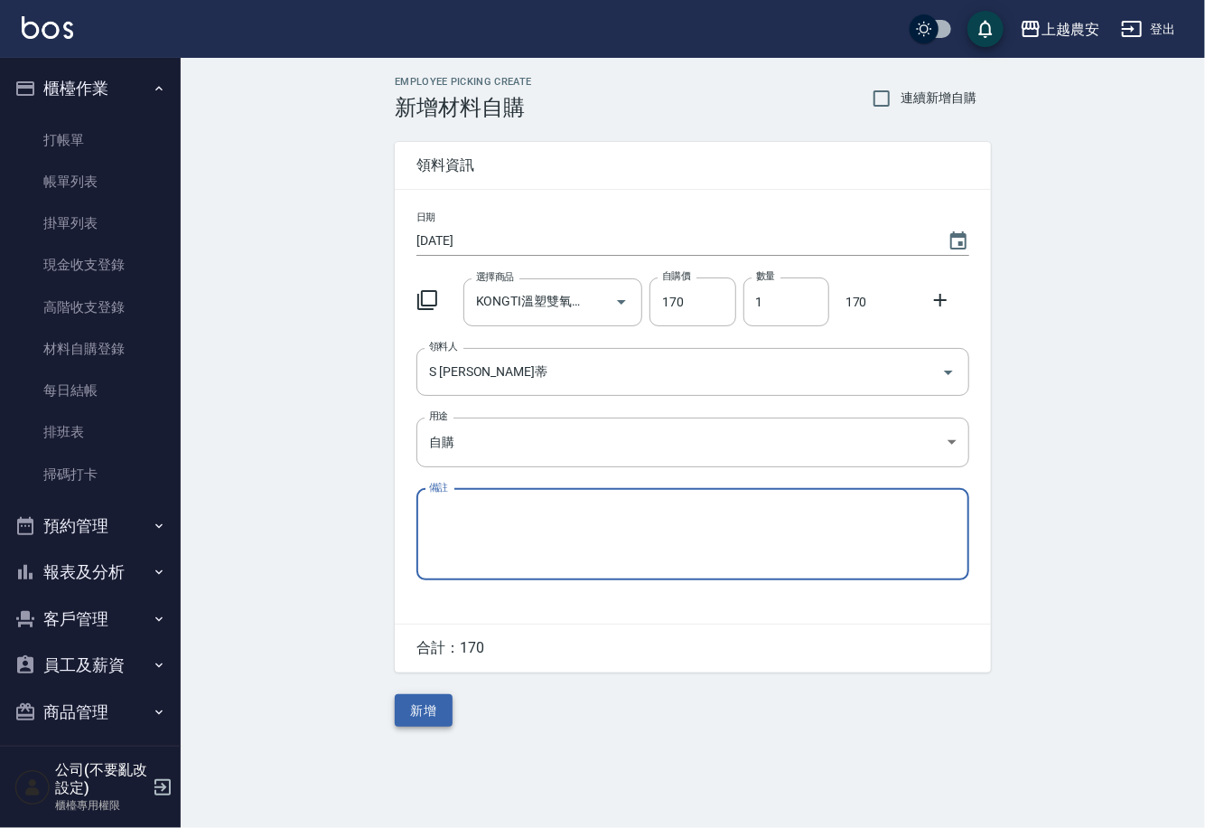
click at [429, 706] on button "新增" at bounding box center [424, 710] width 58 height 33
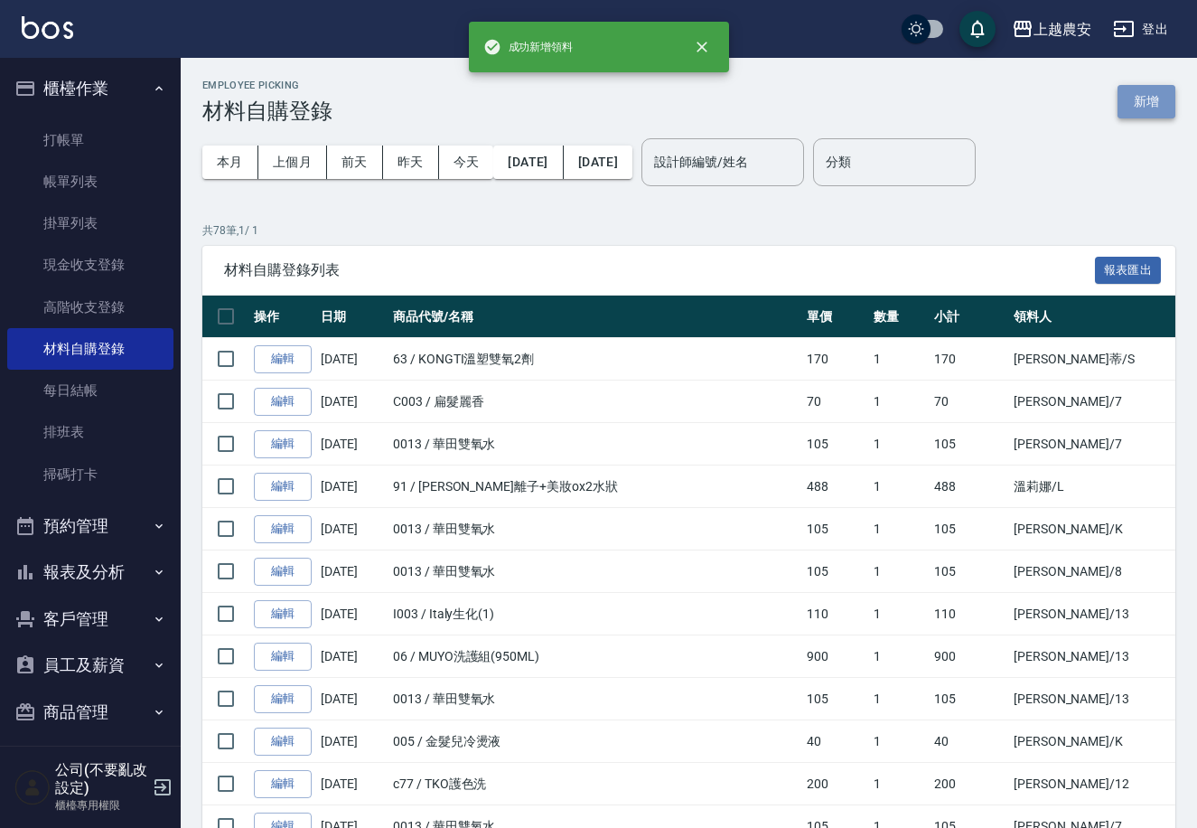
click at [1157, 96] on button "新增" at bounding box center [1147, 101] width 58 height 33
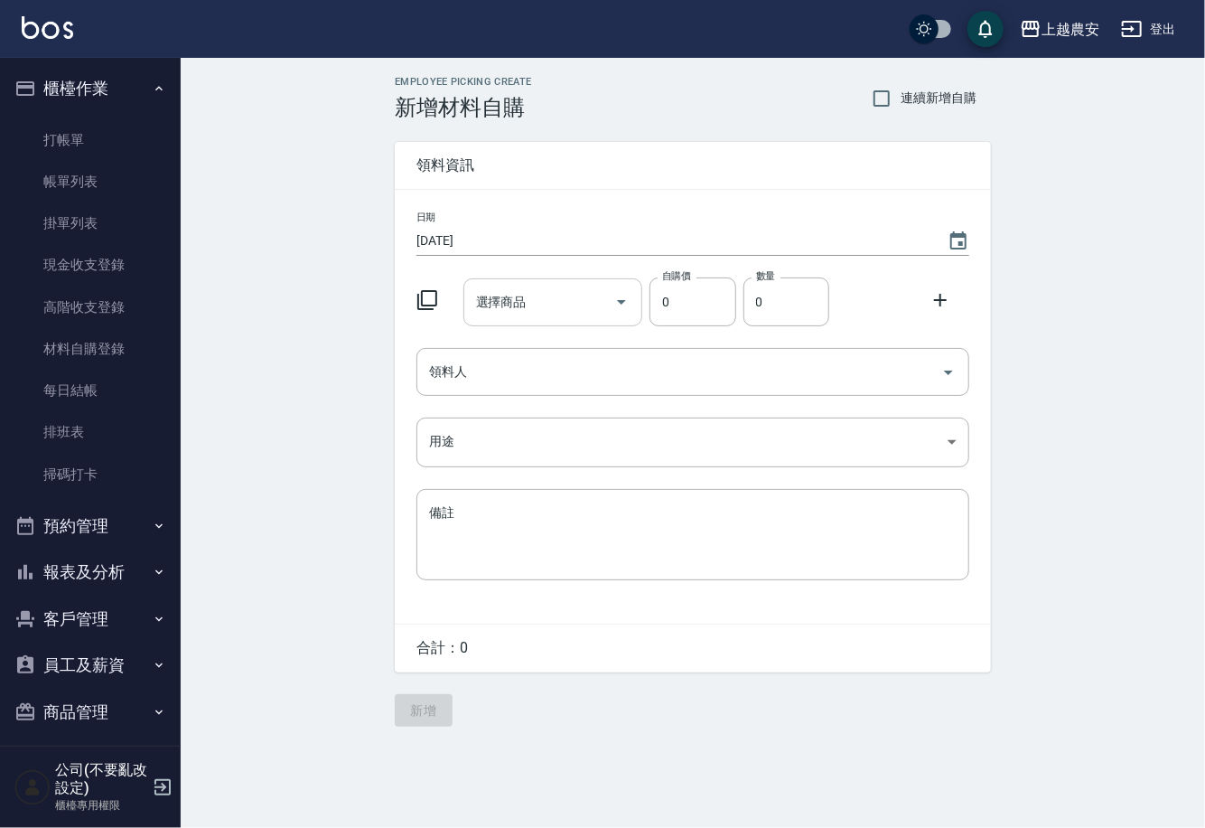
click at [556, 312] on input "選擇商品" at bounding box center [540, 302] width 136 height 32
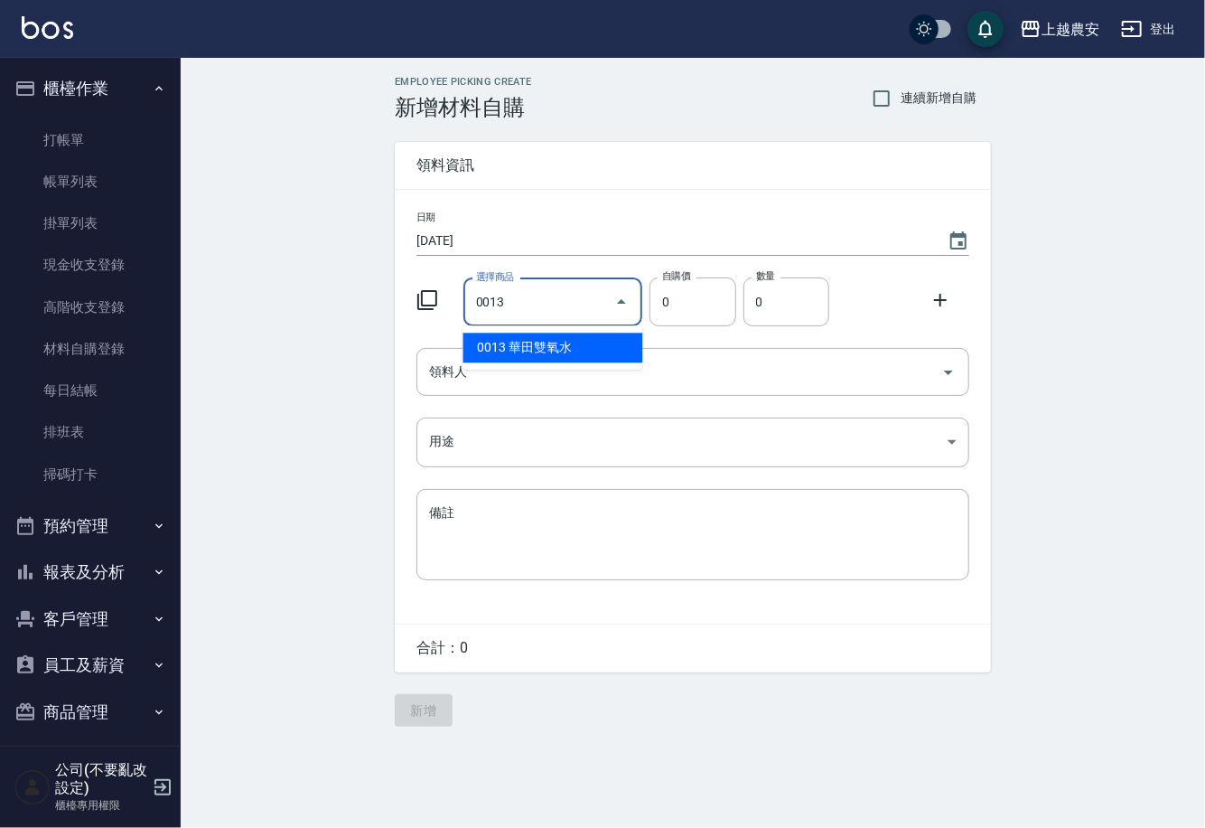
type input "華田雙氧水"
type input "105"
type input "1"
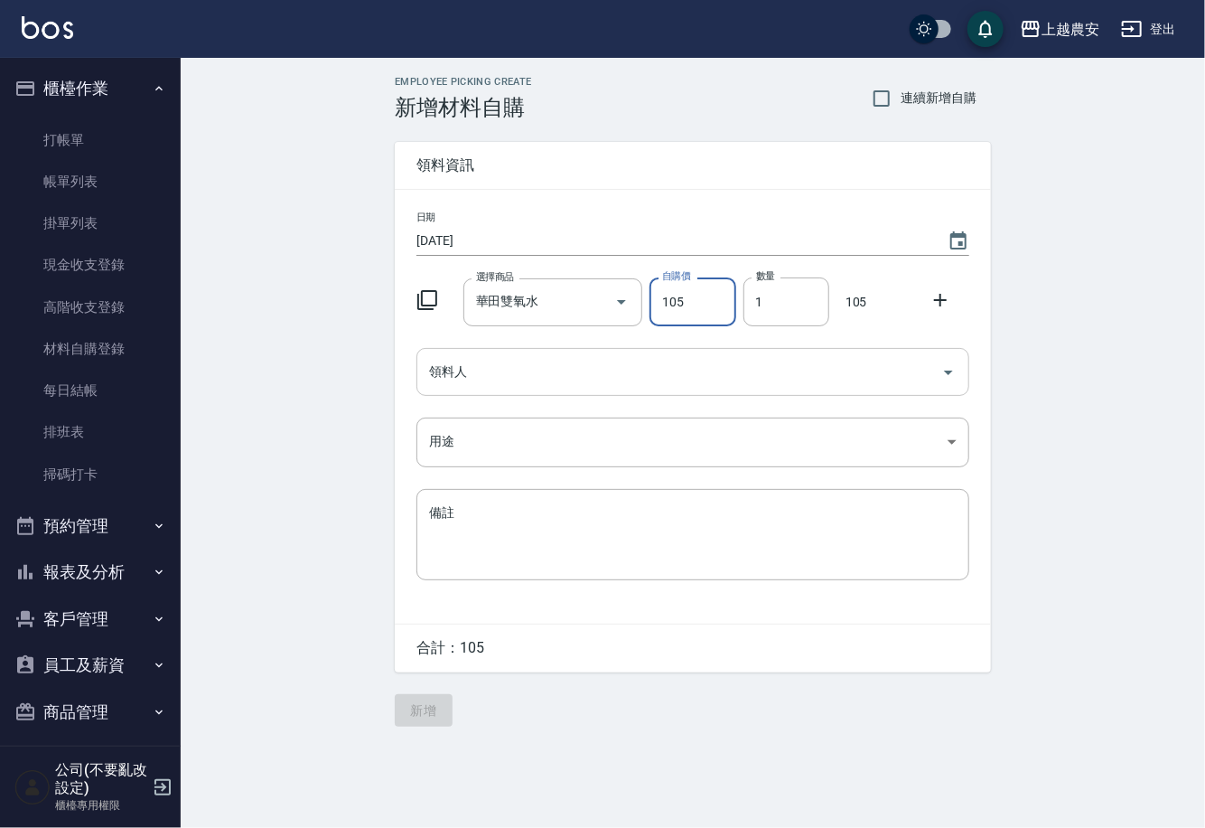
click at [519, 395] on div "領料人" at bounding box center [692, 372] width 553 height 48
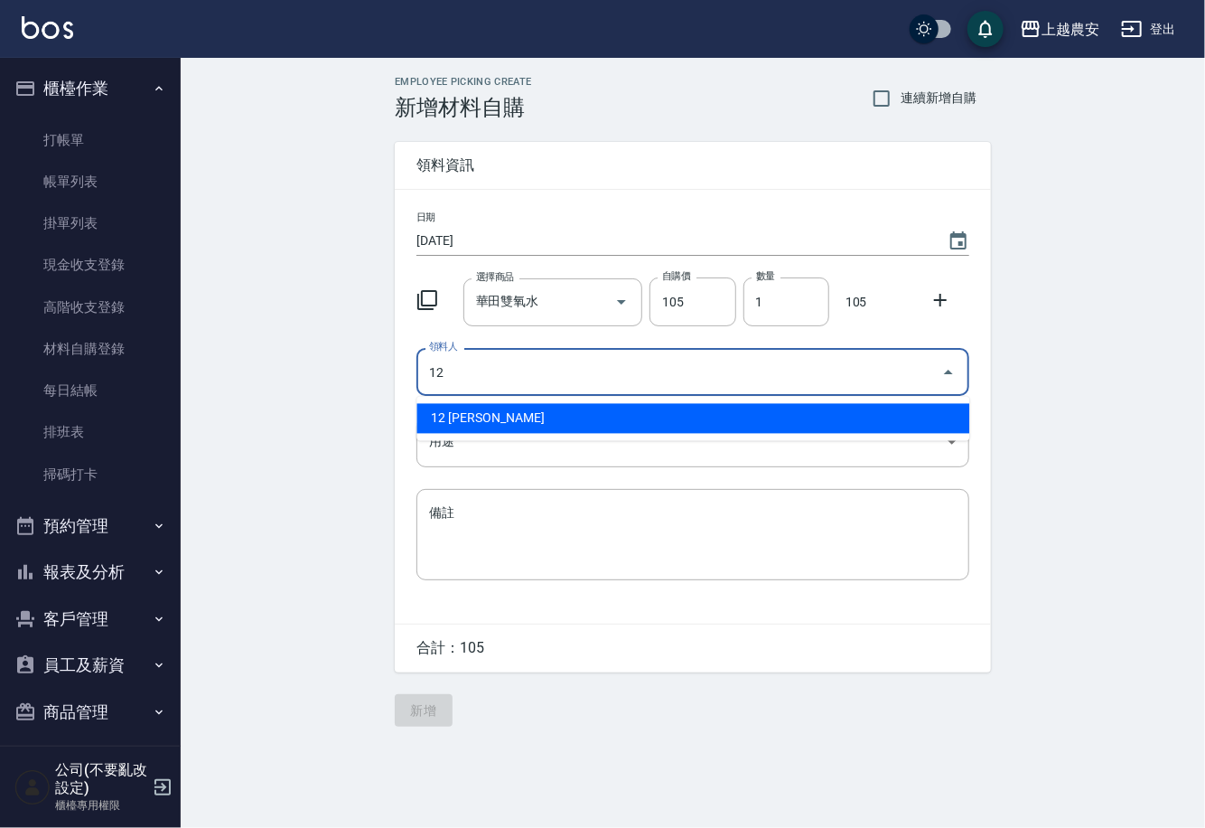
click at [517, 409] on li "12 蘇淑玲" at bounding box center [692, 419] width 553 height 30
type input "12 蘇淑玲"
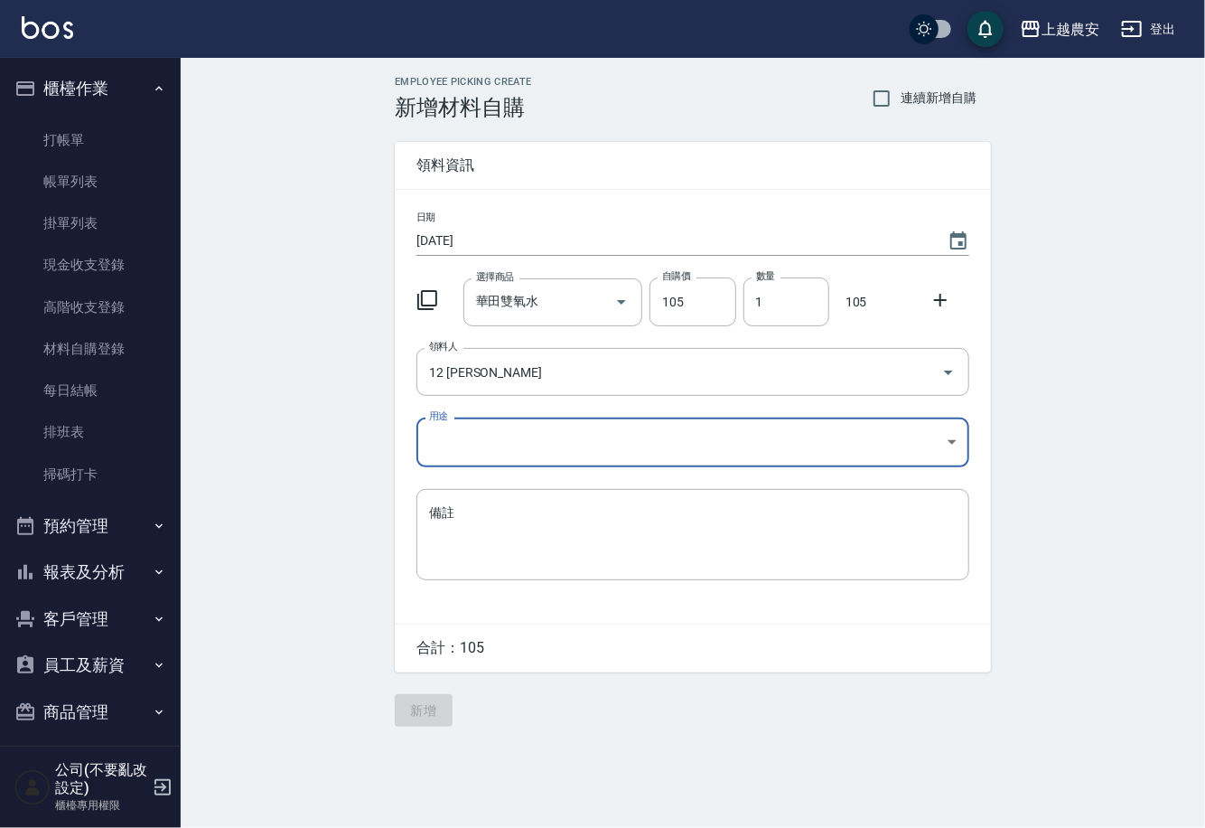
click at [435, 450] on body "上越農安 登出 櫃檯作業 打帳單 帳單列表 掛單列表 現金收支登錄 高階收支登錄 材料自購登錄 每日結帳 排班表 掃碼打卡 預約管理 預約管理 單日預約紀錄 …" at bounding box center [602, 414] width 1205 height 828
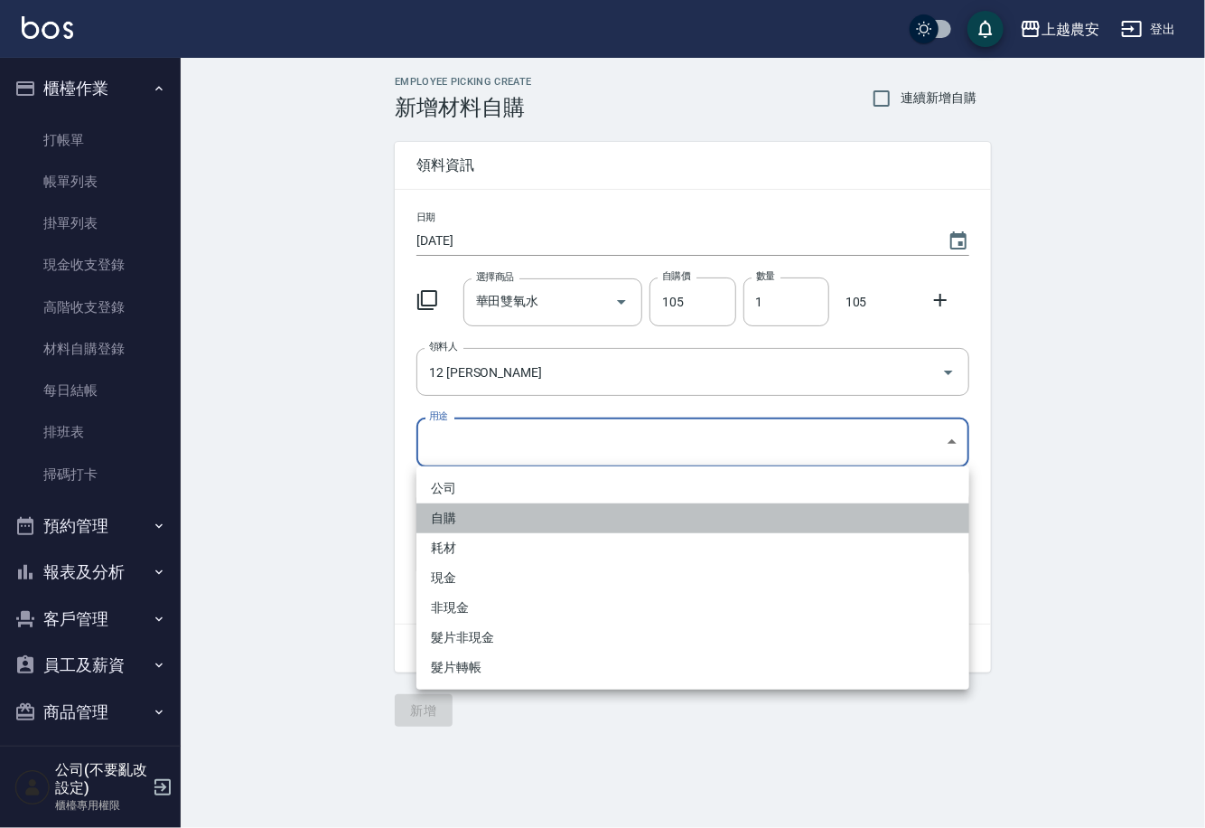
click at [454, 507] on li "自購" at bounding box center [692, 518] width 553 height 30
type input "自購"
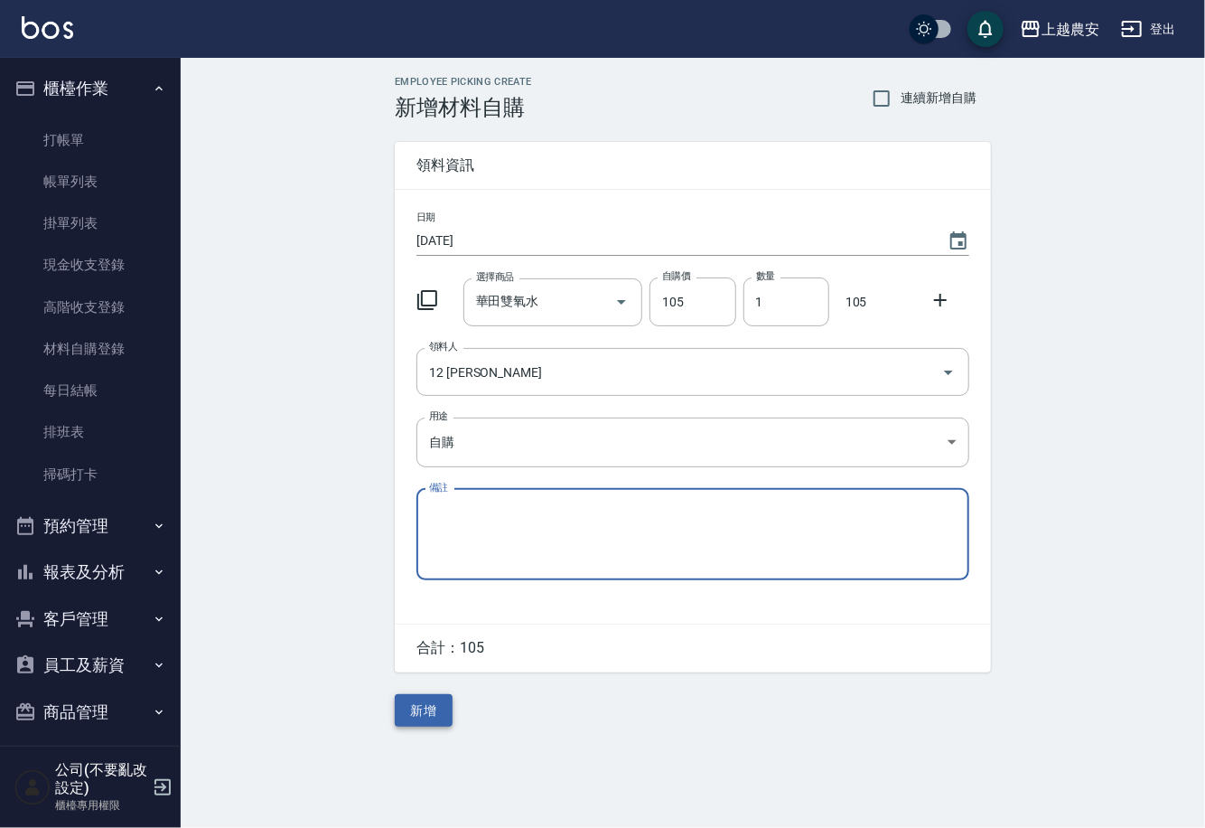
click at [431, 702] on button "新增" at bounding box center [424, 710] width 58 height 33
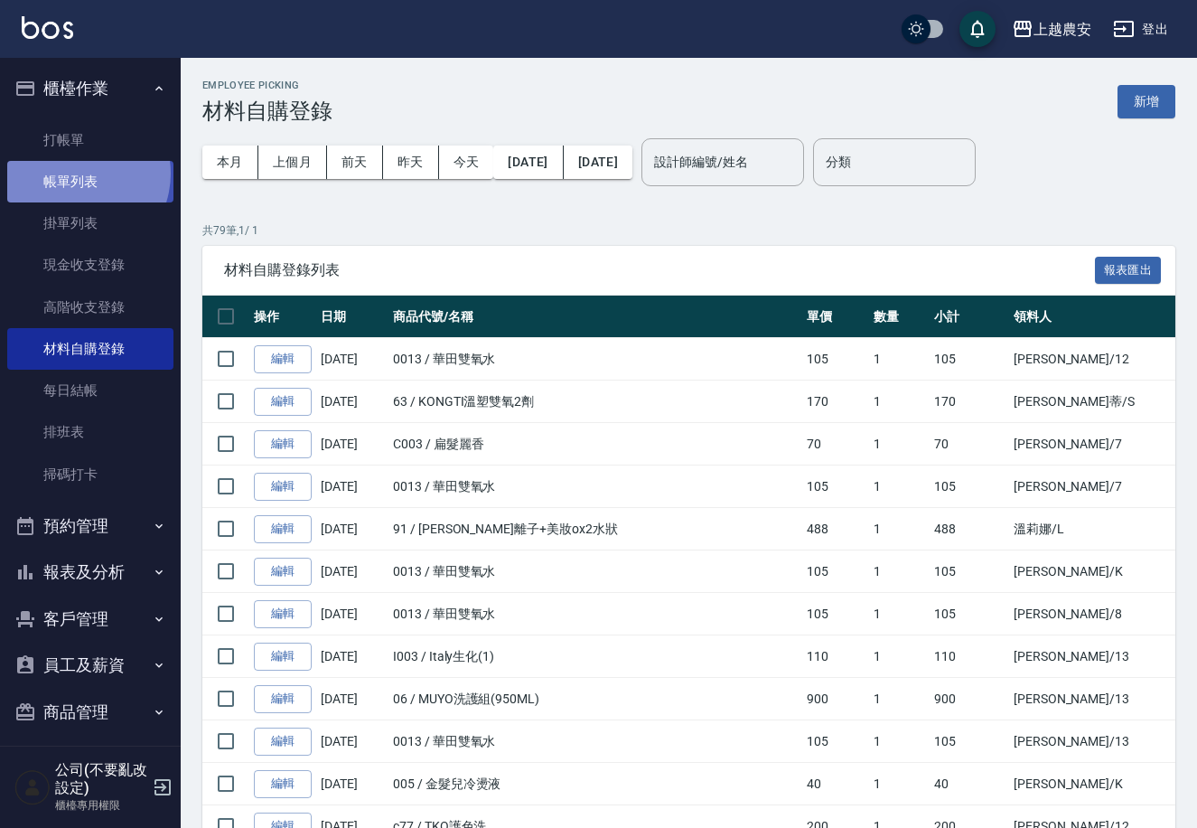
click at [74, 173] on link "帳單列表" at bounding box center [90, 182] width 166 height 42
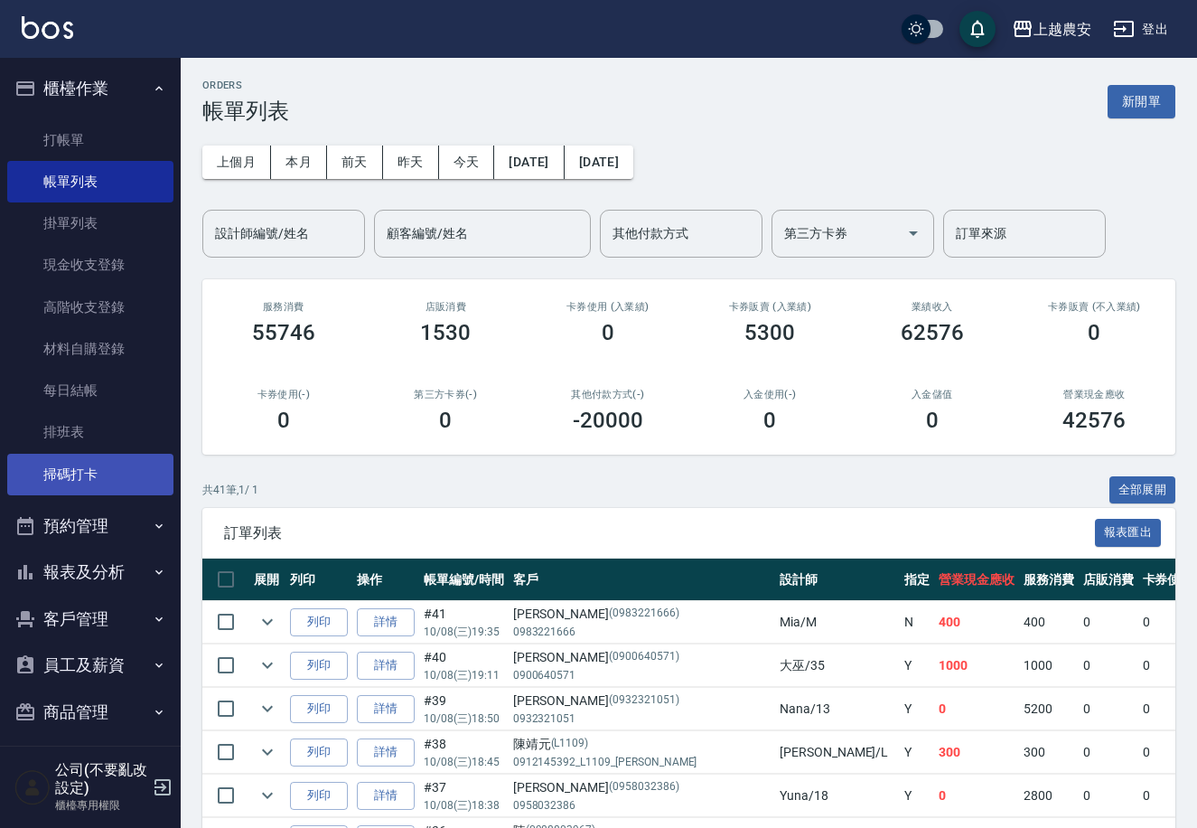
click at [107, 466] on link "掃碼打卡" at bounding box center [90, 475] width 166 height 42
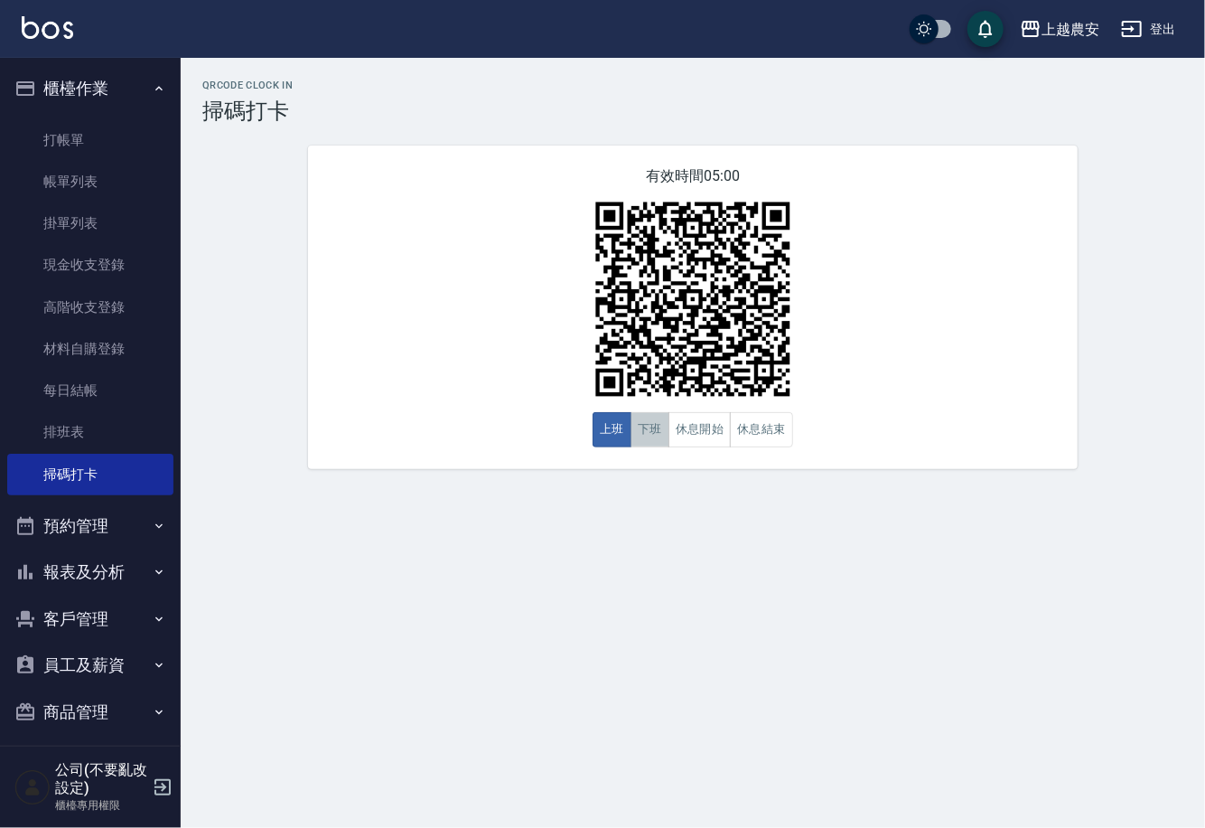
click at [644, 433] on button "下班" at bounding box center [650, 429] width 39 height 35
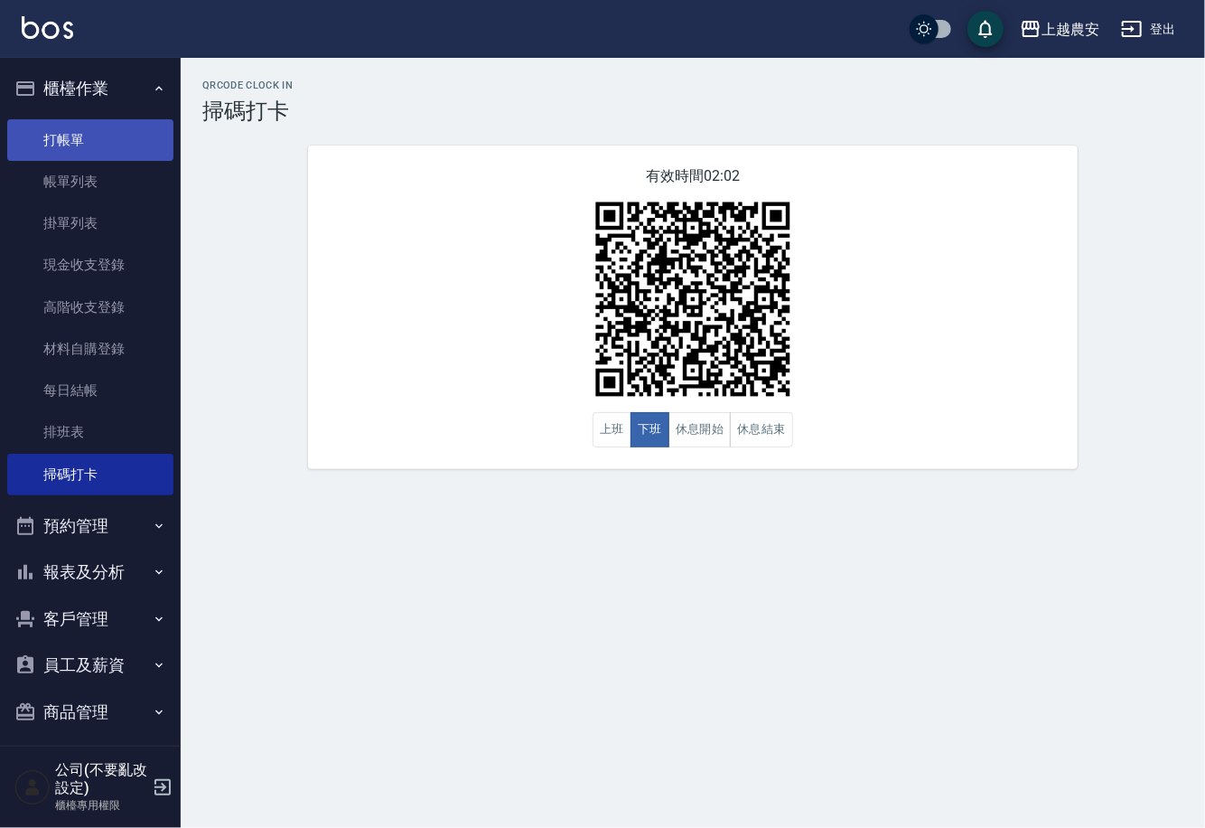
click at [73, 127] on link "打帳單" at bounding box center [90, 140] width 166 height 42
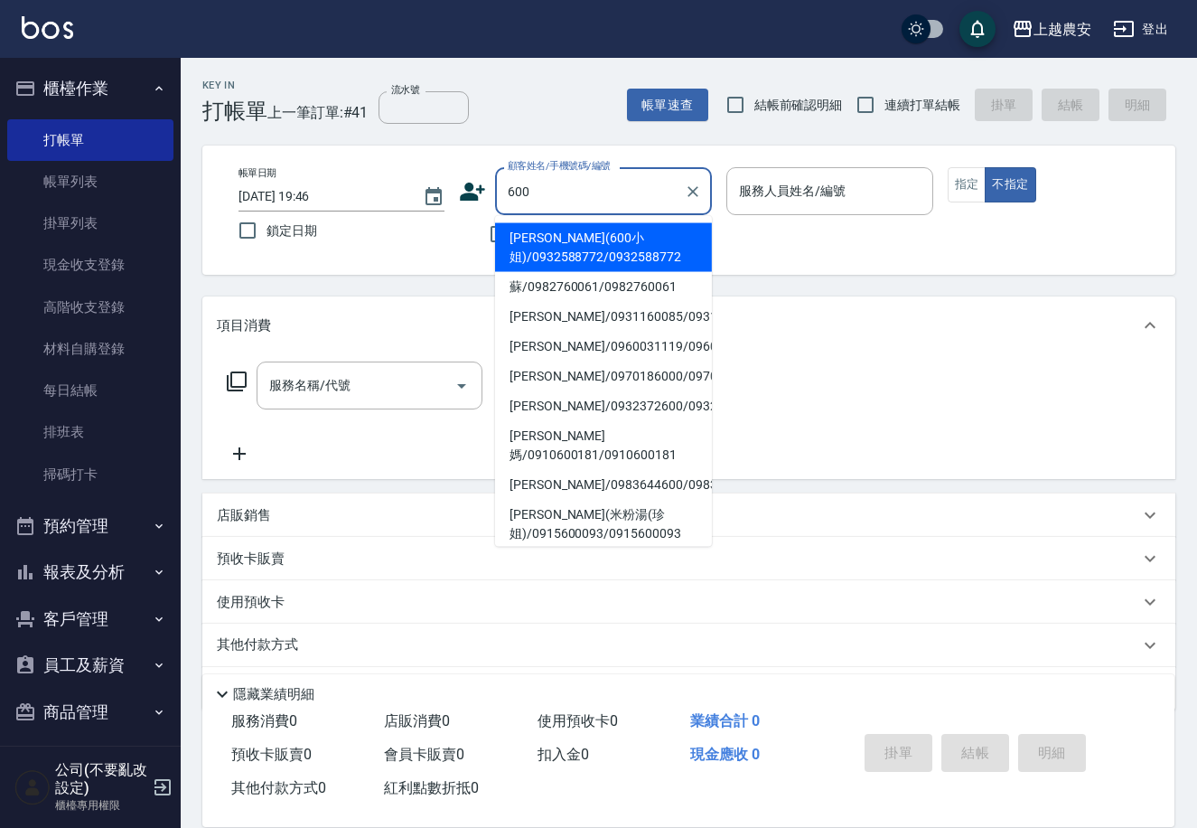
click at [557, 254] on li "徐(600小姐)/0932588772/0932588772" at bounding box center [603, 247] width 217 height 49
type input "徐(600小姐)/0932588772/0932588772"
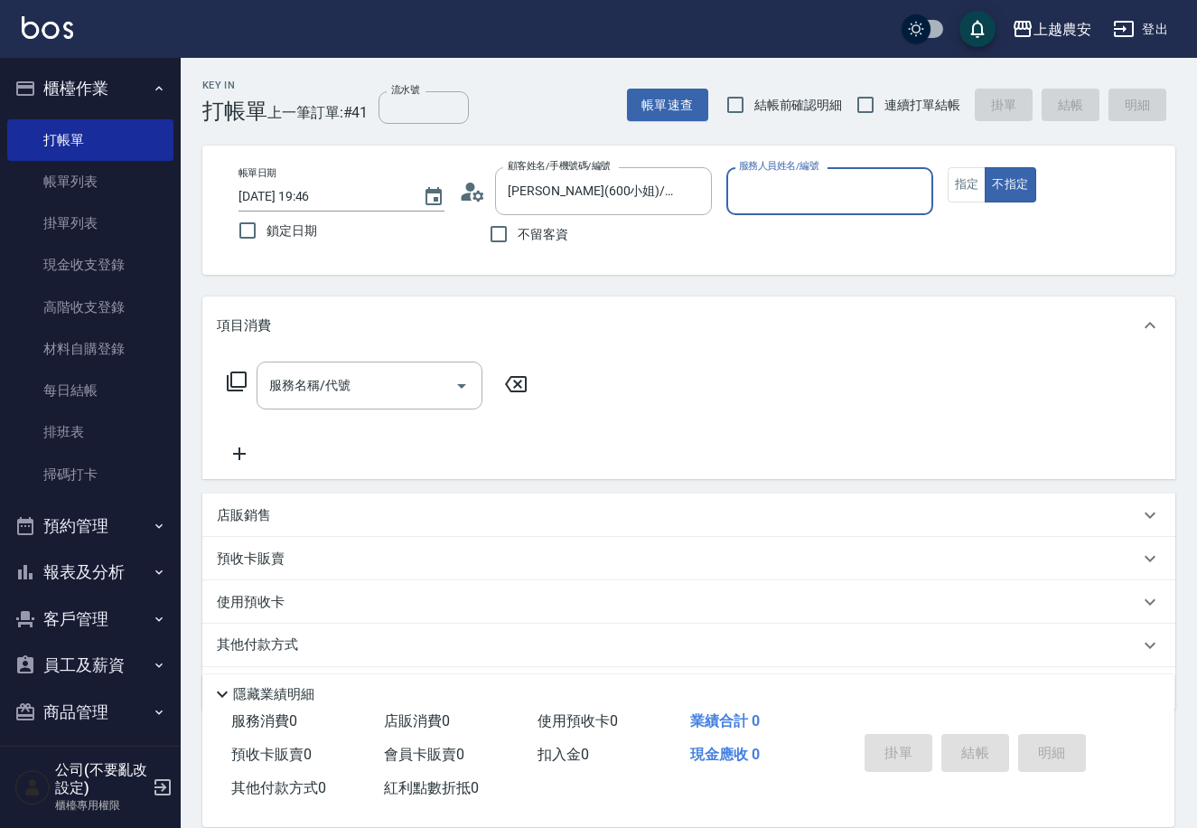
type input "Yoko-12"
drag, startPoint x: 969, startPoint y: 192, endPoint x: 947, endPoint y: 205, distance: 25.6
click at [967, 192] on button "指定" at bounding box center [967, 184] width 39 height 35
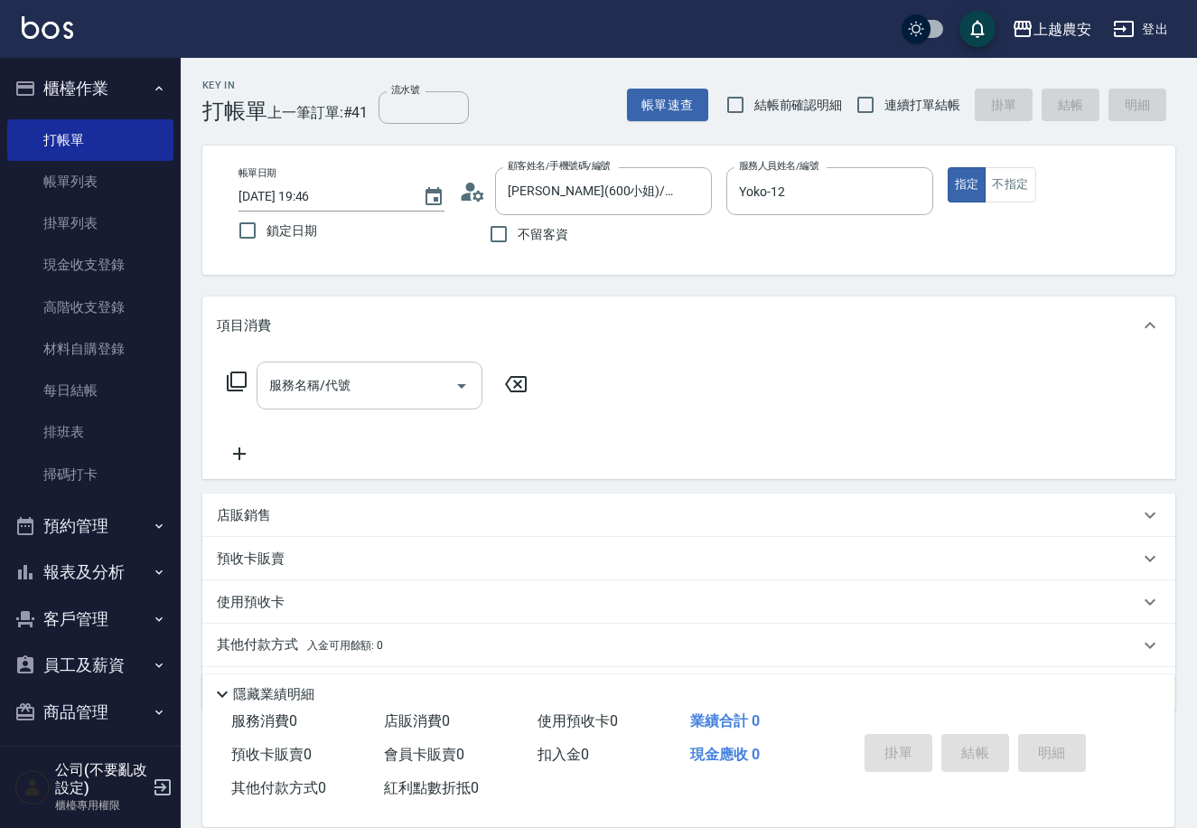
click at [378, 383] on input "服務名稱/代號" at bounding box center [356, 386] width 182 height 32
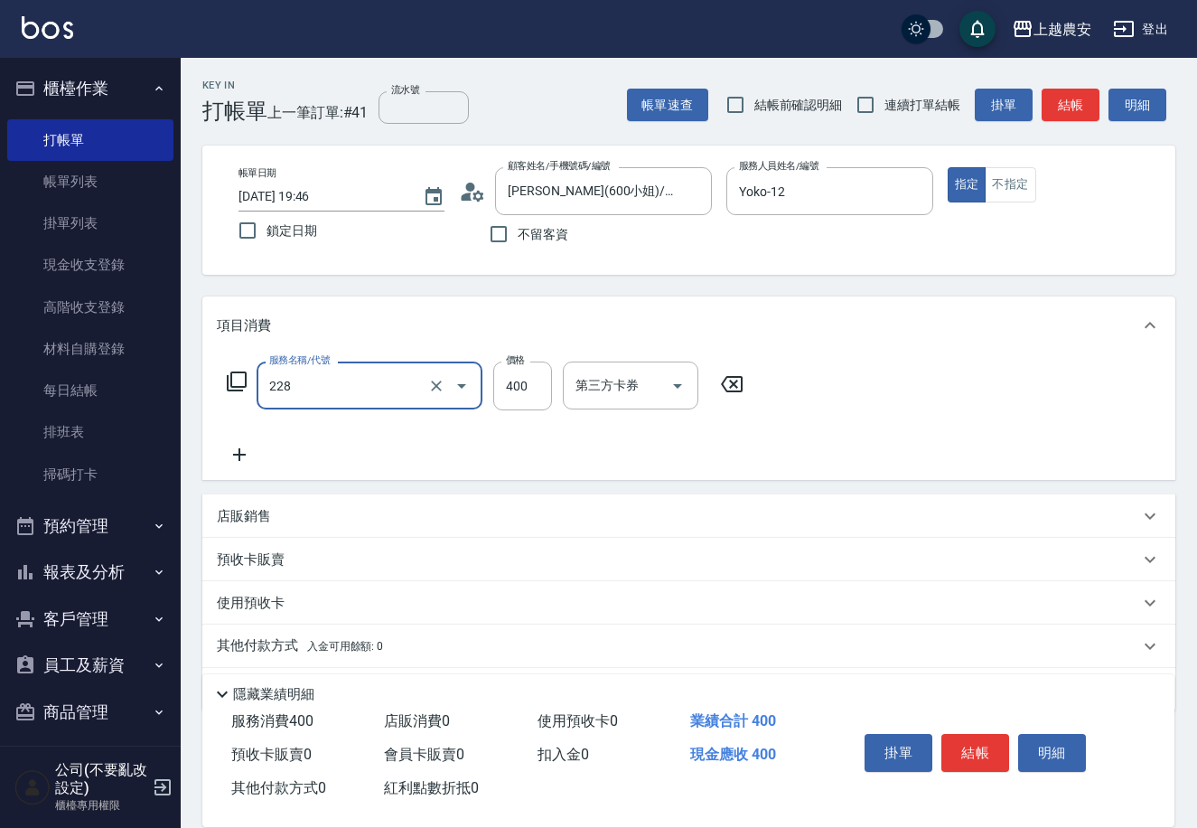
type input "洗髮(228)"
type input "500"
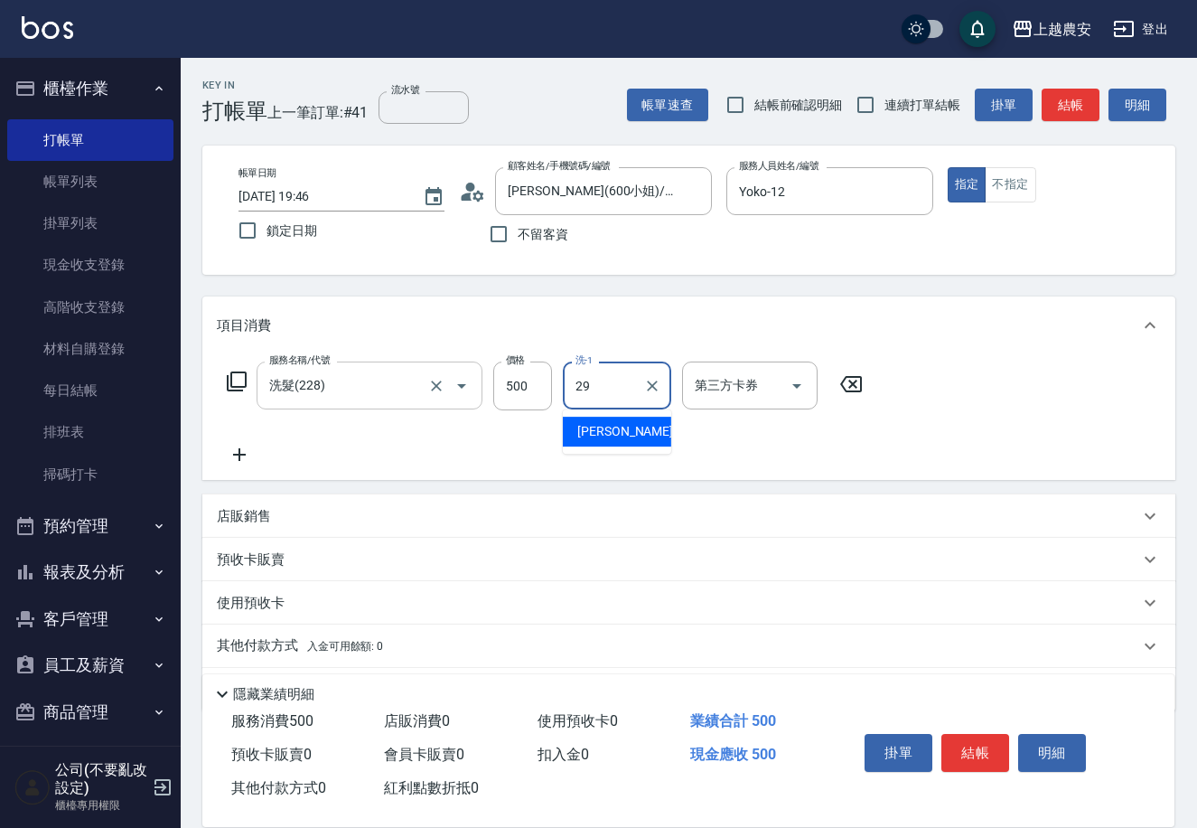
type input "楊馨茹-29"
click at [981, 747] on button "結帳" at bounding box center [975, 753] width 68 height 38
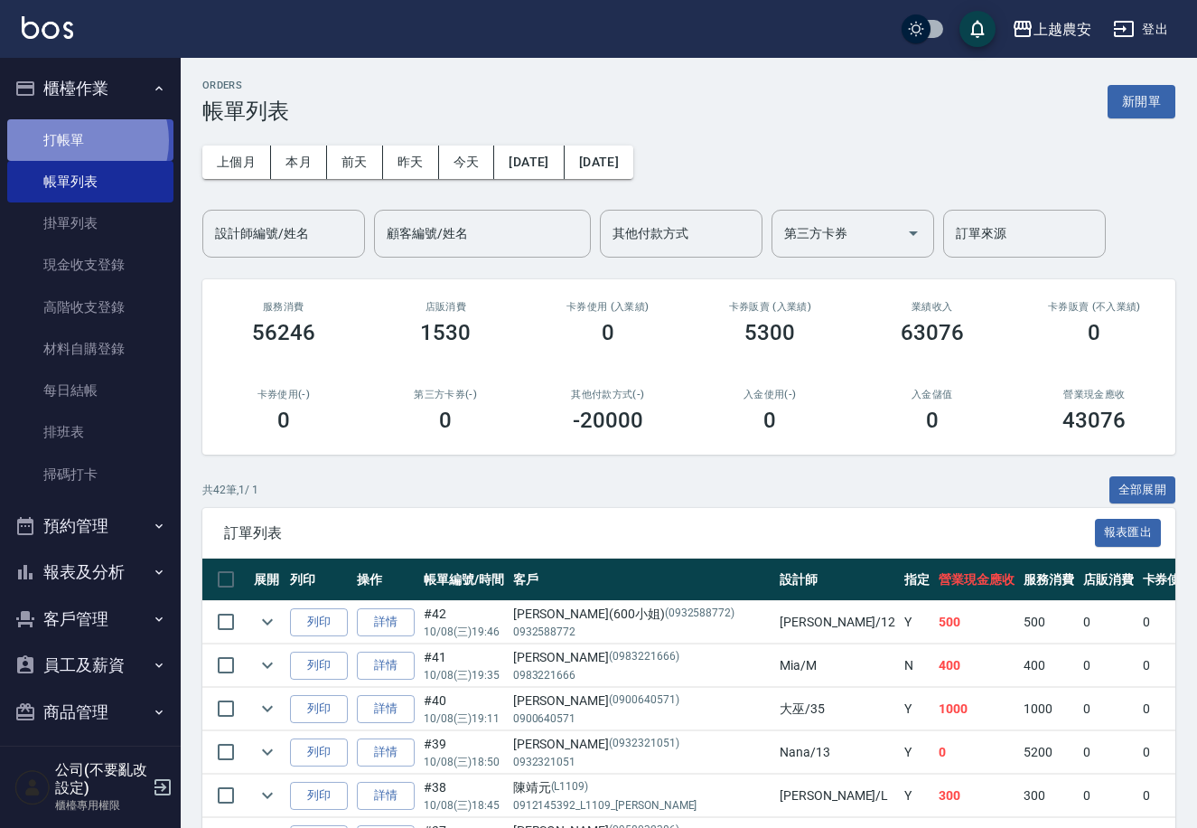
click at [81, 140] on link "打帳單" at bounding box center [90, 140] width 166 height 42
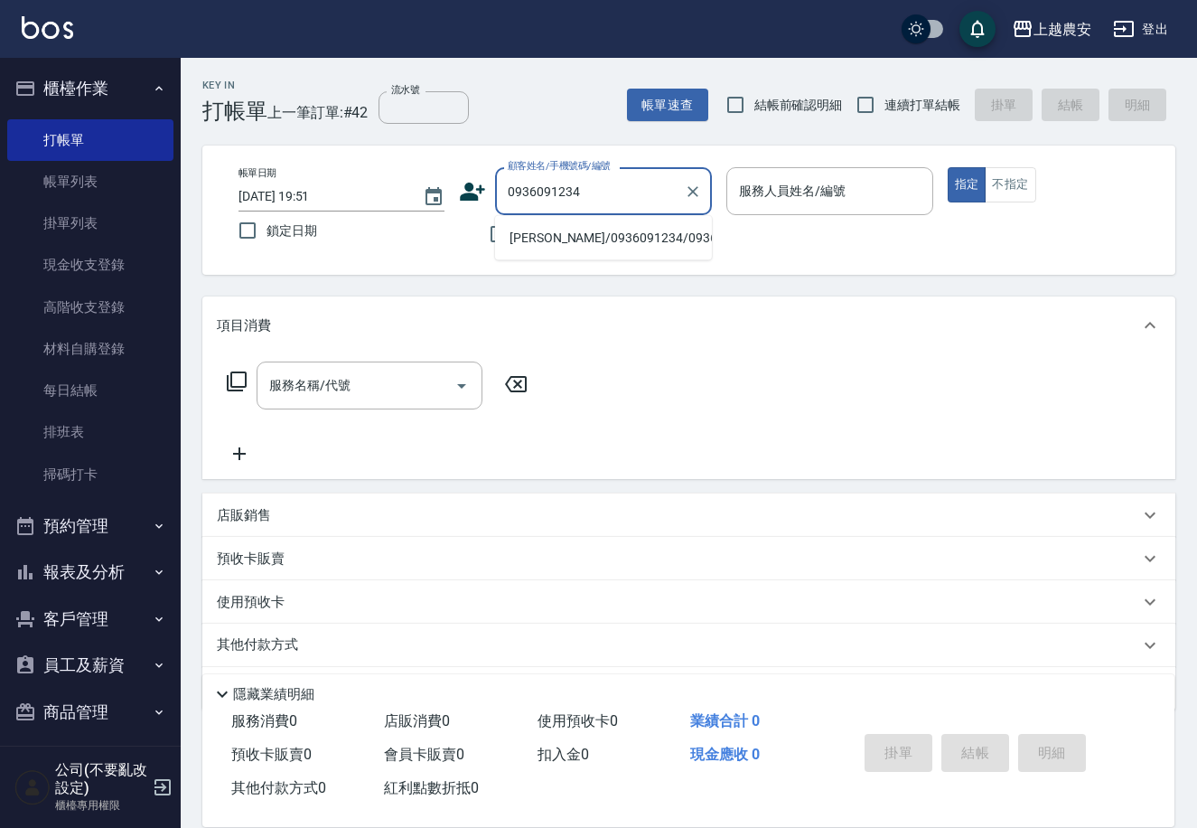
click at [556, 236] on li "陳福寶/0936091234/0936091234" at bounding box center [603, 238] width 217 height 30
type input "陳福寶/0936091234/0936091234"
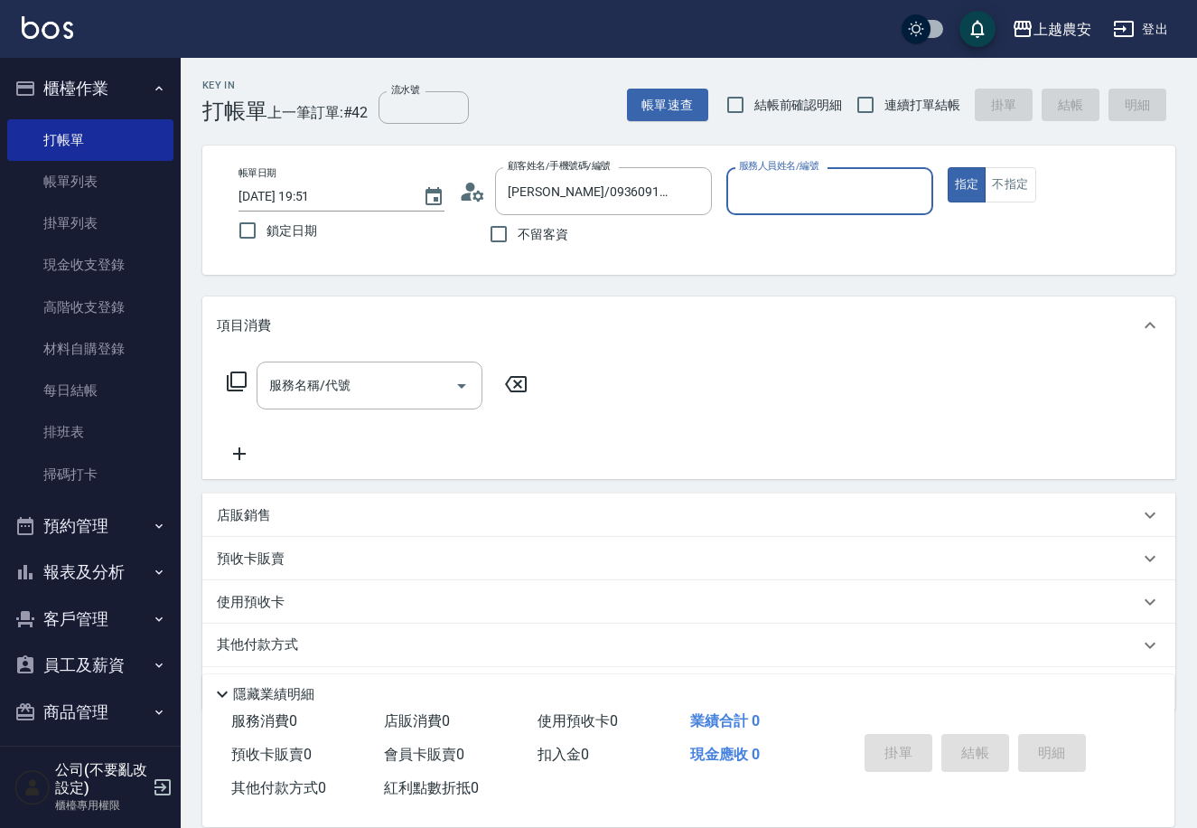
type input "Yoko-12"
click at [324, 404] on div "服務名稱/代號" at bounding box center [370, 385] width 226 height 48
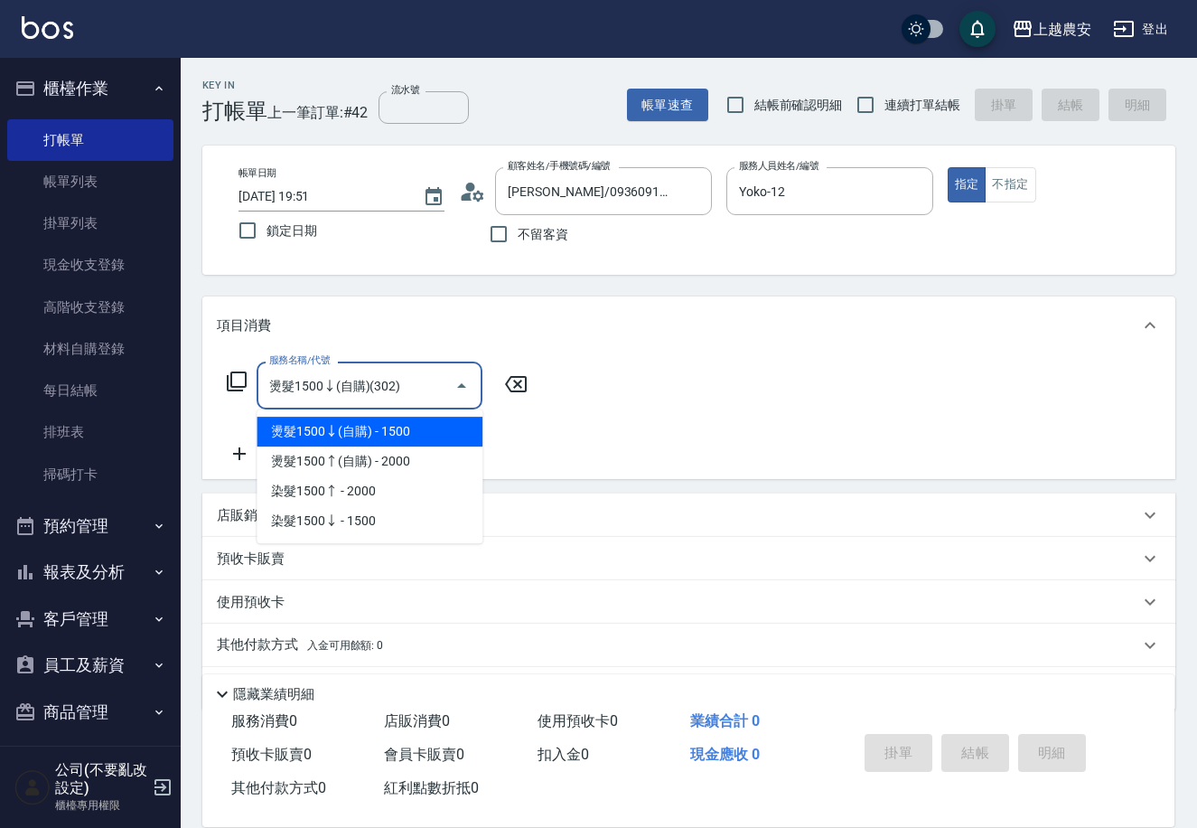
type input "燙髮1500↓(自購)(302)"
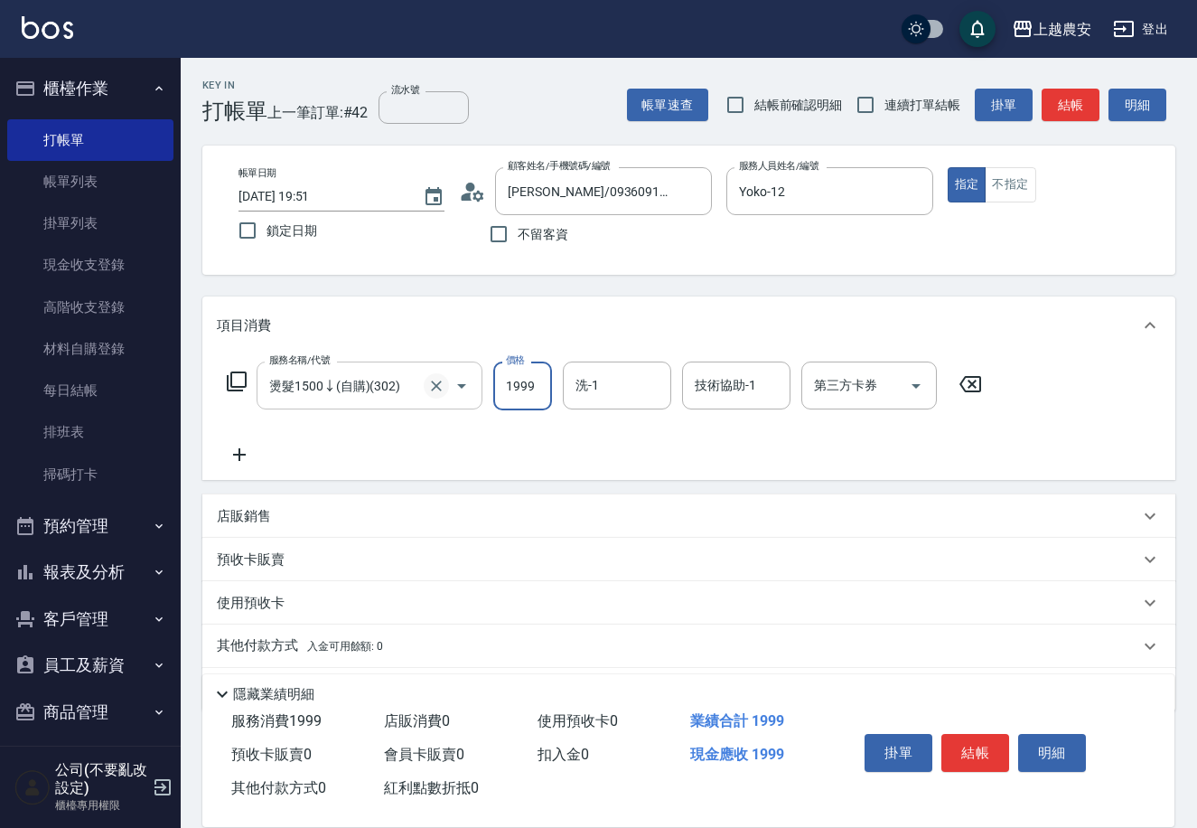
click at [437, 382] on icon "Clear" at bounding box center [436, 386] width 18 height 18
type input "1999"
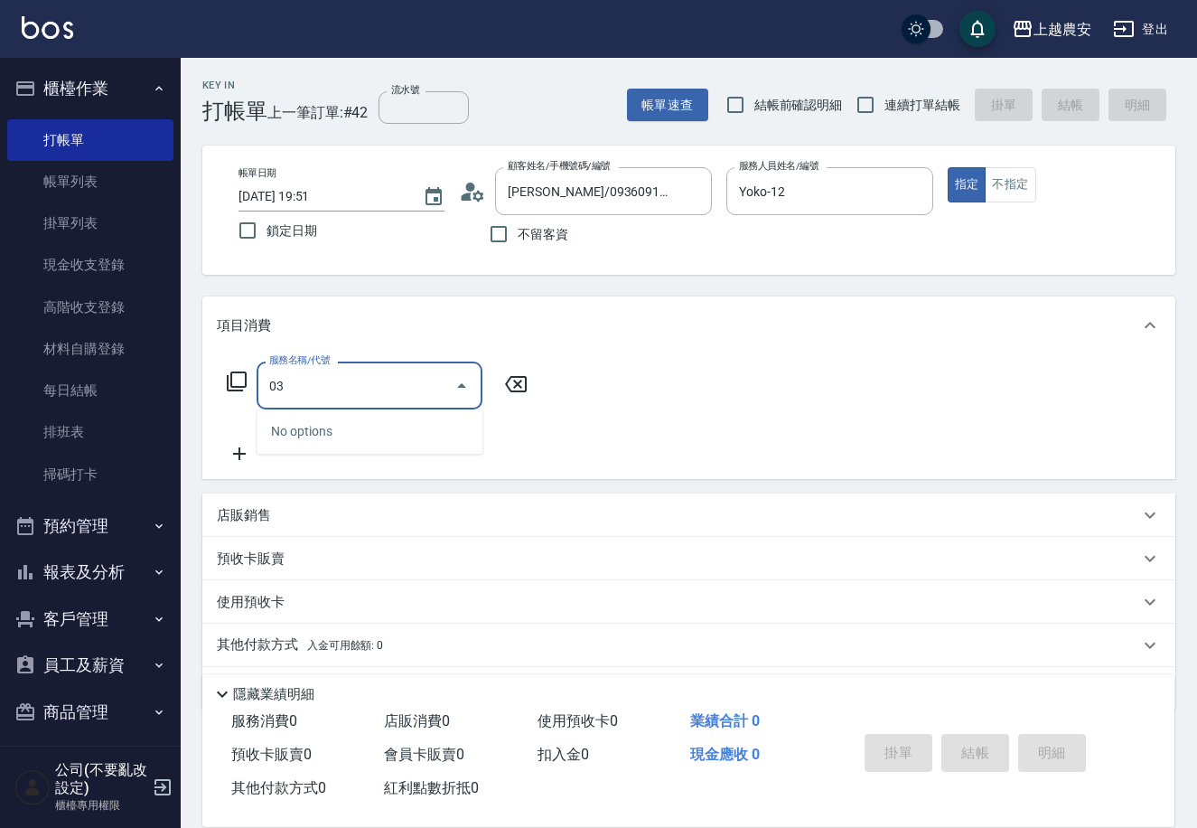
type input "0"
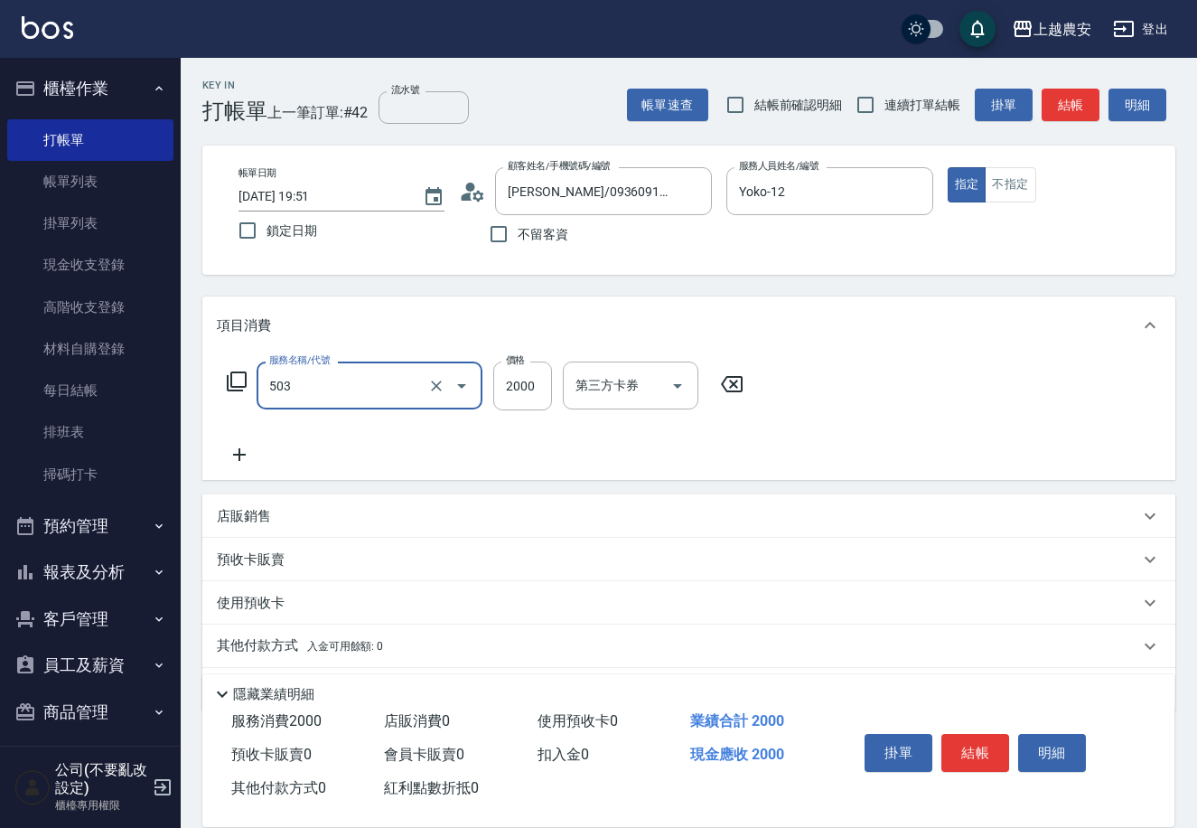
type input "染髮1500↑(503)"
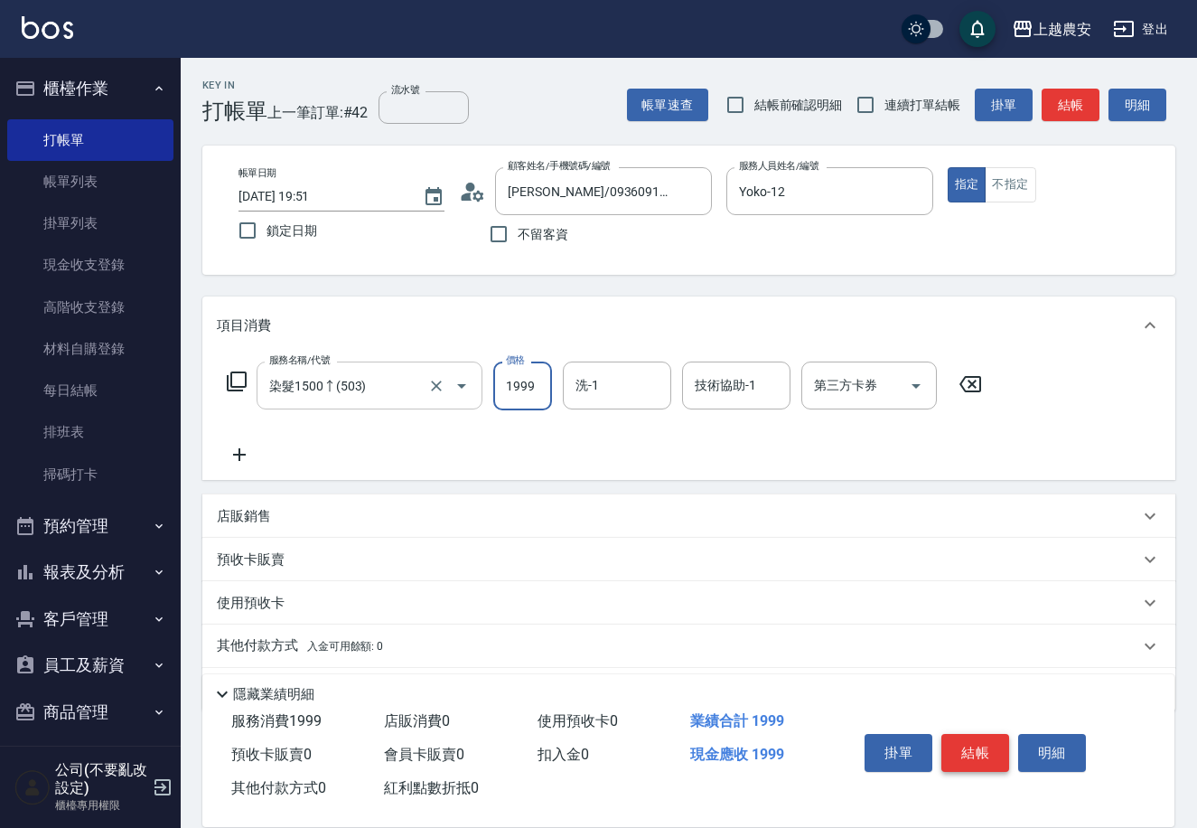
type input "1999"
click at [966, 745] on button "結帳" at bounding box center [975, 753] width 68 height 38
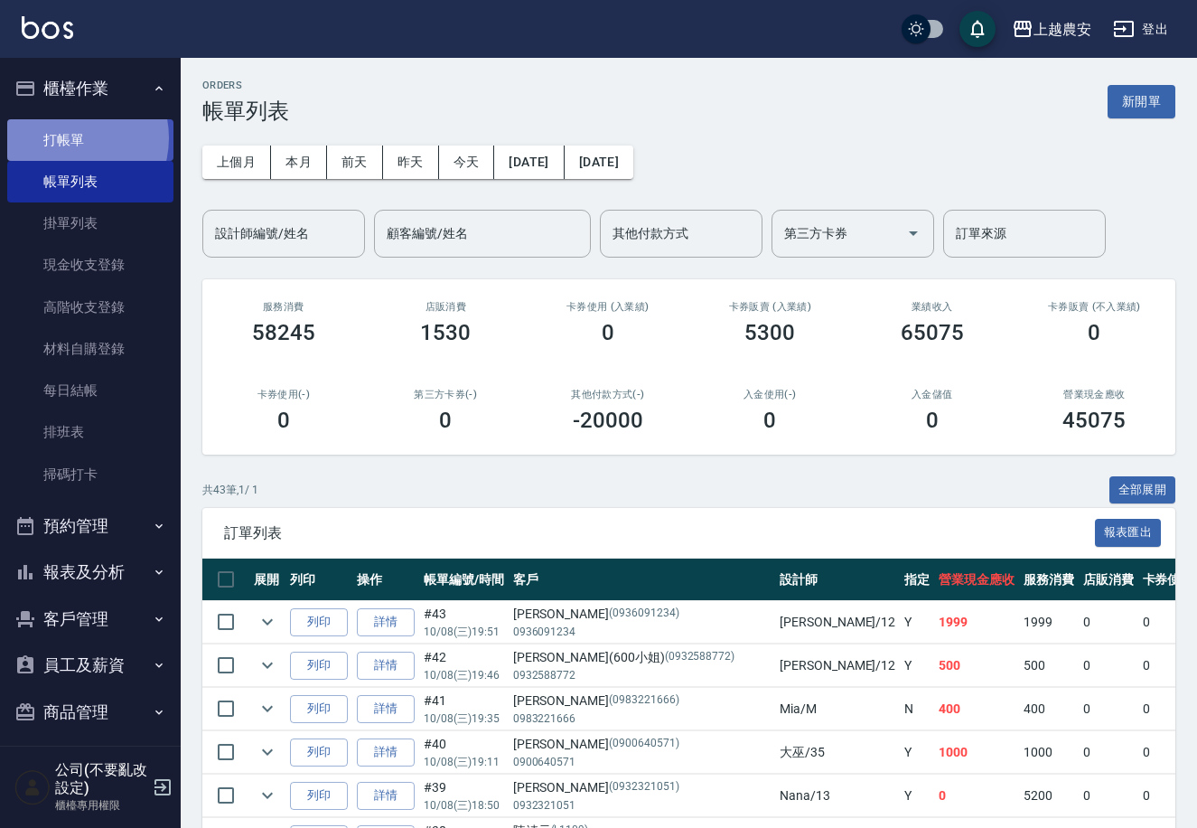
click at [65, 137] on link "打帳單" at bounding box center [90, 140] width 166 height 42
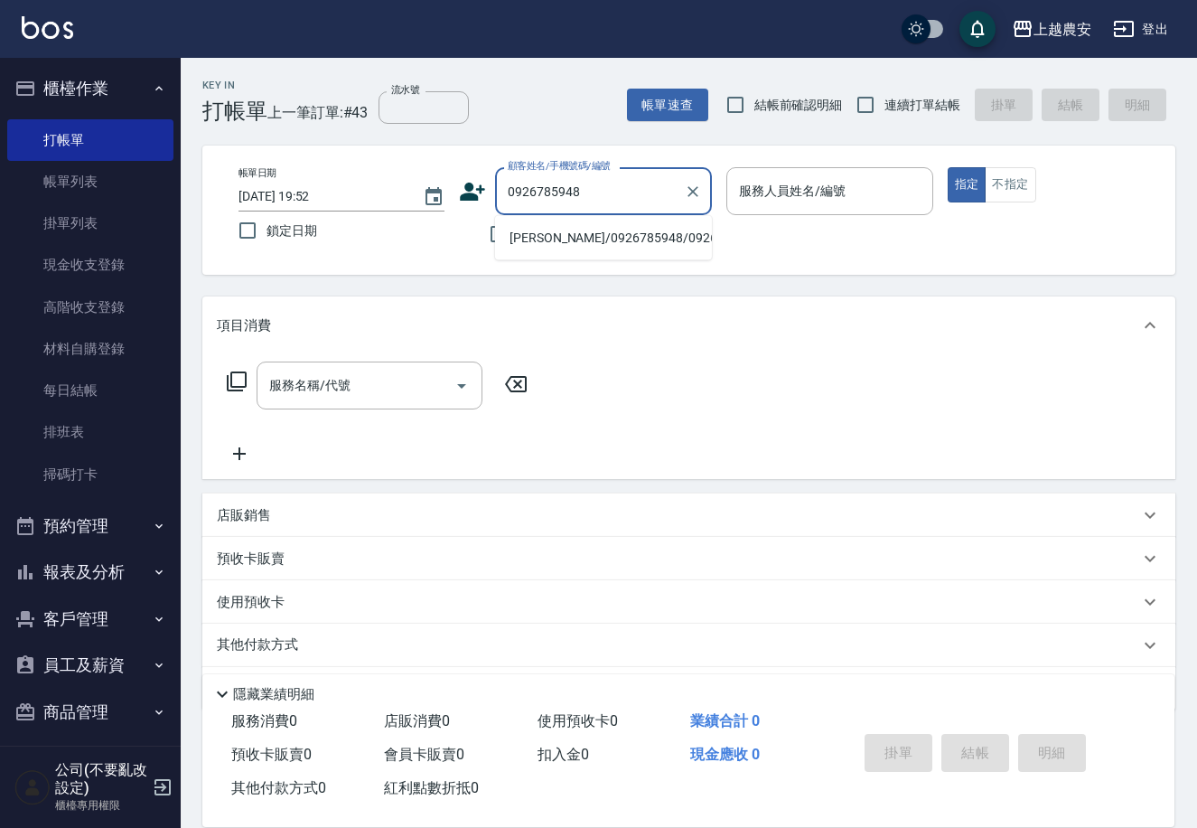
click at [538, 239] on li "蔡/0926785948/0926785948" at bounding box center [603, 238] width 217 height 30
type input "蔡/0926785948/0926785948"
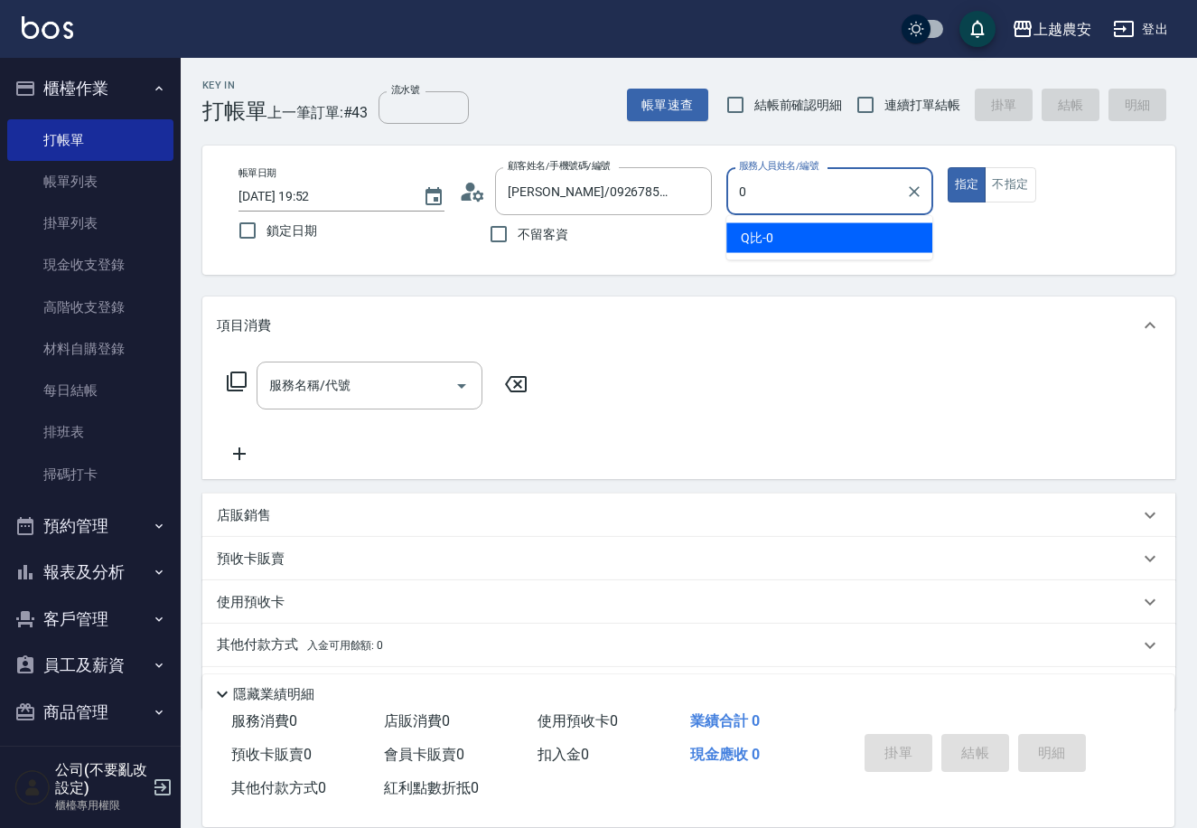
type input "0"
type button "true"
type input "Q比-0"
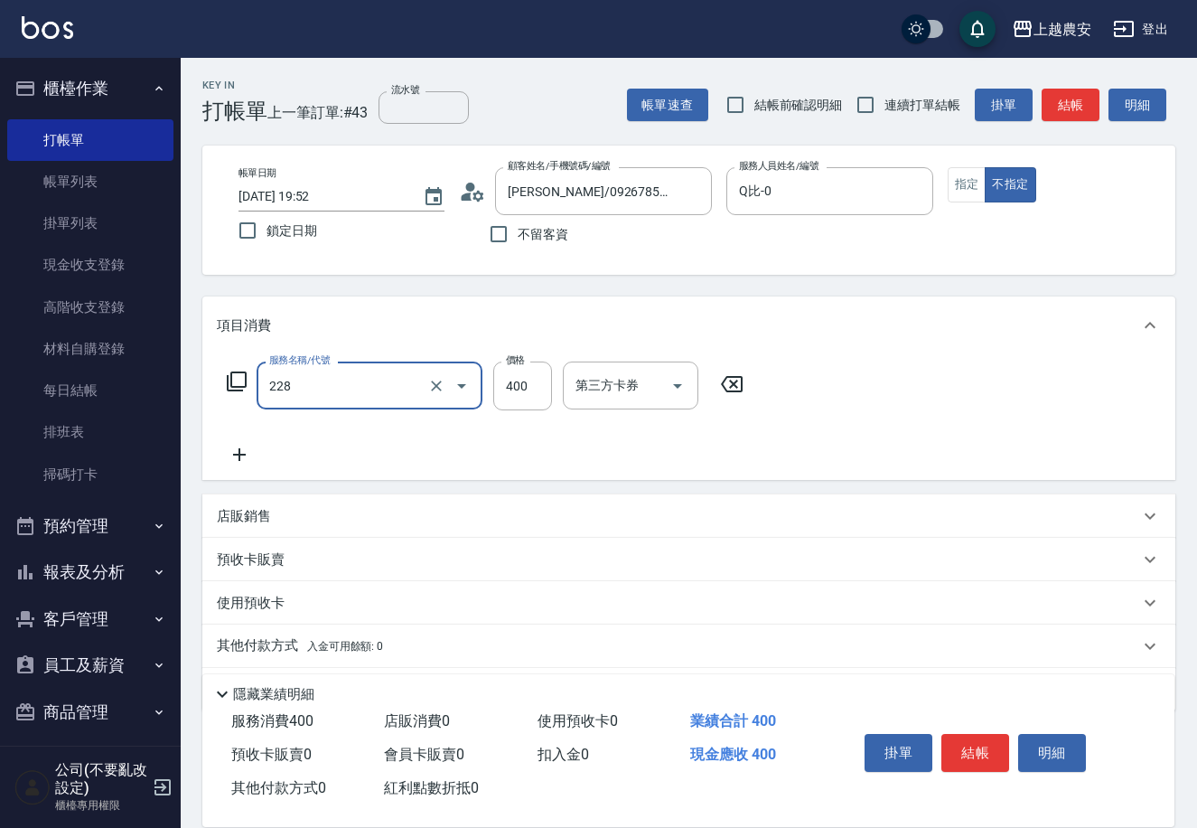
type input "洗髮(228)"
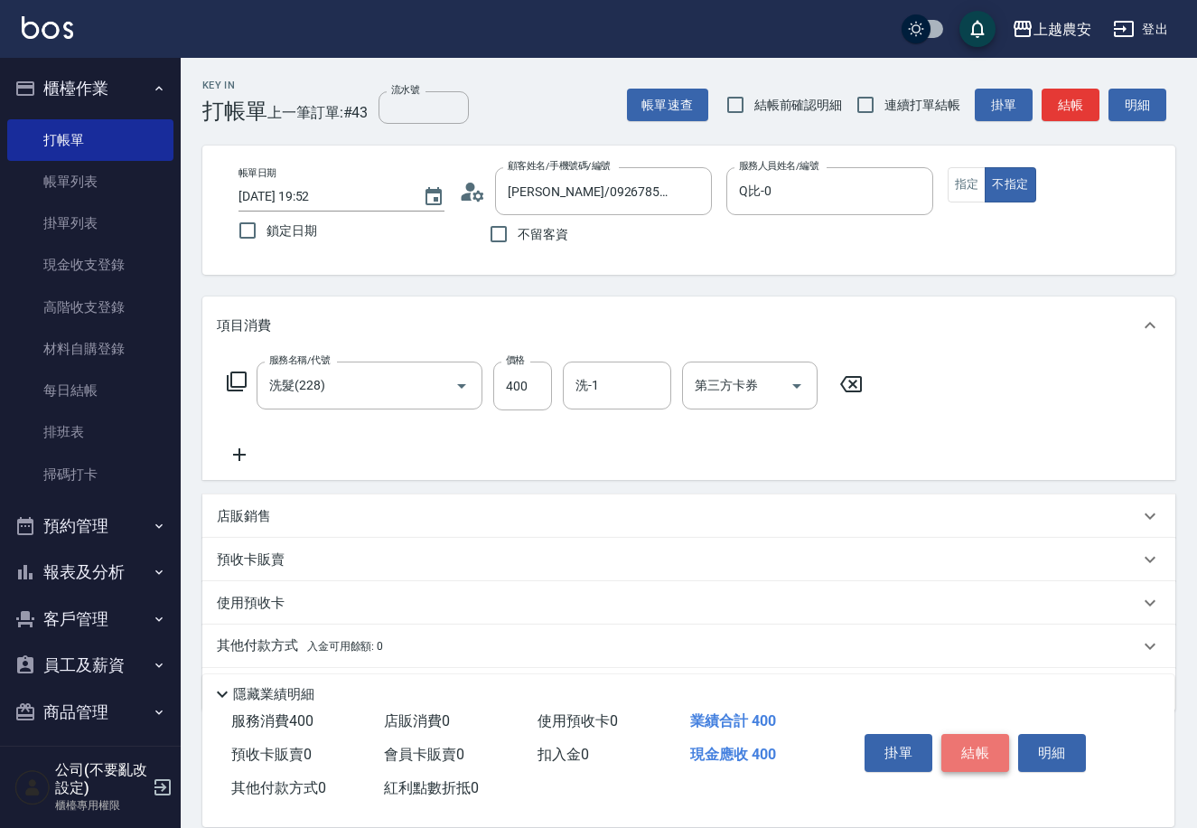
click at [962, 746] on button "結帳" at bounding box center [975, 753] width 68 height 38
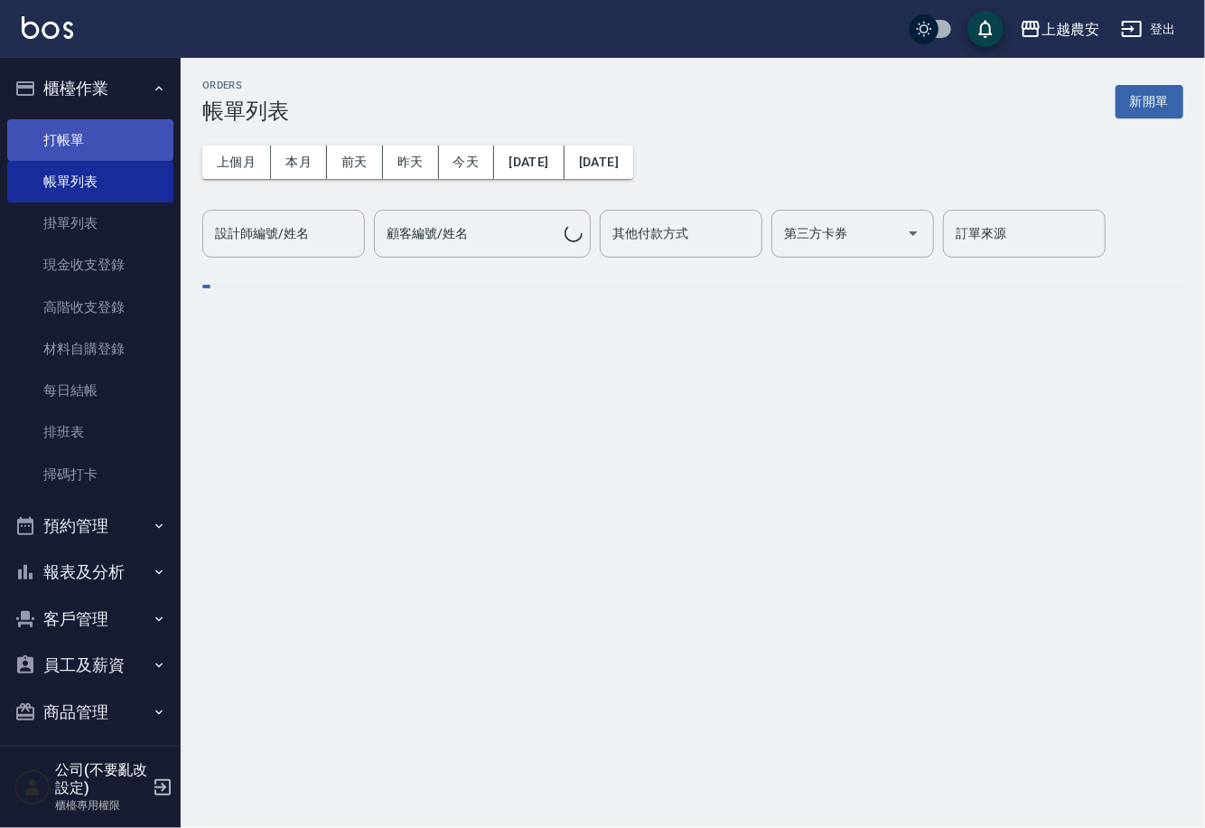
click at [57, 142] on link "打帳單" at bounding box center [90, 140] width 166 height 42
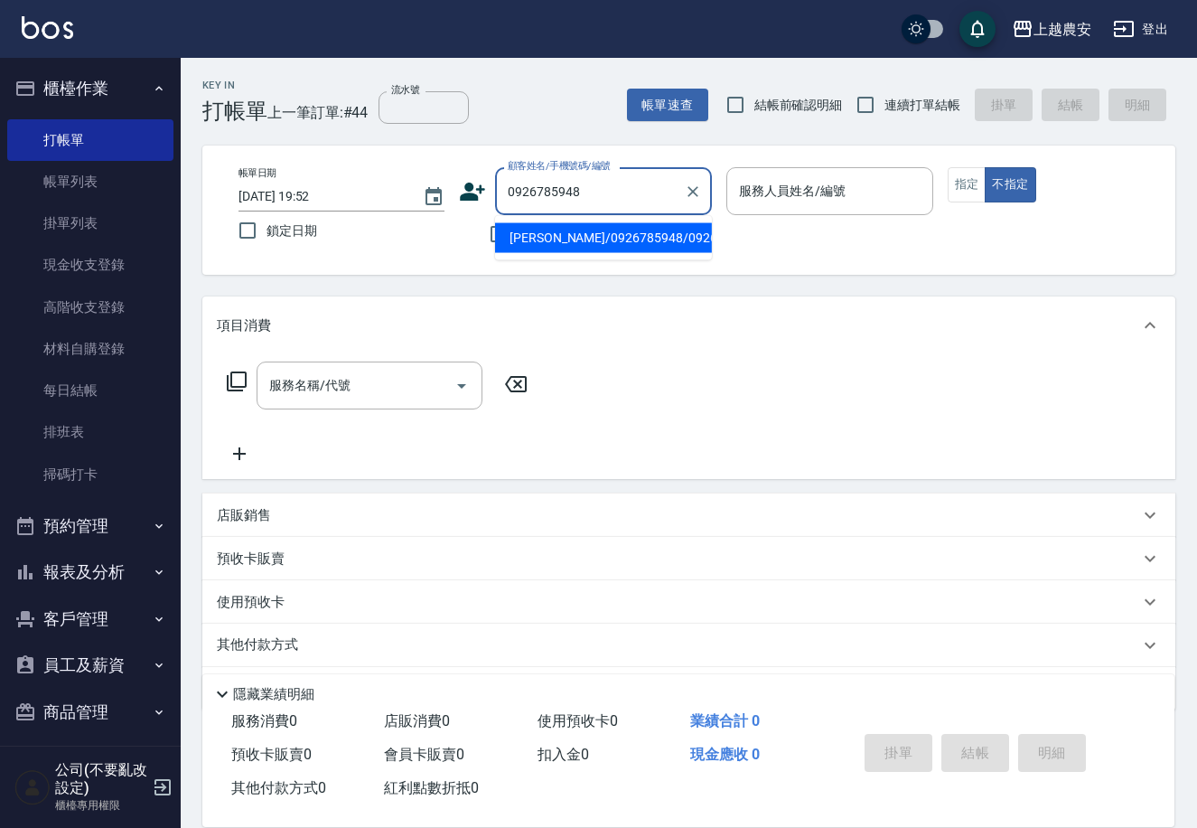
click at [579, 239] on li "蔡/0926785948/0926785948" at bounding box center [603, 238] width 217 height 30
type input "蔡/0926785948/0926785948"
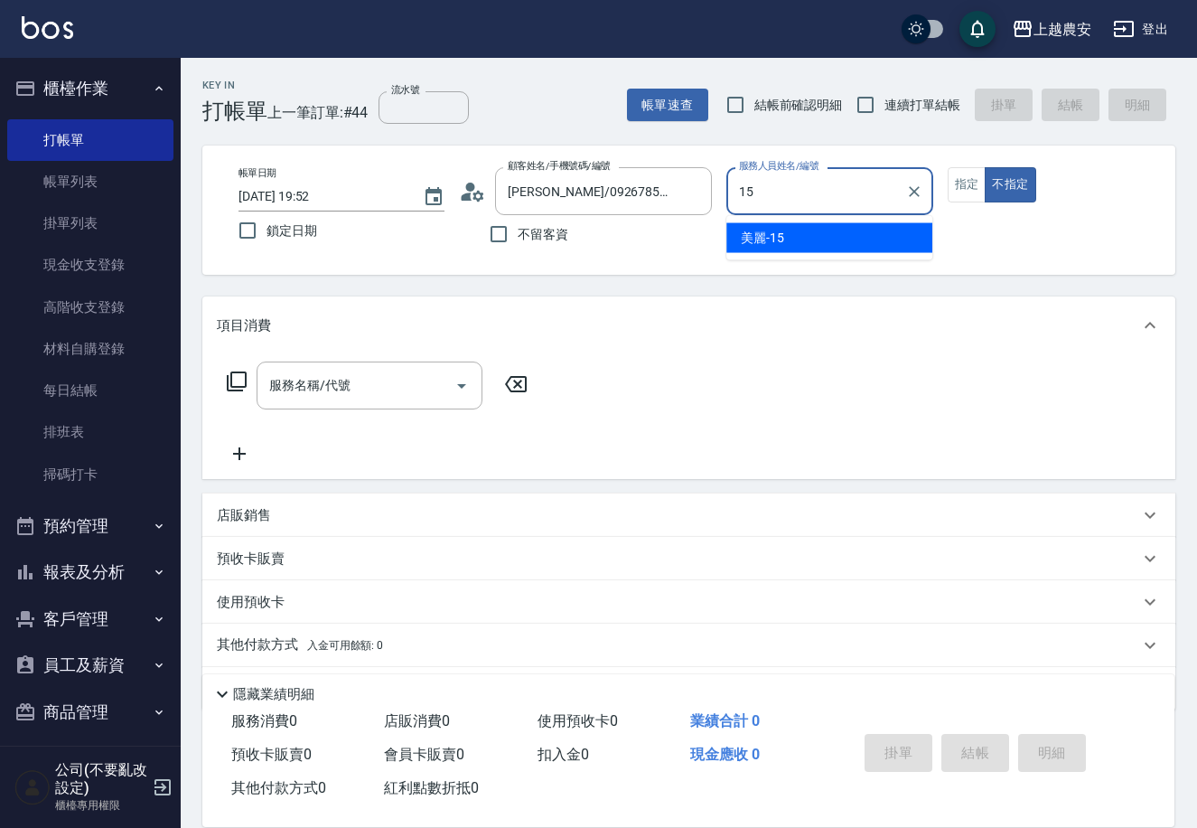
type input "美麗-15"
type button "false"
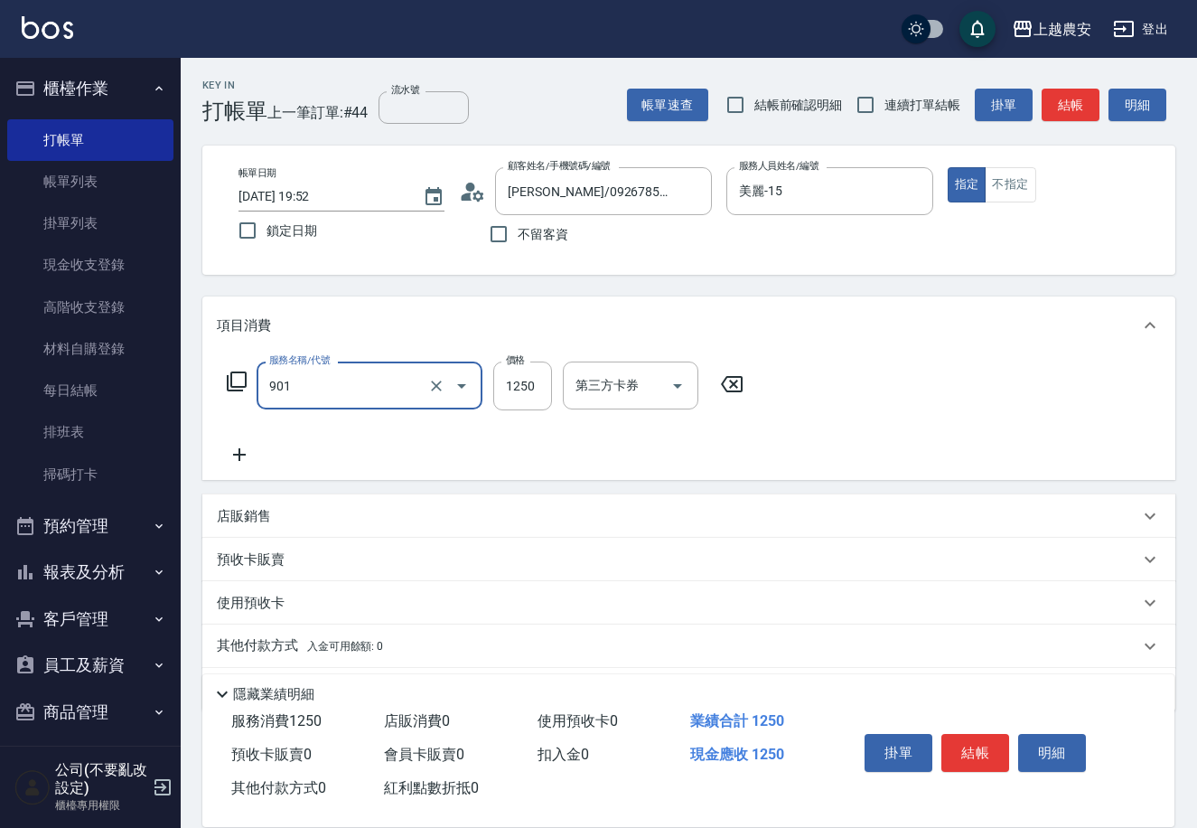
type input "修手指甲(901)"
type input "1500"
click at [967, 746] on button "結帳" at bounding box center [975, 753] width 68 height 38
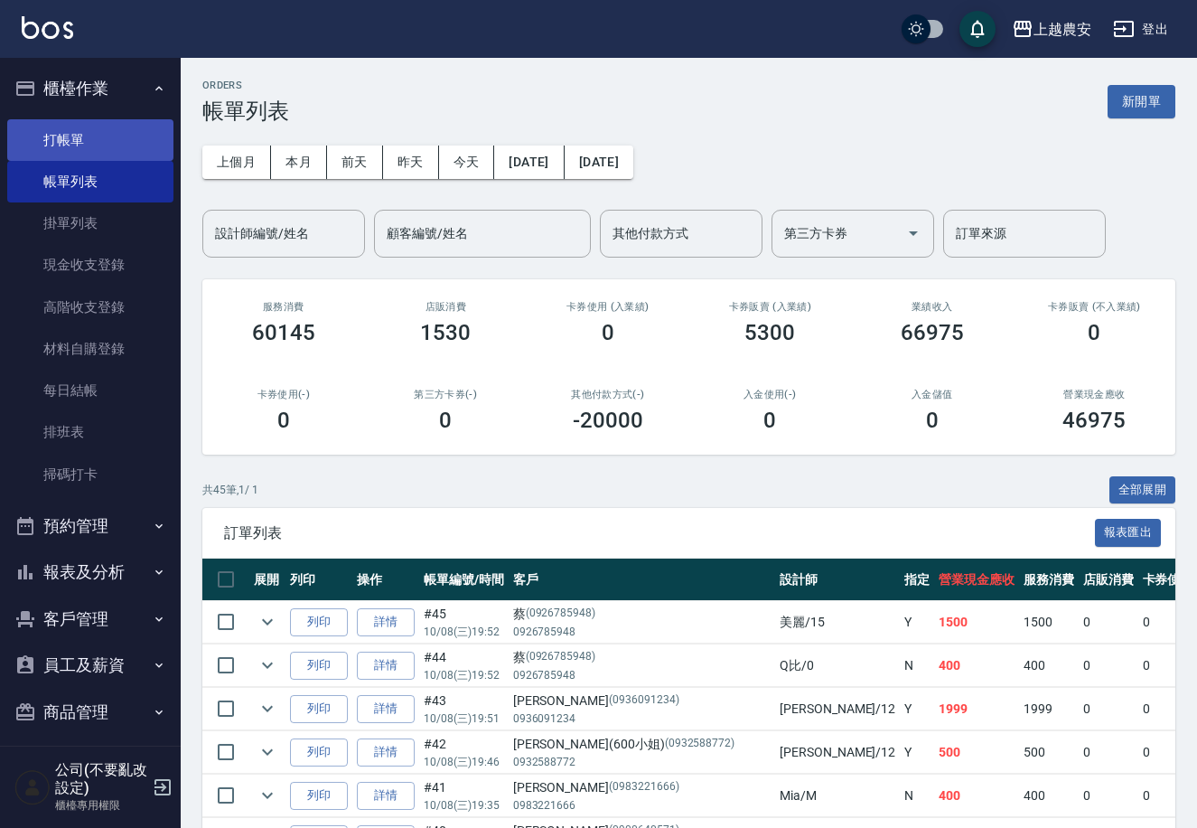
drag, startPoint x: 51, startPoint y: 112, endPoint x: 57, endPoint y: 127, distance: 16.3
click at [55, 126] on ul "打帳單 帳單列表 掛單列表 現金收支登錄 高階收支登錄 材料自購登錄 每日結帳 排班表 掃碼打卡" at bounding box center [90, 307] width 166 height 390
click at [57, 127] on link "打帳單" at bounding box center [90, 140] width 166 height 42
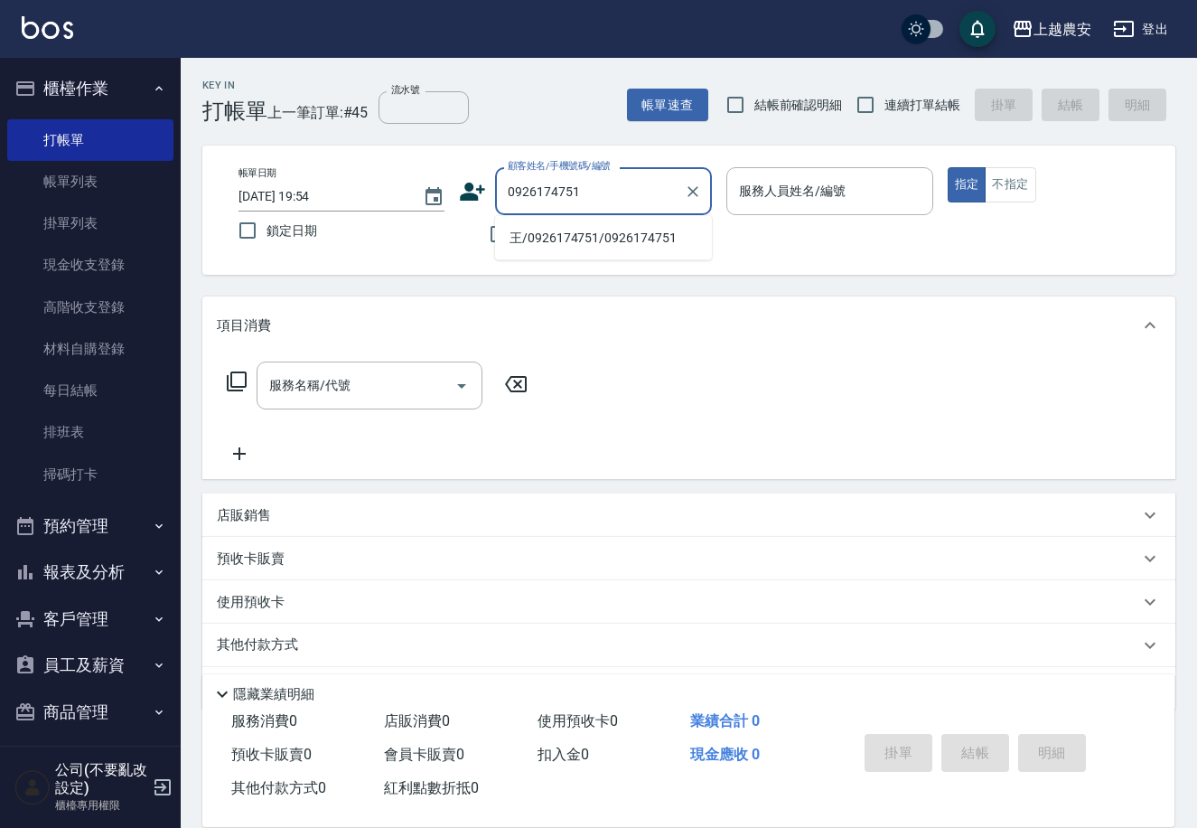
click at [554, 235] on li "王/0926174751/0926174751" at bounding box center [603, 238] width 217 height 30
type input "王/0926174751/0926174751"
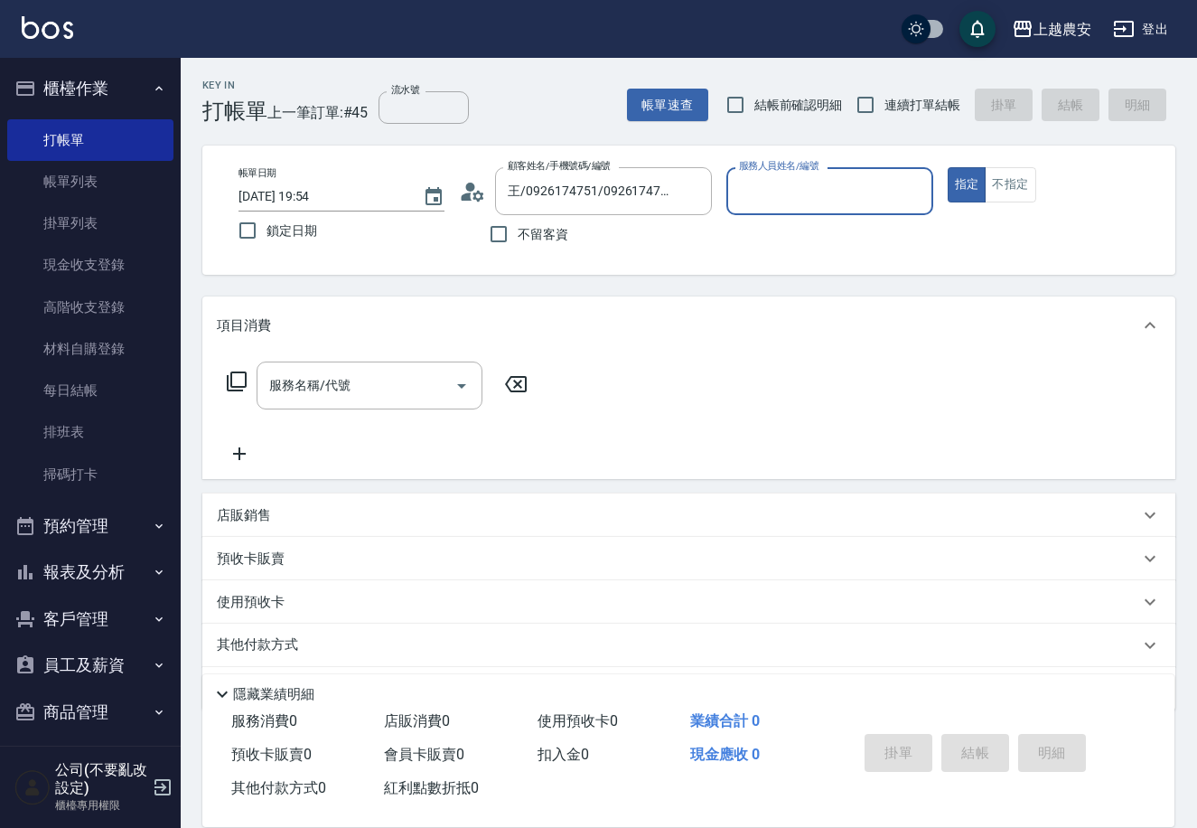
type input "Mia-M"
click at [440, 386] on input "服務名稱/代號" at bounding box center [356, 386] width 182 height 32
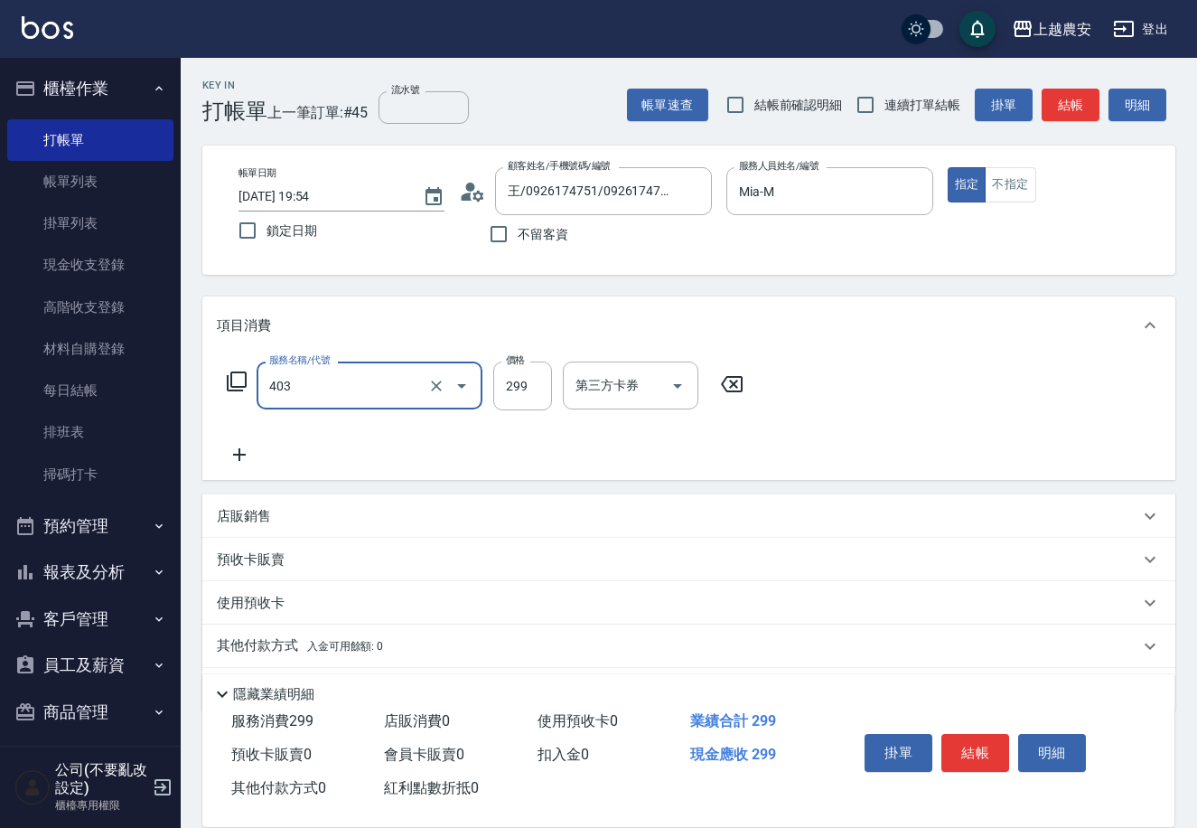
type input "403"
type input "3"
type input "剪髮(403)"
type input "300"
click at [994, 761] on button "結帳" at bounding box center [975, 753] width 68 height 38
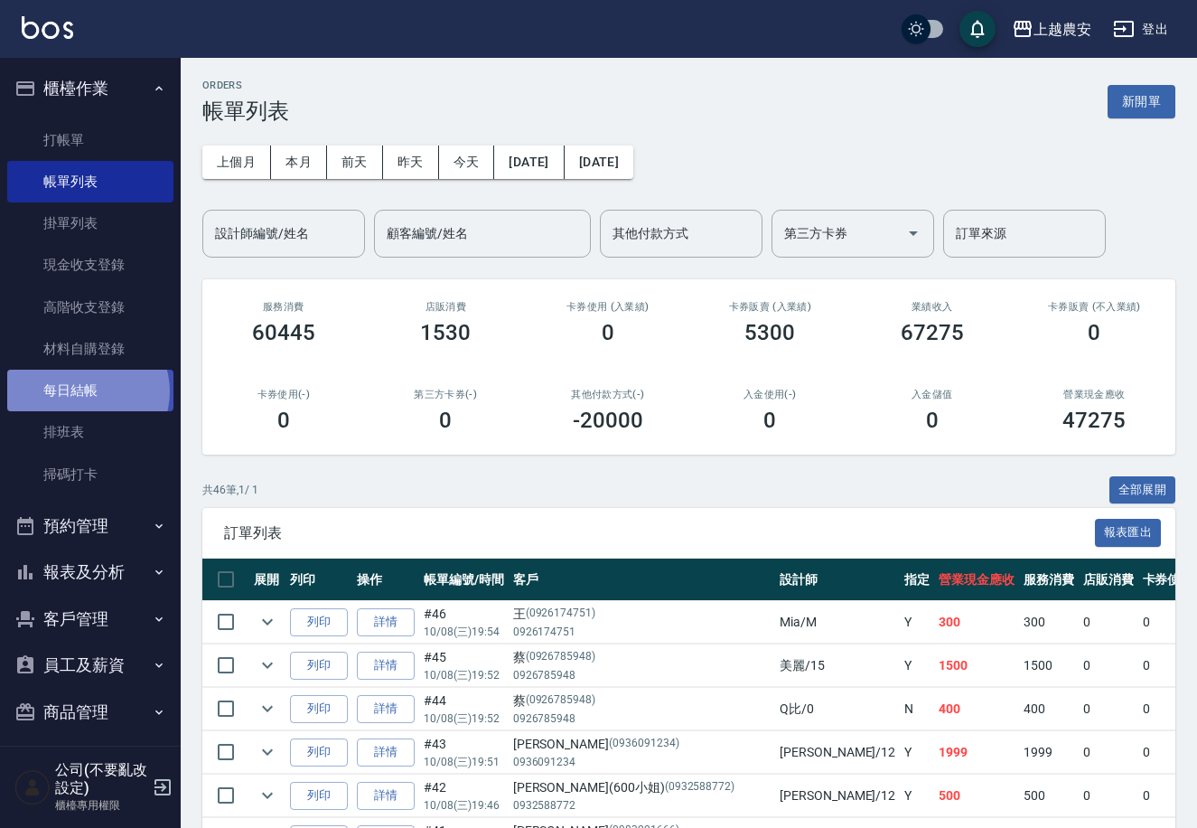
click at [87, 391] on link "每日結帳" at bounding box center [90, 391] width 166 height 42
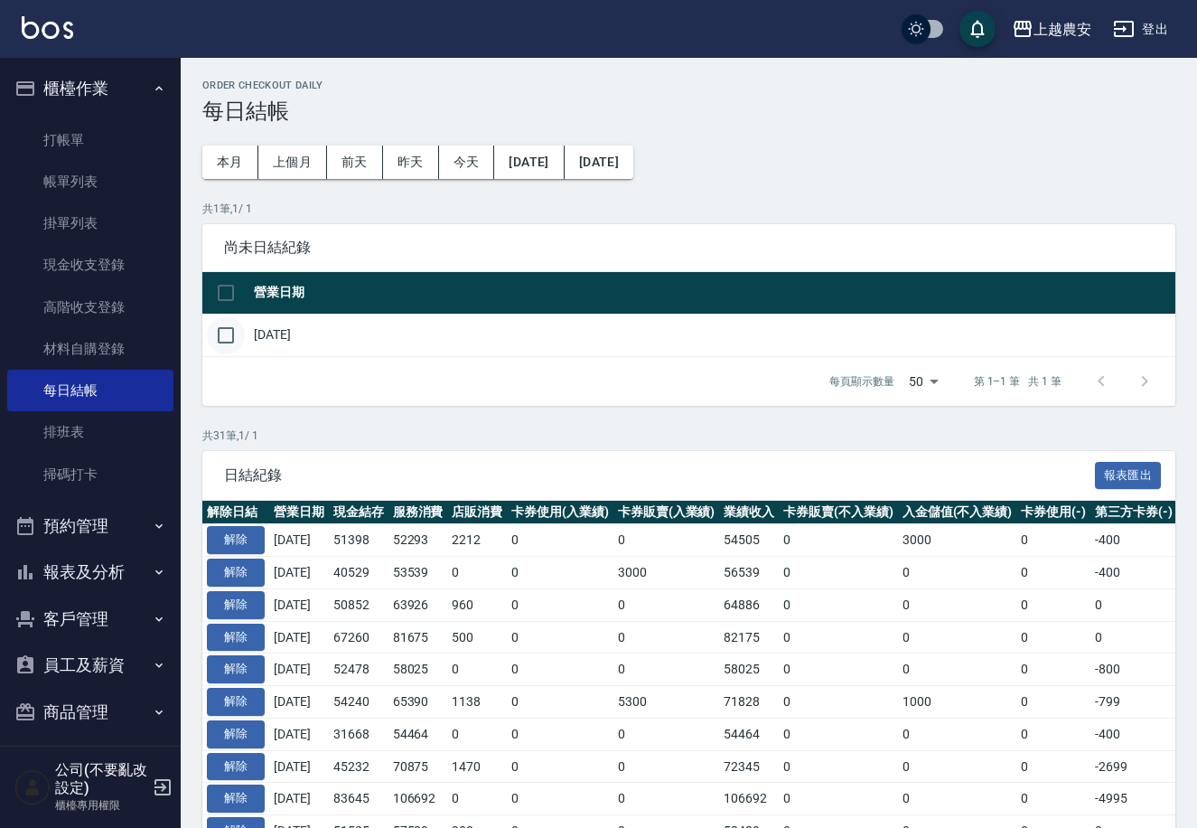
click at [221, 333] on input "checkbox" at bounding box center [226, 335] width 38 height 38
checkbox input "true"
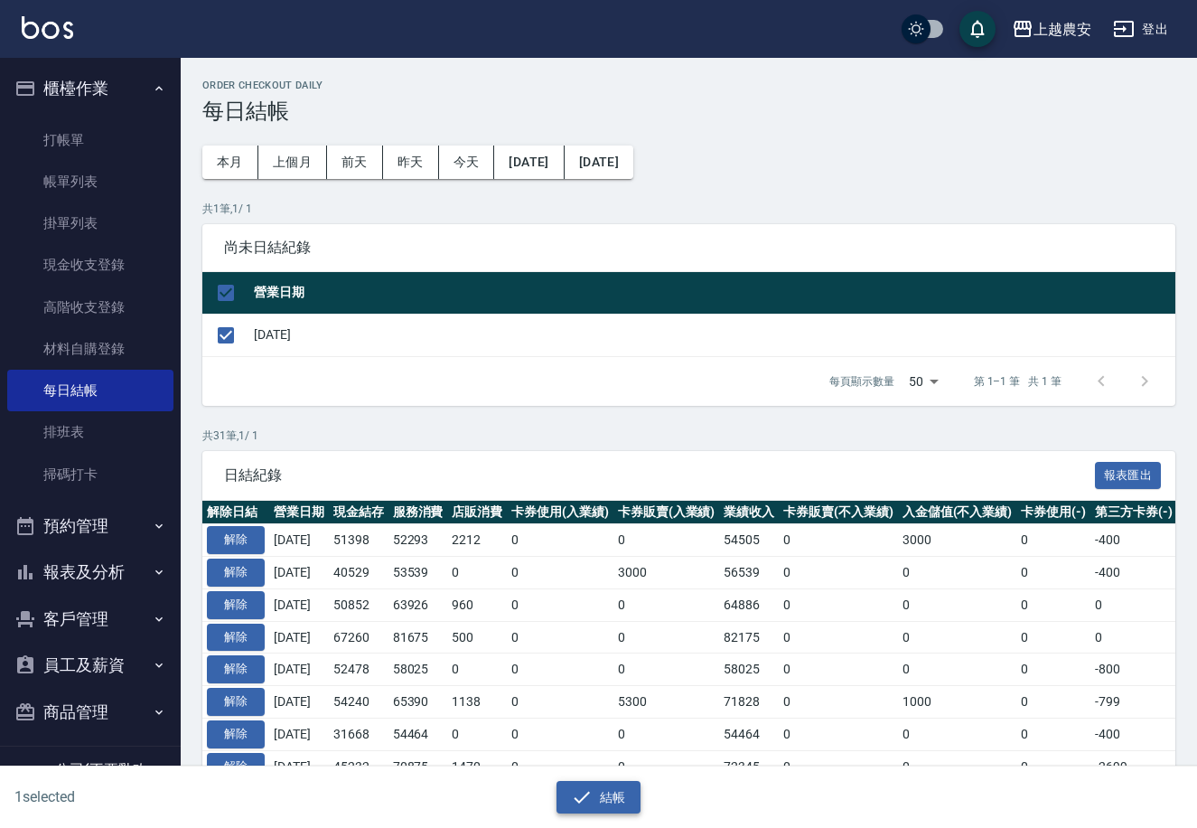
click at [578, 800] on icon "button" at bounding box center [583, 797] width 16 height 12
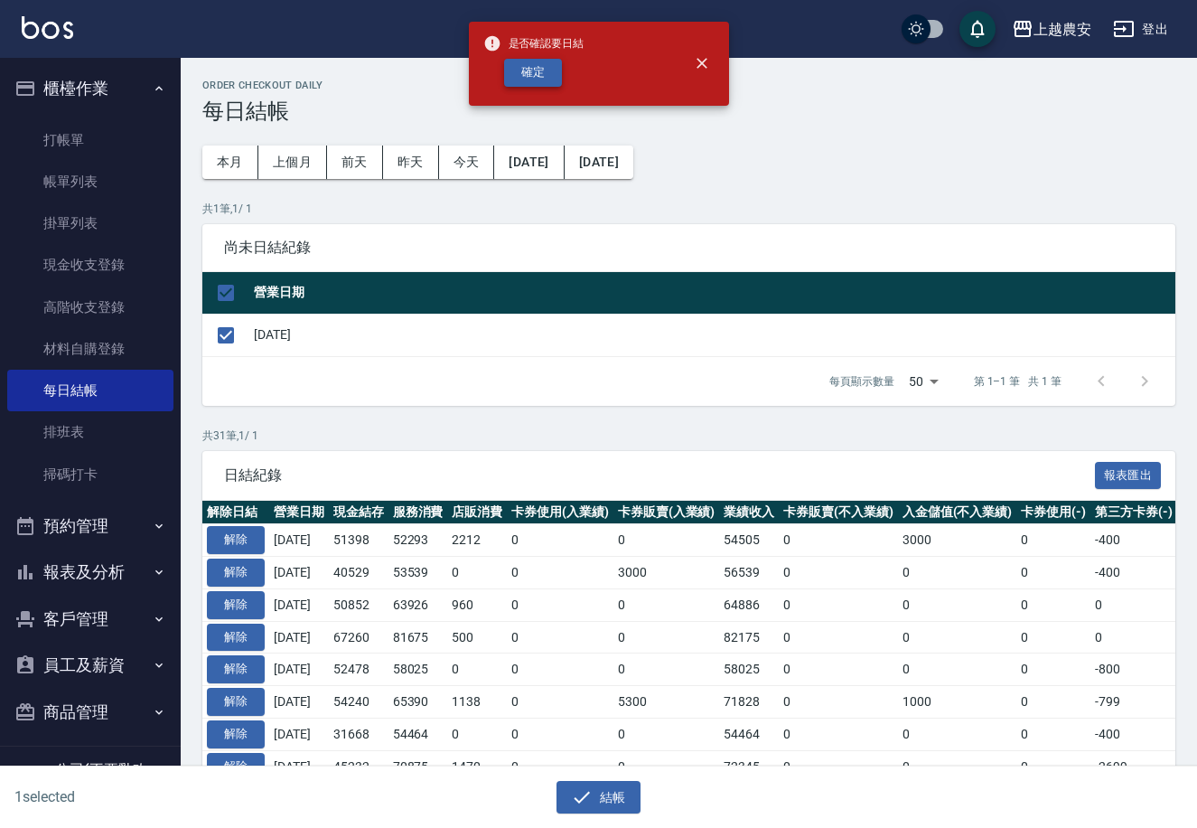
click at [528, 66] on button "確定" at bounding box center [533, 73] width 58 height 28
checkbox input "false"
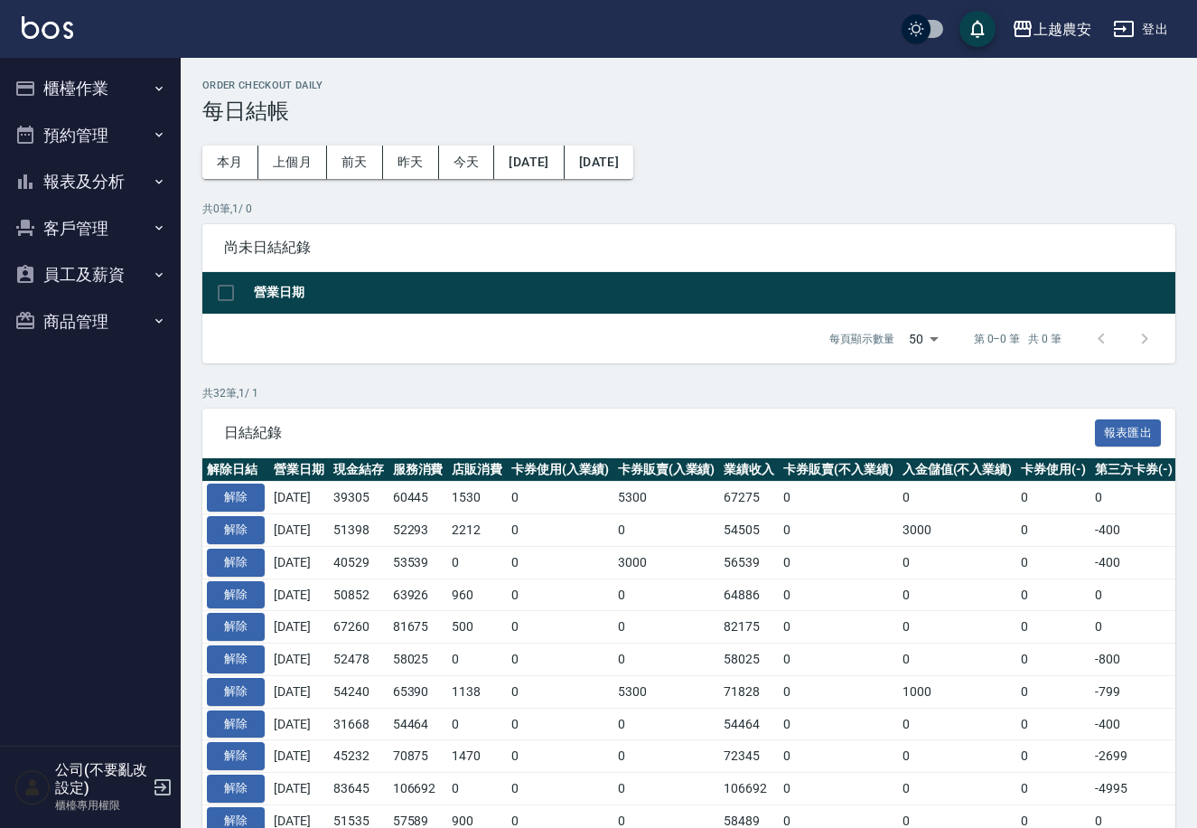
click at [53, 181] on button "報表及分析" at bounding box center [90, 181] width 166 height 47
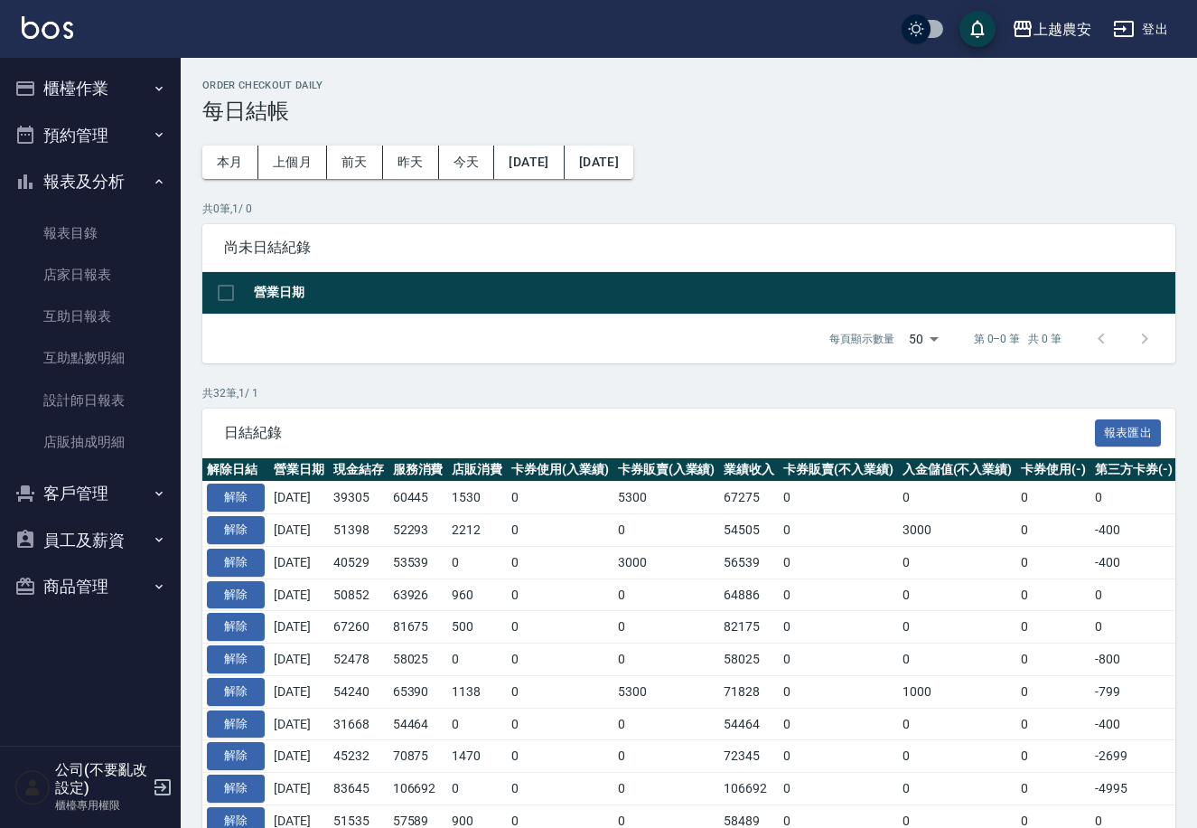
drag, startPoint x: 75, startPoint y: 268, endPoint x: 454, endPoint y: 230, distance: 380.4
click at [76, 269] on link "店家日報表" at bounding box center [90, 275] width 166 height 42
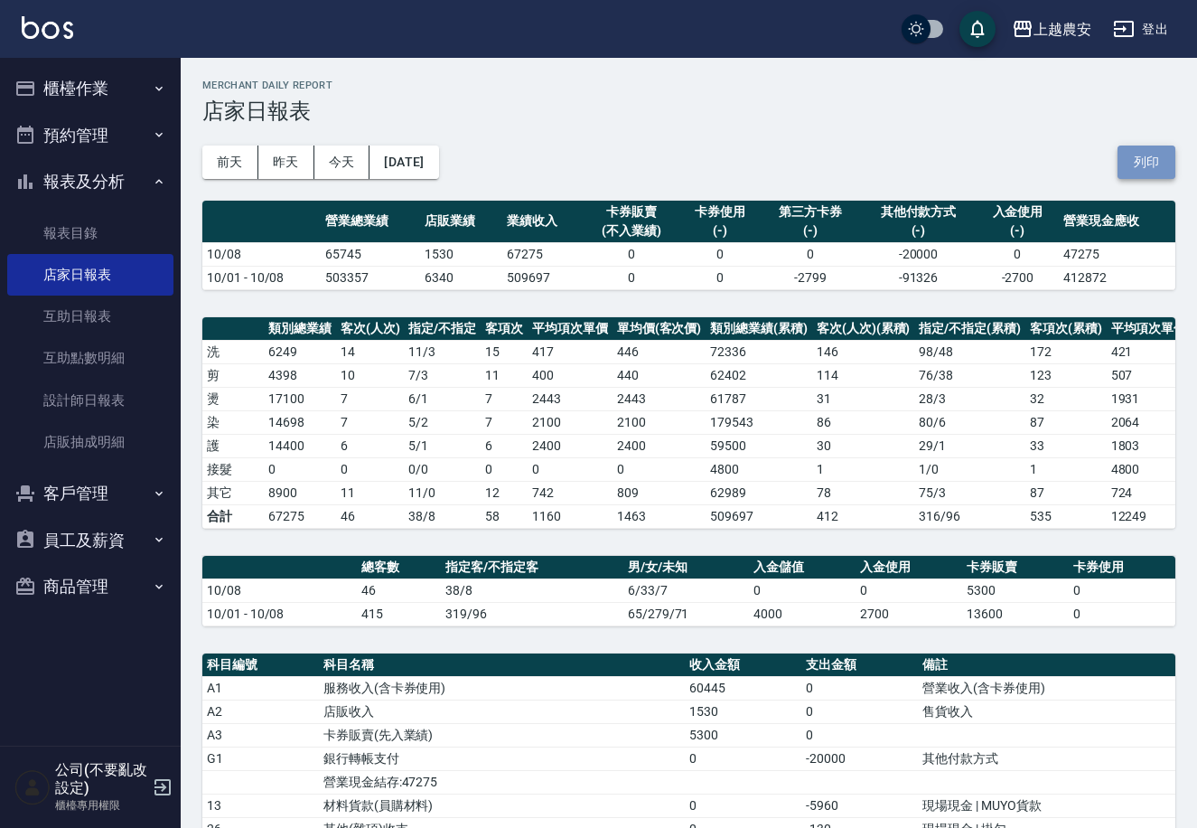
click at [1148, 167] on button "列印" at bounding box center [1147, 161] width 58 height 33
click at [45, 89] on button "櫃檯作業" at bounding box center [90, 88] width 166 height 47
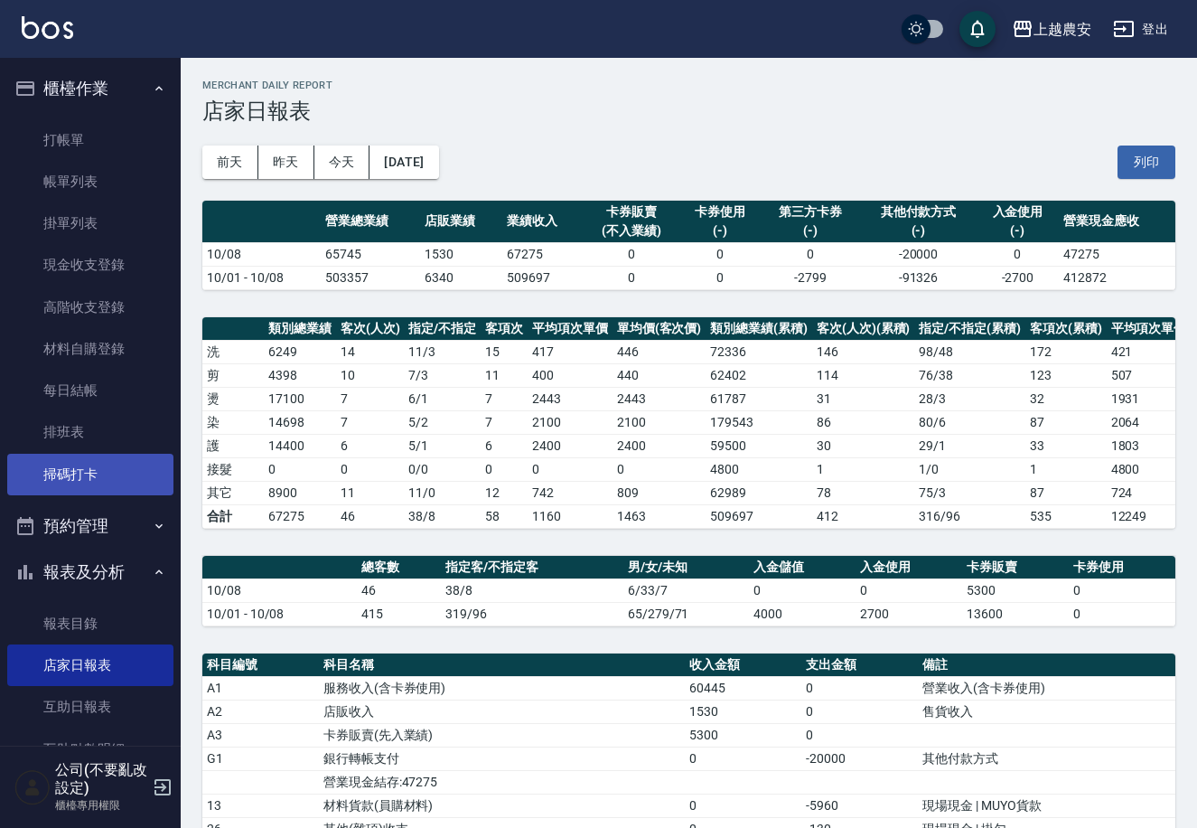
click at [42, 478] on link "掃碼打卡" at bounding box center [90, 475] width 166 height 42
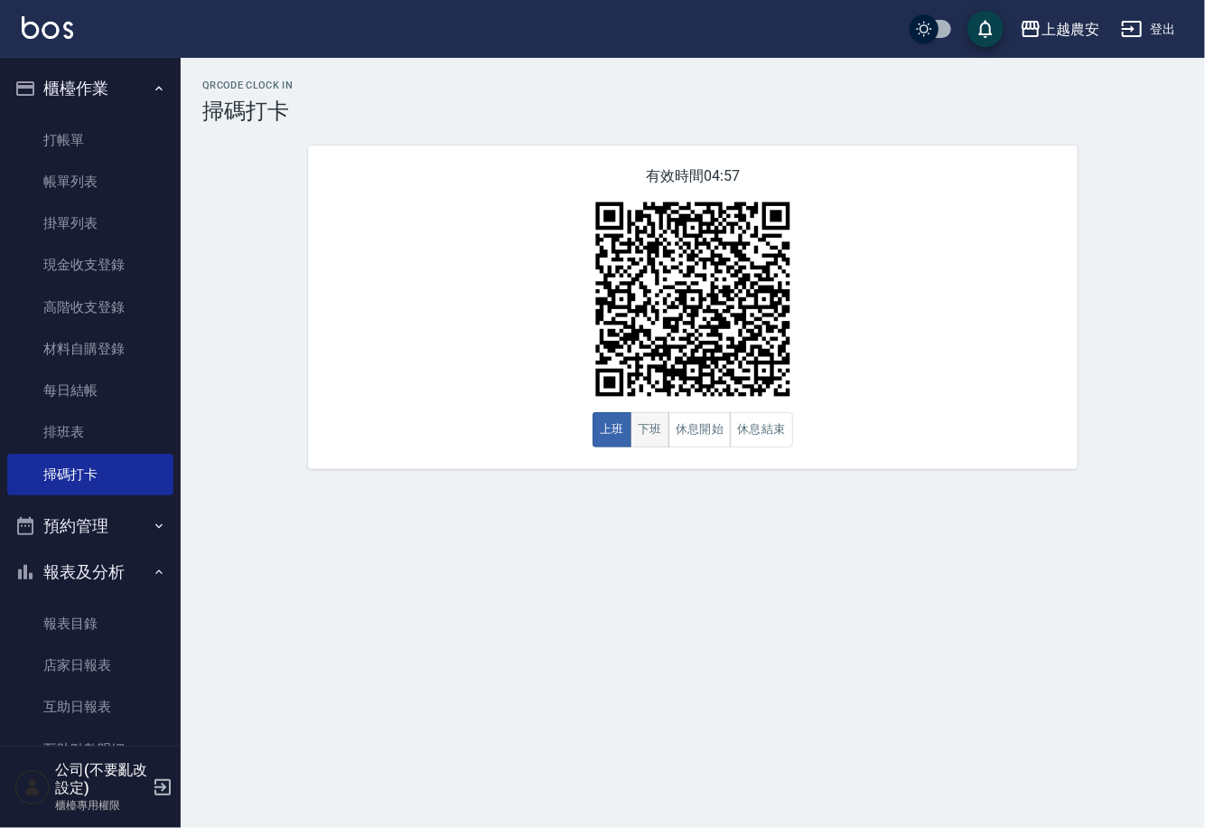
click at [655, 433] on button "下班" at bounding box center [650, 429] width 39 height 35
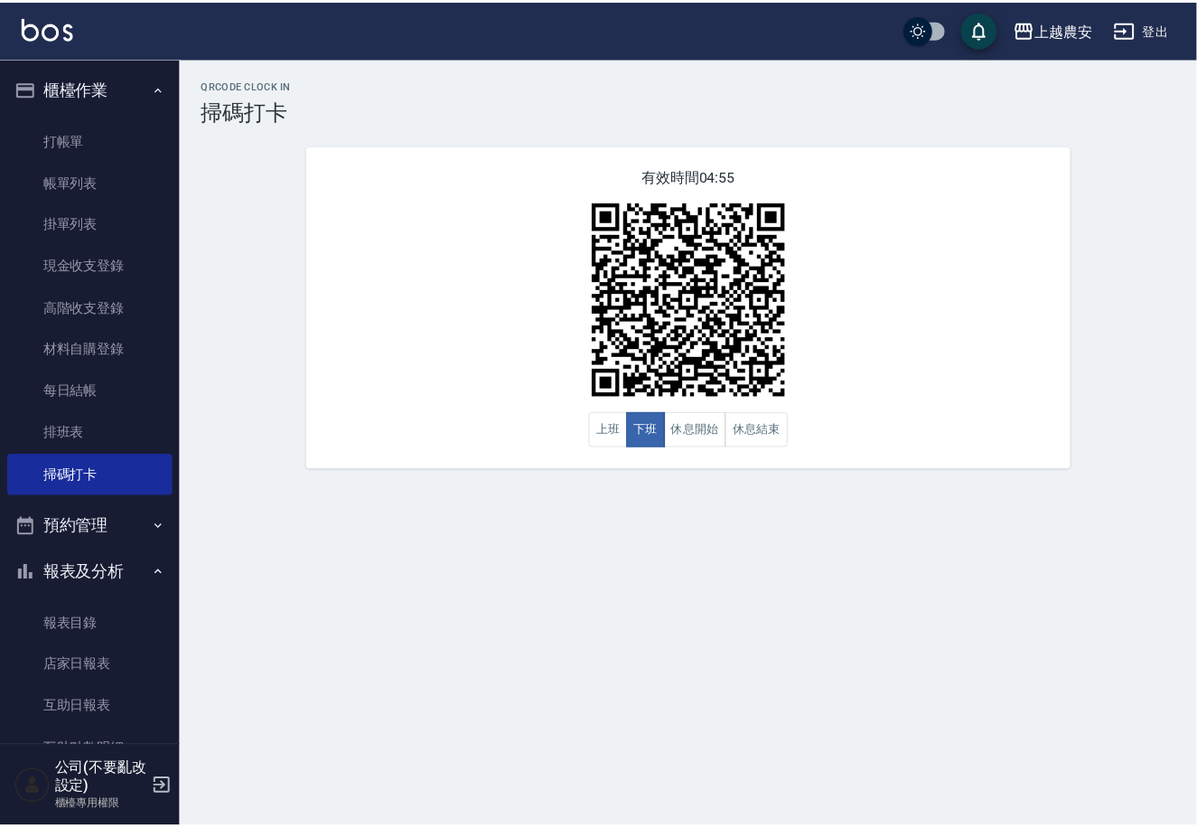
scroll to position [275, 0]
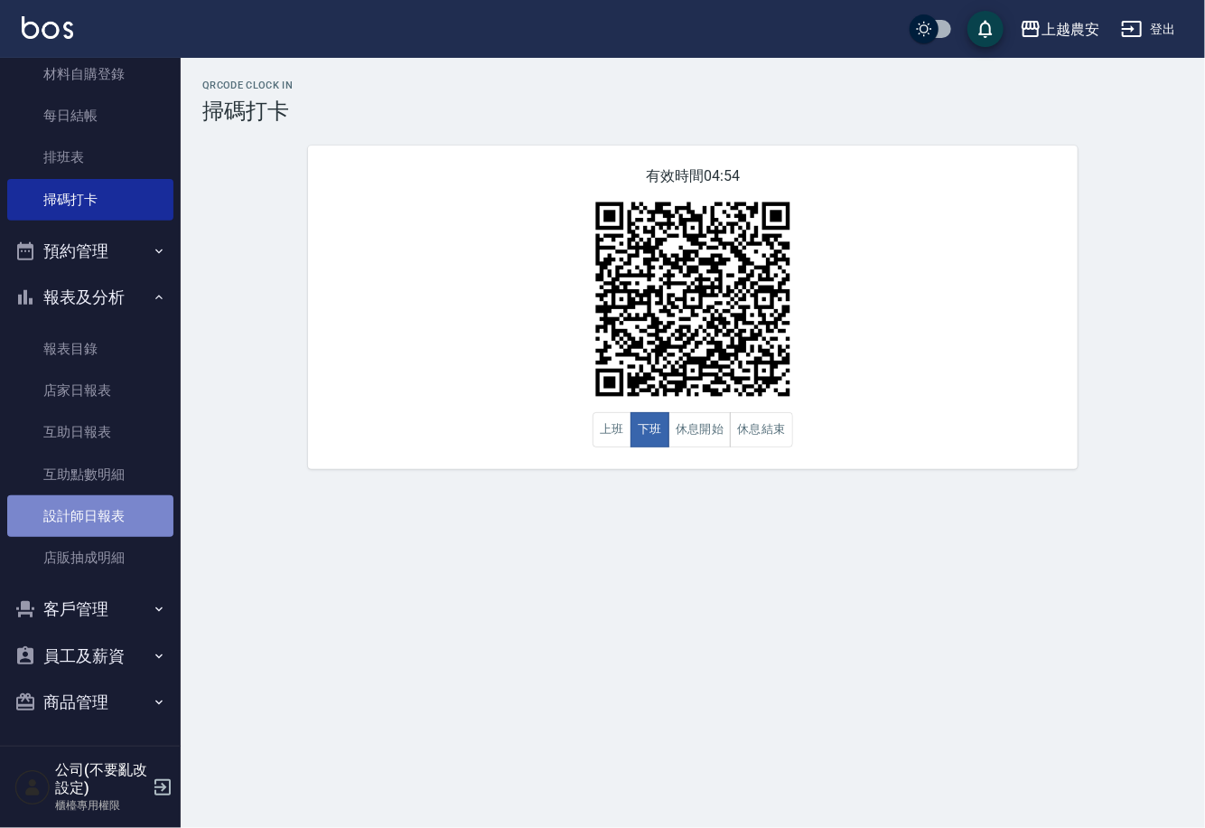
click at [124, 511] on link "設計師日報表" at bounding box center [90, 516] width 166 height 42
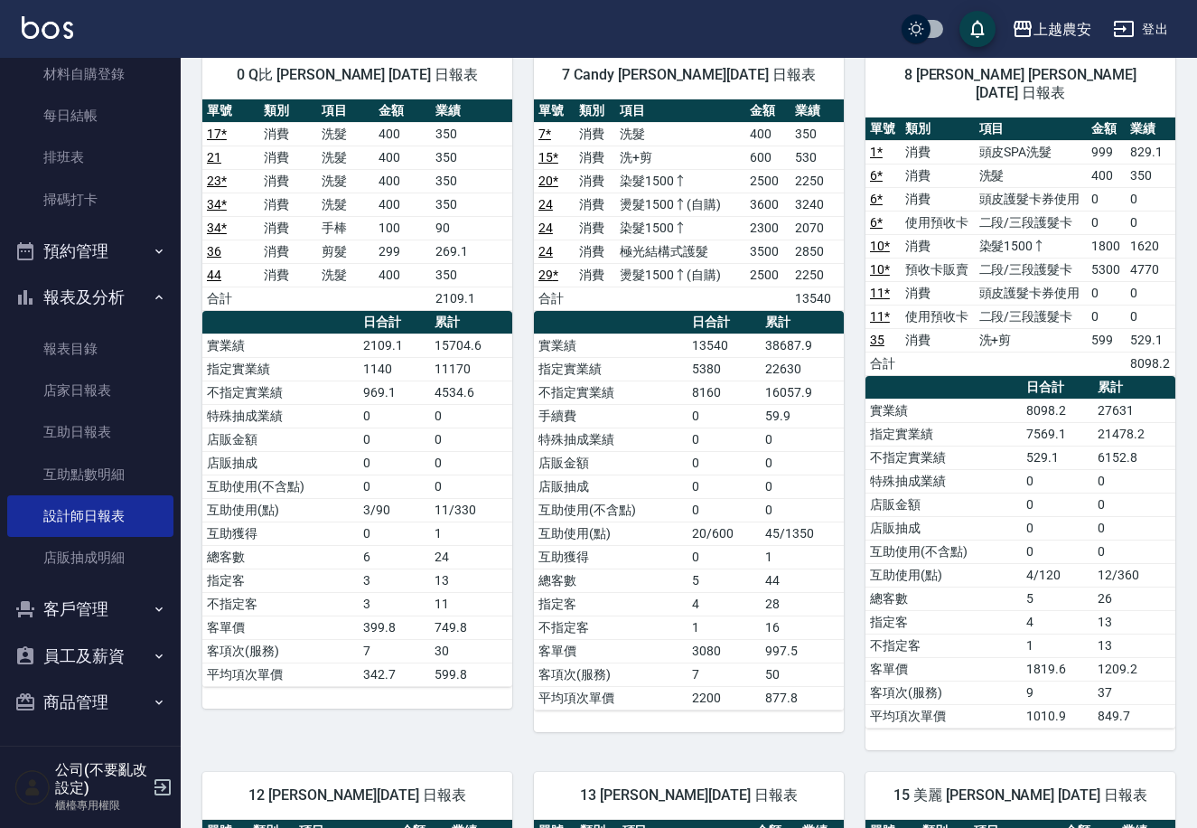
scroll to position [11, 0]
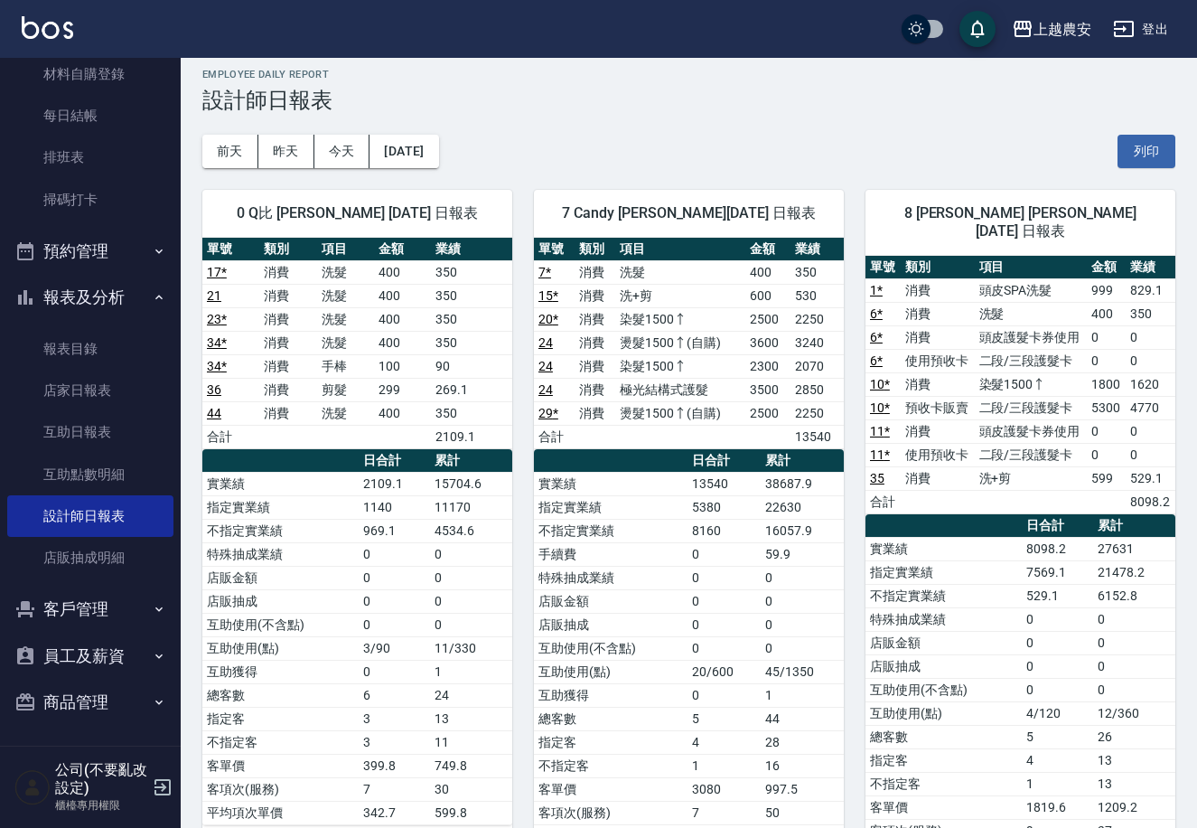
click at [283, 168] on div "0 Q比 [PERSON_NAME] [DATE] 日報表 單號 類別 項目 金額 業績 17 * 消費 洗髮 400 350 21 消費 洗髮 400 35…" at bounding box center [347, 528] width 332 height 720
click at [297, 155] on button "昨天" at bounding box center [286, 151] width 56 height 33
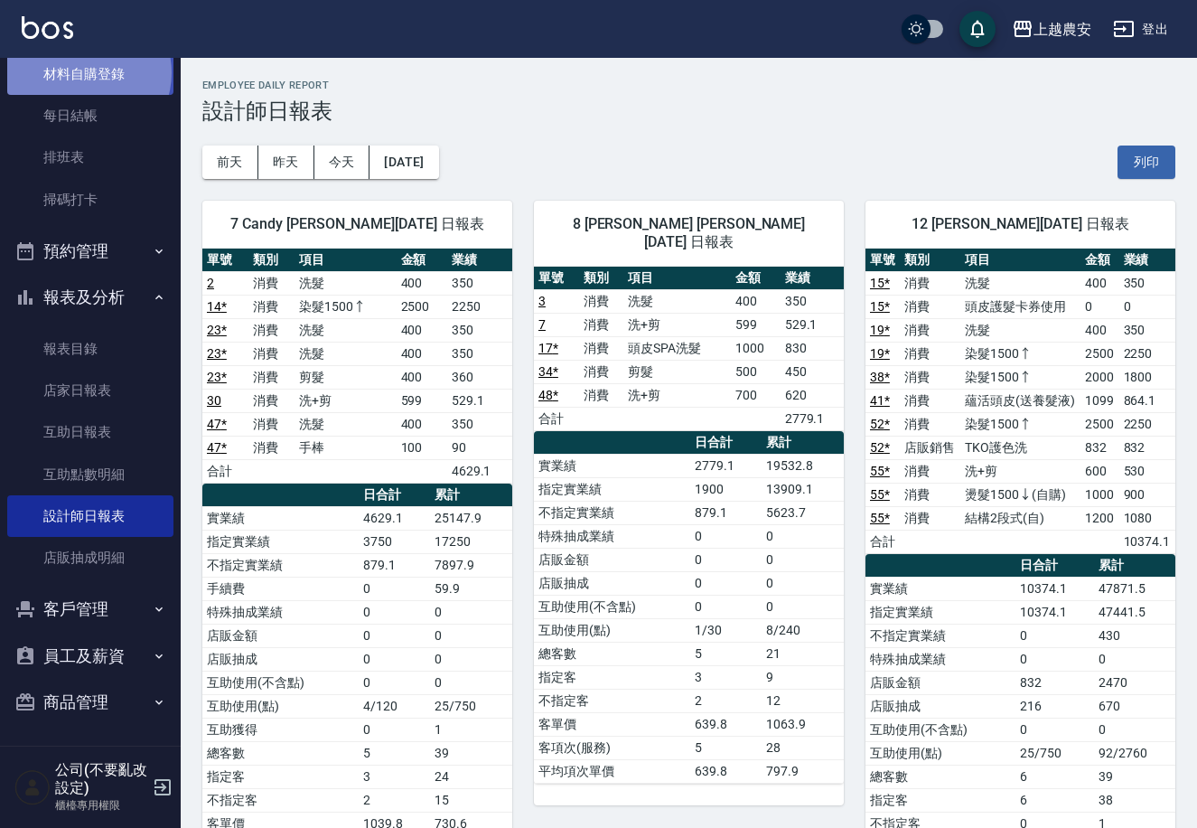
click at [88, 72] on link "材料自購登錄" at bounding box center [90, 74] width 166 height 42
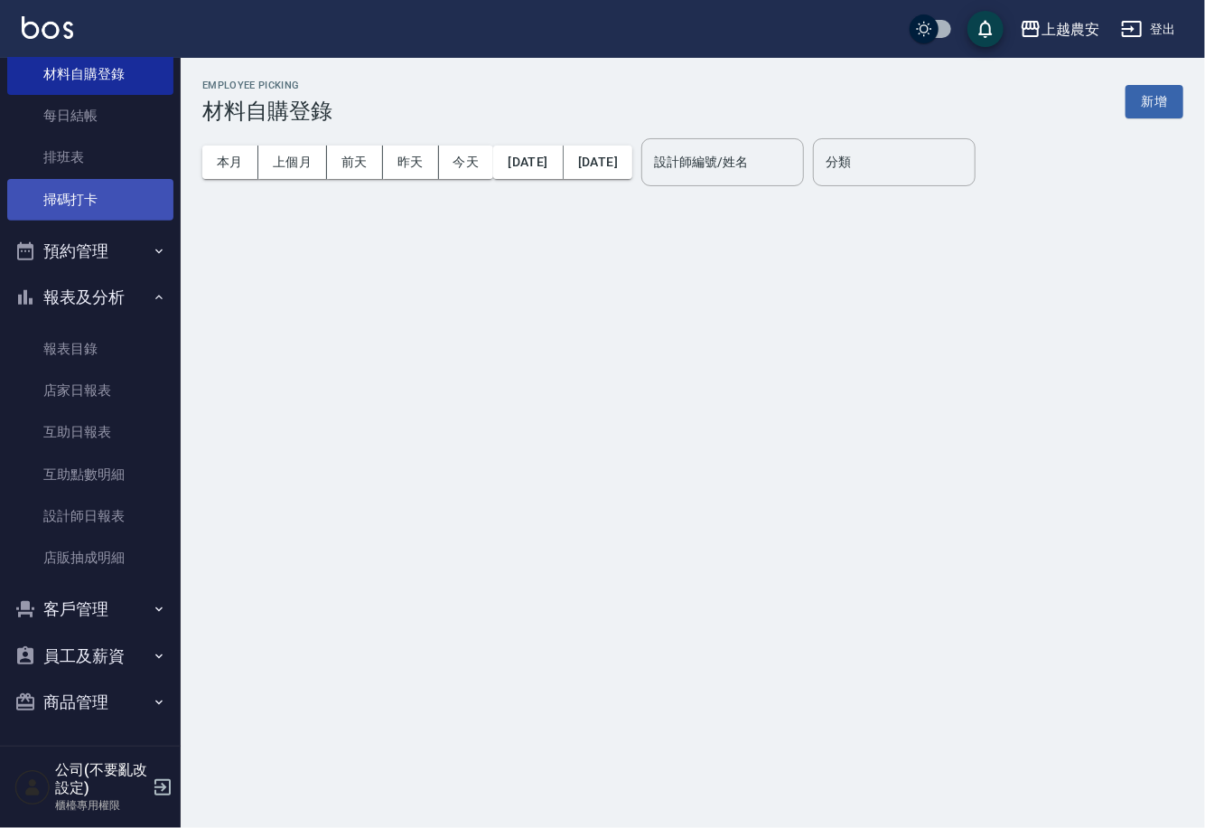
click at [111, 201] on link "掃碼打卡" at bounding box center [90, 200] width 166 height 42
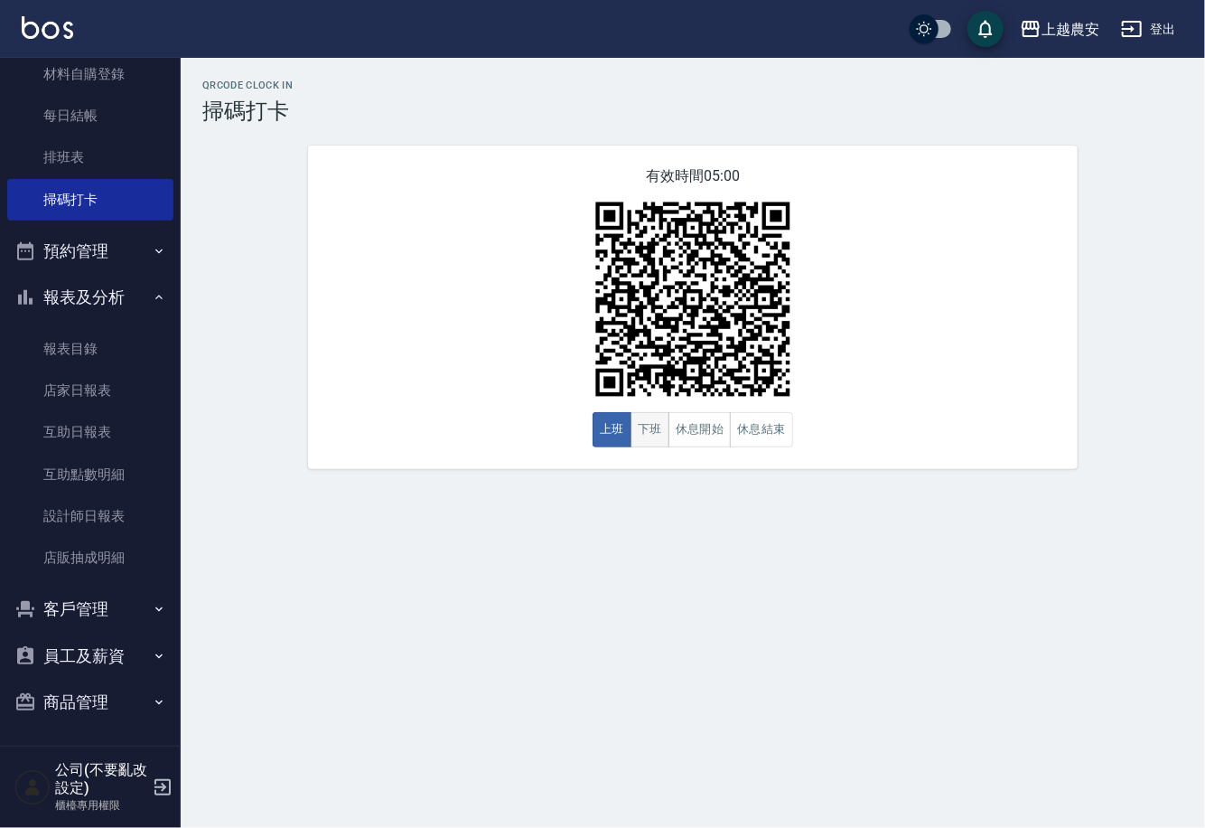
click at [639, 434] on button "下班" at bounding box center [650, 429] width 39 height 35
